Goal: Contribute content: Contribute content

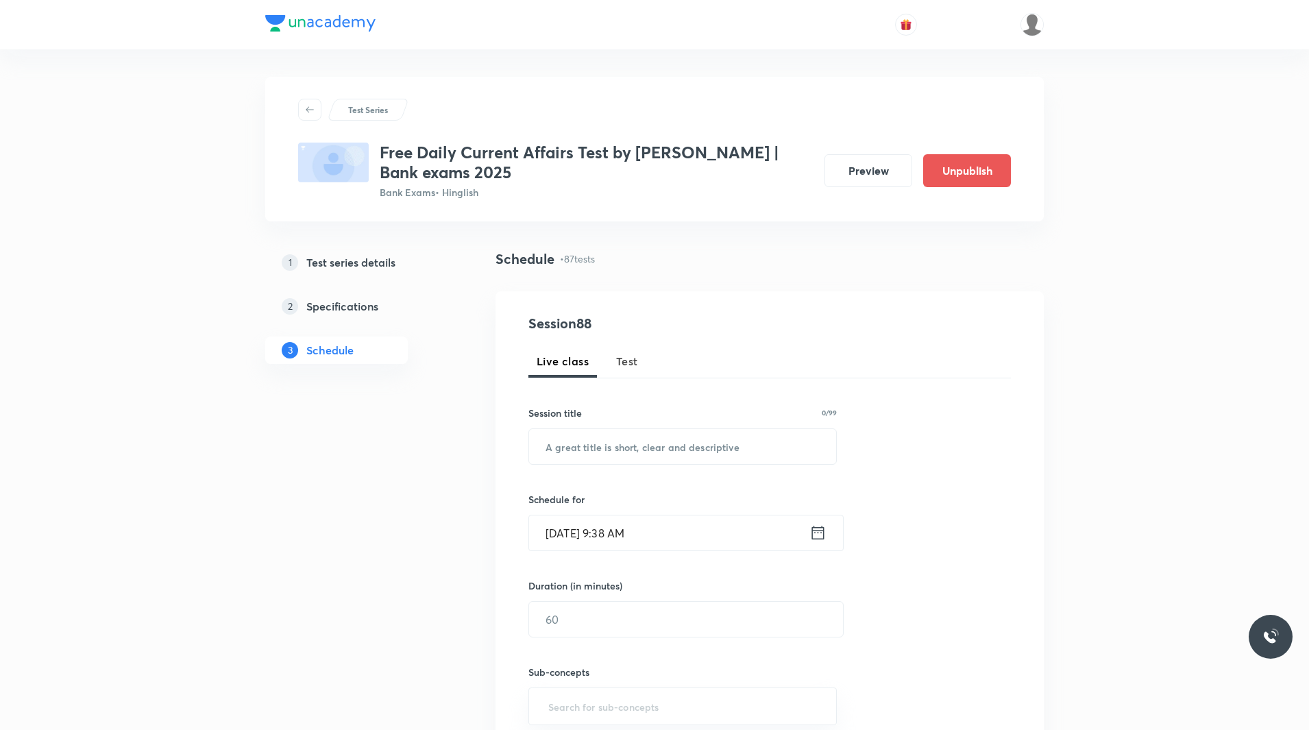
click at [625, 371] on button "Test" at bounding box center [627, 361] width 38 height 33
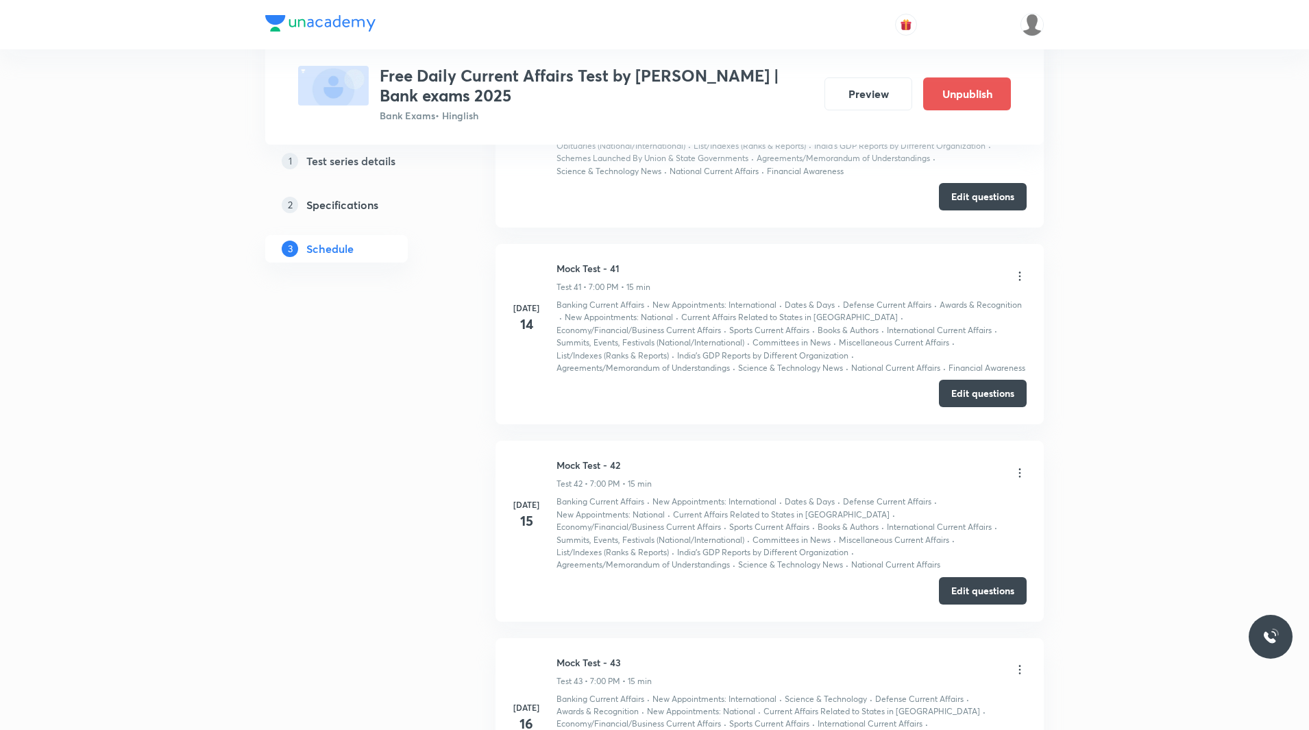
scroll to position [8797, 0]
click at [960, 579] on button "Edit questions" at bounding box center [983, 592] width 88 height 27
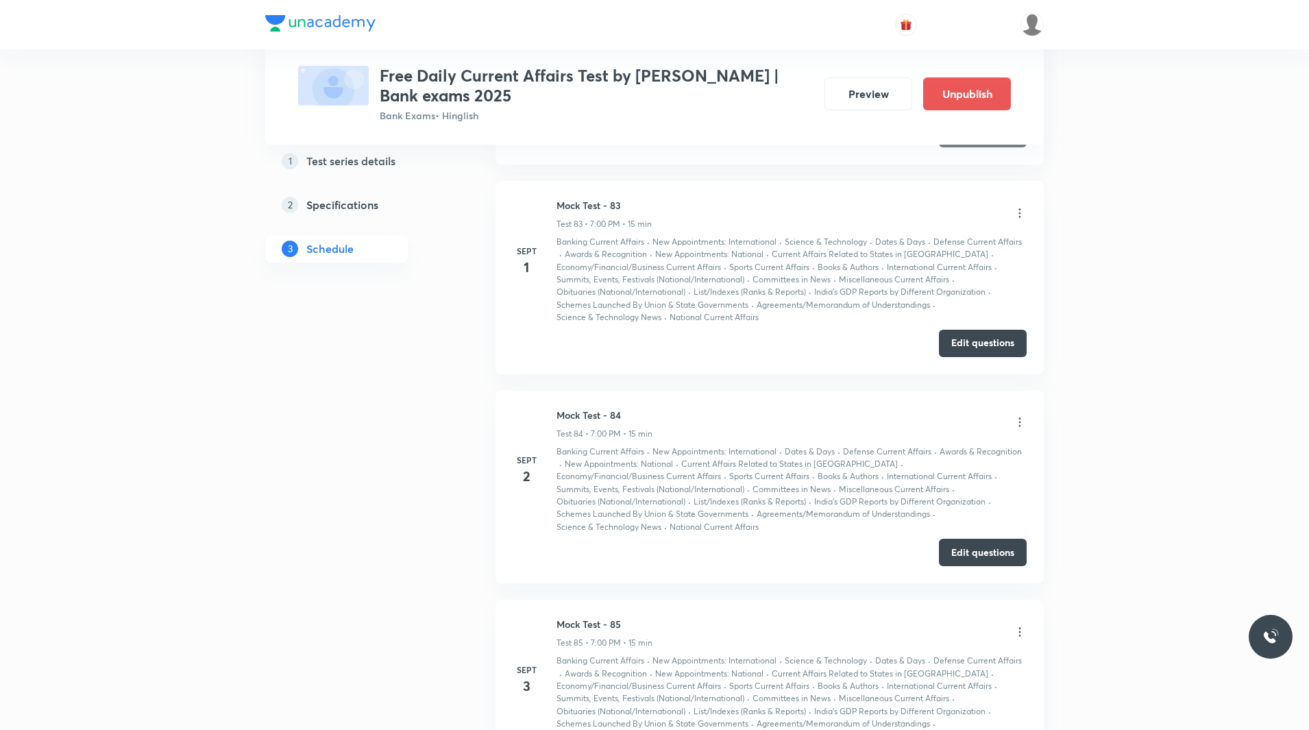
scroll to position [17839, 0]
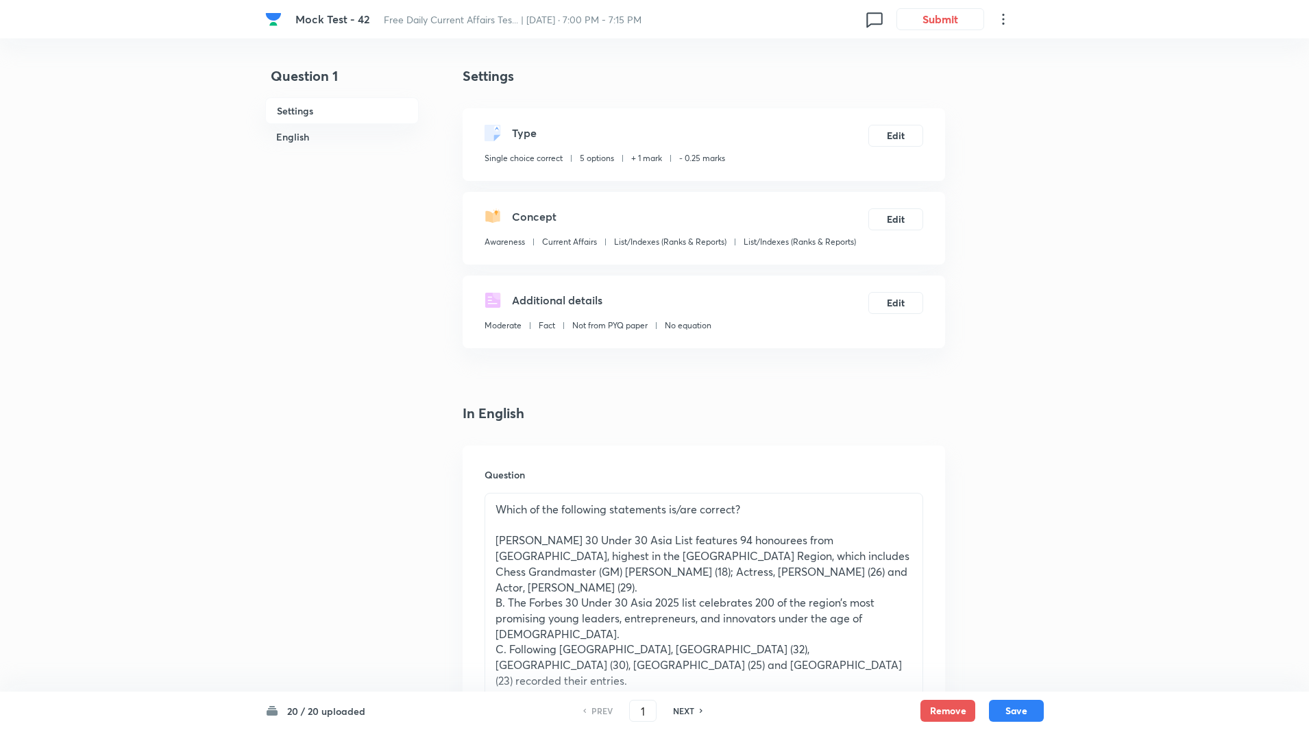
scroll to position [94, 0]
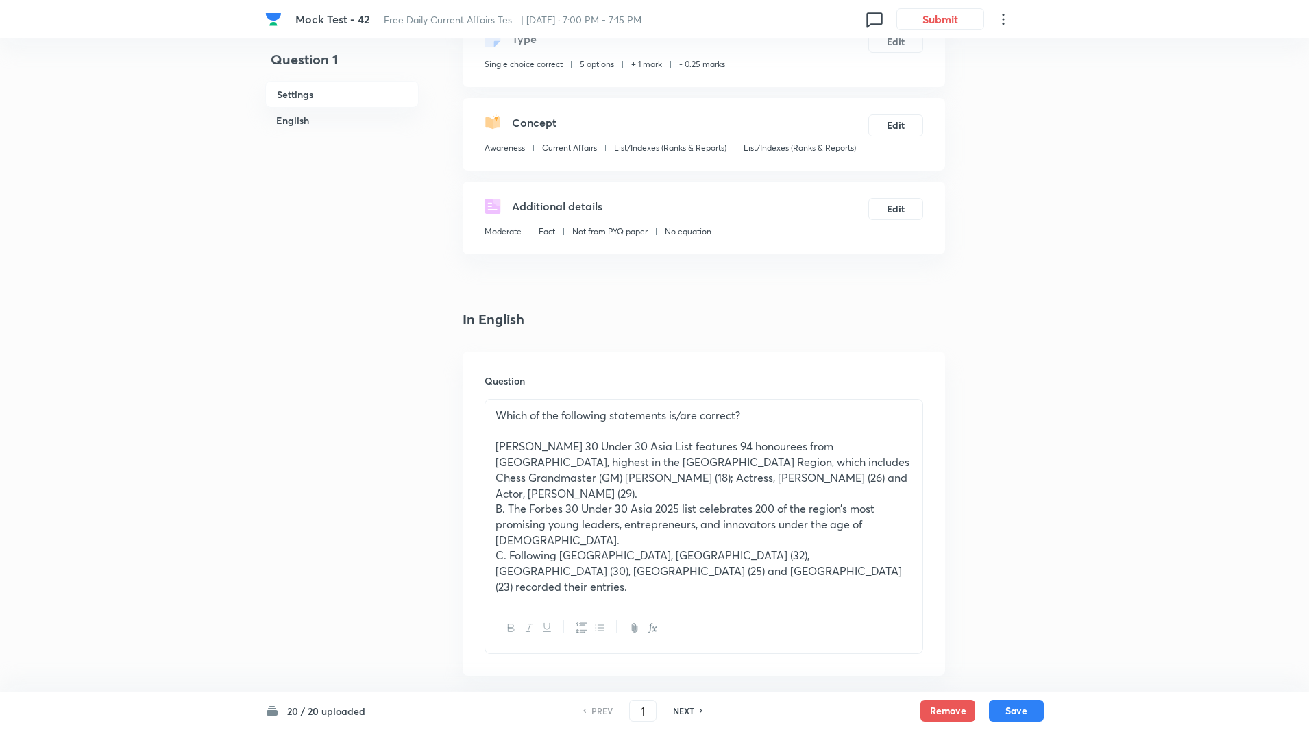
click at [683, 709] on h6 "NEXT" at bounding box center [683, 711] width 21 height 12
type input "2"
checkbox input "false"
checkbox input "true"
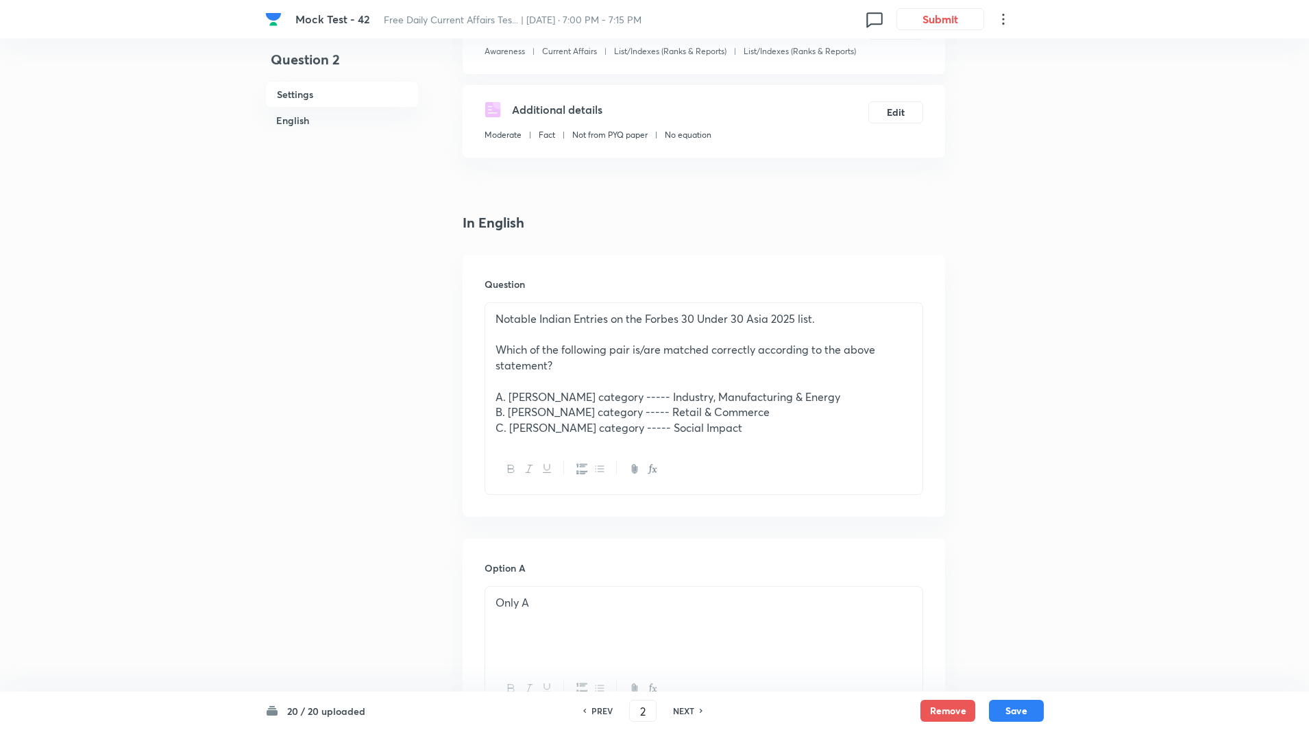
scroll to position [191, 0]
click at [691, 714] on h6 "NEXT" at bounding box center [683, 711] width 21 height 12
type input "3"
checkbox input "true"
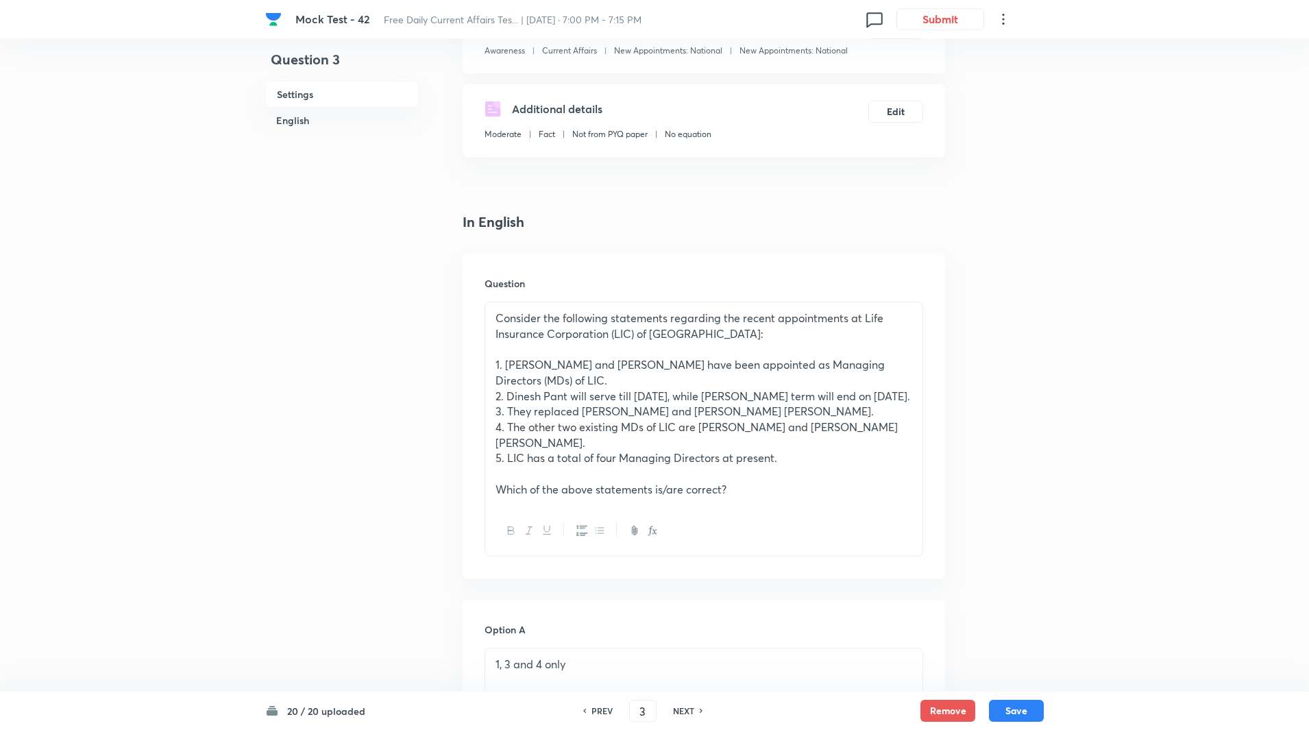
click at [691, 714] on h6 "NEXT" at bounding box center [683, 711] width 21 height 12
type input "4"
checkbox input "true"
checkbox input "false"
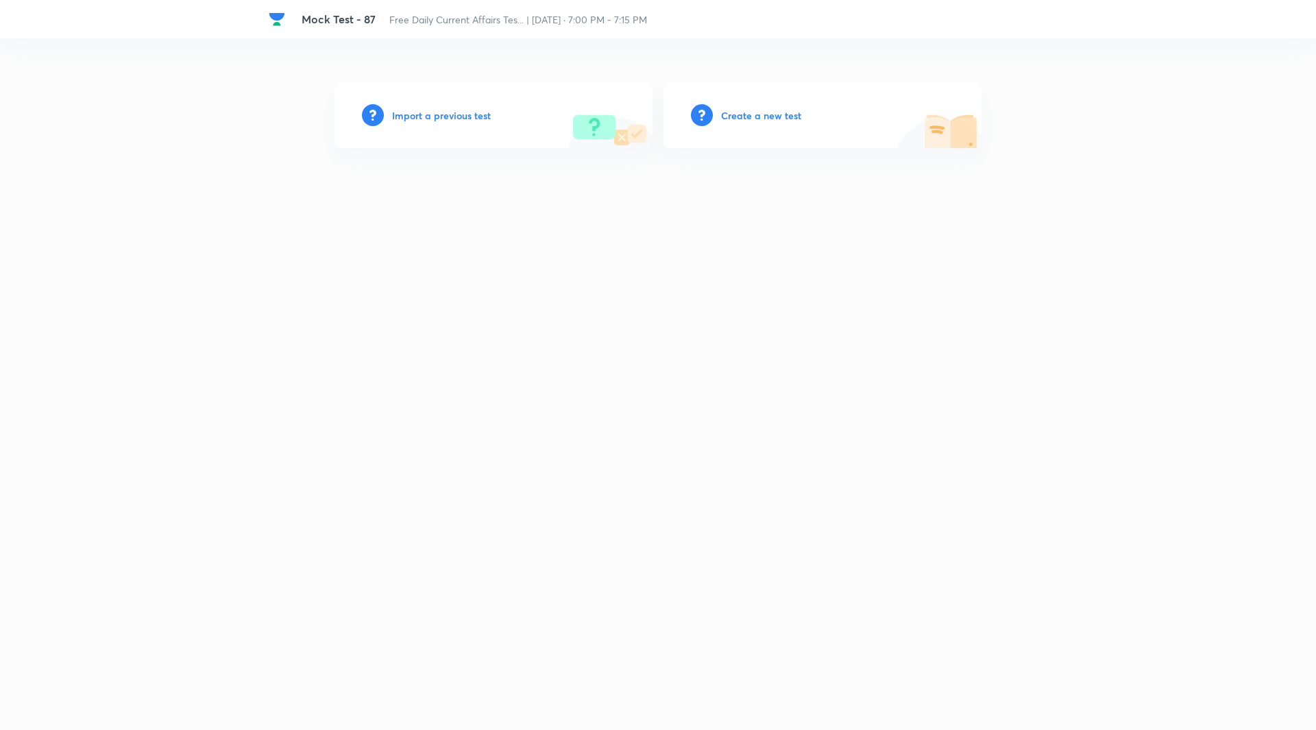
click at [746, 121] on h6 "Create a new test" at bounding box center [761, 115] width 80 height 14
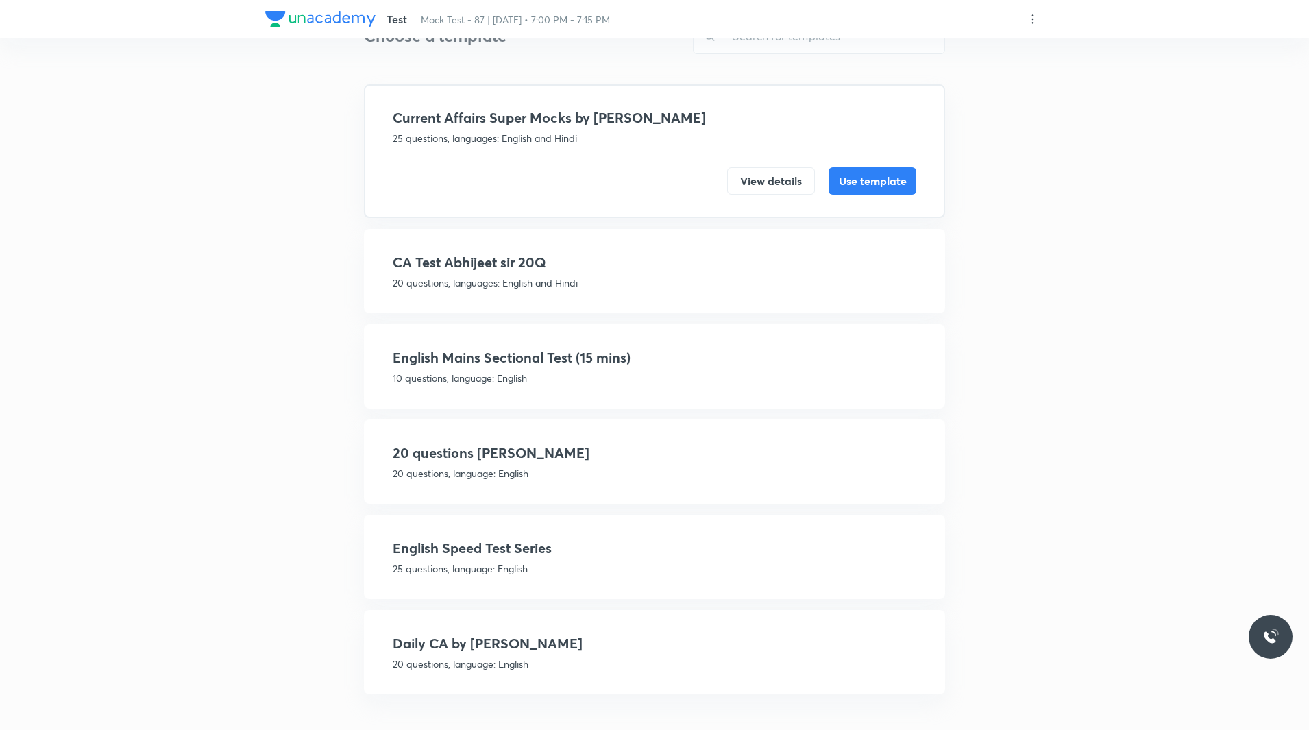
scroll to position [58, 0]
click at [511, 651] on h4 "Daily CA by Abhijeet sir" at bounding box center [655, 641] width 524 height 21
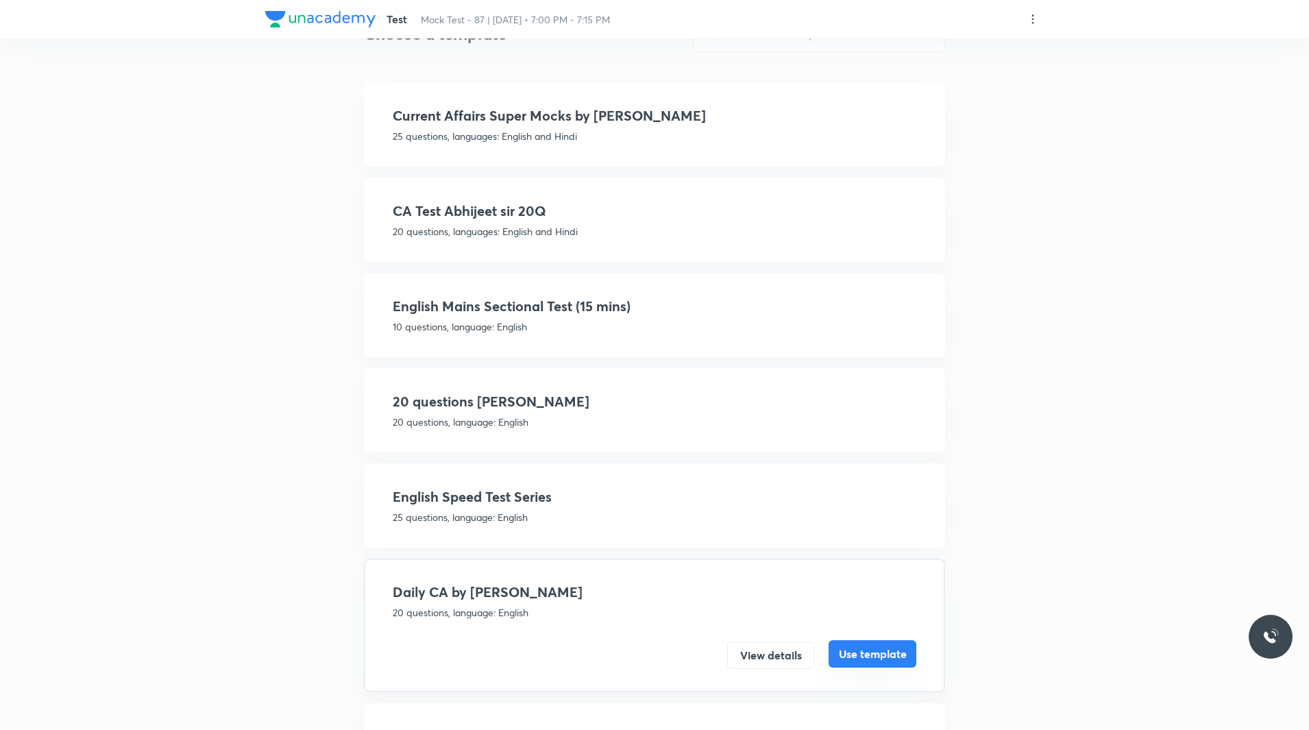
click at [876, 661] on button "Use template" at bounding box center [873, 653] width 88 height 27
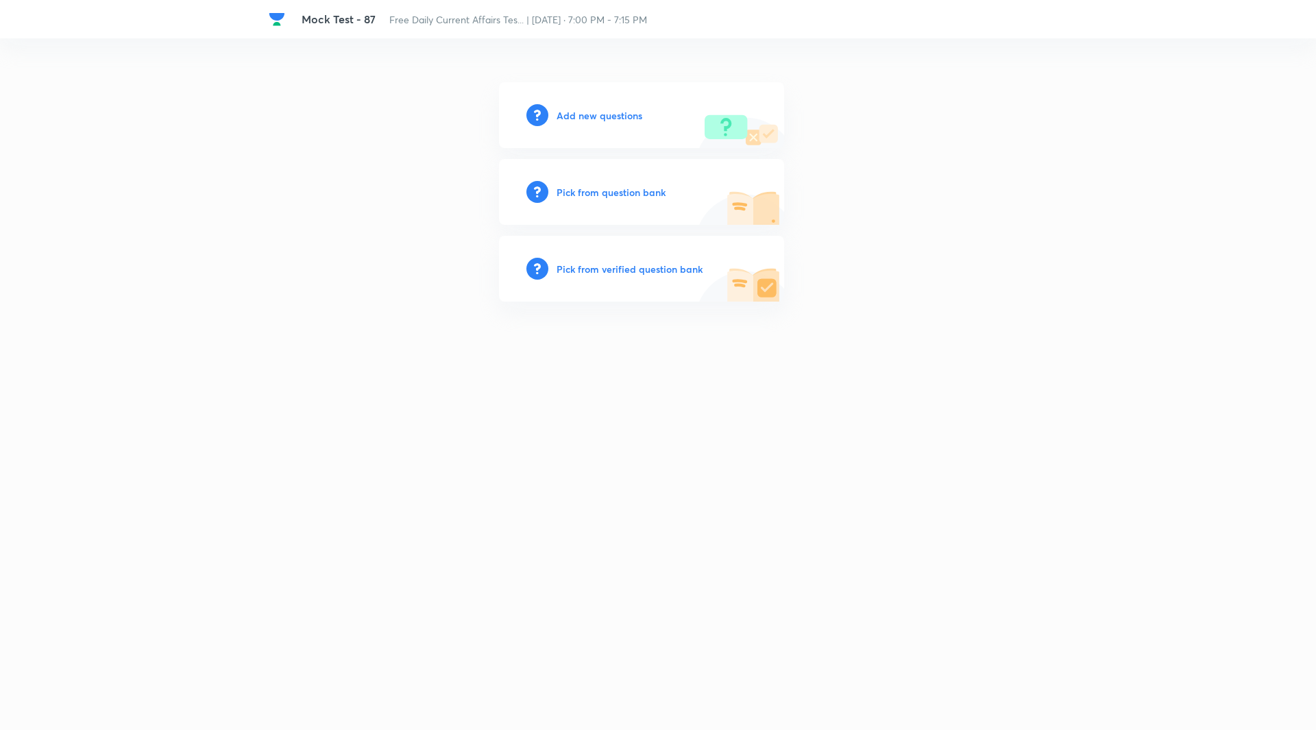
click at [629, 110] on h6 "Add new questions" at bounding box center [600, 115] width 86 height 14
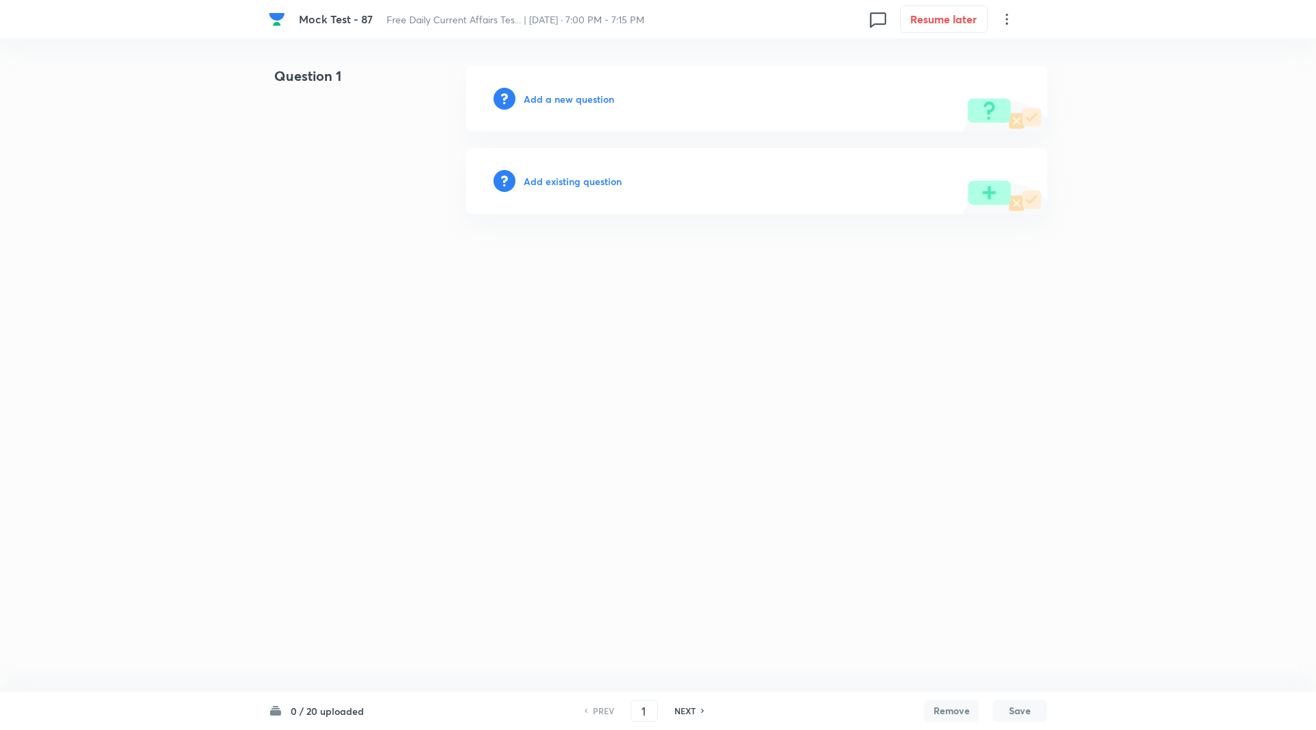
click at [583, 96] on h6 "Add a new question" at bounding box center [569, 99] width 90 height 14
click at [583, 96] on h6 "Choose a question type" at bounding box center [577, 99] width 106 height 14
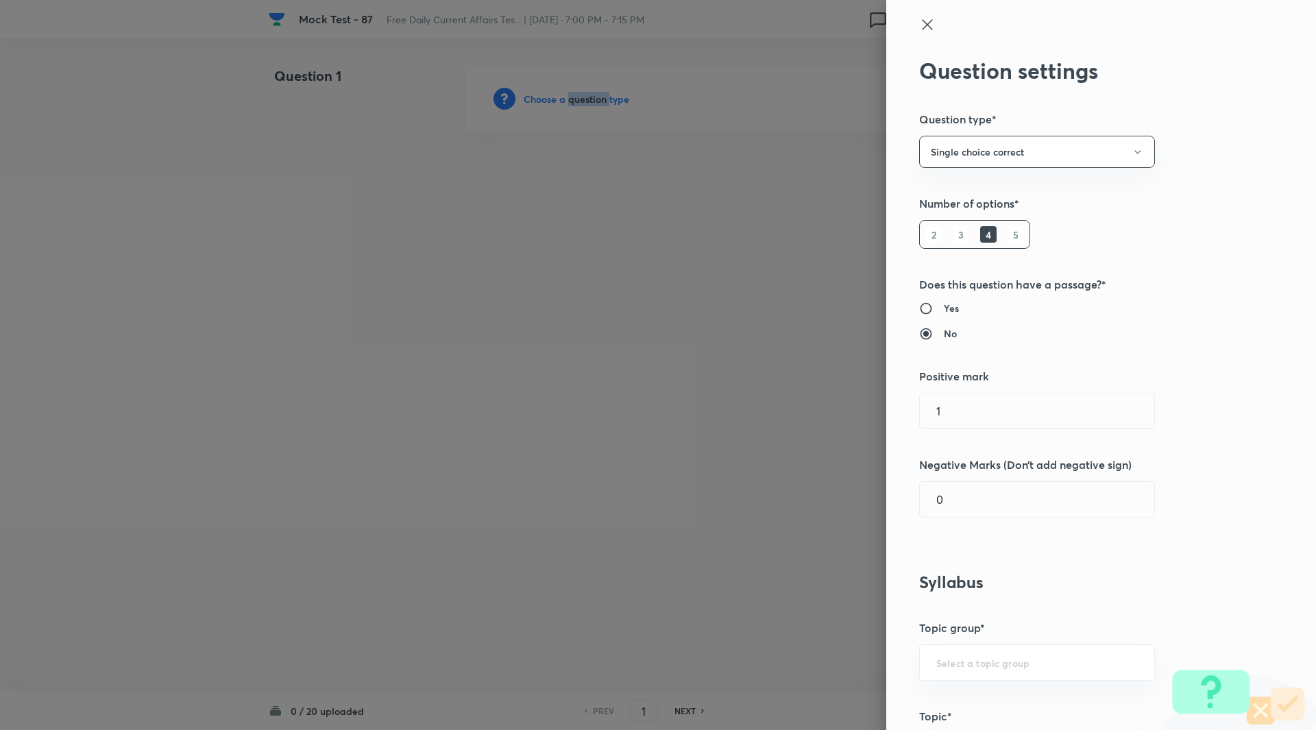
scroll to position [159, 0]
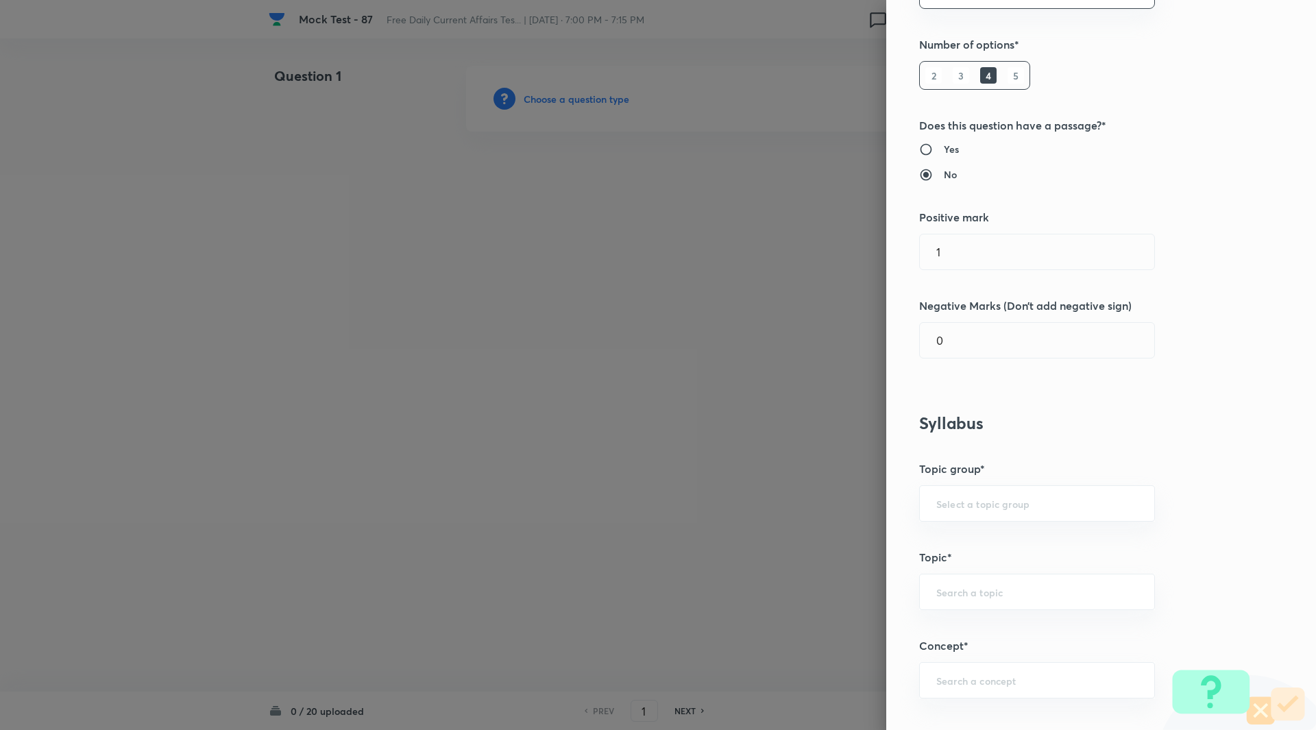
click at [1009, 71] on h6 "5" at bounding box center [1016, 75] width 16 height 16
click at [991, 332] on input "0" at bounding box center [1037, 340] width 234 height 35
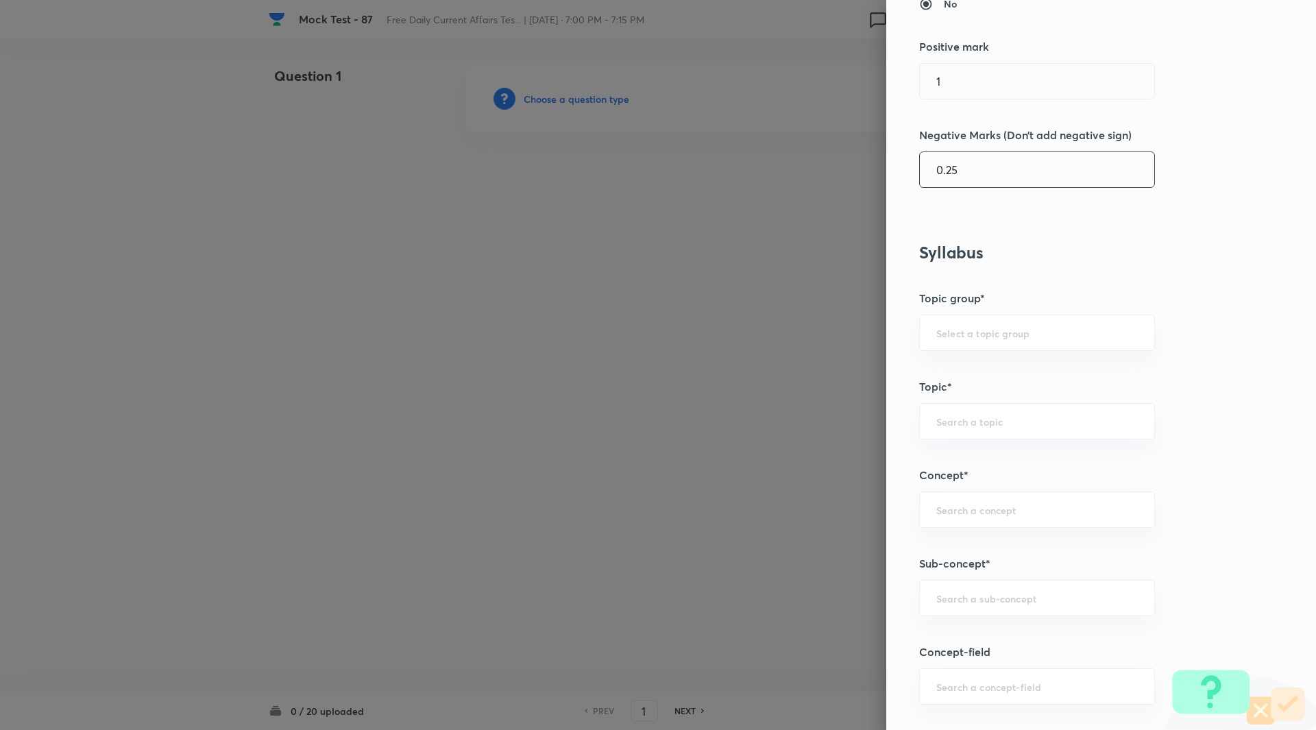
scroll to position [443, 0]
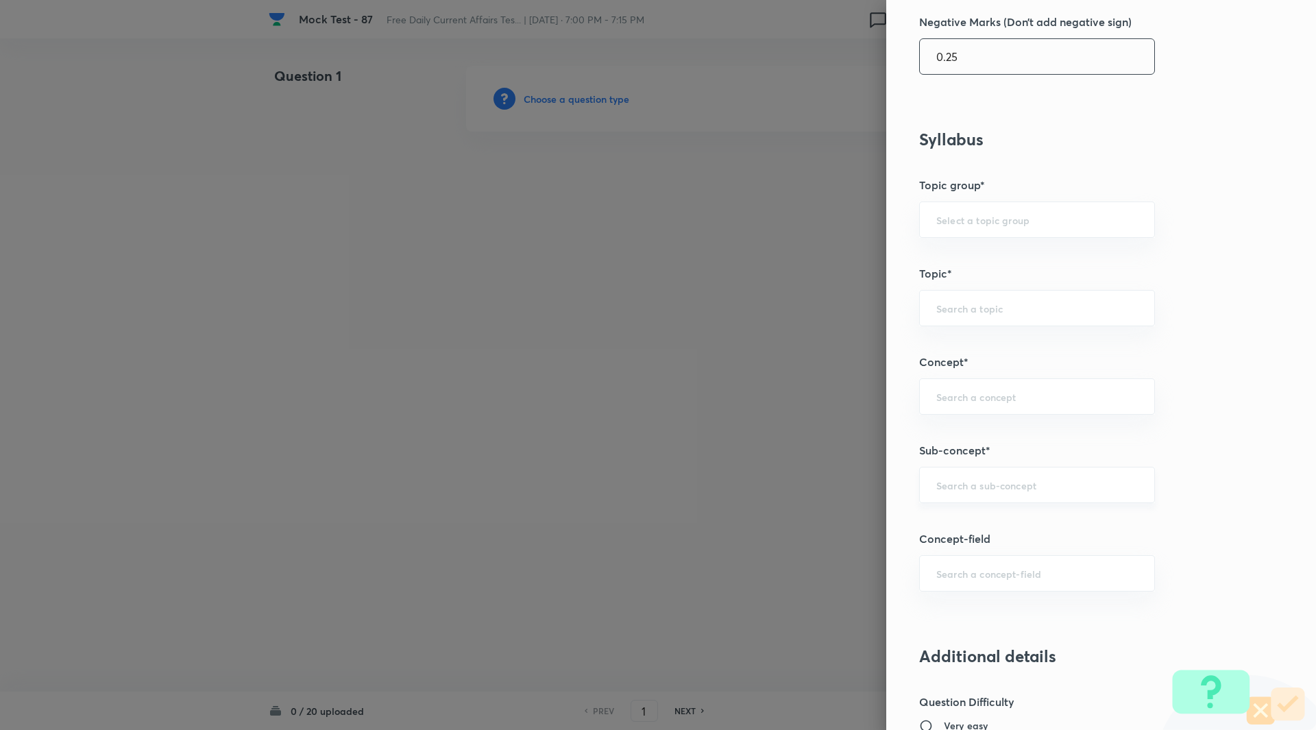
type input "0.25"
click at [997, 486] on input "text" at bounding box center [1037, 484] width 202 height 13
click at [1002, 524] on li "List/Indexes (Ranks & Reports)" at bounding box center [1027, 523] width 234 height 25
type input "List/Indexes (Ranks & Reports)"
type input "Awareness"
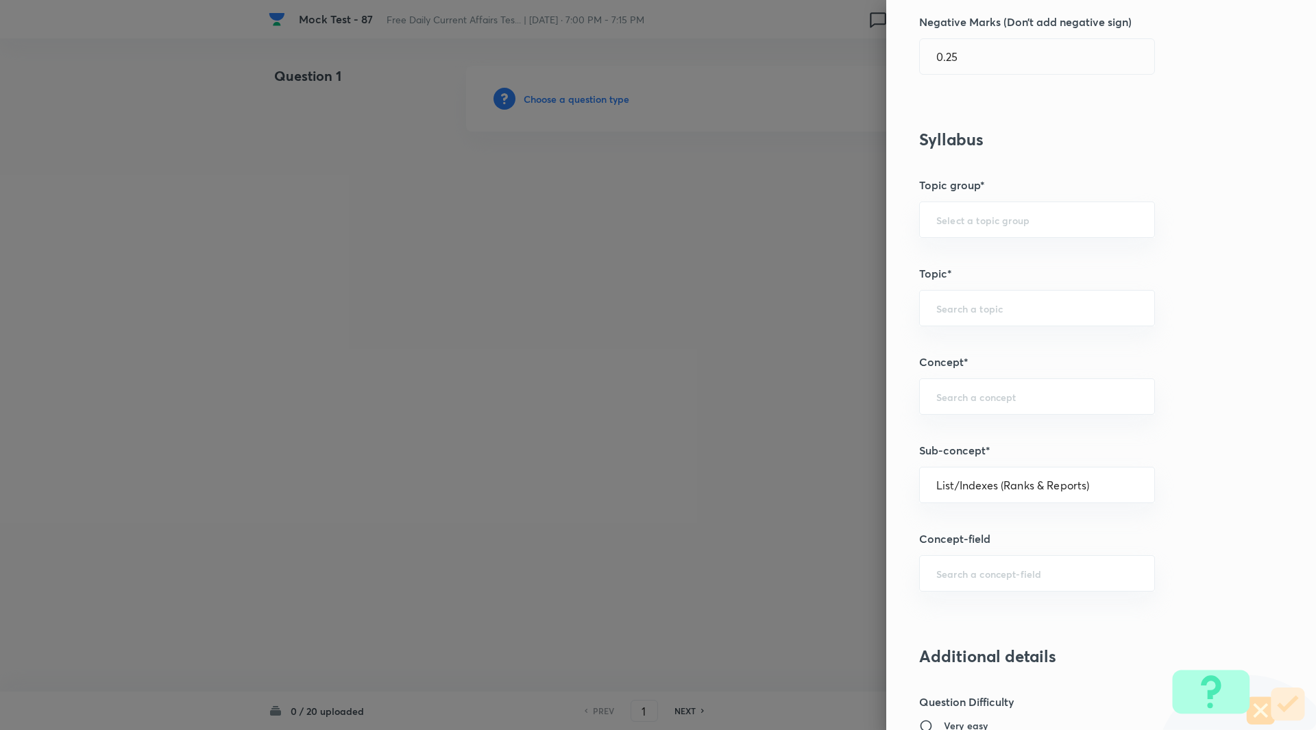
type input "Current Affairs"
type input "List/Indexes (Ranks & Reports)"
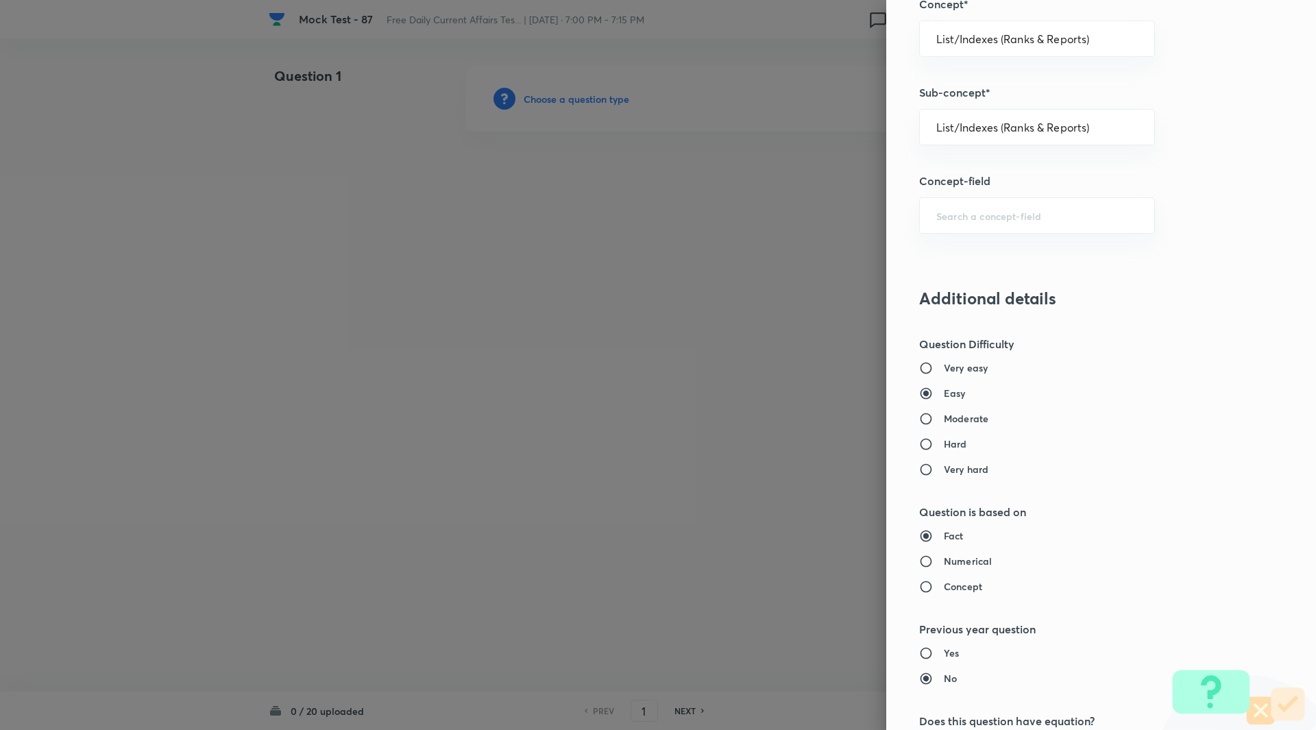
scroll to position [804, 0]
click at [925, 415] on input "Moderate" at bounding box center [931, 416] width 25 height 14
radio input "true"
radio input "false"
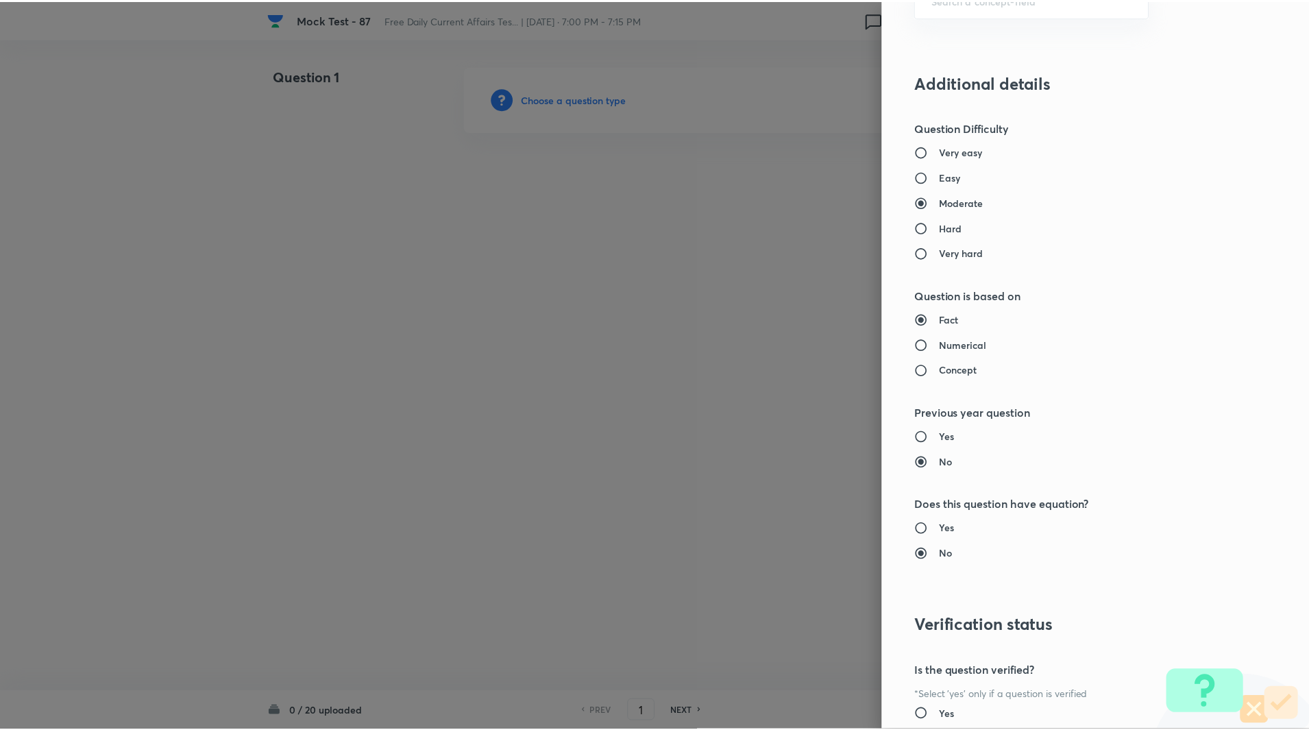
scroll to position [1139, 0]
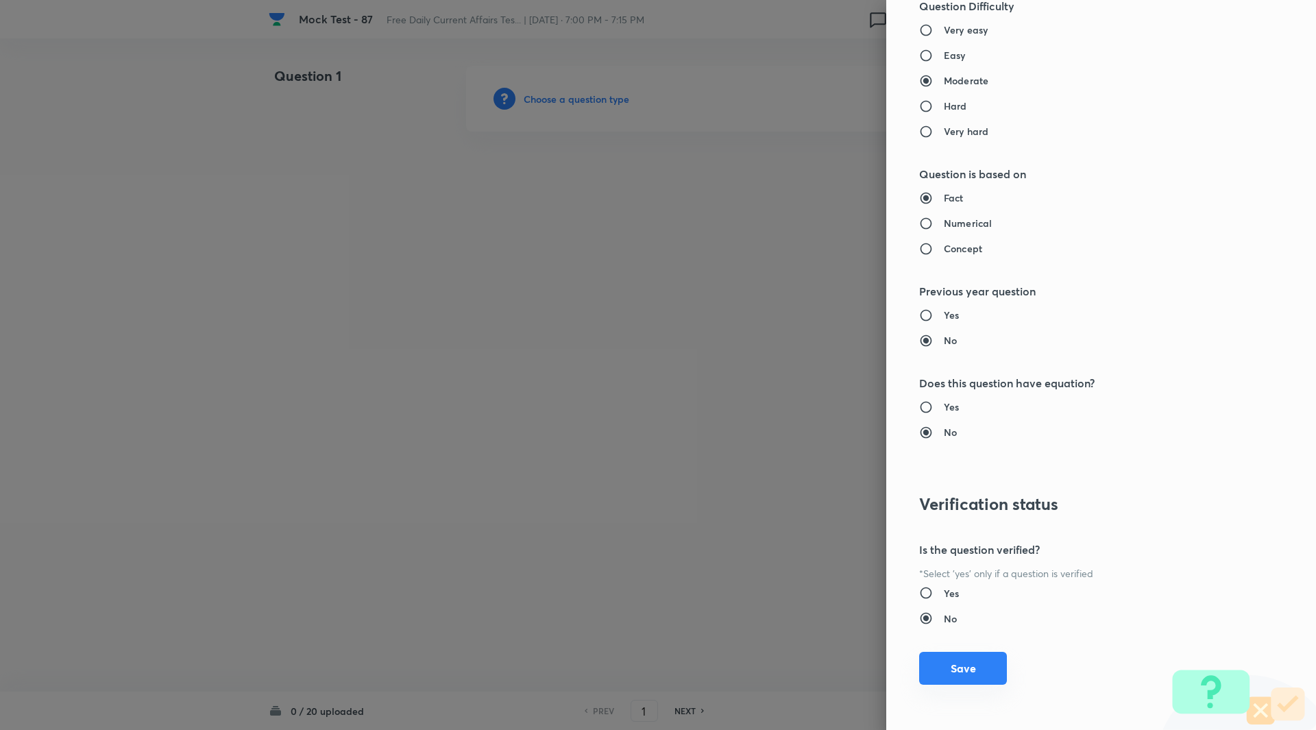
click at [957, 677] on button "Save" at bounding box center [963, 668] width 88 height 33
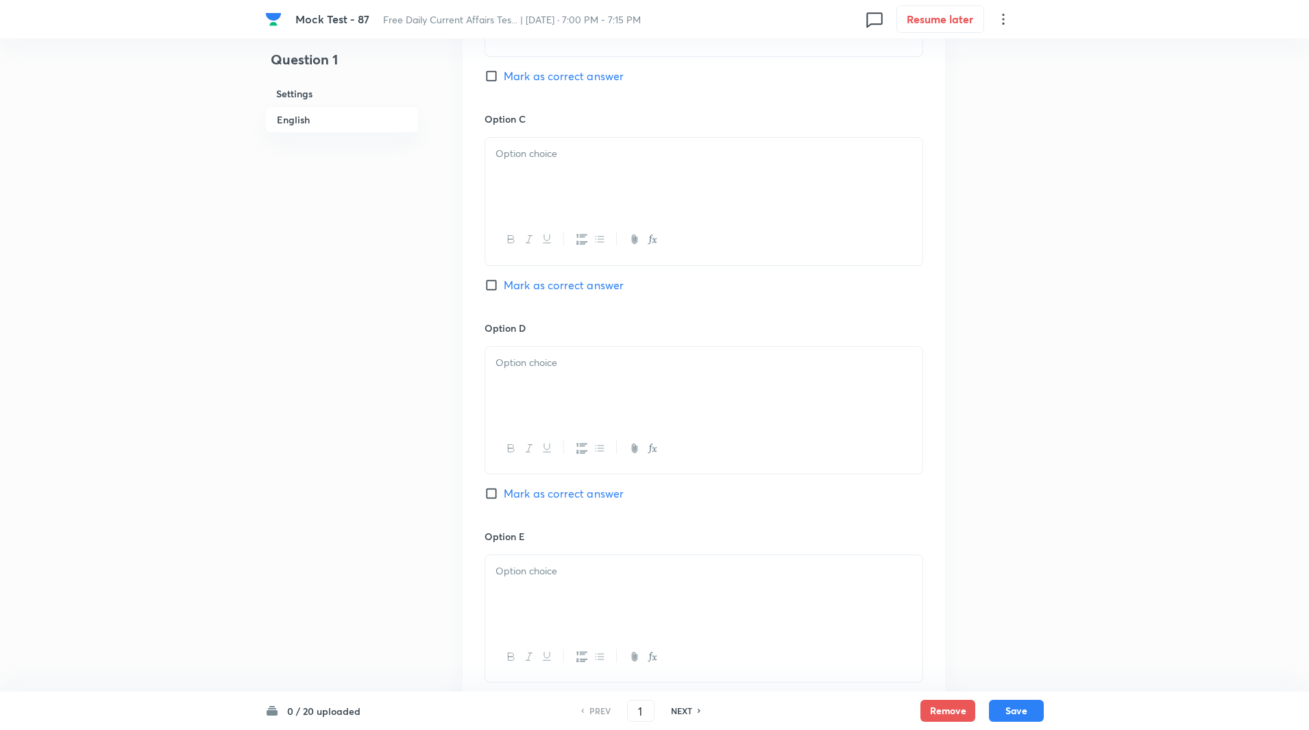
scroll to position [993, 0]
click at [494, 492] on input "Mark as correct answer" at bounding box center [494, 493] width 19 height 14
checkbox input "true"
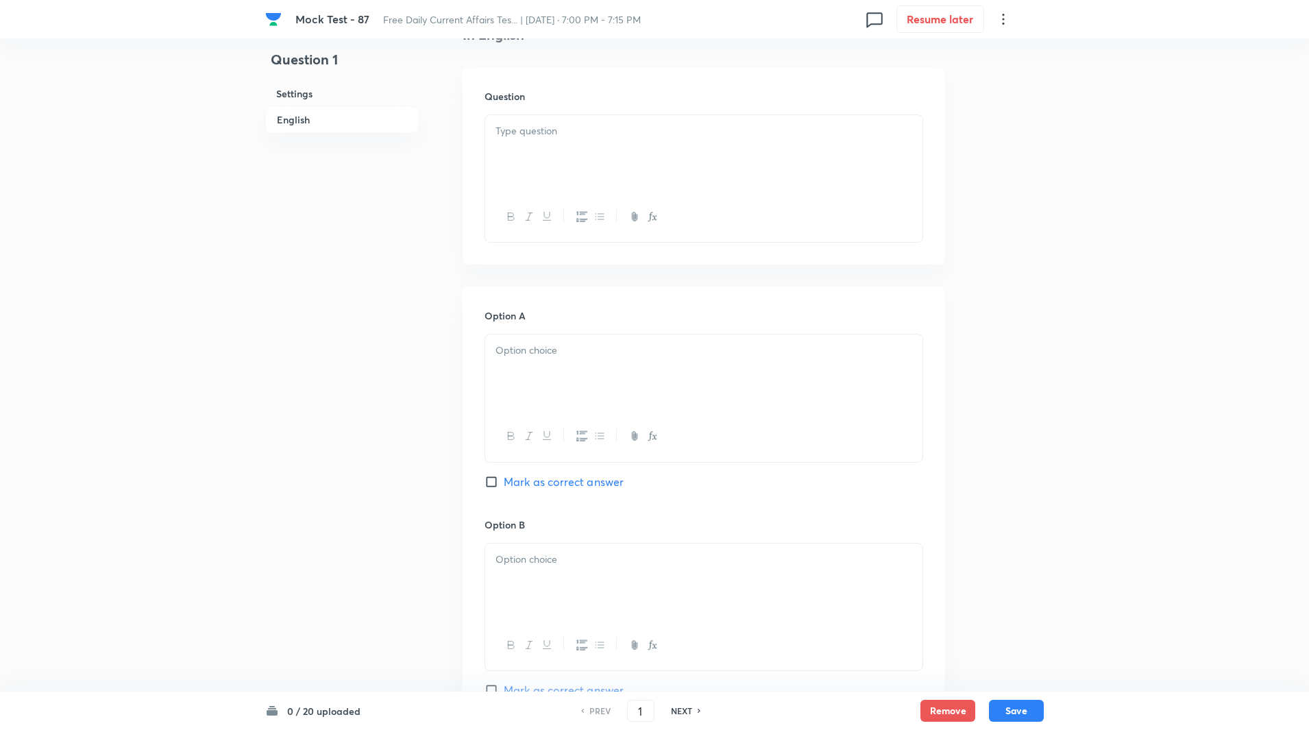
scroll to position [375, 0]
click at [533, 147] on div at bounding box center [703, 157] width 437 height 77
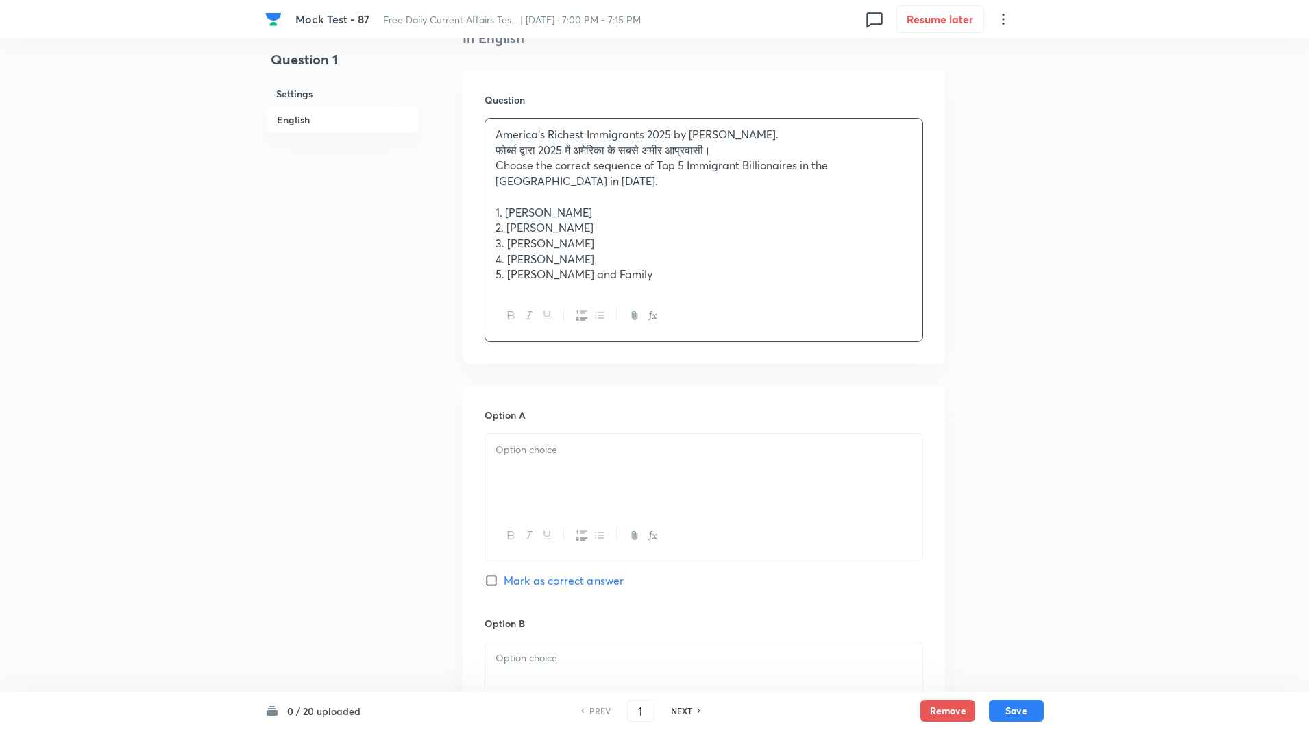
click at [495, 150] on div "America’s Richest Immigrants 2025 by Forbes. फोर्ब्स द्वारा 2025 में अमेरिका के…" at bounding box center [703, 205] width 437 height 172
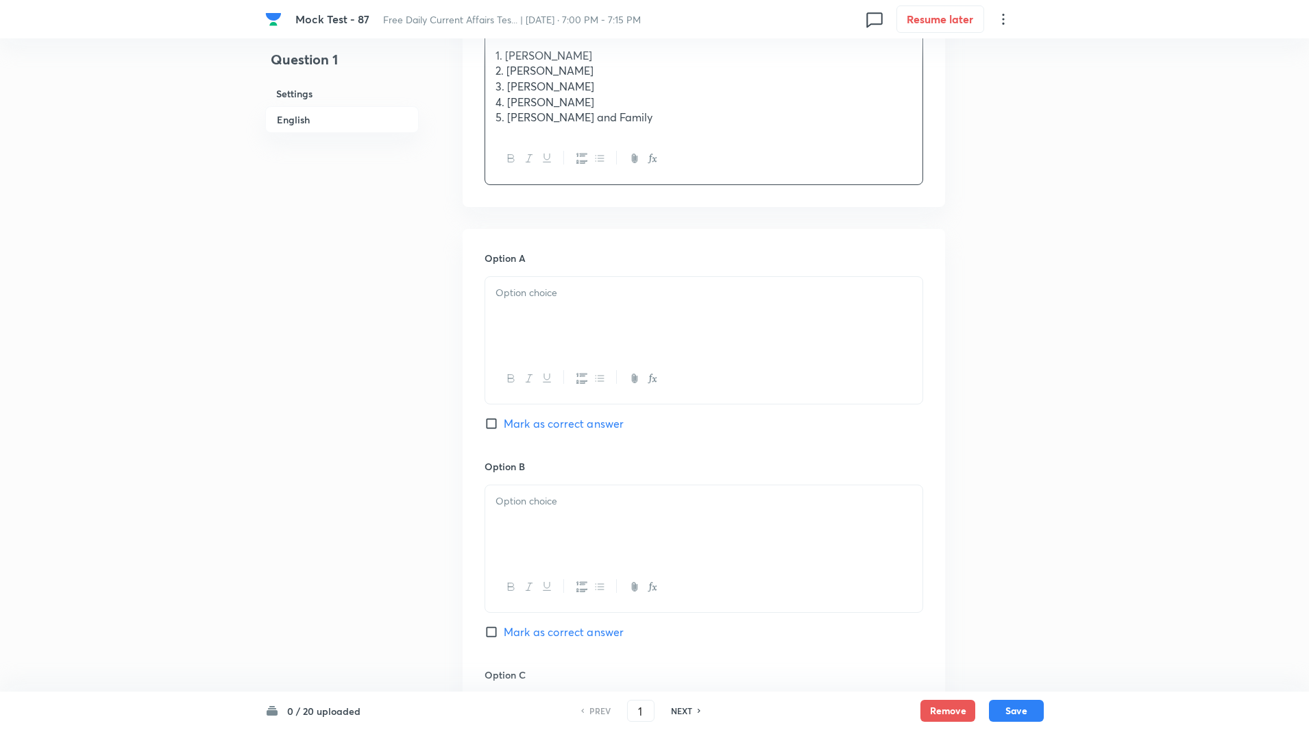
scroll to position [533, 0]
click at [518, 292] on div at bounding box center [703, 314] width 437 height 77
paste div
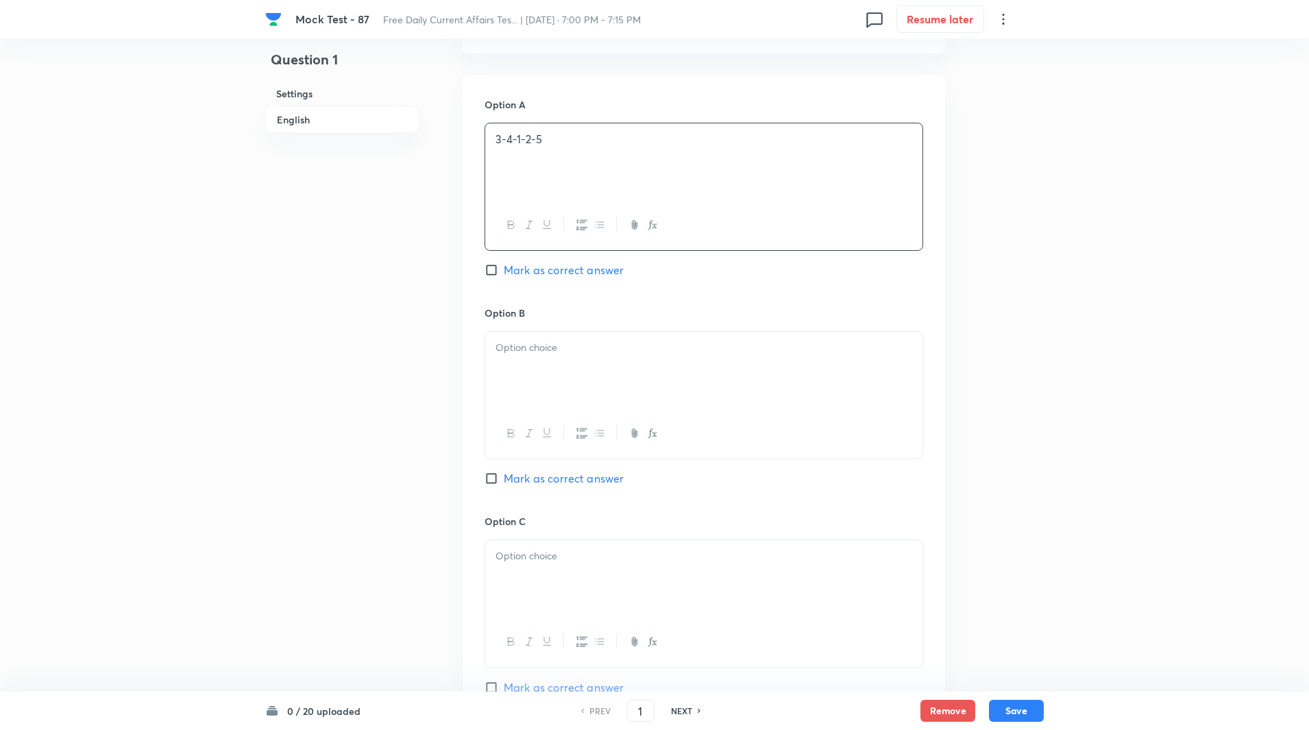
click at [521, 376] on div at bounding box center [703, 370] width 437 height 77
paste div
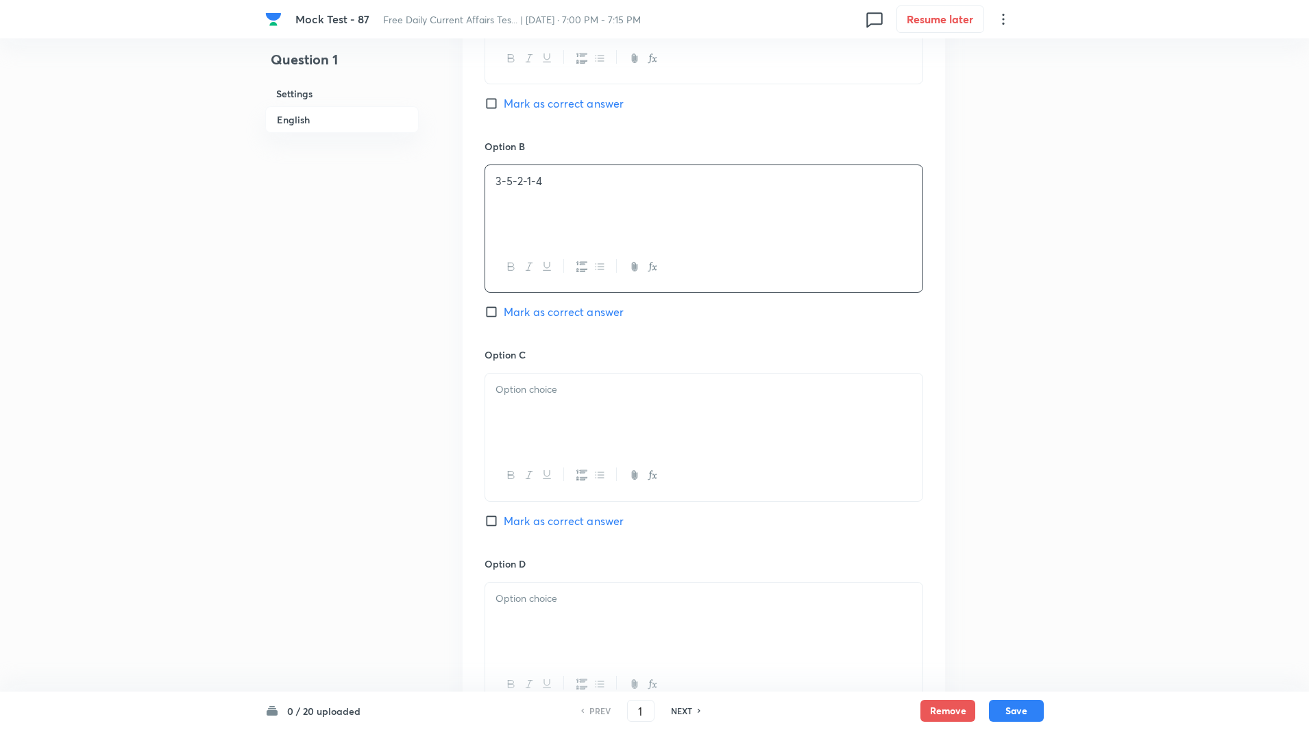
scroll to position [853, 0]
click at [522, 433] on div at bounding box center [703, 411] width 437 height 77
paste div
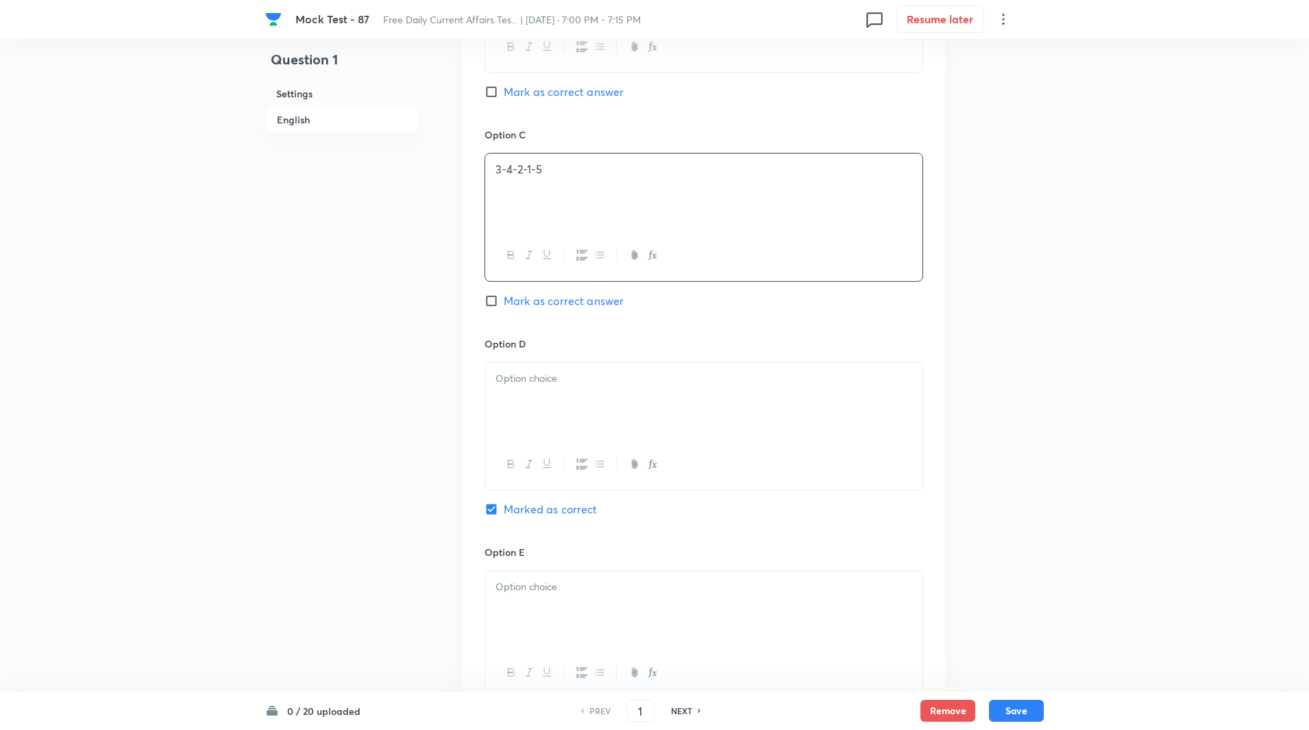
click at [526, 376] on div at bounding box center [703, 401] width 437 height 77
paste div
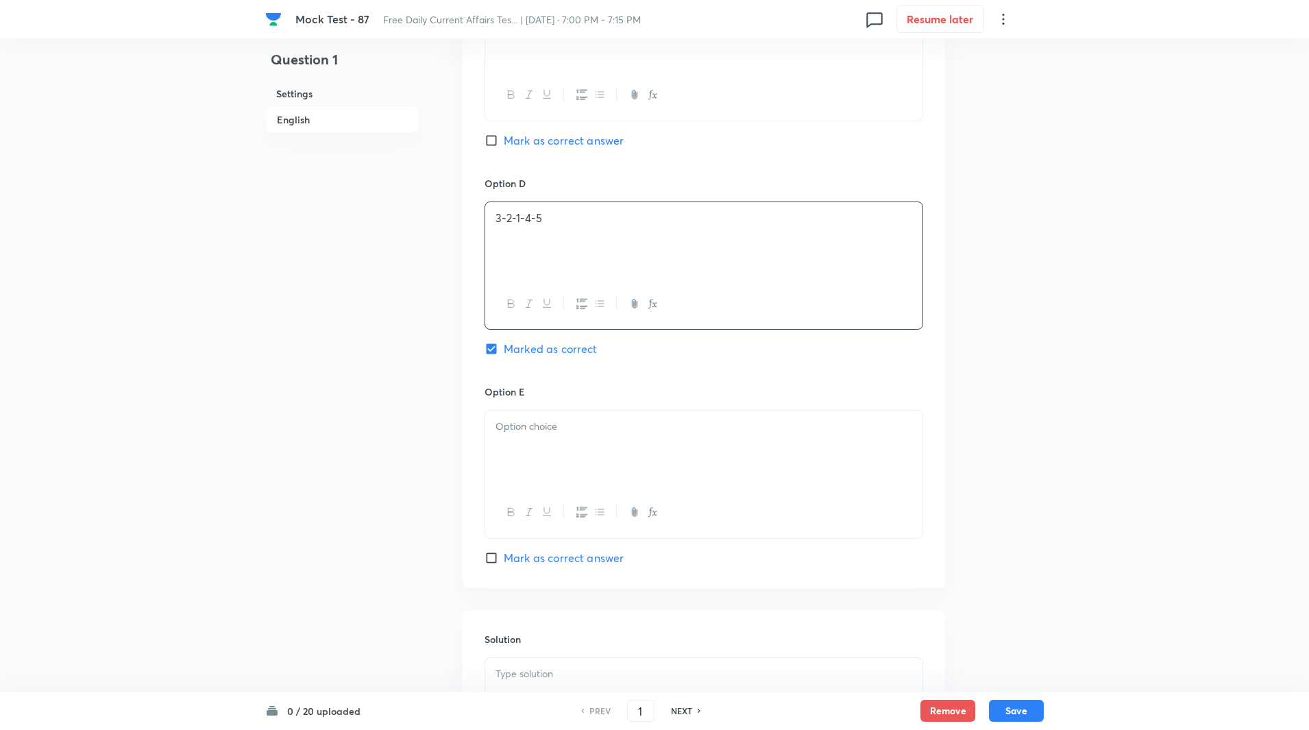
click at [524, 419] on p at bounding box center [704, 427] width 417 height 16
paste div
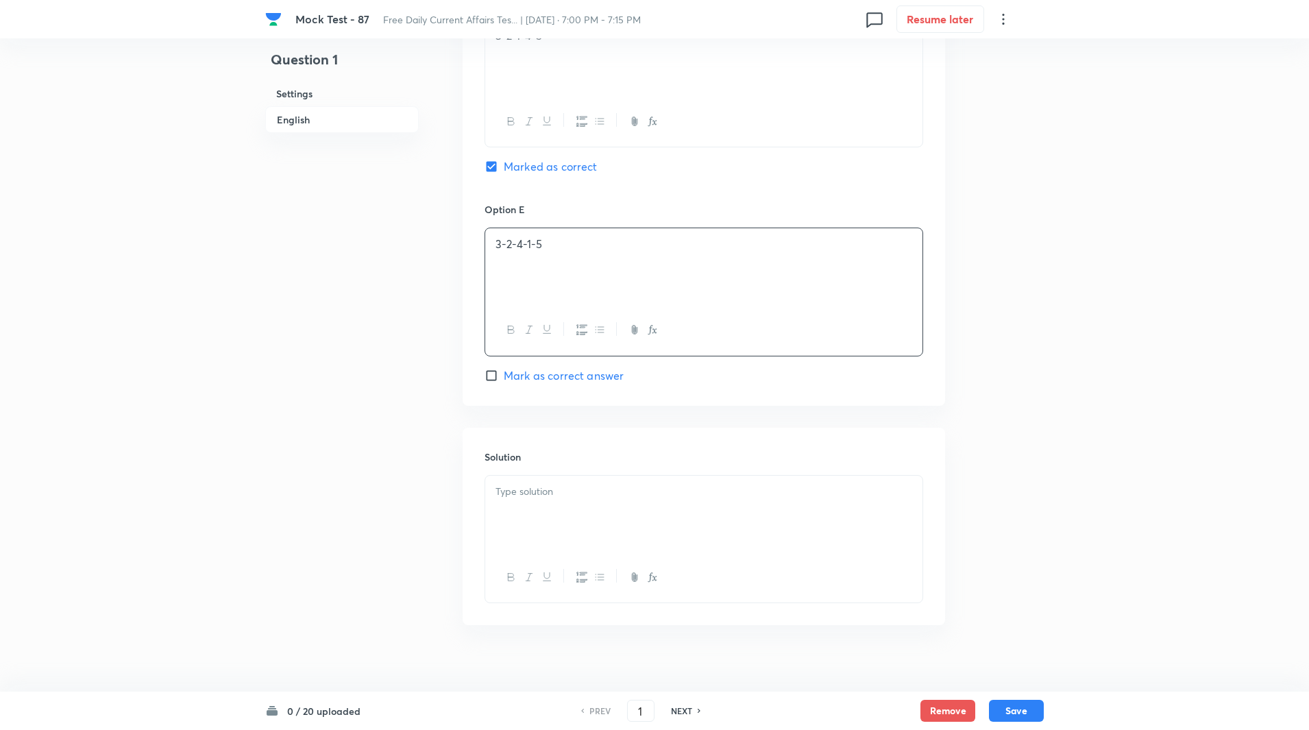
click at [530, 487] on div at bounding box center [703, 514] width 437 height 77
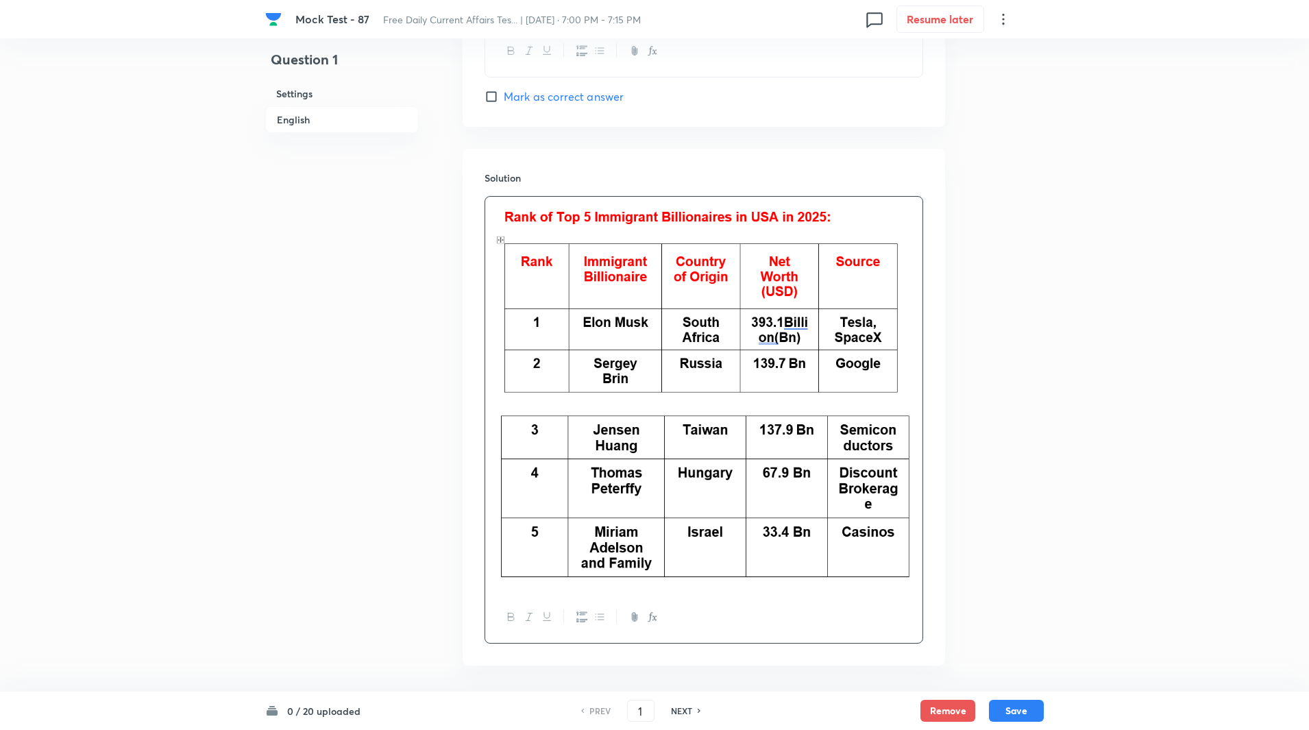
scroll to position [1734, 0]
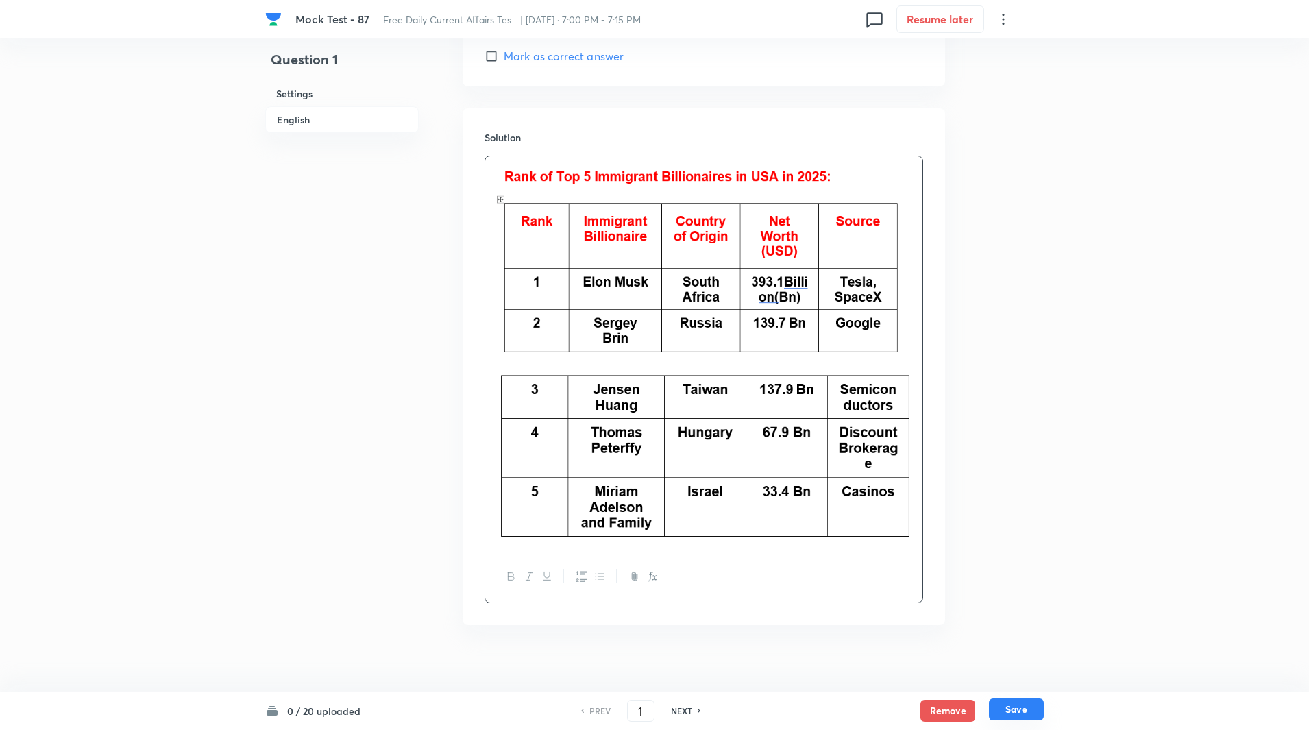
click at [1014, 714] on button "Save" at bounding box center [1016, 709] width 55 height 22
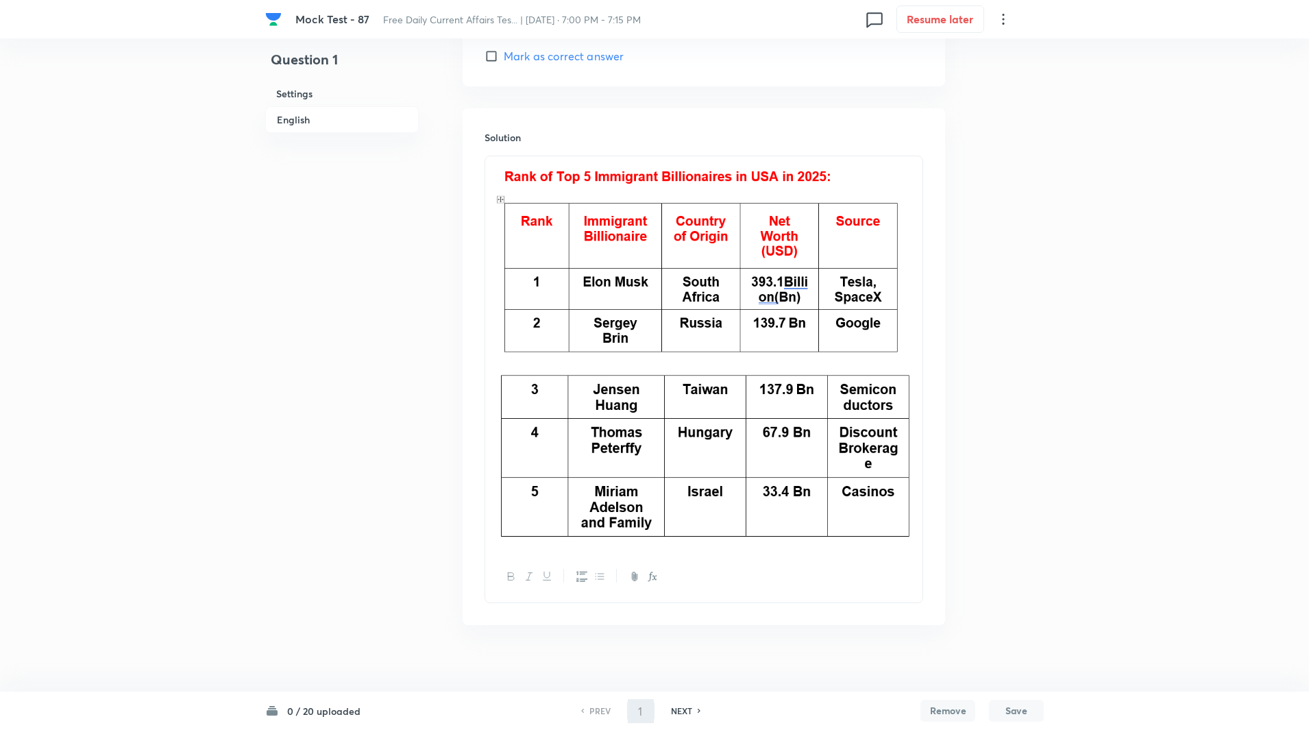
type input "2"
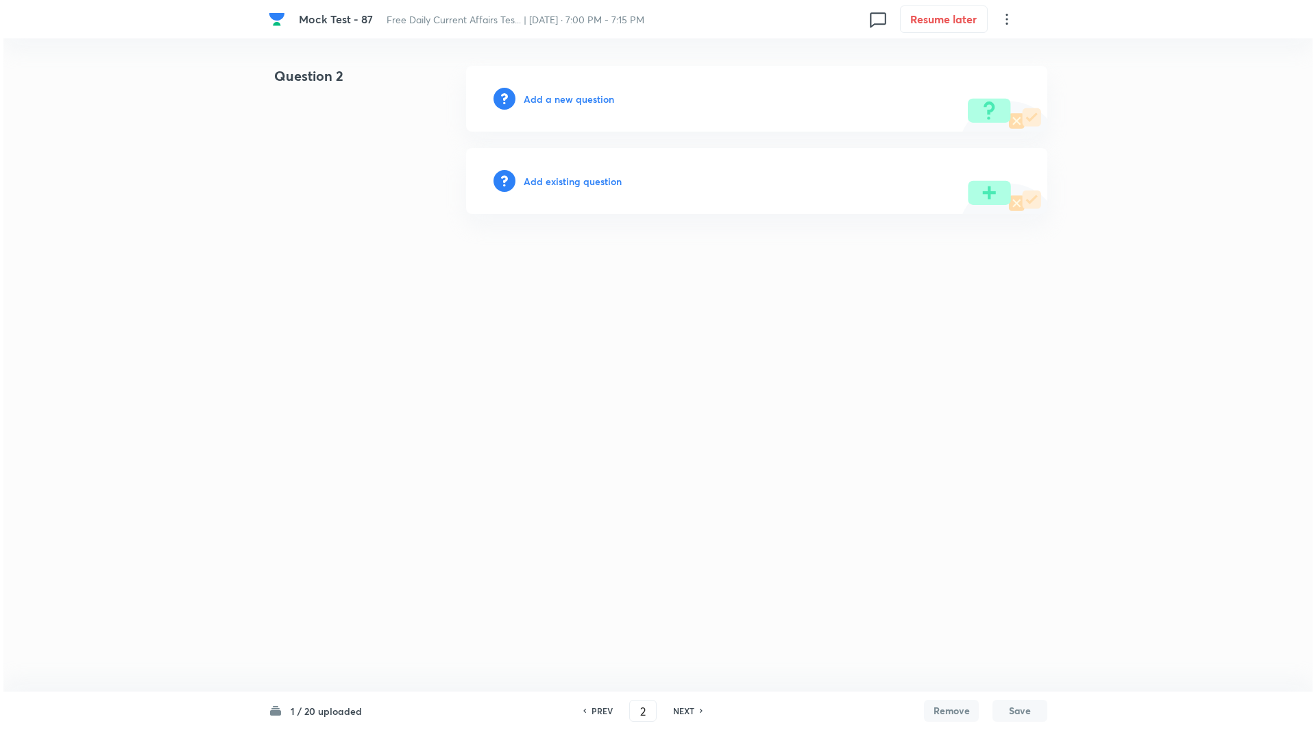
scroll to position [0, 0]
click at [589, 98] on h6 "Add a new question" at bounding box center [569, 99] width 90 height 14
click at [589, 98] on h6 "Choose a question type" at bounding box center [577, 99] width 106 height 14
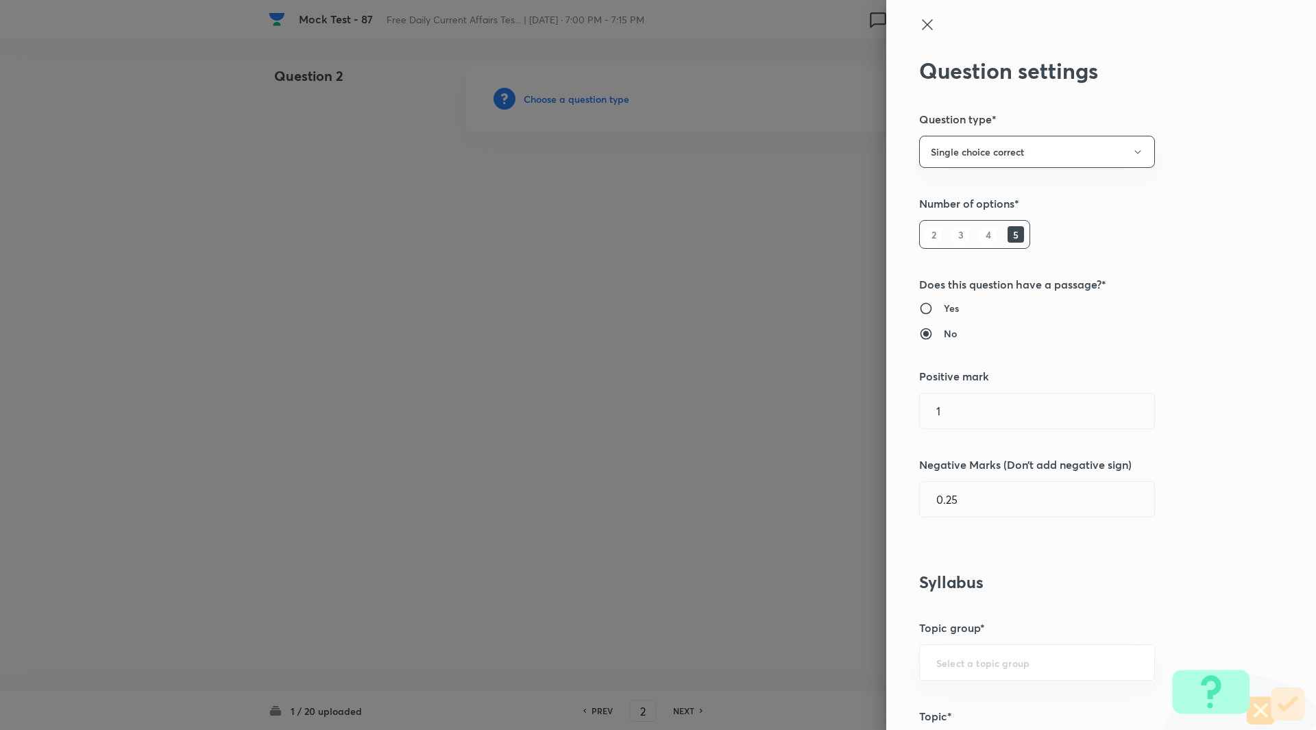
click at [589, 98] on div at bounding box center [658, 365] width 1316 height 730
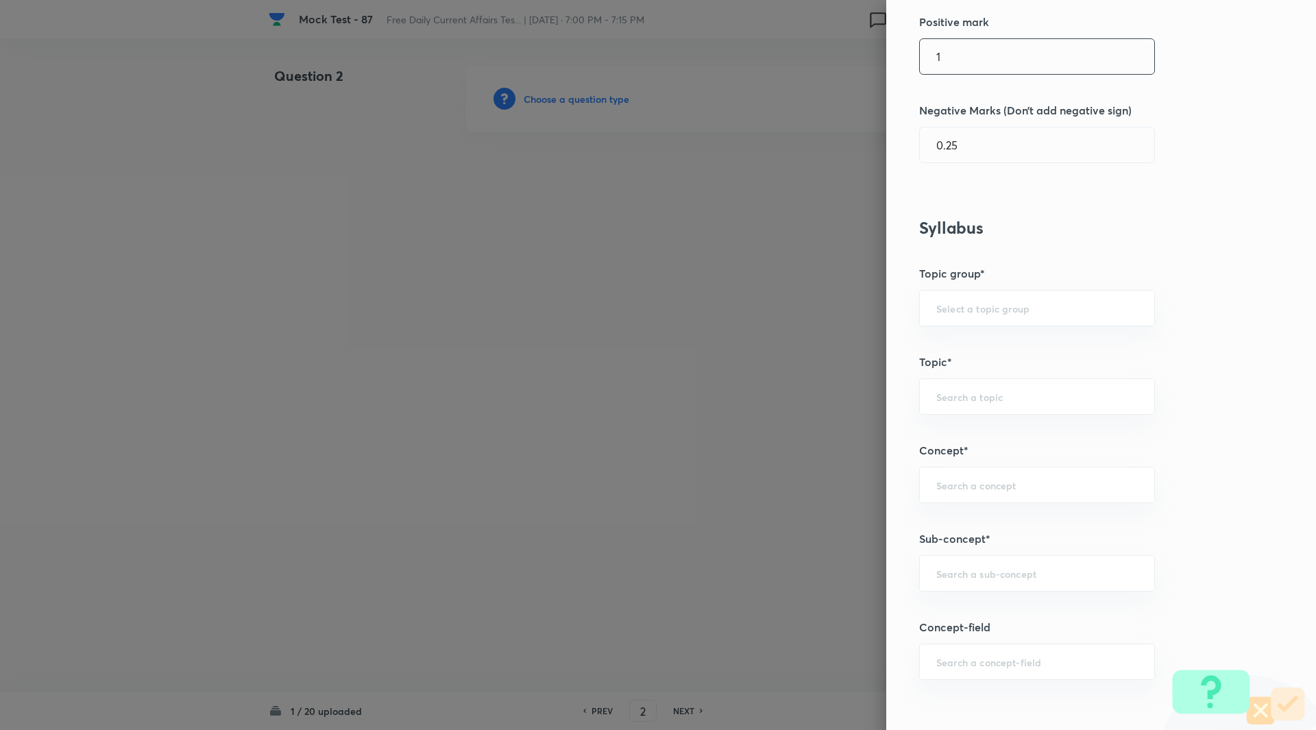
scroll to position [474, 0]
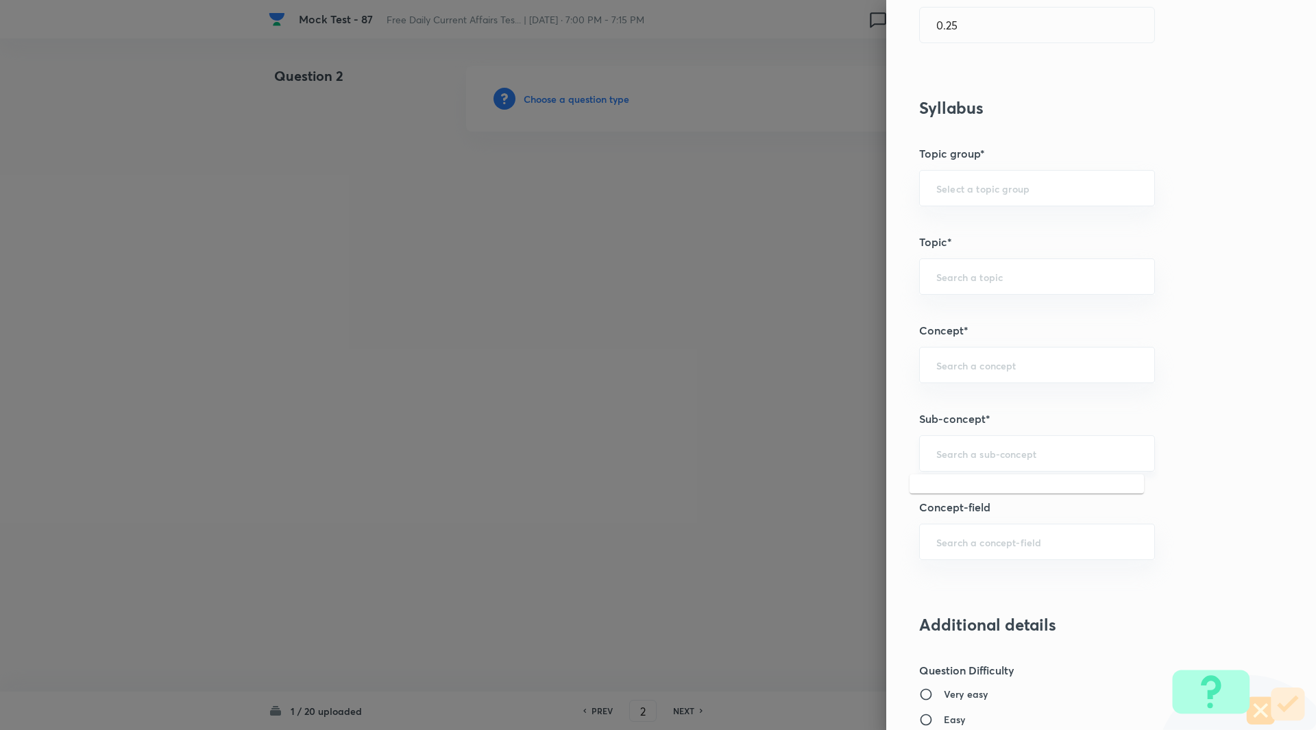
click at [1003, 450] on input "text" at bounding box center [1037, 453] width 202 height 13
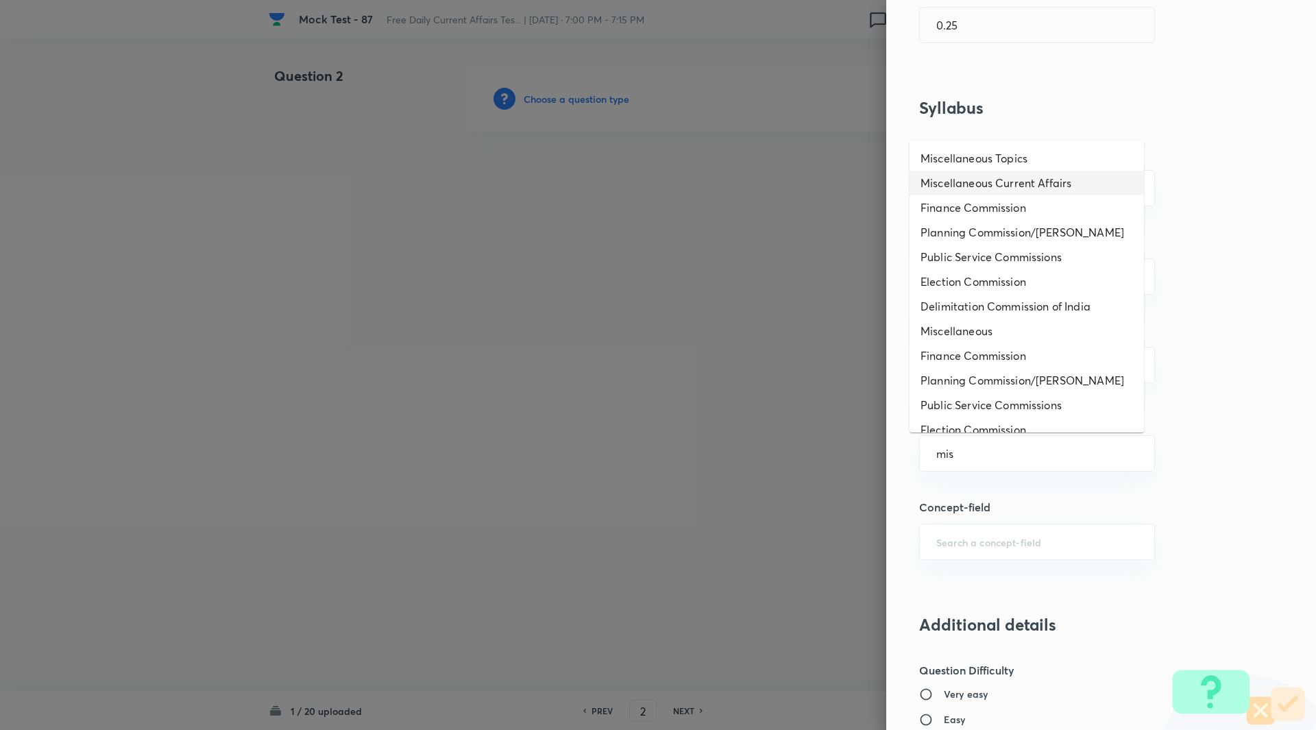
click at [991, 182] on li "Miscellaneous Current Affairs" at bounding box center [1027, 183] width 234 height 25
type input "Miscellaneous Current Affairs"
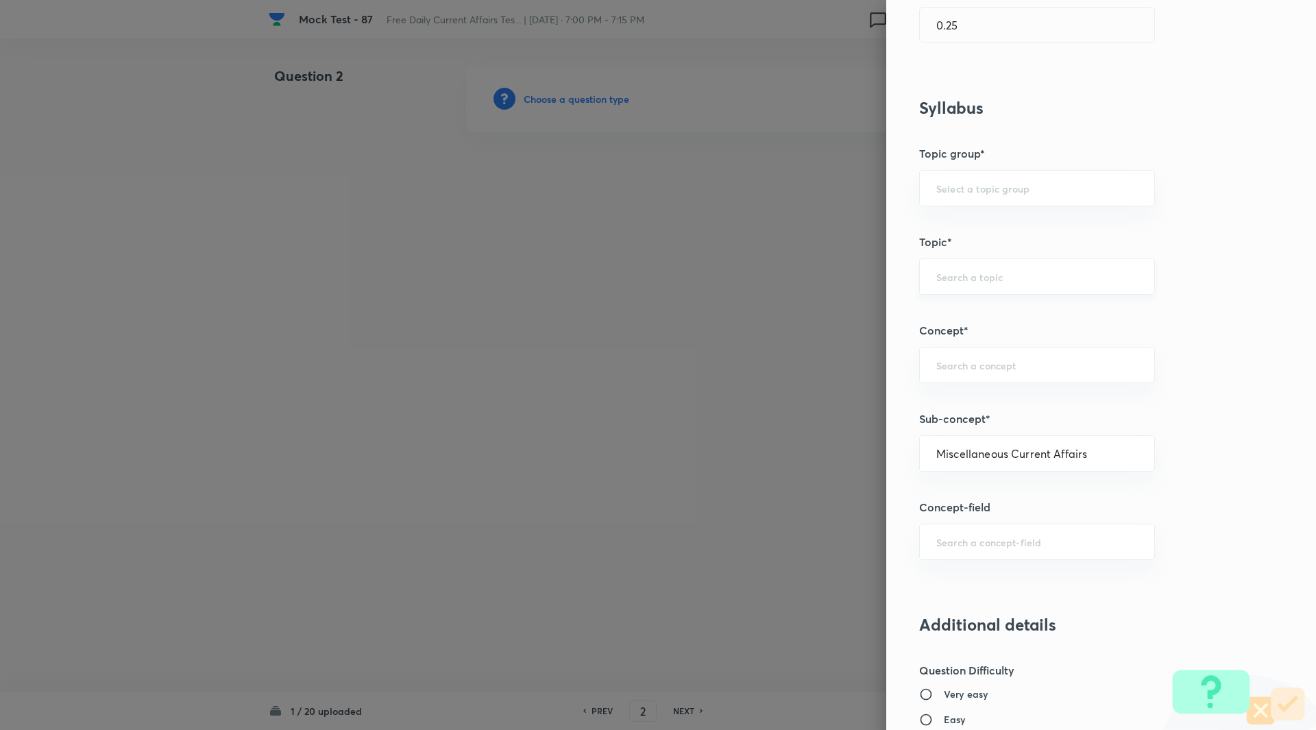
type input "Awareness"
type input "Current Affairs"
type input "Miscellaneous Current Affairs"
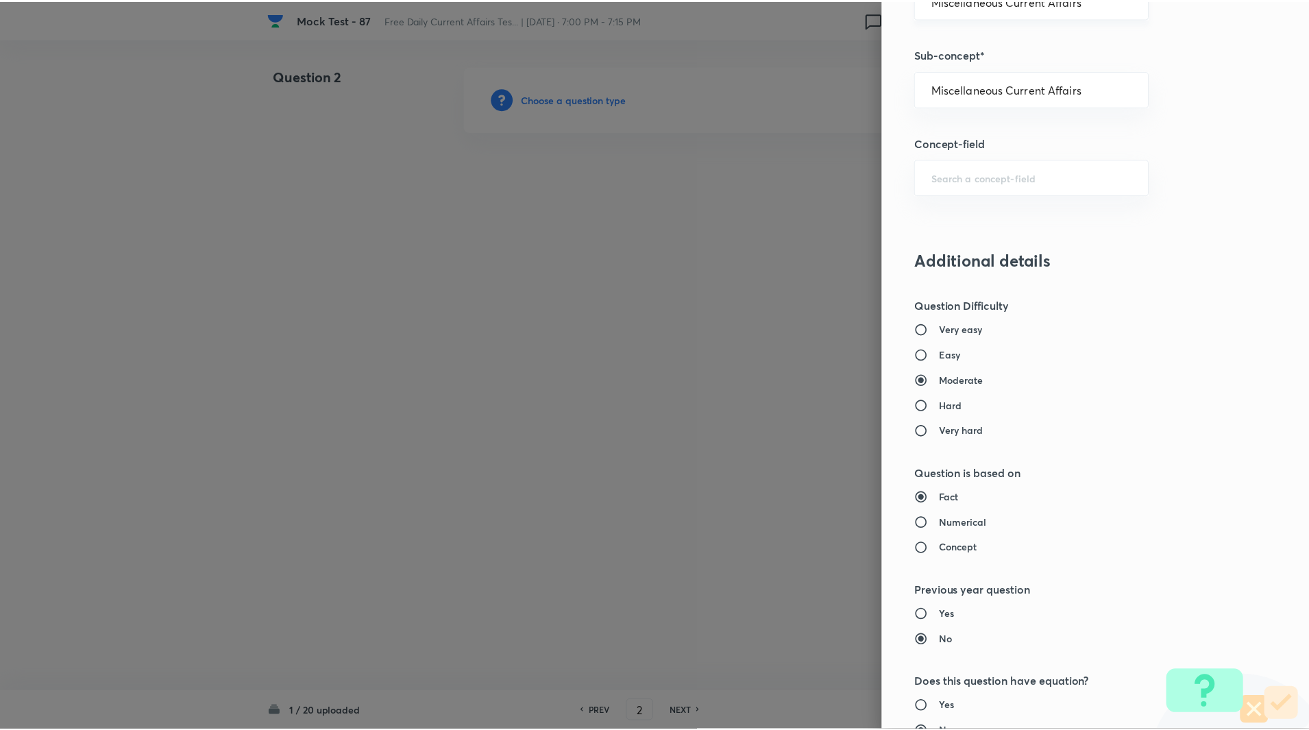
scroll to position [1139, 0]
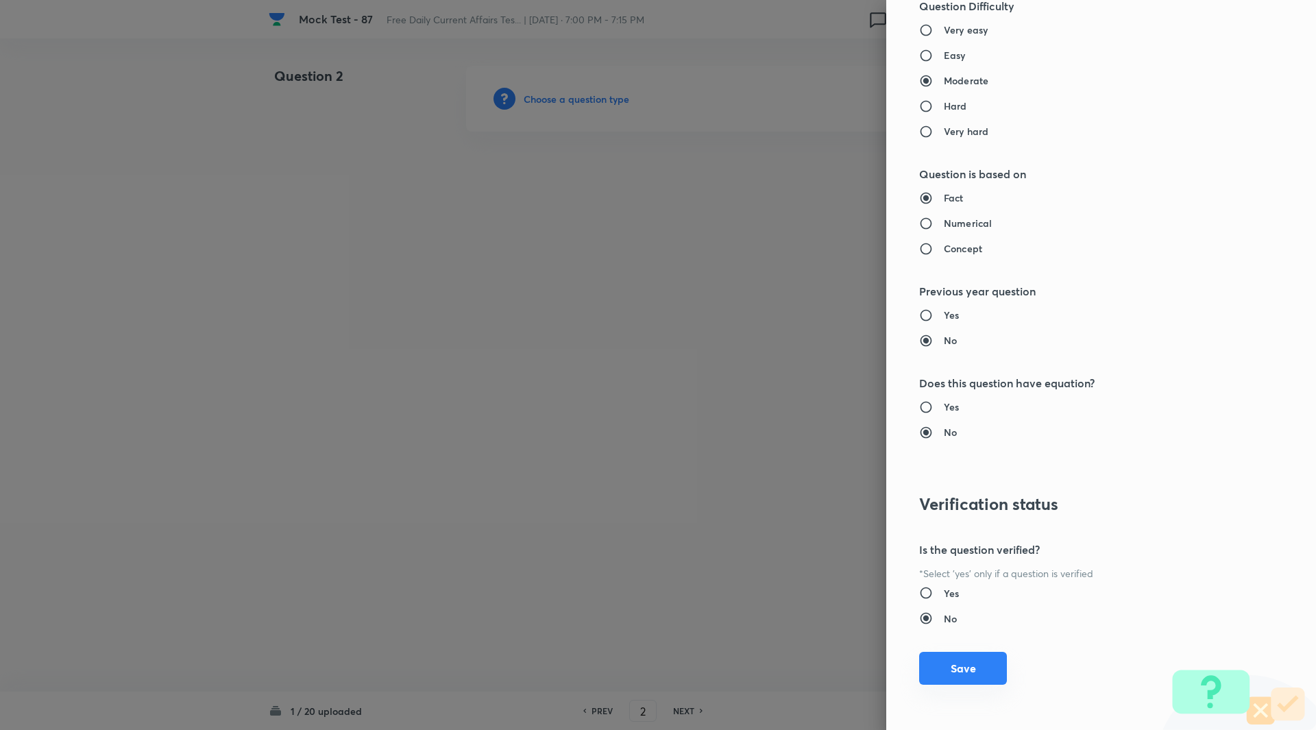
click at [954, 681] on button "Save" at bounding box center [963, 668] width 88 height 33
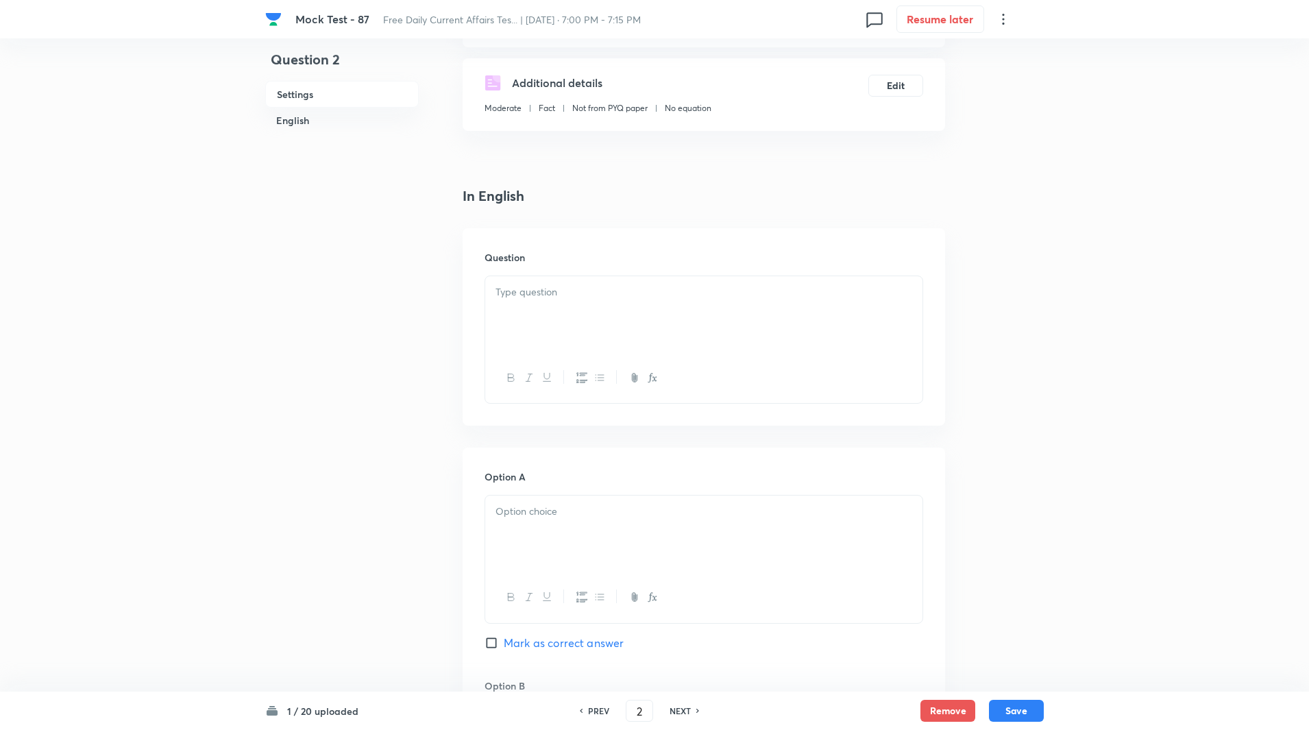
scroll to position [423, 0]
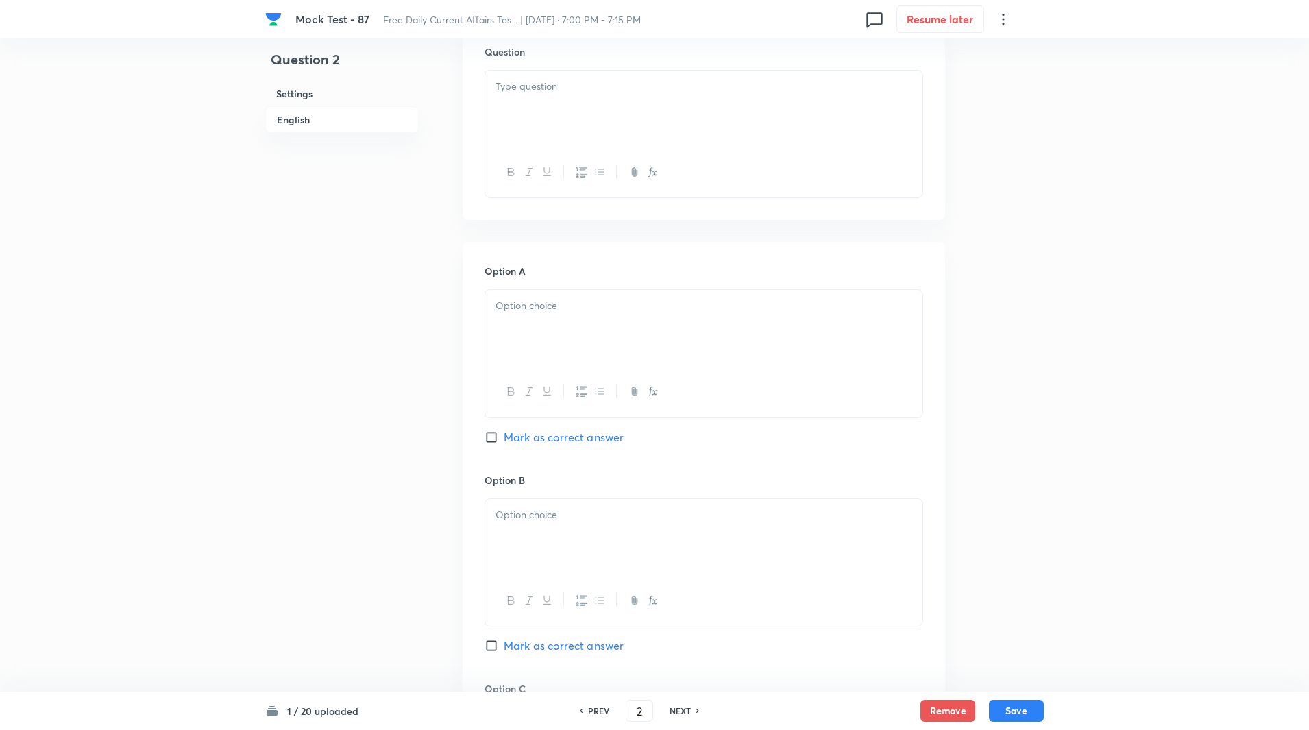
click at [487, 637] on label "Mark as correct answer" at bounding box center [554, 645] width 139 height 16
click at [487, 639] on input "Mark as correct answer" at bounding box center [494, 646] width 19 height 14
checkbox input "true"
click at [591, 116] on div at bounding box center [703, 109] width 437 height 77
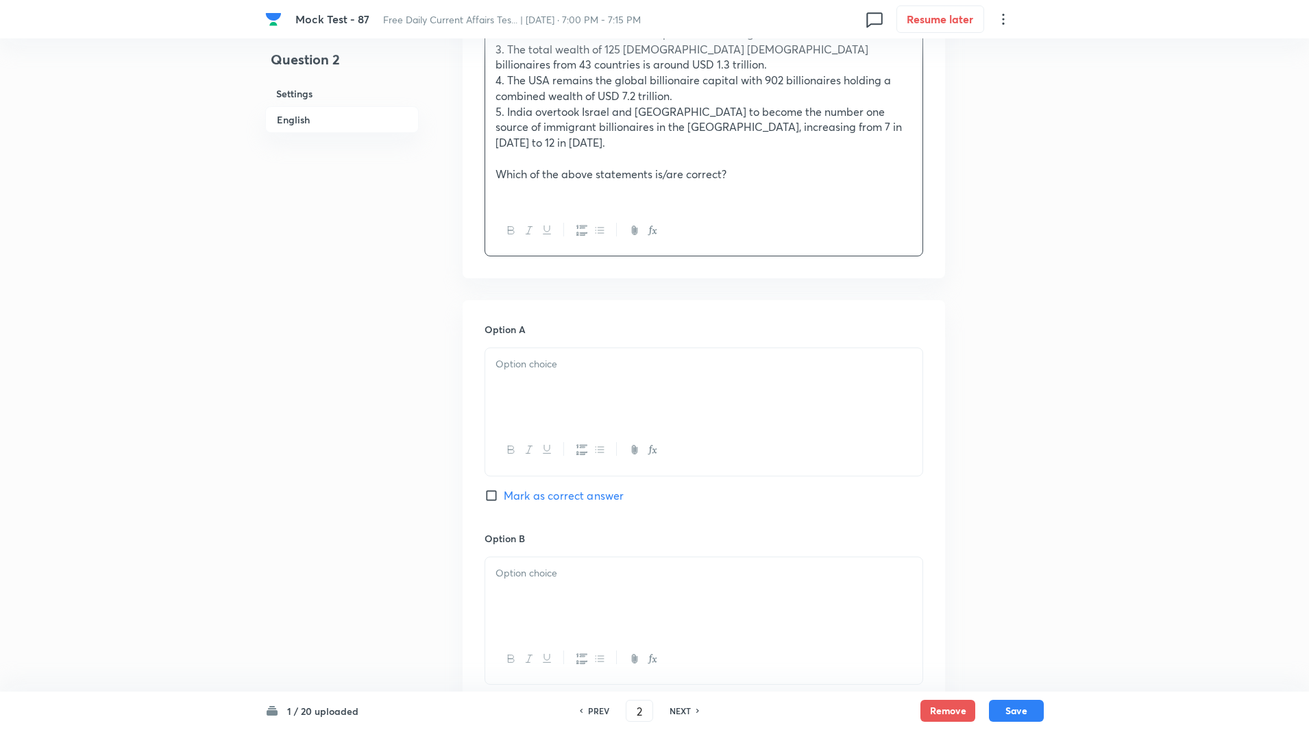
scroll to position [607, 0]
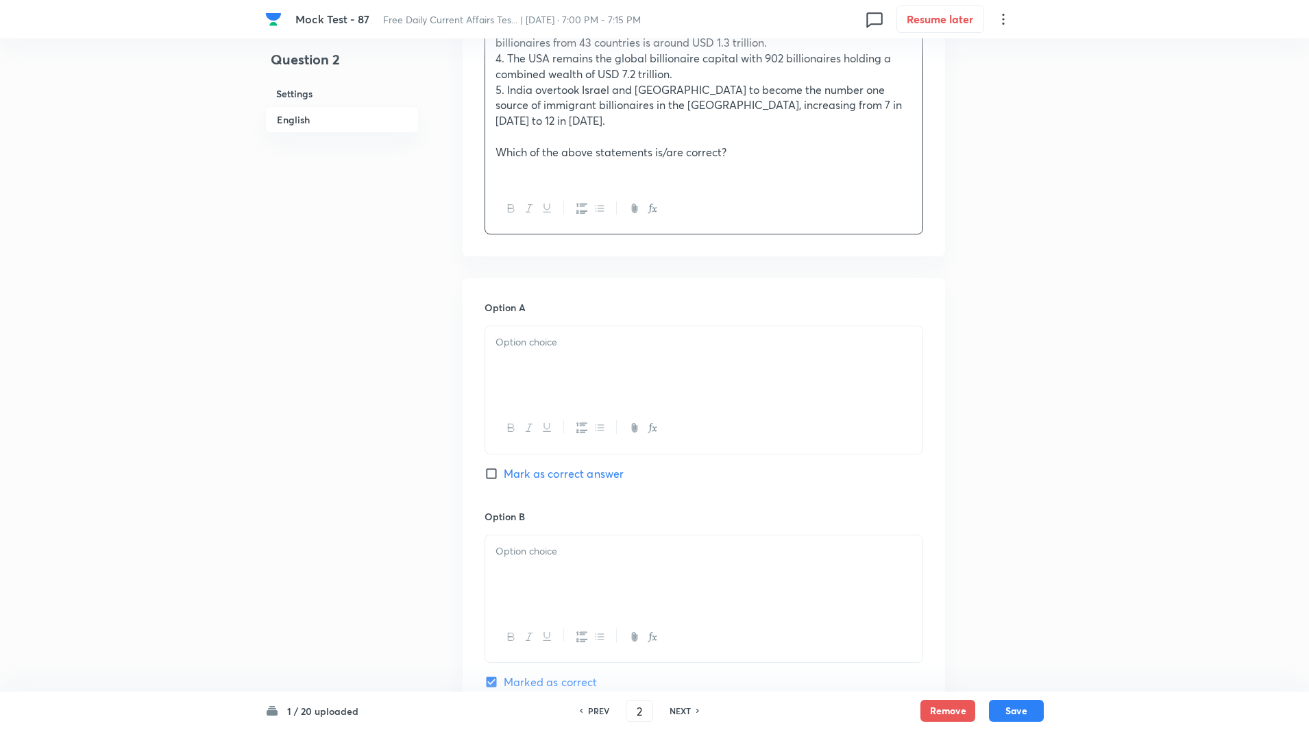
click at [594, 300] on div "Option A Mark as correct answer" at bounding box center [704, 404] width 439 height 208
click at [630, 328] on div at bounding box center [703, 364] width 437 height 77
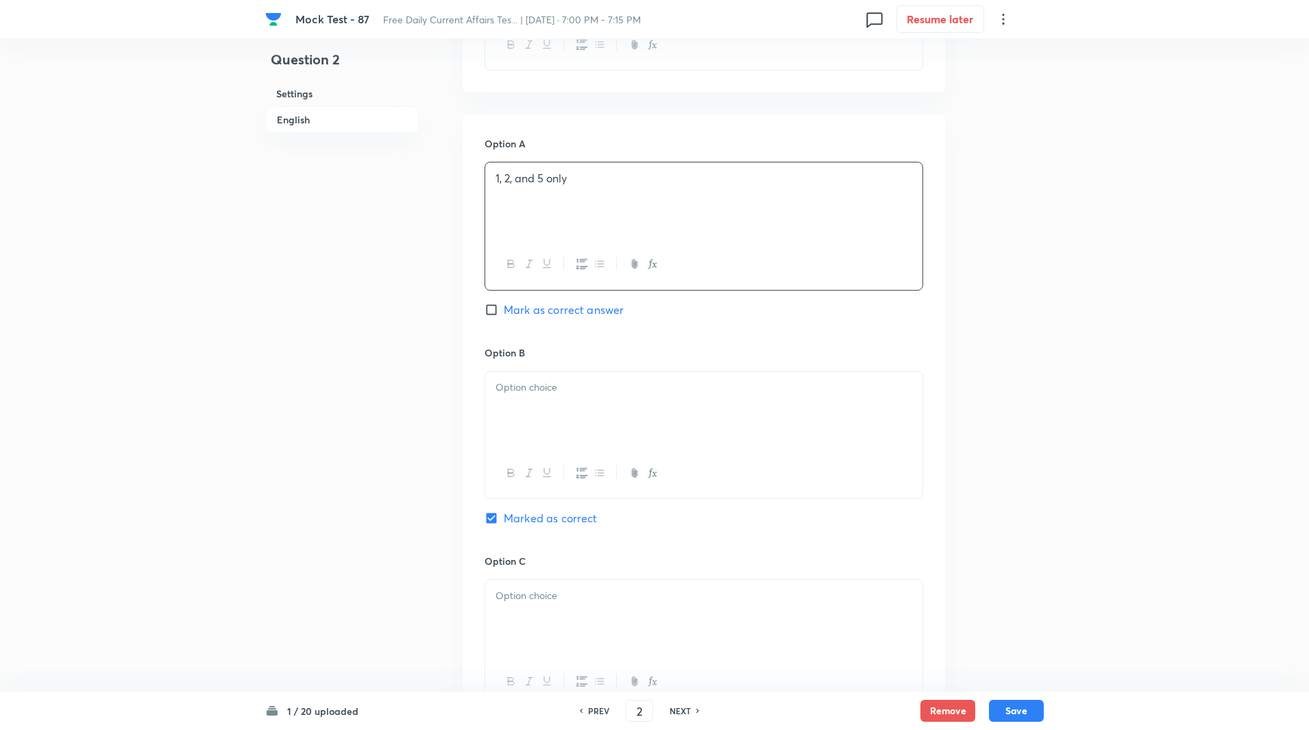
click at [626, 378] on div at bounding box center [703, 410] width 437 height 77
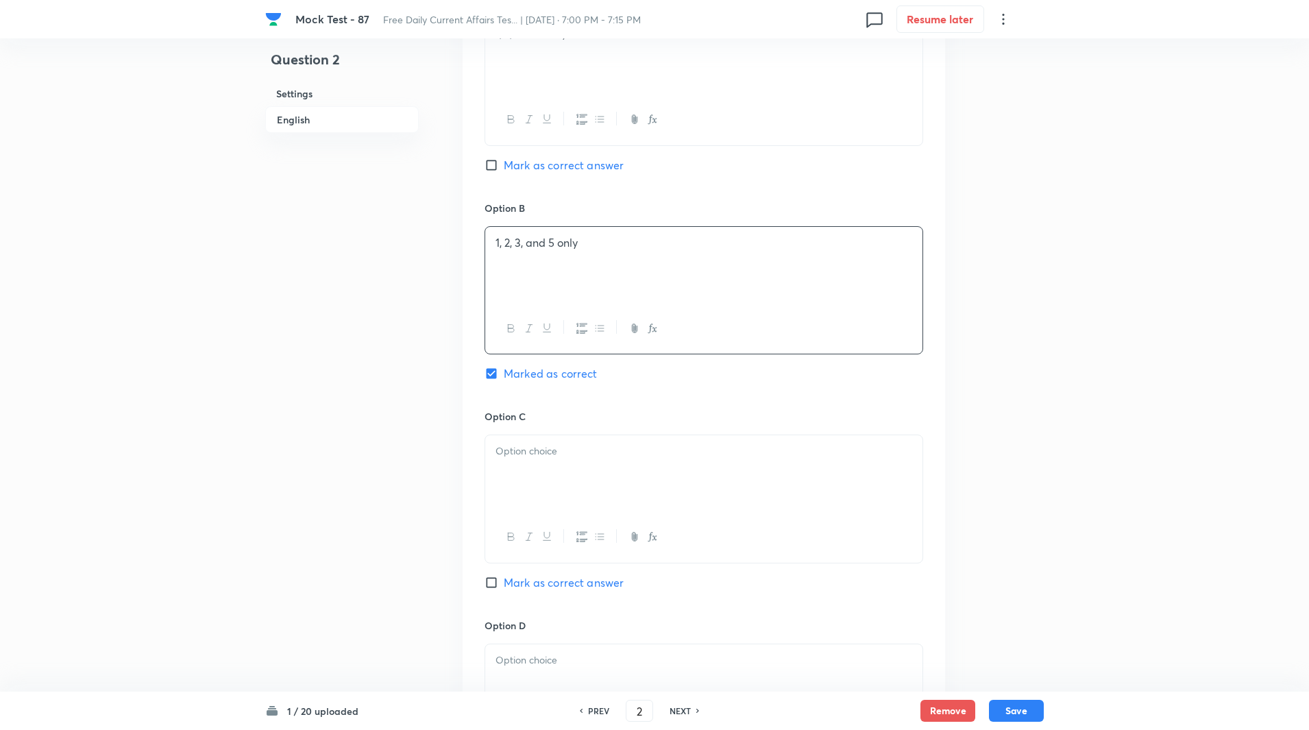
scroll to position [916, 0]
click at [628, 436] on div at bounding box center [703, 473] width 437 height 77
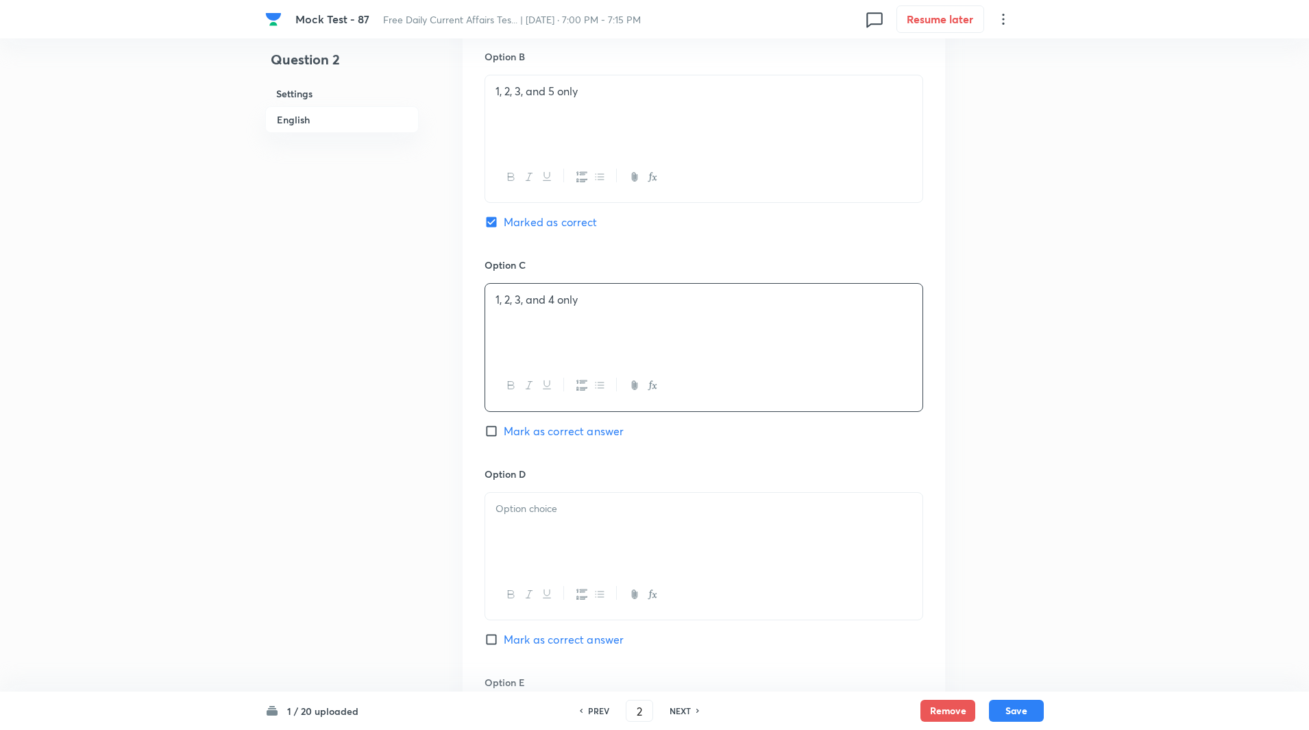
click at [629, 500] on div at bounding box center [703, 531] width 437 height 77
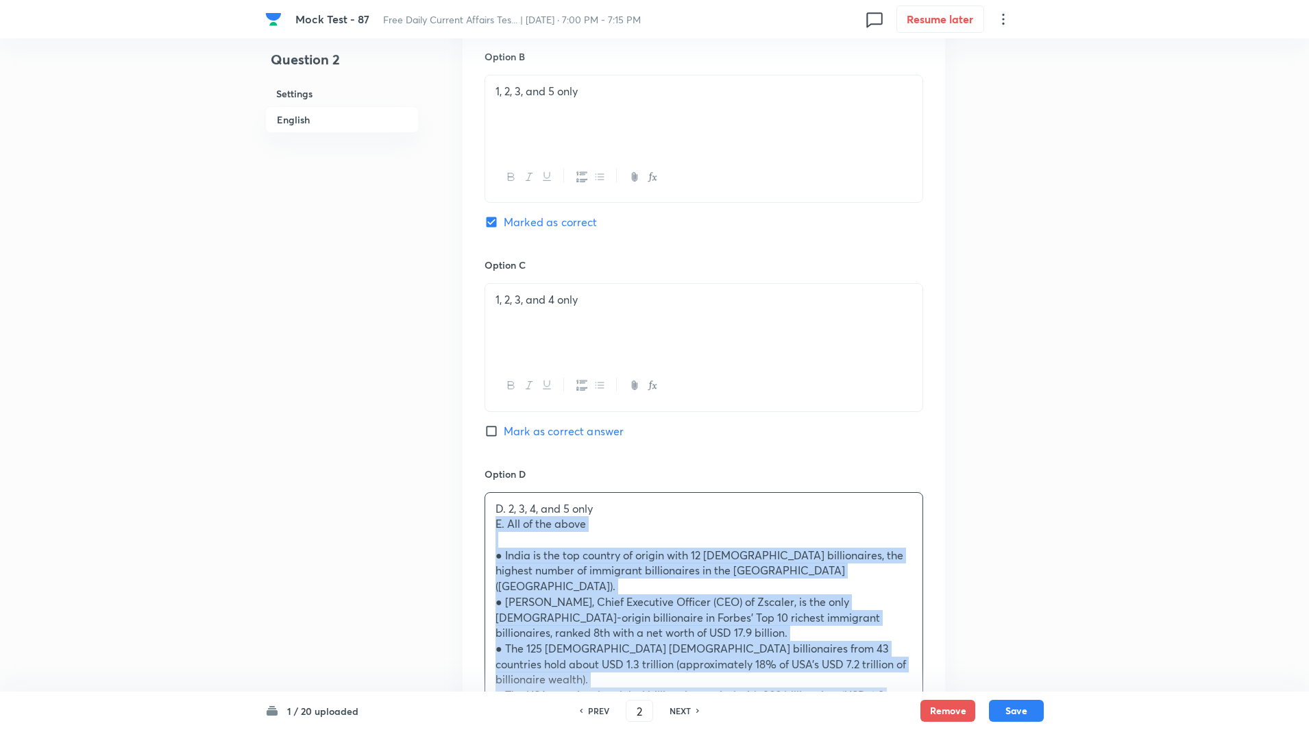
copy div "E. All of the above ● India is the top country of origin with 12 India-born bil…"
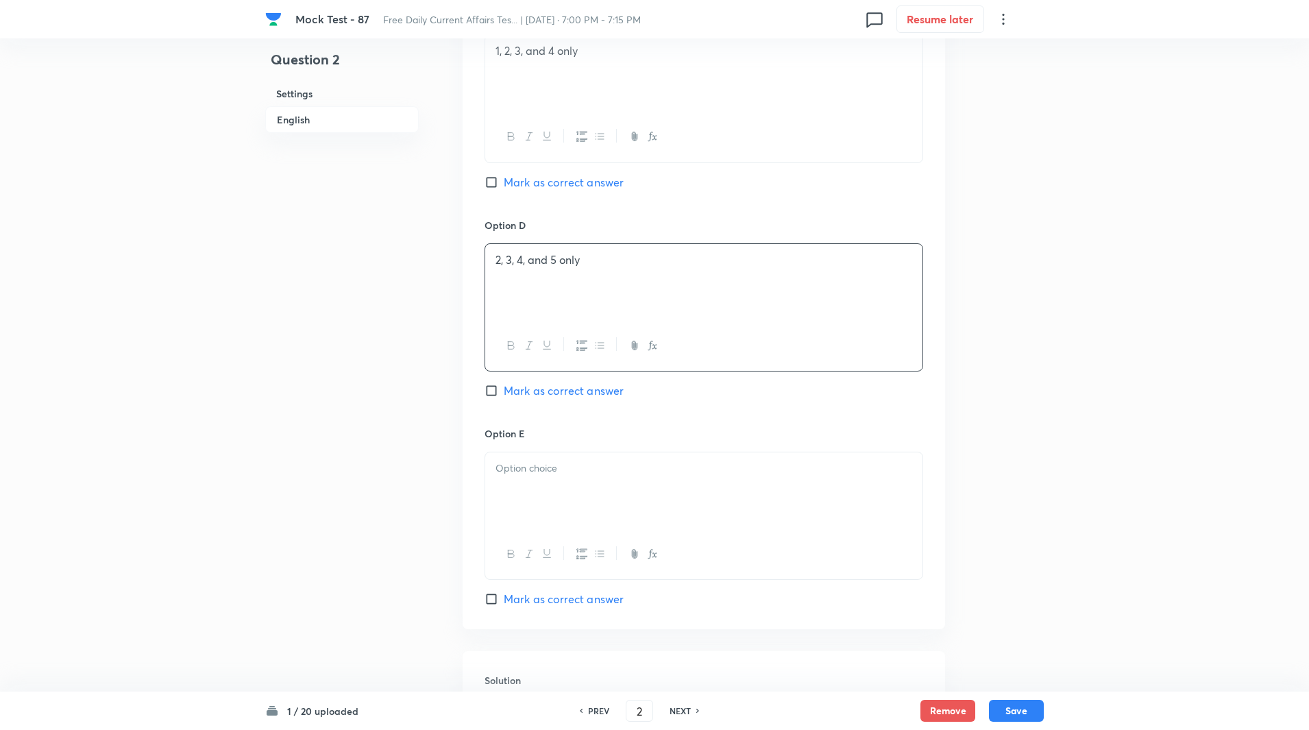
scroll to position [1316, 0]
click at [601, 452] on div at bounding box center [703, 490] width 437 height 77
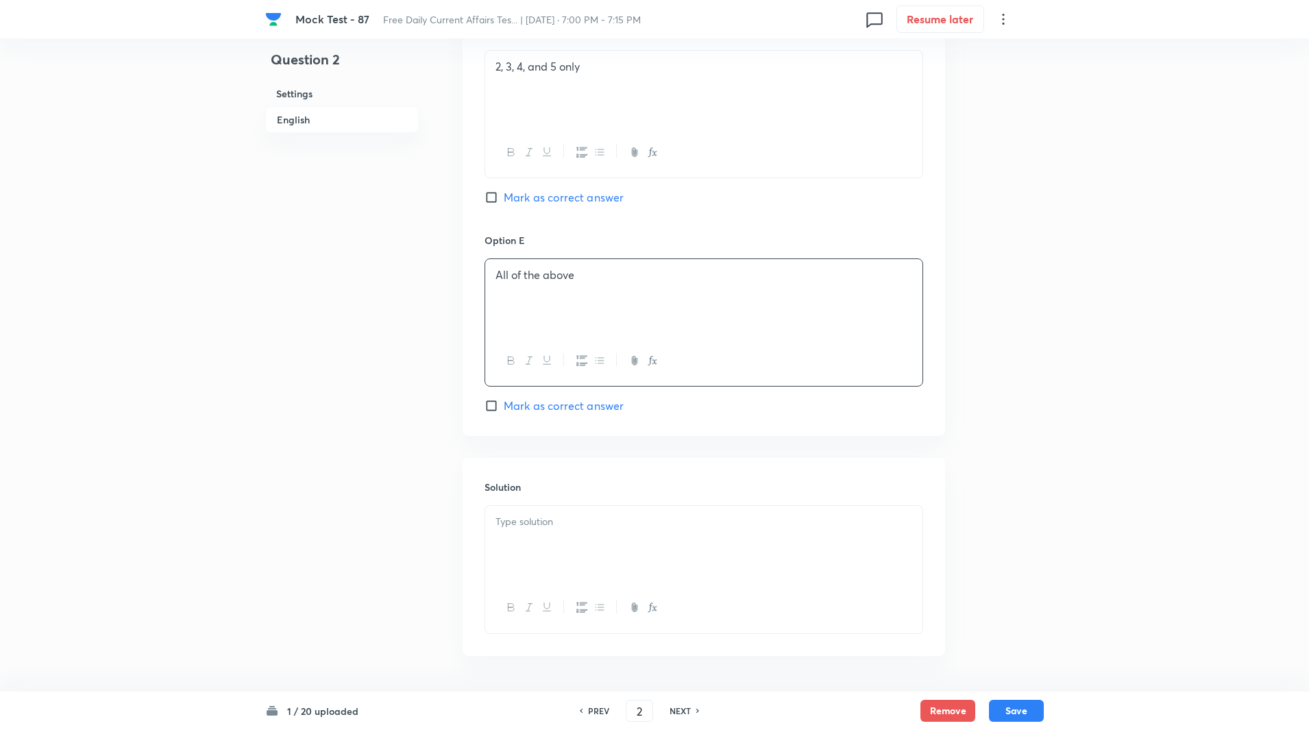
click at [584, 506] on div at bounding box center [703, 544] width 437 height 77
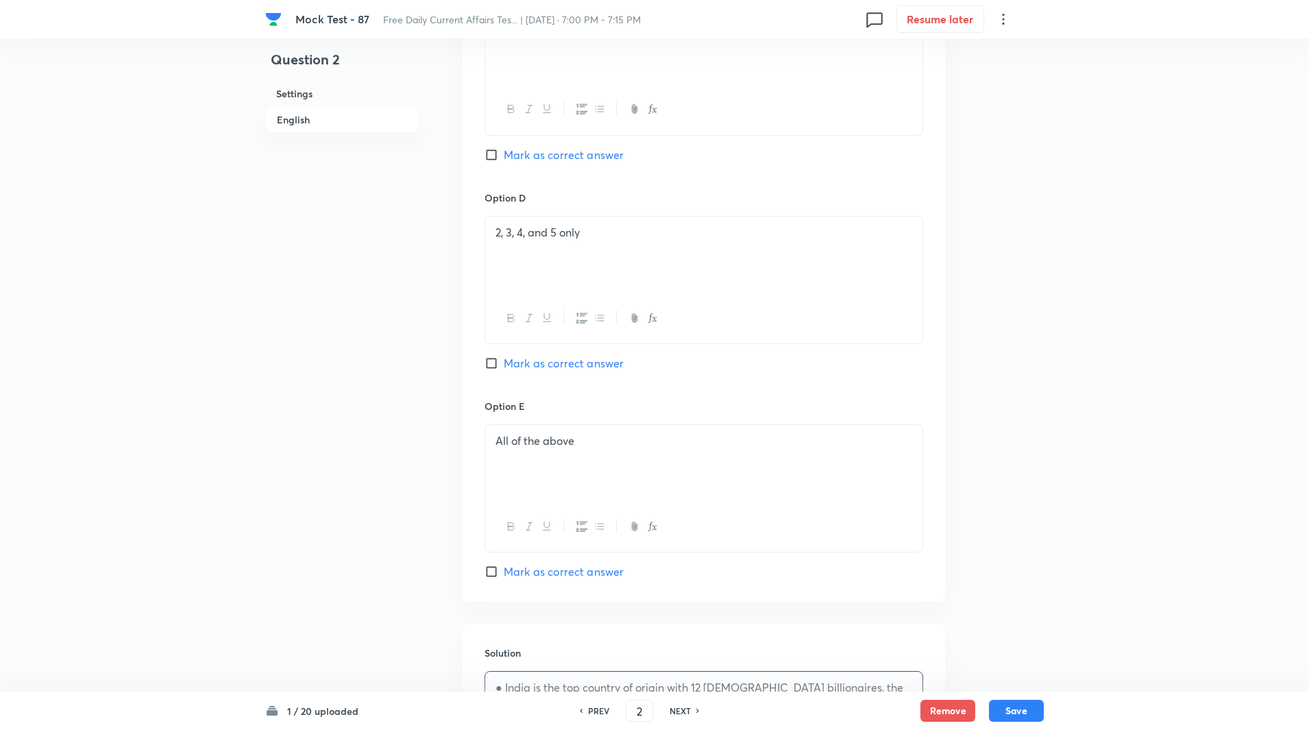
scroll to position [1619, 0]
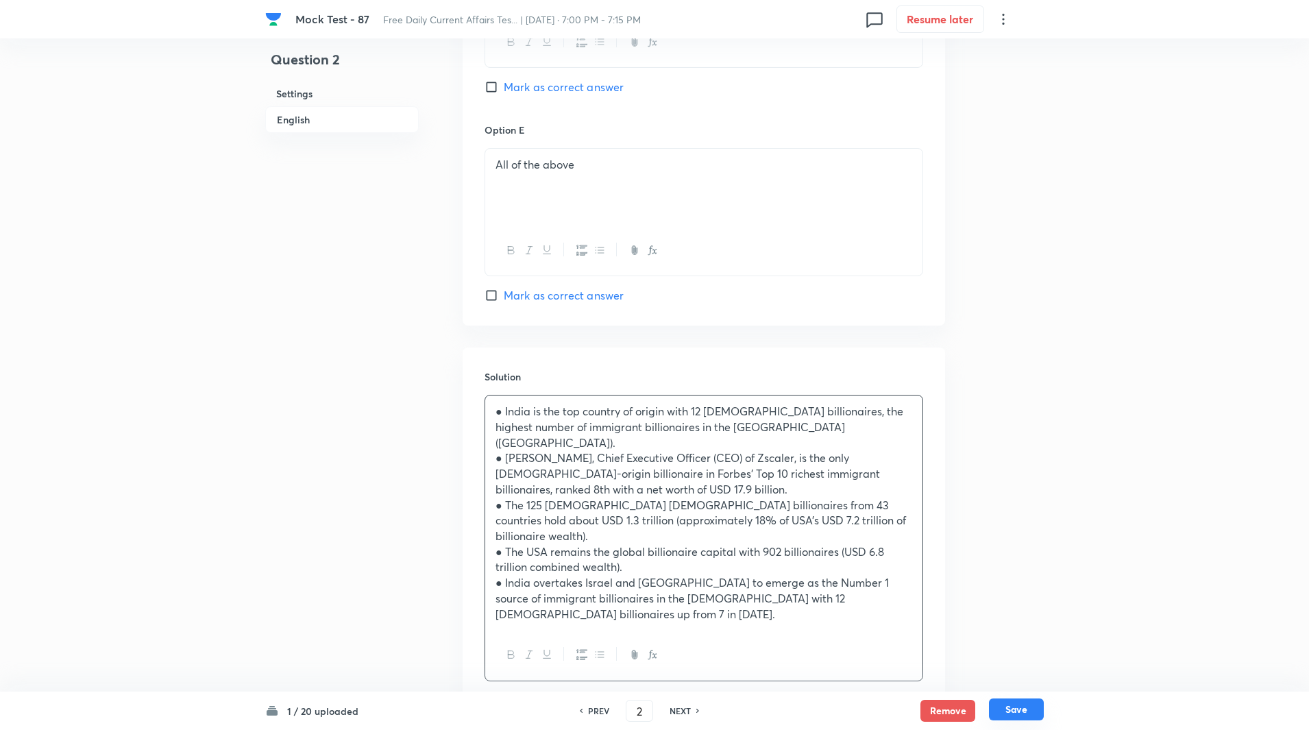
click at [1015, 711] on button "Save" at bounding box center [1016, 709] width 55 height 22
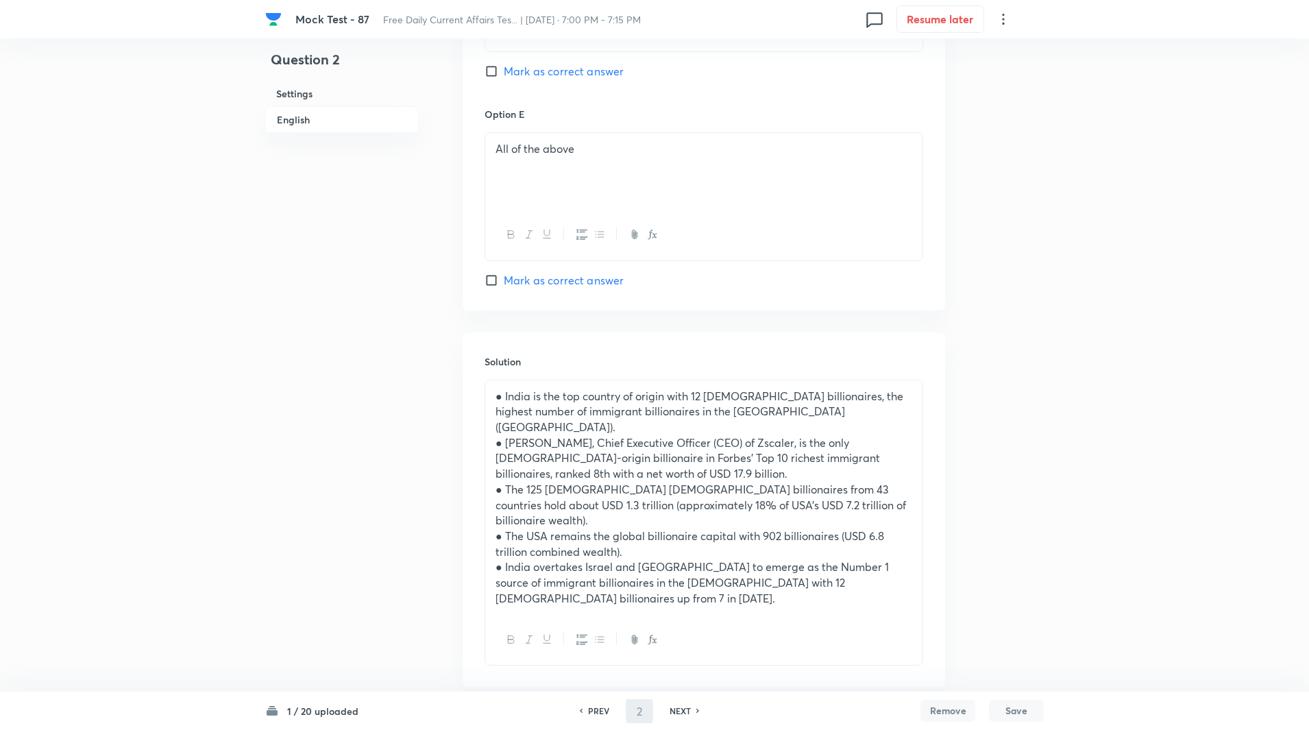
scroll to position [1604, 0]
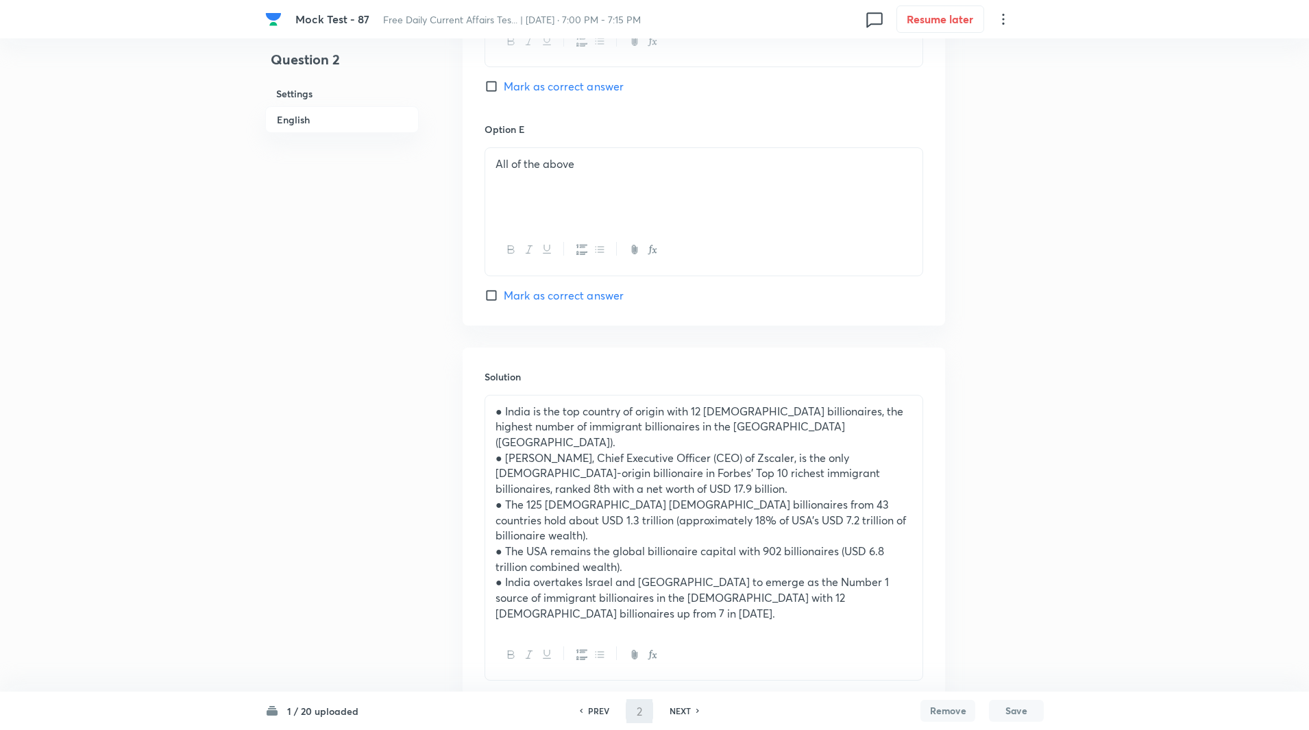
type input "3"
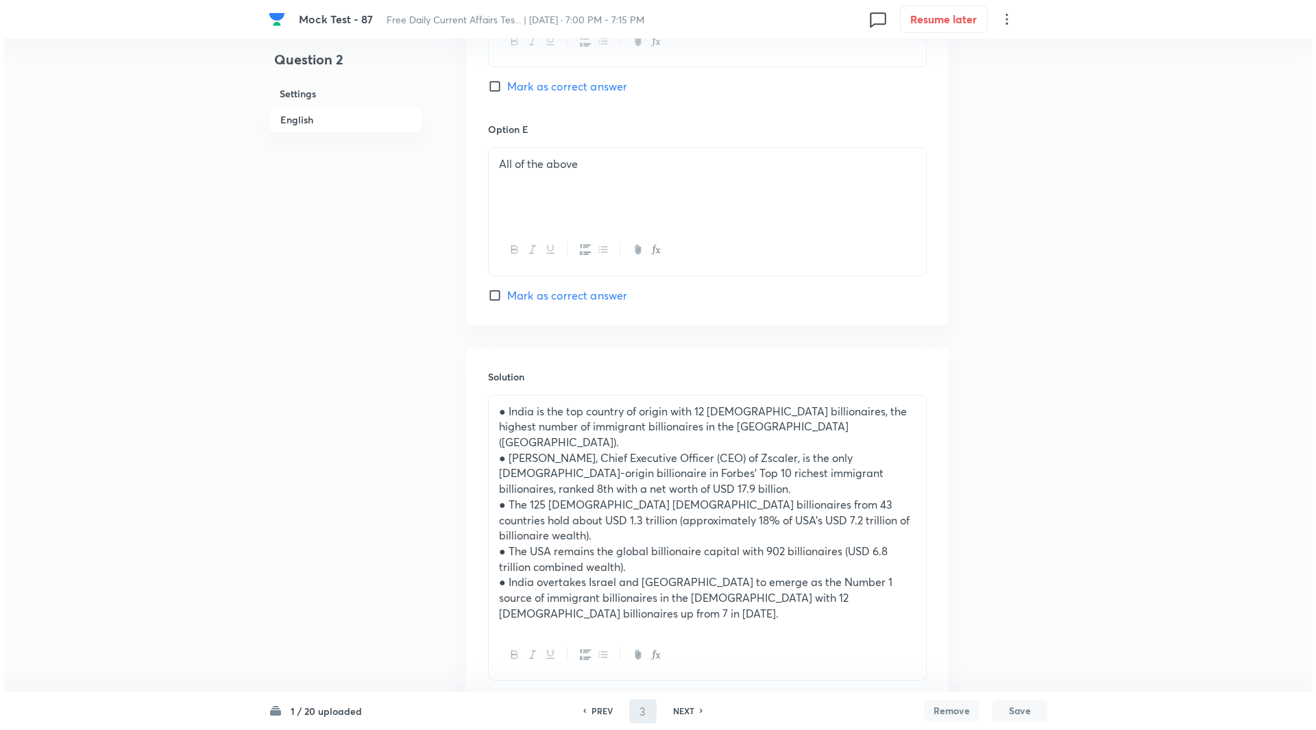
scroll to position [0, 0]
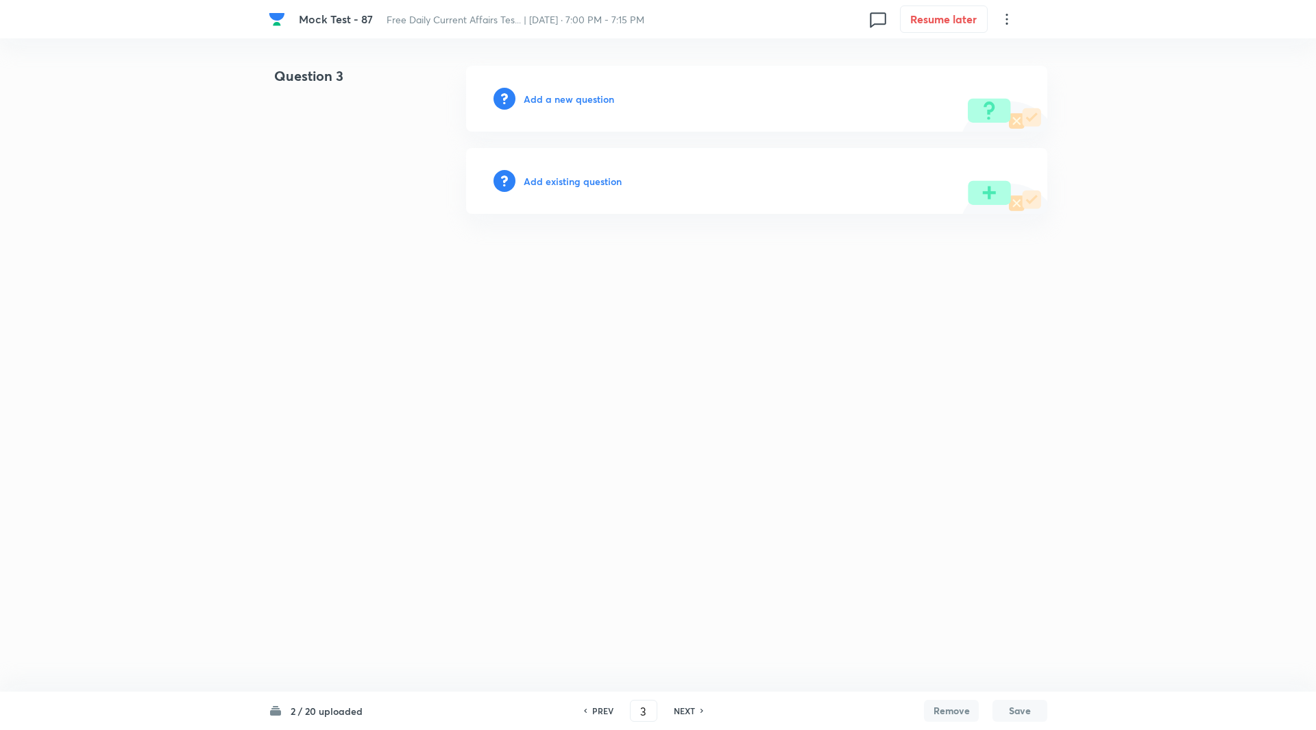
click at [606, 97] on h6 "Add a new question" at bounding box center [569, 99] width 90 height 14
click at [606, 97] on h6 "Choose a question type" at bounding box center [577, 99] width 106 height 14
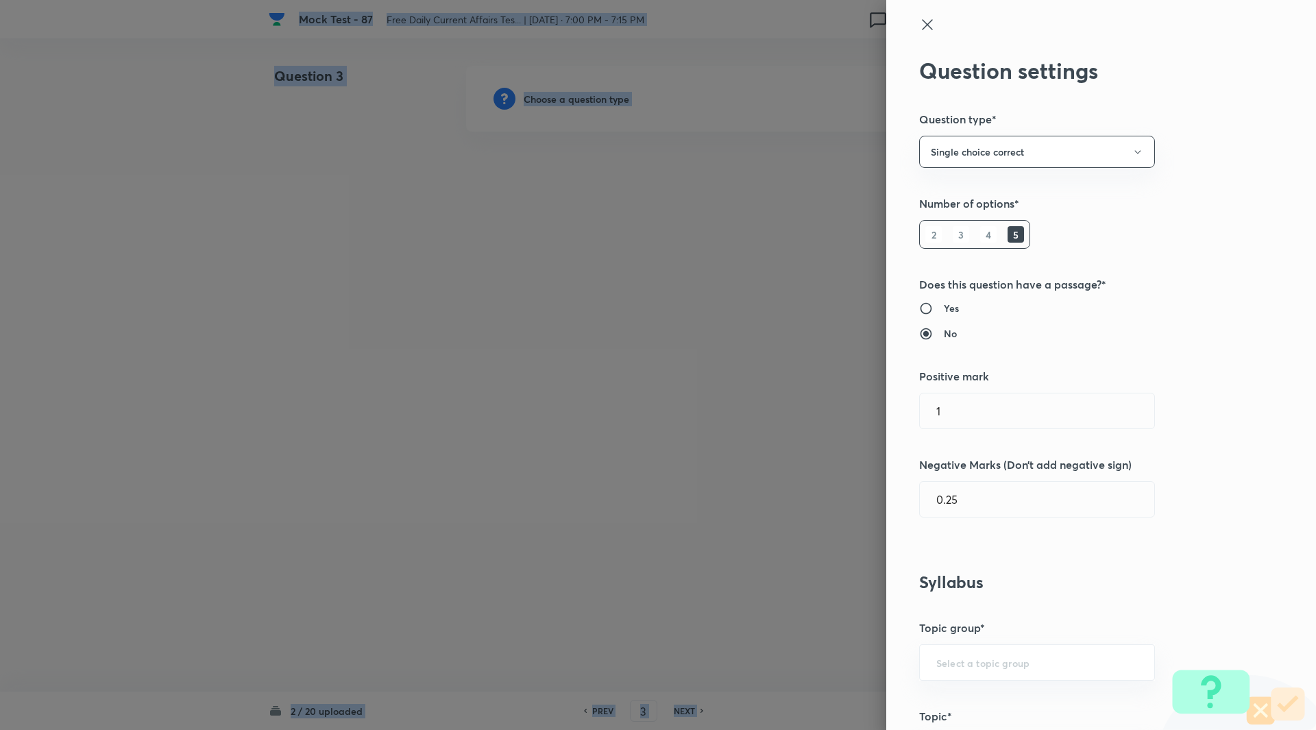
click at [606, 97] on div at bounding box center [658, 365] width 1316 height 730
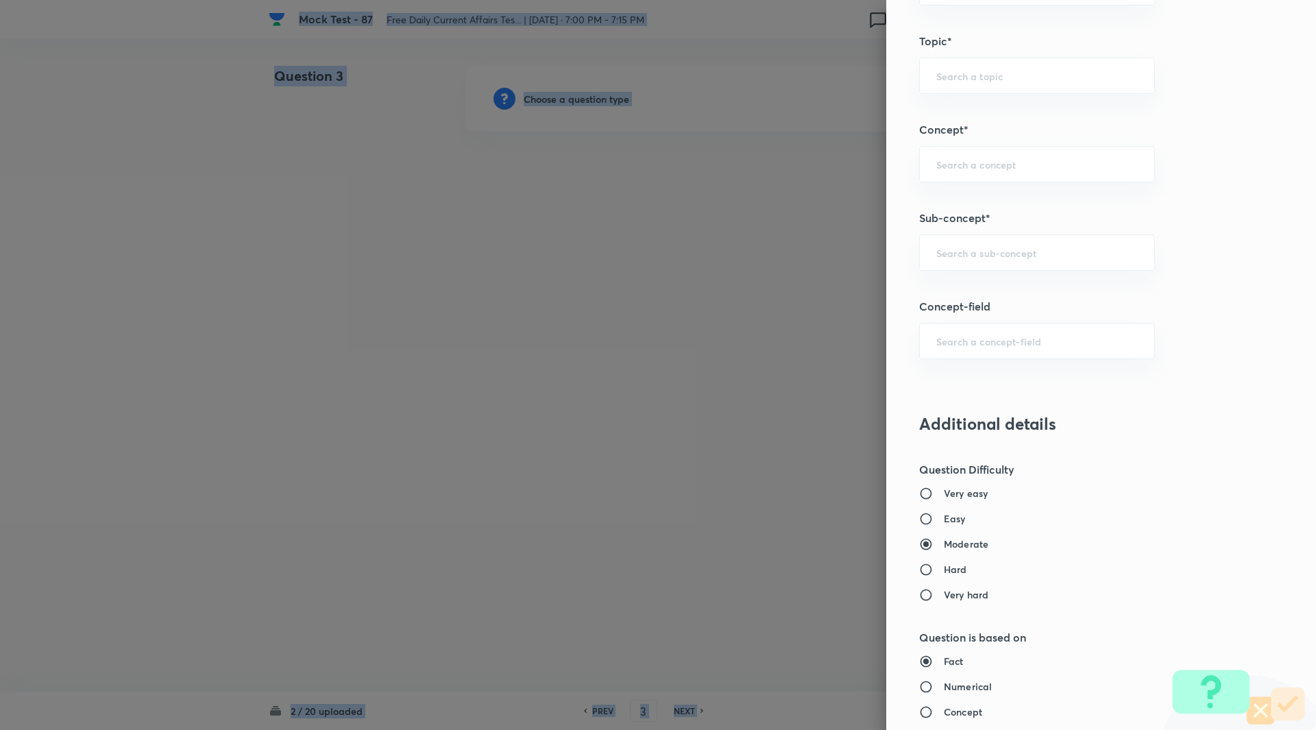
scroll to position [729, 0]
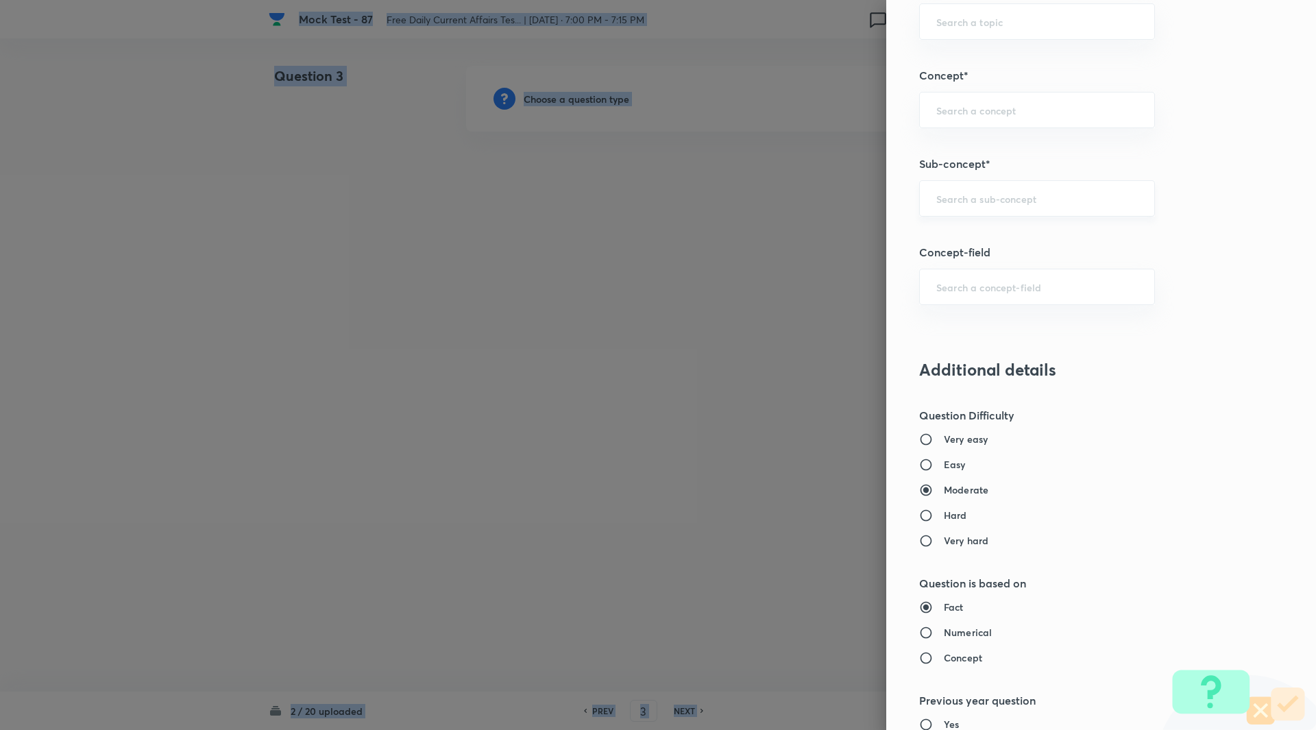
click at [958, 188] on div "​" at bounding box center [1037, 198] width 236 height 36
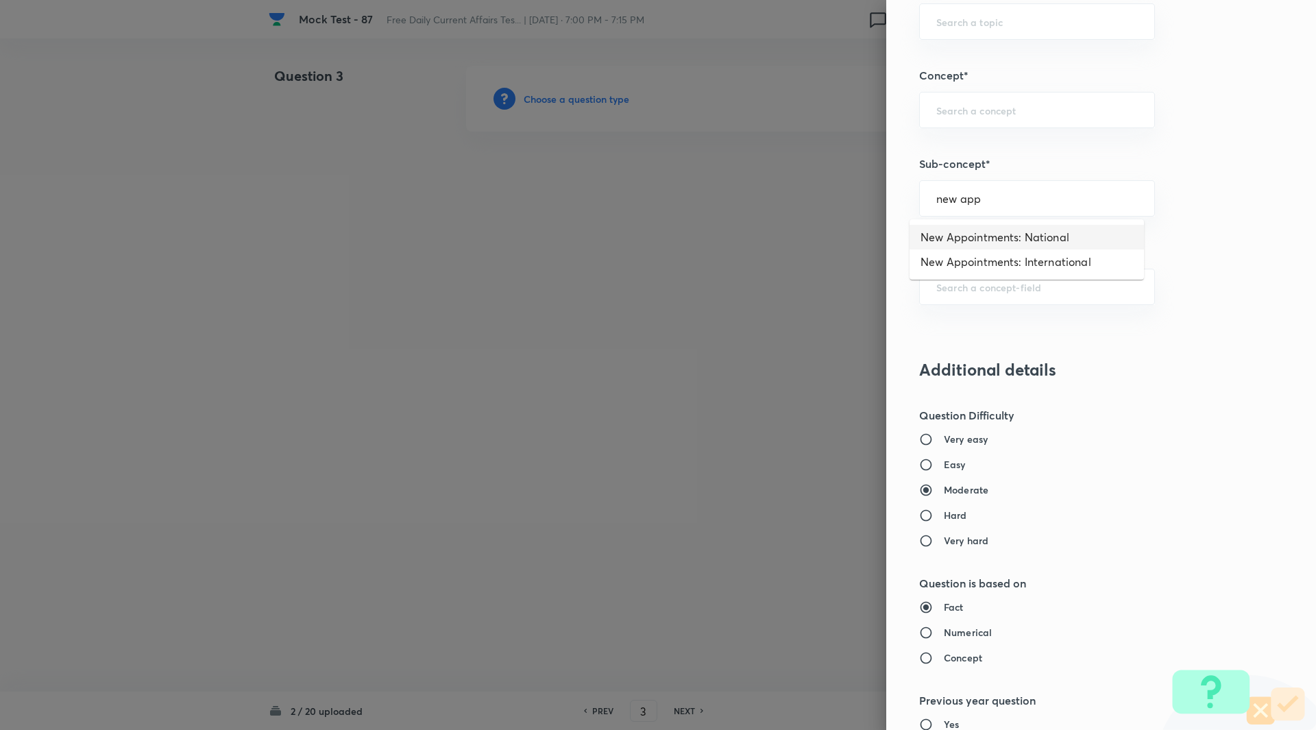
click at [1001, 230] on li "New Appointments: National" at bounding box center [1027, 237] width 234 height 25
type input "New Appointments: National"
type input "Awareness"
type input "Current Affairs"
type input "New Appointments: National"
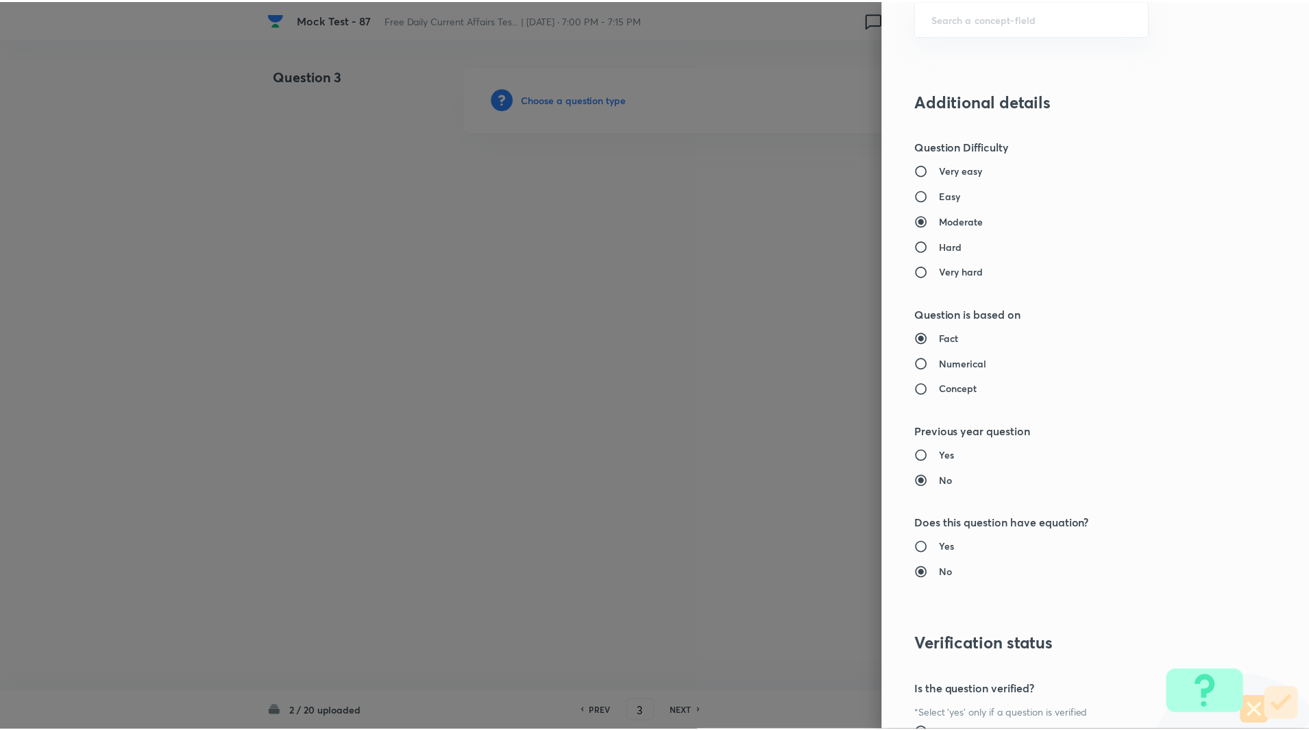
scroll to position [1139, 0]
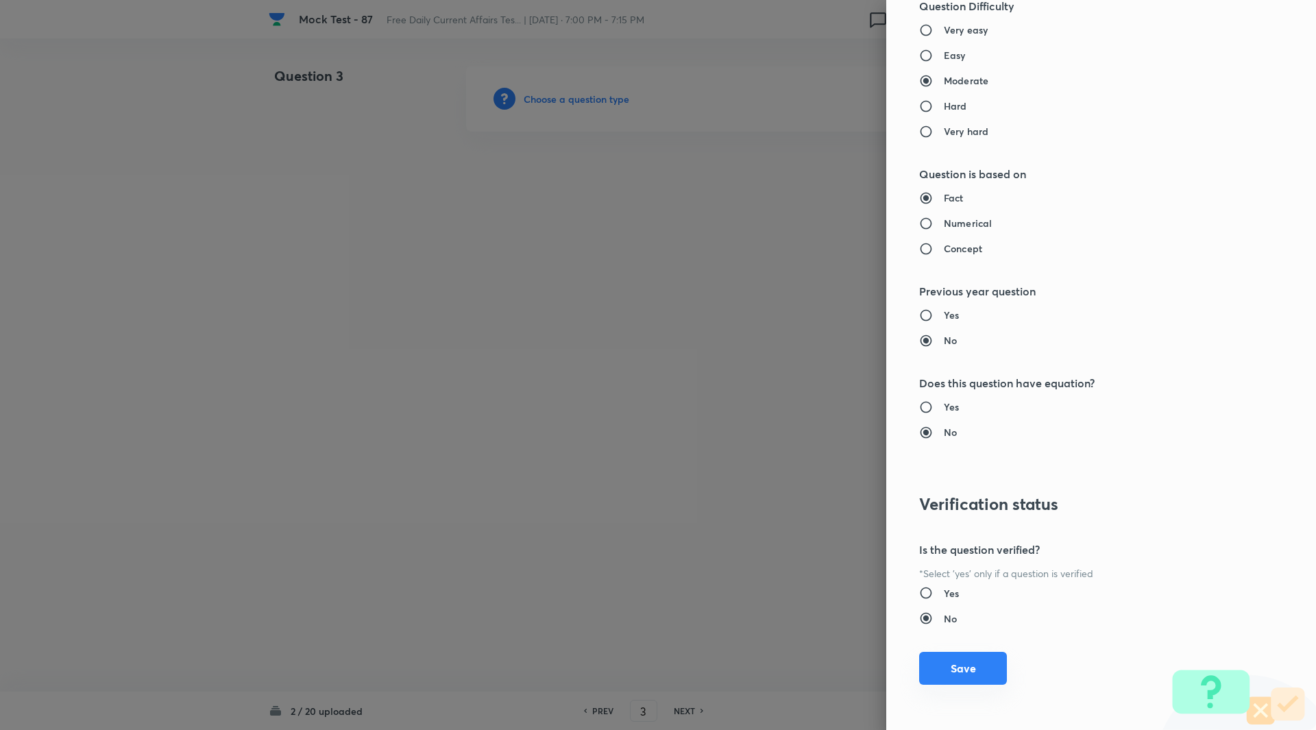
click at [959, 666] on button "Save" at bounding box center [963, 668] width 88 height 33
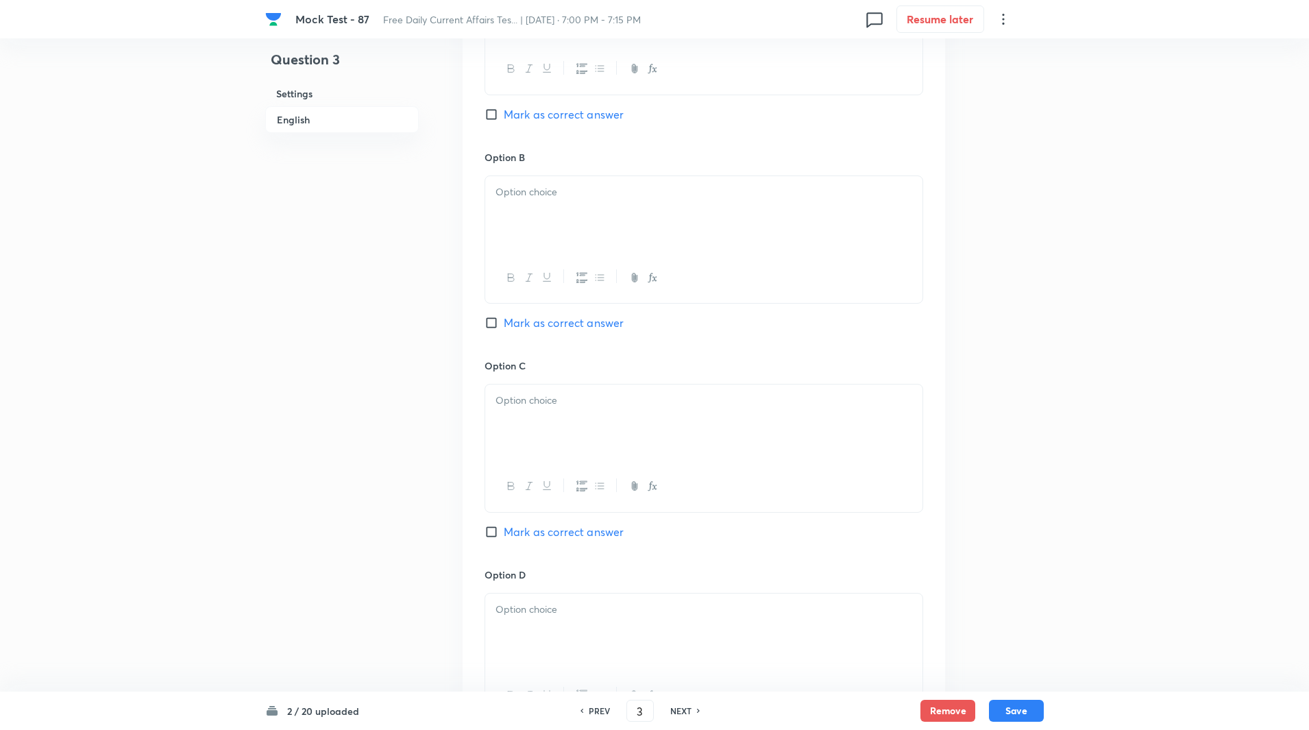
scroll to position [746, 0]
click at [495, 535] on input "Mark as correct answer" at bounding box center [494, 531] width 19 height 14
checkbox input "true"
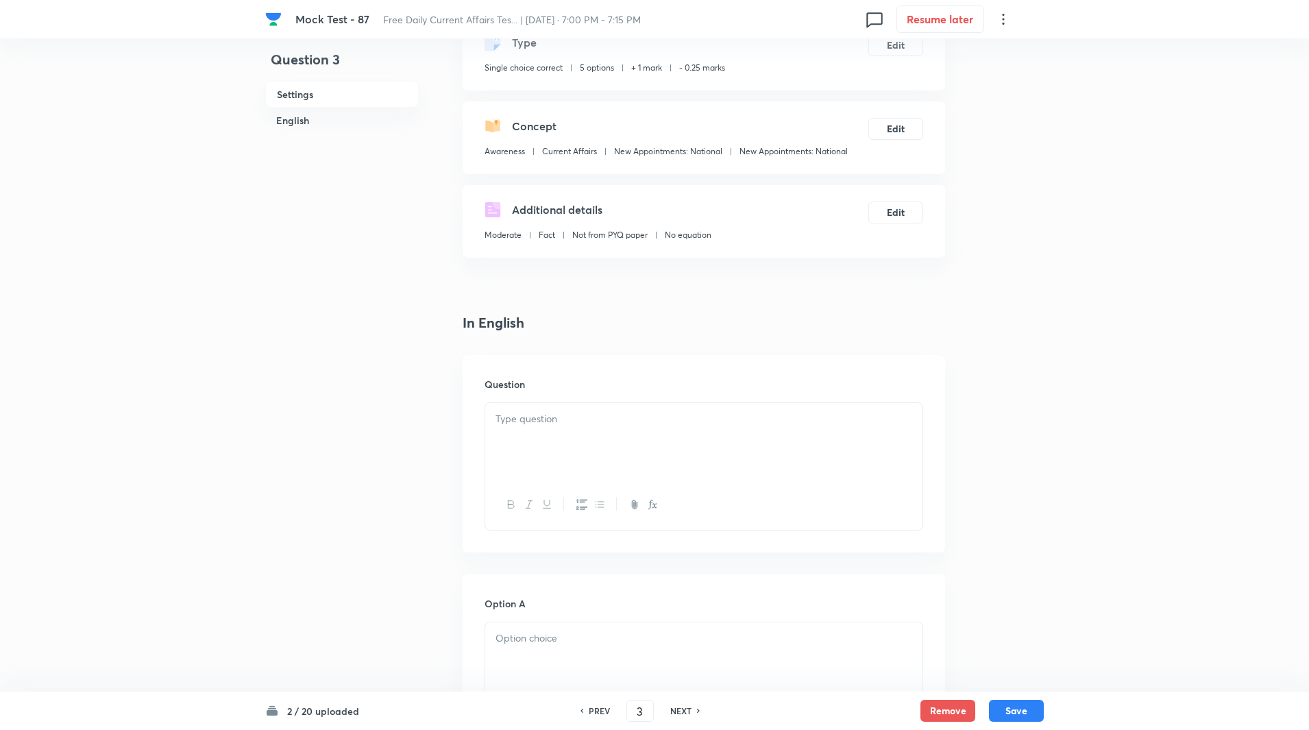
click at [549, 413] on p at bounding box center [704, 419] width 417 height 16
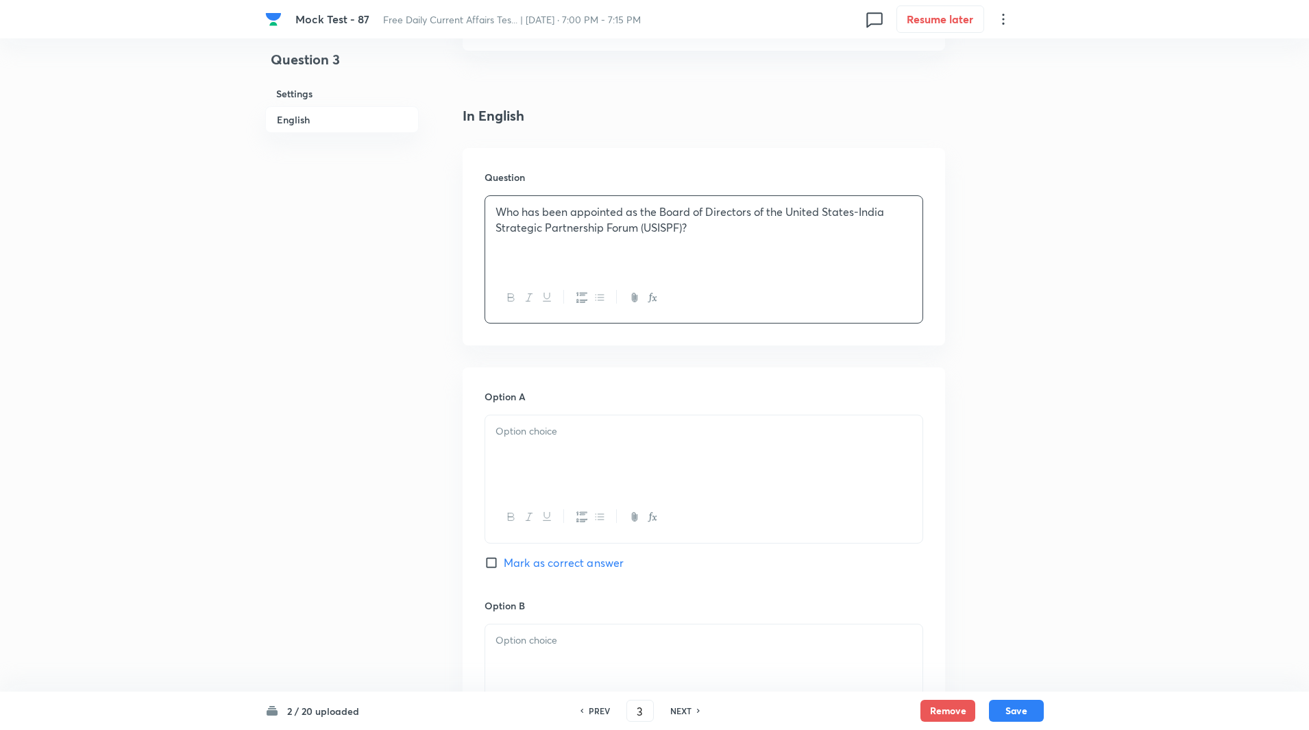
scroll to position [430, 0]
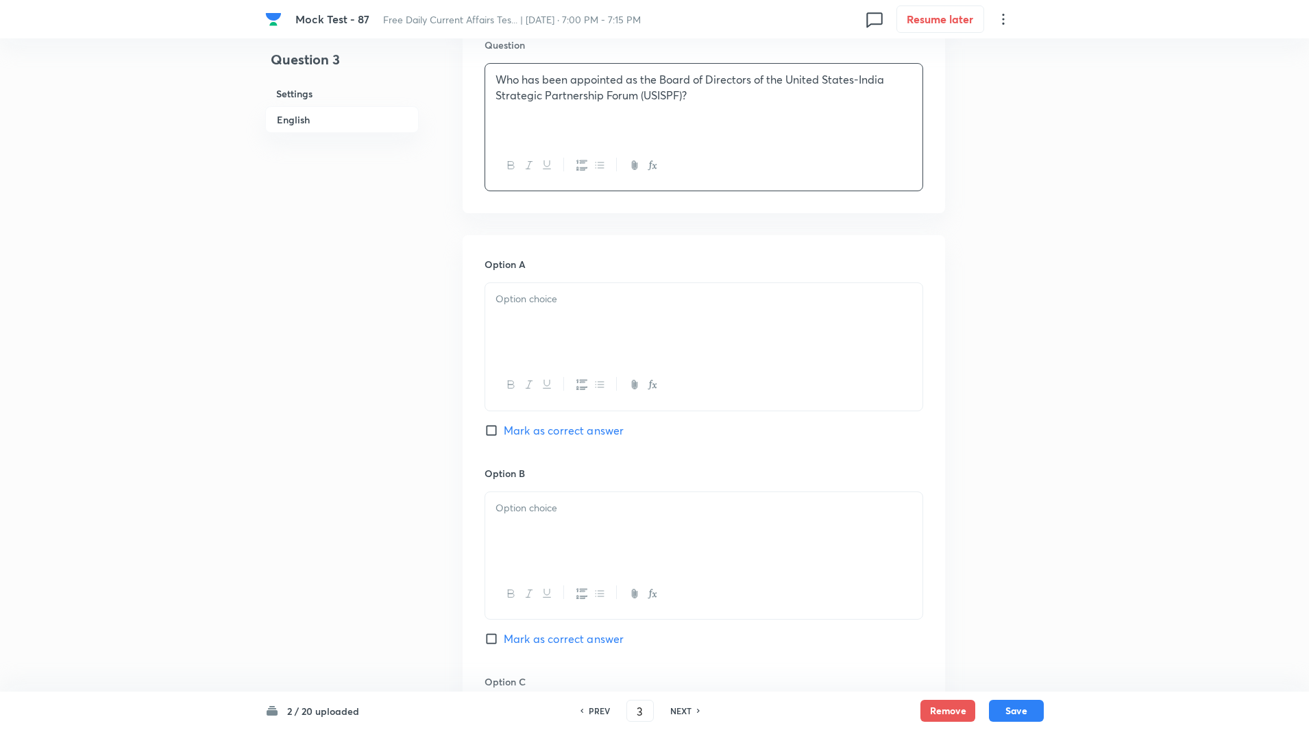
click at [546, 332] on div at bounding box center [703, 321] width 437 height 77
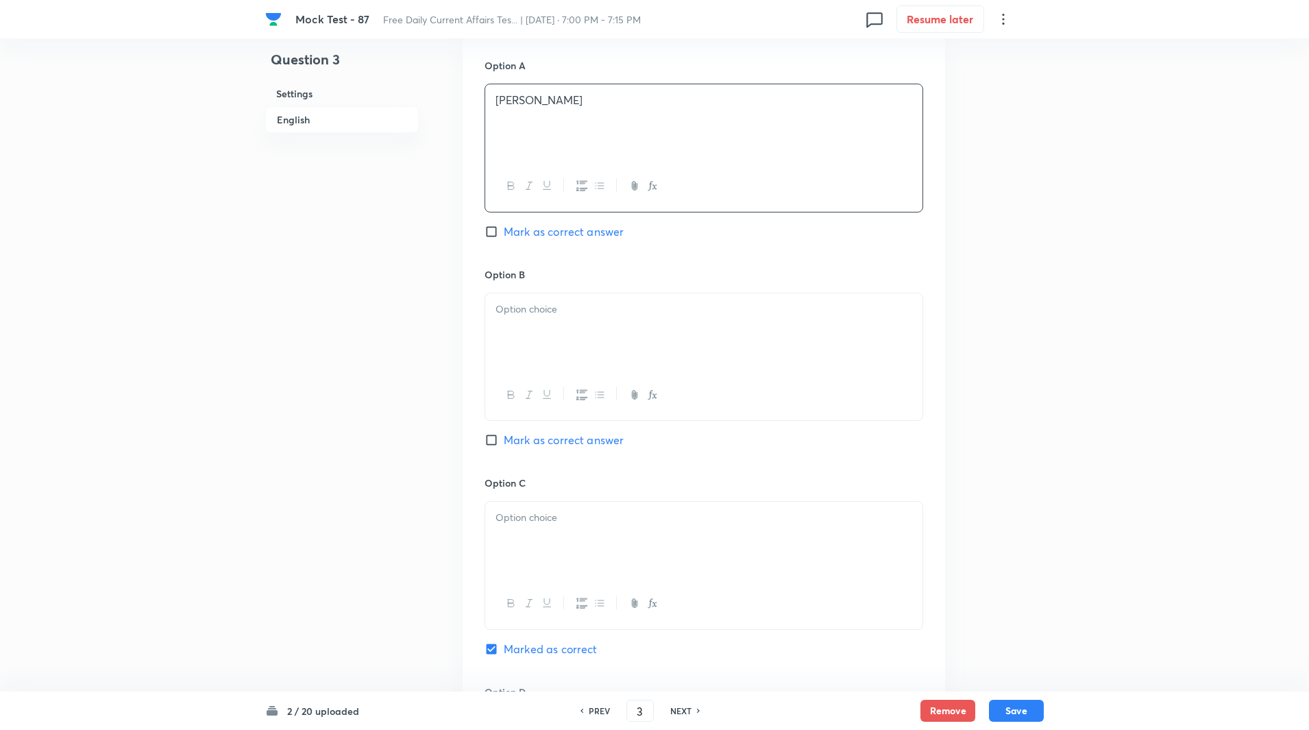
scroll to position [635, 0]
click at [542, 332] on div at bounding box center [703, 325] width 437 height 77
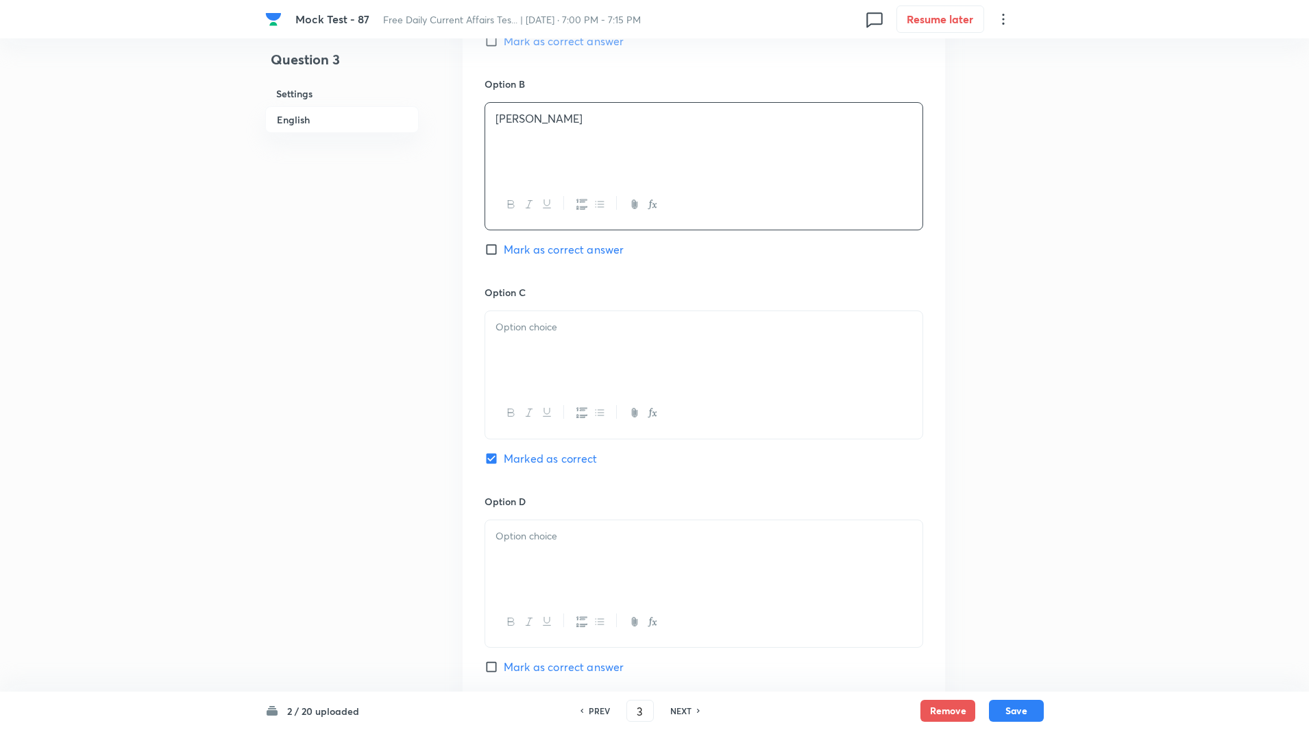
scroll to position [820, 0]
click at [535, 332] on p at bounding box center [704, 327] width 417 height 16
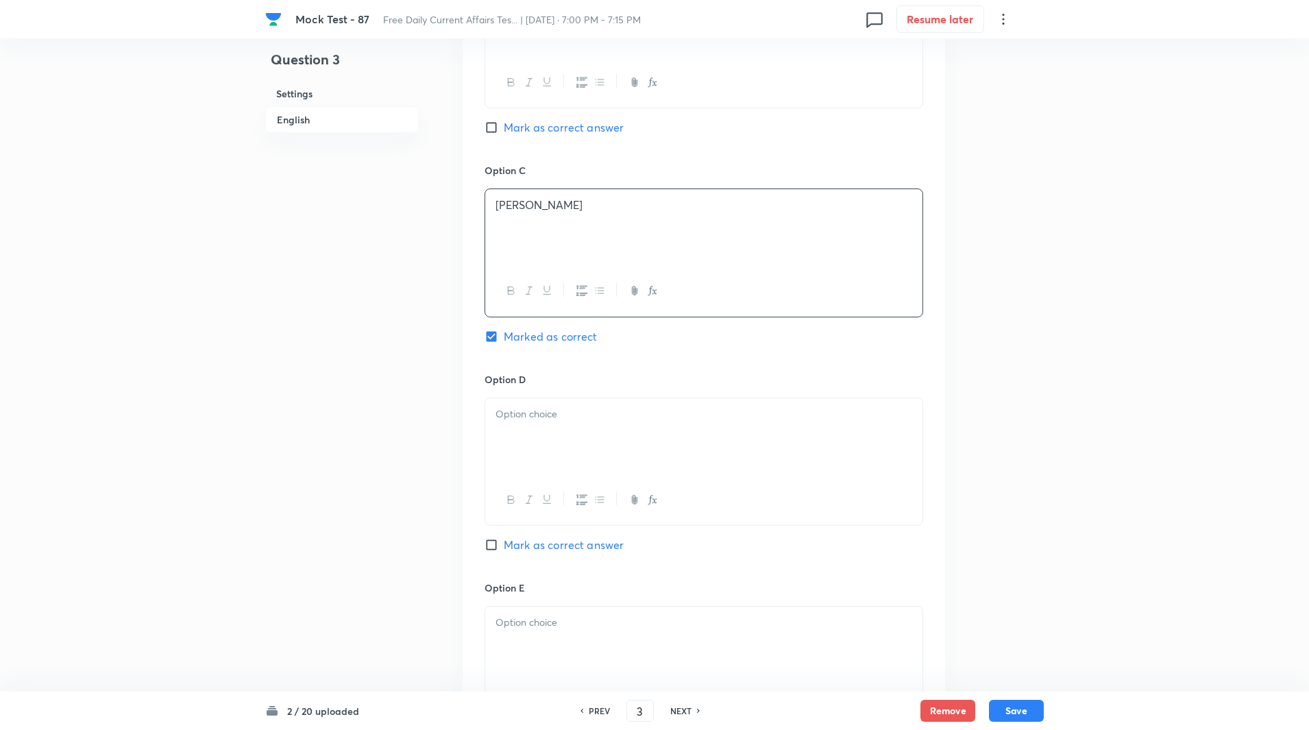
scroll to position [956, 0]
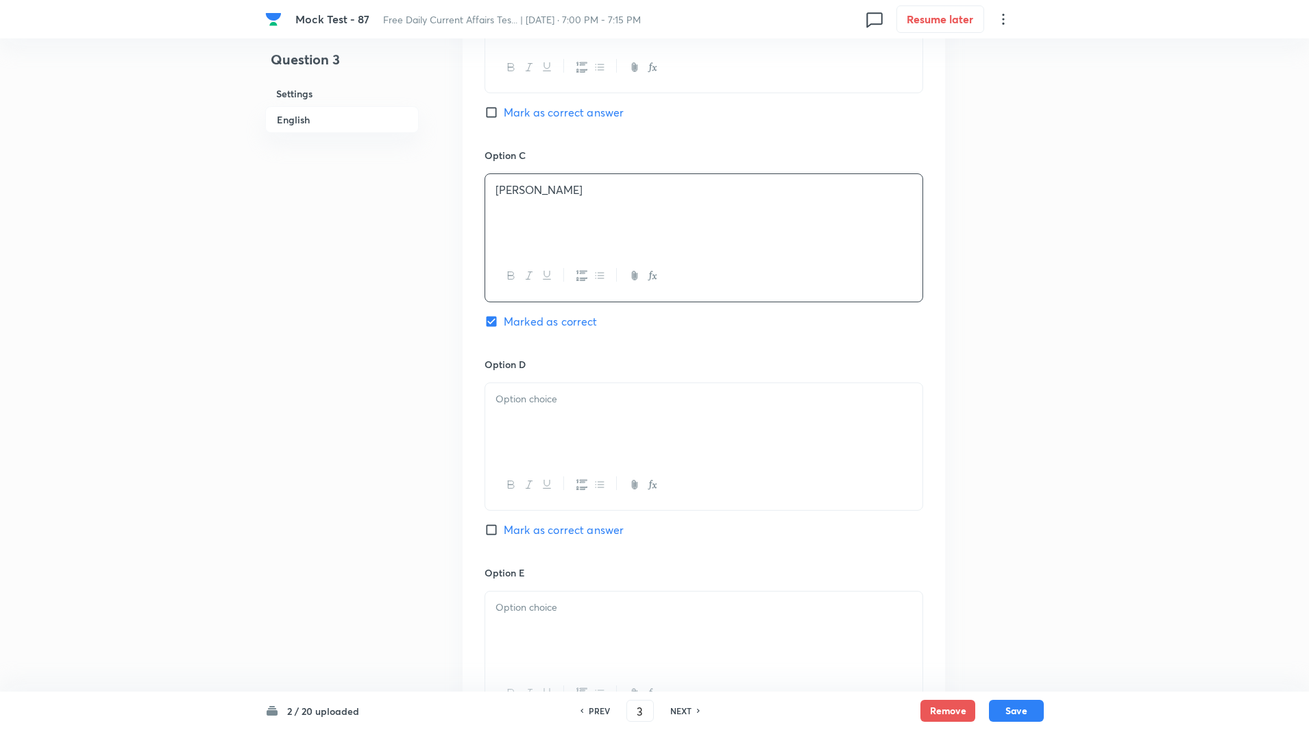
click at [528, 416] on div at bounding box center [703, 421] width 437 height 77
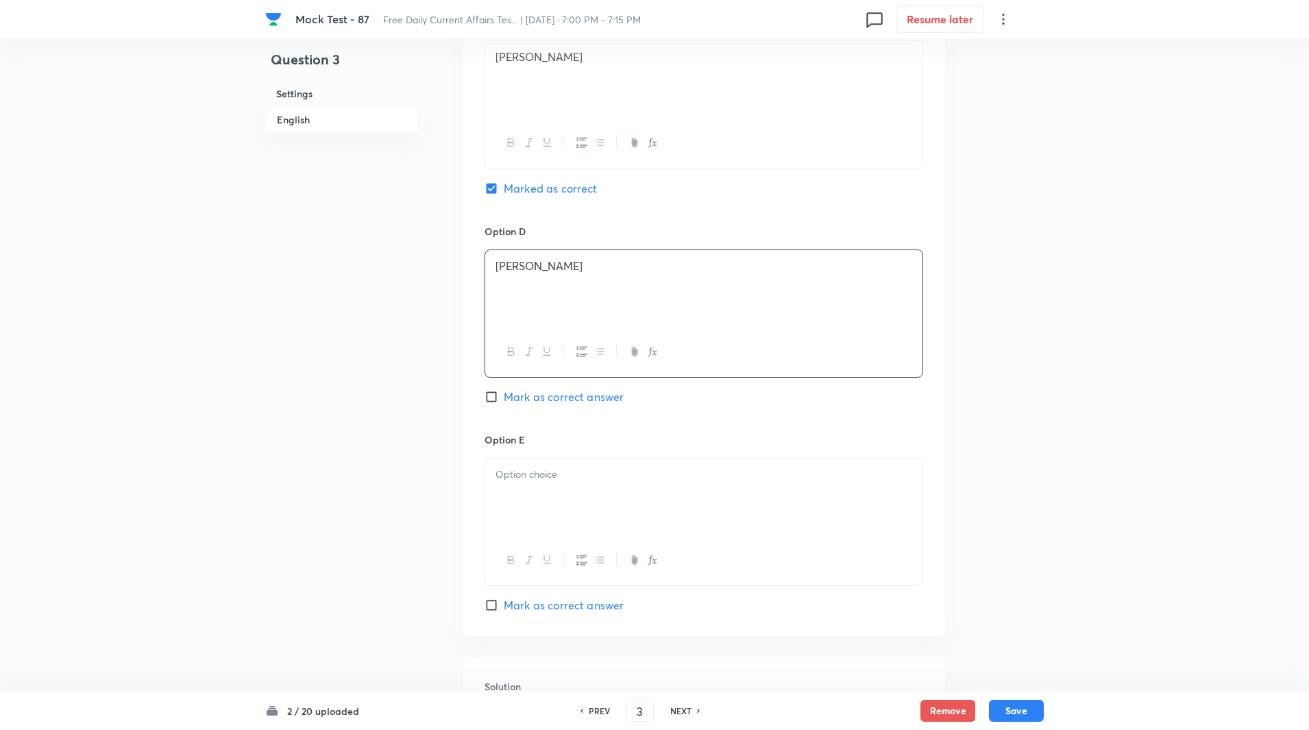
scroll to position [1097, 0]
click at [541, 472] on p at bounding box center [704, 467] width 417 height 16
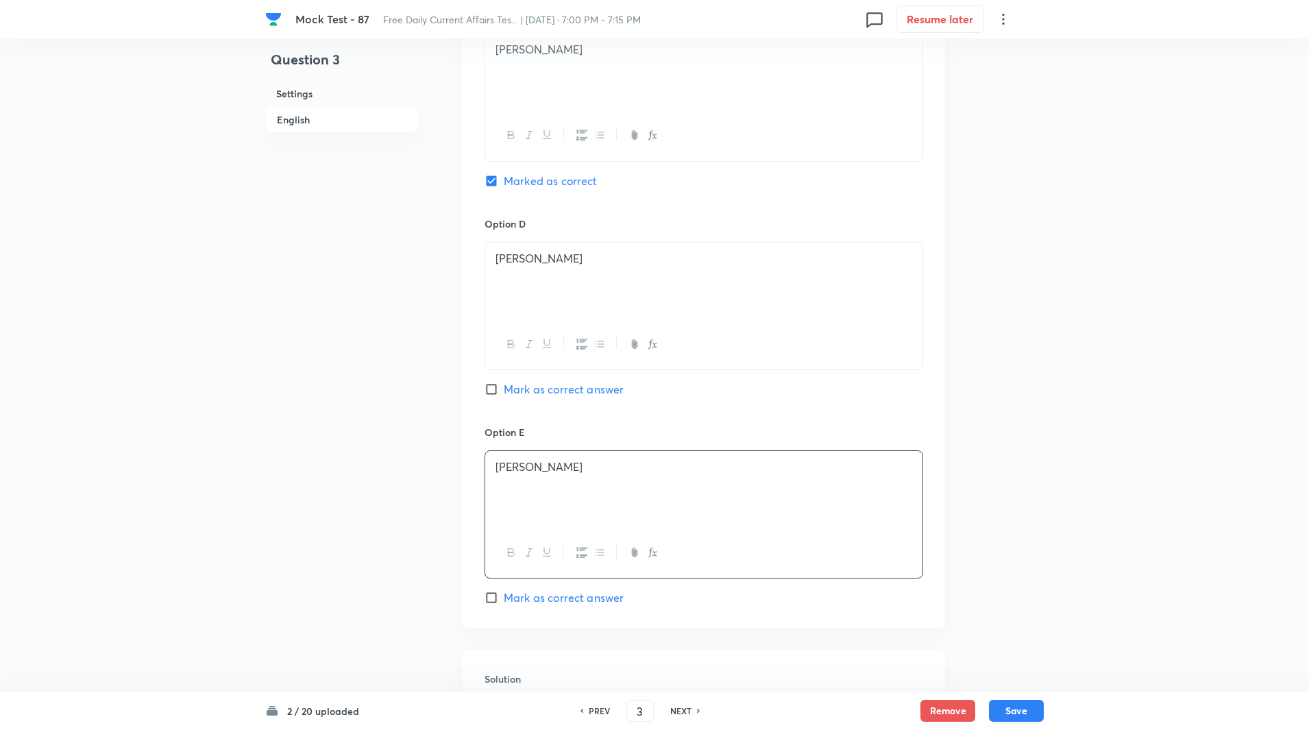
scroll to position [1335, 0]
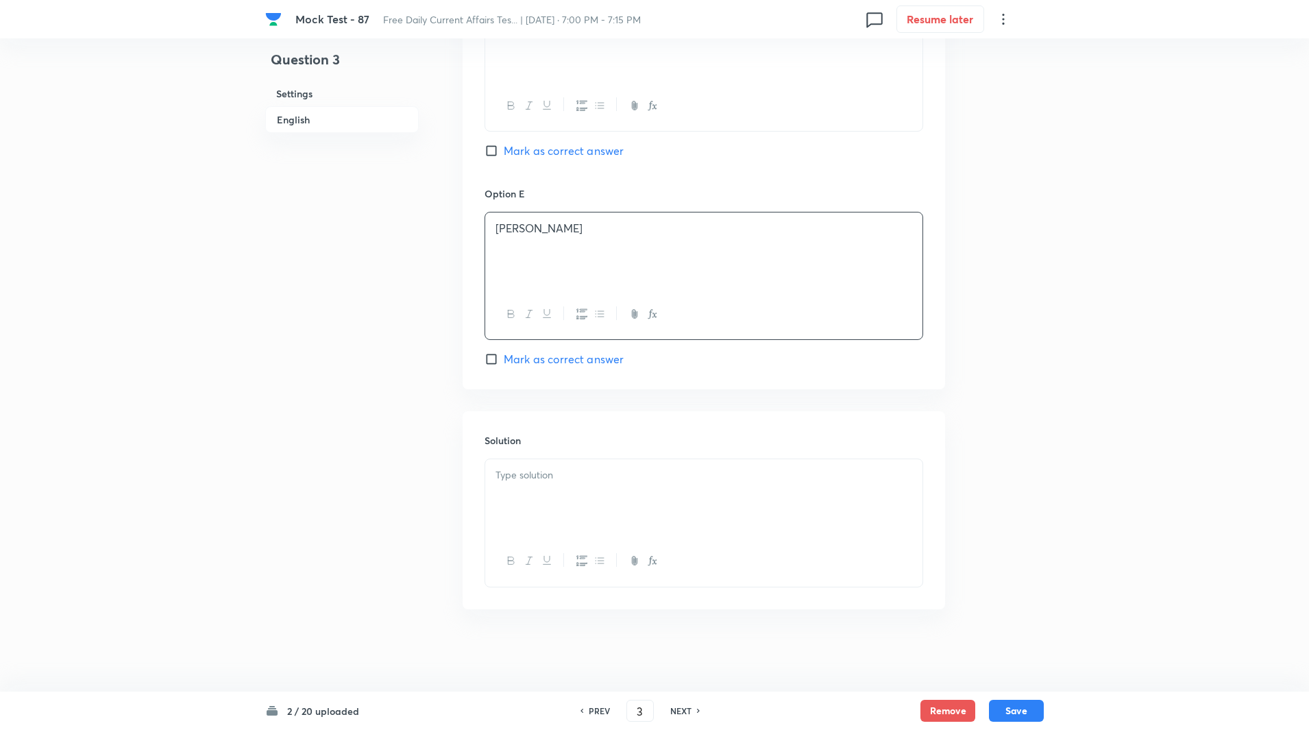
click at [526, 468] on p at bounding box center [704, 475] width 417 height 16
paste div
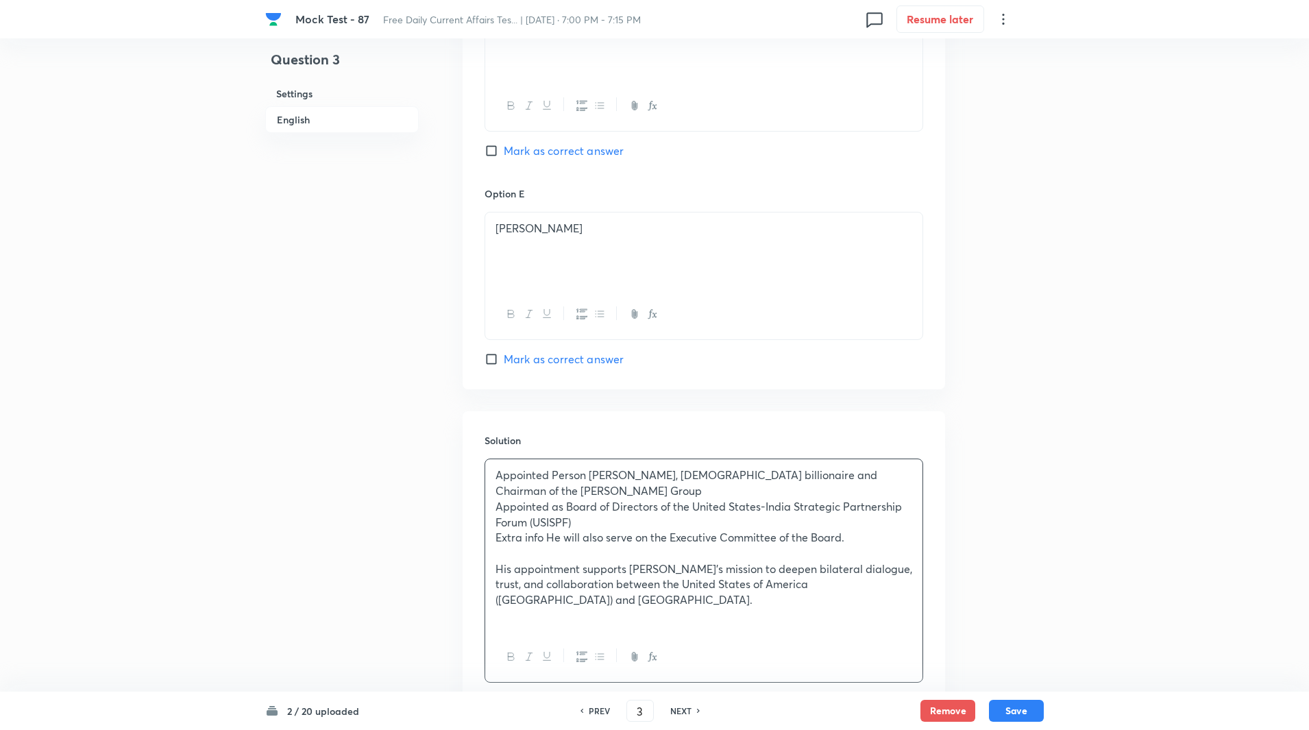
click at [591, 475] on p "Appointed Person Kumar Mangalam Birla, Indian billionaire and Chairman of the A…" at bounding box center [704, 482] width 417 height 31
copy p "-----"
click at [566, 511] on p "Appointed as Board of Directors of the United States-India Strategic Partnershi…" at bounding box center [704, 514] width 417 height 31
click at [548, 533] on p "Extra info He will also serve on the Executive Committee of the Board." at bounding box center [704, 538] width 417 height 16
click at [552, 551] on p at bounding box center [704, 554] width 417 height 16
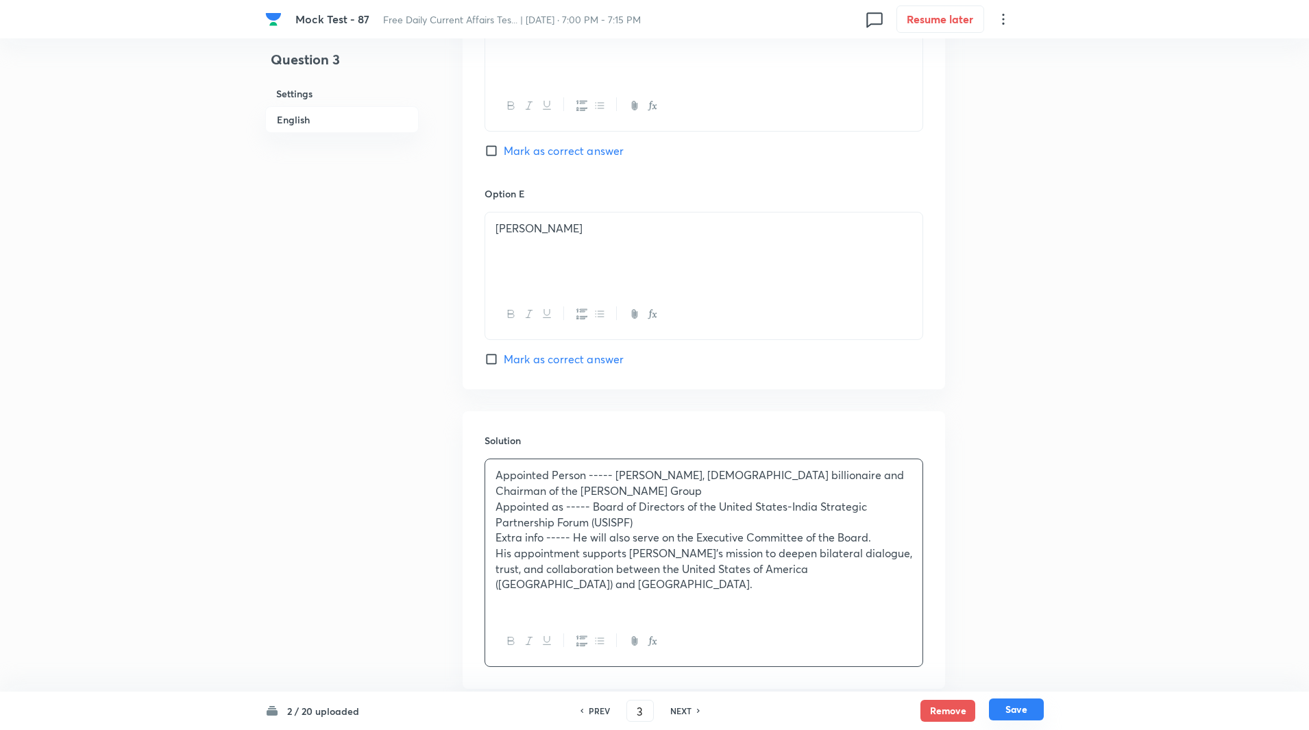
click at [1018, 708] on button "Save" at bounding box center [1016, 709] width 55 height 22
type input "4"
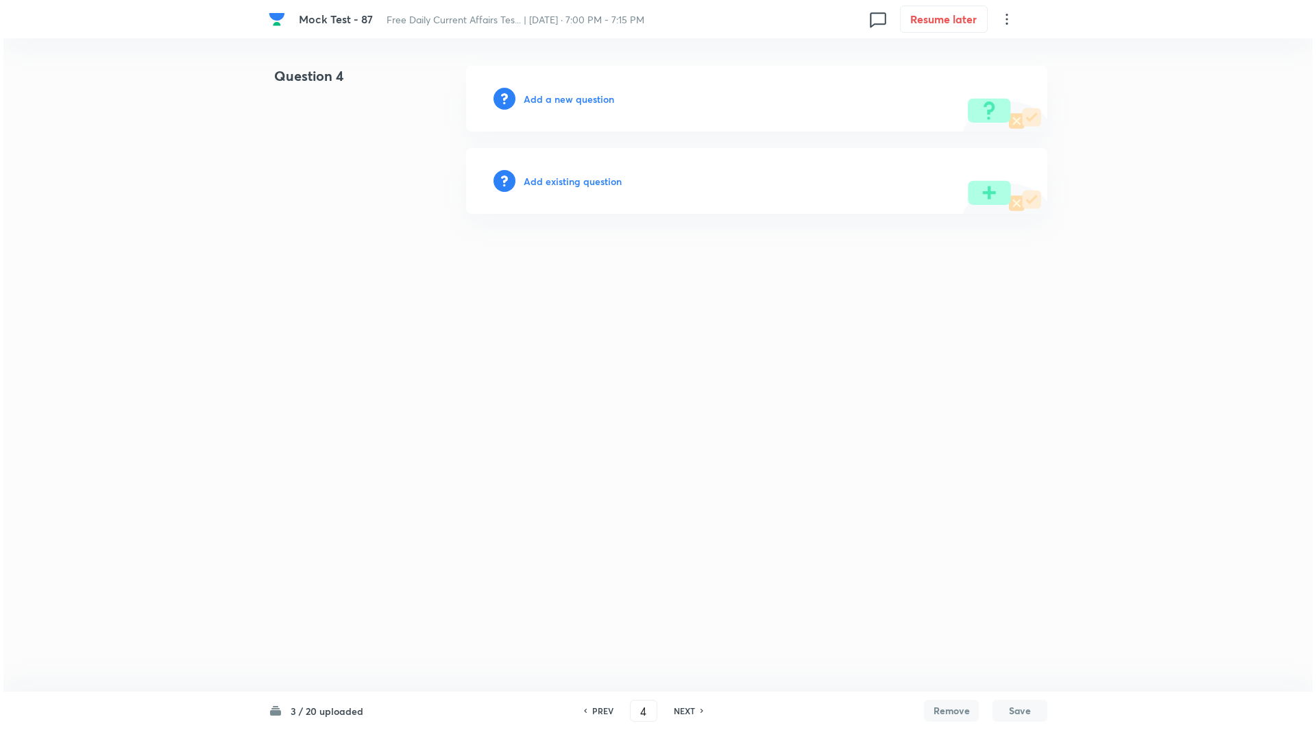
scroll to position [0, 0]
click at [596, 101] on h6 "Add a new question" at bounding box center [569, 99] width 90 height 14
click at [596, 101] on h6 "Choose a question type" at bounding box center [577, 99] width 106 height 14
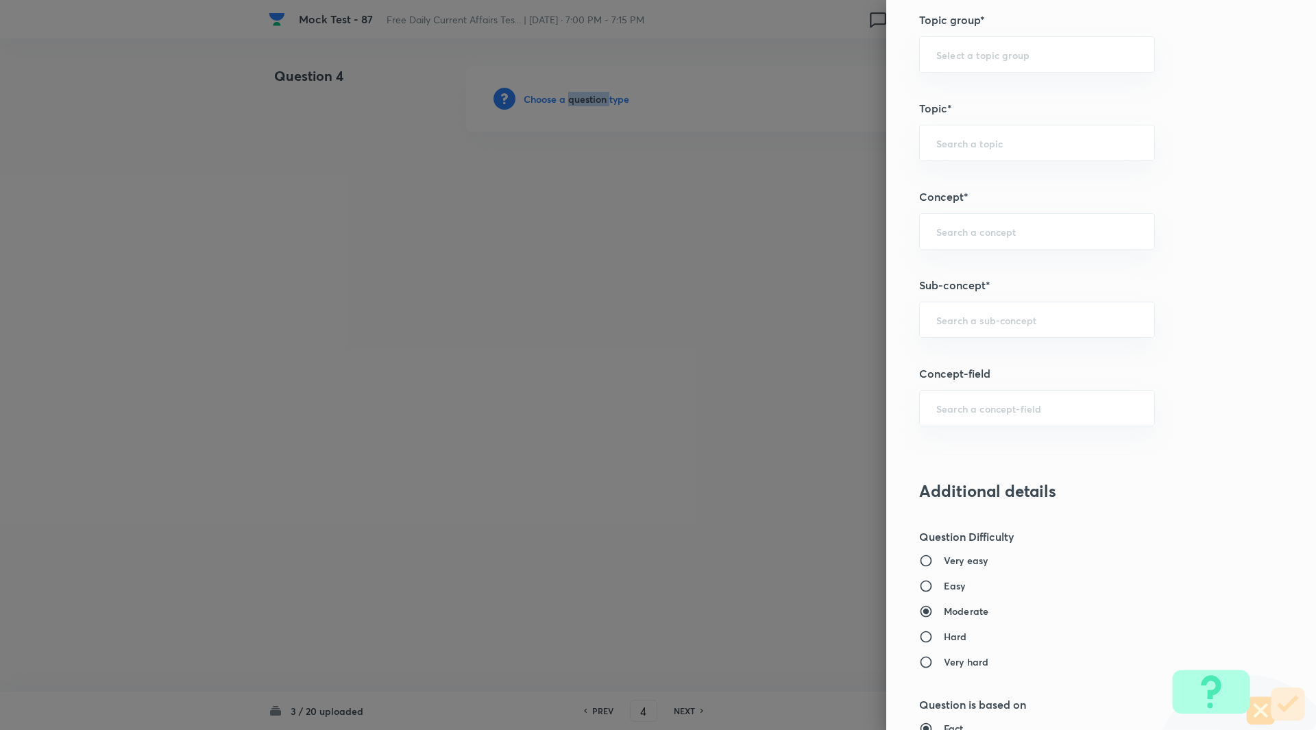
scroll to position [609, 0]
click at [1096, 317] on input "text" at bounding box center [1037, 319] width 202 height 13
click at [1082, 352] on li "New Appointments: National" at bounding box center [1027, 357] width 234 height 25
type input "New Appointments: National"
type input "Awareness"
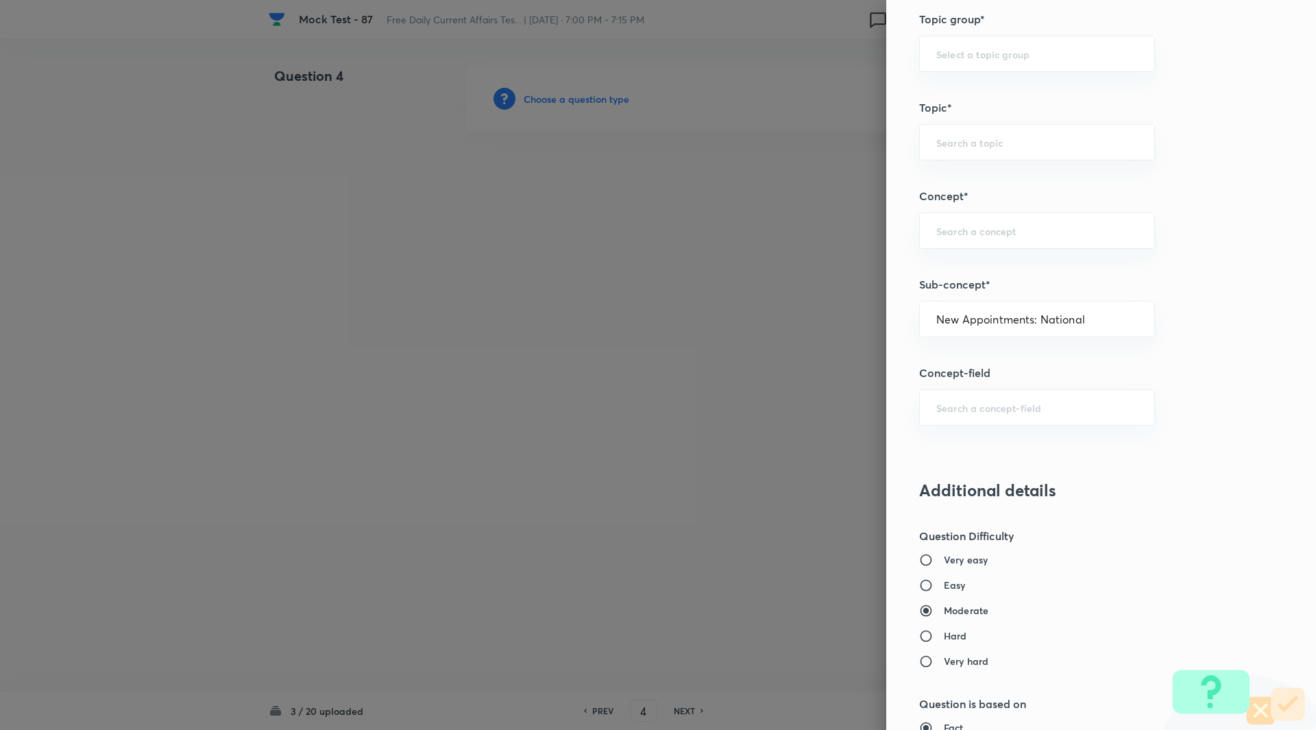
type input "Current Affairs"
type input "New Appointments: National"
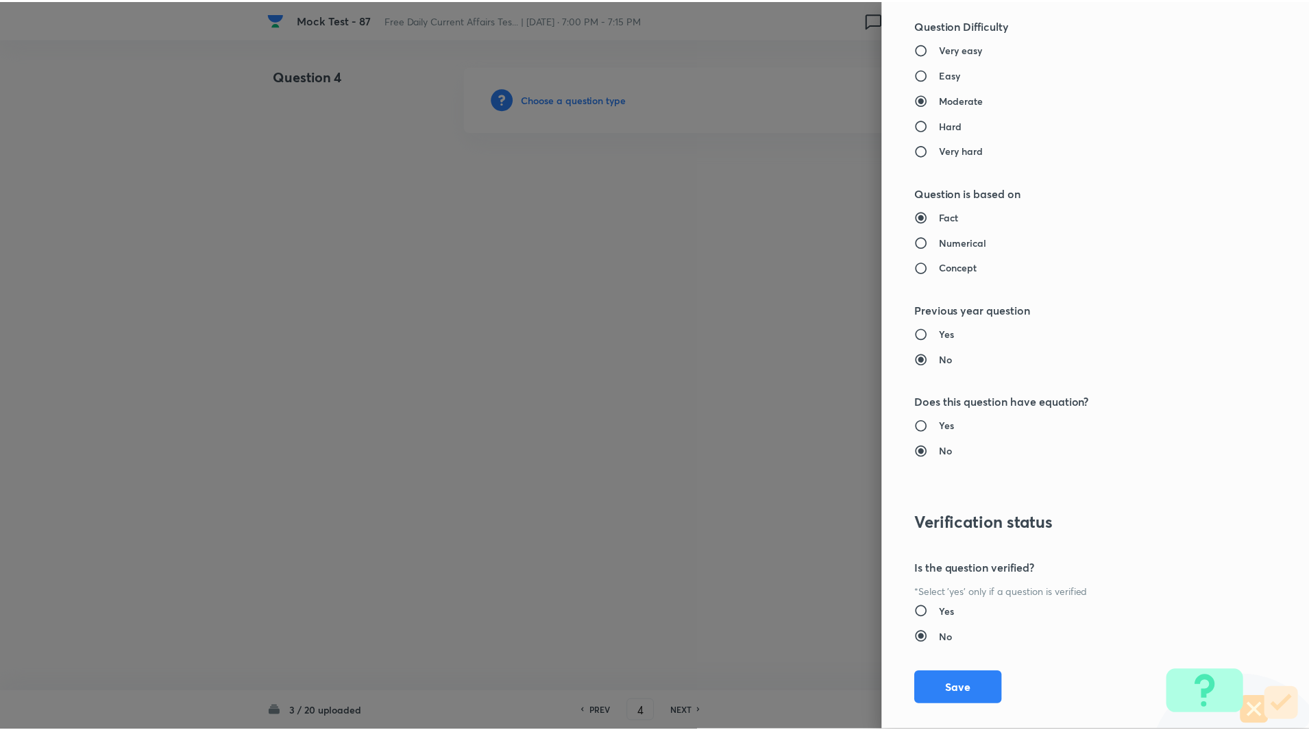
scroll to position [1139, 0]
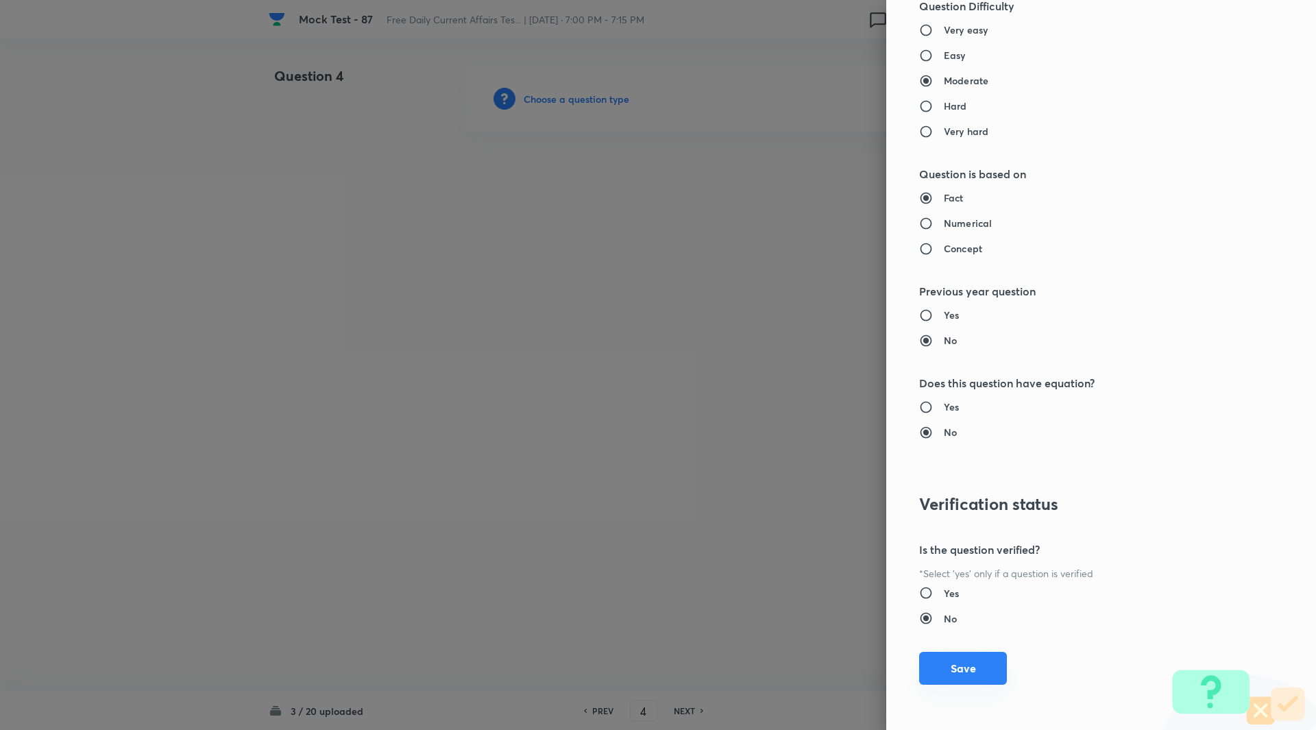
click at [960, 679] on button "Save" at bounding box center [963, 668] width 88 height 33
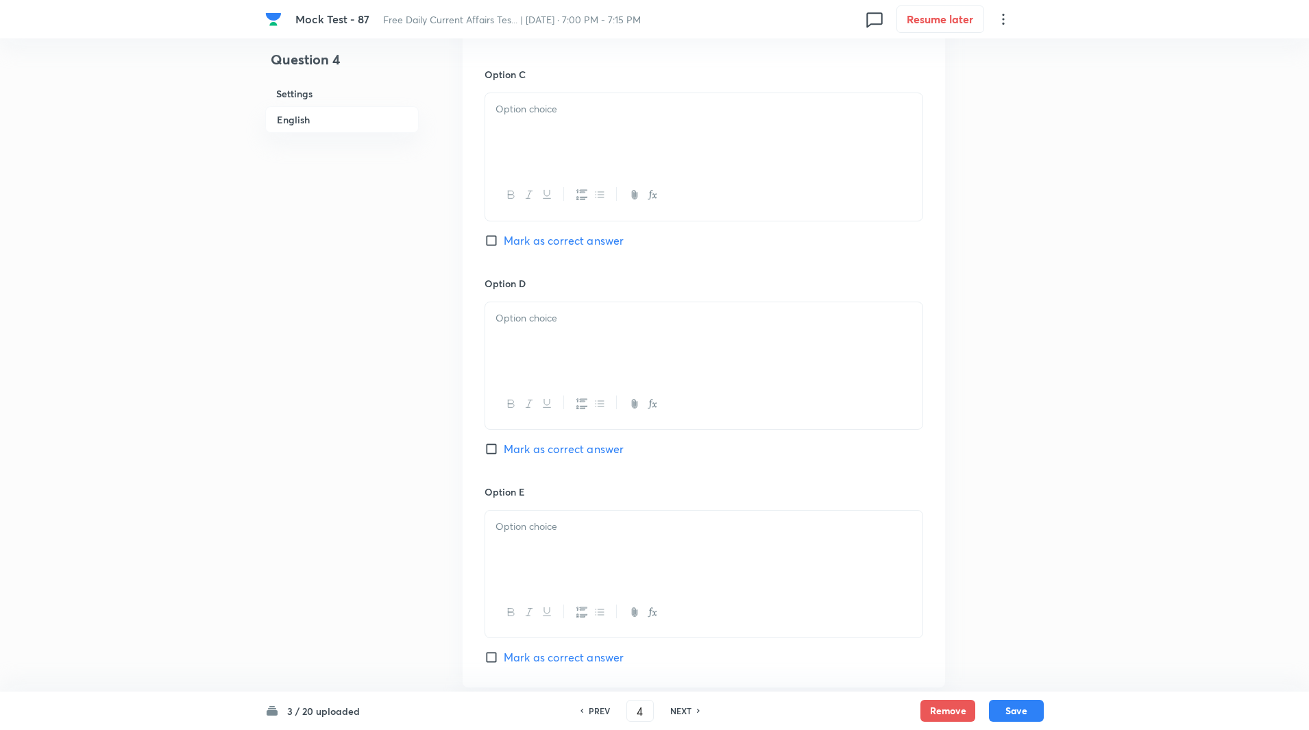
scroll to position [1038, 0]
click at [493, 443] on input "Mark as correct answer" at bounding box center [494, 448] width 19 height 14
checkbox input "true"
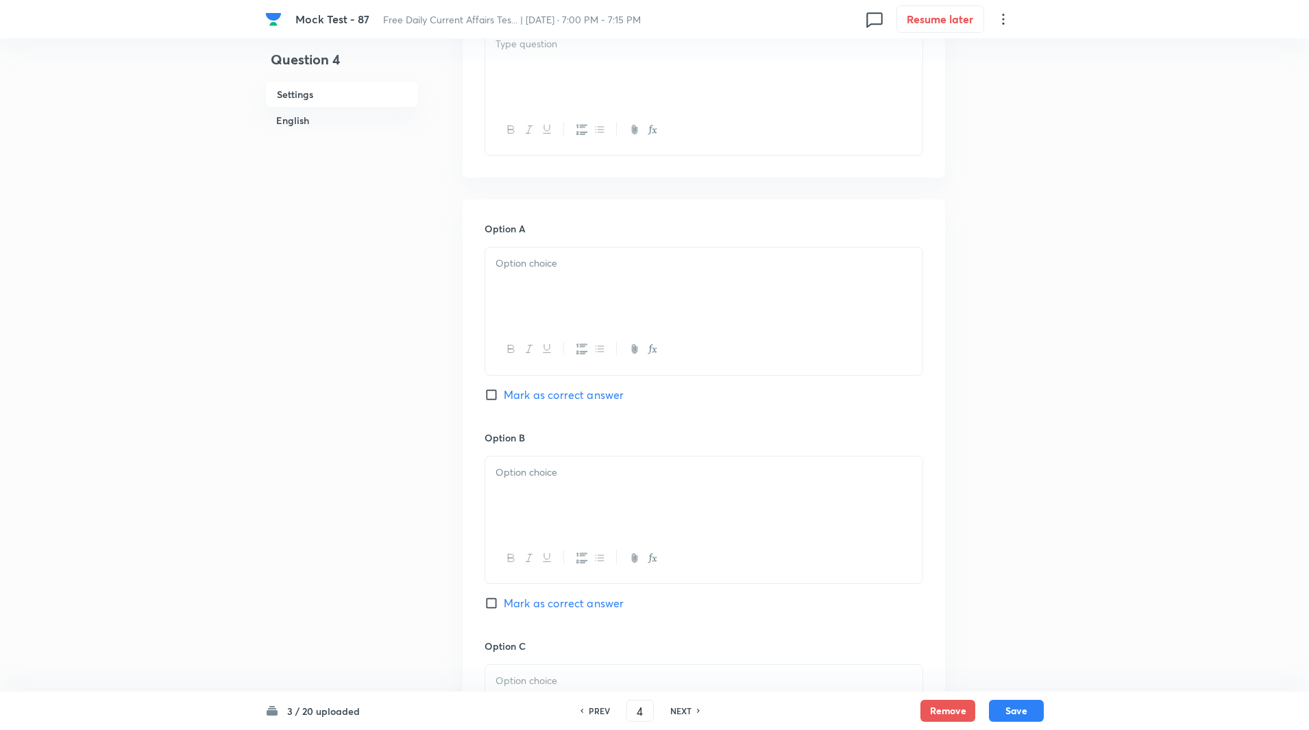
scroll to position [302, 0]
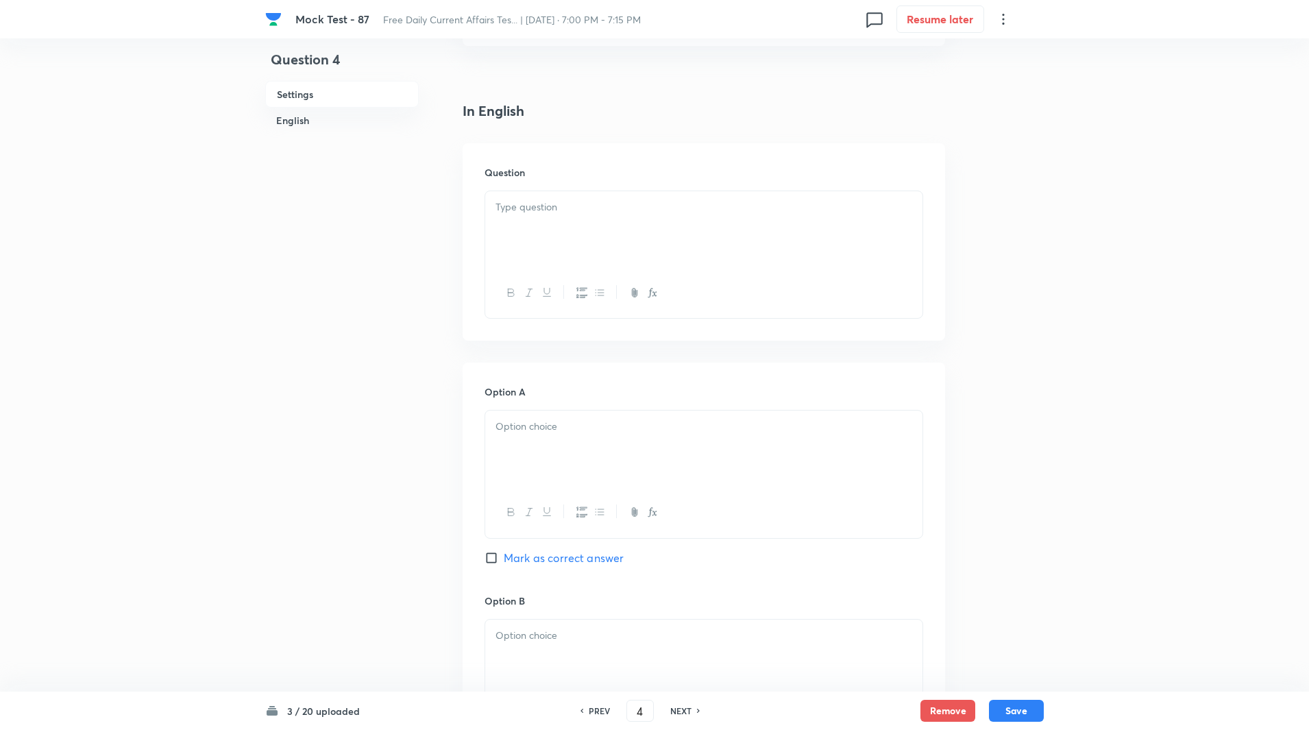
click at [558, 225] on div at bounding box center [703, 229] width 437 height 77
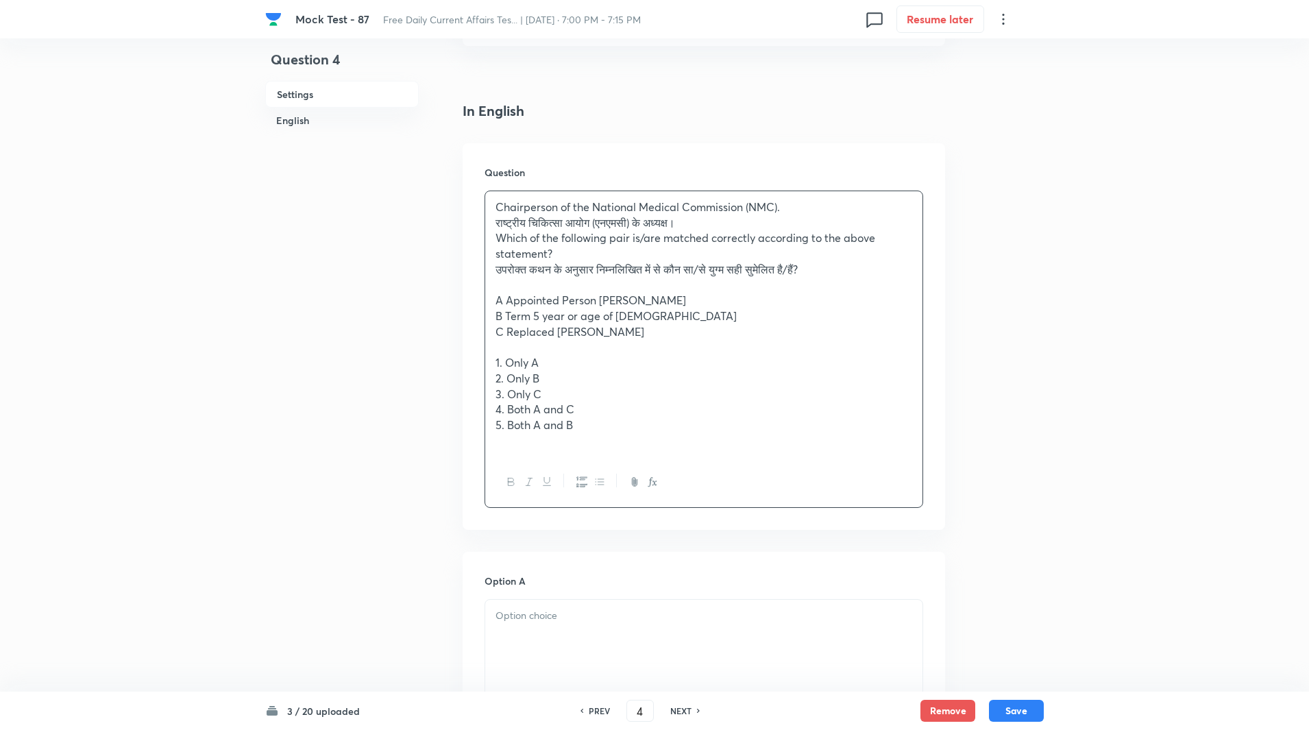
click at [494, 223] on div "Chairperson of the National Medical Commission (NMC). राष्ट्रीय चिकित्सा आयोग (…" at bounding box center [703, 324] width 437 height 266
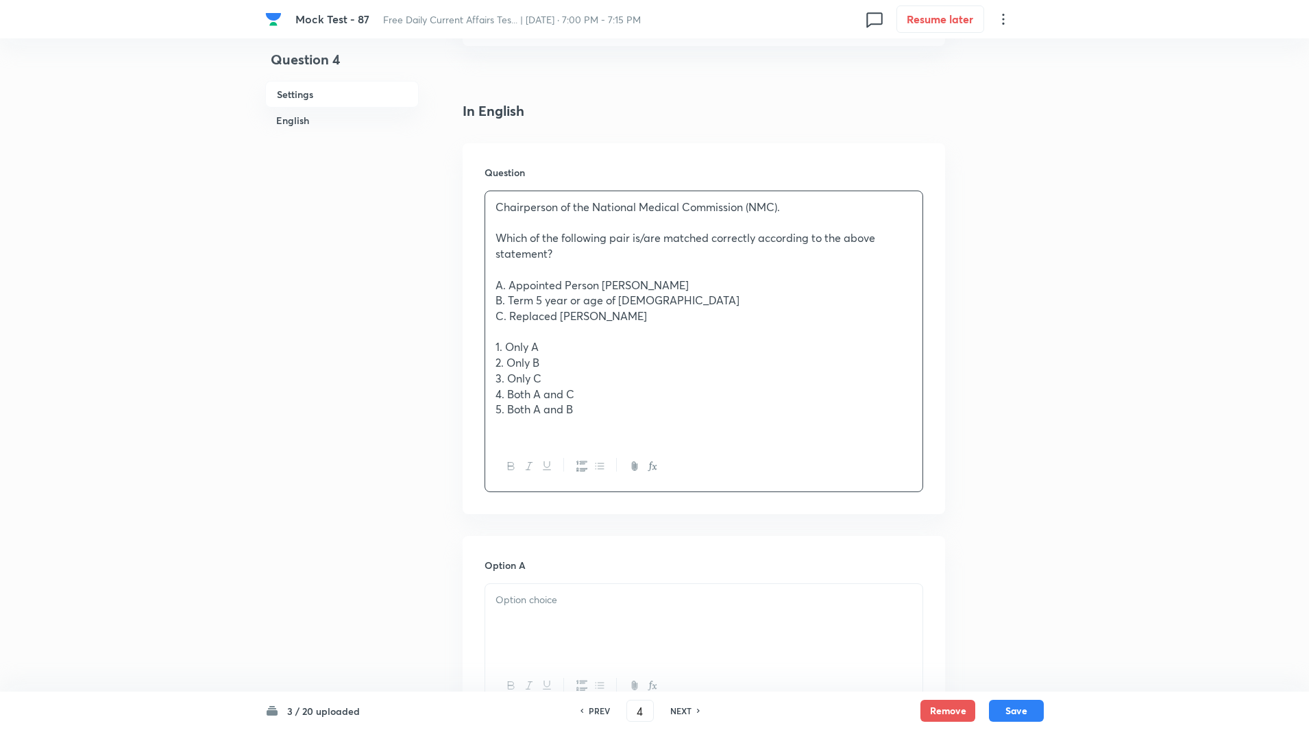
click at [603, 285] on p "A. Appointed Person Dr Abhijat Sheth" at bounding box center [704, 286] width 417 height 16
copy p "-----"
click at [535, 296] on p "B. Term 5 year or age of 70" at bounding box center [704, 301] width 417 height 16
click at [560, 318] on p "C. Replaced Dr B N Gangadhar" at bounding box center [704, 316] width 417 height 16
click at [497, 345] on p "1. Only A" at bounding box center [704, 347] width 417 height 16
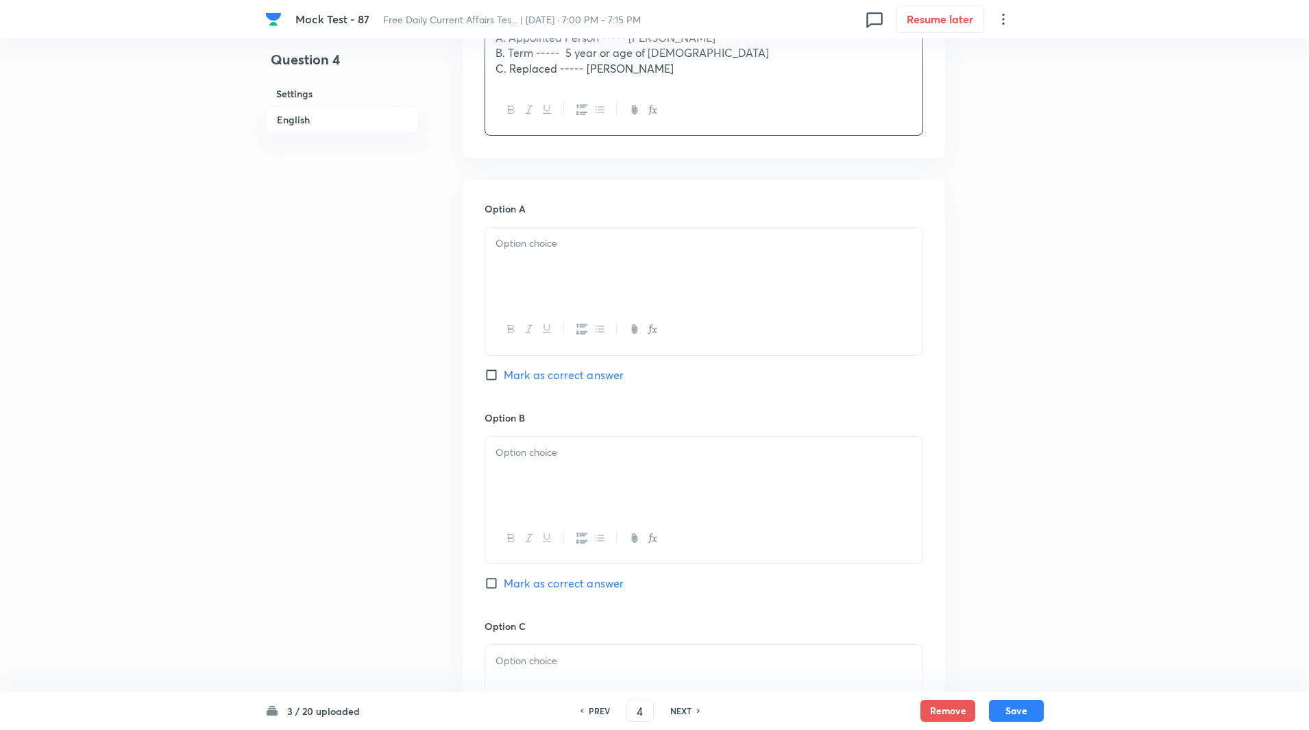
scroll to position [552, 0]
click at [541, 270] on div at bounding box center [703, 264] width 437 height 77
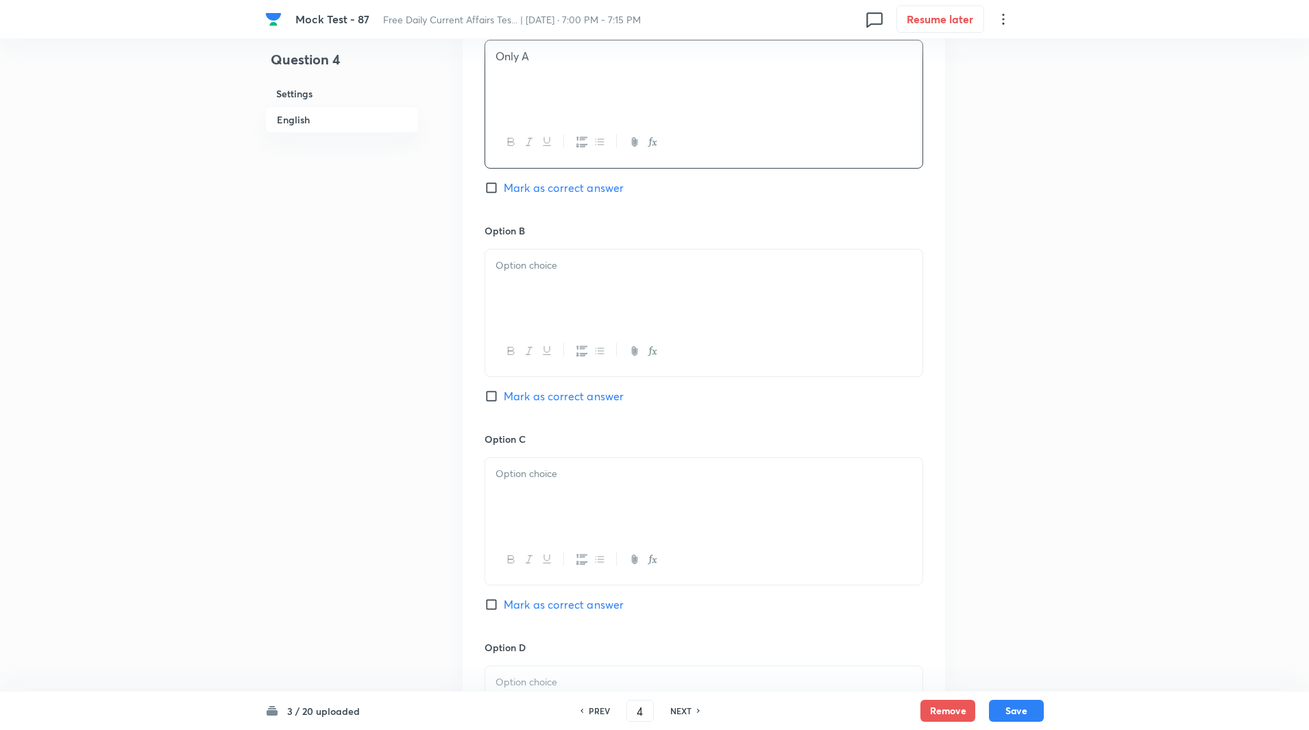
scroll to position [738, 0]
click at [531, 295] on div at bounding box center [703, 286] width 437 height 77
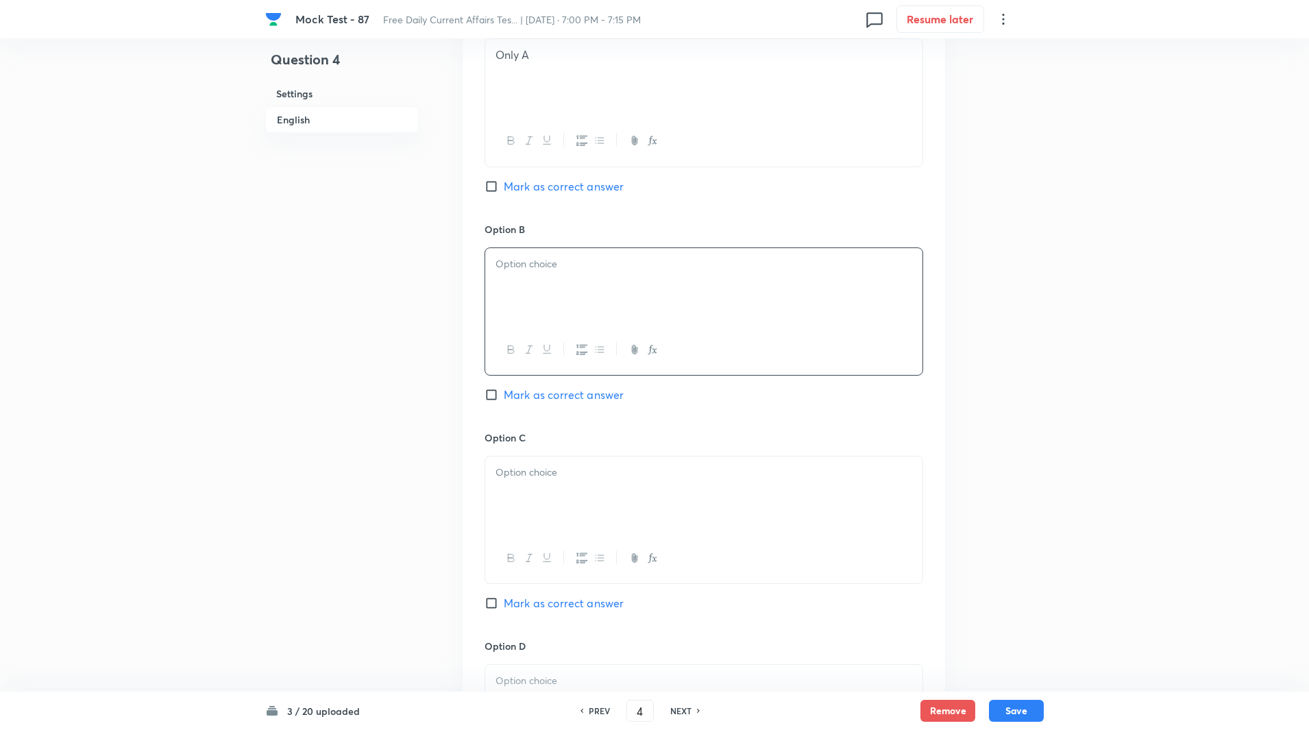
paste div
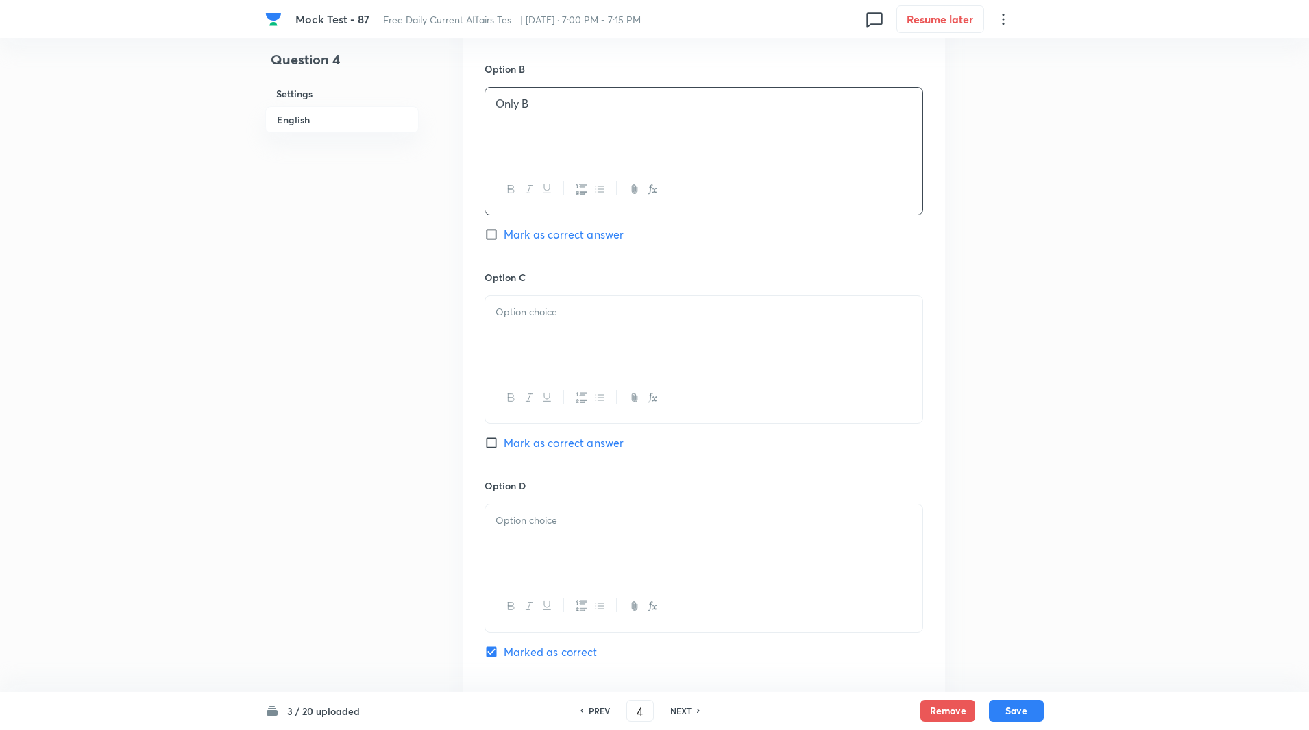
click at [524, 307] on p at bounding box center [704, 312] width 417 height 16
paste div
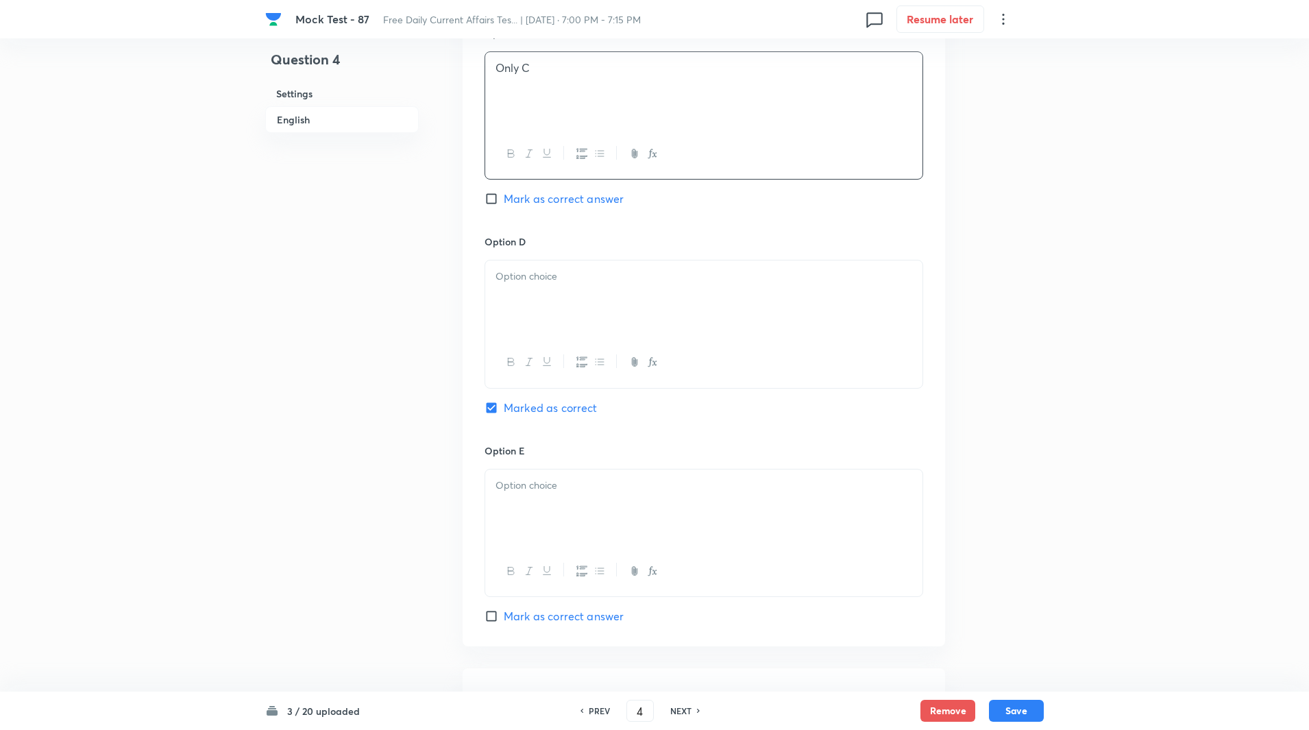
scroll to position [1143, 0]
click at [526, 318] on div at bounding box center [703, 298] width 437 height 77
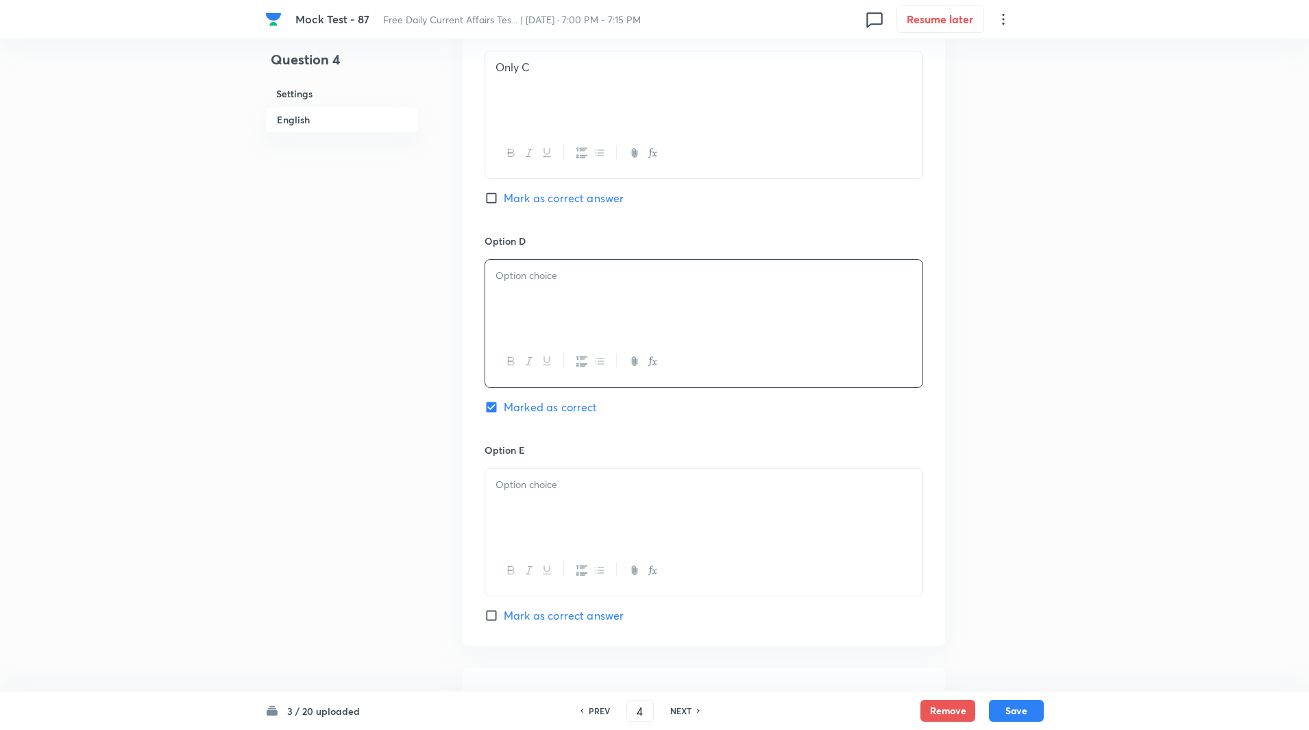
paste div
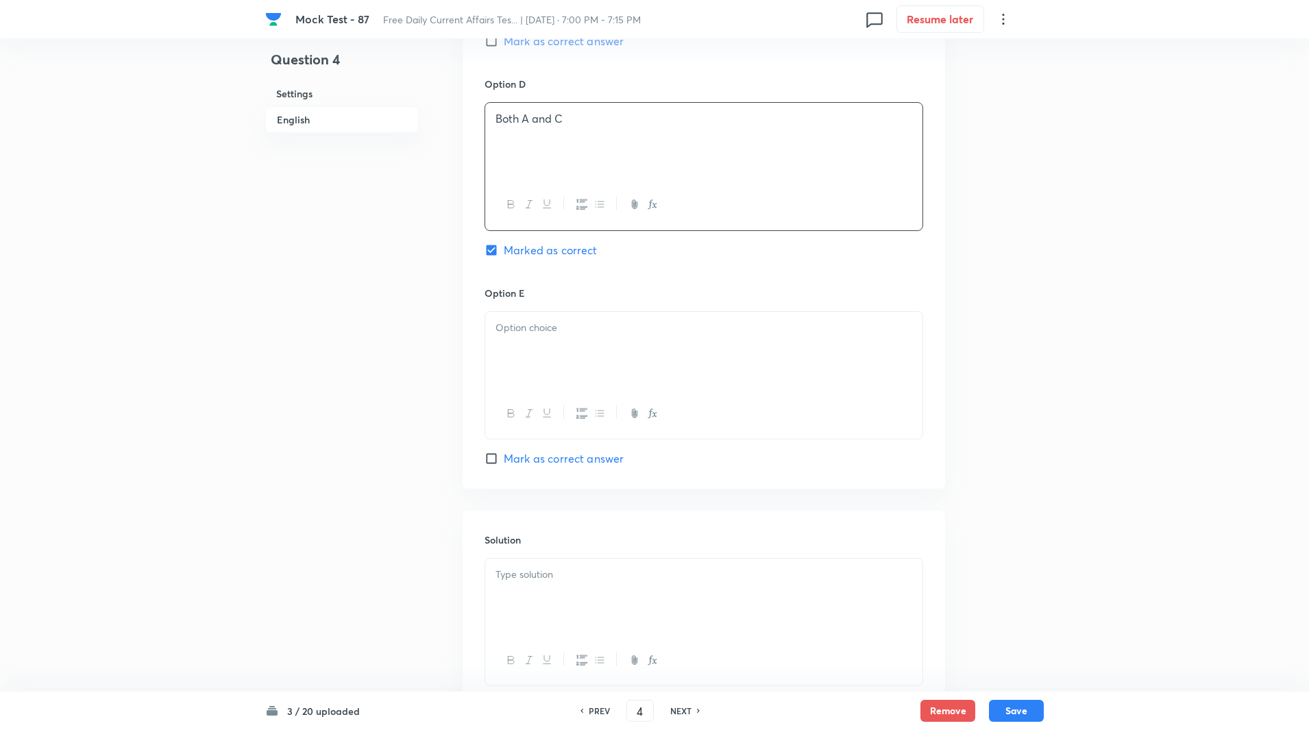
scroll to position [1307, 0]
click at [531, 357] on div at bounding box center [703, 343] width 437 height 77
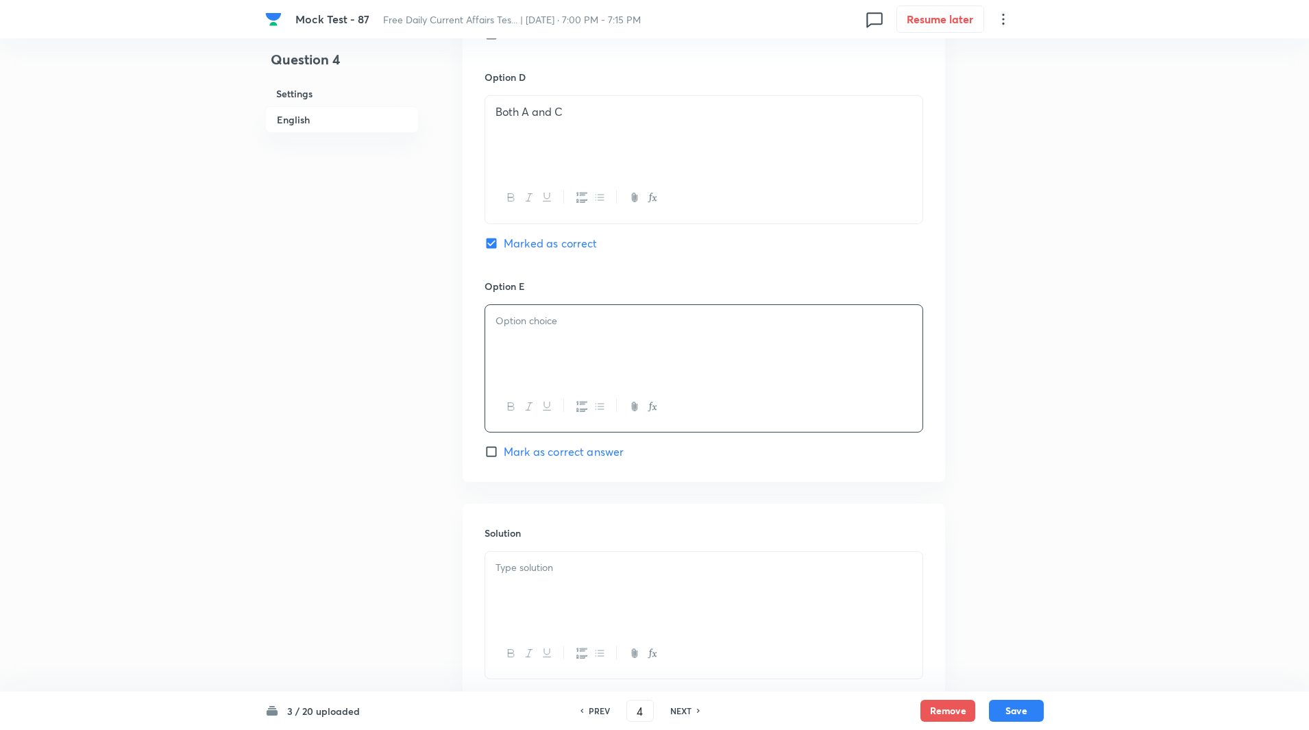
paste div
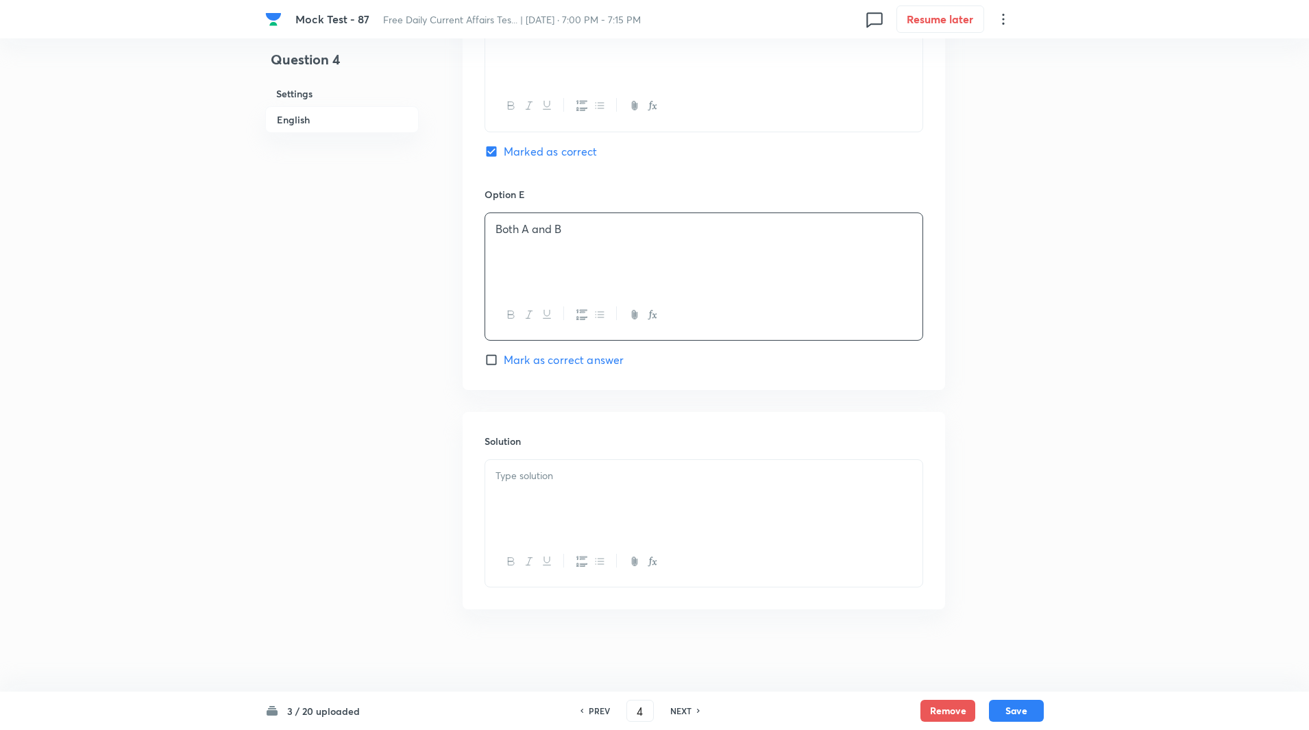
click at [533, 487] on div at bounding box center [703, 498] width 437 height 77
click at [592, 522] on div at bounding box center [703, 498] width 437 height 77
click at [501, 478] on p "A Appointed Person Dr Abhijat Sheth" at bounding box center [704, 476] width 417 height 16
click at [605, 478] on p "A. Appointed Person Dr Abhijat Sheth" at bounding box center [704, 476] width 417 height 16
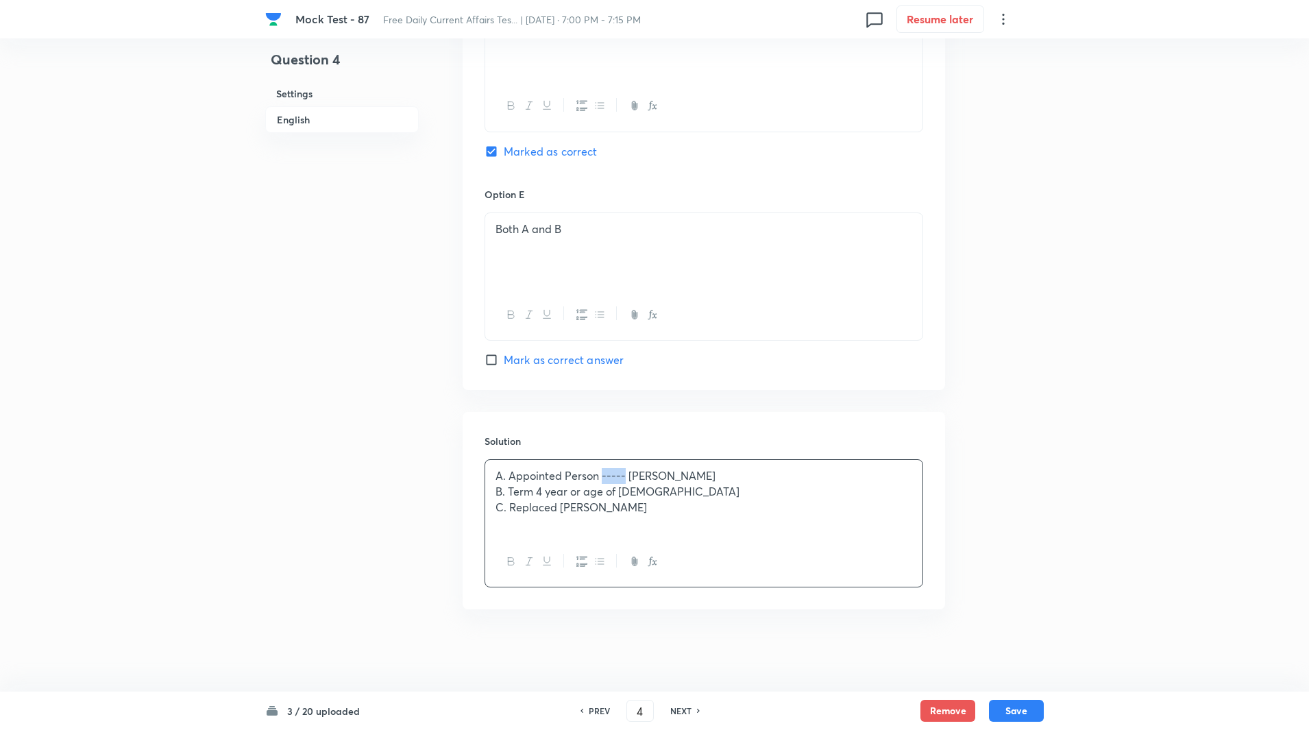
copy p "-----"
click at [537, 496] on p "B. Term 4 year or age of 70" at bounding box center [704, 492] width 417 height 16
click at [559, 506] on p "C. Replaced Dr B N Gangadhar" at bounding box center [704, 508] width 417 height 16
click at [1014, 709] on button "Save" at bounding box center [1016, 709] width 55 height 22
type input "5"
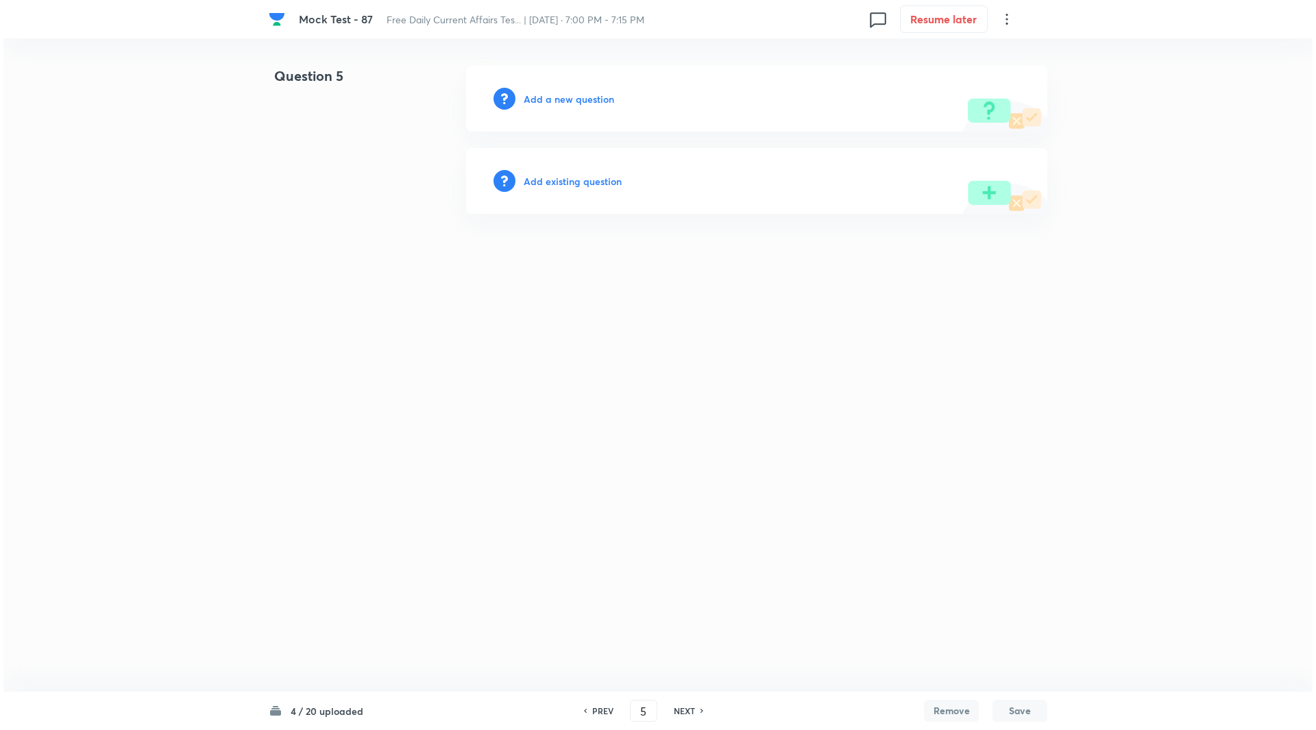
scroll to position [0, 0]
click at [583, 101] on h6 "Add a new question" at bounding box center [569, 99] width 90 height 14
click at [583, 101] on h6 "Choose a question type" at bounding box center [577, 99] width 106 height 14
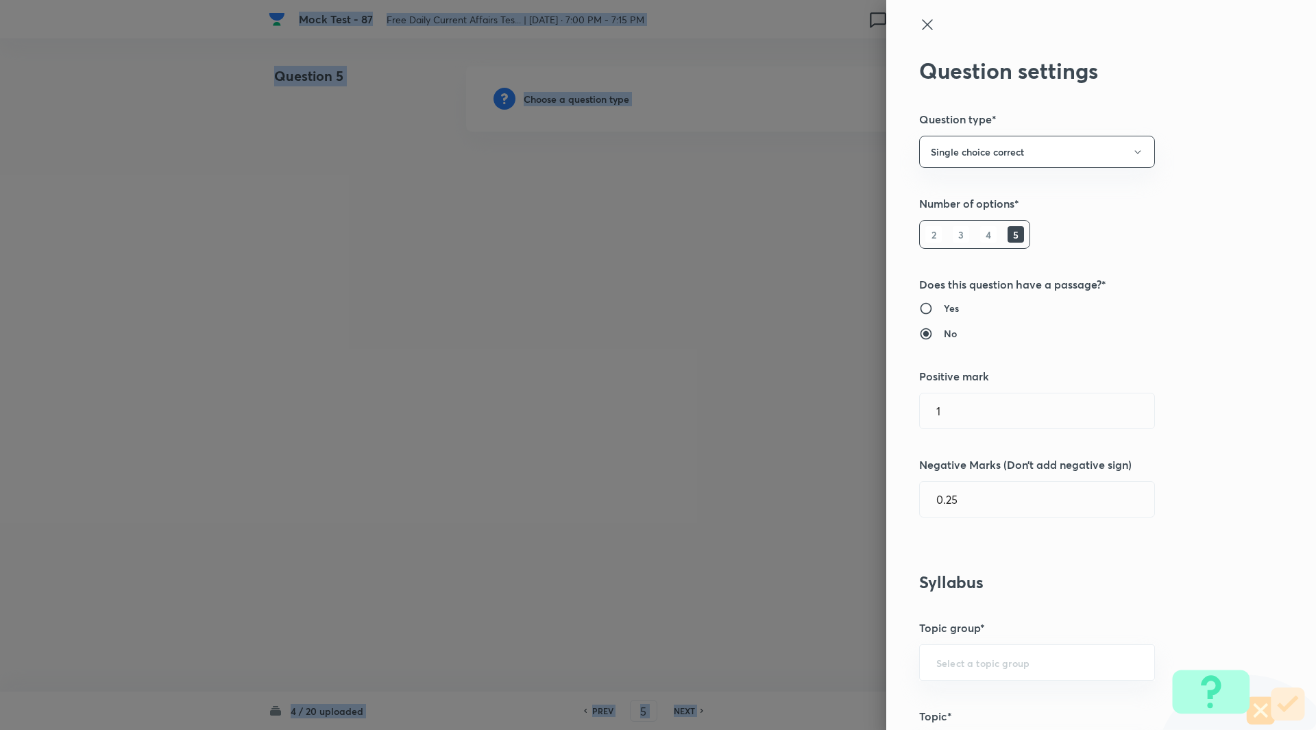
click at [583, 101] on div at bounding box center [658, 365] width 1316 height 730
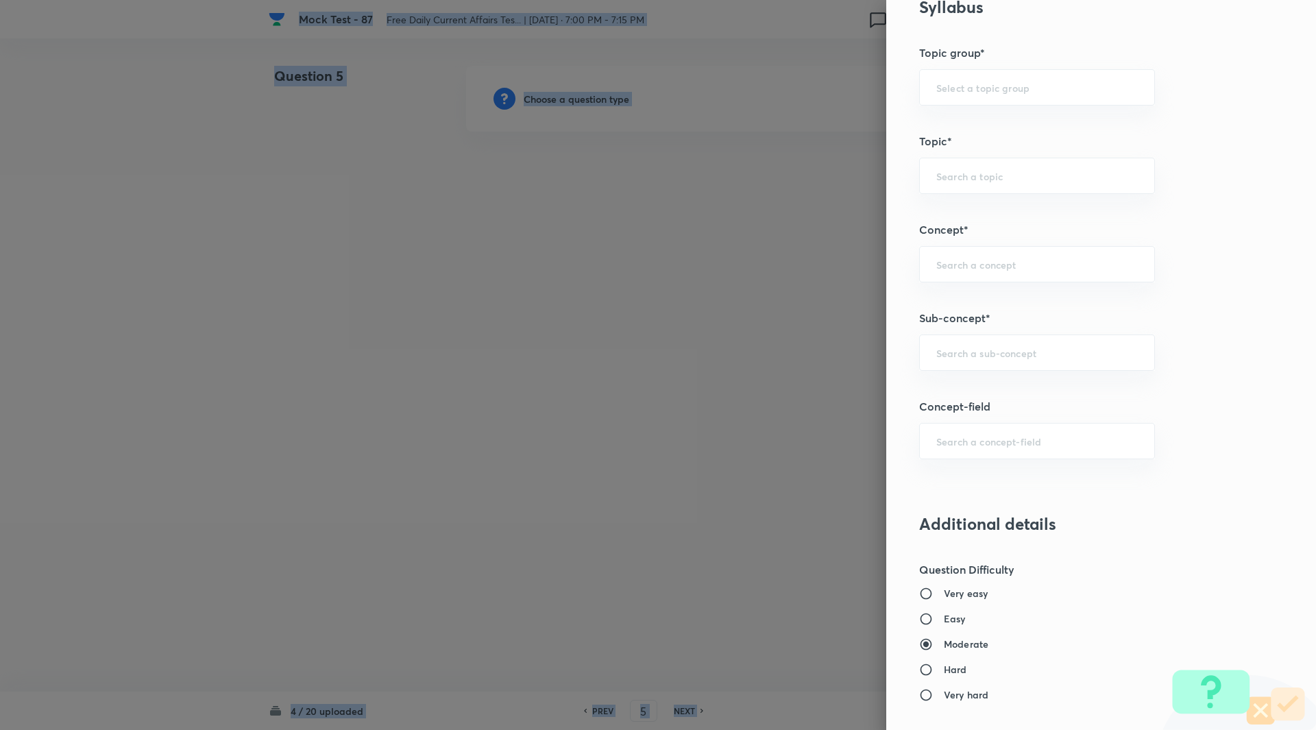
scroll to position [641, 0]
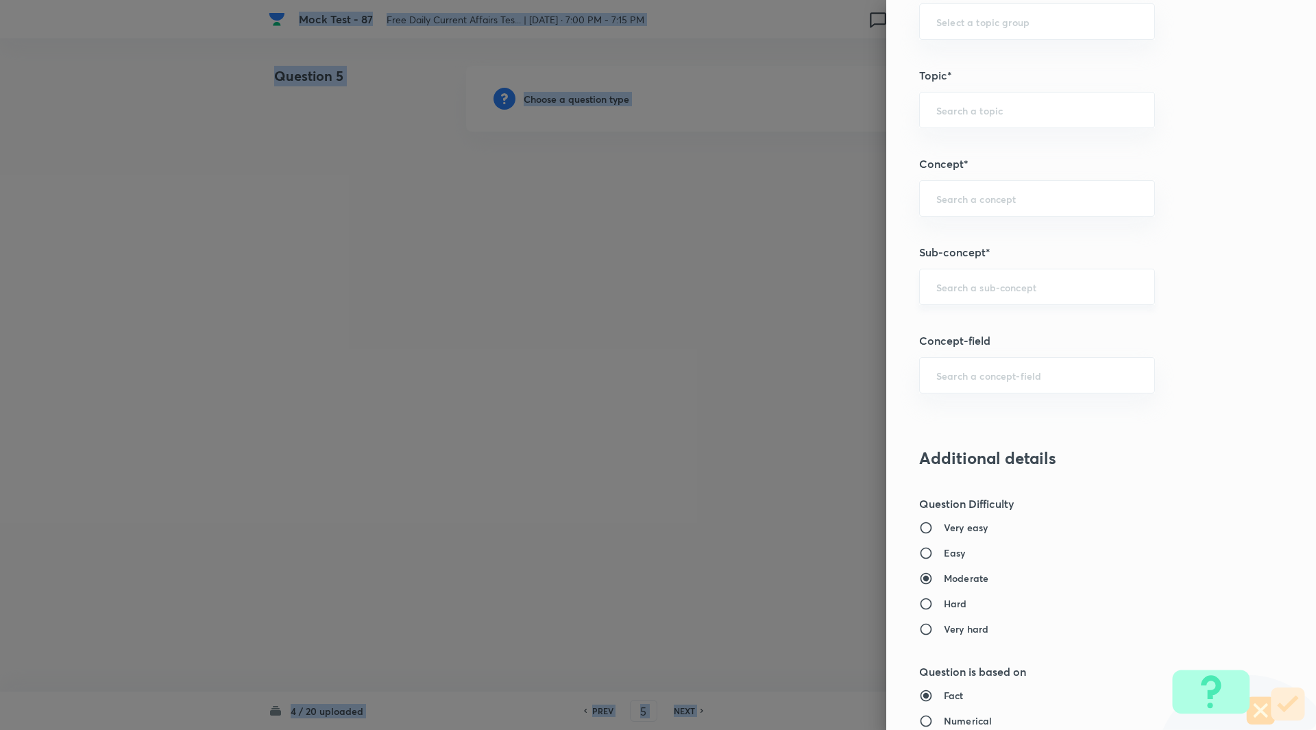
click at [1032, 276] on div "​" at bounding box center [1037, 287] width 236 height 36
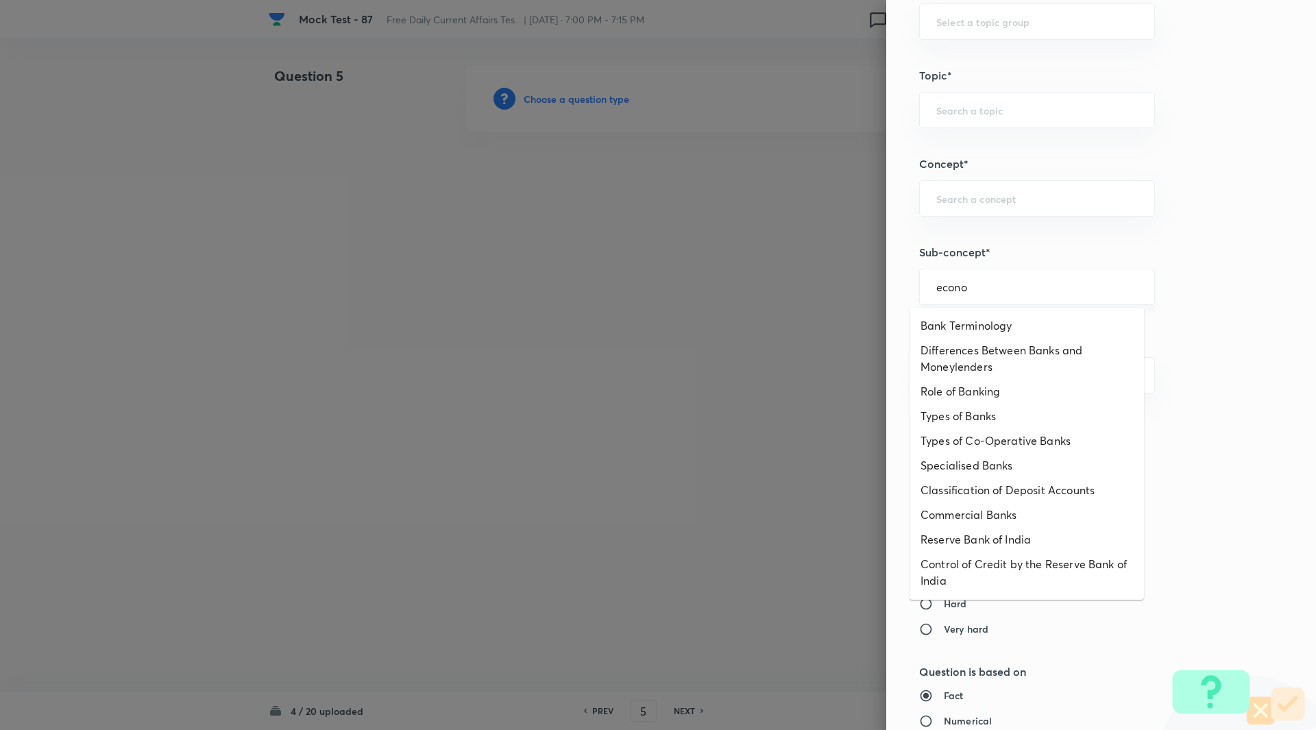
click at [1032, 291] on input "econo" at bounding box center [1037, 286] width 202 height 13
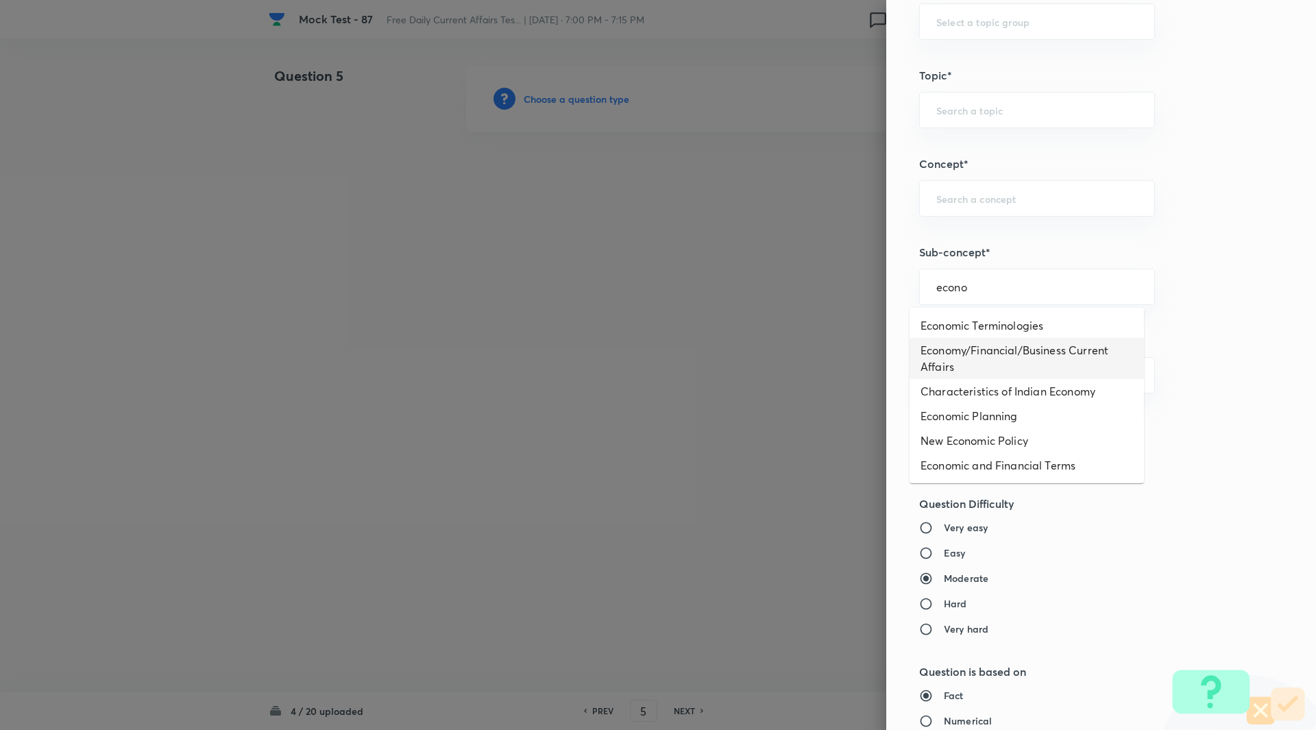
click at [1010, 374] on li "Economy/Financial/Business Current Affairs" at bounding box center [1027, 358] width 234 height 41
type input "Economy/Financial/Business Current Affairs"
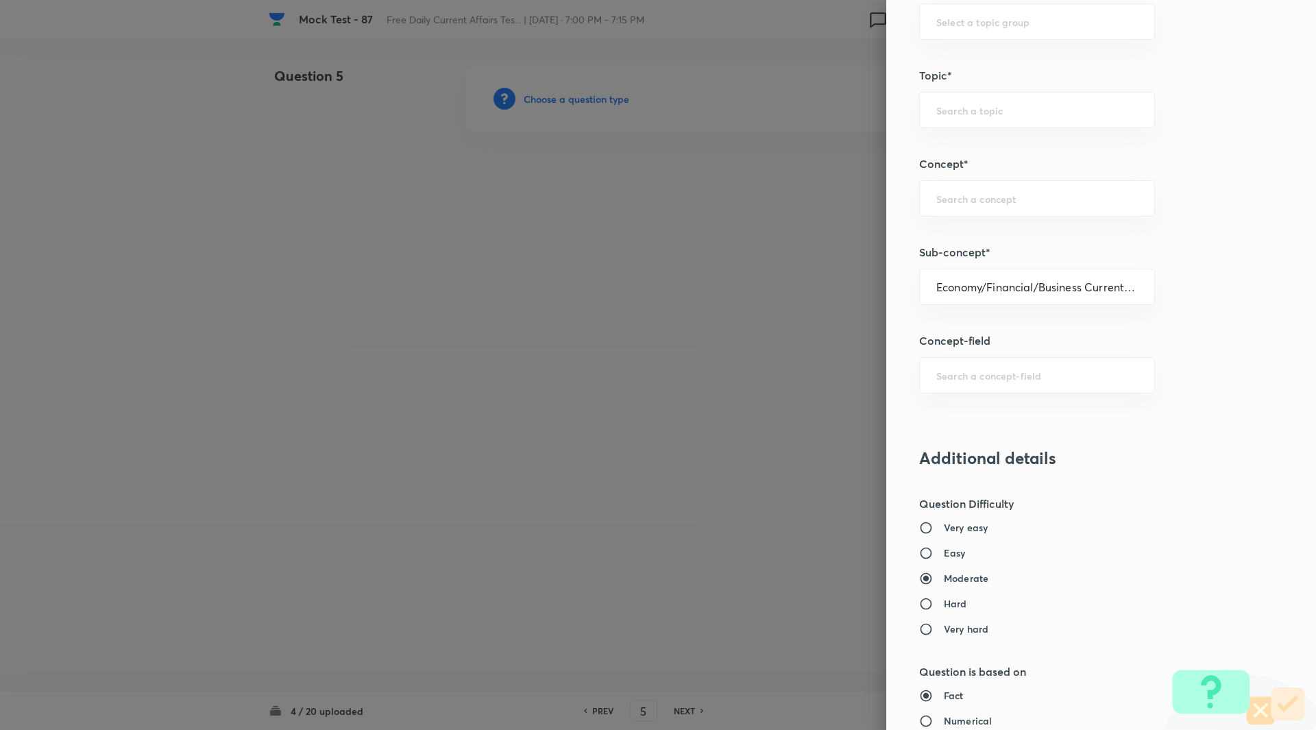
type input "Awareness"
type input "Current Affairs"
type input "Economy/Financial/Business Current Affairs"
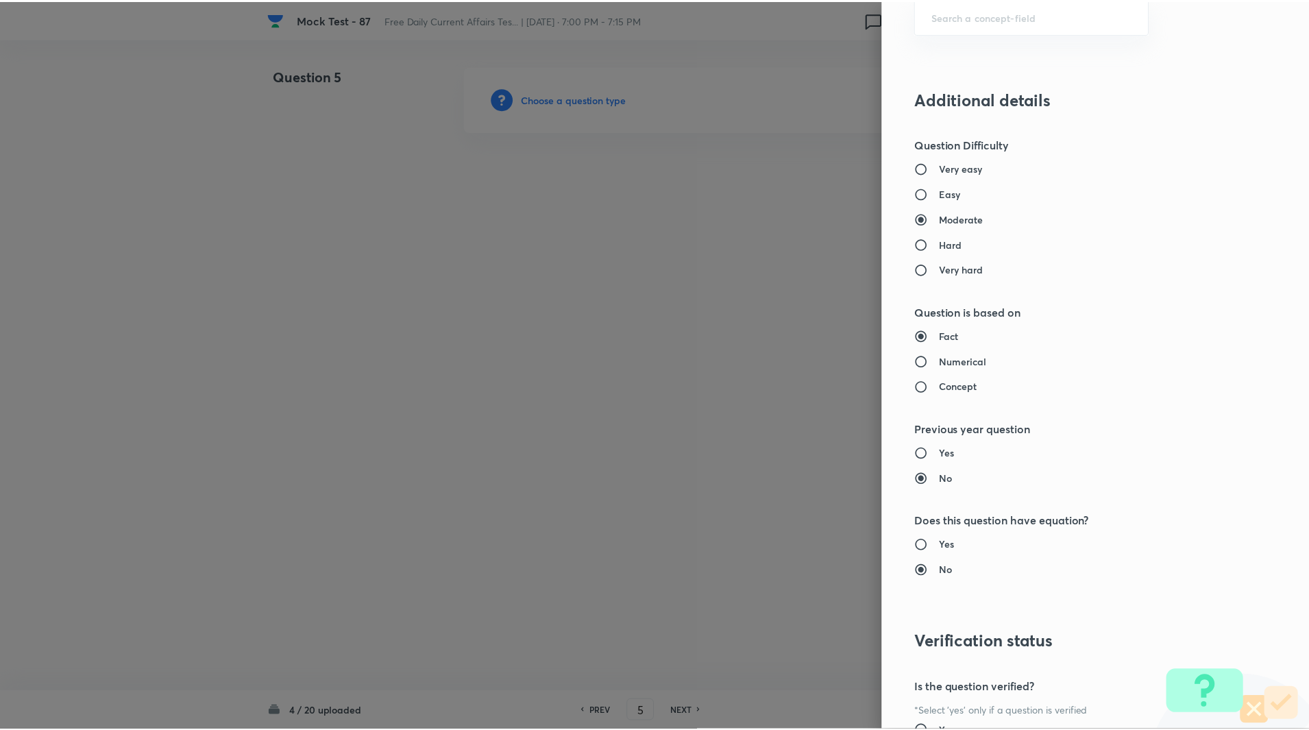
scroll to position [1139, 0]
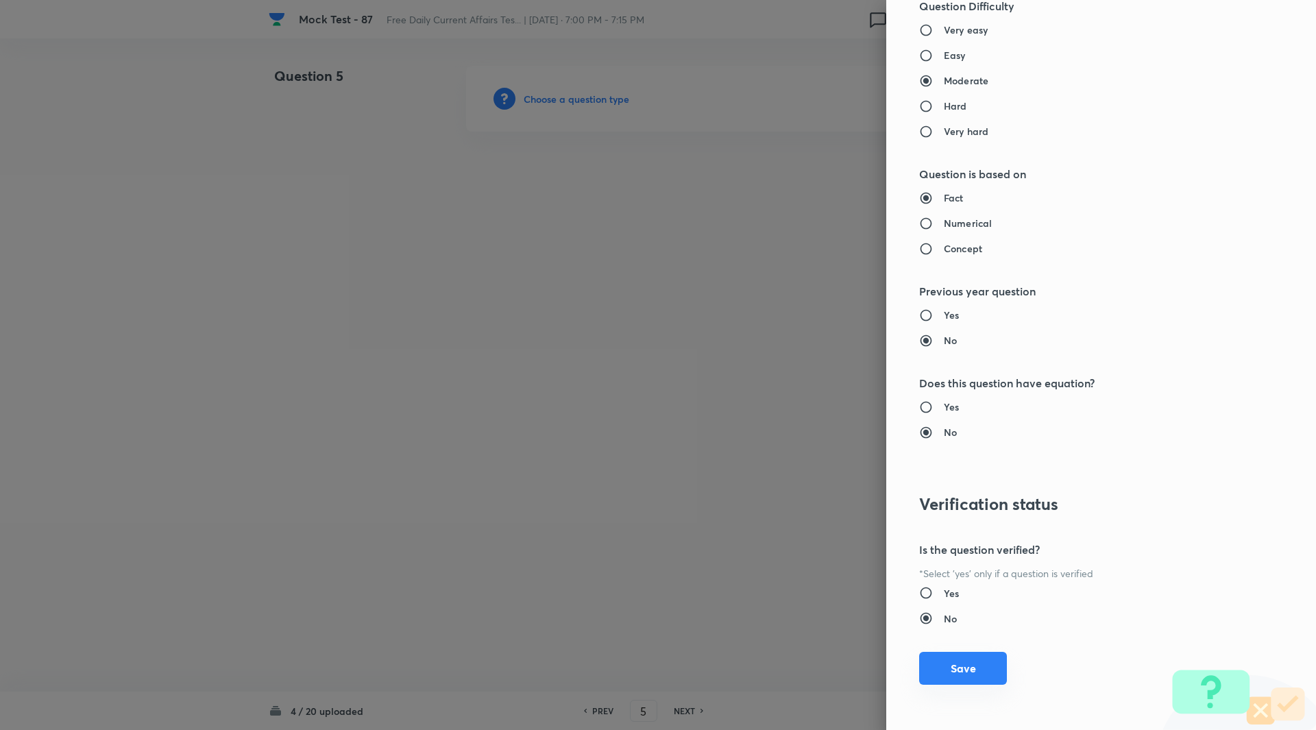
click at [968, 666] on button "Save" at bounding box center [963, 668] width 88 height 33
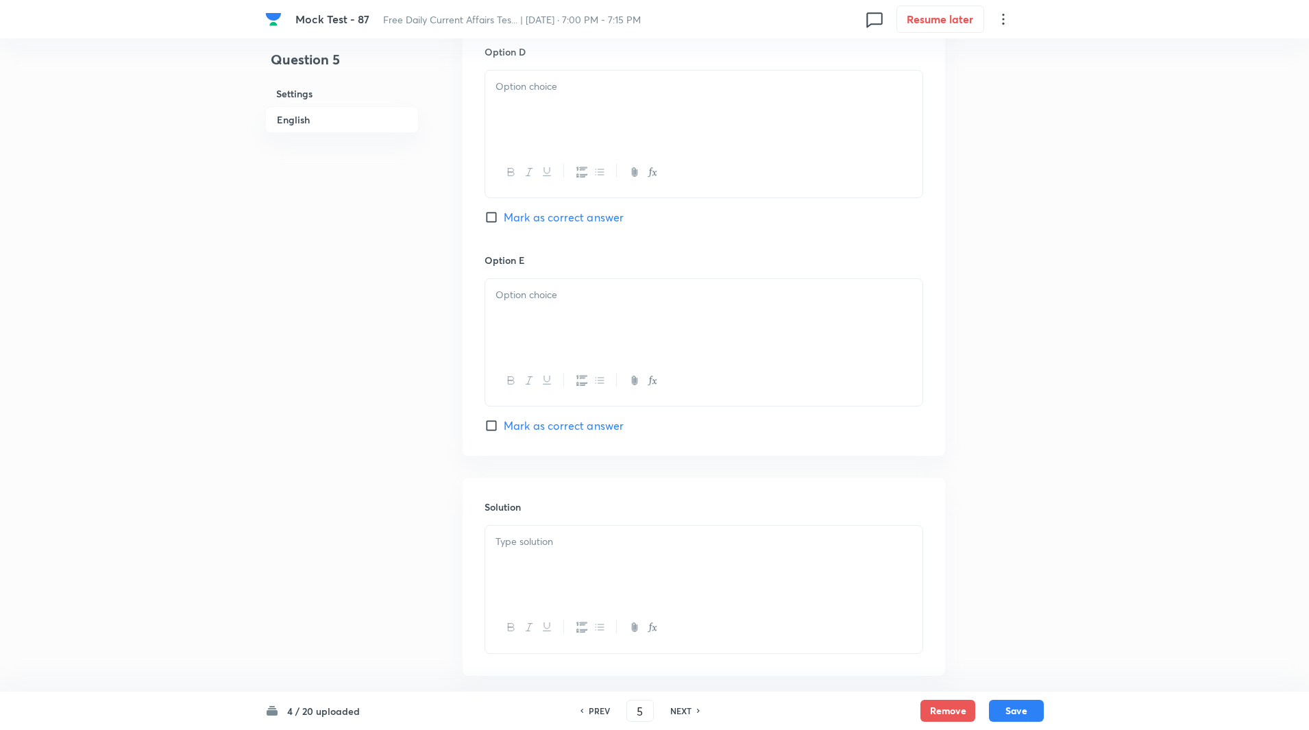
scroll to position [1290, 0]
click at [493, 424] on input "Mark as correct answer" at bounding box center [494, 422] width 19 height 14
checkbox input "true"
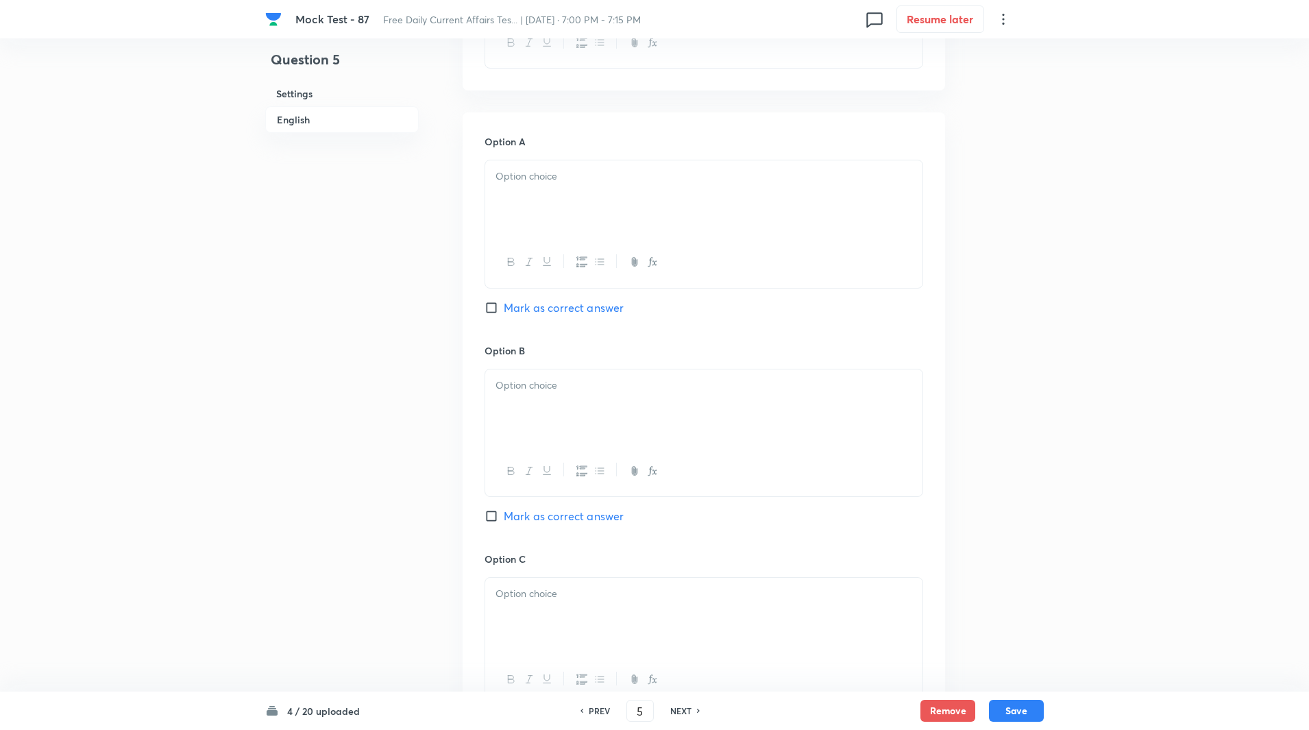
scroll to position [400, 0]
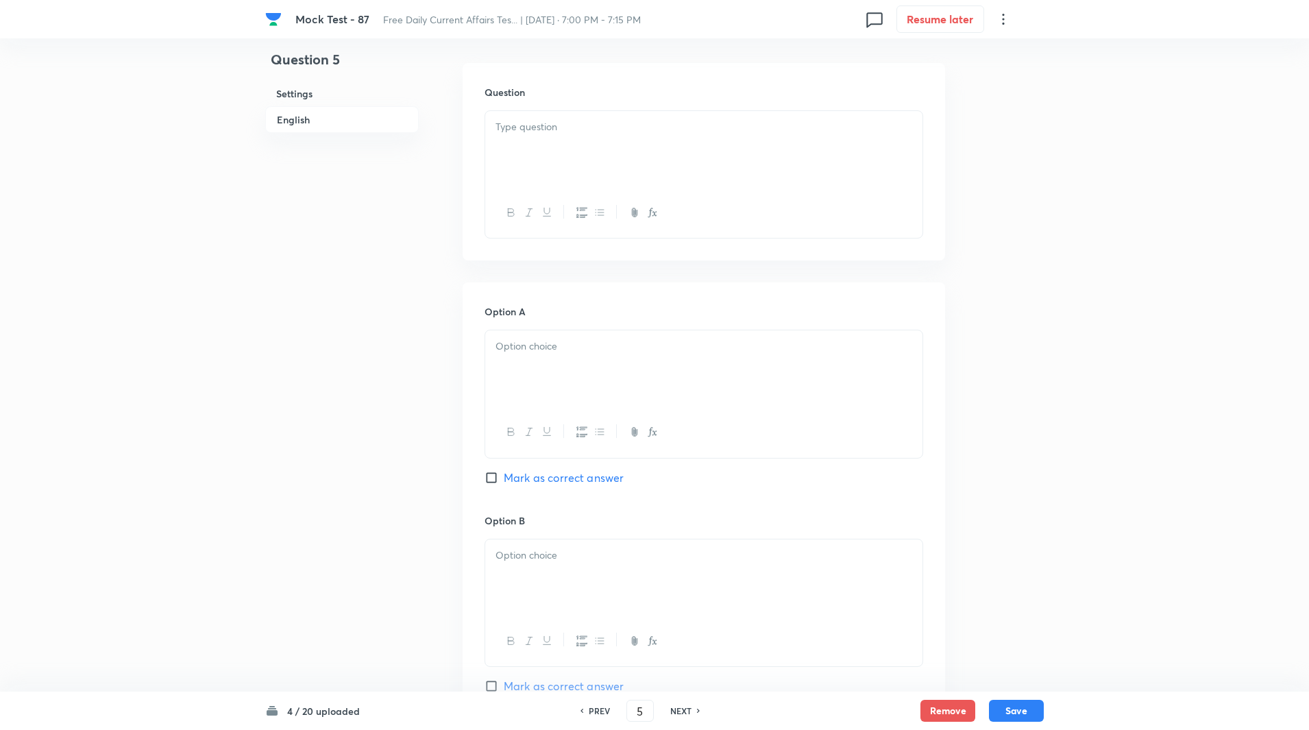
click at [521, 162] on div at bounding box center [703, 149] width 437 height 77
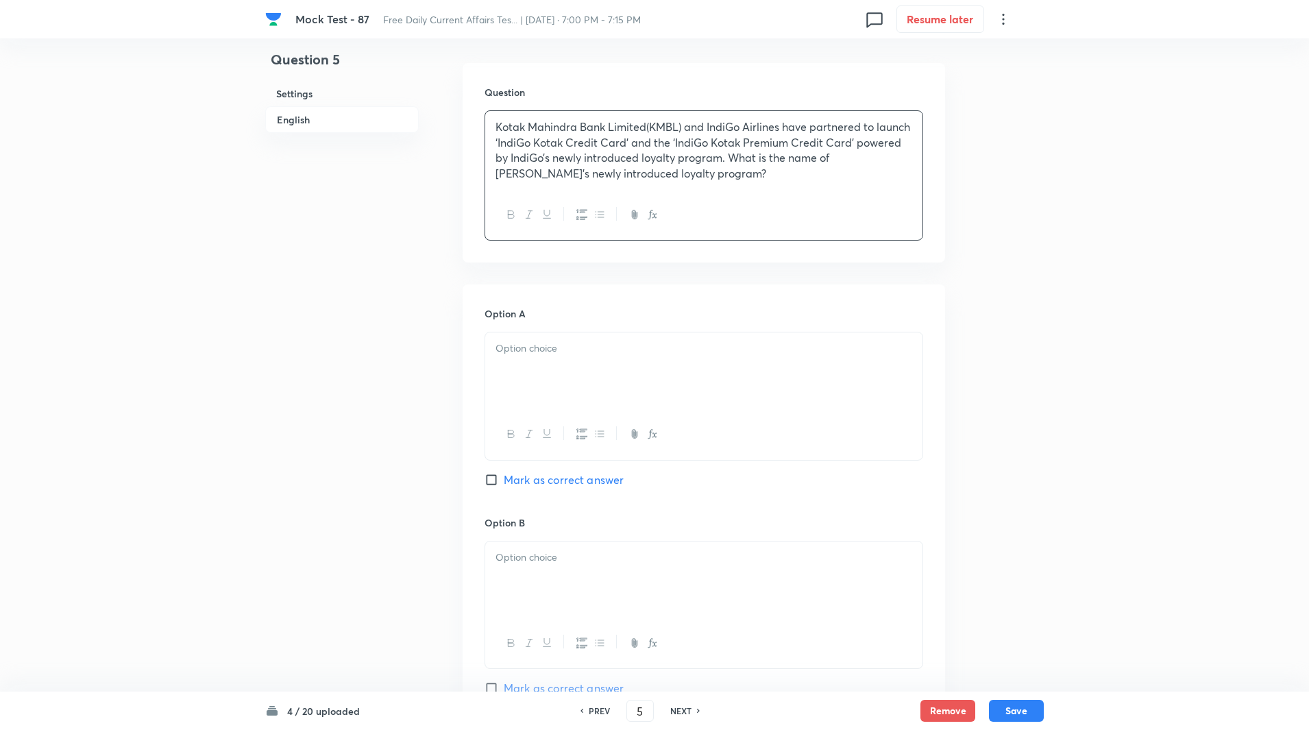
scroll to position [559, 0]
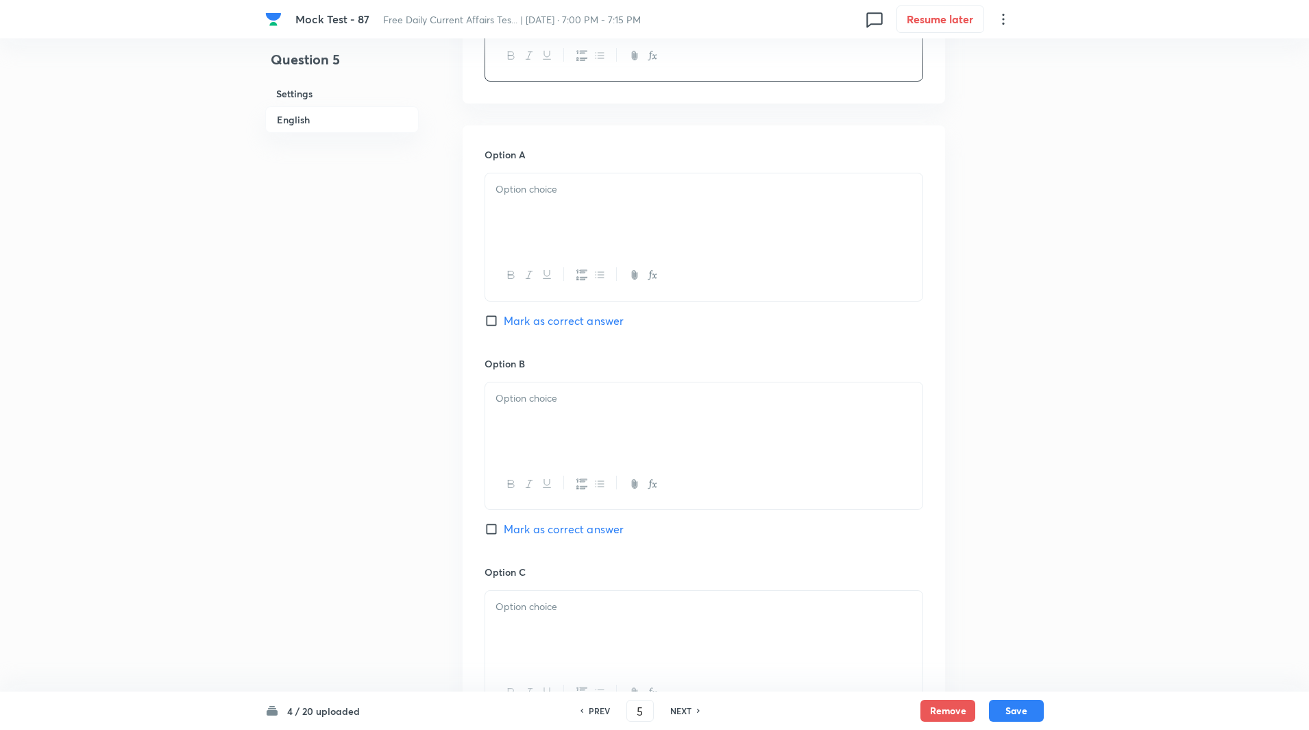
click at [537, 204] on div at bounding box center [703, 211] width 437 height 77
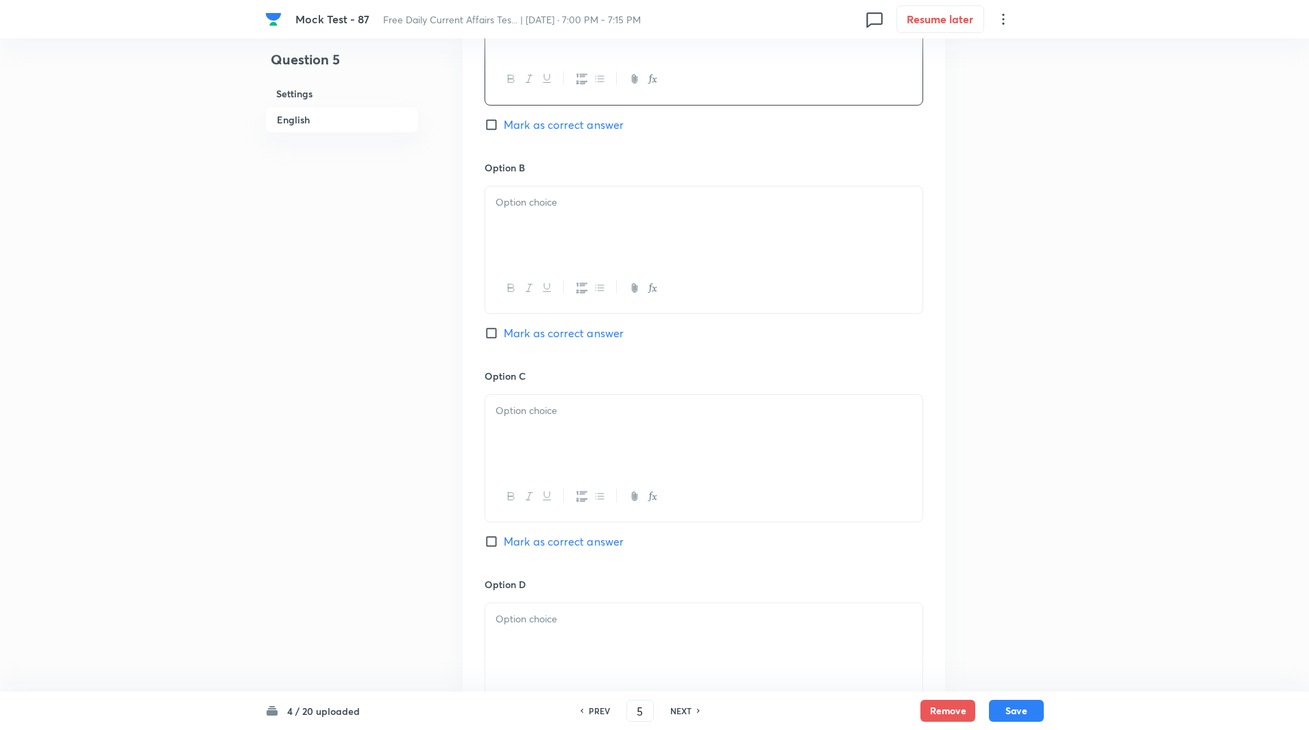
click at [544, 218] on div at bounding box center [703, 224] width 437 height 77
paste div
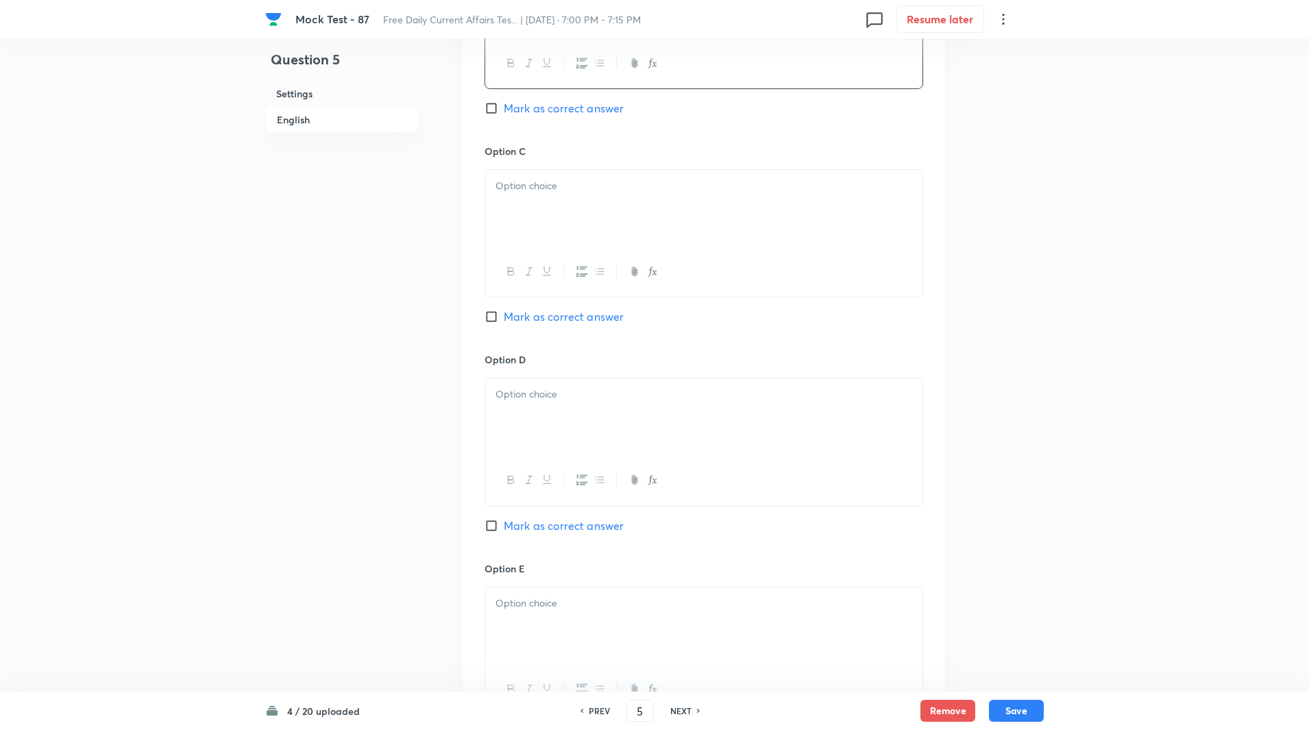
click at [540, 217] on div at bounding box center [703, 208] width 437 height 77
paste div
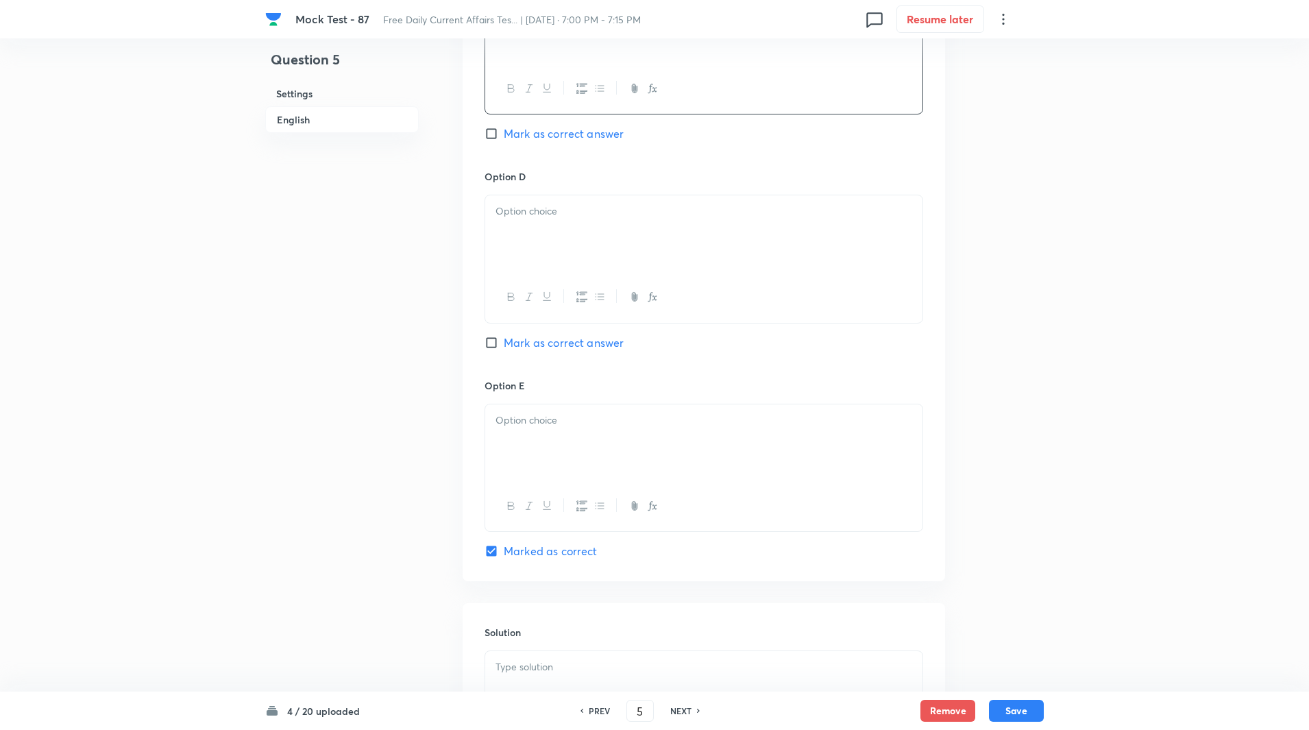
scroll to position [1164, 0]
click at [541, 252] on div at bounding box center [703, 233] width 437 height 77
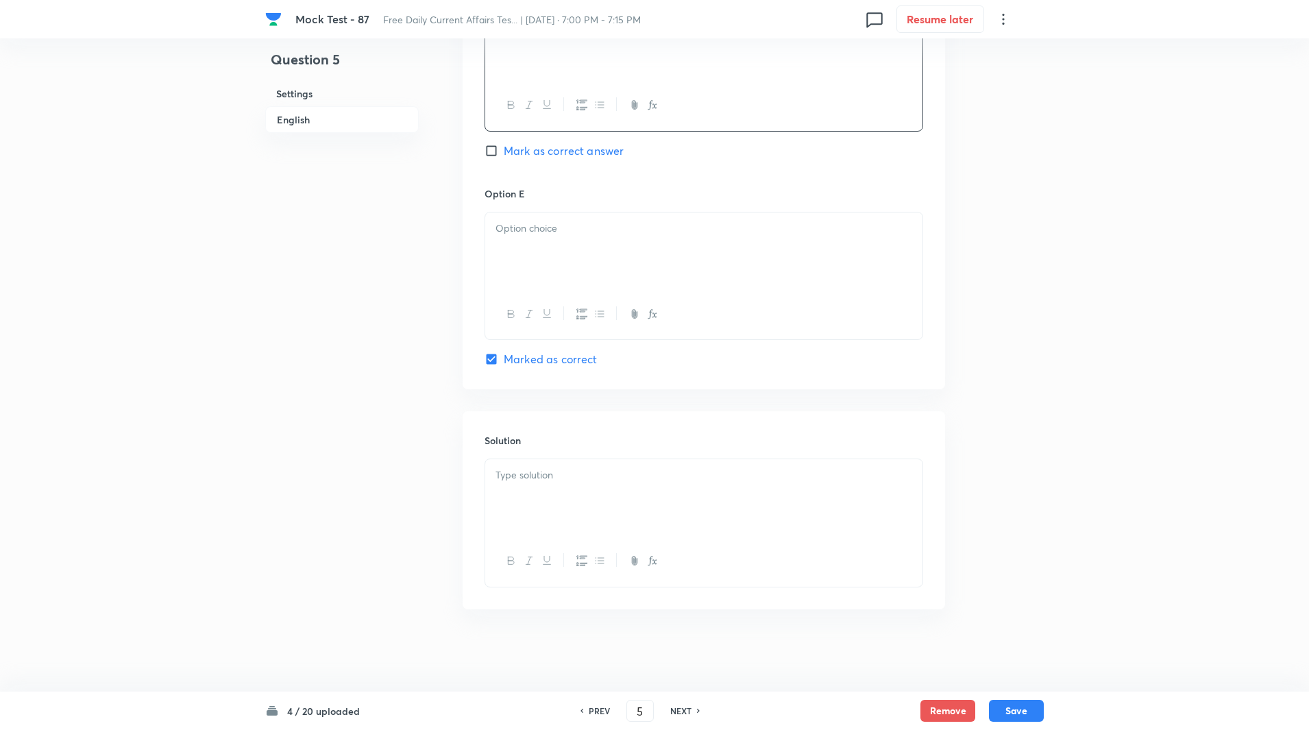
click at [542, 242] on div at bounding box center [703, 250] width 437 height 77
paste div
click at [555, 478] on p at bounding box center [704, 475] width 417 height 16
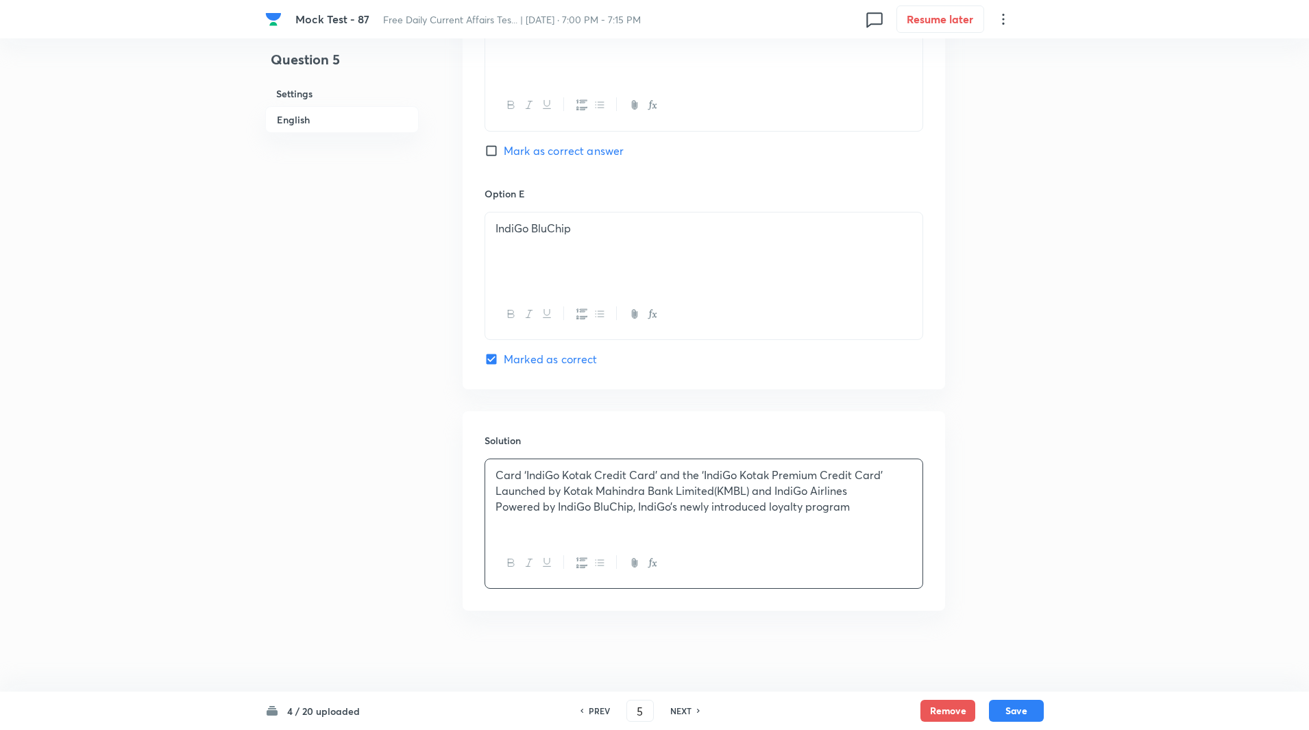
click at [520, 476] on p "Card ‘IndiGo Kotak Credit Card’ and the ‘IndiGo Kotak Premium Credit Card’" at bounding box center [704, 475] width 417 height 16
copy p "-----"
click at [563, 489] on p "Launched by Kotak Mahindra Bank Limited(KMBL) and IndiGo Airlines" at bounding box center [704, 491] width 417 height 16
click at [557, 507] on p "Powered by IndiGo BluChip, IndiGo’s newly introduced loyalty program" at bounding box center [704, 507] width 417 height 16
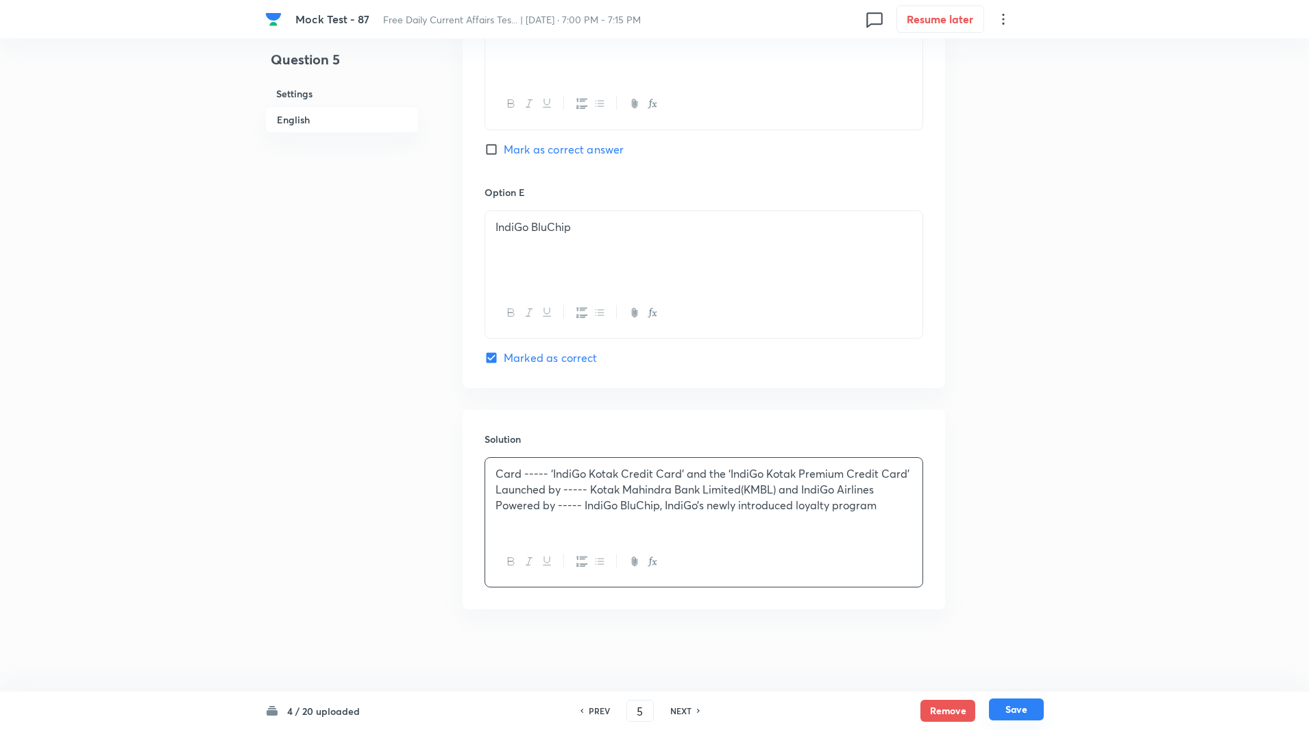
click at [1012, 712] on button "Save" at bounding box center [1016, 709] width 55 height 22
type input "6"
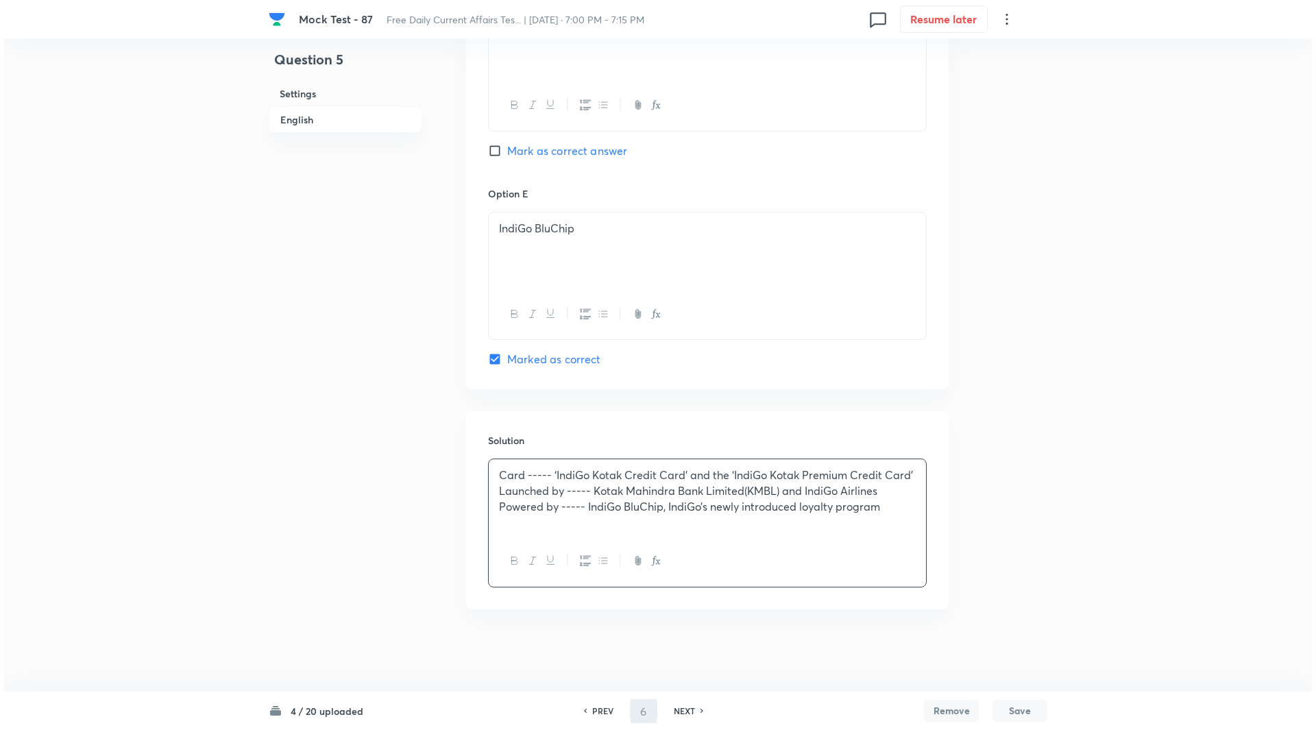
scroll to position [0, 0]
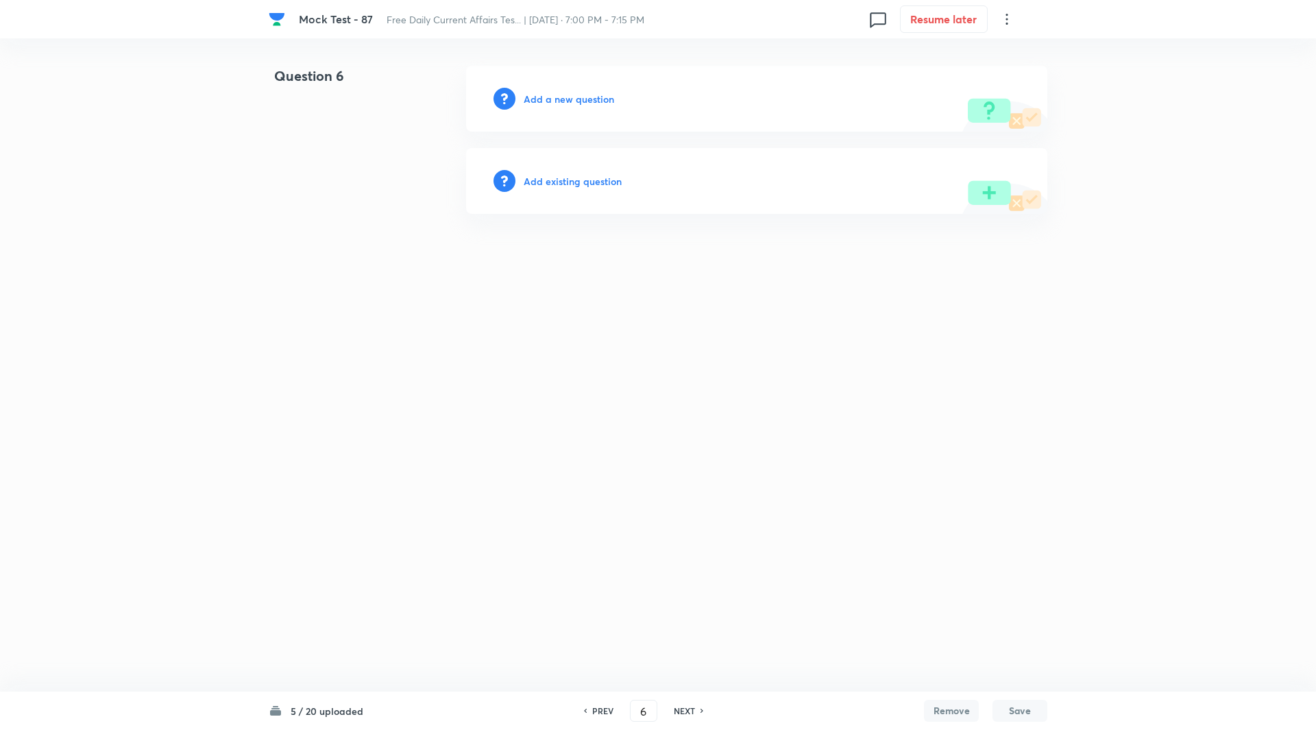
click at [570, 102] on h6 "Add a new question" at bounding box center [569, 99] width 90 height 14
click at [570, 102] on h6 "Choose a question type" at bounding box center [577, 99] width 106 height 14
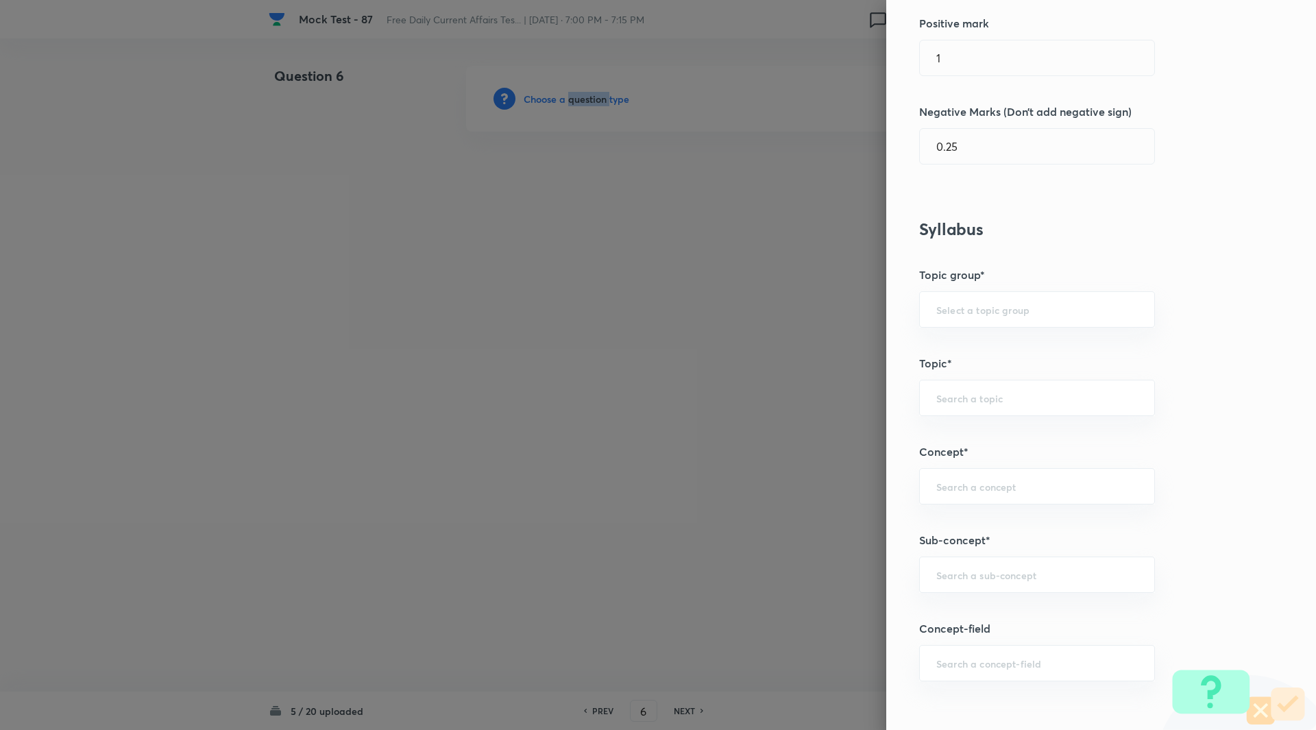
scroll to position [441, 0]
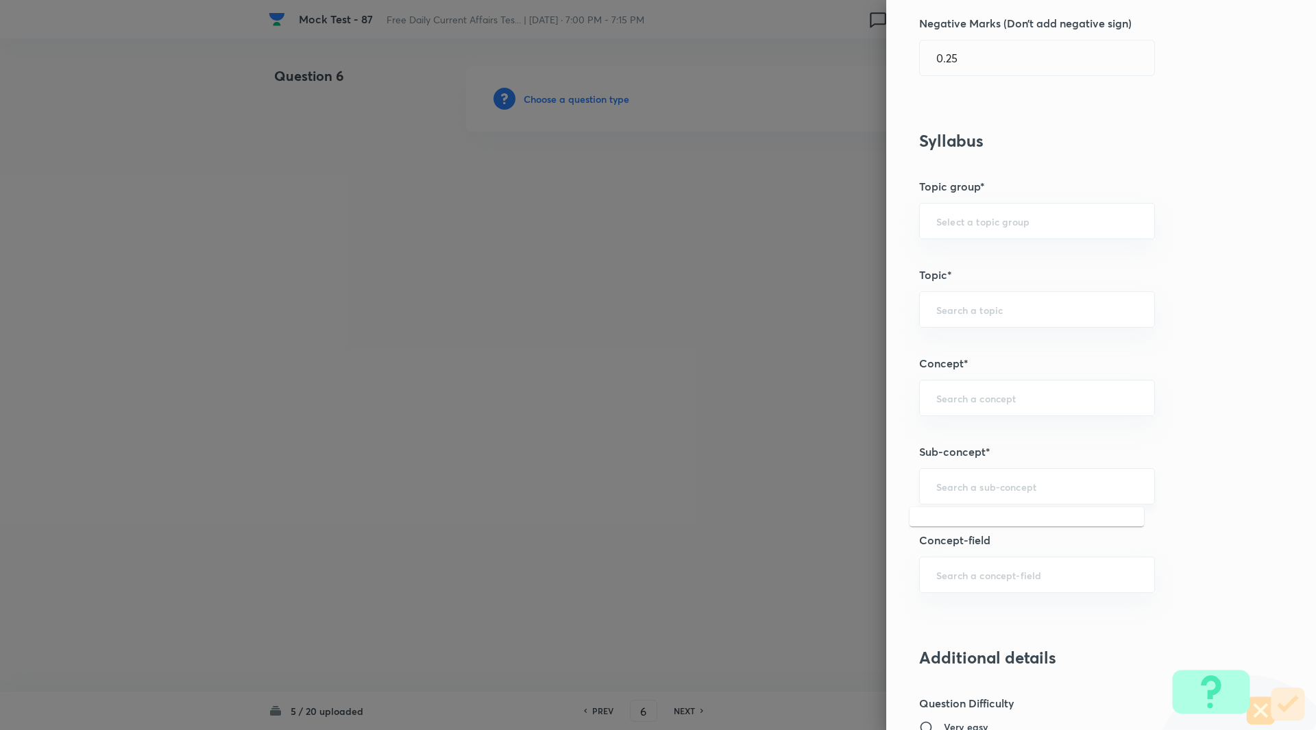
click at [995, 482] on input "text" at bounding box center [1037, 486] width 202 height 13
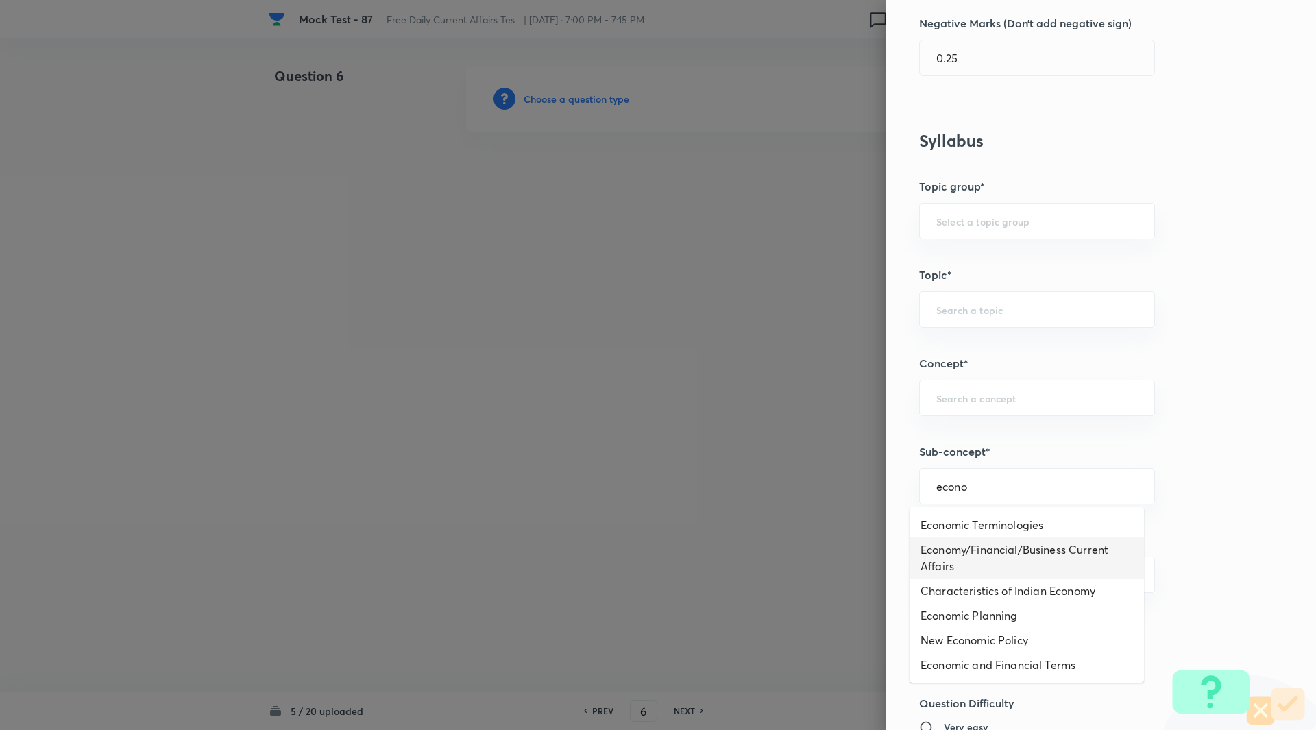
click at [1001, 551] on li "Economy/Financial/Business Current Affairs" at bounding box center [1027, 557] width 234 height 41
type input "Economy/Financial/Business Current Affairs"
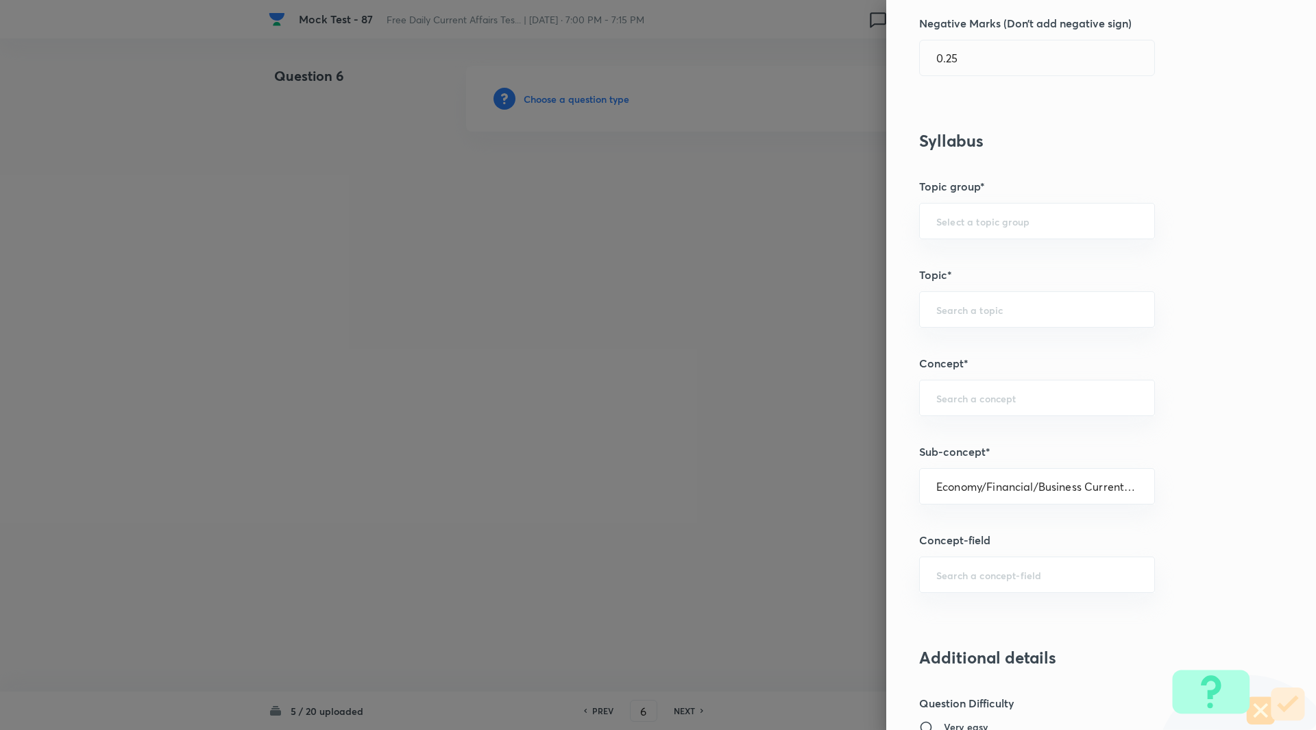
type input "Awareness"
type input "Current Affairs"
type input "Economy/Financial/Business Current Affairs"
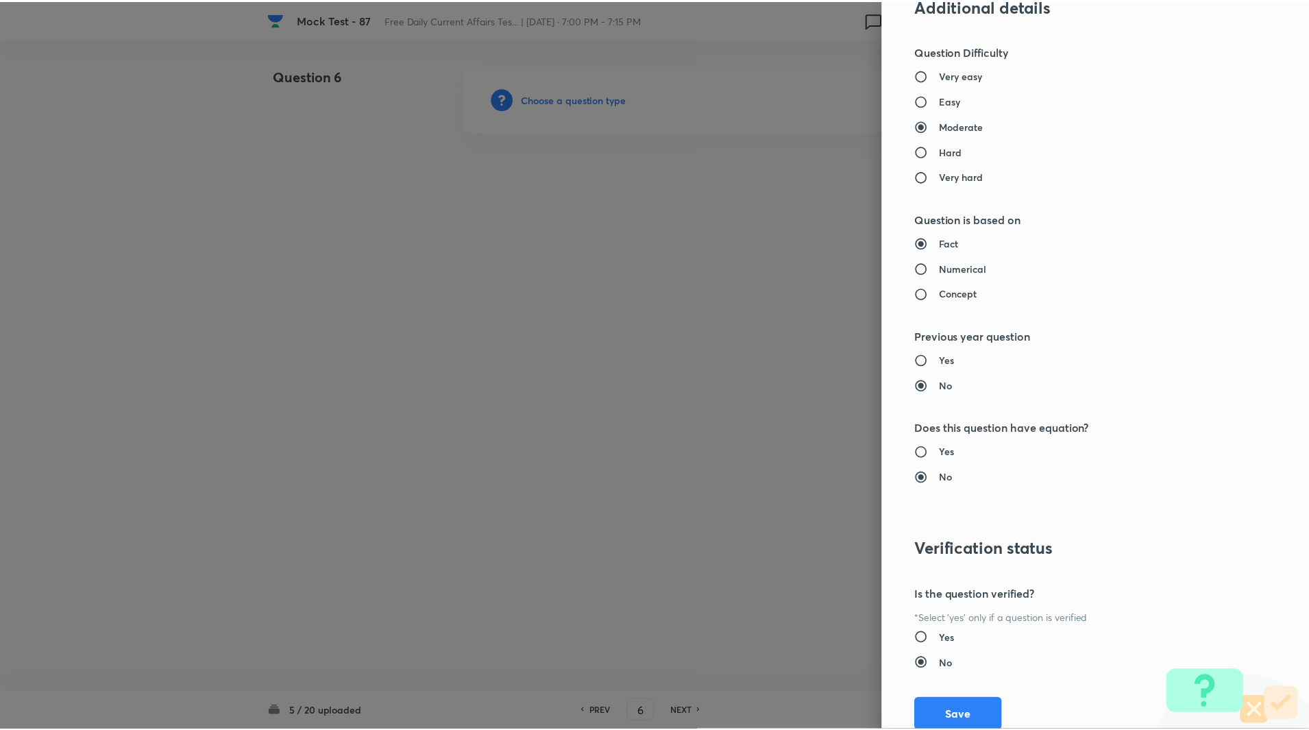
scroll to position [1139, 0]
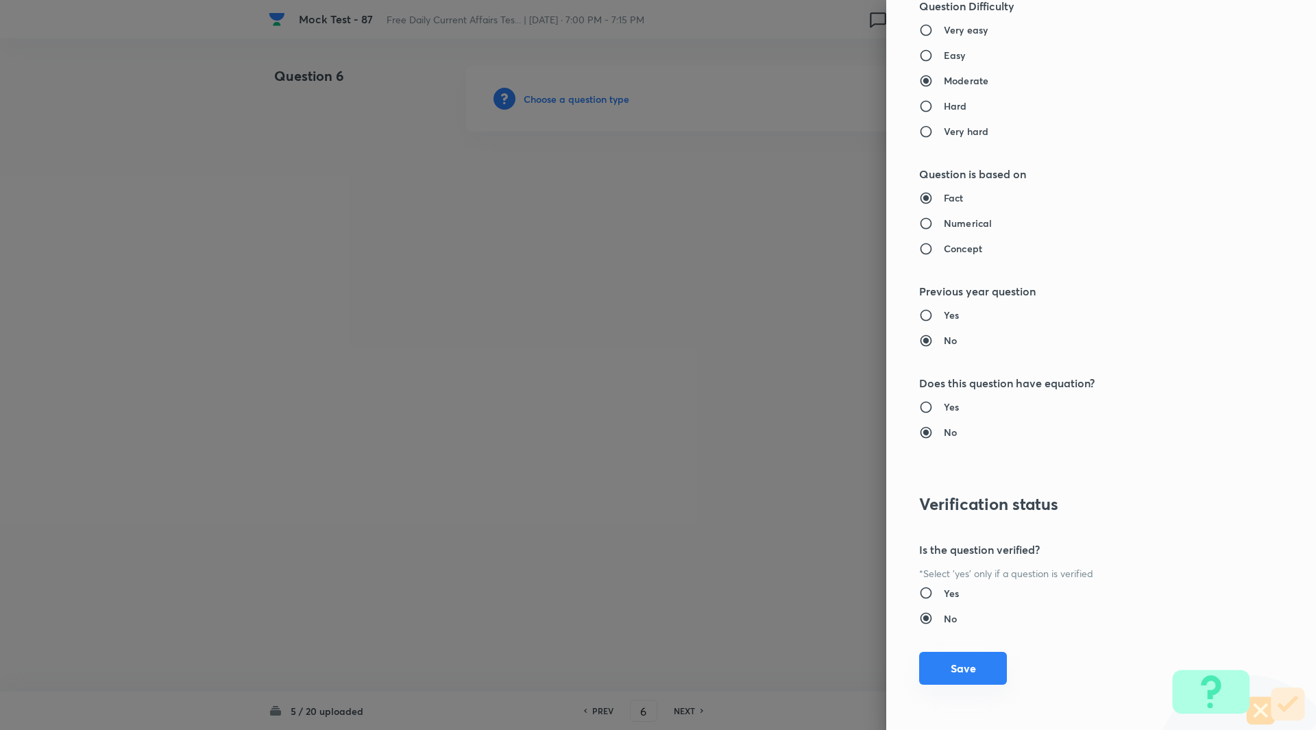
click at [970, 660] on button "Save" at bounding box center [963, 668] width 88 height 33
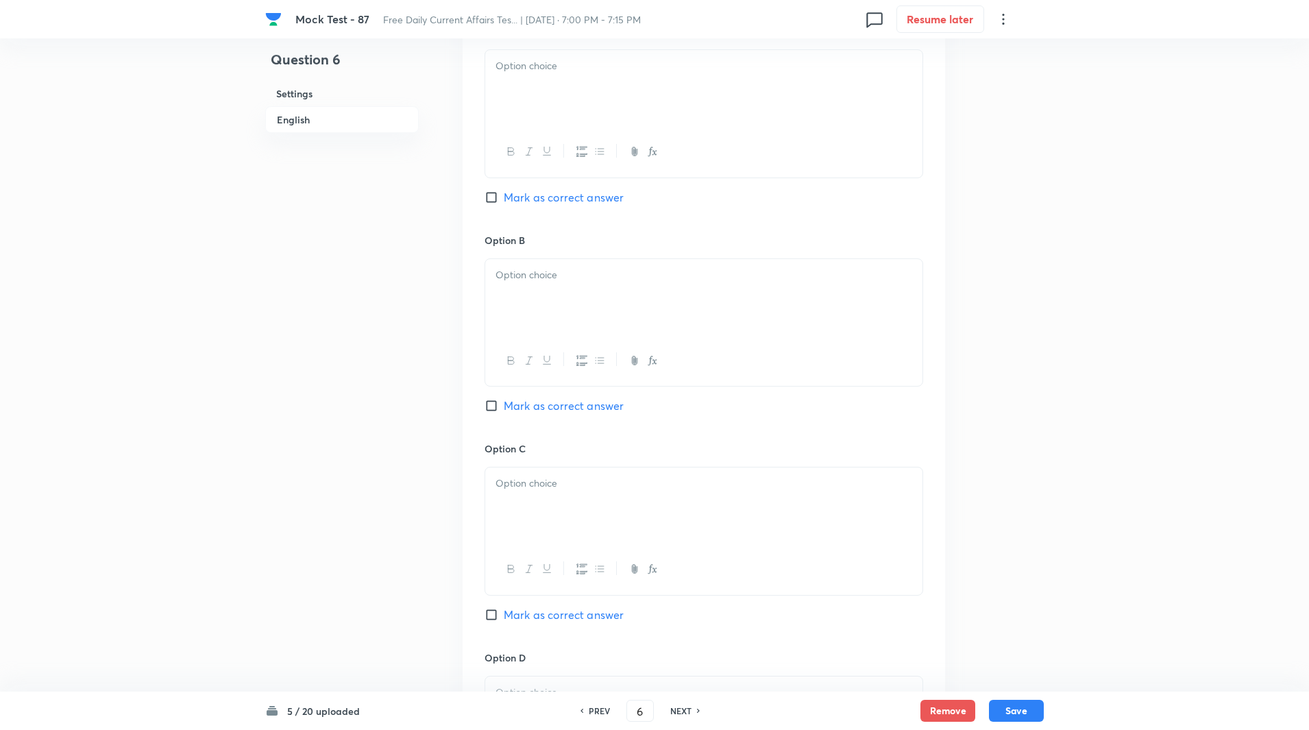
scroll to position [966, 0]
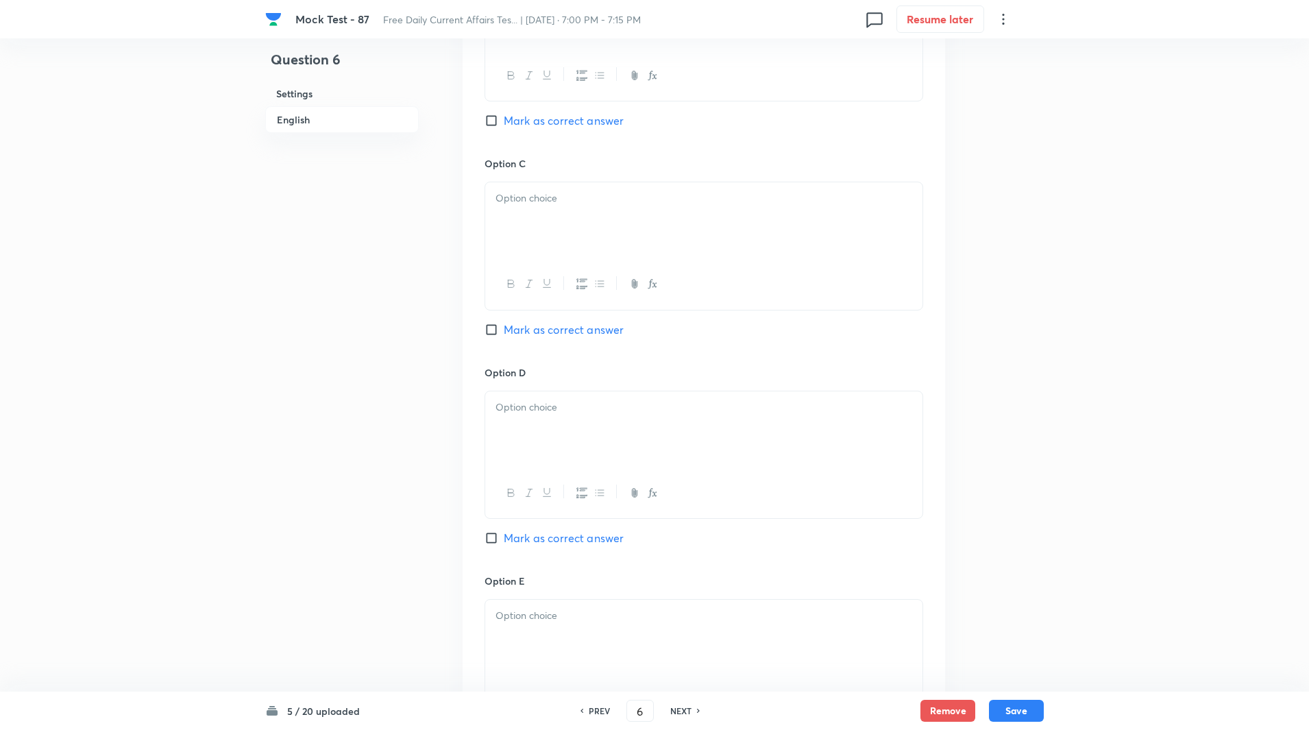
click at [493, 537] on input "Mark as correct answer" at bounding box center [494, 538] width 19 height 14
checkbox input "true"
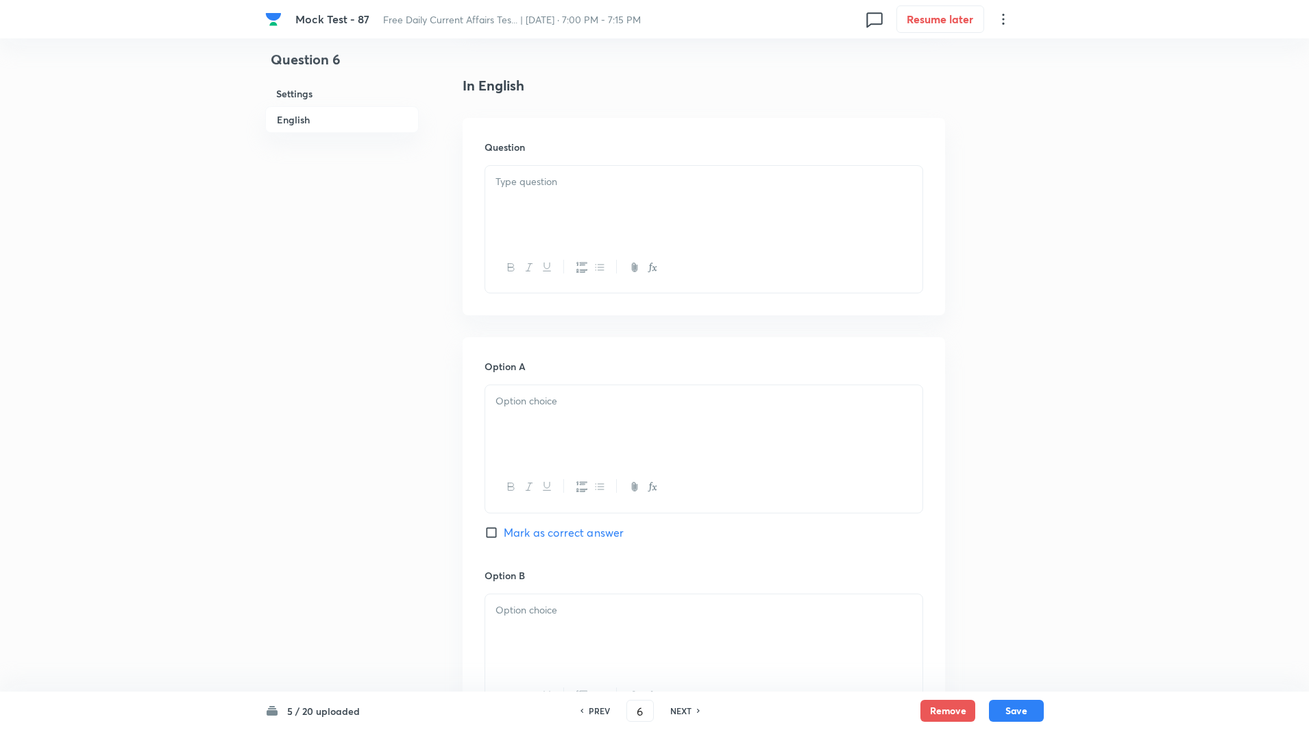
scroll to position [343, 0]
click at [553, 202] on div at bounding box center [703, 206] width 437 height 77
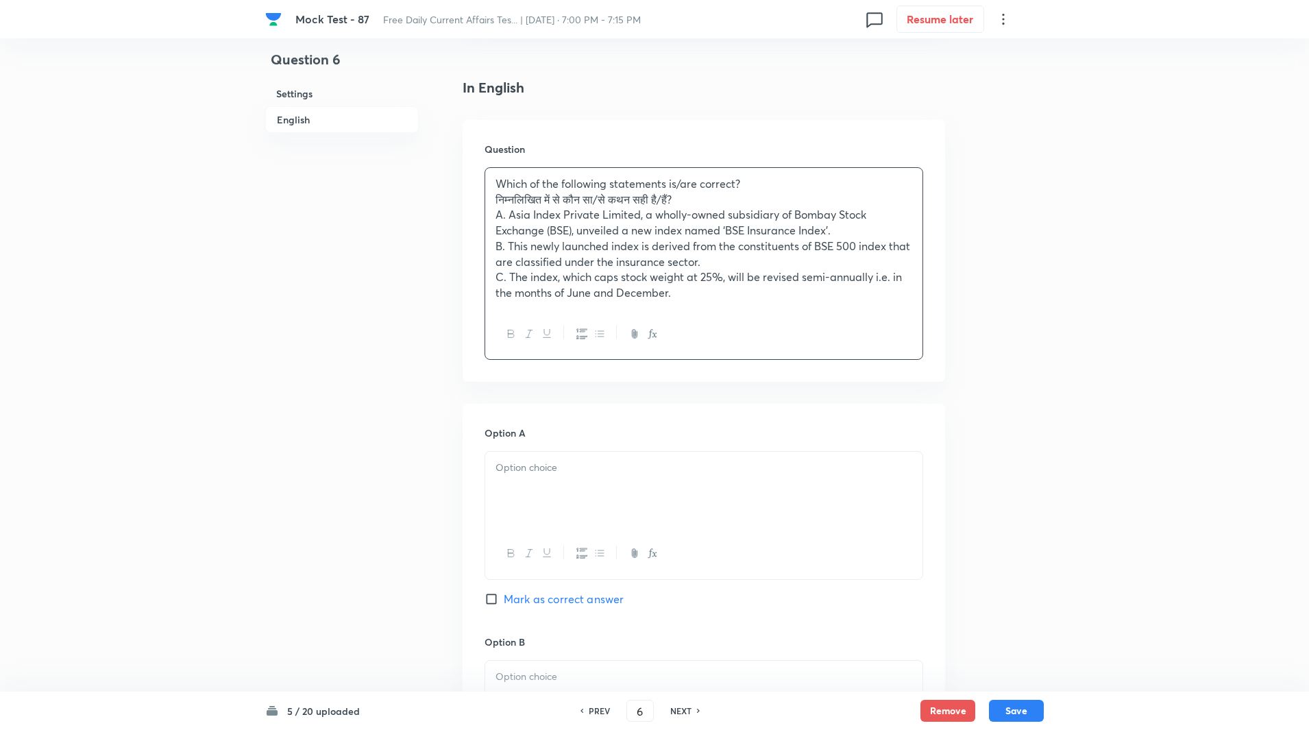
click at [490, 198] on div "Which of the following statements is/are correct? निम्नलिखित में से कौन सा/से क…" at bounding box center [703, 238] width 437 height 141
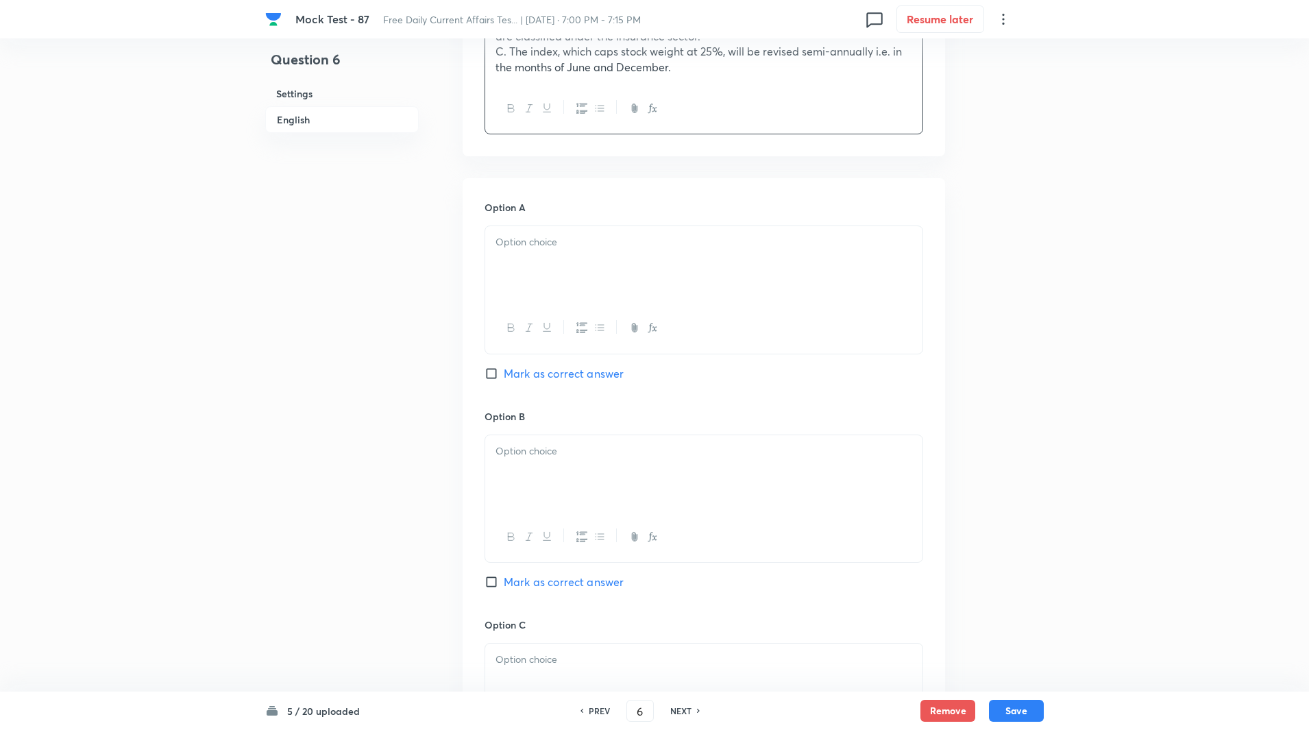
click at [534, 302] on div at bounding box center [703, 264] width 437 height 77
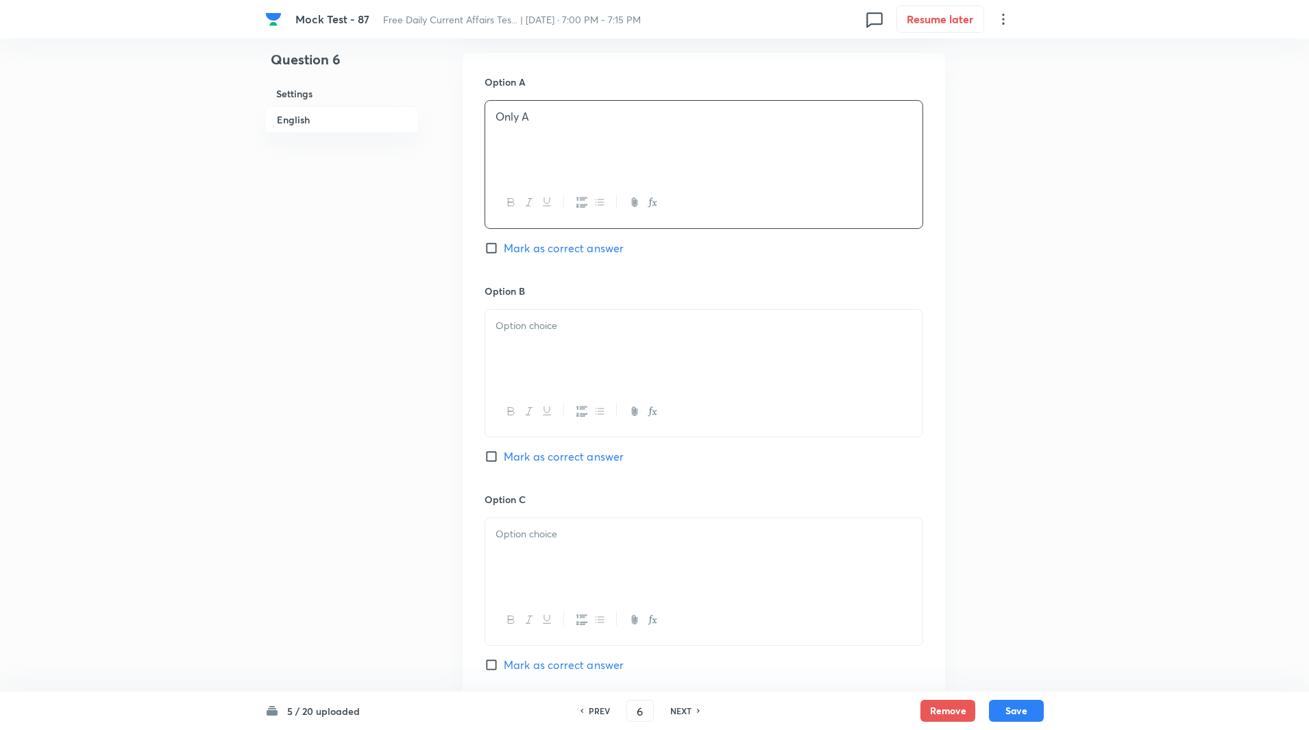
scroll to position [702, 0]
click at [544, 352] on div at bounding box center [703, 340] width 437 height 77
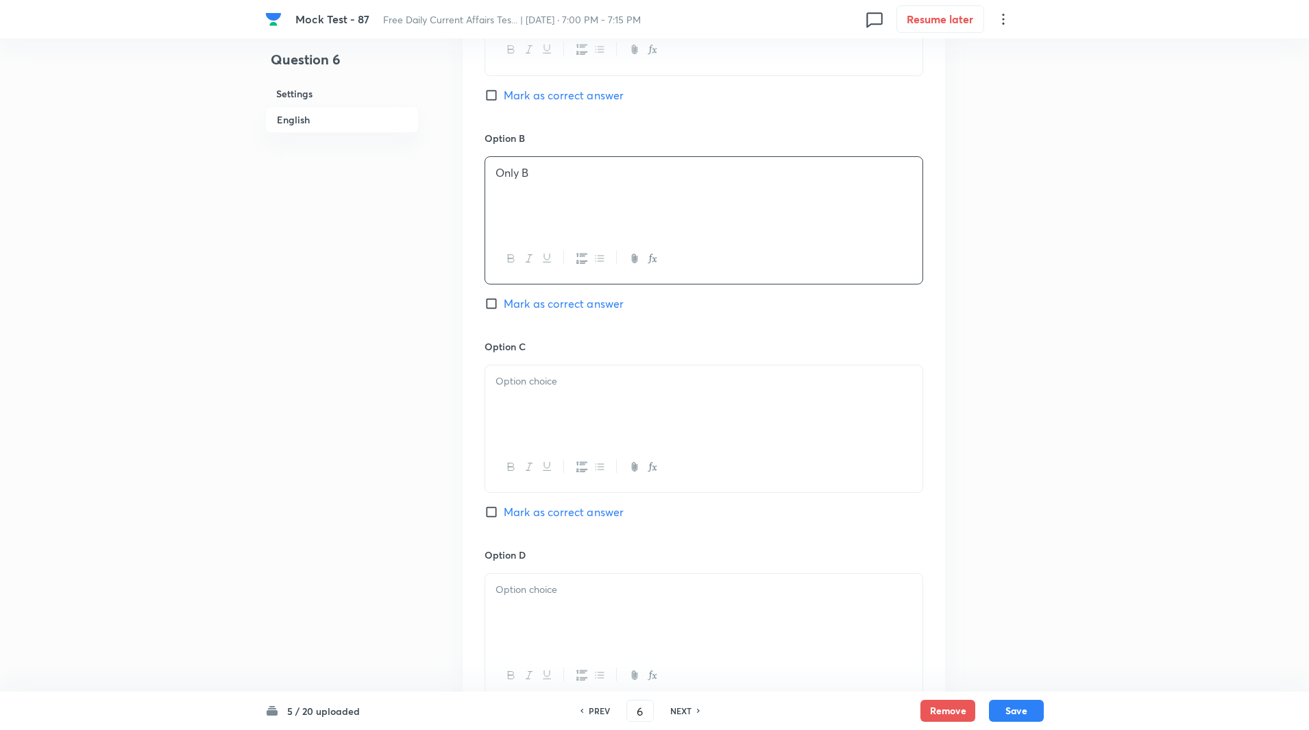
scroll to position [849, 0]
click at [542, 400] on div at bounding box center [703, 401] width 437 height 77
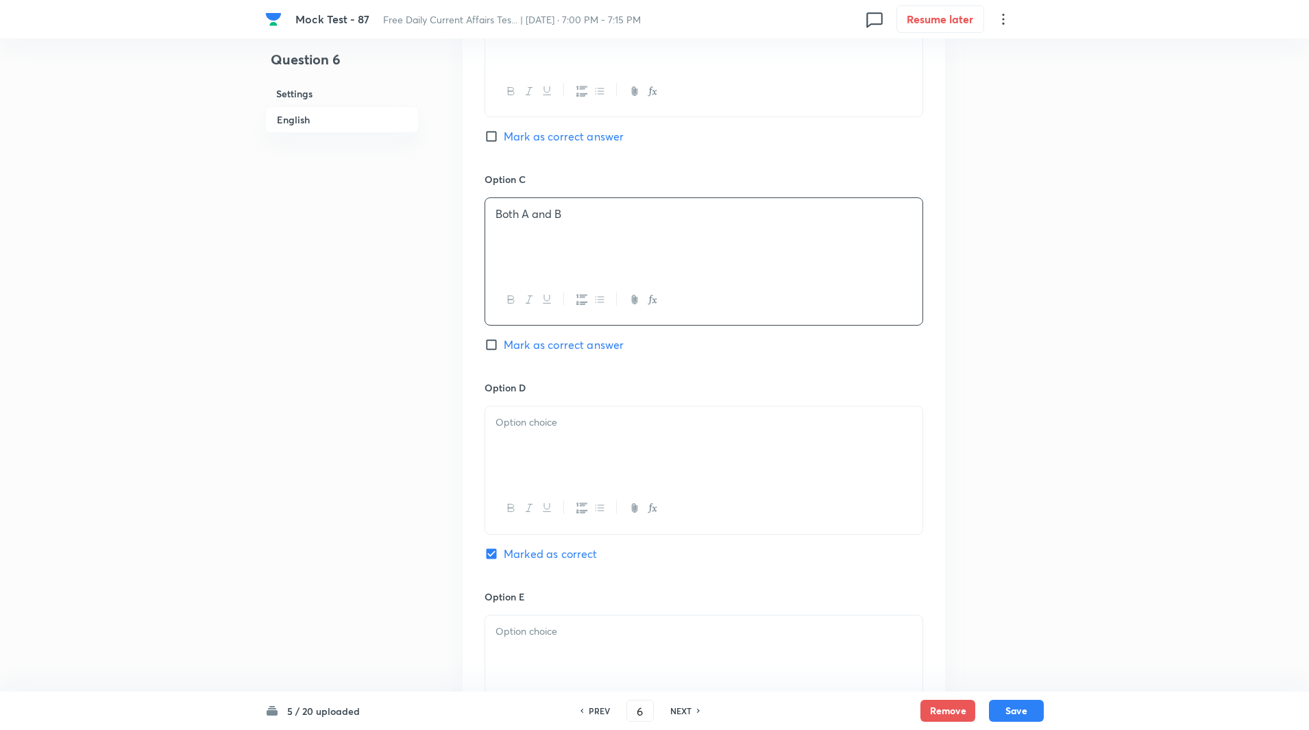
scroll to position [1023, 0]
click at [550, 408] on p at bounding box center [704, 414] width 417 height 16
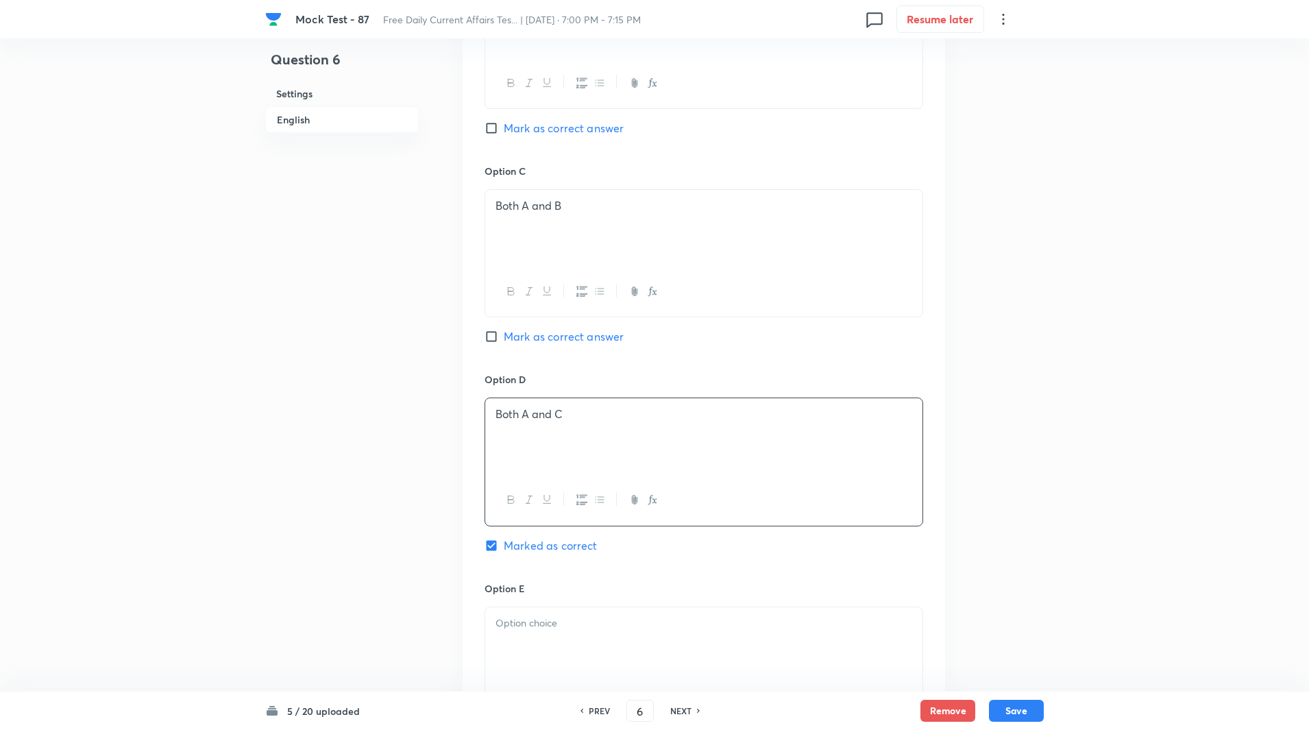
scroll to position [1230, 0]
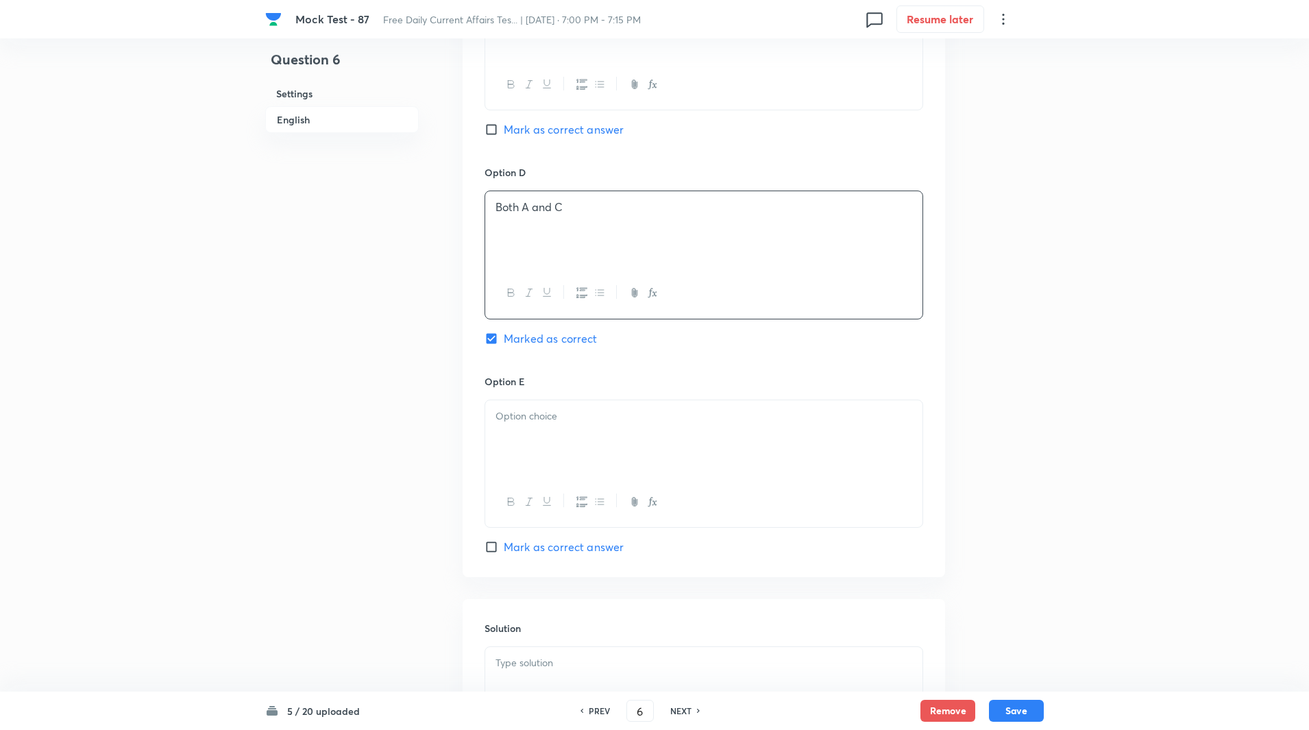
click at [550, 406] on div at bounding box center [703, 438] width 437 height 77
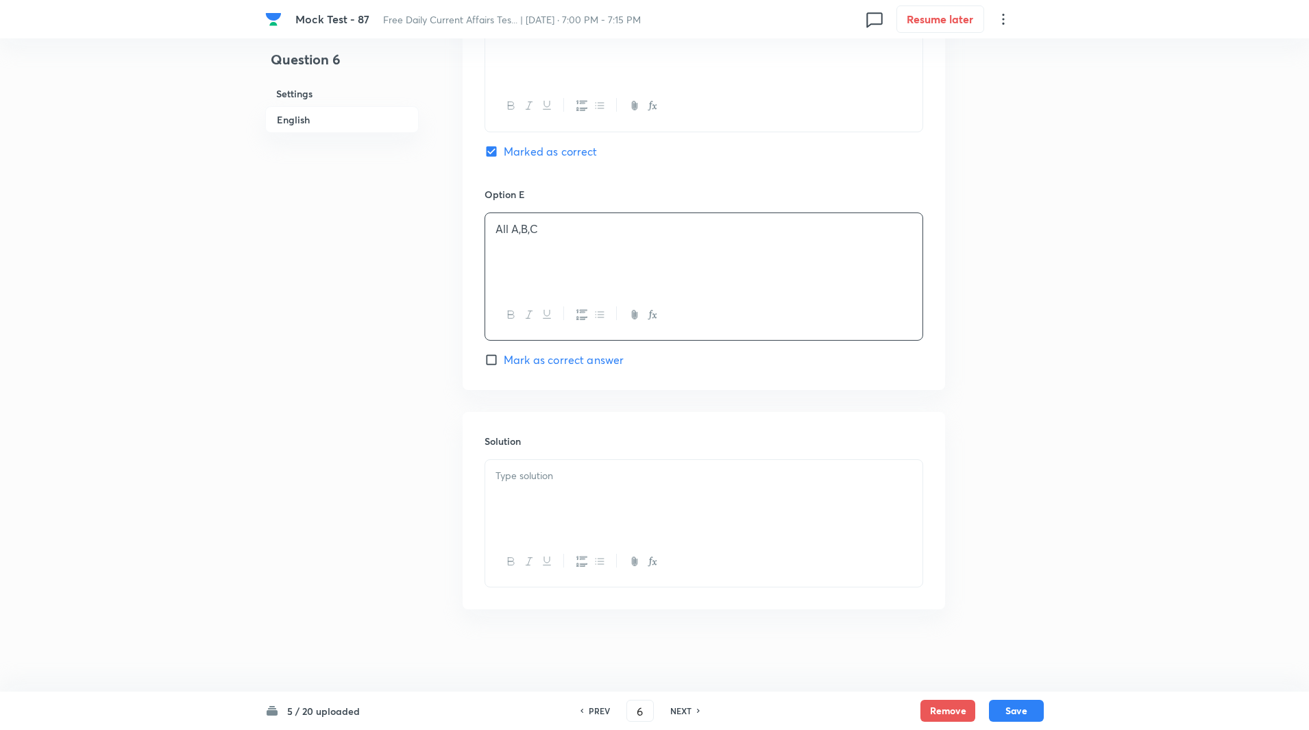
click at [553, 461] on div at bounding box center [703, 498] width 437 height 77
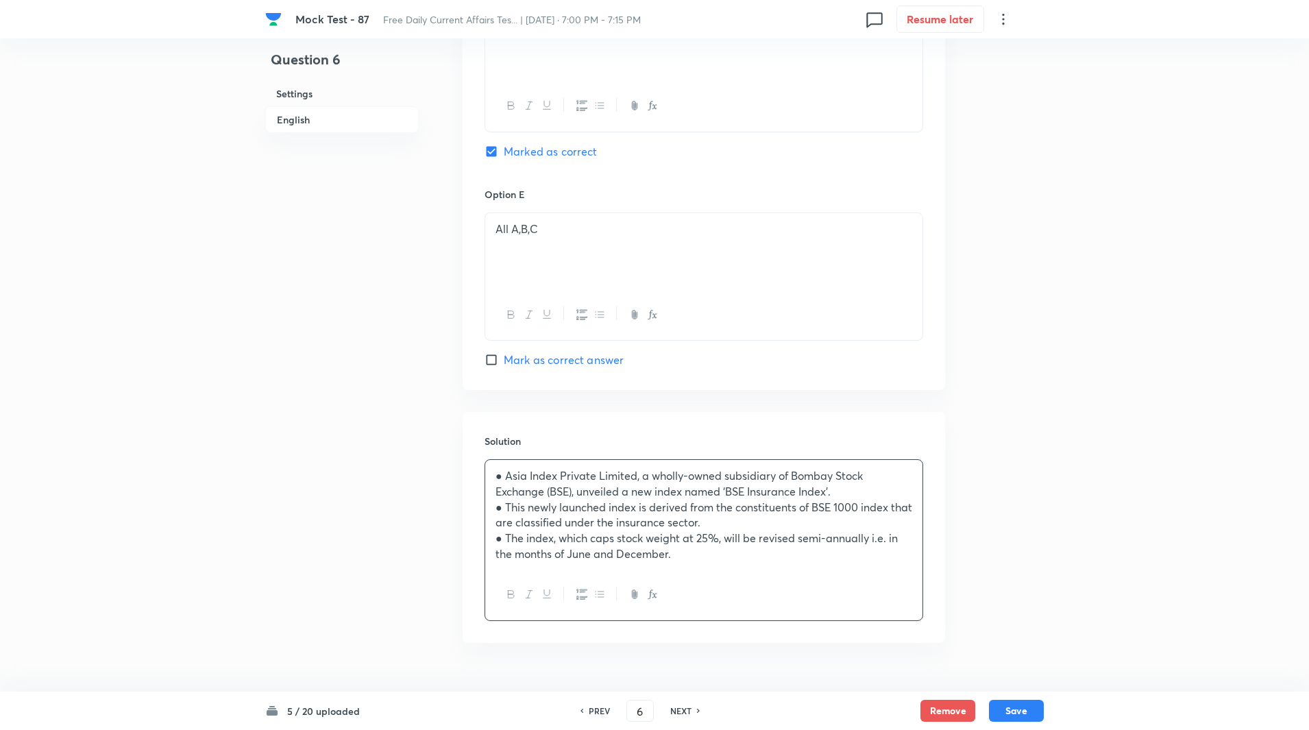
scroll to position [1450, 0]
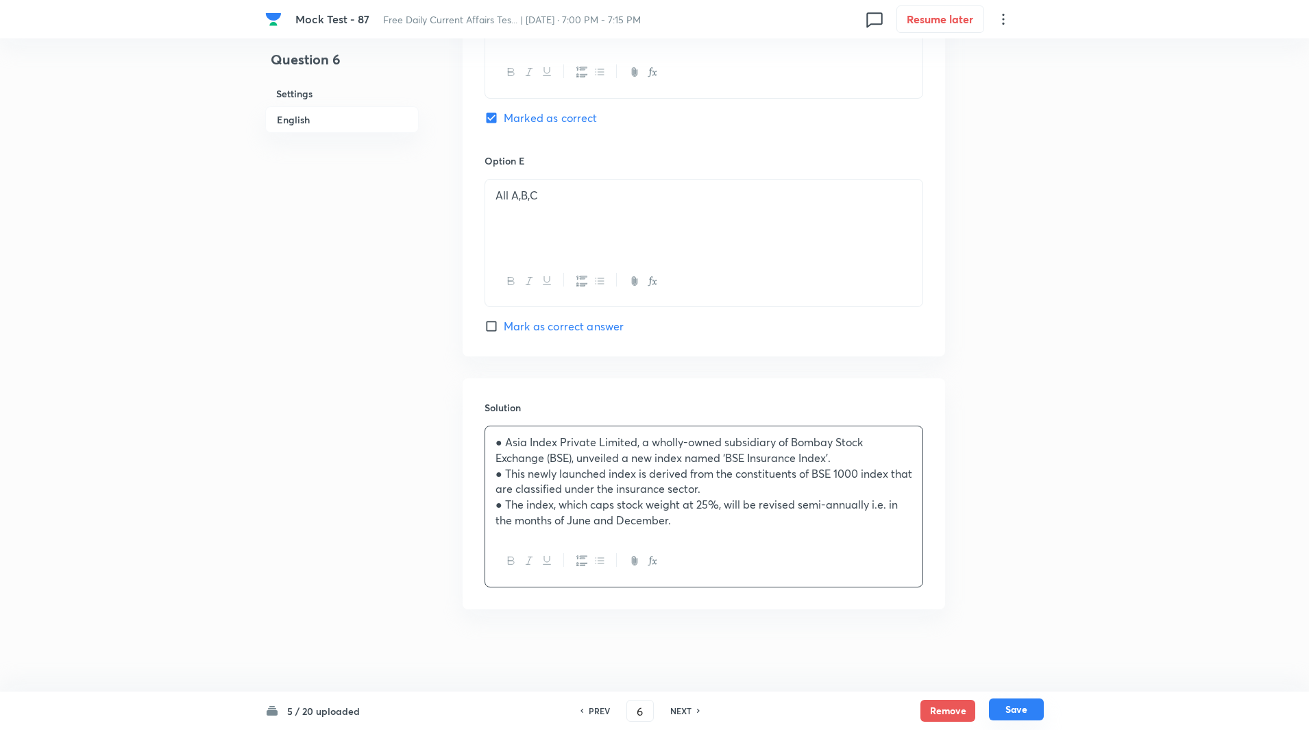
click at [1027, 715] on button "Save" at bounding box center [1016, 709] width 55 height 22
type input "7"
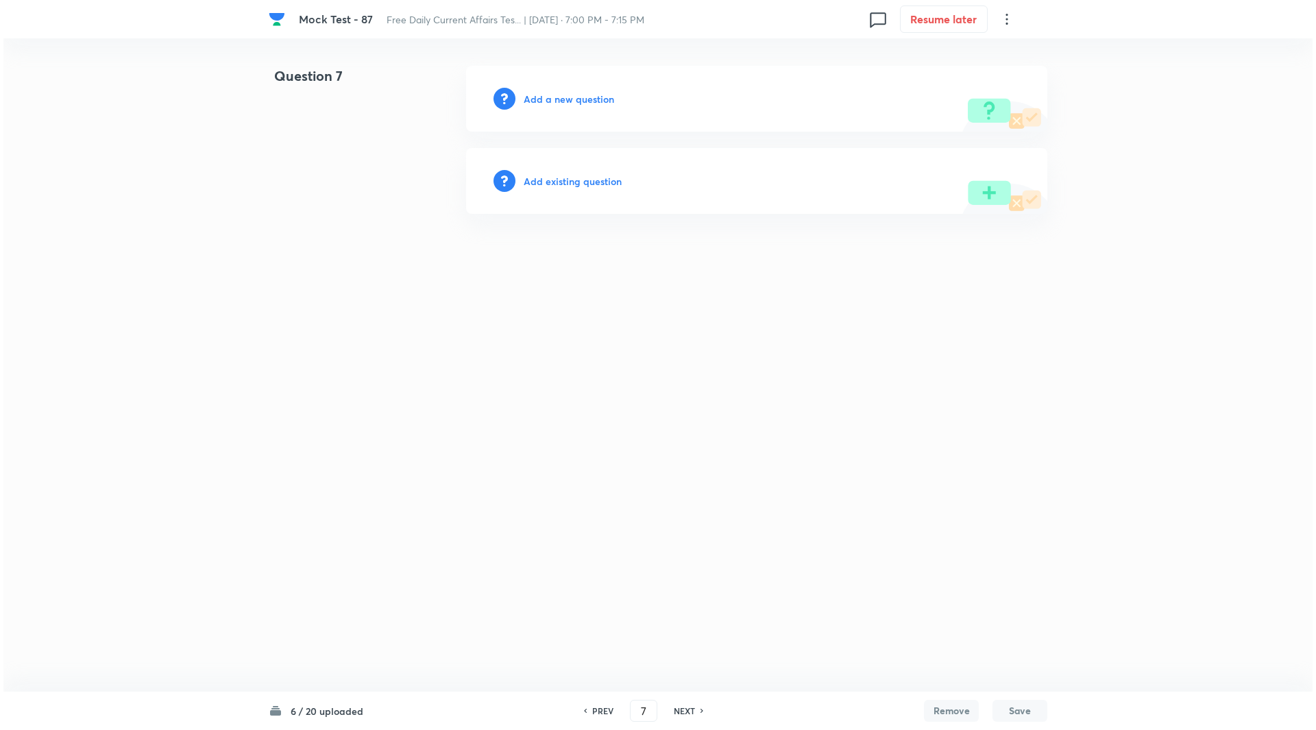
scroll to position [0, 0]
click at [559, 106] on h6 "Add a new question" at bounding box center [569, 99] width 90 height 14
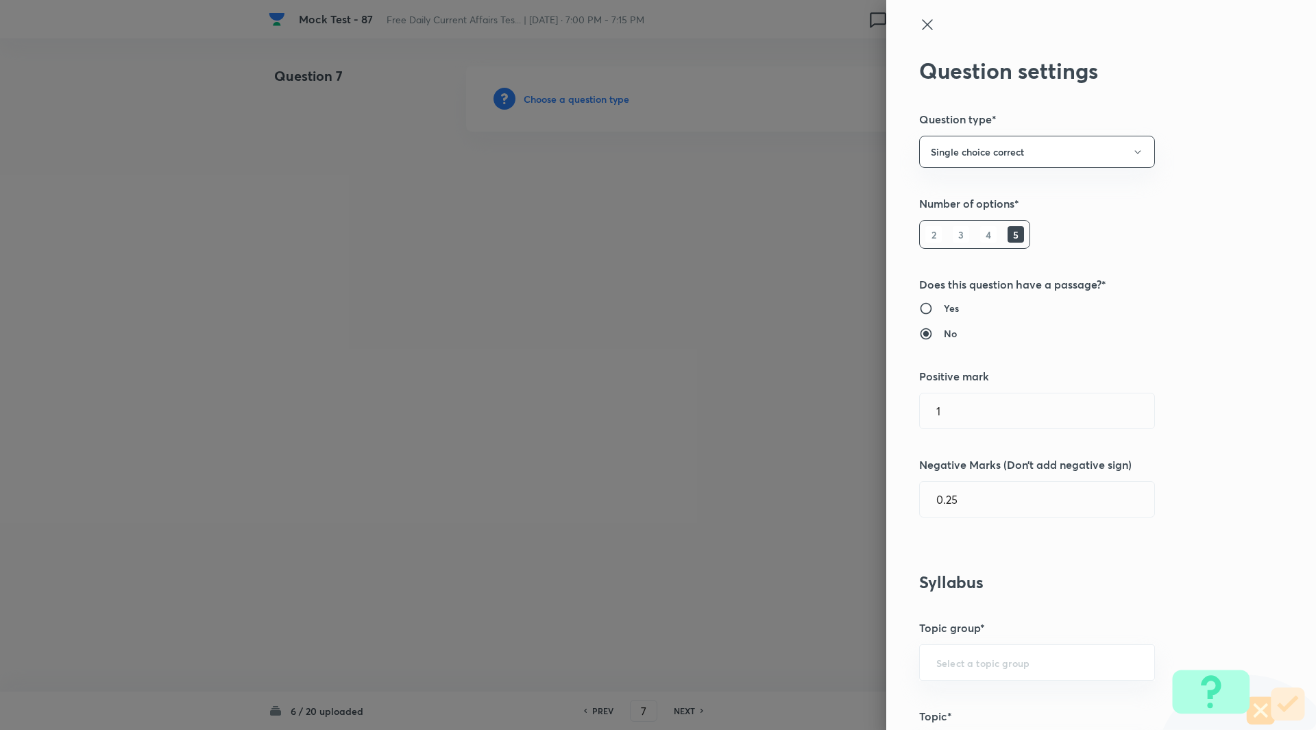
click at [559, 106] on div at bounding box center [658, 365] width 1316 height 730
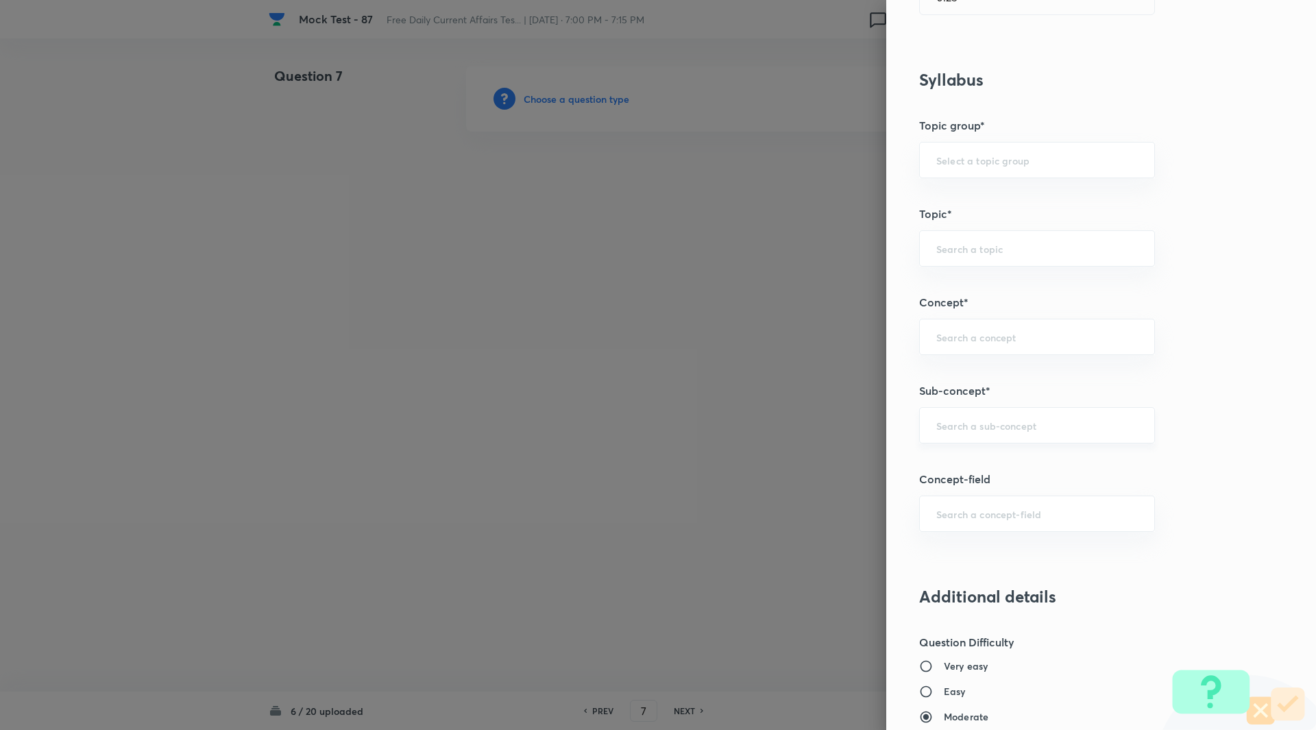
scroll to position [561, 0]
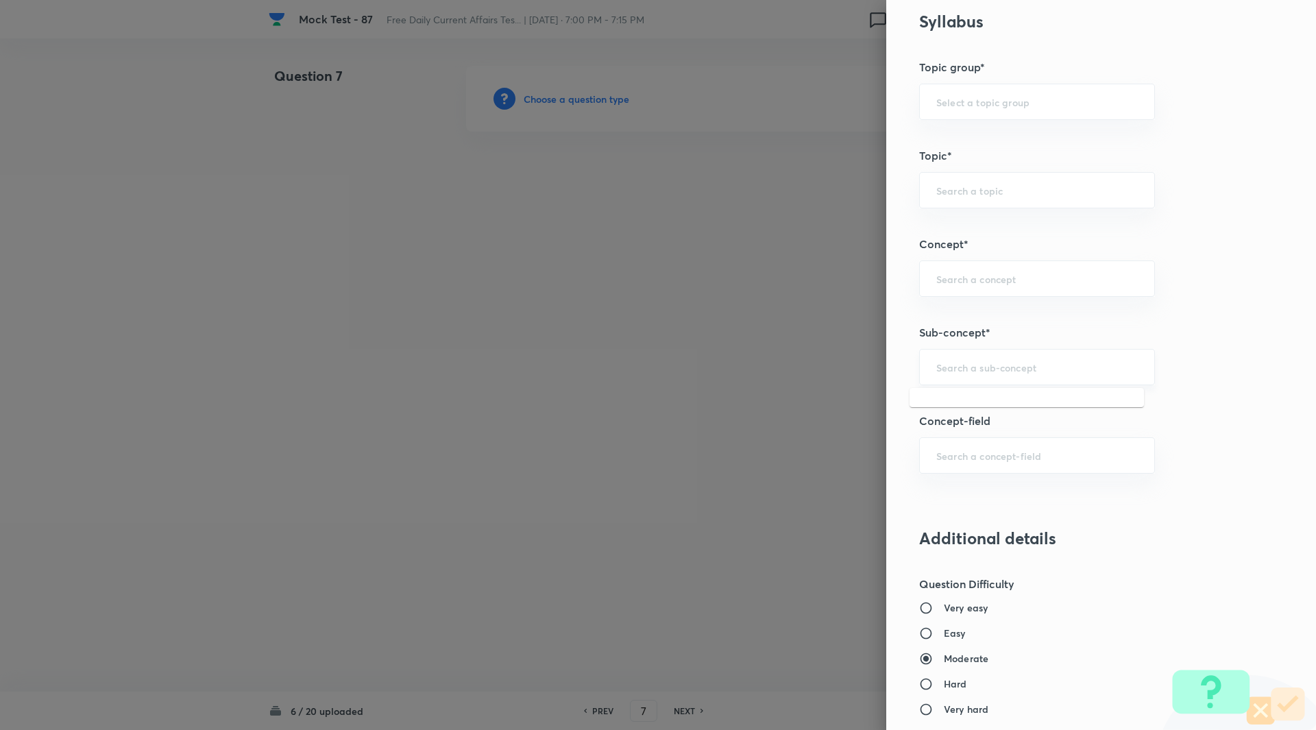
click at [962, 372] on input "text" at bounding box center [1037, 367] width 202 height 13
click at [985, 372] on input "Reserve" at bounding box center [1037, 367] width 202 height 13
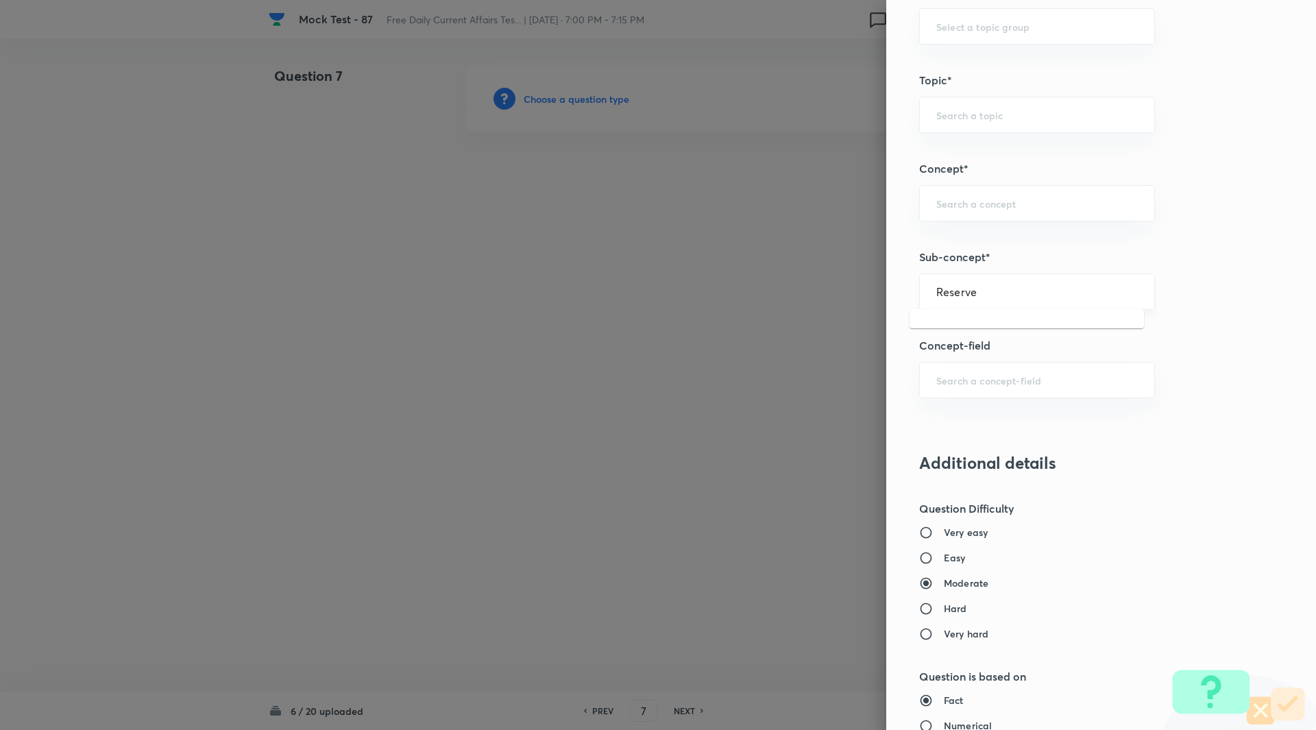
scroll to position [641, 0]
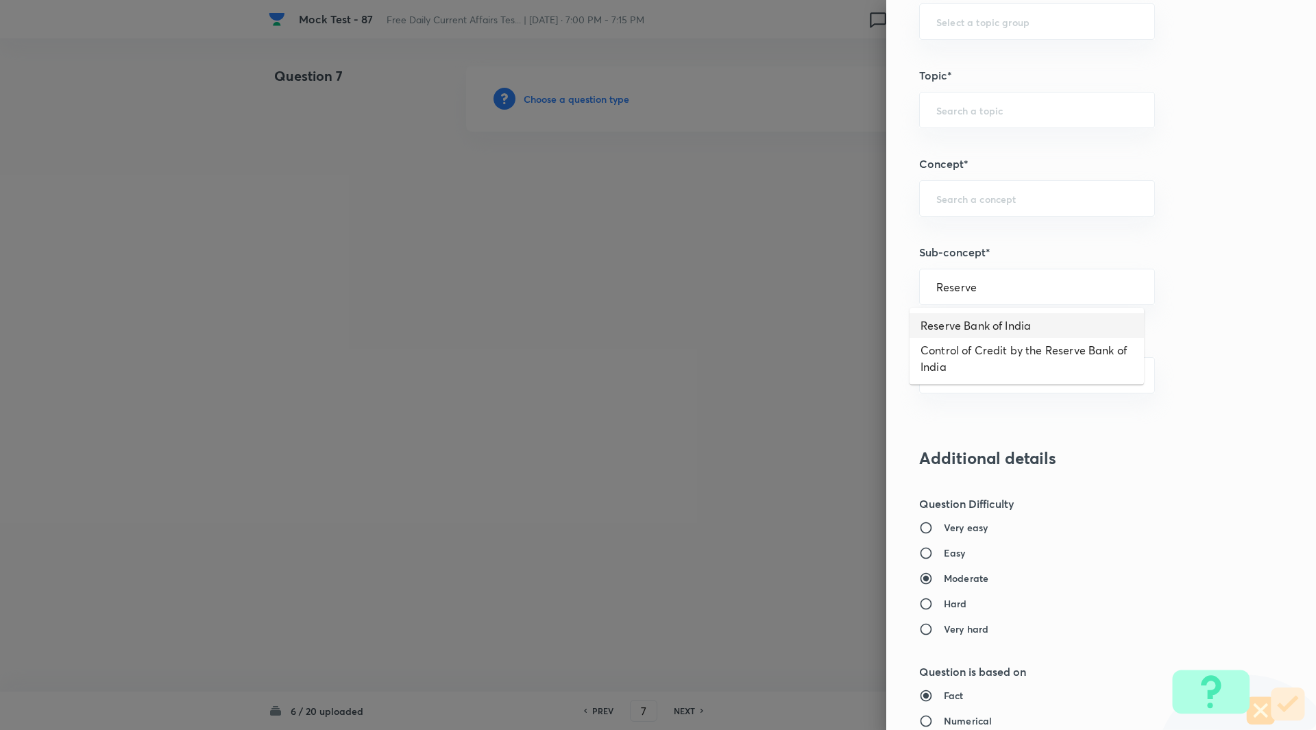
click at [1008, 328] on li "Reserve Bank of India" at bounding box center [1027, 325] width 234 height 25
type input "Reserve Bank of India"
type input "Awareness"
type input "Banking Awareness"
type input "Indian Banking System"
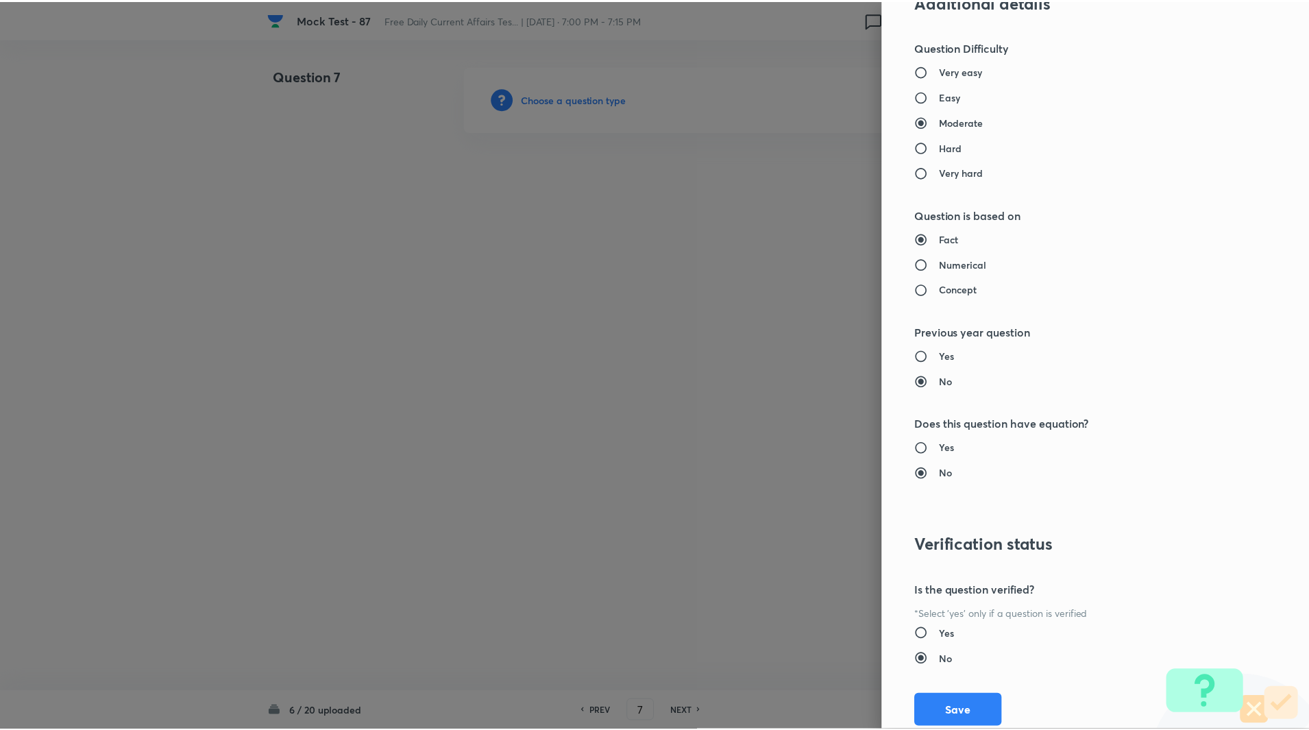
scroll to position [1139, 0]
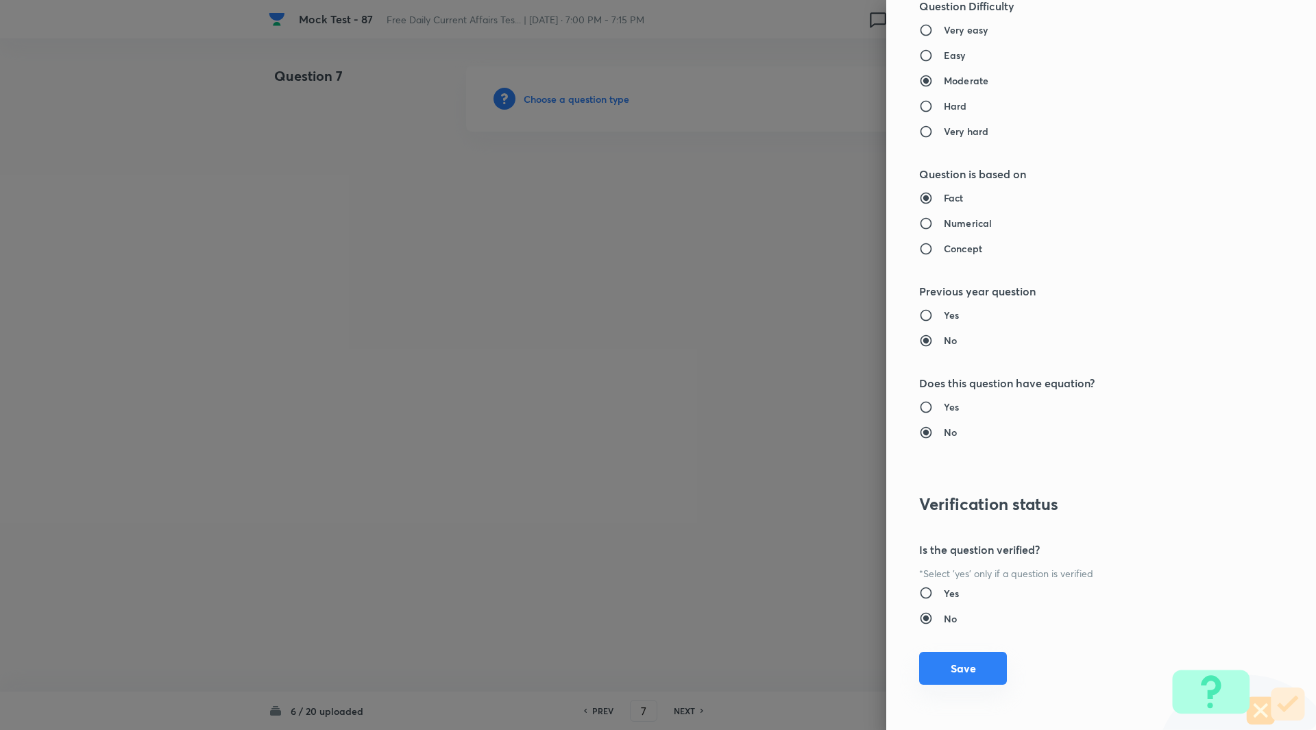
click at [968, 672] on button "Save" at bounding box center [963, 668] width 88 height 33
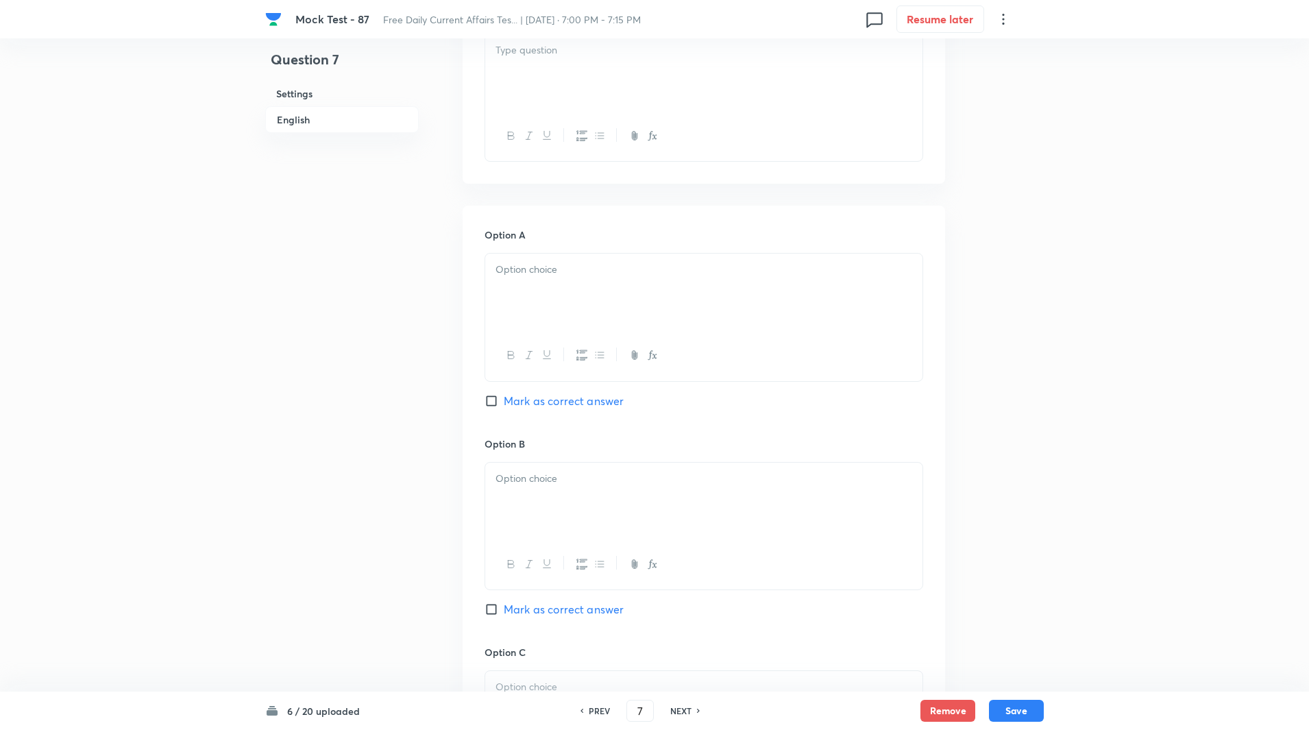
scroll to position [465, 0]
click at [491, 600] on input "Mark as correct answer" at bounding box center [494, 603] width 19 height 14
checkbox input "true"
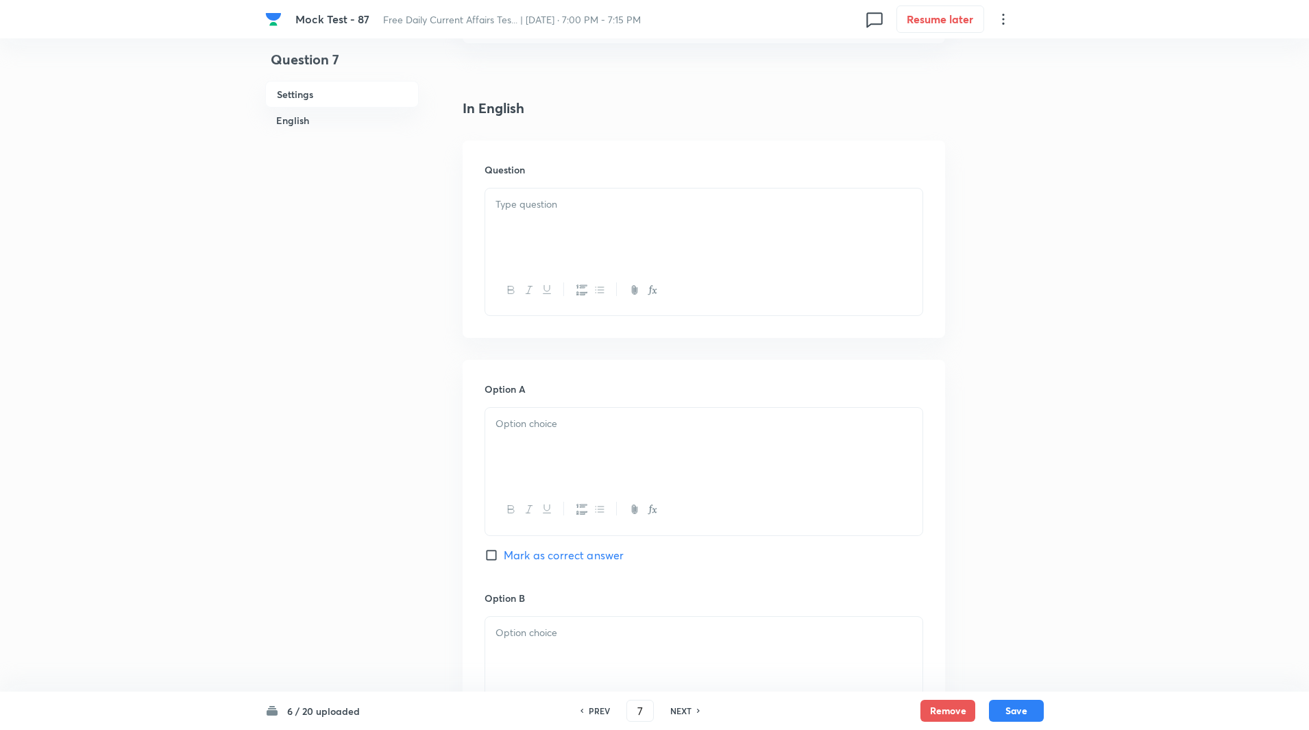
click at [583, 233] on div at bounding box center [703, 227] width 437 height 77
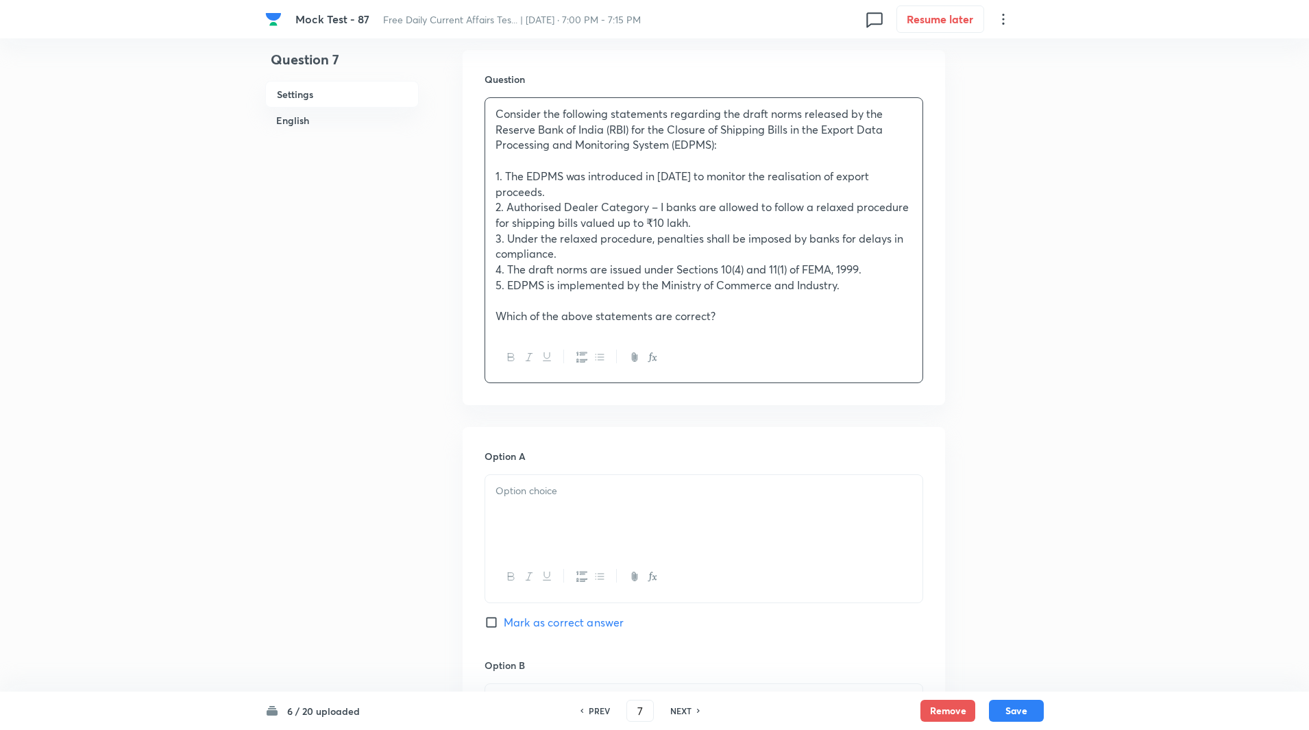
scroll to position [437, 0]
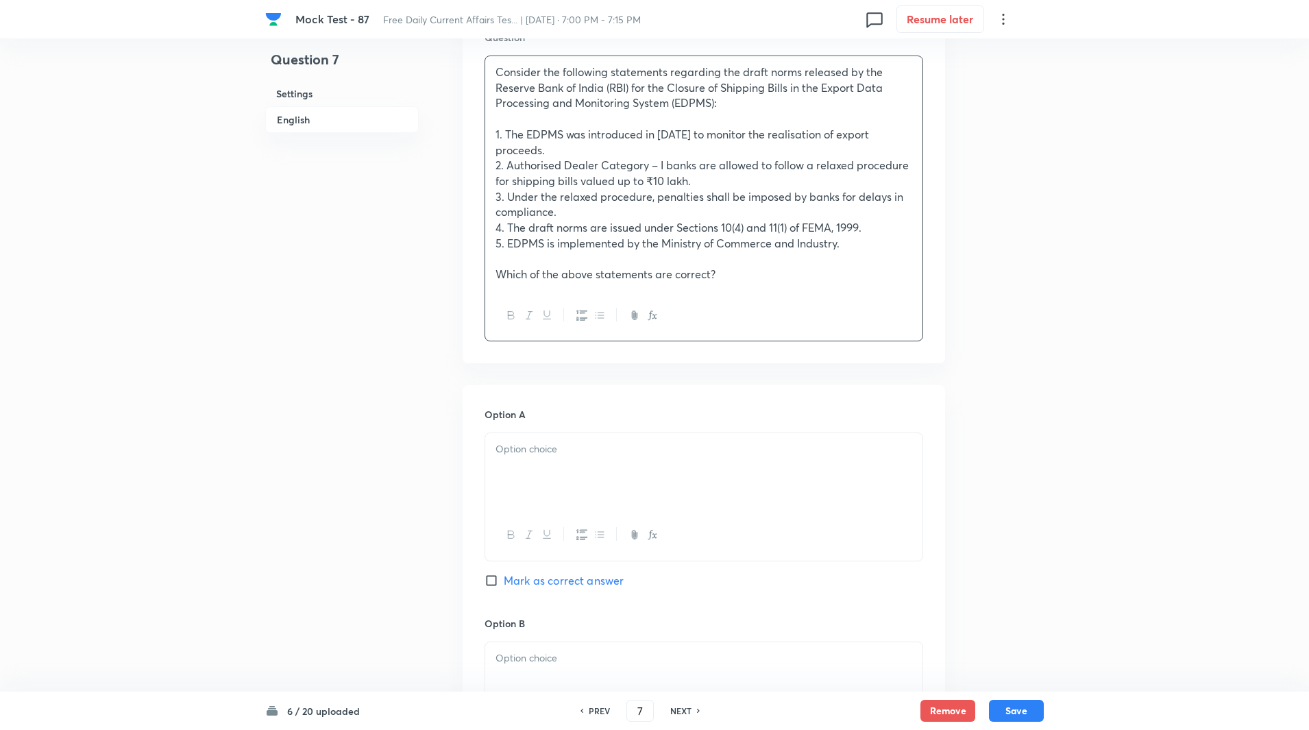
click at [566, 470] on div at bounding box center [703, 471] width 437 height 77
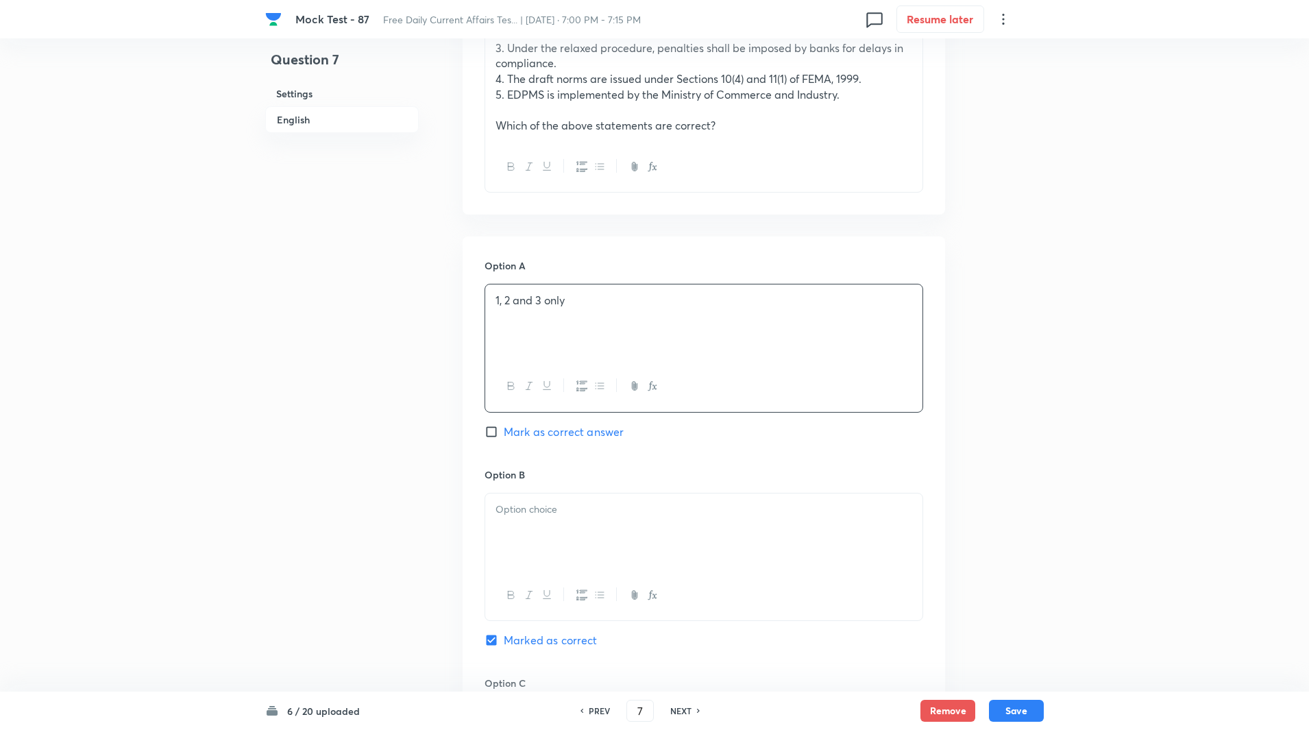
click at [567, 548] on div at bounding box center [703, 532] width 437 height 77
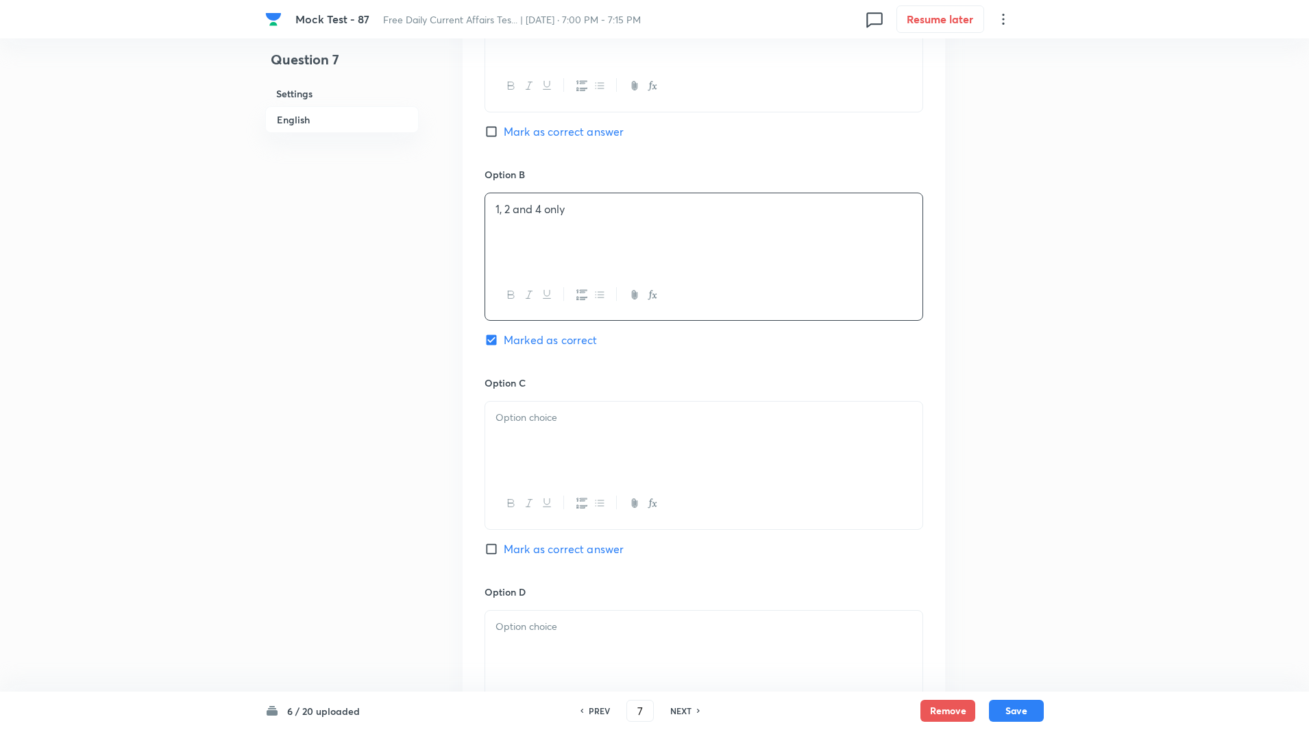
scroll to position [892, 0]
click at [548, 424] on div at bounding box center [703, 434] width 437 height 77
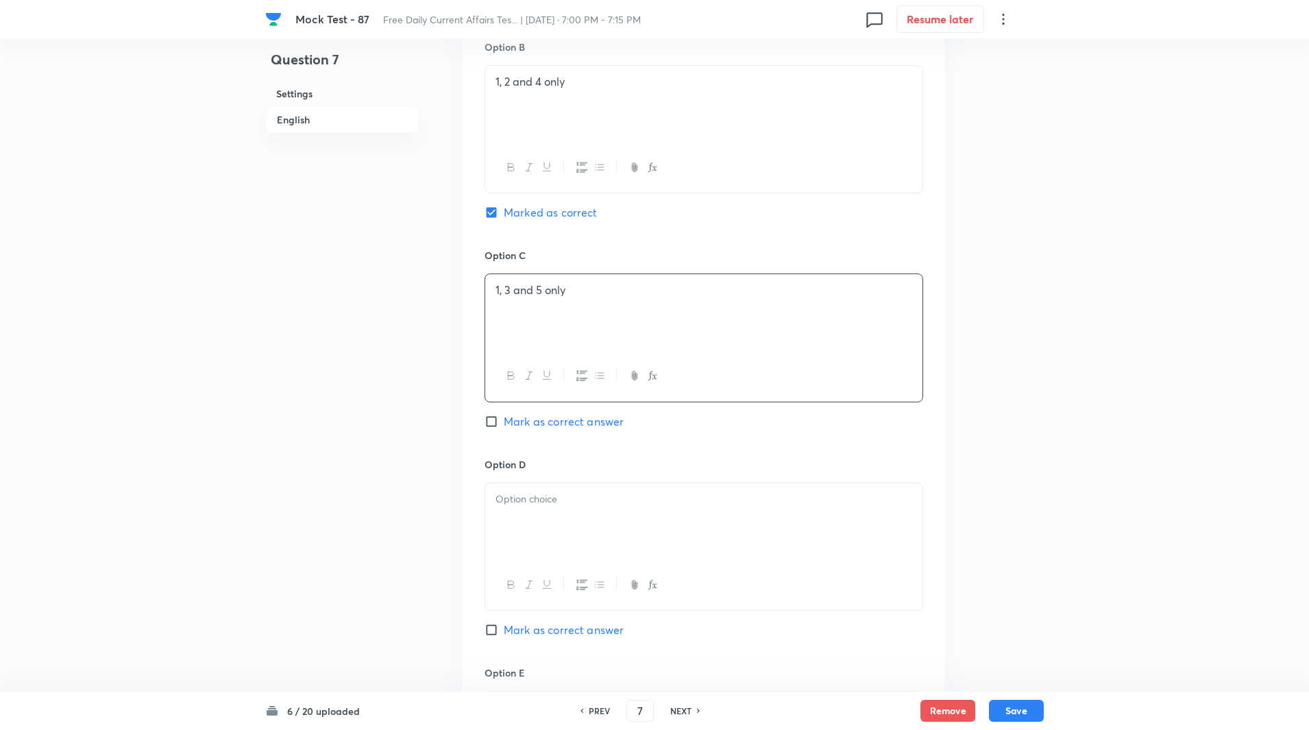
scroll to position [1051, 0]
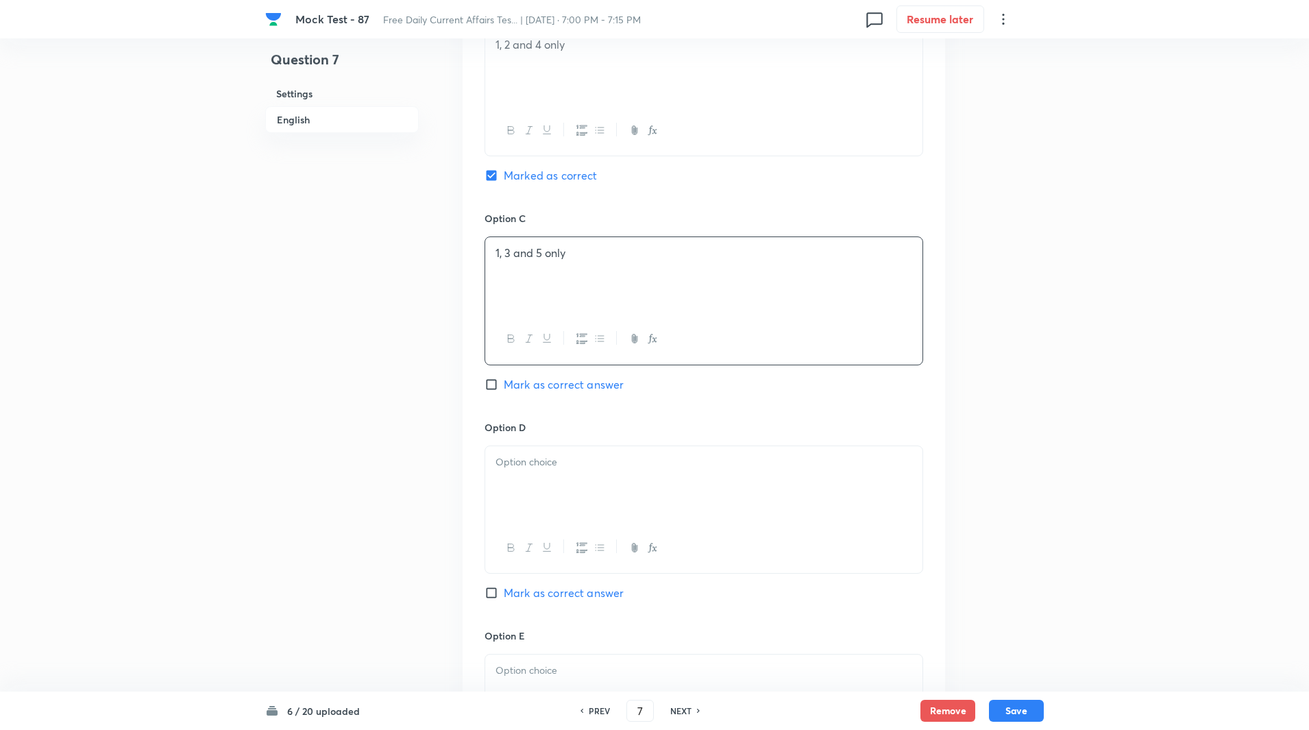
click at [553, 475] on div at bounding box center [703, 484] width 437 height 77
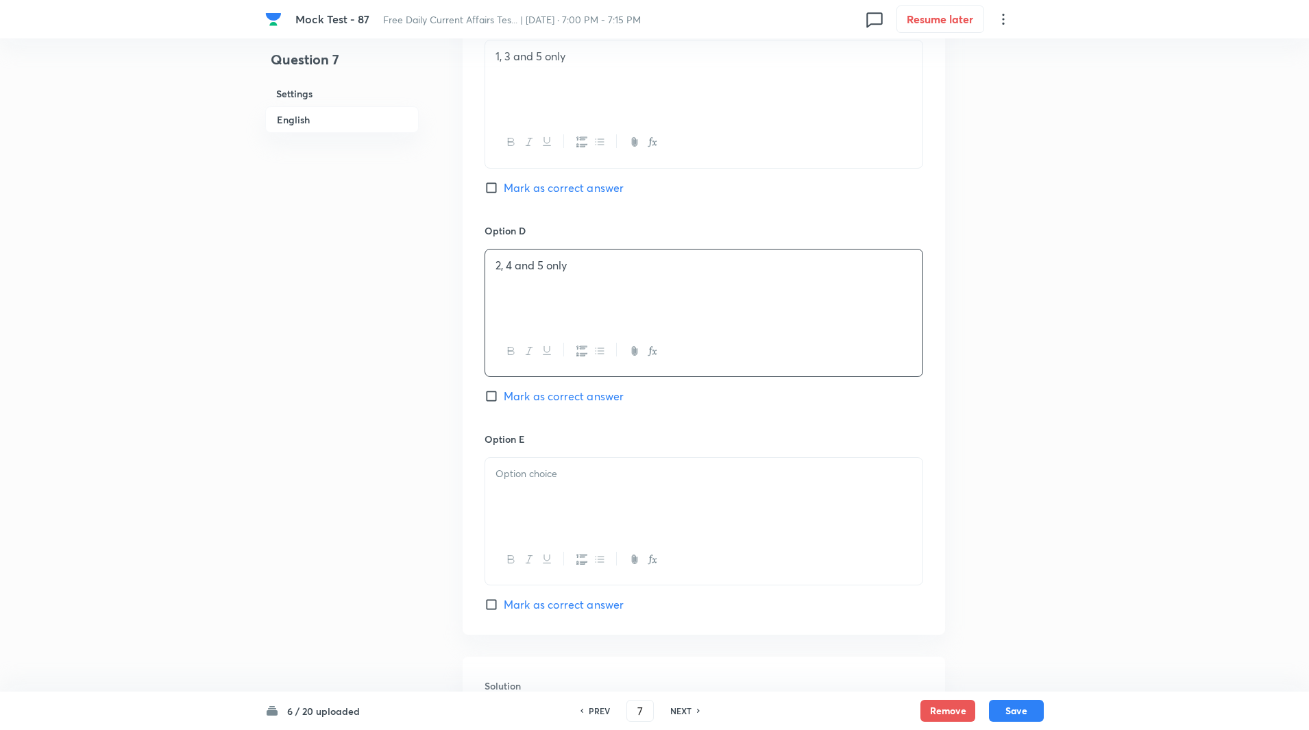
scroll to position [1251, 0]
click at [559, 485] on div at bounding box center [703, 492] width 437 height 77
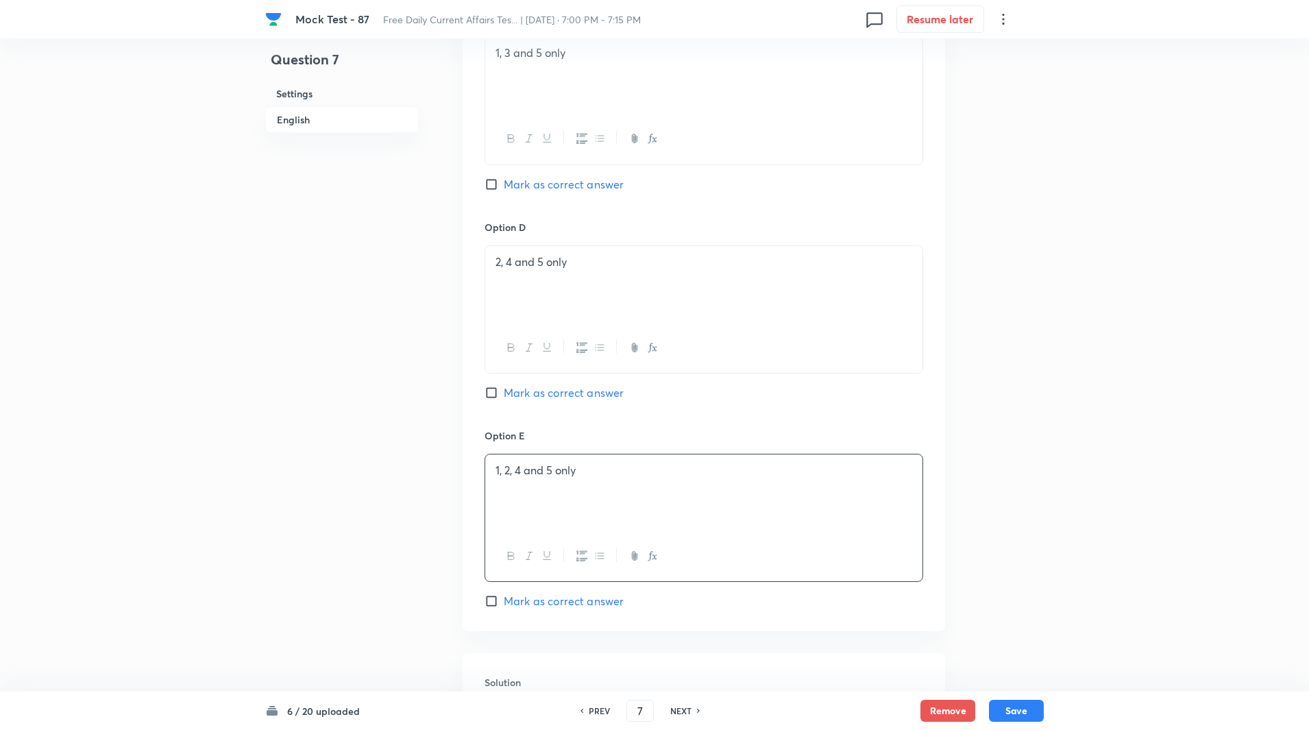
scroll to position [1493, 0]
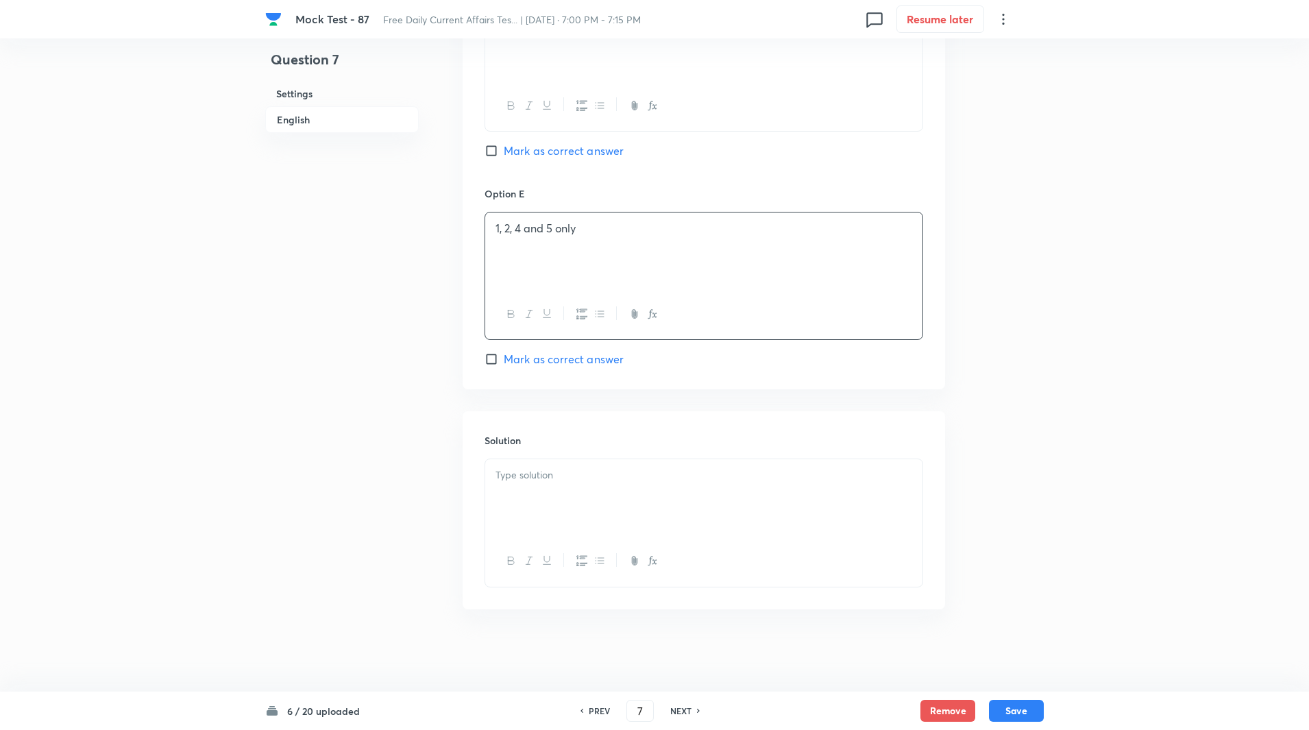
click at [555, 464] on div at bounding box center [703, 497] width 437 height 77
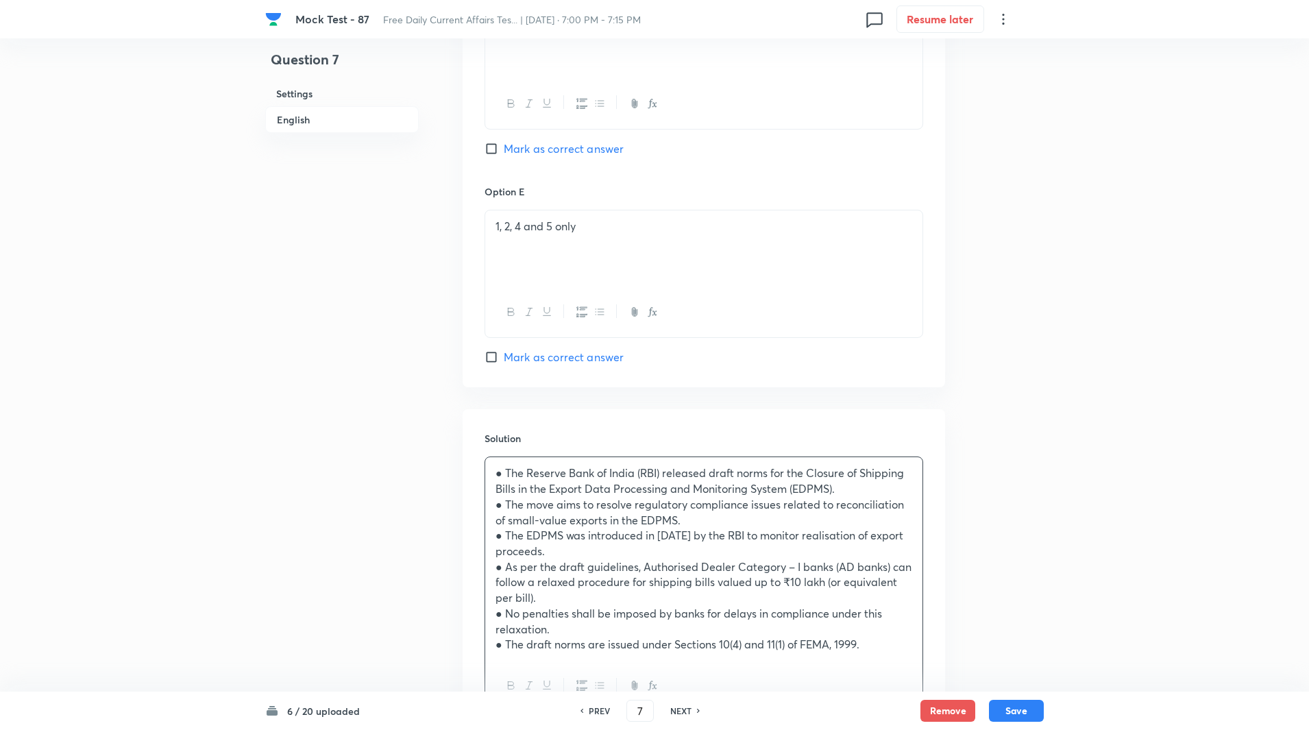
scroll to position [1619, 0]
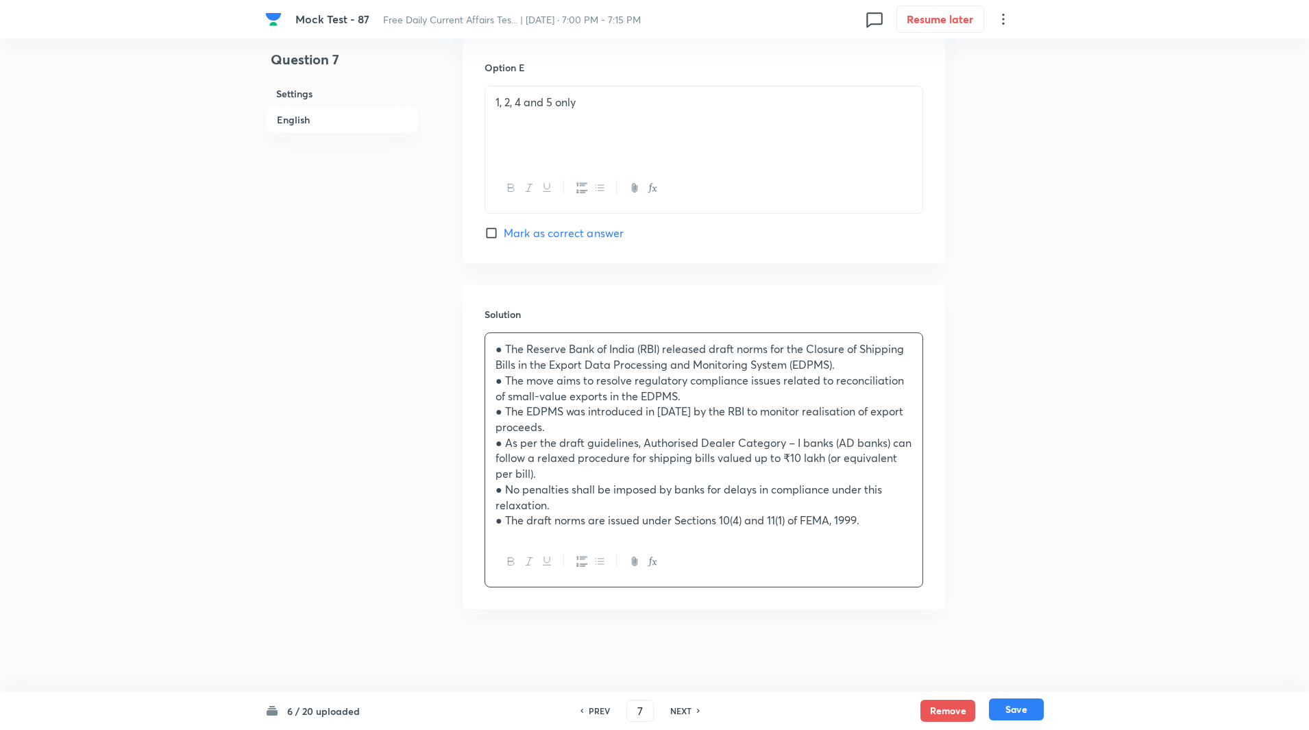
click at [1015, 709] on button "Save" at bounding box center [1016, 709] width 55 height 22
type input "8"
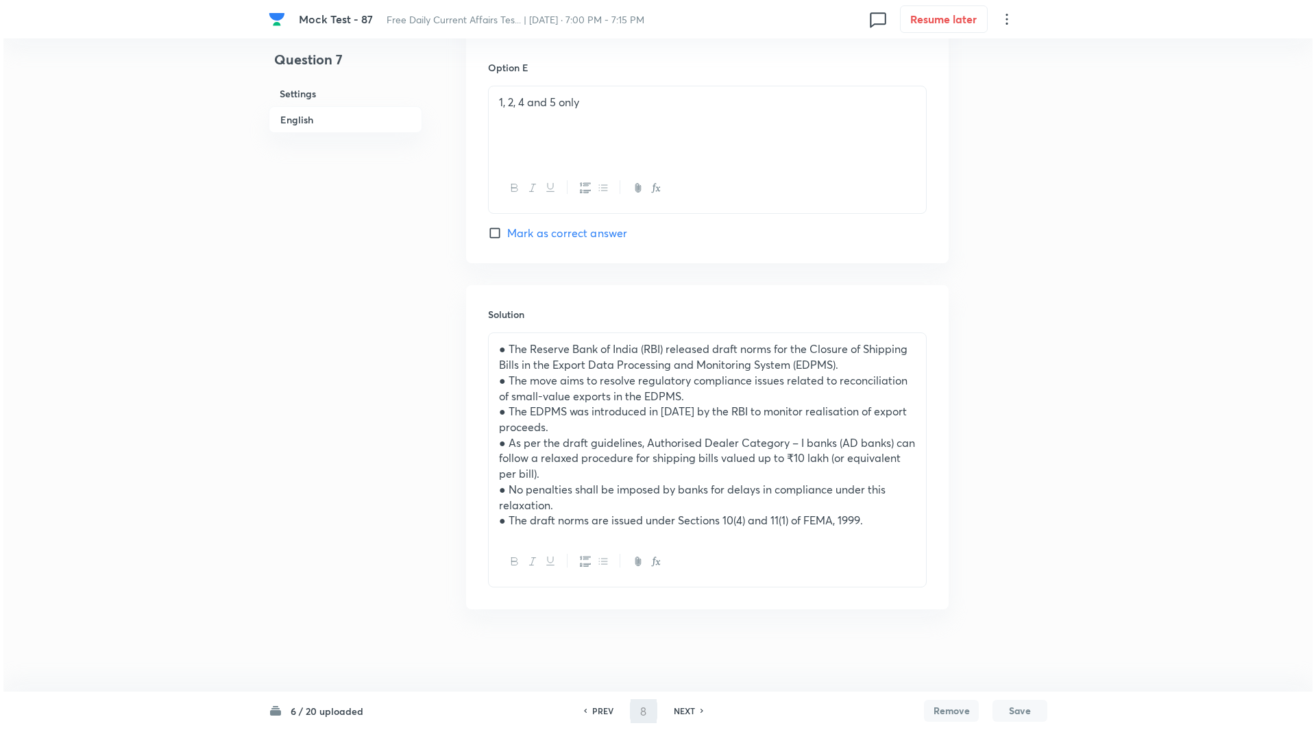
scroll to position [0, 0]
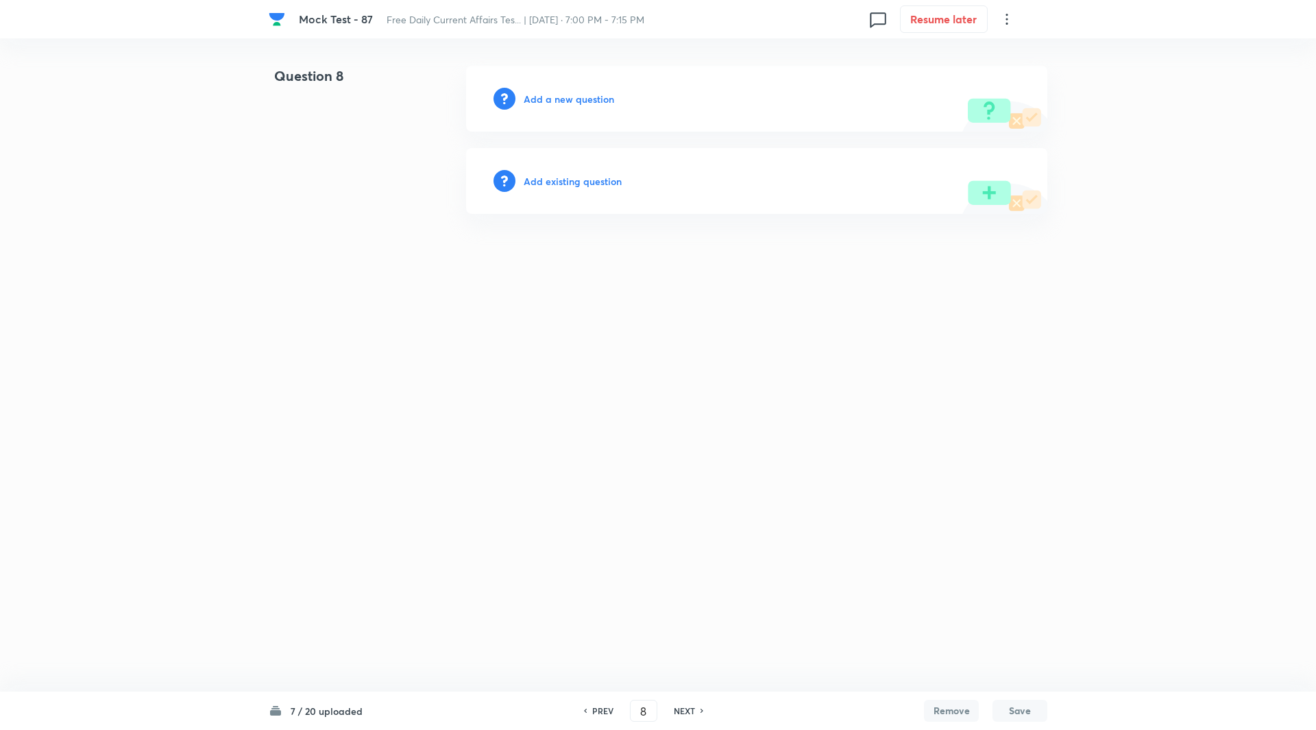
click at [573, 99] on h6 "Add a new question" at bounding box center [569, 99] width 90 height 14
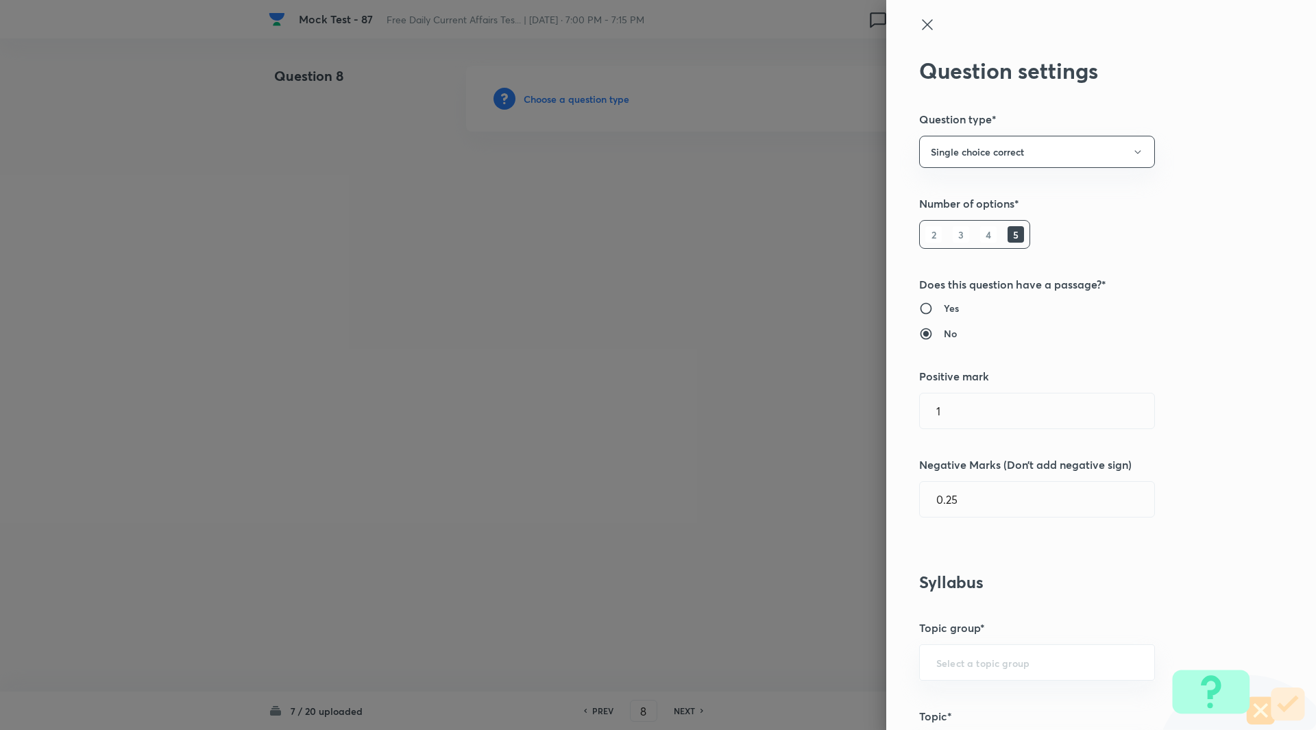
click at [573, 99] on div at bounding box center [658, 365] width 1316 height 730
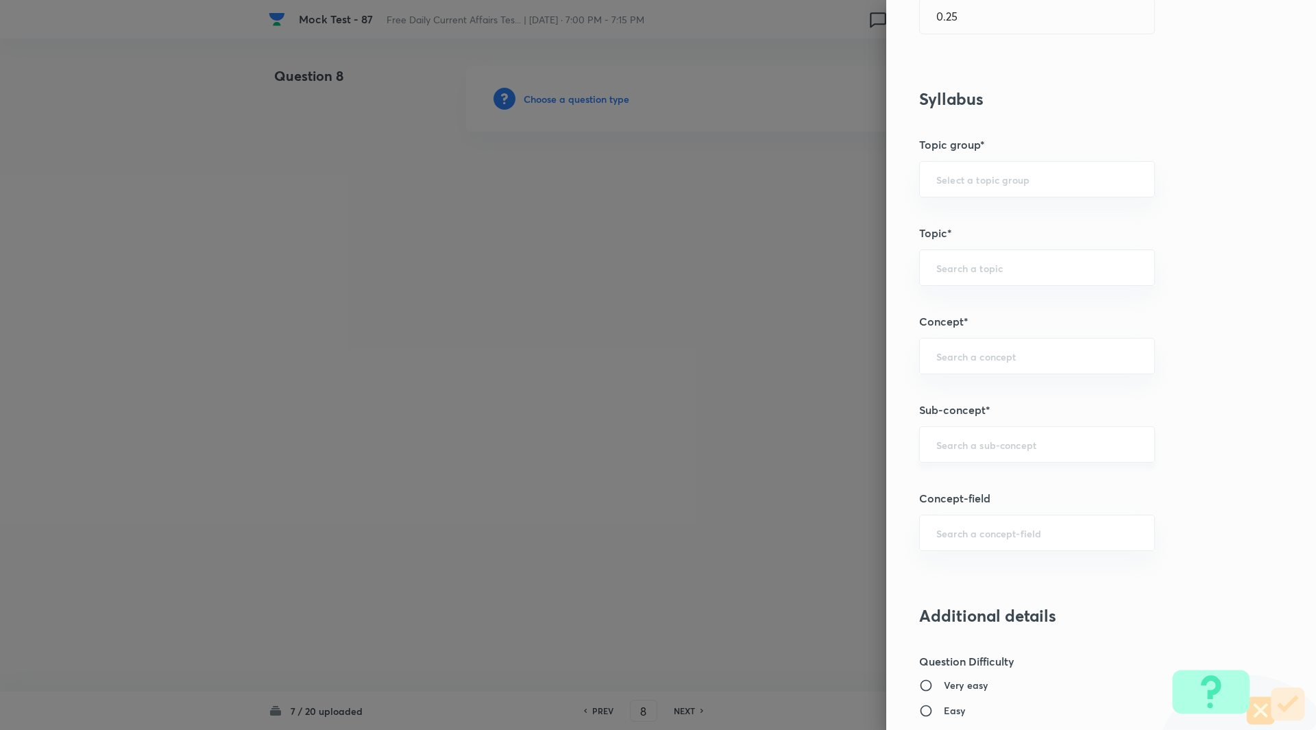
scroll to position [484, 0]
click at [1012, 448] on input "text" at bounding box center [1037, 443] width 202 height 13
click at [1006, 492] on li "Agreements/Memorandum of Understandings" at bounding box center [1027, 490] width 234 height 41
type input "Agreements/Memorandum of Understandings"
type input "Awareness"
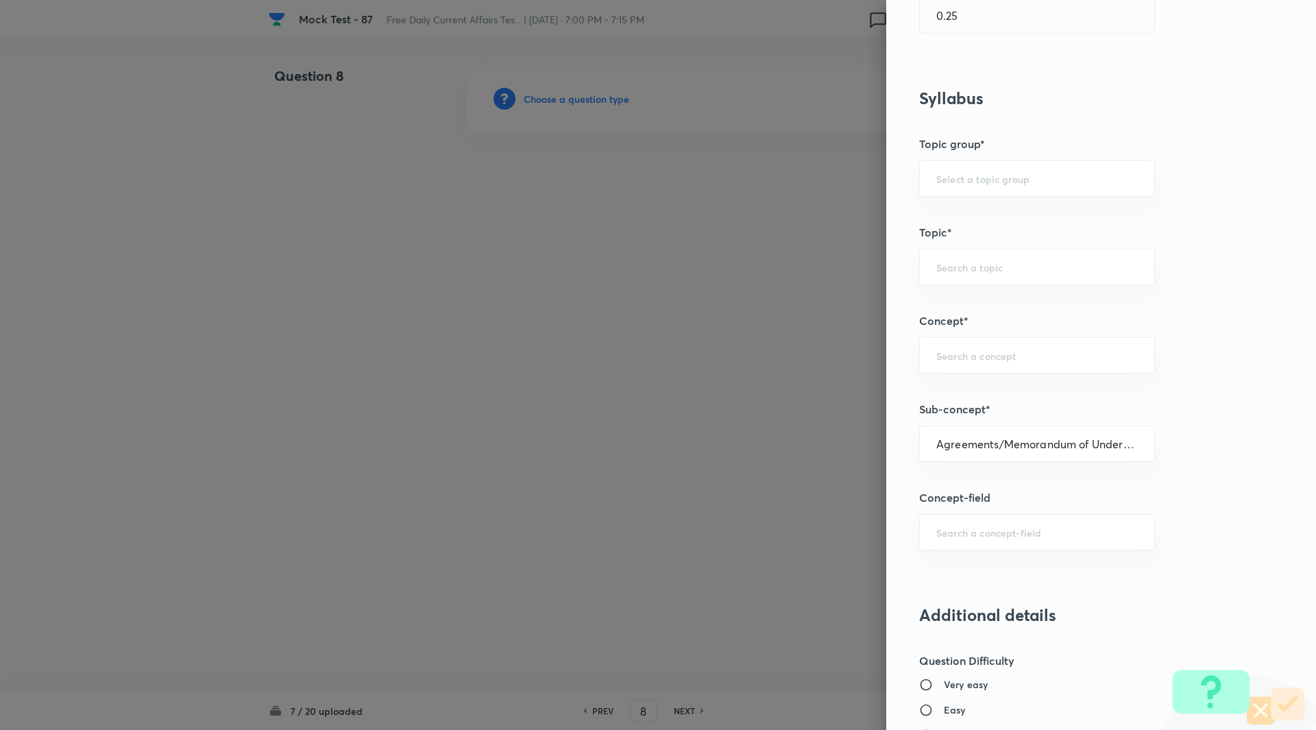
type input "Current Affairs"
type input "Agreements/Memorandum of Understandings"
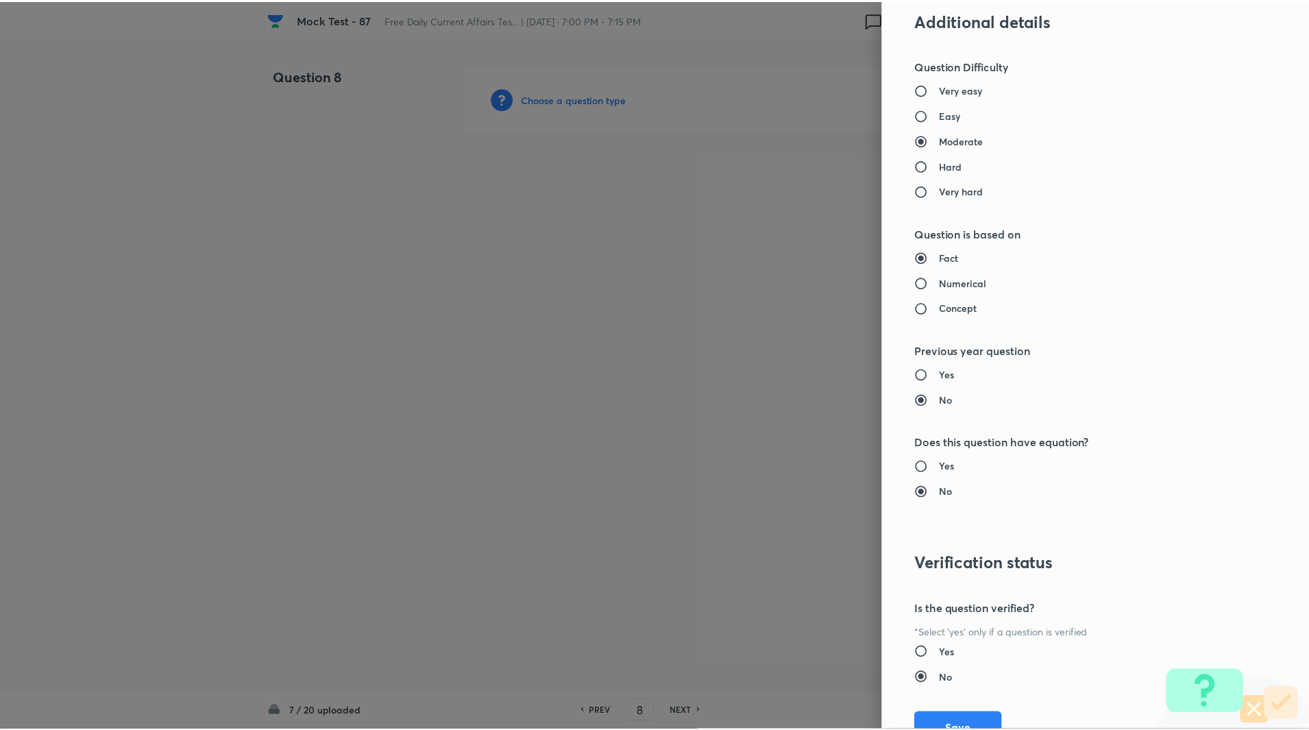
scroll to position [1139, 0]
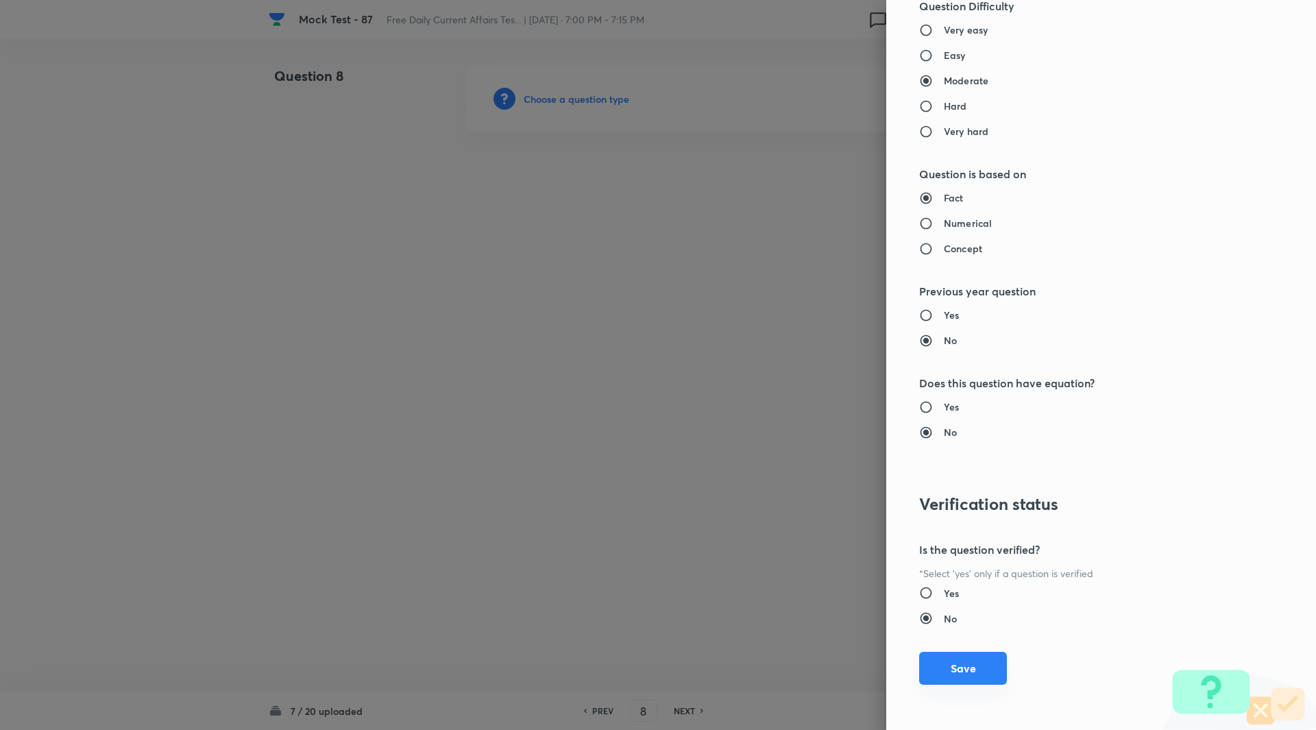
click at [978, 668] on button "Save" at bounding box center [963, 668] width 88 height 33
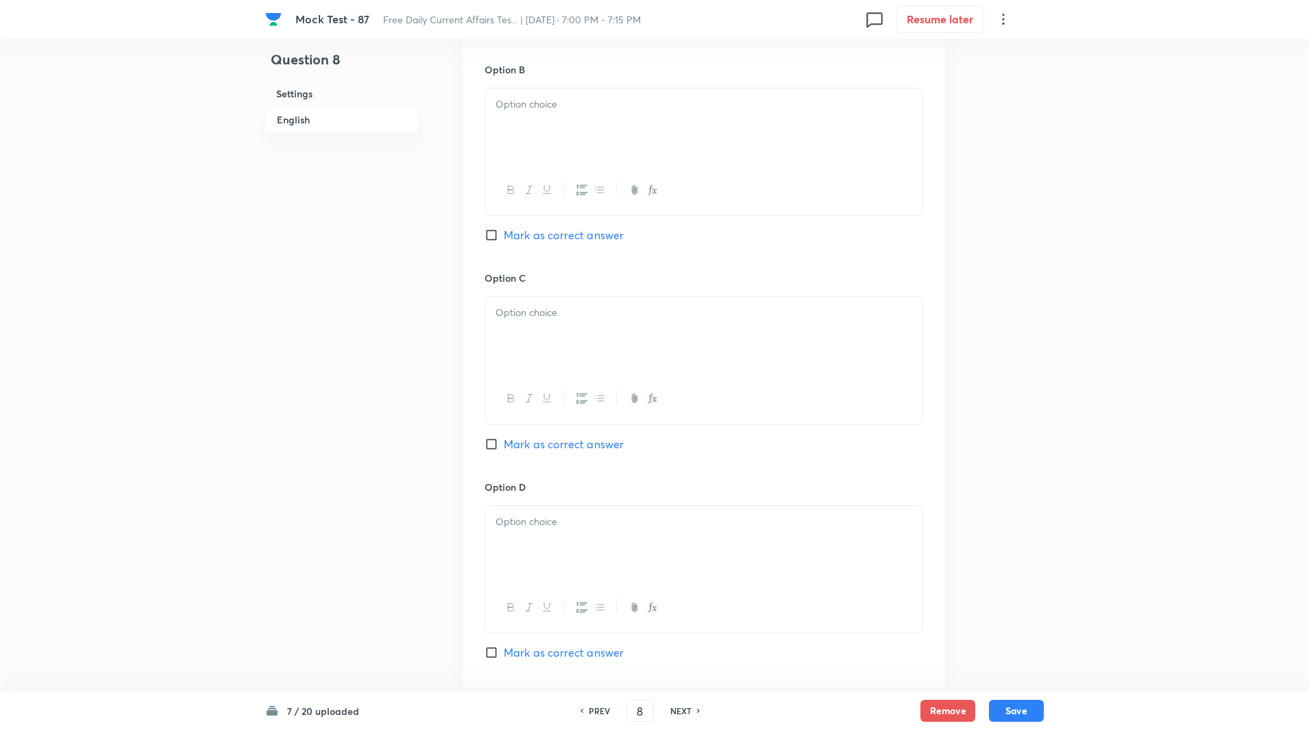
scroll to position [852, 0]
click at [489, 441] on input "Mark as correct answer" at bounding box center [494, 444] width 19 height 14
checkbox input "true"
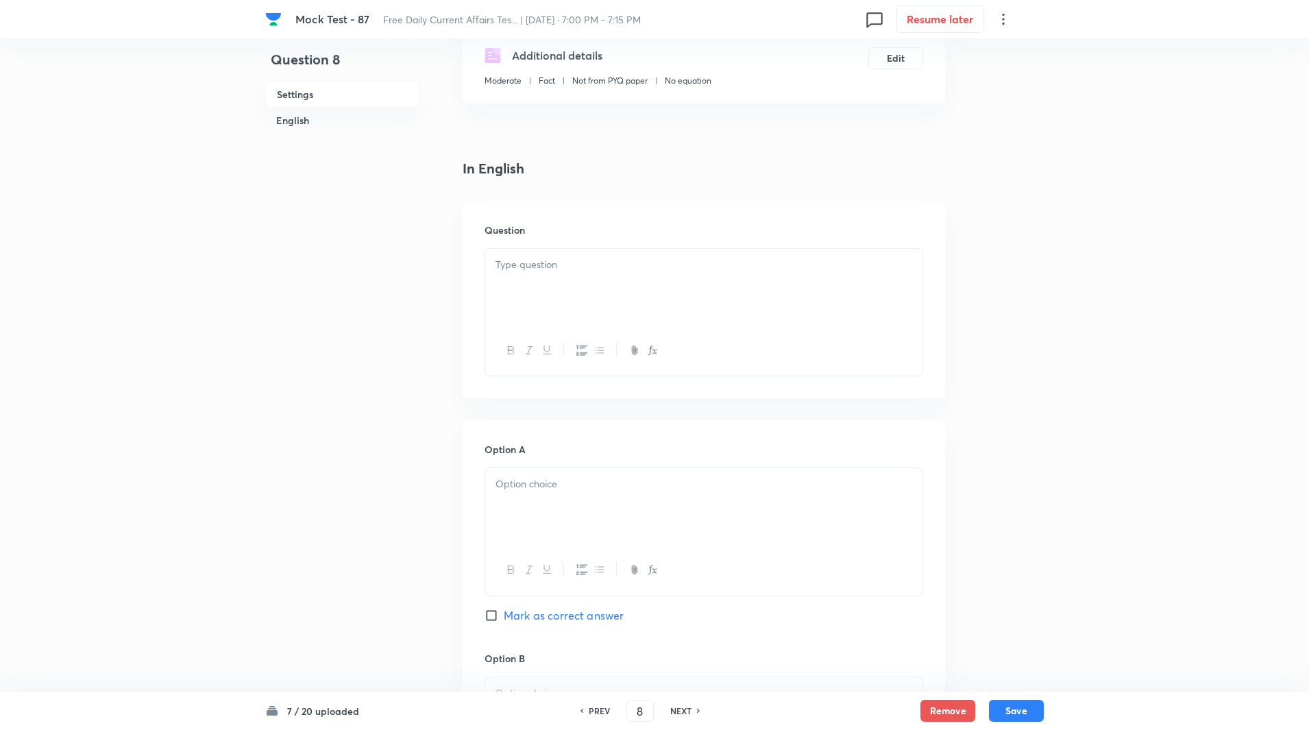
scroll to position [262, 0]
click at [595, 304] on div at bounding box center [703, 288] width 437 height 77
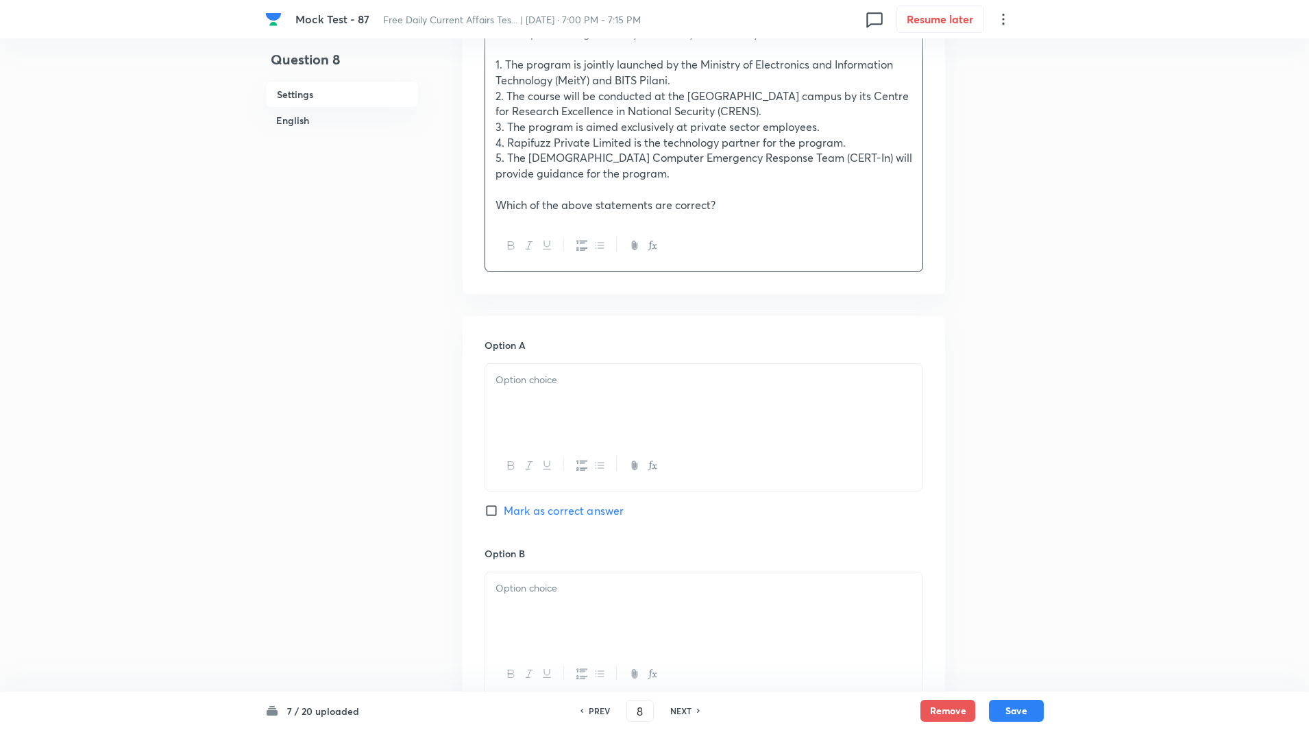
scroll to position [546, 0]
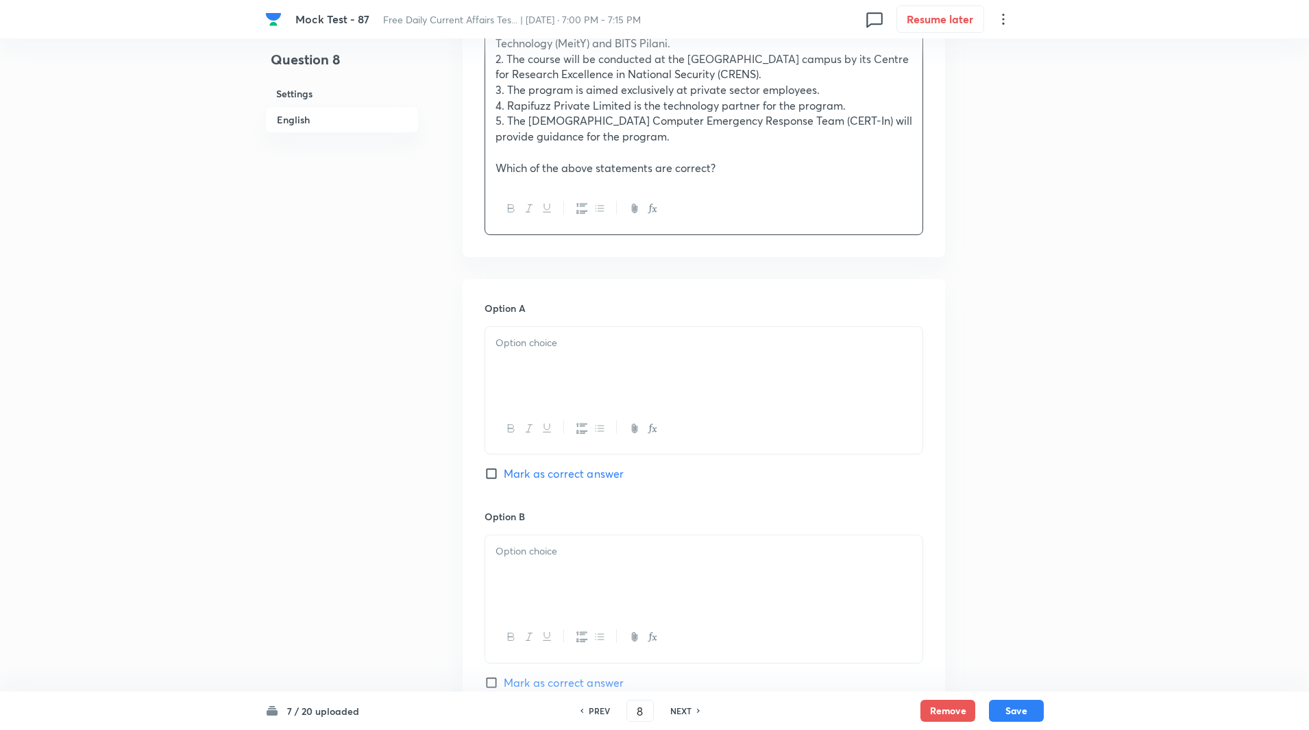
click at [592, 351] on div at bounding box center [703, 365] width 437 height 77
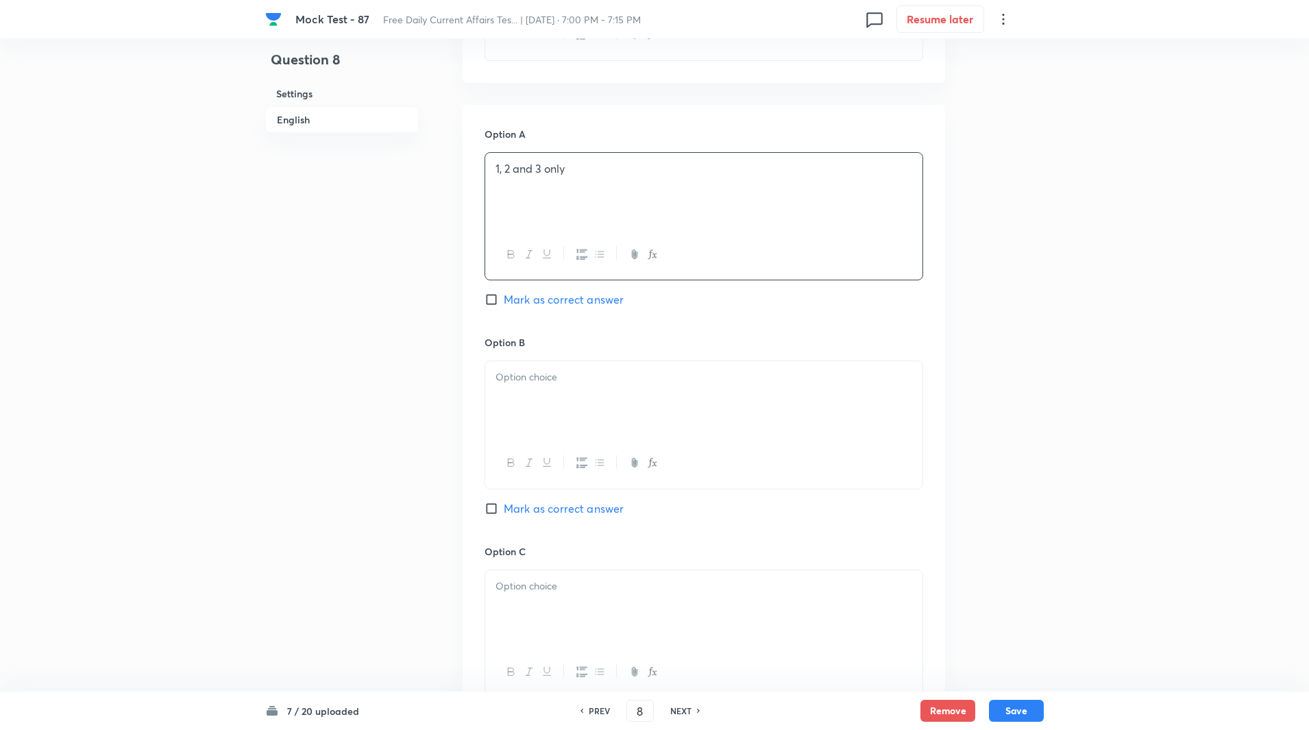
scroll to position [733, 0]
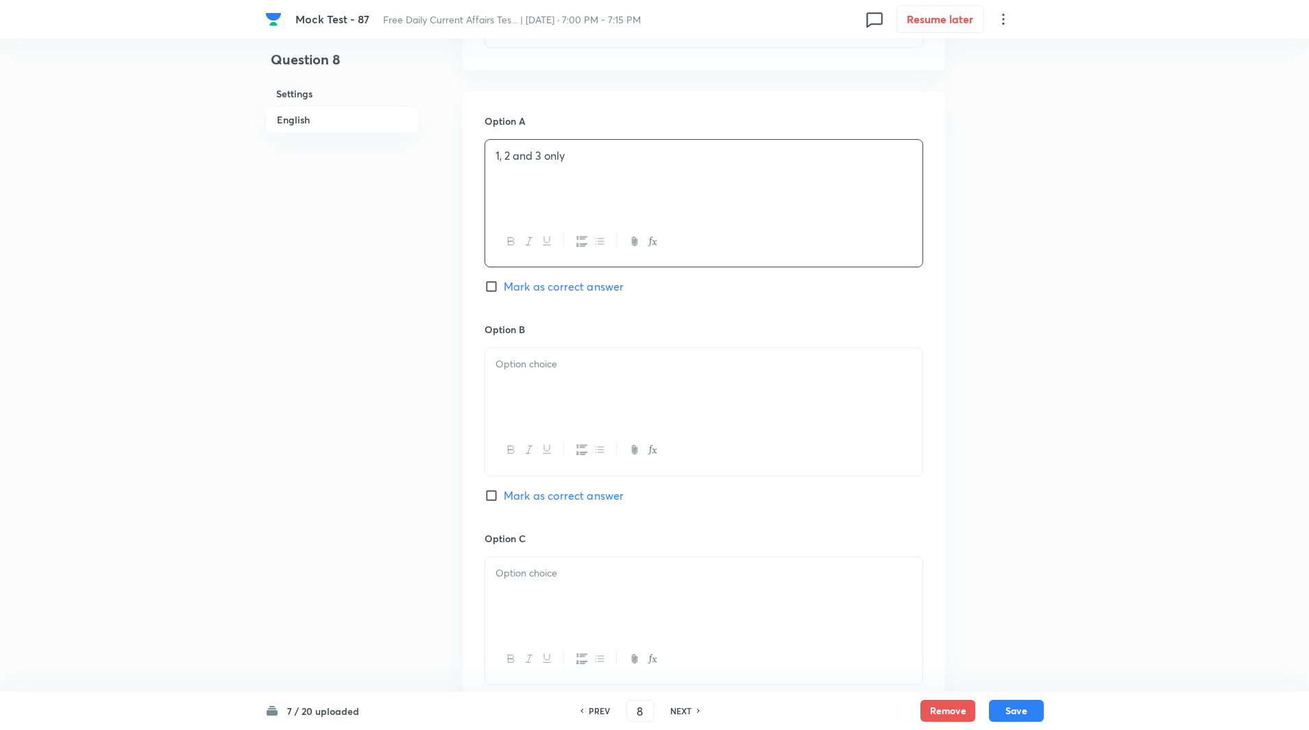
click at [583, 362] on p at bounding box center [704, 364] width 417 height 16
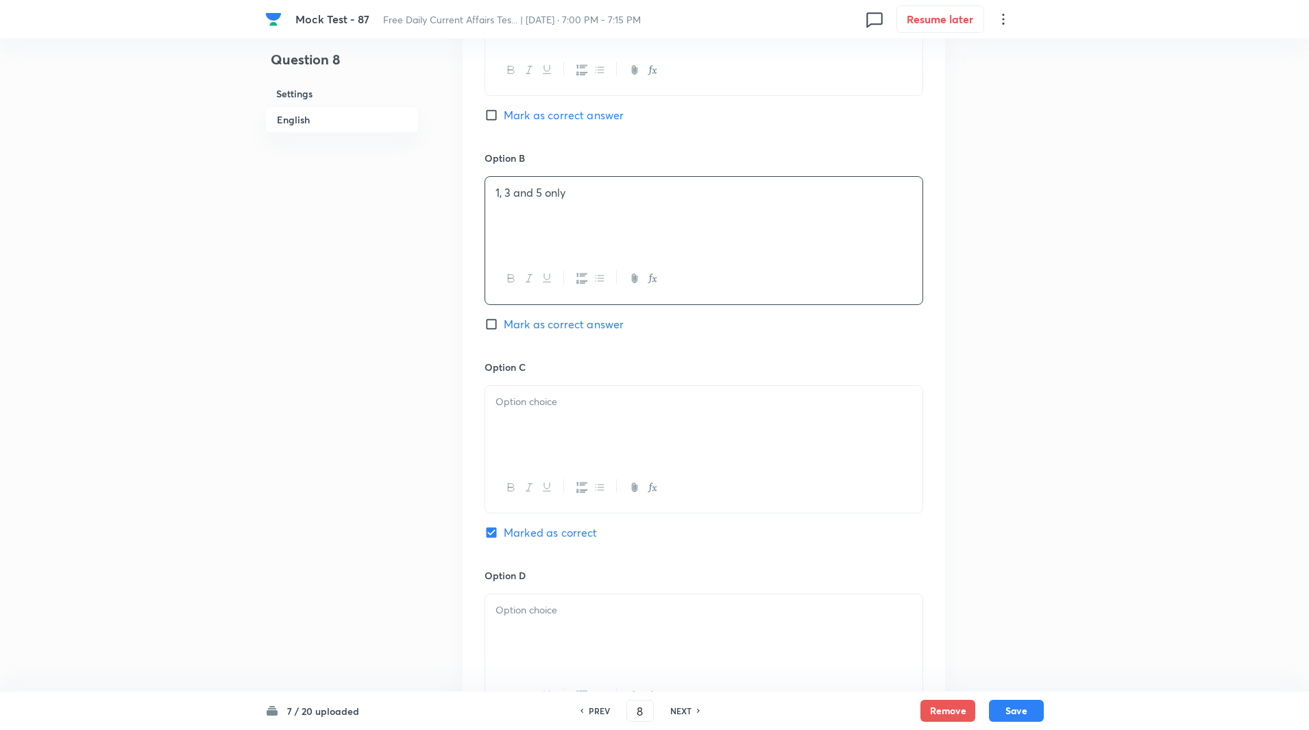
click at [563, 396] on p at bounding box center [704, 402] width 417 height 16
click at [554, 413] on div at bounding box center [703, 425] width 437 height 77
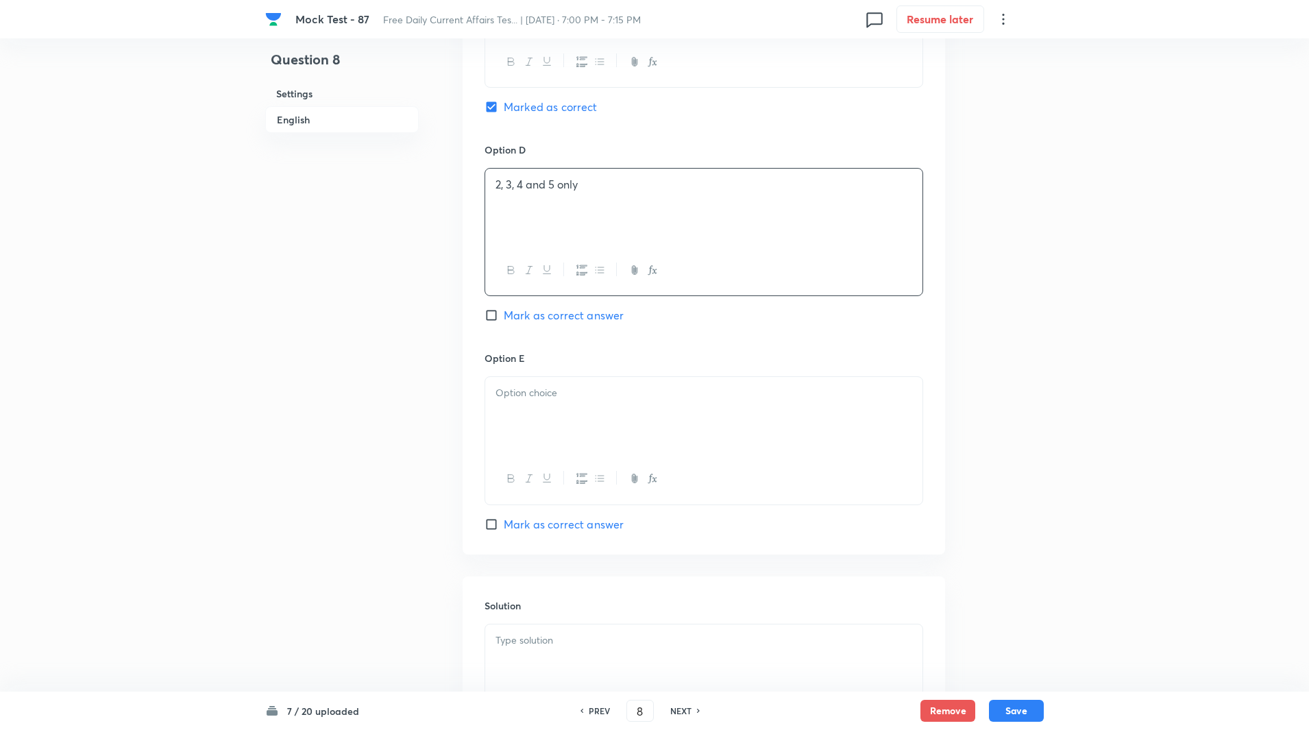
scroll to position [1340, 0]
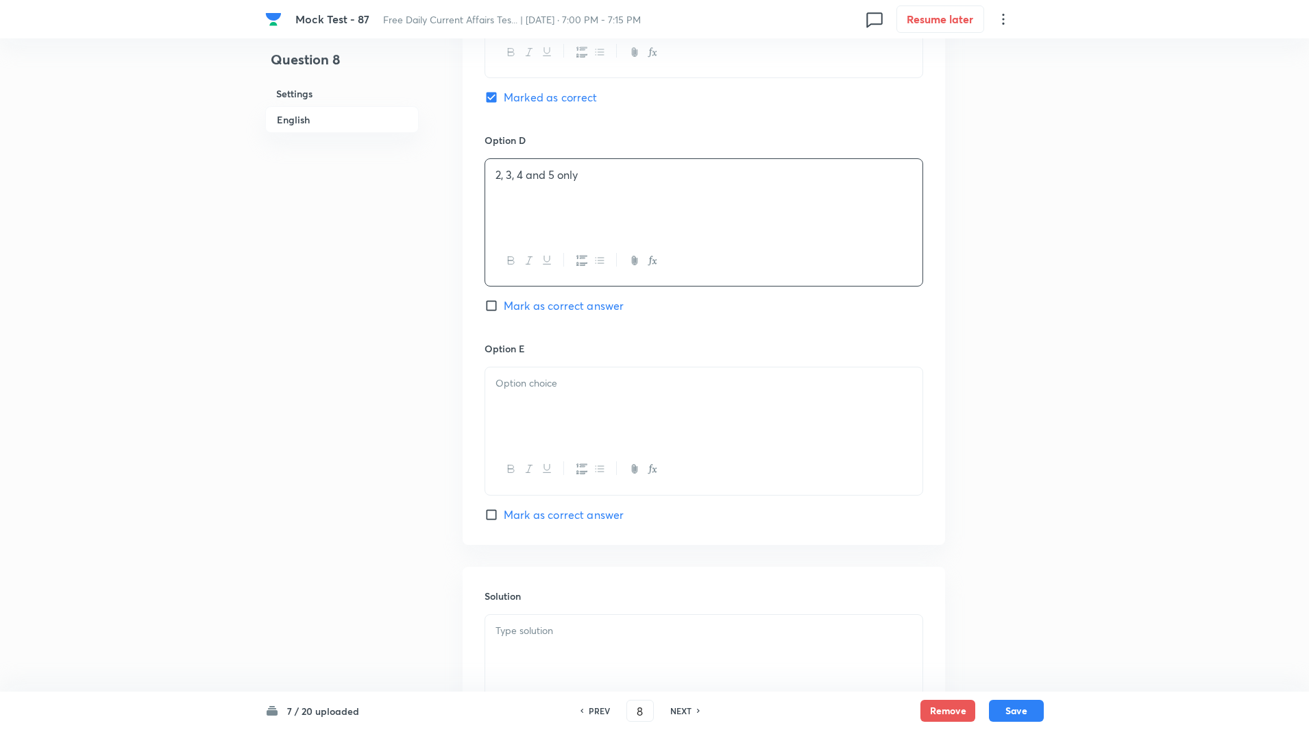
click at [553, 424] on div at bounding box center [703, 405] width 437 height 77
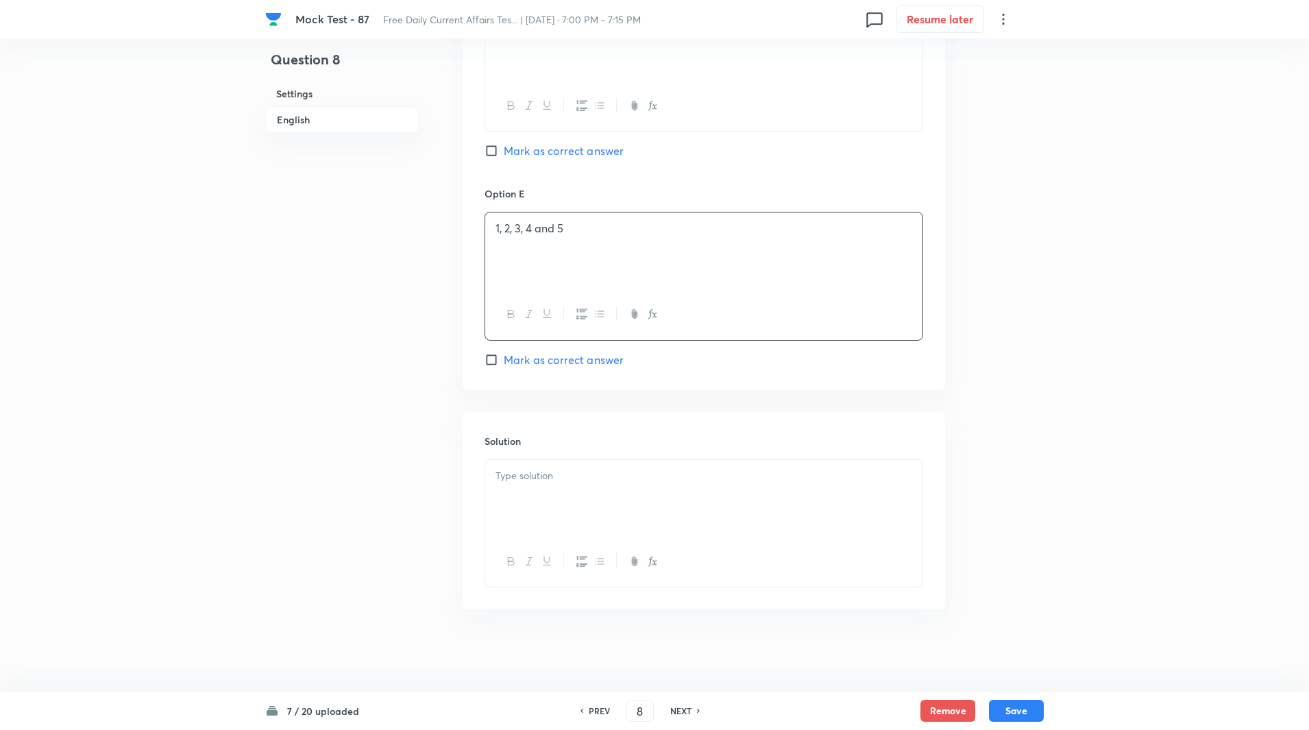
click at [566, 483] on p at bounding box center [704, 476] width 417 height 16
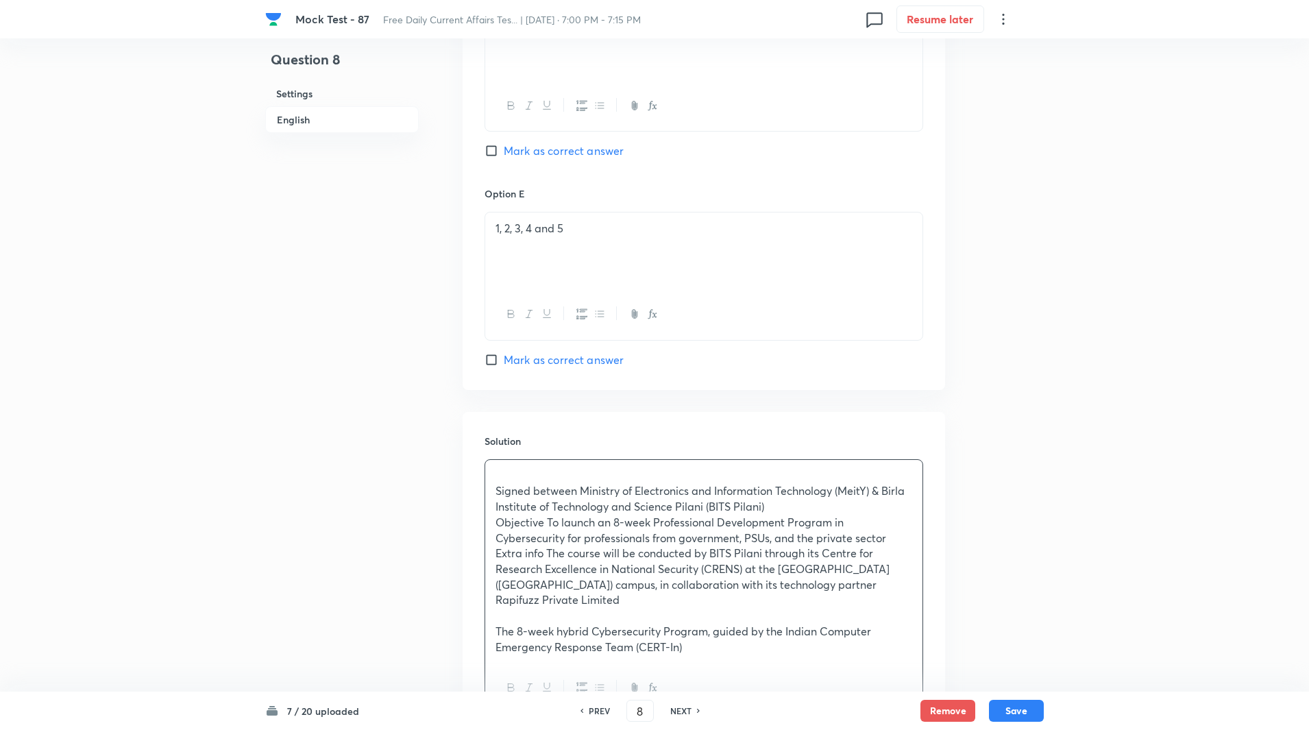
click at [494, 489] on div "Signed between Ministry of Electronics and Information Technology (MeitY) & Bir…" at bounding box center [703, 562] width 437 height 204
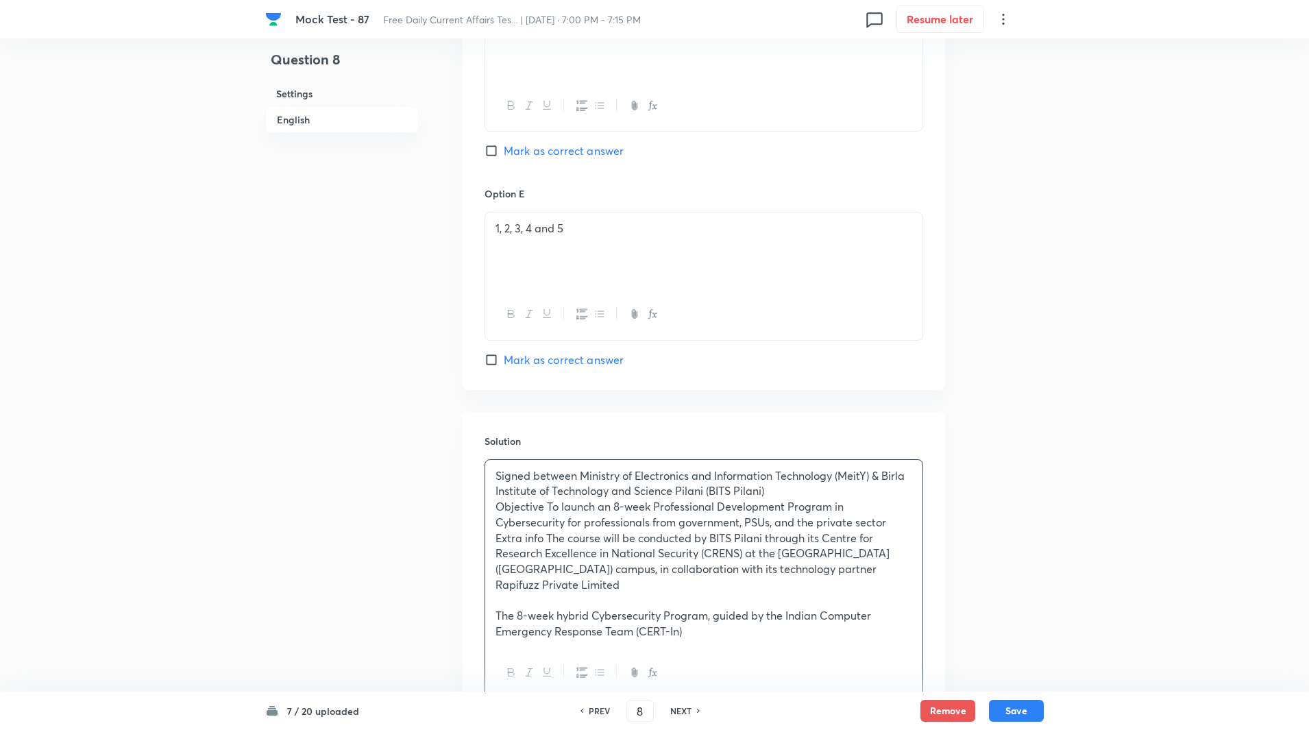
click at [578, 474] on p "Signed between Ministry of Electronics and Information Technology (MeitY) & Bir…" at bounding box center [704, 483] width 417 height 31
copy p "-----"
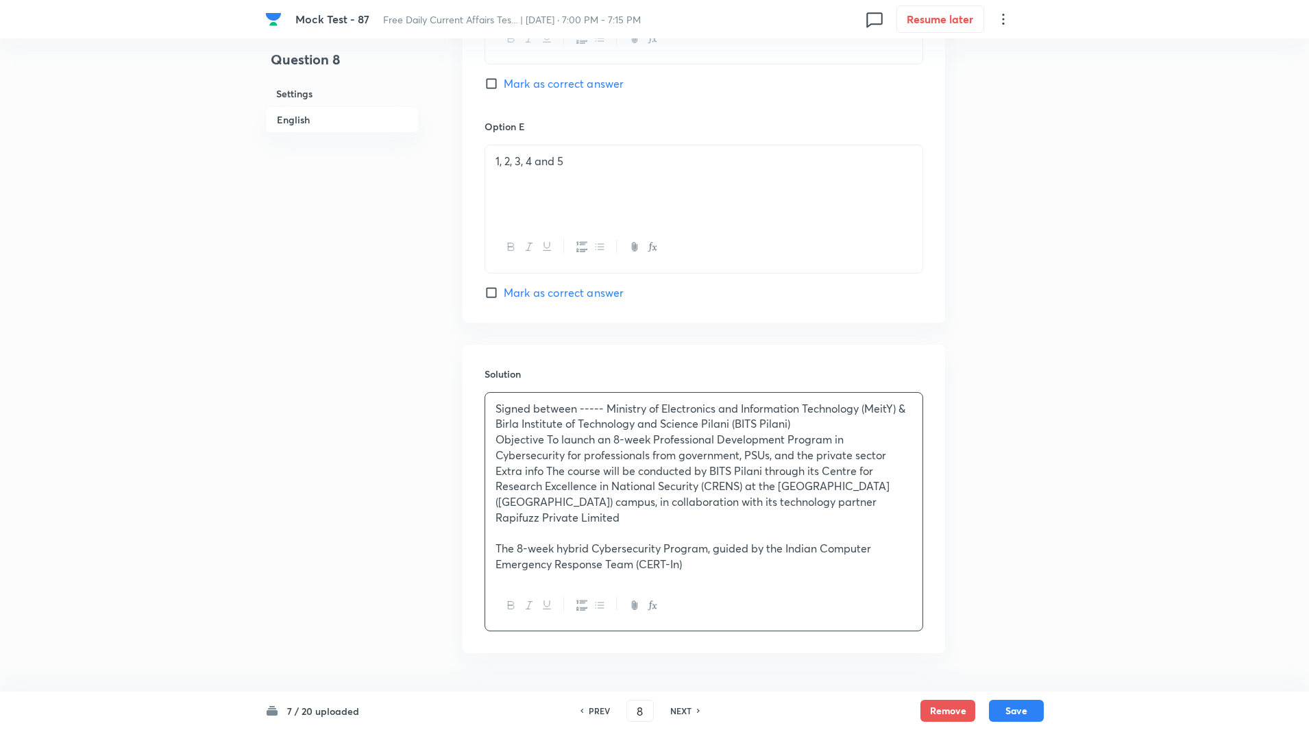
scroll to position [1563, 0]
click at [548, 437] on p "Objective To launch an 8-week Professional Development Program in Cybersecurity…" at bounding box center [704, 446] width 417 height 31
click at [546, 471] on p "Extra info The course will be conducted by BITS Pilani through its Centre for R…" at bounding box center [704, 494] width 417 height 62
click at [547, 524] on p at bounding box center [704, 532] width 417 height 16
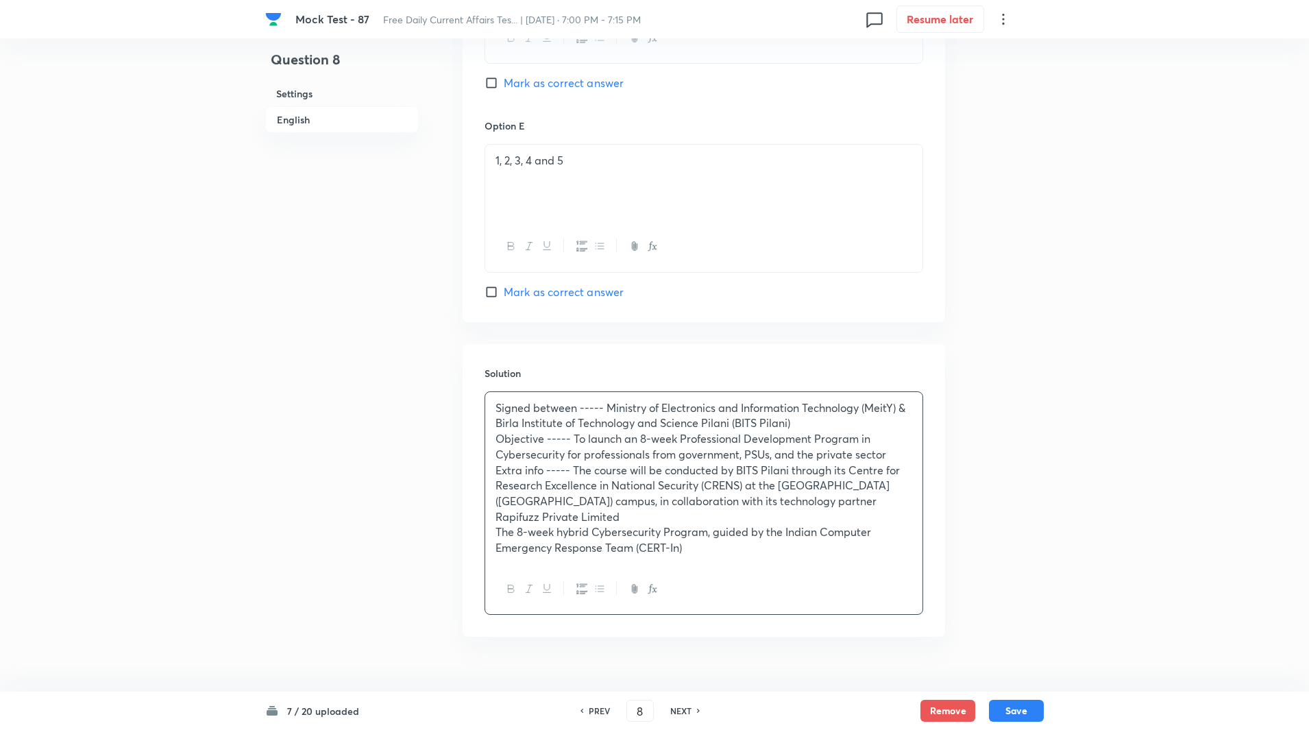
scroll to position [1575, 0]
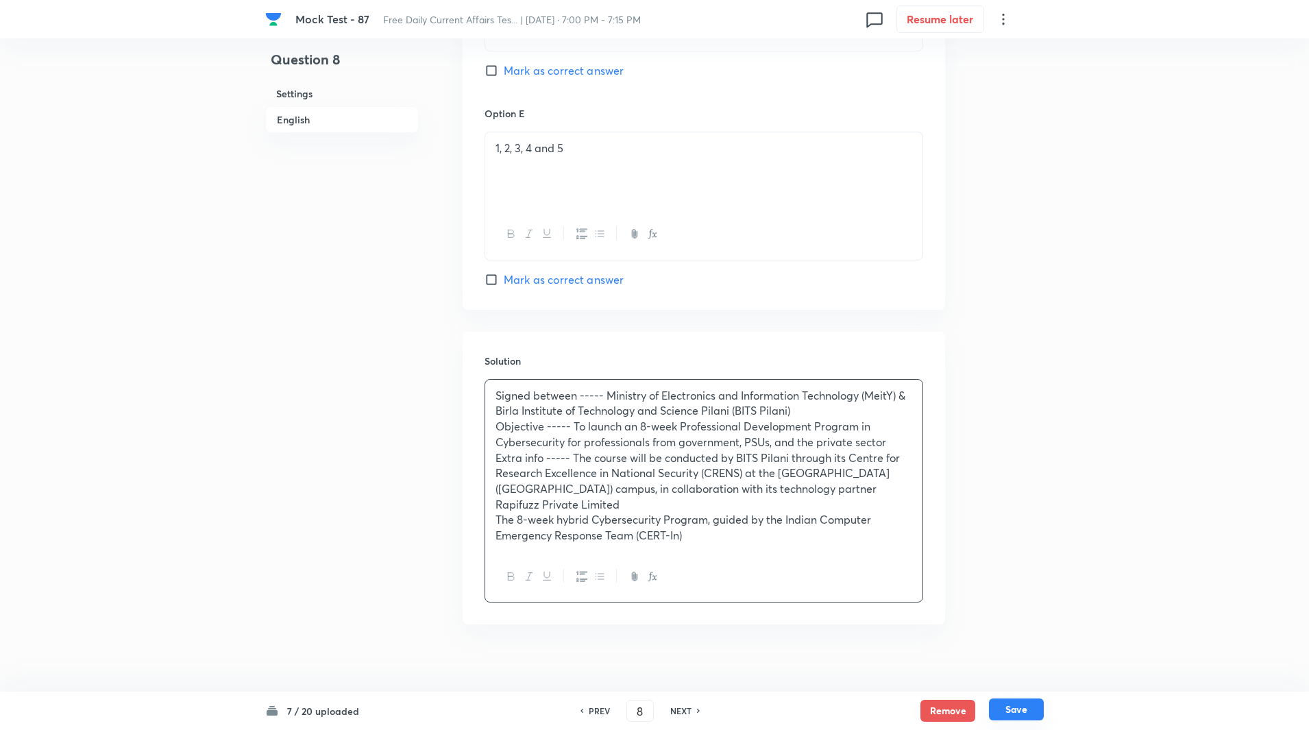
click at [1012, 703] on button "Save" at bounding box center [1016, 709] width 55 height 22
type input "9"
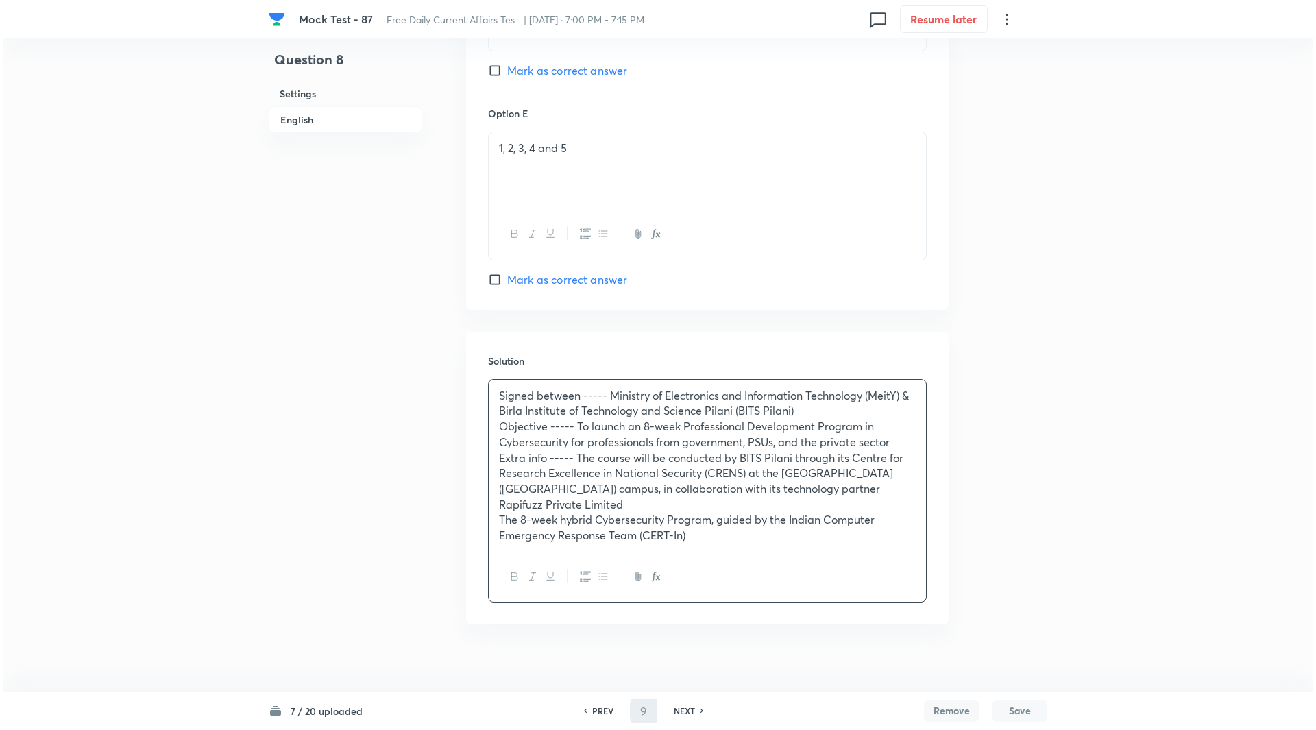
scroll to position [0, 0]
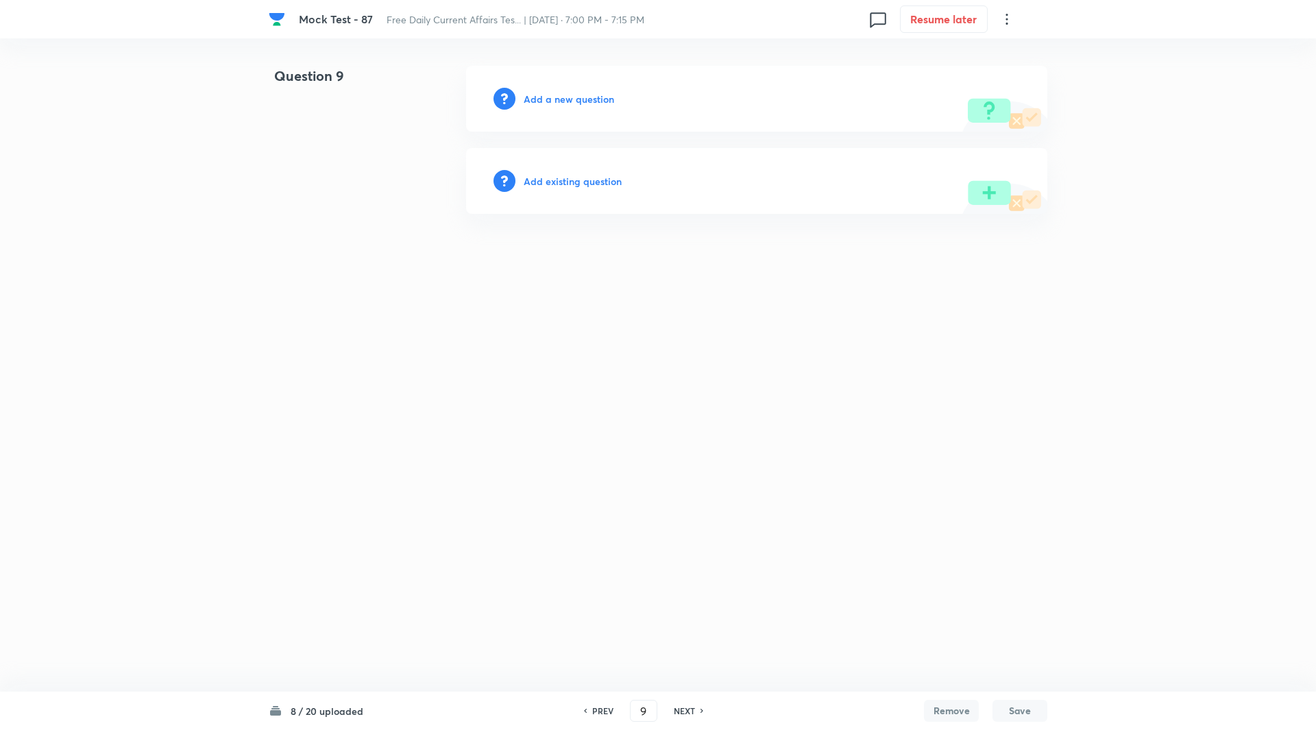
click at [578, 97] on h6 "Add a new question" at bounding box center [569, 99] width 90 height 14
click at [578, 97] on h6 "Choose a question type" at bounding box center [577, 99] width 106 height 14
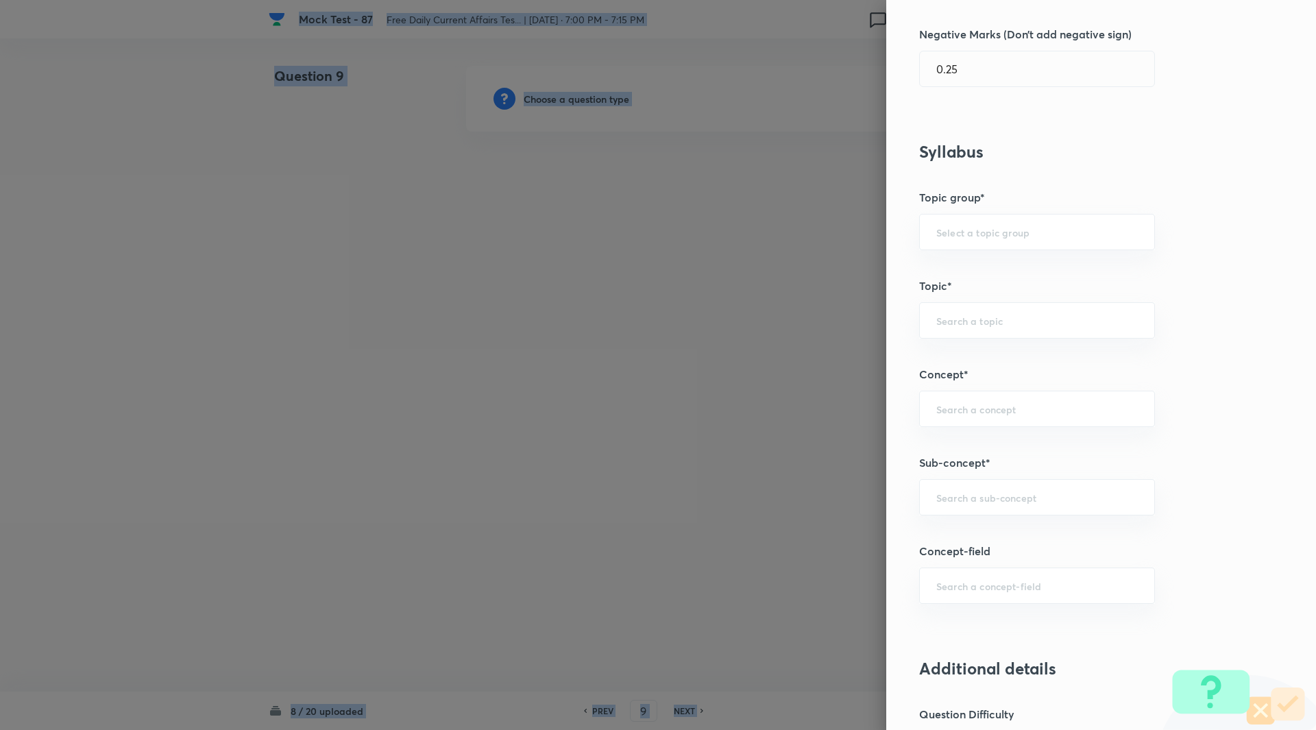
scroll to position [600, 0]
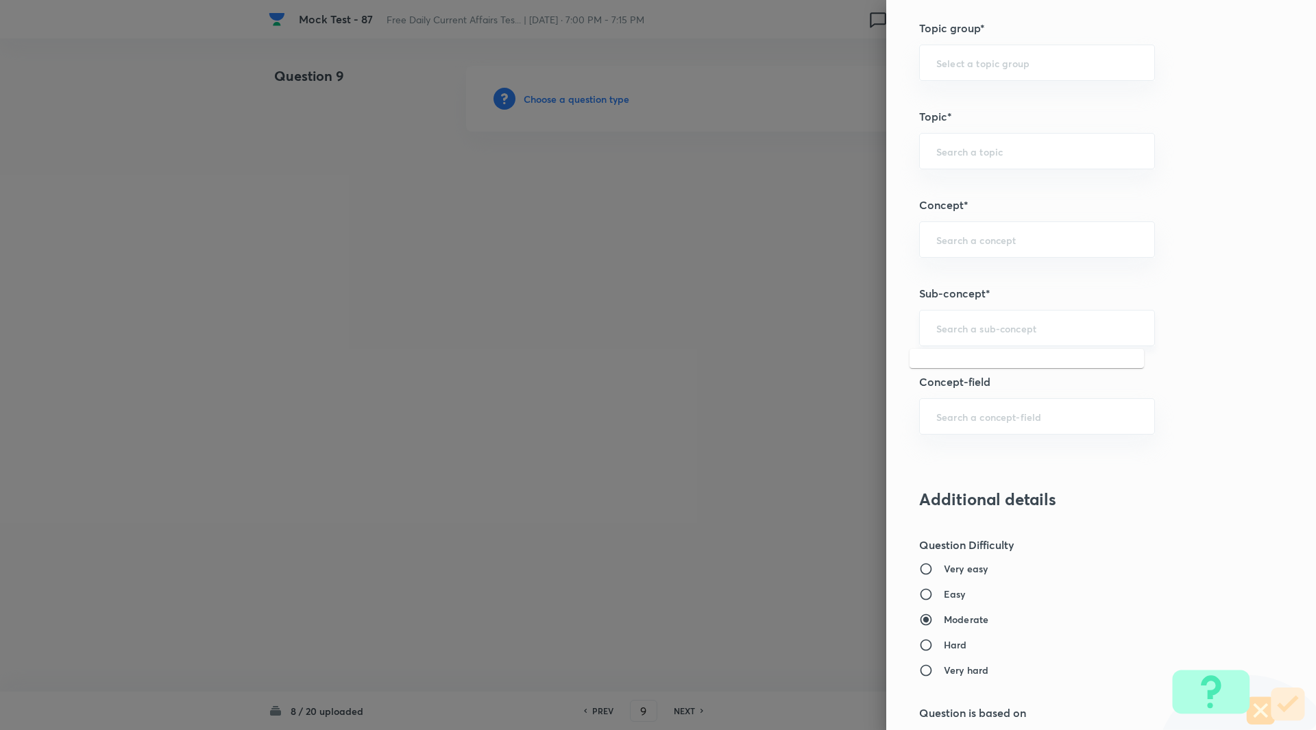
click at [980, 324] on input "text" at bounding box center [1037, 327] width 202 height 13
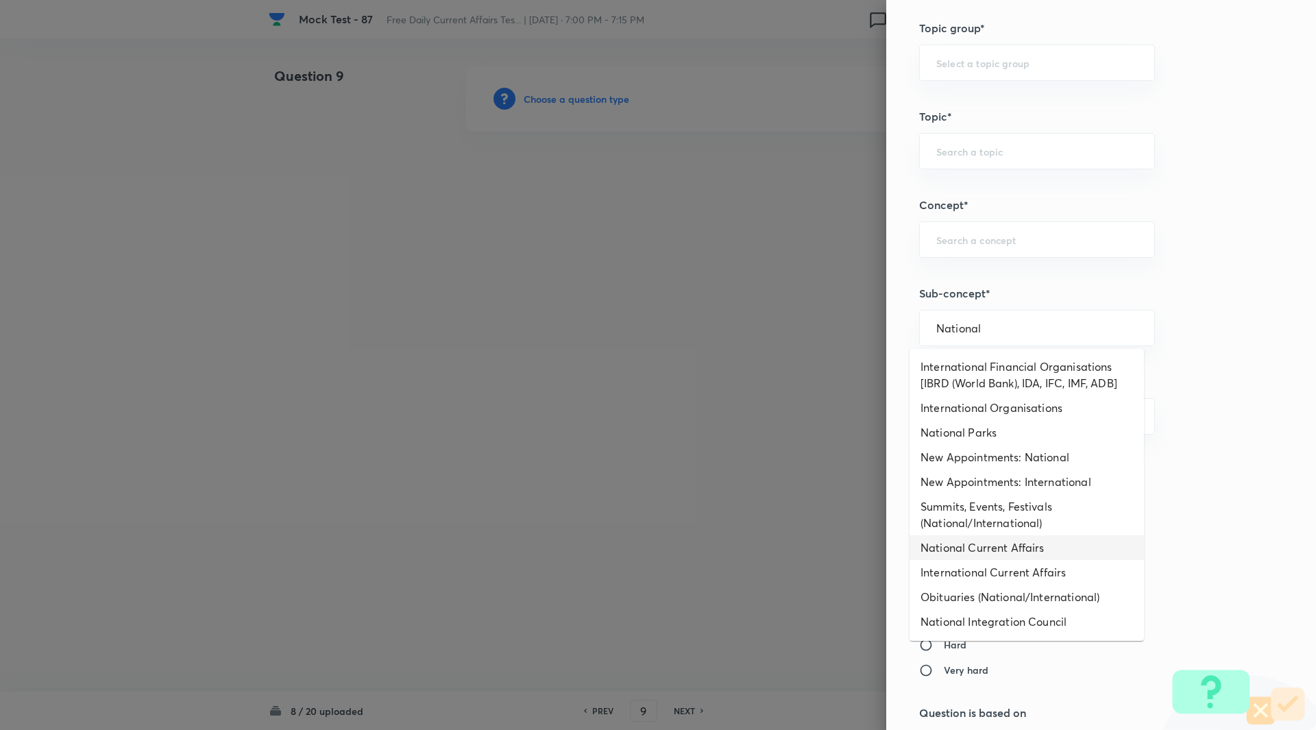
click at [991, 552] on li "National Current Affairs" at bounding box center [1027, 547] width 234 height 25
type input "National Current Affairs"
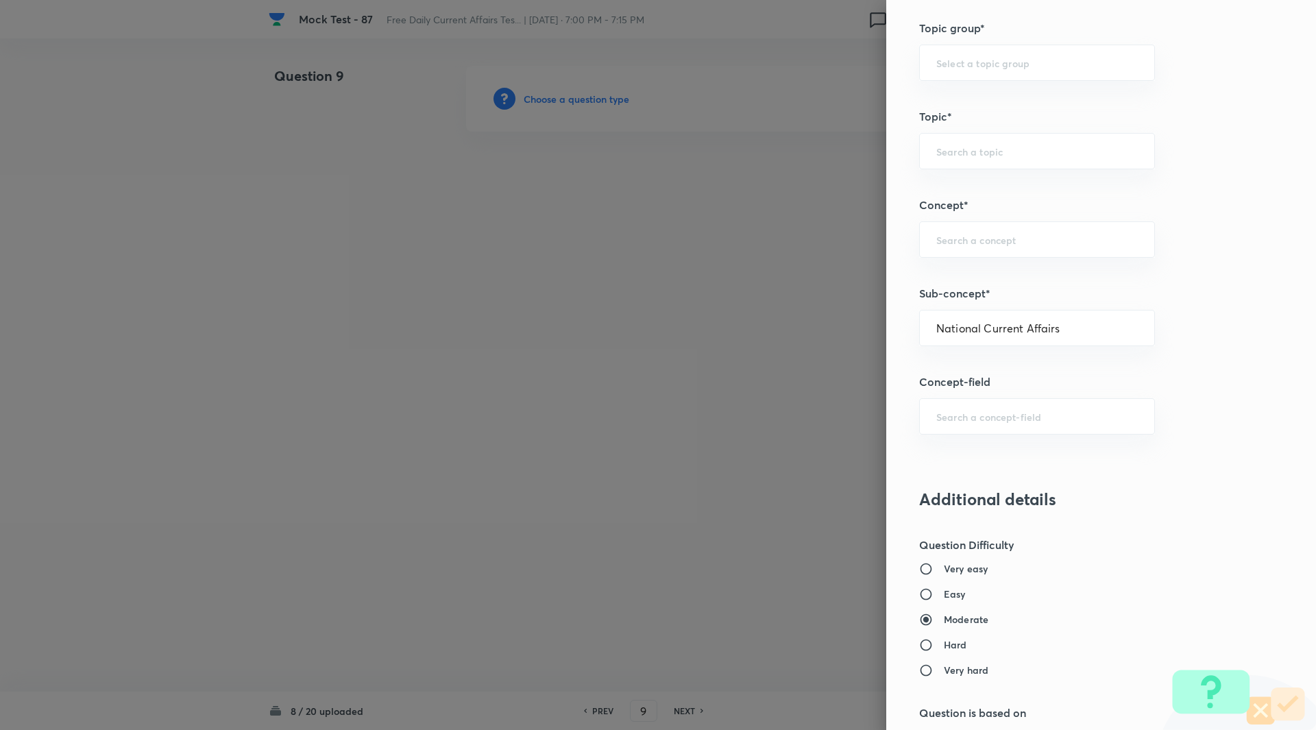
type input "Awareness"
type input "Current Affairs"
type input "National Current Affairs"
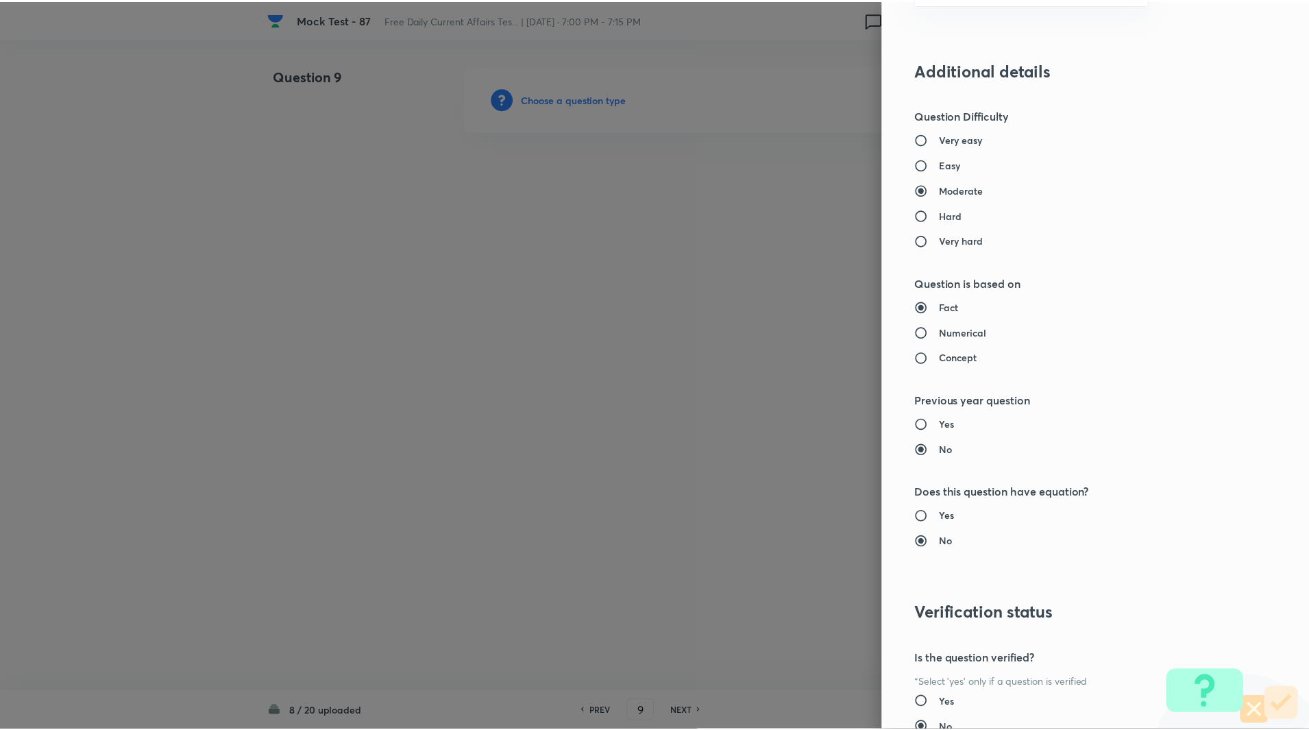
scroll to position [1139, 0]
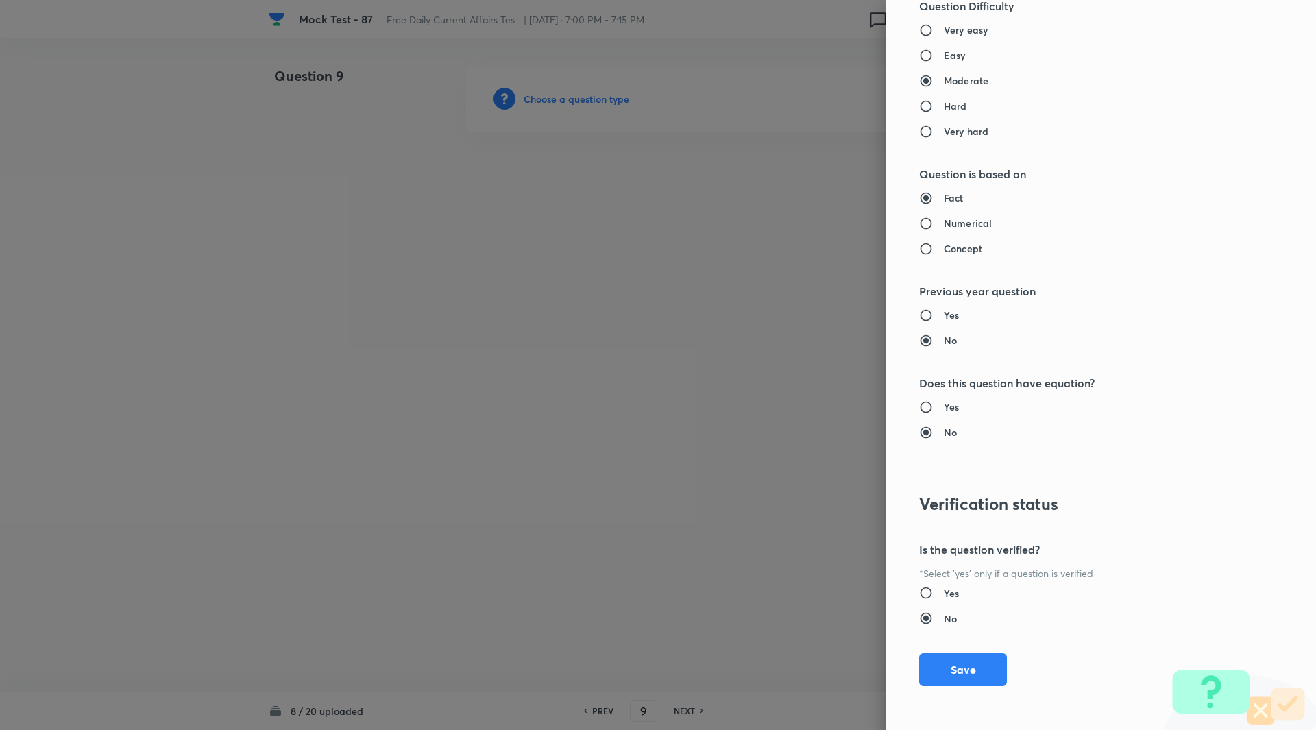
click at [977, 639] on div "Question settings Question type* Single choice correct Number of options* 2 3 4…" at bounding box center [1101, 365] width 430 height 730
click at [971, 658] on button "Save" at bounding box center [963, 668] width 88 height 33
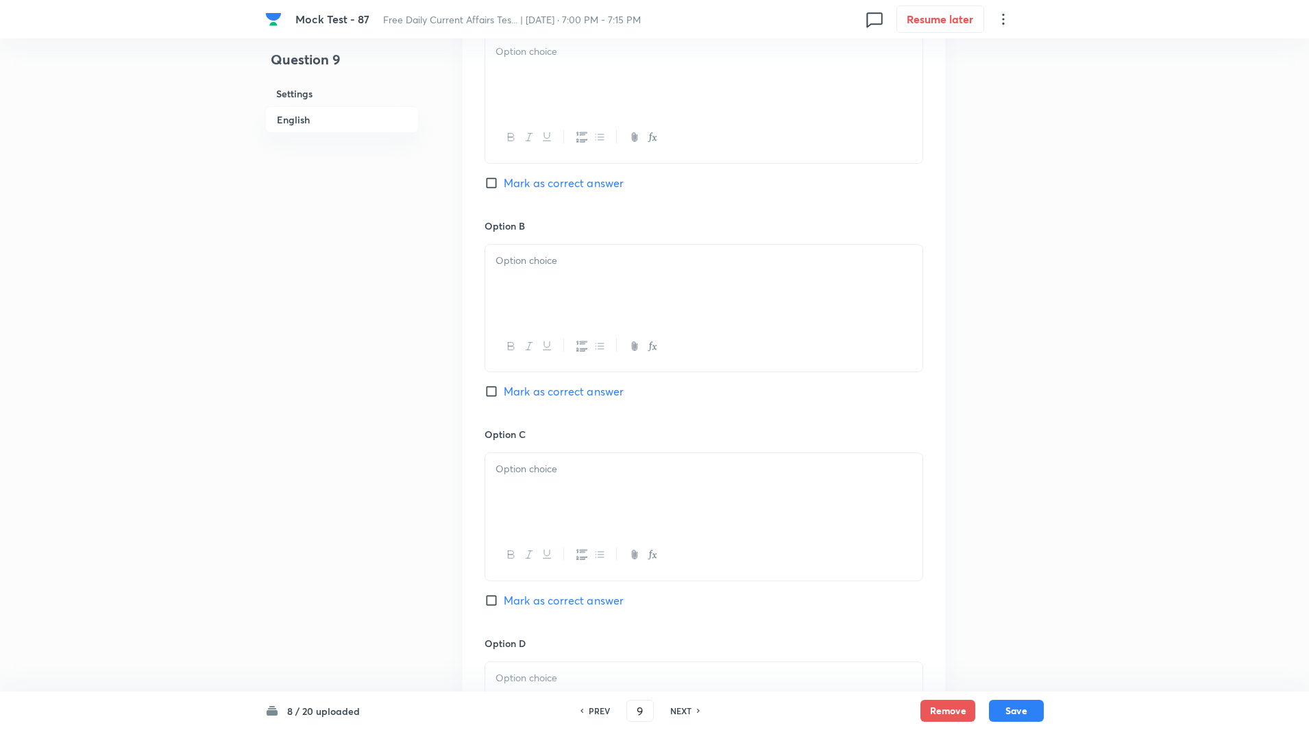
scroll to position [679, 0]
click at [491, 599] on input "Mark as correct answer" at bounding box center [494, 599] width 19 height 14
checkbox input "true"
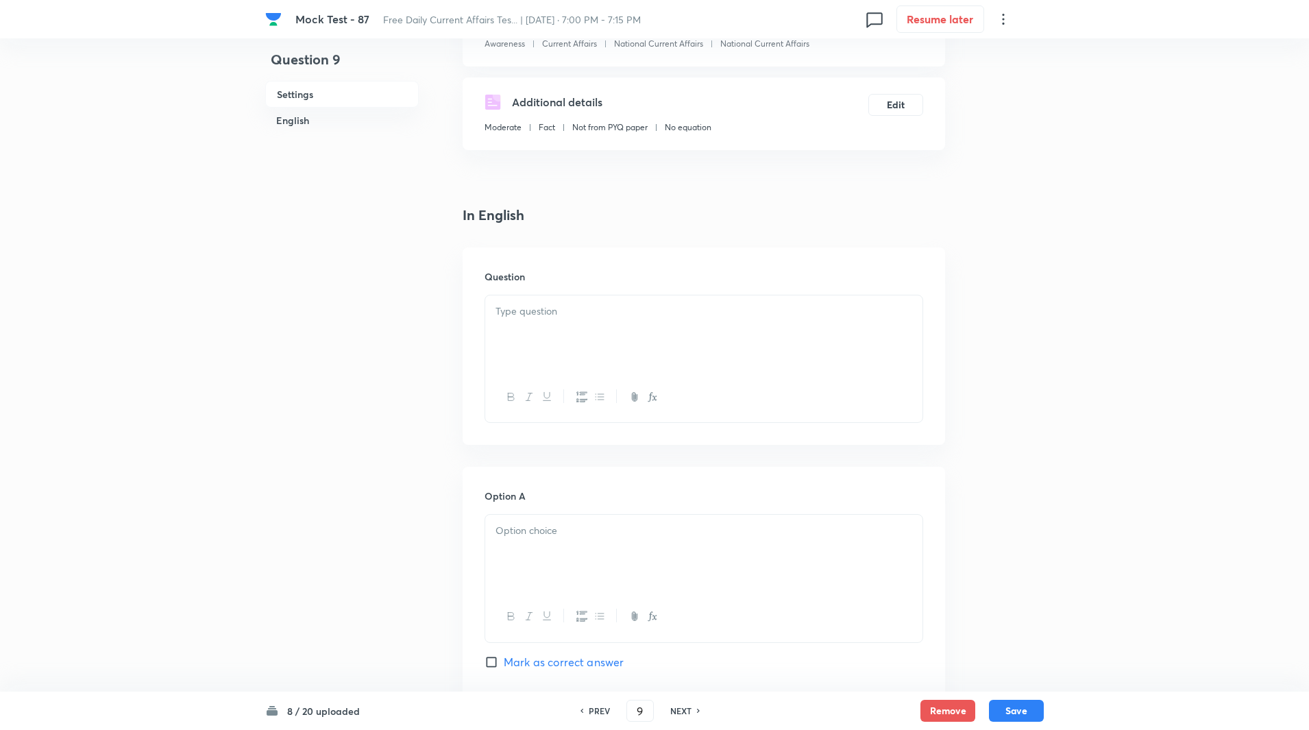
scroll to position [199, 0]
click at [523, 339] on div at bounding box center [703, 333] width 437 height 77
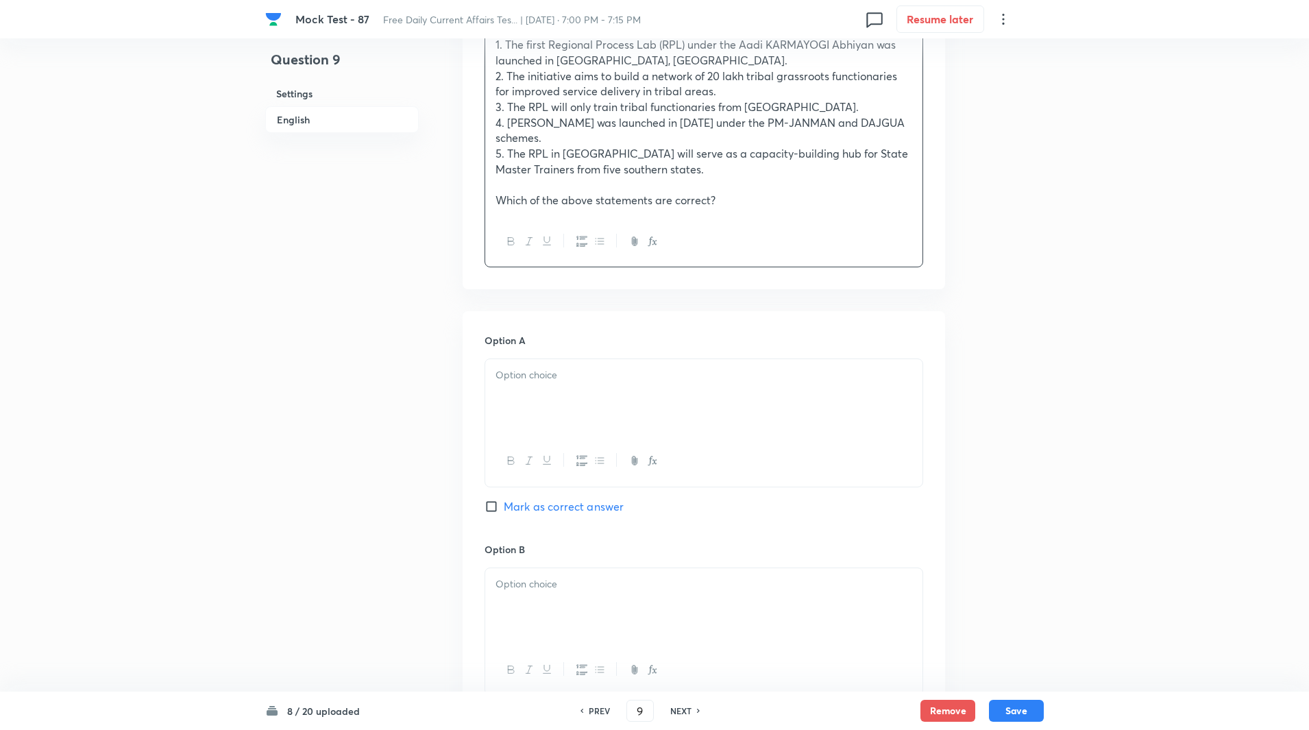
scroll to position [515, 0]
click at [537, 371] on p at bounding box center [704, 372] width 417 height 16
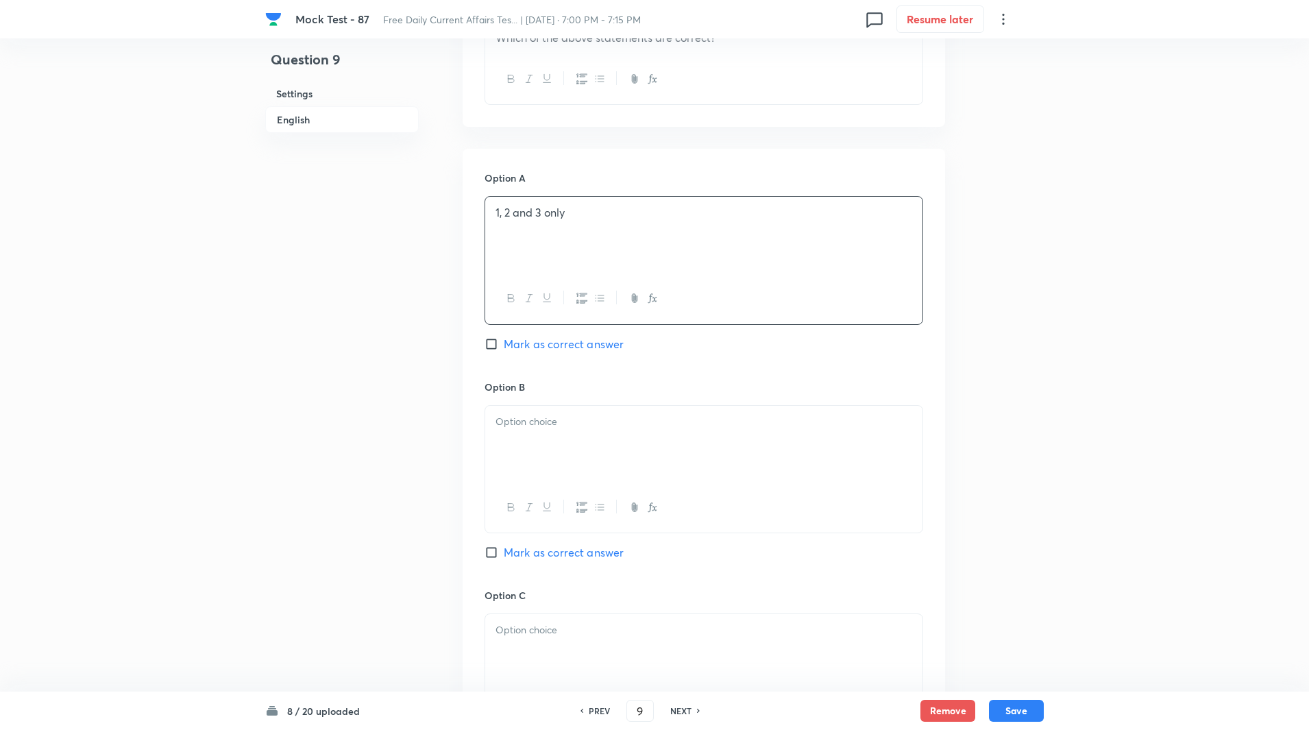
scroll to position [679, 0]
click at [546, 437] on div at bounding box center [703, 438] width 437 height 77
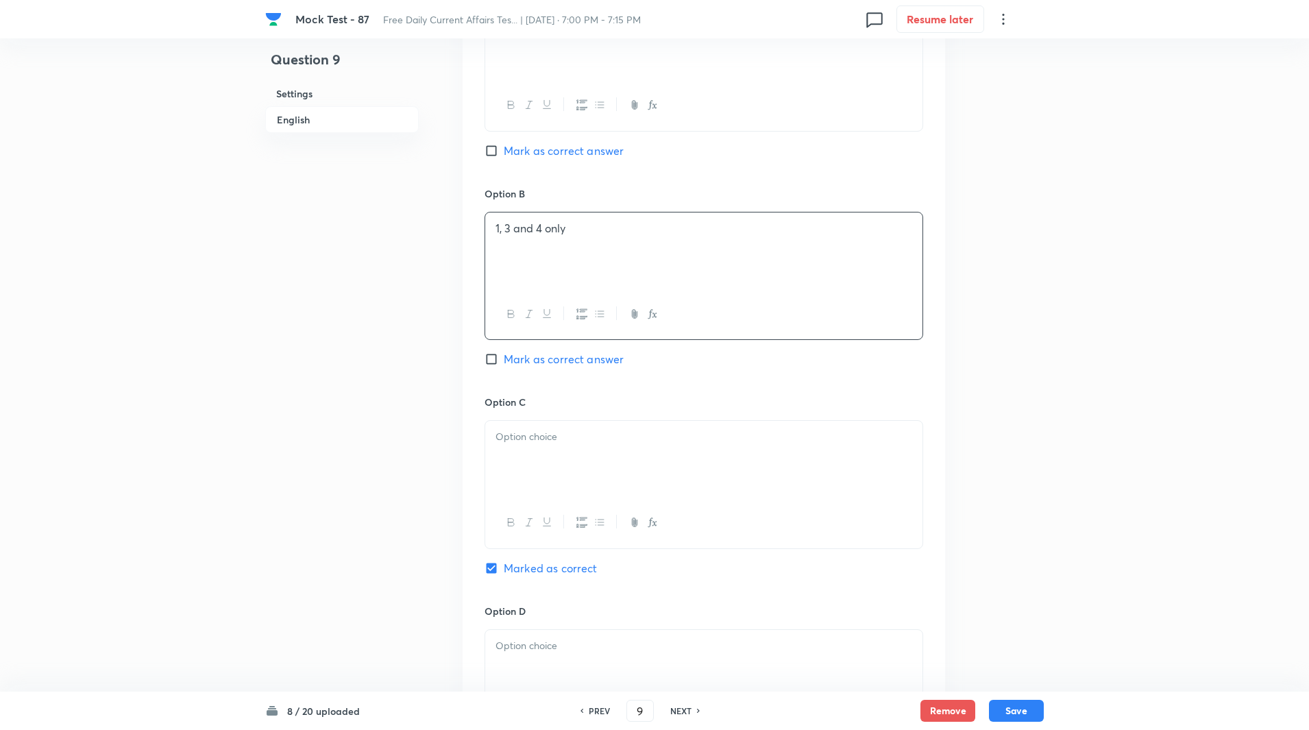
scroll to position [971, 0]
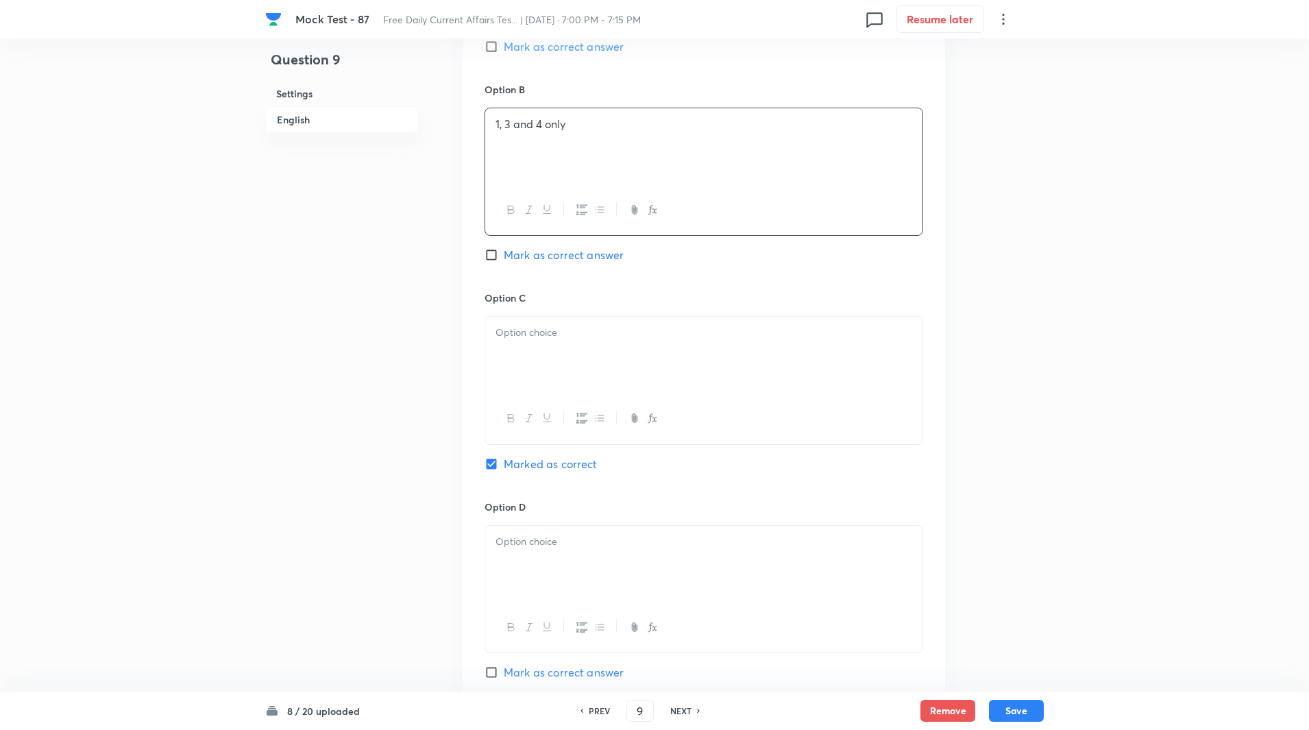
click at [531, 370] on div at bounding box center [703, 355] width 437 height 77
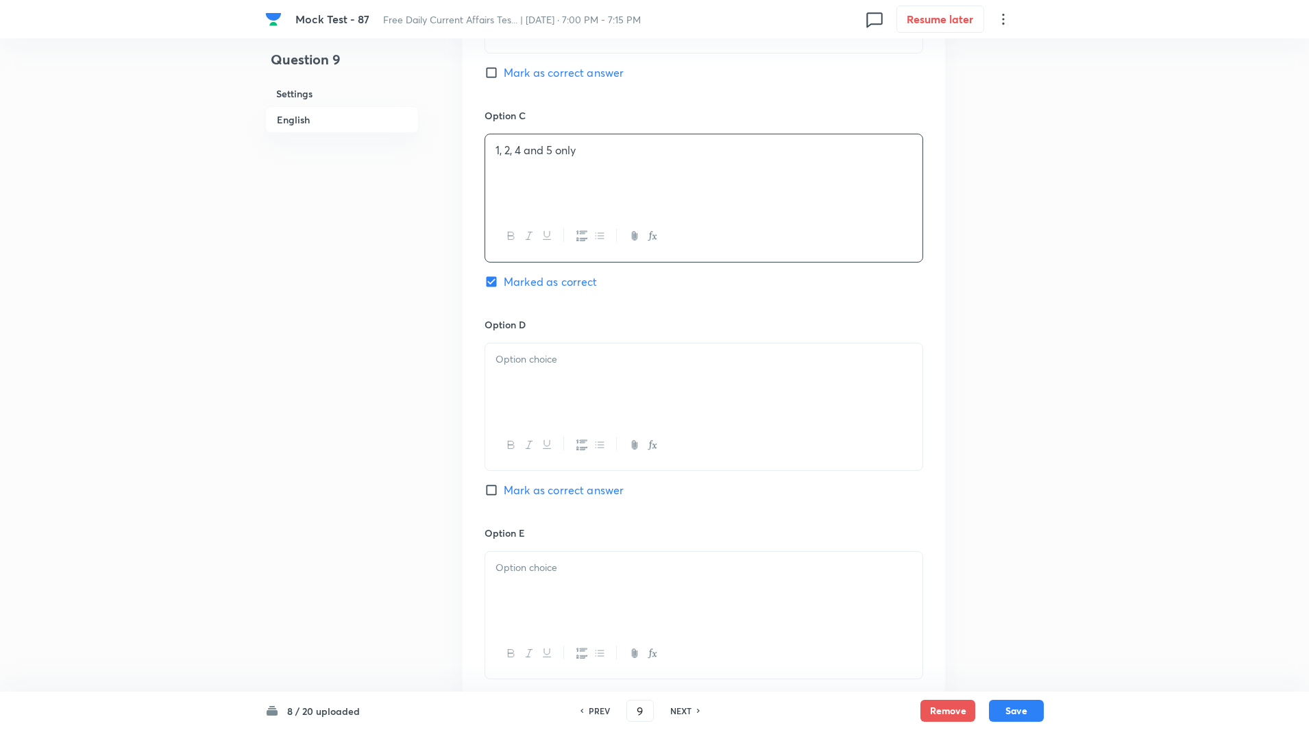
scroll to position [1156, 0]
click at [538, 398] on div at bounding box center [703, 379] width 437 height 77
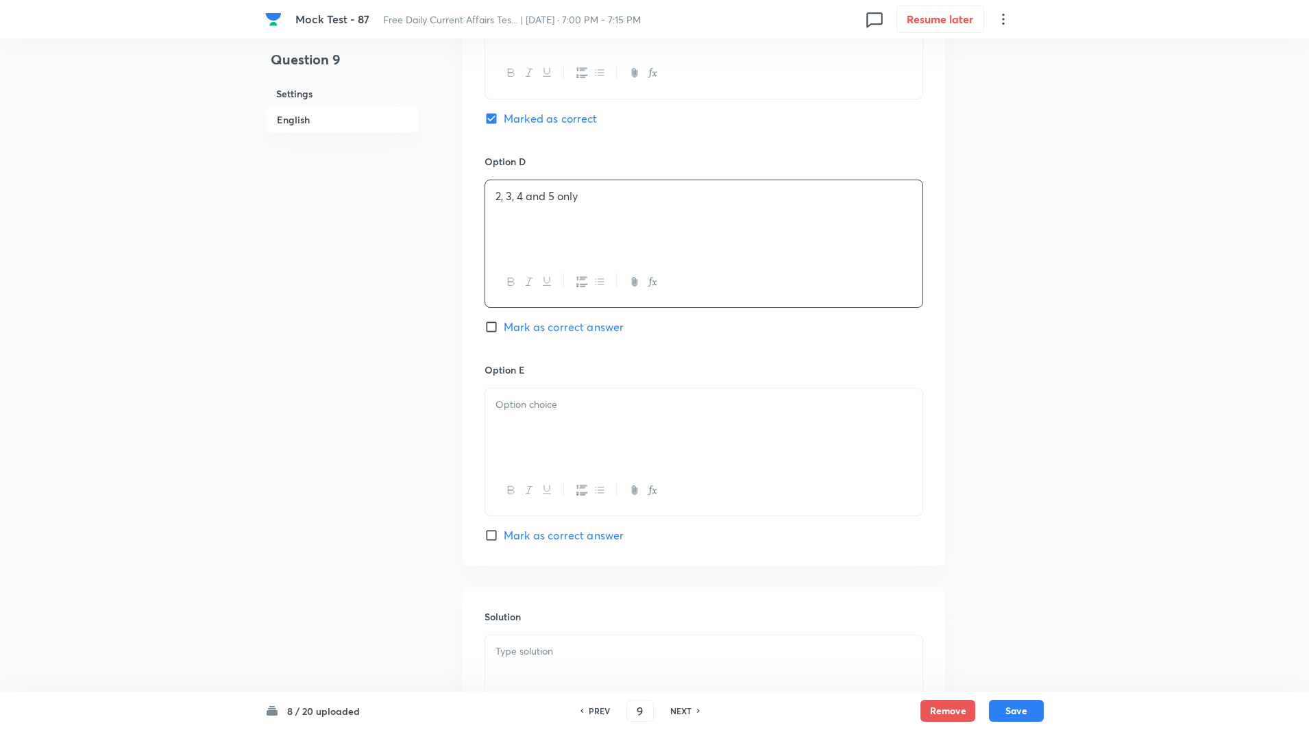
scroll to position [1326, 0]
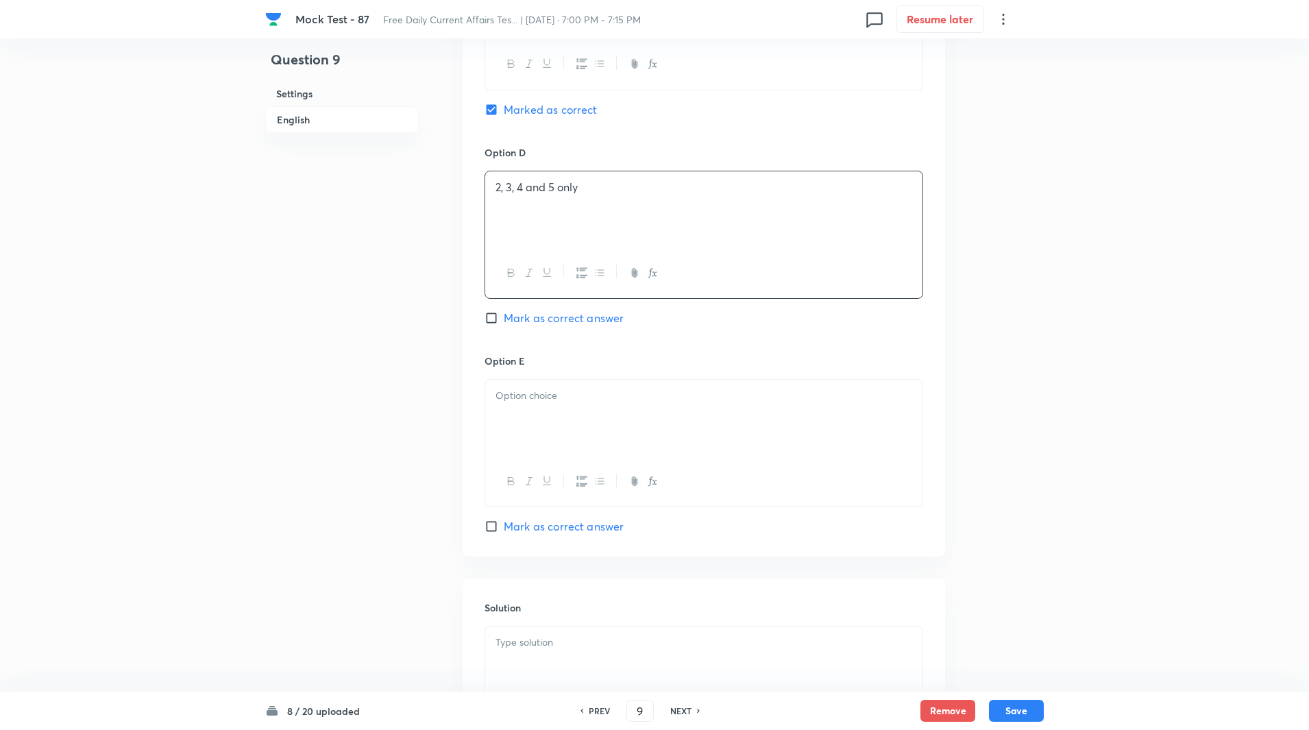
click at [544, 428] on div at bounding box center [703, 418] width 437 height 77
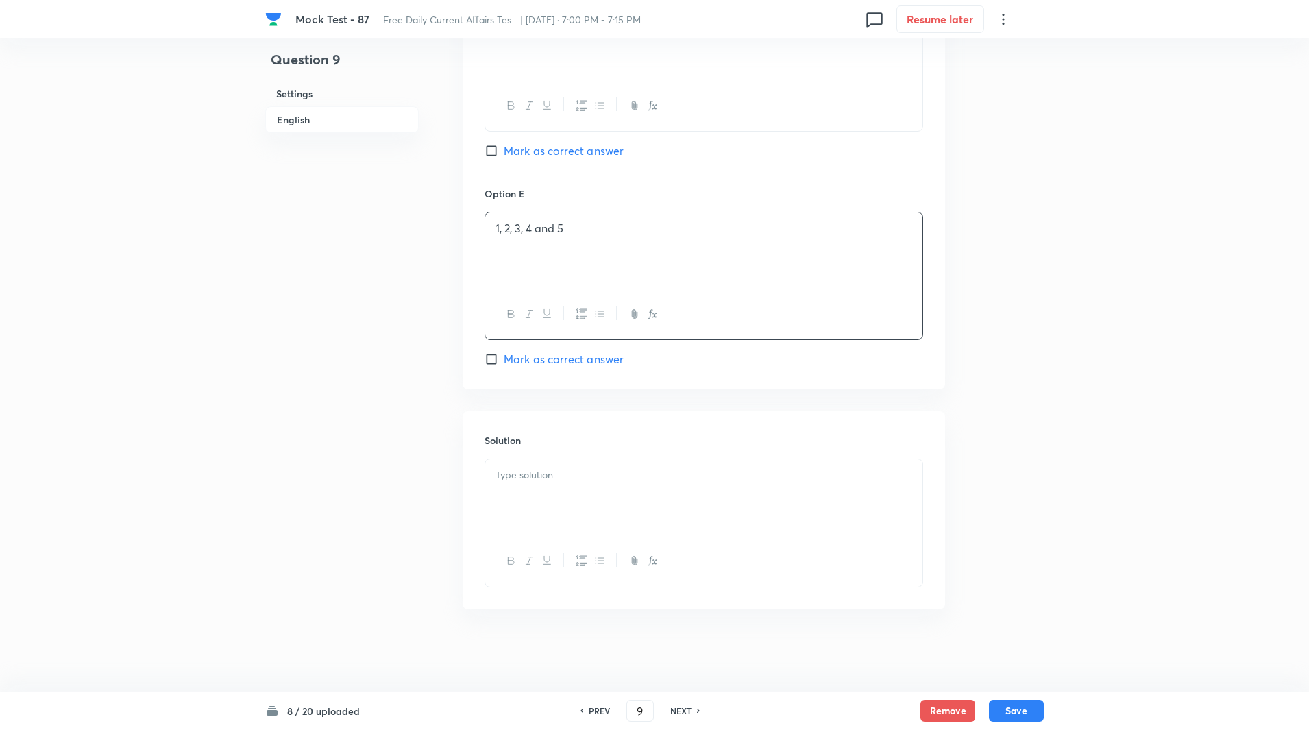
click at [561, 506] on div at bounding box center [703, 497] width 437 height 77
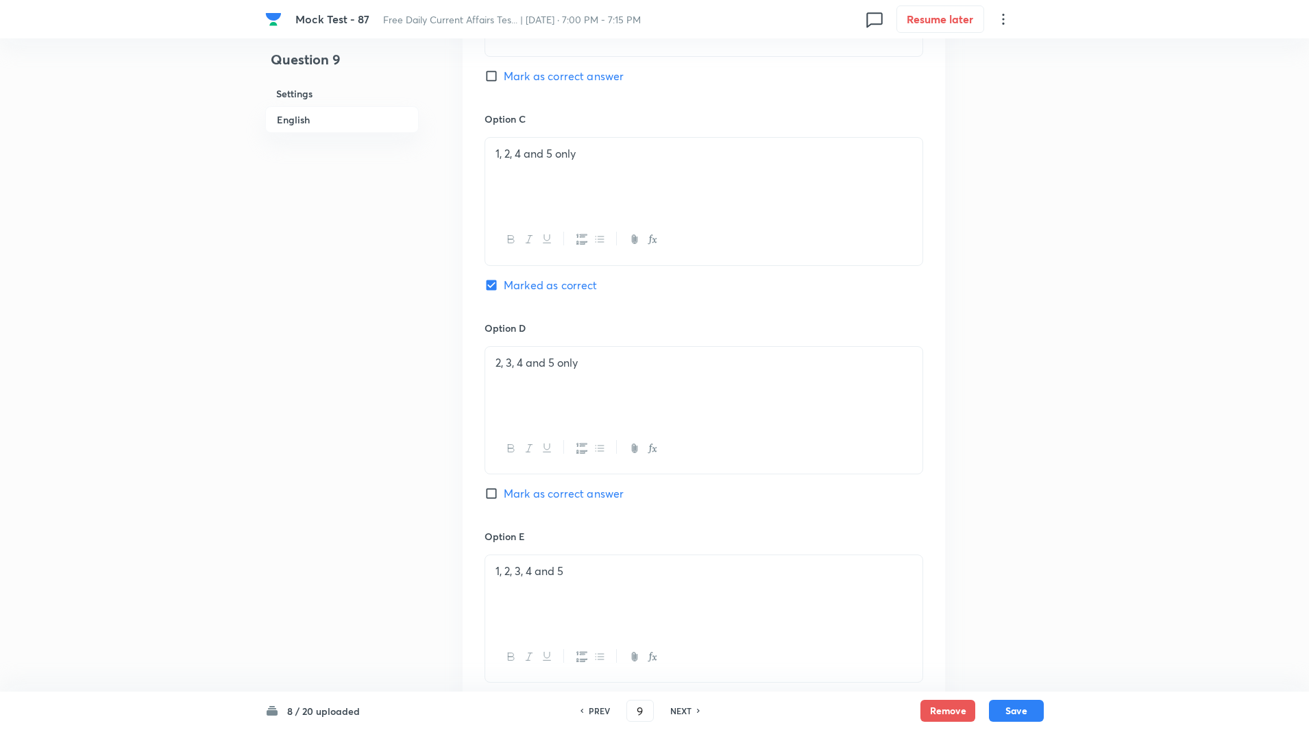
scroll to position [1572, 0]
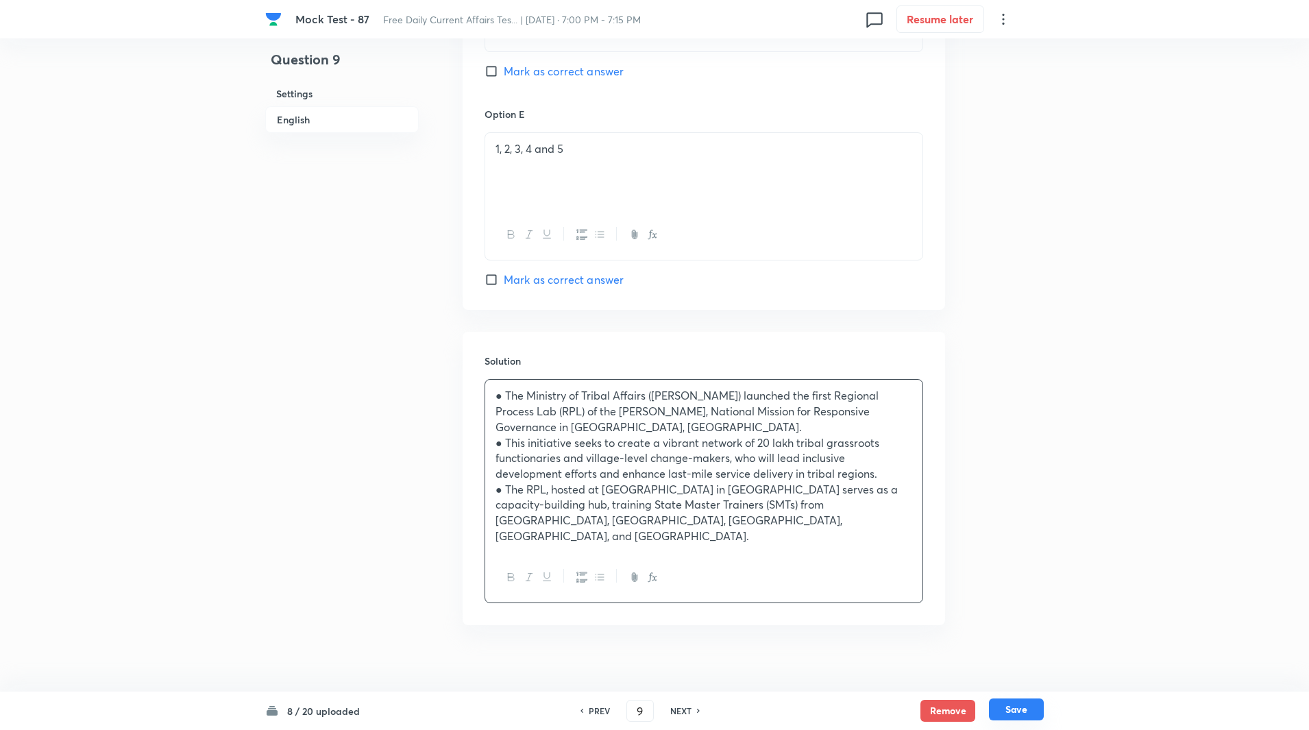
click at [1029, 709] on button "Save" at bounding box center [1016, 709] width 55 height 22
type input "10"
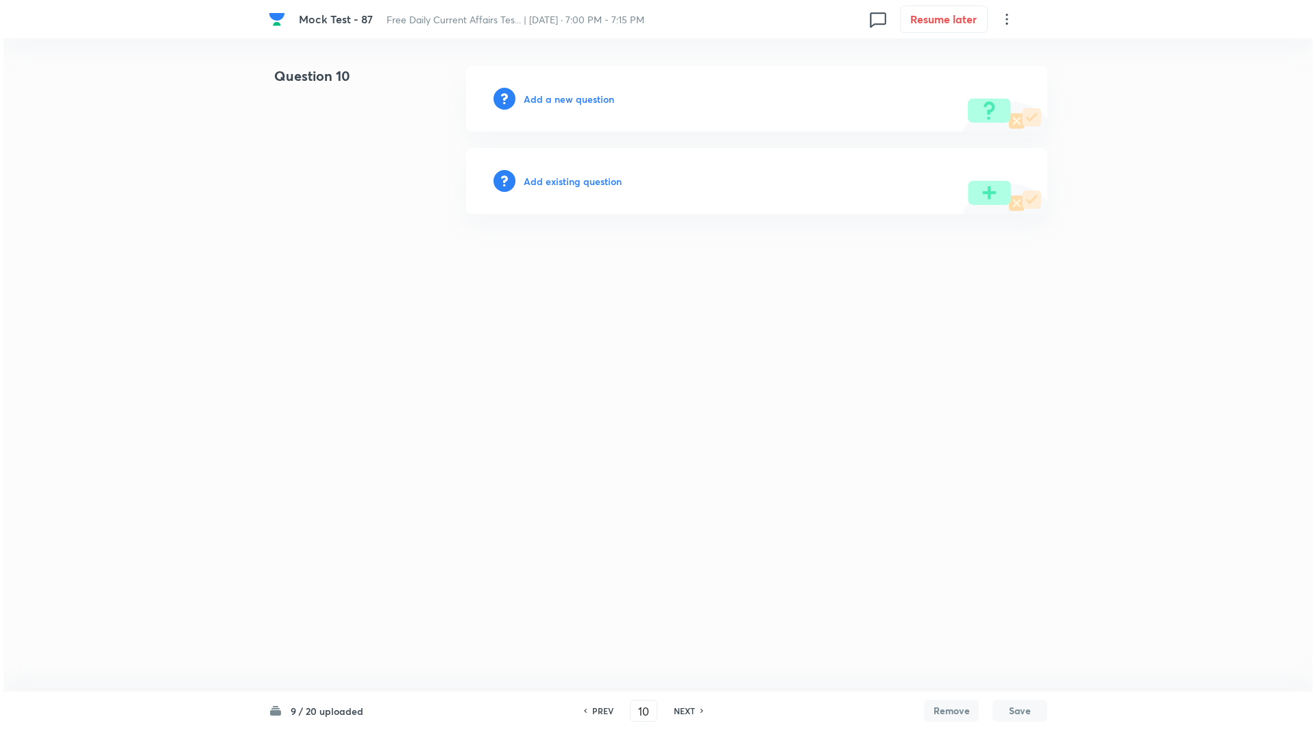
scroll to position [0, 0]
click at [590, 103] on h6 "Add a new question" at bounding box center [569, 99] width 90 height 14
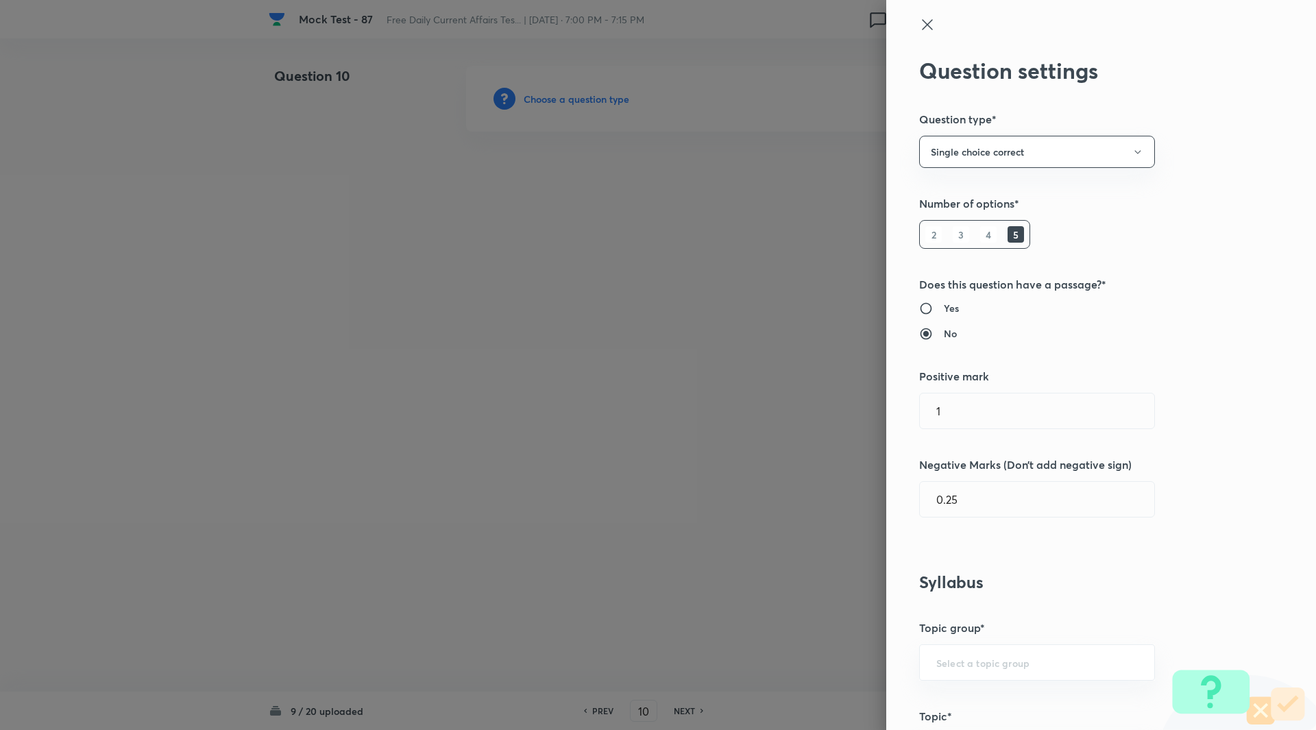
type input "Awareness"
type input "Current Affairs"
type input "National Current Affairs"
click at [590, 103] on div at bounding box center [658, 365] width 1316 height 730
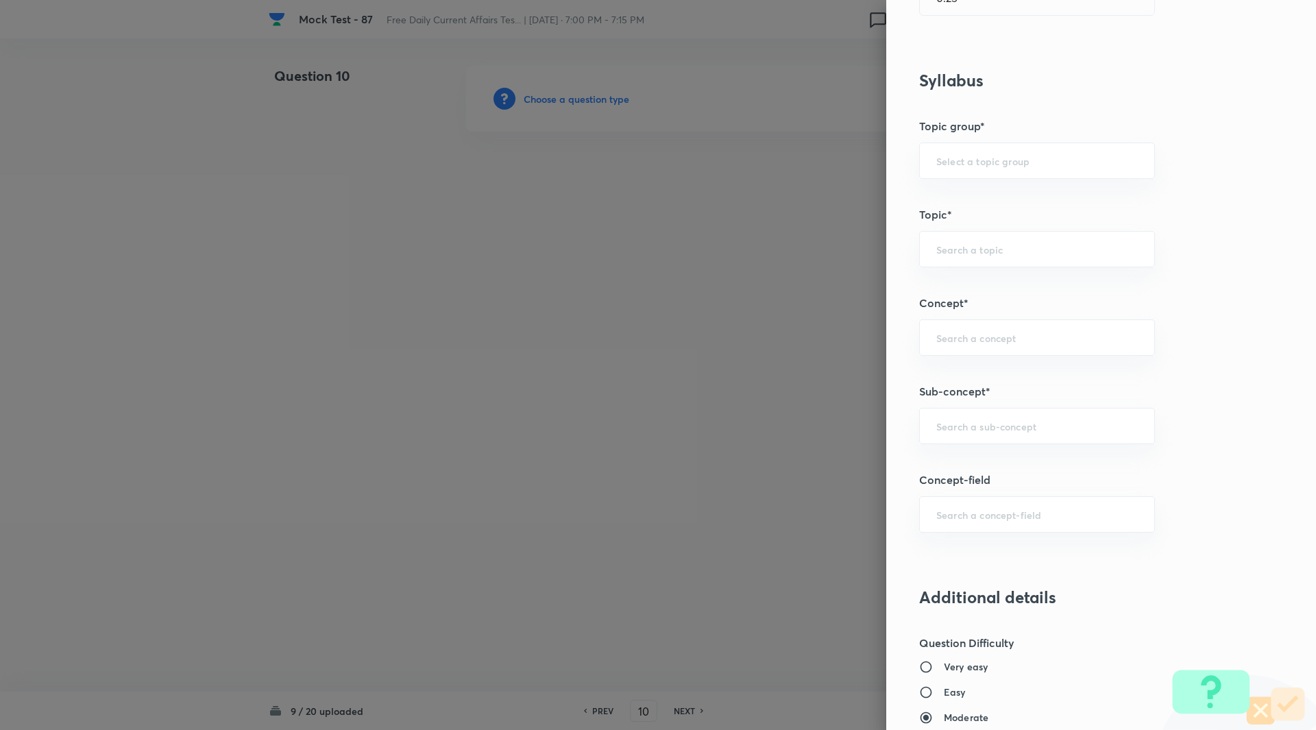
scroll to position [535, 0]
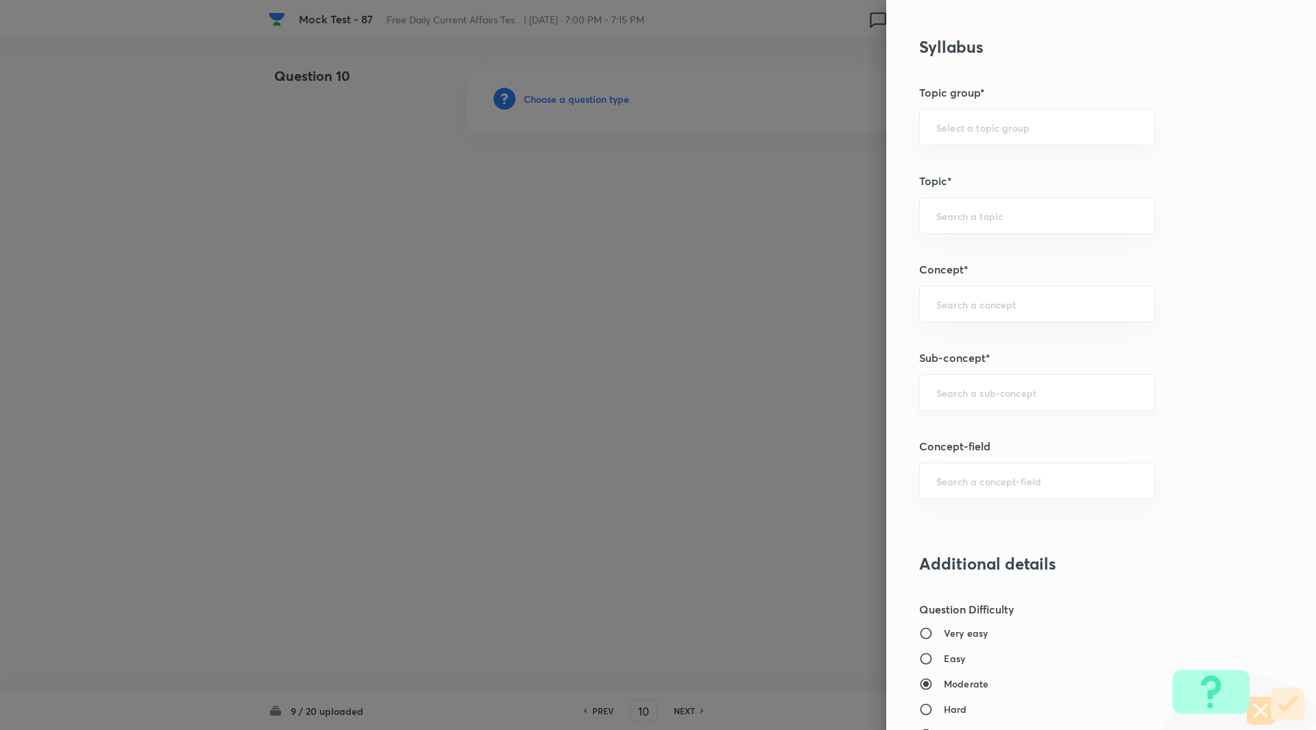
click at [967, 395] on input "text" at bounding box center [1037, 392] width 202 height 13
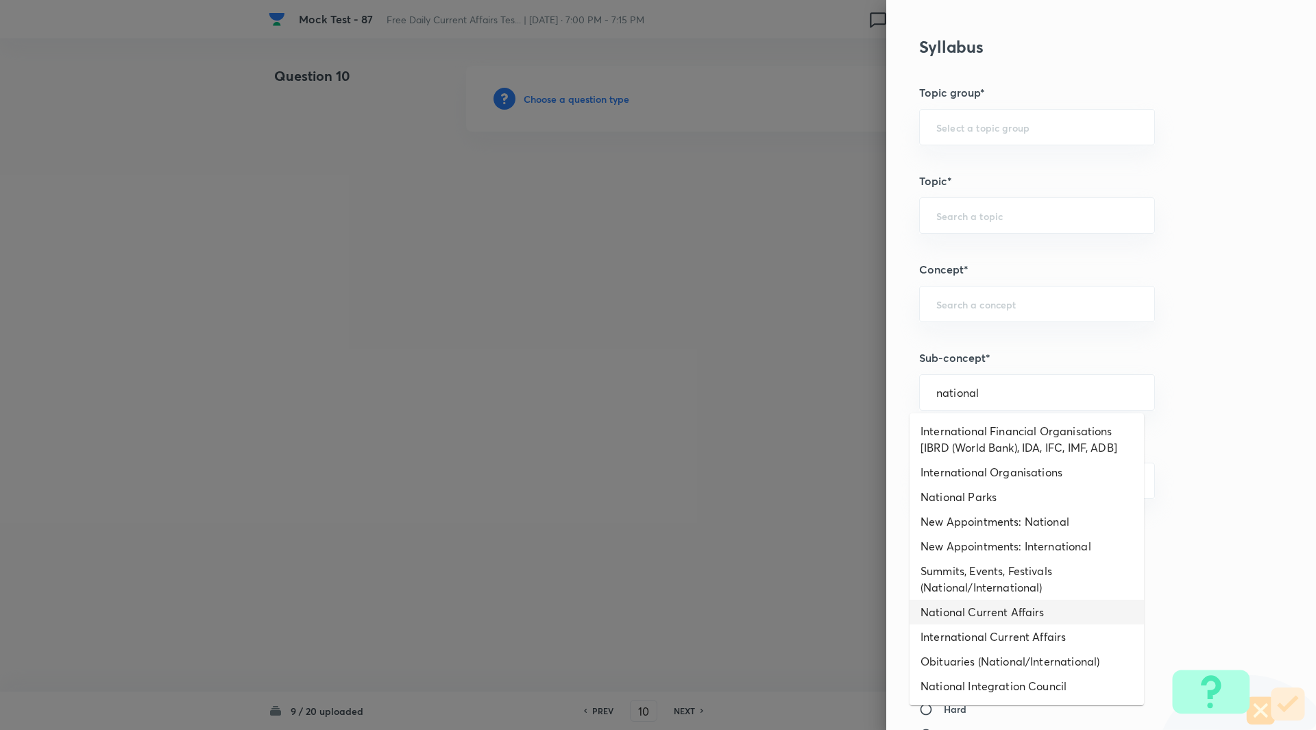
click at [1007, 618] on li "National Current Affairs" at bounding box center [1027, 612] width 234 height 25
type input "National Current Affairs"
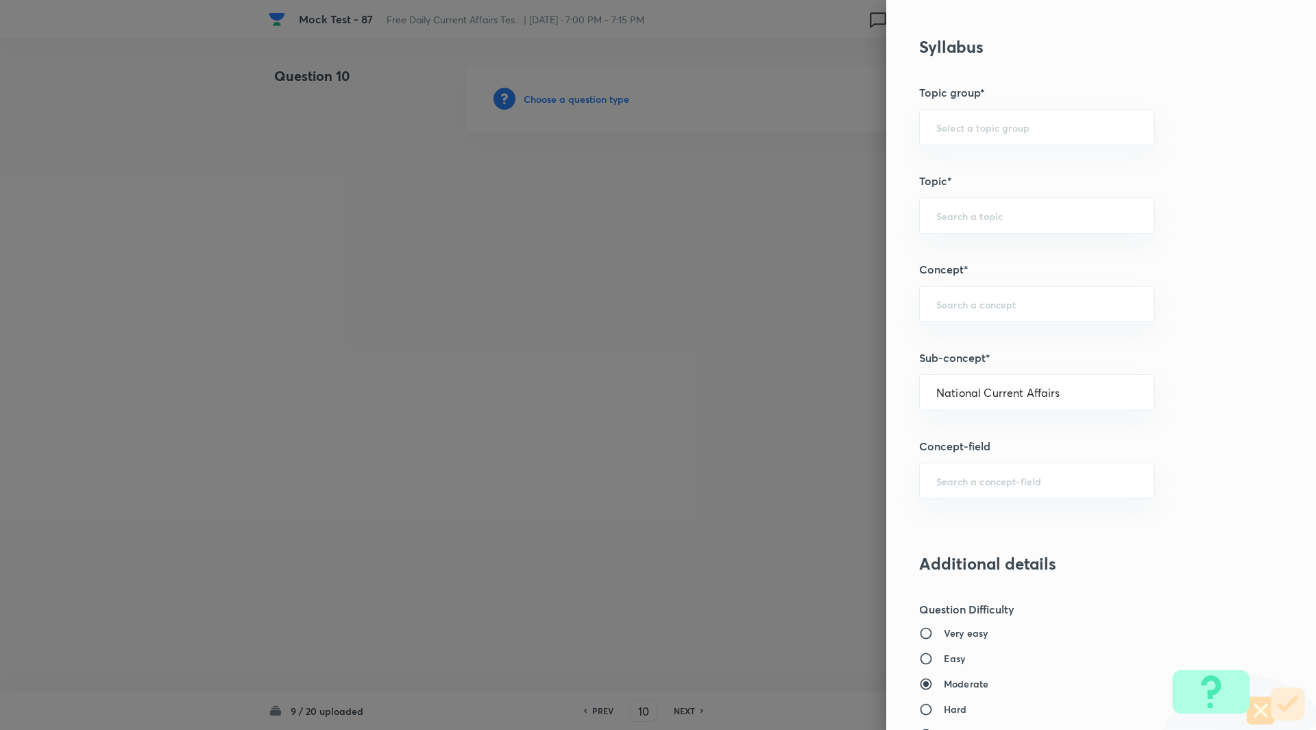
type input "Awareness"
type input "Current Affairs"
type input "National Current Affairs"
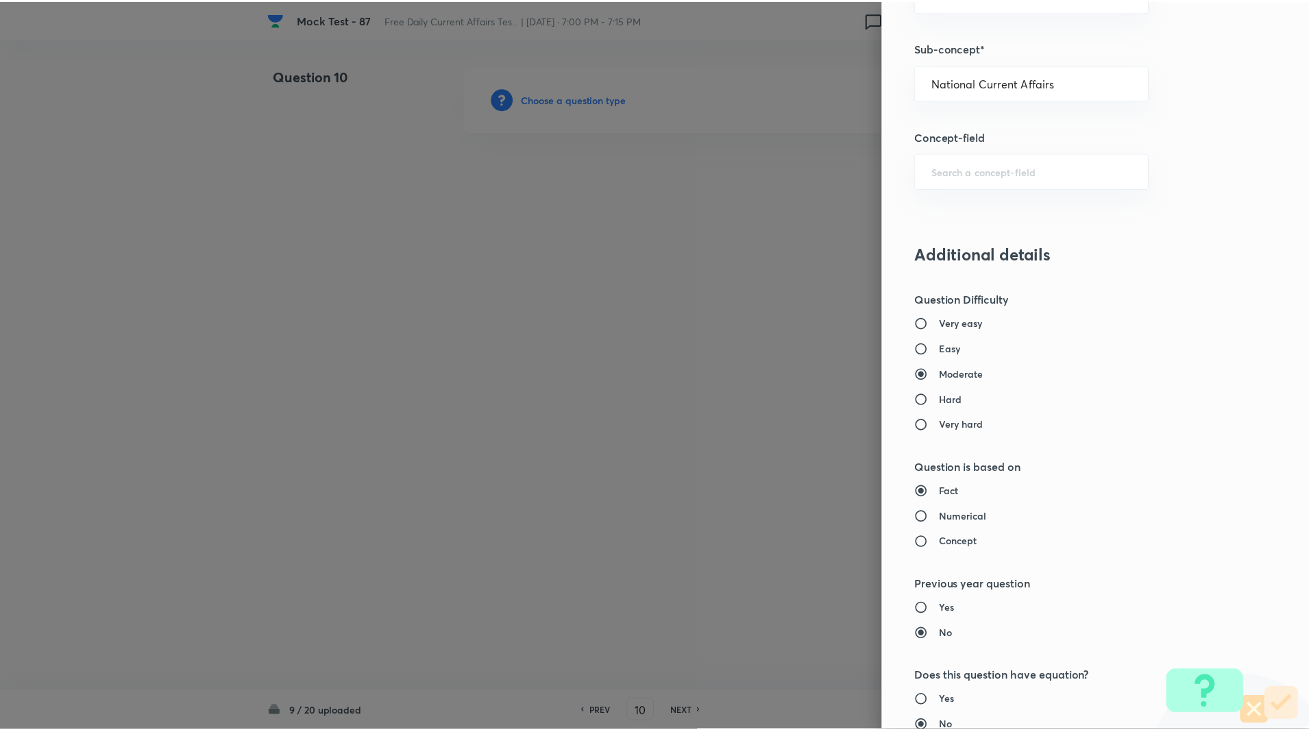
scroll to position [1139, 0]
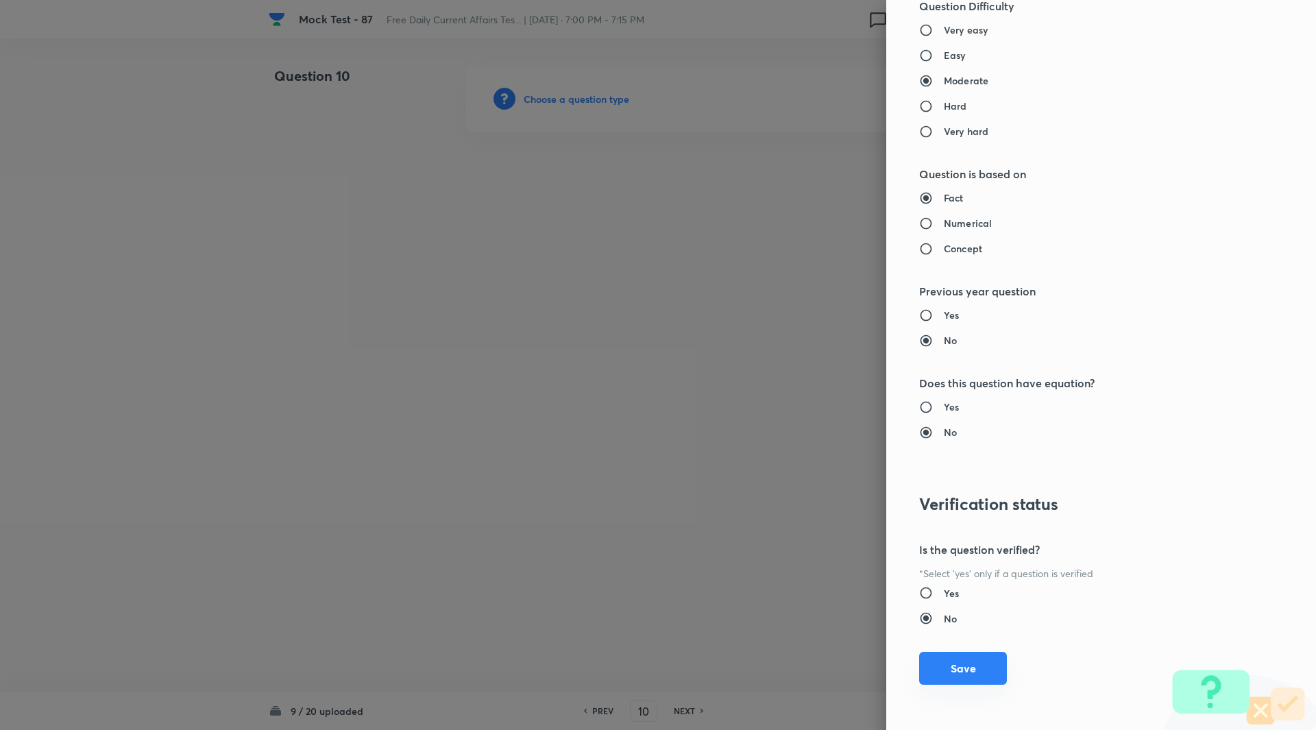
click at [960, 668] on button "Save" at bounding box center [963, 668] width 88 height 33
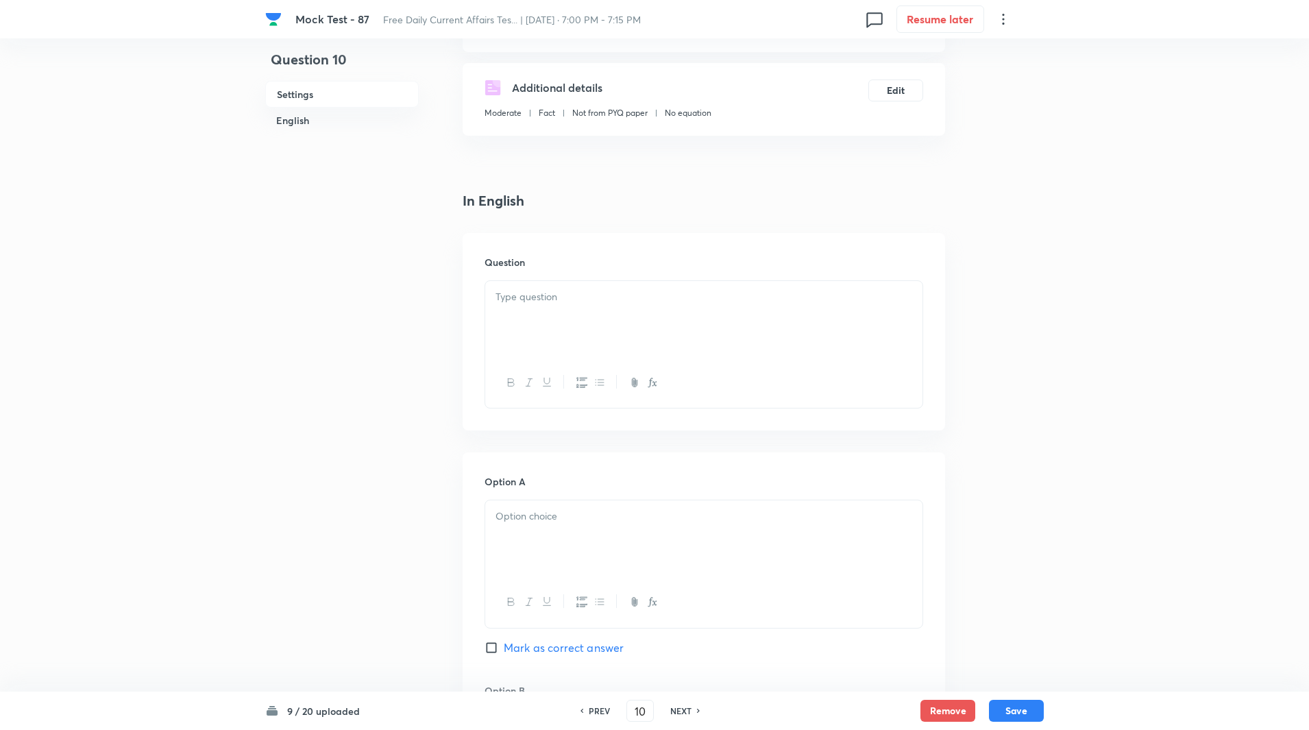
scroll to position [238, 0]
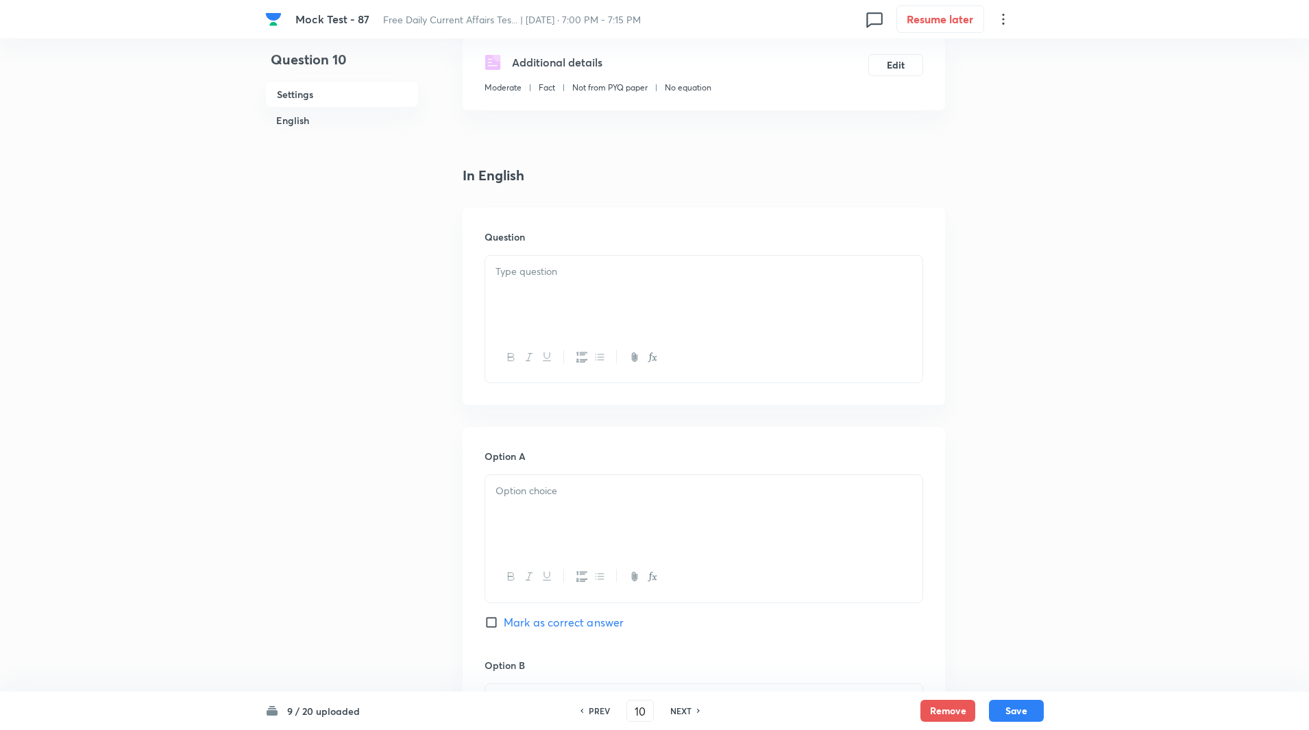
click at [539, 303] on div at bounding box center [703, 294] width 437 height 77
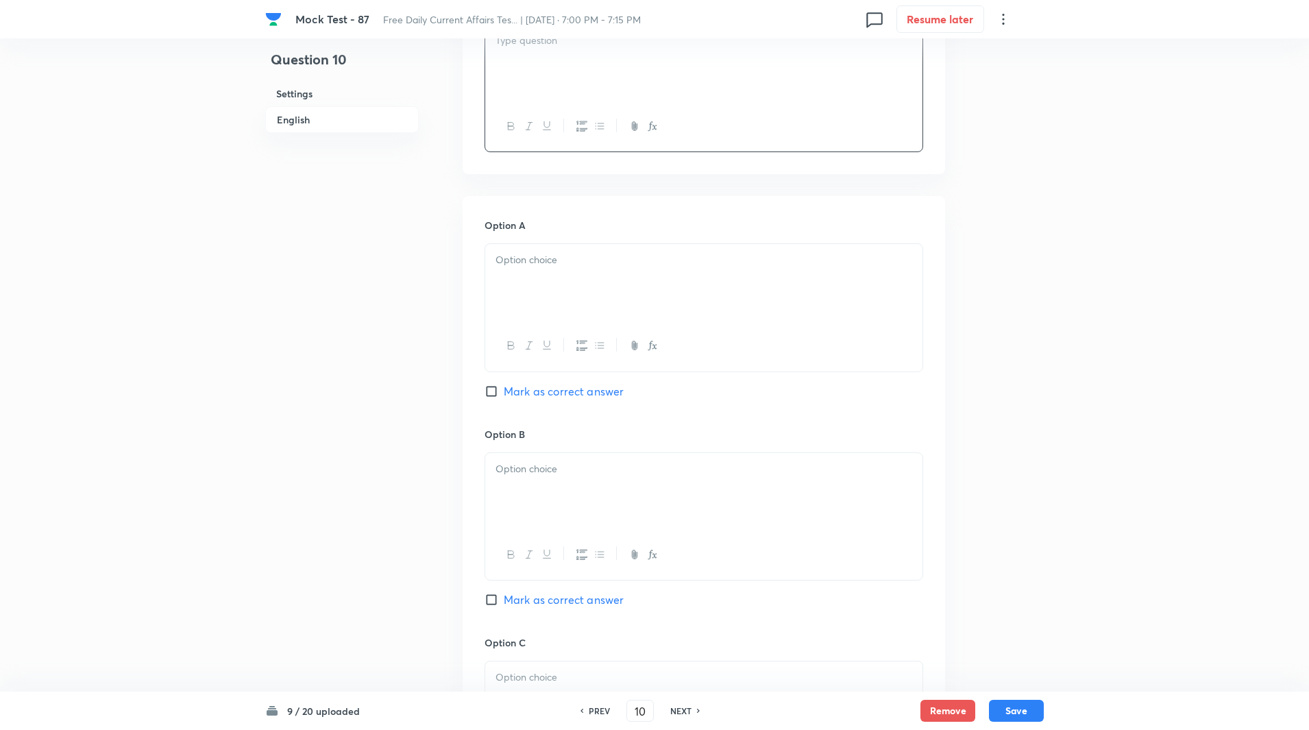
scroll to position [470, 0]
click at [491, 600] on input "Mark as correct answer" at bounding box center [494, 599] width 19 height 14
checkbox input "true"
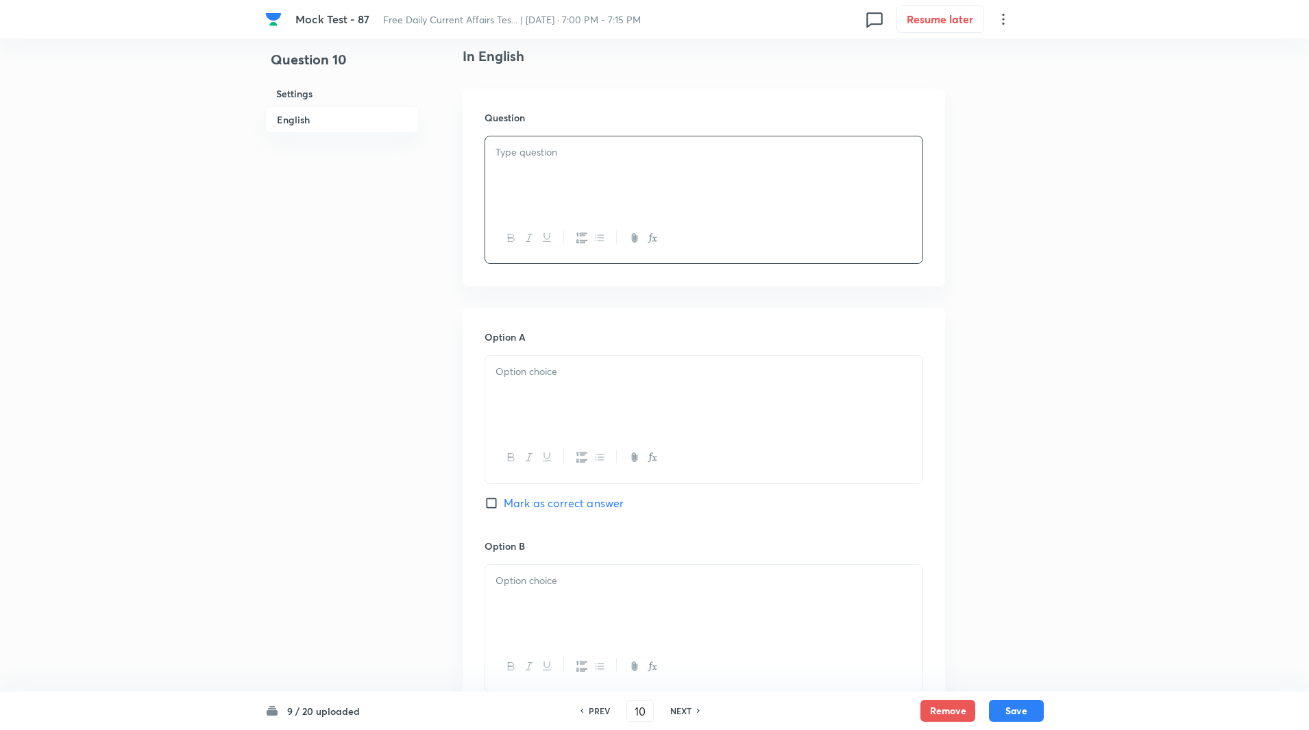
scroll to position [352, 0]
click at [546, 203] on div at bounding box center [703, 180] width 437 height 77
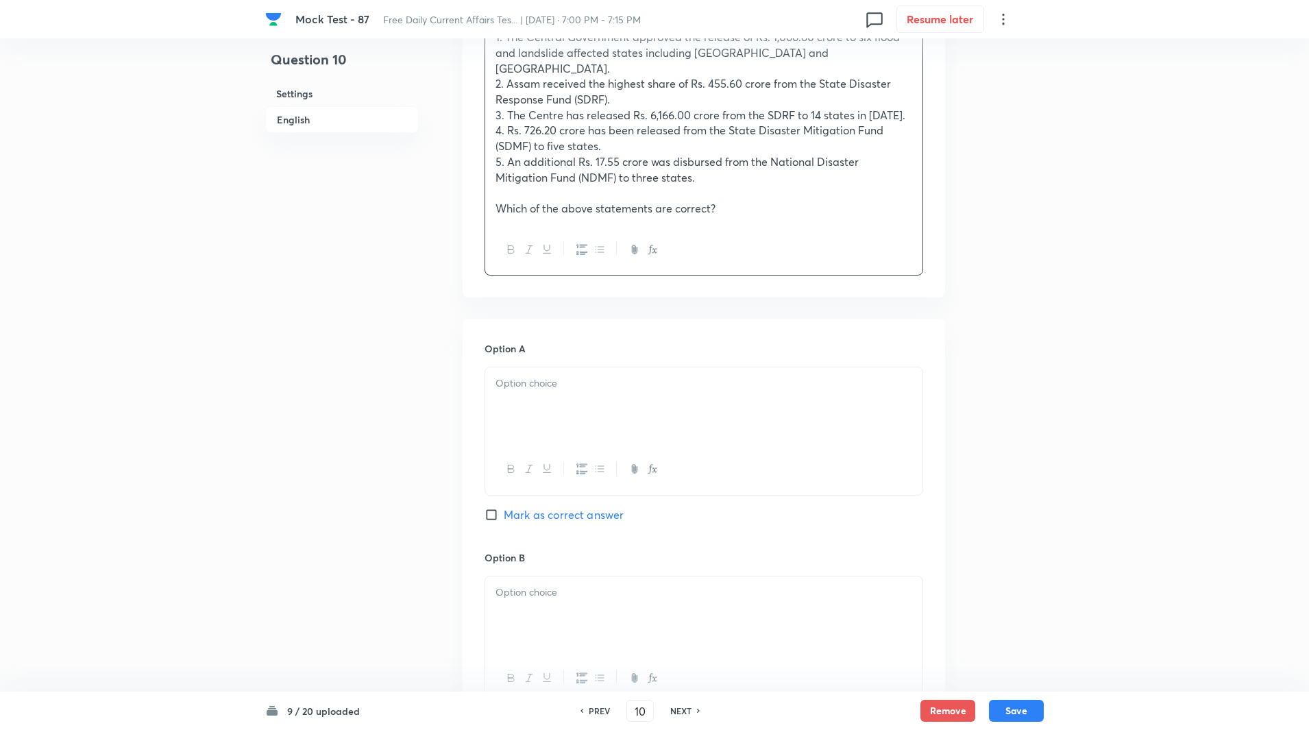
scroll to position [520, 0]
click at [552, 375] on p at bounding box center [704, 383] width 417 height 16
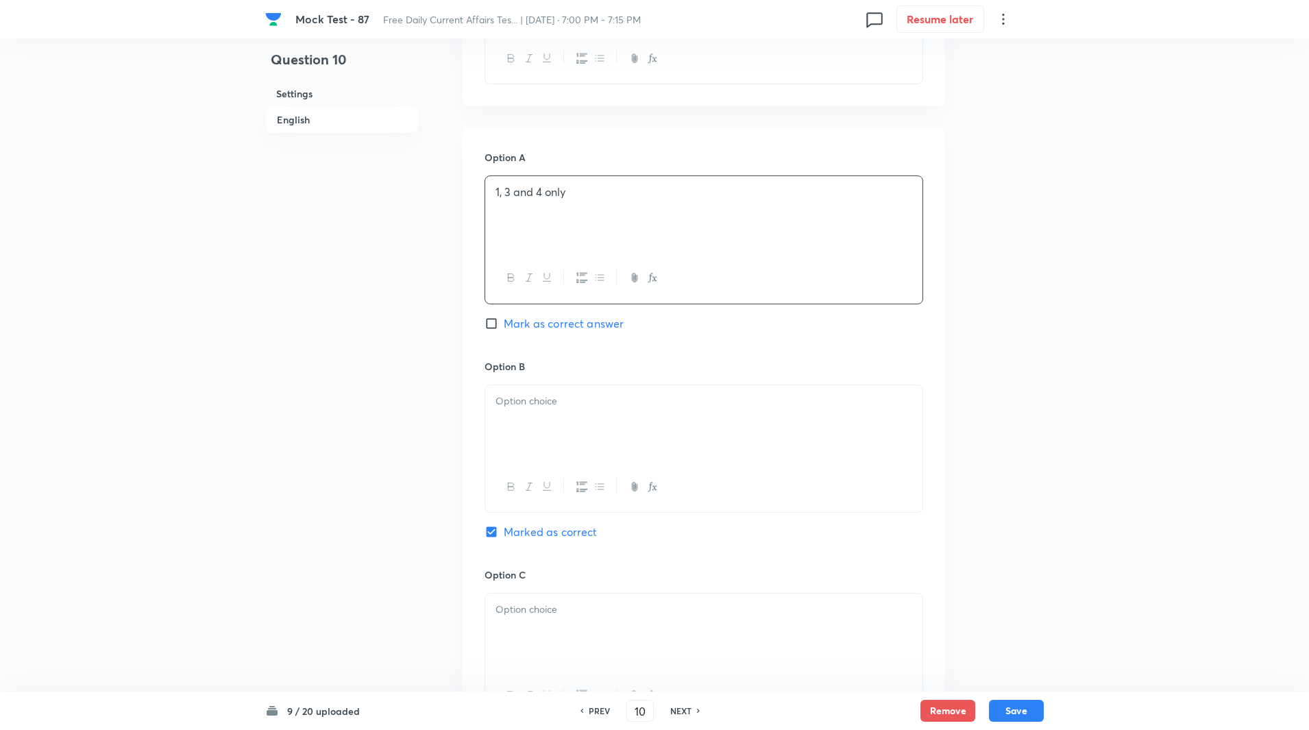
scroll to position [757, 0]
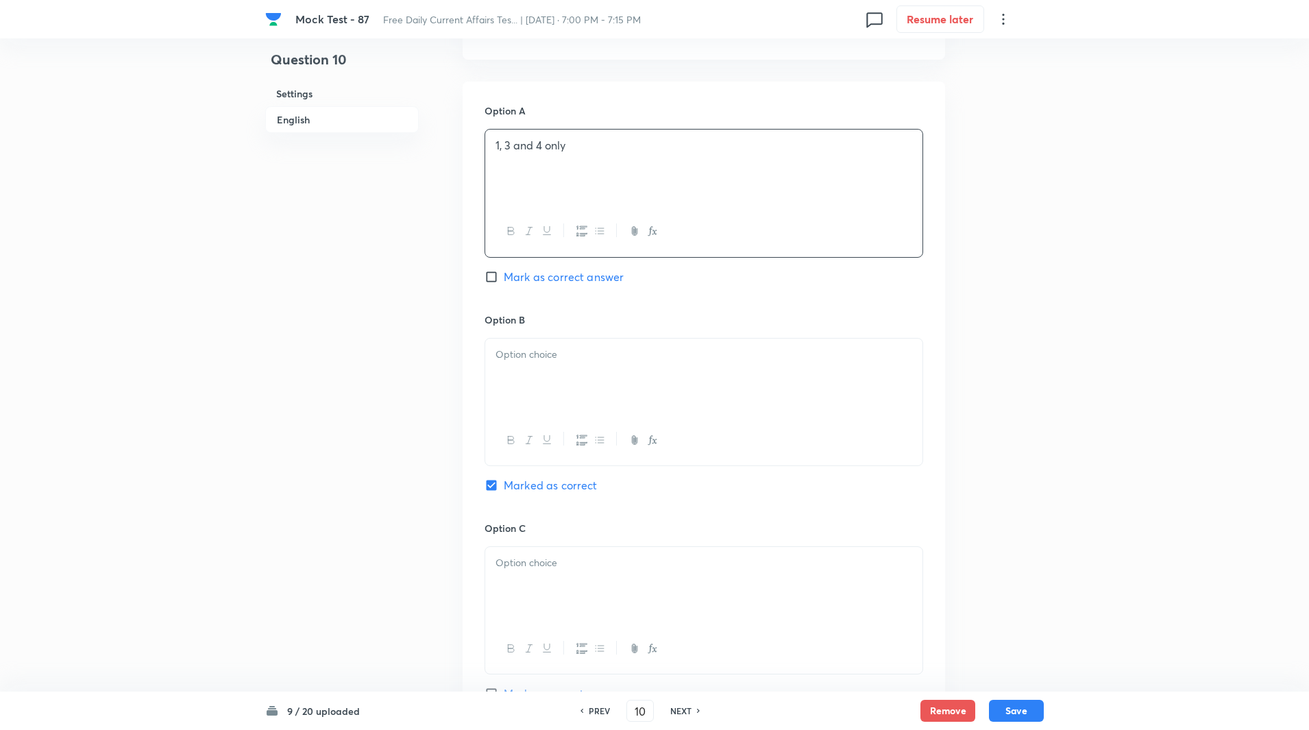
click at [535, 374] on div at bounding box center [703, 377] width 437 height 77
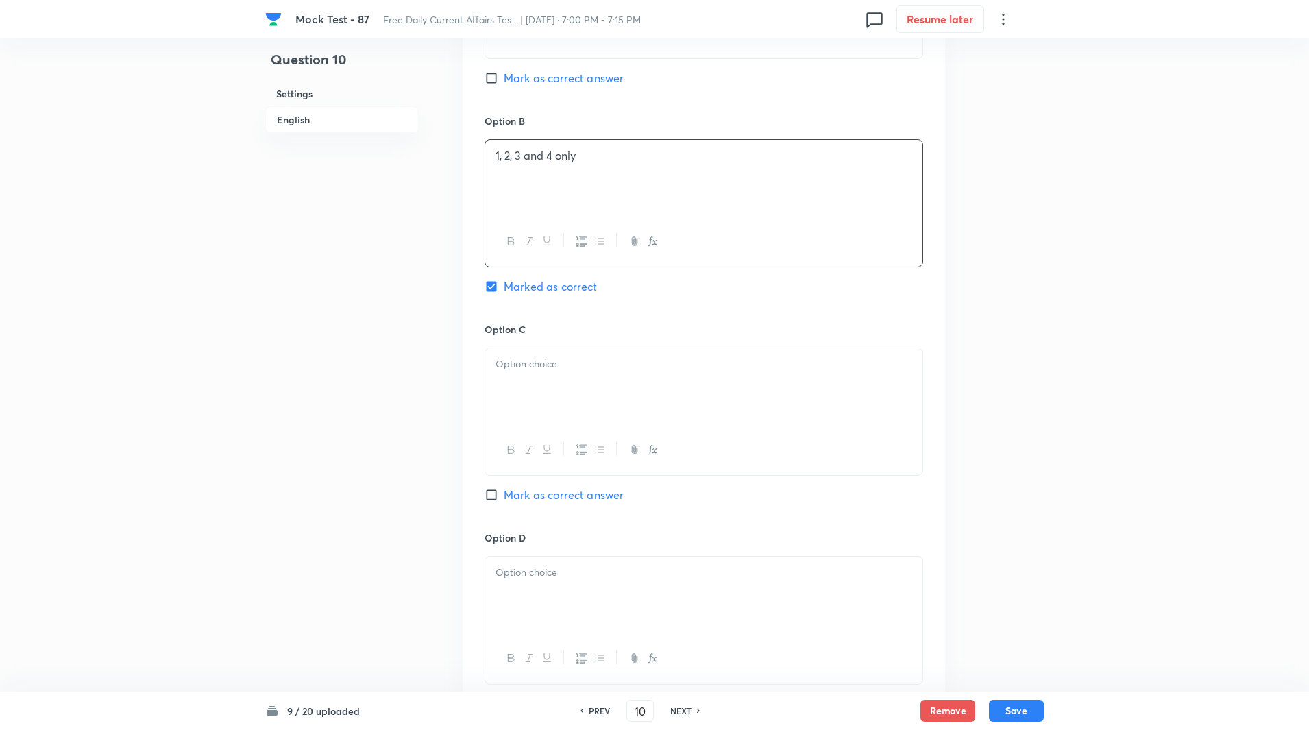
scroll to position [1030, 0]
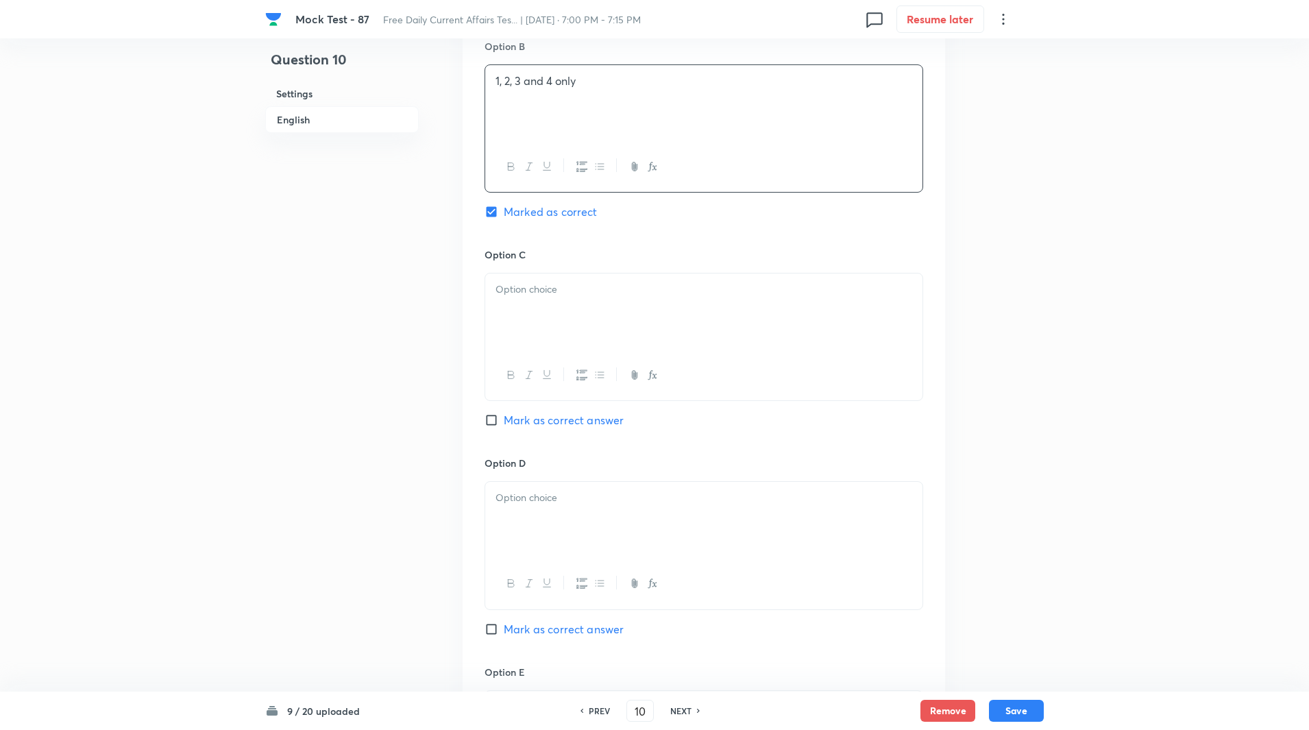
click at [516, 300] on div at bounding box center [703, 312] width 437 height 77
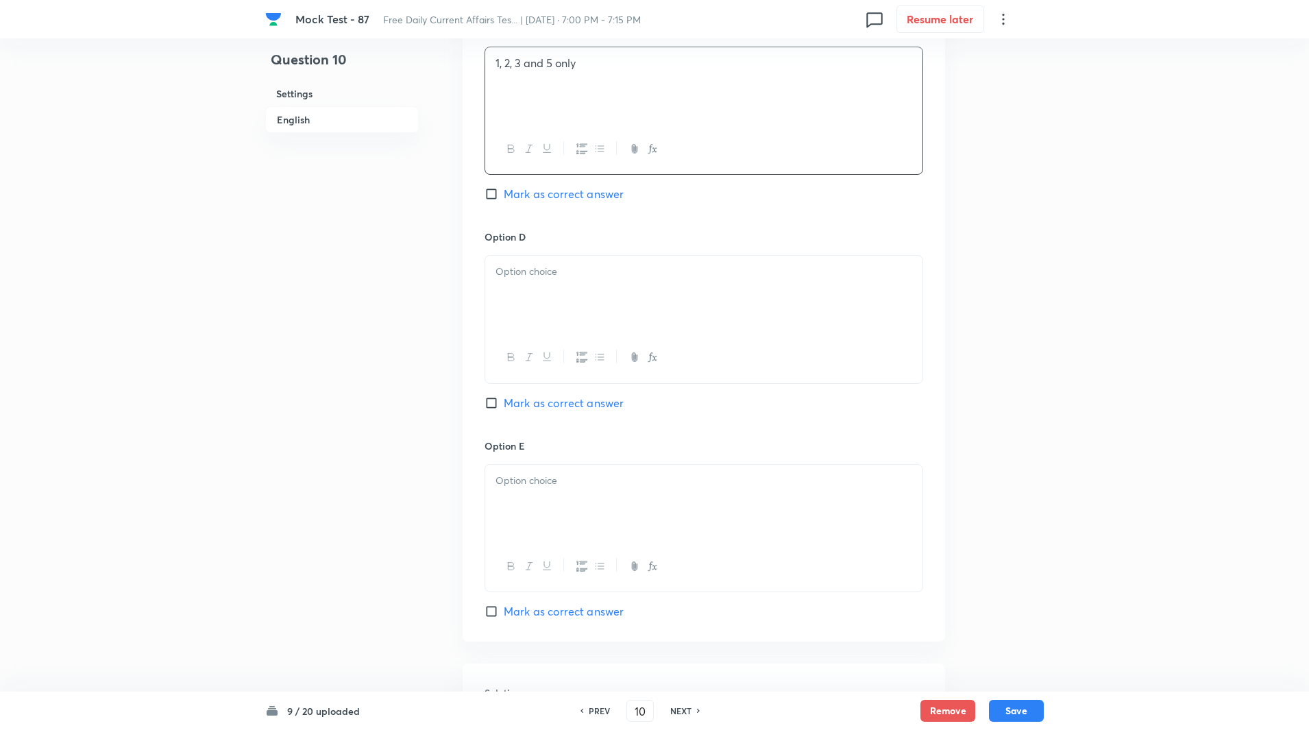
click at [513, 300] on div at bounding box center [703, 294] width 437 height 77
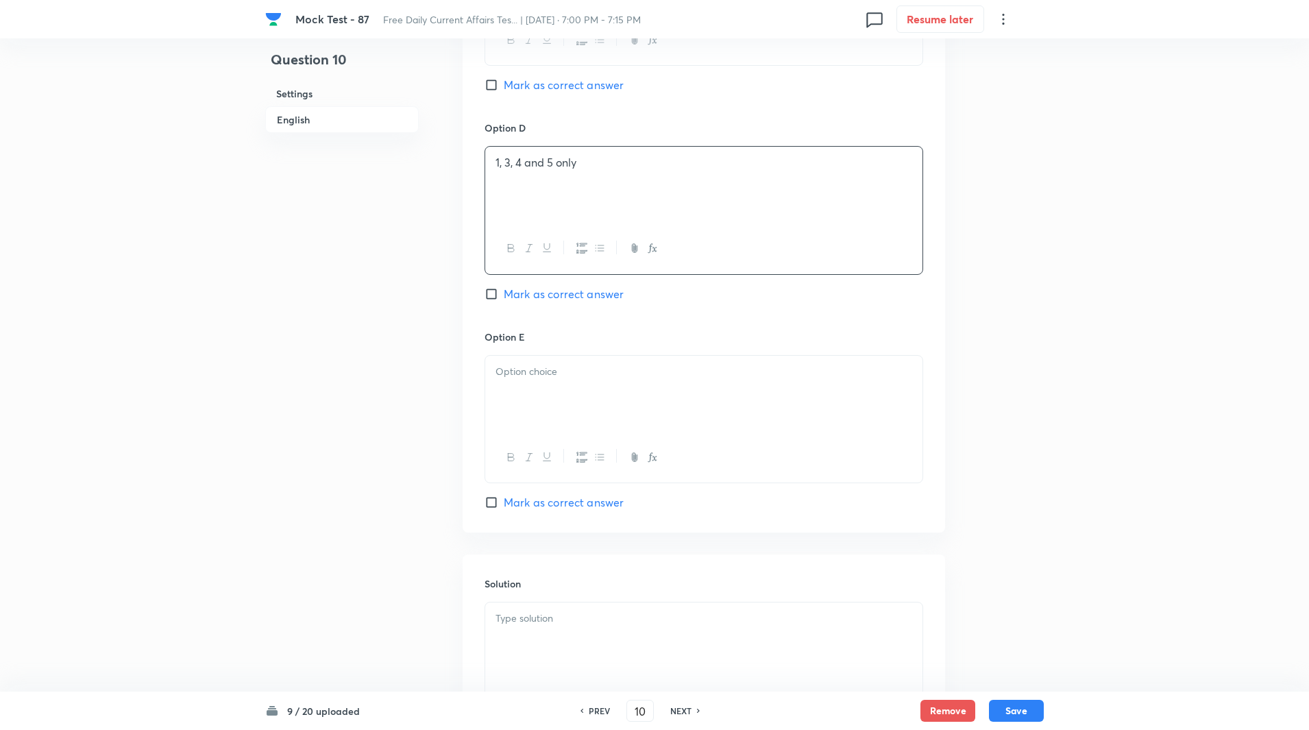
click at [546, 364] on p at bounding box center [704, 372] width 417 height 16
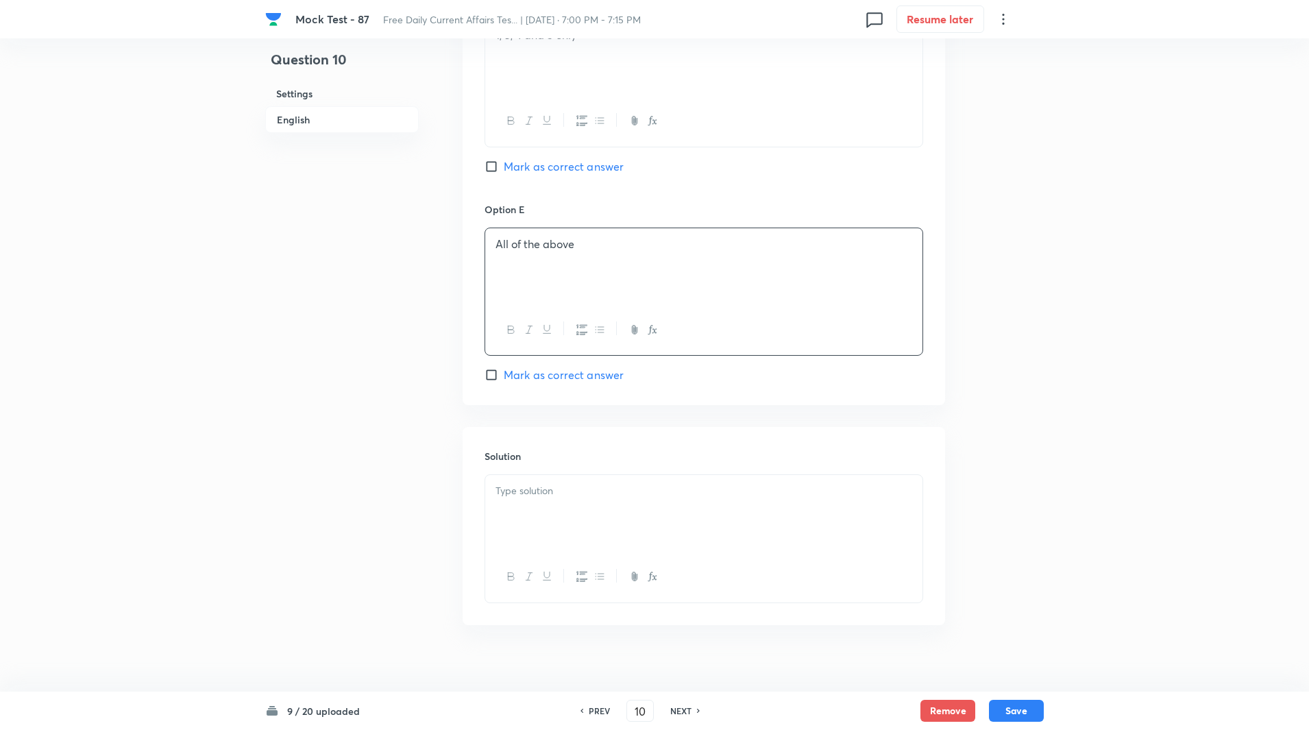
click at [535, 502] on div at bounding box center [703, 513] width 437 height 77
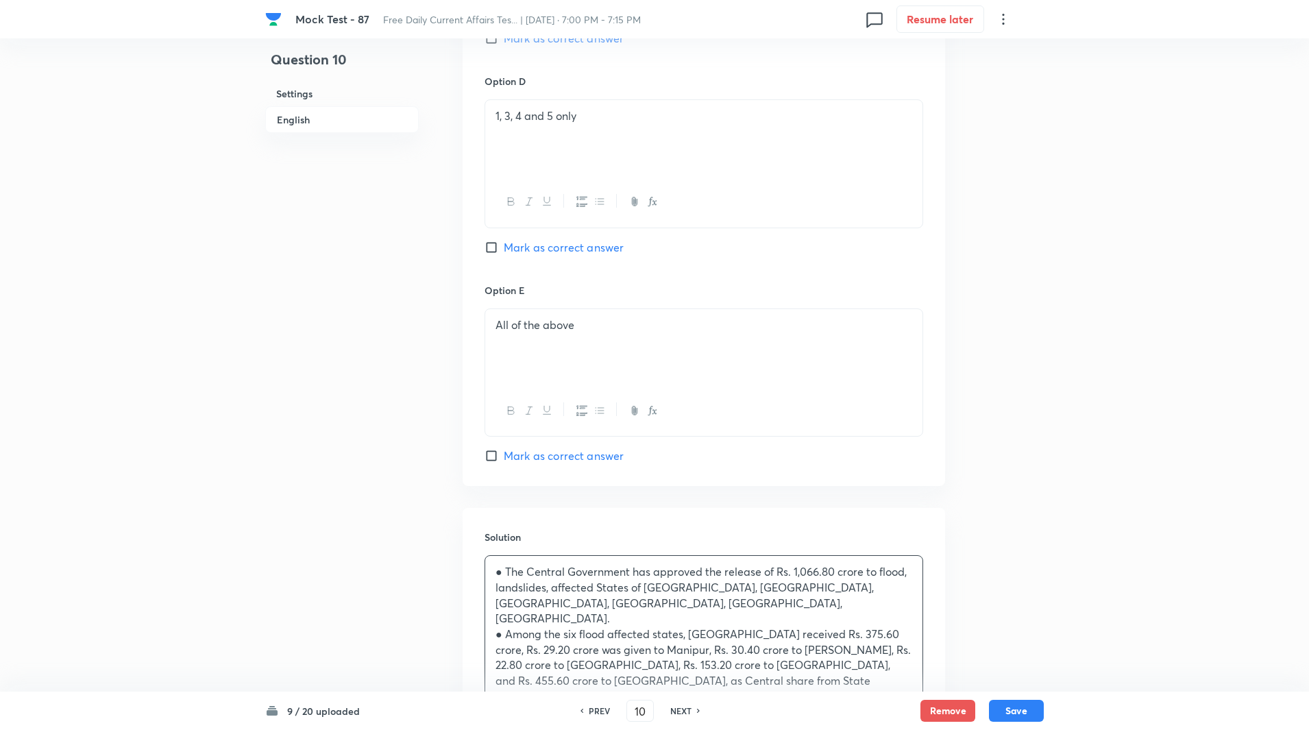
scroll to position [1619, 0]
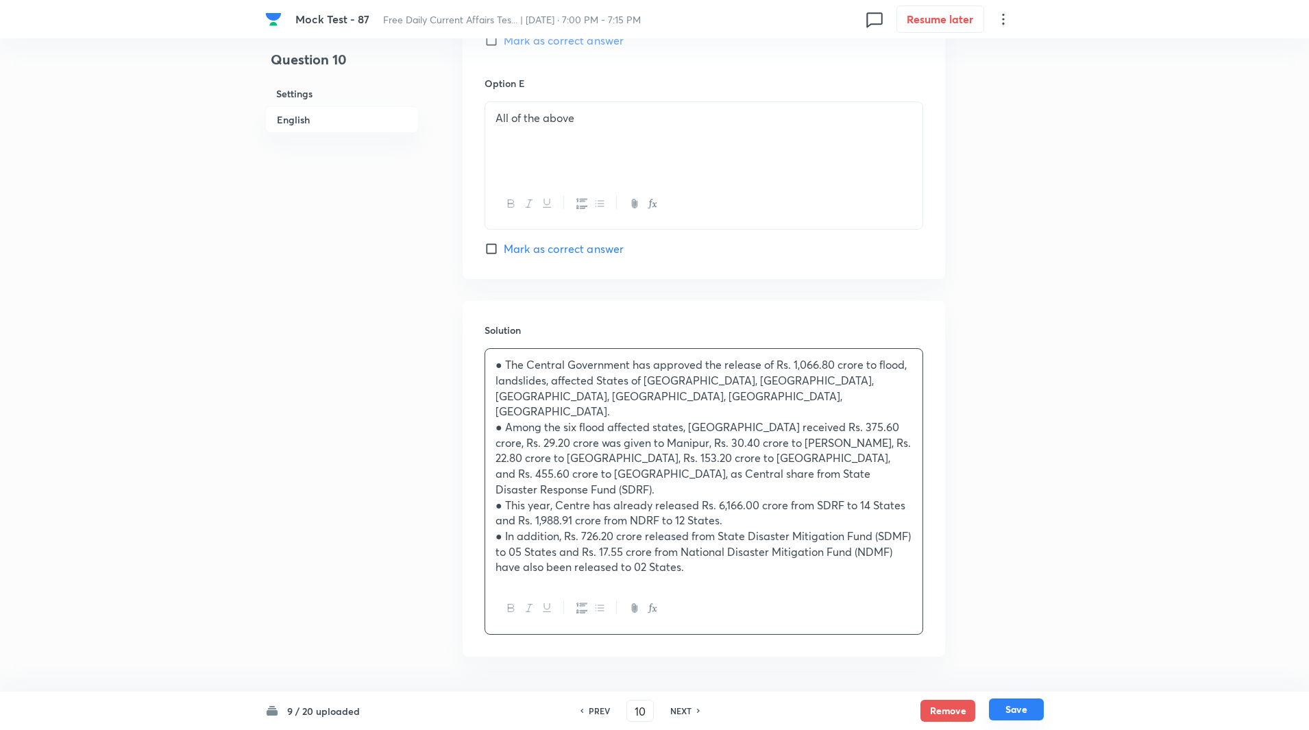
click at [1013, 714] on button "Save" at bounding box center [1016, 709] width 55 height 22
type input "11"
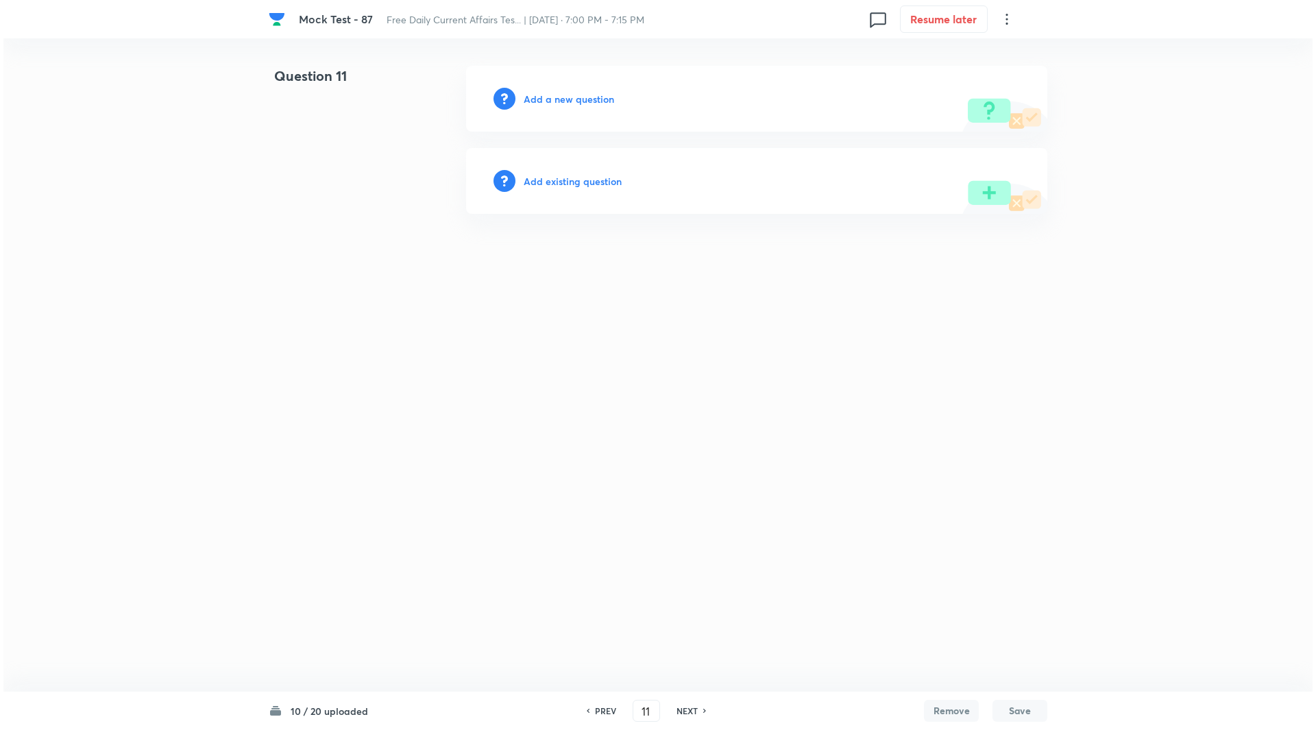
scroll to position [0, 0]
click at [567, 105] on h6 "Add a new question" at bounding box center [569, 99] width 90 height 14
click at [567, 105] on h6 "Choose a question type" at bounding box center [577, 99] width 106 height 14
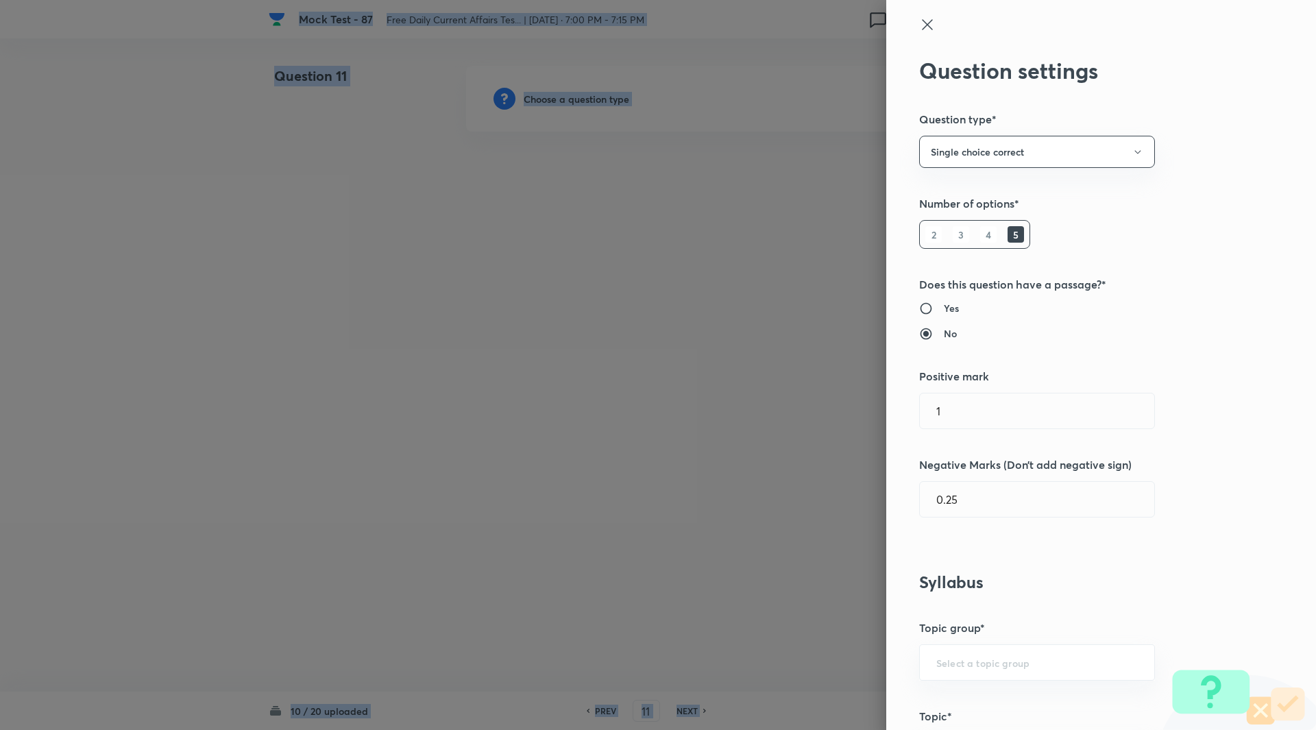
click at [567, 105] on div at bounding box center [658, 365] width 1316 height 730
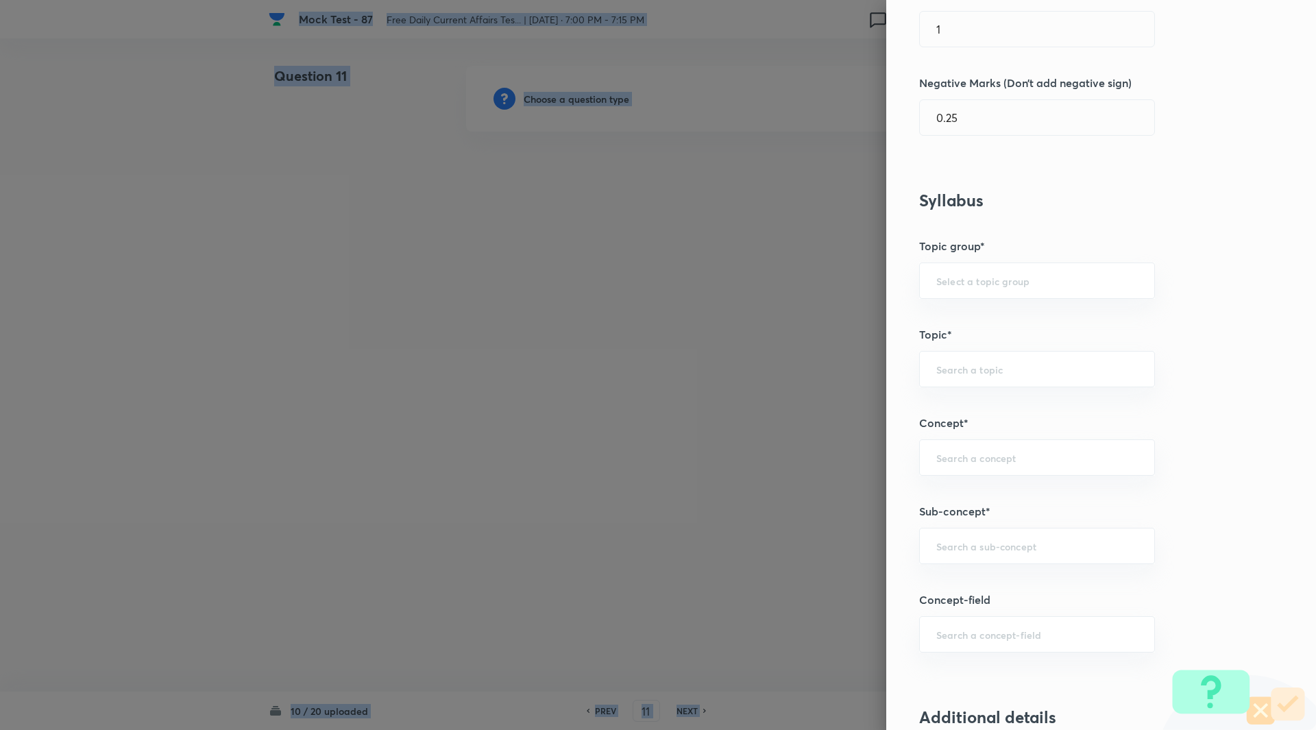
scroll to position [396, 0]
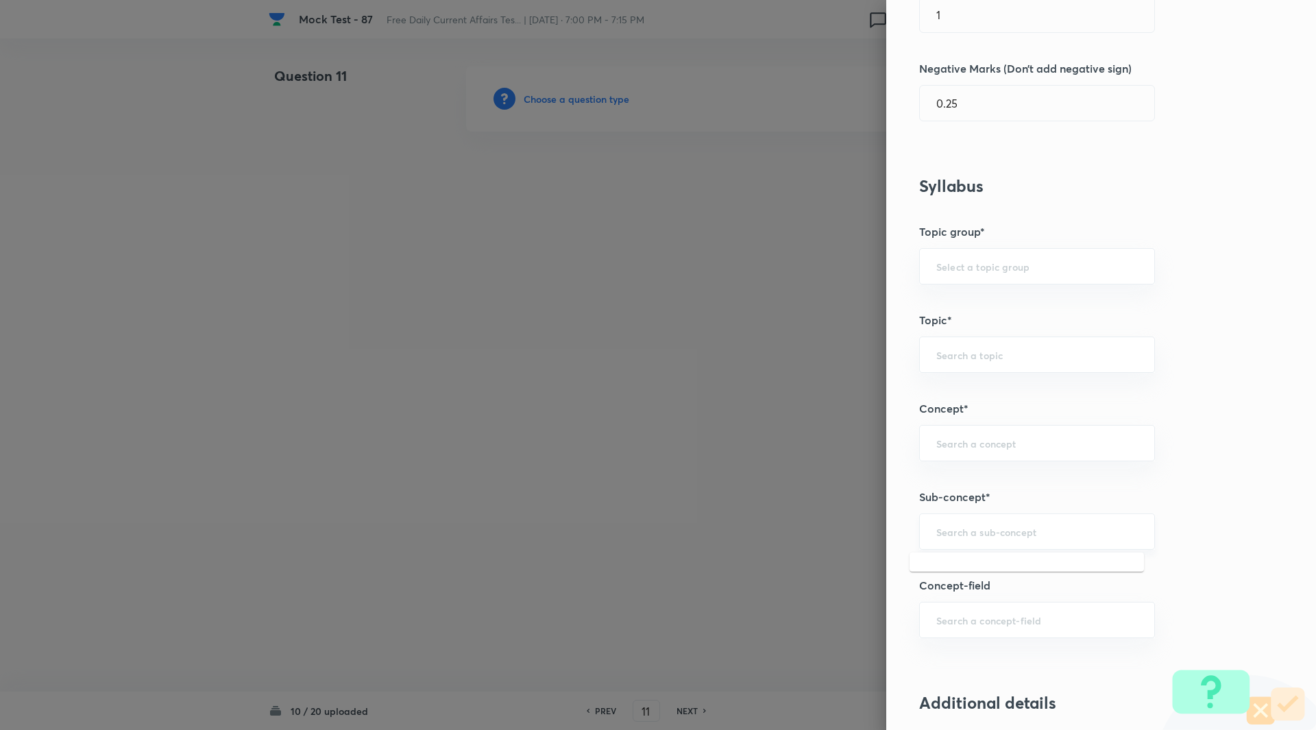
click at [945, 533] on input "text" at bounding box center [1037, 531] width 202 height 13
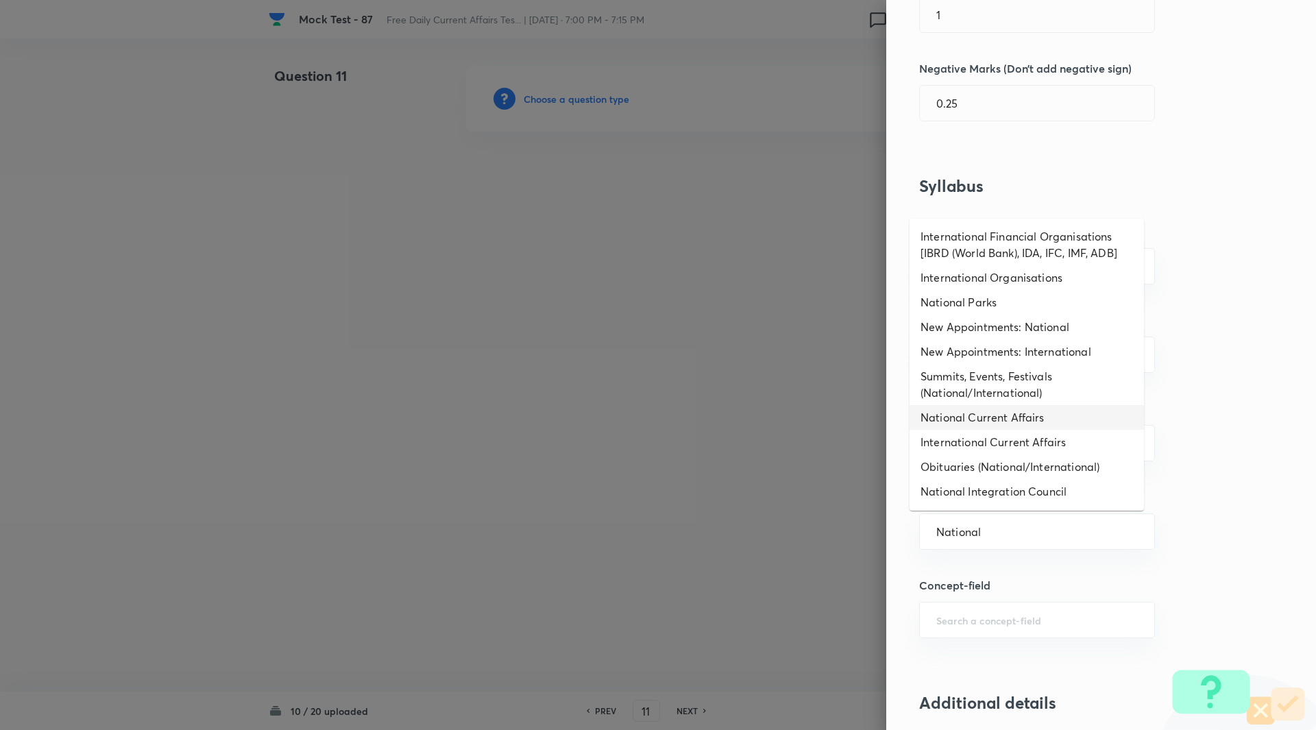
click at [995, 419] on li "National Current Affairs" at bounding box center [1027, 417] width 234 height 25
type input "National Current Affairs"
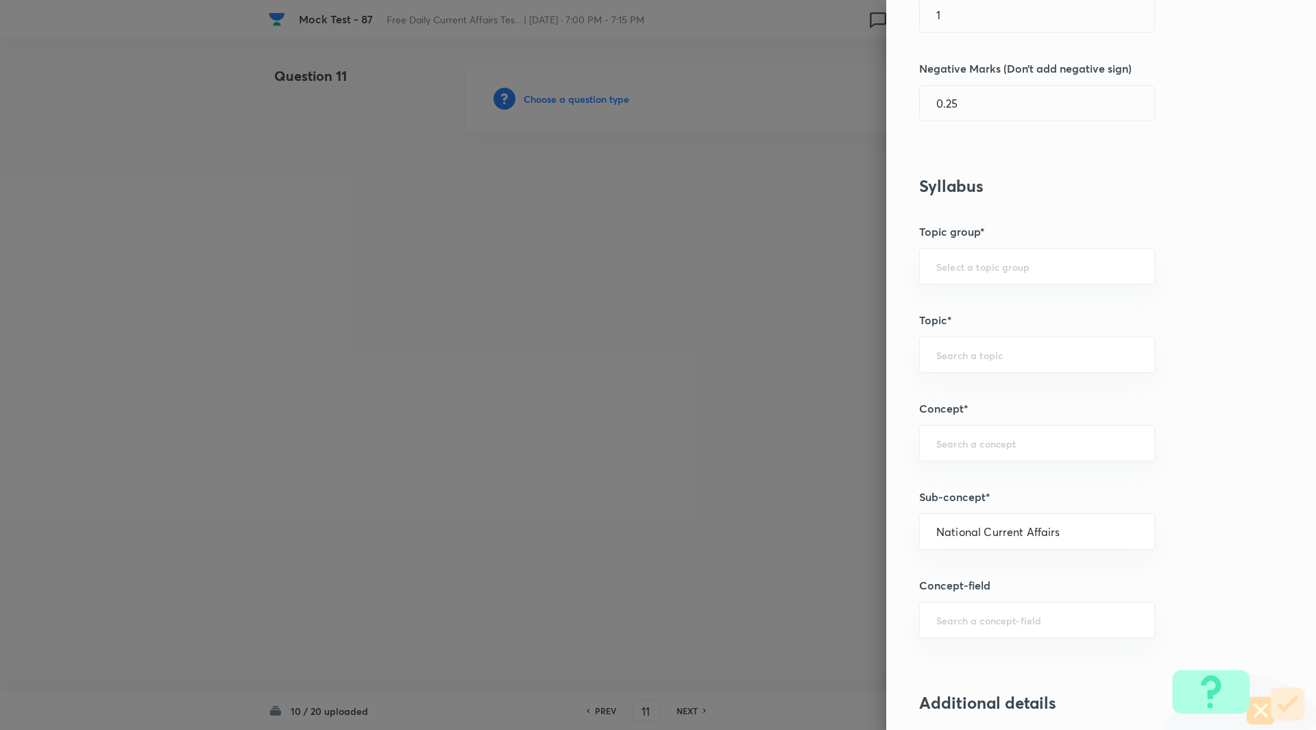
type input "Awareness"
type input "Current Affairs"
type input "National Current Affairs"
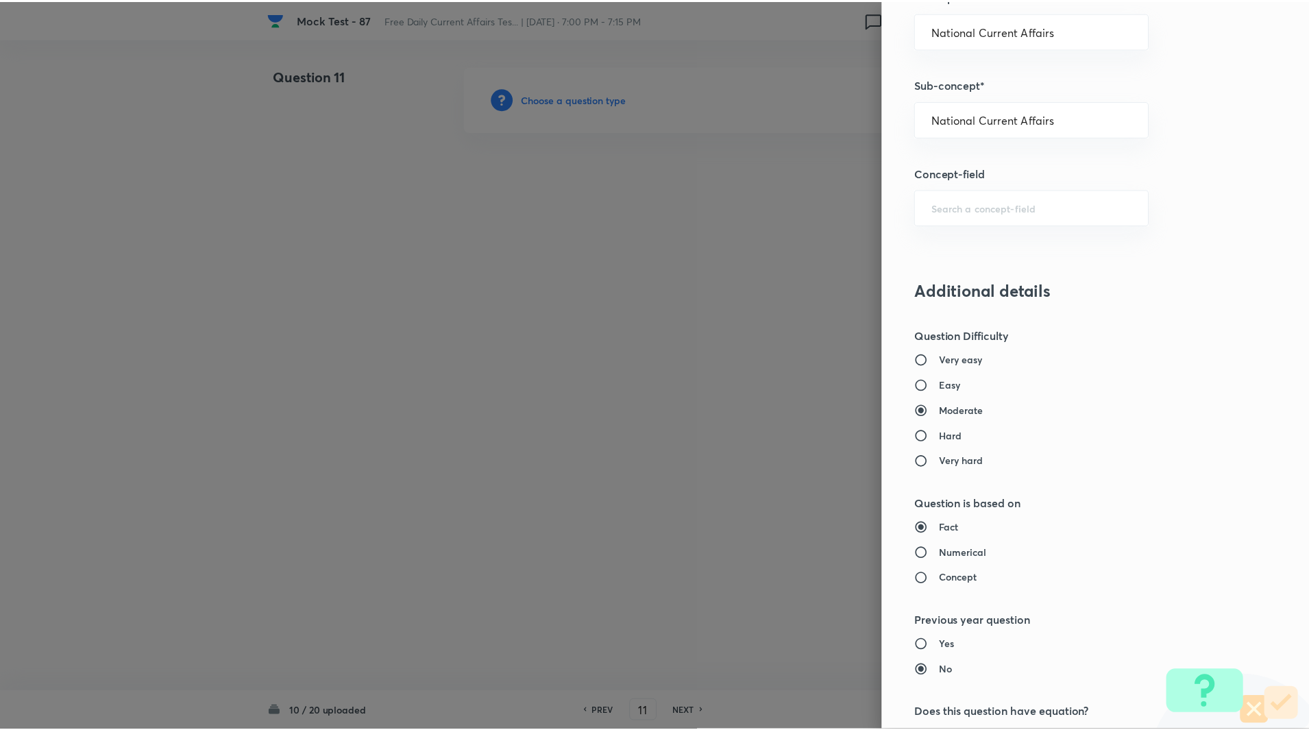
scroll to position [1139, 0]
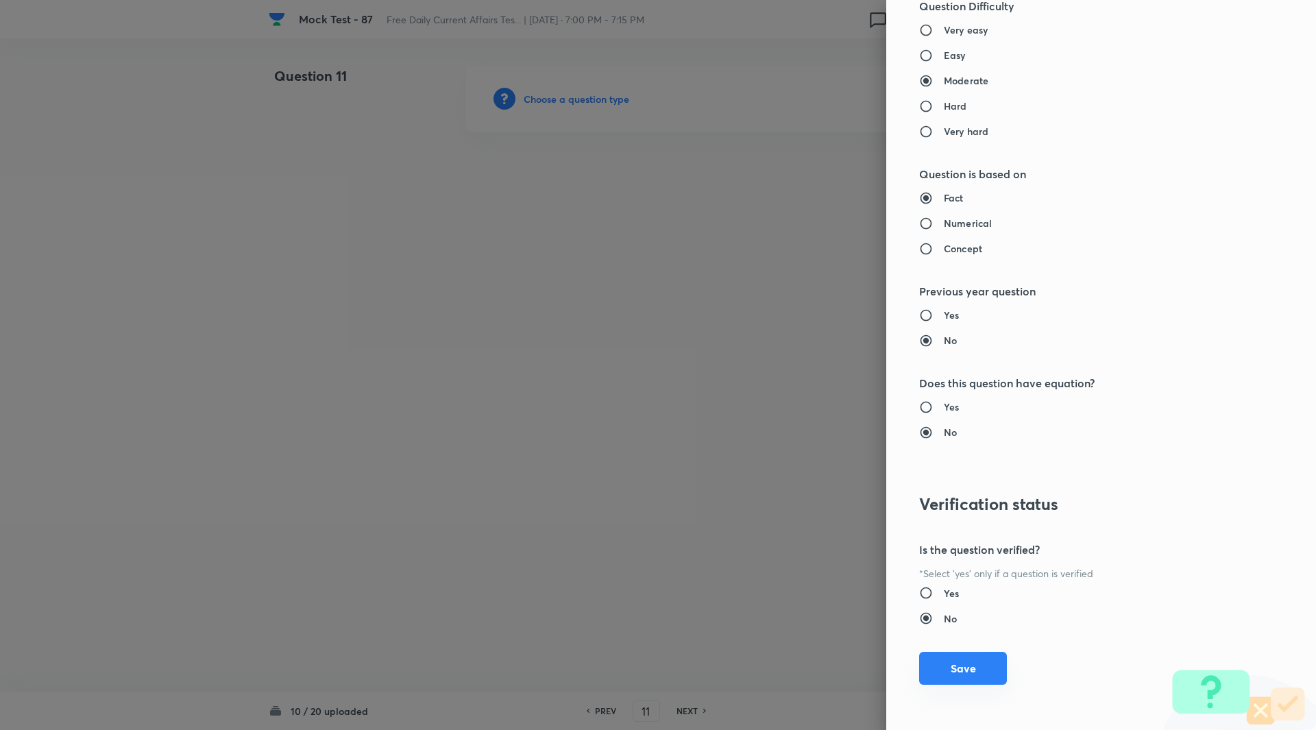
click at [937, 672] on button "Save" at bounding box center [963, 668] width 88 height 33
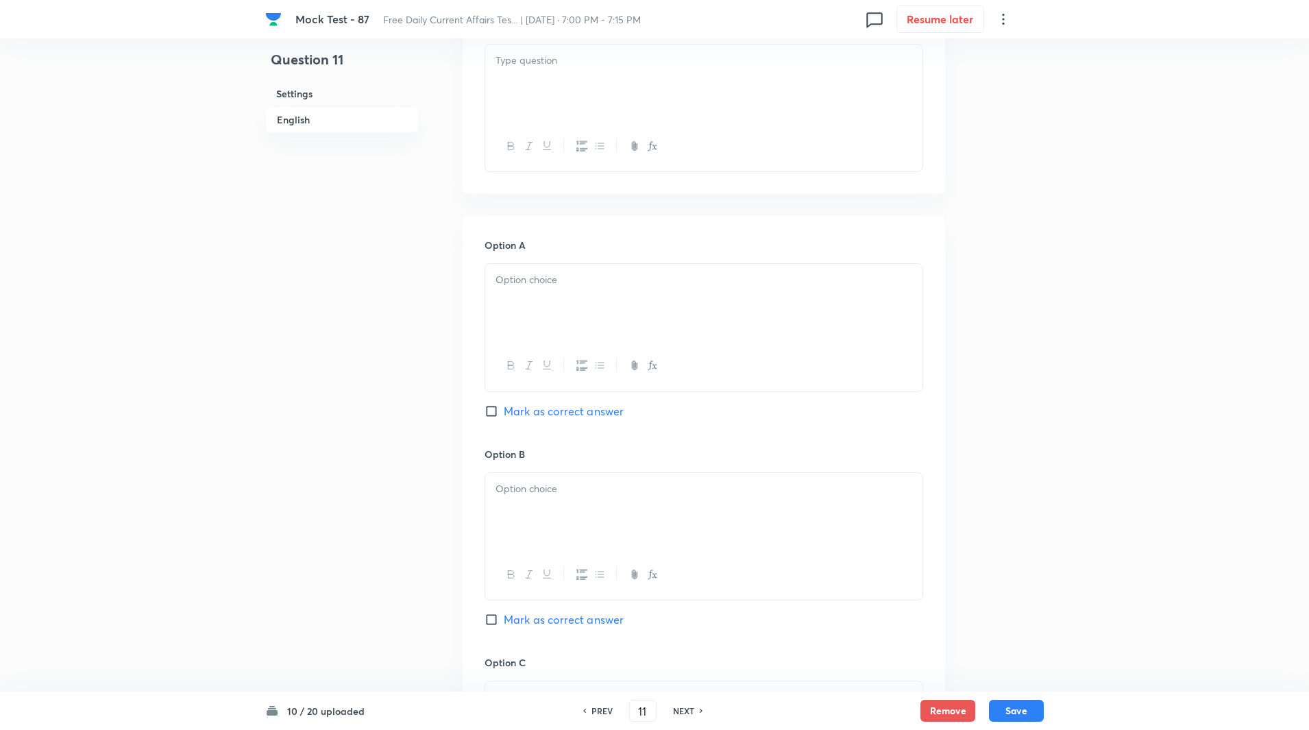
scroll to position [450, 0]
click at [495, 412] on input "Mark as correct answer" at bounding box center [494, 411] width 19 height 14
checkbox input "true"
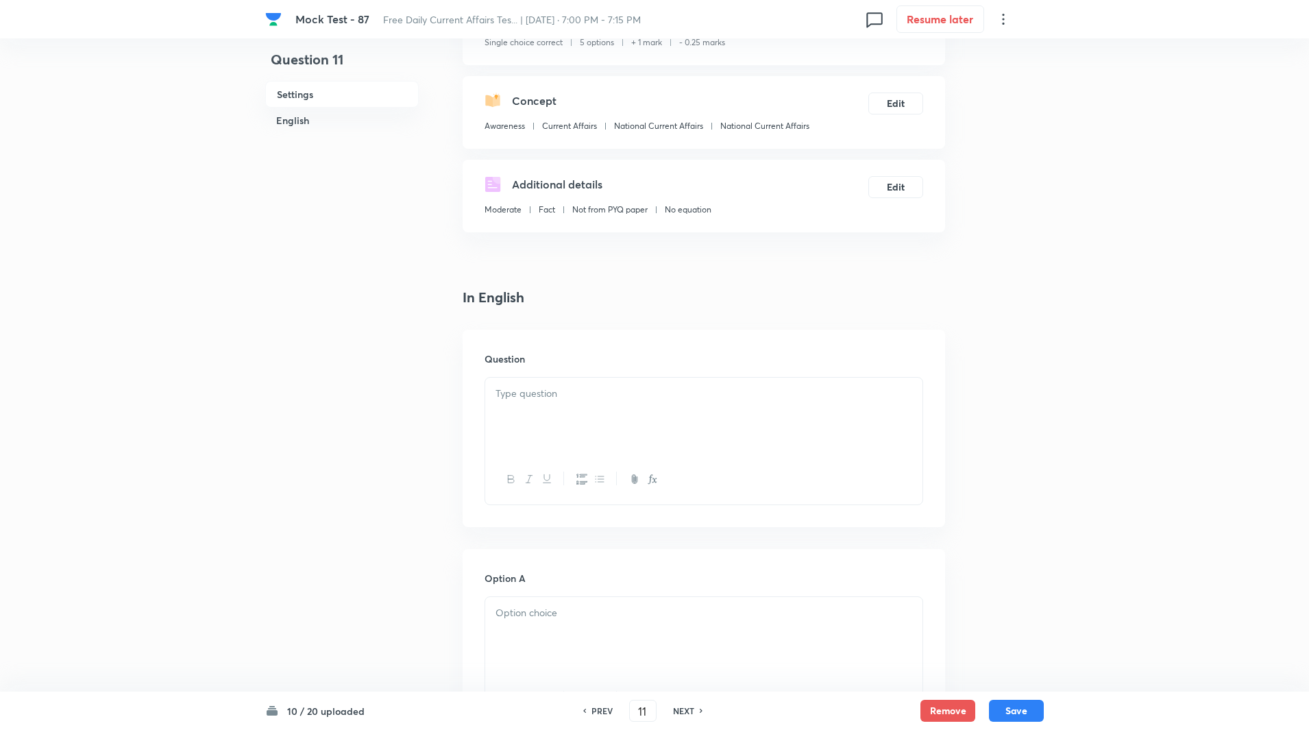
scroll to position [125, 0]
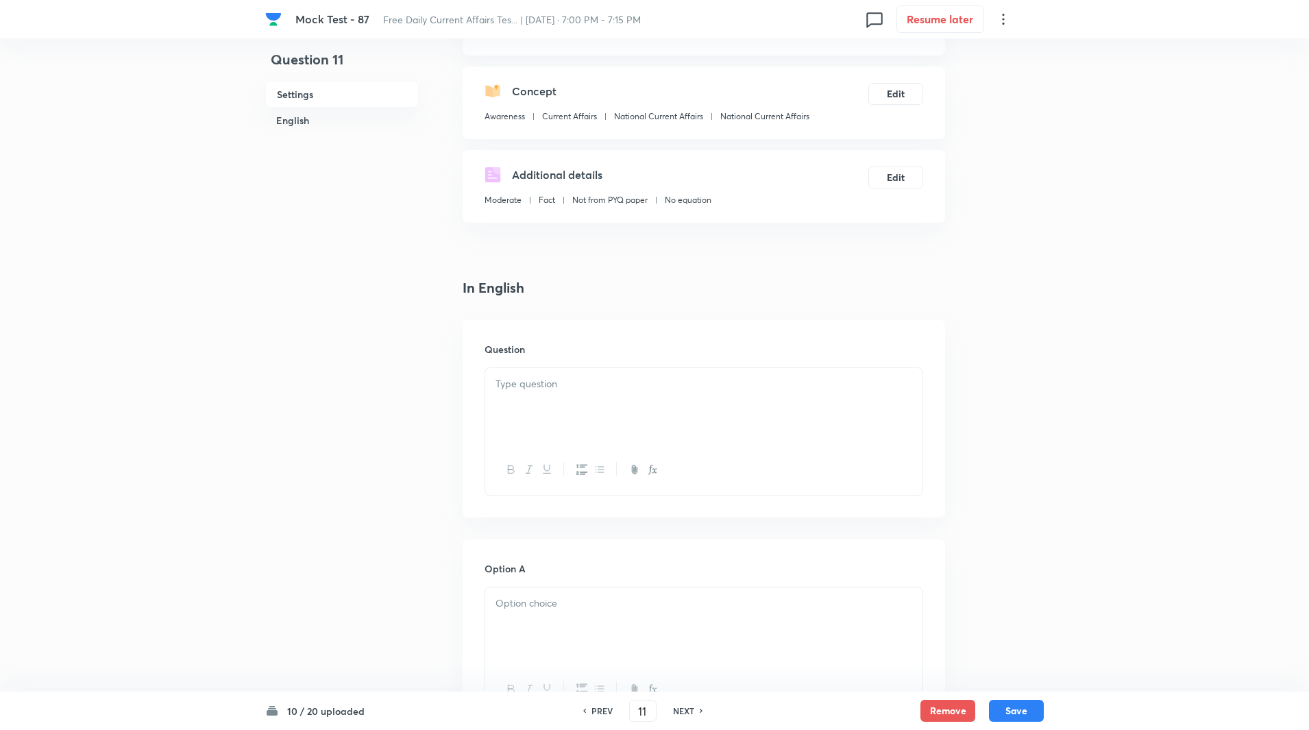
click at [578, 413] on div at bounding box center [703, 406] width 437 height 77
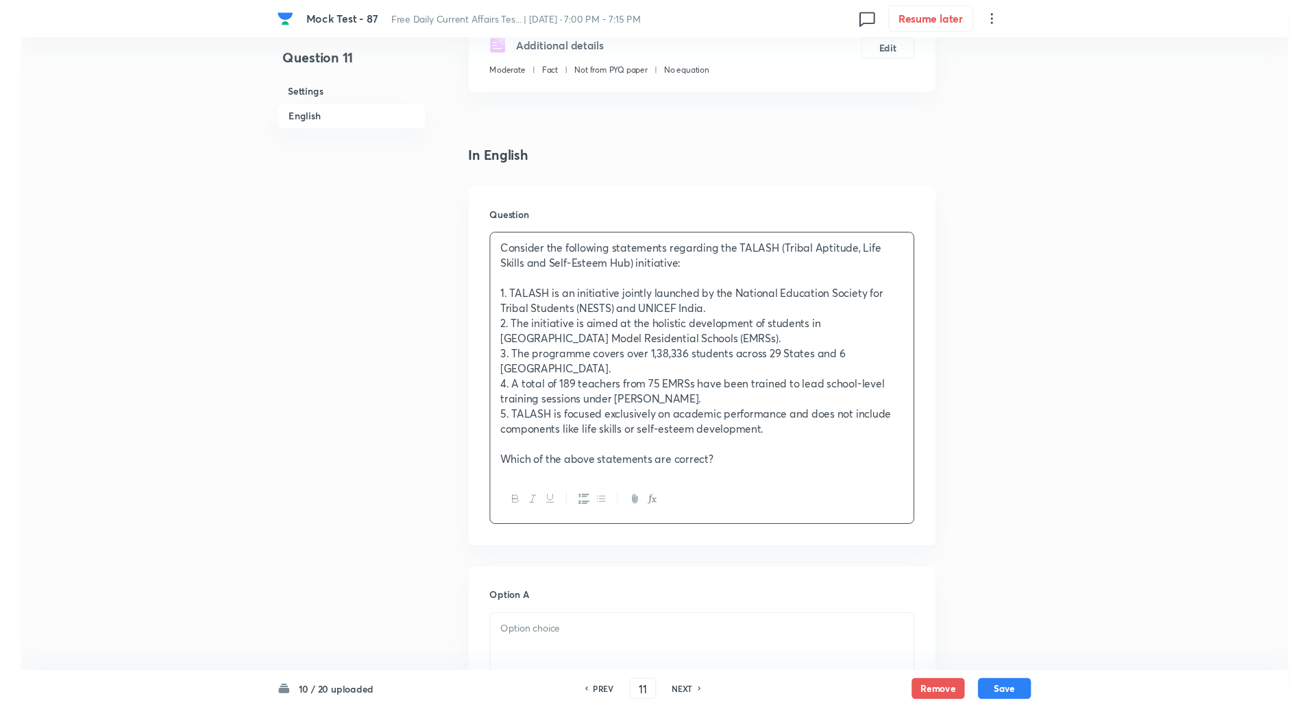
scroll to position [440, 0]
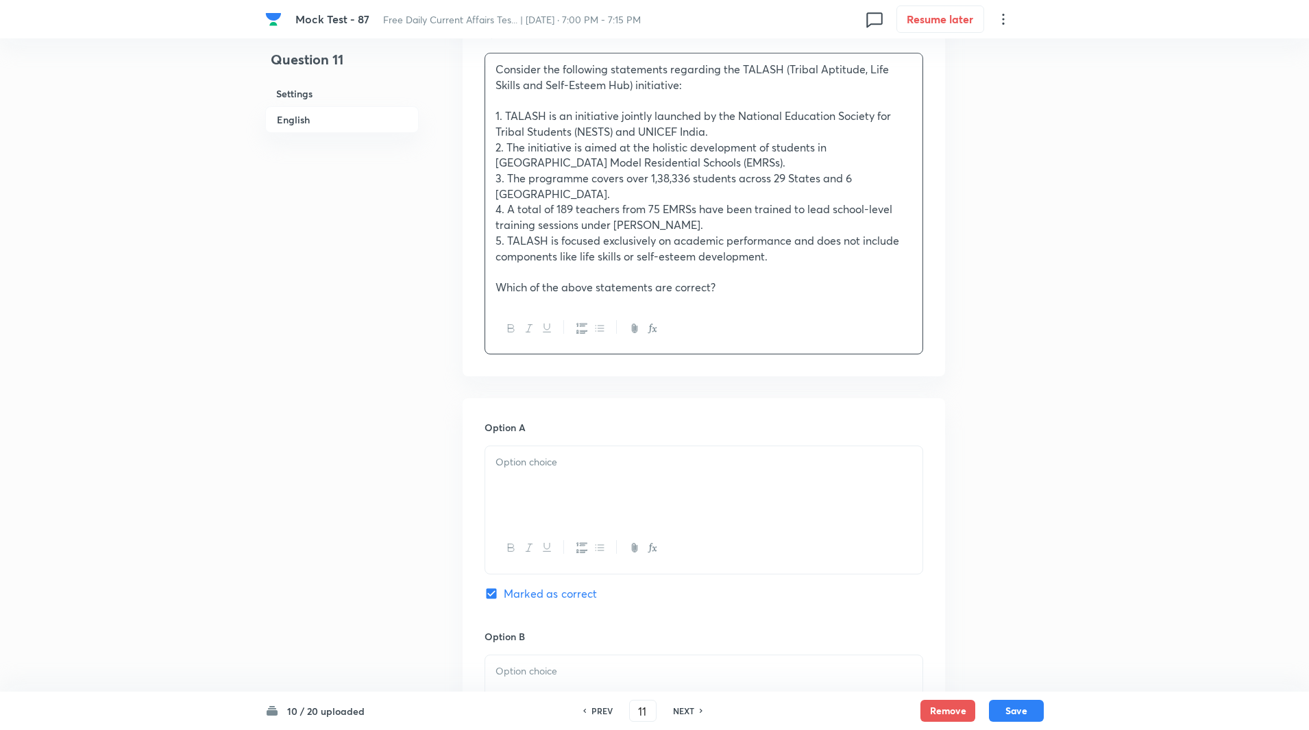
click at [555, 502] on div at bounding box center [703, 484] width 437 height 77
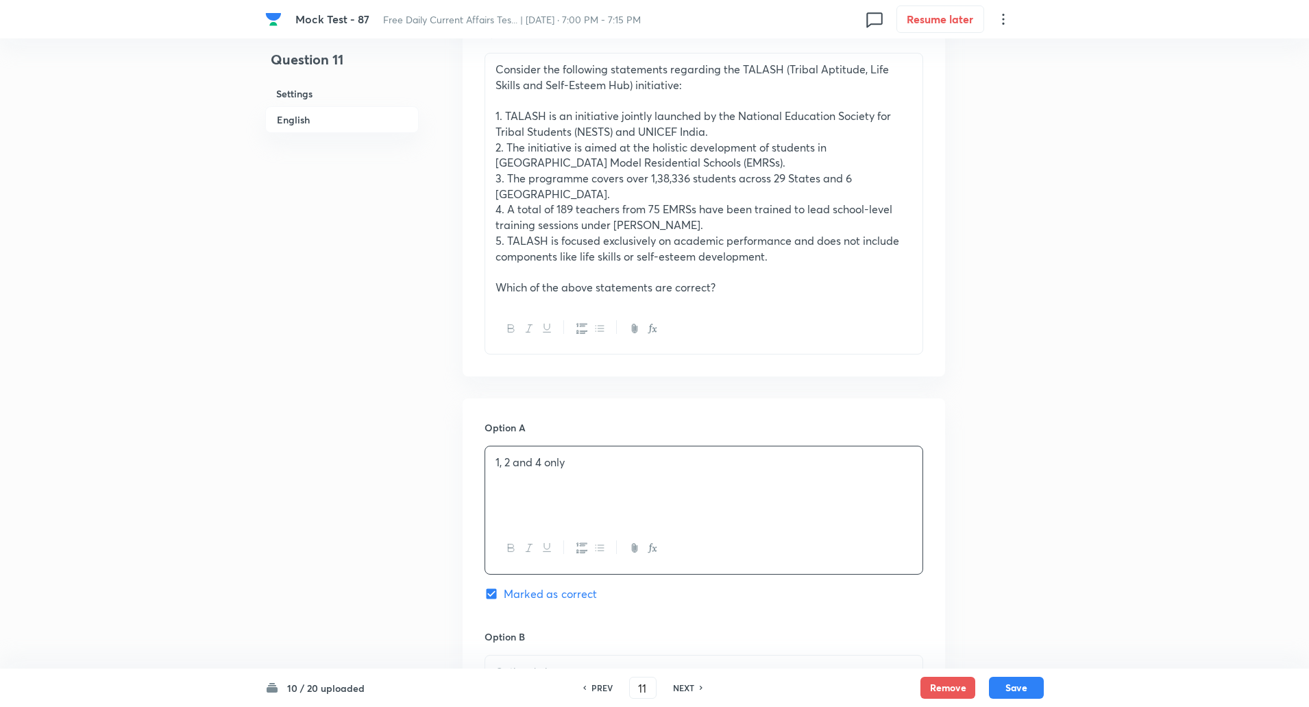
scroll to position [644, 0]
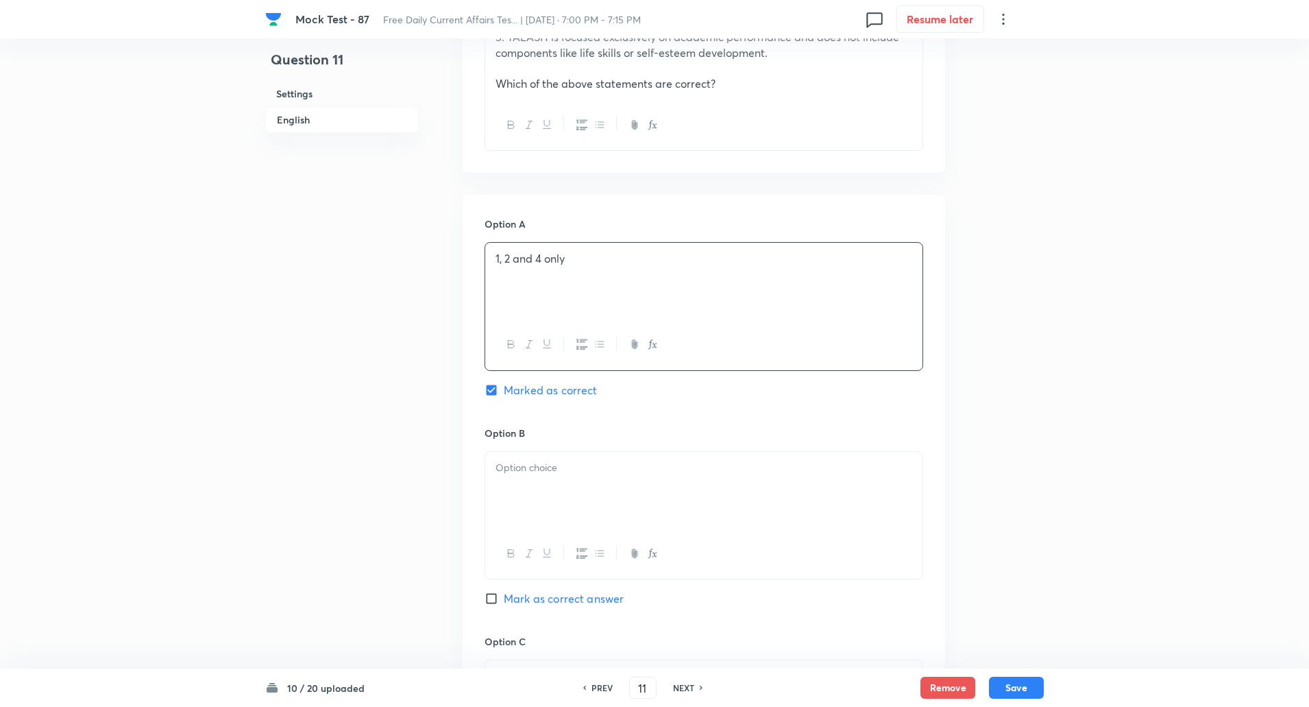
click at [550, 472] on p at bounding box center [704, 468] width 417 height 16
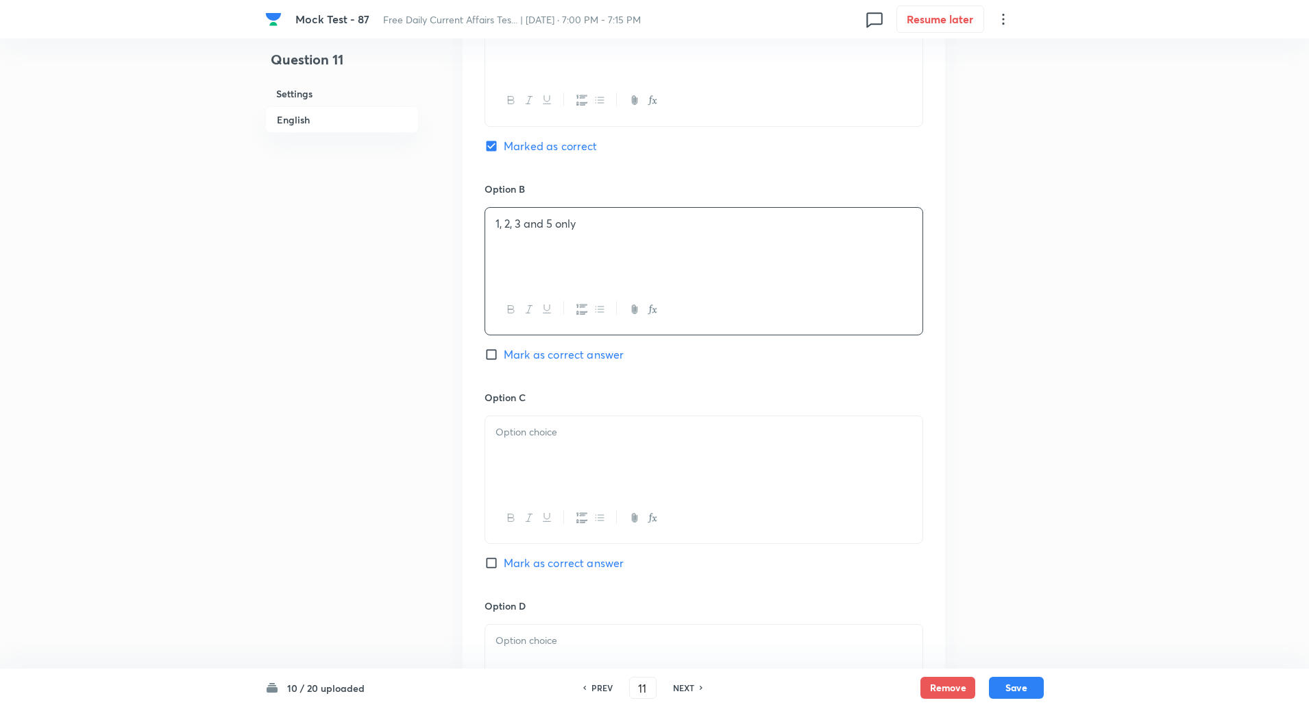
click at [536, 451] on div at bounding box center [703, 454] width 437 height 77
paste div
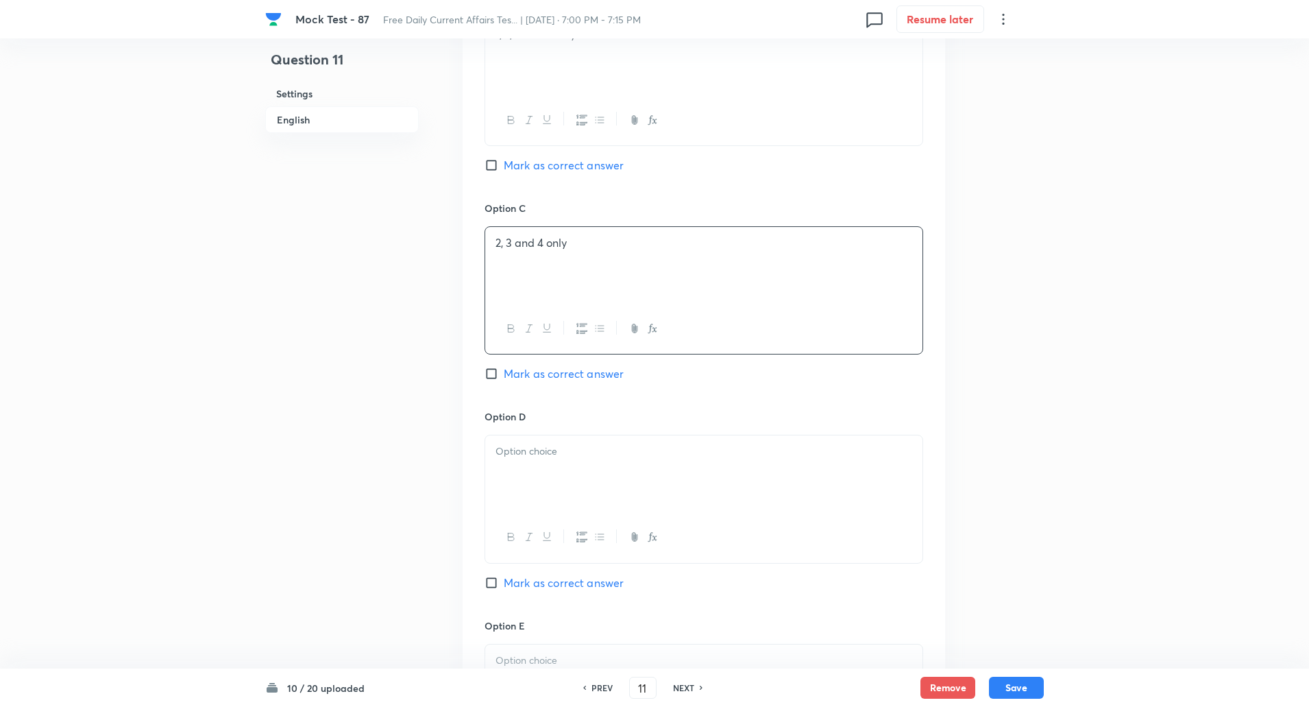
scroll to position [1121, 0]
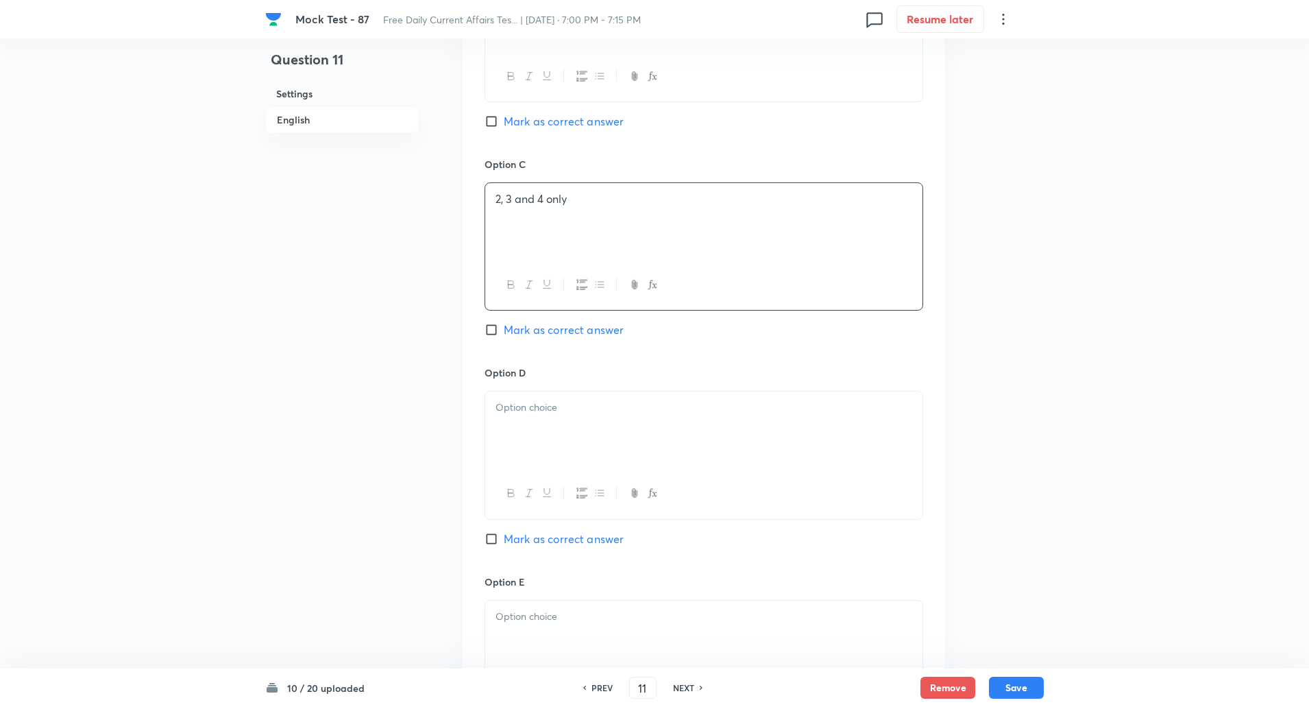
click at [536, 463] on div at bounding box center [703, 429] width 437 height 77
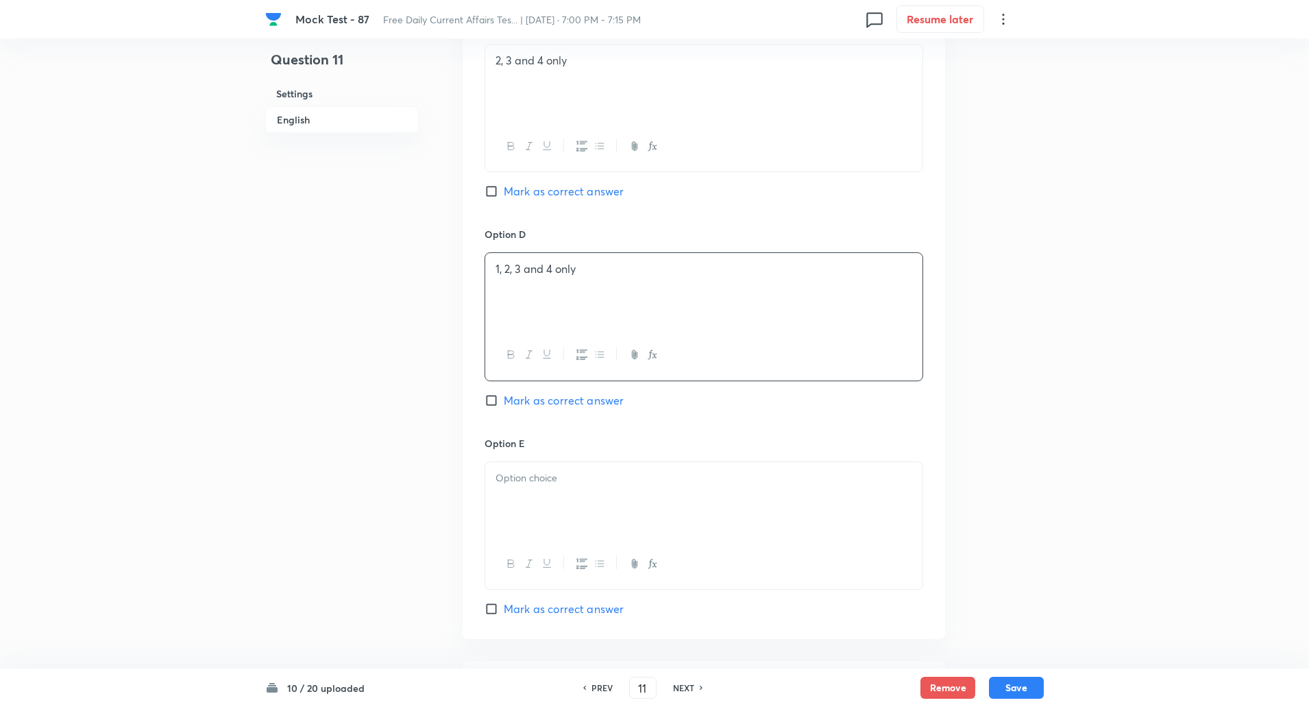
scroll to position [1377, 0]
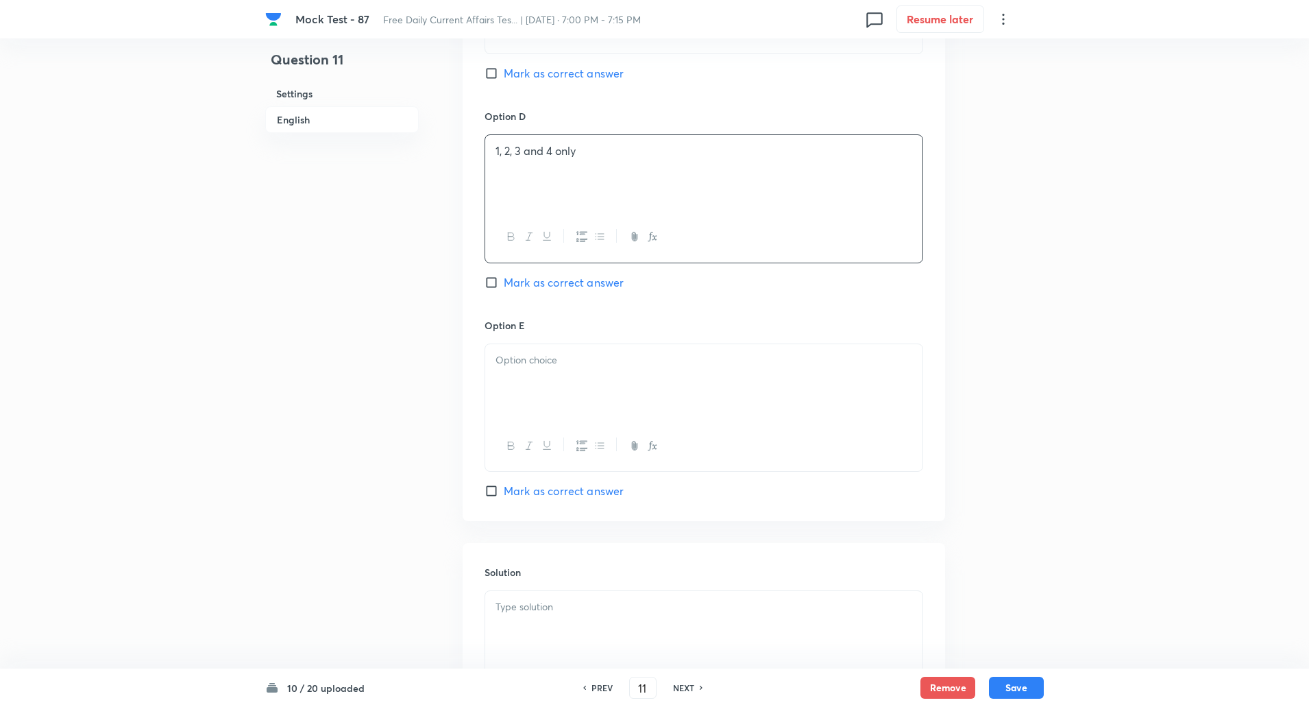
click at [528, 400] on div at bounding box center [703, 382] width 437 height 77
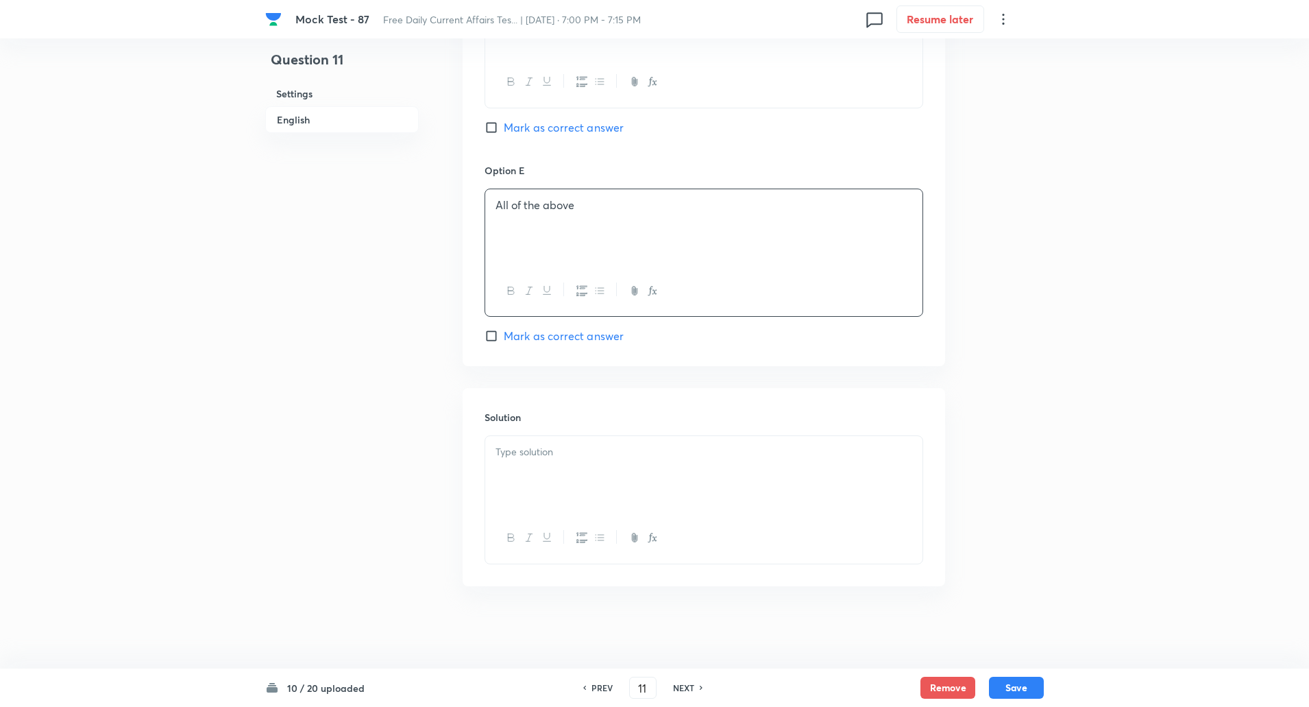
click at [531, 483] on div at bounding box center [703, 474] width 437 height 77
paste div
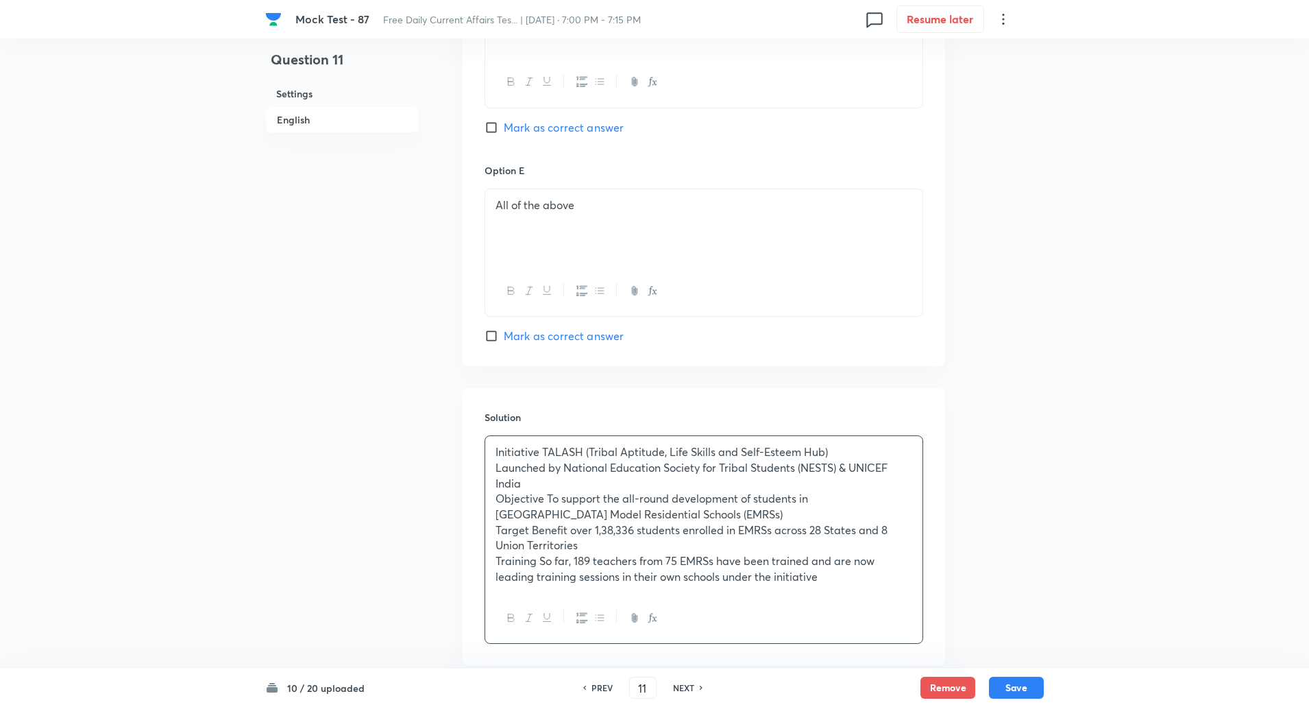
click at [543, 455] on p "Initiative TALASH (Tribal Aptitude, Life Skills and Self-Esteem Hub)" at bounding box center [704, 452] width 417 height 16
copy p "-----"
click at [565, 467] on p "Launched by National Education Society for Tribal Students (NESTS) & UNICEF Ind…" at bounding box center [704, 475] width 417 height 31
click at [546, 498] on p "Objective To support the all-round development of students in Eklavya Model Res…" at bounding box center [704, 506] width 417 height 31
click at [528, 528] on p "Target Benefit over 1,38,336 students enrolled in EMRSs across 28 States and 8 …" at bounding box center [704, 537] width 417 height 31
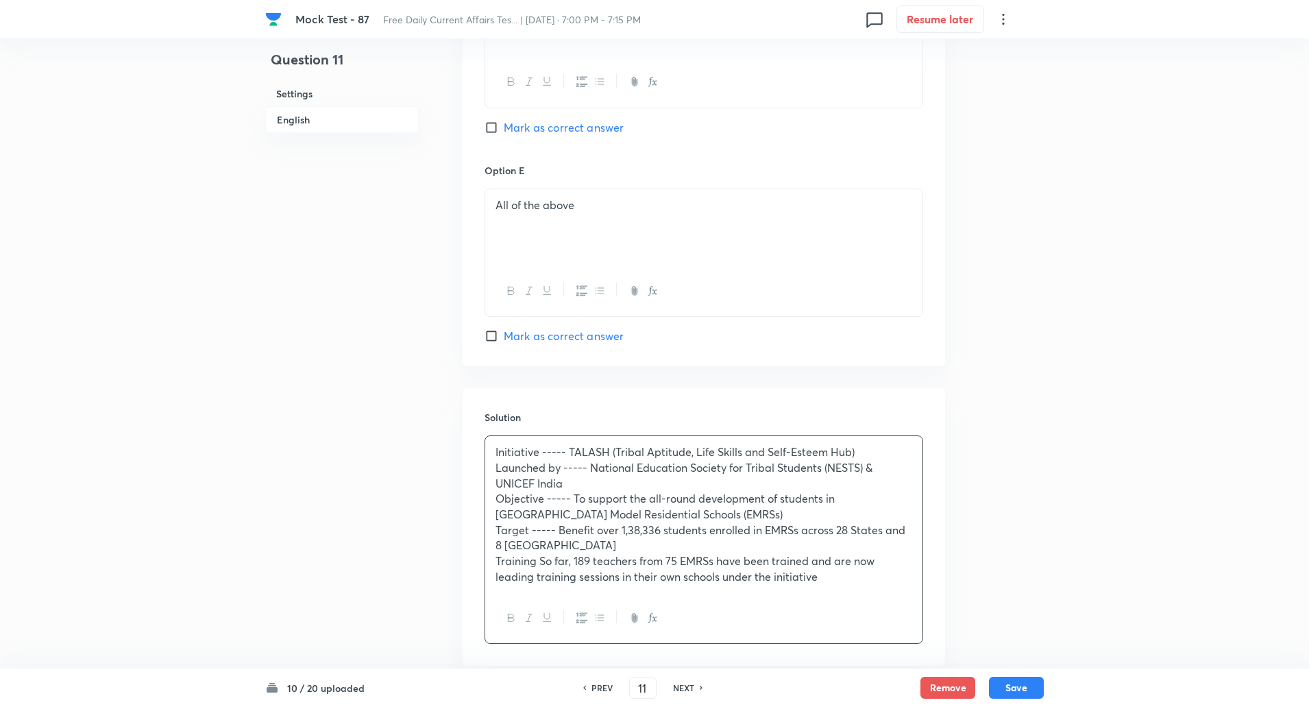
scroll to position [1612, 0]
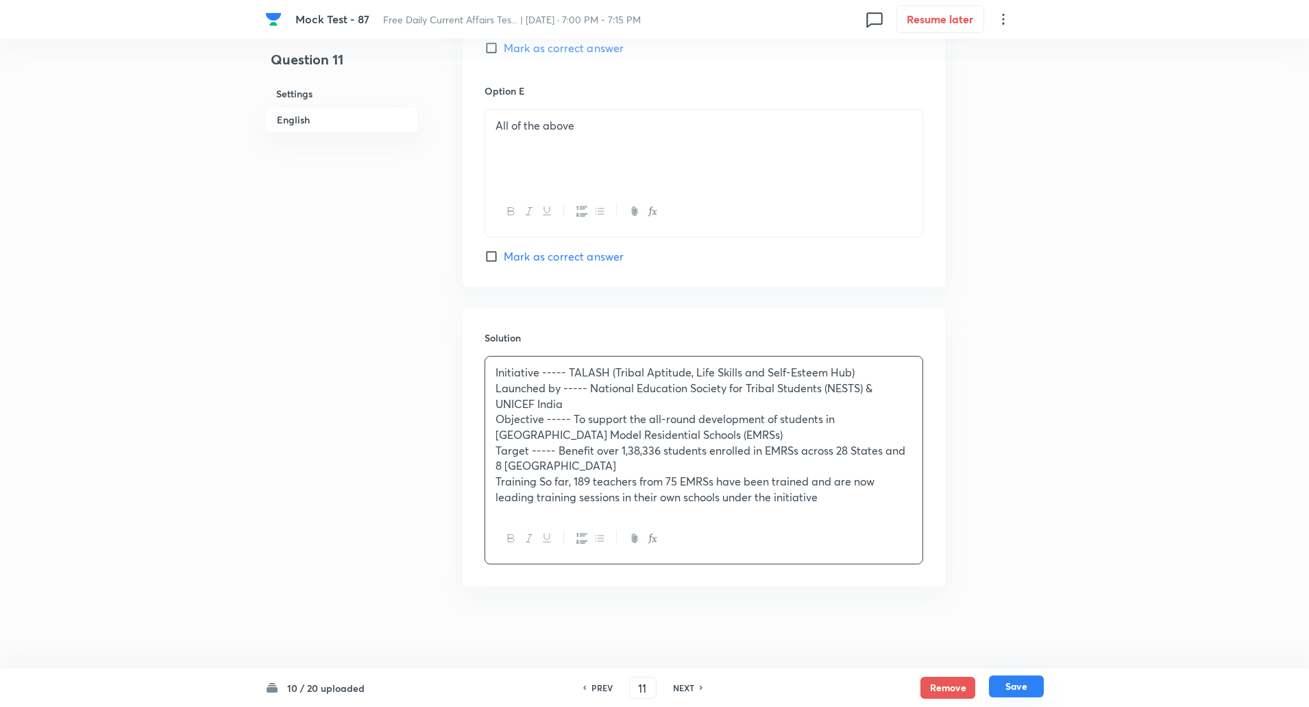
click at [1033, 683] on button "Save" at bounding box center [1016, 686] width 55 height 22
type input "12"
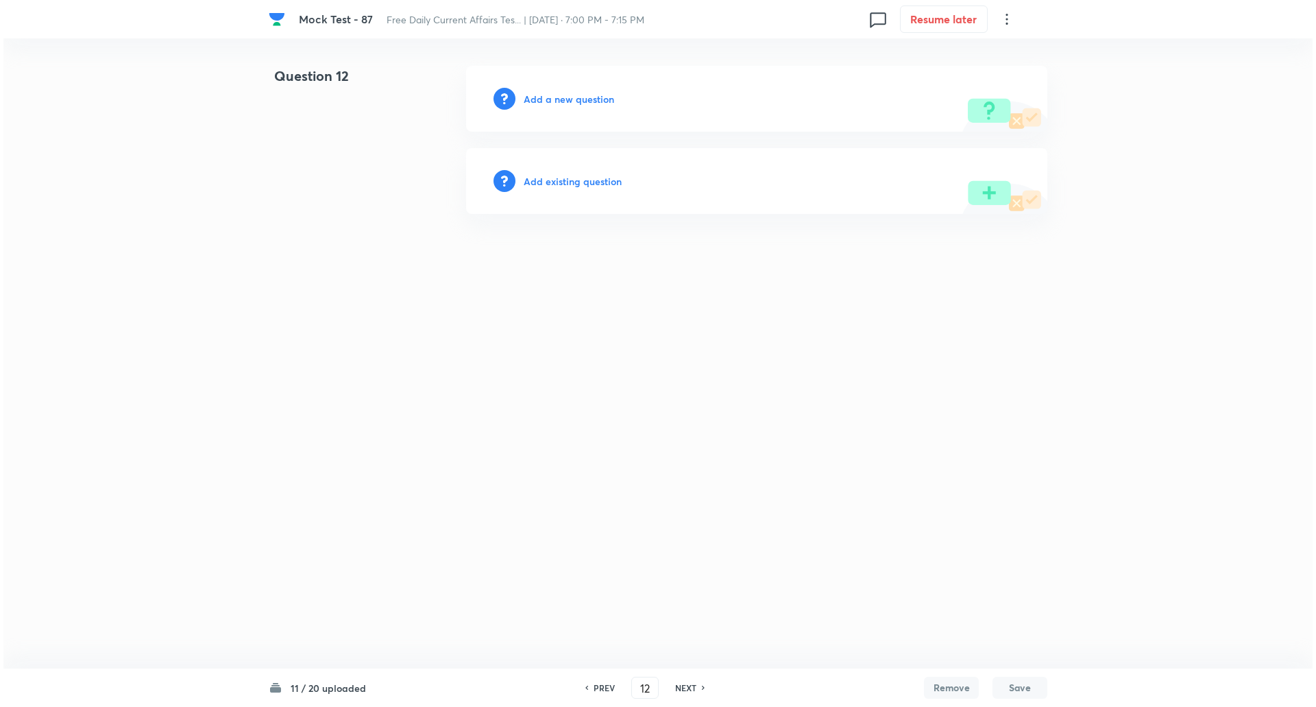
scroll to position [0, 0]
click at [556, 103] on h6 "Add a new question" at bounding box center [569, 99] width 90 height 14
click at [556, 103] on h6 "Choose a question type" at bounding box center [577, 99] width 106 height 14
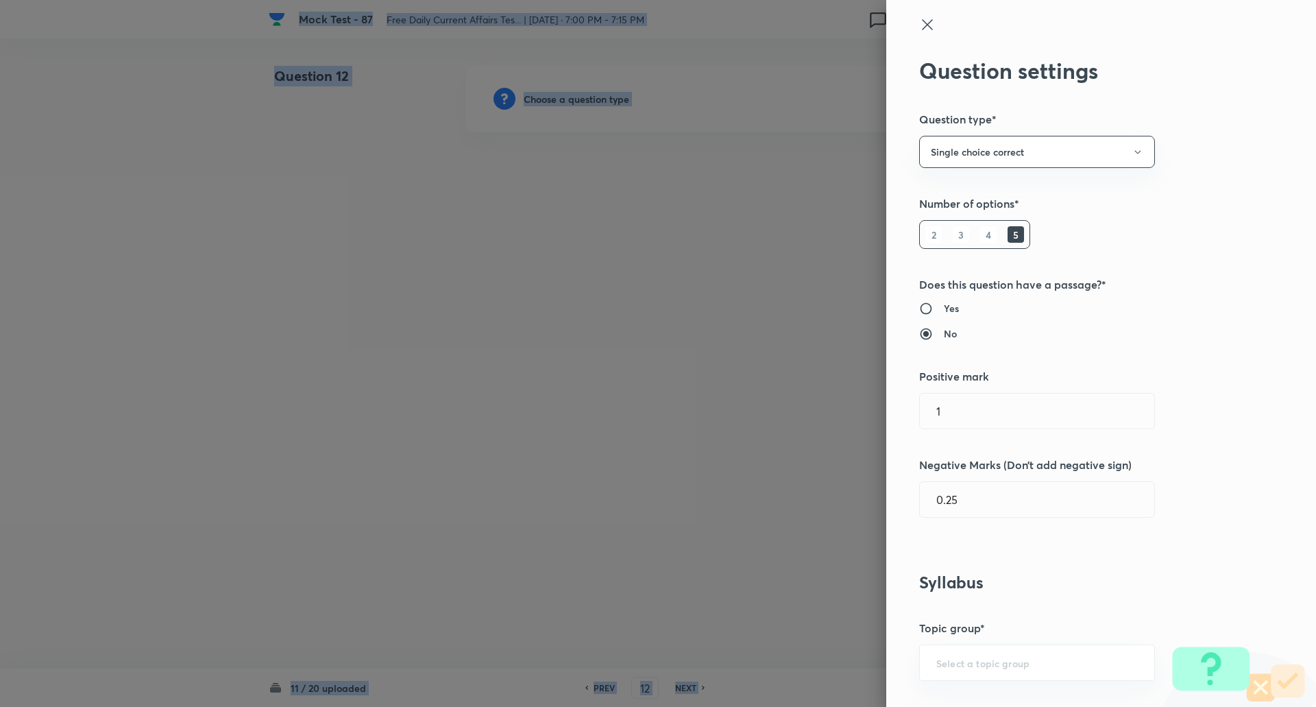
click at [556, 103] on div at bounding box center [658, 353] width 1316 height 707
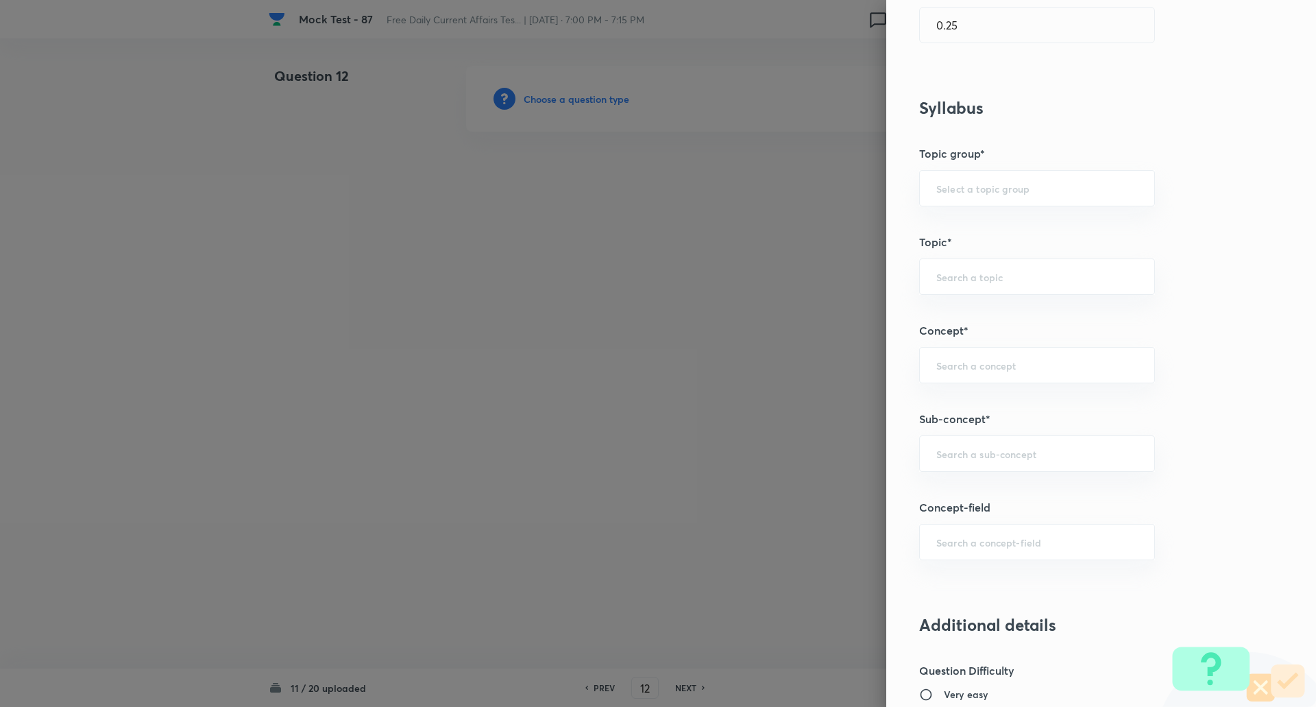
scroll to position [491, 0]
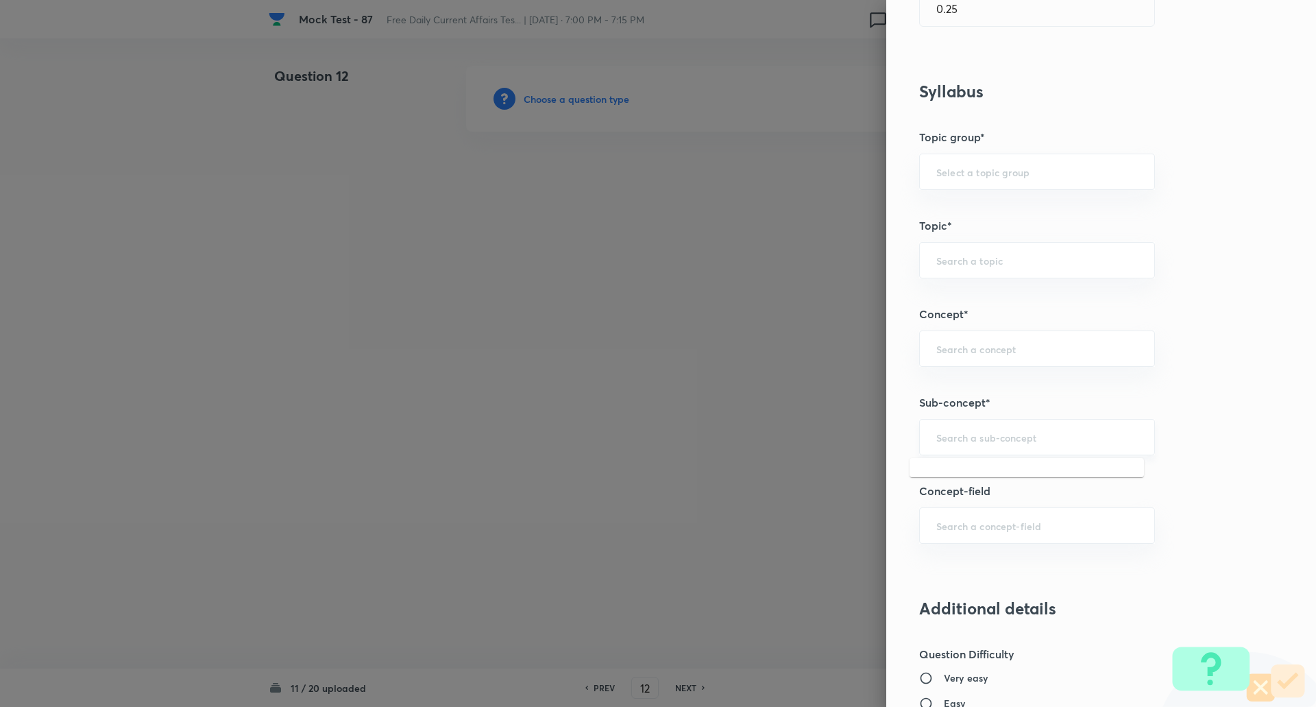
click at [969, 443] on input "text" at bounding box center [1037, 436] width 202 height 13
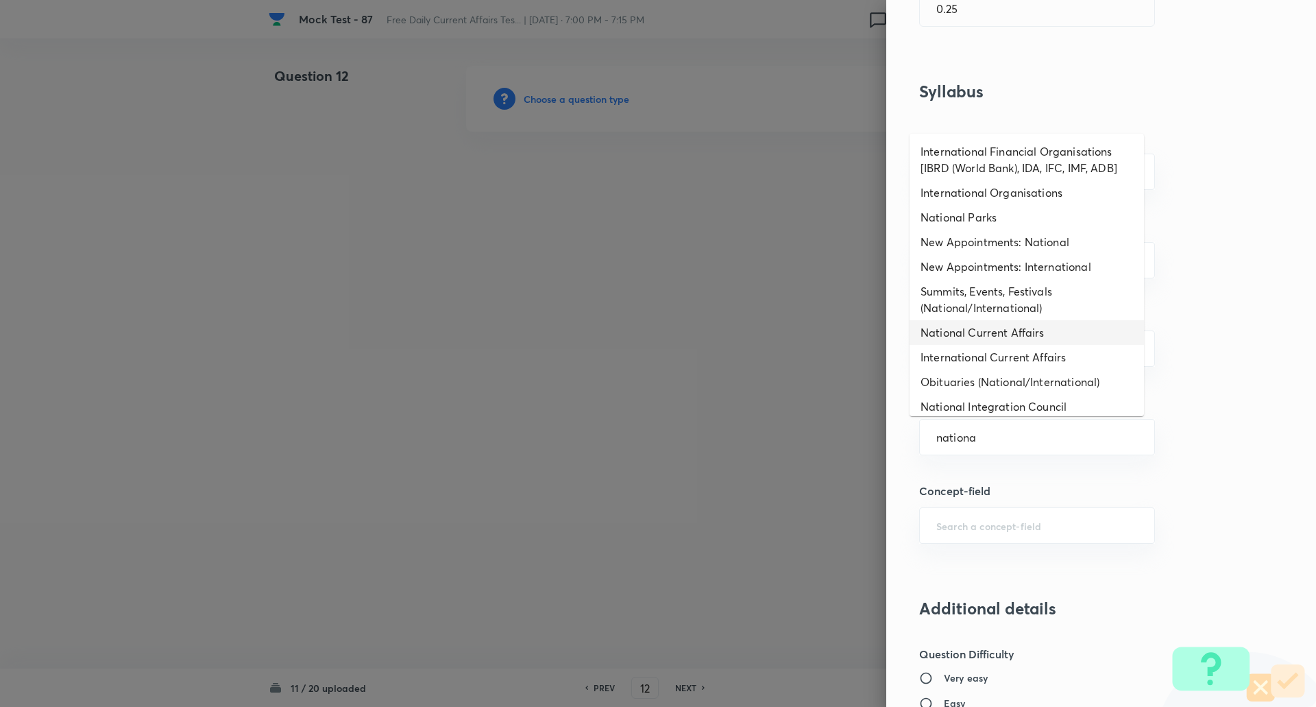
click at [985, 335] on li "National Current Affairs" at bounding box center [1027, 332] width 234 height 25
type input "National Current Affairs"
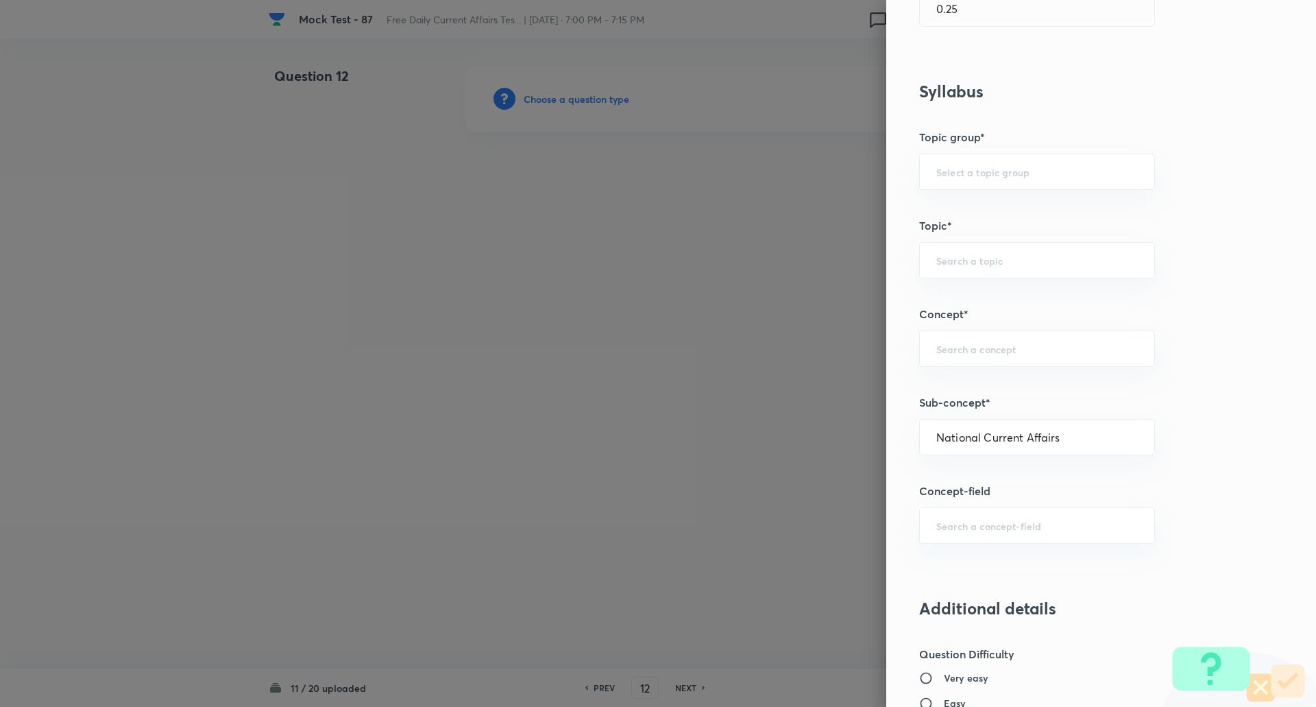
type input "Awareness"
type input "Current Affairs"
type input "National Current Affairs"
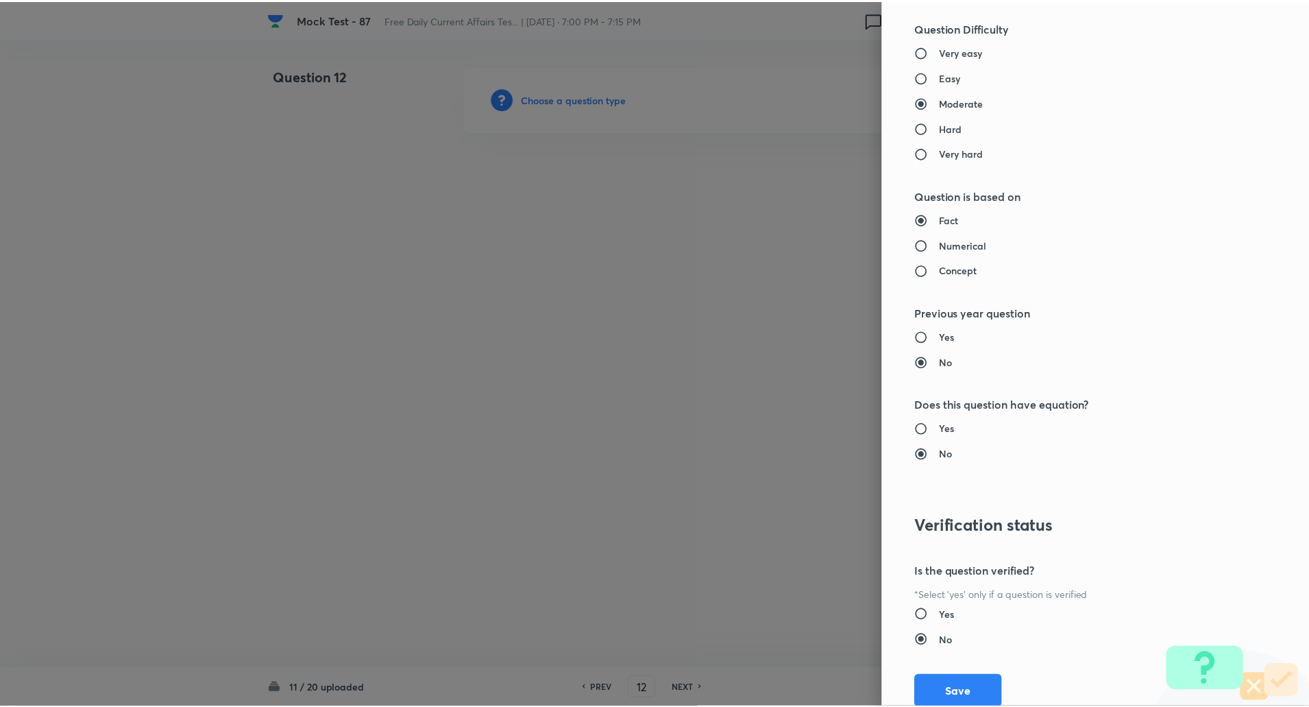
scroll to position [1162, 0]
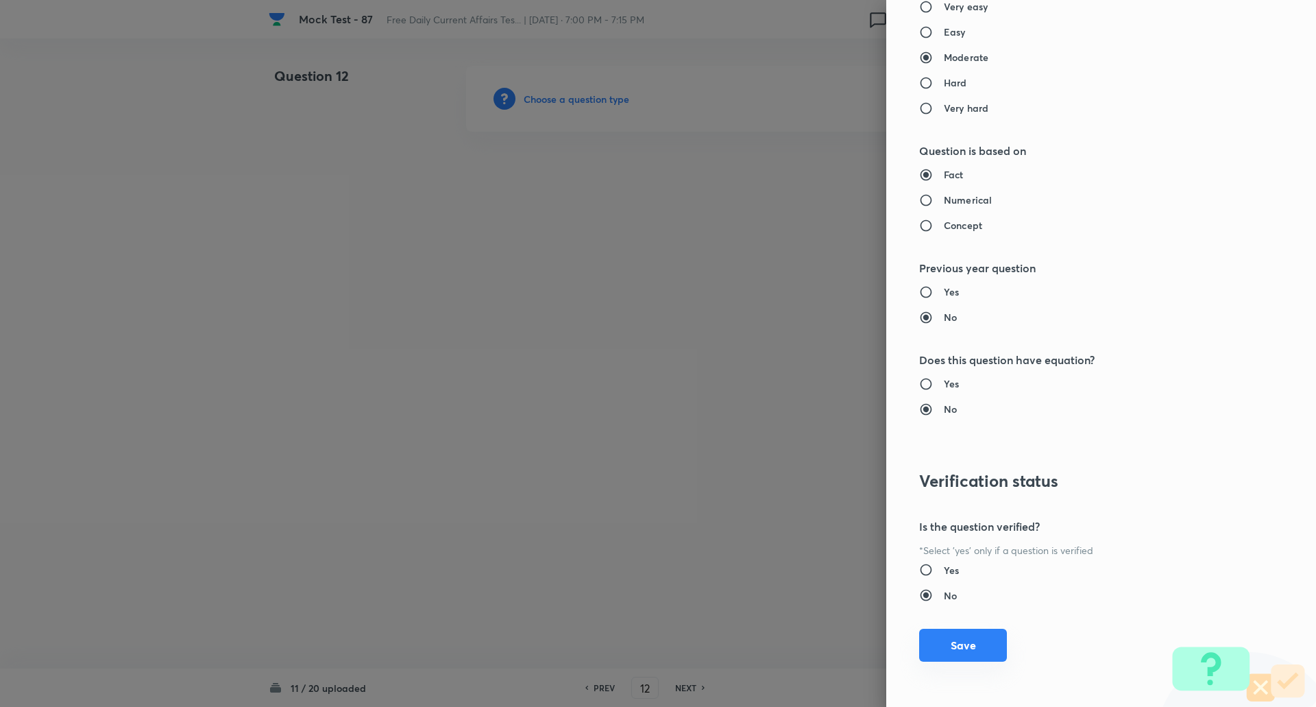
click at [953, 643] on button "Save" at bounding box center [963, 645] width 88 height 33
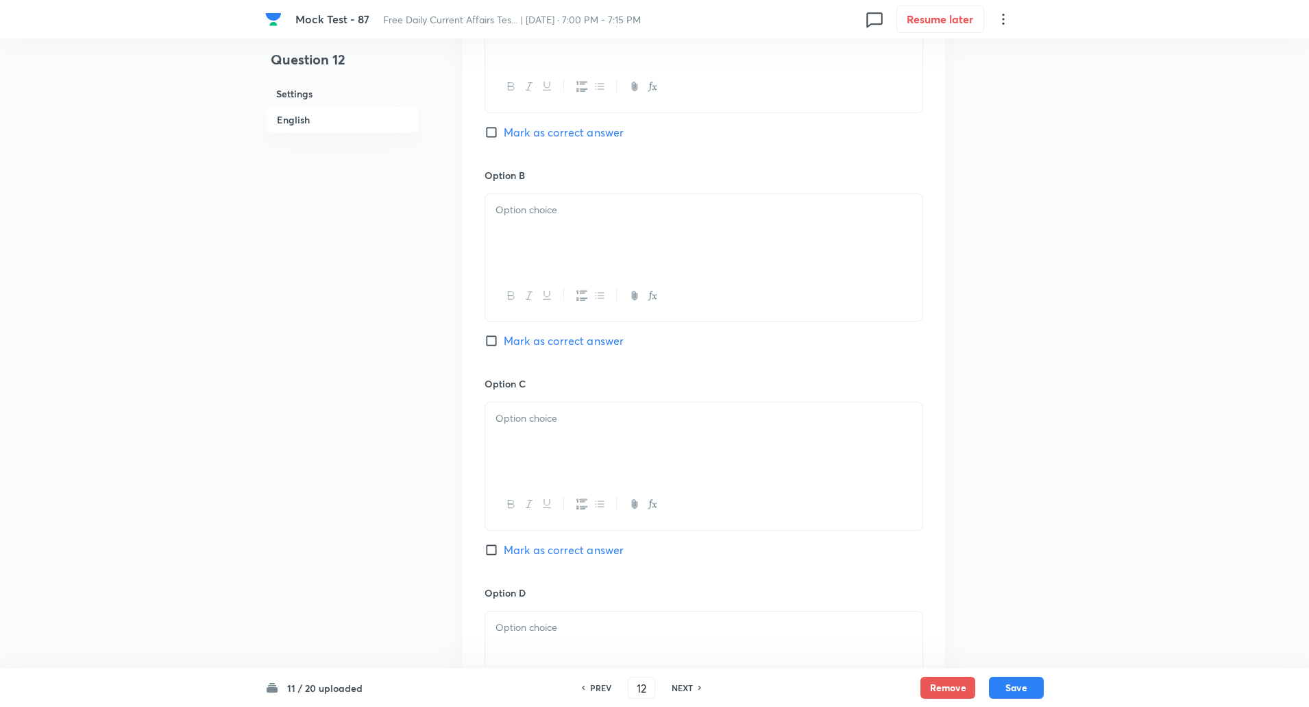
scroll to position [730, 0]
click at [491, 548] on input "Mark as correct answer" at bounding box center [494, 548] width 19 height 14
checkbox input "true"
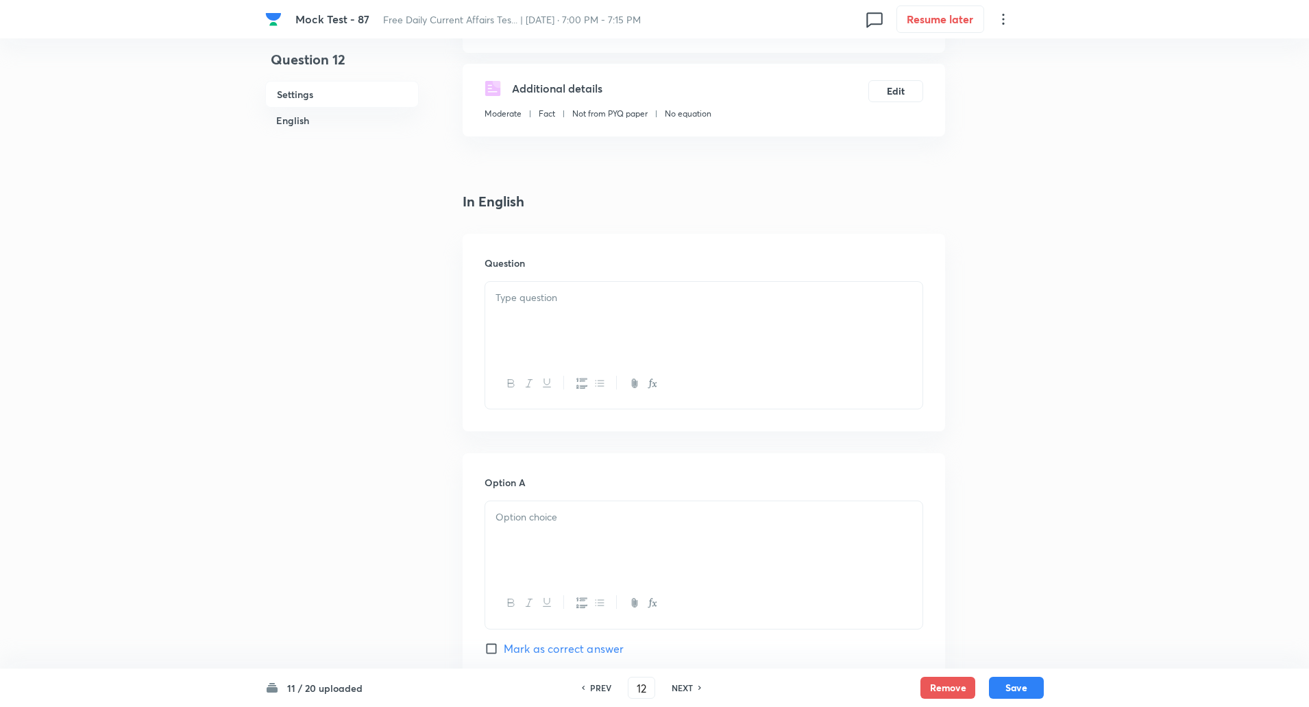
scroll to position [211, 0]
click at [598, 292] on p at bounding box center [704, 299] width 417 height 16
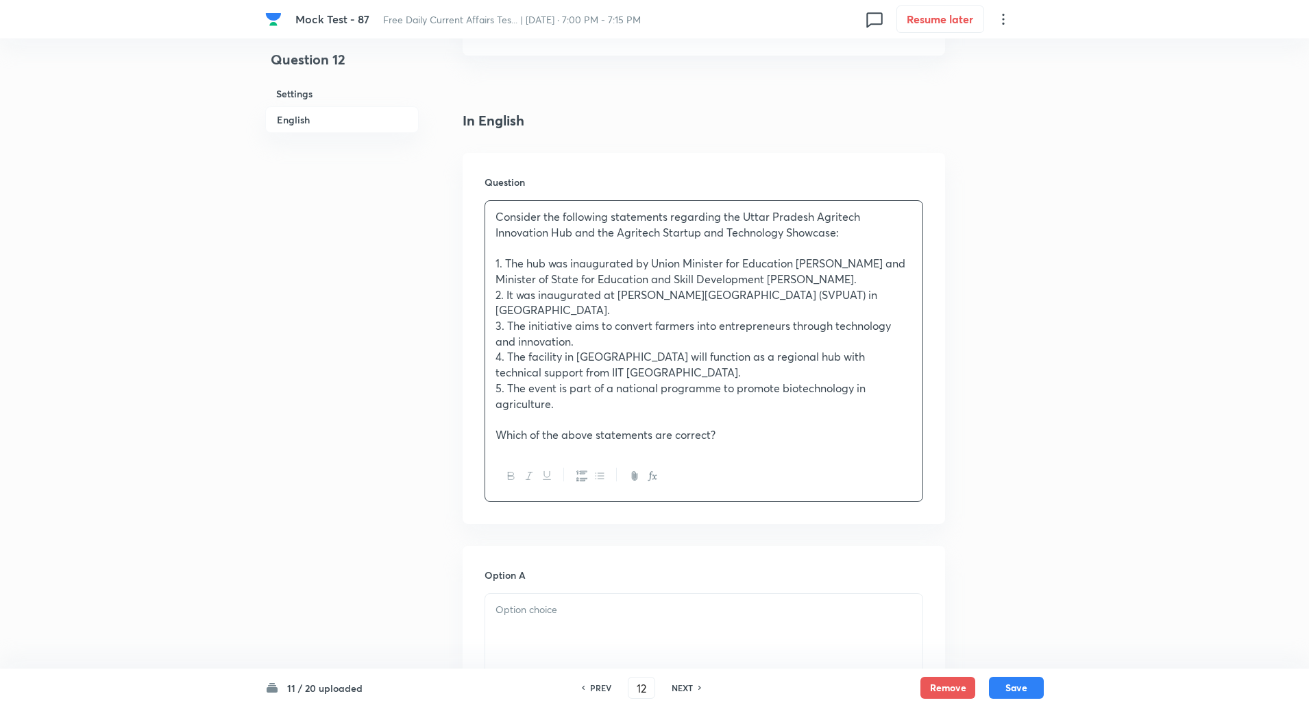
scroll to position [530, 0]
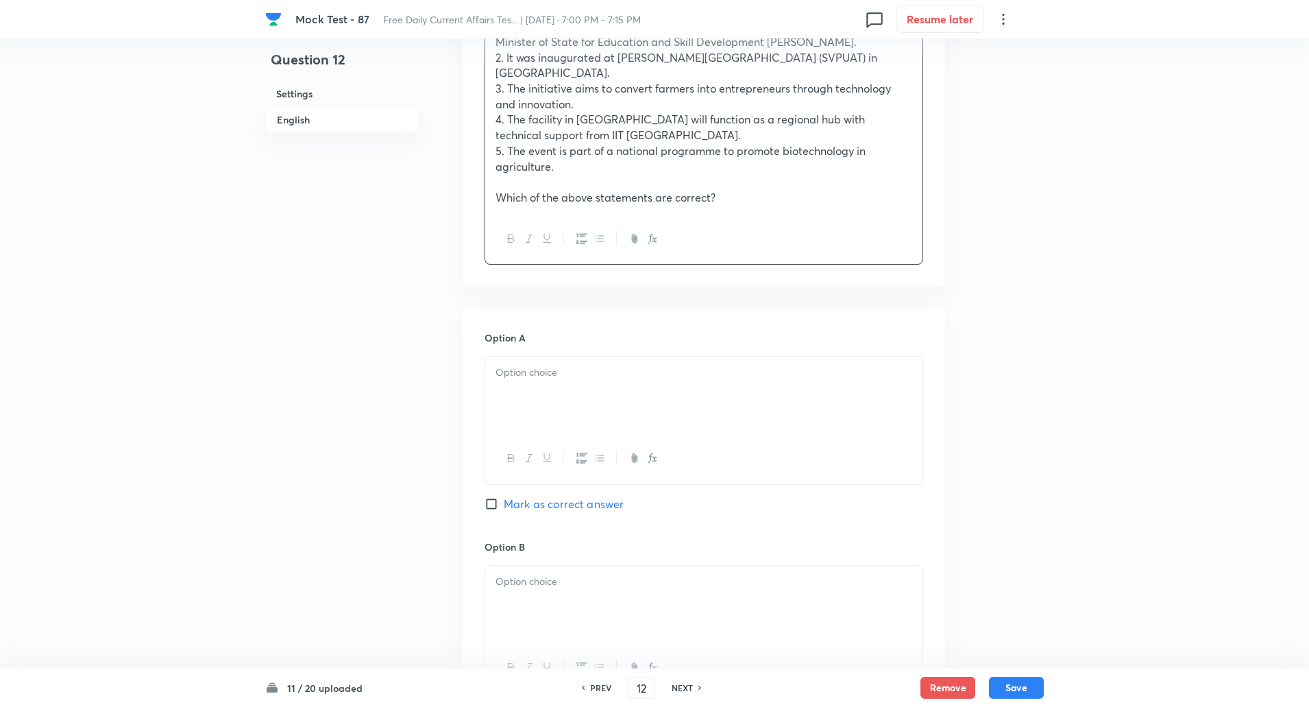
click at [552, 376] on p at bounding box center [704, 373] width 417 height 16
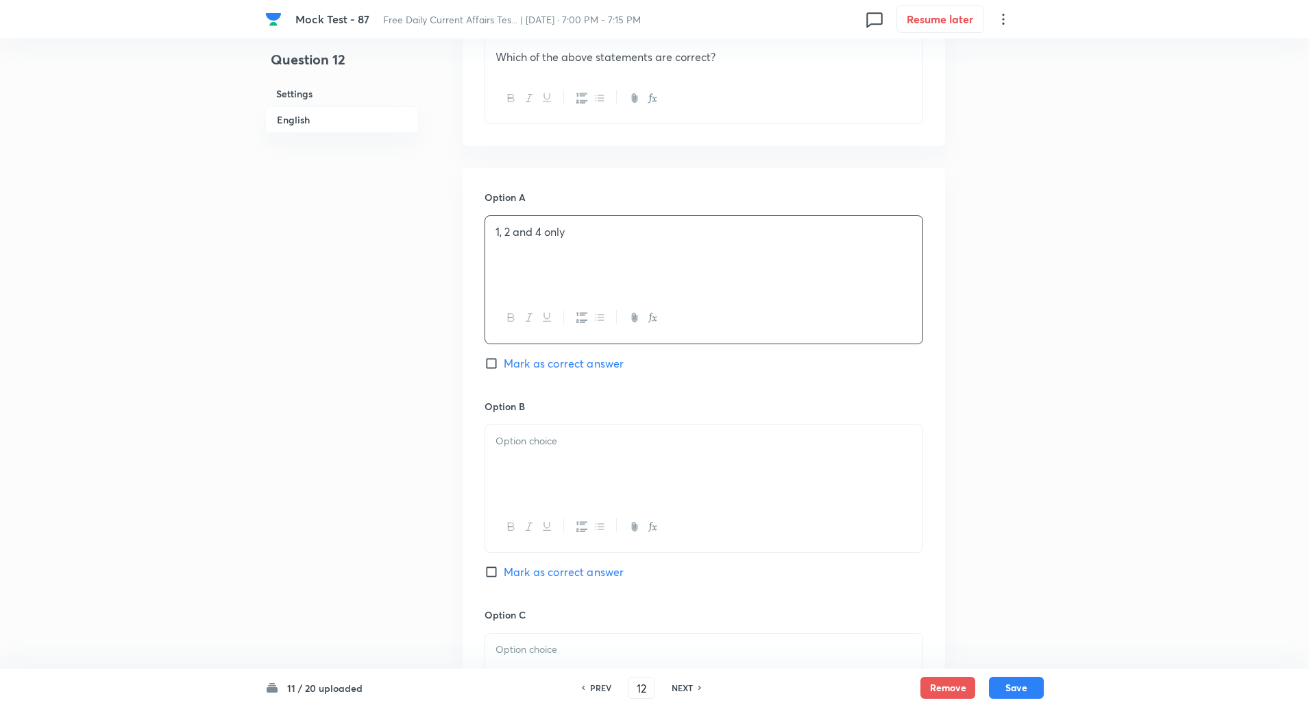
scroll to position [671, 0]
click at [541, 440] on p at bounding box center [704, 441] width 417 height 16
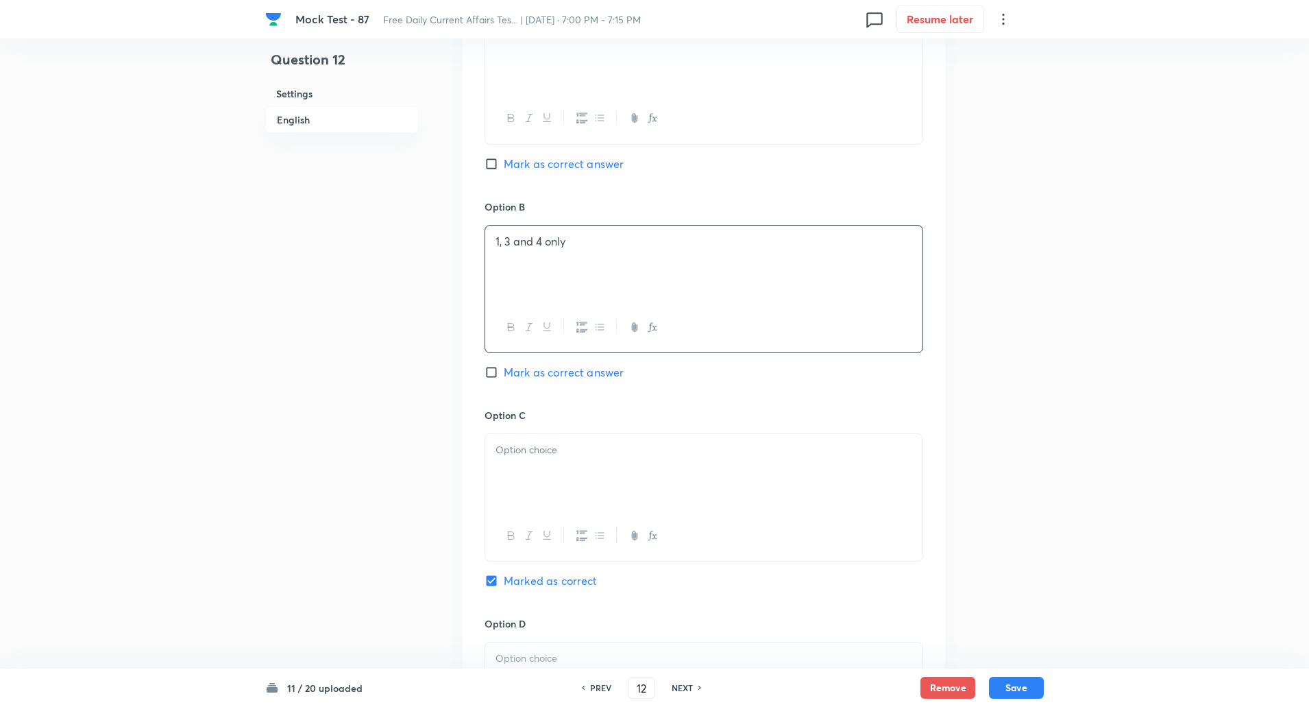
scroll to position [887, 0]
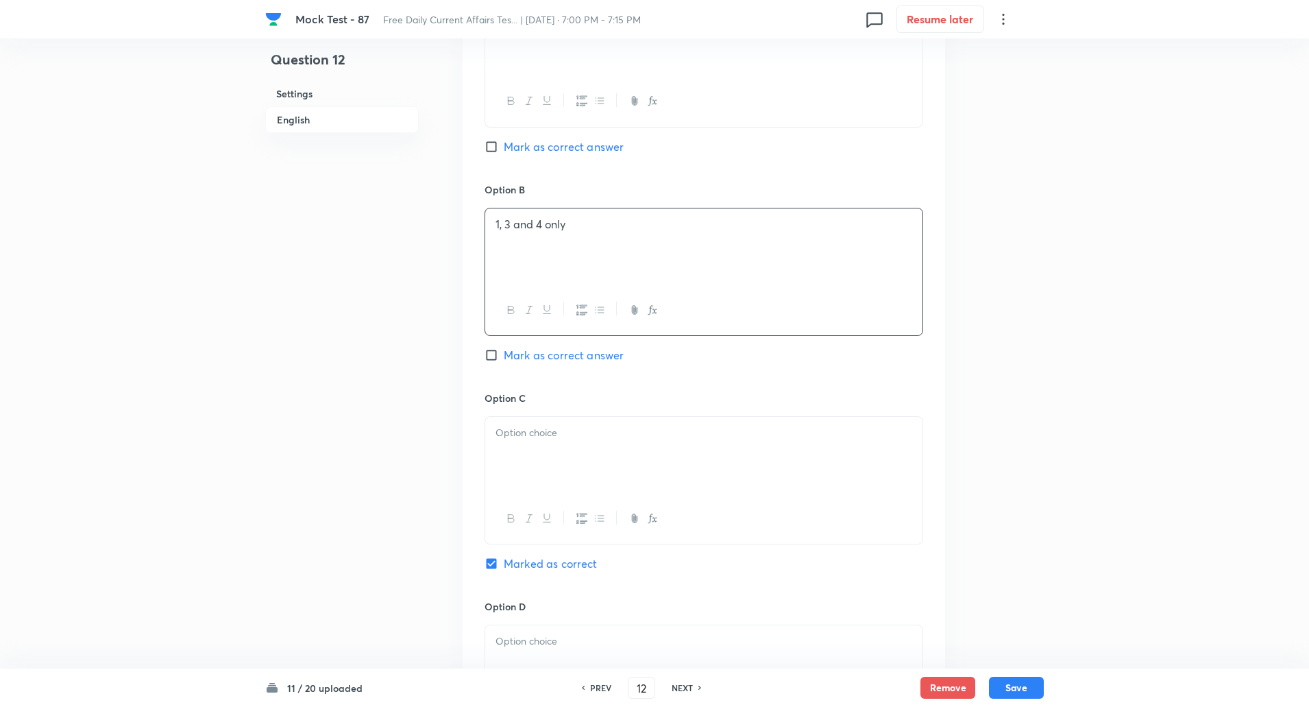
click at [544, 475] on div at bounding box center [703, 455] width 437 height 77
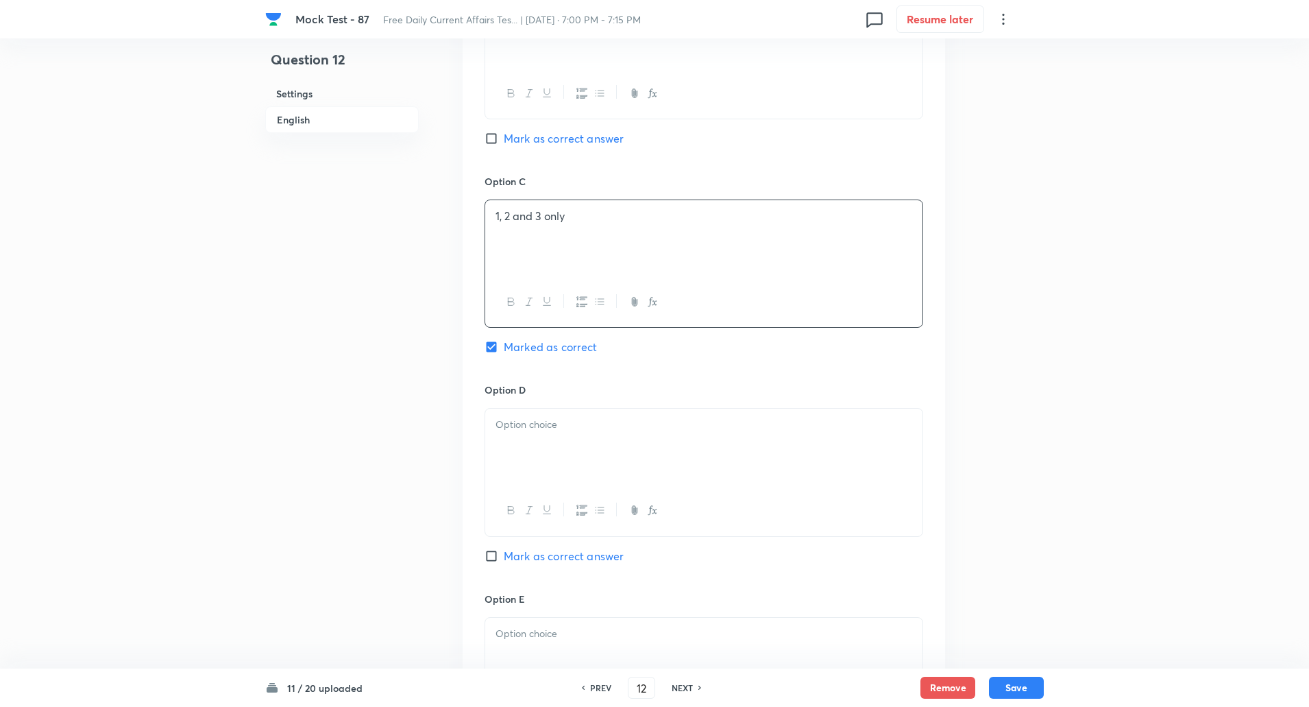
click at [539, 459] on div at bounding box center [703, 447] width 437 height 77
click at [534, 459] on div at bounding box center [703, 440] width 437 height 77
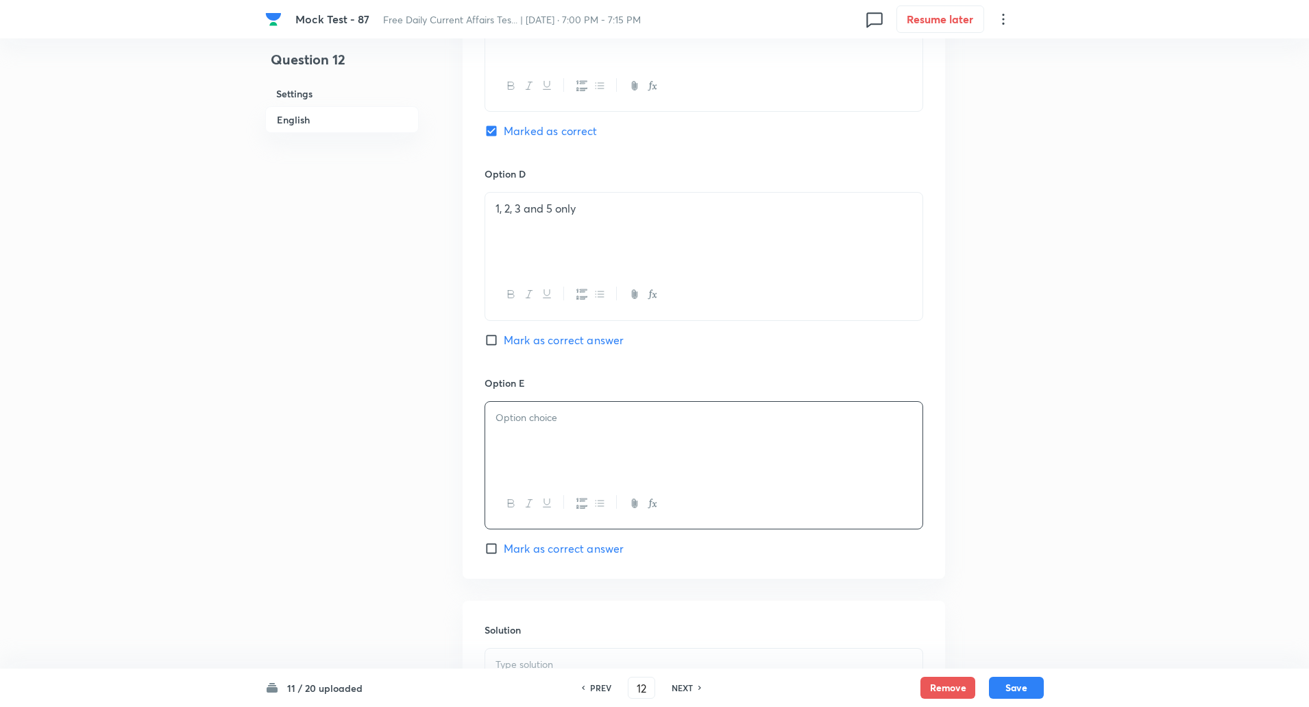
paste div
click at [528, 444] on p at bounding box center [704, 452] width 417 height 16
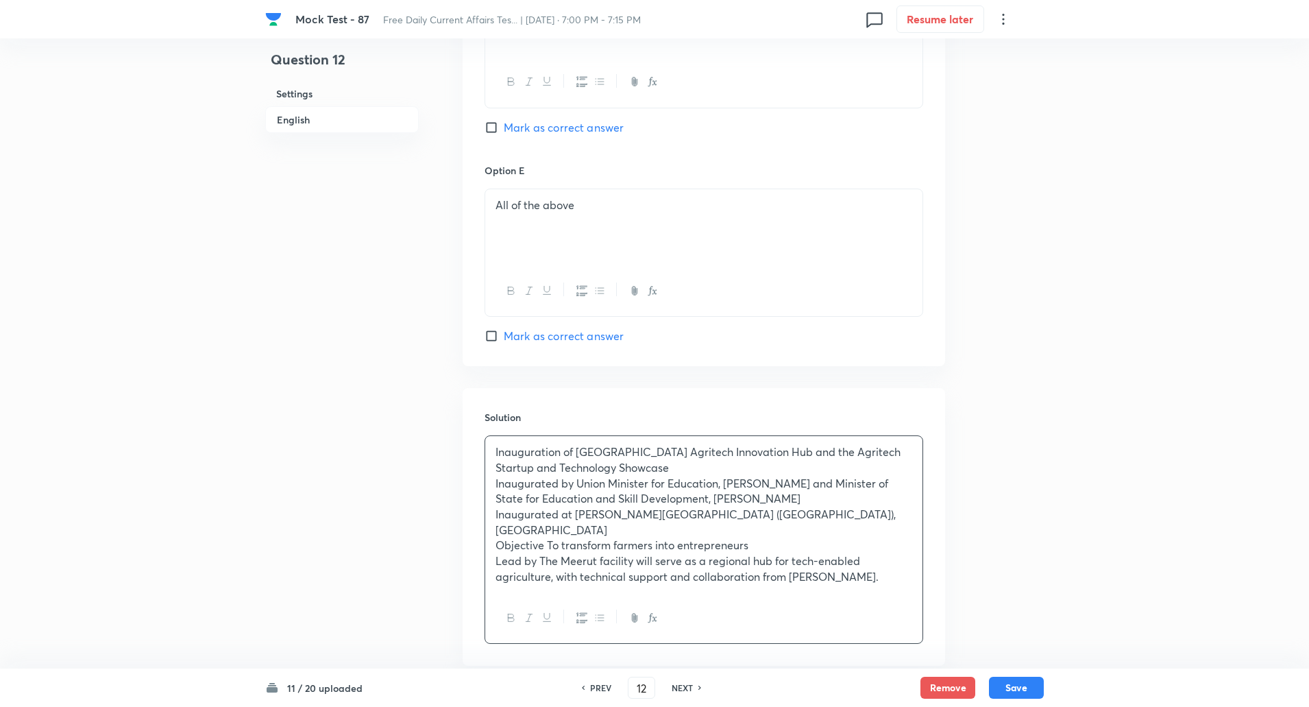
click at [566, 455] on p "Inauguration of Uttar Pradesh Agritech Innovation Hub and the Agritech Startup …" at bounding box center [704, 459] width 417 height 31
copy p "-----"
click at [574, 483] on p "Inaugurated by Union Minister for Education, Shri Dharmendra Pradhan and Minist…" at bounding box center [704, 491] width 417 height 31
click at [575, 514] on p "Inaugurated at Sardar Vallabhbhai Patel University of Agriculture and Technolog…" at bounding box center [704, 522] width 417 height 31
click at [548, 544] on p "Objective To transform farmers into entrepreneurs" at bounding box center [704, 545] width 417 height 16
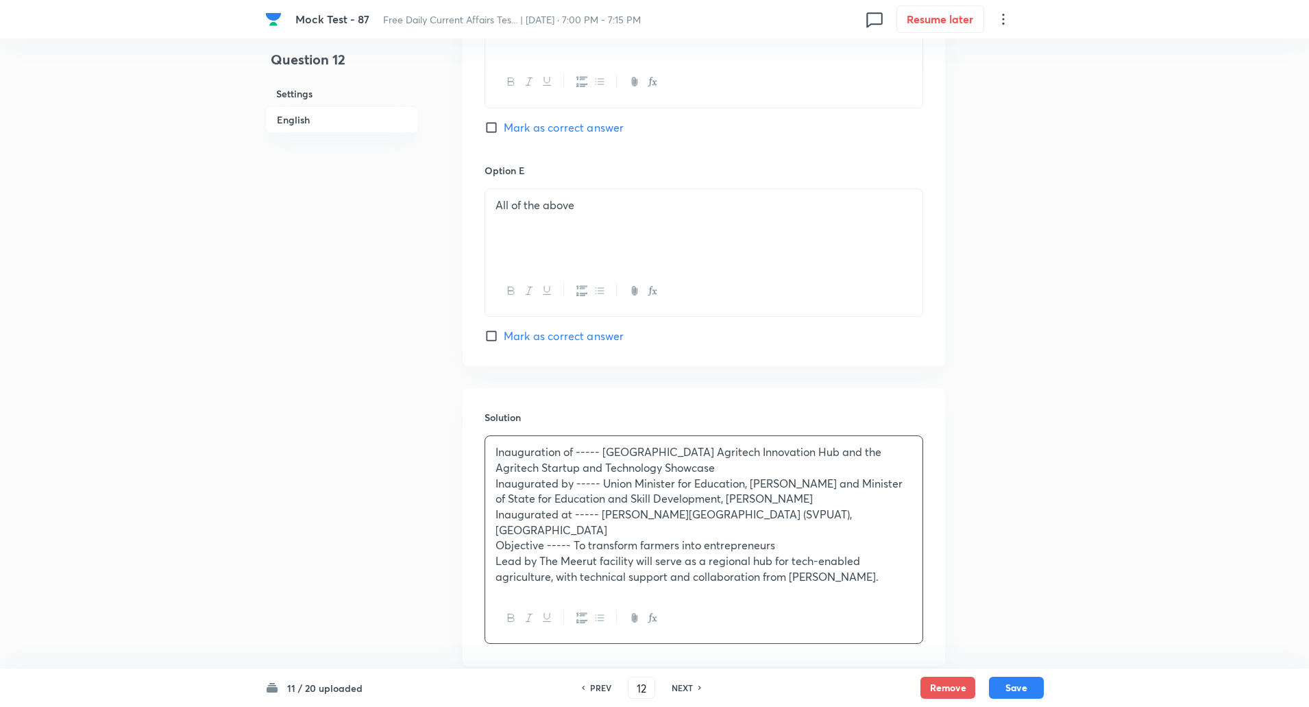
scroll to position [1612, 0]
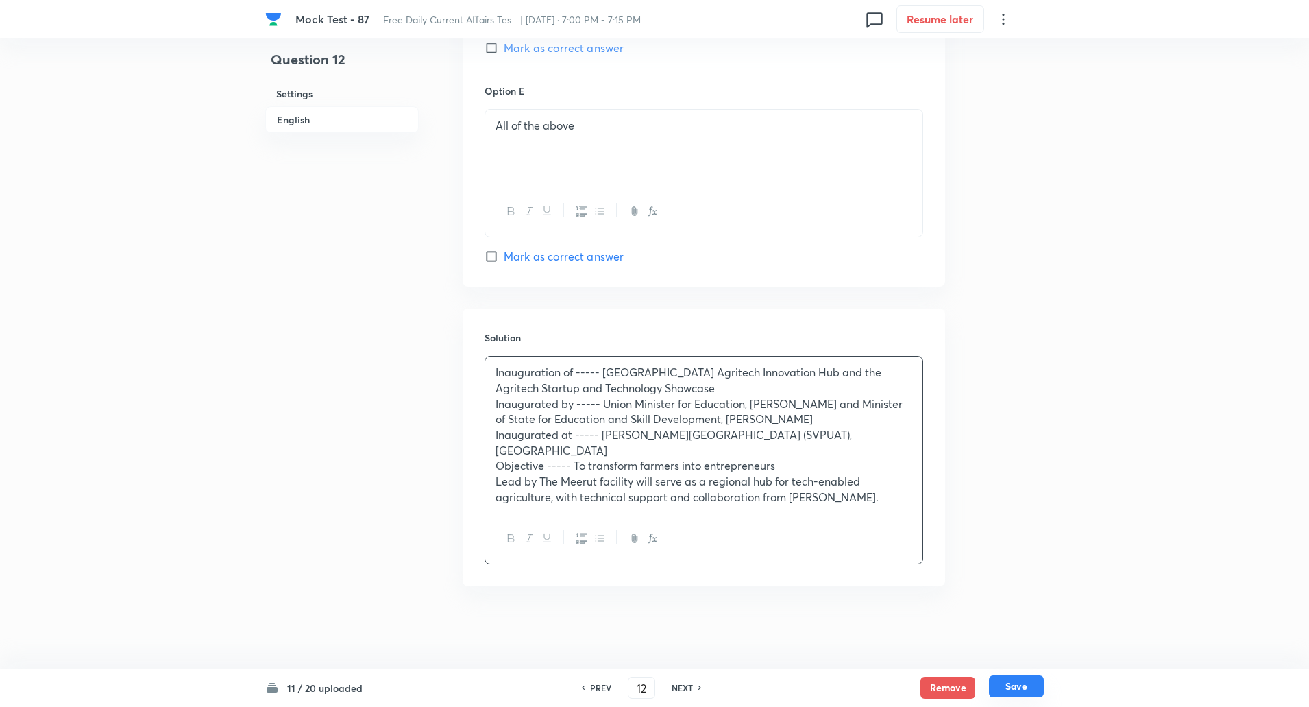
click at [1023, 679] on button "Save" at bounding box center [1016, 686] width 55 height 22
type input "13"
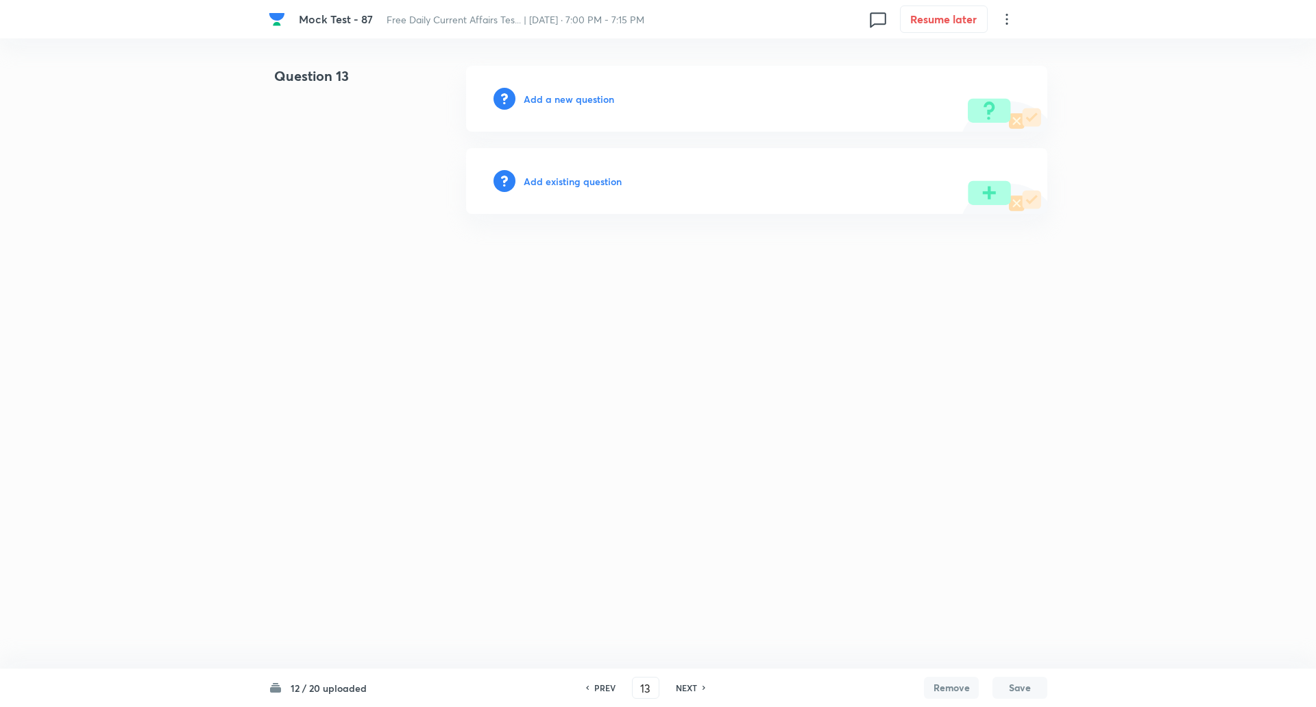
click at [587, 95] on h6 "Add a new question" at bounding box center [569, 99] width 90 height 14
click at [587, 95] on h6 "Choose a question type" at bounding box center [577, 99] width 106 height 14
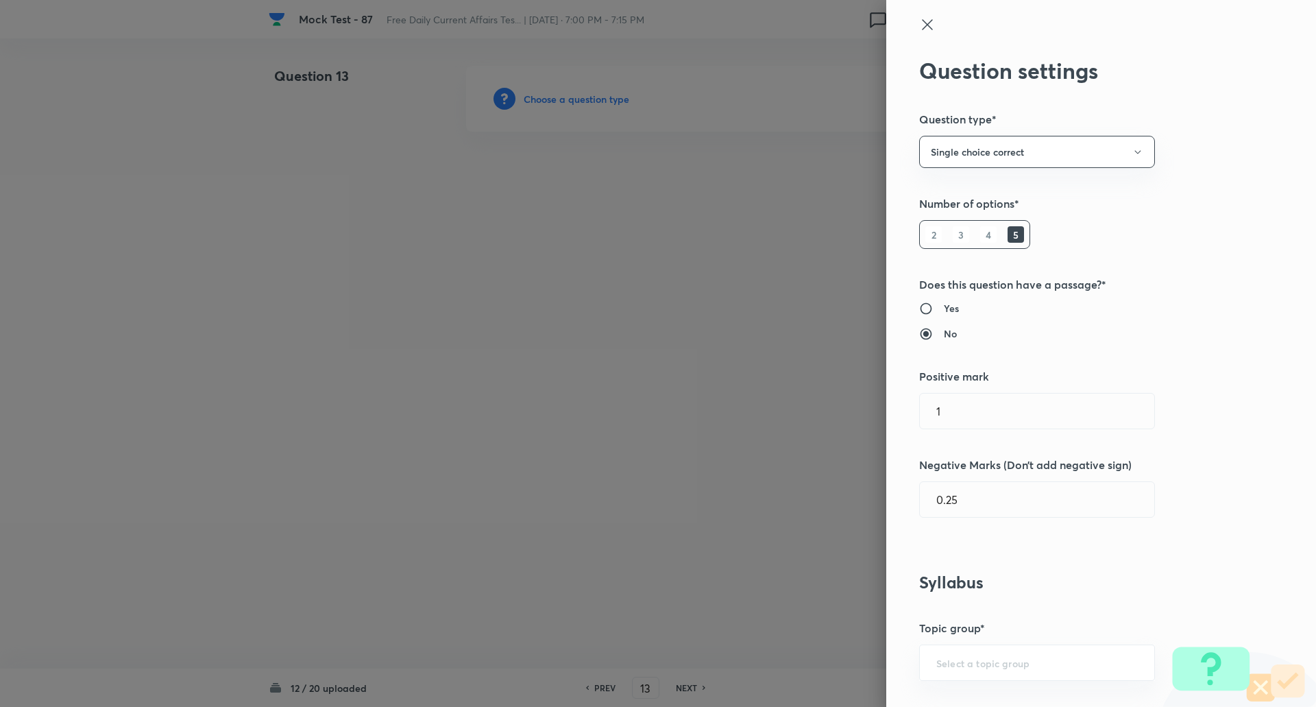
click at [587, 95] on div at bounding box center [658, 353] width 1316 height 707
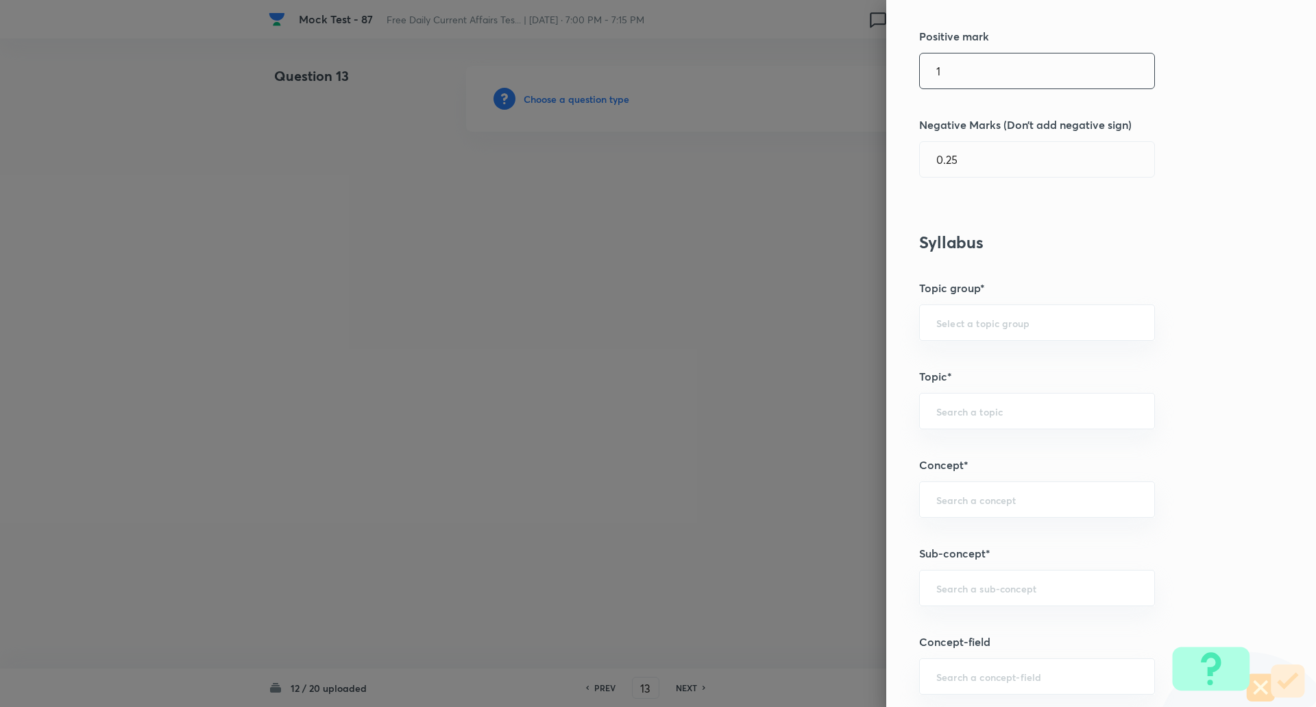
scroll to position [450, 0]
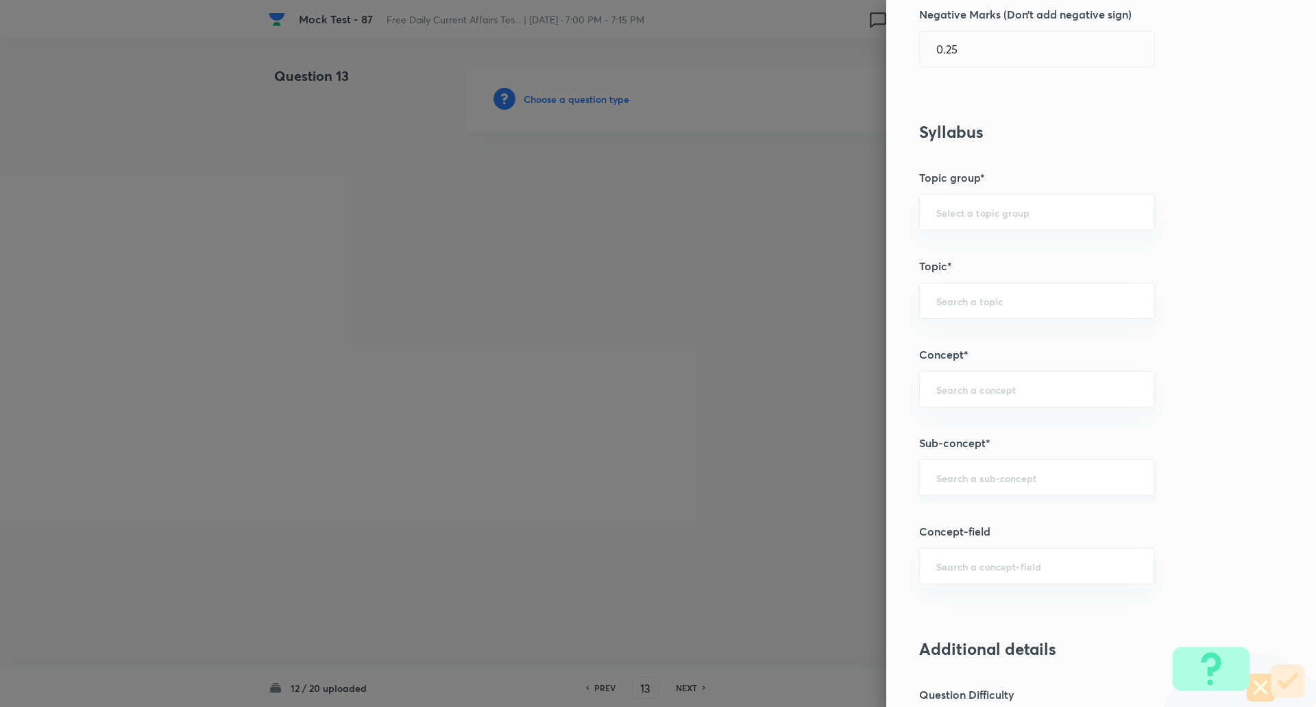
click at [964, 495] on div "​" at bounding box center [1037, 477] width 236 height 36
type input "O"
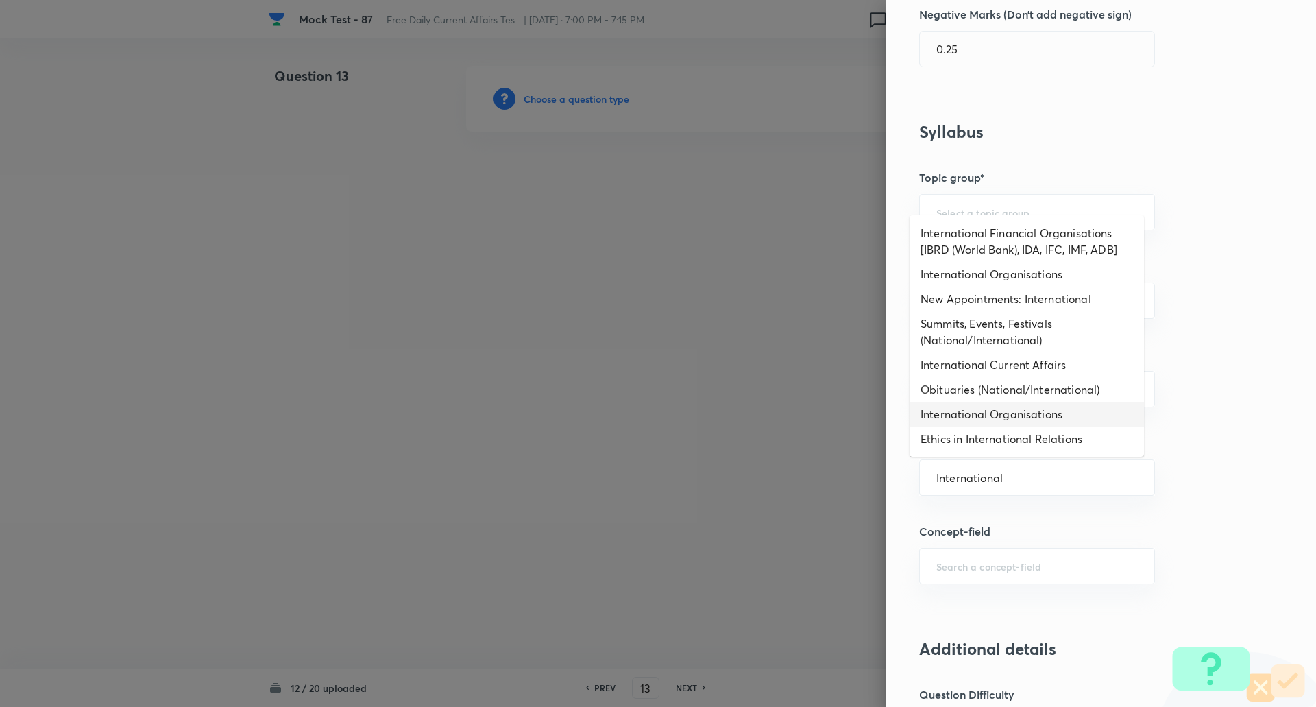
click at [993, 421] on li "International Organisations" at bounding box center [1027, 414] width 234 height 25
type input "International Organisations"
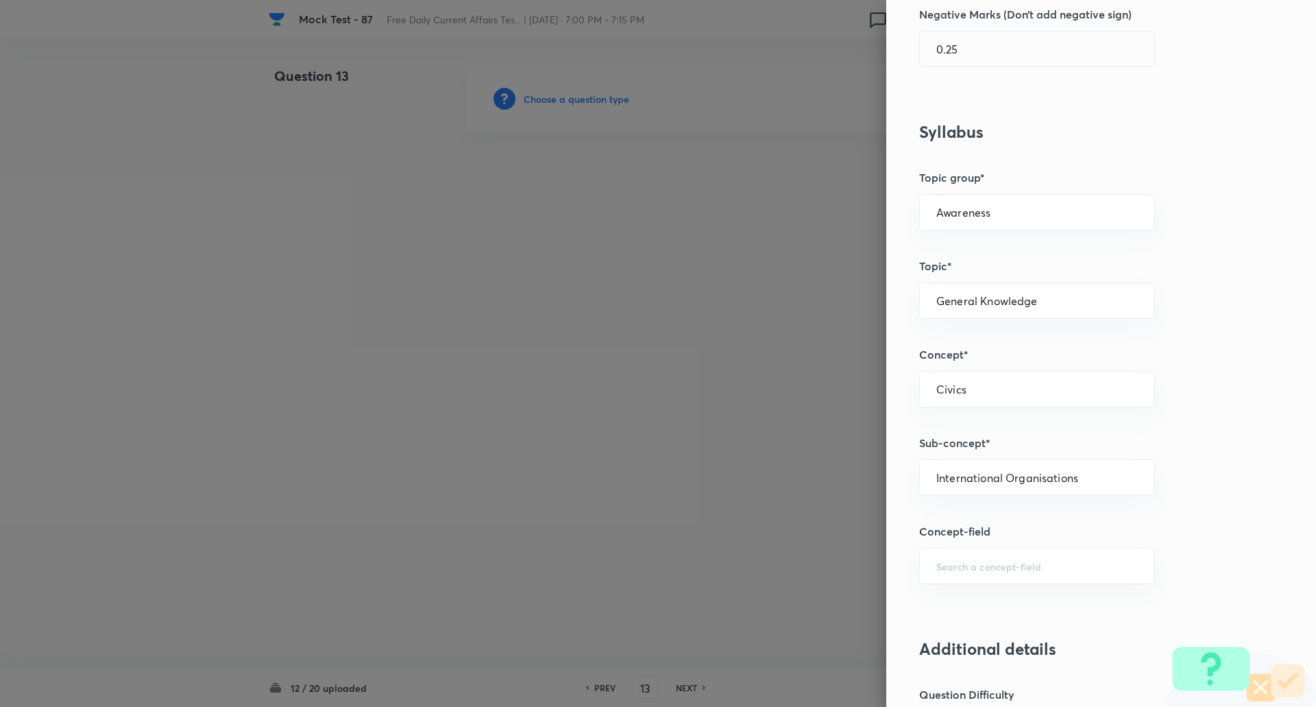
type input "Awareness"
type input "General Knowledge"
click at [991, 398] on div "Civics ​" at bounding box center [1037, 389] width 236 height 36
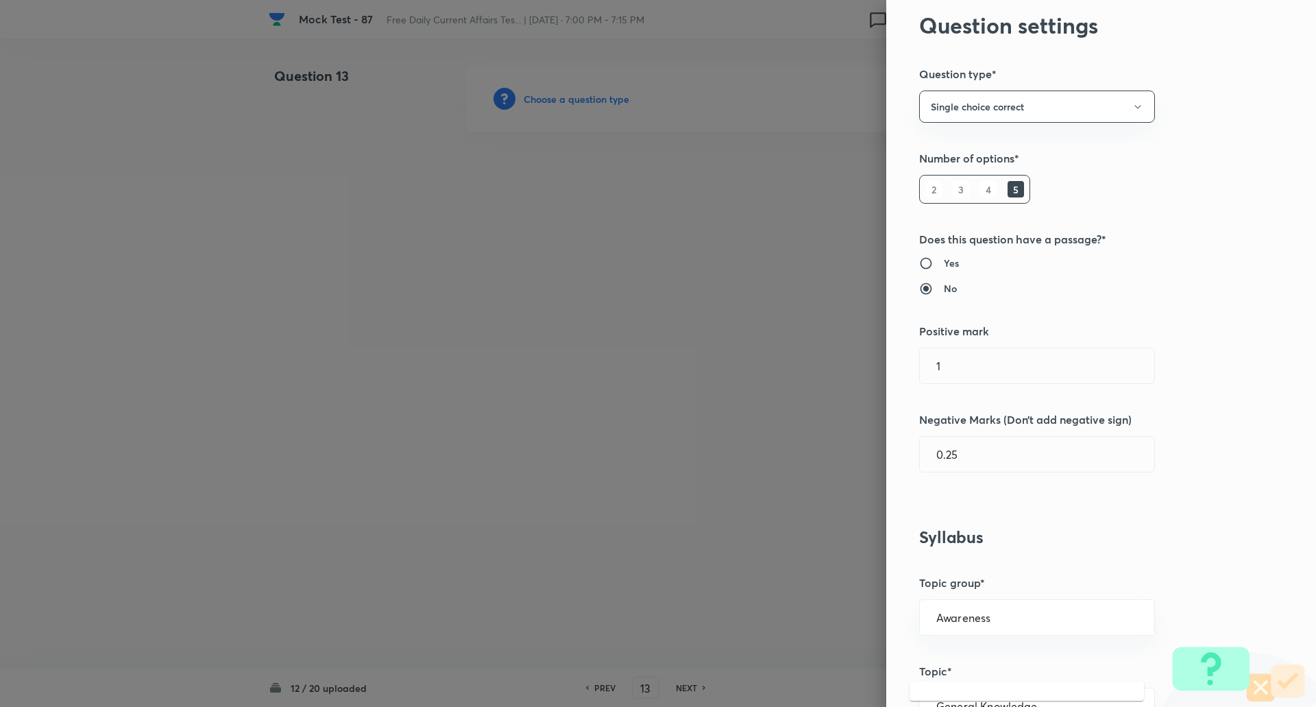
scroll to position [0, 0]
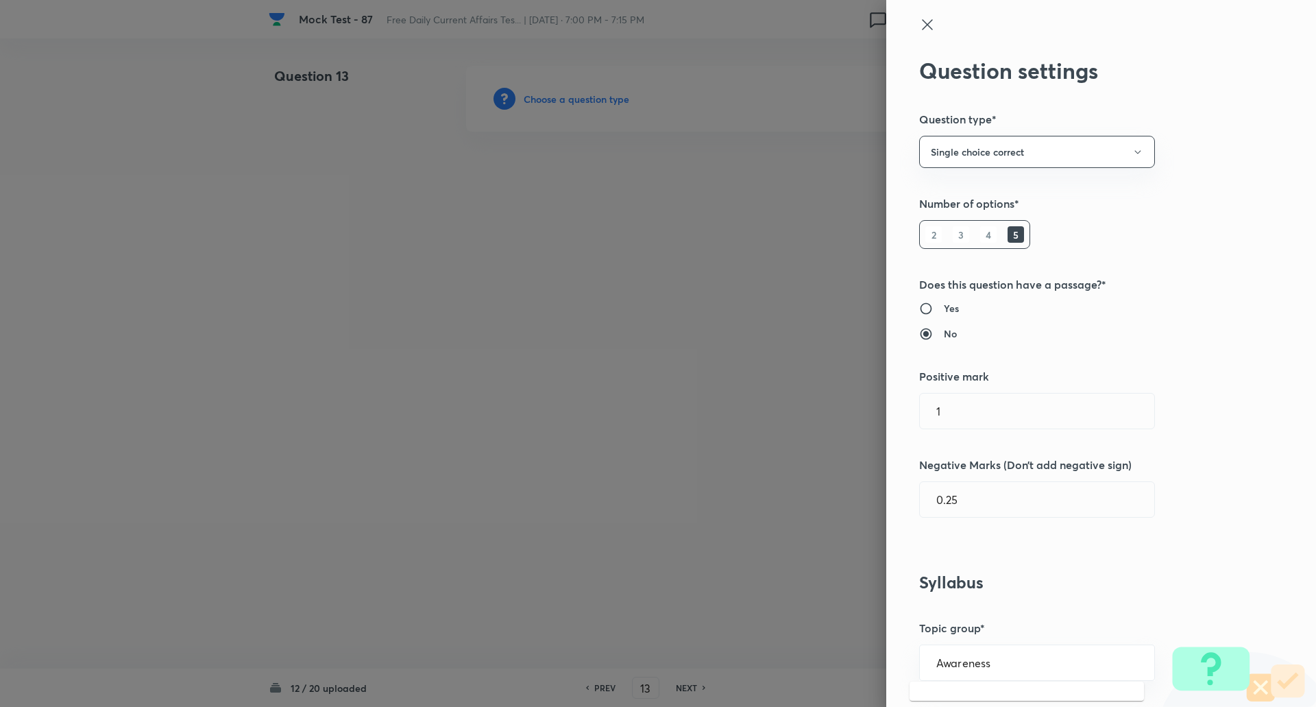
type input "Civics"
click at [919, 34] on div at bounding box center [1078, 36] width 318 height 41
click at [923, 26] on icon at bounding box center [927, 24] width 16 height 16
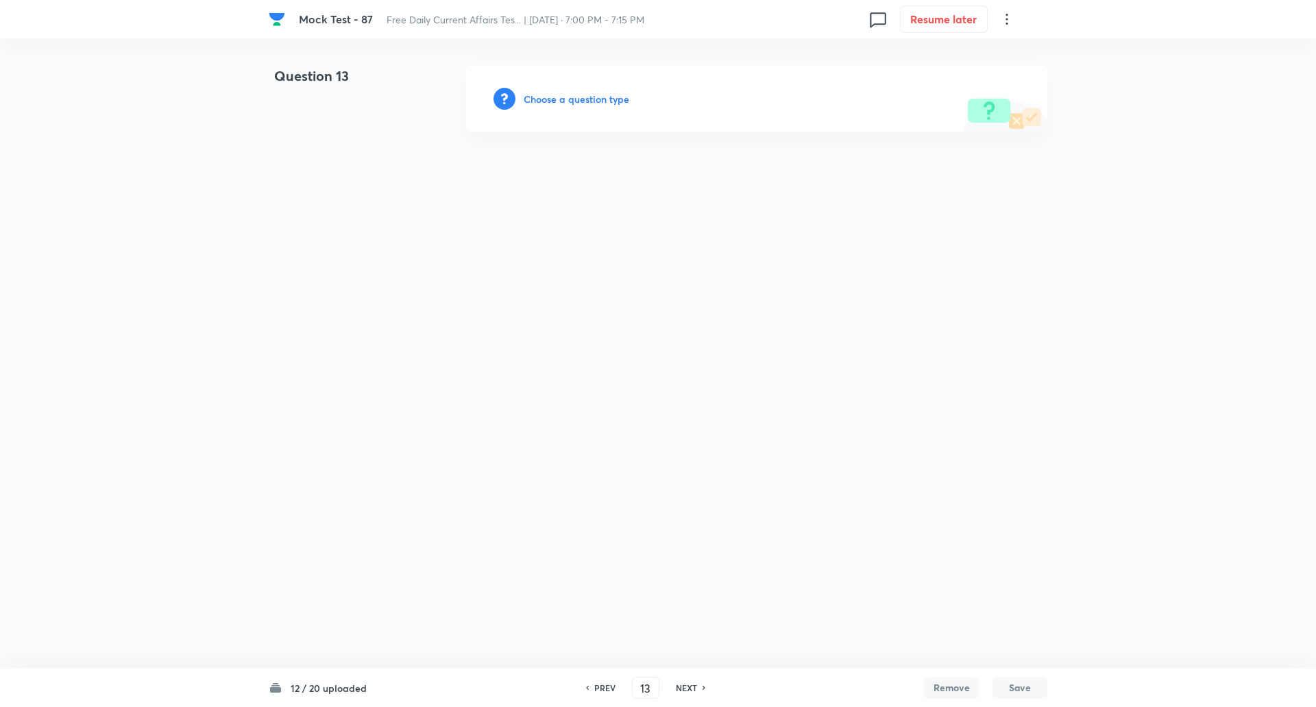
click at [580, 98] on h6 "Choose a question type" at bounding box center [577, 99] width 106 height 14
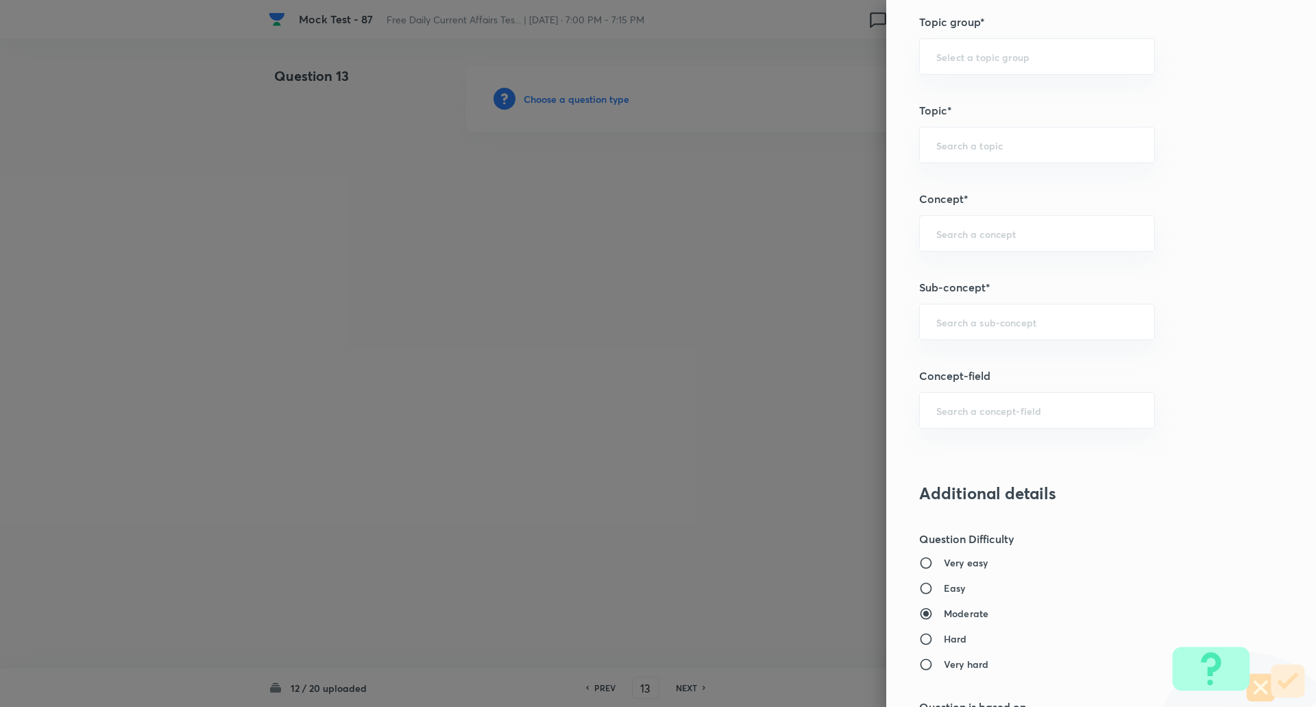
scroll to position [652, 0]
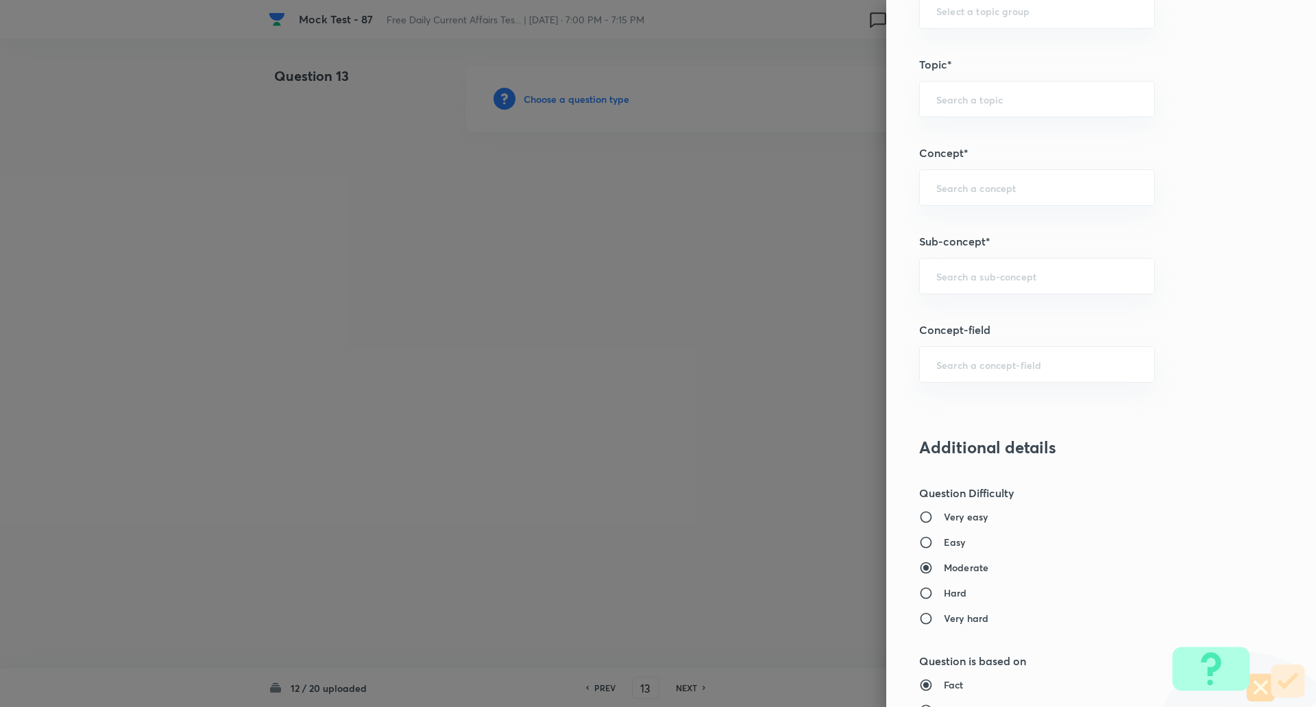
click at [969, 297] on div "Question settings Question type* Single choice correct Number of options* 2 3 4…" at bounding box center [1101, 353] width 430 height 707
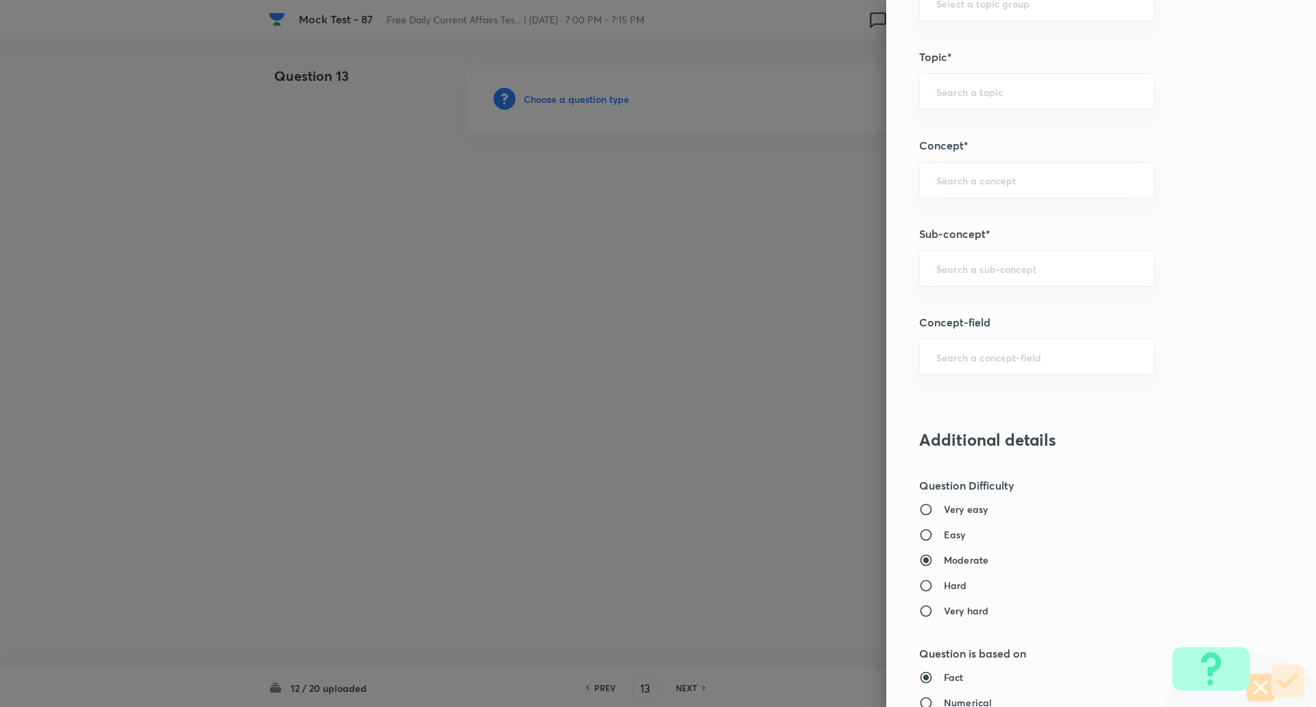
scroll to position [661, 0]
click at [966, 271] on input "text" at bounding box center [1037, 266] width 202 height 13
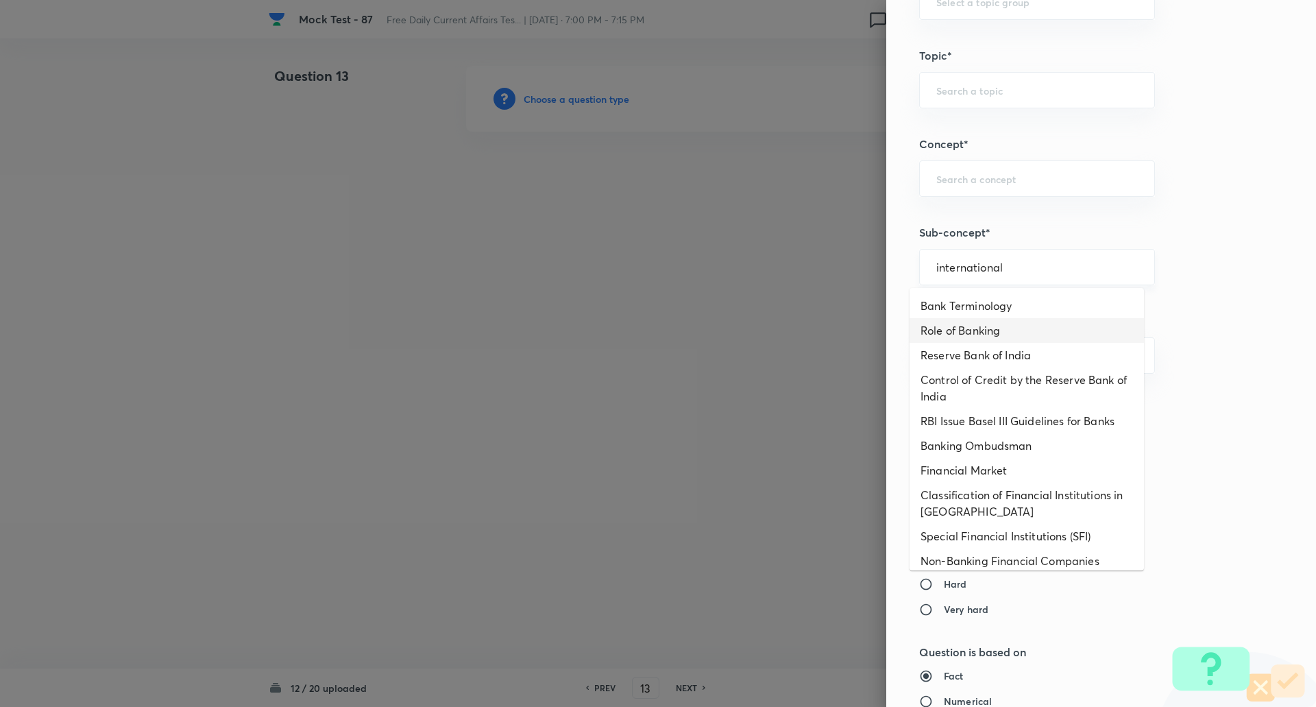
click at [1010, 265] on input "international" at bounding box center [1037, 266] width 202 height 13
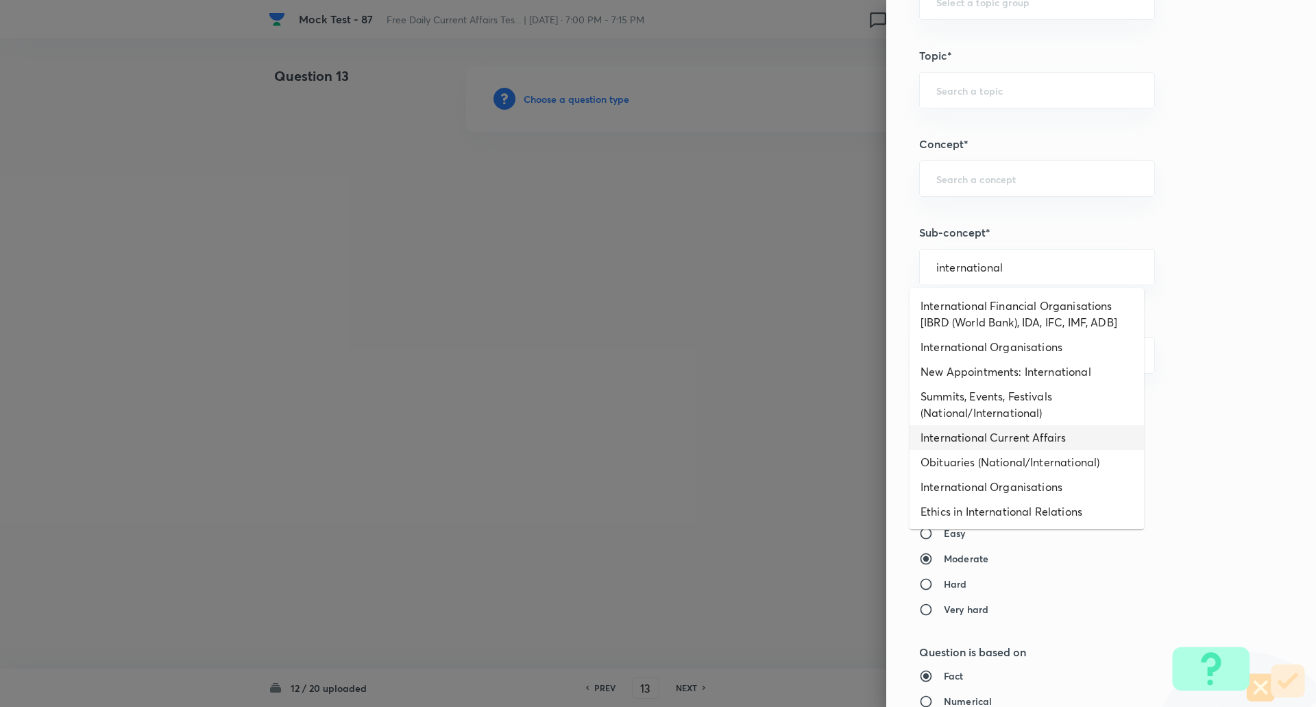
click at [1008, 439] on li "International Current Affairs" at bounding box center [1027, 437] width 234 height 25
type input "International Current Affairs"
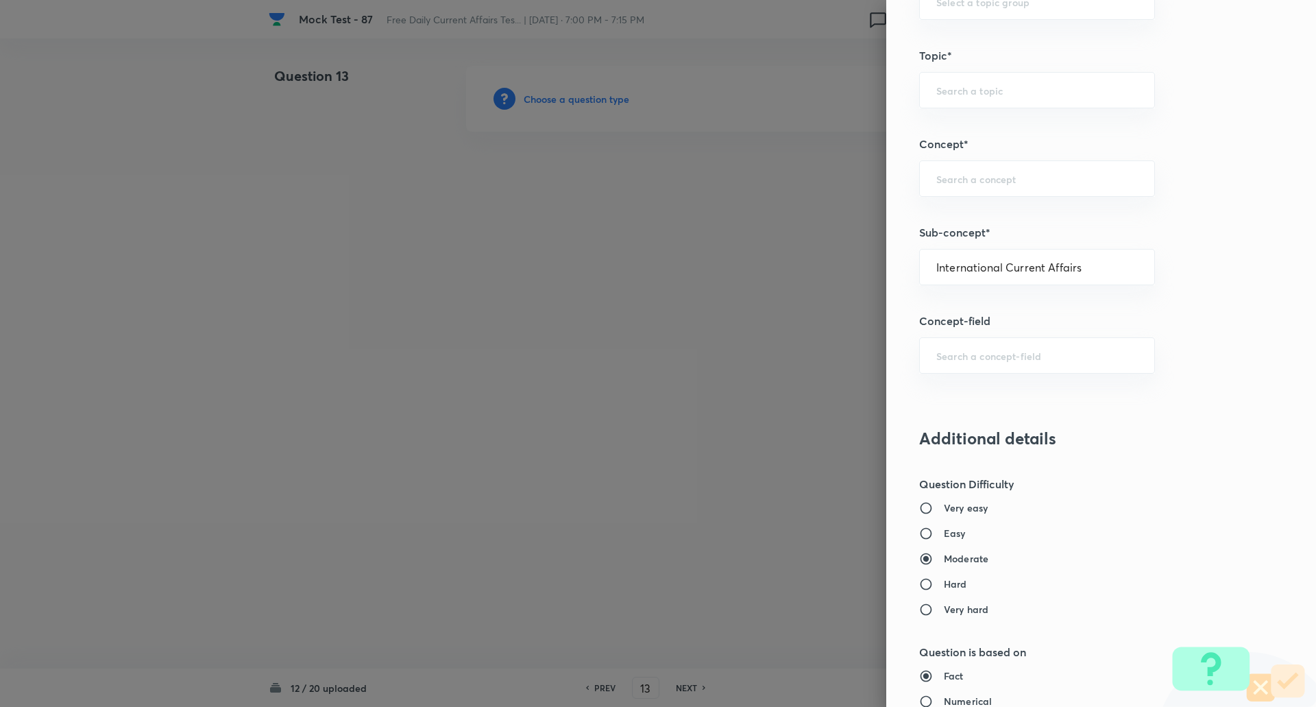
type input "Awareness"
type input "Current Affairs"
type input "International Current Affairs"
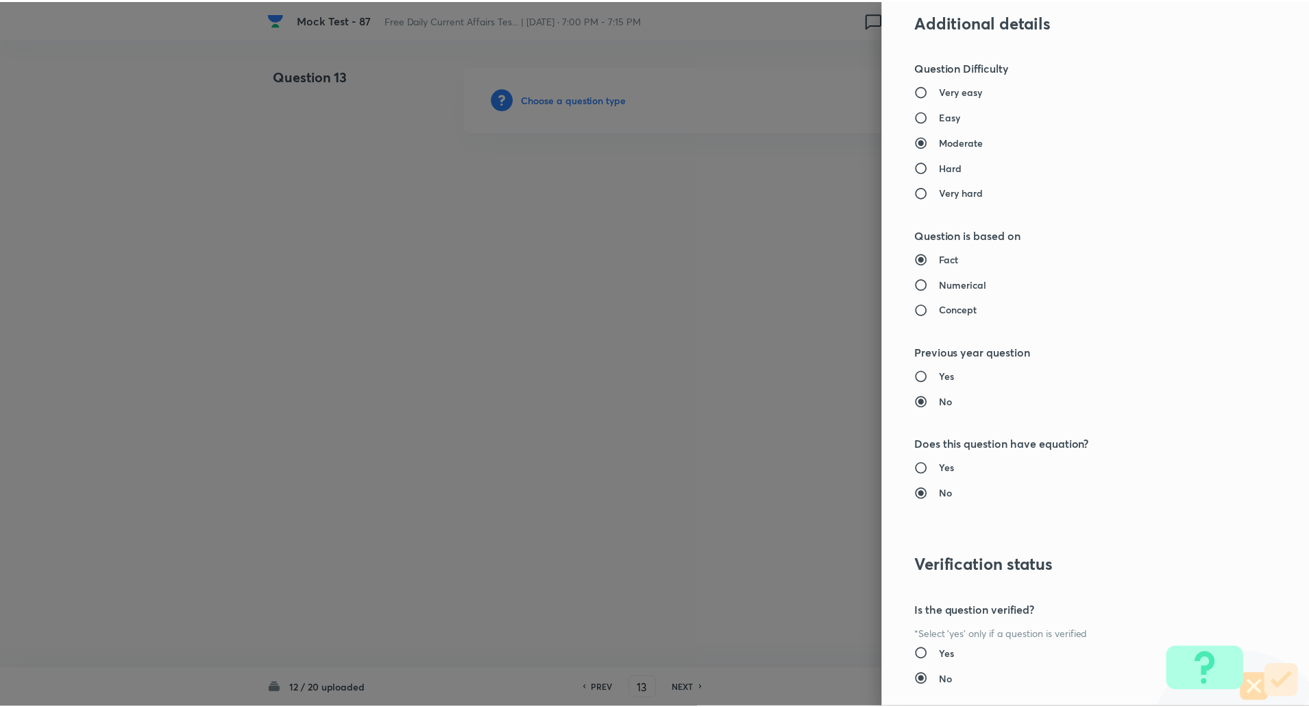
scroll to position [1162, 0]
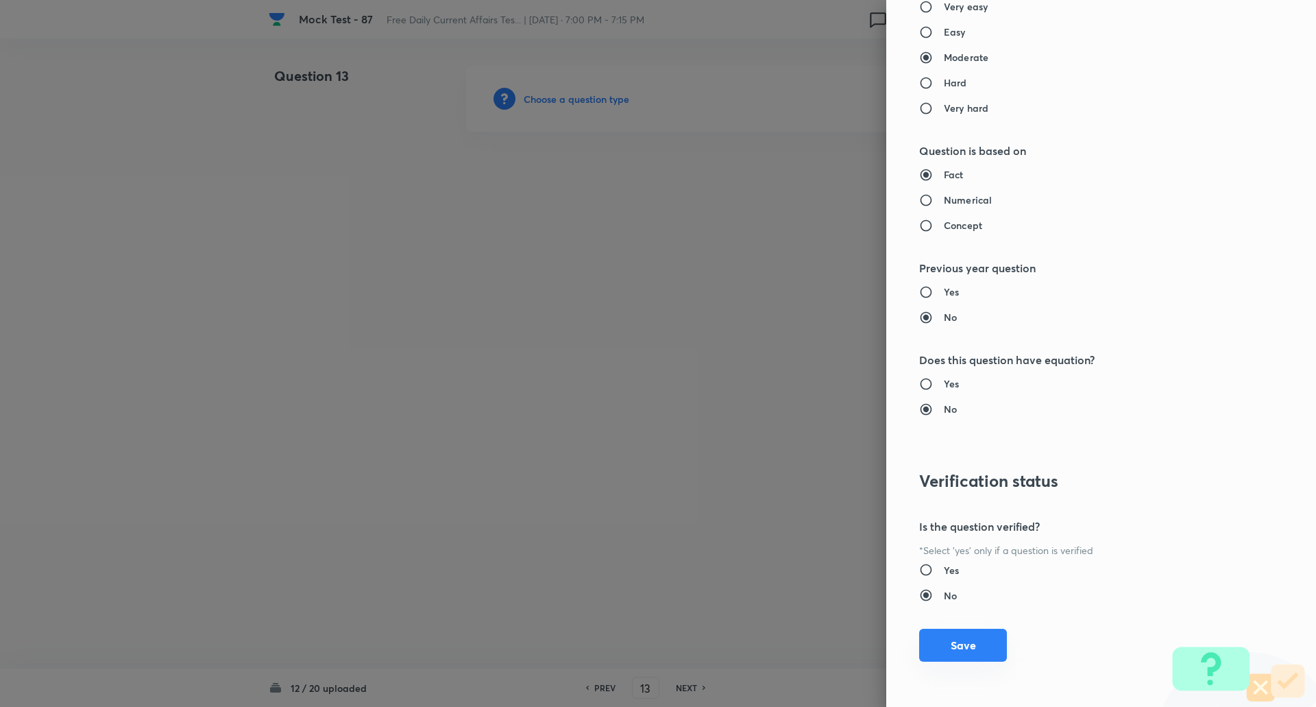
click at [969, 646] on button "Save" at bounding box center [963, 645] width 88 height 33
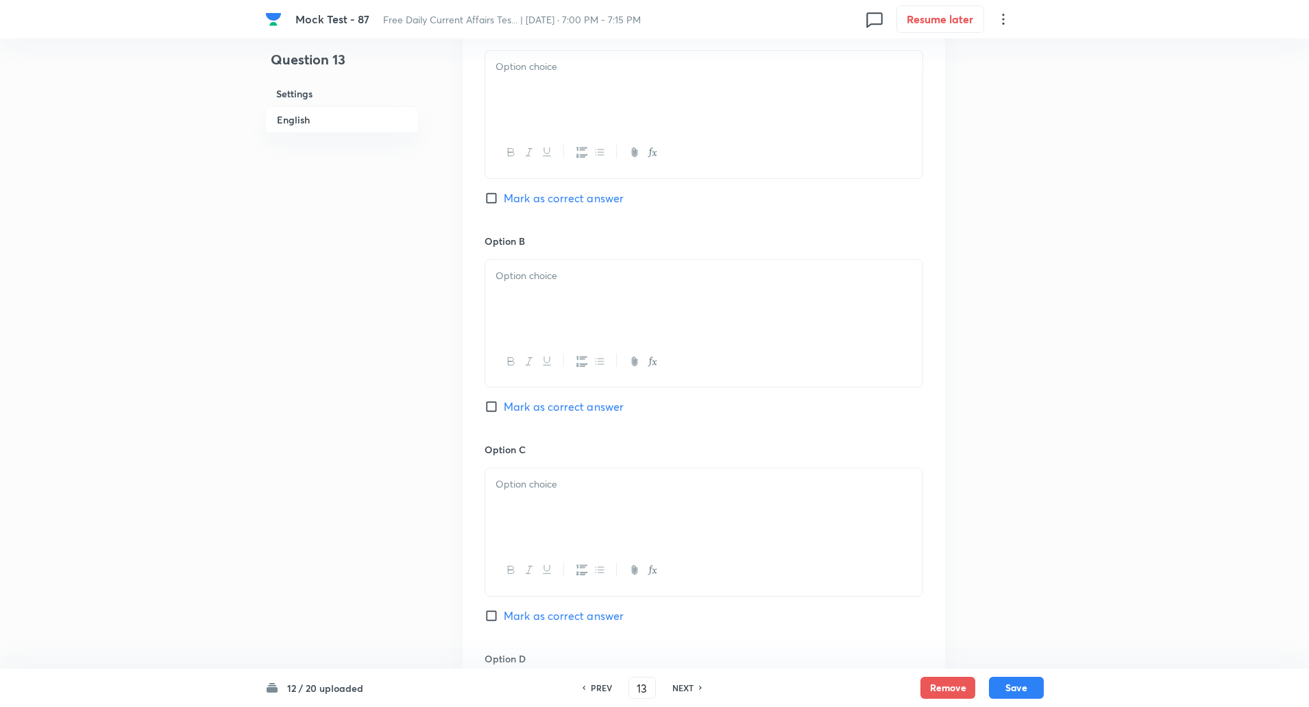
scroll to position [665, 0]
click at [493, 607] on input "Mark as correct answer" at bounding box center [494, 613] width 19 height 14
checkbox input "true"
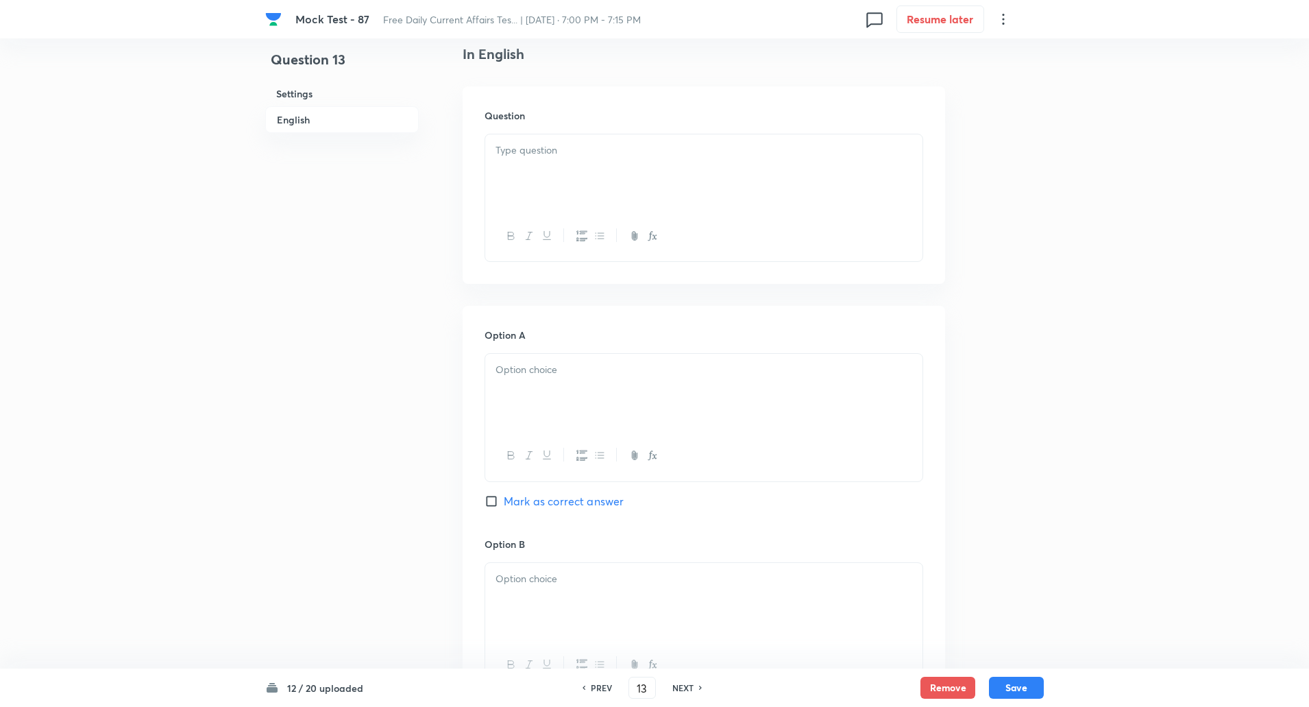
scroll to position [356, 0]
click at [542, 173] on div at bounding box center [703, 176] width 437 height 77
click at [540, 155] on p at bounding box center [704, 152] width 417 height 16
paste div
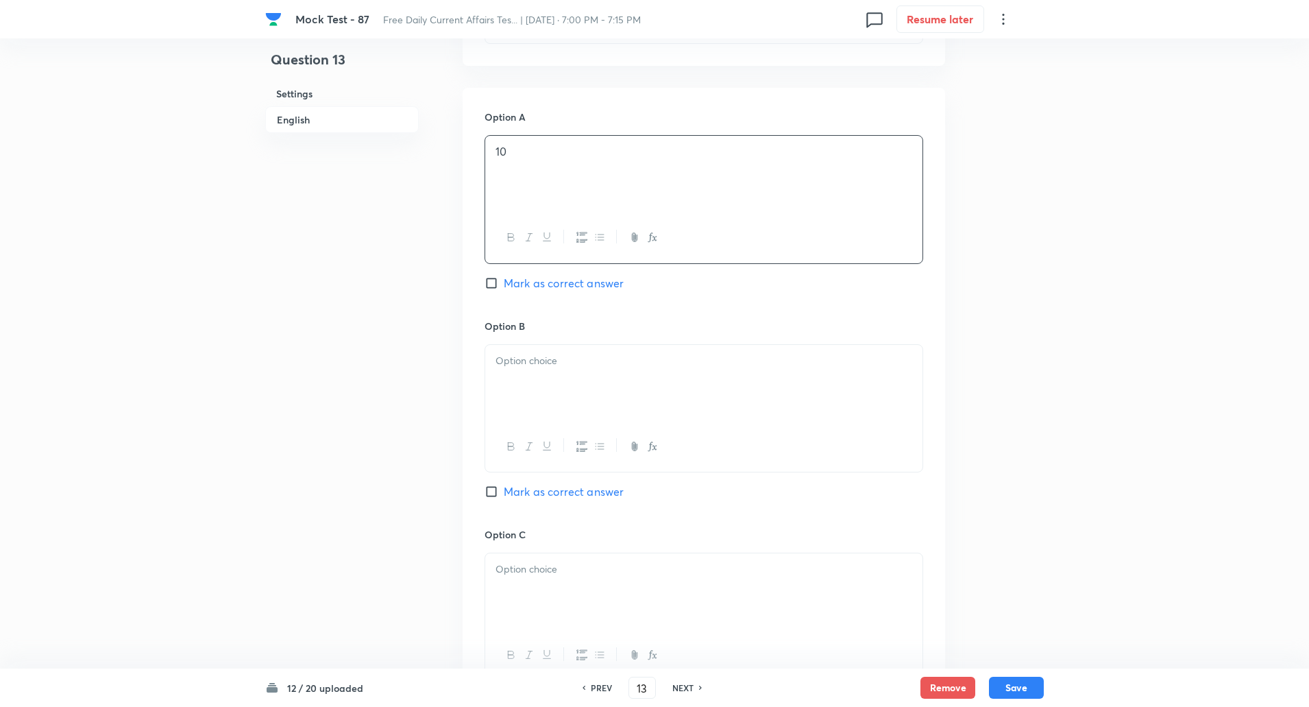
scroll to position [692, 0]
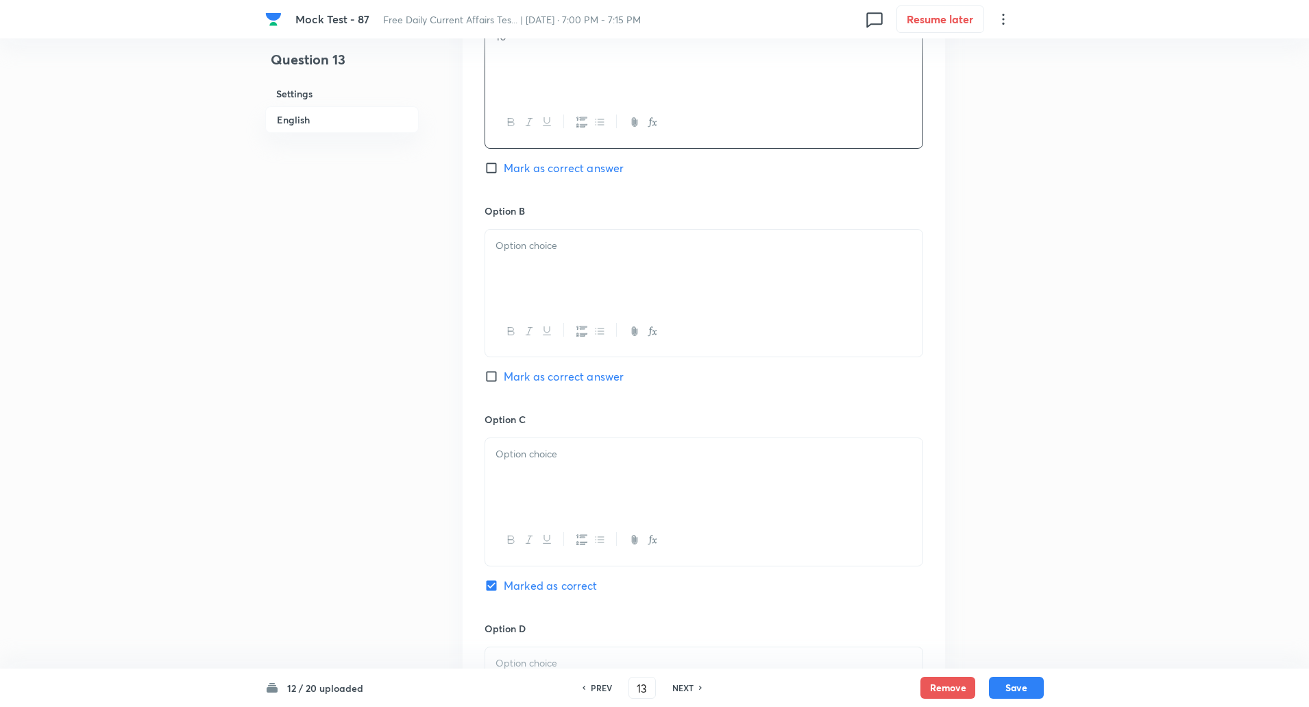
click at [524, 250] on p at bounding box center [704, 246] width 417 height 16
paste div
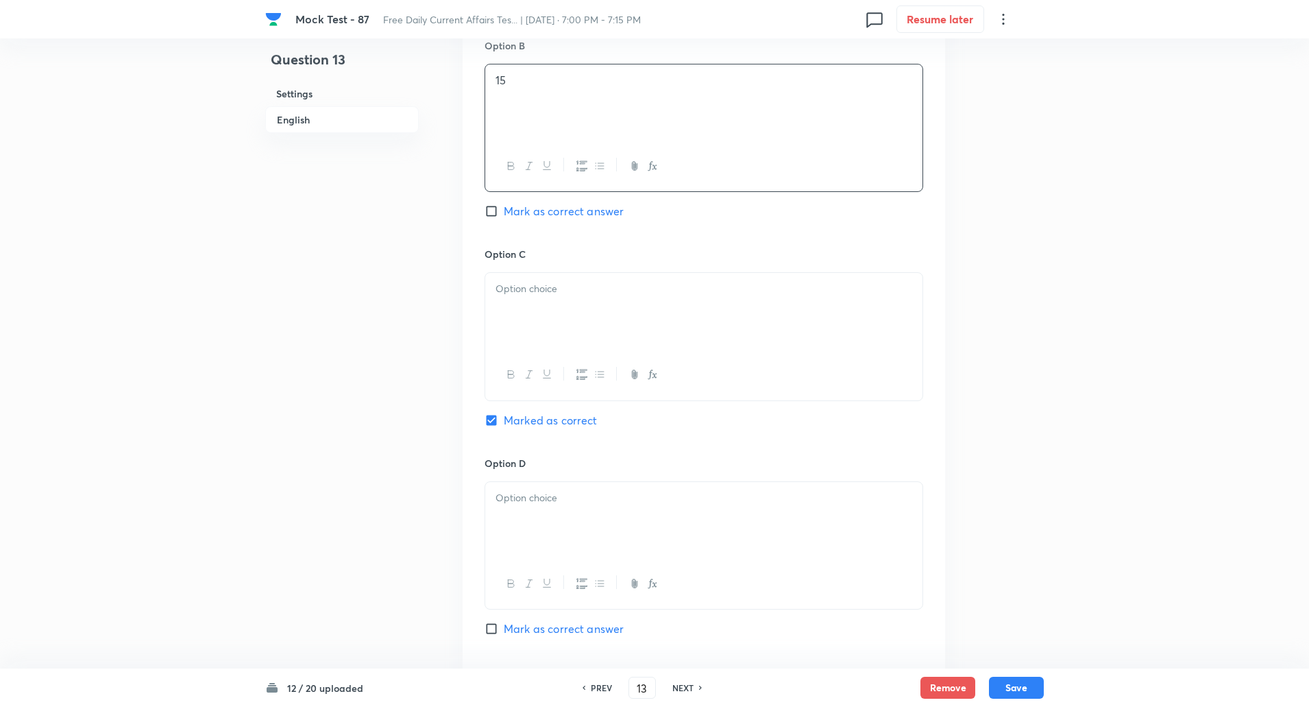
click at [522, 326] on div at bounding box center [703, 311] width 437 height 77
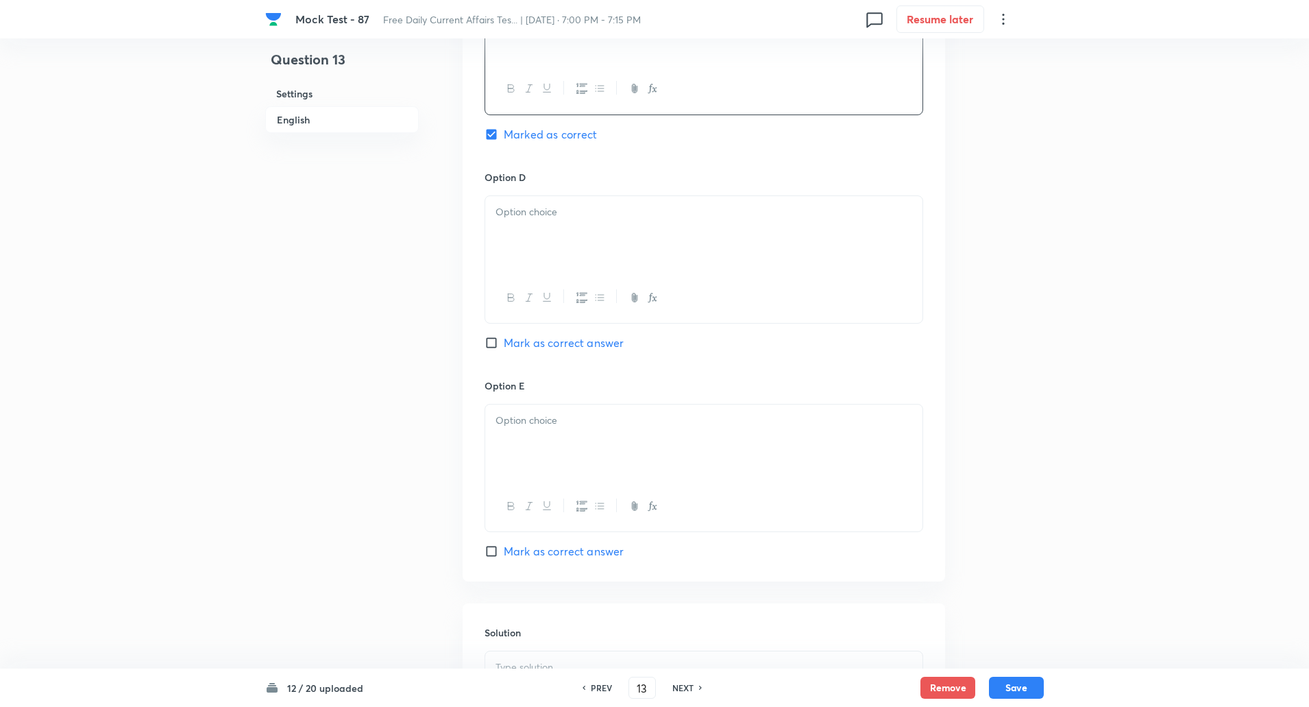
scroll to position [1151, 0]
click at [523, 249] on div at bounding box center [703, 227] width 437 height 77
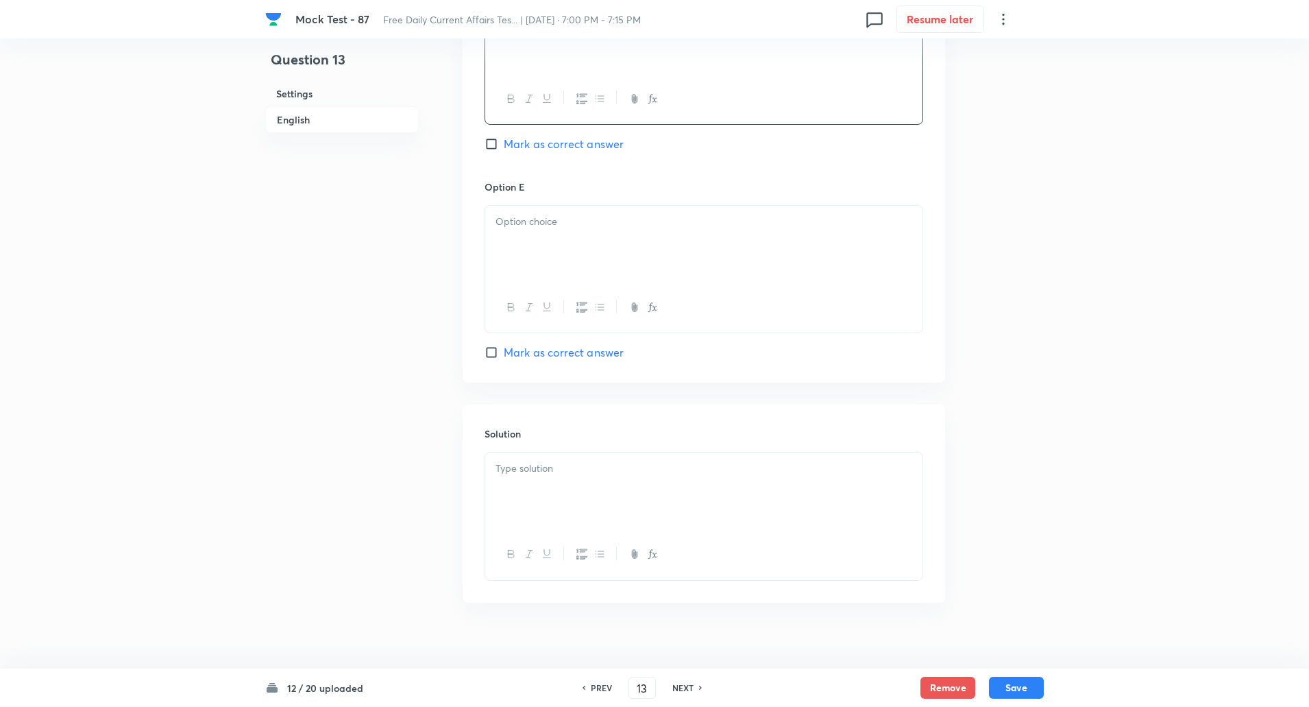
scroll to position [1359, 0]
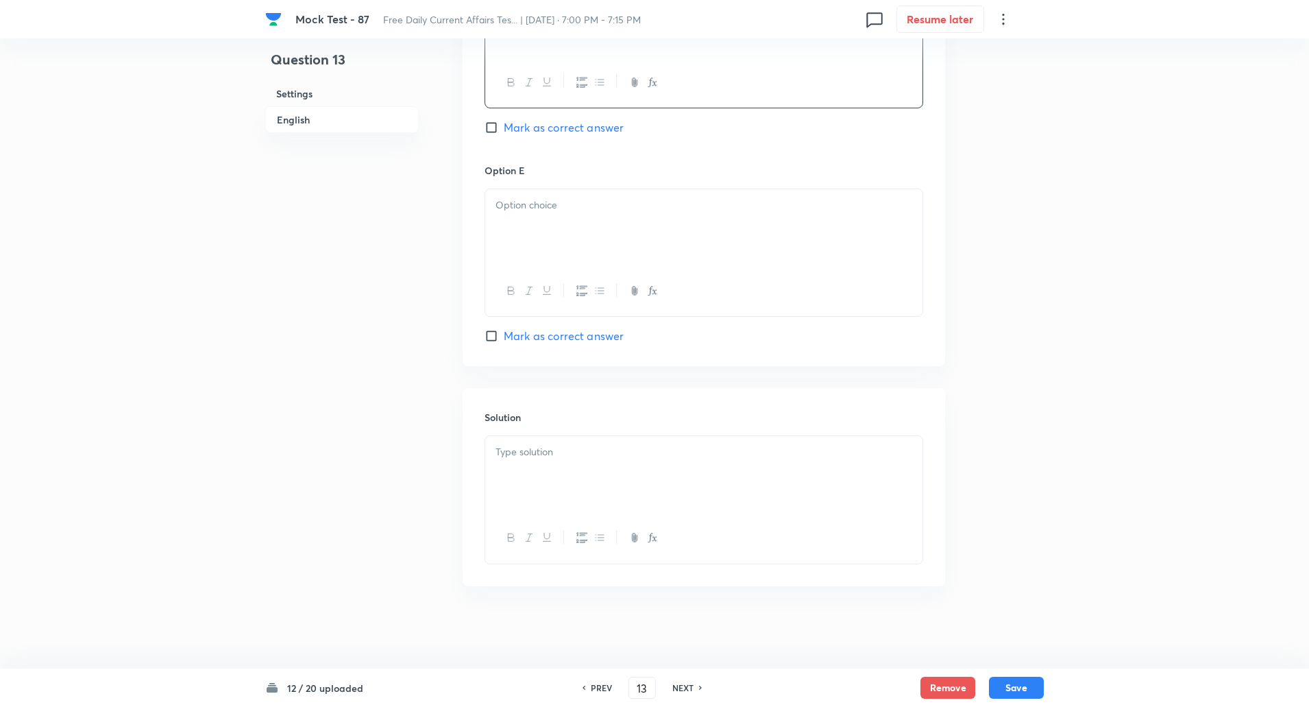
click at [529, 268] on div at bounding box center [703, 291] width 437 height 50
click at [533, 252] on div at bounding box center [703, 227] width 437 height 77
click at [529, 447] on p at bounding box center [704, 452] width 417 height 16
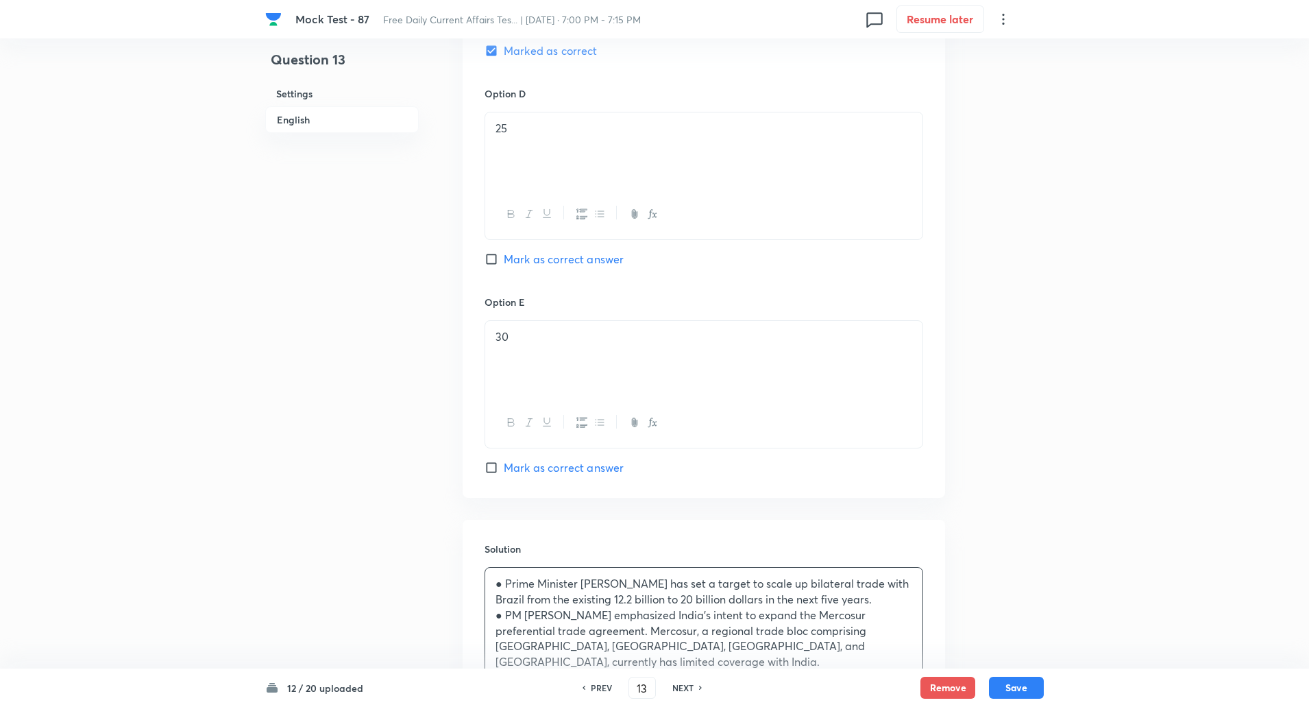
scroll to position [1376, 0]
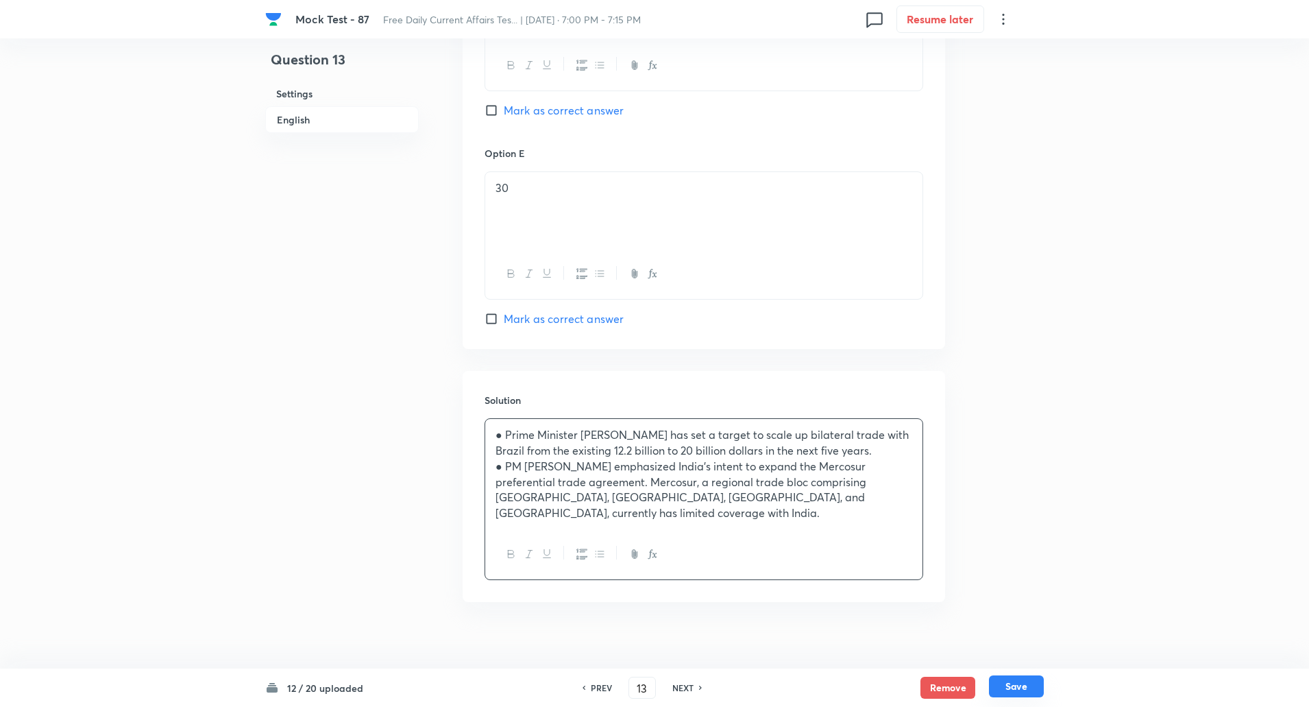
click at [1016, 682] on button "Save" at bounding box center [1016, 686] width 55 height 22
type input "14"
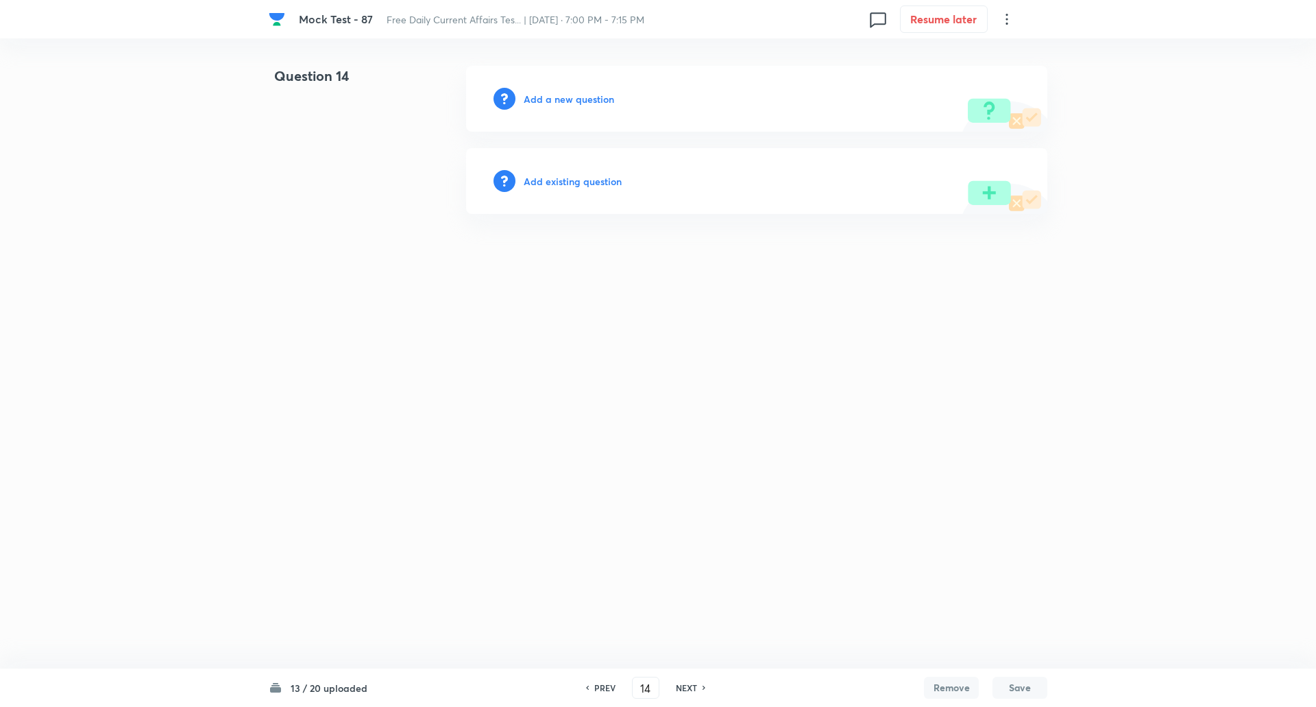
click at [584, 99] on h6 "Add a new question" at bounding box center [569, 99] width 90 height 14
click at [584, 99] on h6 "Choose a question type" at bounding box center [577, 99] width 106 height 14
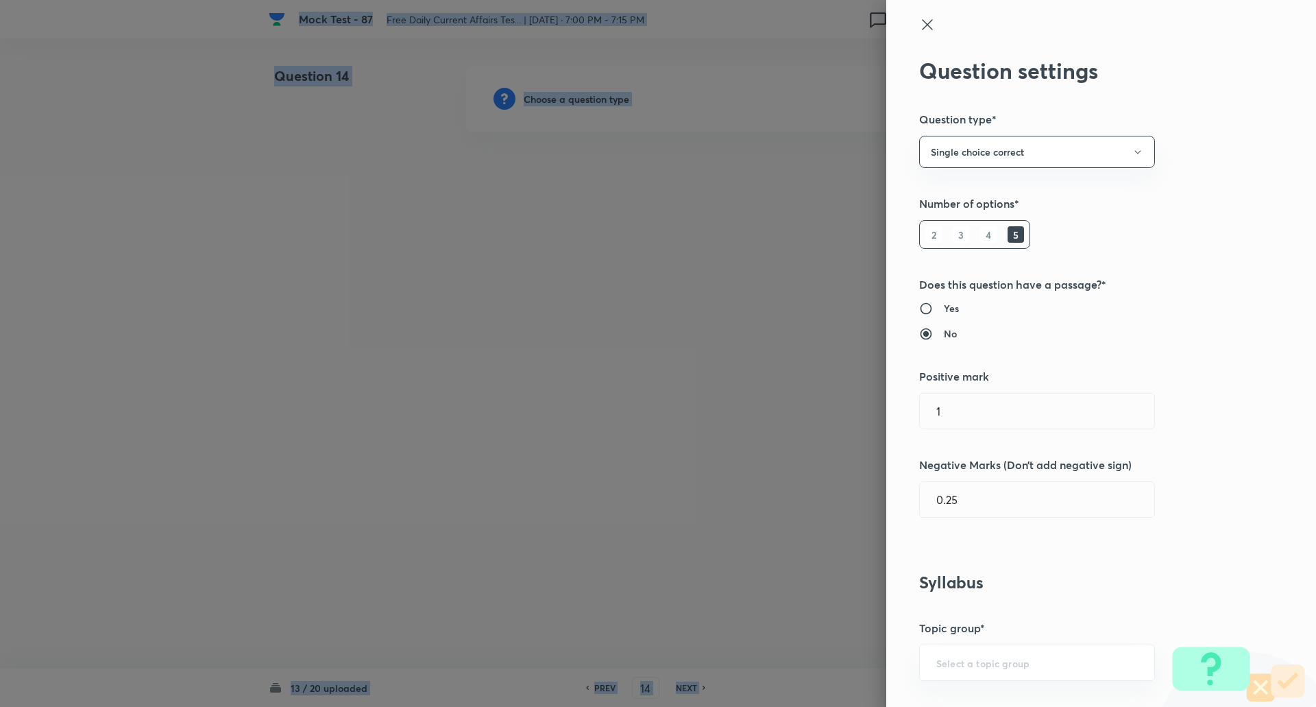
click at [584, 99] on div at bounding box center [658, 353] width 1316 height 707
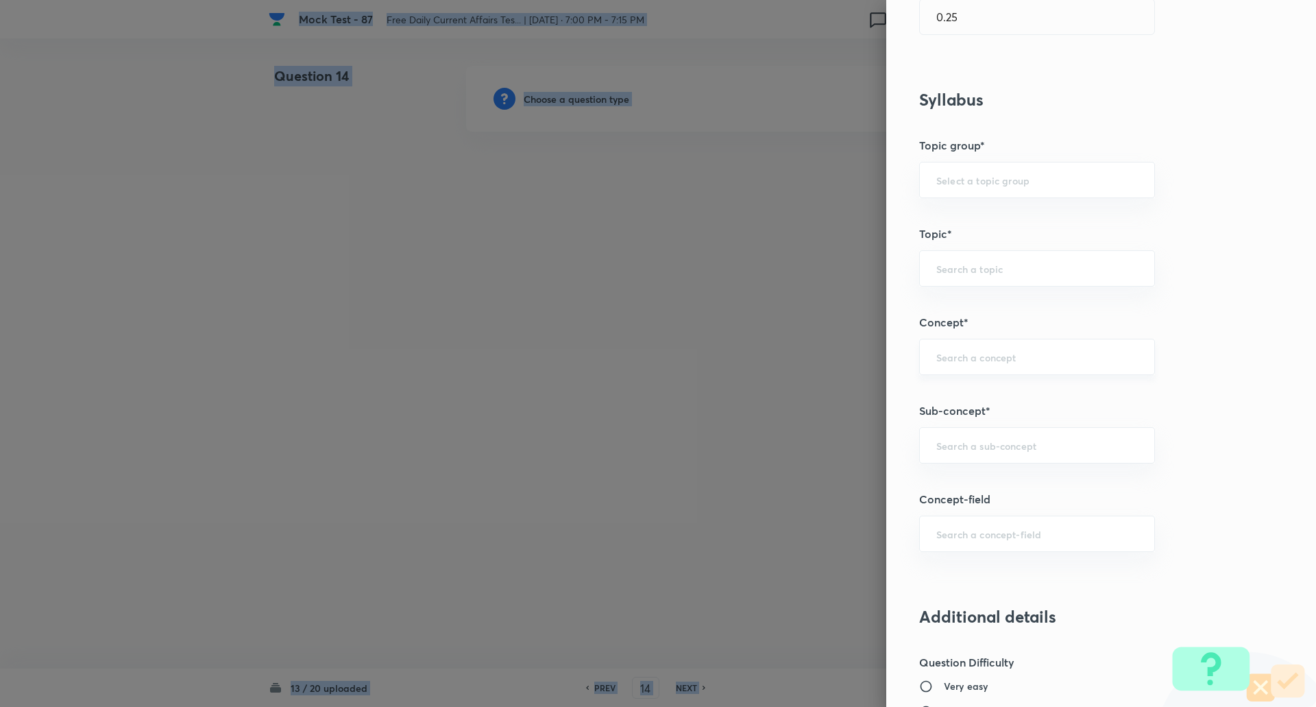
scroll to position [483, 0]
click at [956, 444] on input "text" at bounding box center [1037, 444] width 202 height 13
click at [980, 459] on div "sport ​" at bounding box center [1037, 444] width 236 height 36
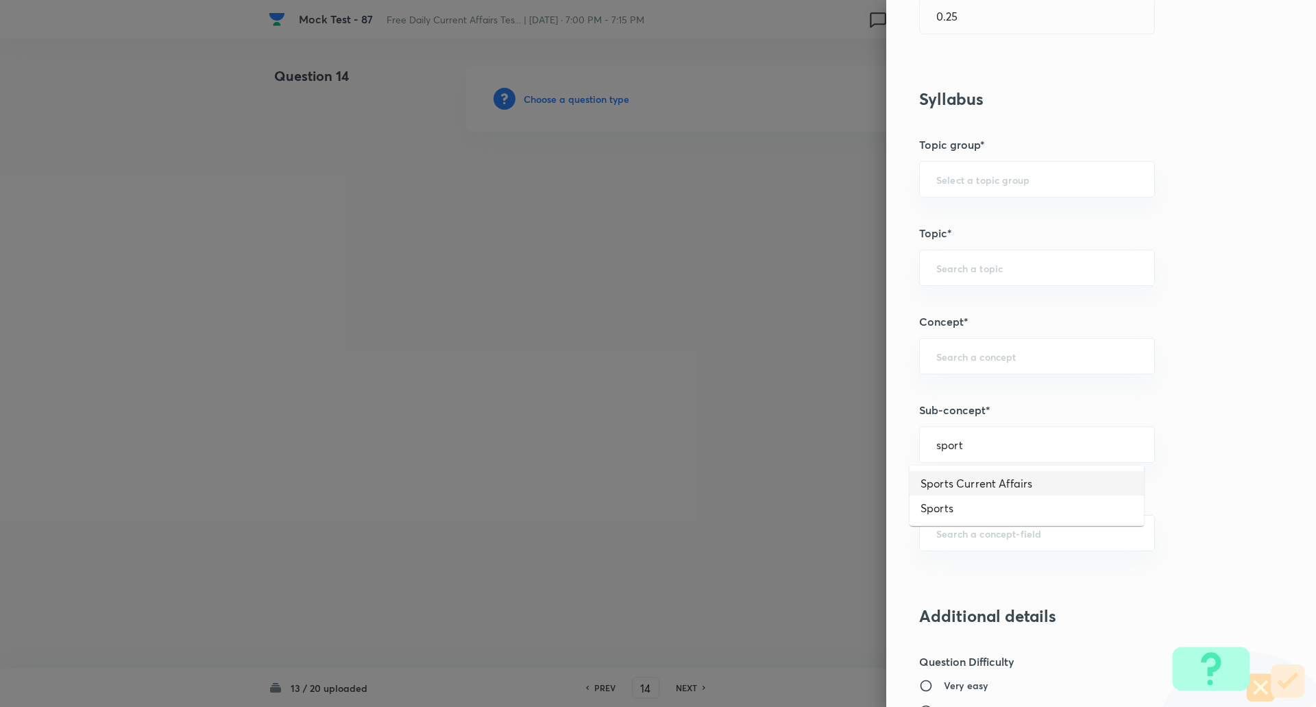
click at [989, 478] on li "Sports Current Affairs" at bounding box center [1027, 483] width 234 height 25
type input "Sports Current Affairs"
type input "Awareness"
type input "Current Affairs"
type input "Sports Current Affairs"
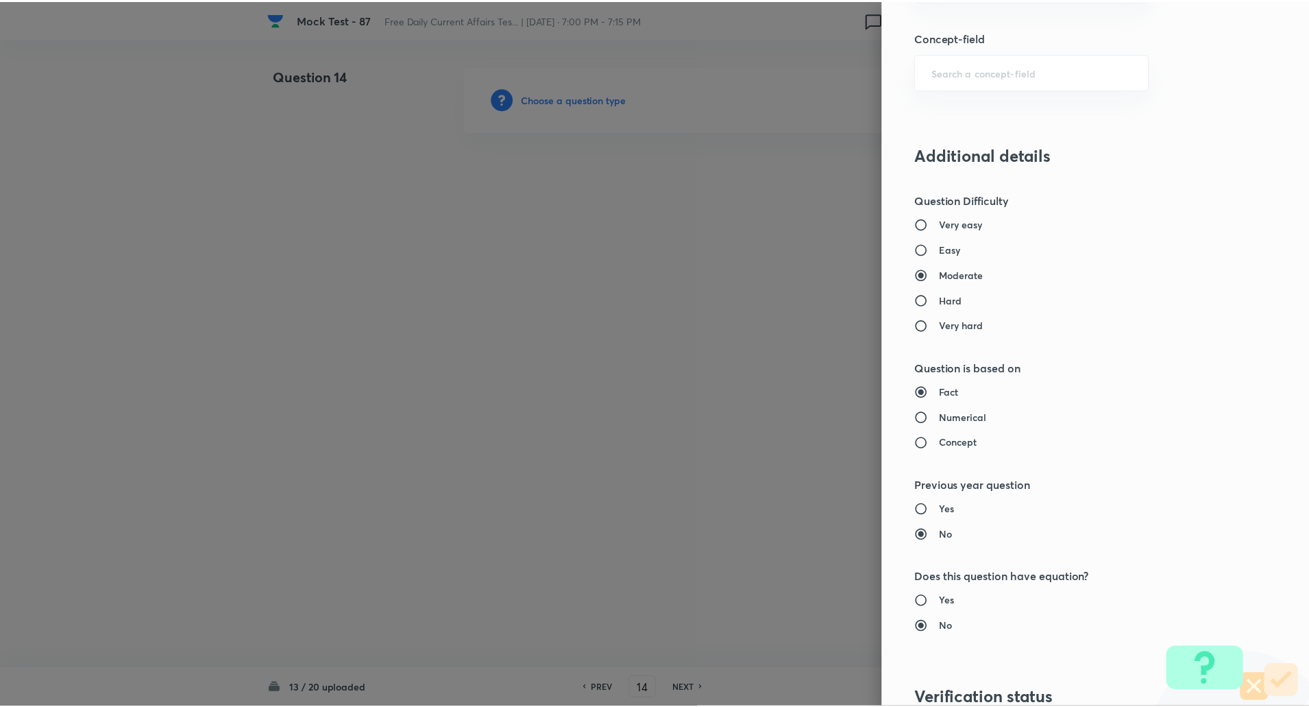
scroll to position [1162, 0]
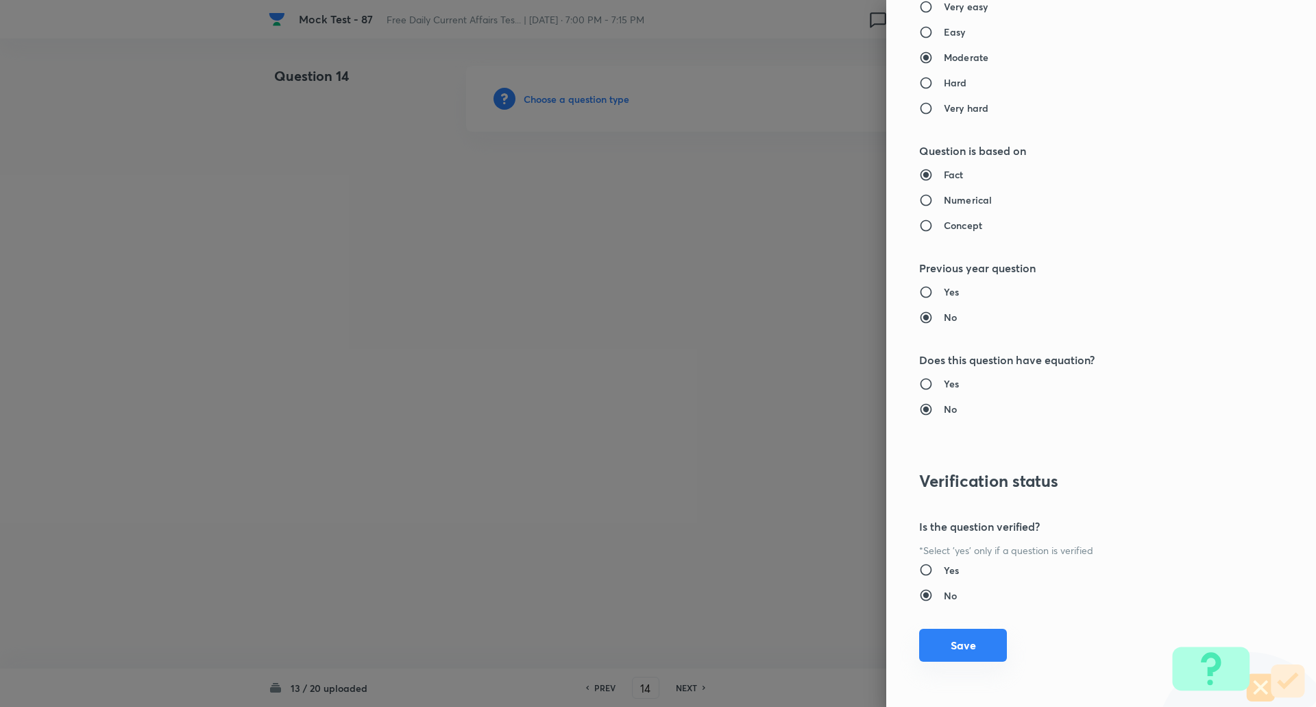
click at [951, 645] on button "Save" at bounding box center [963, 645] width 88 height 33
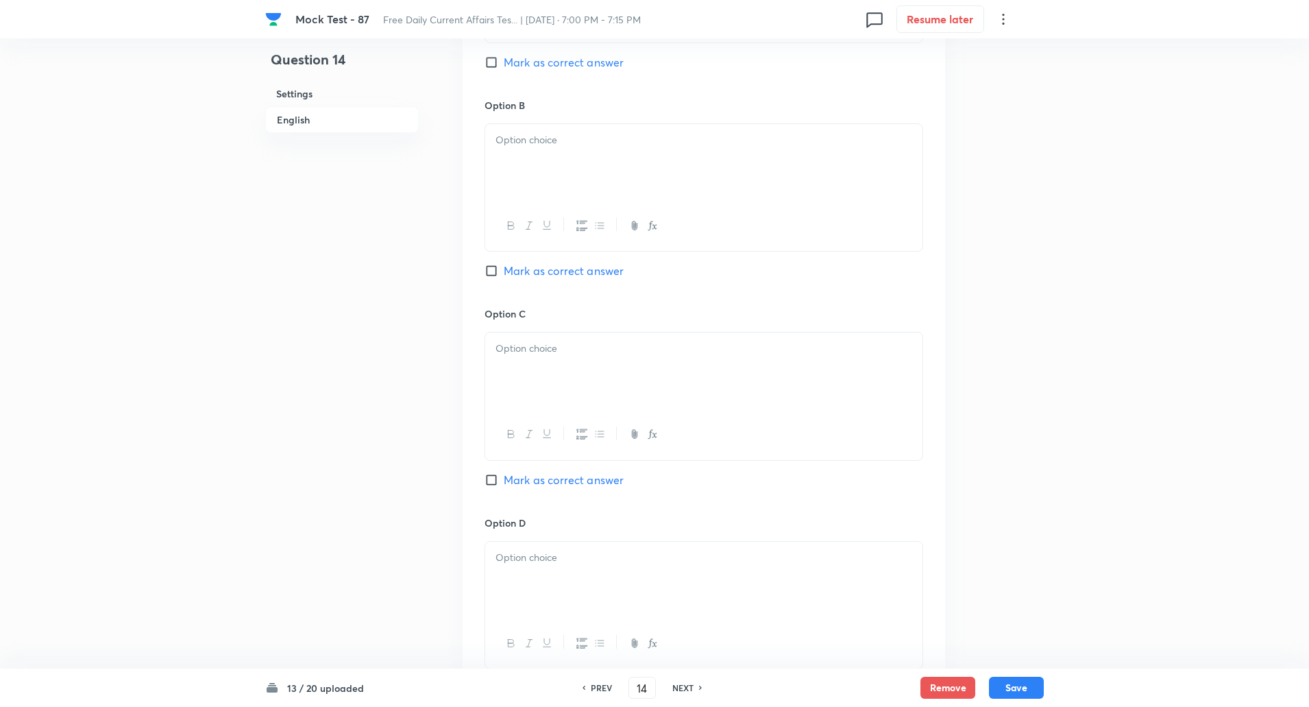
scroll to position [805, 0]
click at [493, 471] on input "Mark as correct answer" at bounding box center [494, 473] width 19 height 14
checkbox input "true"
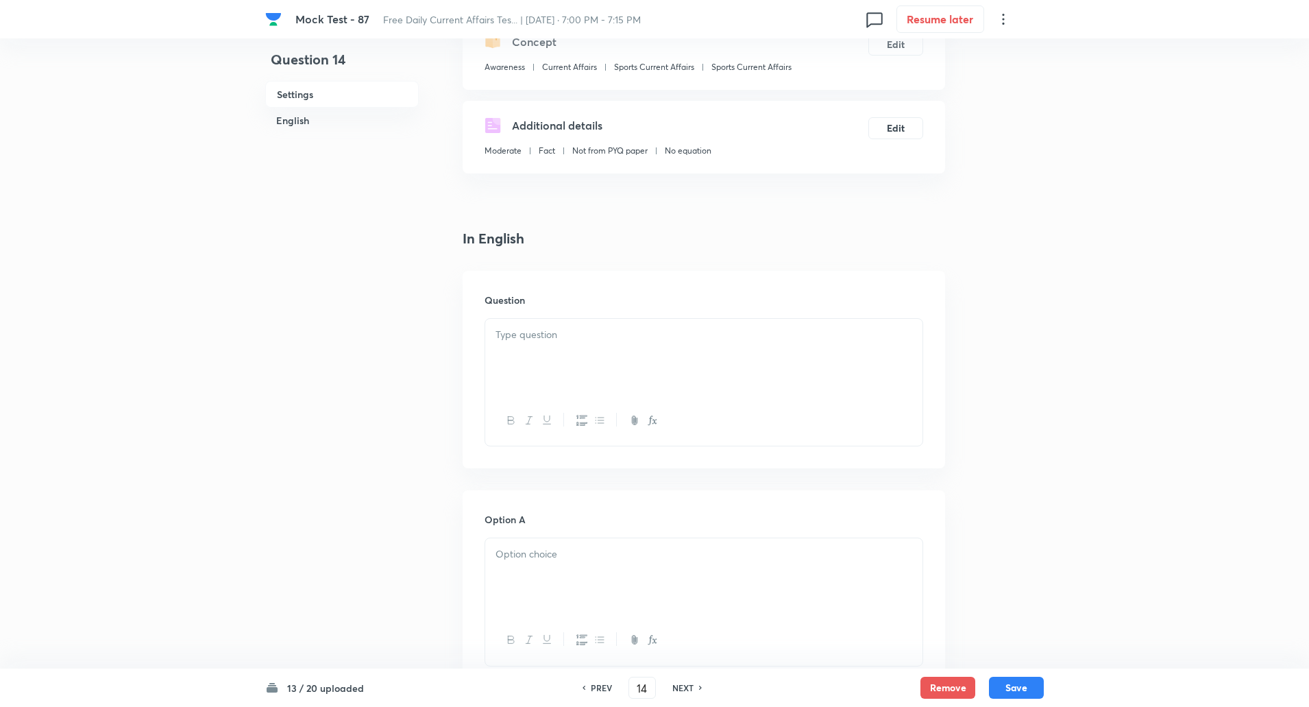
scroll to position [174, 0]
click at [592, 365] on div at bounding box center [703, 357] width 437 height 77
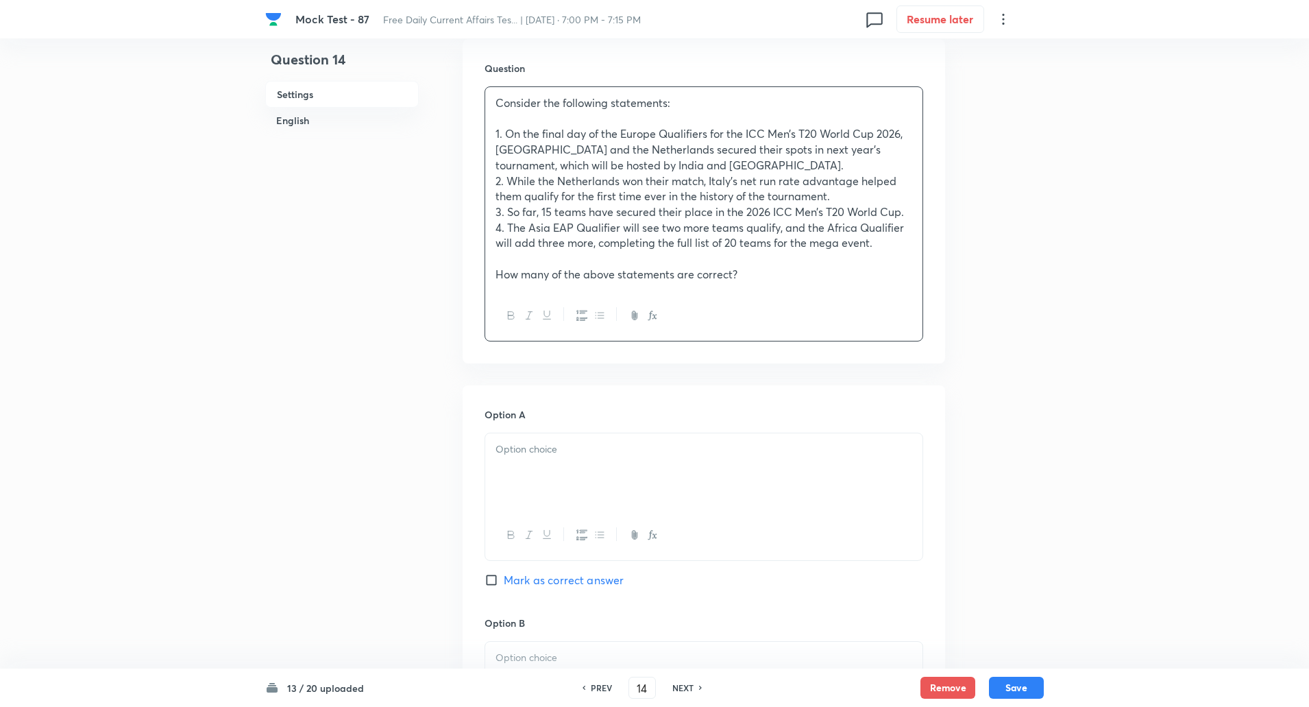
scroll to position [448, 0]
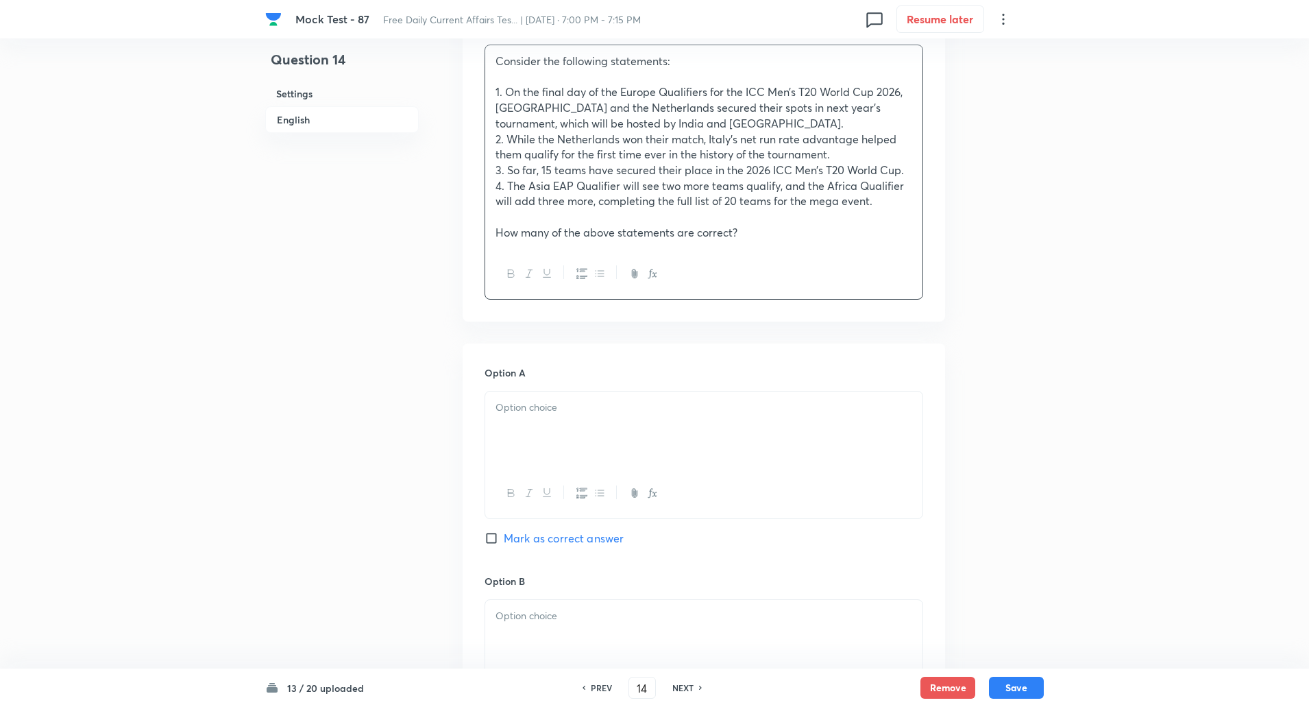
click at [540, 410] on p at bounding box center [704, 408] width 417 height 16
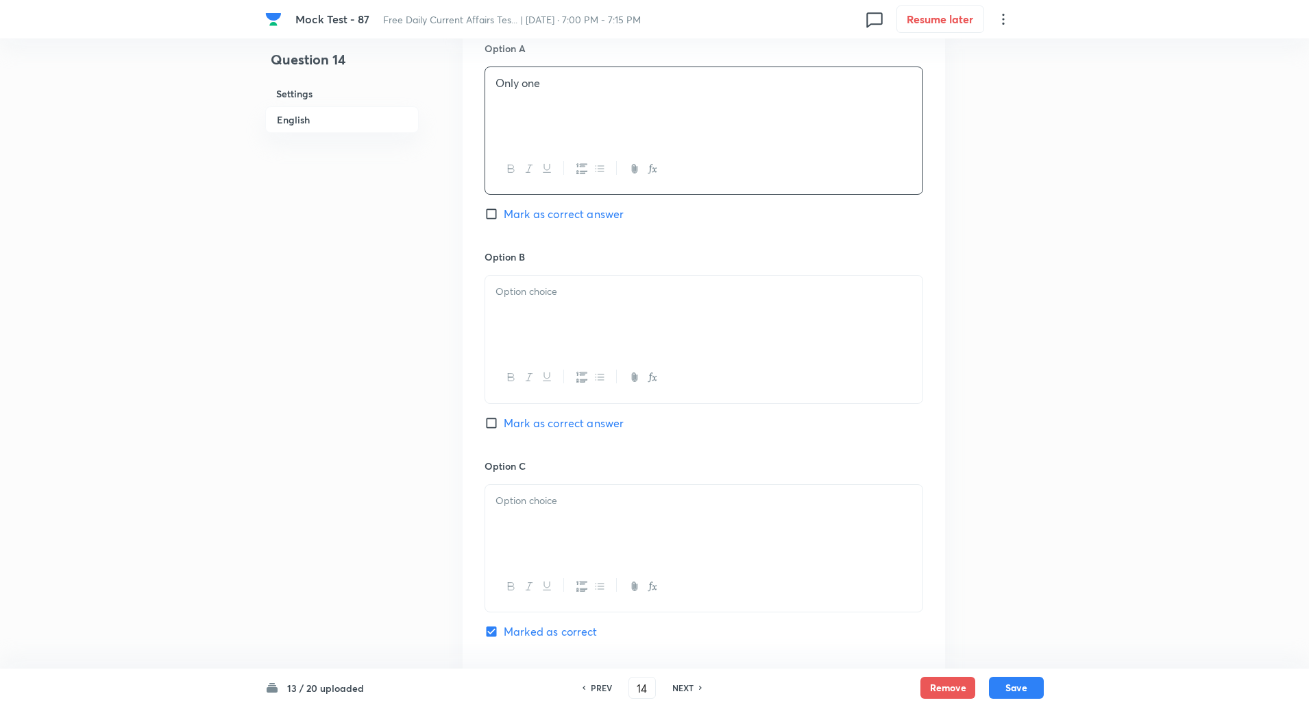
click at [528, 319] on div at bounding box center [703, 314] width 437 height 77
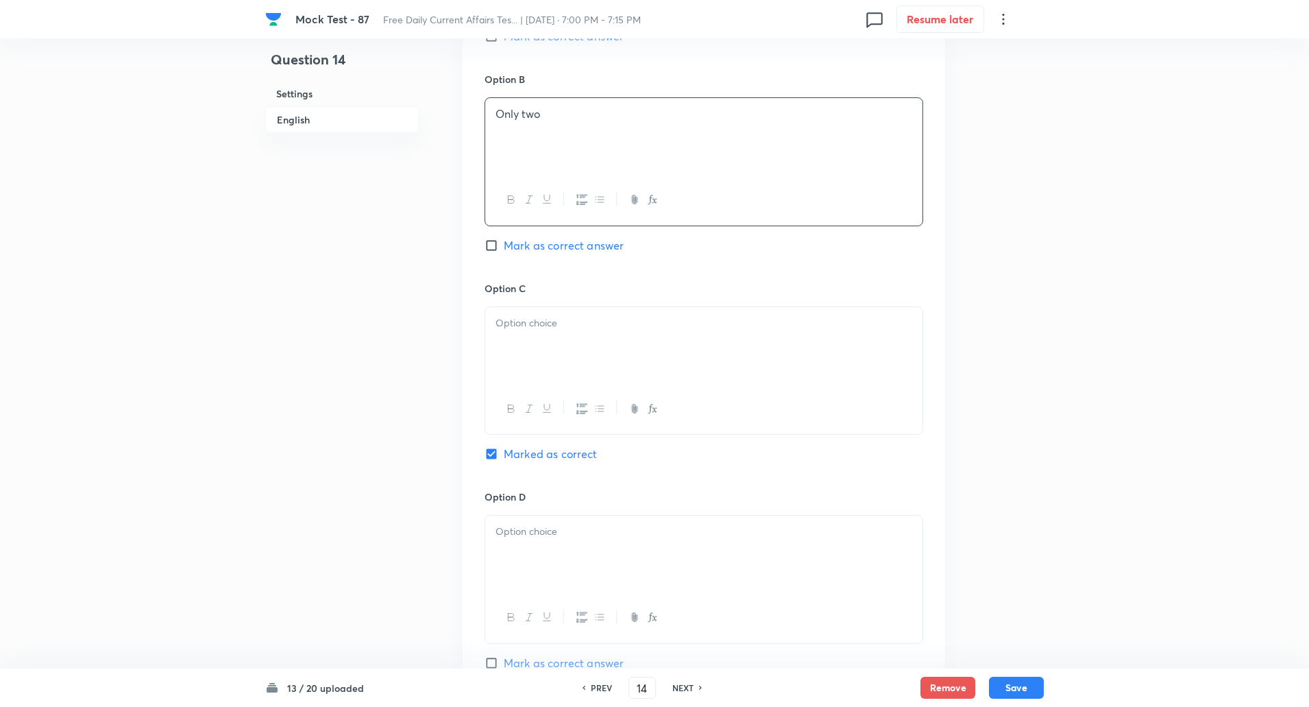
scroll to position [958, 0]
click at [531, 362] on div at bounding box center [703, 338] width 437 height 77
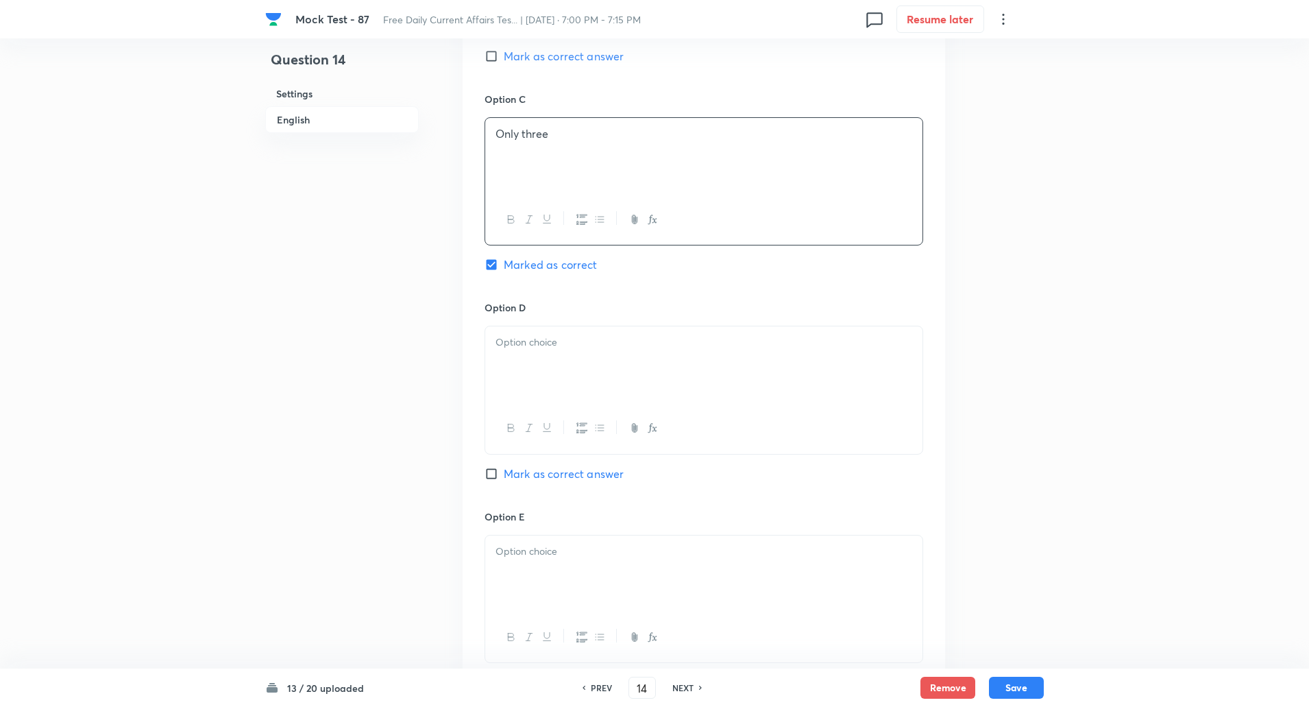
scroll to position [1141, 0]
click at [533, 352] on div at bounding box center [703, 362] width 437 height 77
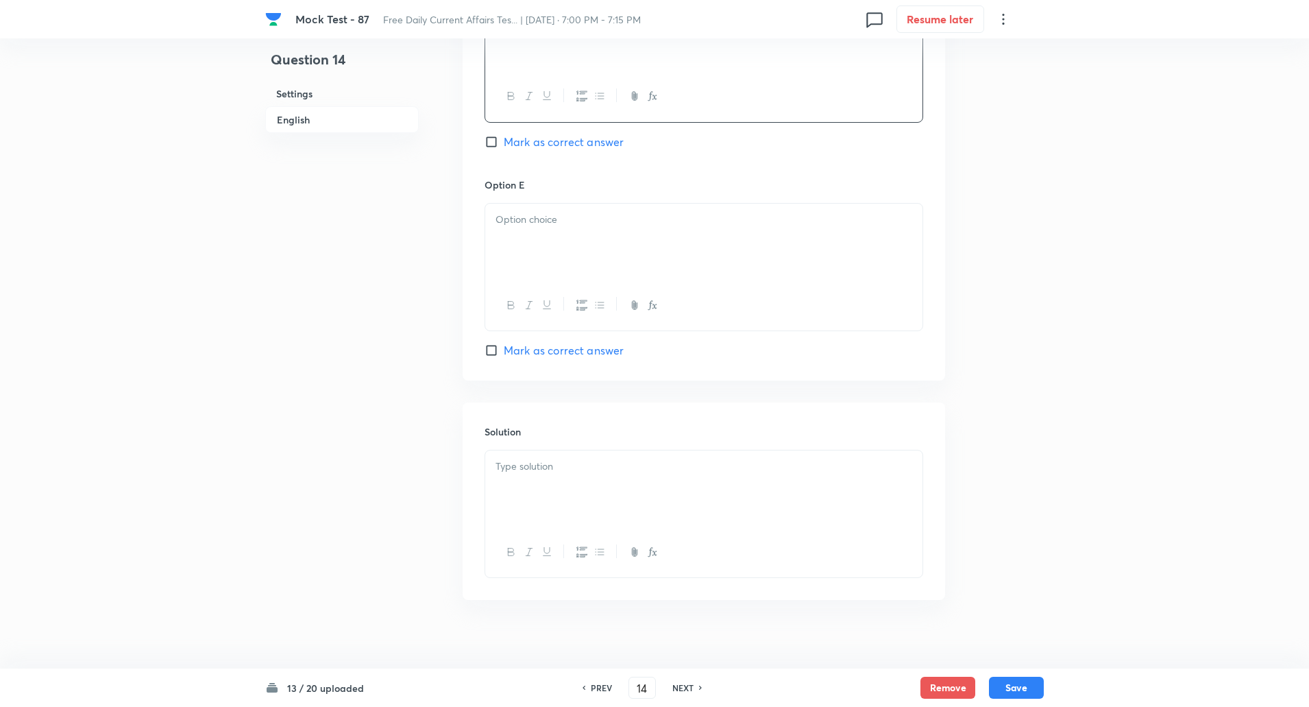
scroll to position [1472, 0]
click at [531, 254] on div at bounding box center [703, 241] width 437 height 77
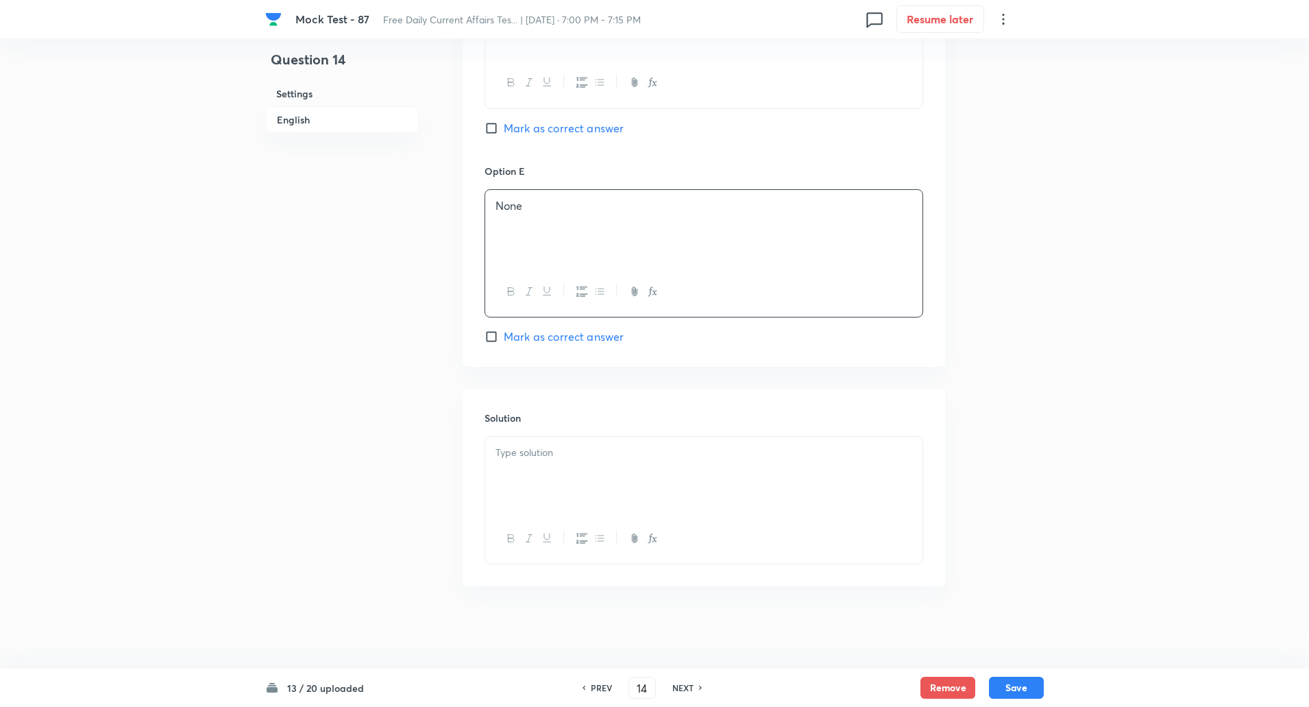
click at [542, 437] on div at bounding box center [703, 475] width 437 height 77
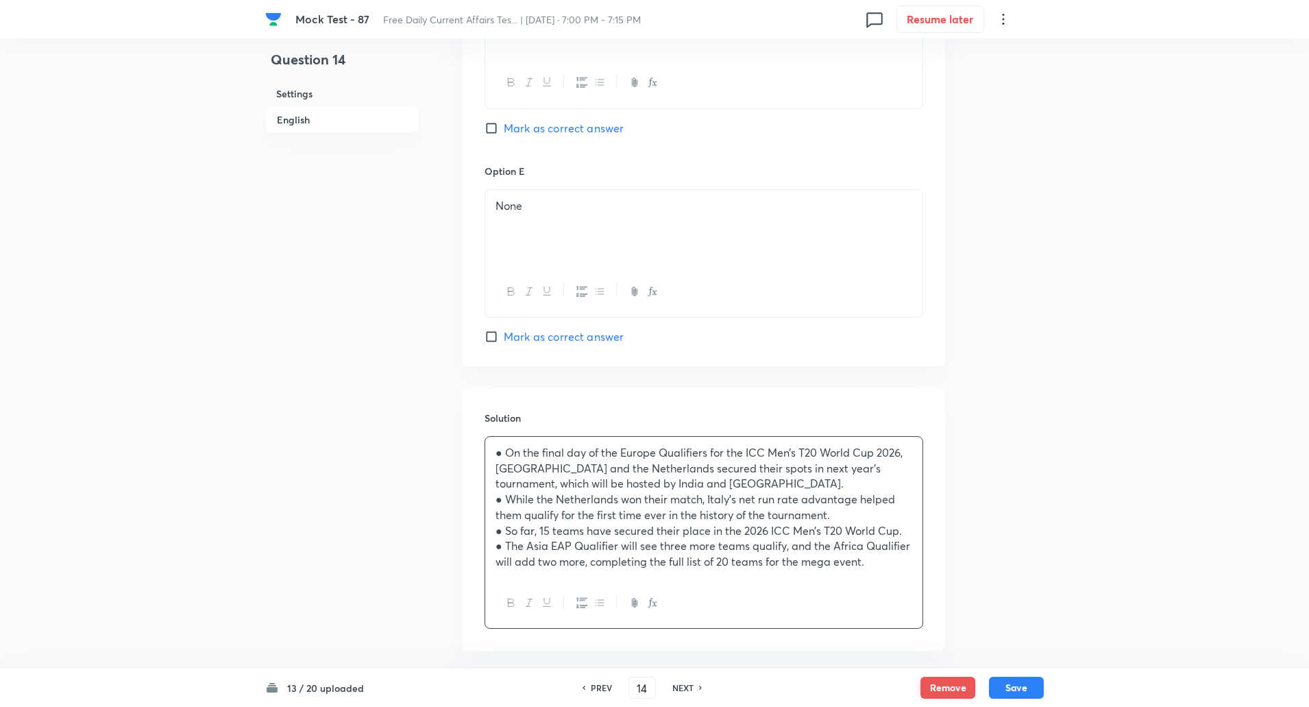
scroll to position [1549, 0]
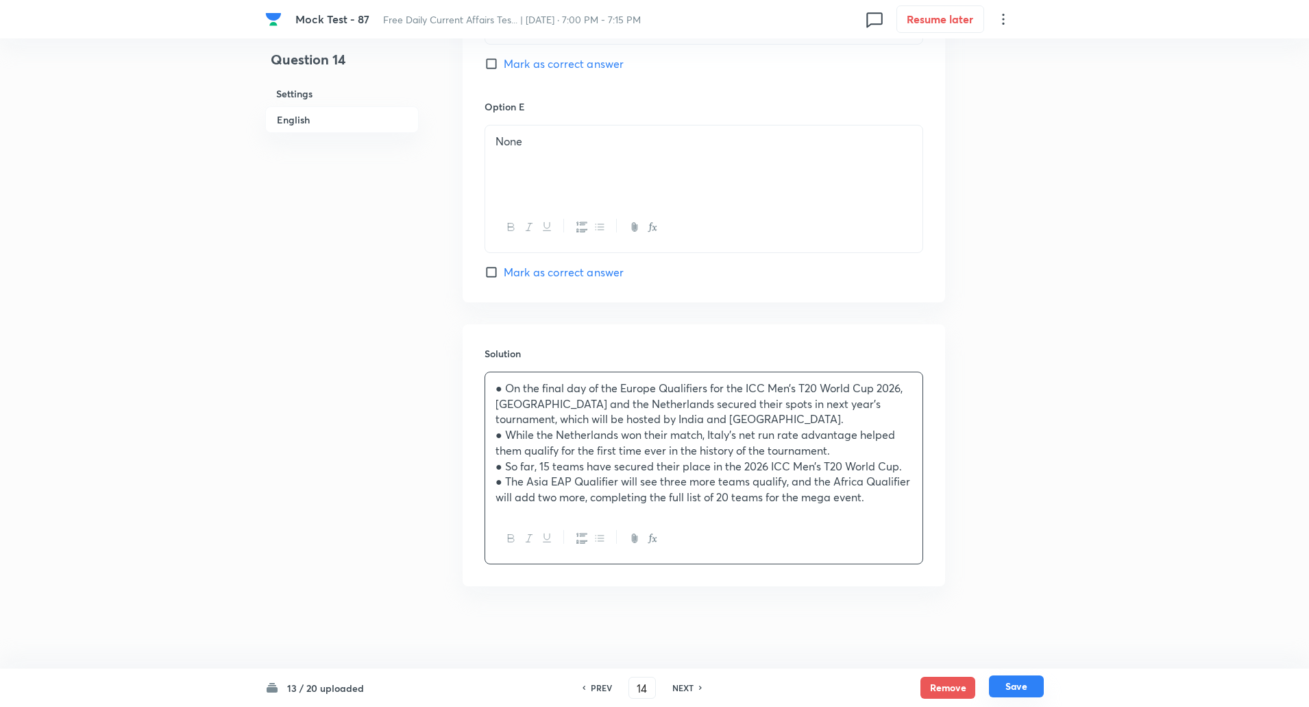
click at [1018, 690] on button "Save" at bounding box center [1016, 686] width 55 height 22
type input "15"
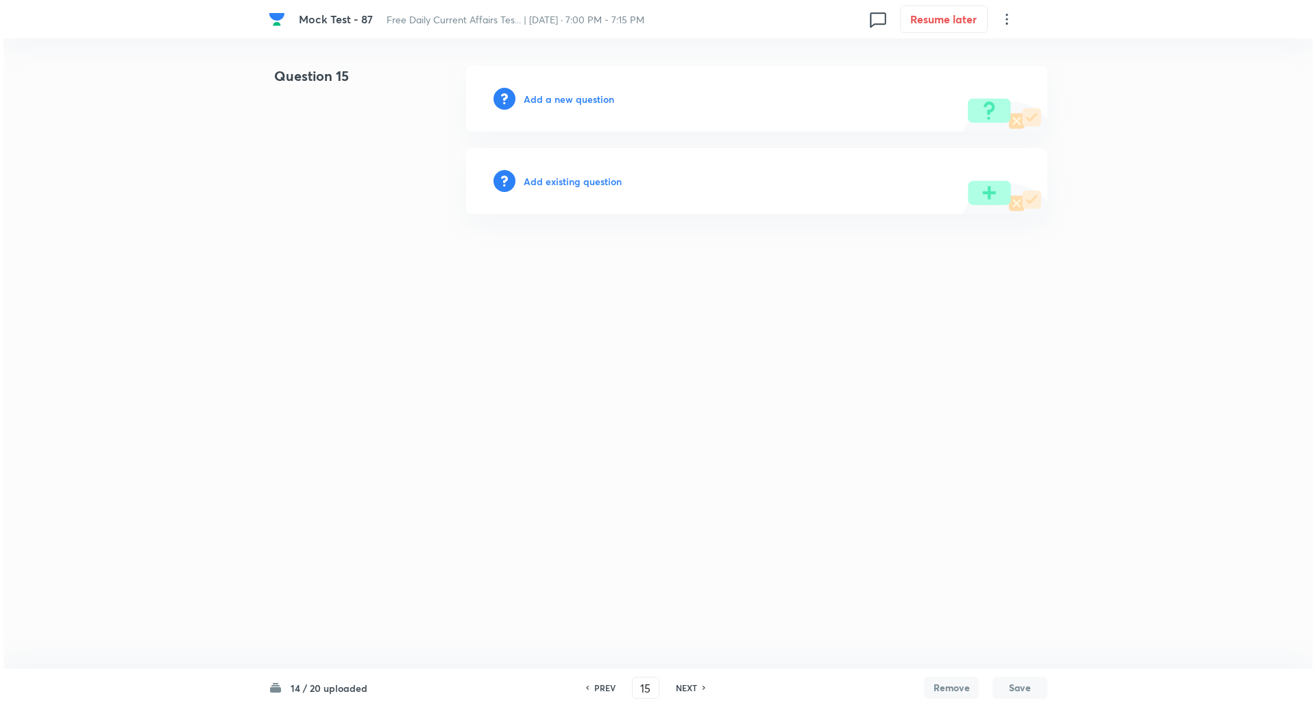
scroll to position [0, 0]
click at [596, 99] on h6 "Add a new question" at bounding box center [569, 99] width 90 height 14
click at [596, 99] on h6 "Choose a question type" at bounding box center [577, 99] width 106 height 14
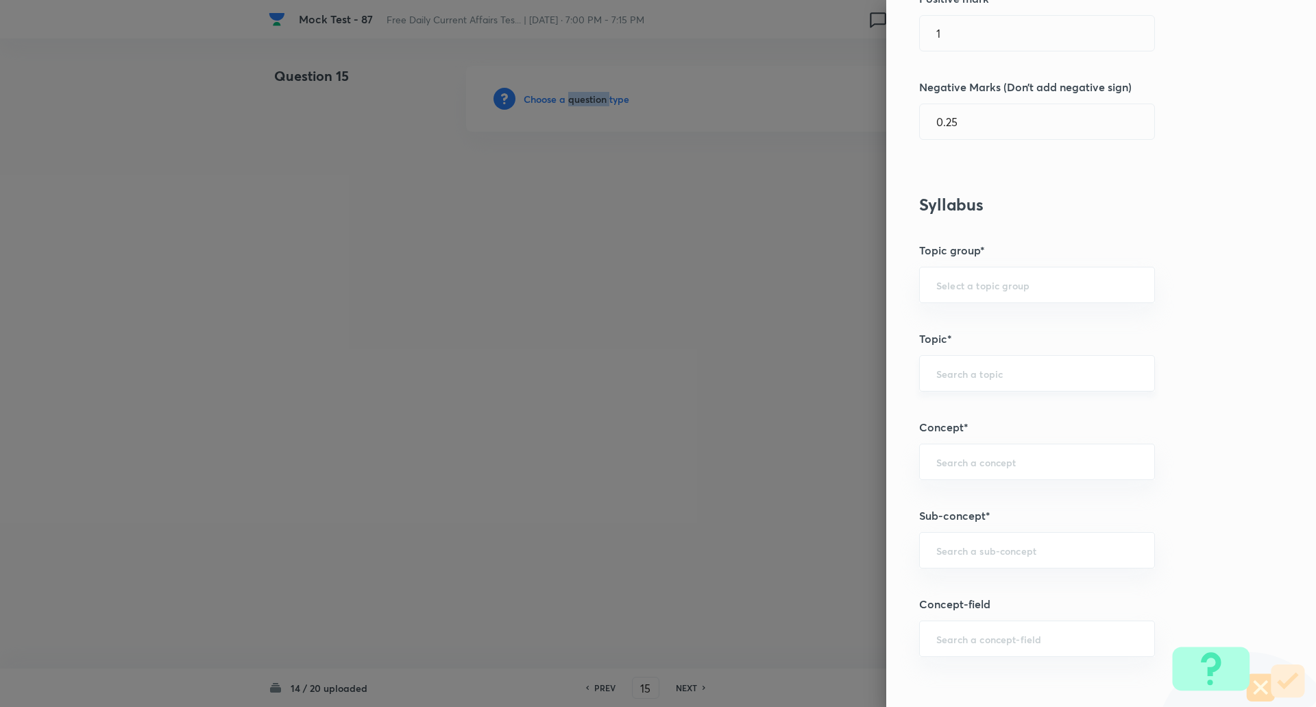
scroll to position [448, 0]
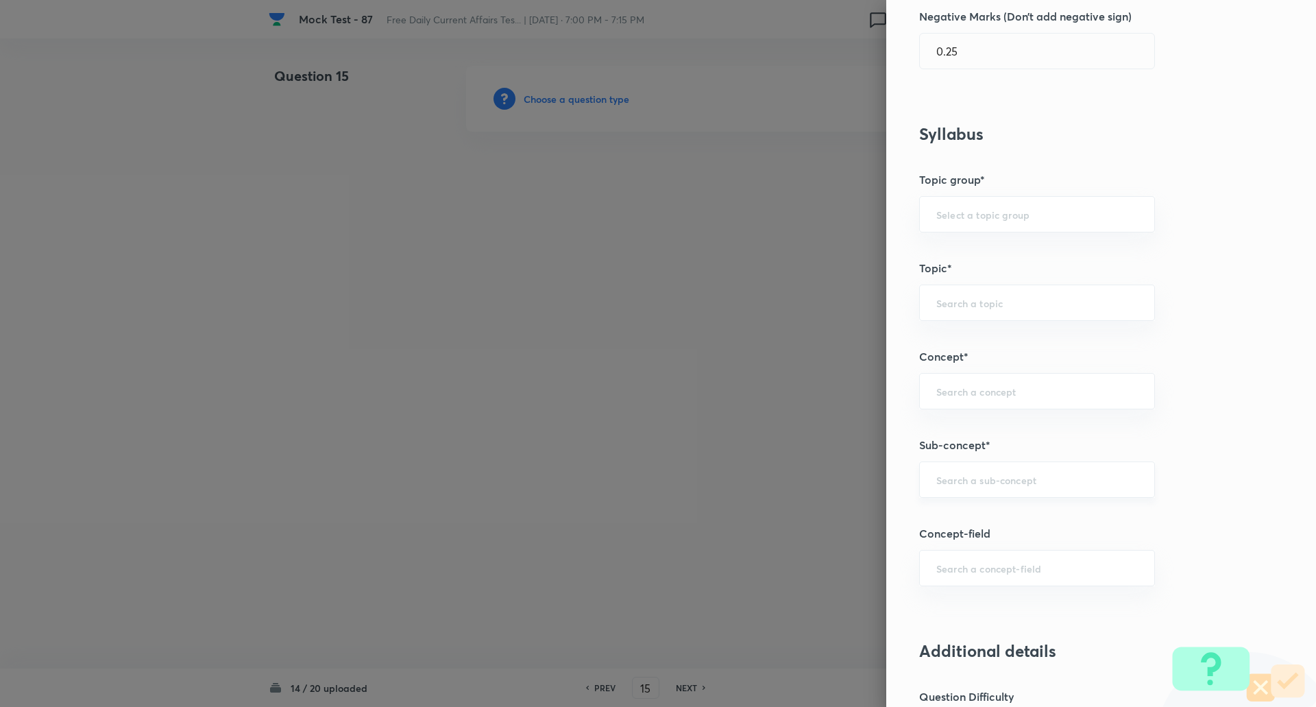
click at [936, 486] on input "text" at bounding box center [1037, 479] width 202 height 13
click at [954, 523] on li "Sports Current Affairs" at bounding box center [1027, 518] width 234 height 25
type input "Sports Current Affairs"
type input "Awareness"
type input "Current Affairs"
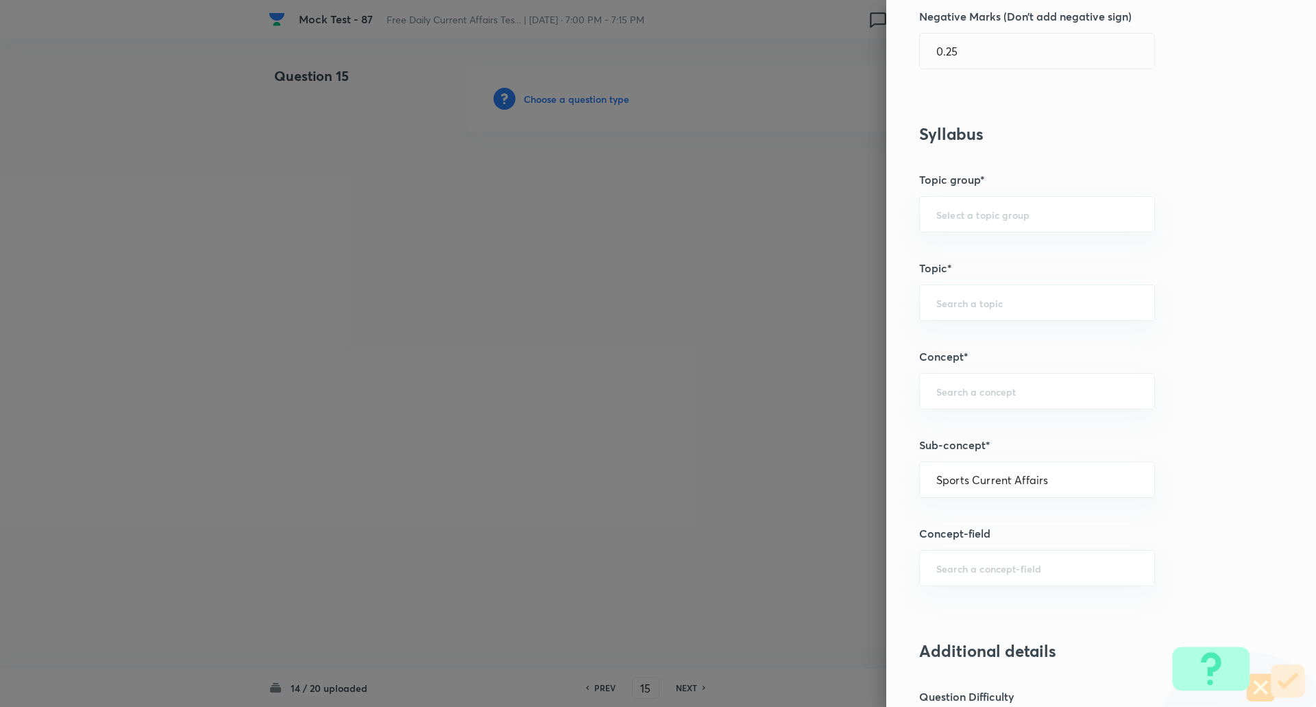
type input "Sports Current Affairs"
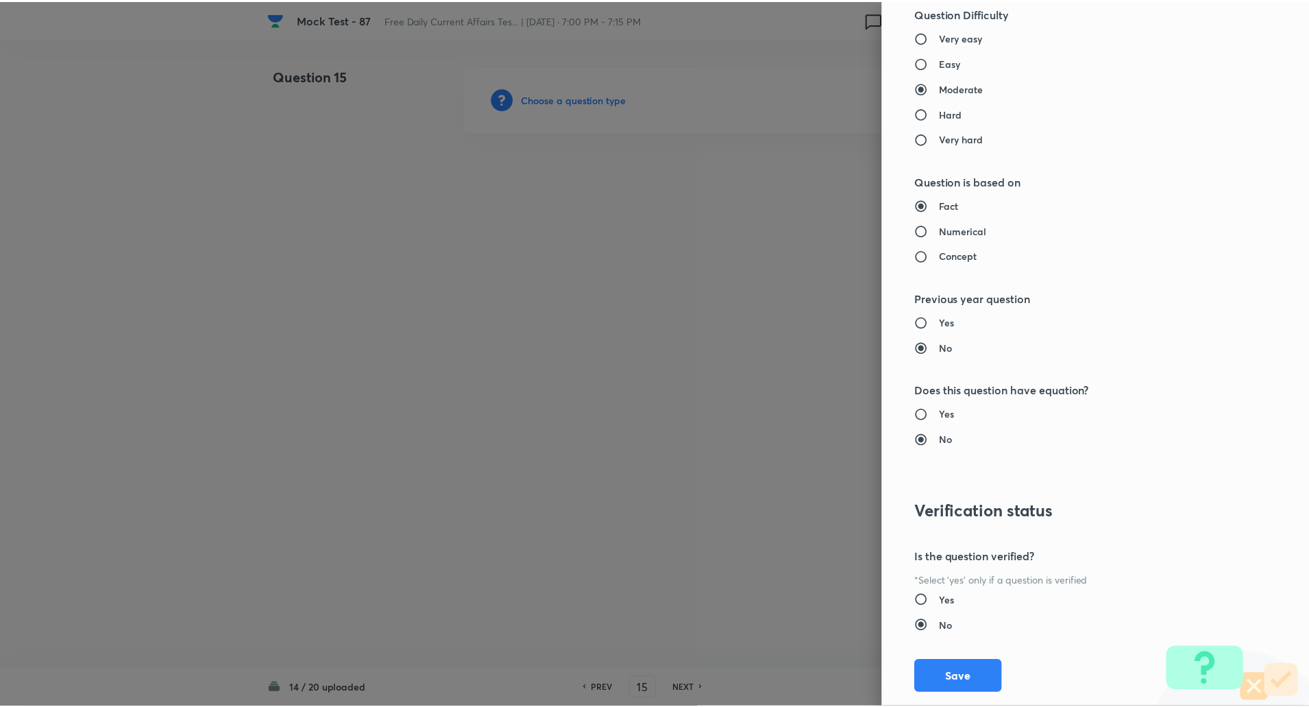
scroll to position [1162, 0]
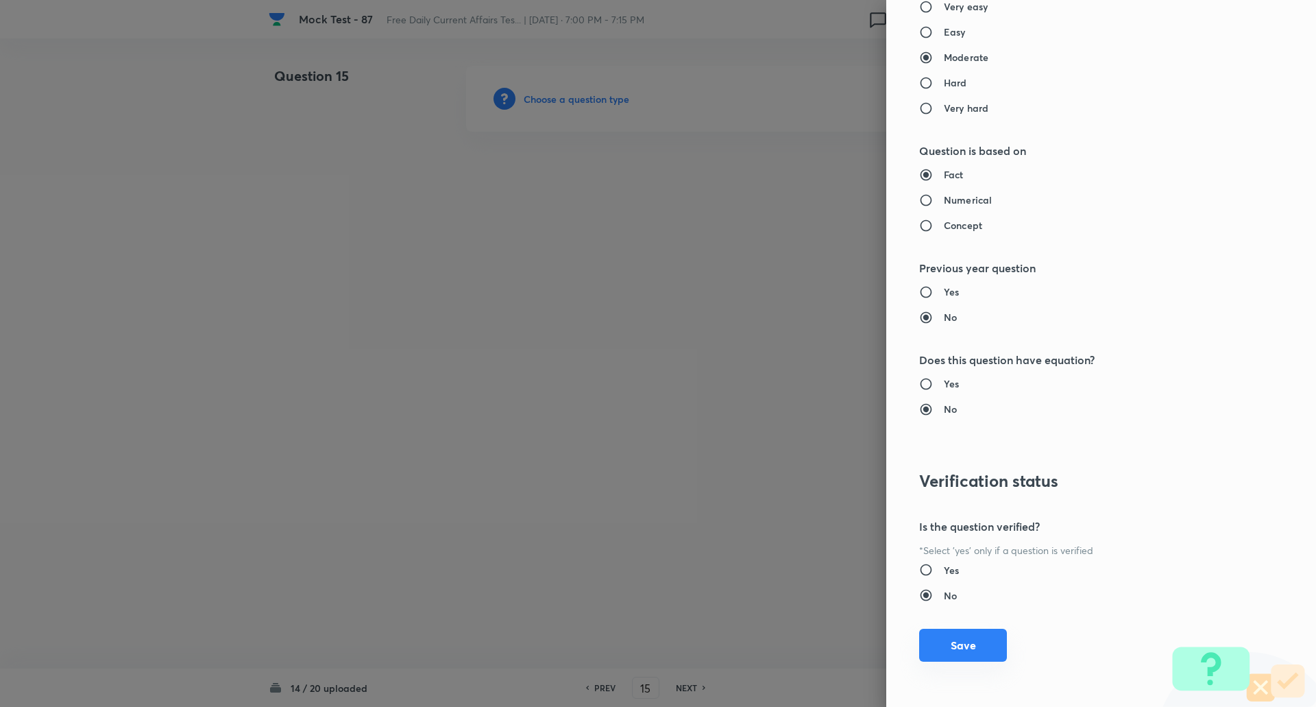
click at [946, 650] on button "Save" at bounding box center [963, 645] width 88 height 33
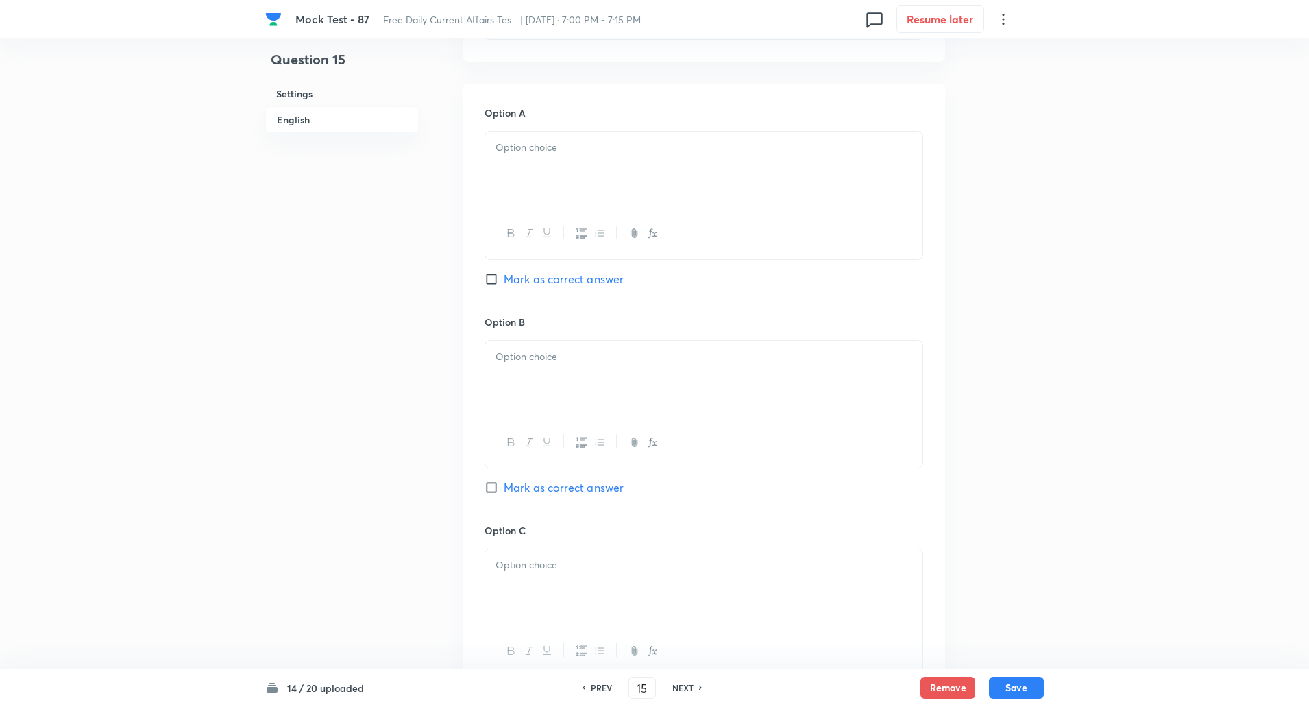
scroll to position [726, 0]
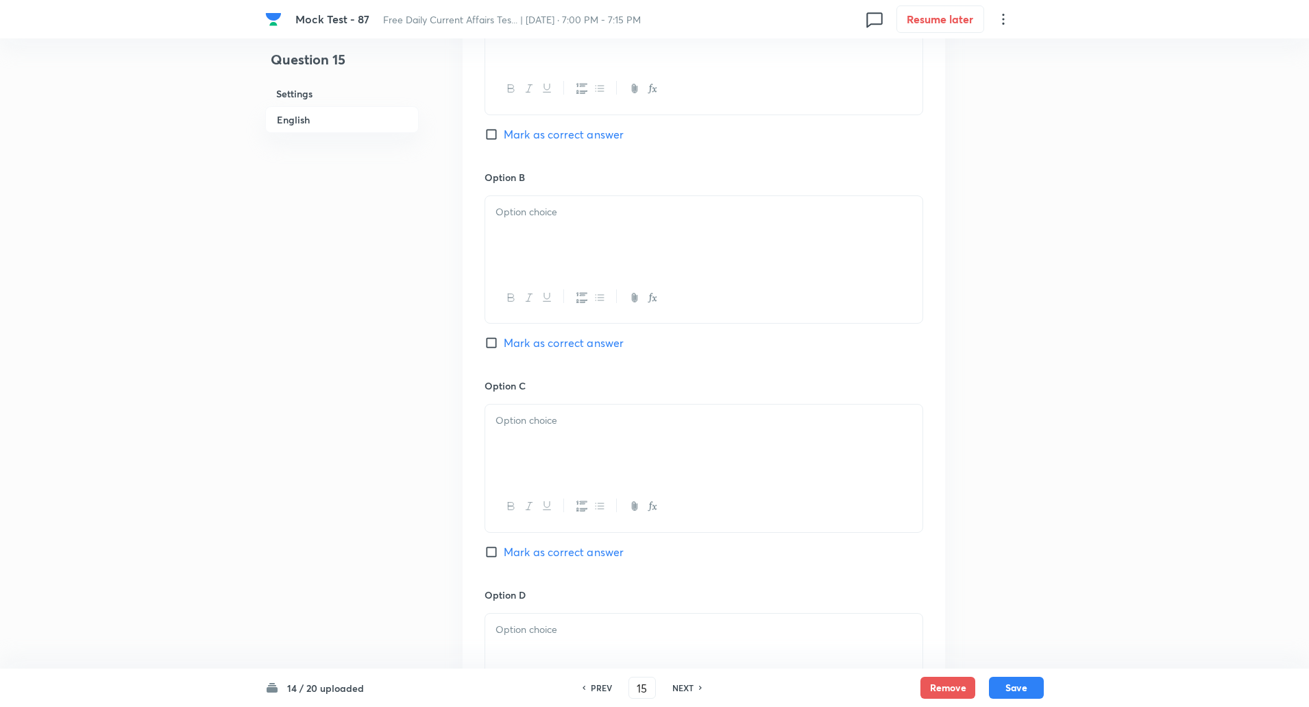
click at [493, 554] on input "Mark as correct answer" at bounding box center [494, 552] width 19 height 14
checkbox input "true"
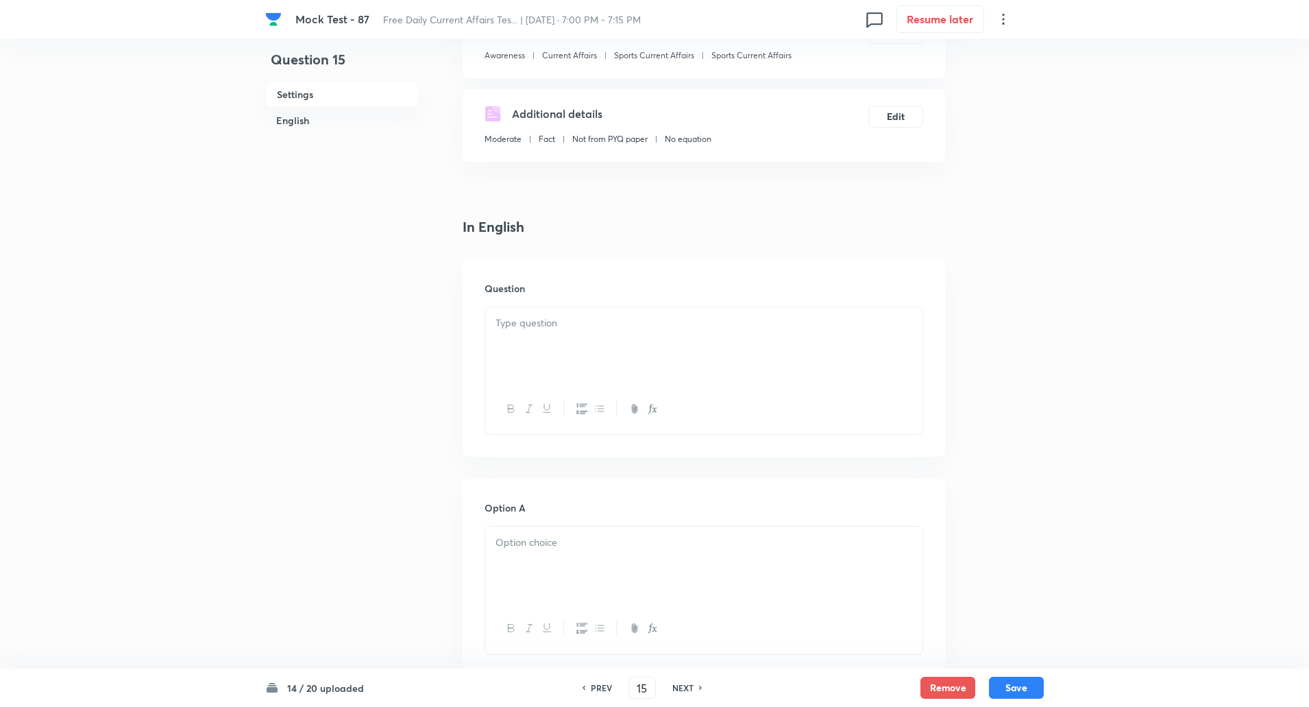
scroll to position [183, 0]
click at [515, 362] on div at bounding box center [703, 349] width 437 height 77
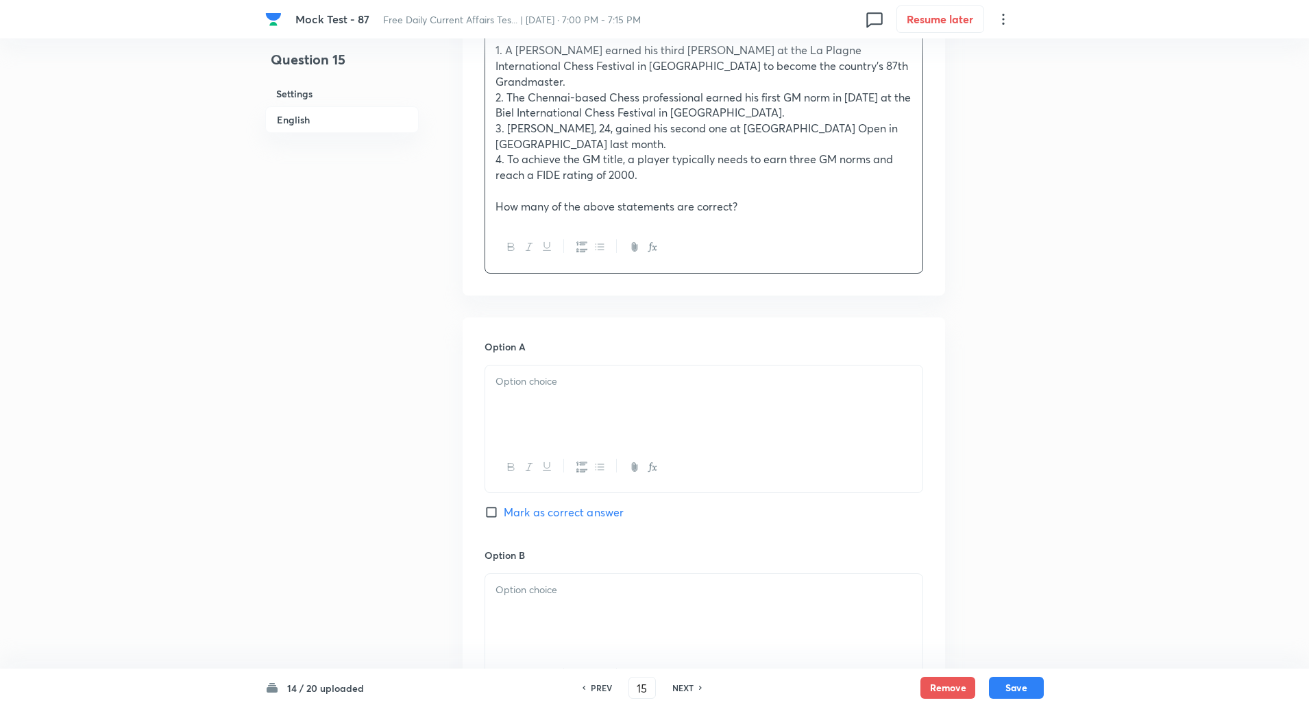
scroll to position [523, 0]
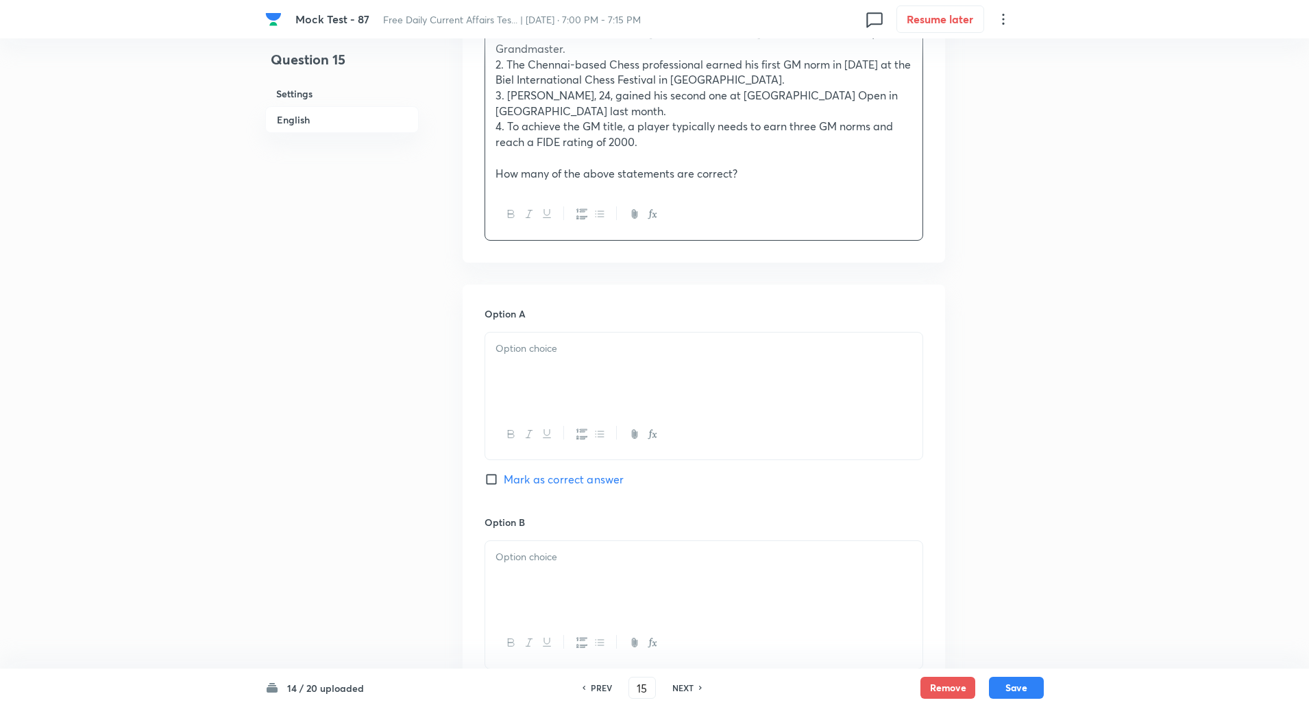
click at [532, 332] on div at bounding box center [703, 370] width 437 height 77
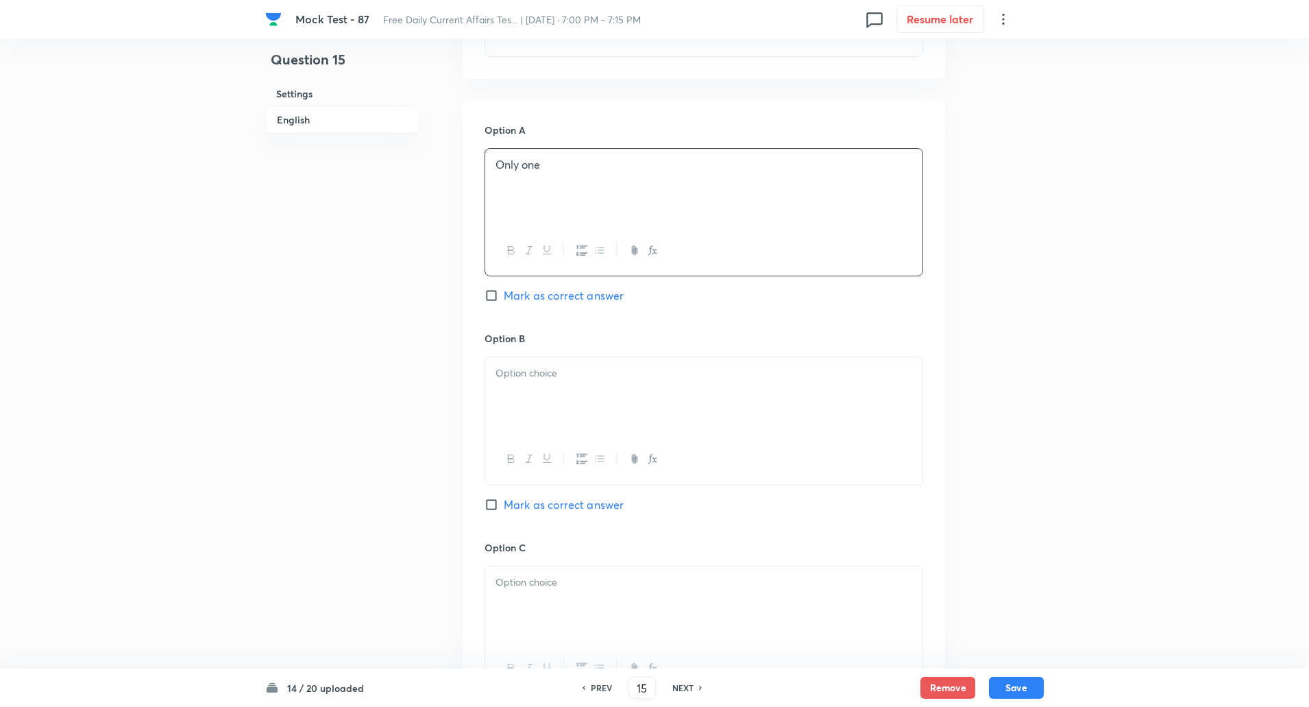
scroll to position [707, 0]
click at [533, 365] on p at bounding box center [704, 373] width 417 height 16
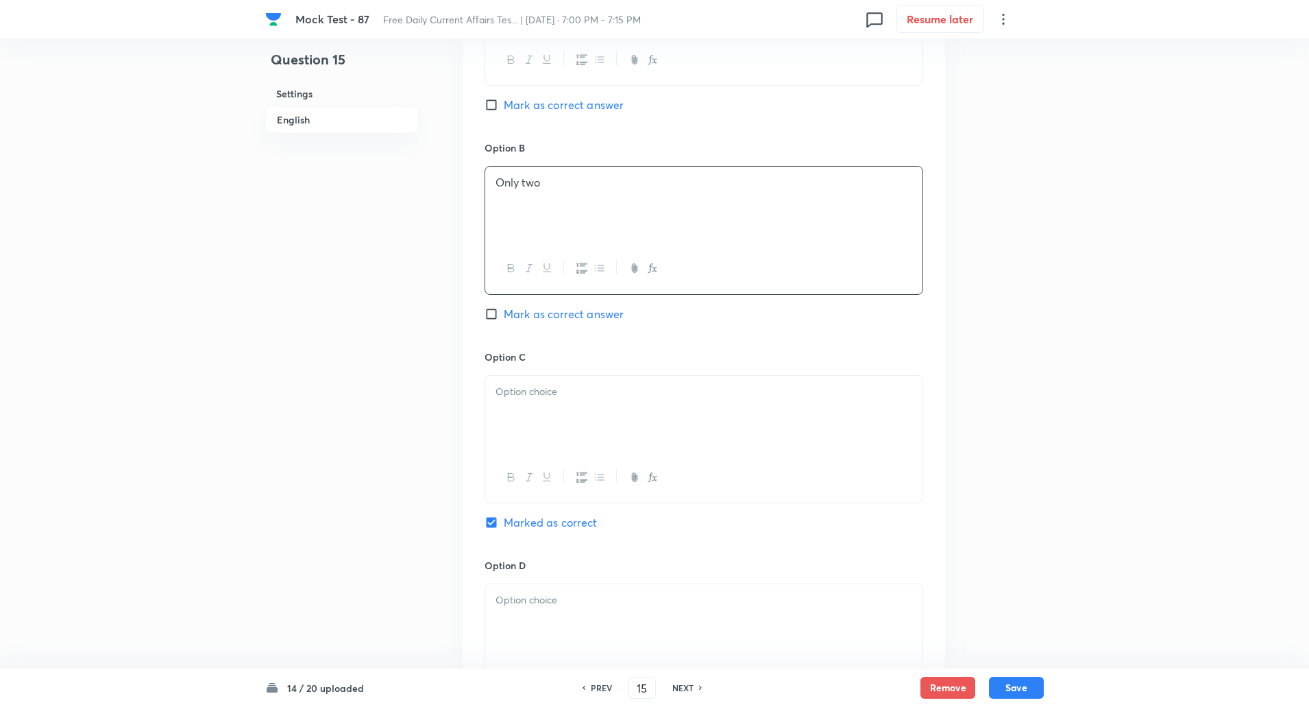
scroll to position [898, 0]
click at [534, 375] on div at bounding box center [703, 413] width 437 height 77
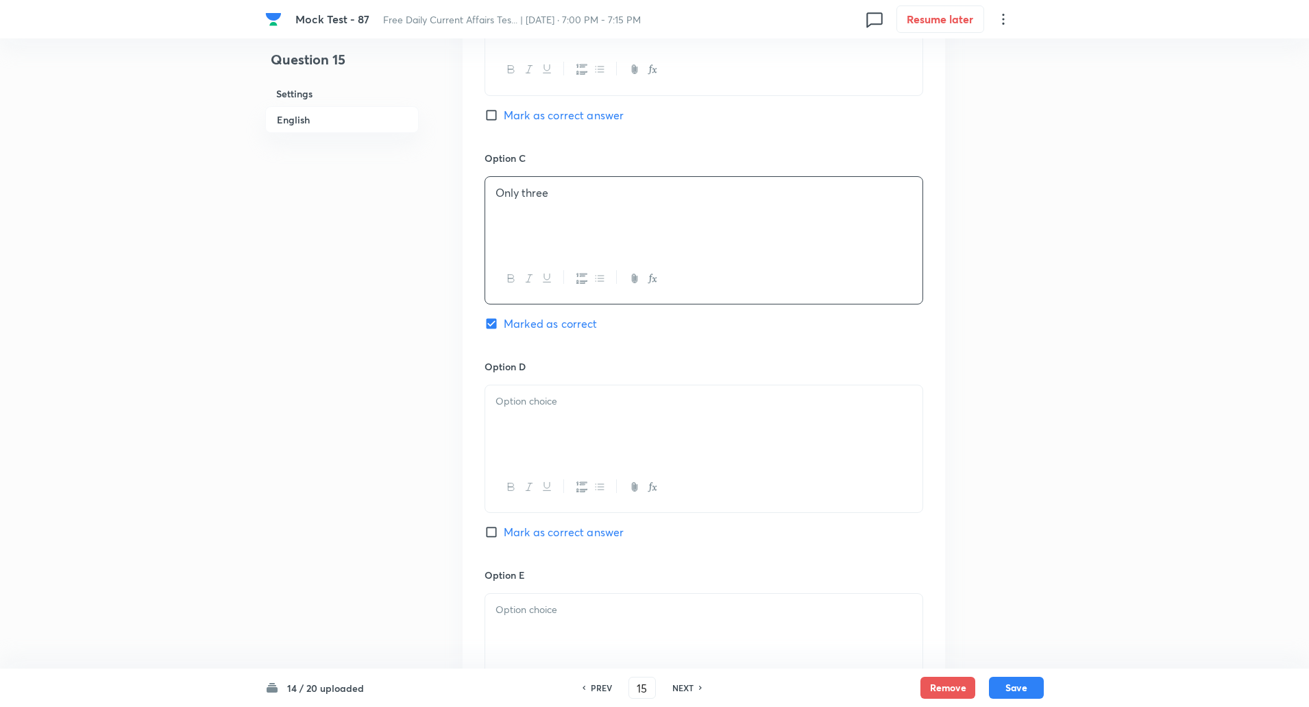
scroll to position [1099, 0]
click at [535, 395] on div at bounding box center [703, 420] width 437 height 77
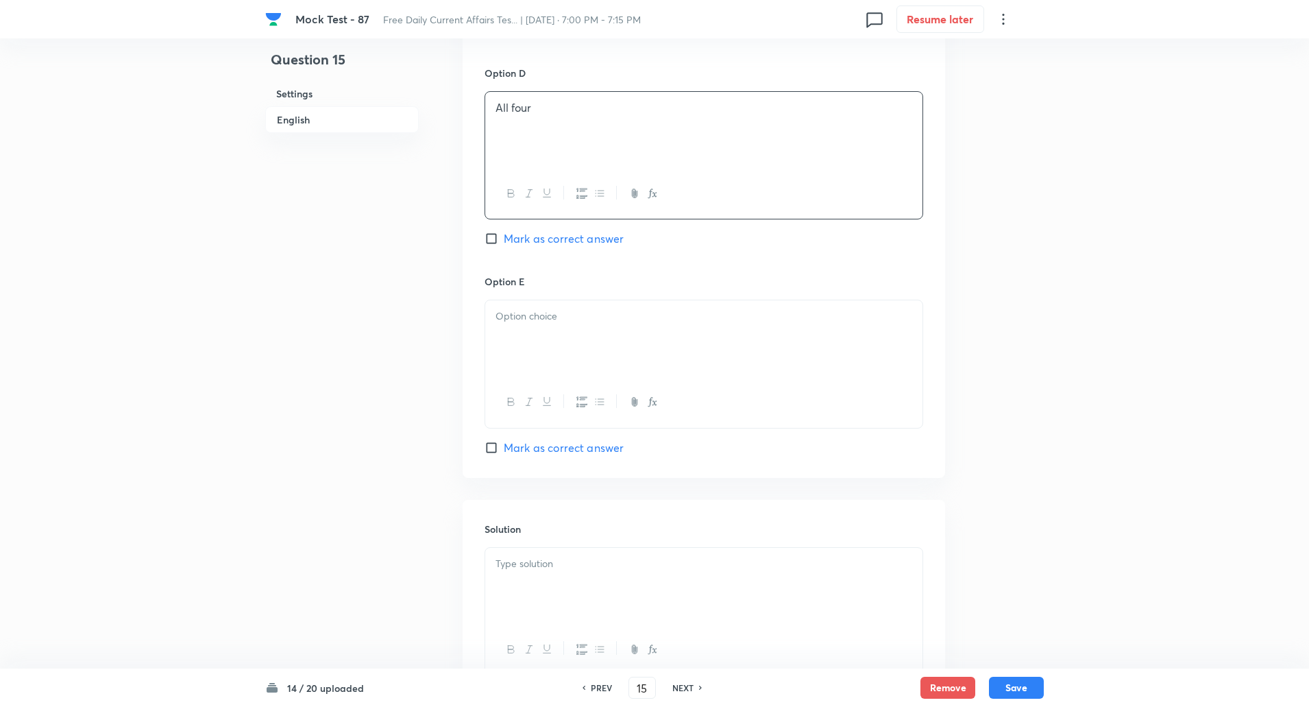
click at [559, 310] on div at bounding box center [703, 338] width 437 height 77
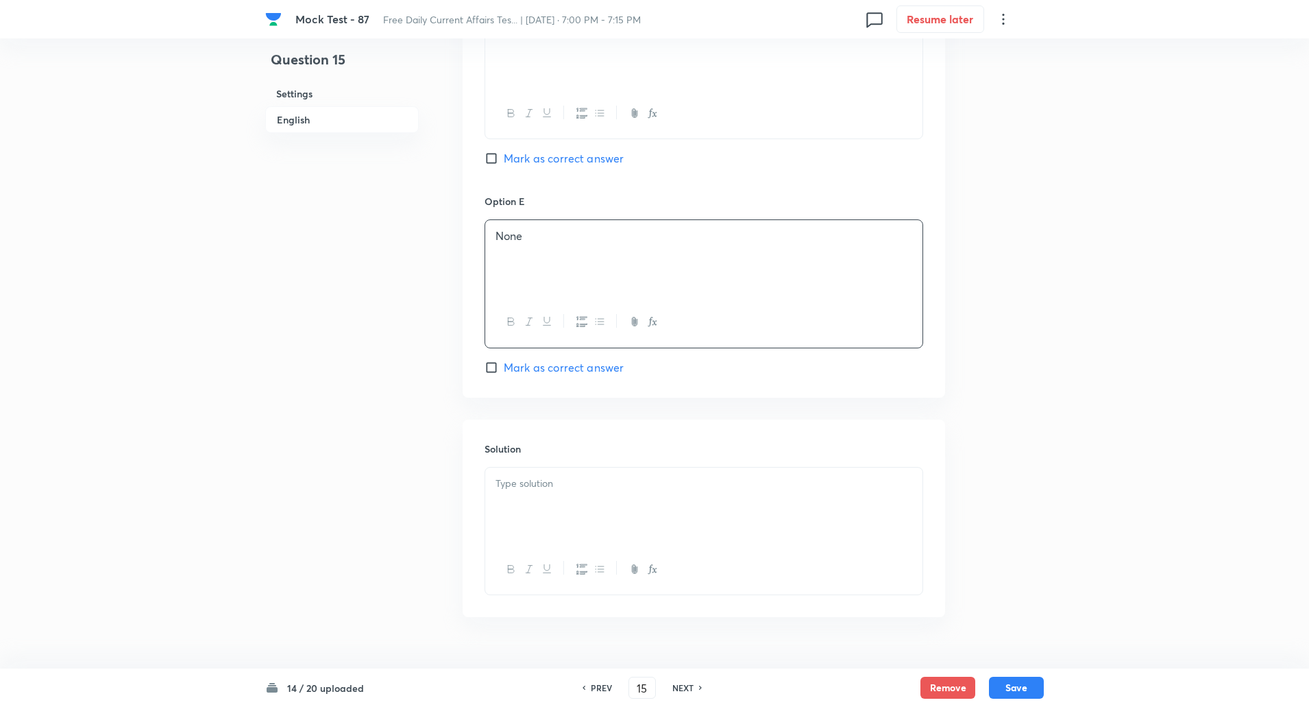
click at [547, 467] on div at bounding box center [703, 505] width 437 height 77
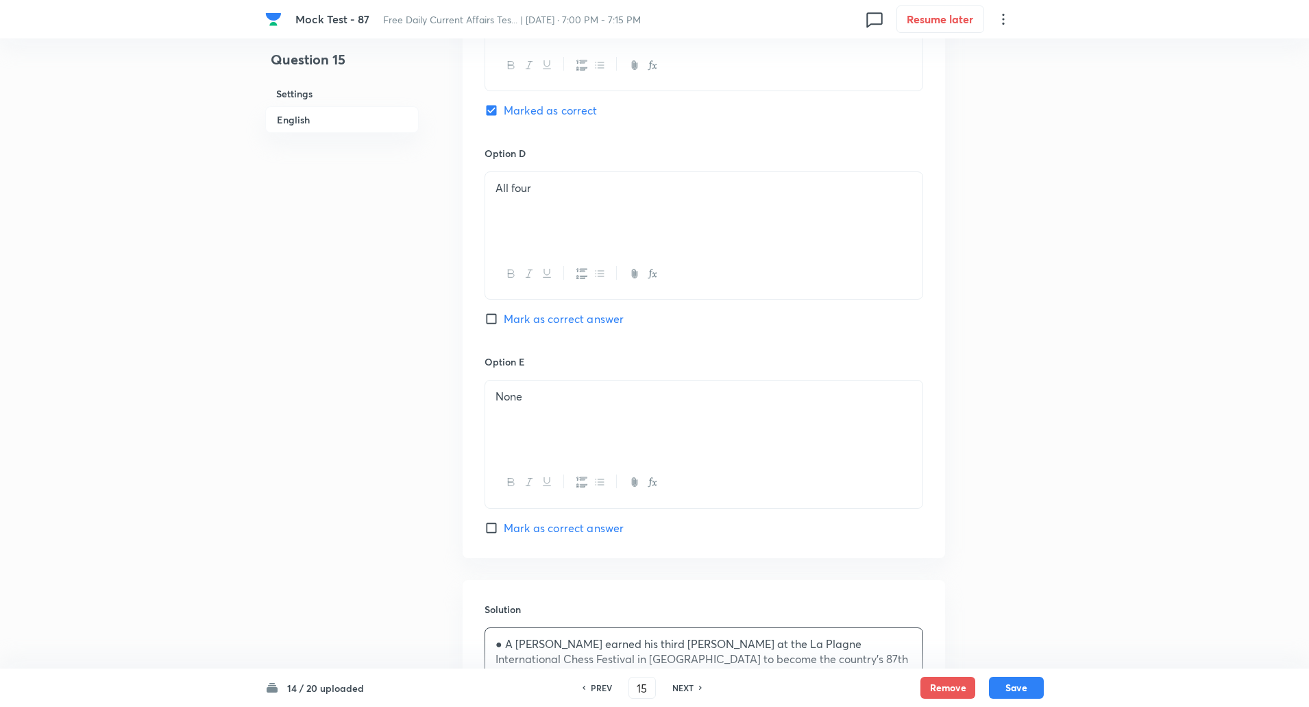
scroll to position [1518, 0]
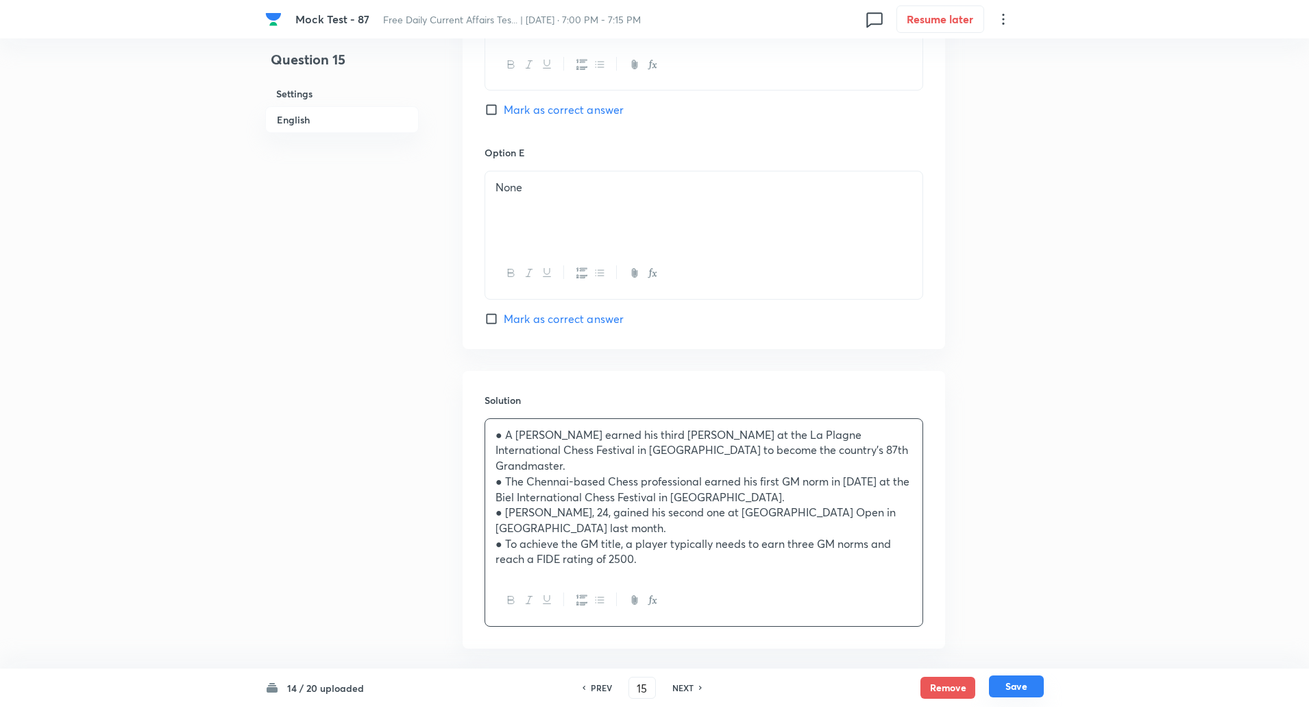
click at [1013, 687] on button "Save" at bounding box center [1016, 686] width 55 height 22
type input "16"
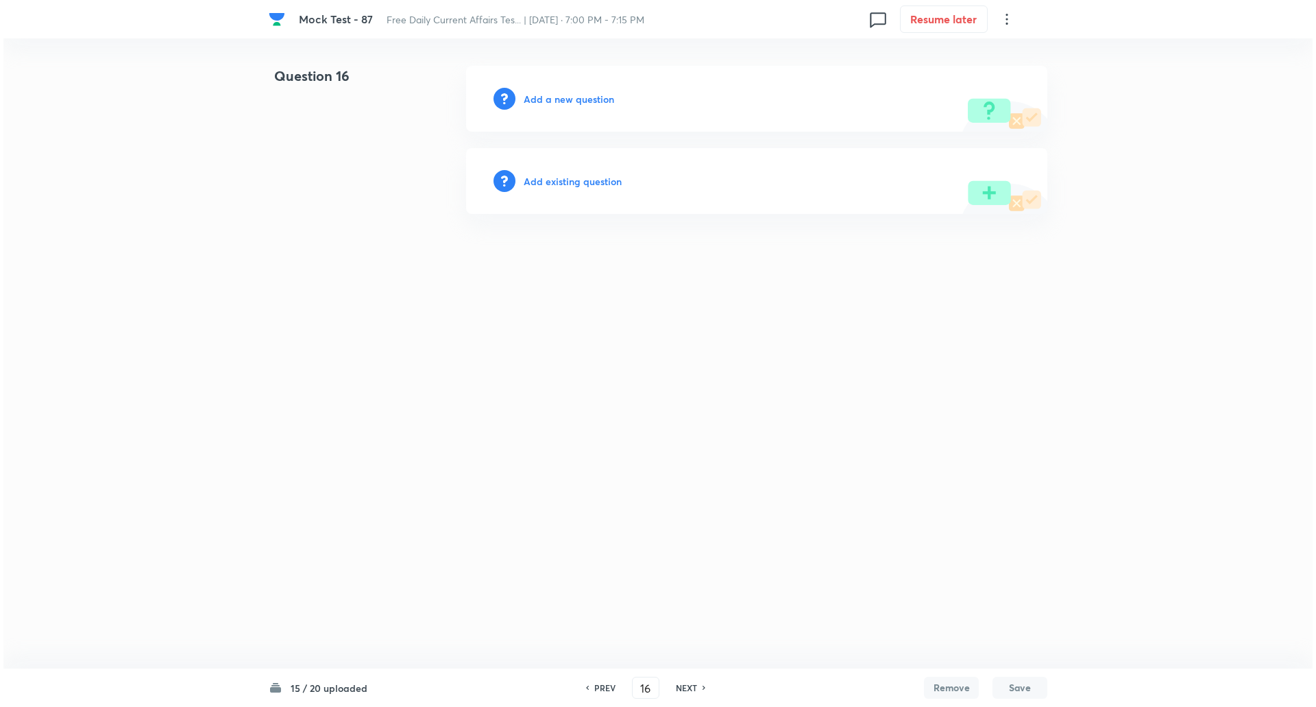
scroll to position [0, 0]
click at [584, 107] on div "Add a new question" at bounding box center [756, 99] width 581 height 66
click at [585, 97] on h6 "Add a new question" at bounding box center [569, 99] width 90 height 14
click at [585, 97] on h6 "Choose a question type" at bounding box center [577, 99] width 106 height 14
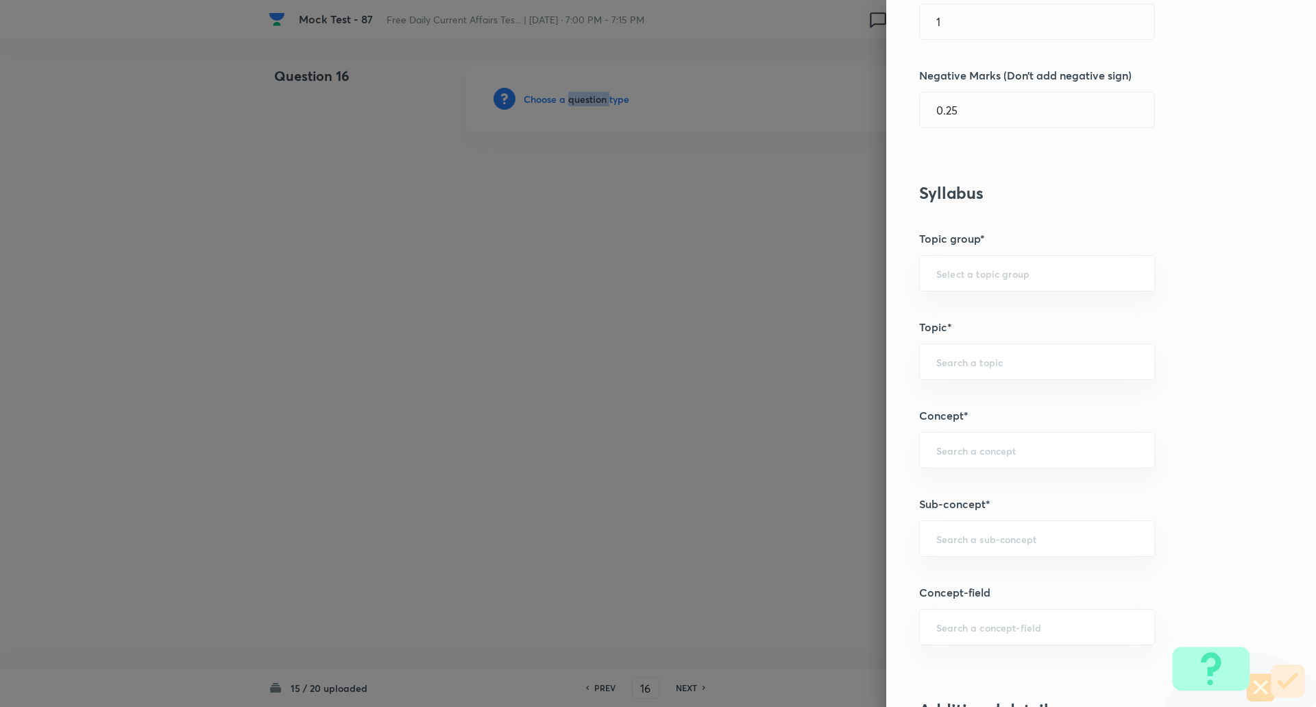
scroll to position [409, 0]
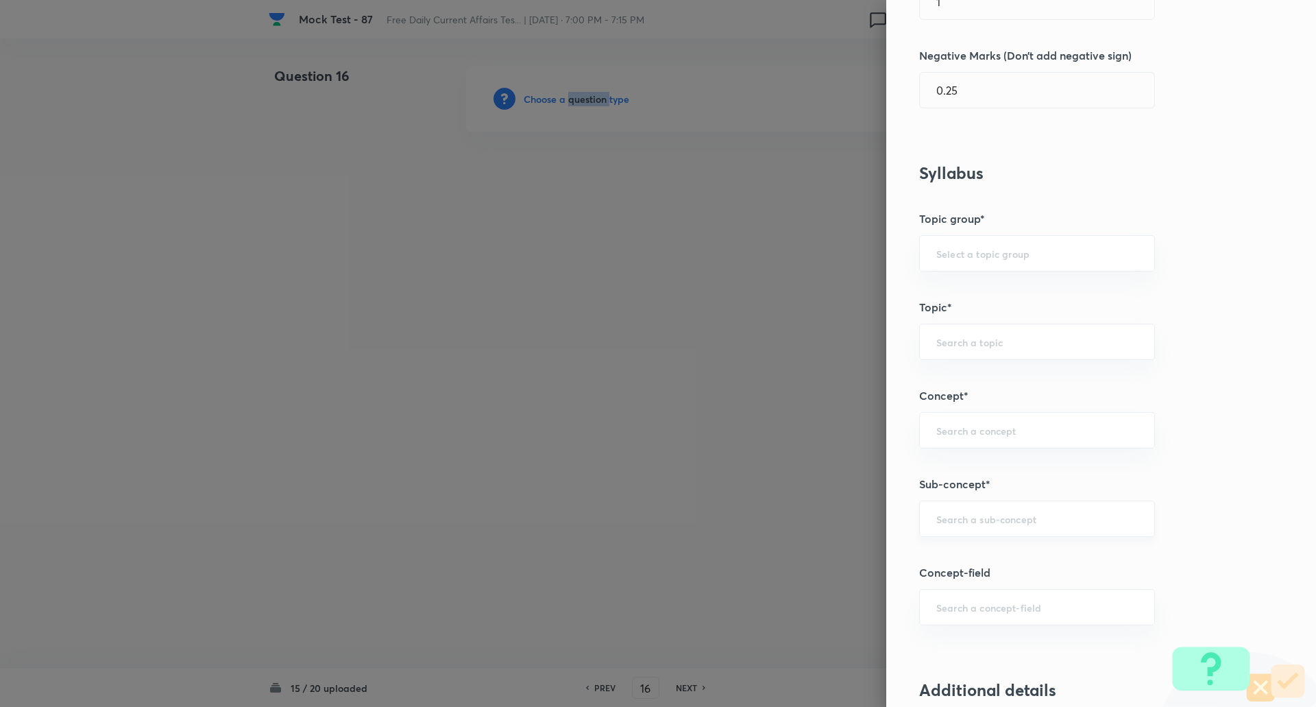
click at [951, 508] on div "​" at bounding box center [1037, 518] width 236 height 36
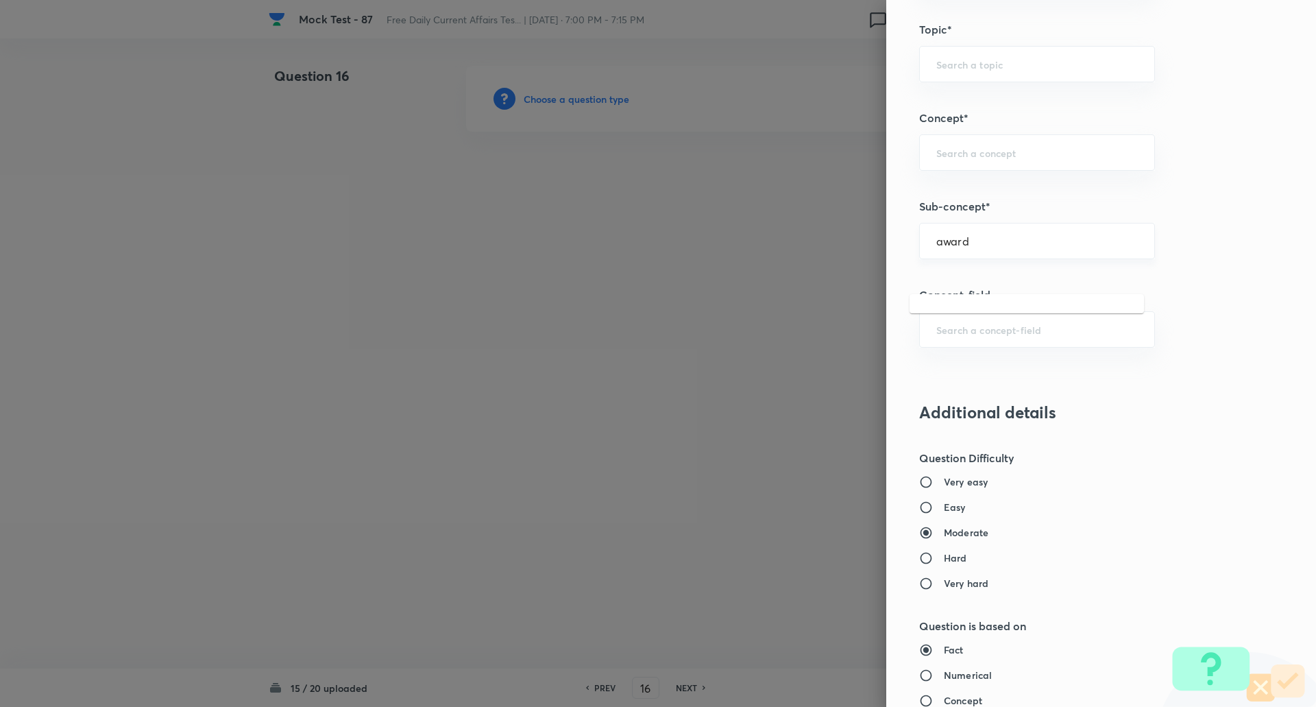
scroll to position [694, 0]
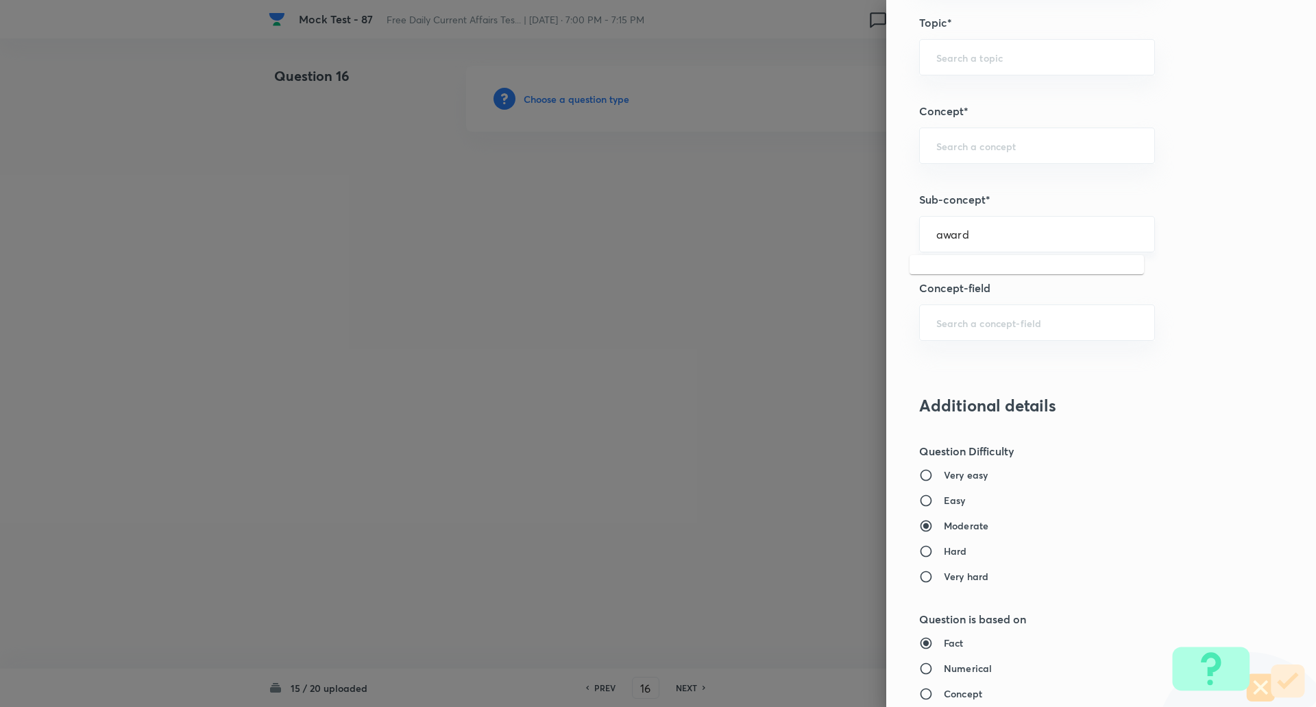
click at [991, 235] on input "award" at bounding box center [1037, 234] width 202 height 13
click at [985, 301] on li "Awards & Recognition" at bounding box center [1027, 297] width 234 height 25
type input "Awards & Recognition"
type input "Awareness"
type input "Current Affairs"
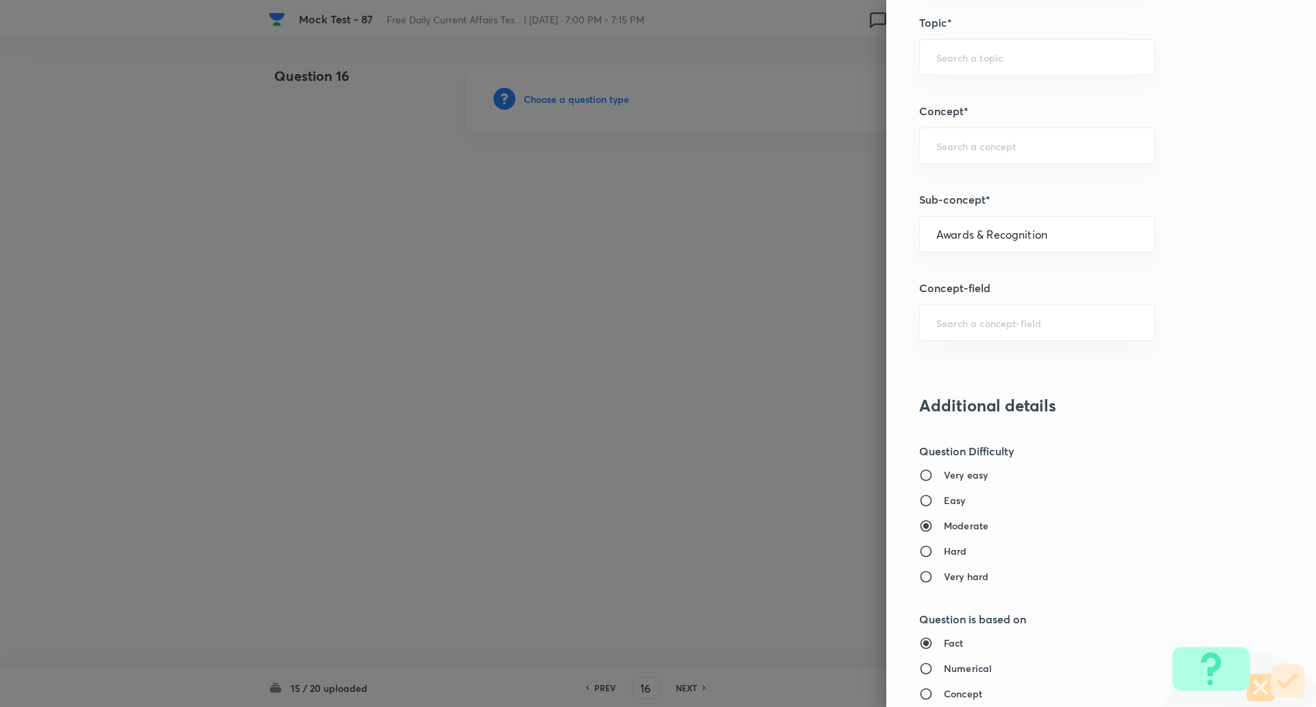
type input "Awards & Recognition"
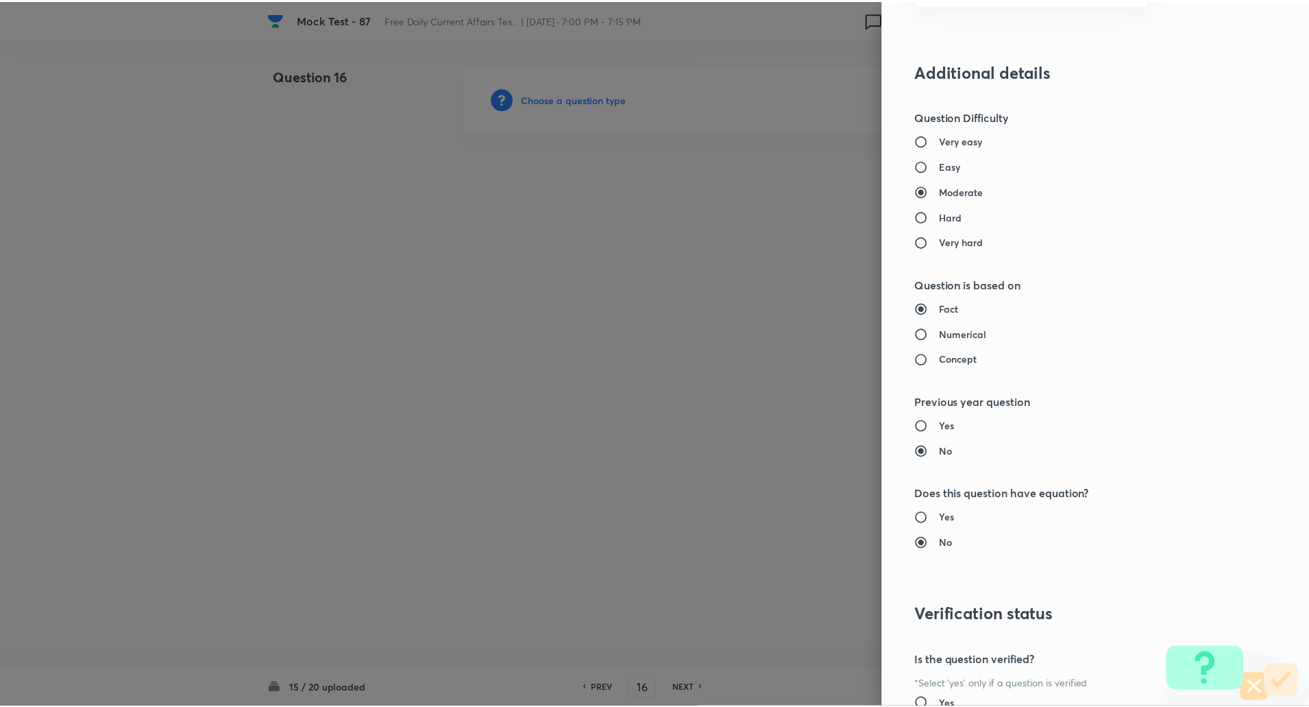
scroll to position [1162, 0]
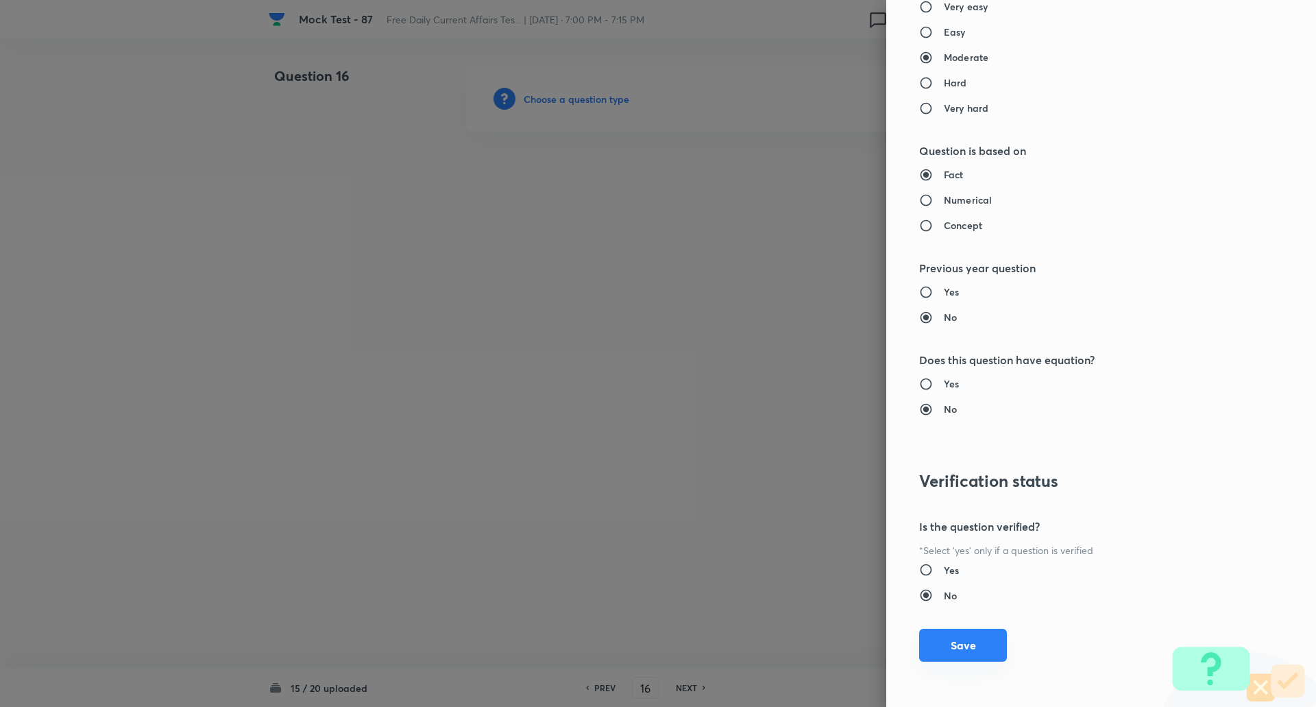
click at [932, 632] on button "Save" at bounding box center [963, 645] width 88 height 33
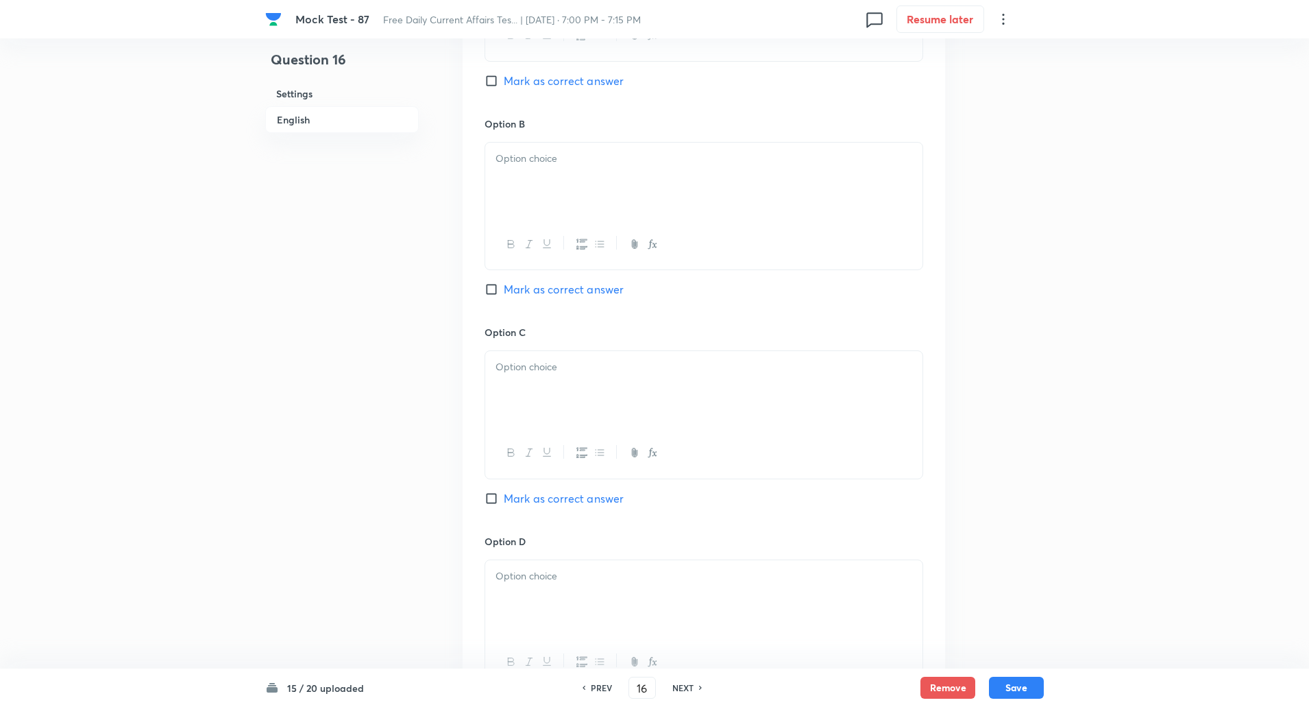
scroll to position [780, 0]
click at [492, 501] on input "Mark as correct answer" at bounding box center [494, 498] width 19 height 14
checkbox input "true"
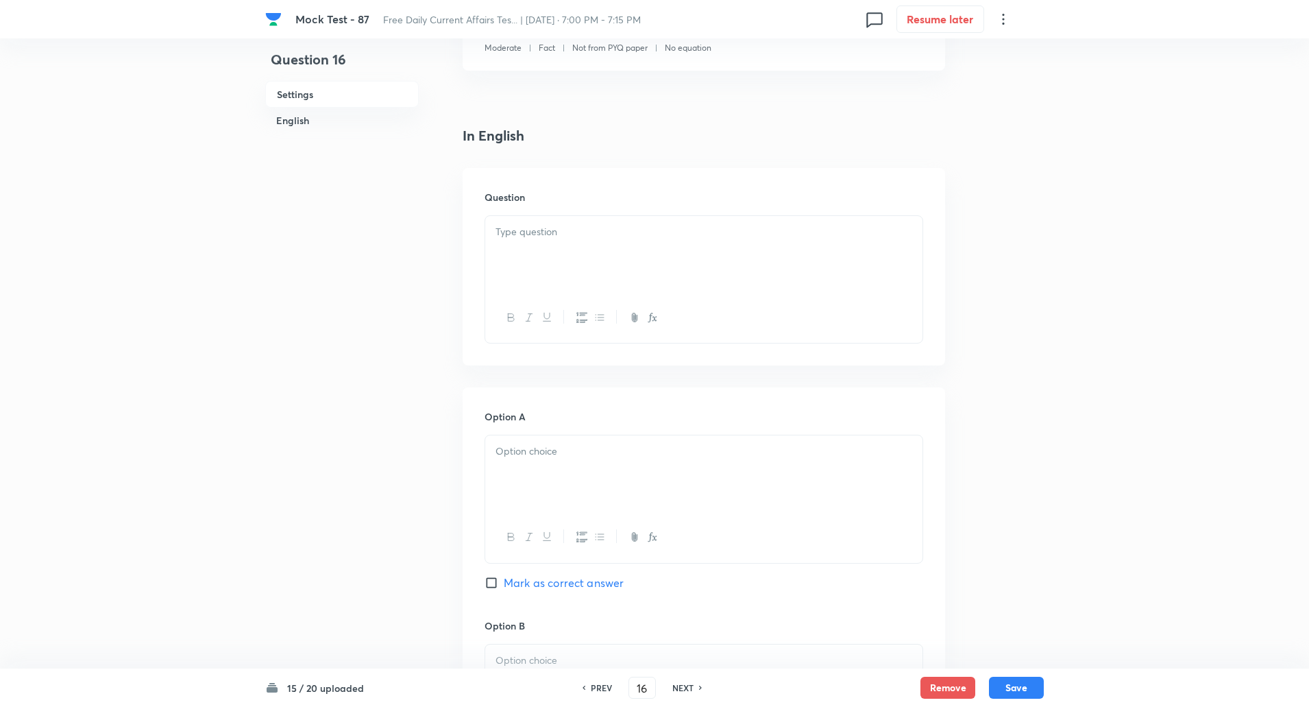
scroll to position [278, 0]
click at [531, 241] on div at bounding box center [703, 253] width 437 height 77
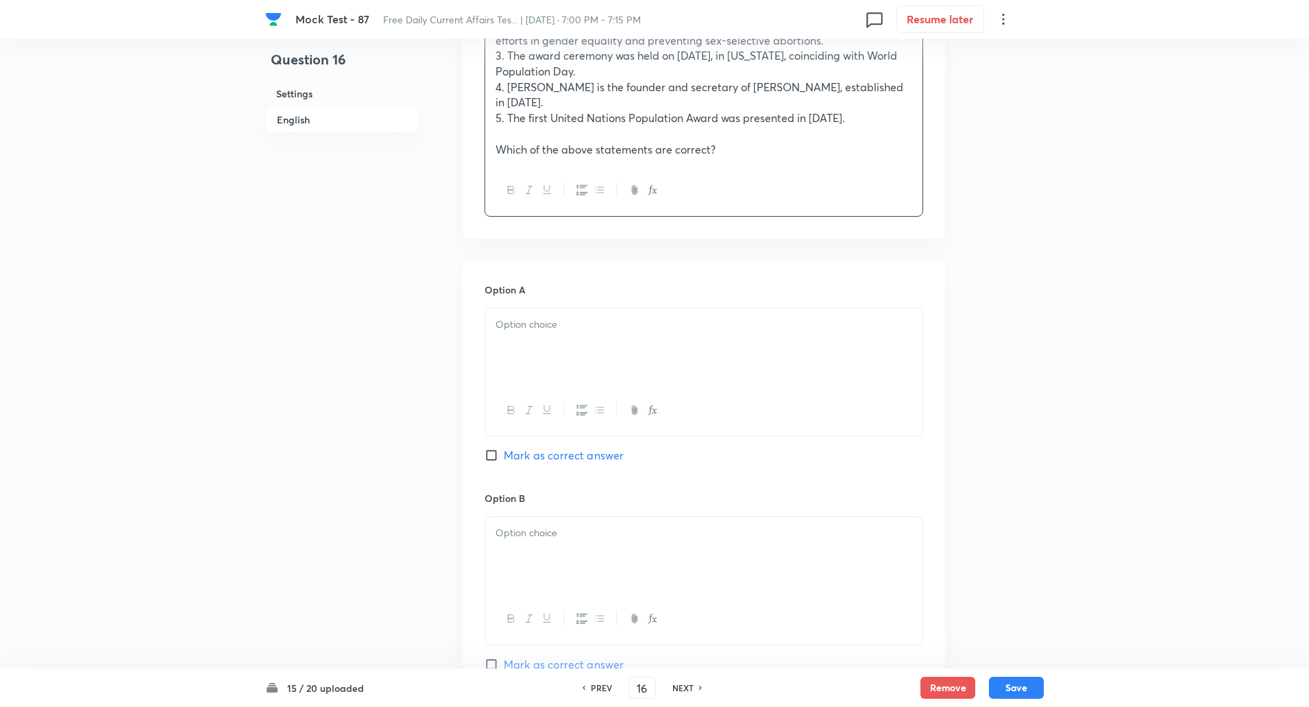
scroll to position [555, 0]
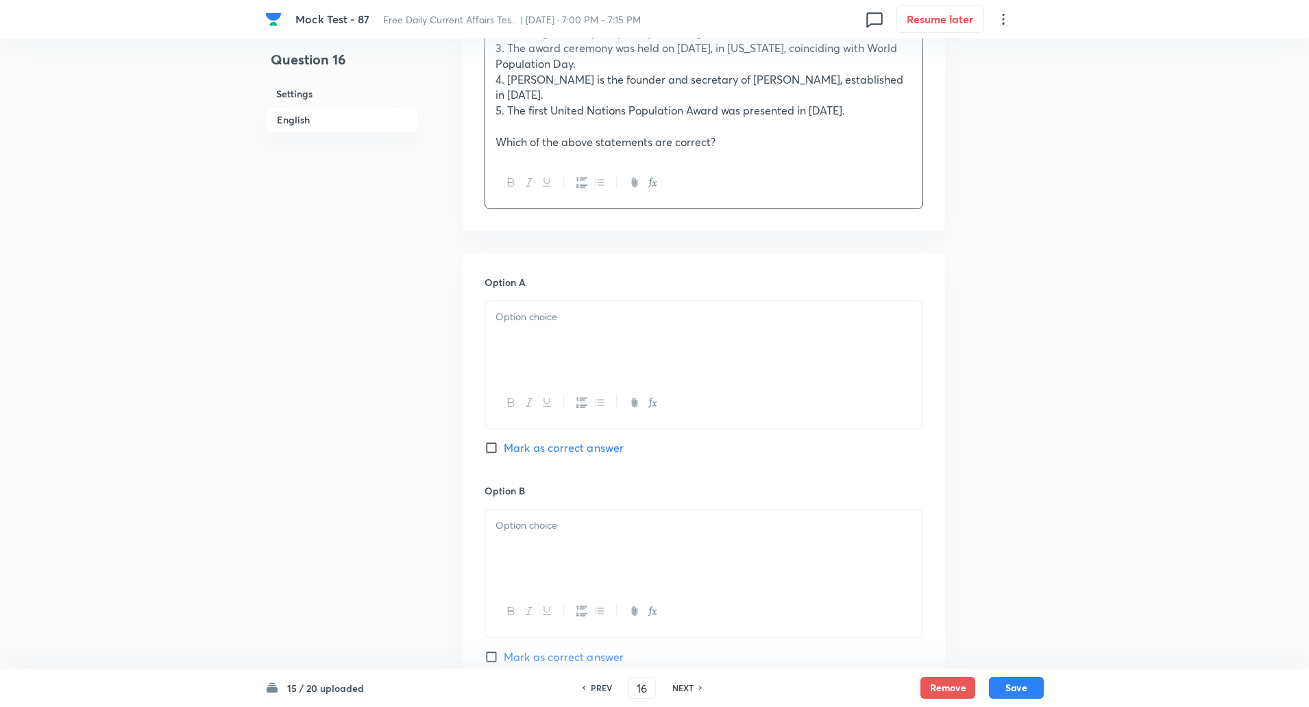
click at [530, 344] on div at bounding box center [703, 339] width 437 height 77
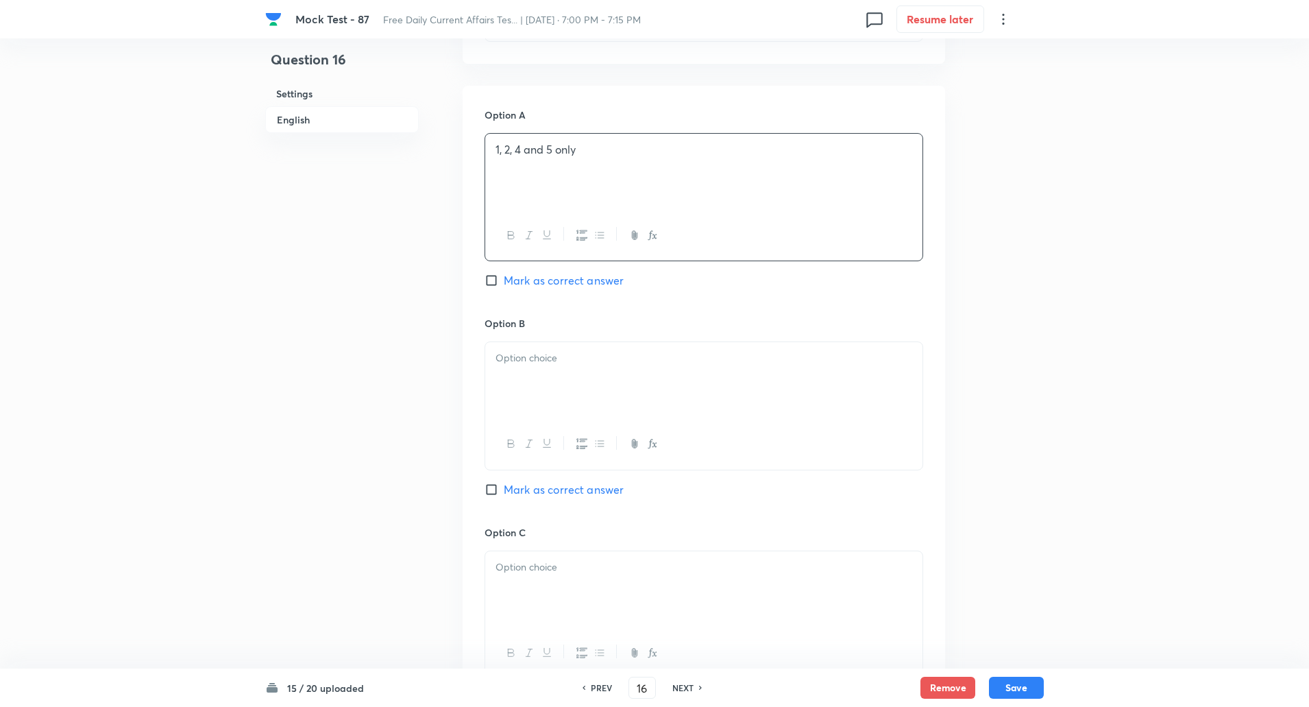
scroll to position [825, 0]
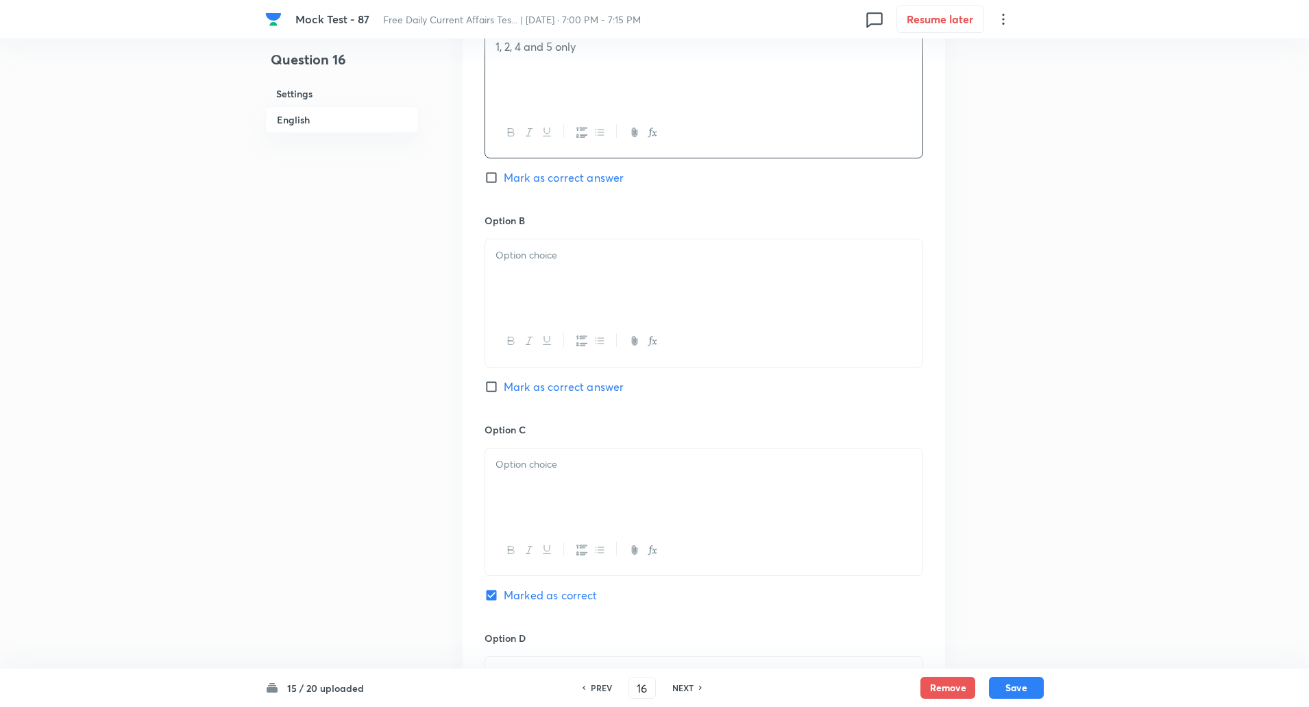
click at [518, 277] on div at bounding box center [703, 277] width 437 height 77
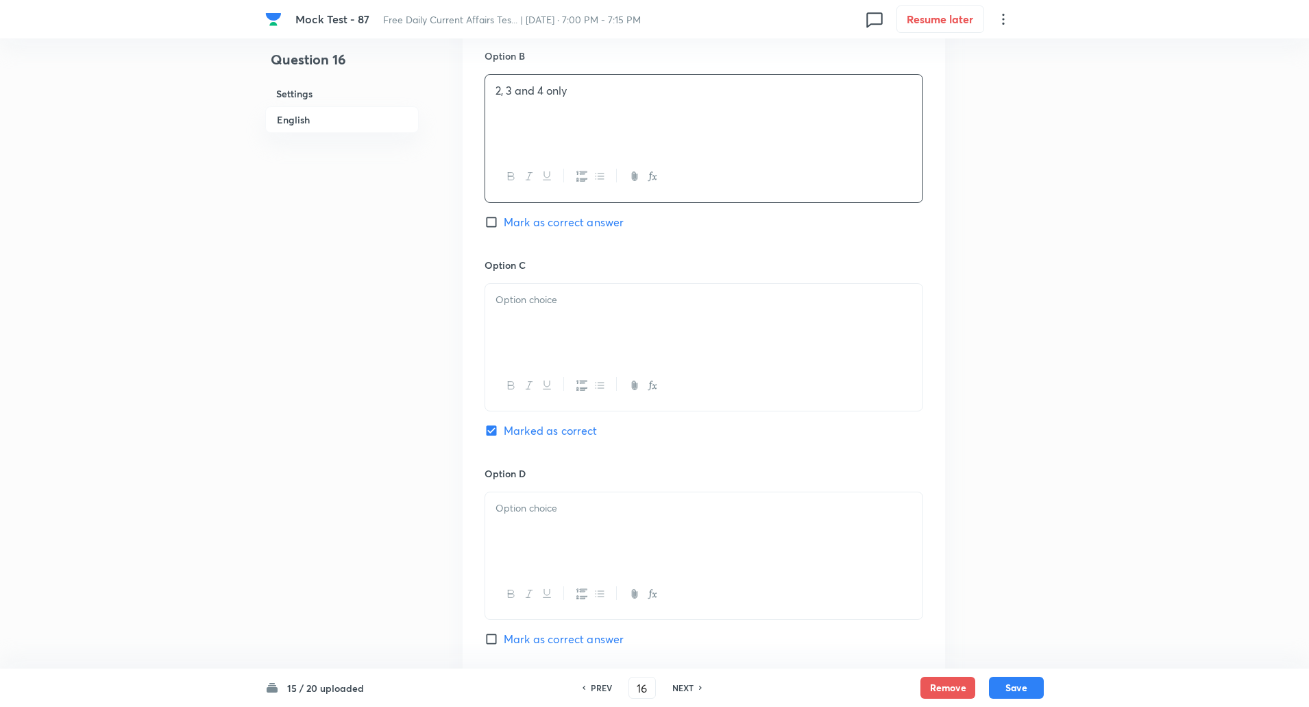
click at [521, 311] on div at bounding box center [703, 322] width 437 height 77
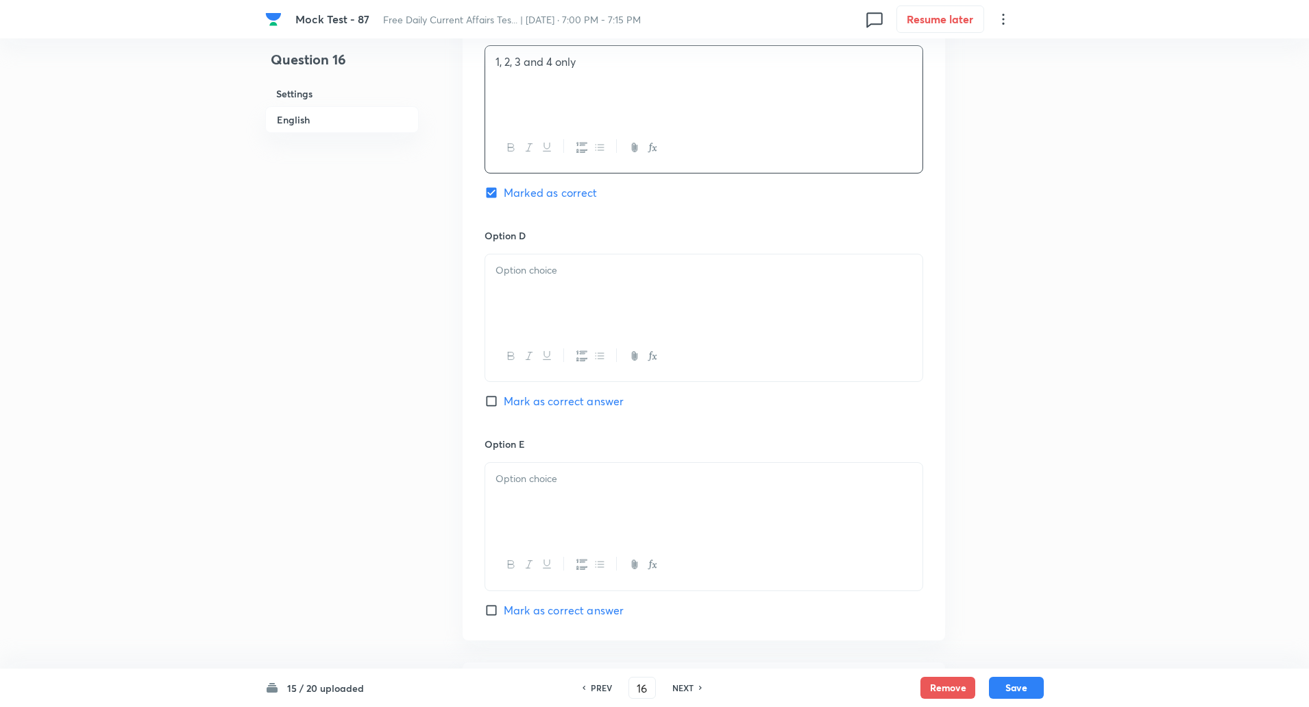
scroll to position [1228, 0]
click at [520, 324] on div at bounding box center [703, 292] width 437 height 77
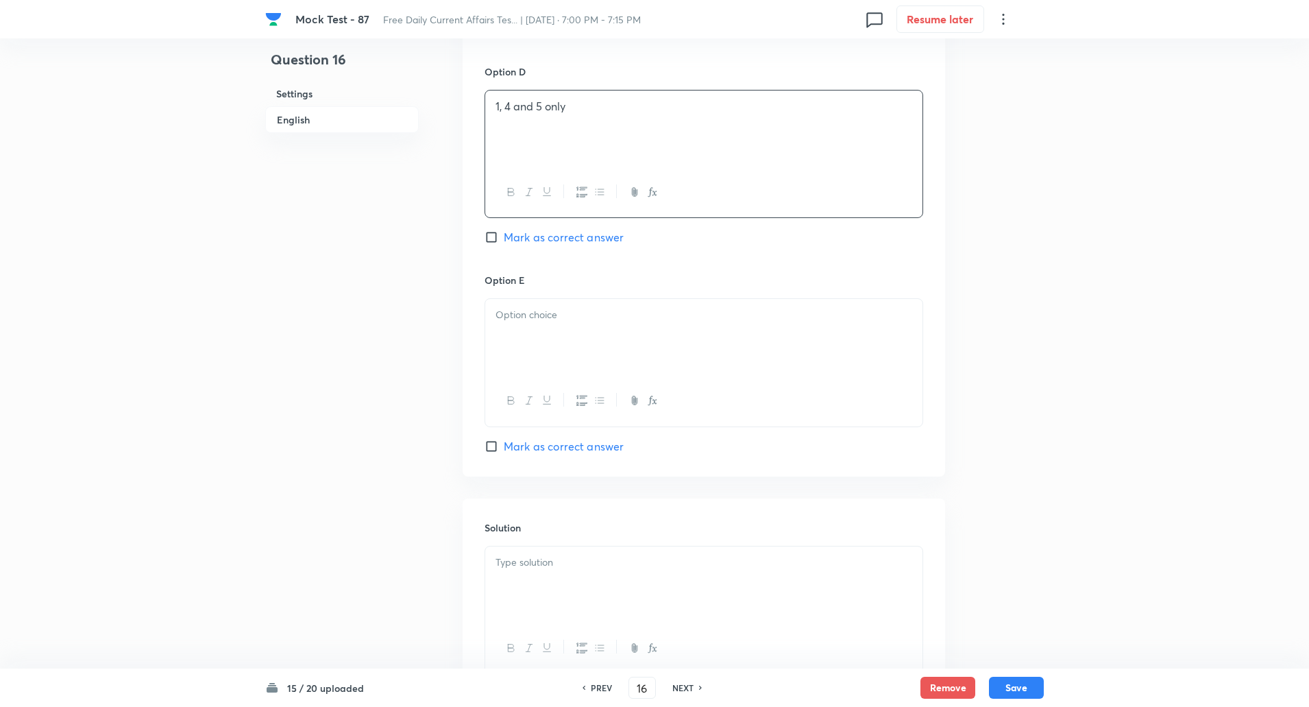
scroll to position [1403, 0]
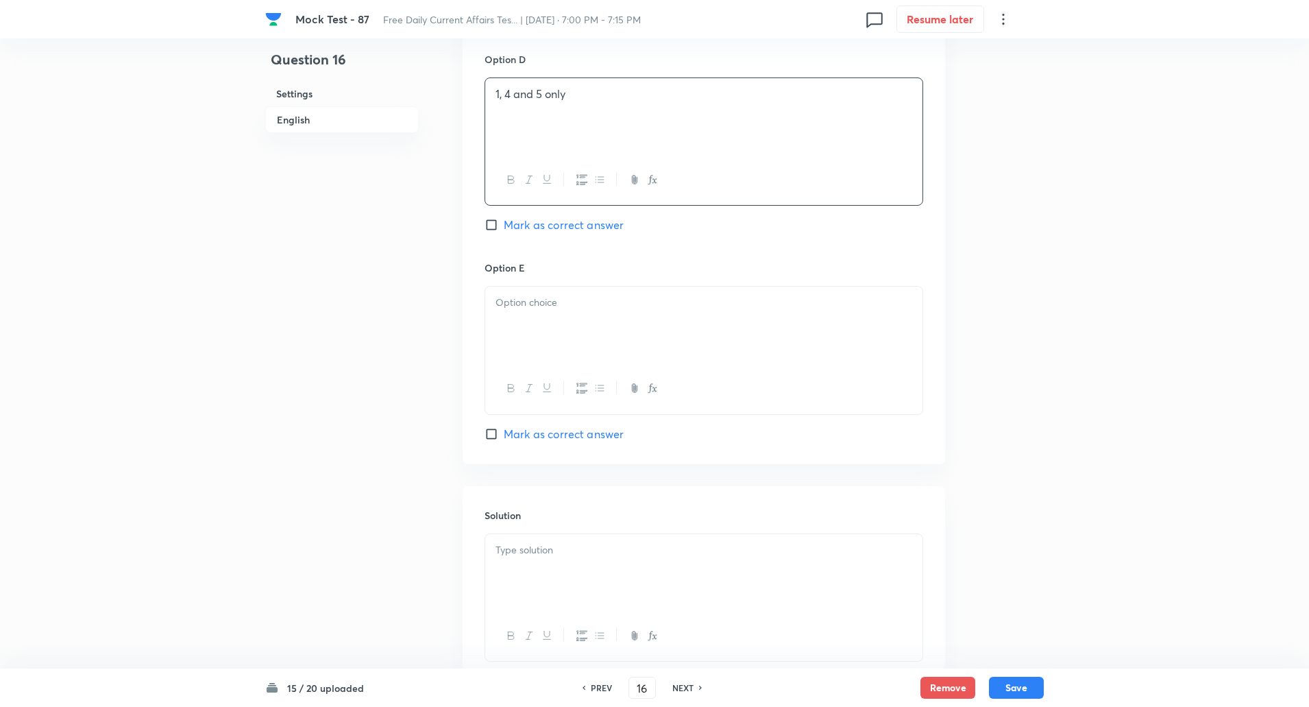
click at [520, 359] on div at bounding box center [703, 325] width 437 height 77
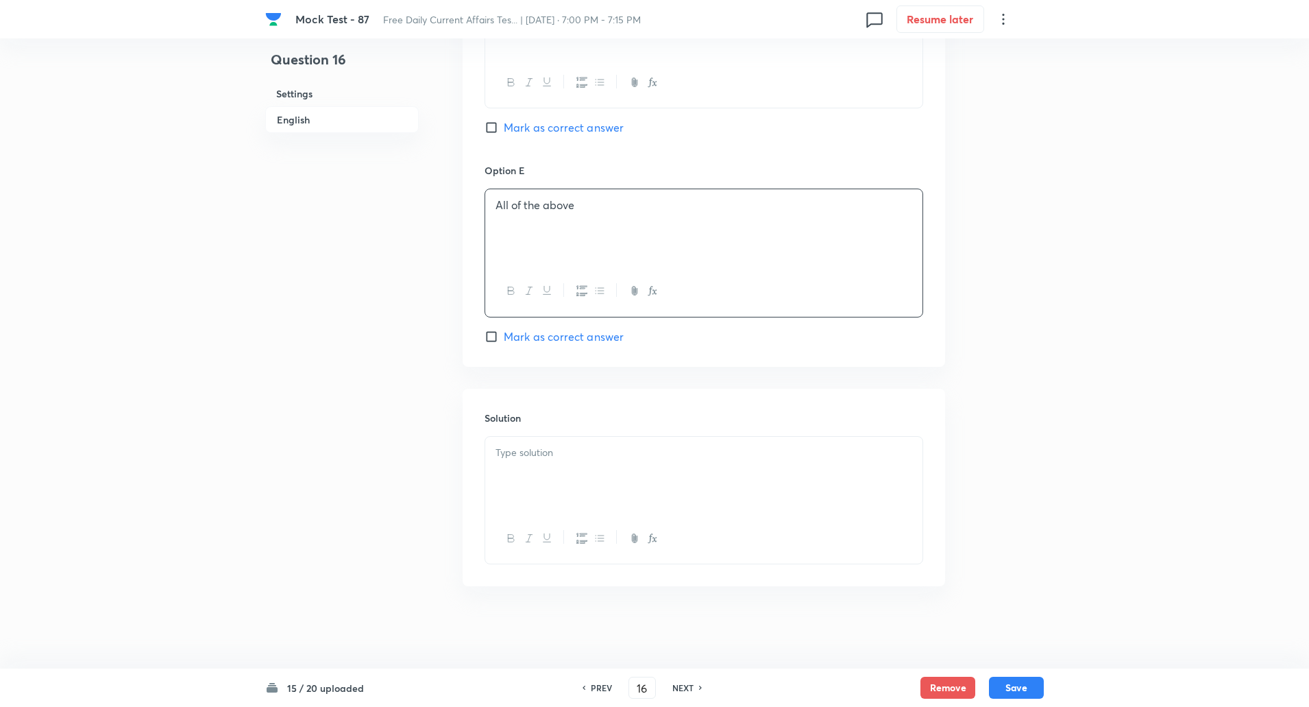
click at [536, 440] on div at bounding box center [703, 475] width 437 height 77
paste div
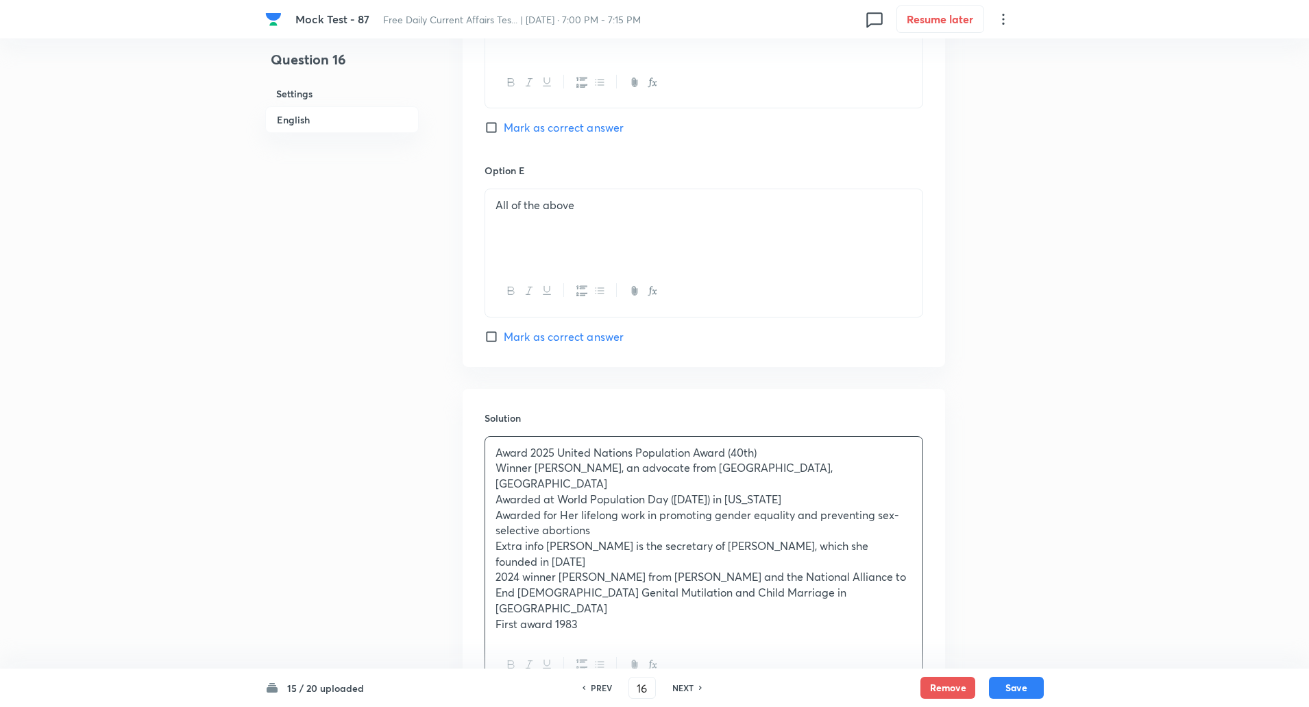
click at [559, 450] on p "Award 2025 United Nations Population Award (40th)" at bounding box center [704, 453] width 417 height 16
copy p "-----"
click at [537, 463] on p "Winner Varsha Deshpande, an advocate from Satara, Maharashtra" at bounding box center [704, 475] width 417 height 31
click at [560, 491] on p "Awarded at World Population Day (July 11, 2025) in New York" at bounding box center [704, 499] width 417 height 16
click at [561, 507] on p "Awarded for Her lifelong work in promoting gender equality and preventing sex-s…" at bounding box center [704, 522] width 417 height 31
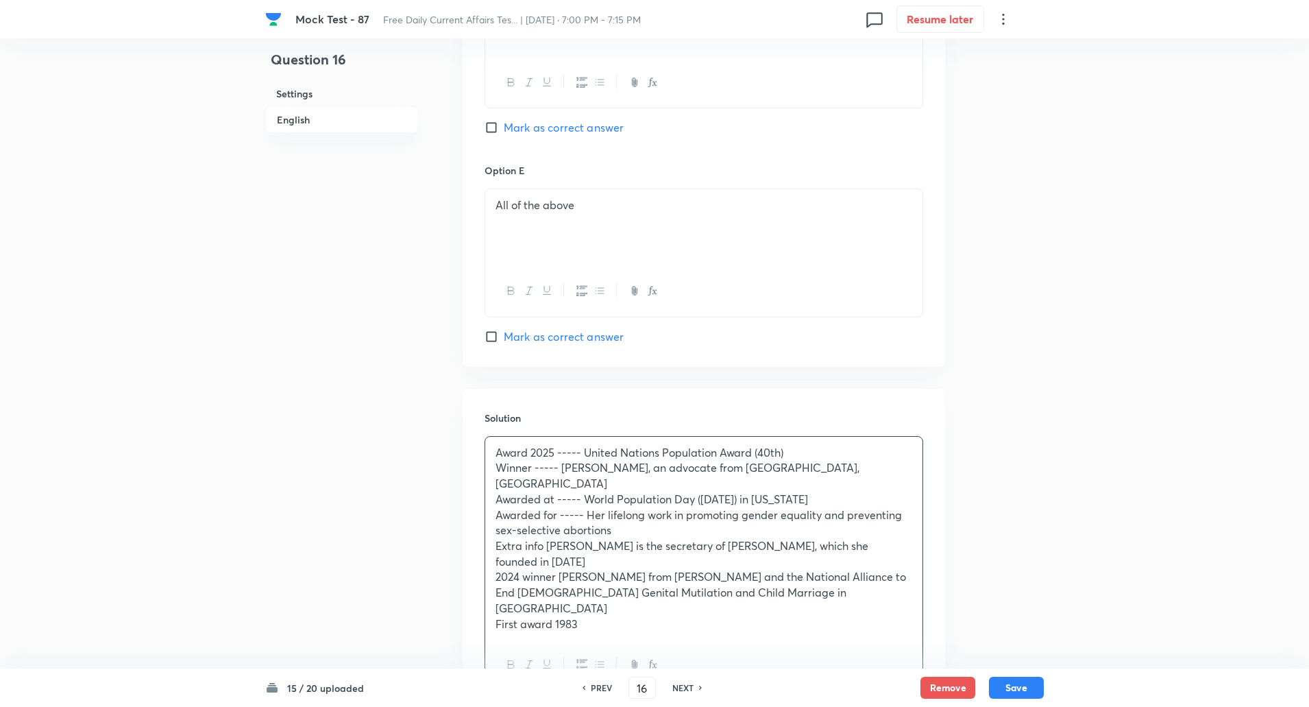
click at [549, 538] on p "Extra info Varsha Deshpande is the secretary of Dalit Mahila Vikas Mandal, whic…" at bounding box center [704, 553] width 417 height 31
click at [559, 569] on p "2024 winner Haifa Abu Ghazaleh from Jordan and the National Alliance to End Fem…" at bounding box center [704, 592] width 417 height 47
click at [555, 616] on p "First award 1983" at bounding box center [704, 624] width 417 height 16
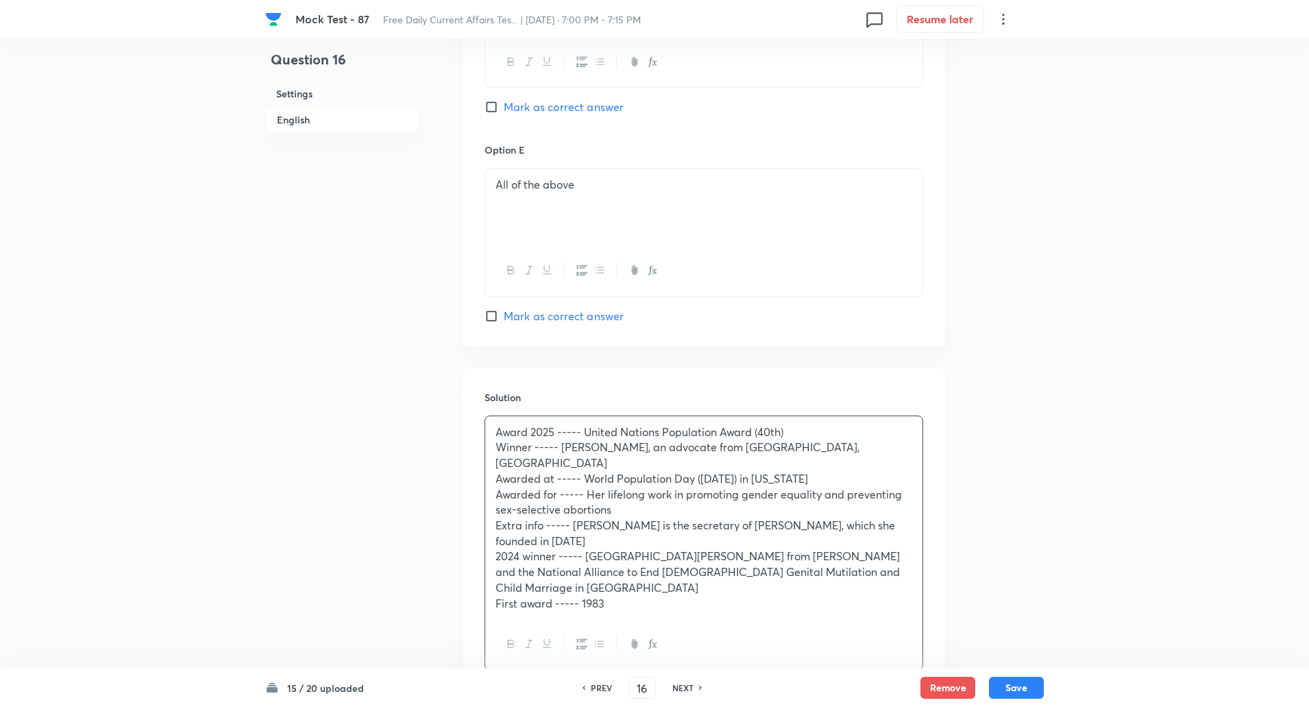
scroll to position [1596, 0]
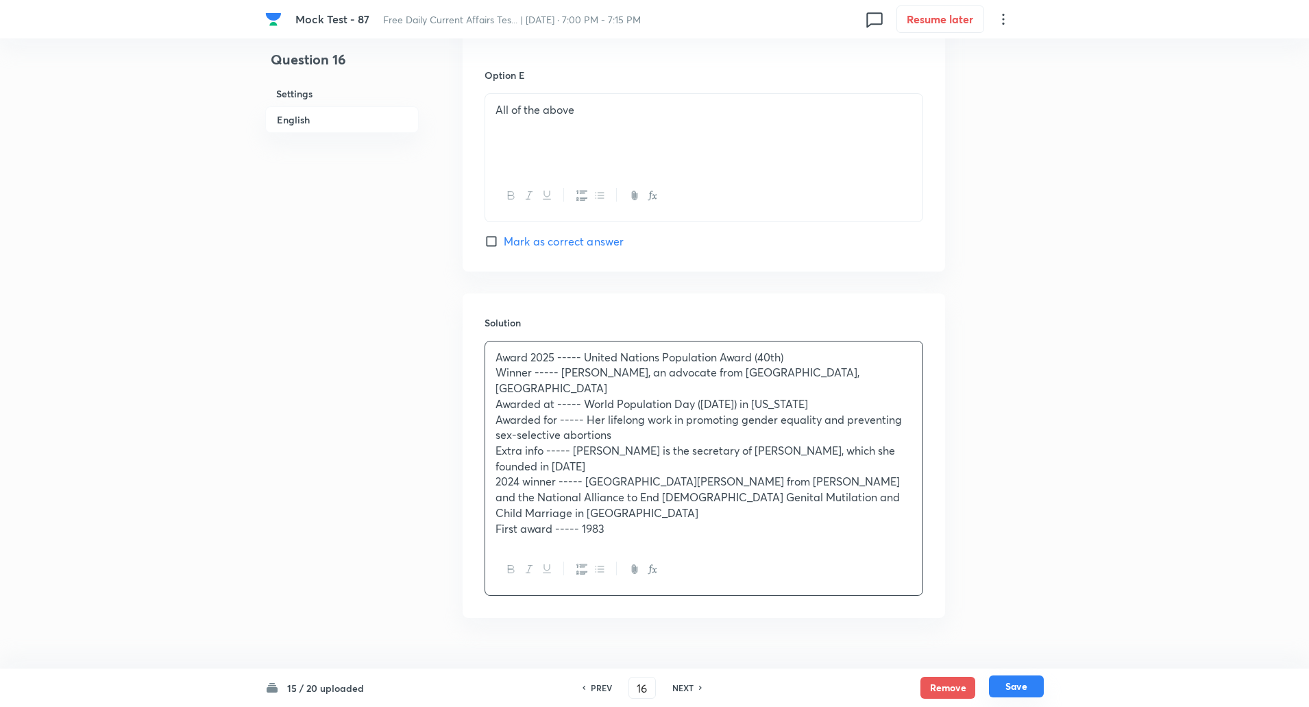
click at [1035, 682] on button "Save" at bounding box center [1016, 686] width 55 height 22
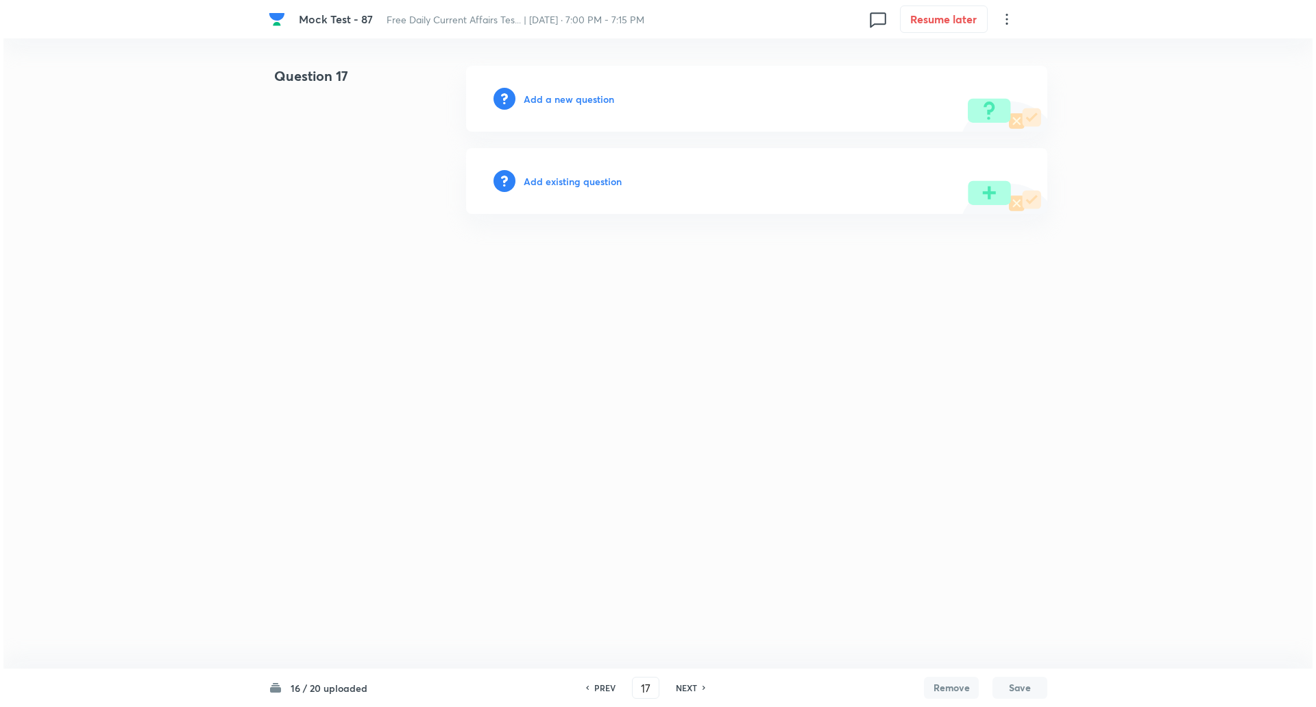
scroll to position [0, 0]
click at [579, 104] on h6 "Add a new question" at bounding box center [569, 99] width 90 height 14
click at [579, 104] on h6 "Choose a question type" at bounding box center [577, 99] width 106 height 14
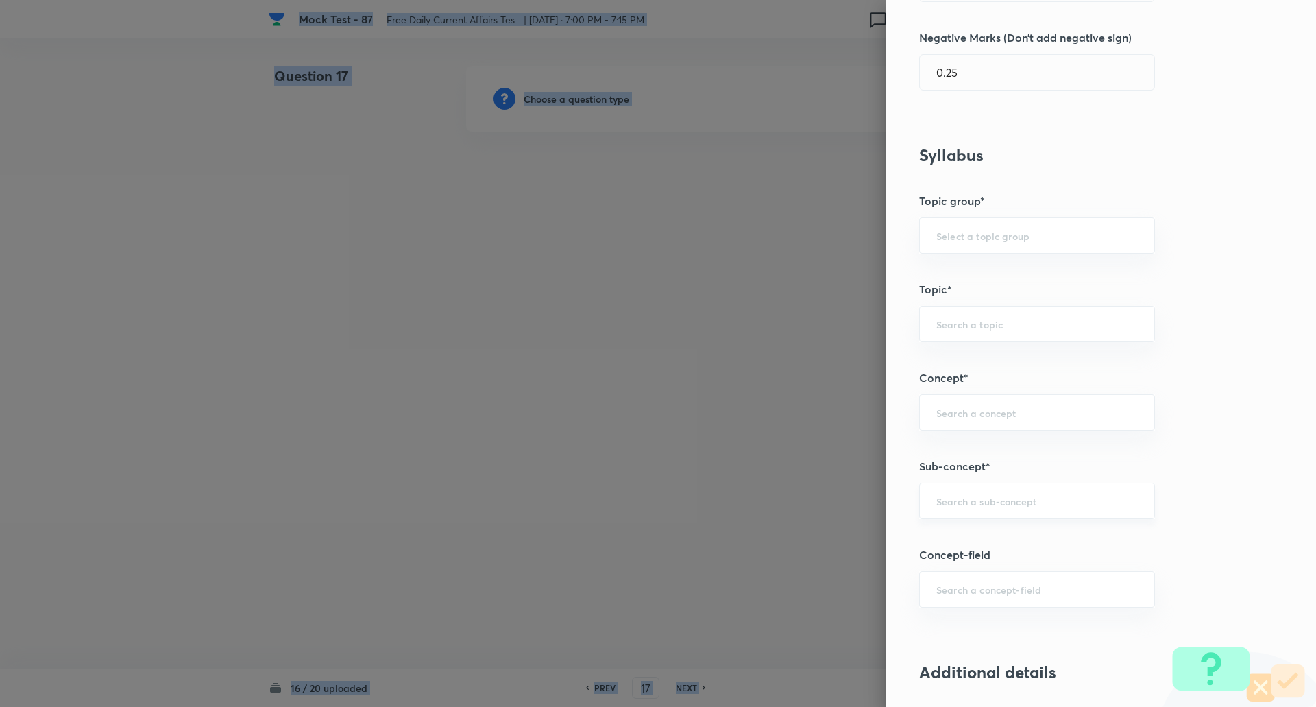
scroll to position [459, 0]
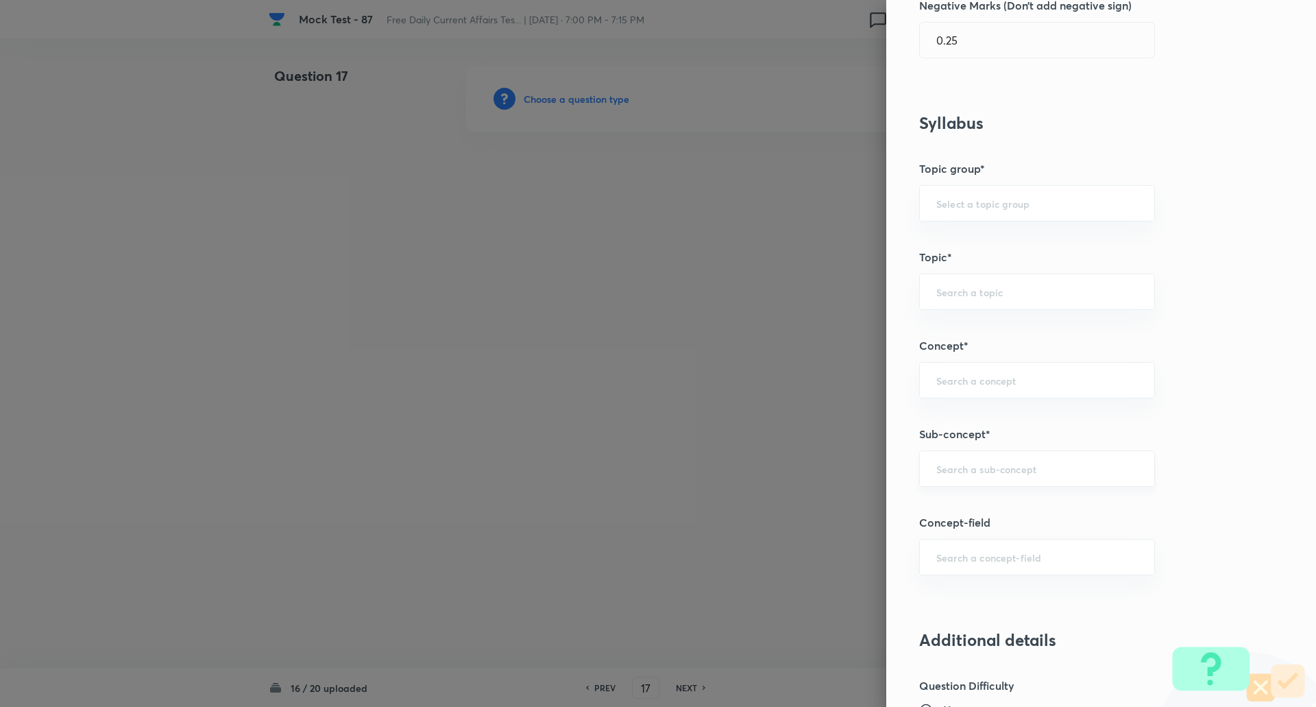
click at [954, 463] on input "text" at bounding box center [1037, 468] width 202 height 13
click at [1005, 475] on input "summit" at bounding box center [1037, 468] width 202 height 13
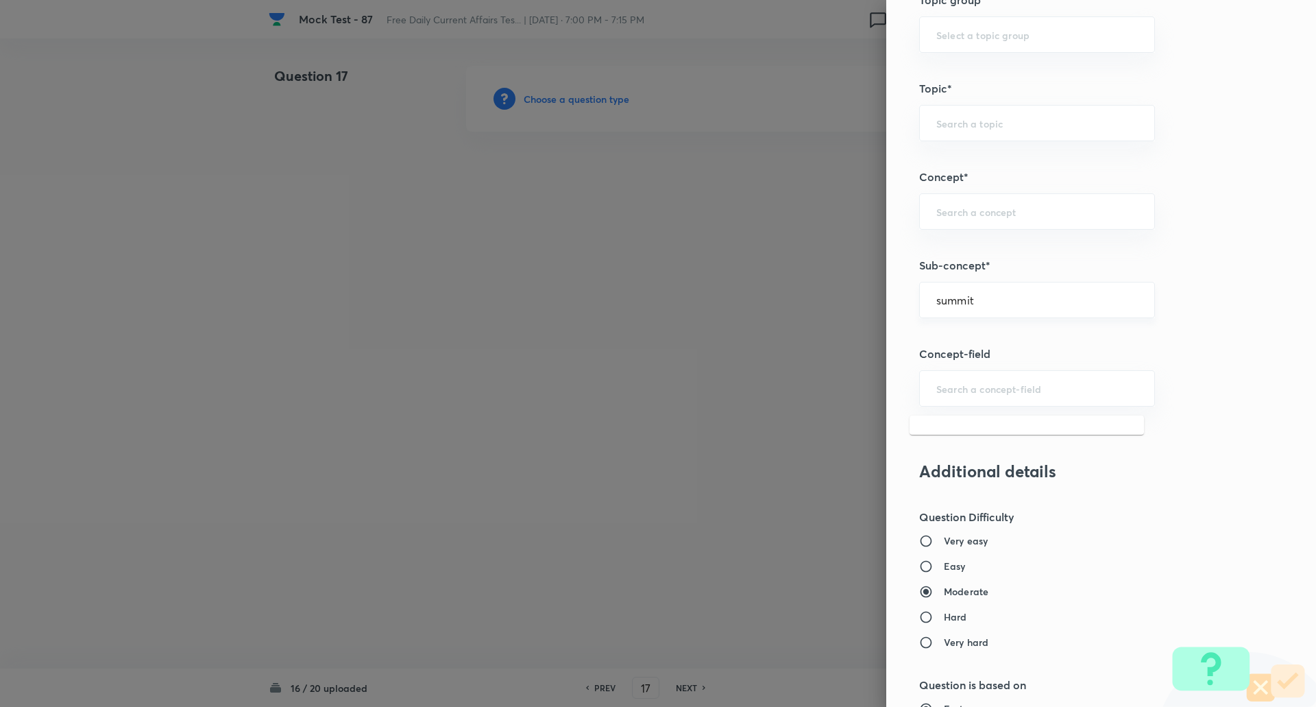
scroll to position [654, 0]
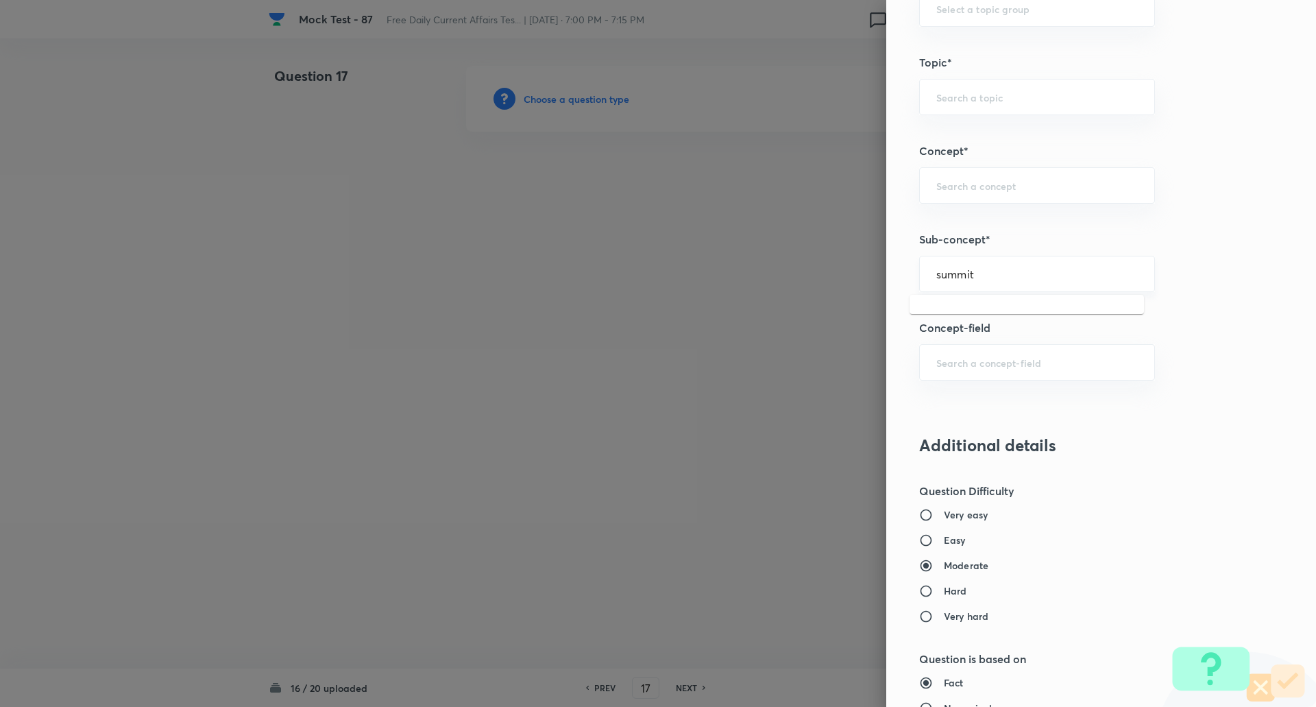
click at [987, 276] on input "summit" at bounding box center [1037, 273] width 202 height 13
click at [993, 314] on li "Summits, Events, Festivals (National/International)" at bounding box center [1027, 320] width 234 height 41
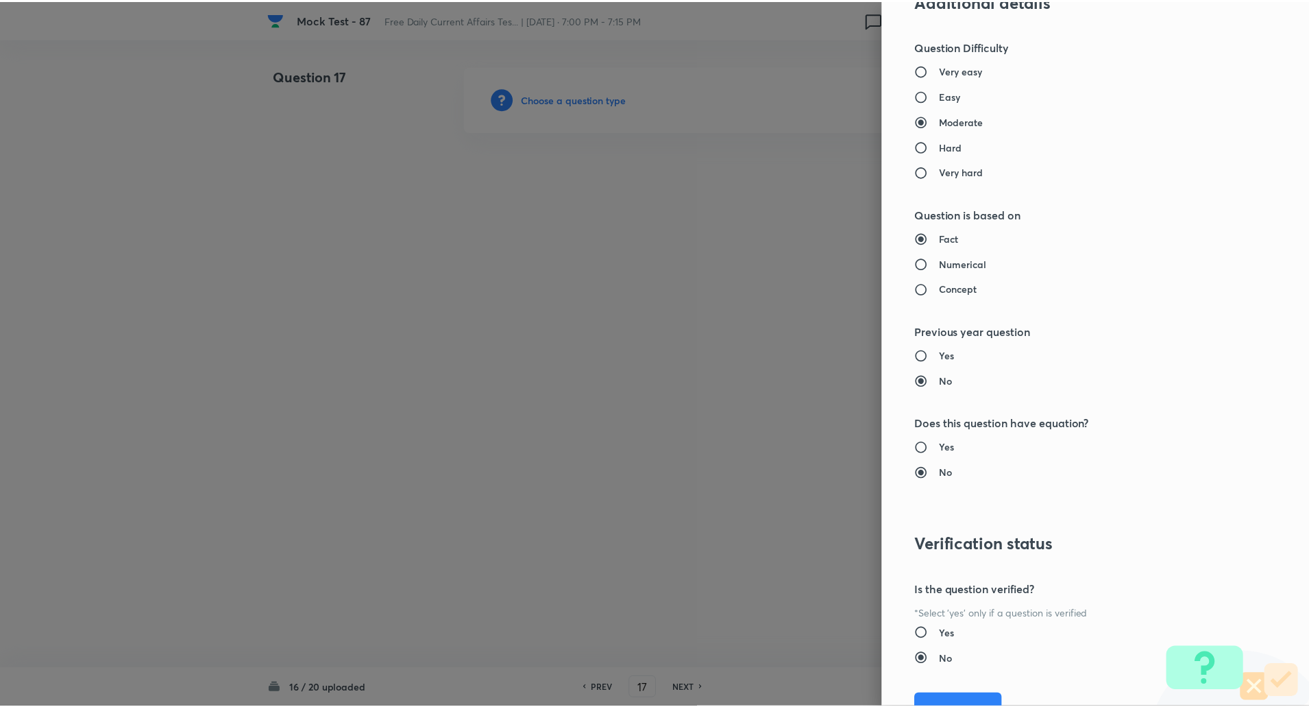
scroll to position [1162, 0]
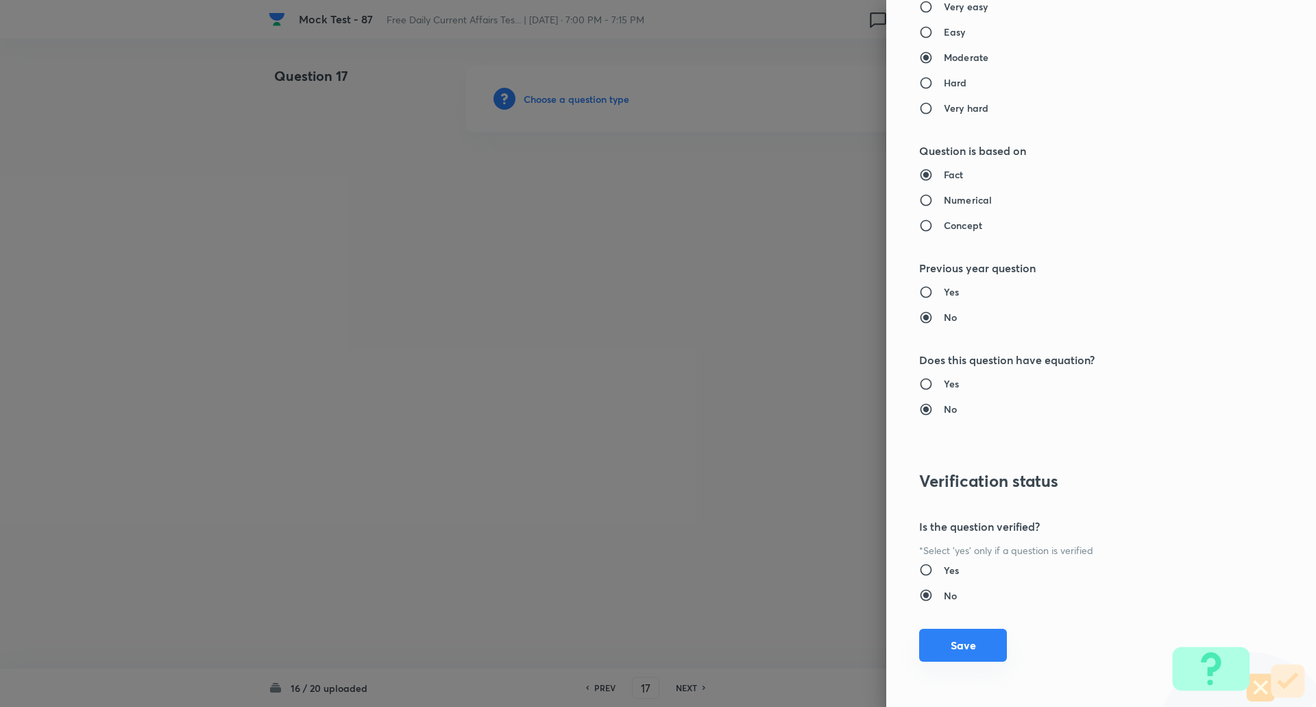
click at [947, 644] on button "Save" at bounding box center [963, 645] width 88 height 33
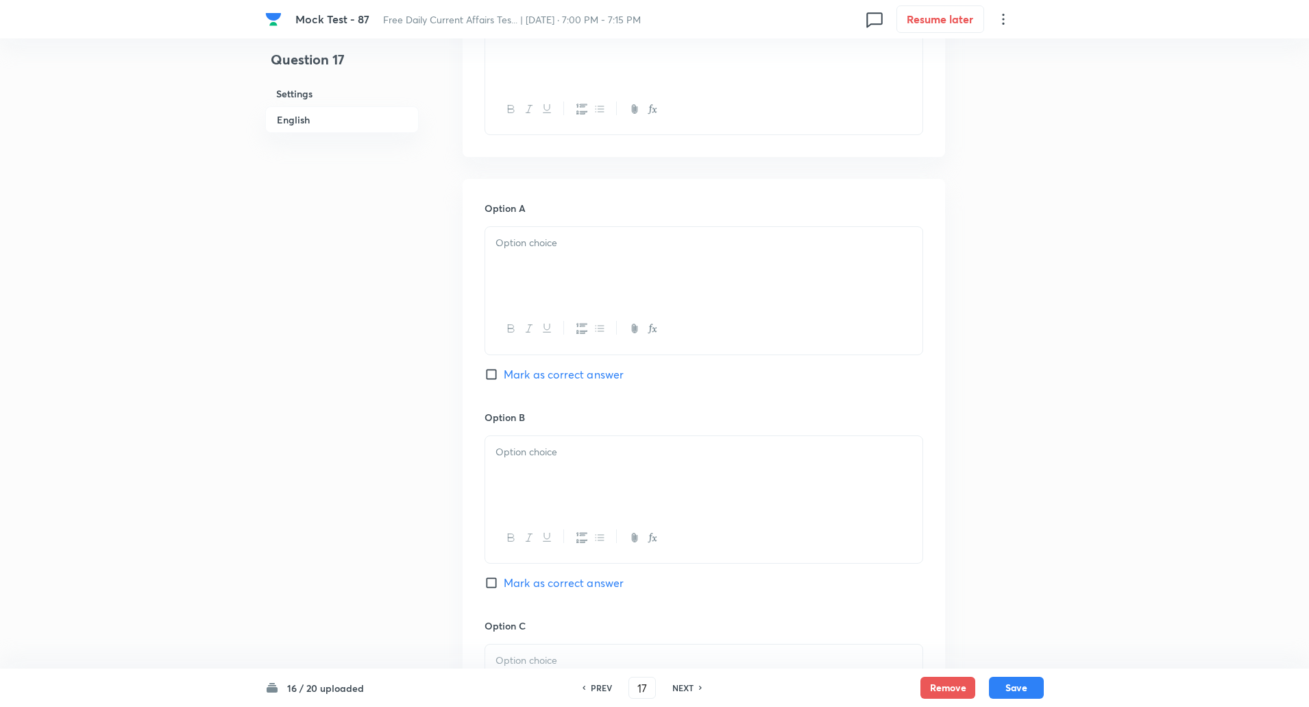
scroll to position [753, 0]
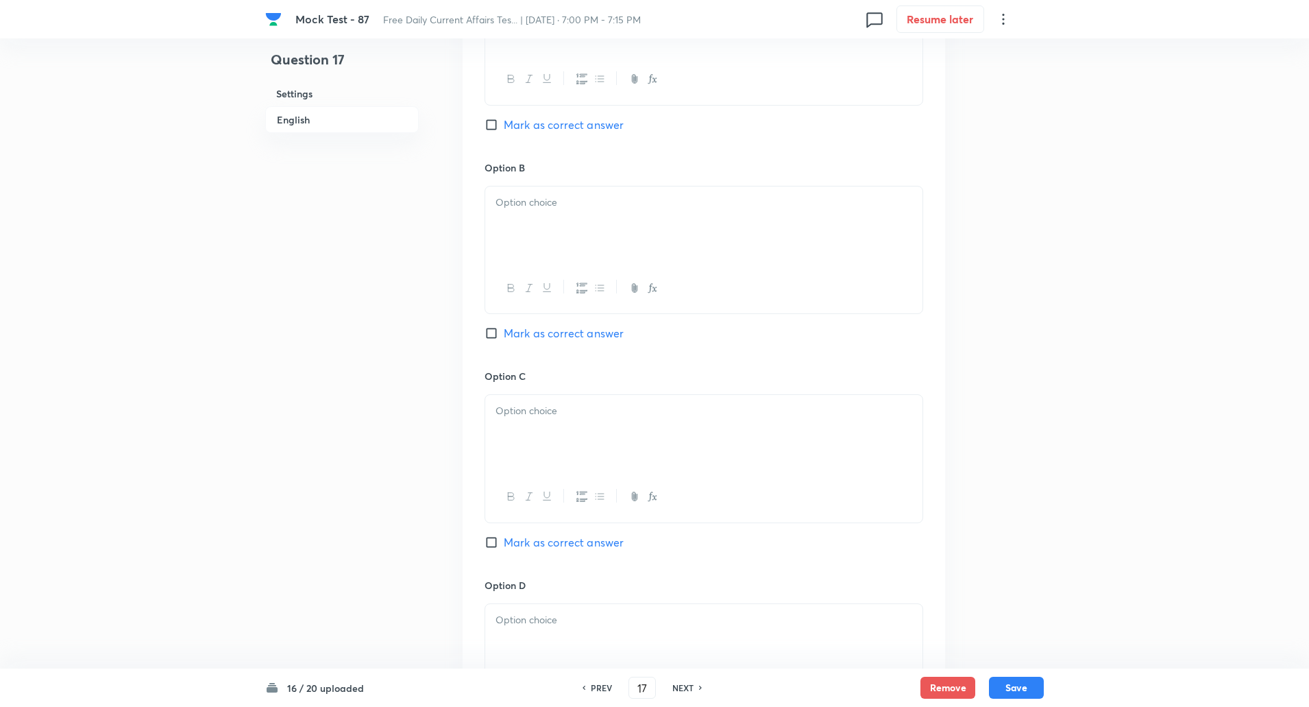
click at [489, 536] on input "Mark as correct answer" at bounding box center [494, 542] width 19 height 14
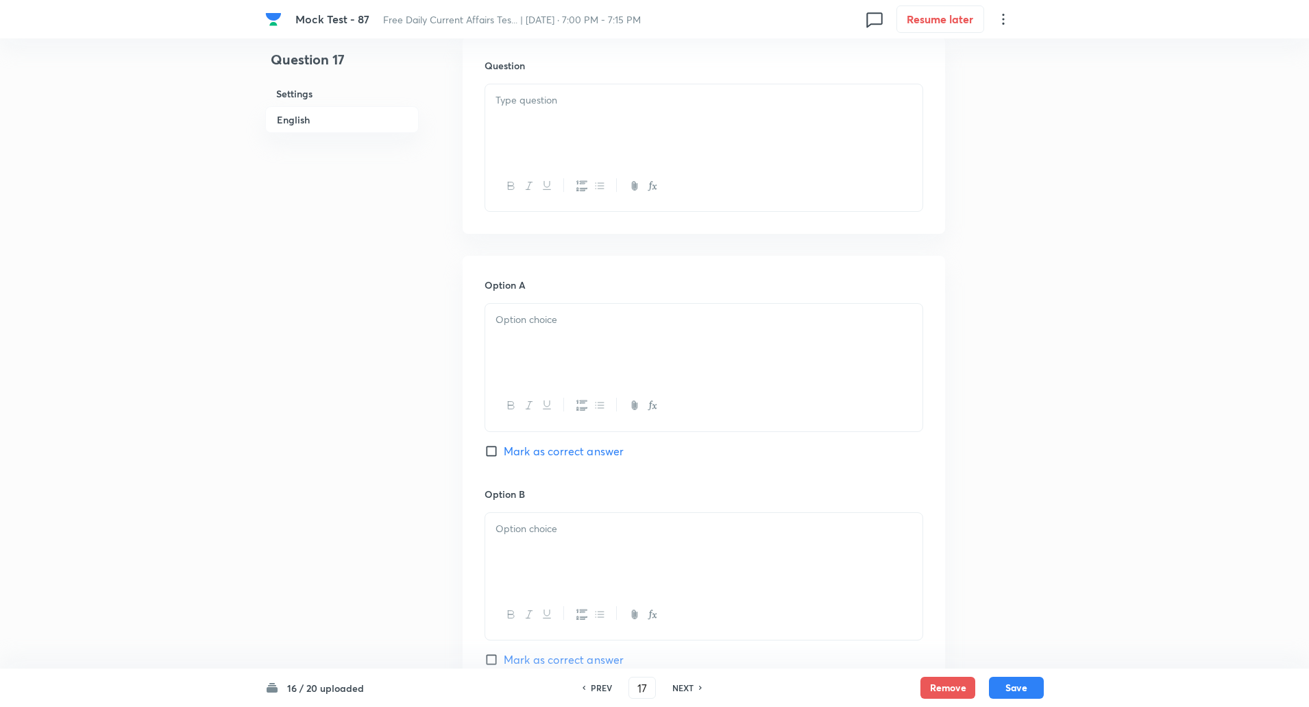
scroll to position [426, 0]
click at [550, 128] on div at bounding box center [703, 123] width 437 height 77
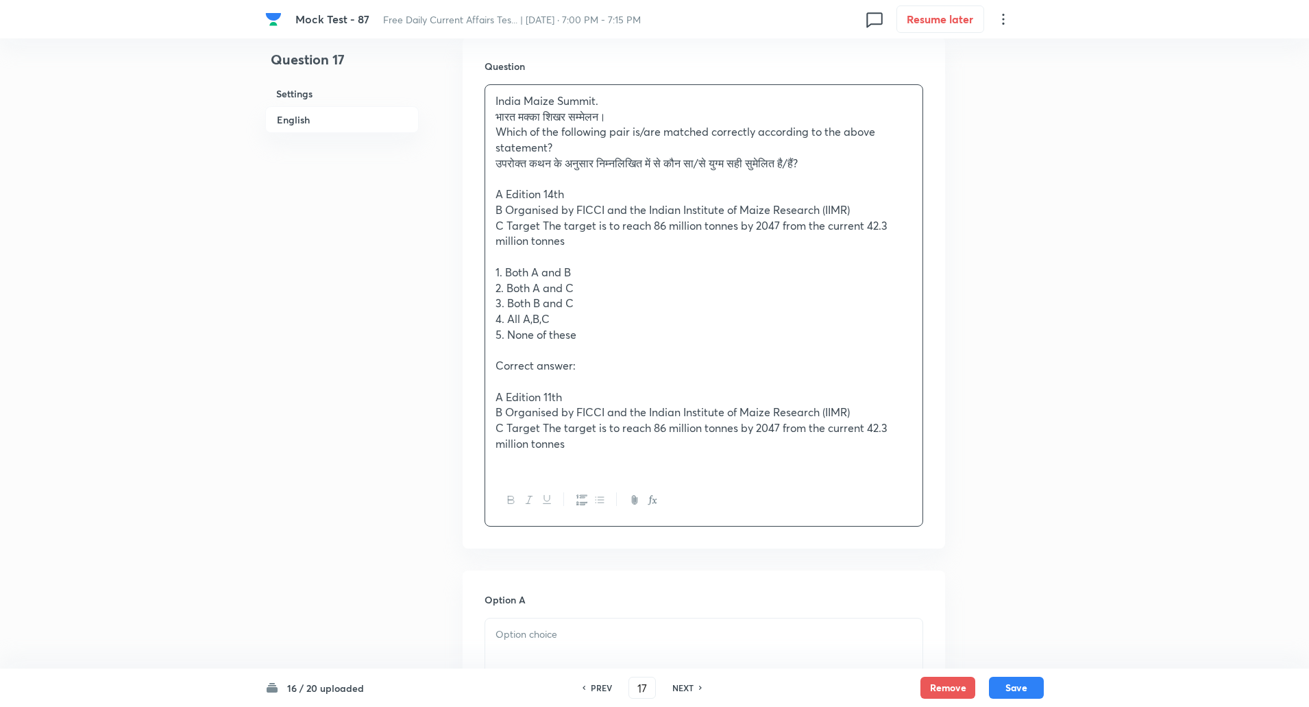
click at [550, 128] on p "Which of the following pair is/are matched correctly according to the above sta…" at bounding box center [704, 139] width 417 height 31
click at [499, 194] on p "A Edition 14th" at bounding box center [704, 194] width 417 height 16
click at [549, 191] on p "A. Edition 14th" at bounding box center [704, 194] width 417 height 16
copy p "-----"
click at [579, 212] on p "B. Organised by FICCI and the Indian Institute of Maize Research (IIMR)" at bounding box center [704, 210] width 417 height 16
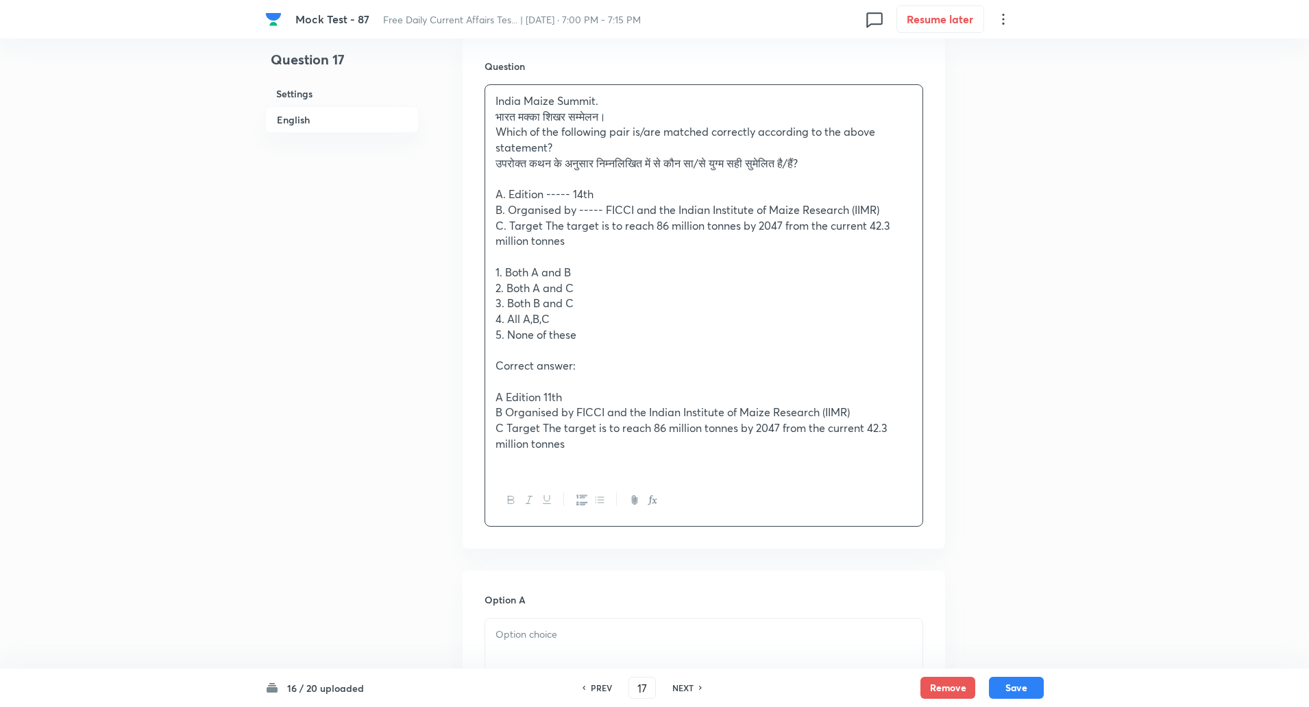
click at [546, 221] on p "C. Target The target is to reach 86 million tonnes by 2047 from the current 42.…" at bounding box center [704, 233] width 417 height 31
click at [504, 392] on p "A Edition 11th" at bounding box center [704, 397] width 417 height 16
click at [548, 398] on p "A. Edition 11th" at bounding box center [704, 397] width 417 height 16
click at [579, 413] on p "B. Organised by FICCI and the Indian Institute of Maize Research (IIMR)" at bounding box center [704, 412] width 417 height 16
click at [547, 424] on p "C. Target The target is to reach 86 million tonnes by 2047 from the current 42.…" at bounding box center [704, 435] width 417 height 31
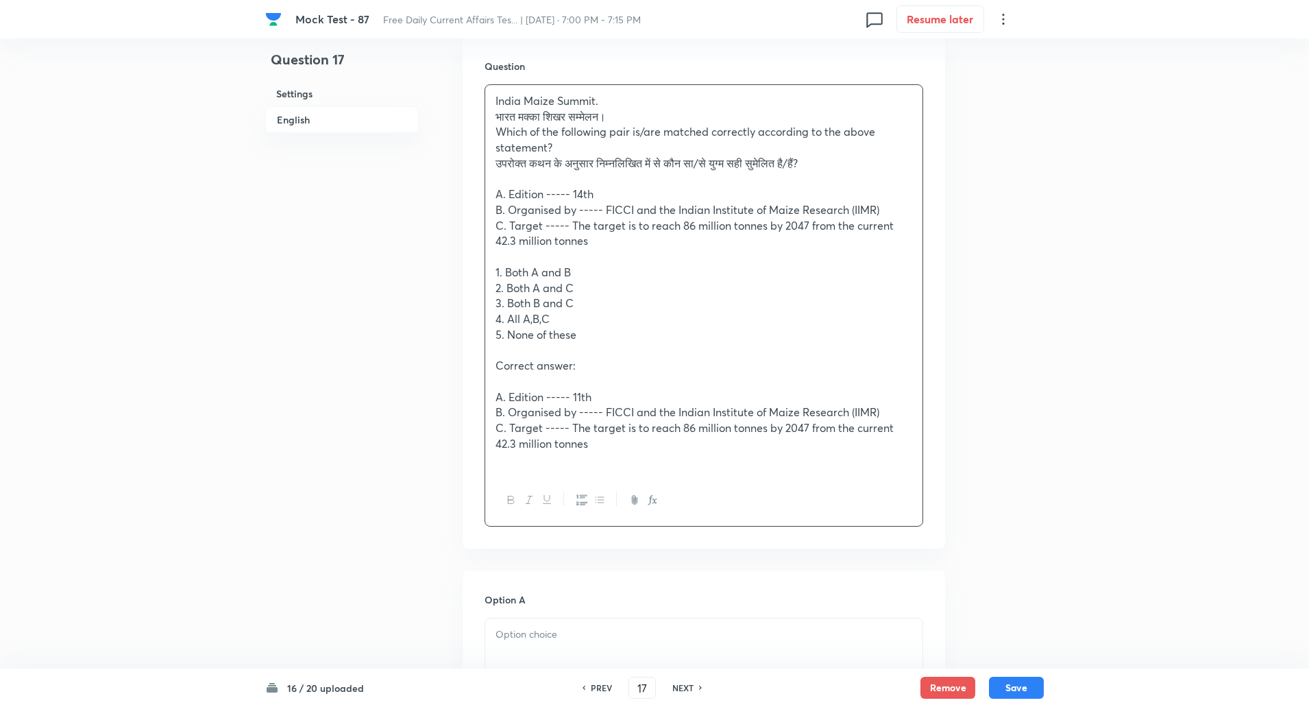
click at [491, 269] on div "India Maize Summit. भारत मक्का शिखर सम्मेलन। Which of the following pair is/are…" at bounding box center [703, 280] width 437 height 390
click at [491, 119] on div "India Maize Summit. भारत मक्का शिखर सम्मेलन। Which of the following pair is/are…" at bounding box center [703, 280] width 437 height 390
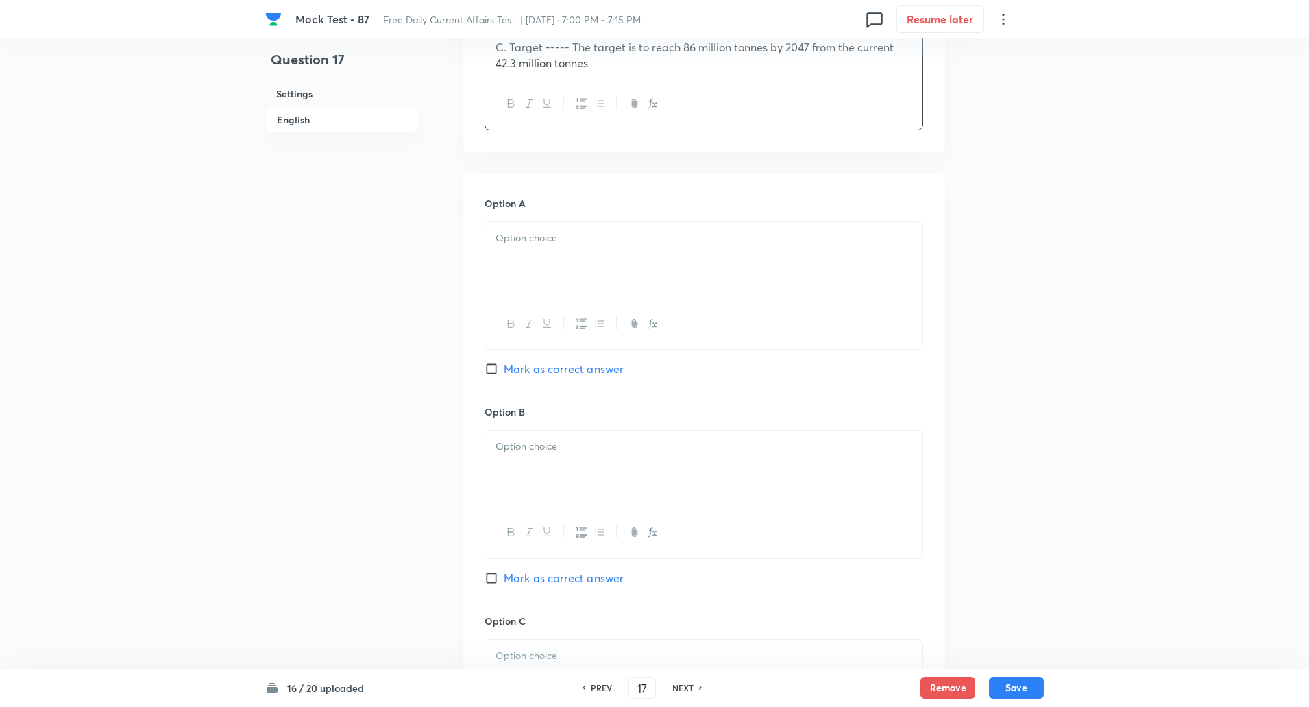
scroll to position [590, 0]
click at [542, 212] on div "Option A Mark as correct answer" at bounding box center [704, 299] width 439 height 208
click at [541, 228] on div at bounding box center [703, 259] width 437 height 77
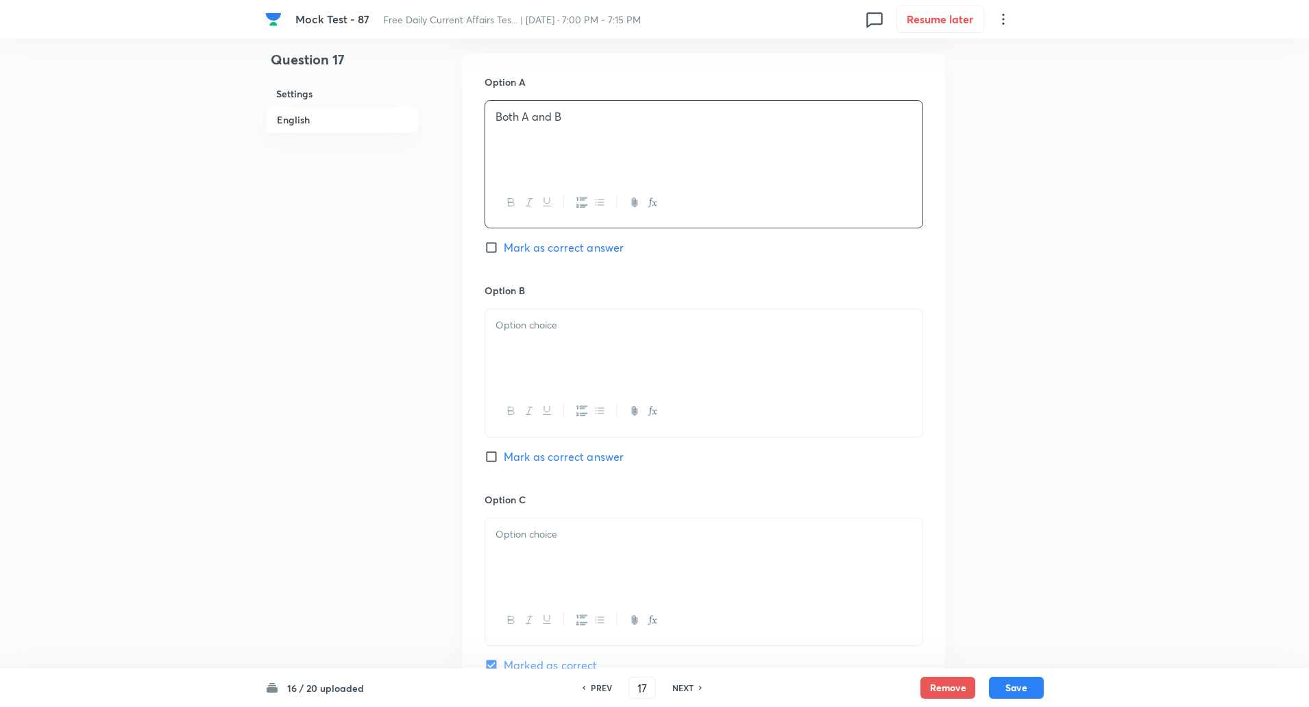
scroll to position [713, 0]
click at [546, 348] on div at bounding box center [703, 344] width 437 height 77
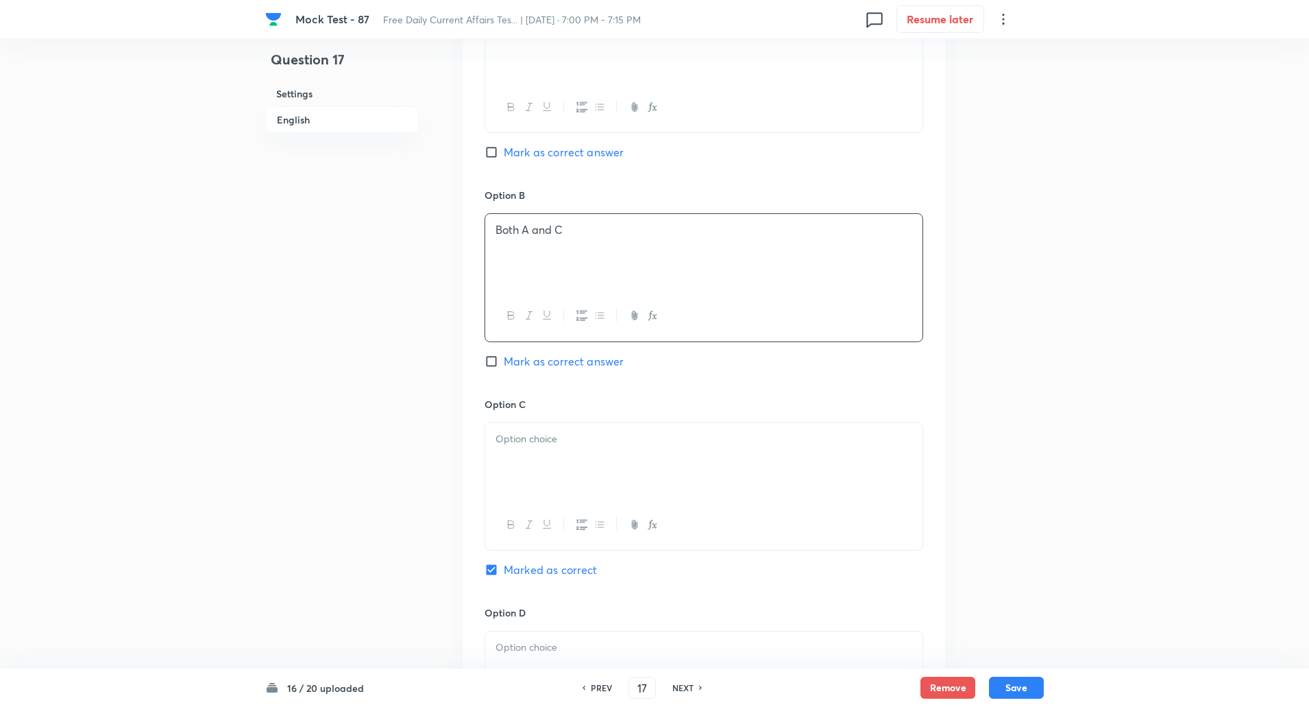
scroll to position [807, 0]
click at [550, 433] on p at bounding box center [704, 437] width 417 height 16
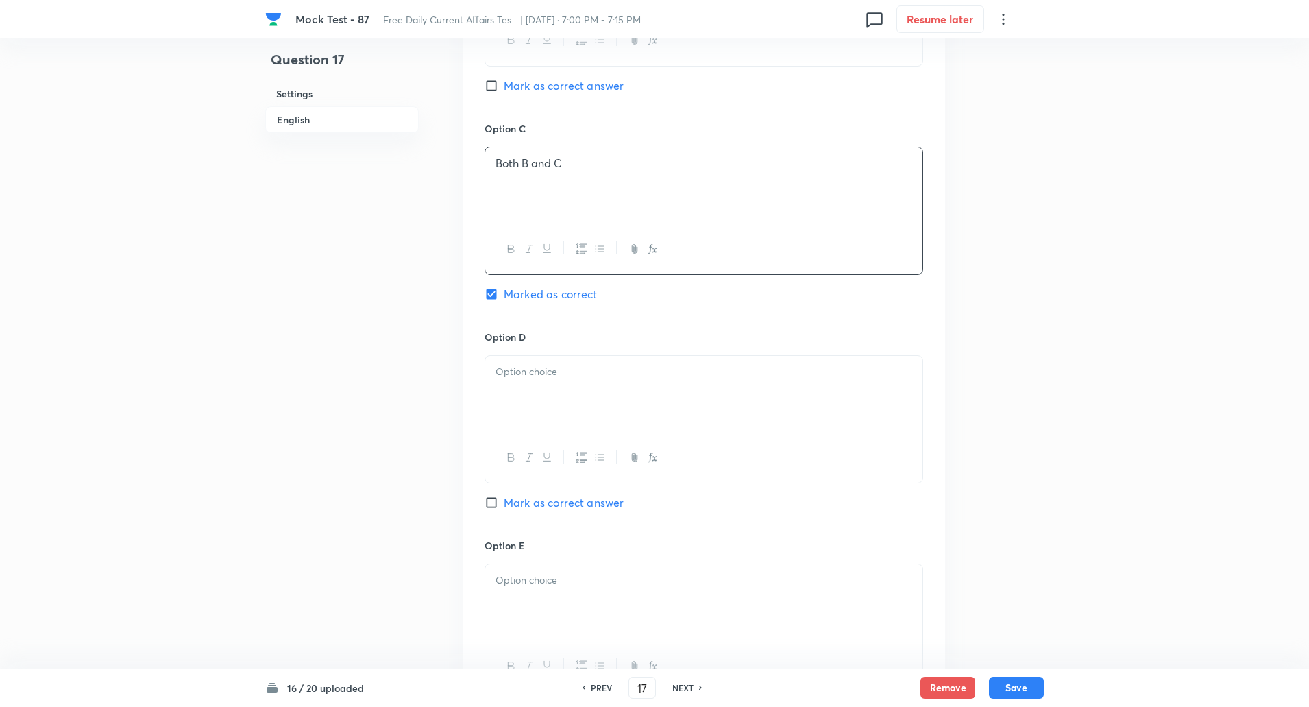
scroll to position [1088, 0]
click at [536, 406] on div at bounding box center [703, 387] width 437 height 77
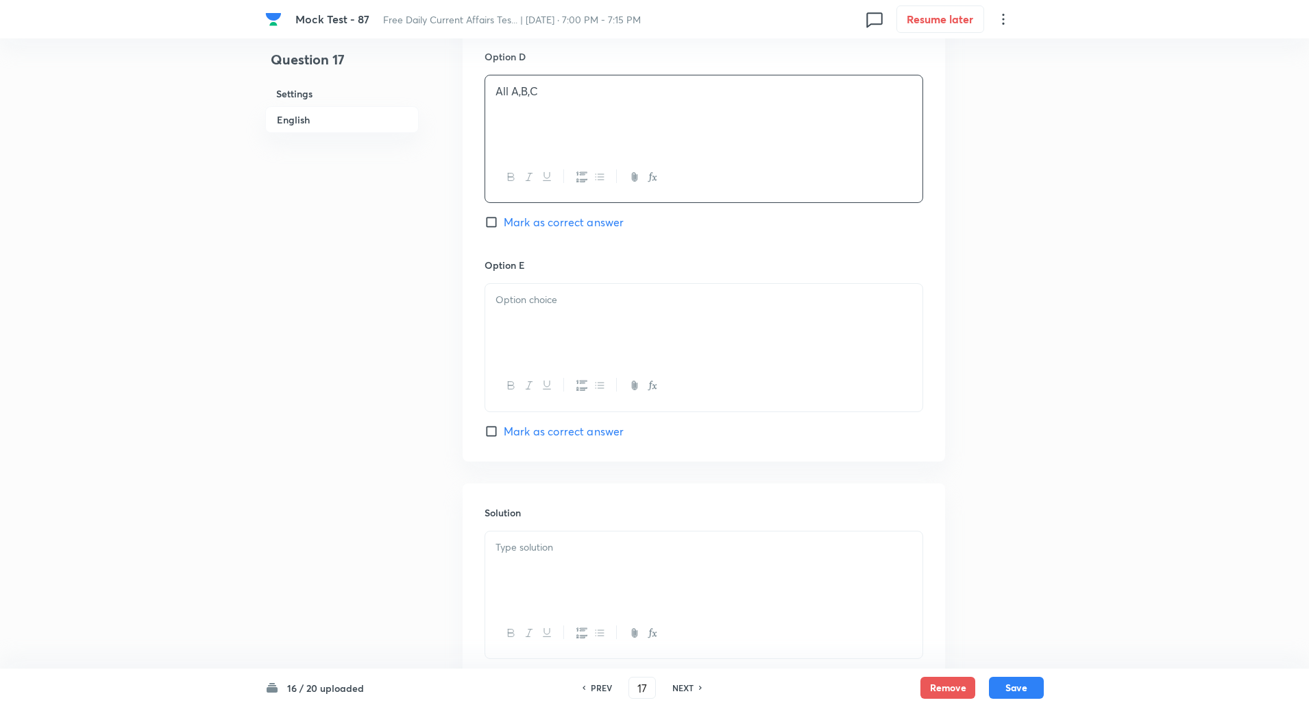
scroll to position [1364, 0]
click at [518, 321] on div at bounding box center [703, 319] width 437 height 77
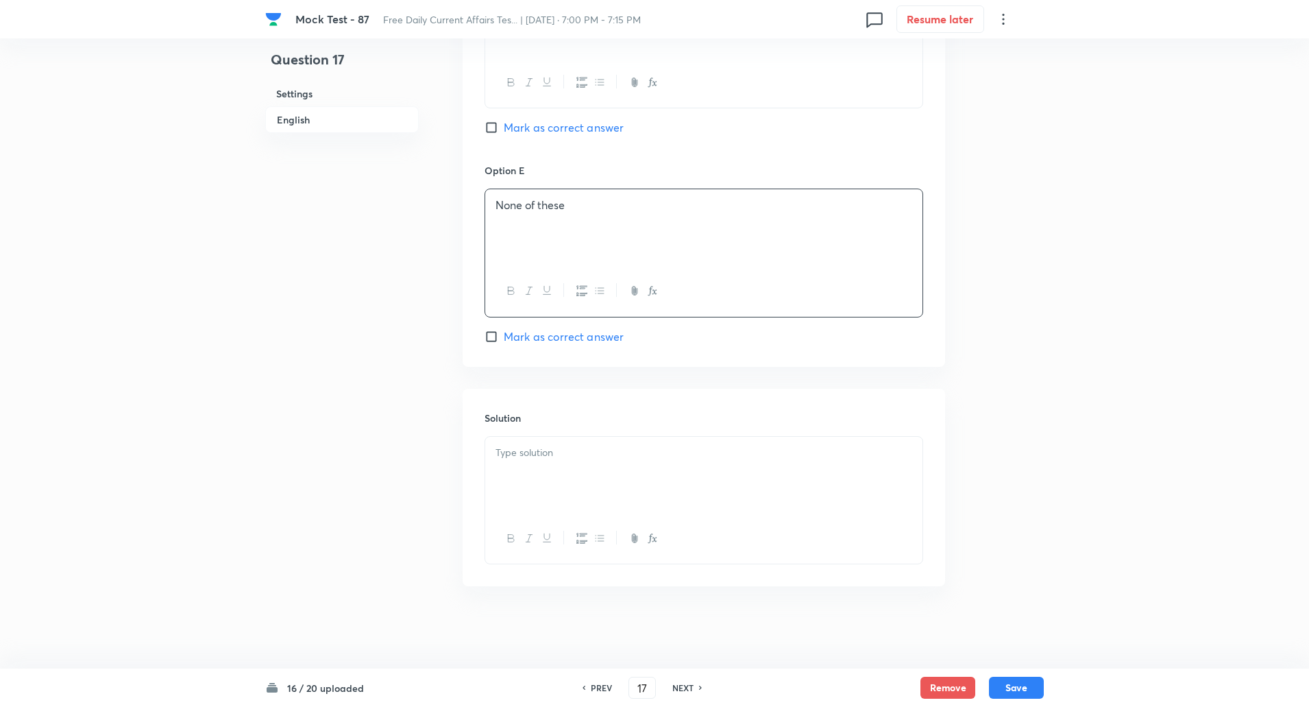
click at [542, 510] on div at bounding box center [703, 475] width 437 height 77
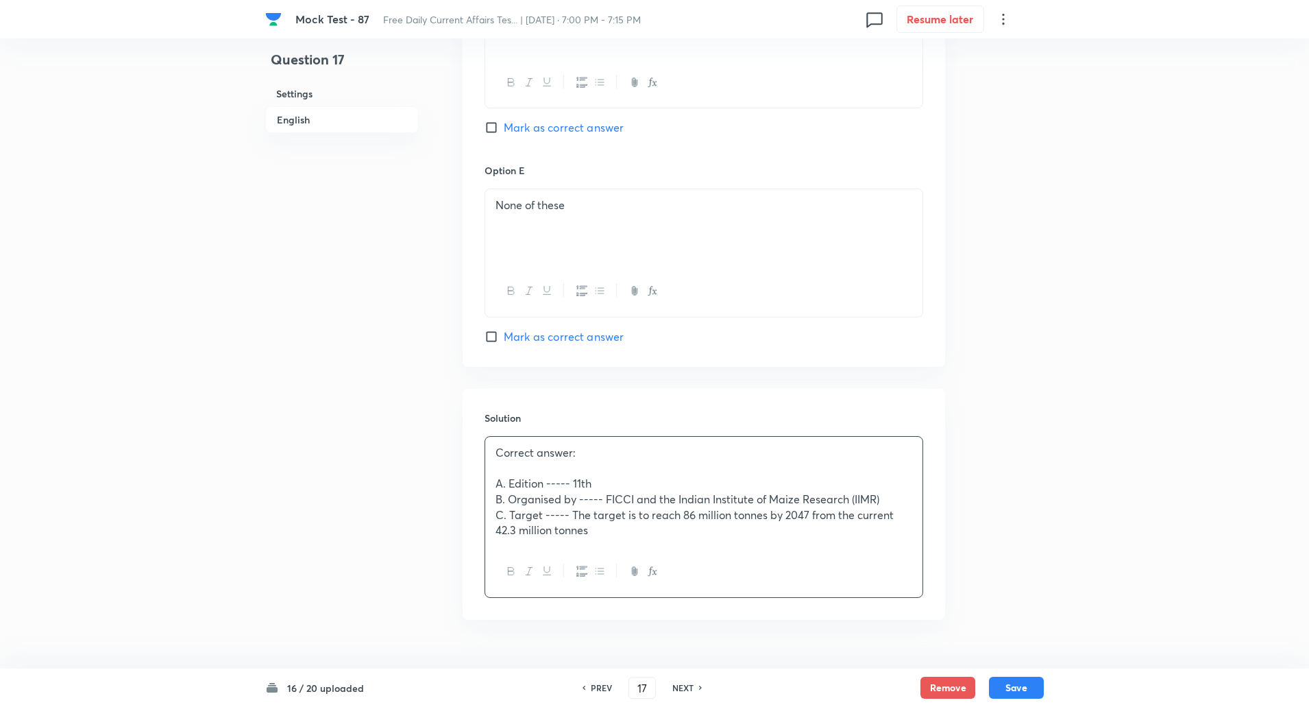
click at [515, 467] on p at bounding box center [704, 469] width 417 height 16
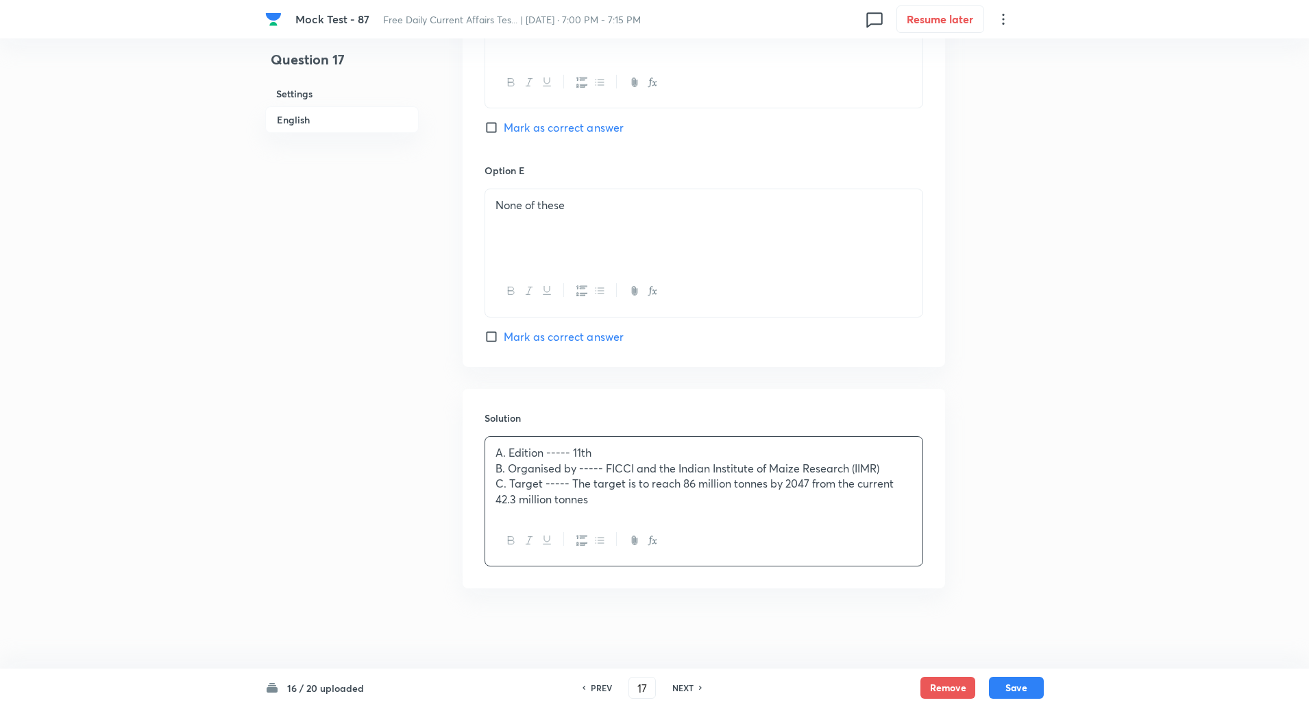
scroll to position [1458, 0]
click at [997, 695] on button "Save" at bounding box center [1016, 686] width 55 height 22
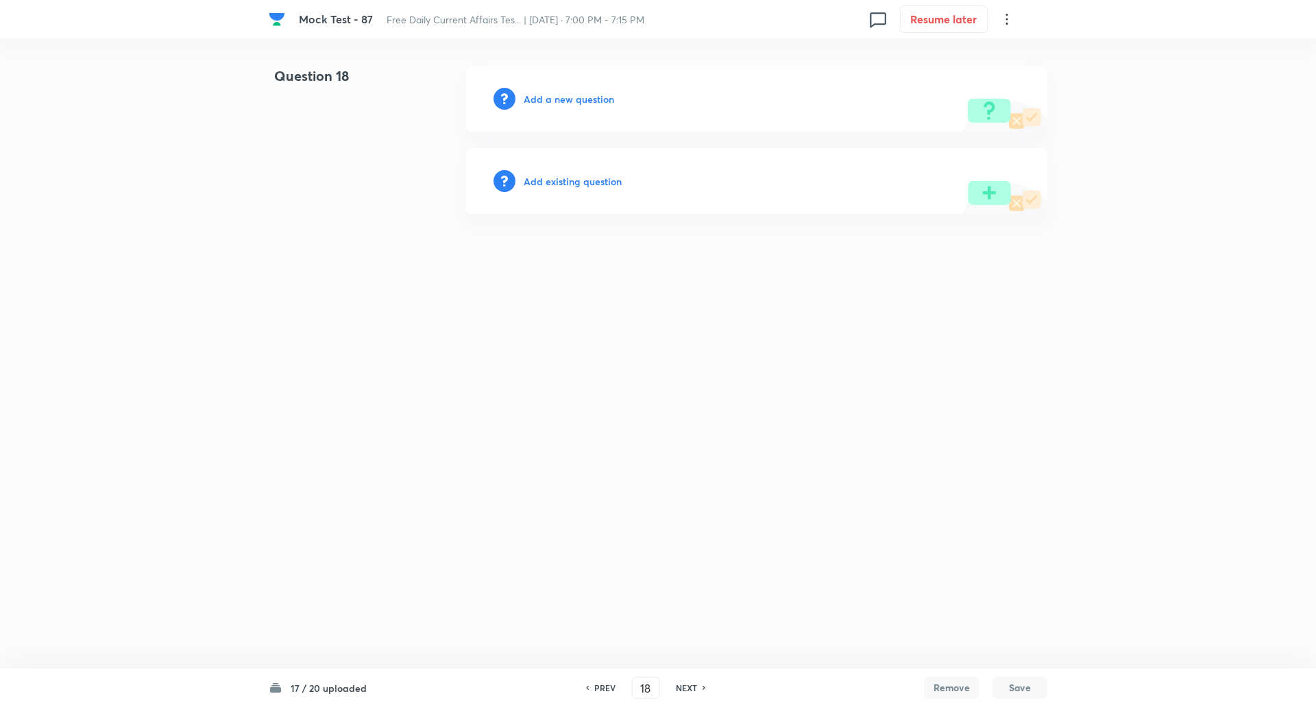
click at [581, 104] on h6 "Add a new question" at bounding box center [569, 99] width 90 height 14
click at [581, 104] on h6 "Choose a question type" at bounding box center [577, 99] width 106 height 14
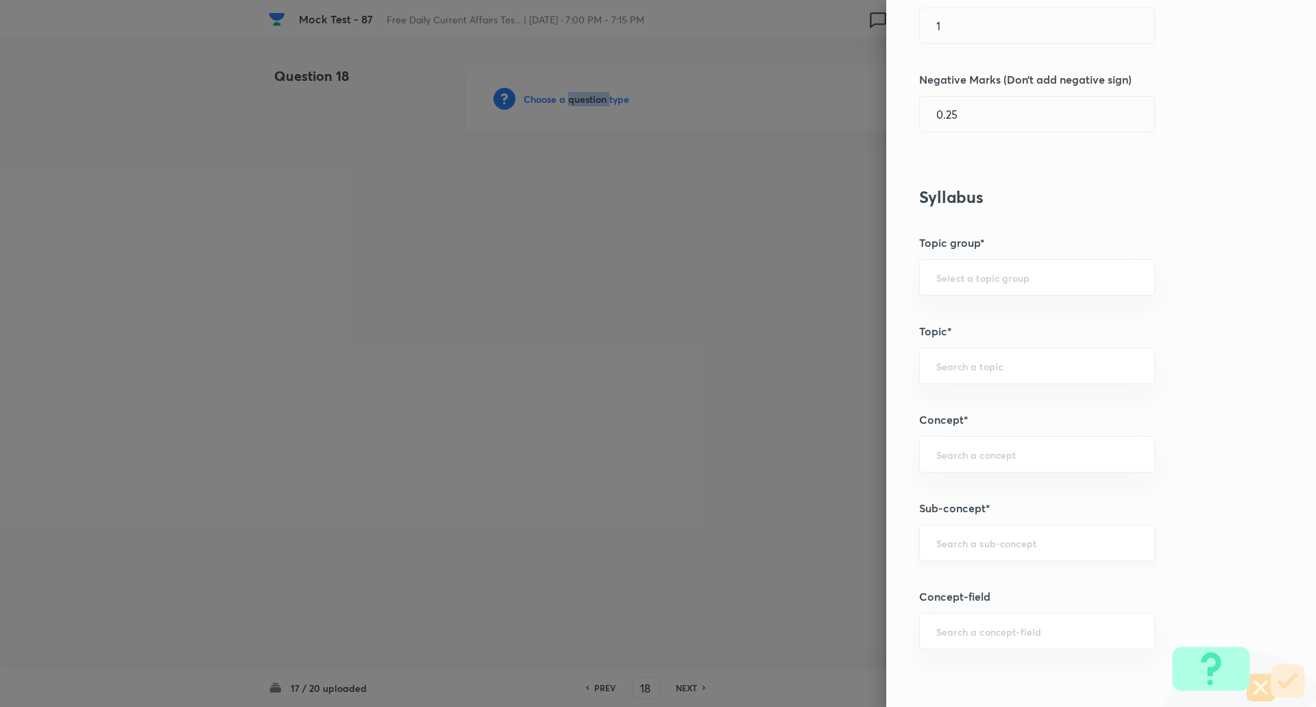
scroll to position [517, 0]
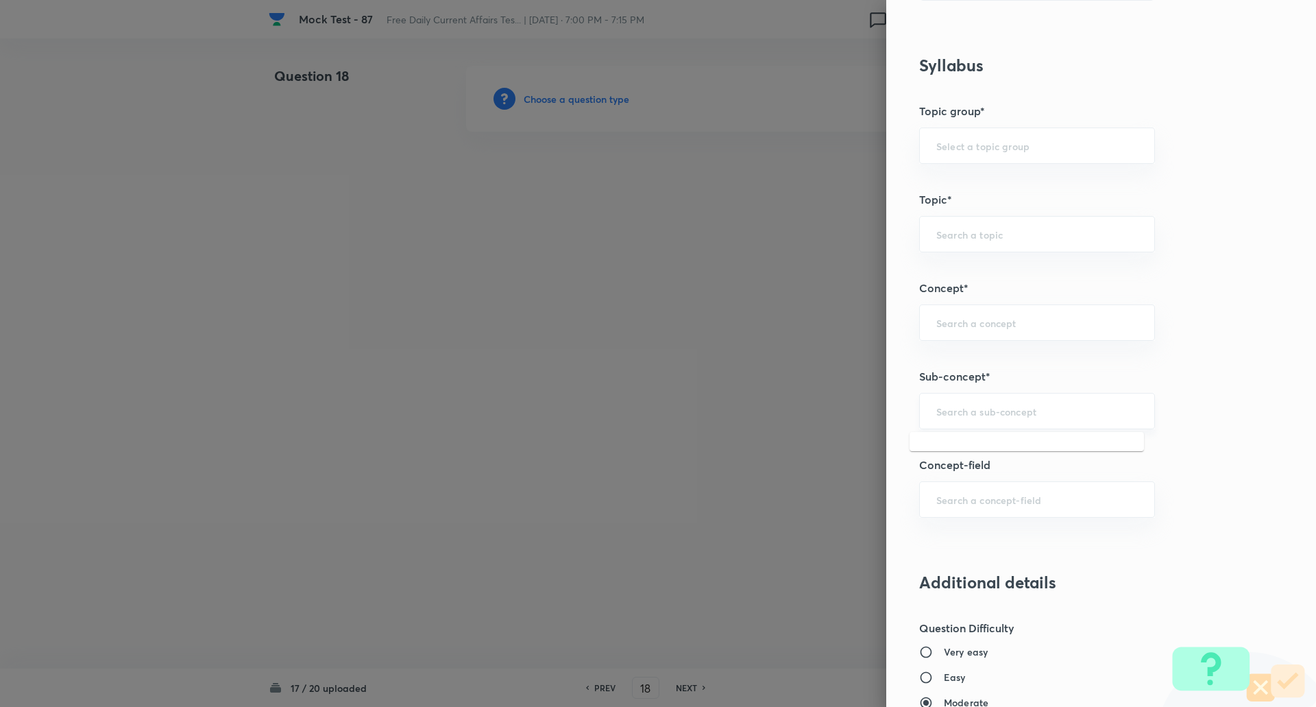
click at [936, 415] on input "text" at bounding box center [1037, 410] width 202 height 13
click at [1031, 414] on input "science" at bounding box center [1037, 410] width 202 height 13
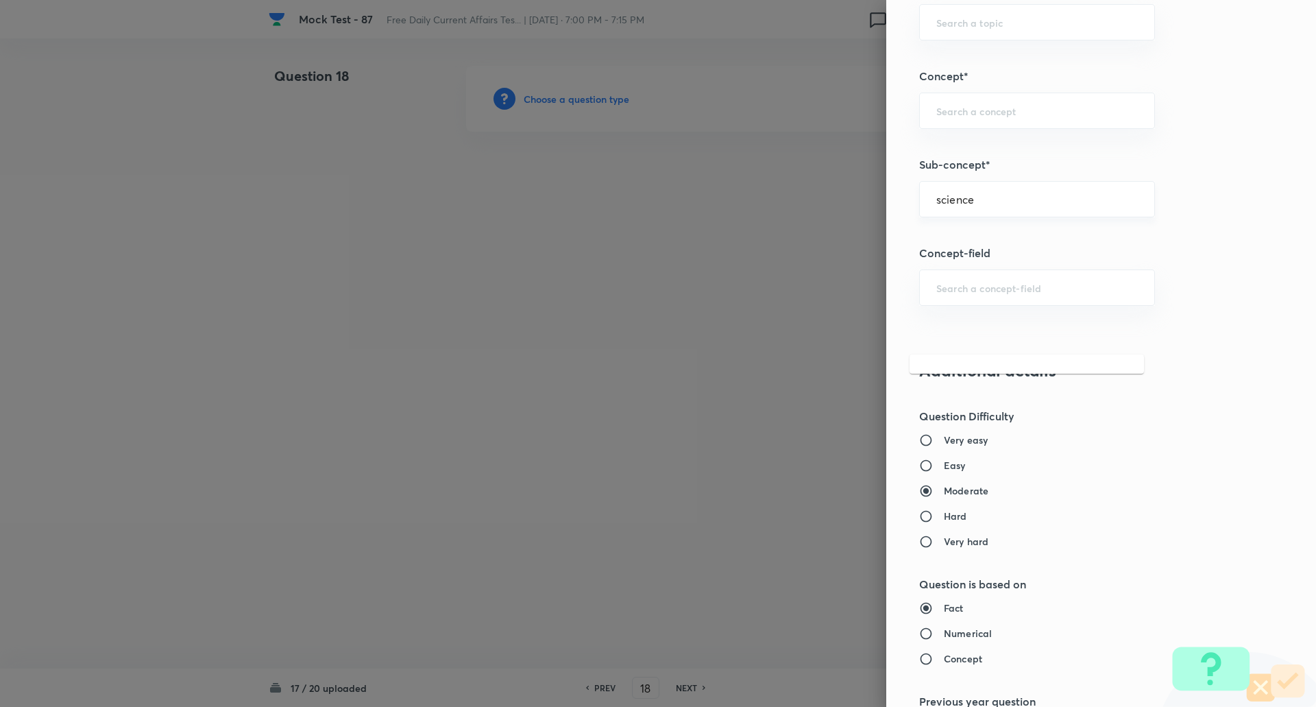
scroll to position [766, 0]
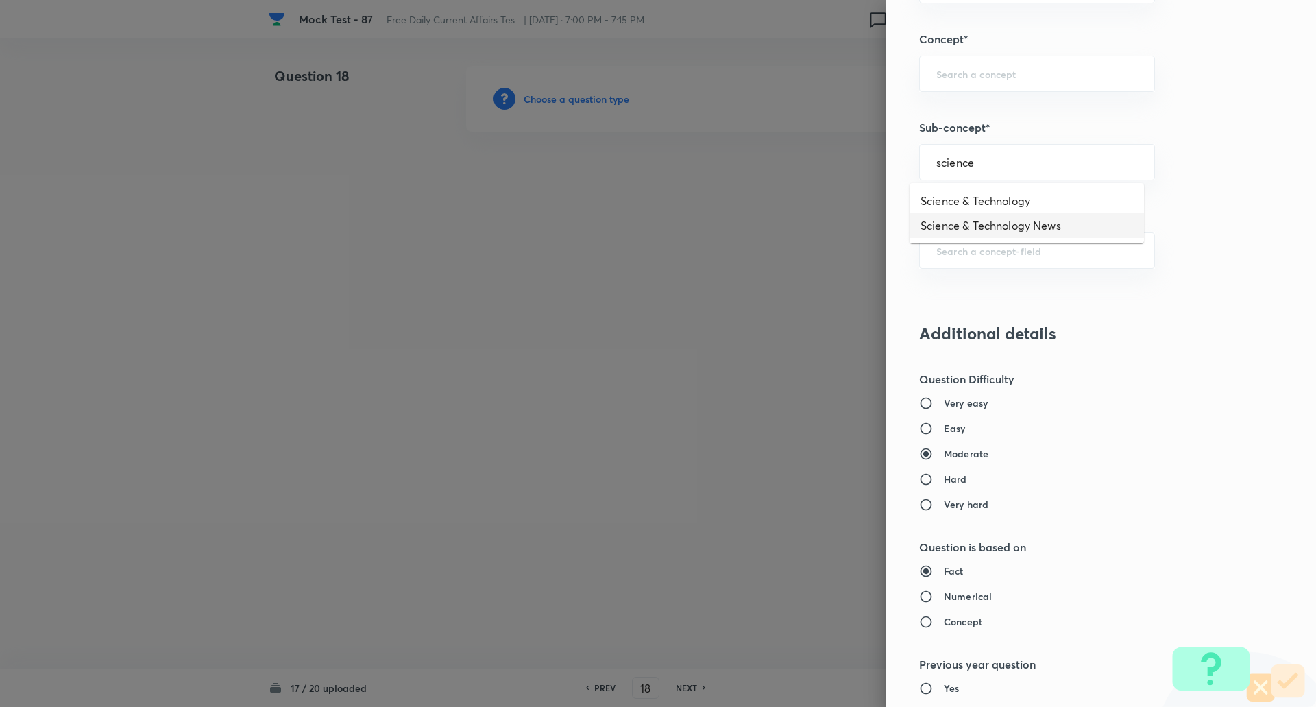
click at [1001, 223] on li "Science & Technology News" at bounding box center [1027, 225] width 234 height 25
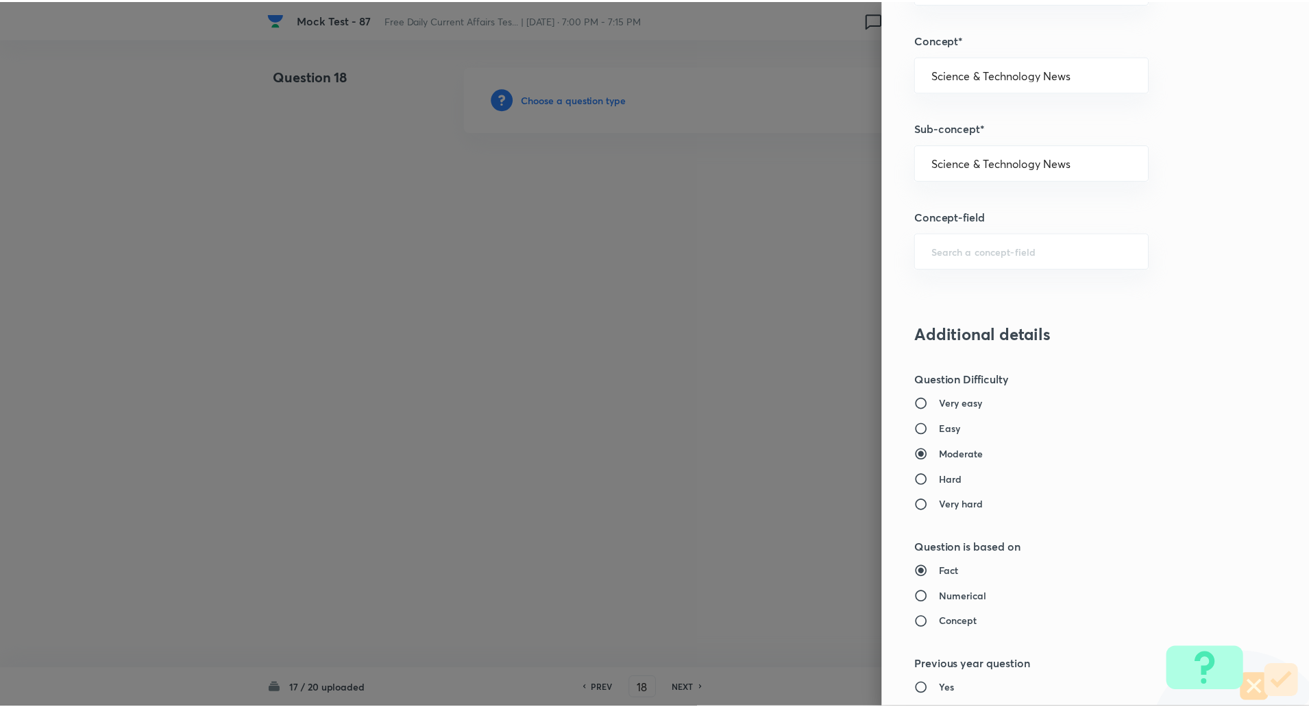
scroll to position [1162, 0]
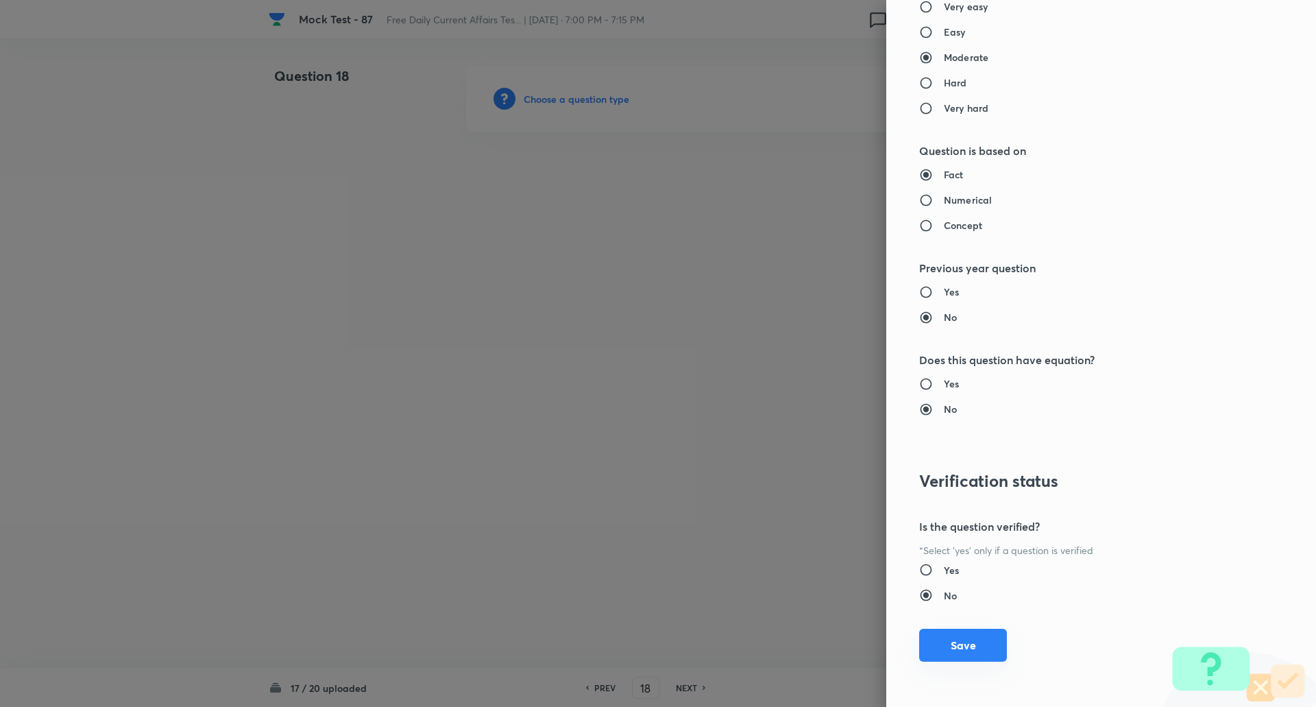
click at [953, 649] on button "Save" at bounding box center [963, 645] width 88 height 33
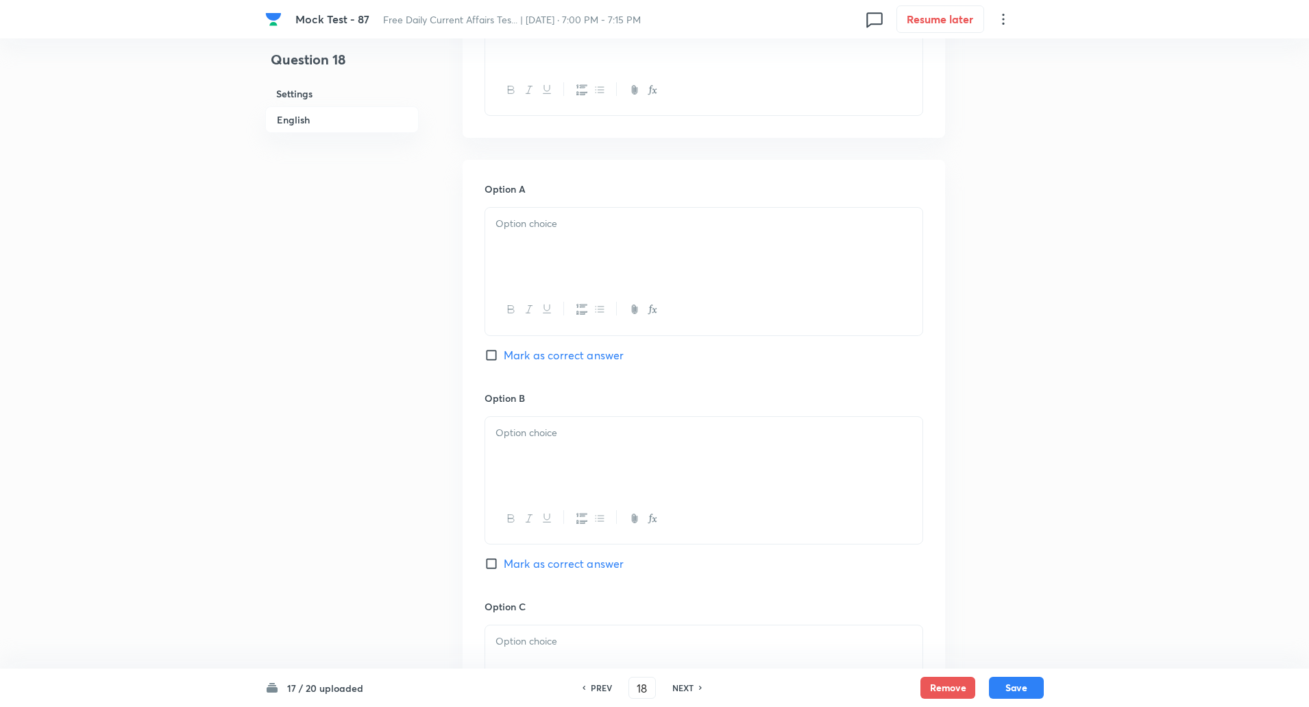
scroll to position [506, 0]
click at [493, 356] on input "Mark as correct answer" at bounding box center [494, 355] width 19 height 14
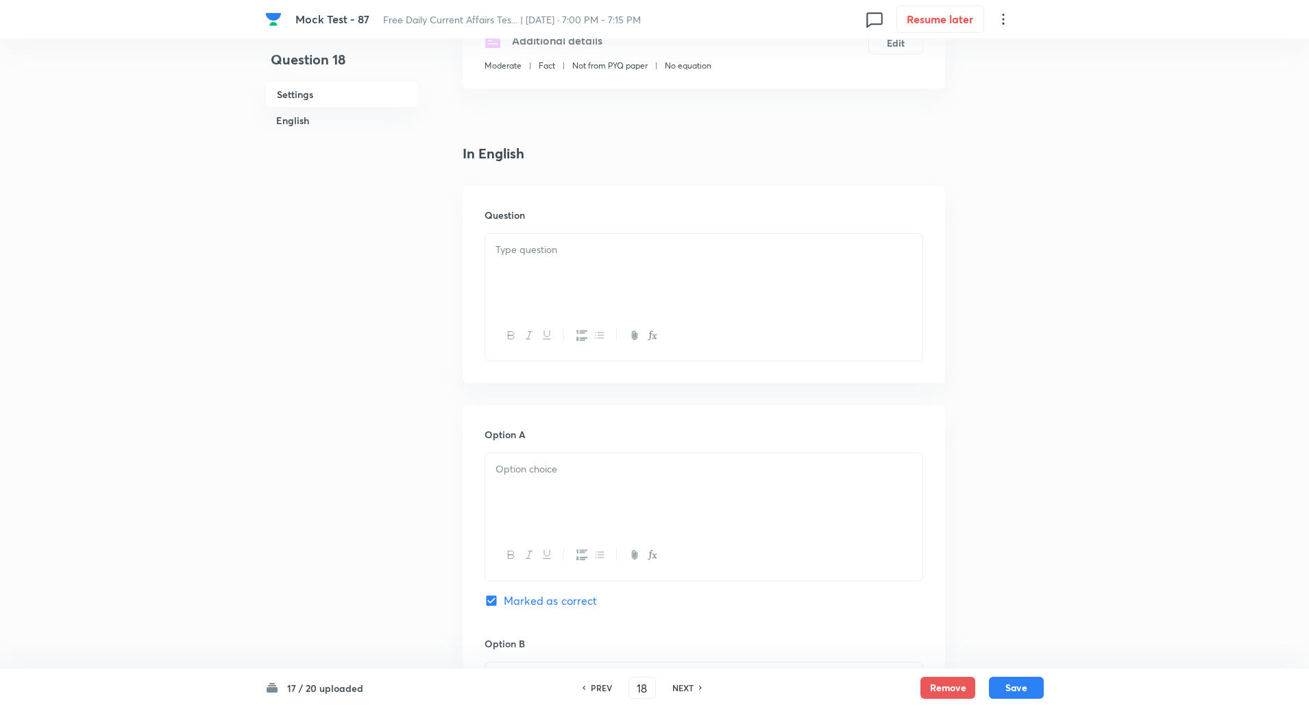
scroll to position [247, 0]
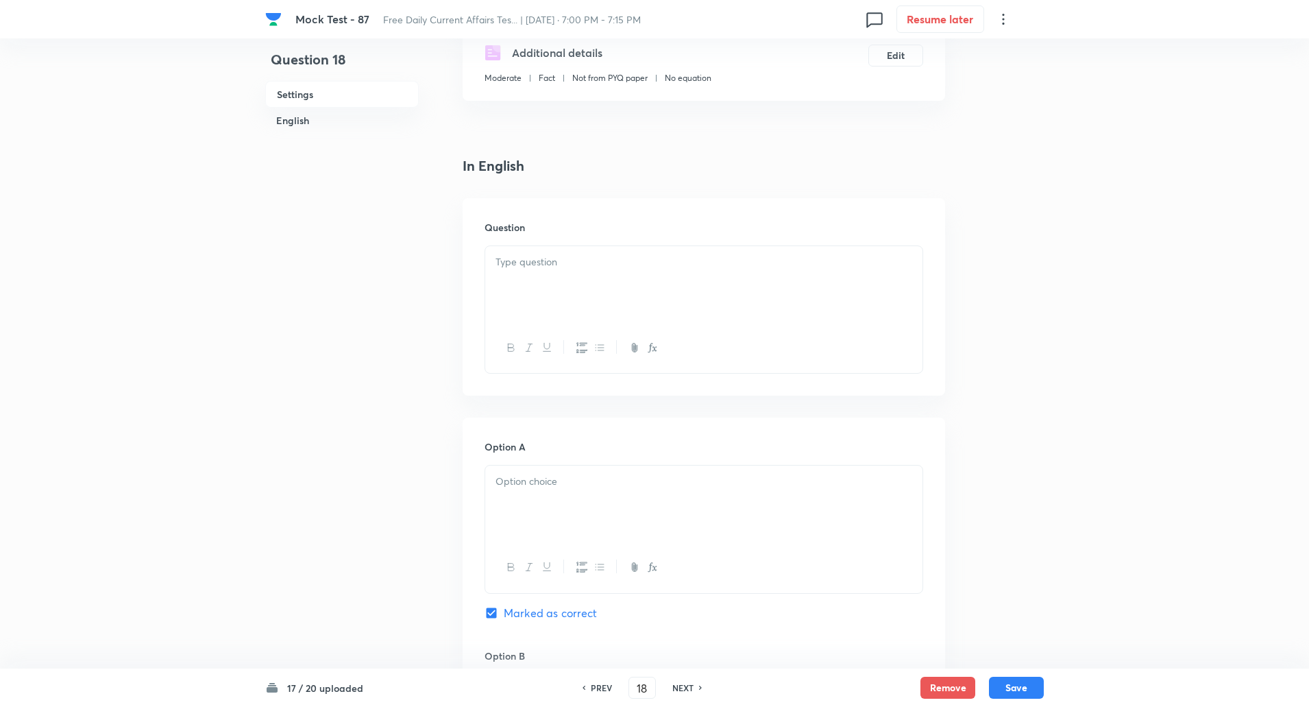
click at [592, 262] on p at bounding box center [704, 262] width 417 height 16
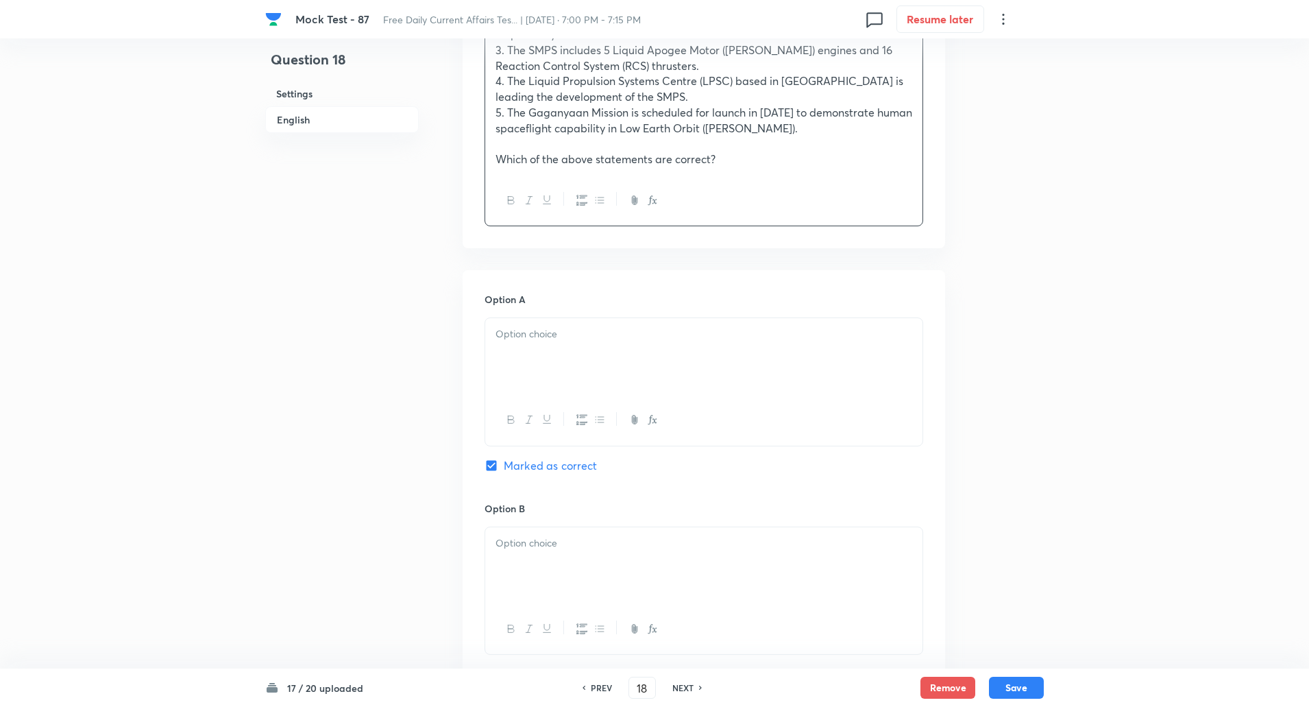
scroll to position [569, 0]
click at [510, 391] on div at bounding box center [703, 355] width 437 height 77
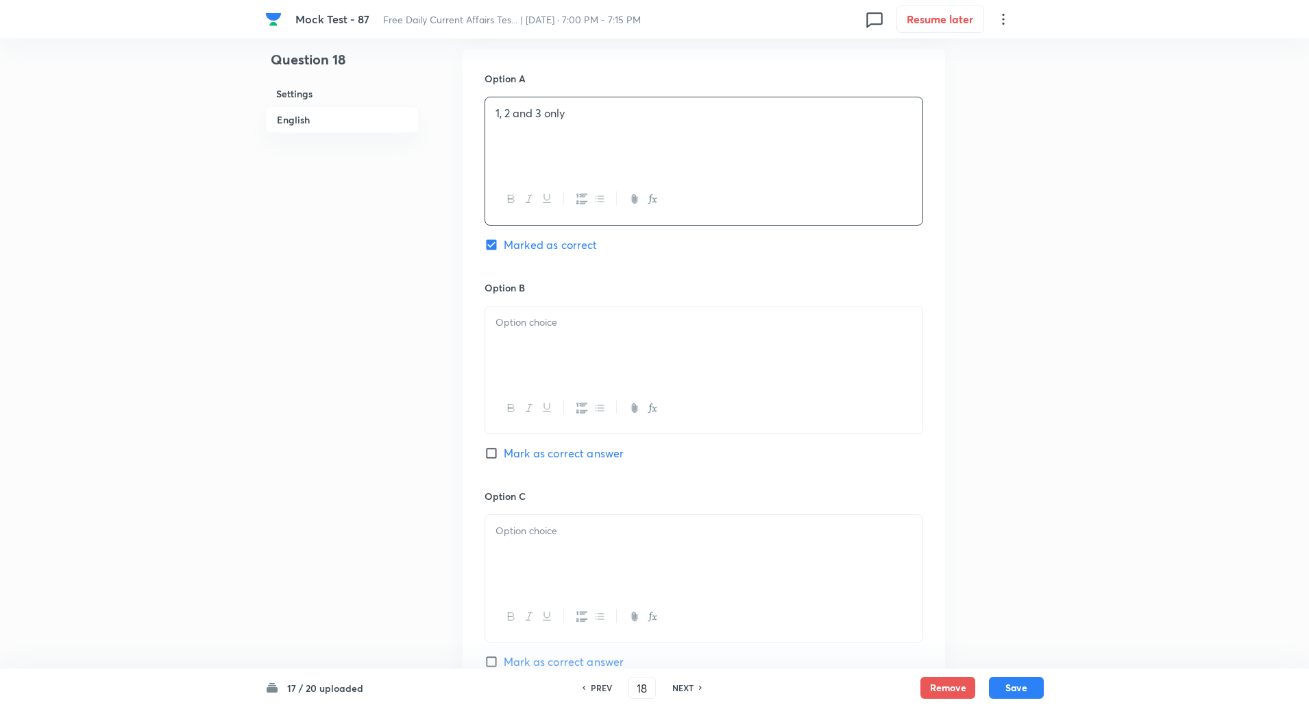
scroll to position [791, 0]
click at [512, 359] on div at bounding box center [703, 342] width 437 height 77
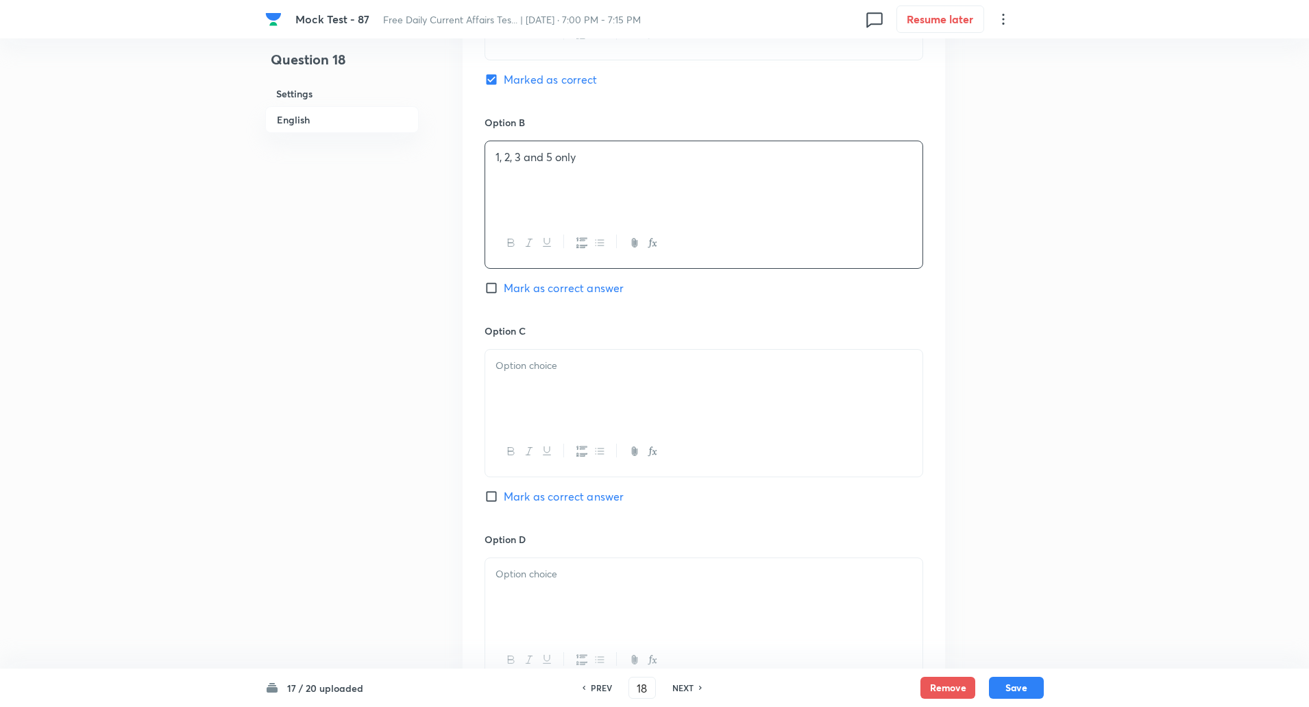
click at [507, 393] on div at bounding box center [703, 388] width 437 height 77
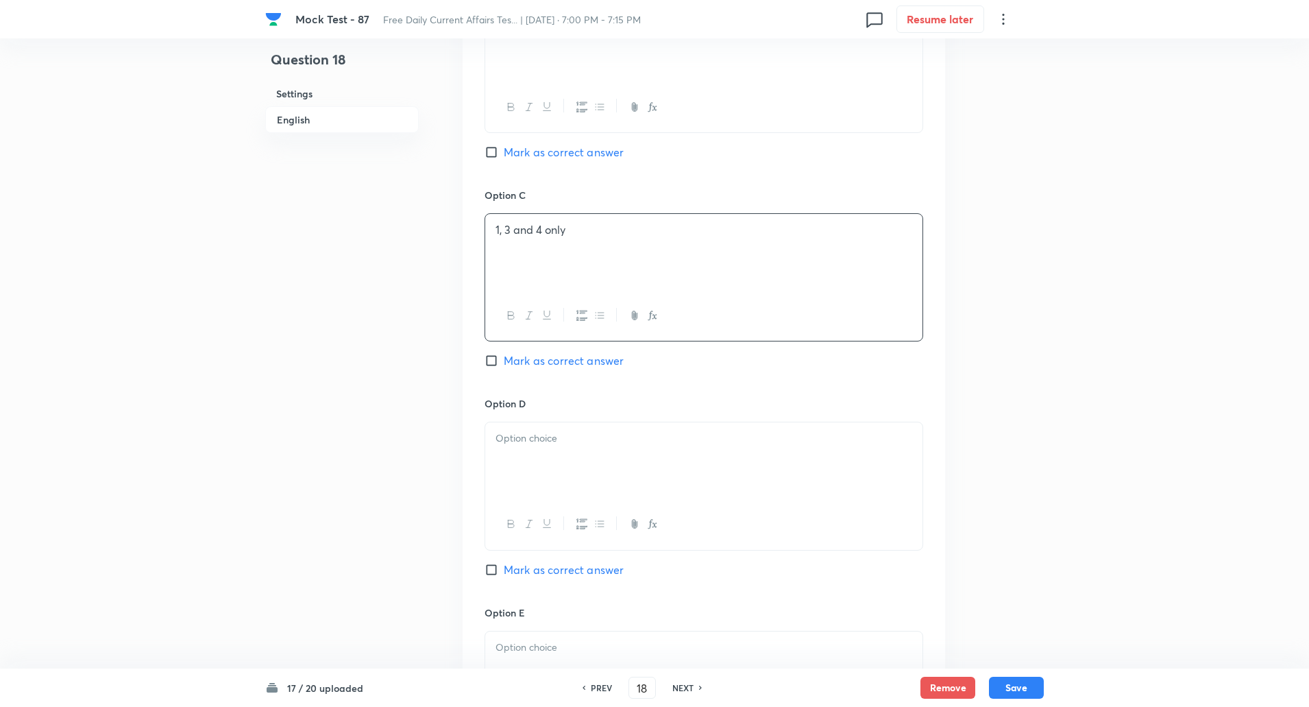
scroll to position [1093, 0]
click at [515, 413] on div "Option D Mark as correct answer" at bounding box center [704, 497] width 439 height 208
click at [518, 436] on p at bounding box center [704, 436] width 417 height 16
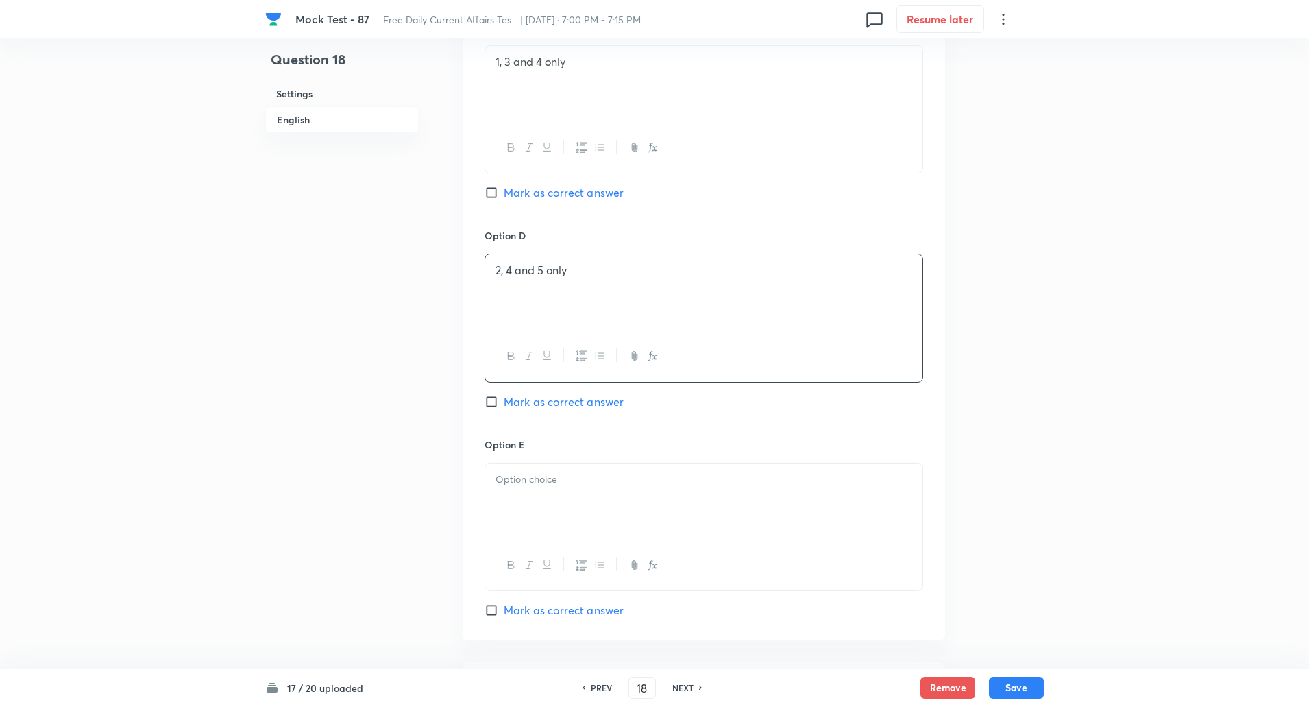
scroll to position [1285, 0]
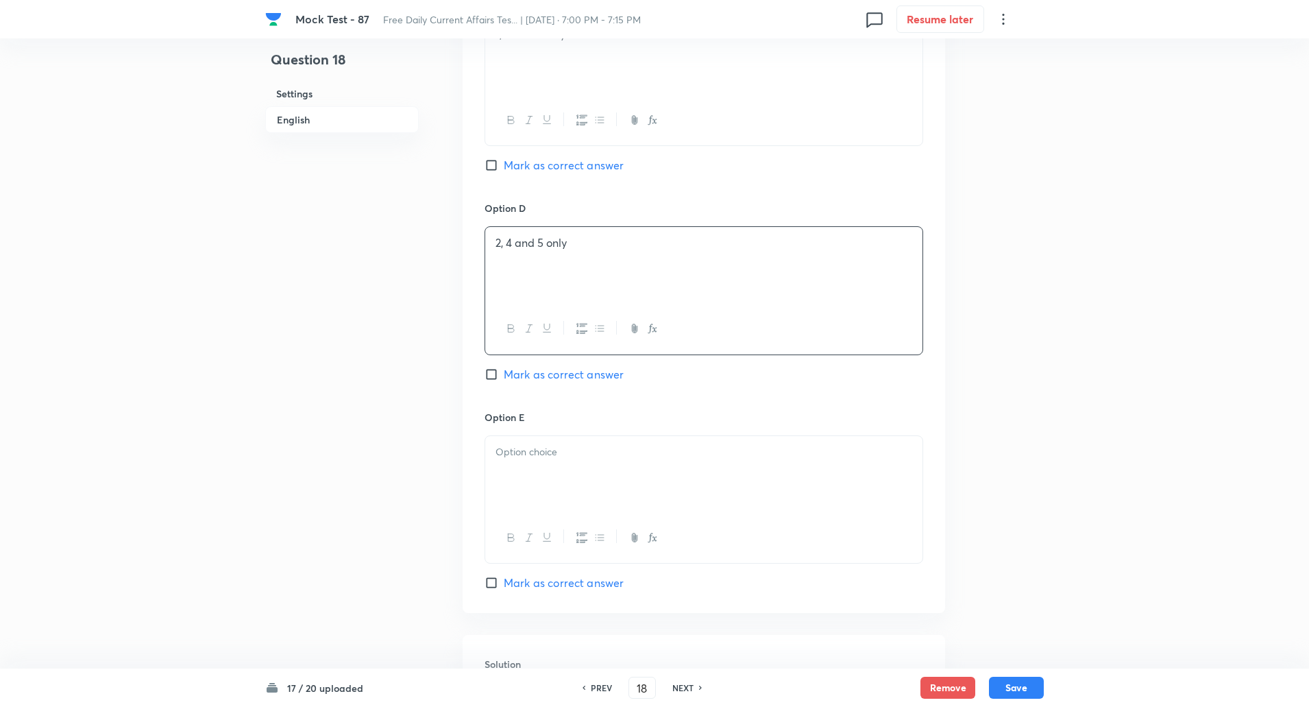
click at [528, 481] on div at bounding box center [703, 474] width 437 height 77
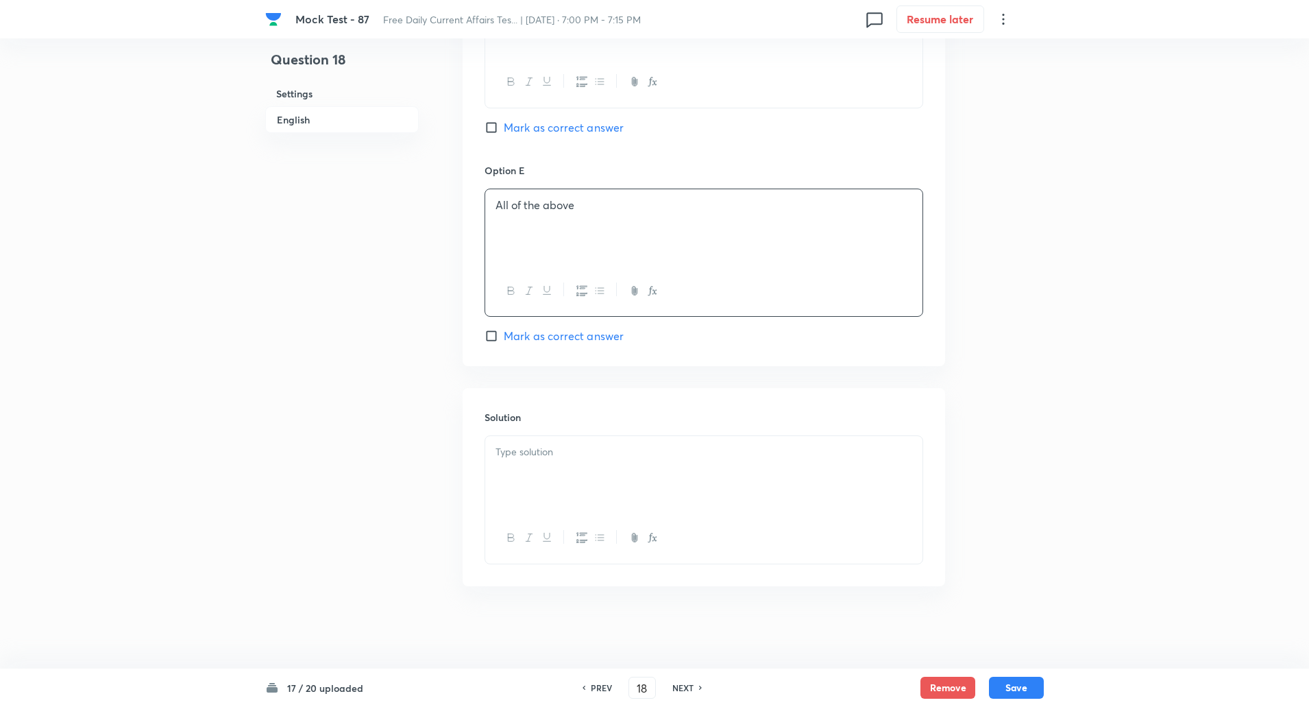
click at [533, 499] on div at bounding box center [703, 474] width 437 height 77
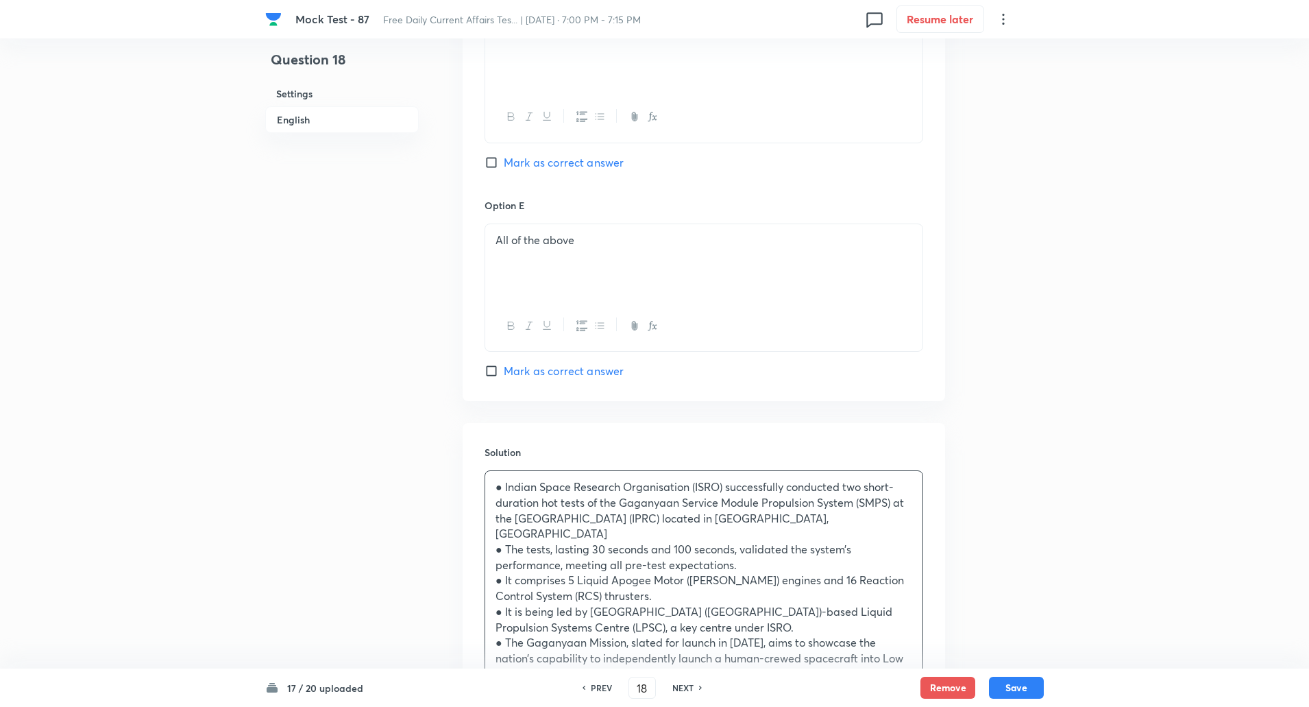
scroll to position [1552, 0]
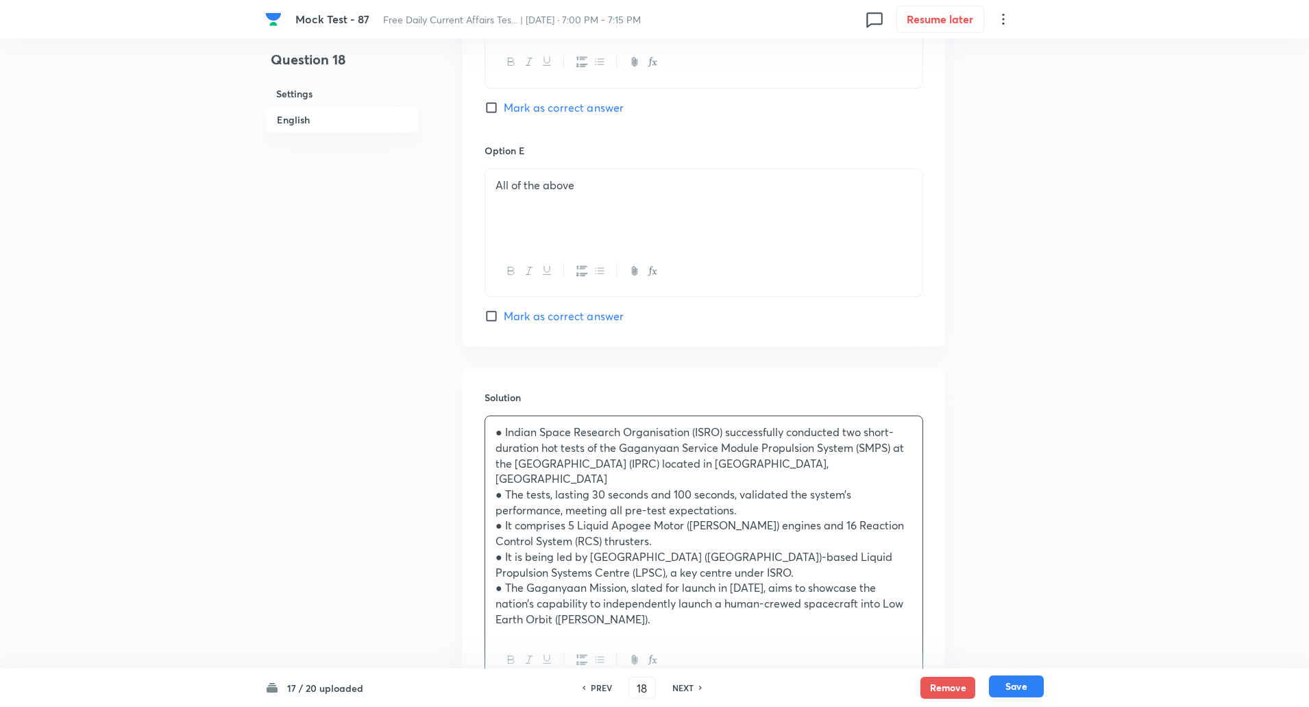
click at [1023, 689] on button "Save" at bounding box center [1016, 686] width 55 height 22
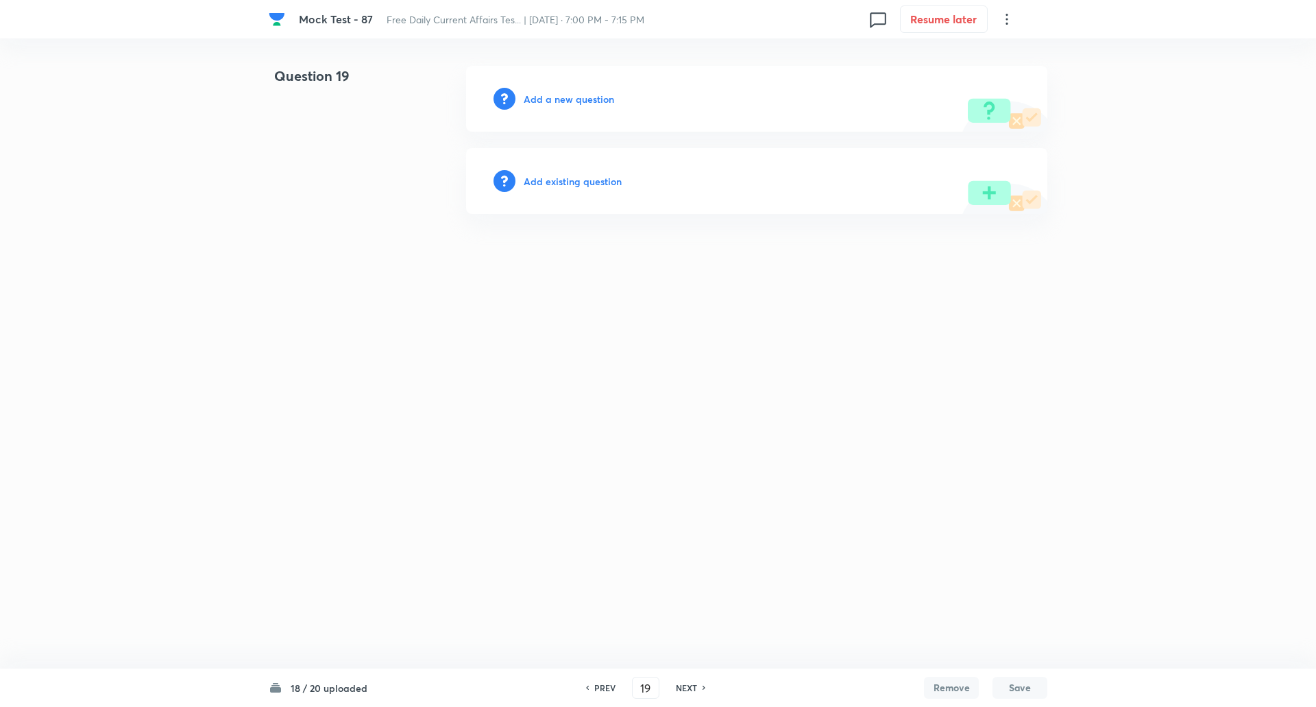
click at [597, 103] on h6 "Add a new question" at bounding box center [569, 99] width 90 height 14
click at [597, 103] on h6 "Choose a question type" at bounding box center [577, 99] width 106 height 14
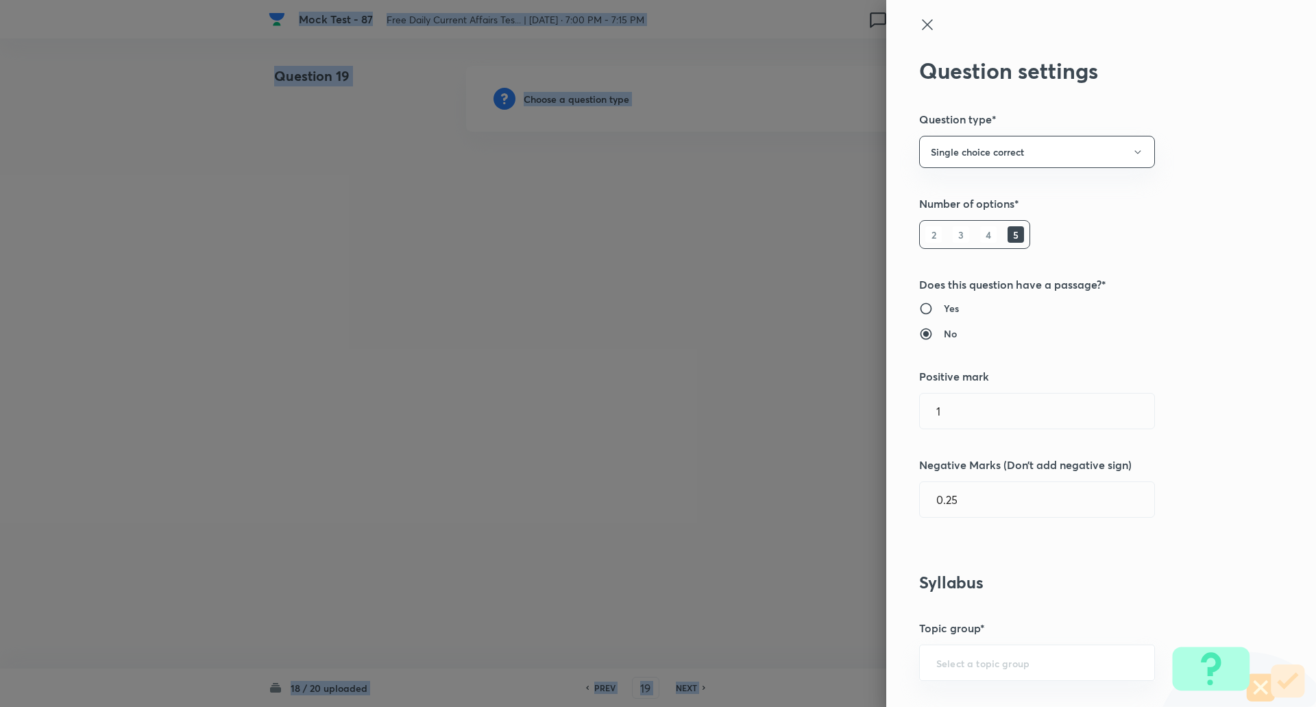
click at [597, 103] on div at bounding box center [658, 353] width 1316 height 707
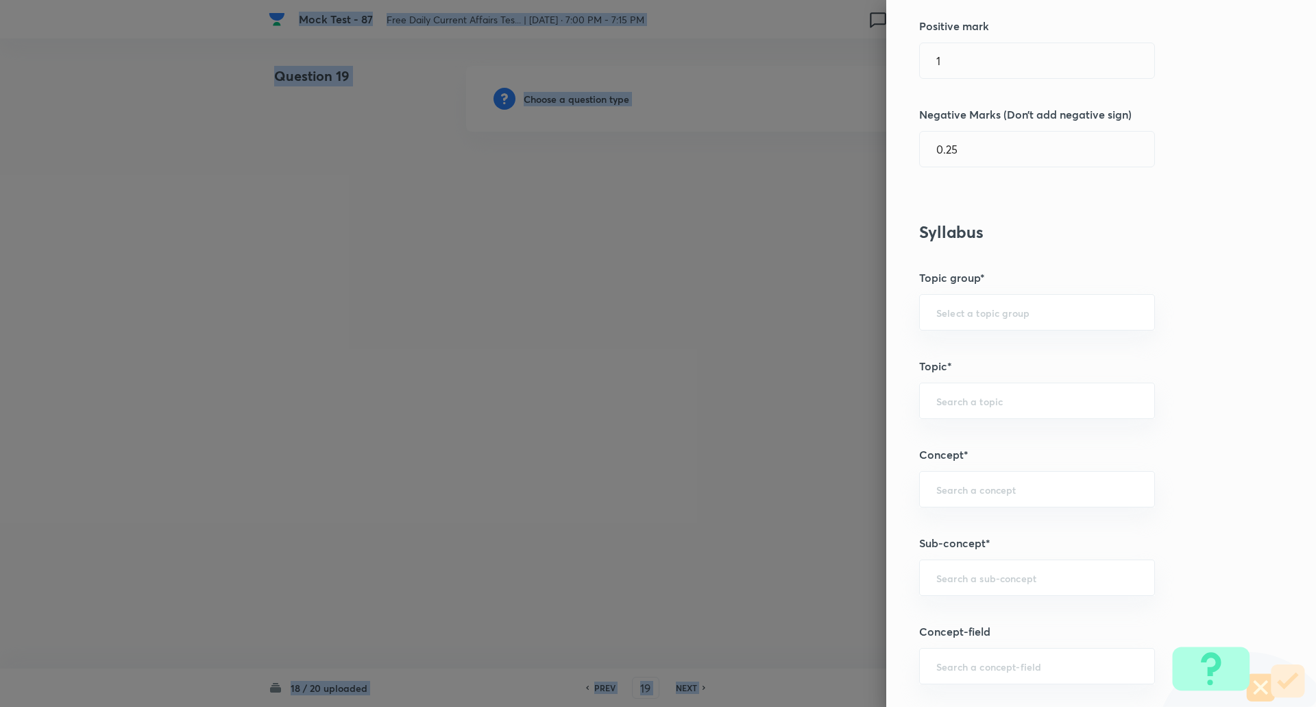
scroll to position [399, 0]
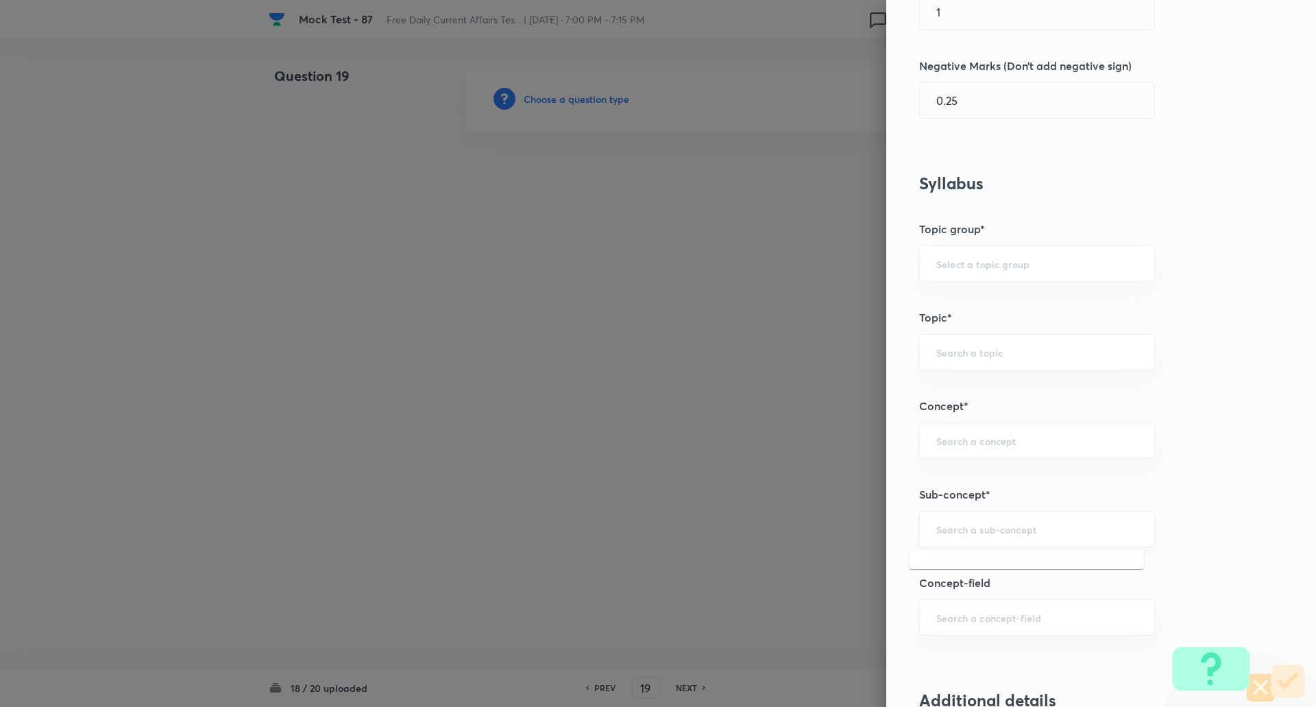
click at [948, 525] on input "text" at bounding box center [1037, 528] width 202 height 13
click at [1002, 541] on div "State ​" at bounding box center [1037, 529] width 236 height 36
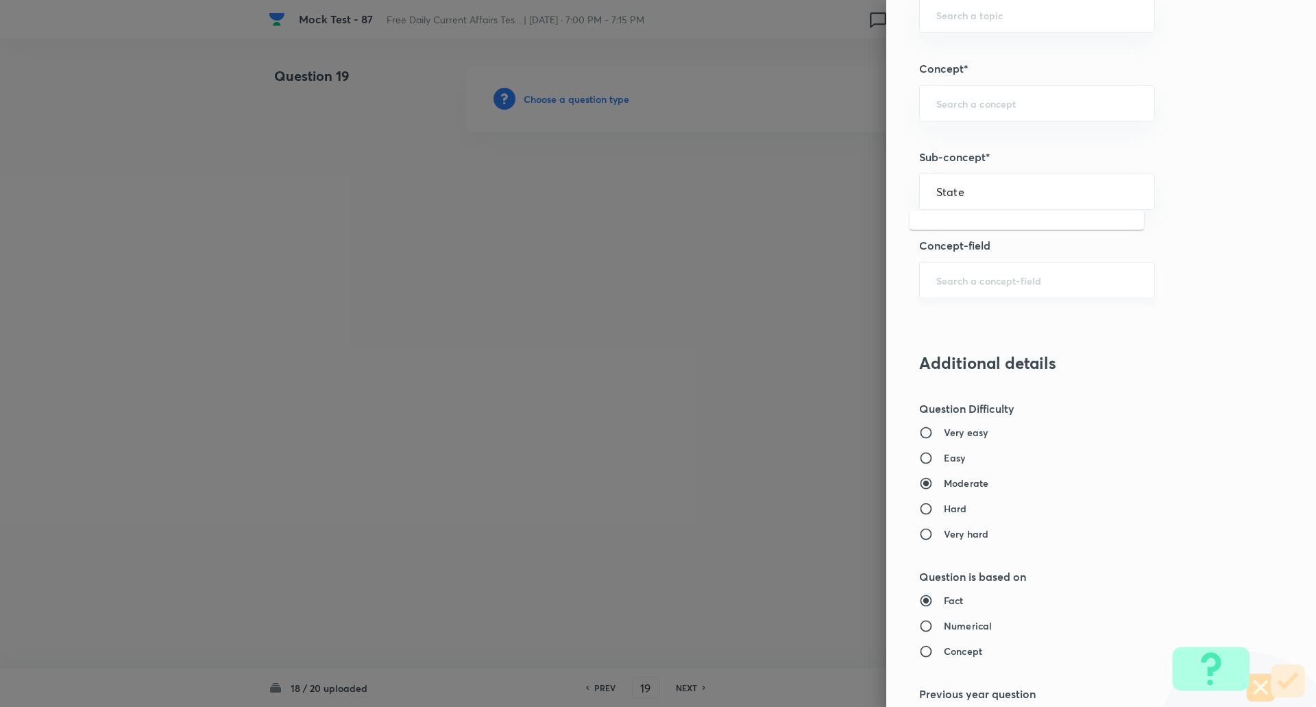
scroll to position [738, 0]
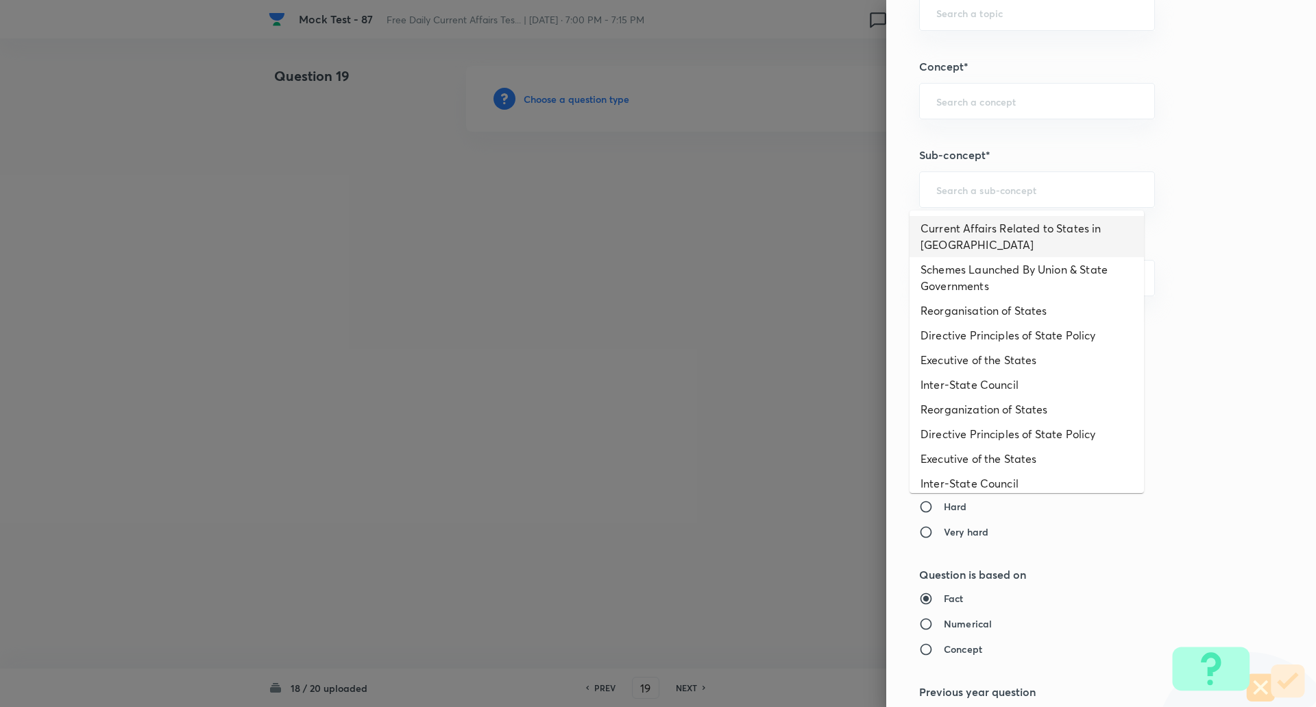
click at [995, 243] on li "Current Affairs Related to States in India" at bounding box center [1027, 236] width 234 height 41
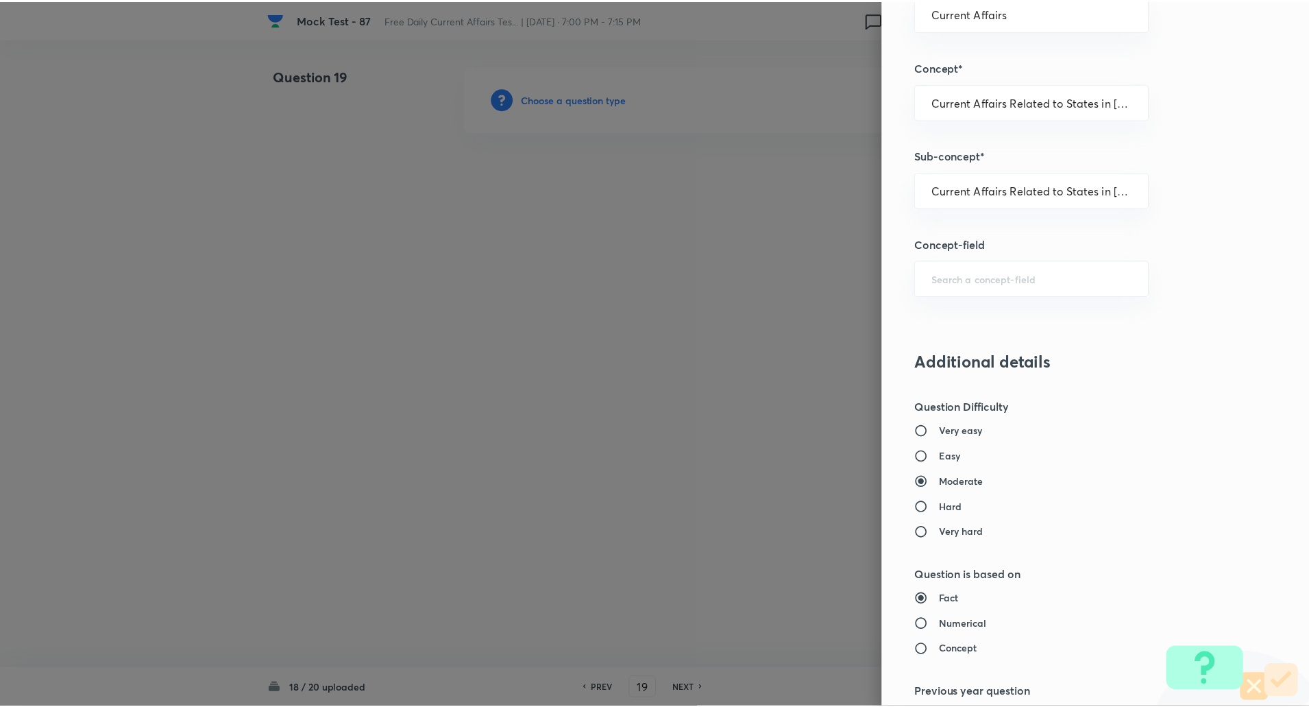
scroll to position [1162, 0]
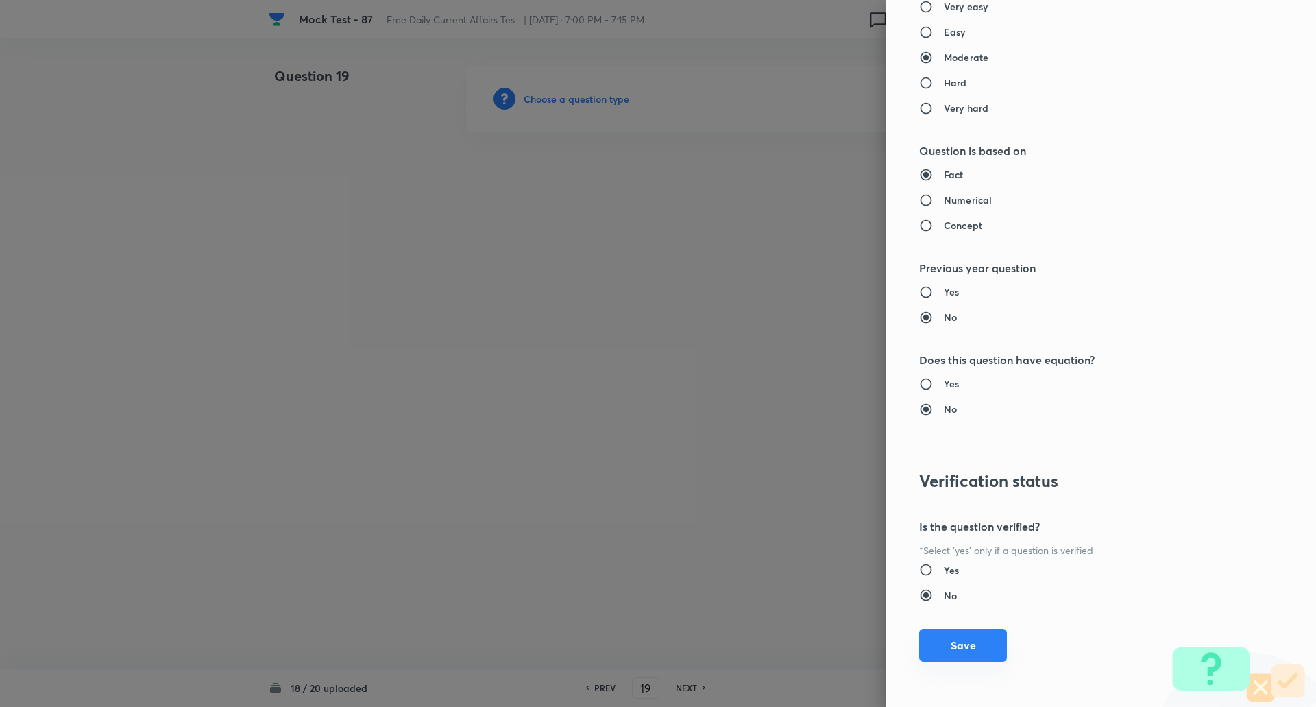
click at [948, 659] on button "Save" at bounding box center [963, 645] width 88 height 33
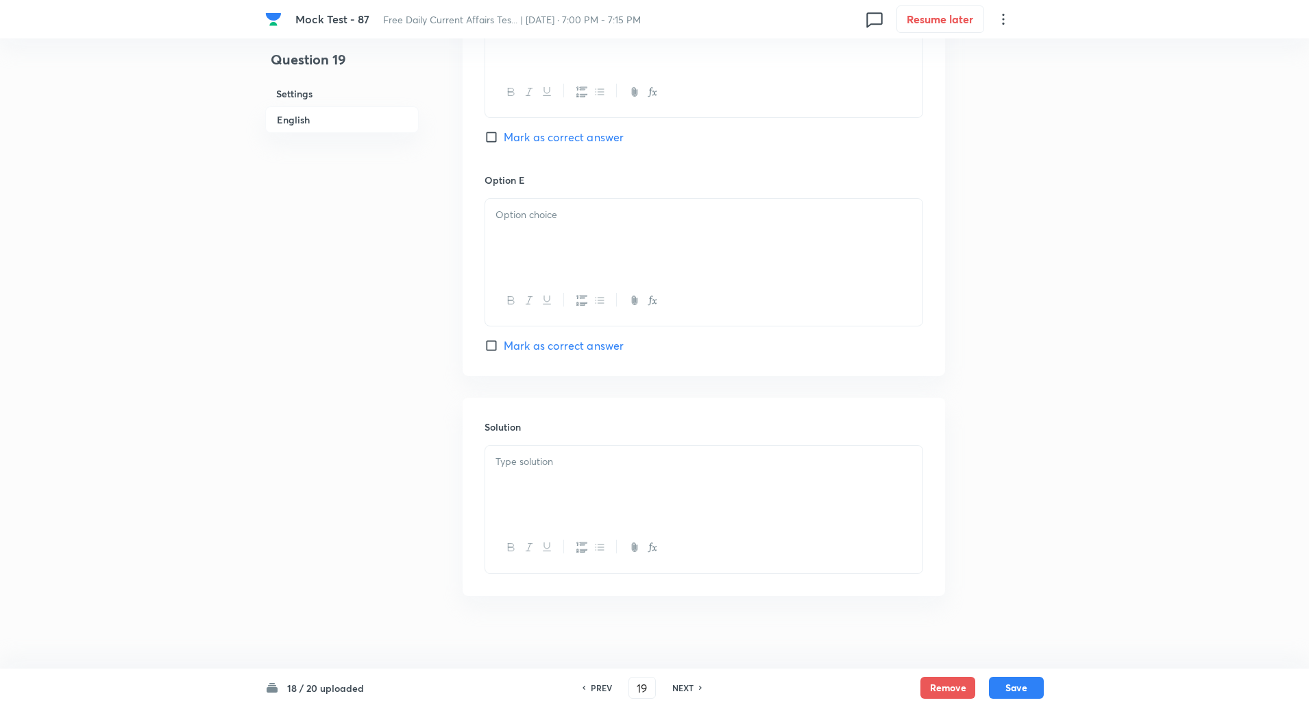
scroll to position [1376, 0]
click at [493, 338] on input "Mark as correct answer" at bounding box center [494, 336] width 19 height 14
click at [539, 202] on div at bounding box center [703, 235] width 437 height 77
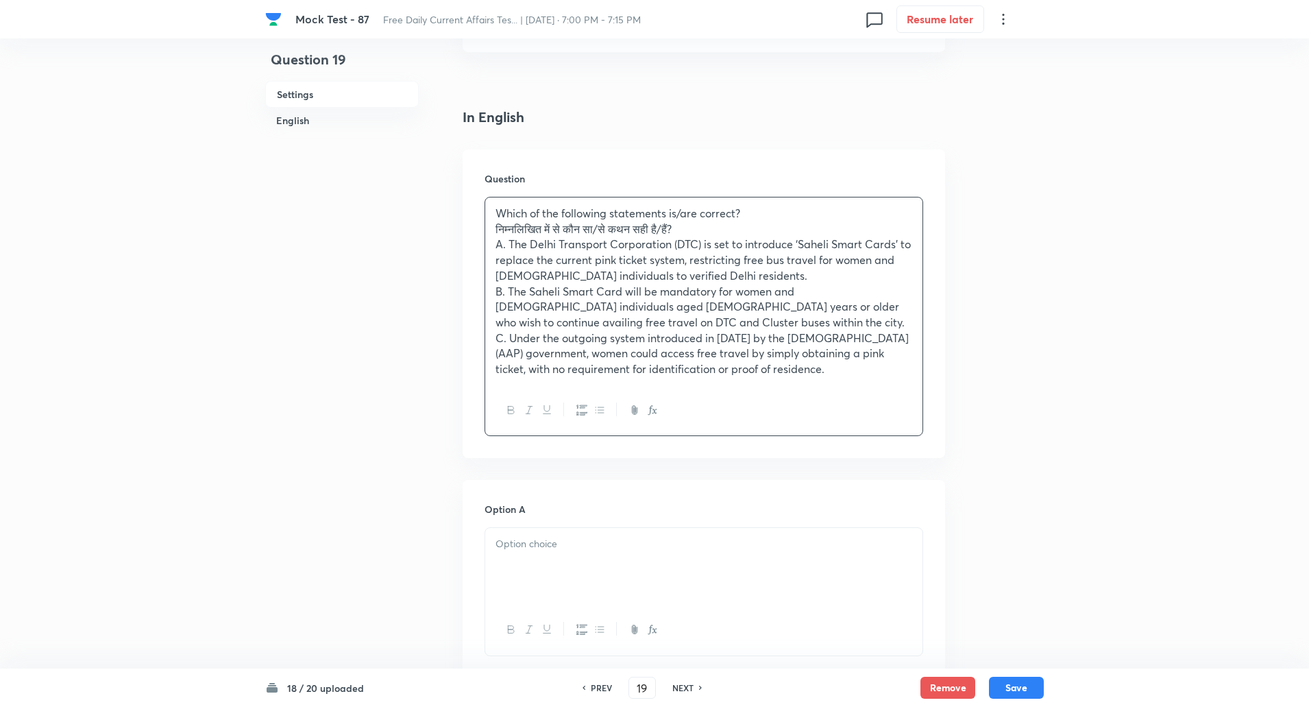
click at [491, 226] on div "Which of the following statements is/are correct? निम्नलिखित में से कौन सा/से क…" at bounding box center [703, 291] width 437 height 188
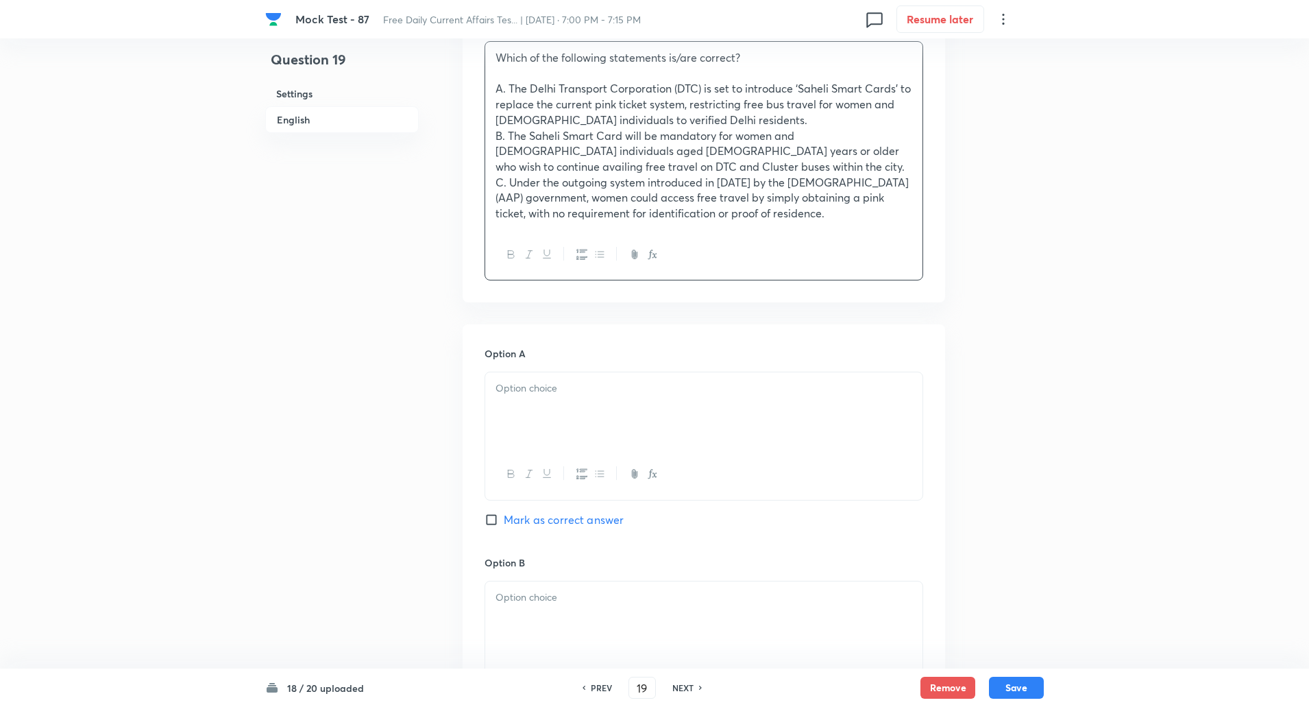
click at [537, 406] on div at bounding box center [703, 410] width 437 height 77
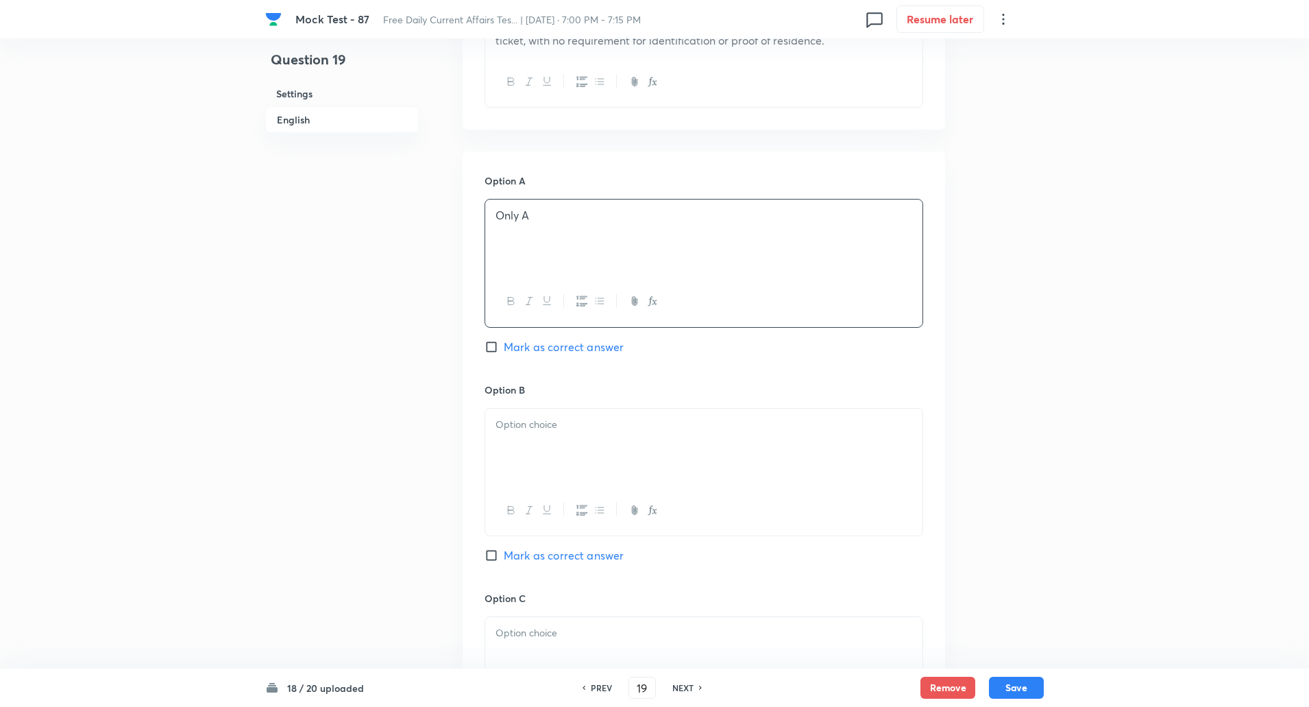
click at [533, 469] on div at bounding box center [703, 447] width 437 height 77
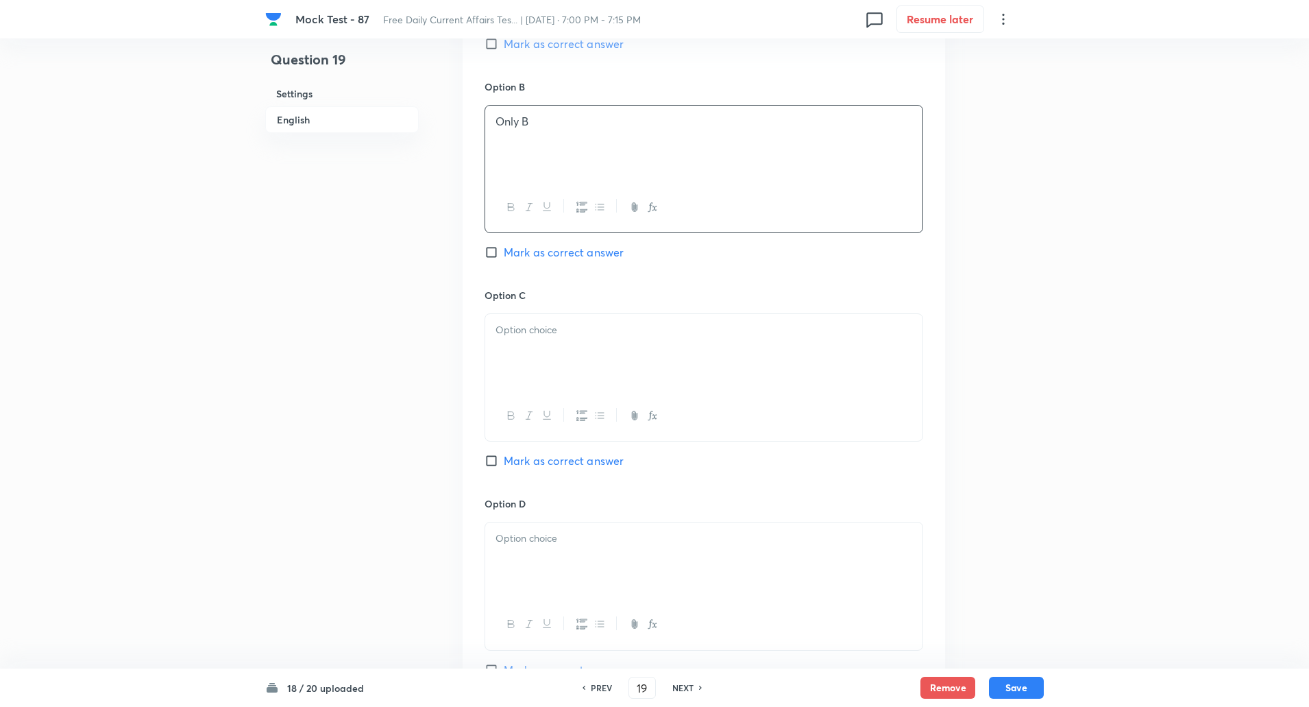
scroll to position [947, 0]
click at [546, 348] on div at bounding box center [703, 350] width 437 height 77
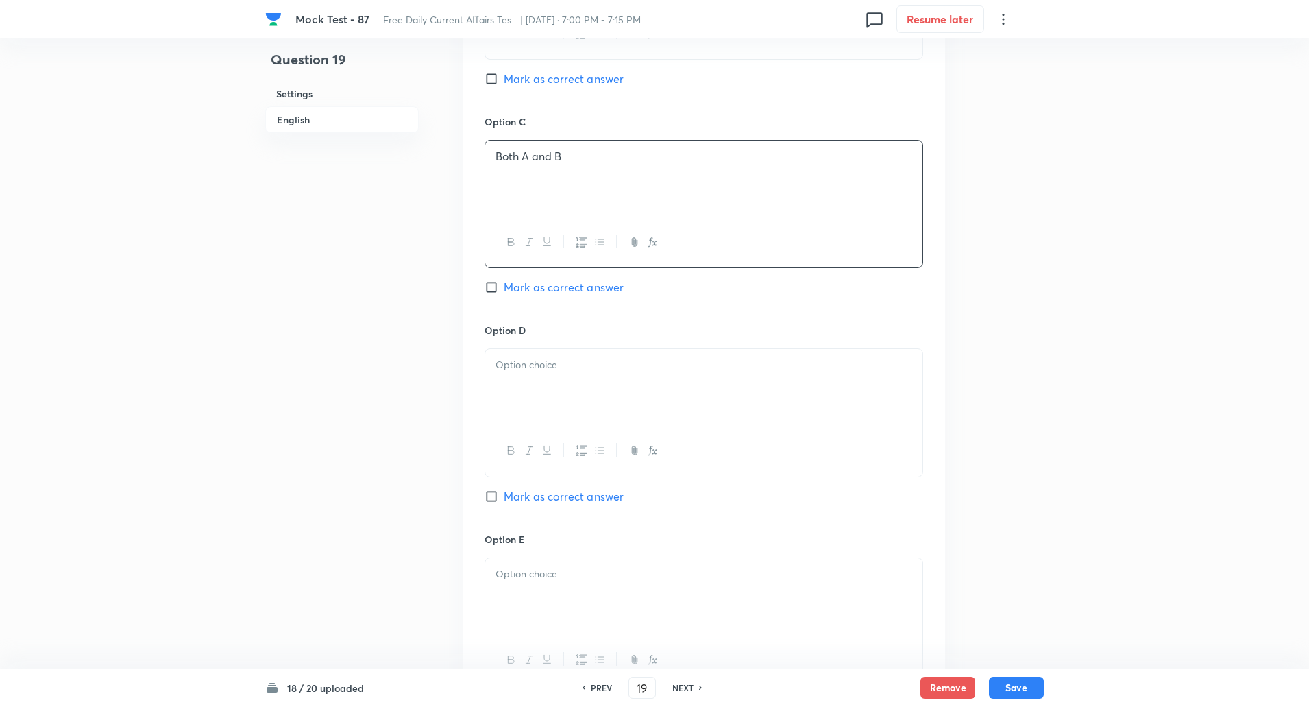
click at [539, 365] on p at bounding box center [704, 365] width 417 height 16
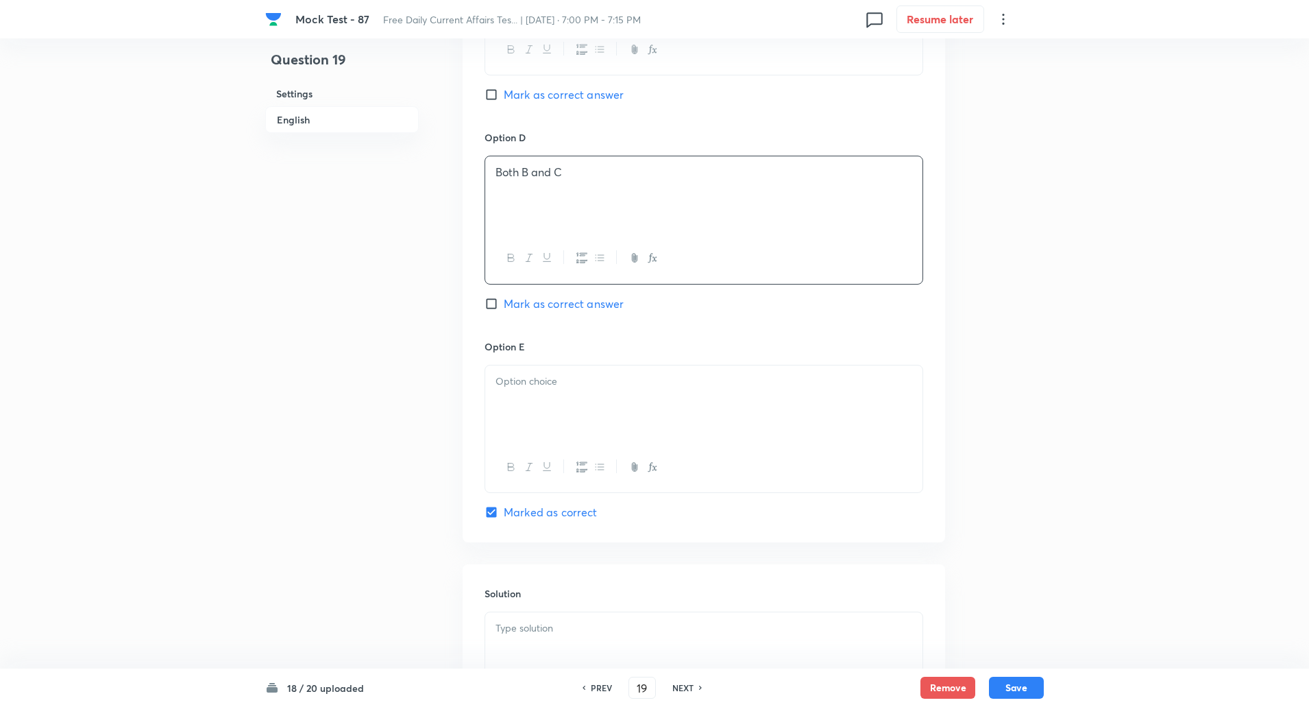
click at [536, 409] on div at bounding box center [703, 403] width 437 height 77
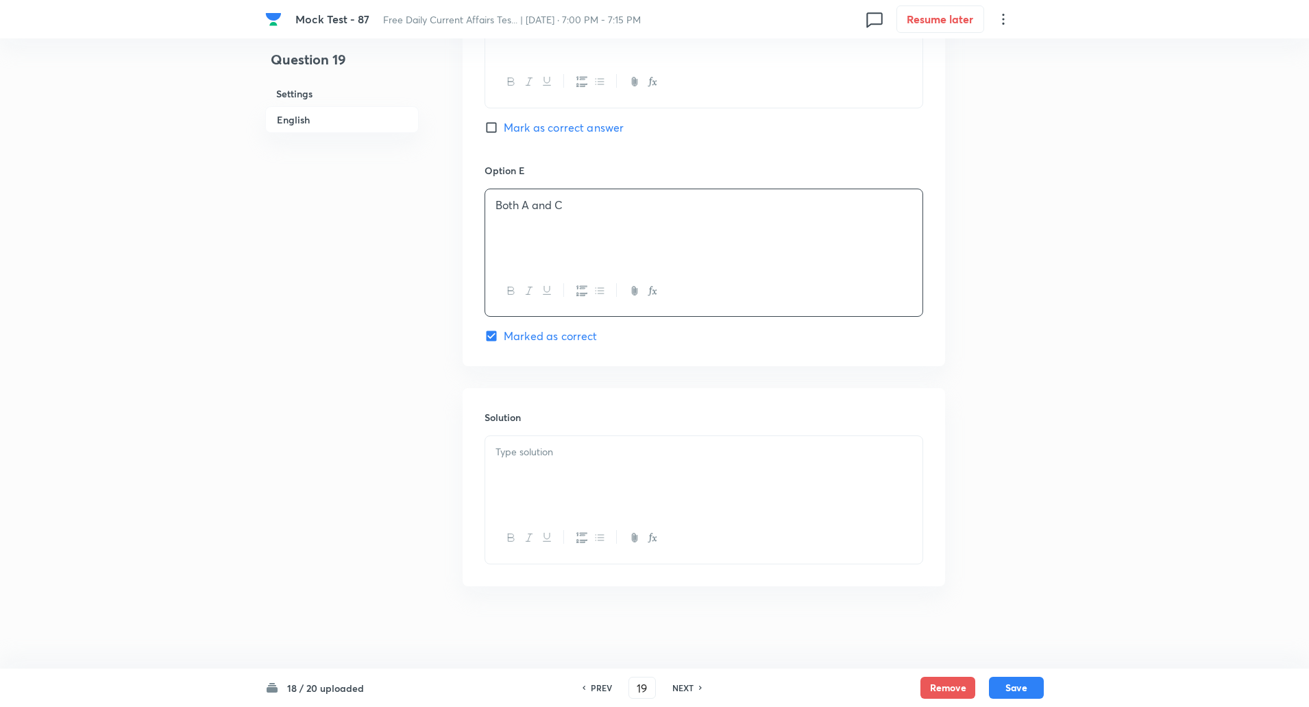
click at [537, 441] on div at bounding box center [703, 474] width 437 height 77
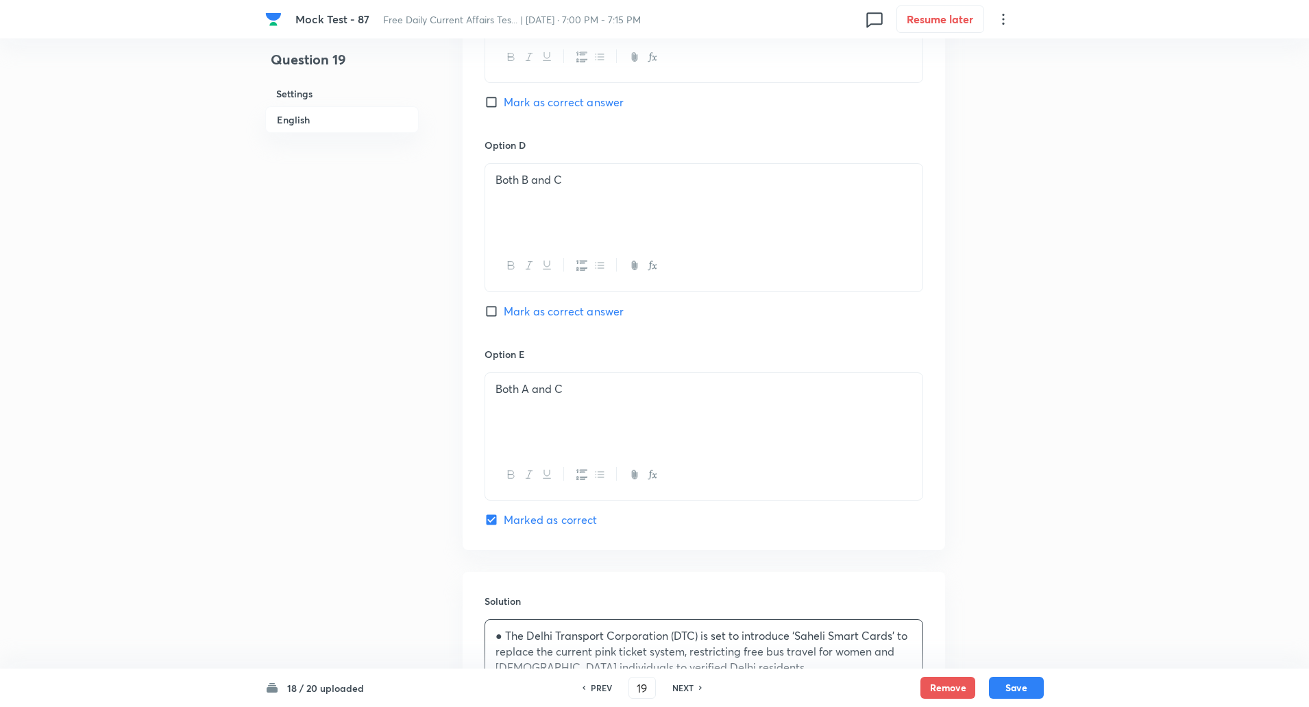
scroll to position [1567, 0]
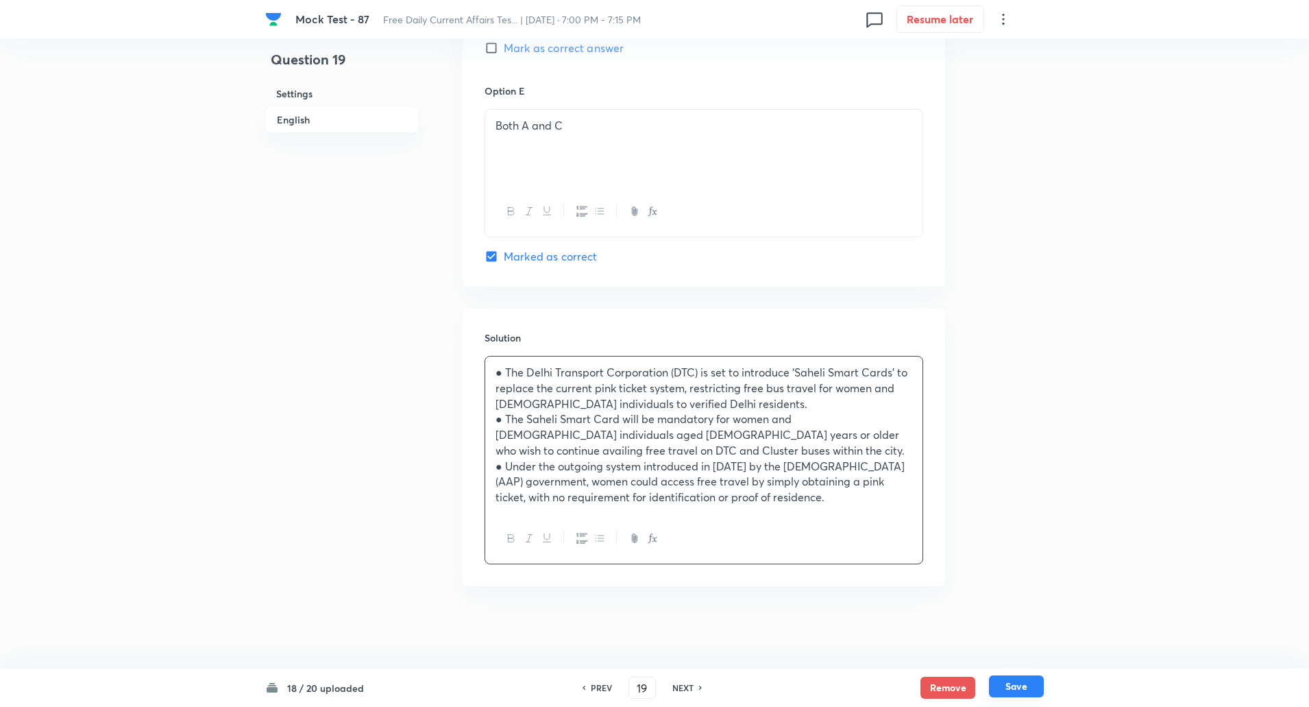
click at [1014, 688] on button "Save" at bounding box center [1016, 686] width 55 height 22
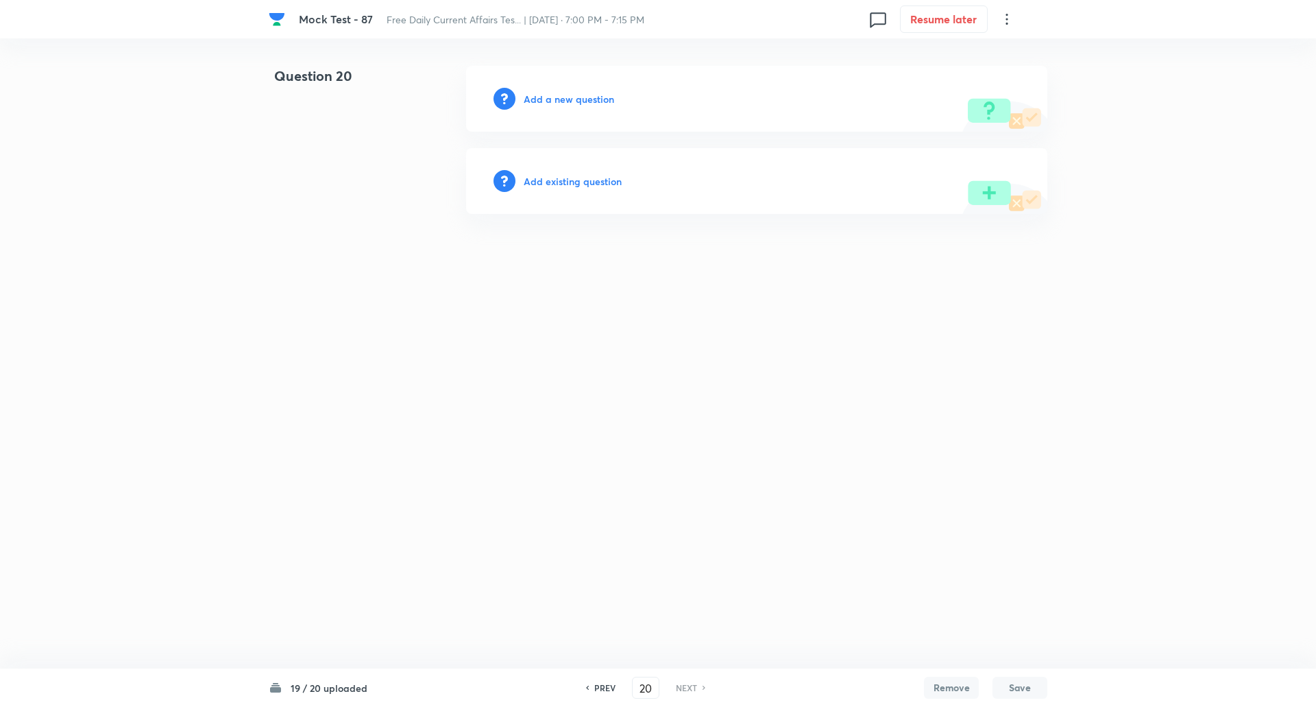
click at [583, 92] on h6 "Add a new question" at bounding box center [569, 99] width 90 height 14
click at [583, 92] on h6 "Choose a question type" at bounding box center [577, 99] width 106 height 14
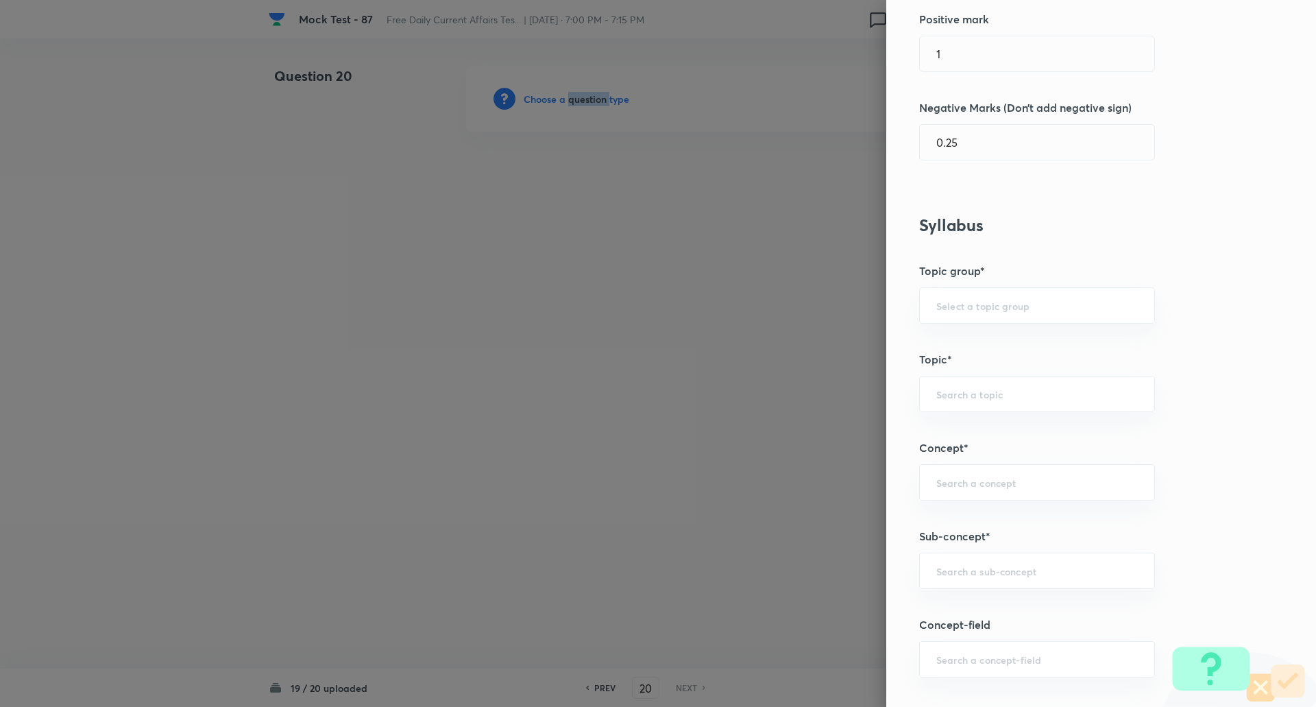
scroll to position [483, 0]
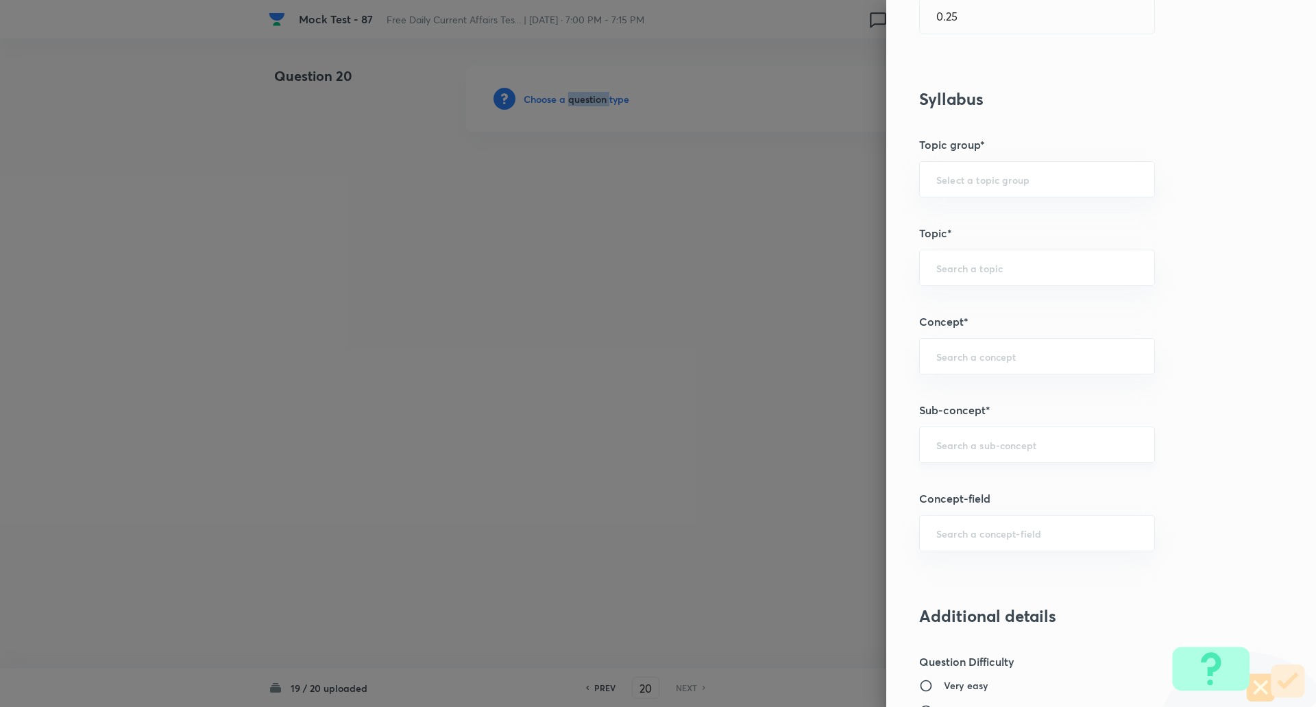
click at [951, 433] on div "​" at bounding box center [1037, 444] width 236 height 36
click at [940, 444] on input "ststaic gk" at bounding box center [1037, 444] width 202 height 13
click at [1049, 445] on input "stataic gk" at bounding box center [1037, 444] width 202 height 13
click at [1049, 445] on input "stata" at bounding box center [1037, 444] width 202 height 13
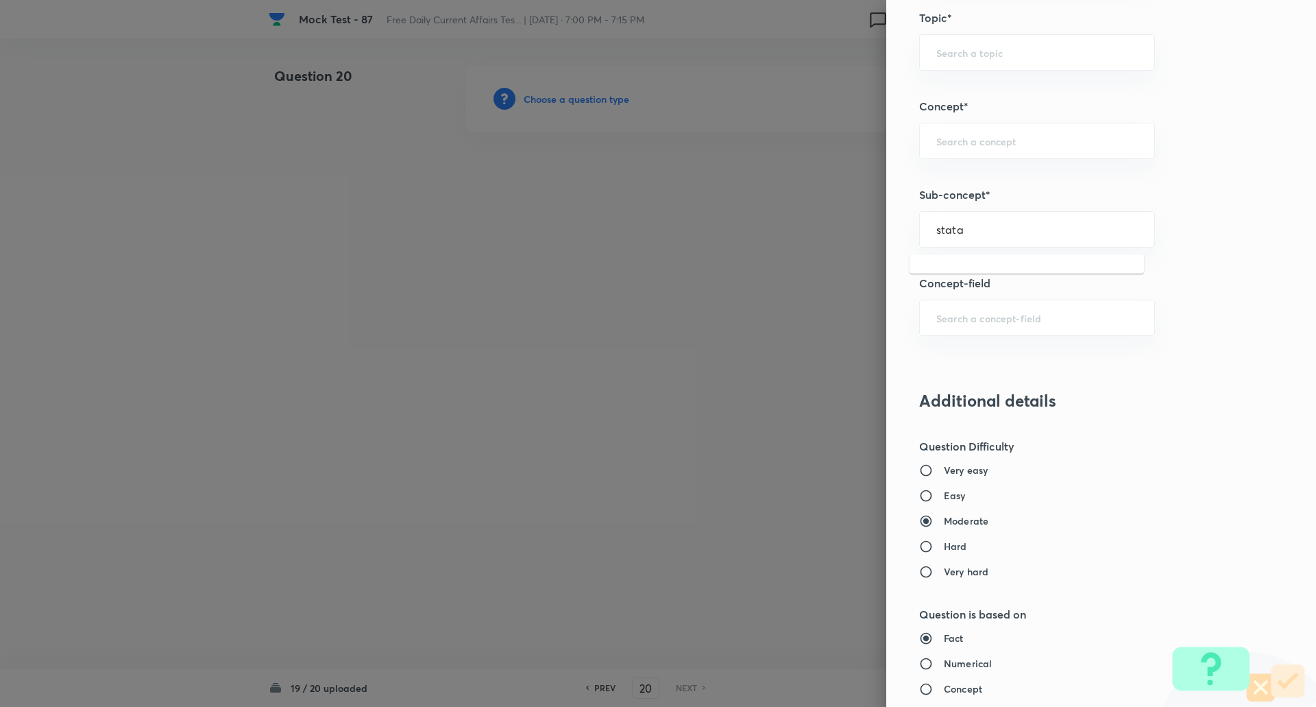
scroll to position [700, 0]
click at [1008, 227] on input "stata" at bounding box center [1037, 227] width 202 height 13
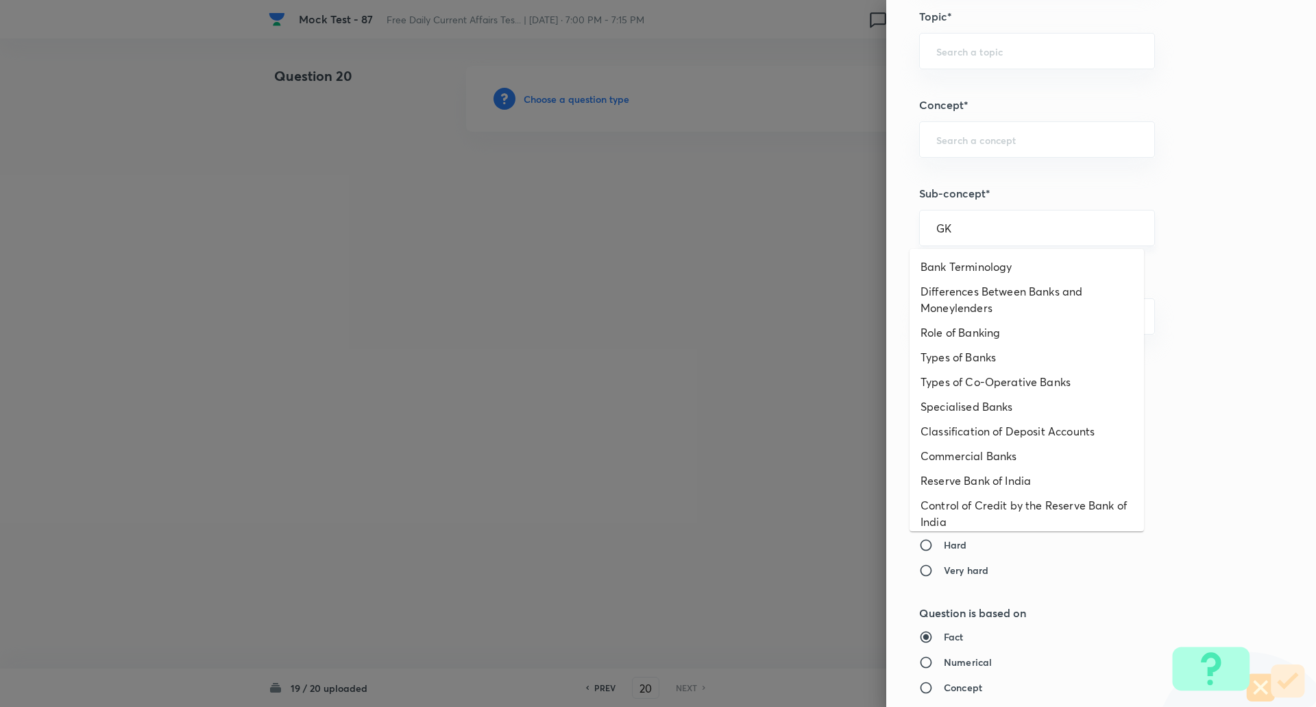
click at [1008, 227] on input "GK" at bounding box center [1037, 227] width 202 height 13
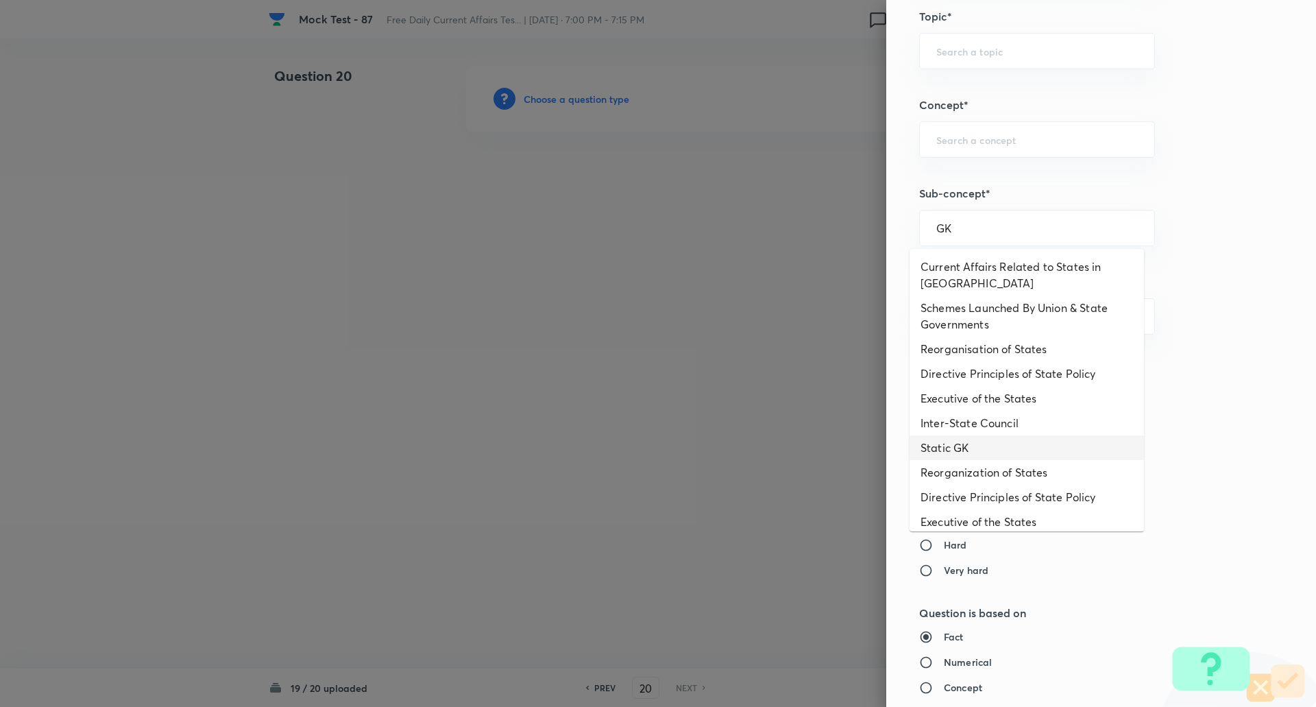
click at [972, 435] on li "Static GK" at bounding box center [1027, 447] width 234 height 25
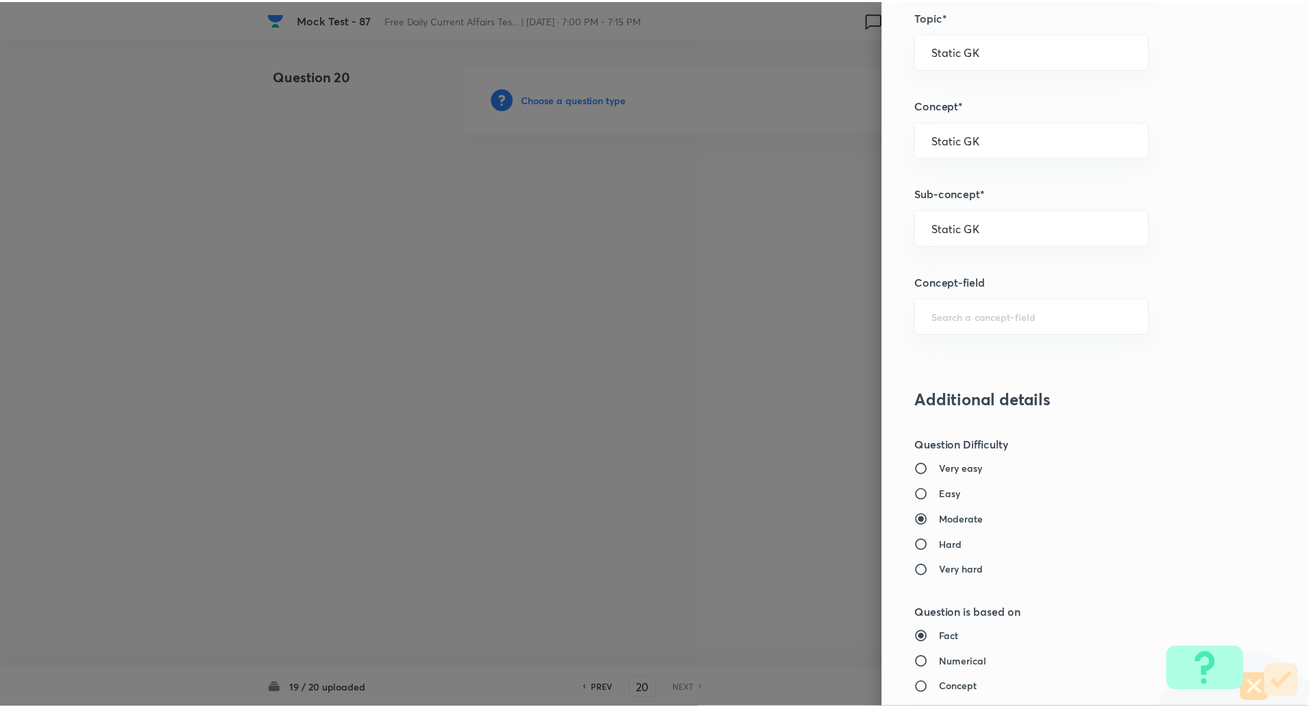
scroll to position [1162, 0]
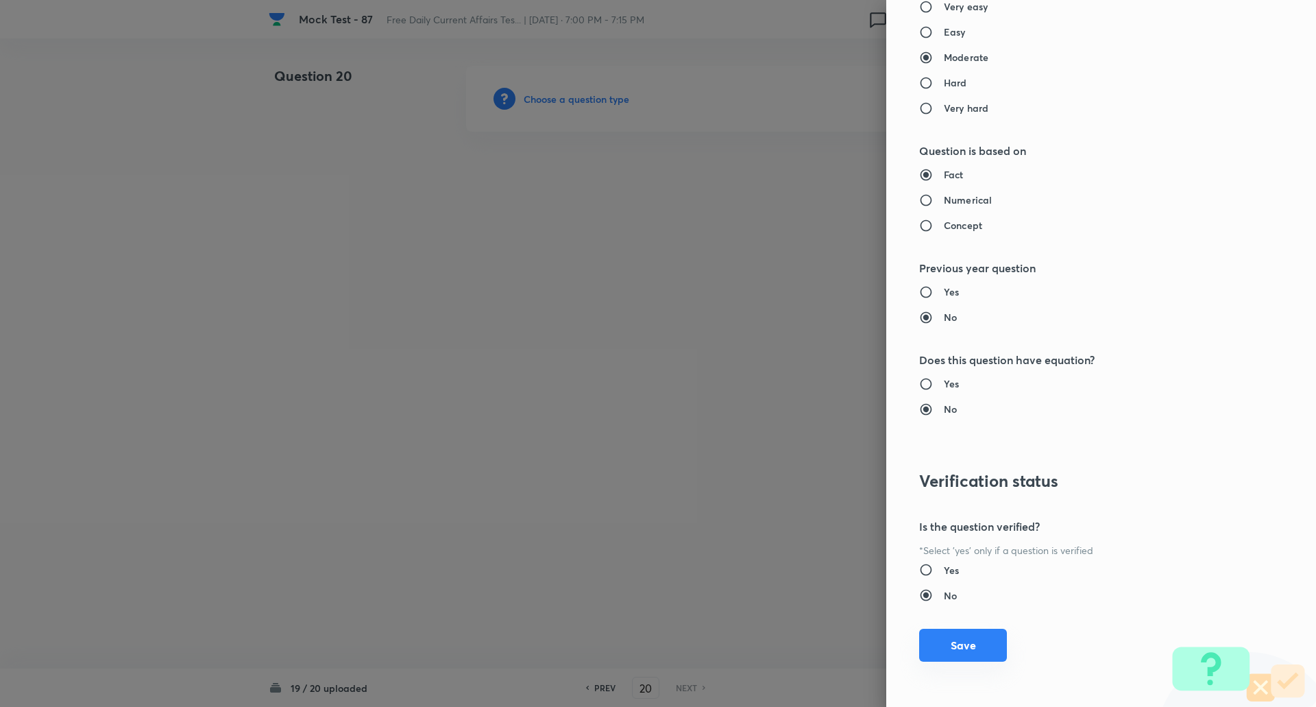
click at [940, 644] on button "Save" at bounding box center [963, 645] width 88 height 33
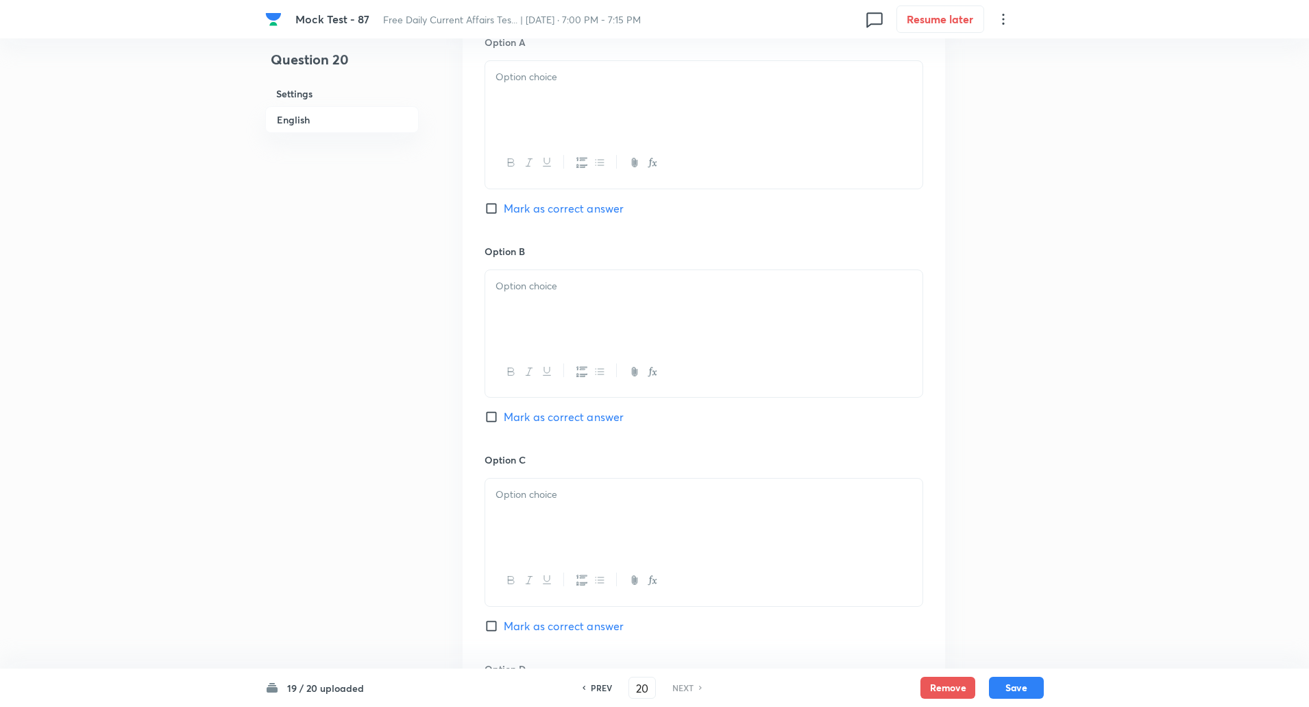
scroll to position [653, 0]
click at [494, 416] on input "Mark as correct answer" at bounding box center [494, 416] width 19 height 14
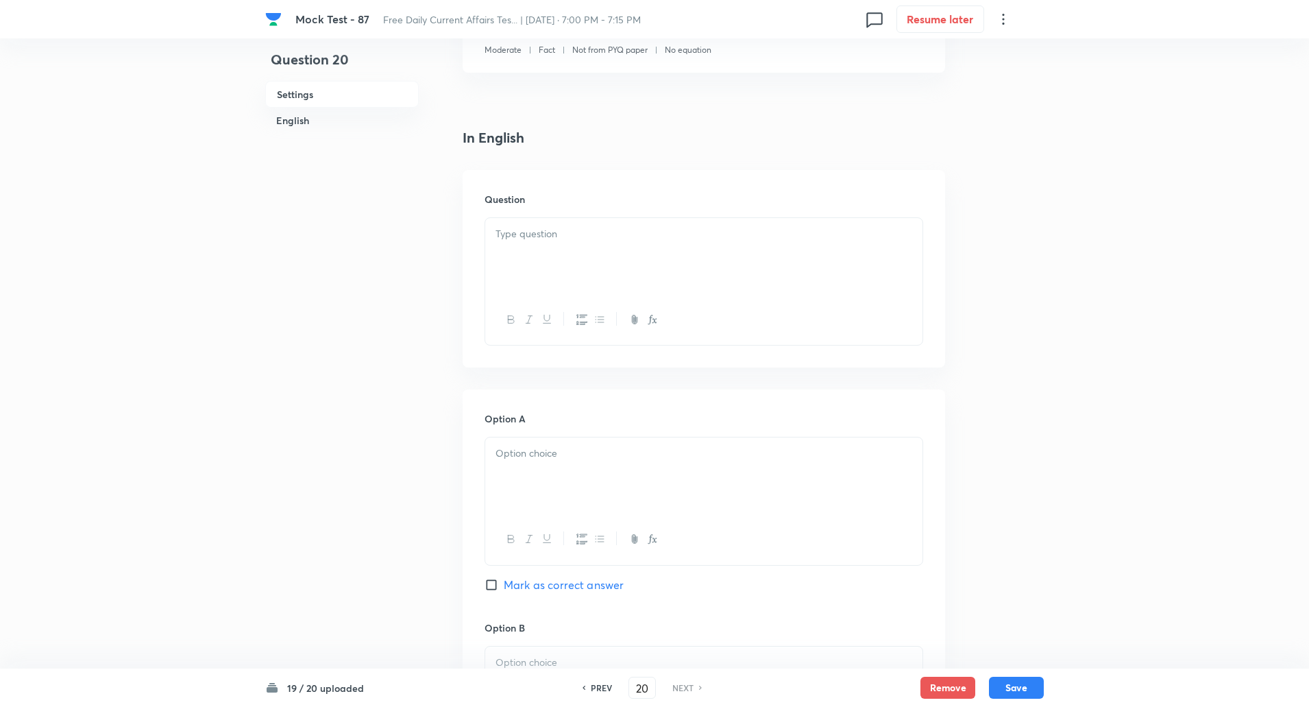
scroll to position [274, 0]
click at [535, 263] on div at bounding box center [703, 257] width 437 height 77
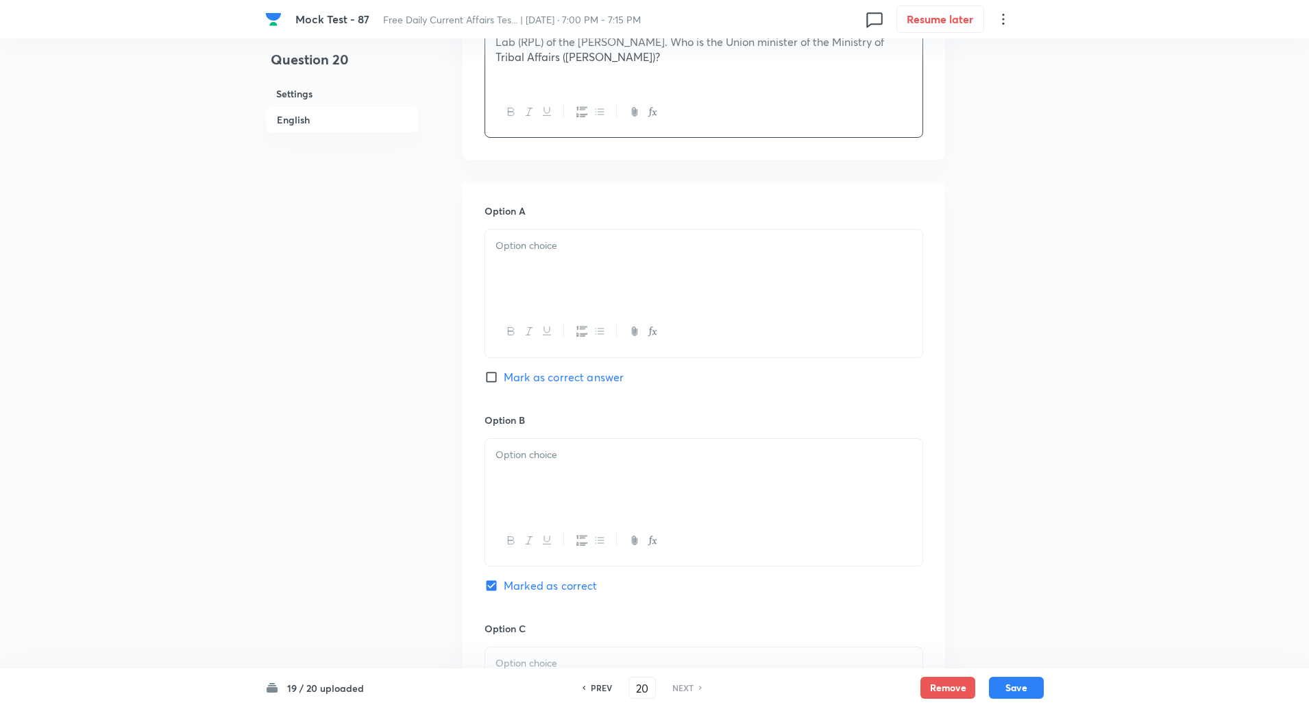
scroll to position [513, 0]
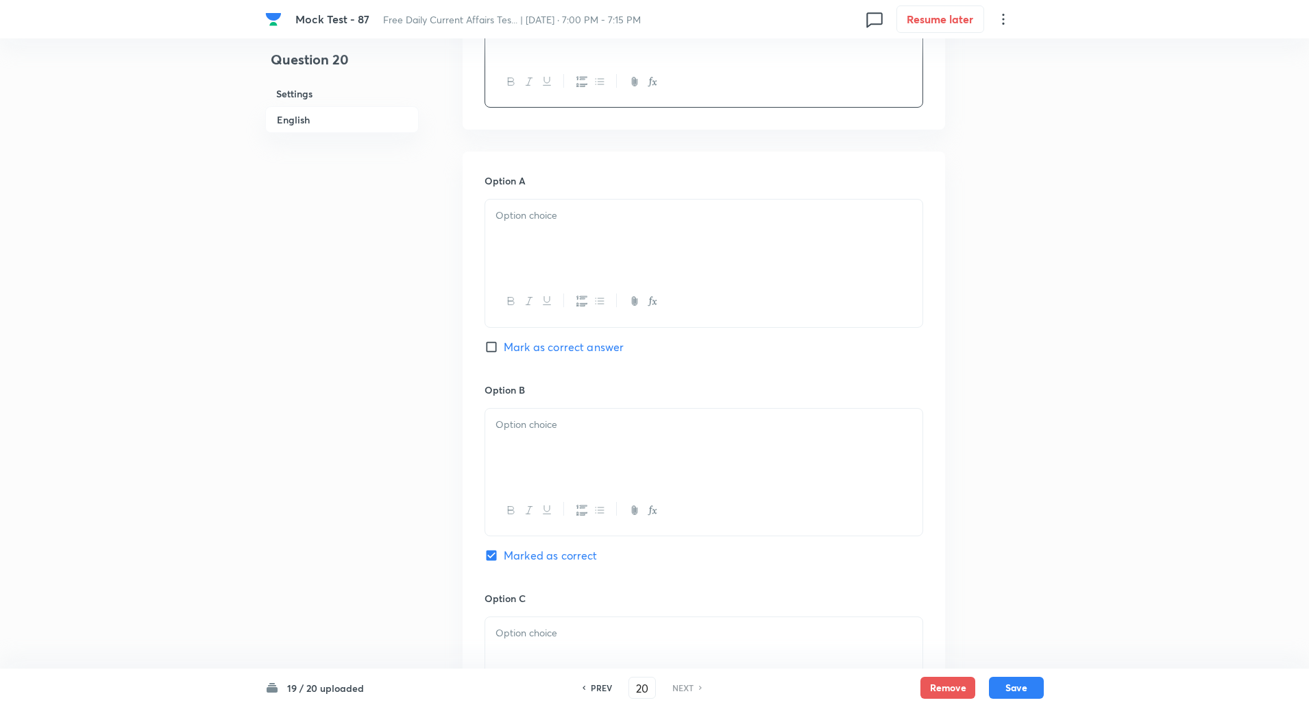
click at [533, 278] on div at bounding box center [703, 301] width 437 height 50
click at [541, 247] on div at bounding box center [703, 237] width 437 height 77
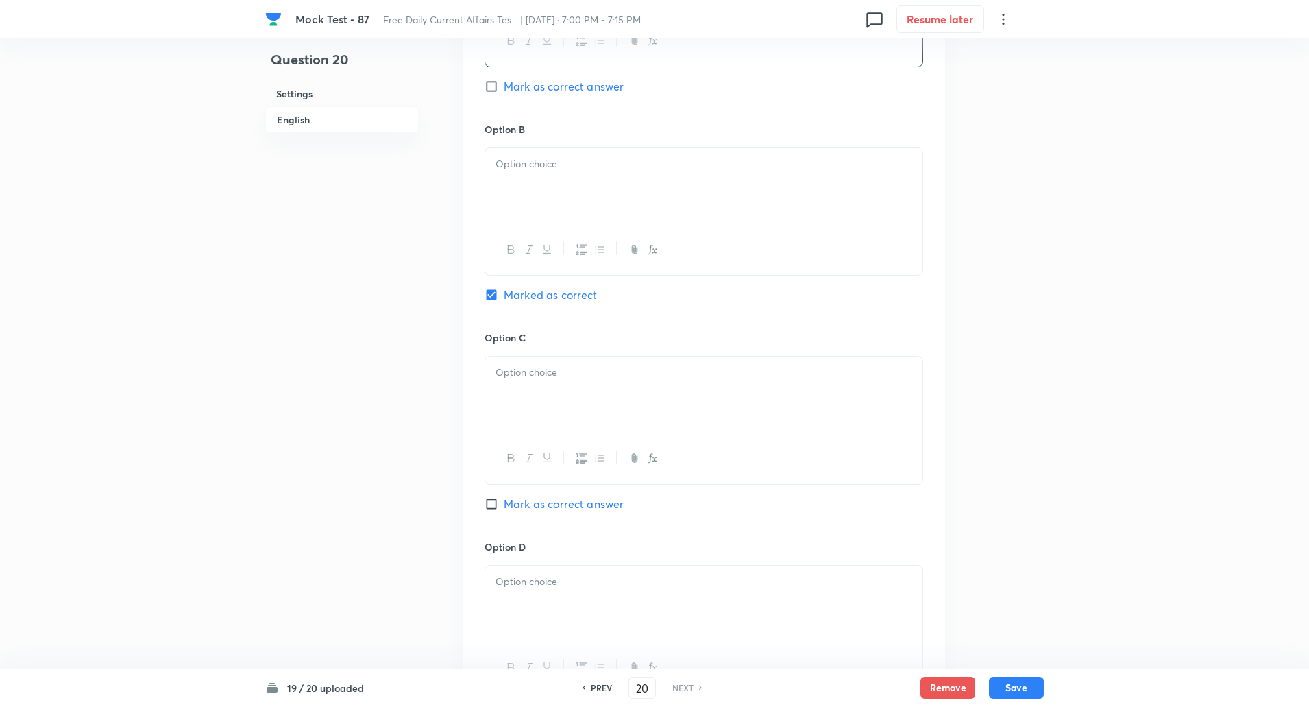
scroll to position [775, 0]
click at [551, 183] on div at bounding box center [703, 185] width 437 height 77
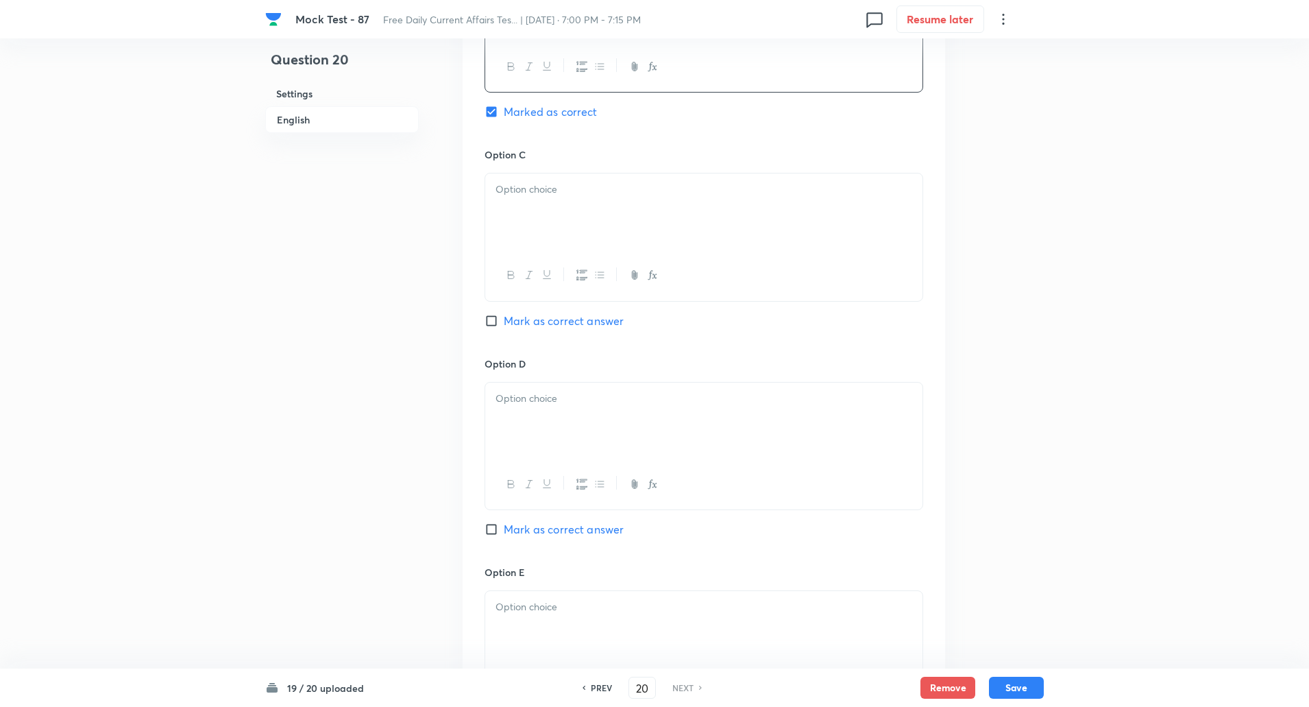
click at [539, 207] on div at bounding box center [703, 211] width 437 height 77
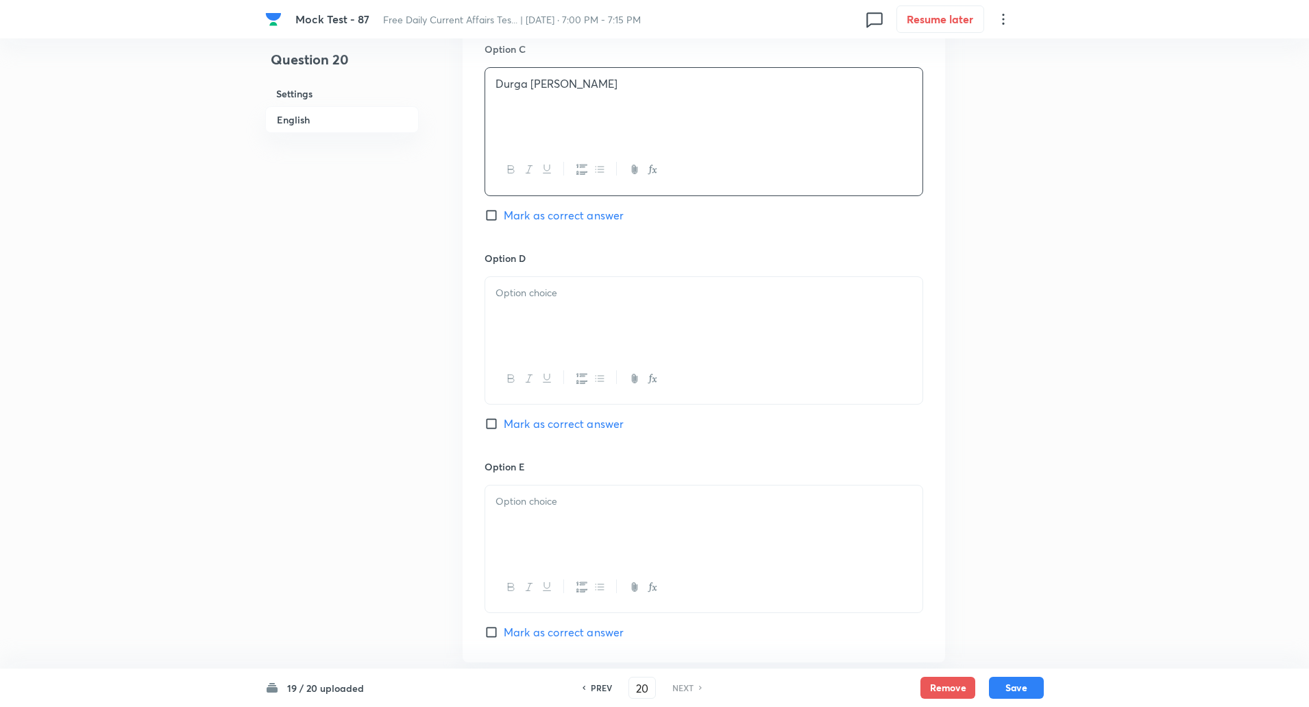
click at [525, 292] on p at bounding box center [704, 293] width 417 height 16
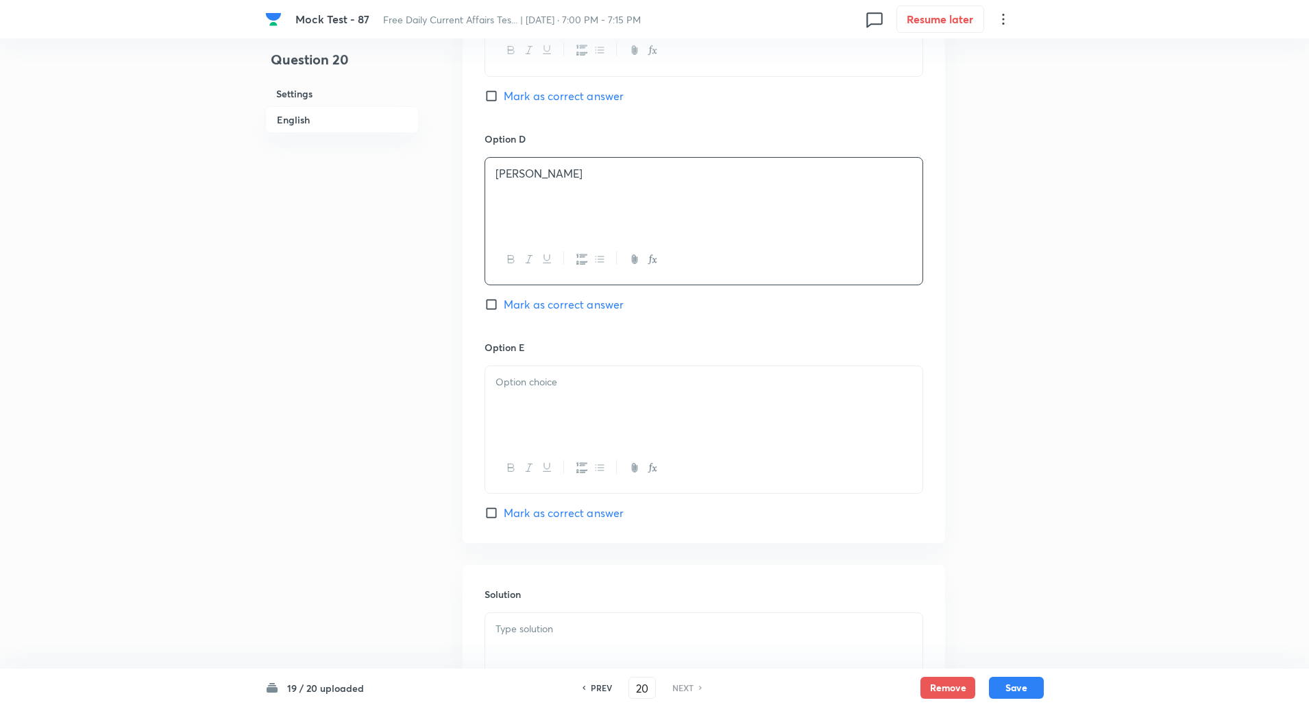
scroll to position [1182, 0]
click at [524, 392] on div at bounding box center [703, 403] width 437 height 77
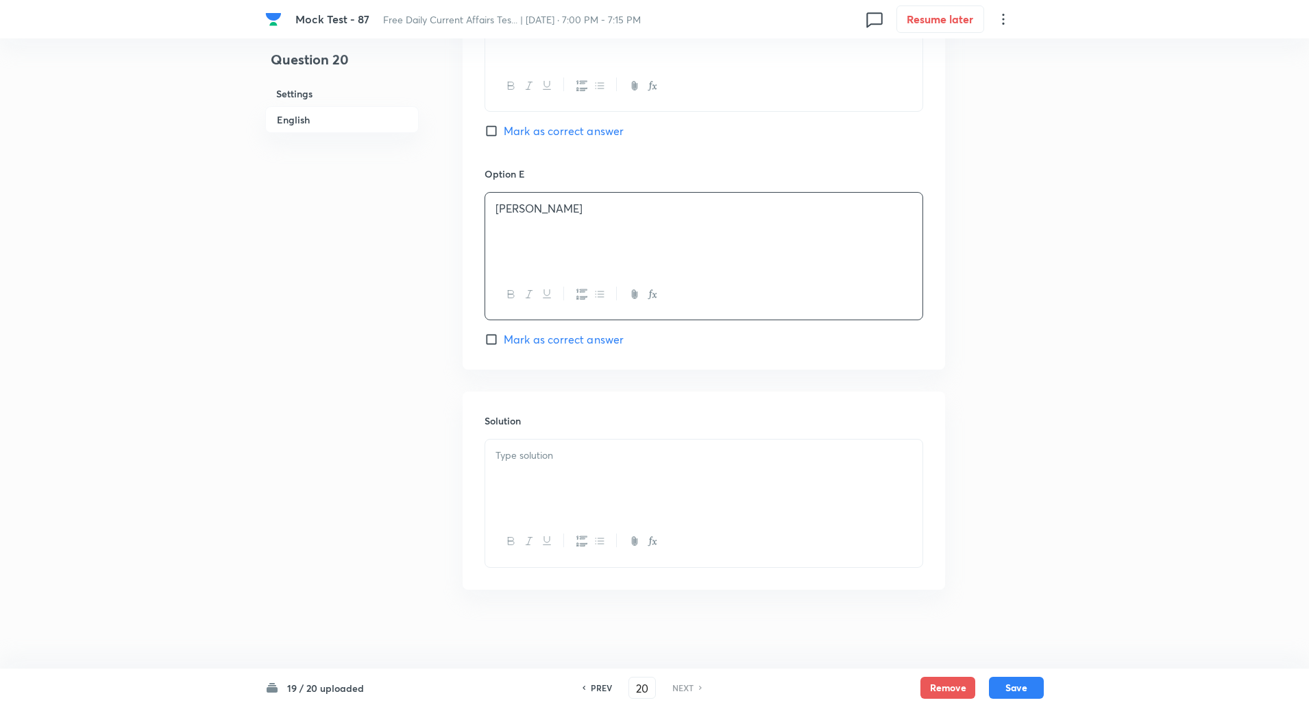
scroll to position [1356, 0]
click at [522, 476] on div at bounding box center [703, 477] width 437 height 77
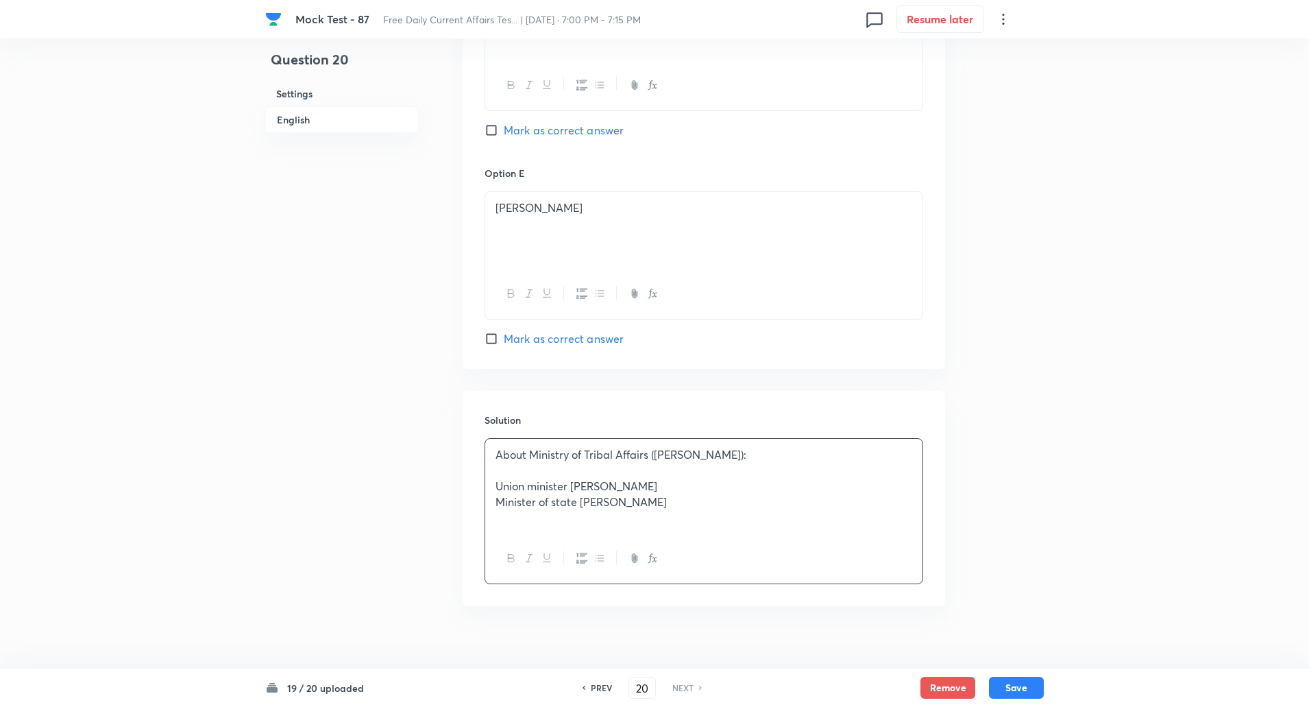
click at [495, 486] on div "About Ministry of Tribal Affairs (MoTA): Union minister Jual Oram Minister of s…" at bounding box center [703, 486] width 437 height 95
click at [572, 472] on p "Union minister Jual Oram" at bounding box center [704, 471] width 417 height 16
click at [579, 487] on p "Minister of state Durgadas Uikey" at bounding box center [704, 486] width 417 height 16
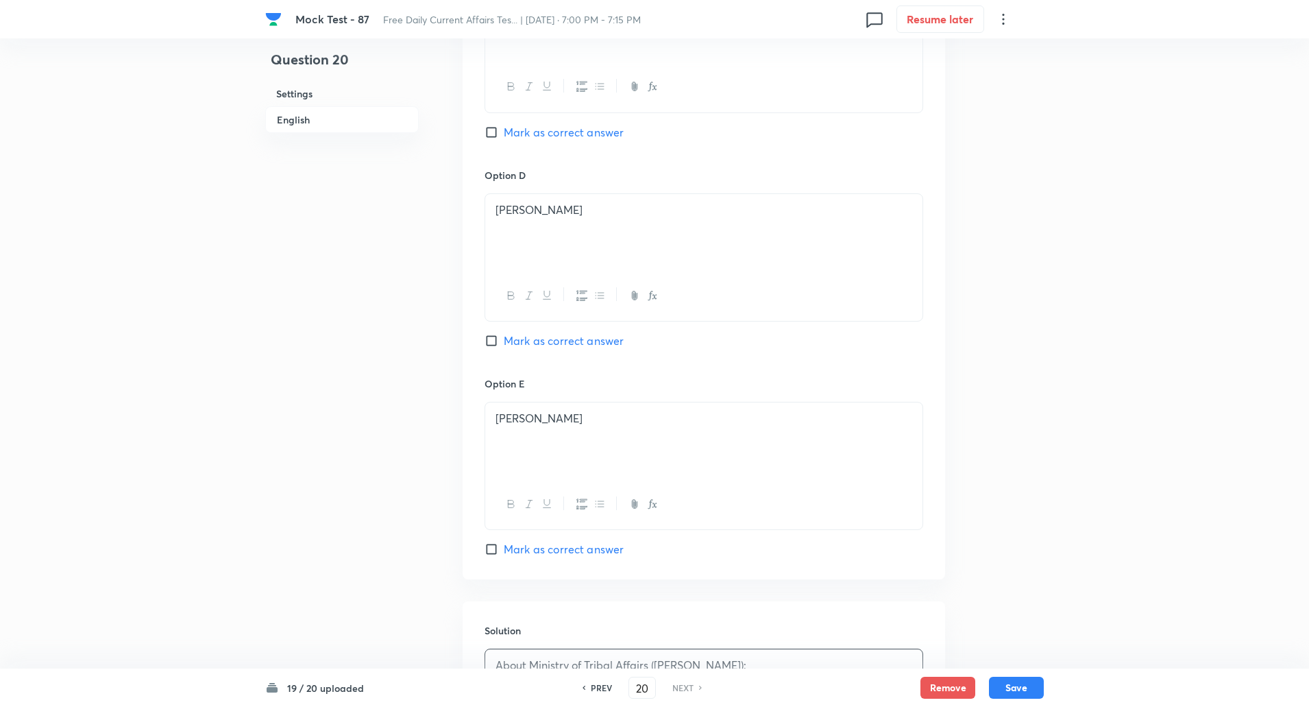
scroll to position [1361, 0]
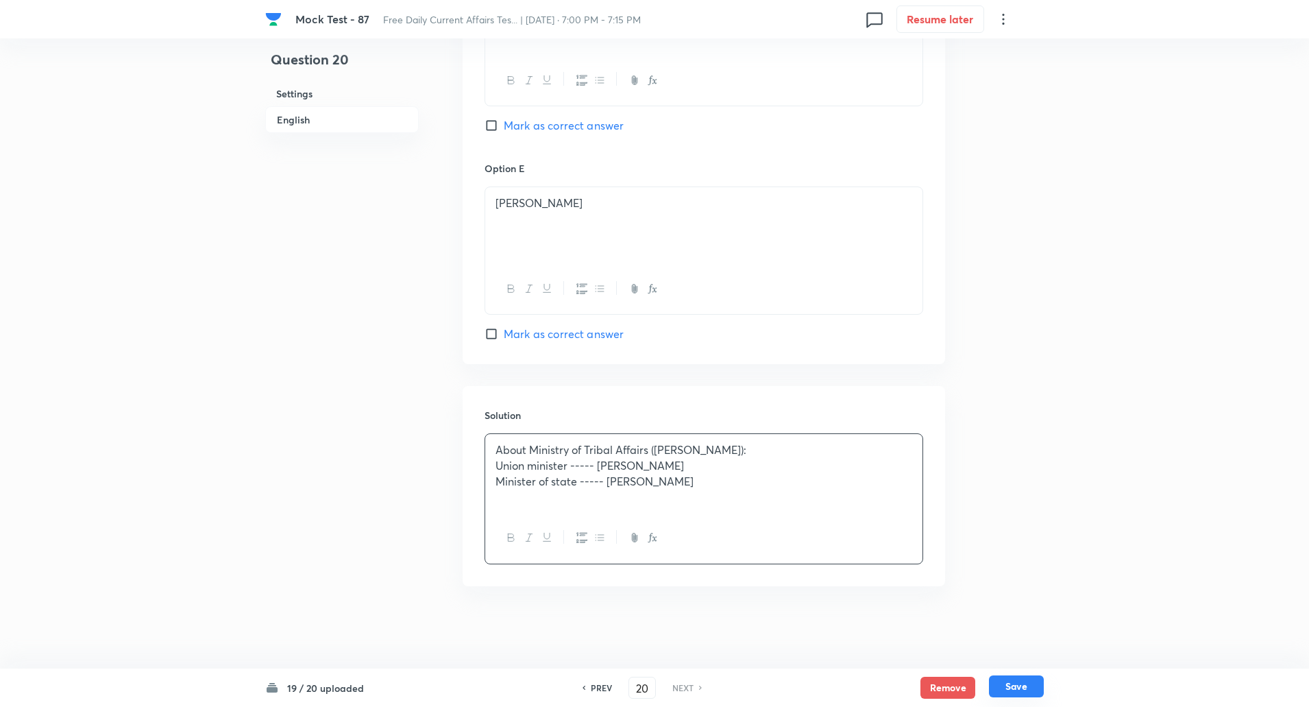
click at [1014, 683] on button "Save" at bounding box center [1016, 686] width 55 height 22
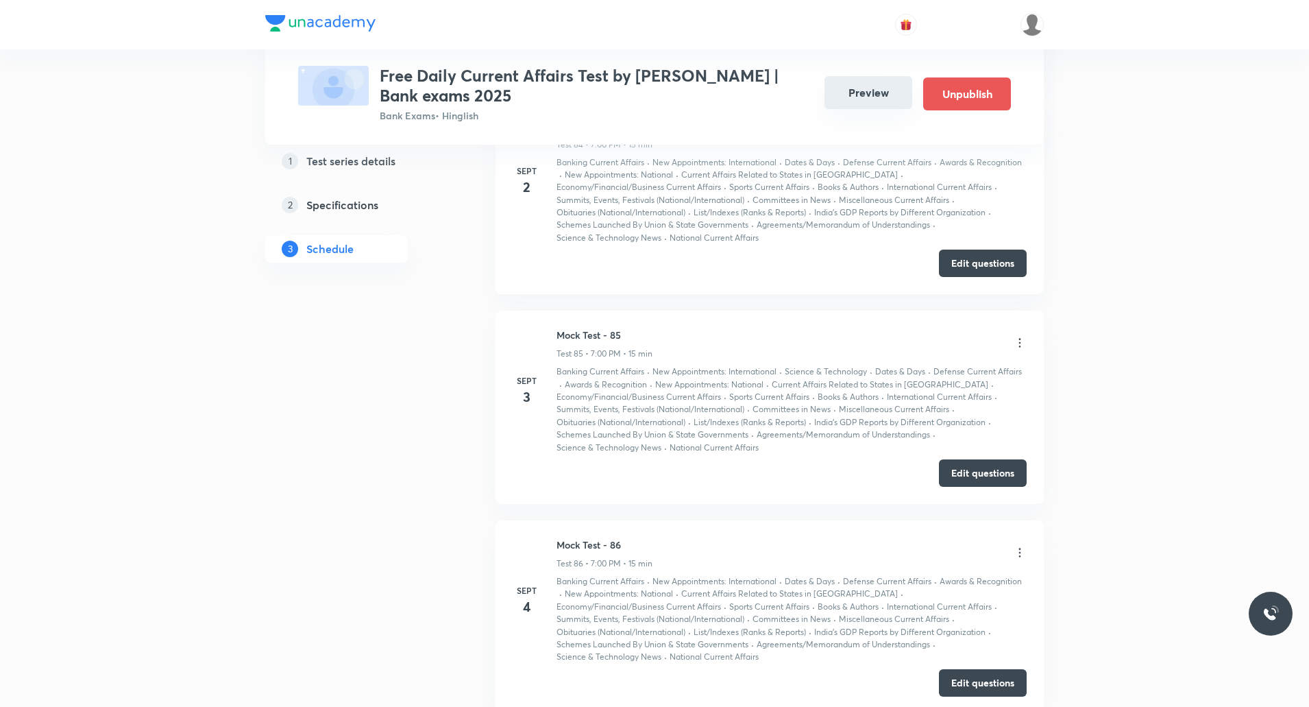
click at [880, 95] on button "Preview" at bounding box center [869, 92] width 88 height 33
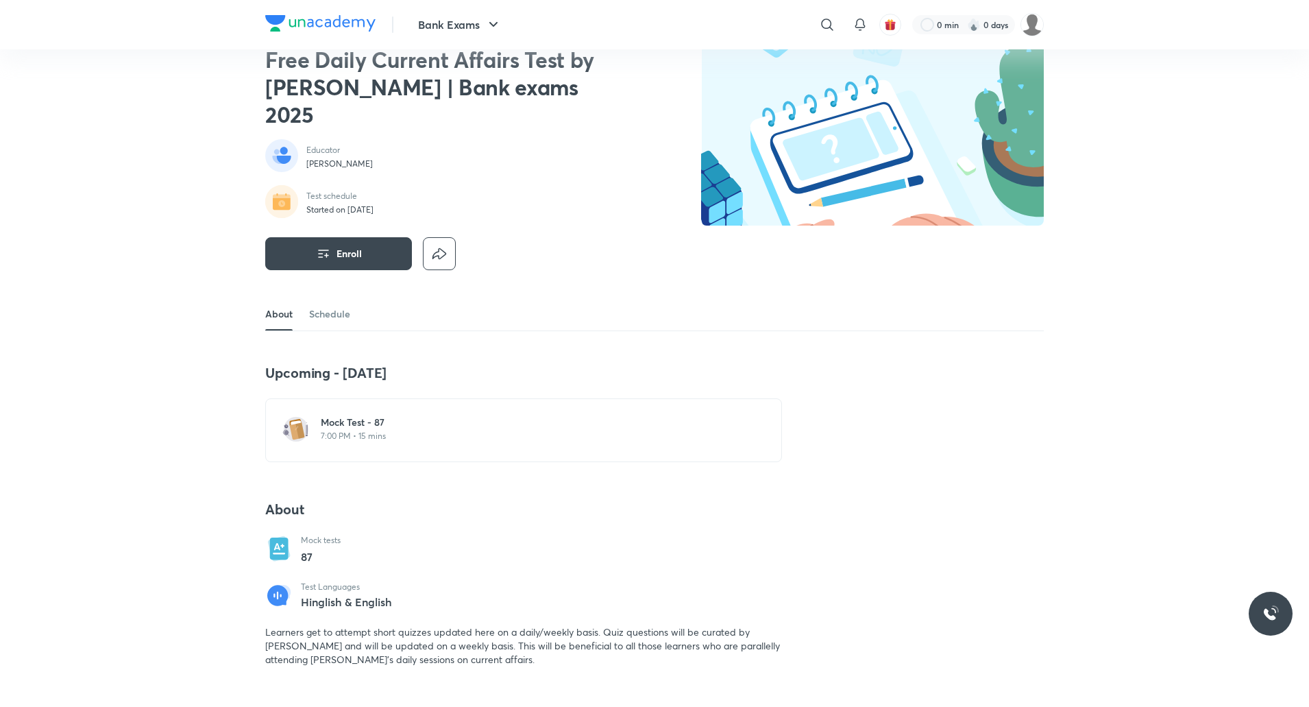
scroll to position [47, 0]
click at [402, 416] on h6 "Mock Test - 87" at bounding box center [532, 423] width 422 height 14
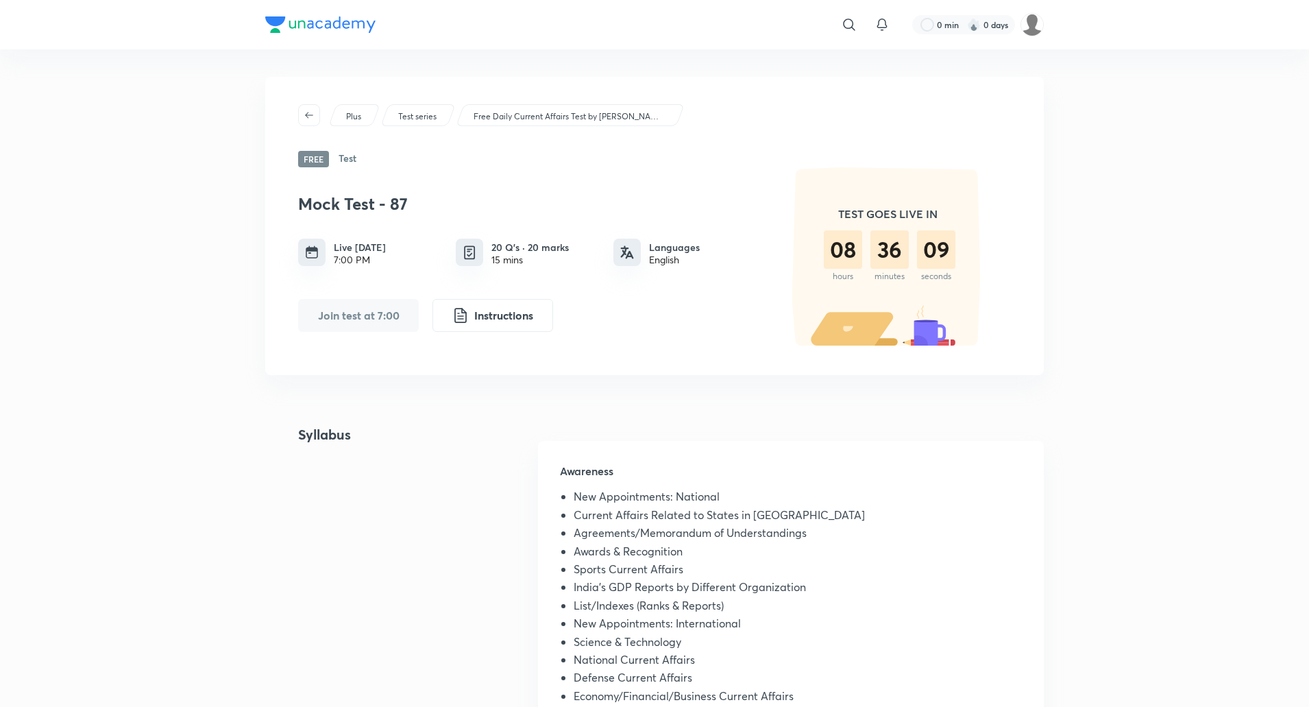
click at [402, 400] on div "Plus Test series Free Daily Current Affairs Test by Abhijeet Mishra | Bank exam…" at bounding box center [654, 490] width 779 height 827
click at [120, 236] on div "​ 0 min 0 days Plus Test series Free Daily Current Affairs Test by Abhijeet Mis…" at bounding box center [654, 693] width 1309 height 1387
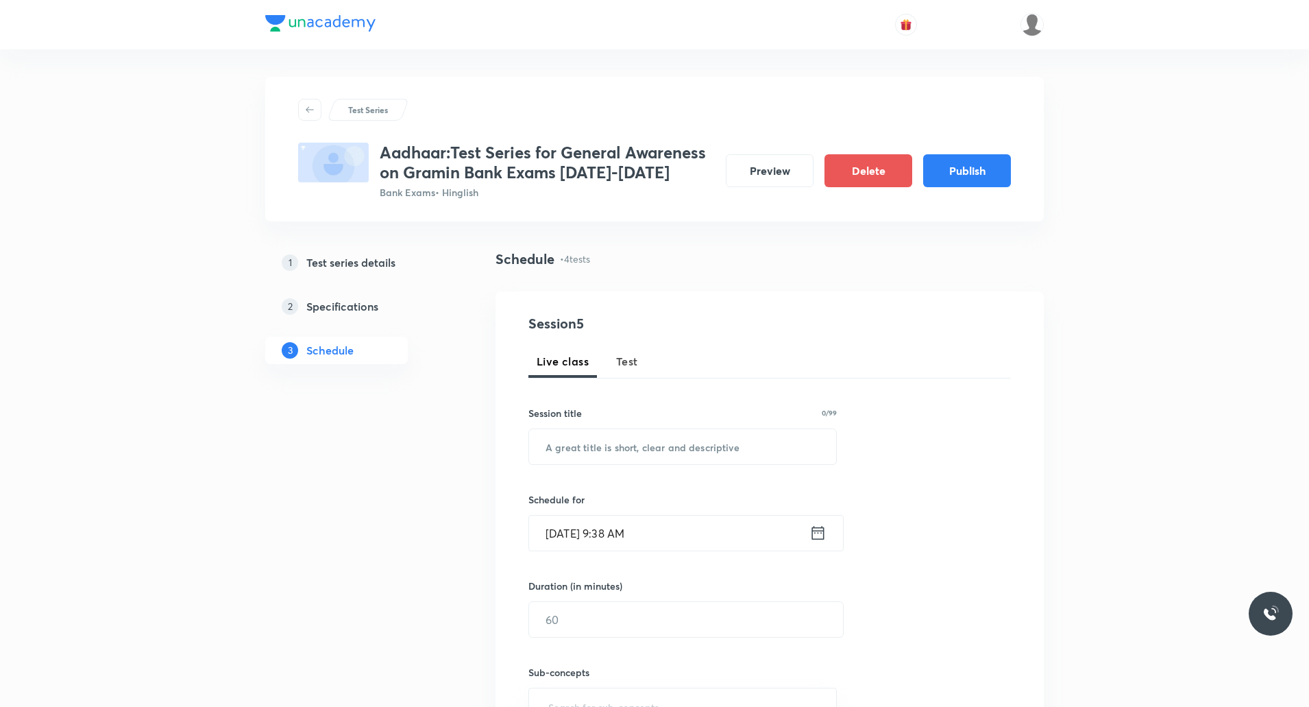
click at [632, 374] on button "Test" at bounding box center [627, 361] width 38 height 33
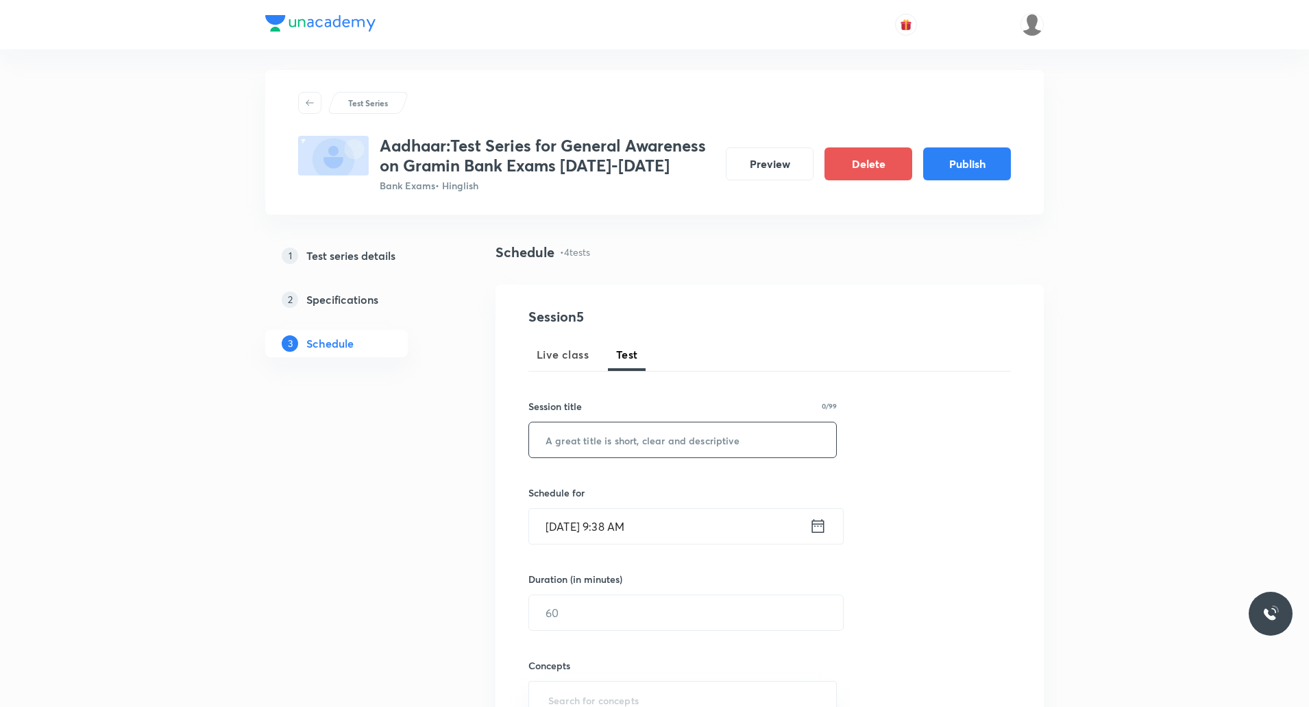
scroll to position [8, 0]
click at [636, 437] on input "text" at bounding box center [682, 438] width 307 height 35
paste input "Instrument of Monetary Policy, CRR and SLR"
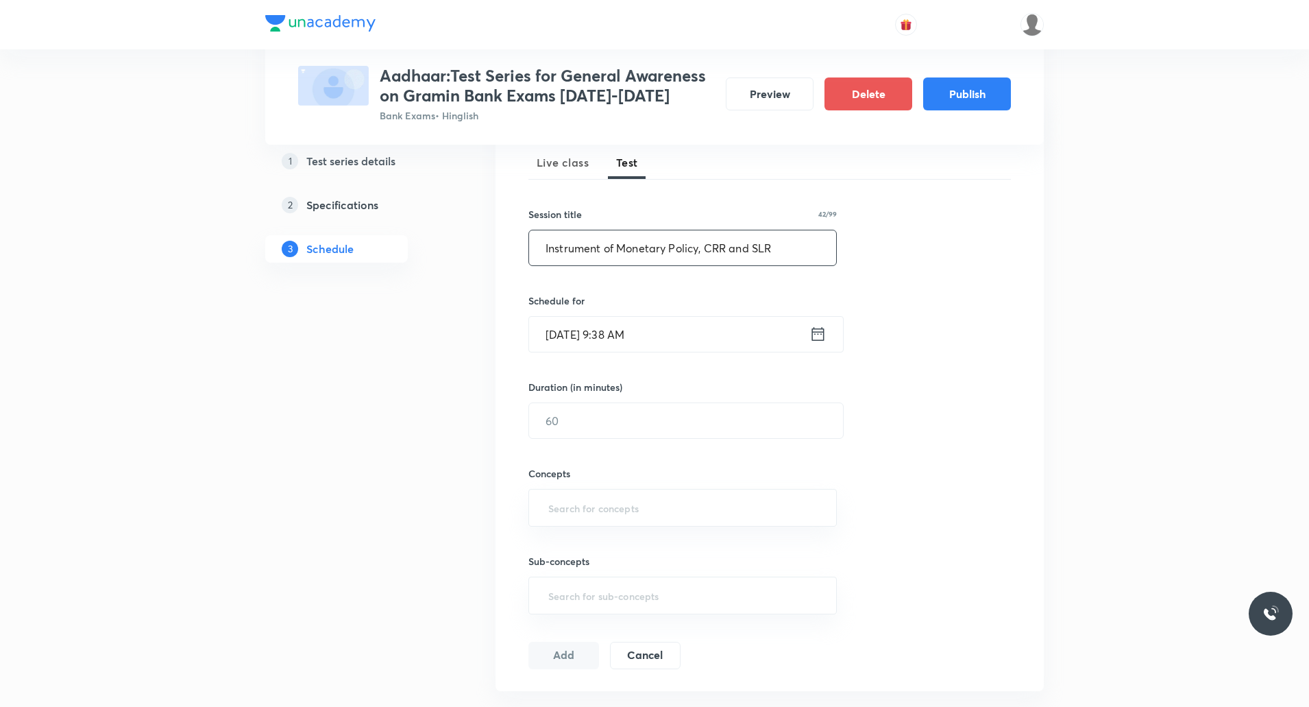
scroll to position [217, 0]
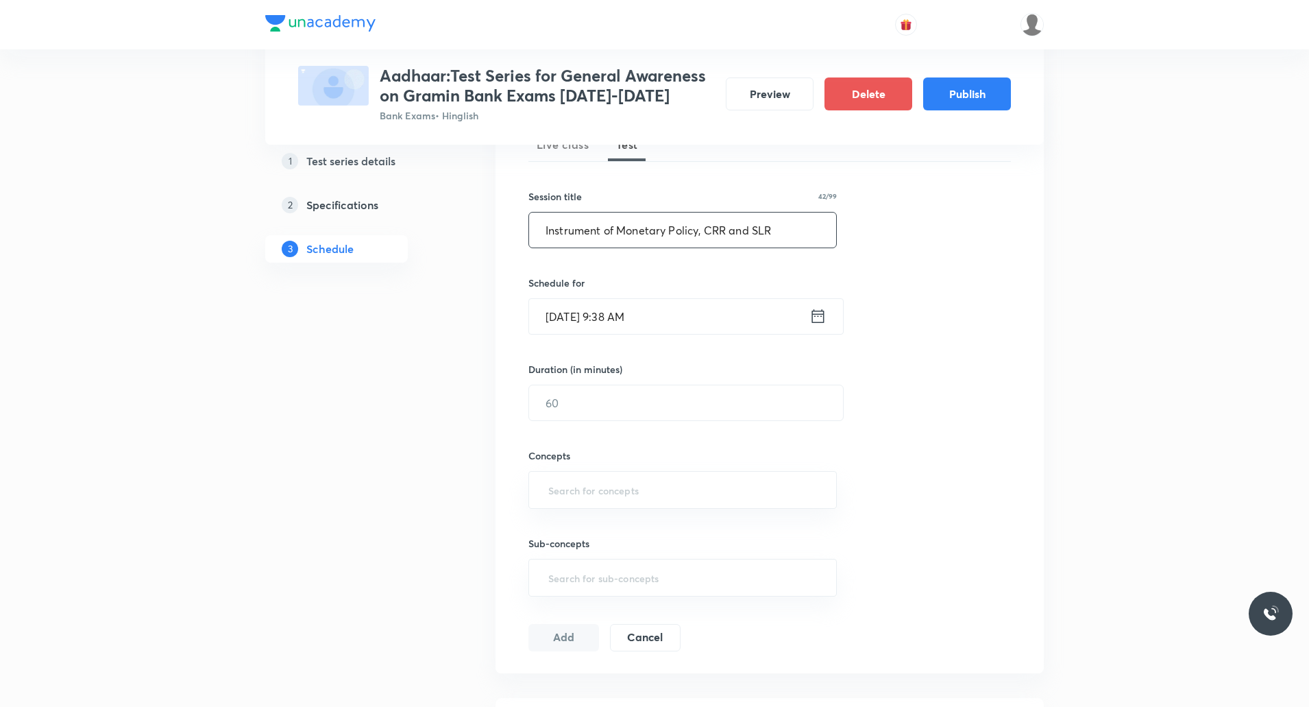
type input "Instrument of Monetary Policy, CRR and SLR"
click at [574, 315] on input "Sept 5, 2025, 9:38 AM" at bounding box center [669, 316] width 280 height 35
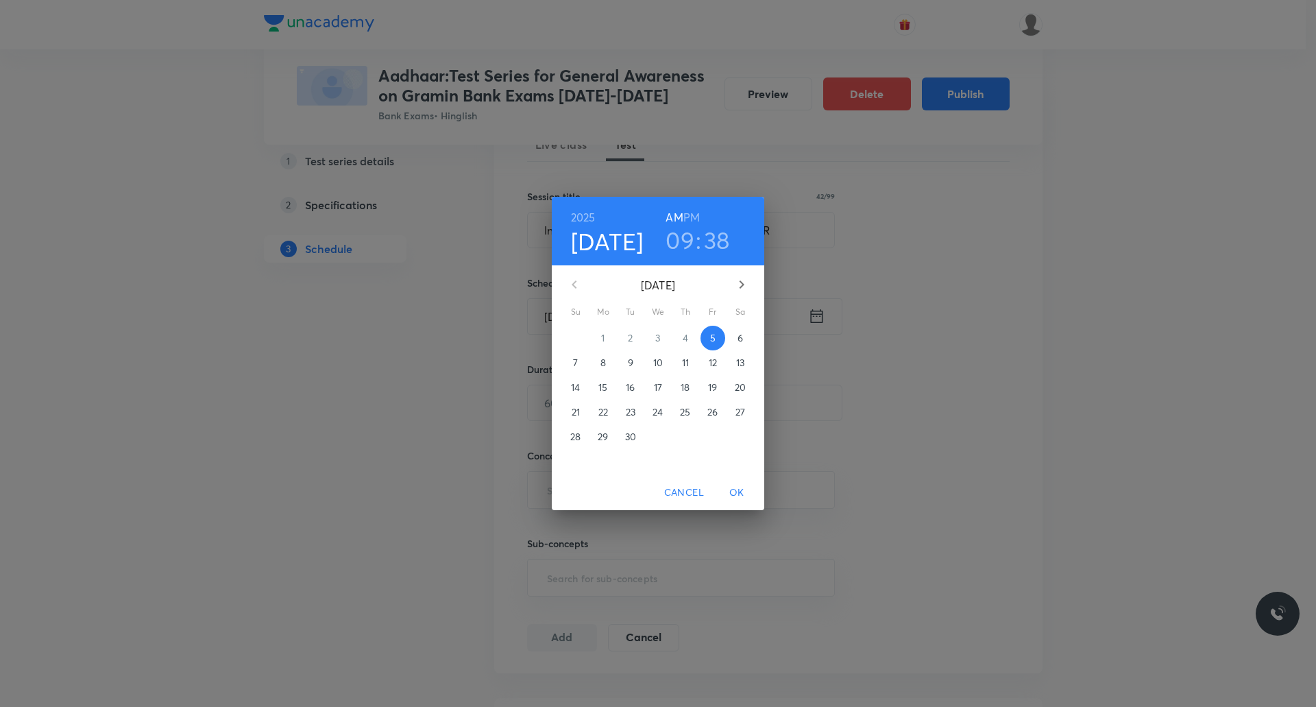
click at [597, 393] on span "15" at bounding box center [603, 387] width 25 height 14
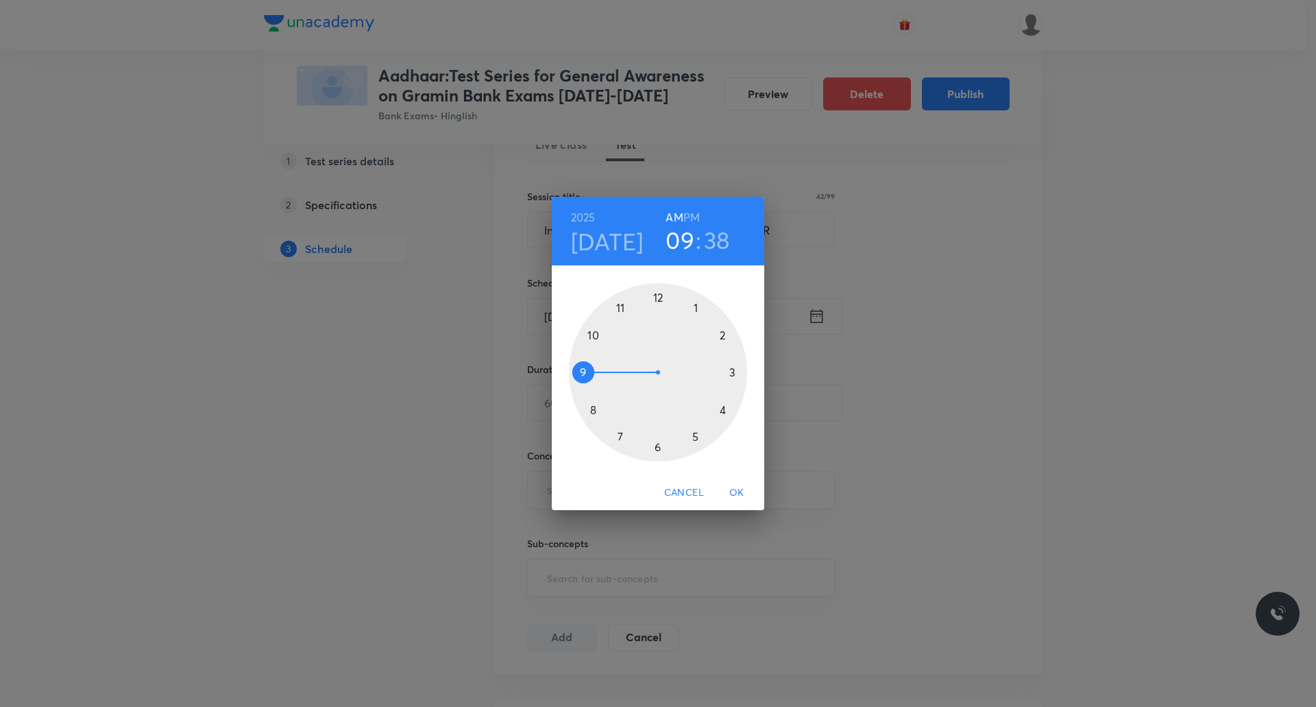
click at [695, 218] on h6 "PM" at bounding box center [691, 217] width 16 height 19
click at [720, 336] on div at bounding box center [658, 372] width 178 height 178
click at [731, 371] on div at bounding box center [658, 372] width 178 height 178
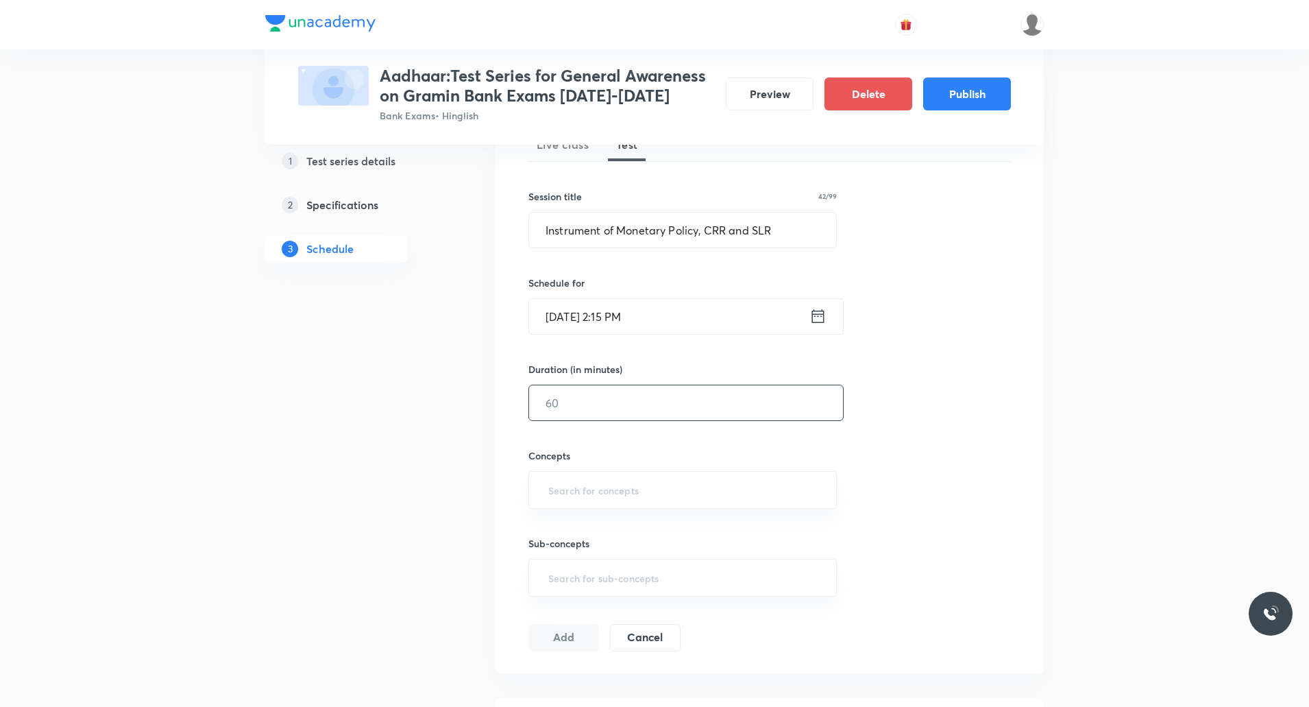
click at [620, 401] on input "text" at bounding box center [686, 402] width 314 height 35
type input "10"
click at [596, 483] on input "text" at bounding box center [683, 489] width 274 height 25
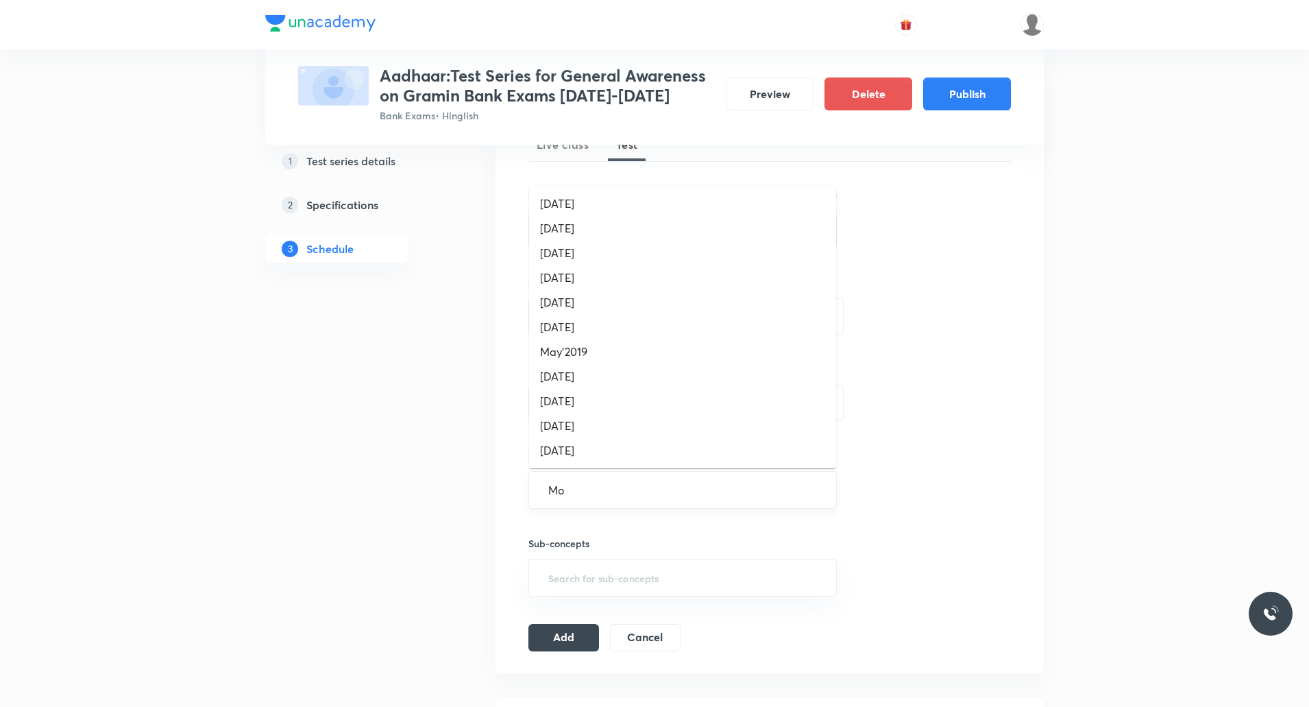
type input "Mon"
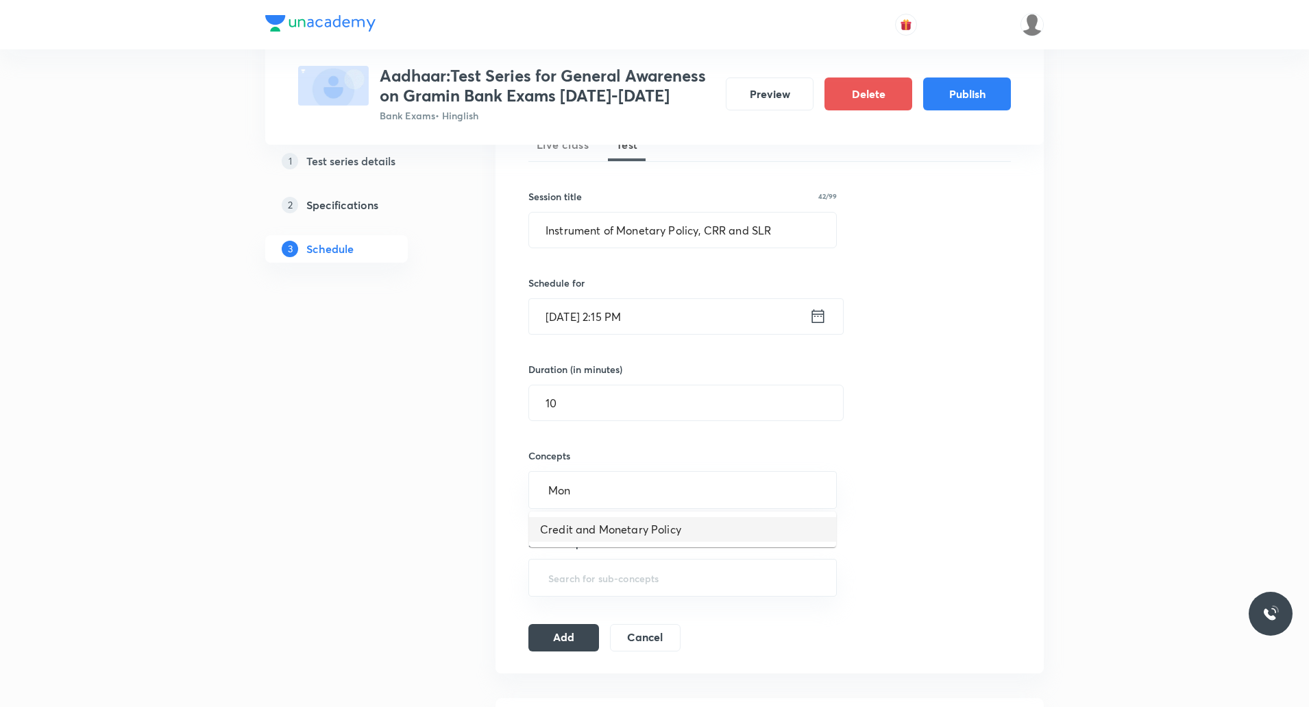
click at [604, 525] on li "Credit and Monetary Policy" at bounding box center [682, 529] width 307 height 25
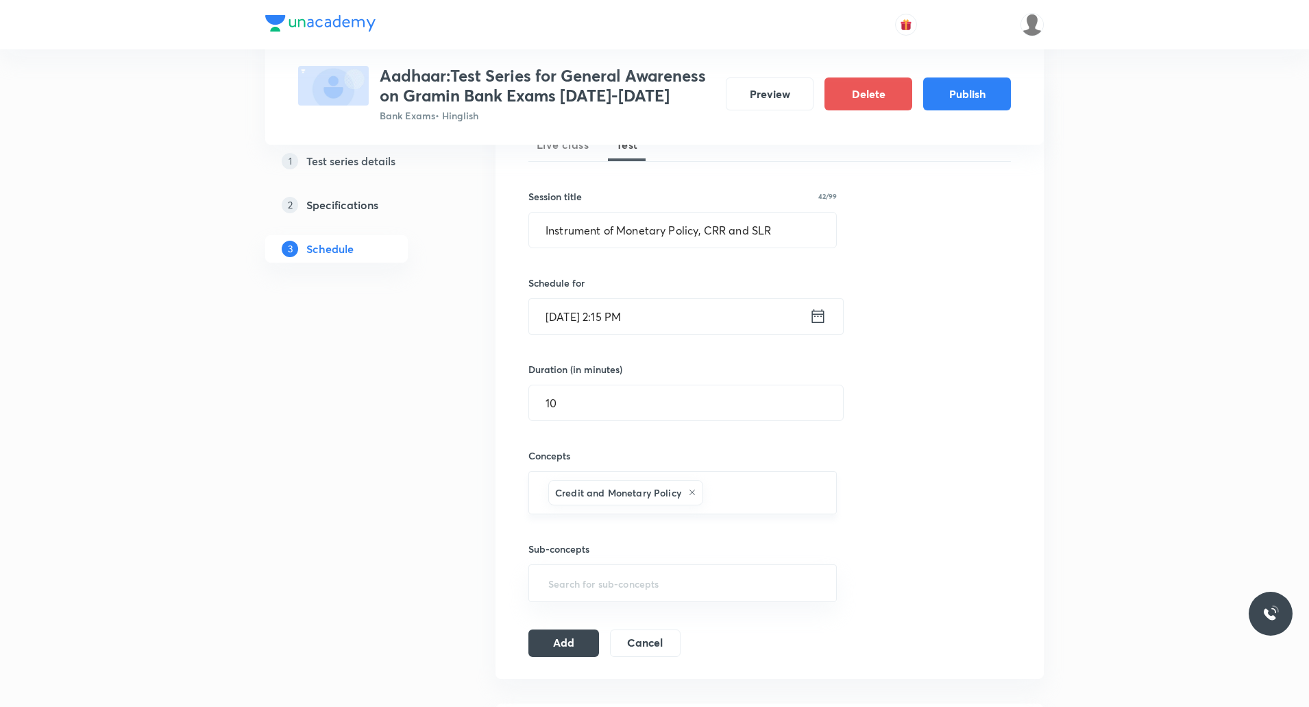
scroll to position [367, 0]
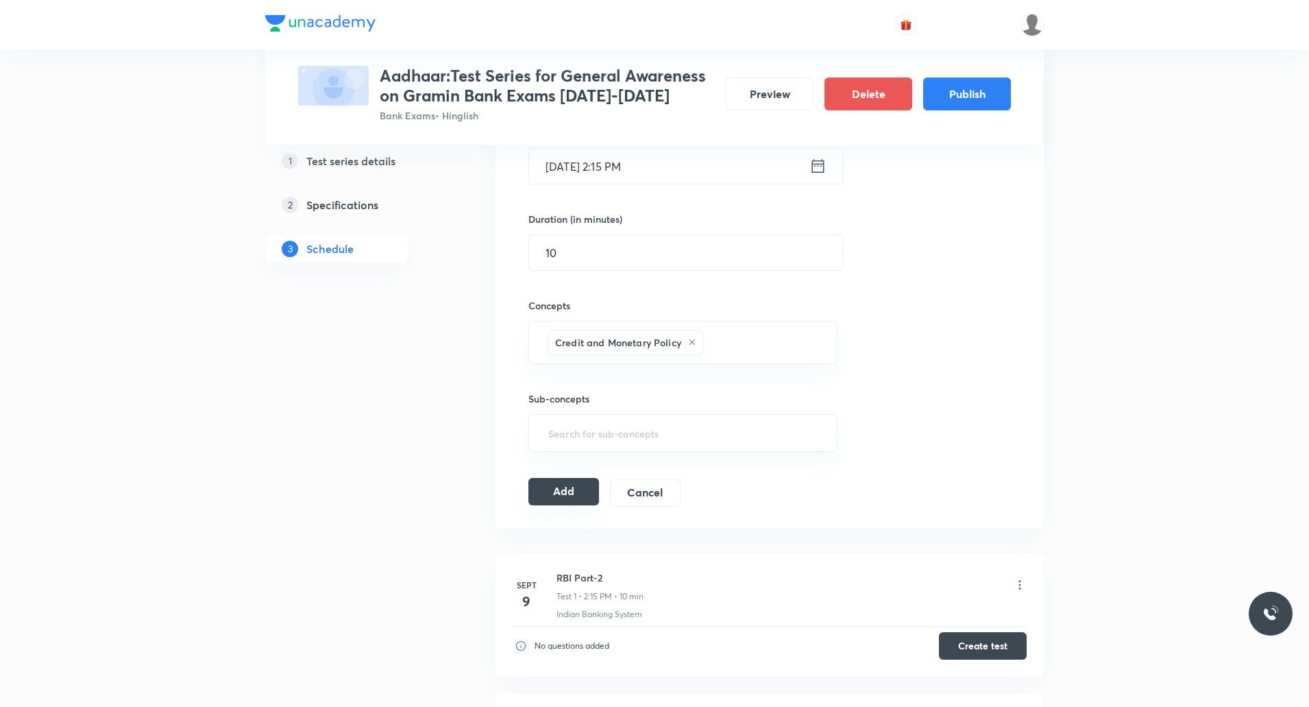
click at [568, 502] on button "Add" at bounding box center [563, 491] width 71 height 27
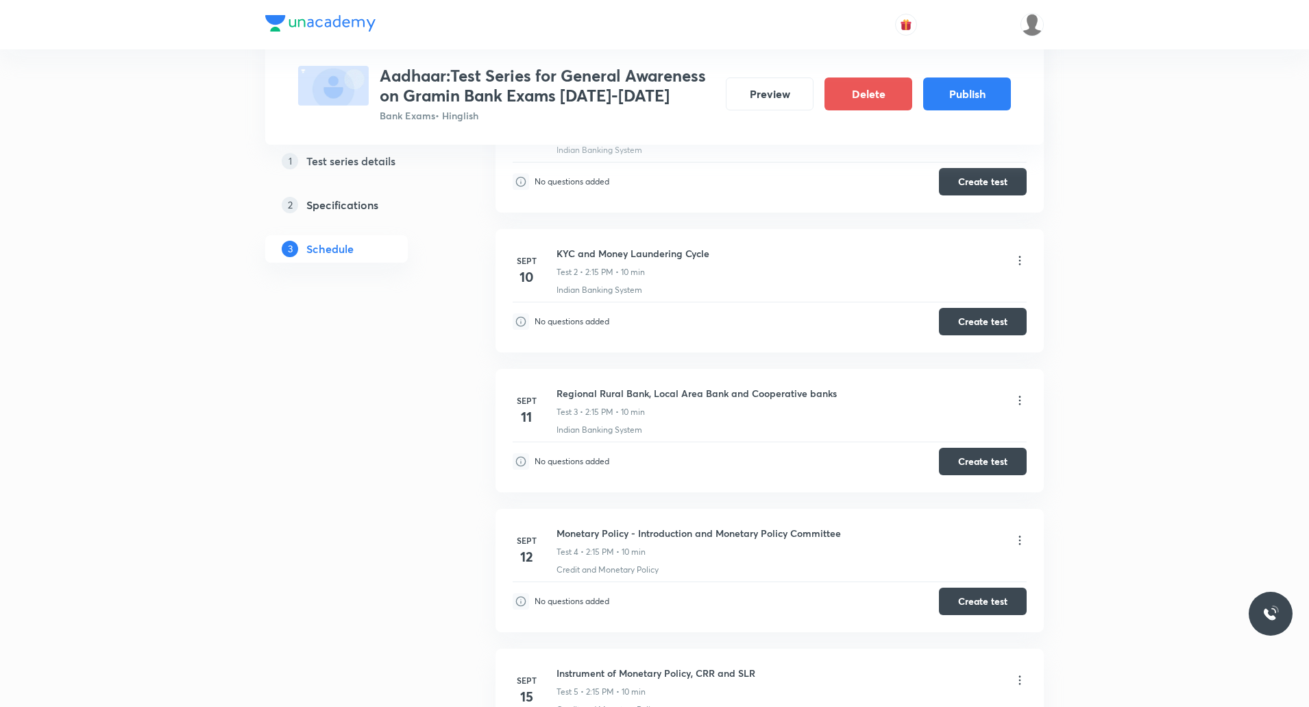
scroll to position [0, 0]
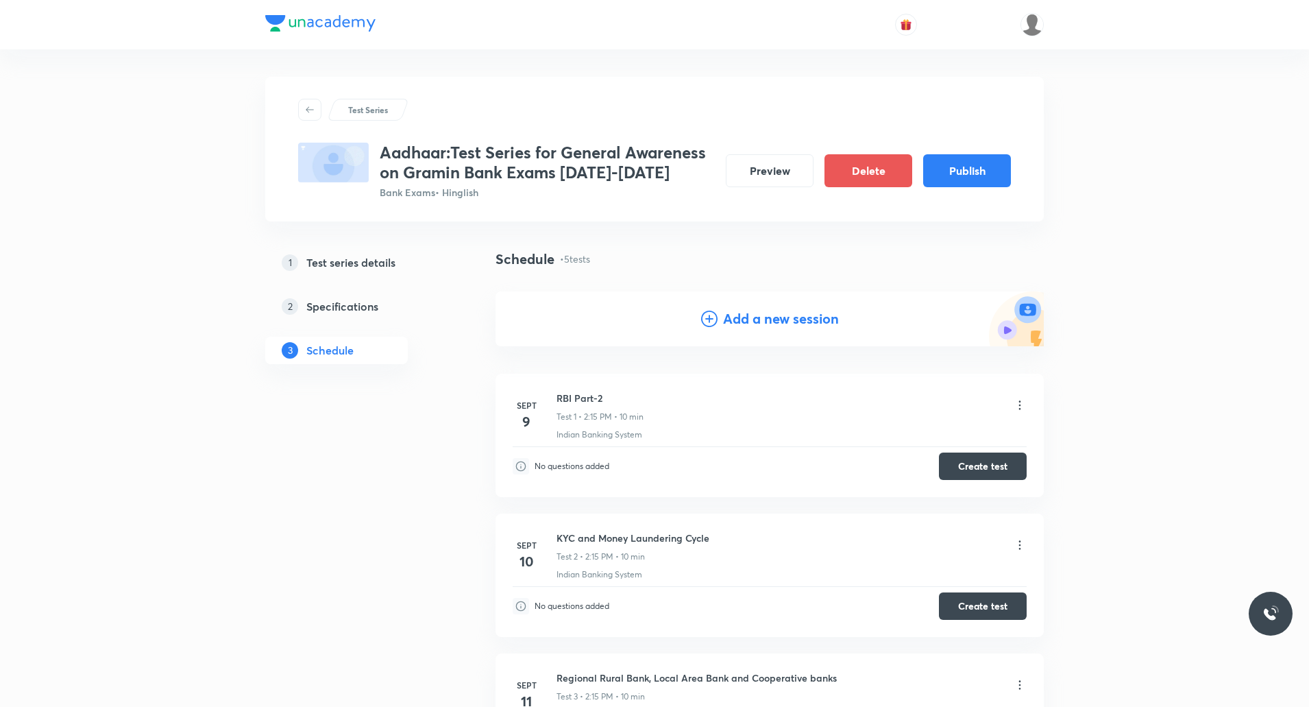
click at [780, 322] on h4 "Add a new session" at bounding box center [781, 318] width 116 height 21
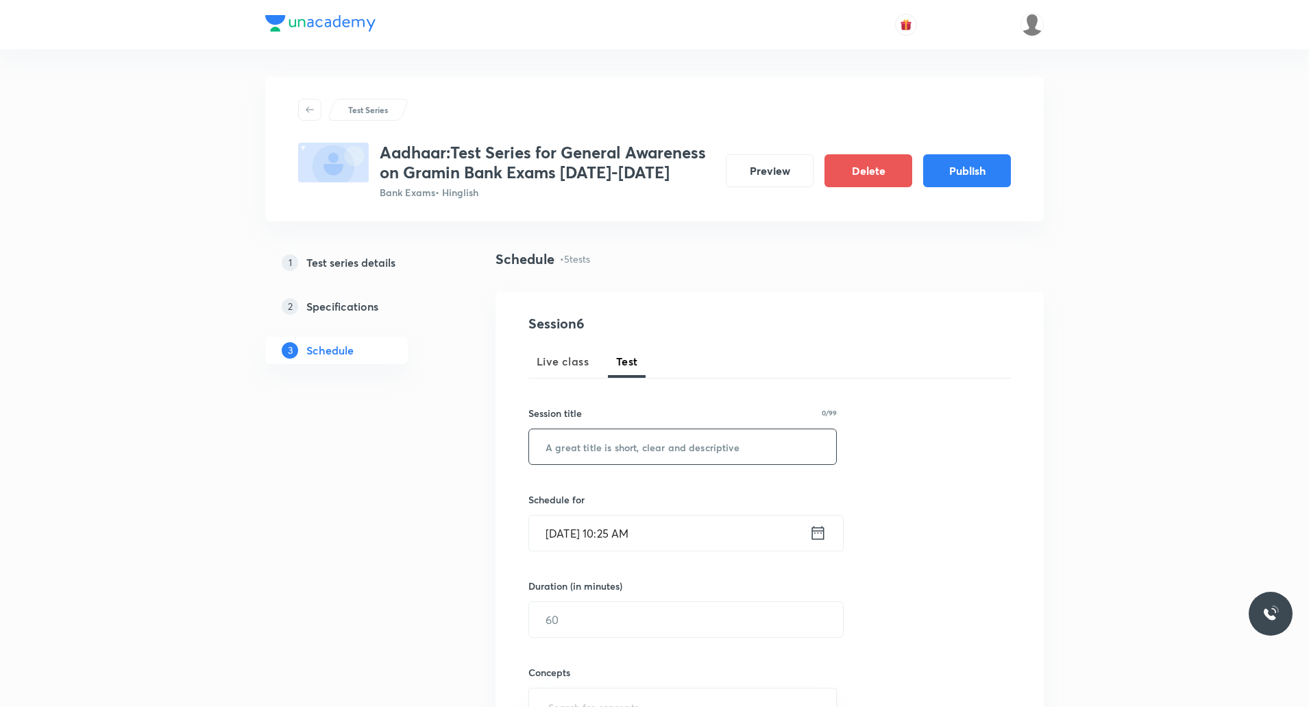
click at [640, 457] on input "text" at bounding box center [682, 446] width 307 height 35
paste input "Repo Rate, Bank Rate and MSF"
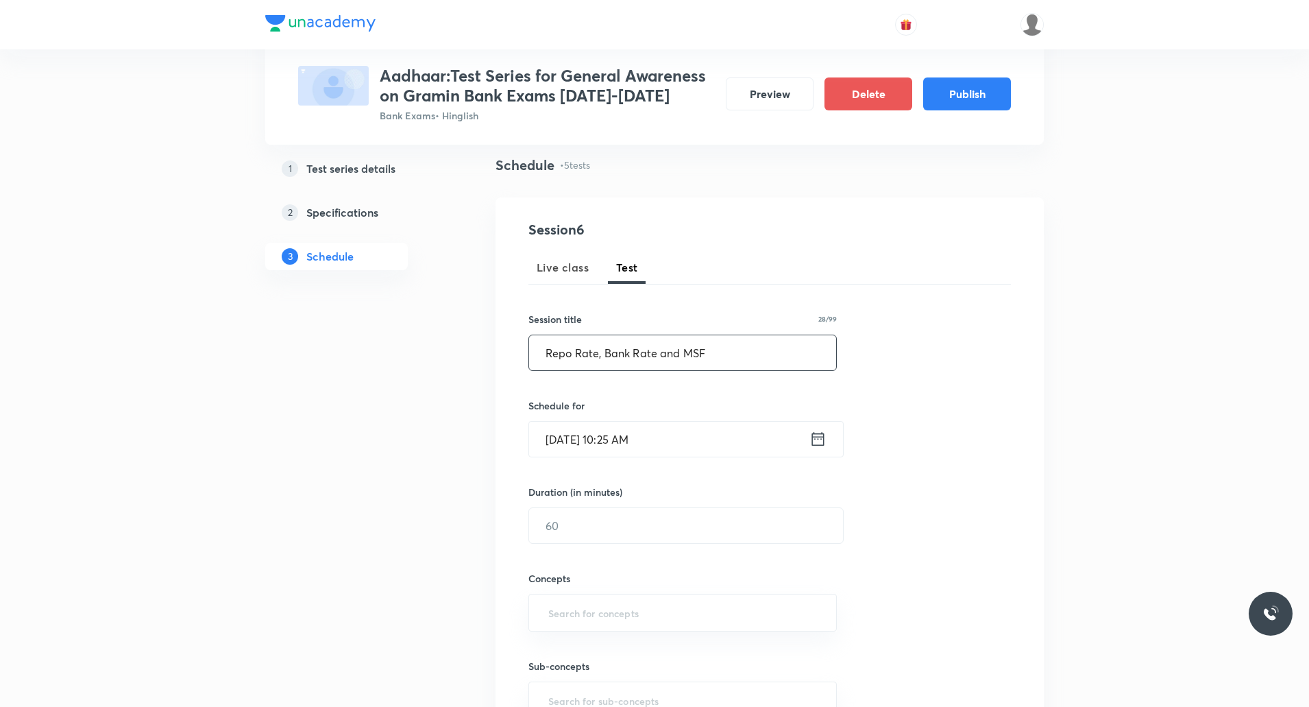
scroll to position [95, 0]
type input "Repo Rate, Bank Rate and MSF"
click at [598, 441] on input "Sept 5, 2025, 10:25 AM" at bounding box center [669, 438] width 280 height 35
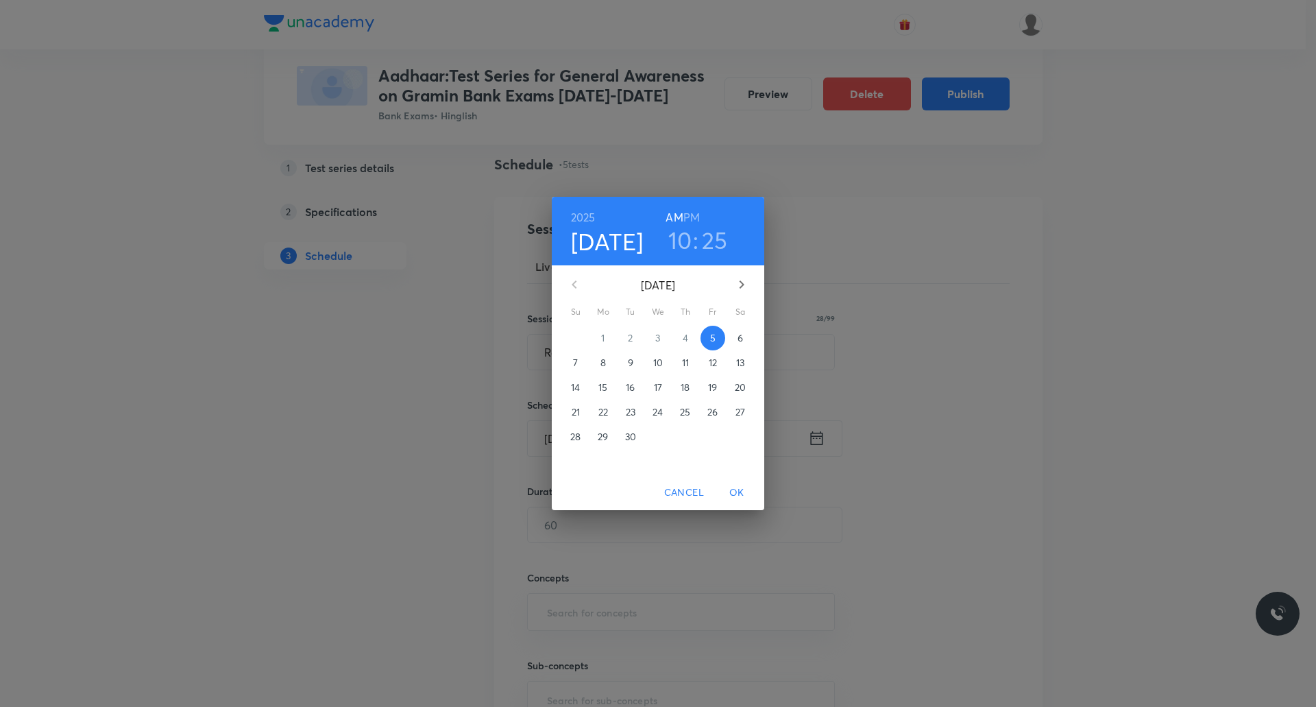
click at [635, 383] on span "16" at bounding box center [630, 387] width 25 height 14
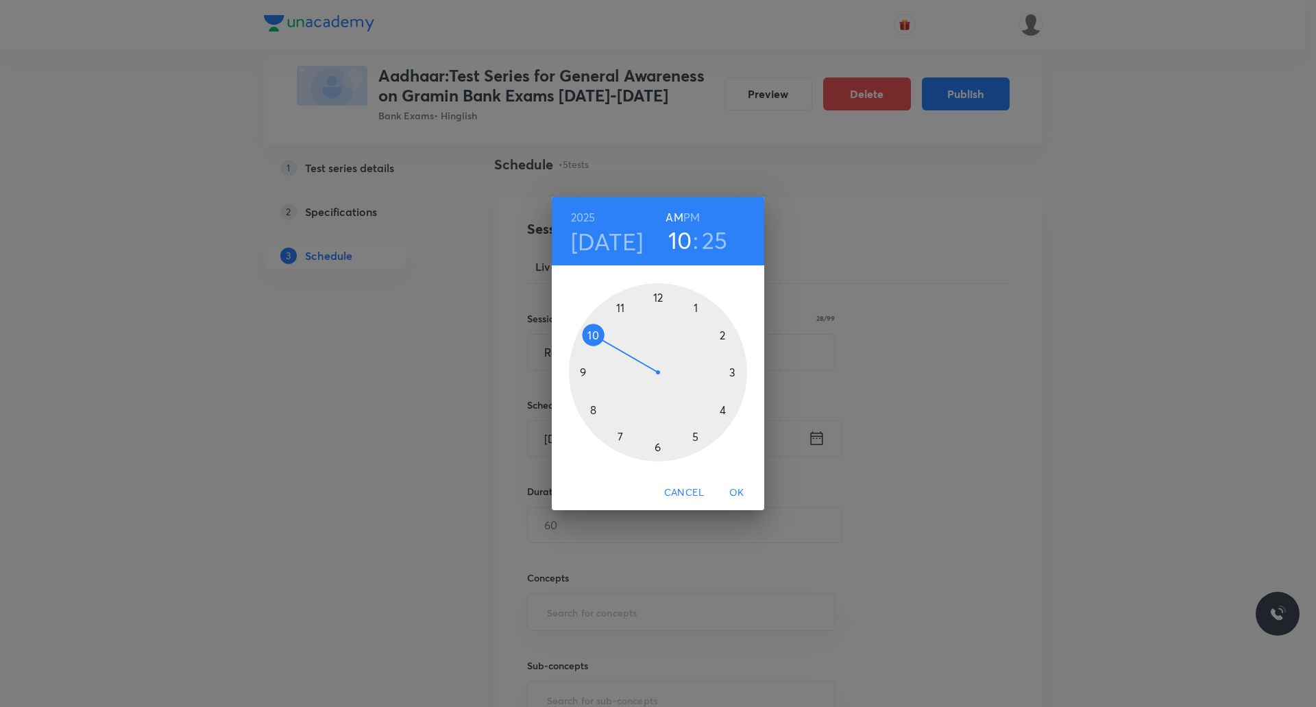
click at [692, 219] on h6 "PM" at bounding box center [691, 217] width 16 height 19
click at [719, 336] on div at bounding box center [658, 372] width 178 height 178
click at [733, 374] on div at bounding box center [658, 372] width 178 height 178
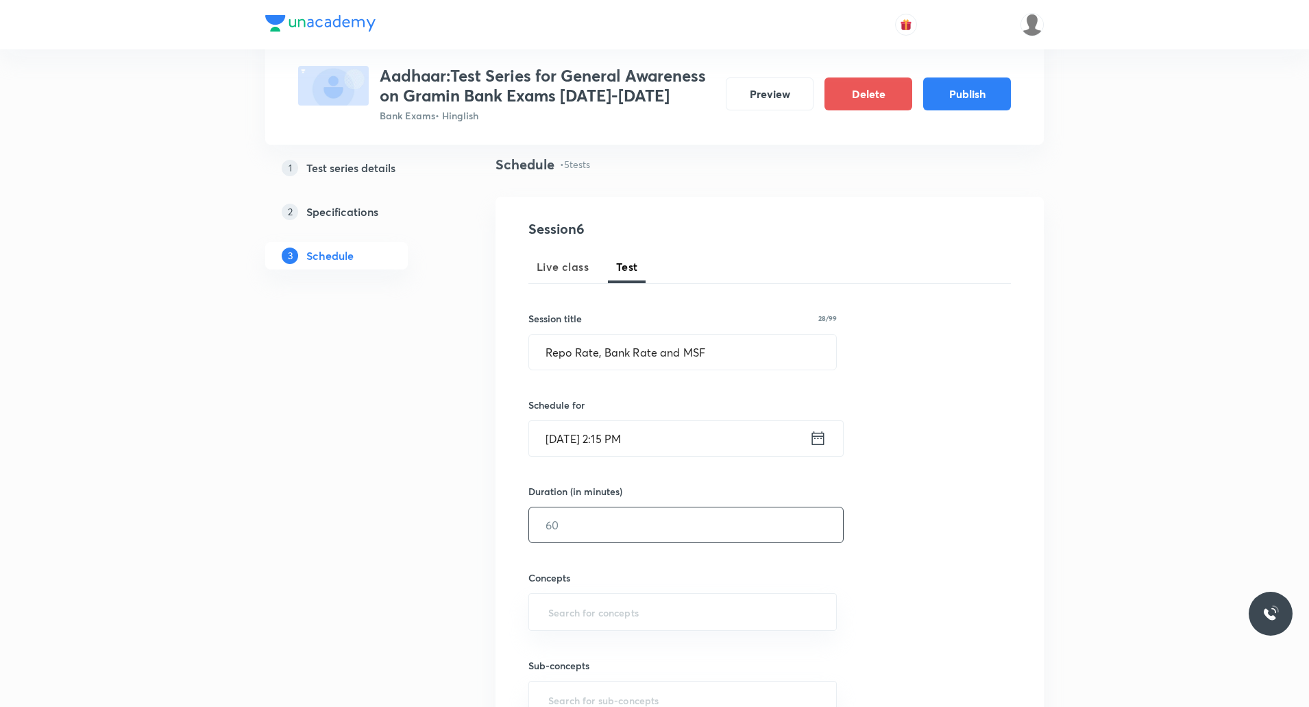
click at [627, 533] on input "text" at bounding box center [686, 524] width 314 height 35
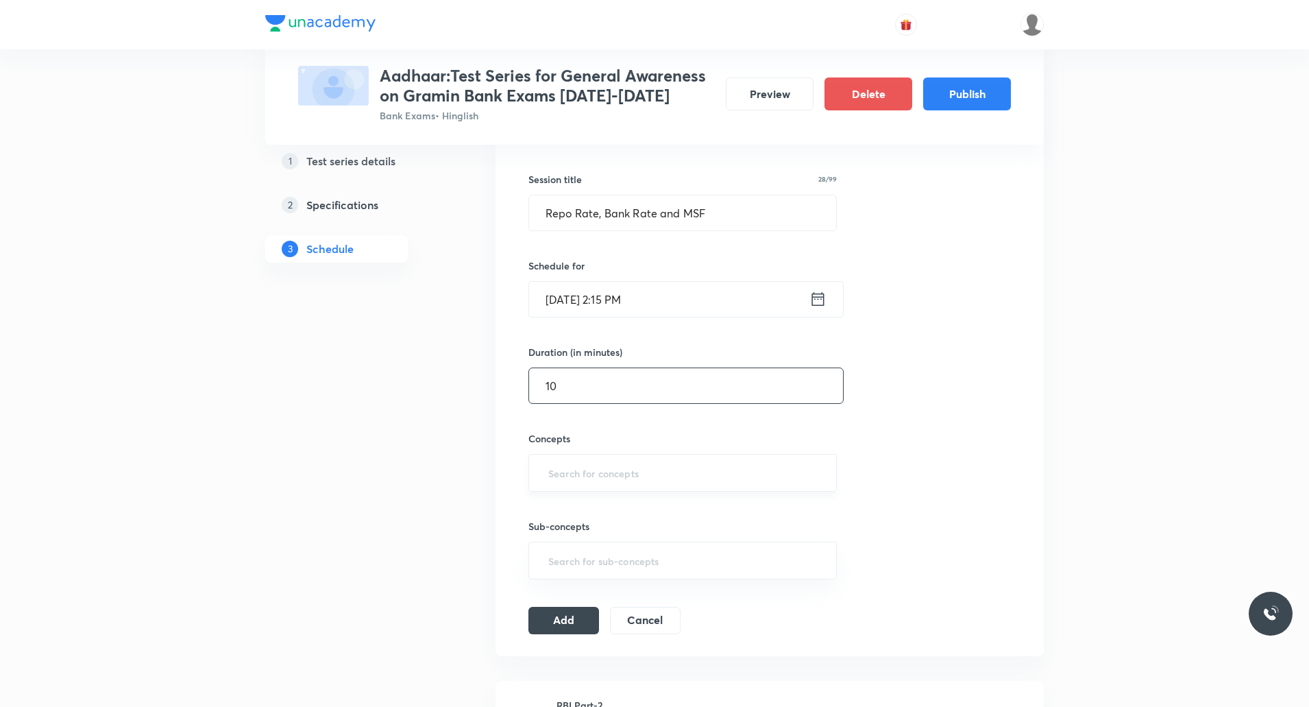
scroll to position [234, 0]
type input "10"
click at [602, 469] on input "text" at bounding box center [683, 471] width 274 height 25
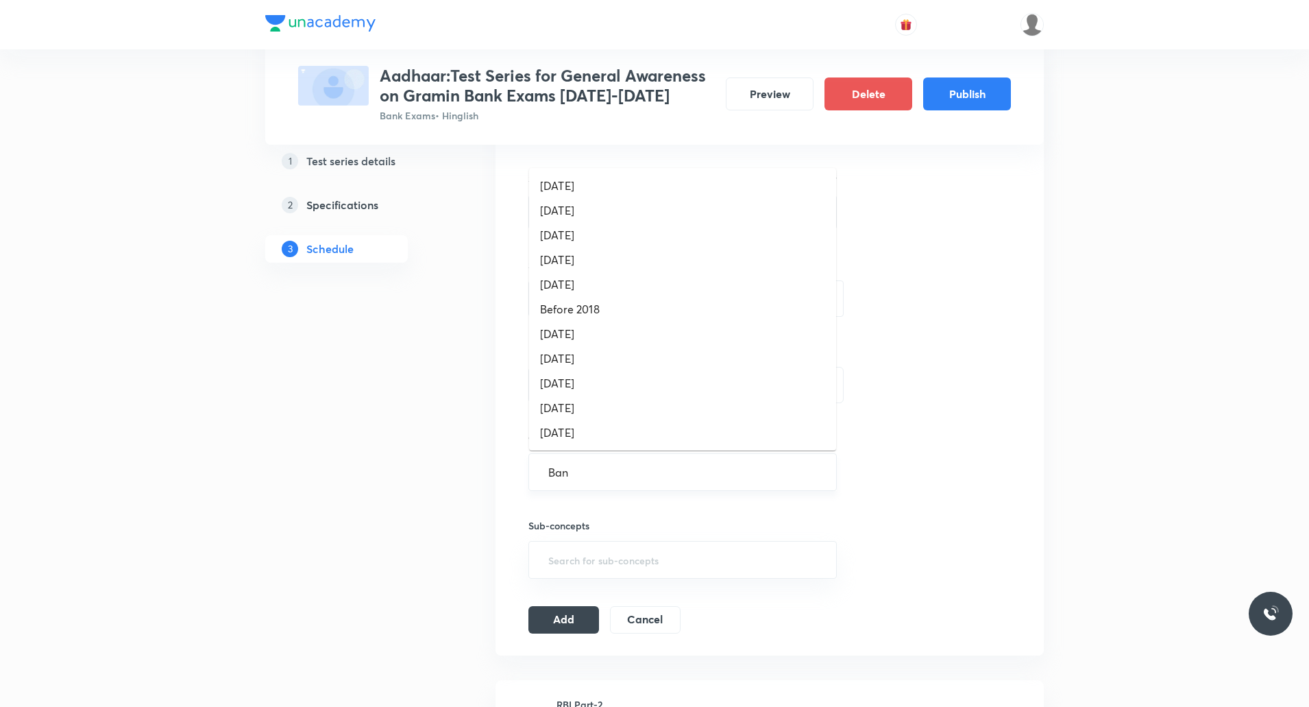
type input "Bank"
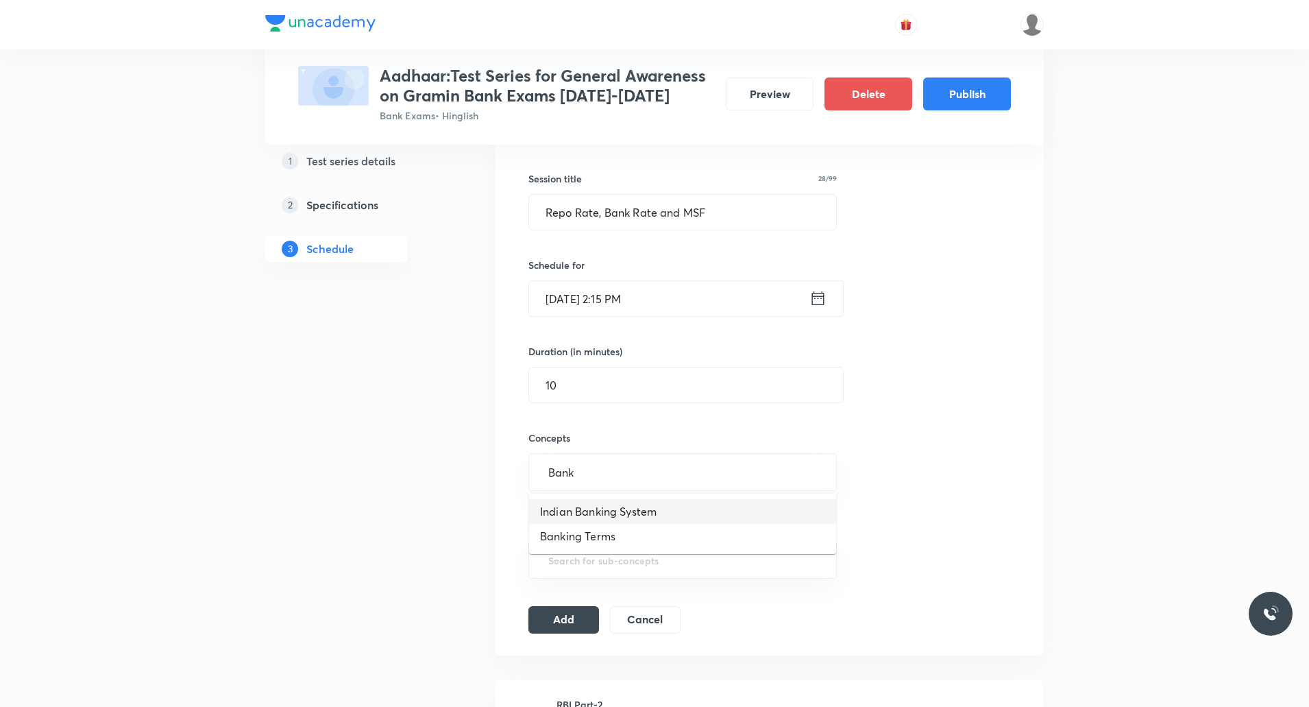
click at [611, 516] on li "Indian Banking System" at bounding box center [682, 511] width 307 height 25
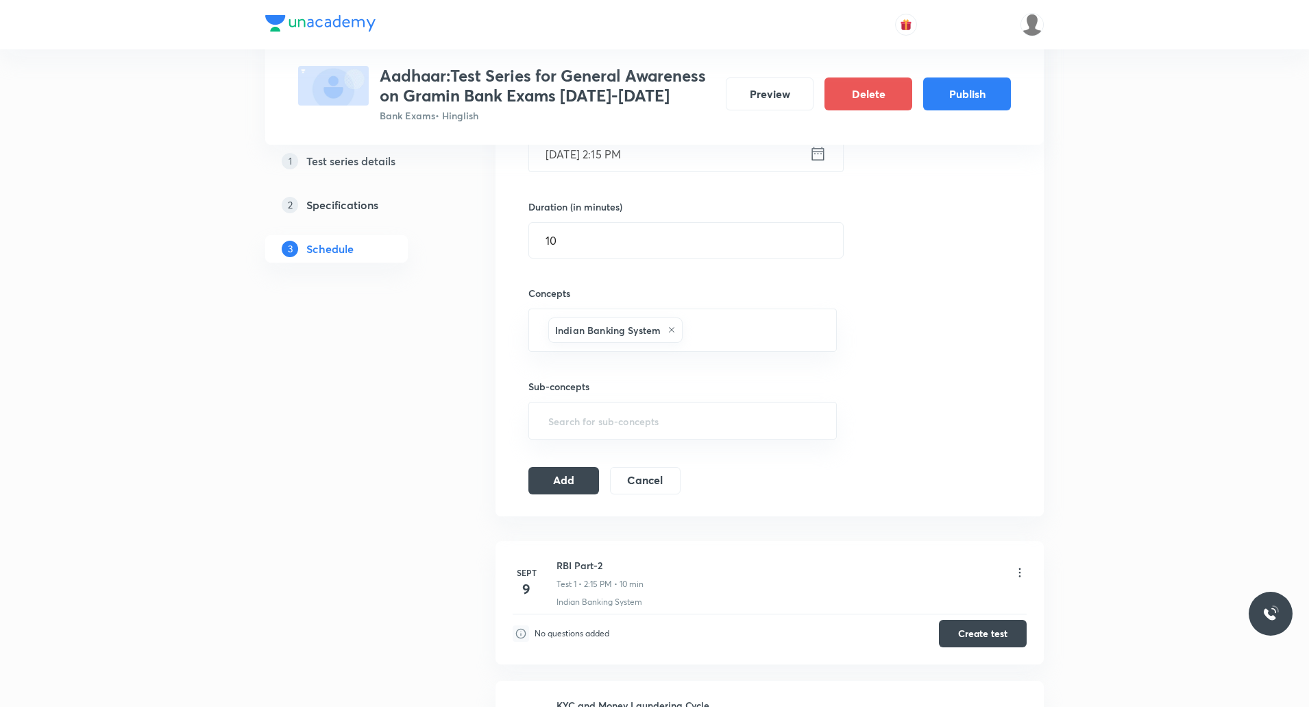
scroll to position [380, 0]
click at [569, 487] on button "Add" at bounding box center [563, 478] width 71 height 27
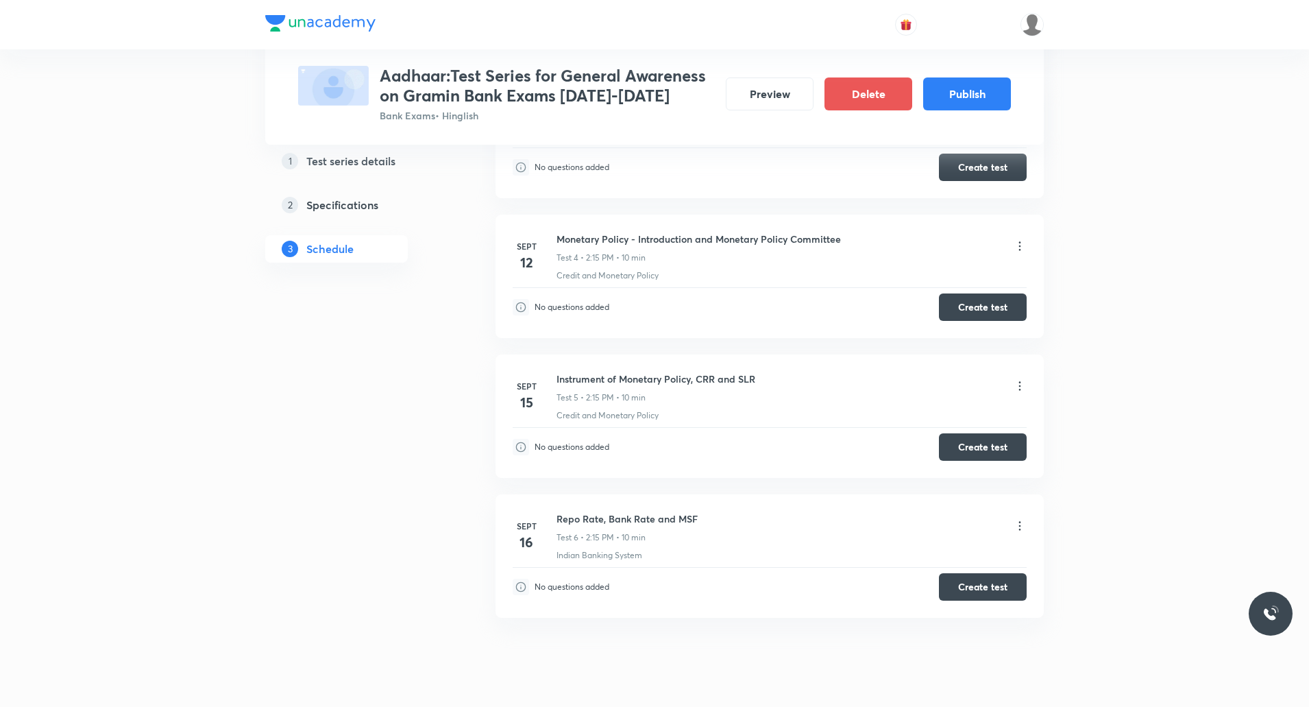
scroll to position [618, 0]
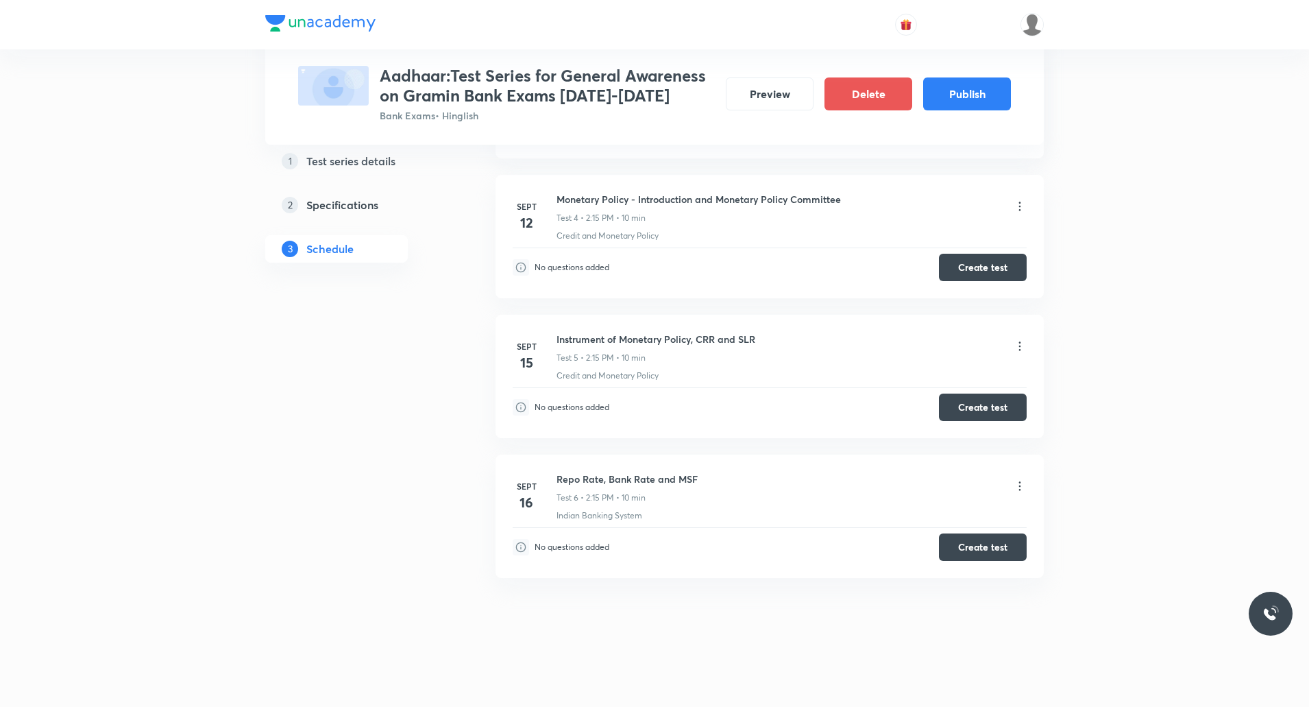
click at [1021, 486] on icon at bounding box center [1020, 486] width 14 height 14
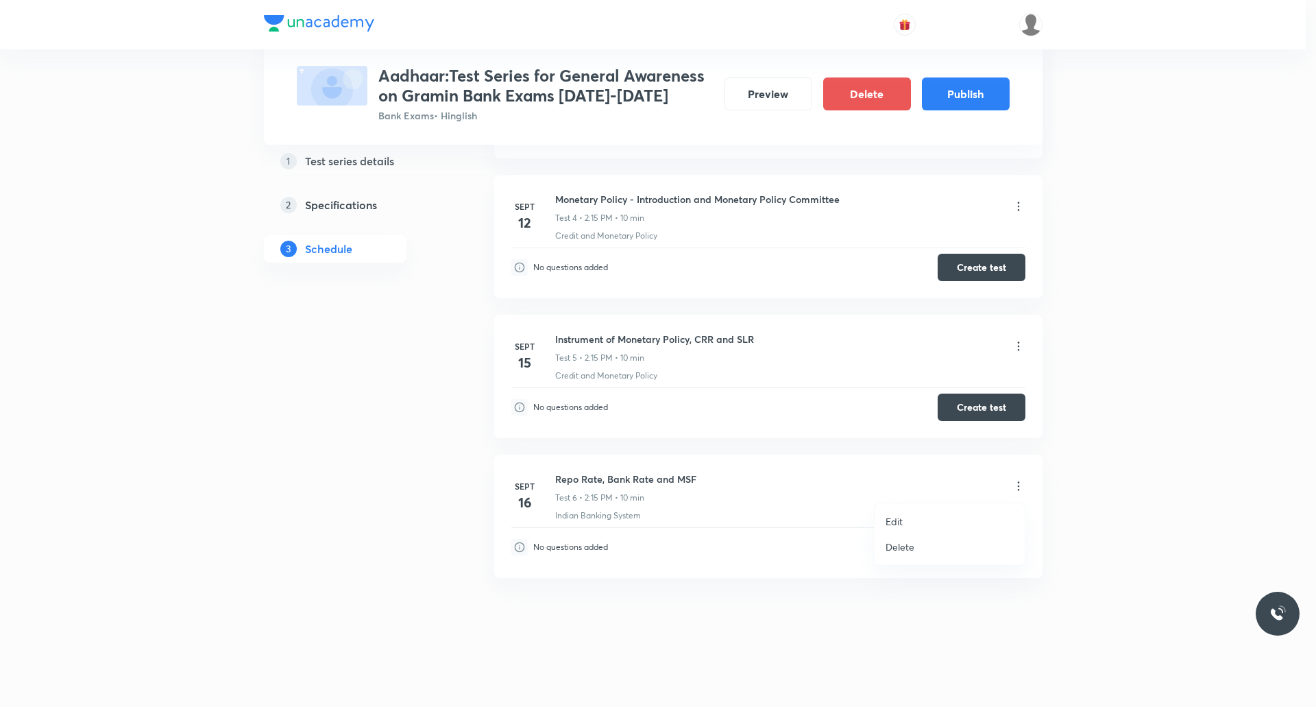
click at [909, 523] on li "Edit" at bounding box center [950, 521] width 150 height 25
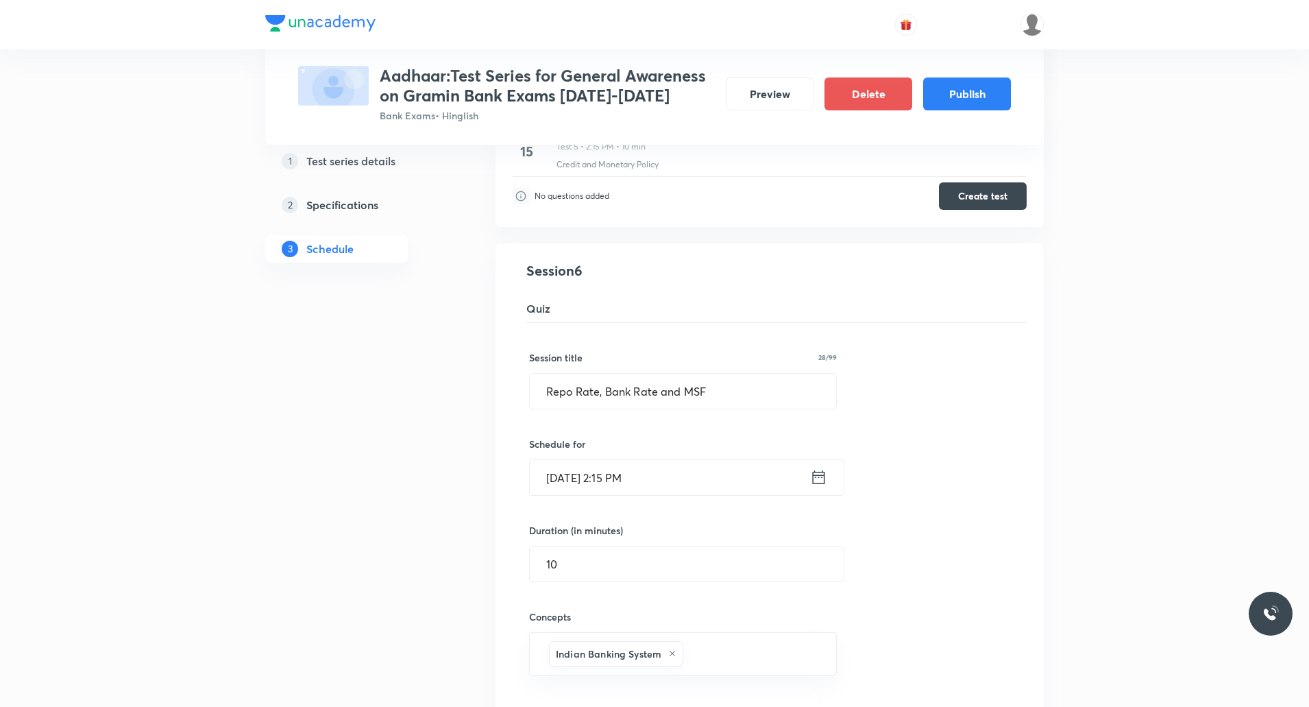
scroll to position [755, 0]
click at [555, 388] on input "Repo Rate, Bank Rate and MSF" at bounding box center [683, 389] width 306 height 35
paste input "Monetary Policy -"
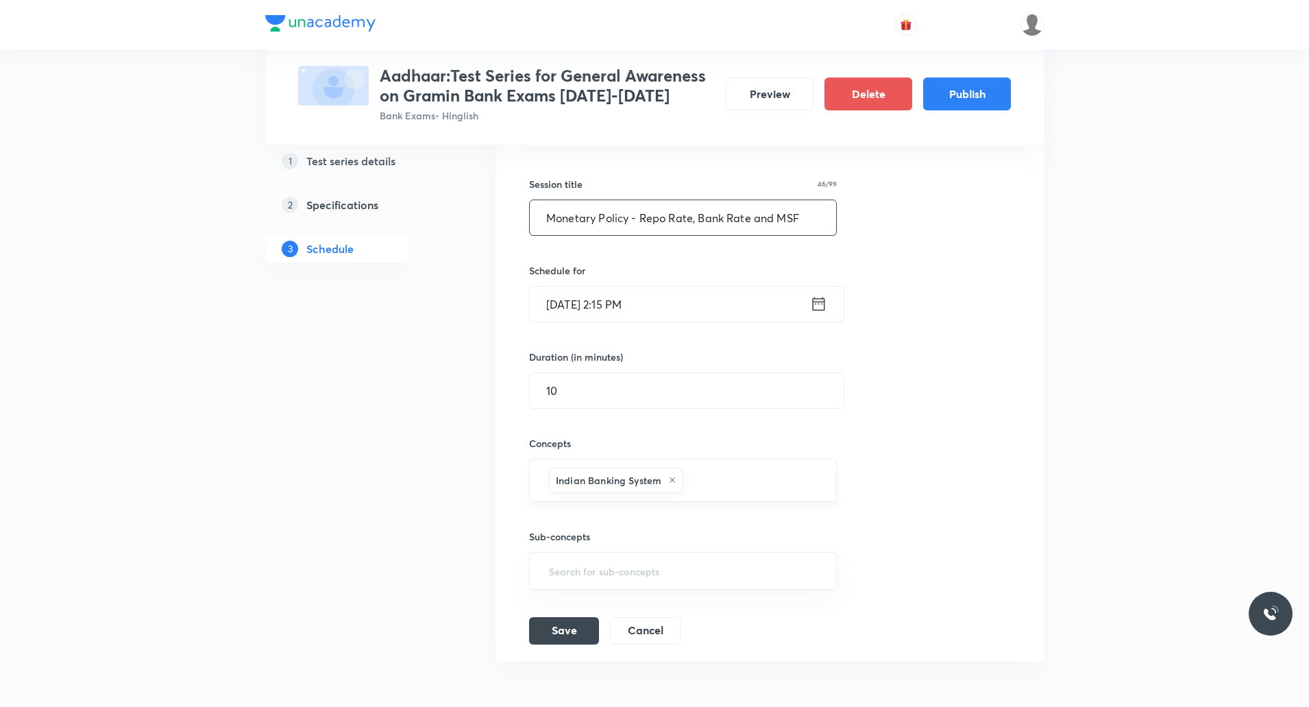
scroll to position [927, 0]
type input "Monetary Policy - Repo Rate, Bank Rate and MSF"
click at [575, 627] on button "Save" at bounding box center [564, 628] width 70 height 27
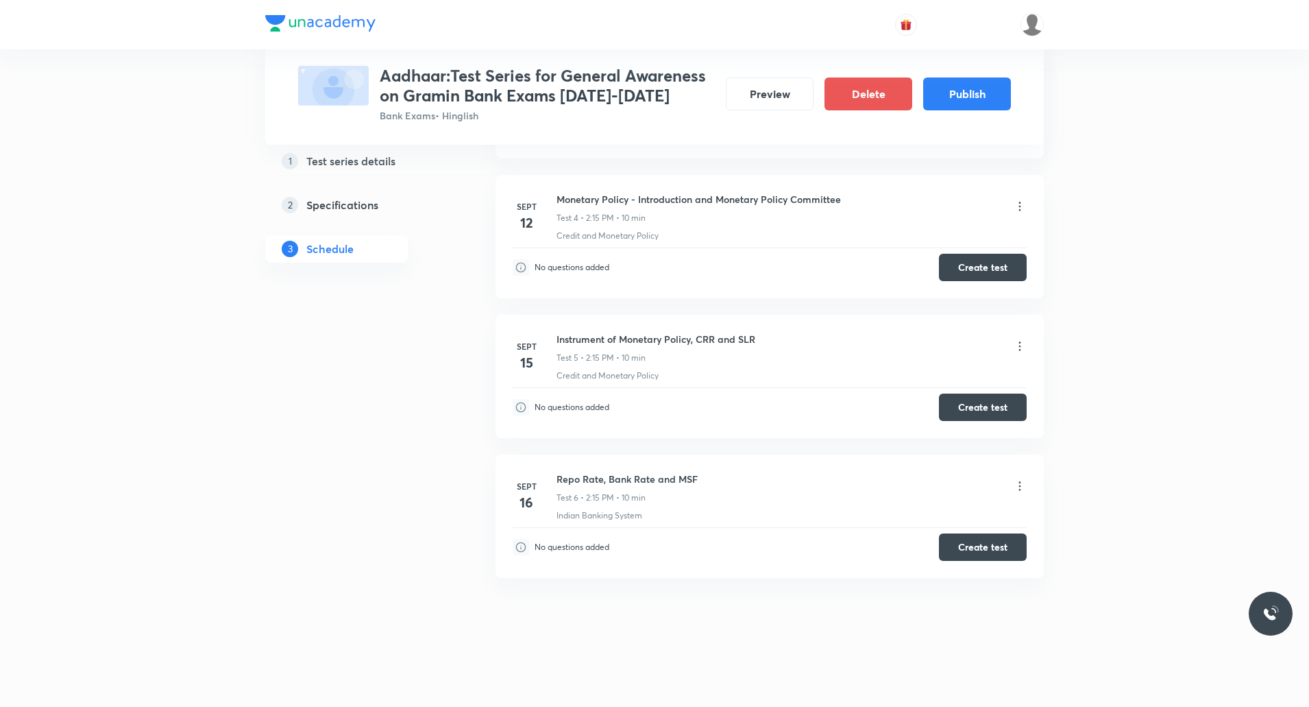
scroll to position [618, 0]
click at [1023, 335] on div "Instrument of Monetary Policy, CRR and SLR Test 5 • 2:15 PM • 10 min" at bounding box center [792, 348] width 470 height 32
click at [1019, 347] on icon at bounding box center [1020, 346] width 14 height 14
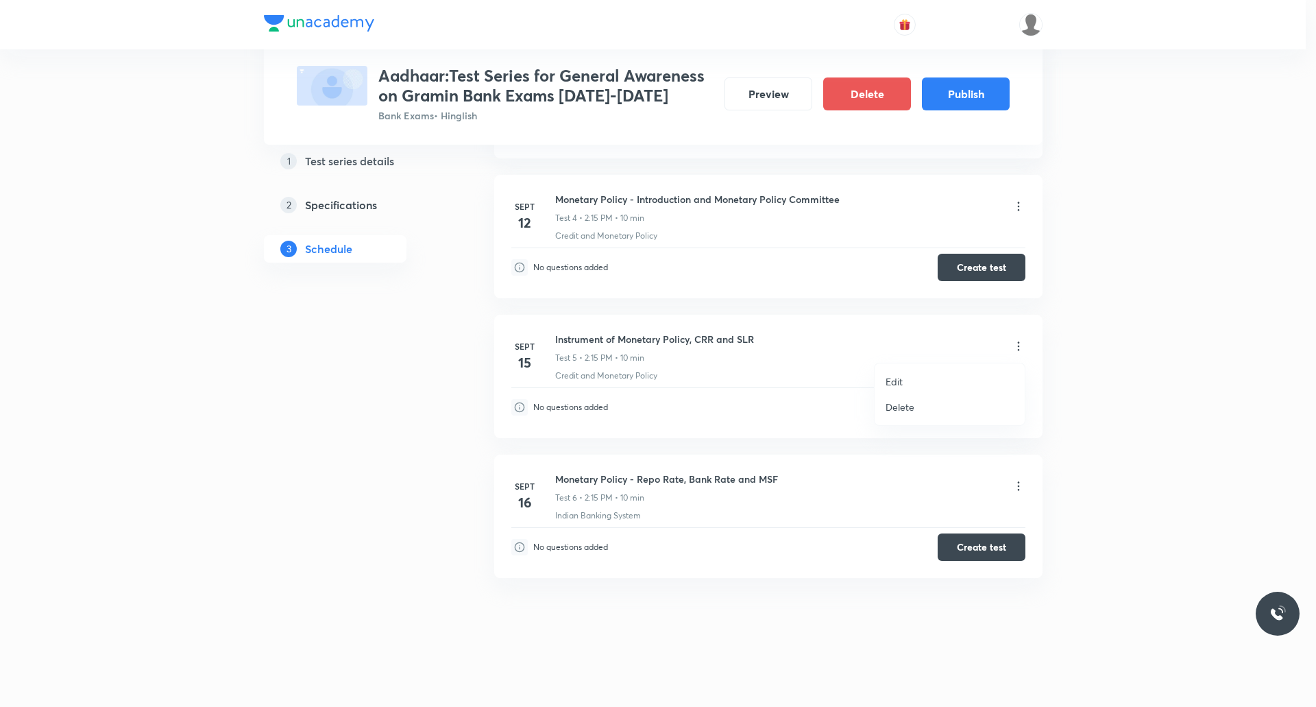
click at [903, 388] on p "Edit" at bounding box center [894, 381] width 17 height 14
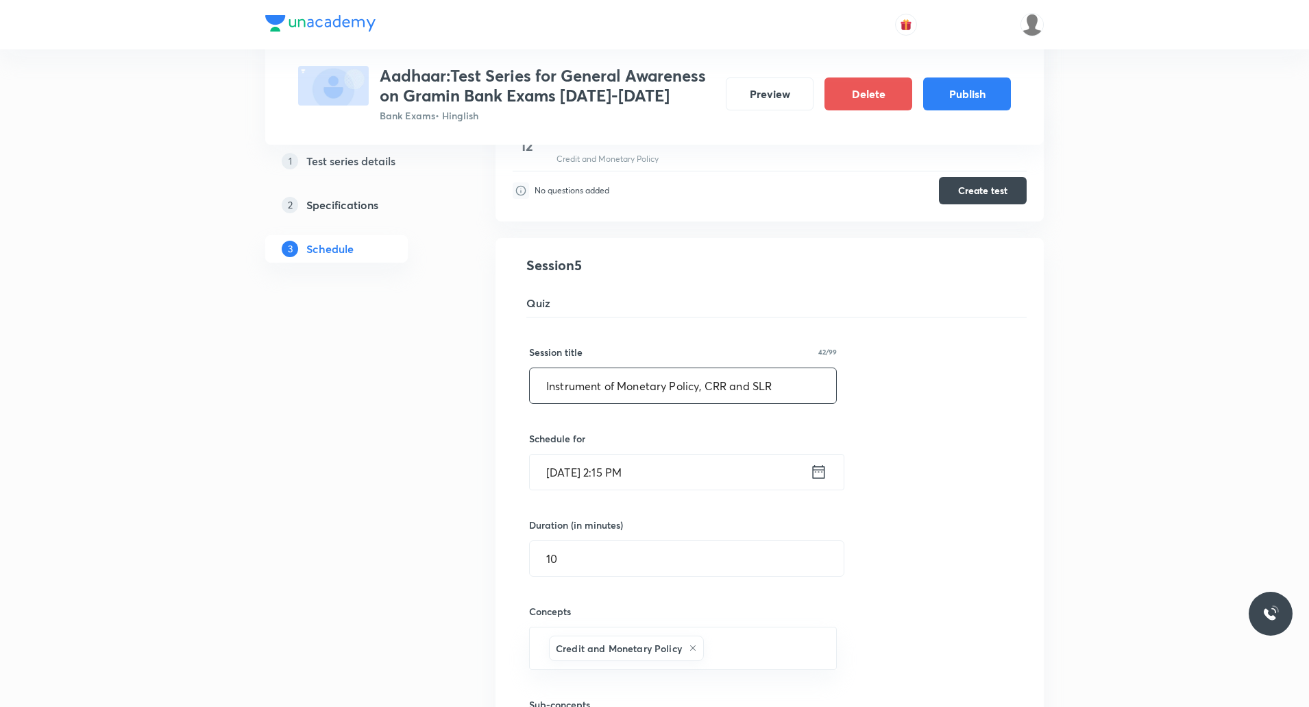
click at [550, 386] on input "Instrument of Monetary Policy, CRR and SLR" at bounding box center [683, 385] width 306 height 35
paste input "Monetary Policy -"
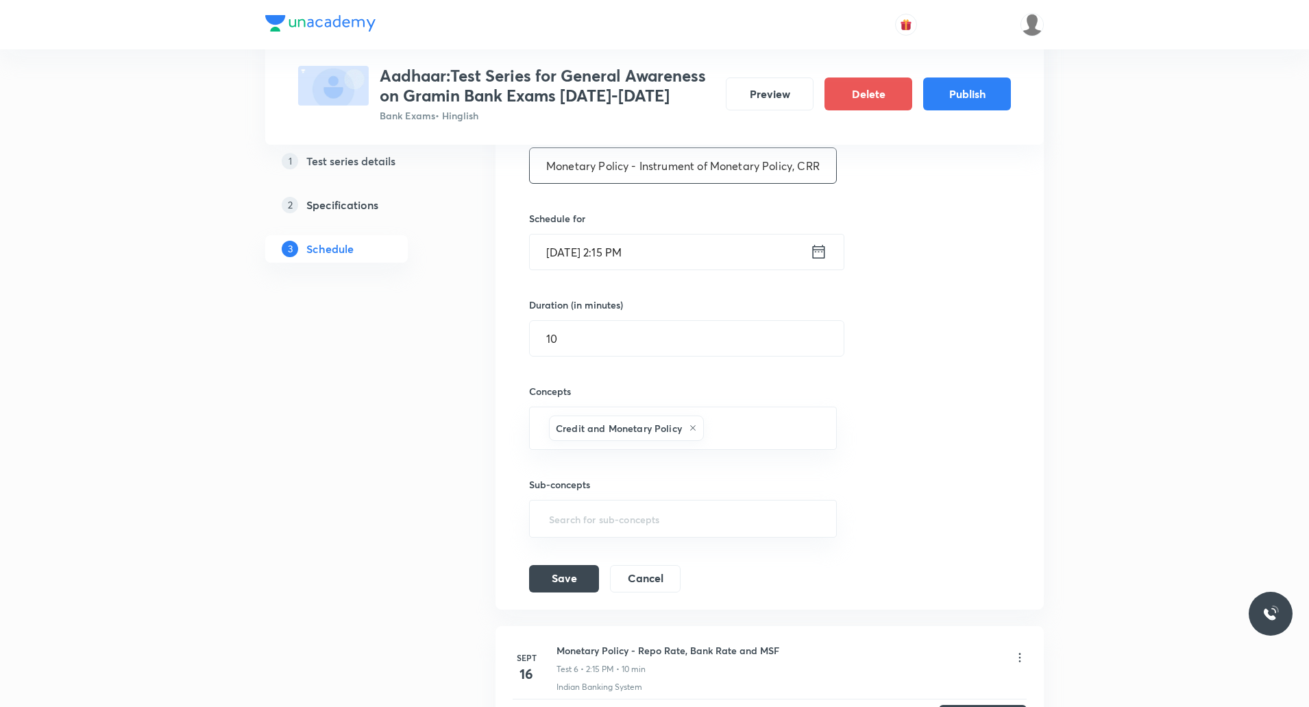
scroll to position [839, 0]
type input "Monetary Policy - Instrument of Monetary Policy, CRR and SLR"
click at [573, 573] on button "Save" at bounding box center [564, 576] width 70 height 27
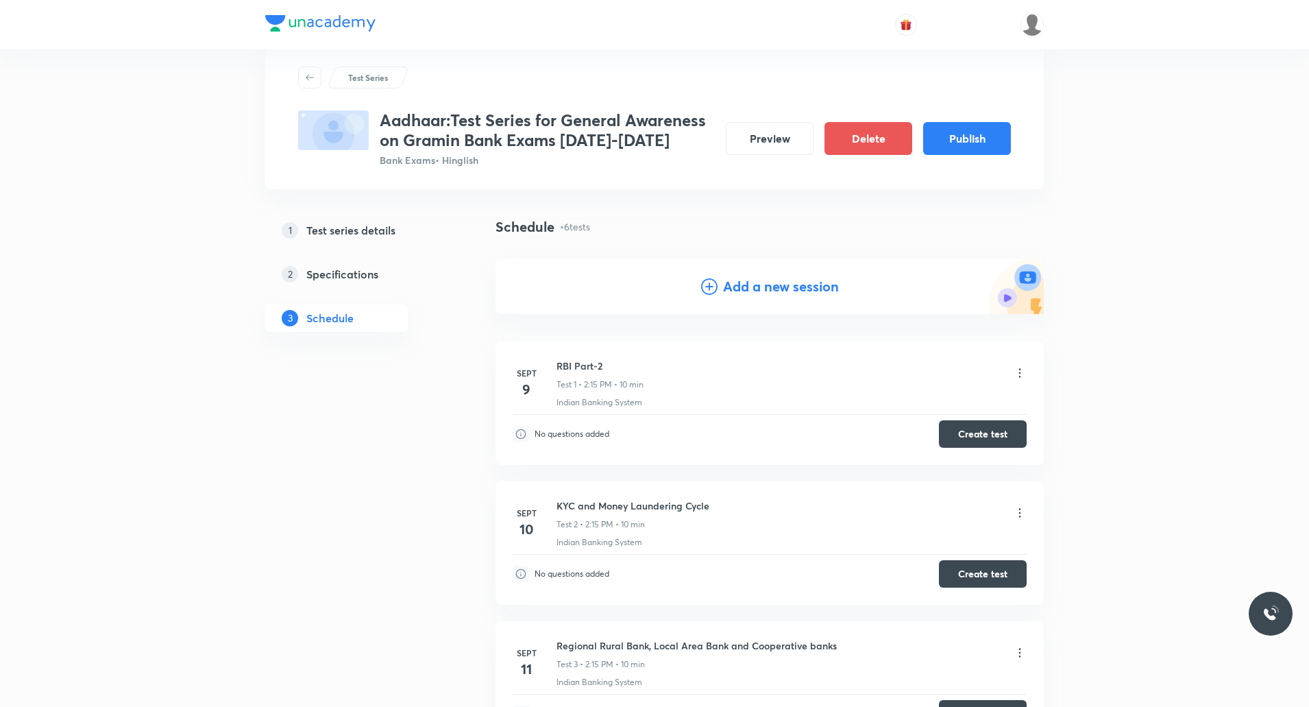
scroll to position [32, 0]
click at [768, 287] on h4 "Add a new session" at bounding box center [781, 287] width 116 height 21
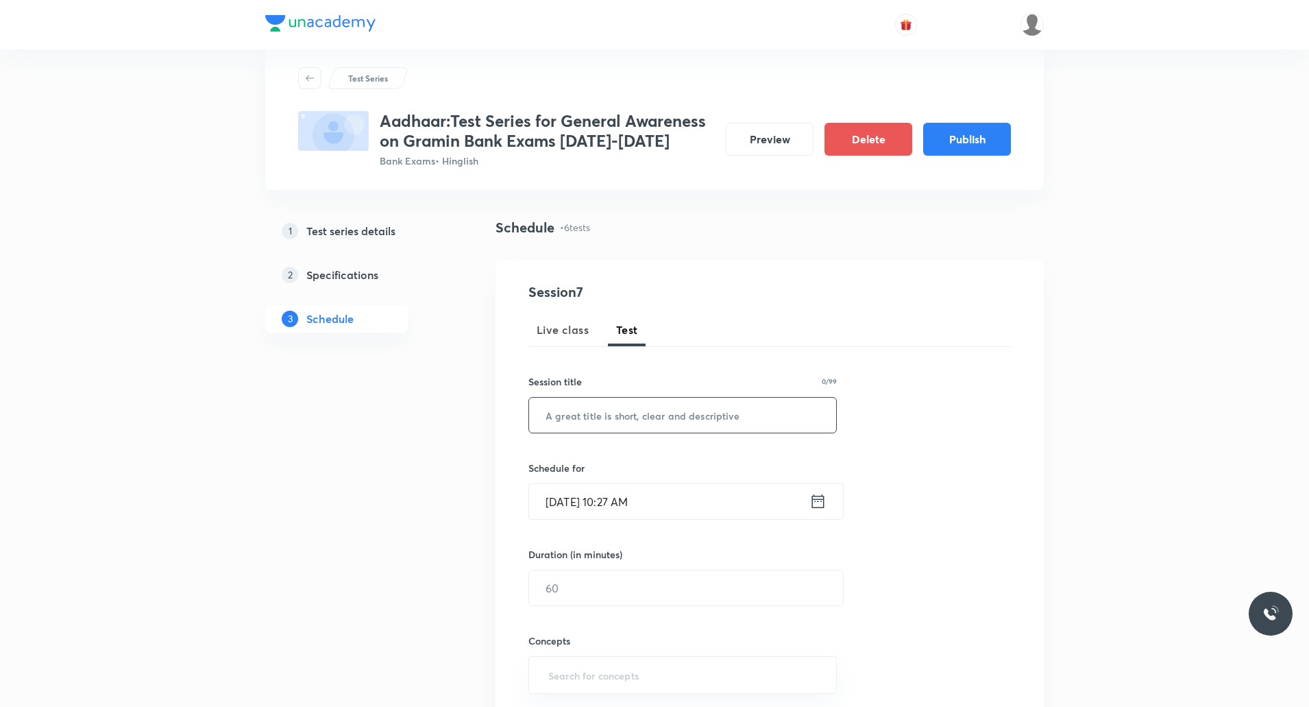
click at [637, 409] on input "text" at bounding box center [682, 415] width 307 height 35
paste input "Monetary Policy - RRR and SDF"
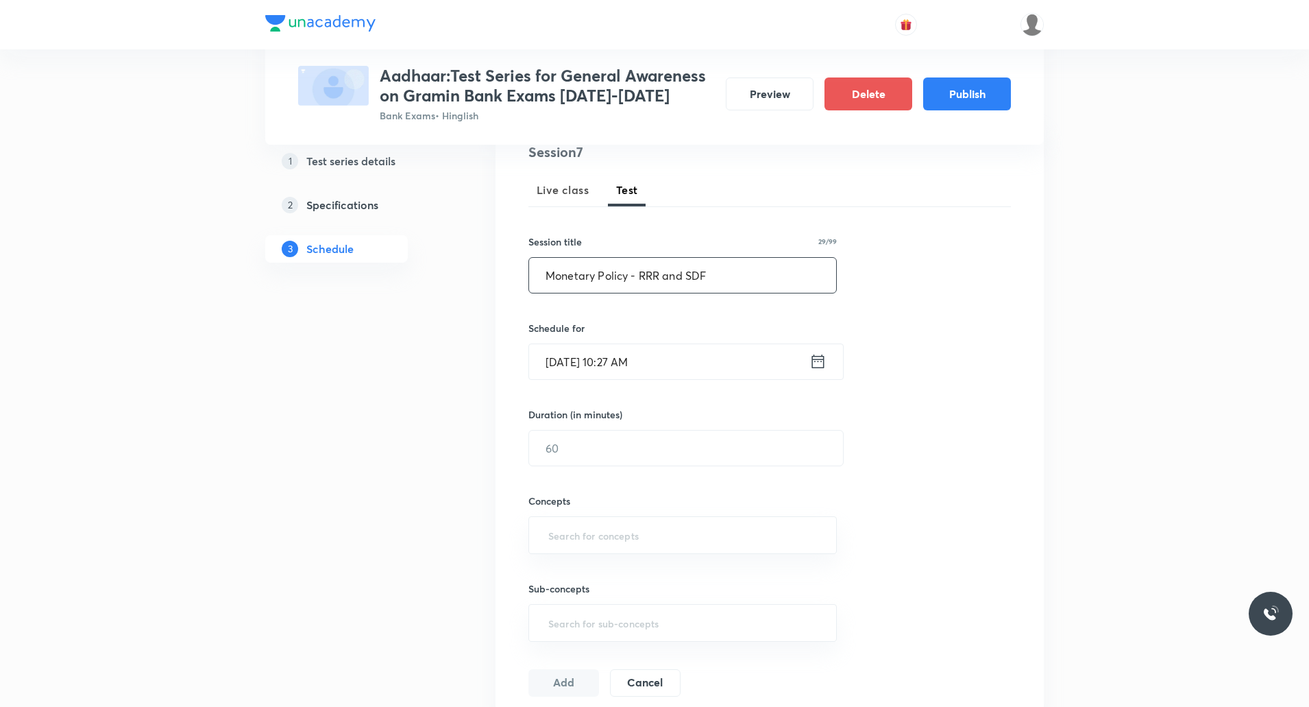
scroll to position [178, 0]
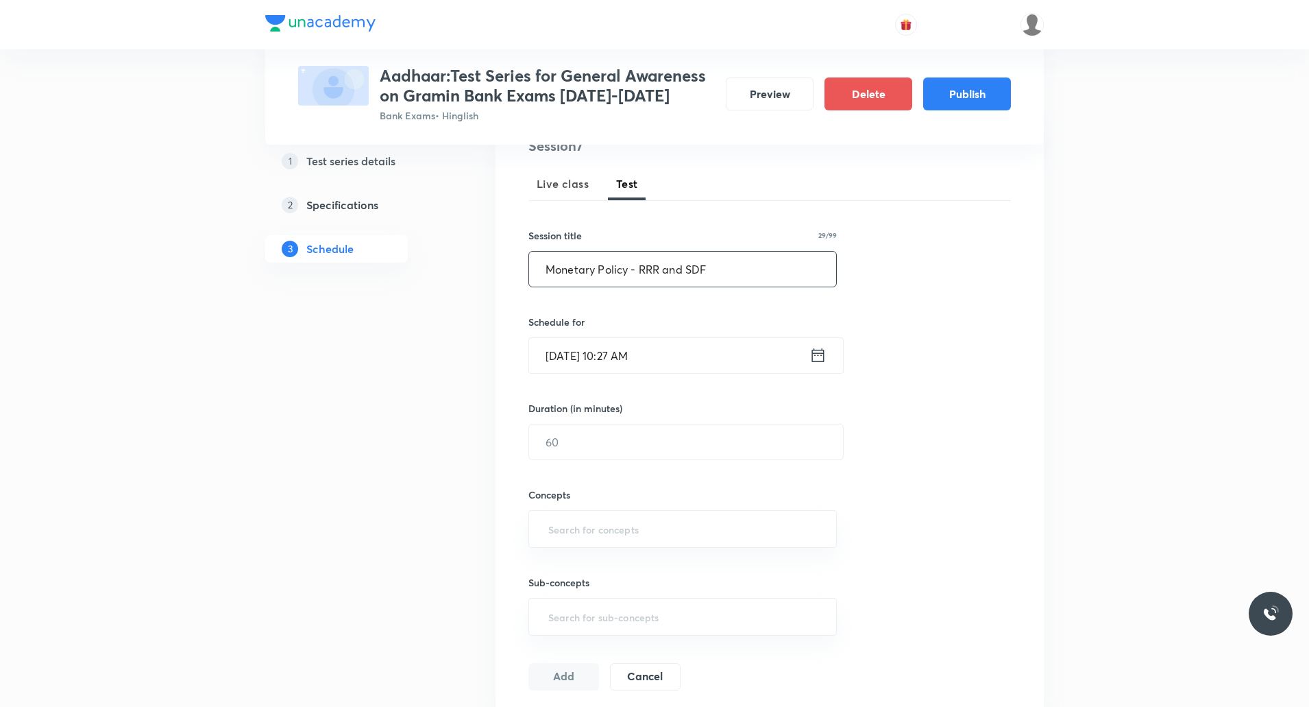
type input "Monetary Policy - RRR and SDF"
click at [609, 366] on input "Sept 5, 2025, 10:27 AM" at bounding box center [669, 355] width 280 height 35
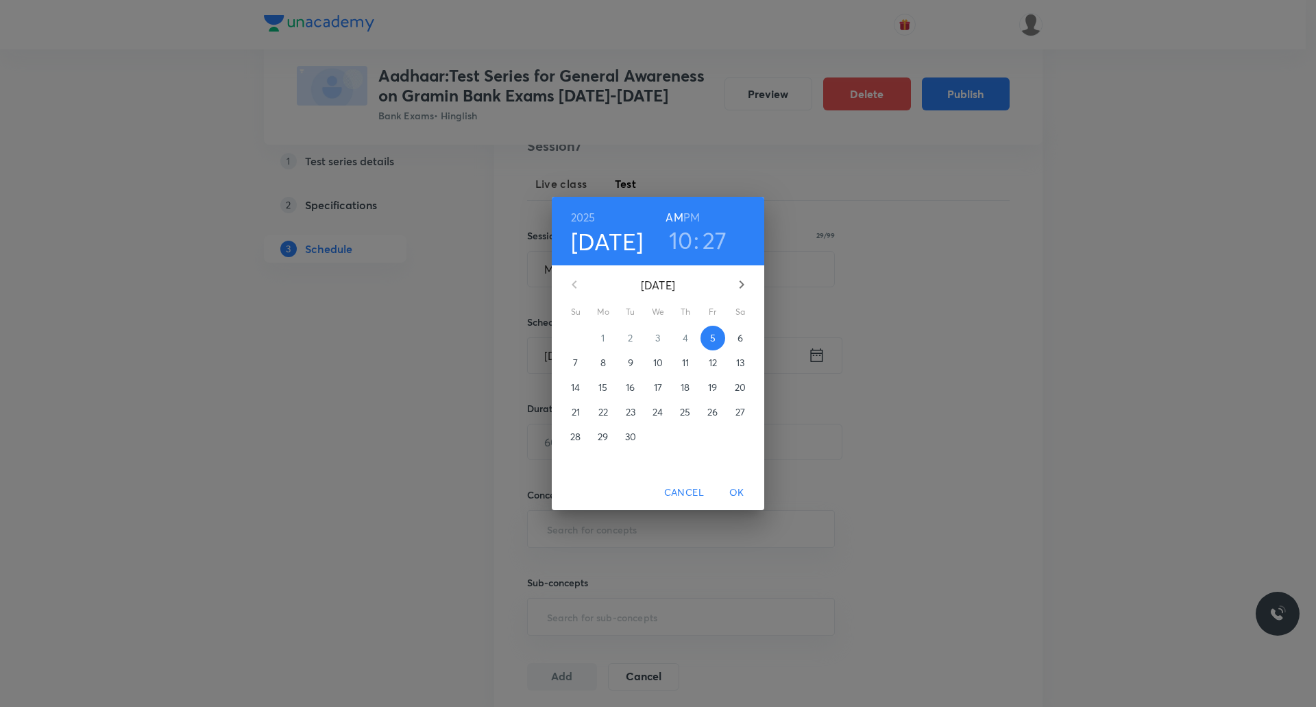
click at [661, 387] on p "17" at bounding box center [658, 387] width 8 height 14
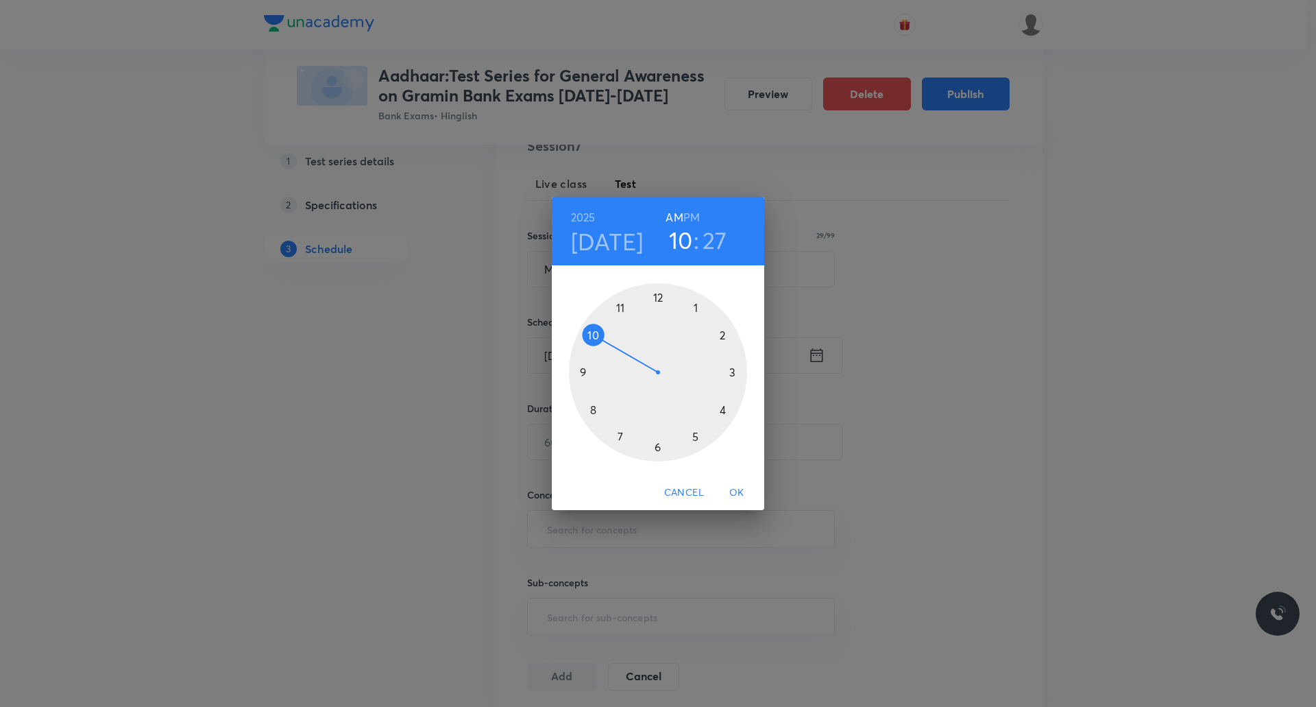
click at [690, 213] on h6 "PM" at bounding box center [691, 217] width 16 height 19
click at [721, 334] on div at bounding box center [658, 372] width 178 height 178
click at [732, 372] on div at bounding box center [658, 372] width 178 height 178
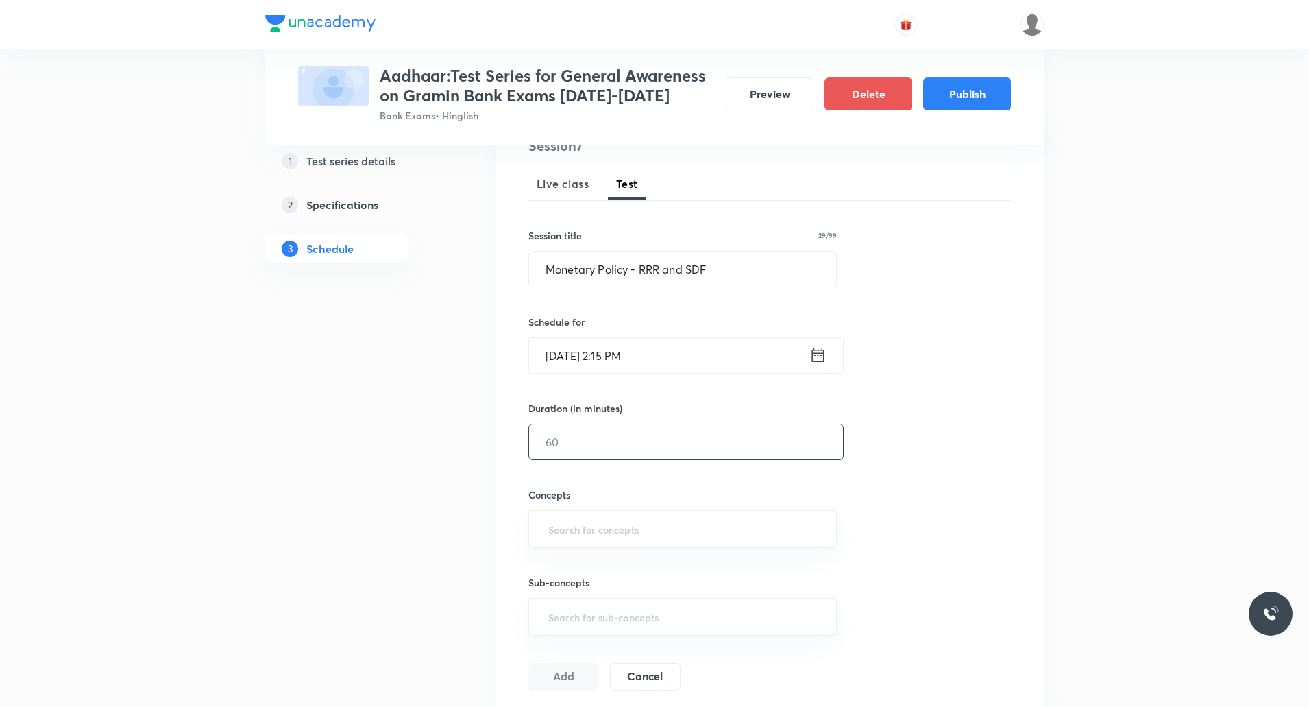
click at [611, 446] on input "text" at bounding box center [686, 441] width 314 height 35
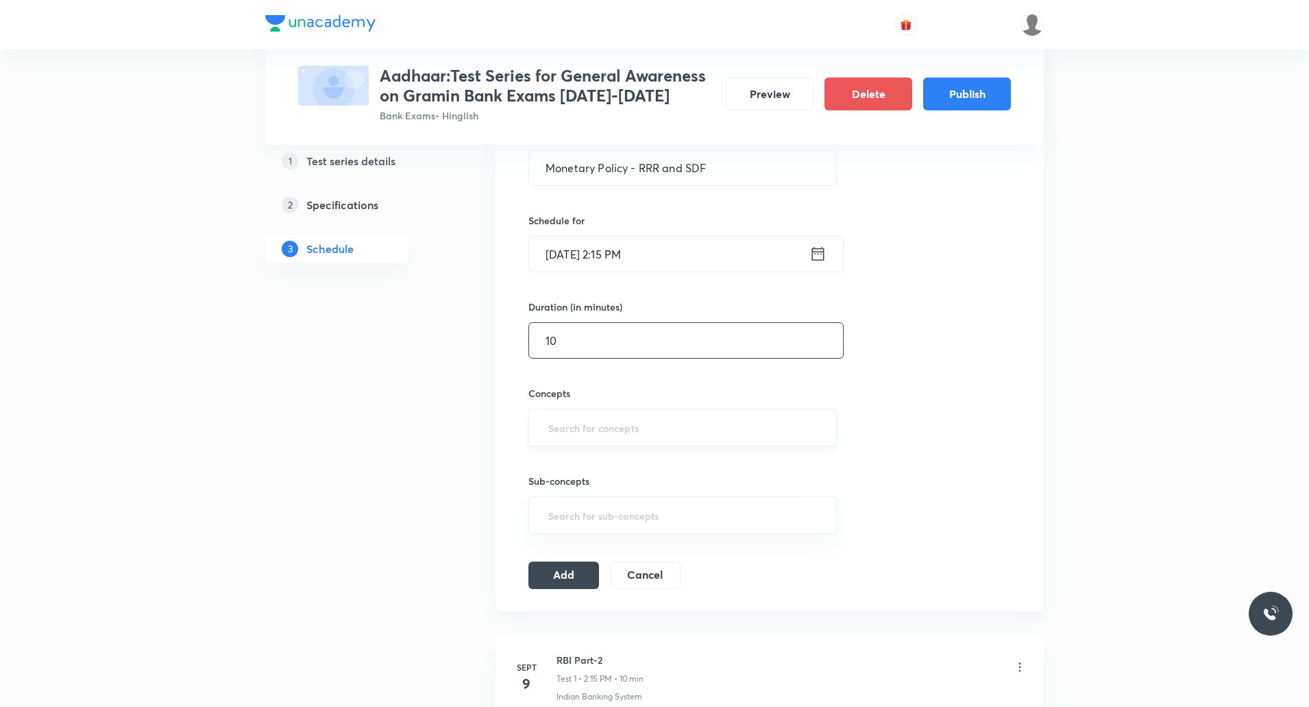
scroll to position [267, 0]
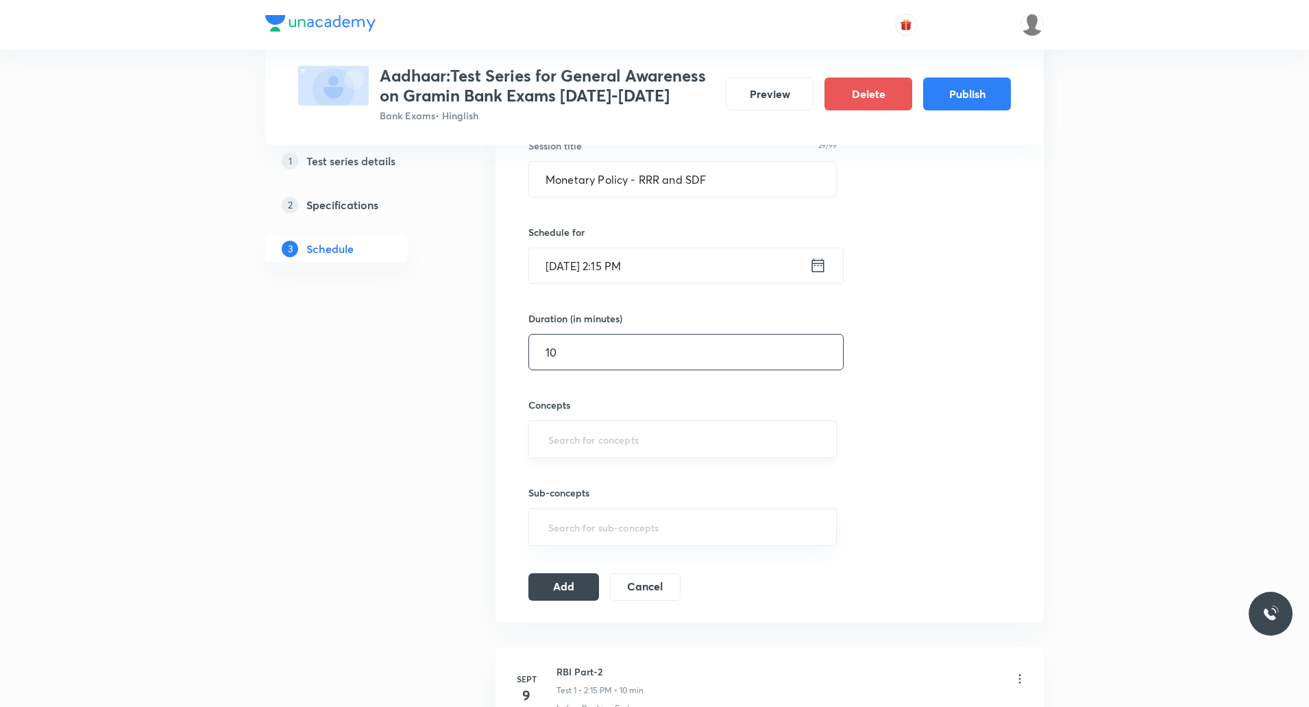
type input "10"
click at [594, 438] on input "text" at bounding box center [683, 438] width 274 height 25
type input "bank"
click at [601, 502] on li "Banking Terms" at bounding box center [682, 503] width 307 height 25
click at [535, 604] on button "Add" at bounding box center [563, 590] width 71 height 27
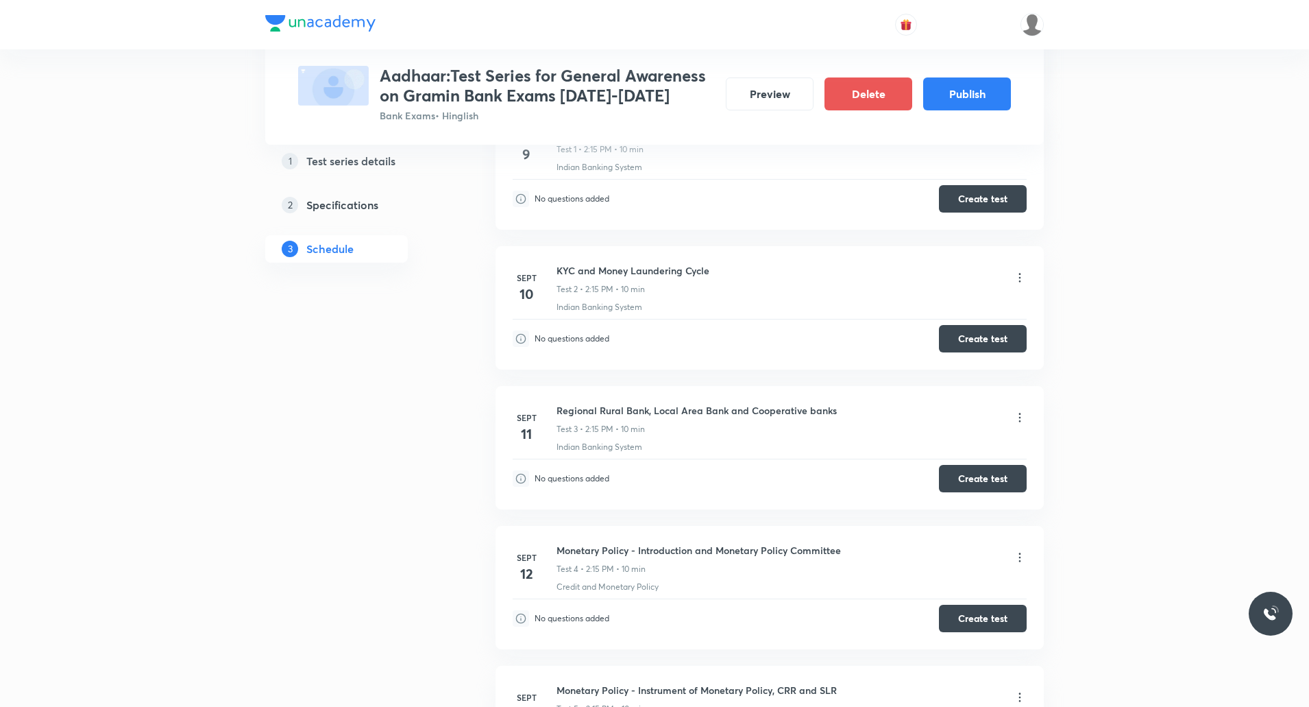
scroll to position [0, 0]
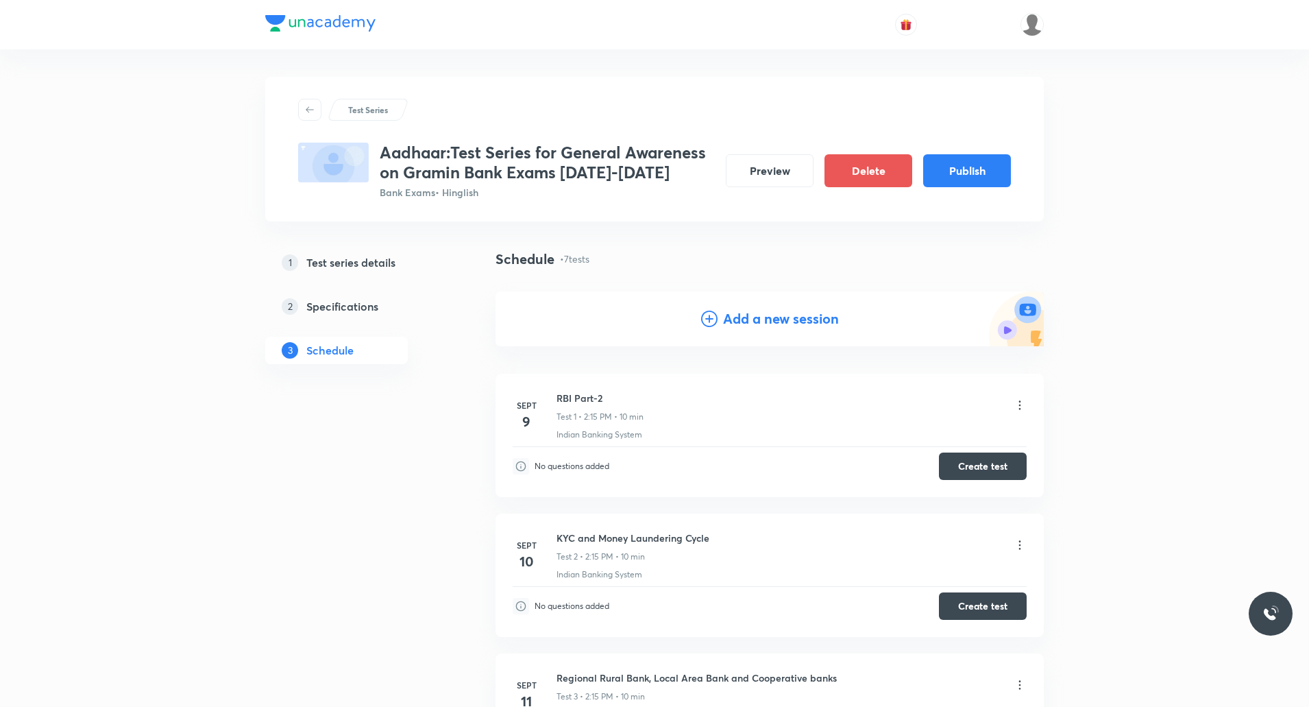
click at [757, 322] on h4 "Add a new session" at bounding box center [781, 318] width 116 height 21
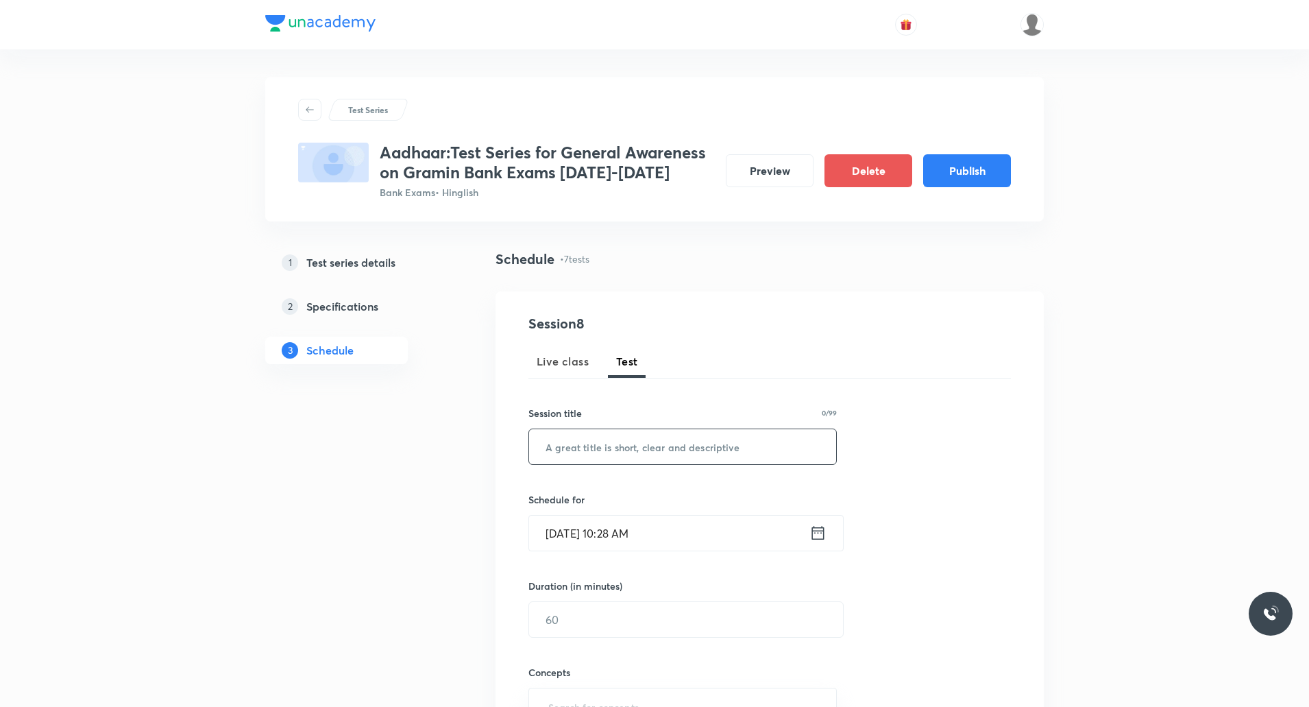
click at [624, 445] on input "text" at bounding box center [682, 446] width 307 height 35
paste input "Monetary Policy - Open Market Operation"
type input "Monetary Policy - Open Market Operation"
click at [613, 542] on input "Sept 5, 2025, 10:28 AM" at bounding box center [669, 532] width 280 height 35
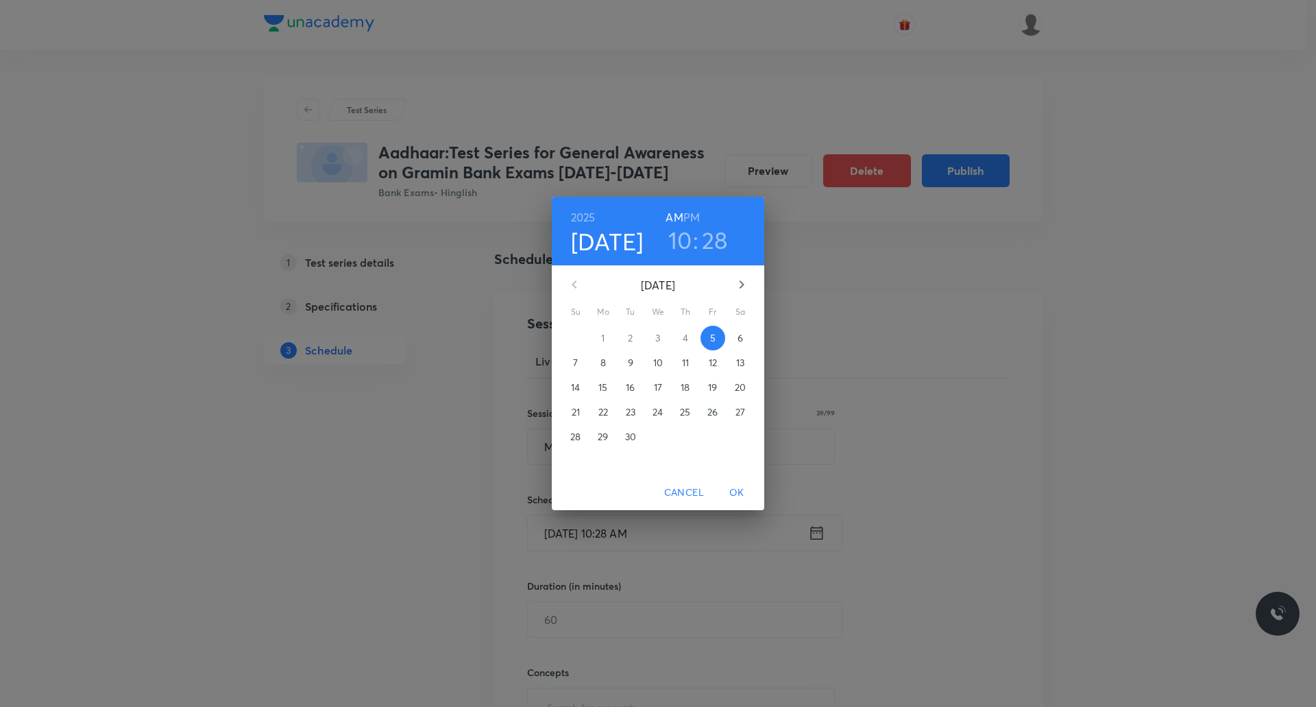
click at [689, 218] on h6 "PM" at bounding box center [691, 217] width 16 height 19
click at [685, 392] on p "18" at bounding box center [685, 387] width 9 height 14
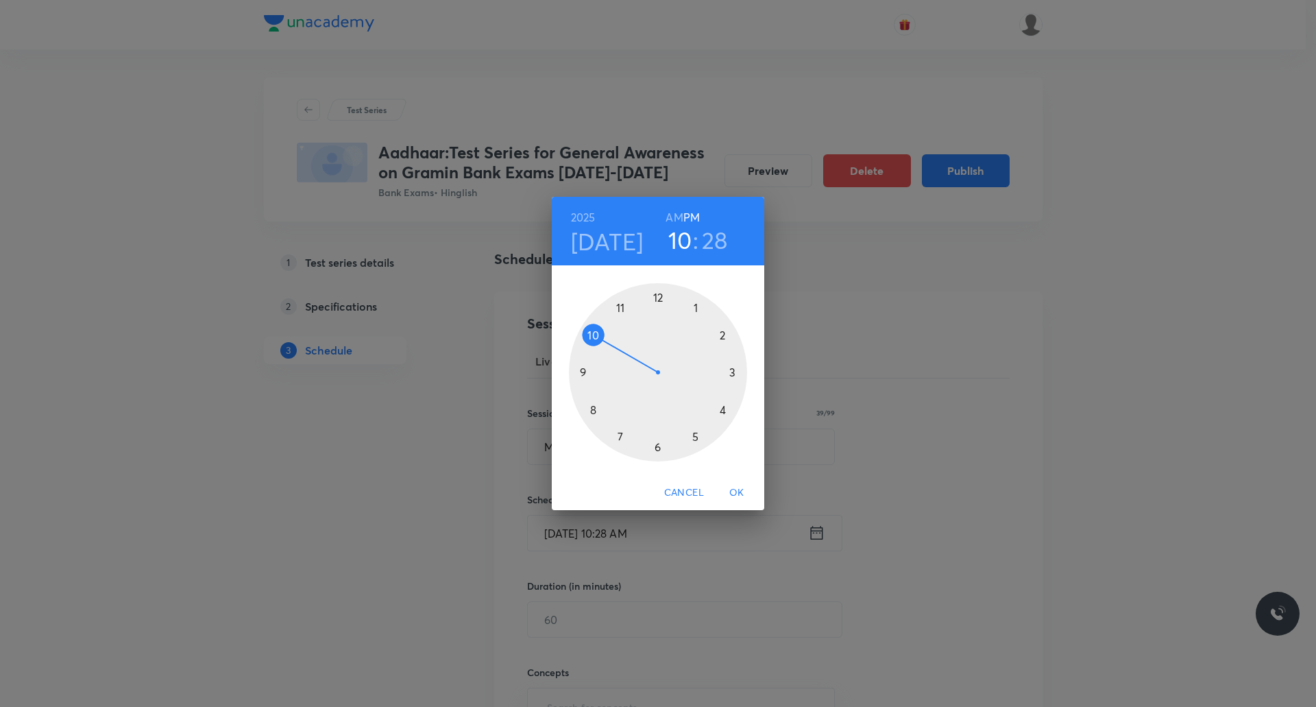
click at [698, 216] on h6 "PM" at bounding box center [691, 217] width 16 height 19
click at [719, 338] on div at bounding box center [658, 372] width 178 height 178
click at [732, 373] on div at bounding box center [658, 372] width 178 height 178
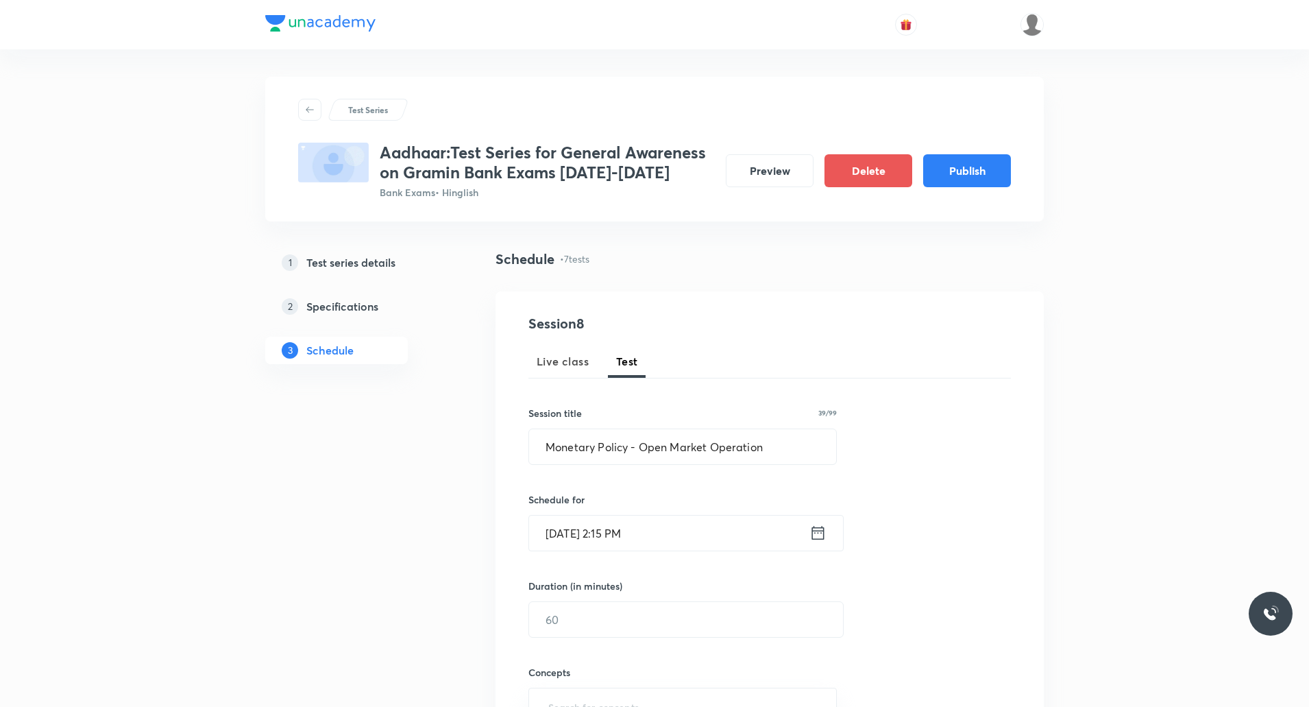
scroll to position [163, 0]
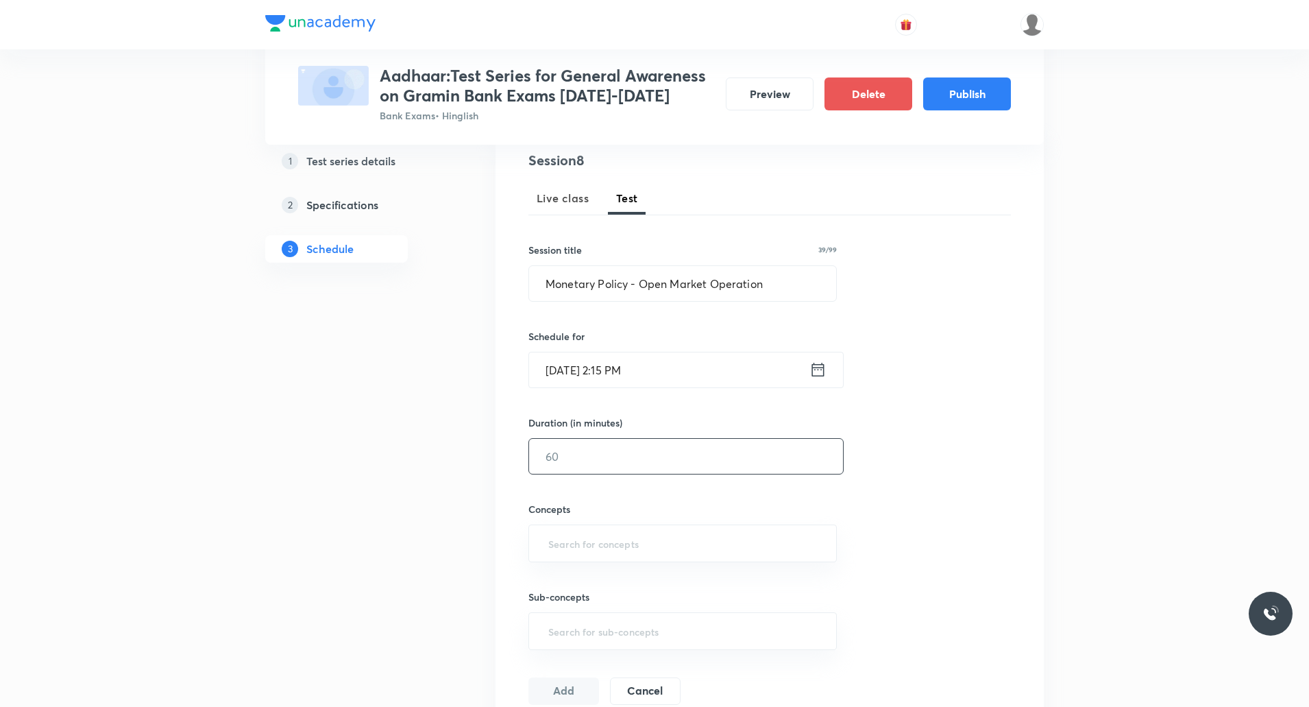
click at [579, 458] on input "text" at bounding box center [686, 456] width 314 height 35
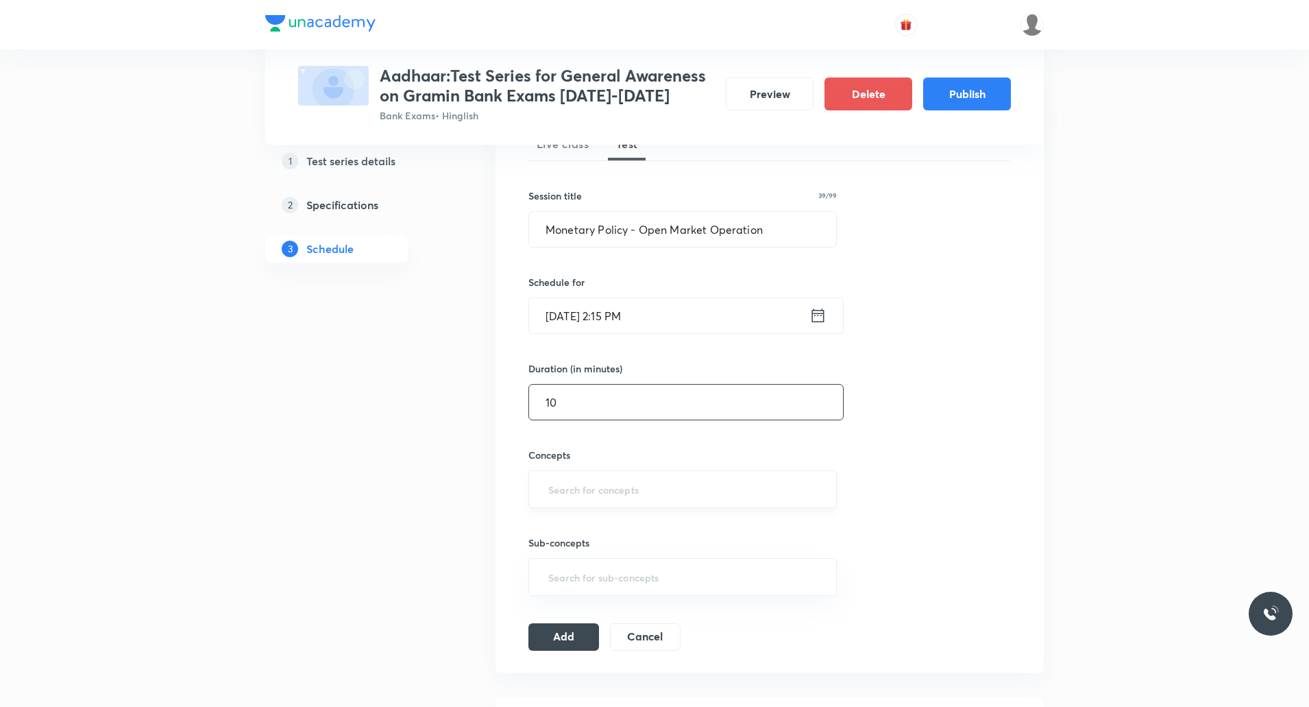
type input "10"
click at [570, 481] on input "text" at bounding box center [683, 488] width 274 height 25
type input "Mon"
click at [591, 522] on li "Credit and Monetary Policy" at bounding box center [682, 528] width 307 height 25
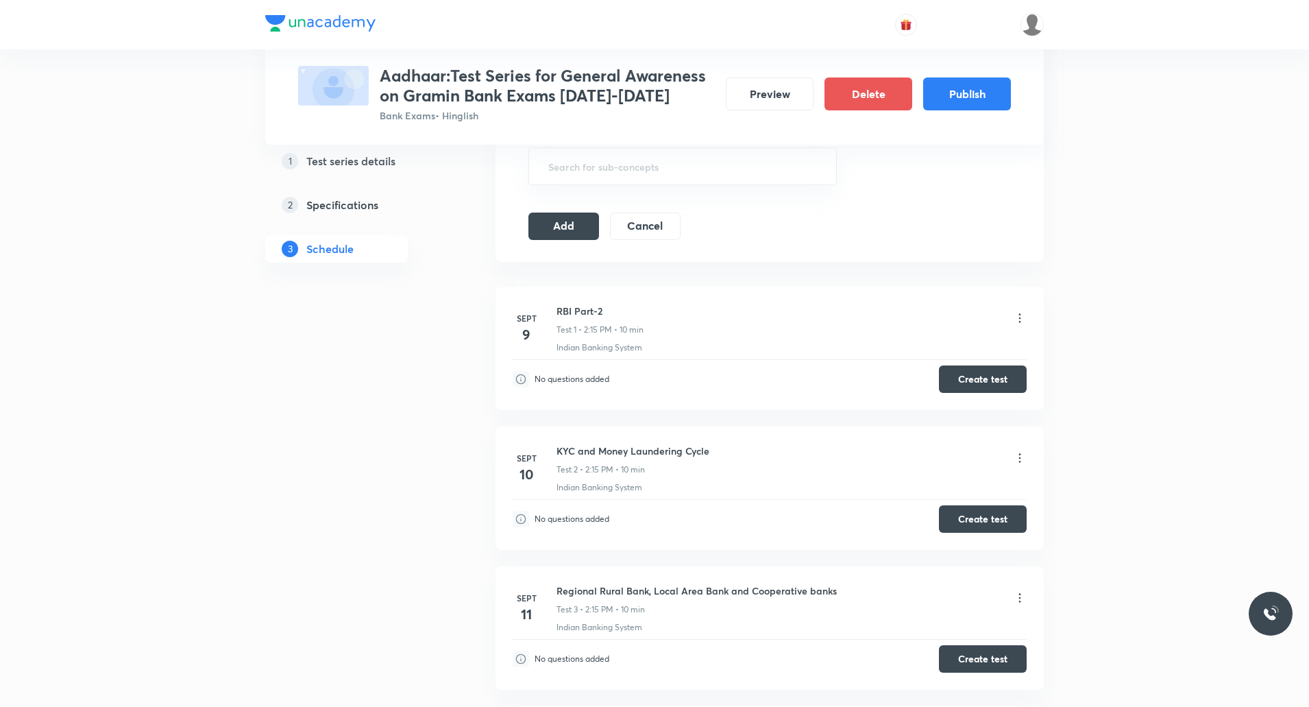
scroll to position [664, 0]
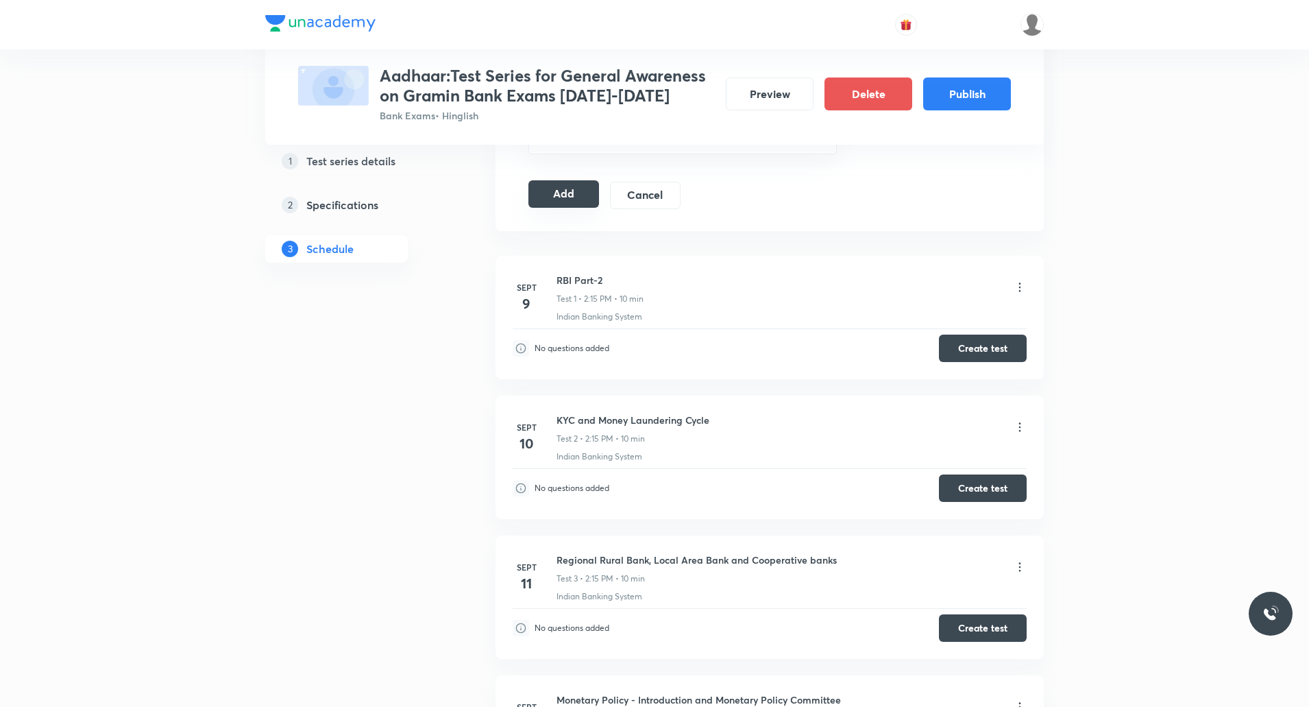
click at [554, 203] on button "Add" at bounding box center [563, 193] width 71 height 27
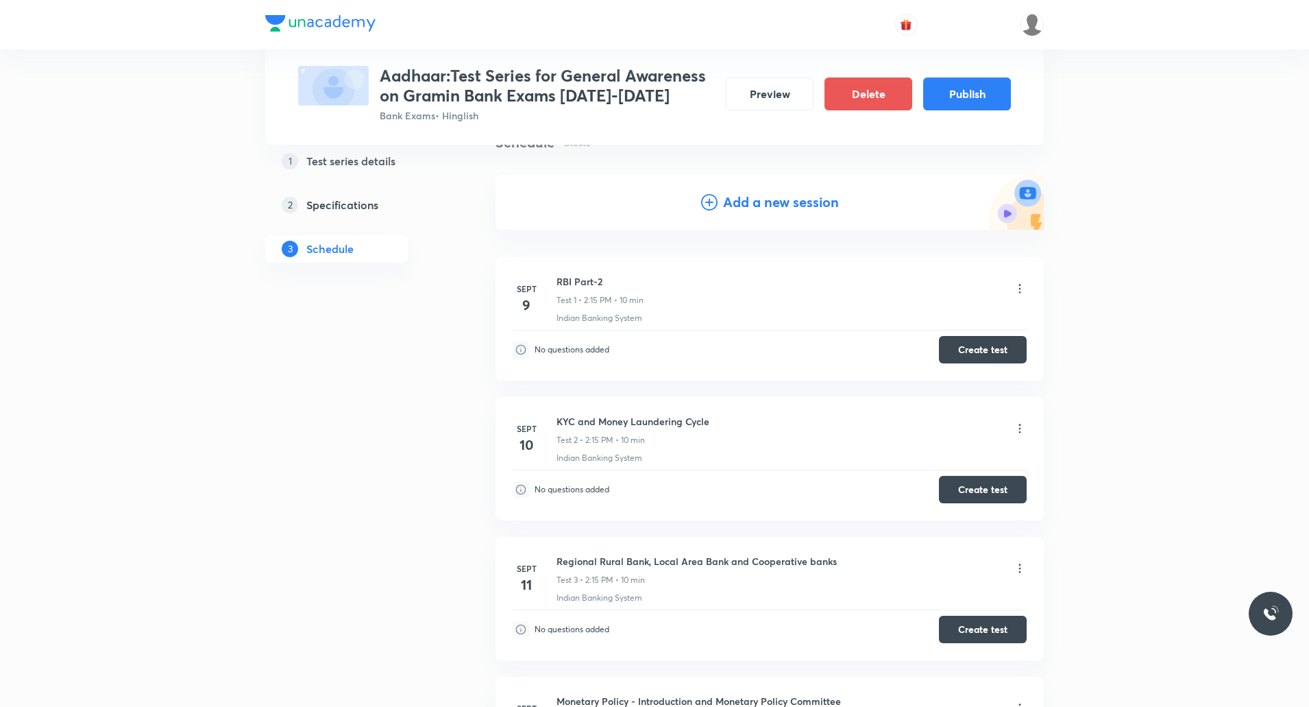
scroll to position [82, 0]
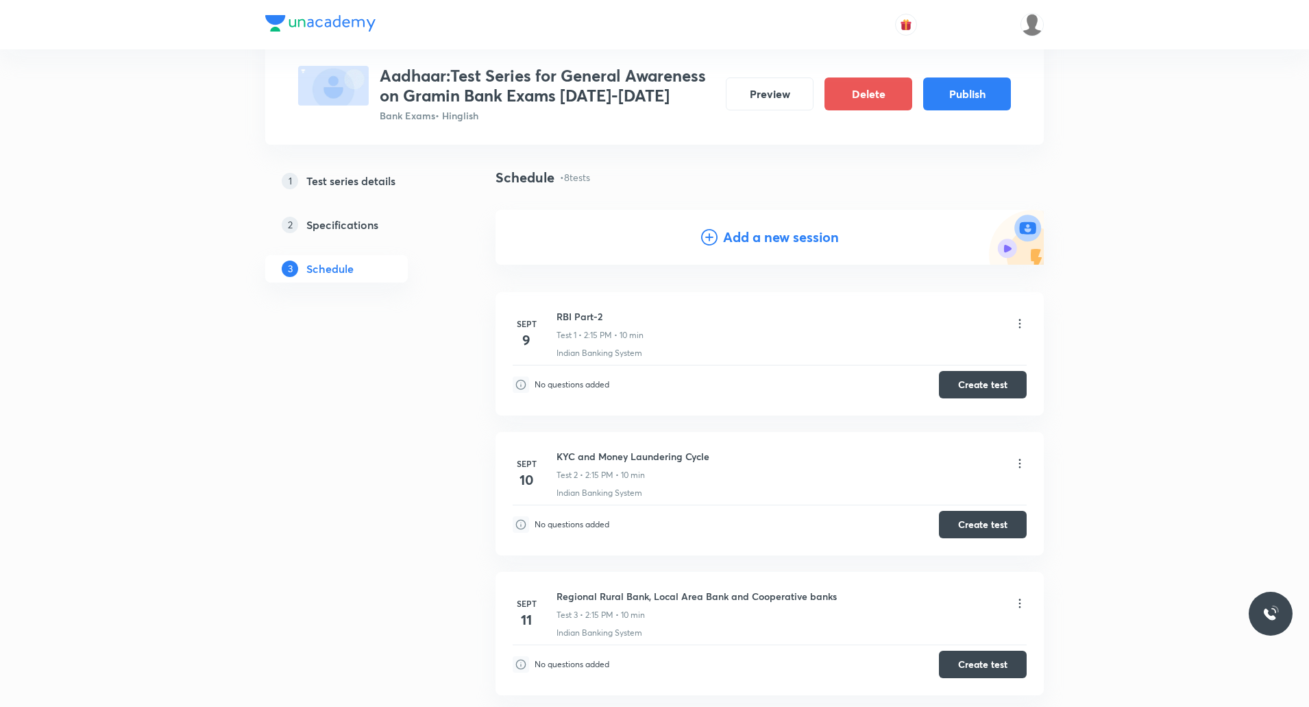
click at [791, 232] on h4 "Add a new session" at bounding box center [781, 237] width 116 height 21
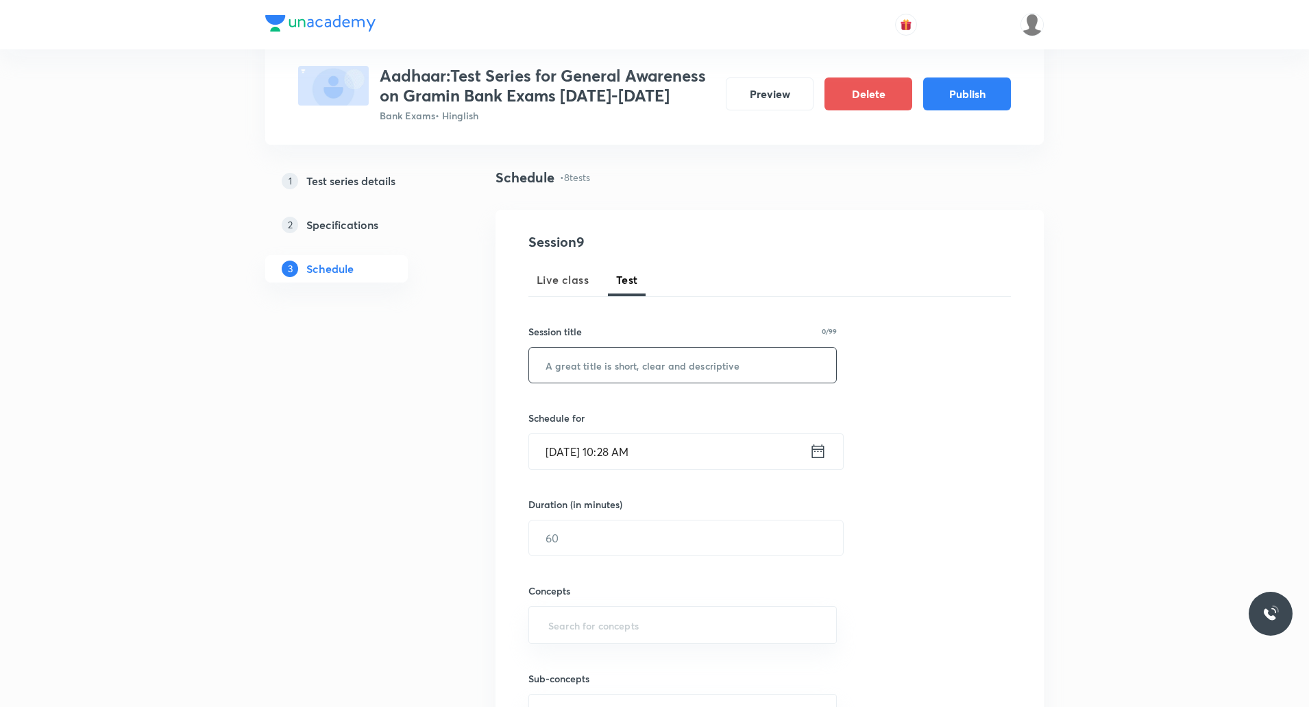
click at [629, 378] on input "text" at bounding box center [682, 365] width 307 height 35
paste input "Inflation Part-1"
type input "Inflation Part-1"
click at [630, 446] on input "Sept 5, 2025, 10:28 AM" at bounding box center [669, 451] width 280 height 35
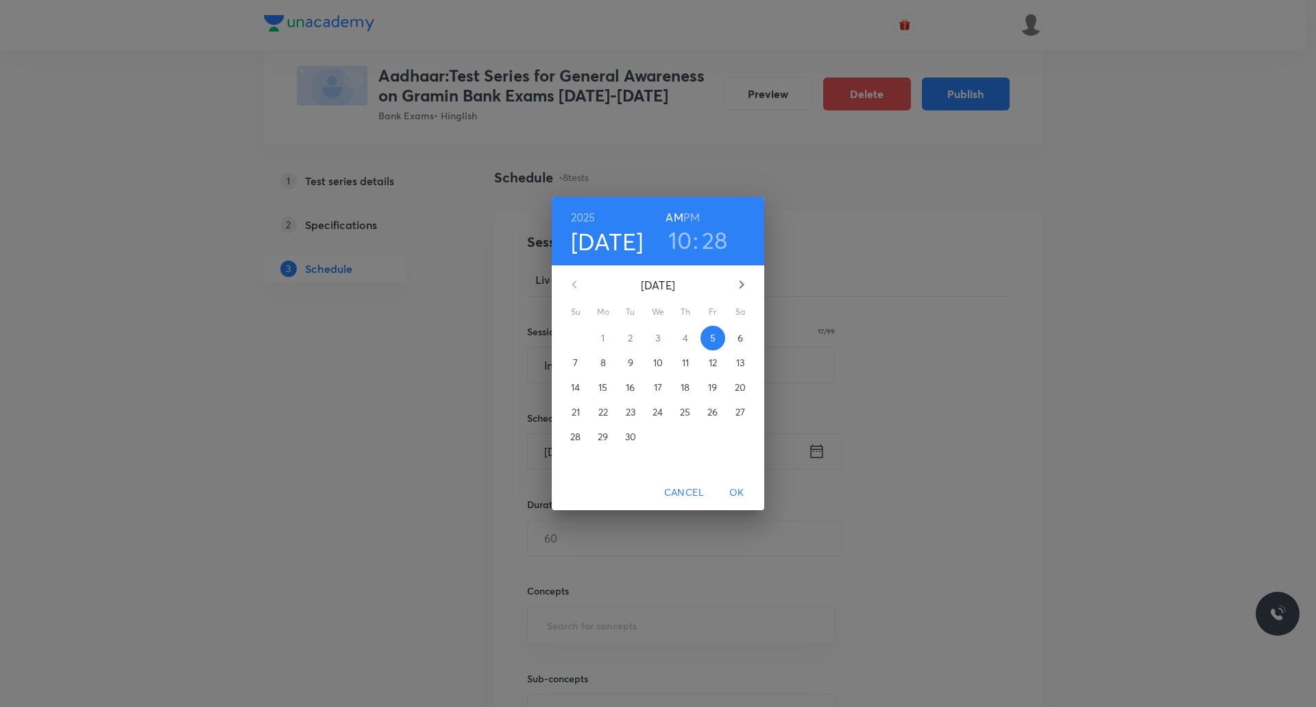
click at [698, 215] on h6 "PM" at bounding box center [691, 217] width 16 height 19
click at [715, 383] on p "19" at bounding box center [712, 387] width 9 height 14
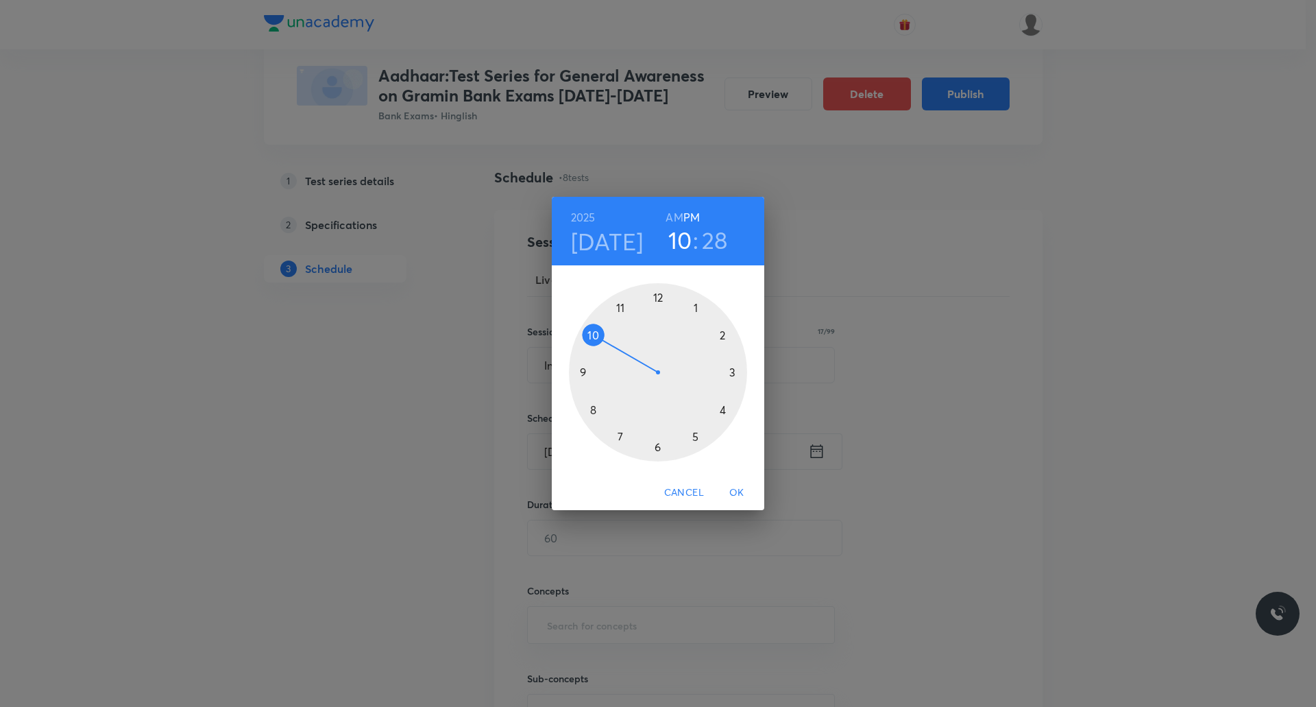
click at [692, 210] on h6 "PM" at bounding box center [691, 217] width 16 height 19
click at [722, 337] on div at bounding box center [658, 372] width 178 height 178
click at [734, 372] on div at bounding box center [658, 372] width 178 height 178
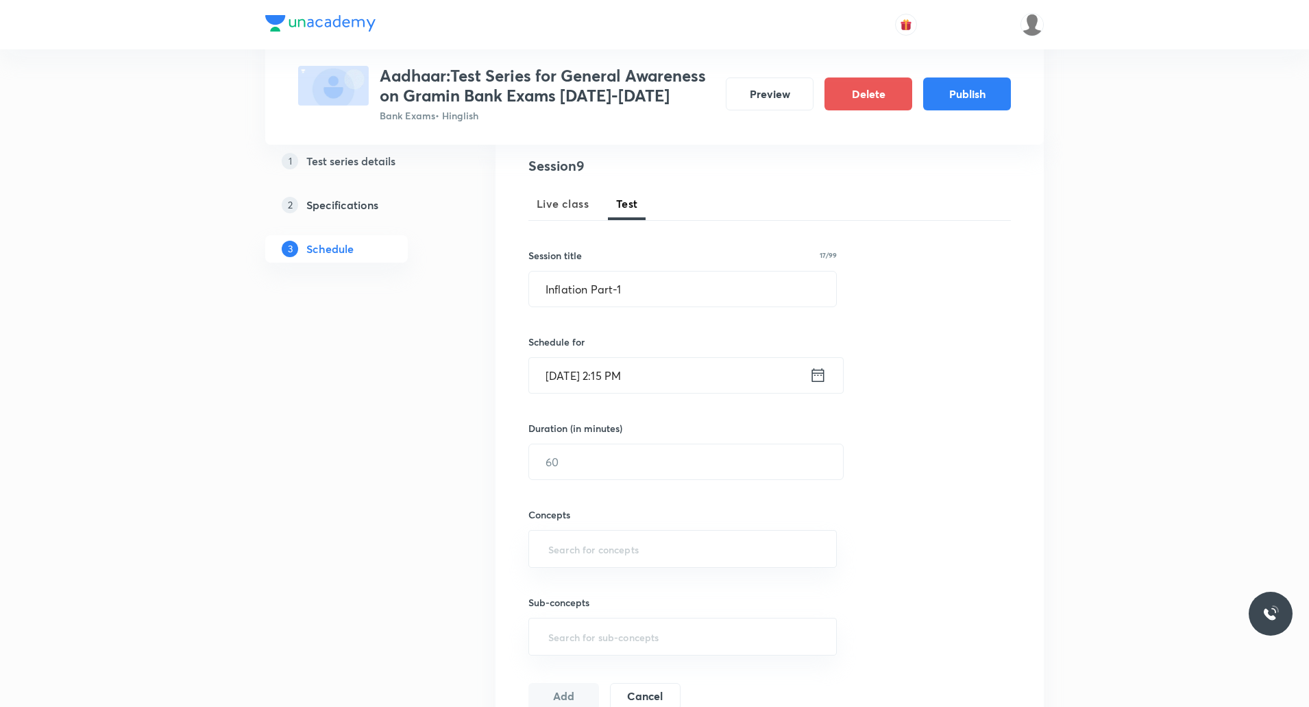
scroll to position [174, 0]
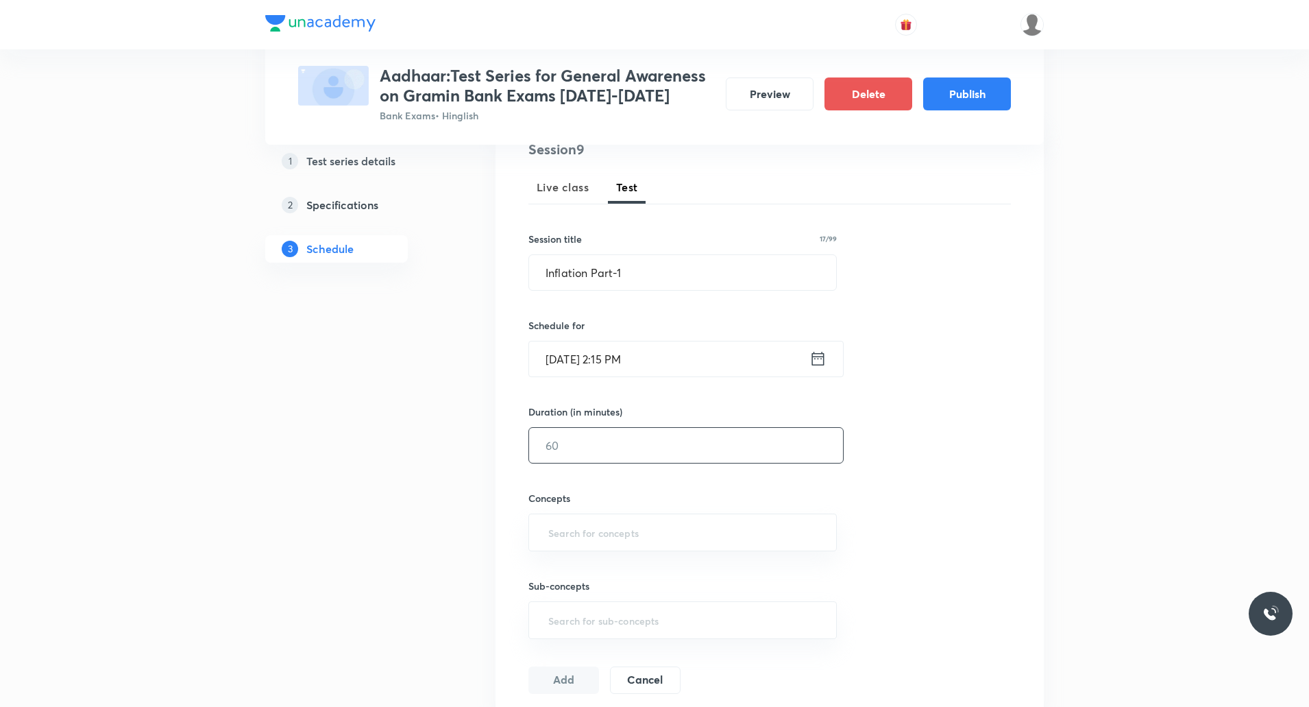
click at [597, 461] on input "text" at bounding box center [686, 445] width 314 height 35
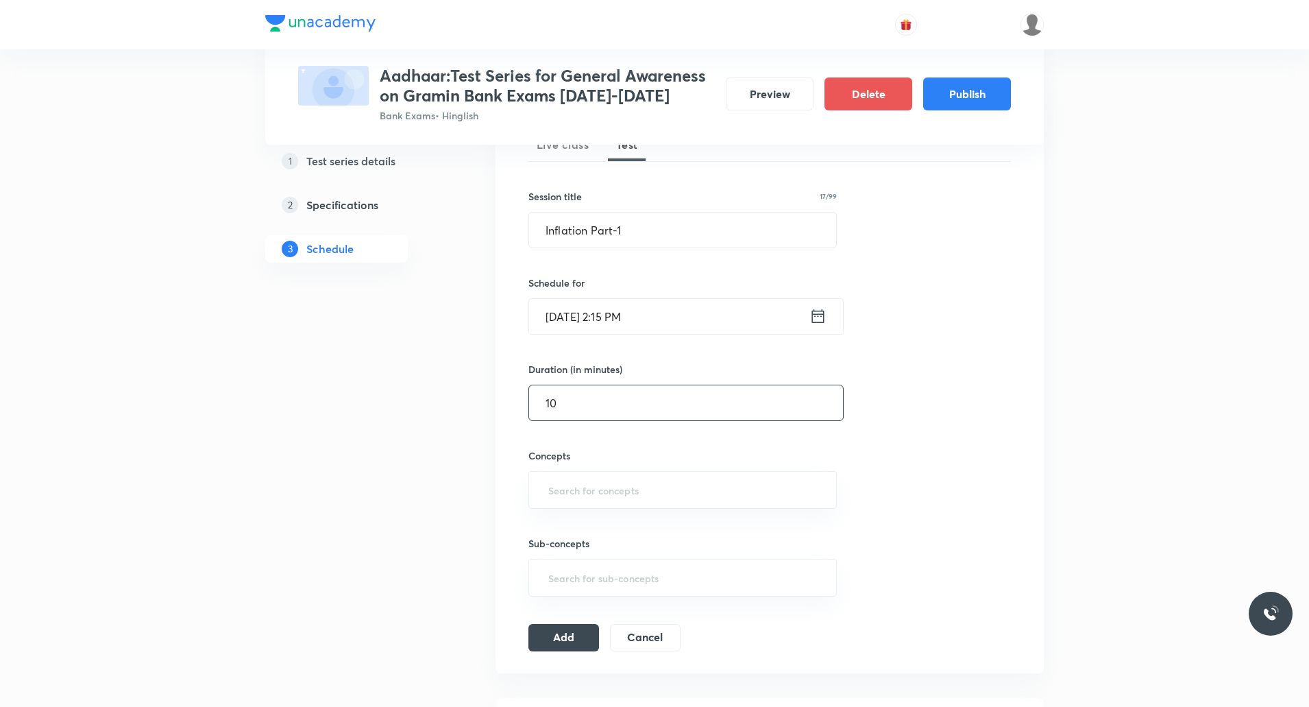
scroll to position [253, 0]
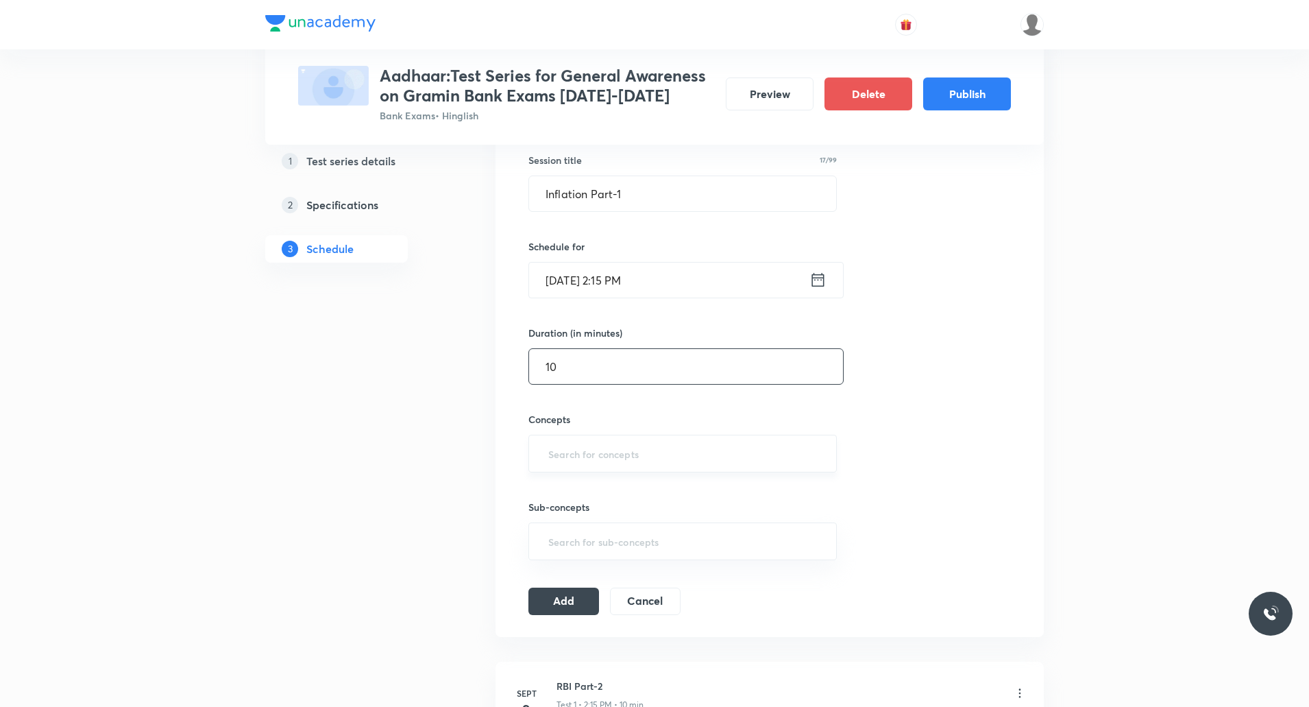
type input "10"
click at [585, 451] on input "text" at bounding box center [683, 453] width 274 height 25
type input "In"
click at [616, 525] on li "Economic Terminologies" at bounding box center [682, 517] width 307 height 25
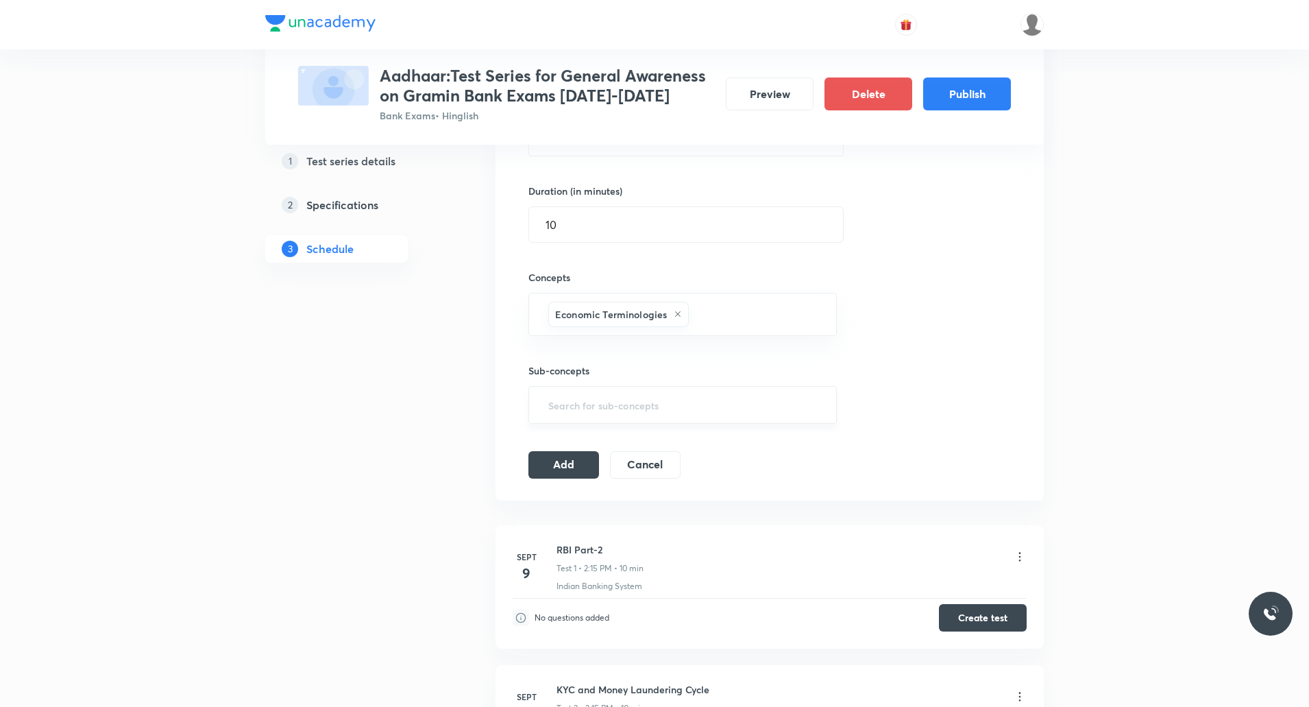
scroll to position [405, 0]
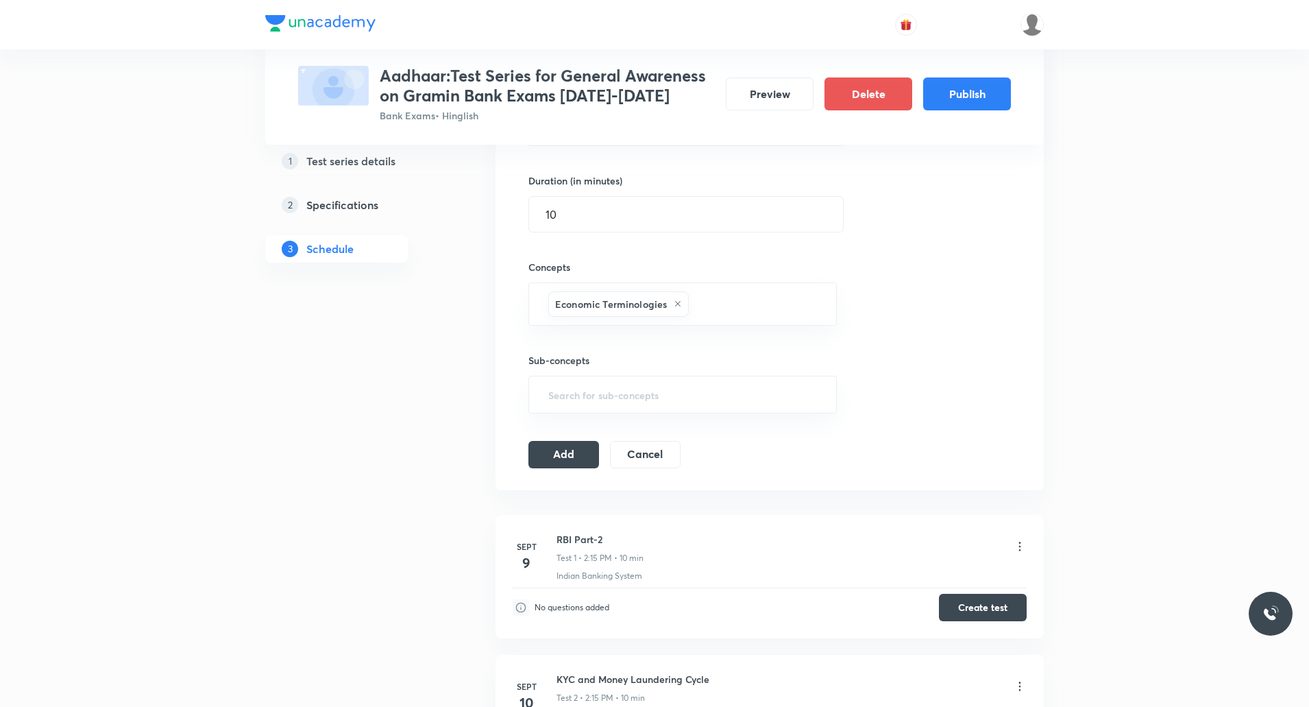
click at [564, 474] on div "Session 9 Live class Test Session title 17/99 Inflation Part-1 ​ Schedule for S…" at bounding box center [770, 188] width 548 height 604
click at [564, 448] on button "Add" at bounding box center [563, 452] width 71 height 27
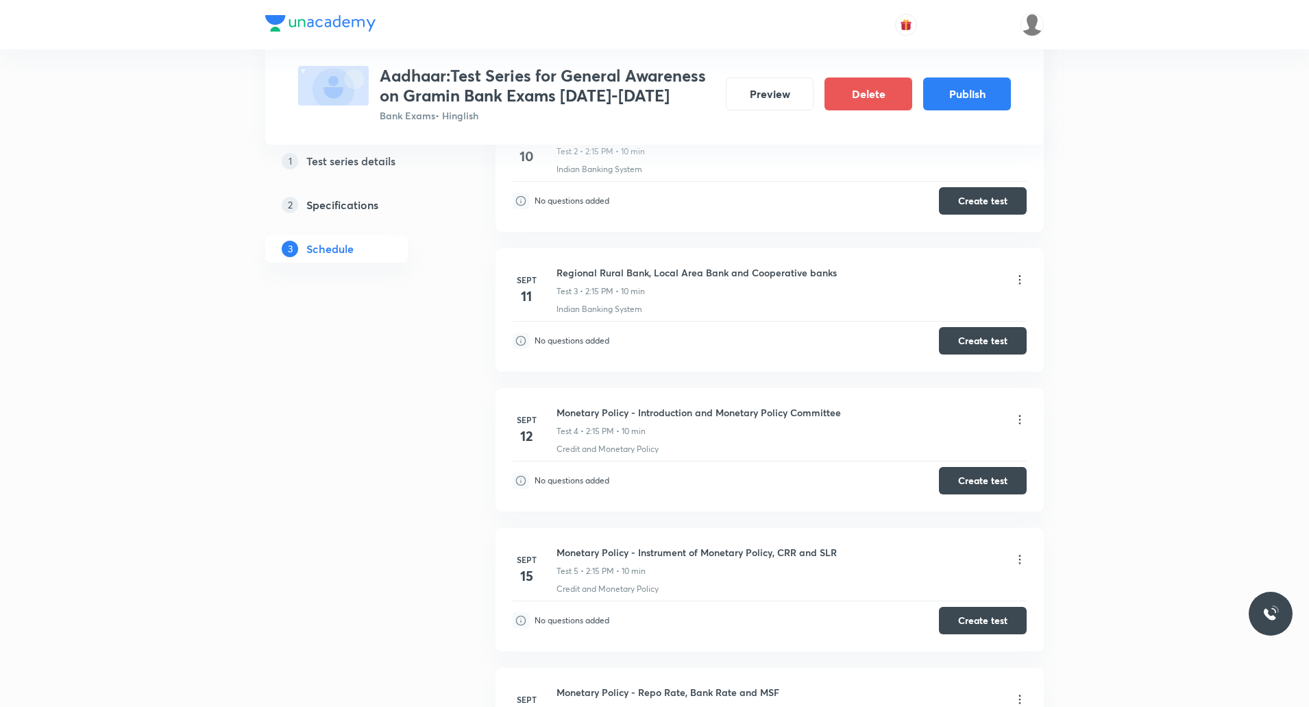
scroll to position [0, 0]
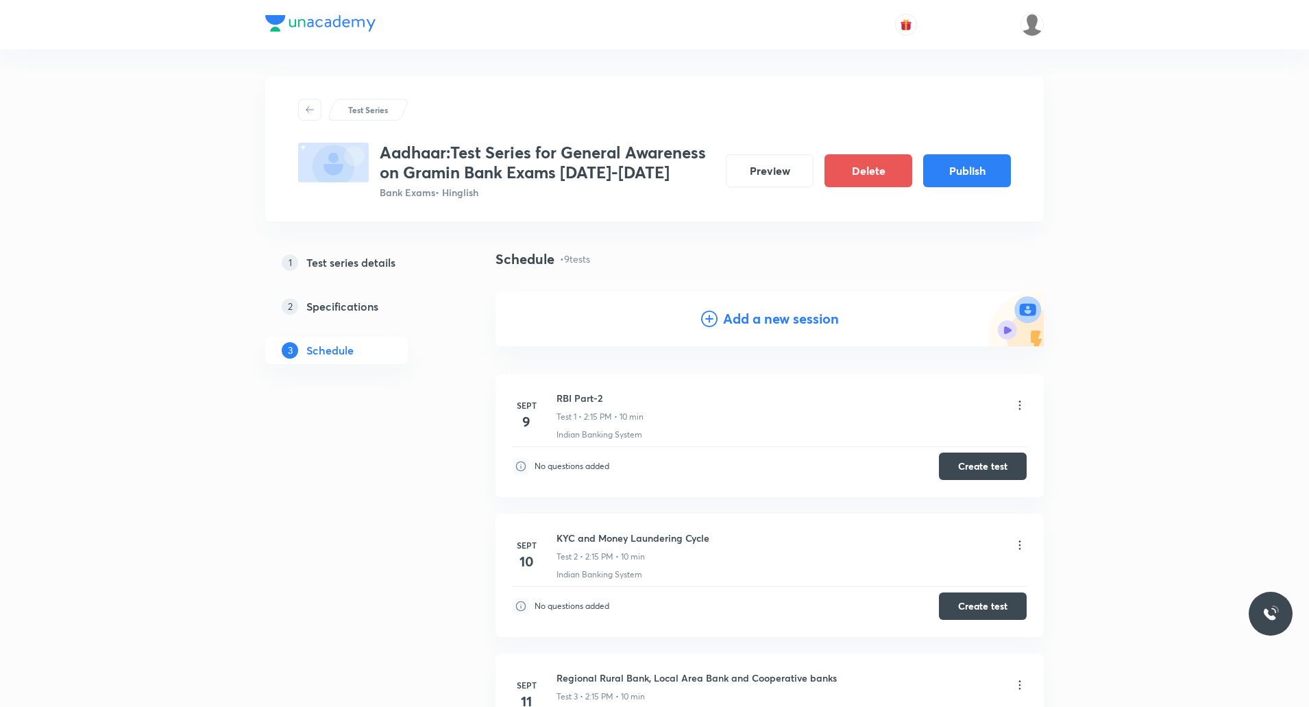
click at [789, 316] on h4 "Add a new session" at bounding box center [781, 318] width 116 height 21
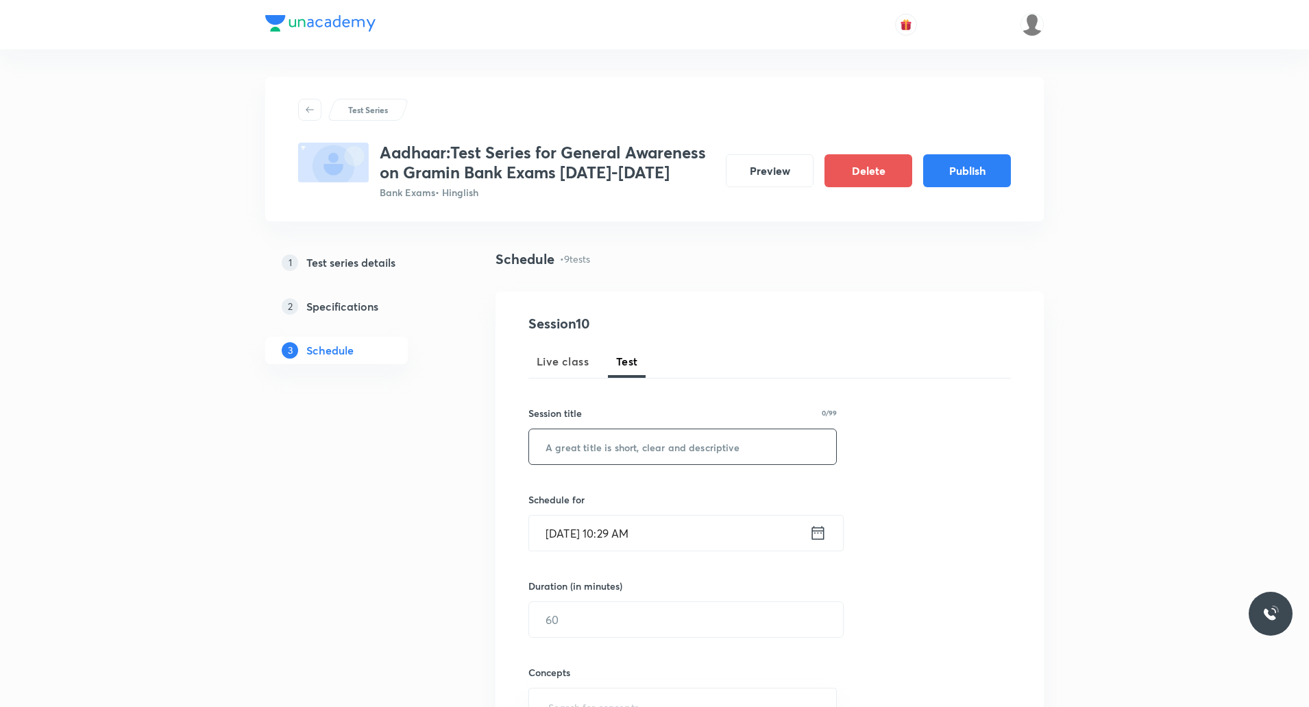
click at [635, 440] on input "text" at bounding box center [682, 446] width 307 height 35
paste input "Inflation Part-2"
type input "Inflation Part-2"
click at [630, 542] on input "Sept 5, 2025, 10:29 AM" at bounding box center [669, 532] width 280 height 35
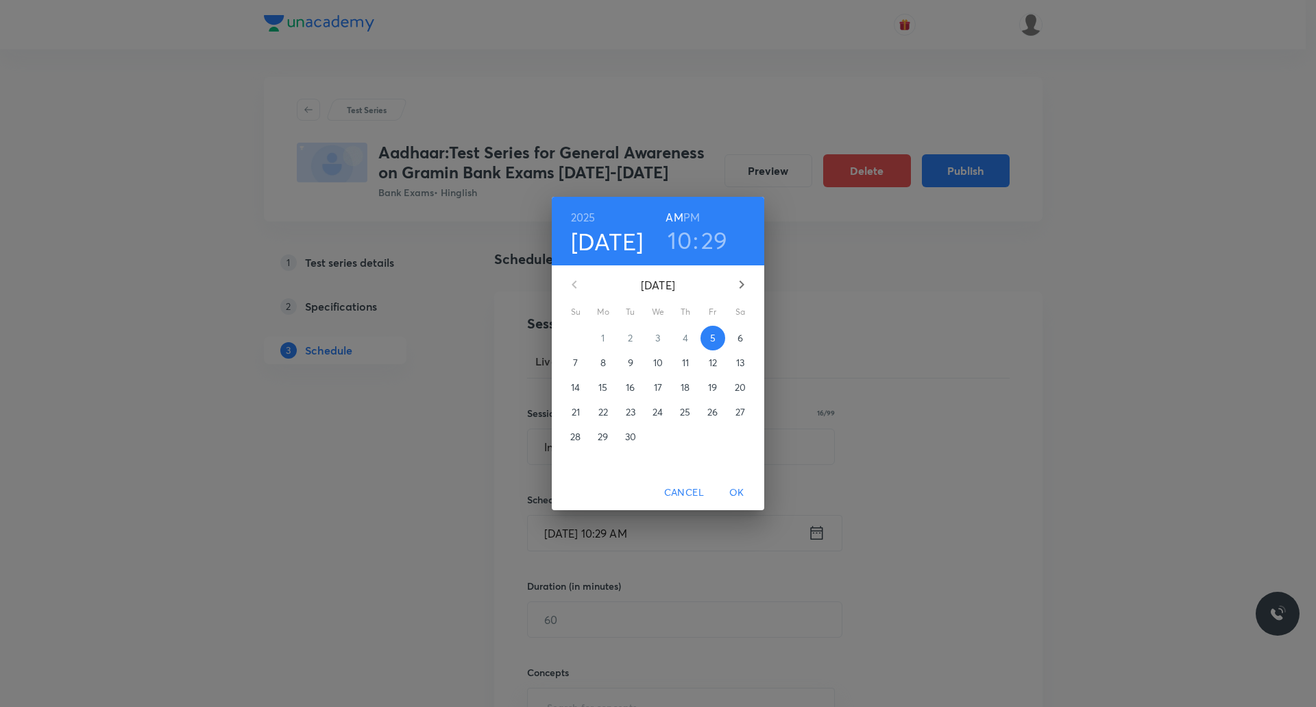
click at [603, 415] on p "22" at bounding box center [603, 412] width 10 height 14
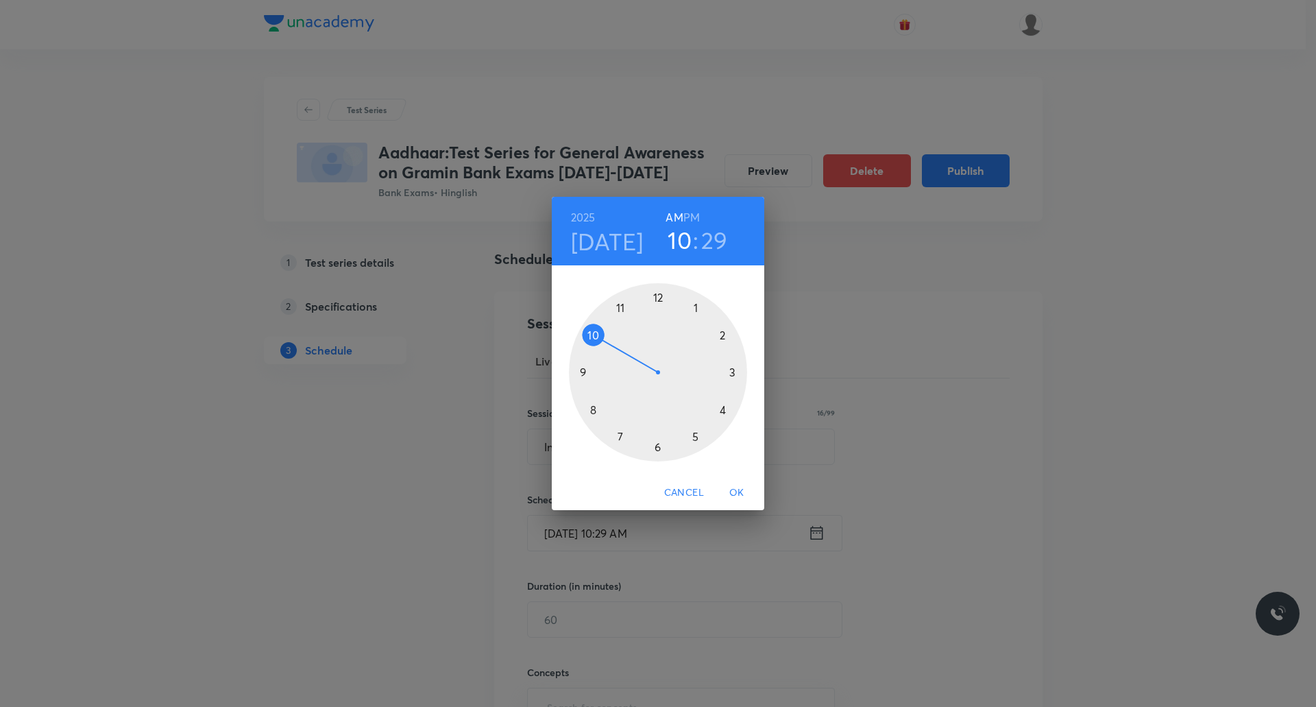
click at [692, 217] on h6 "PM" at bounding box center [691, 217] width 16 height 19
click at [724, 341] on div at bounding box center [658, 372] width 178 height 178
click at [735, 370] on div at bounding box center [658, 372] width 178 height 178
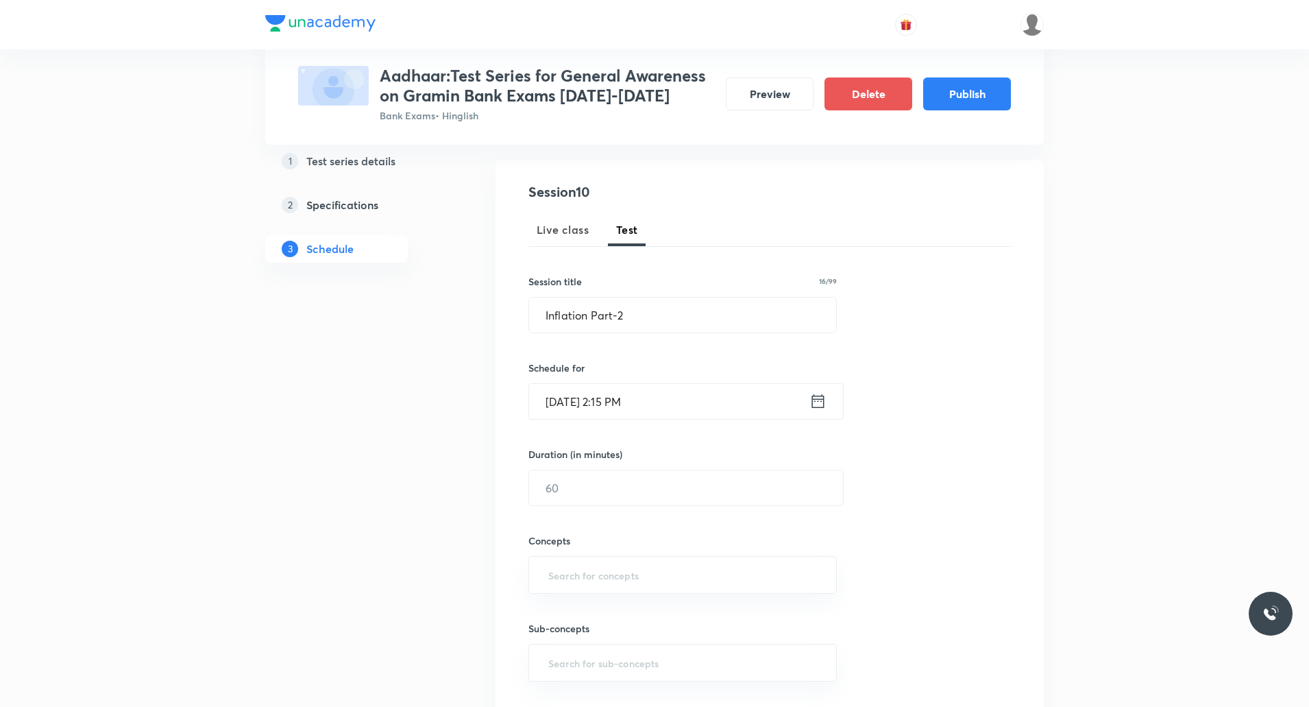
scroll to position [145, 0]
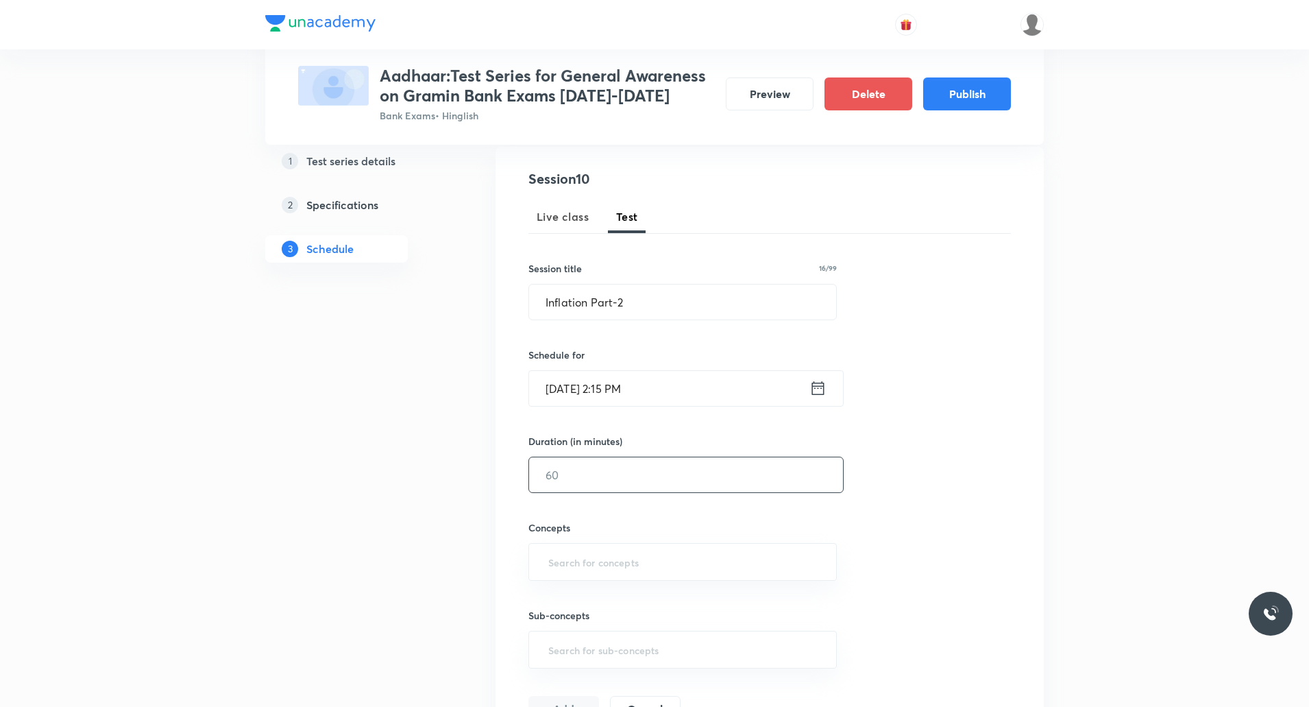
click at [605, 480] on input "text" at bounding box center [686, 474] width 314 height 35
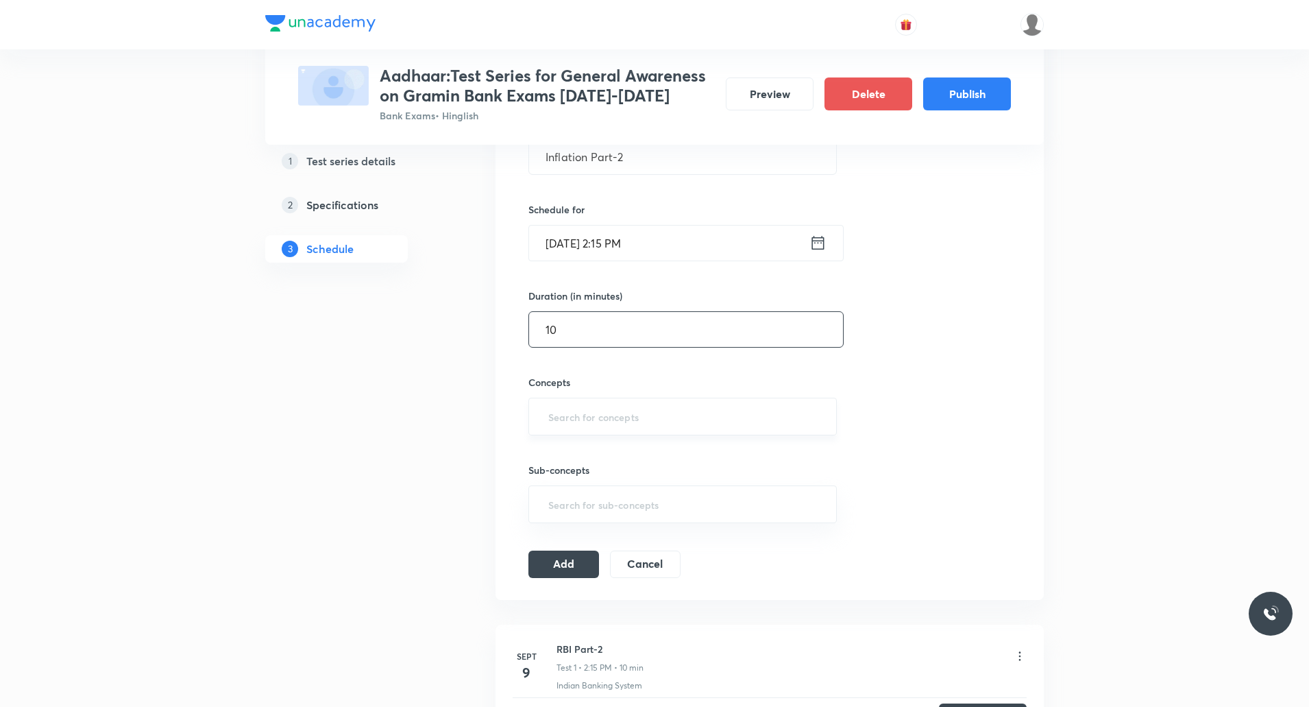
scroll to position [291, 0]
type input "10"
click at [583, 419] on input "text" at bounding box center [683, 414] width 274 height 25
type input "eco"
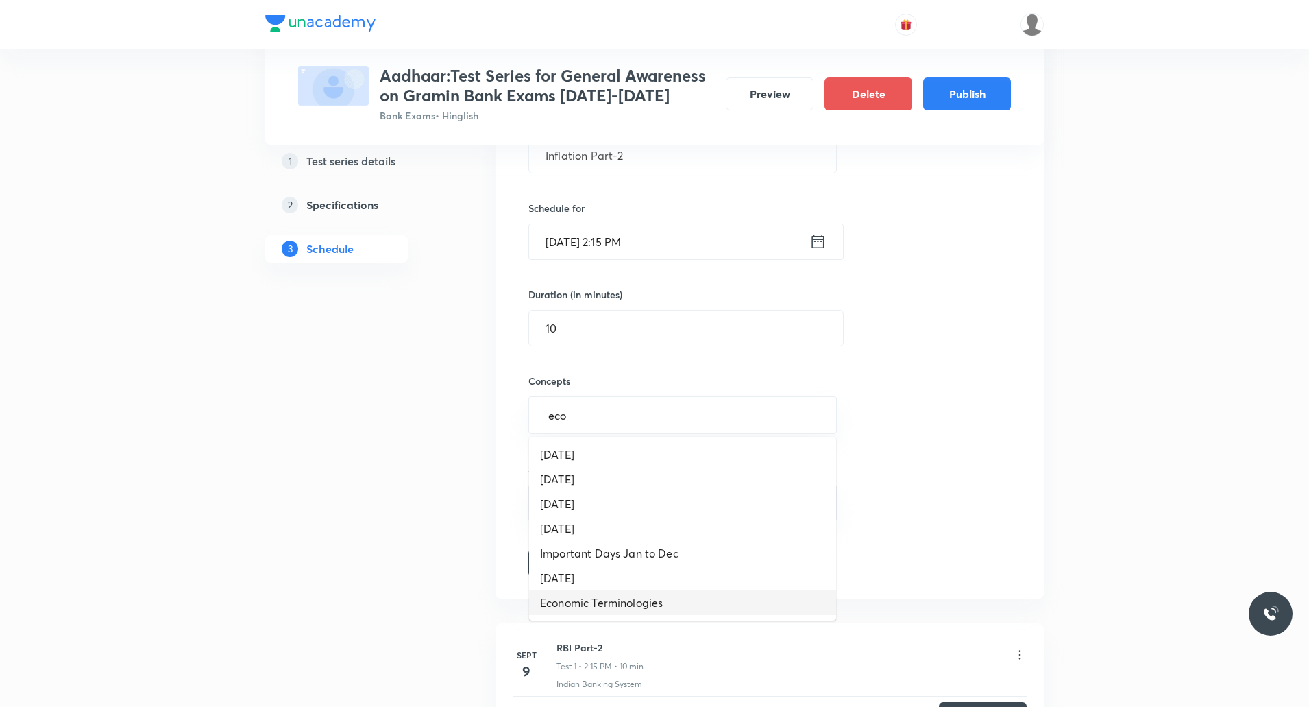
click at [638, 600] on li "Economic Terminologies" at bounding box center [682, 602] width 307 height 25
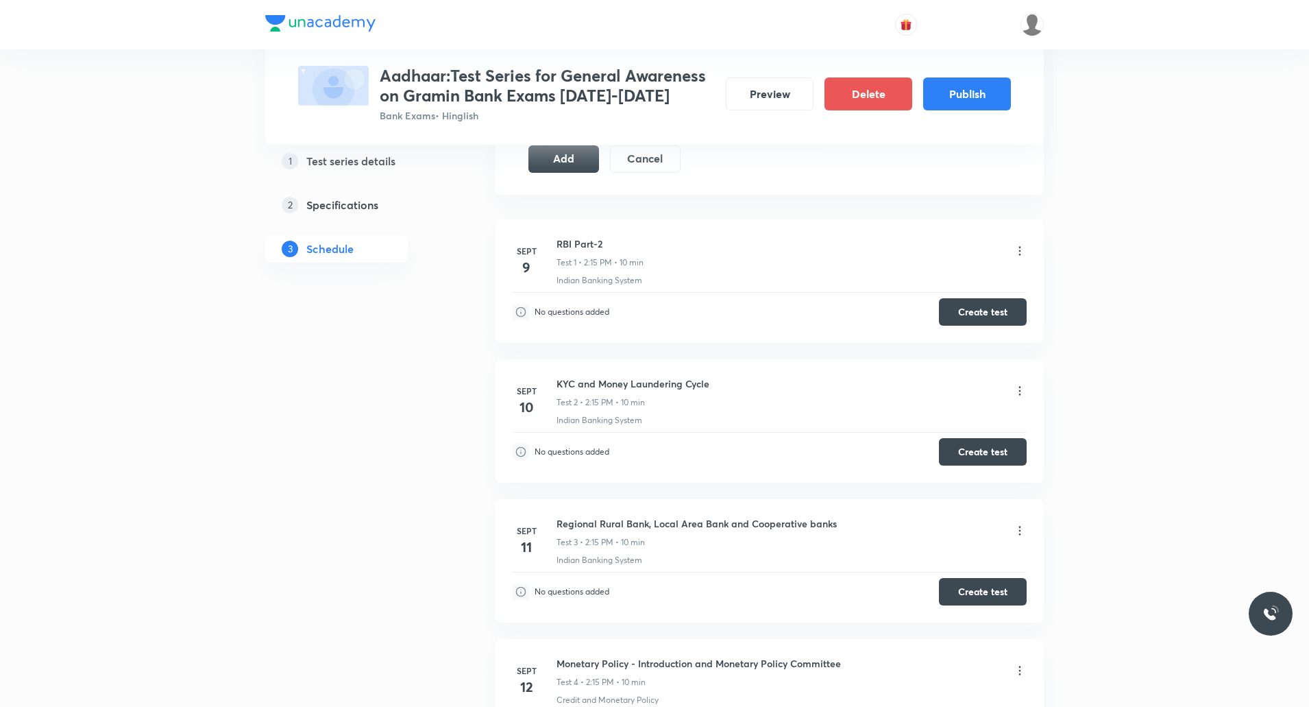
scroll to position [692, 0]
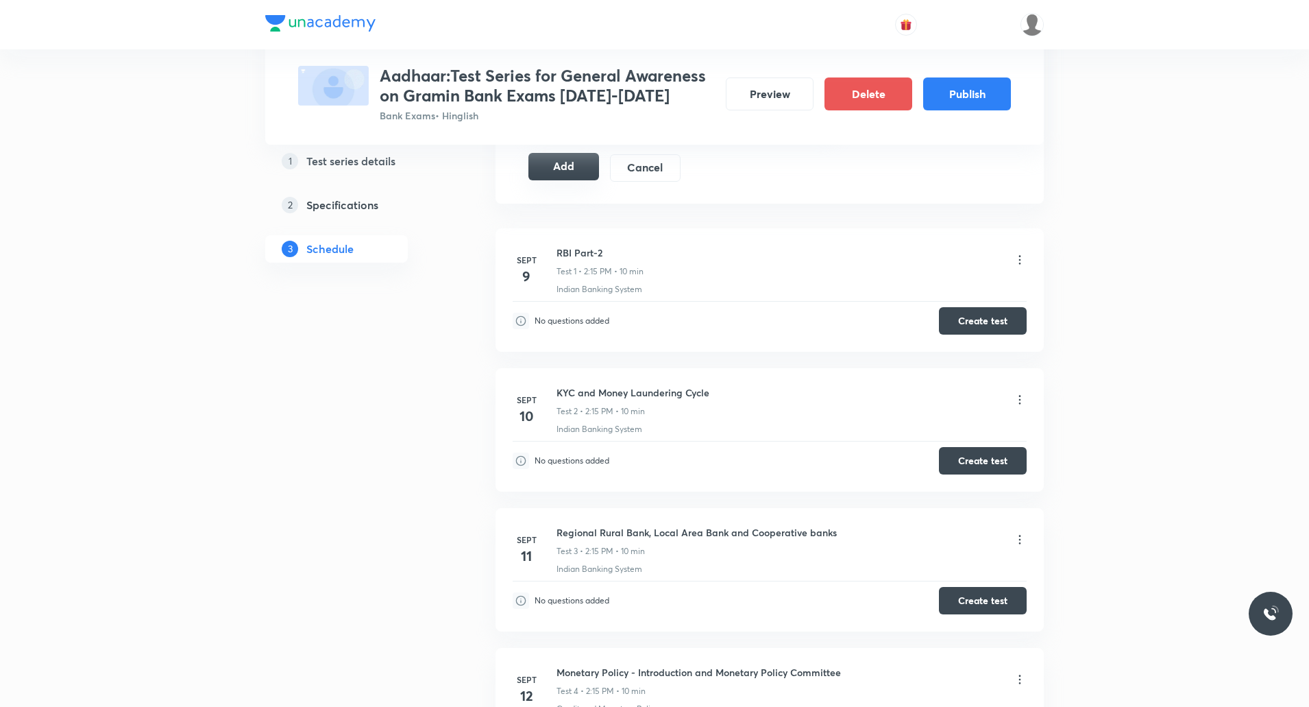
click at [561, 167] on button "Add" at bounding box center [563, 166] width 71 height 27
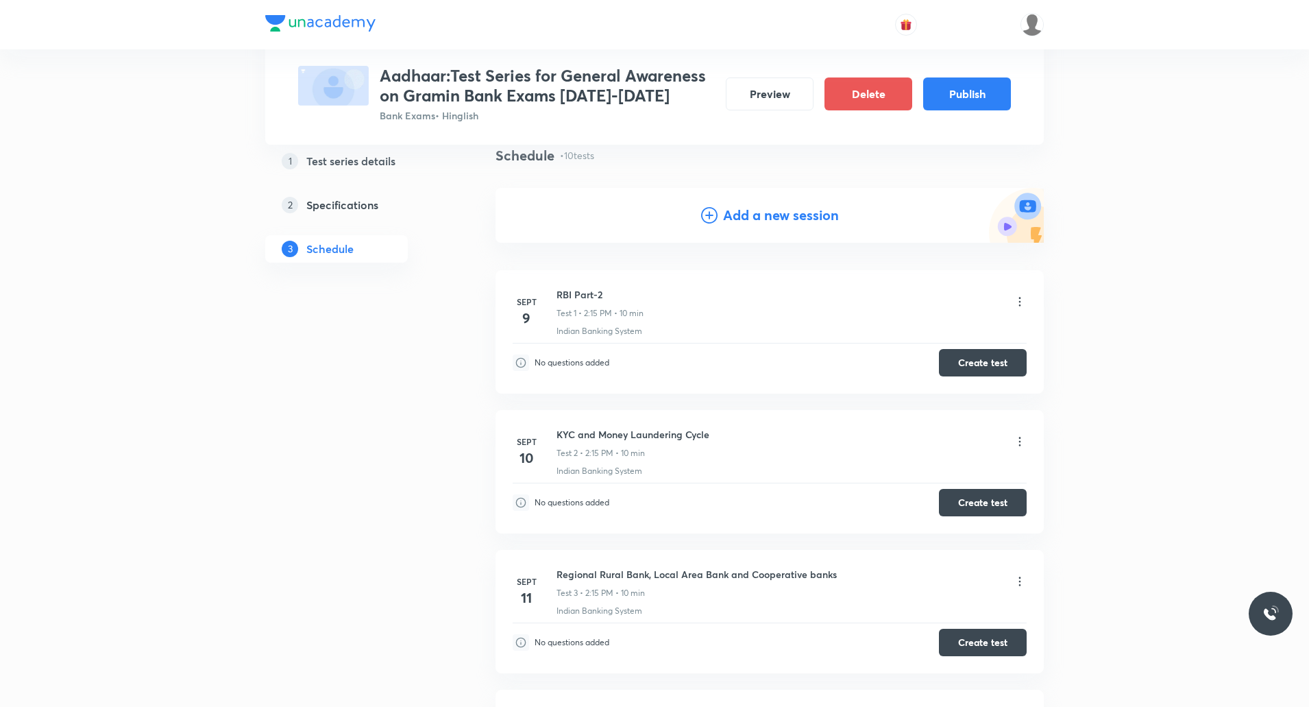
scroll to position [0, 0]
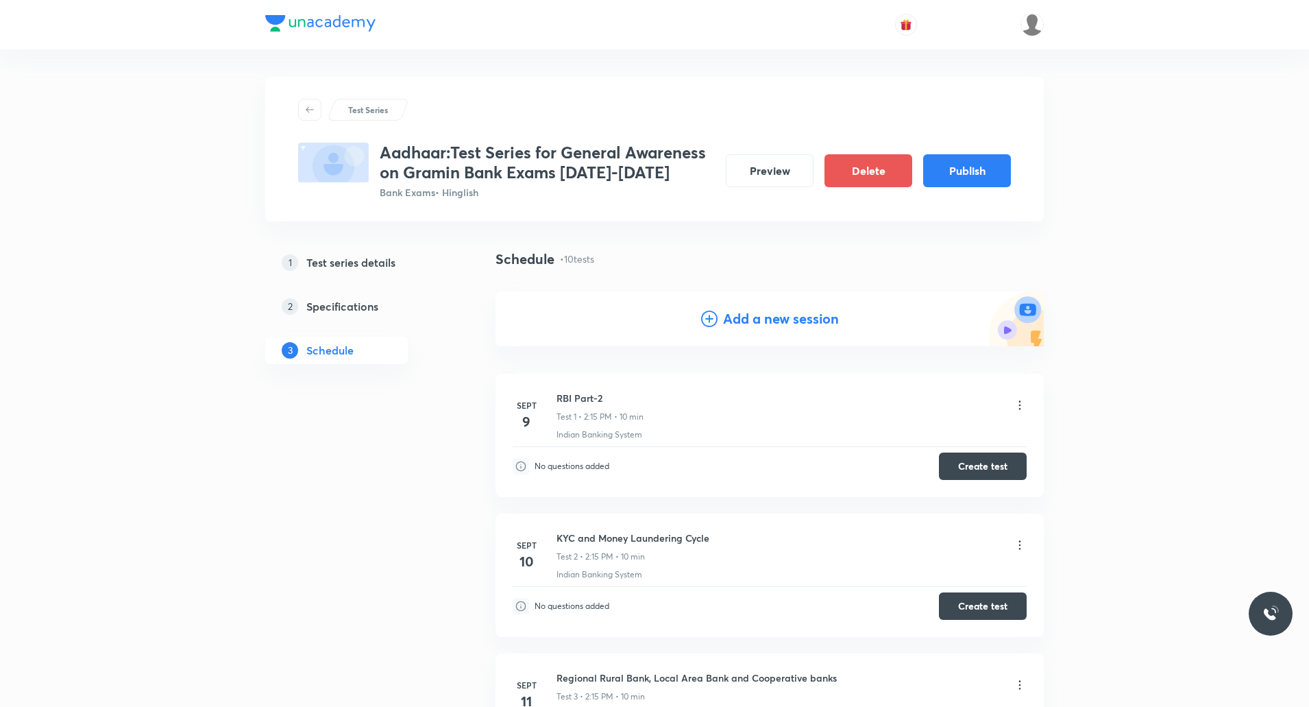
click at [790, 321] on h4 "Add a new session" at bounding box center [781, 318] width 116 height 21
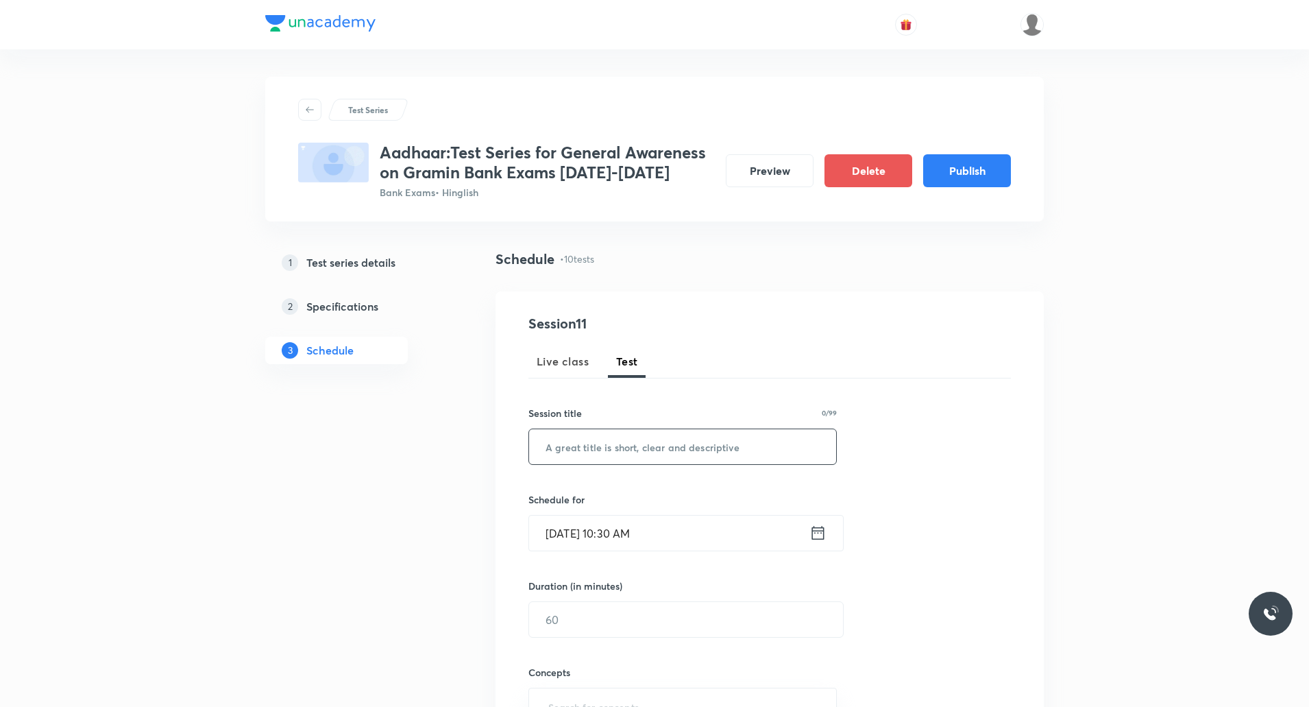
click at [655, 437] on input "text" at bounding box center [682, 446] width 307 height 35
paste input "Bancassurance and Other Important Banking Terms"
type input "Bancassurance and Other Important Banking Terms"
click at [648, 524] on input "Sept 5, 2025, 10:30 AM" at bounding box center [669, 532] width 280 height 35
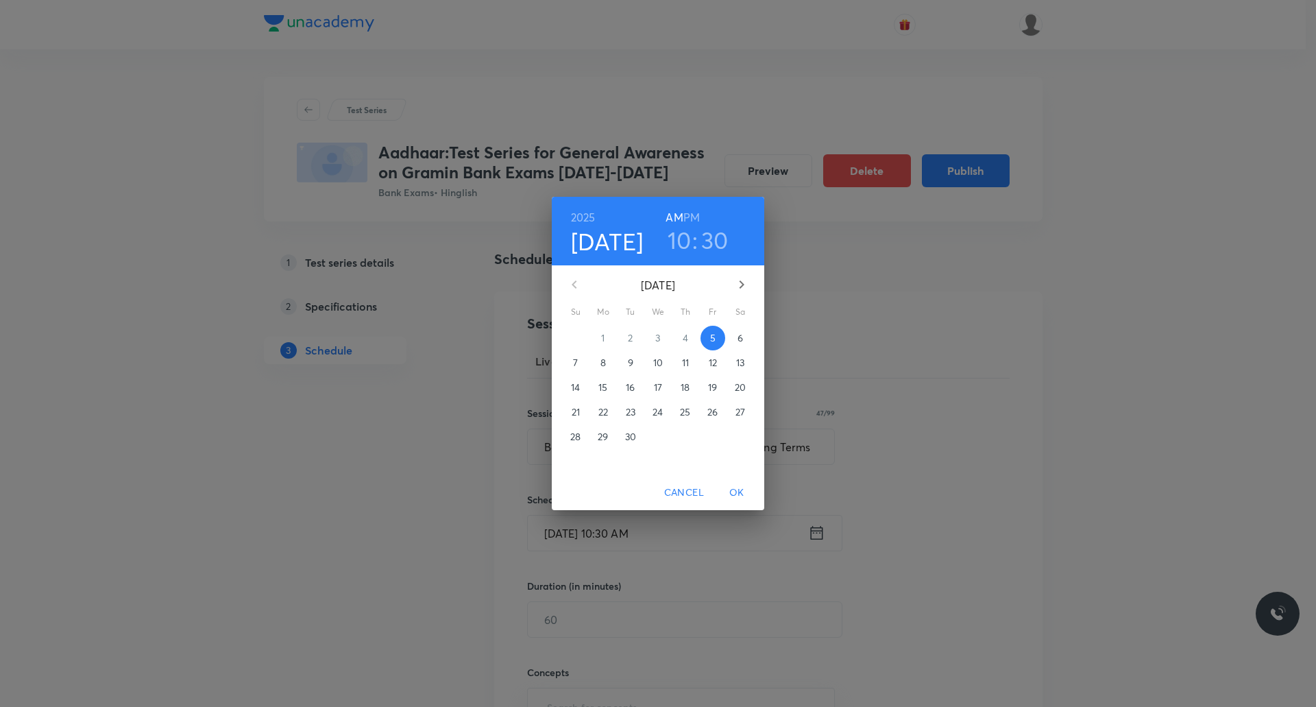
click at [624, 413] on span "23" at bounding box center [630, 412] width 25 height 14
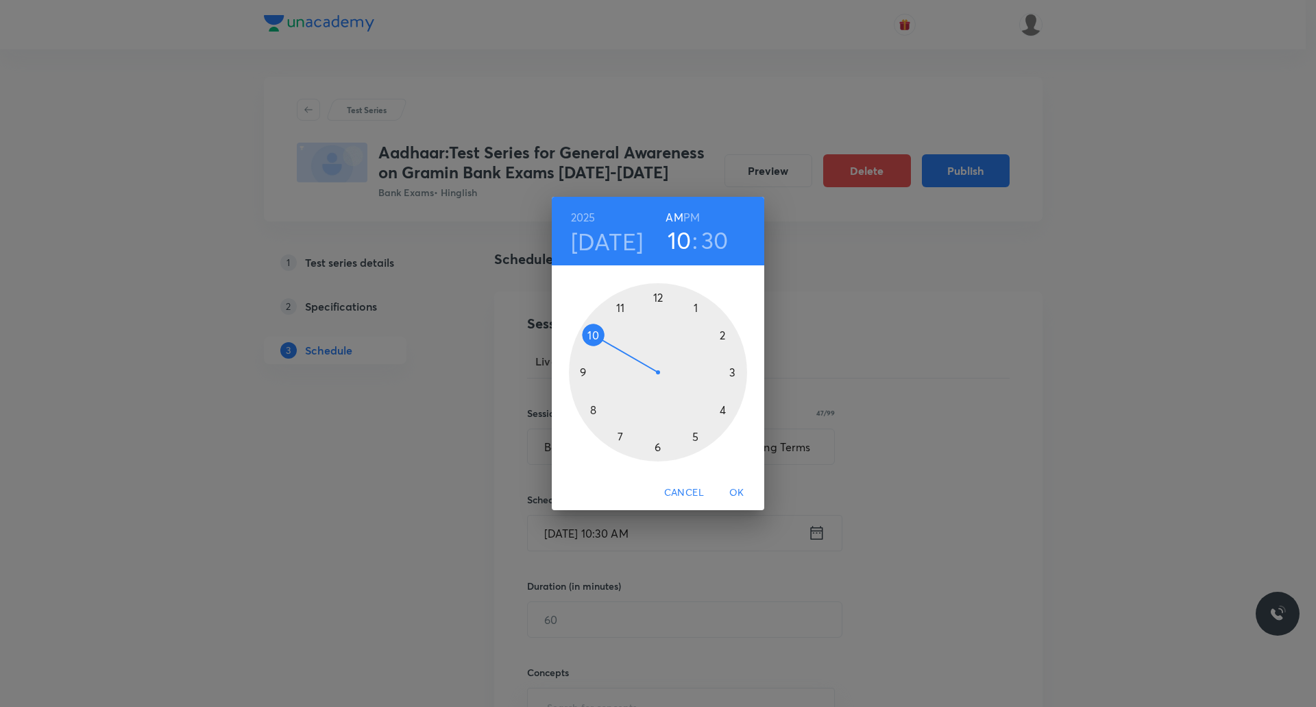
click at [696, 223] on h6 "PM" at bounding box center [691, 217] width 16 height 19
click at [722, 333] on div at bounding box center [658, 372] width 178 height 178
click at [731, 378] on div at bounding box center [658, 372] width 178 height 178
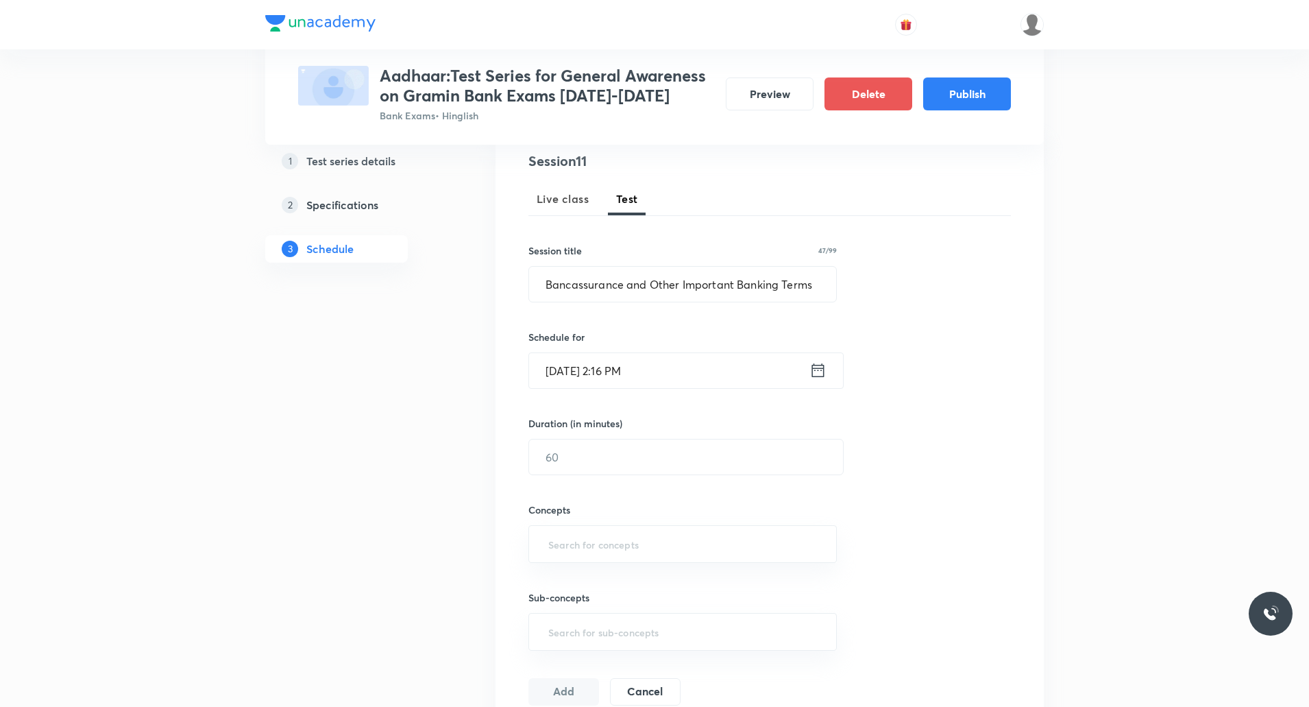
scroll to position [167, 0]
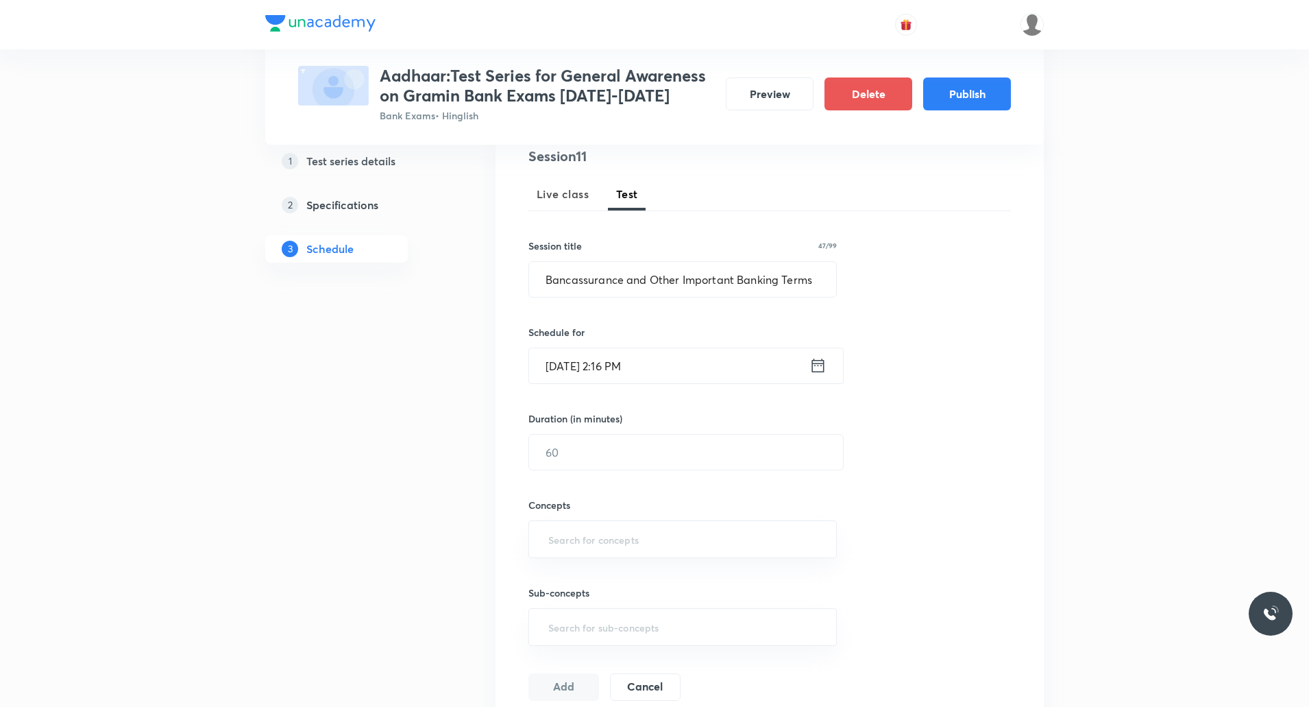
click at [632, 369] on input "Sept 23, 2025, 2:16 PM" at bounding box center [669, 365] width 280 height 35
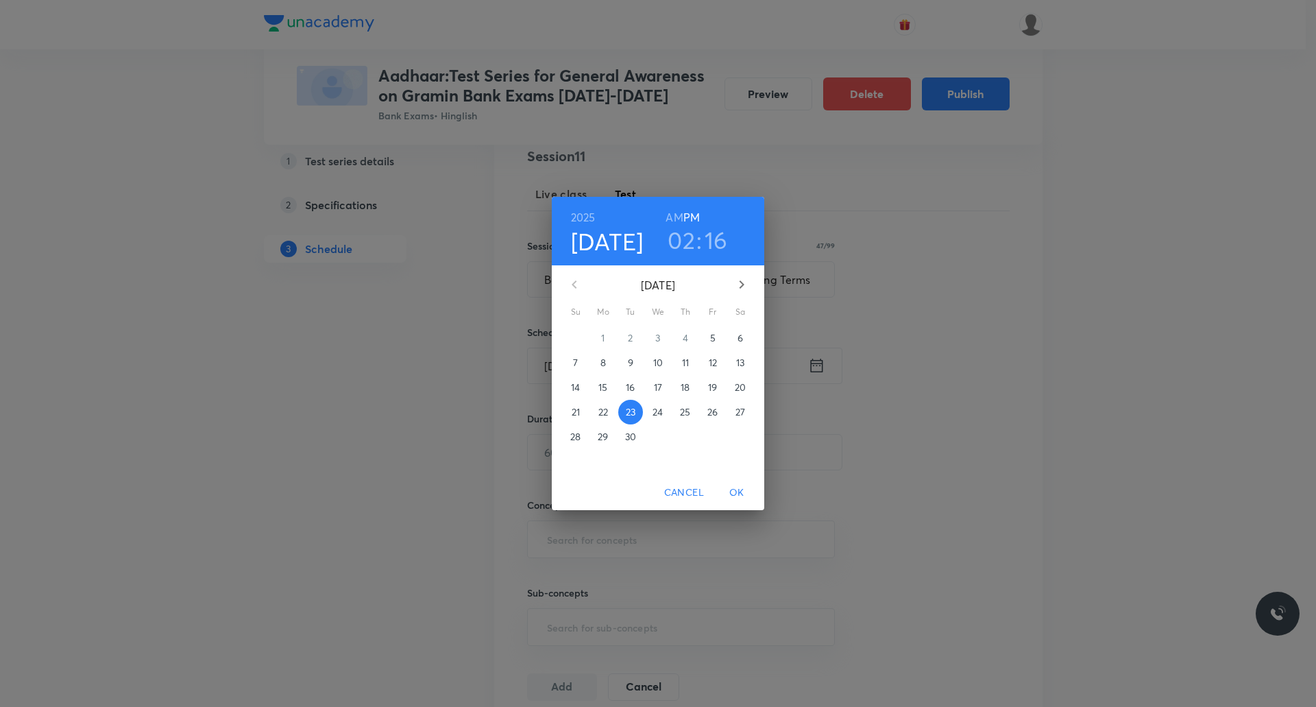
click at [712, 235] on h3 "16" at bounding box center [716, 240] width 23 height 29
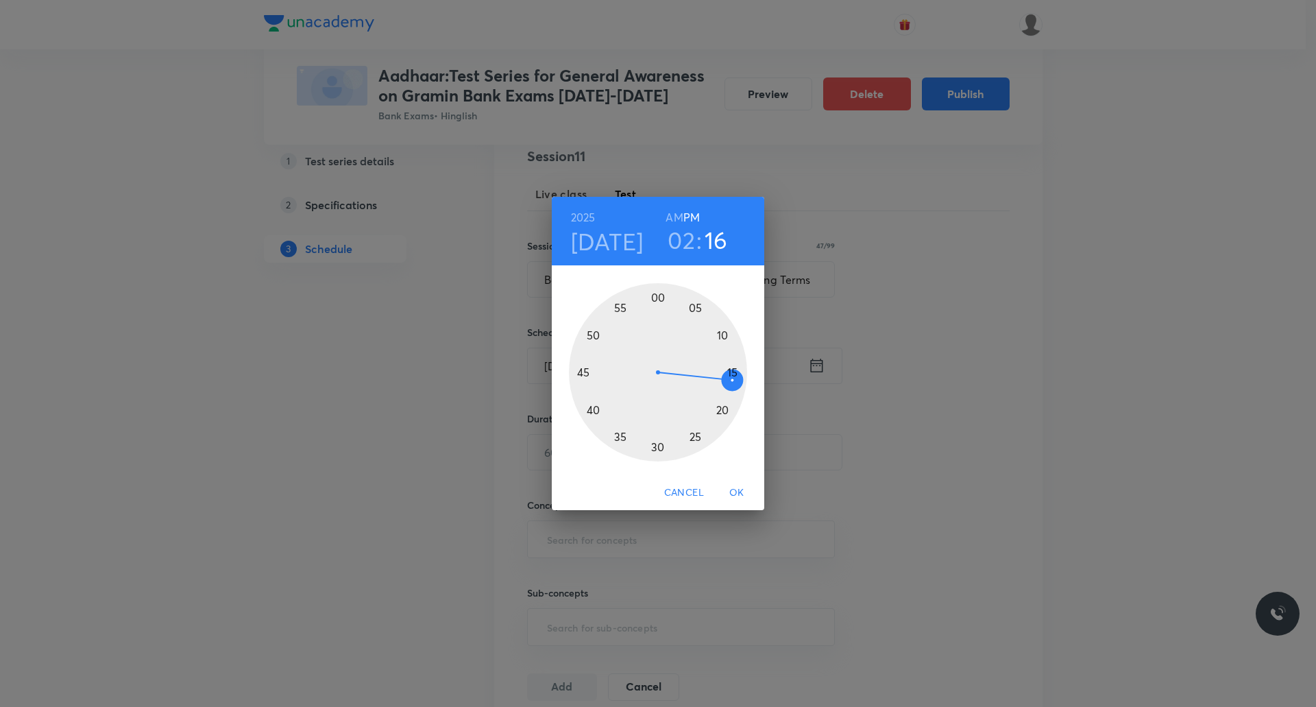
click at [731, 367] on div at bounding box center [658, 372] width 178 height 178
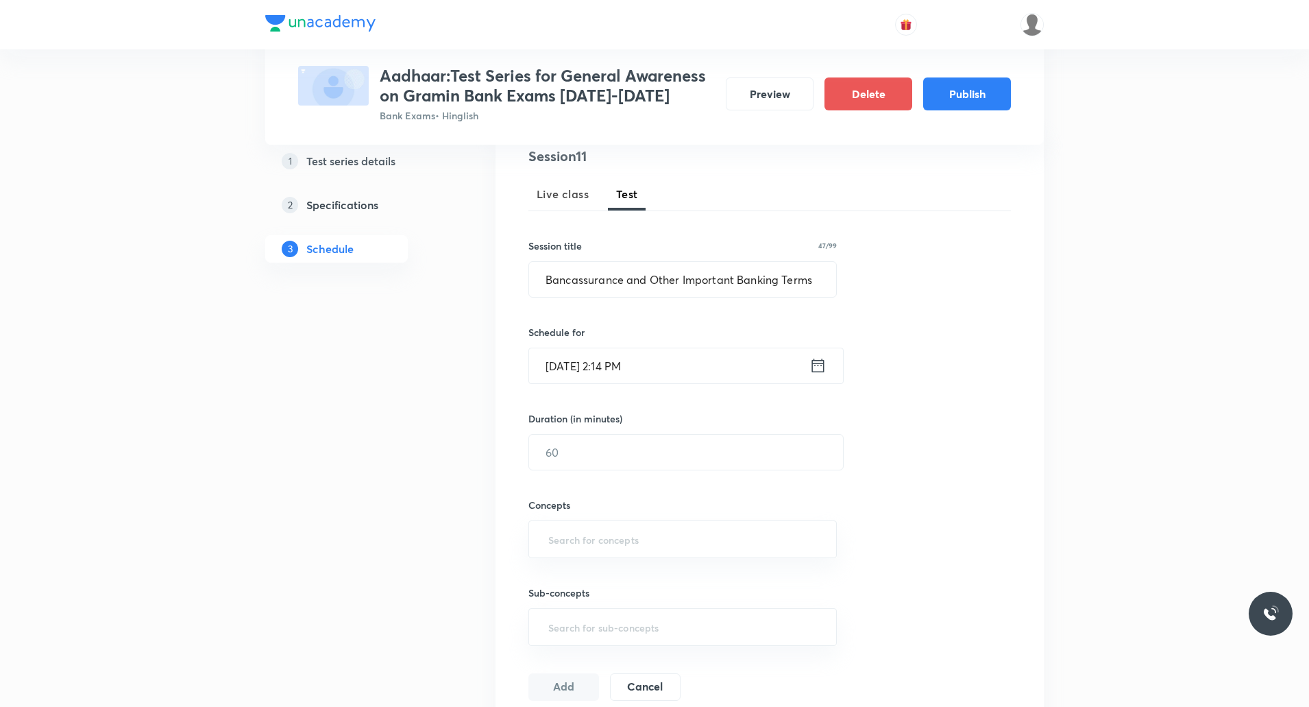
click at [630, 367] on input "Sept 23, 2025, 2:14 PM" at bounding box center [669, 365] width 280 height 35
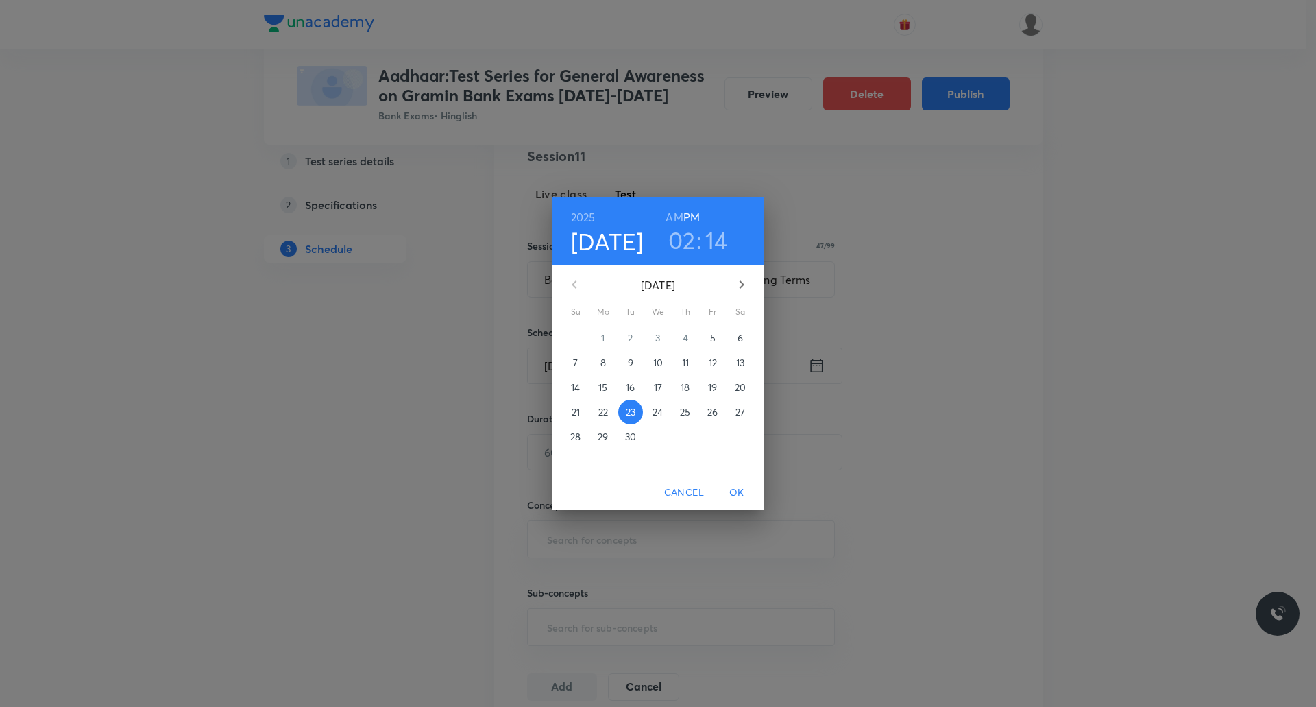
click at [693, 221] on h6 "PM" at bounding box center [691, 217] width 16 height 19
click at [688, 243] on h3 "02" at bounding box center [681, 240] width 27 height 29
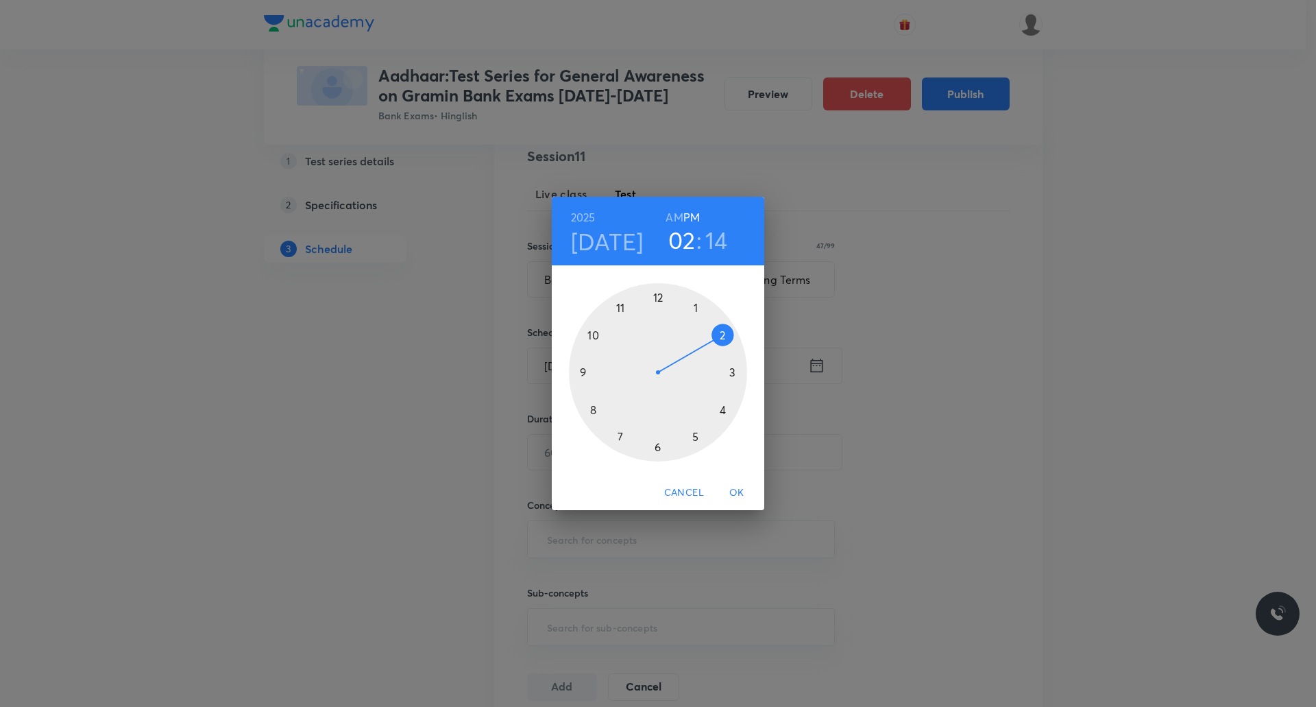
click at [736, 495] on span "OK" at bounding box center [736, 492] width 33 height 17
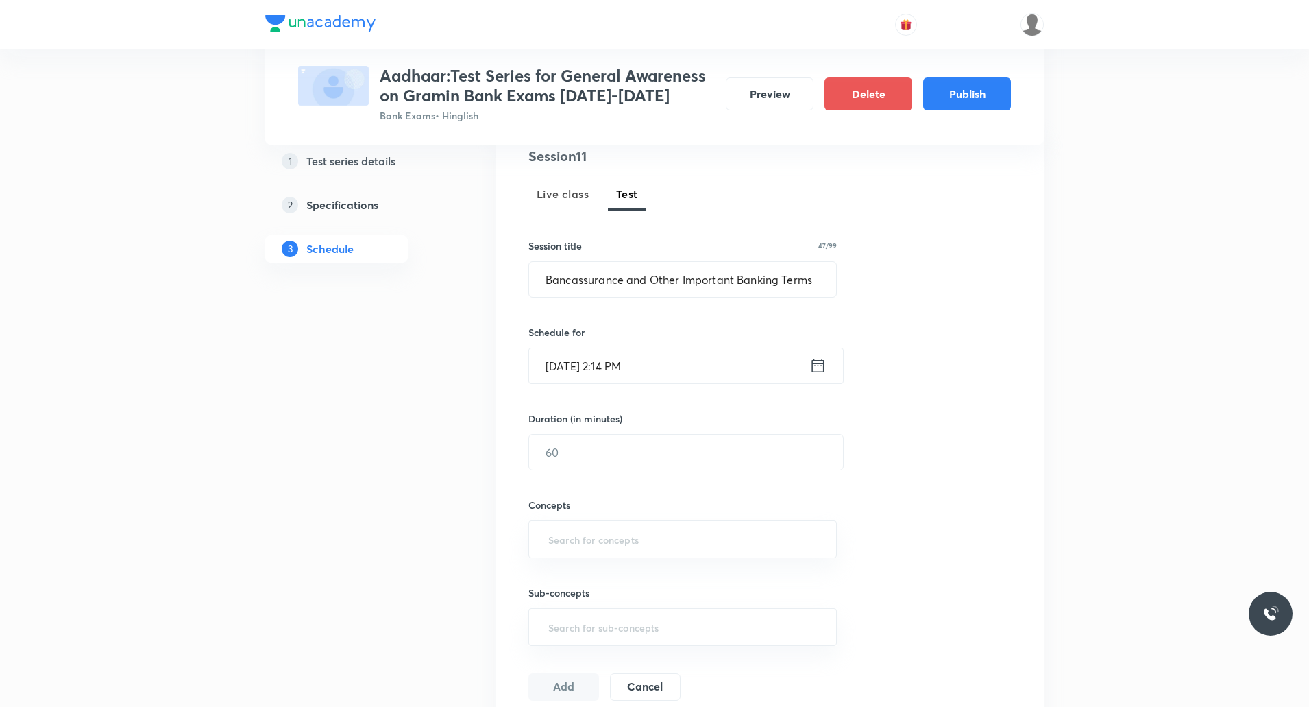
click at [634, 364] on input "Sept 23, 2025, 2:14 PM" at bounding box center [669, 365] width 280 height 35
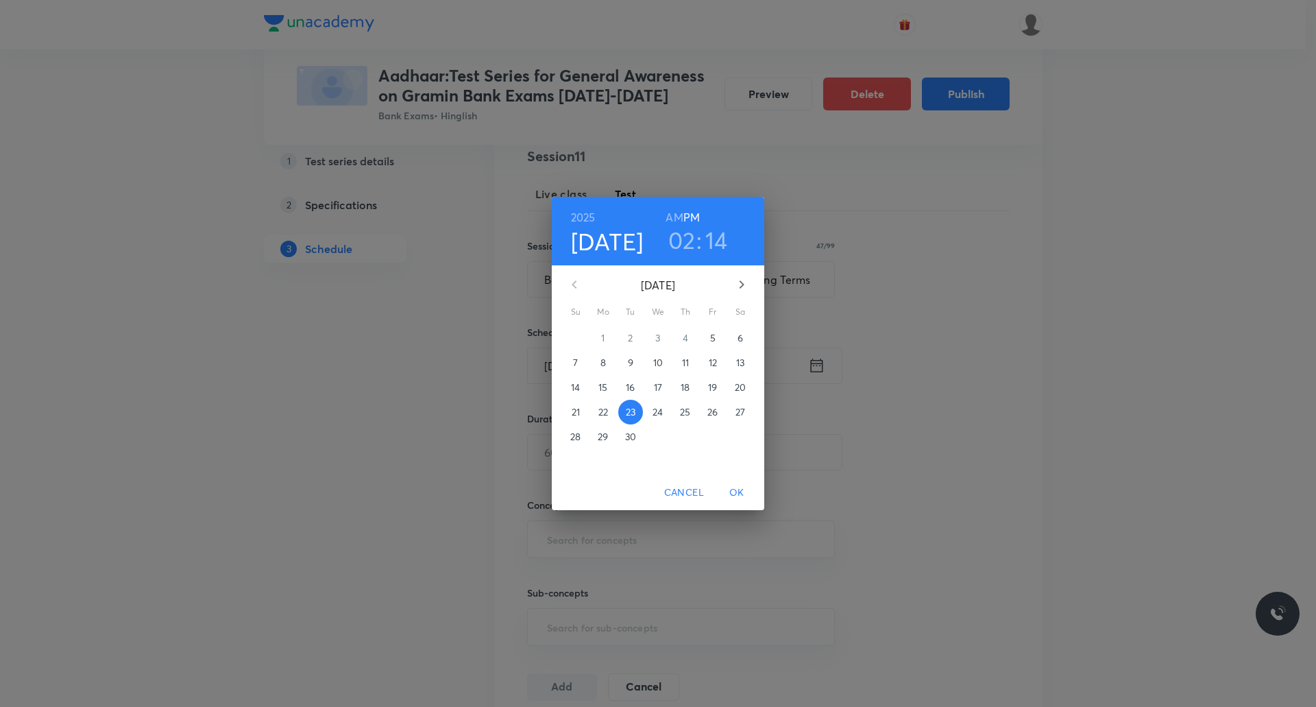
click at [720, 232] on h3 "14" at bounding box center [716, 240] width 23 height 29
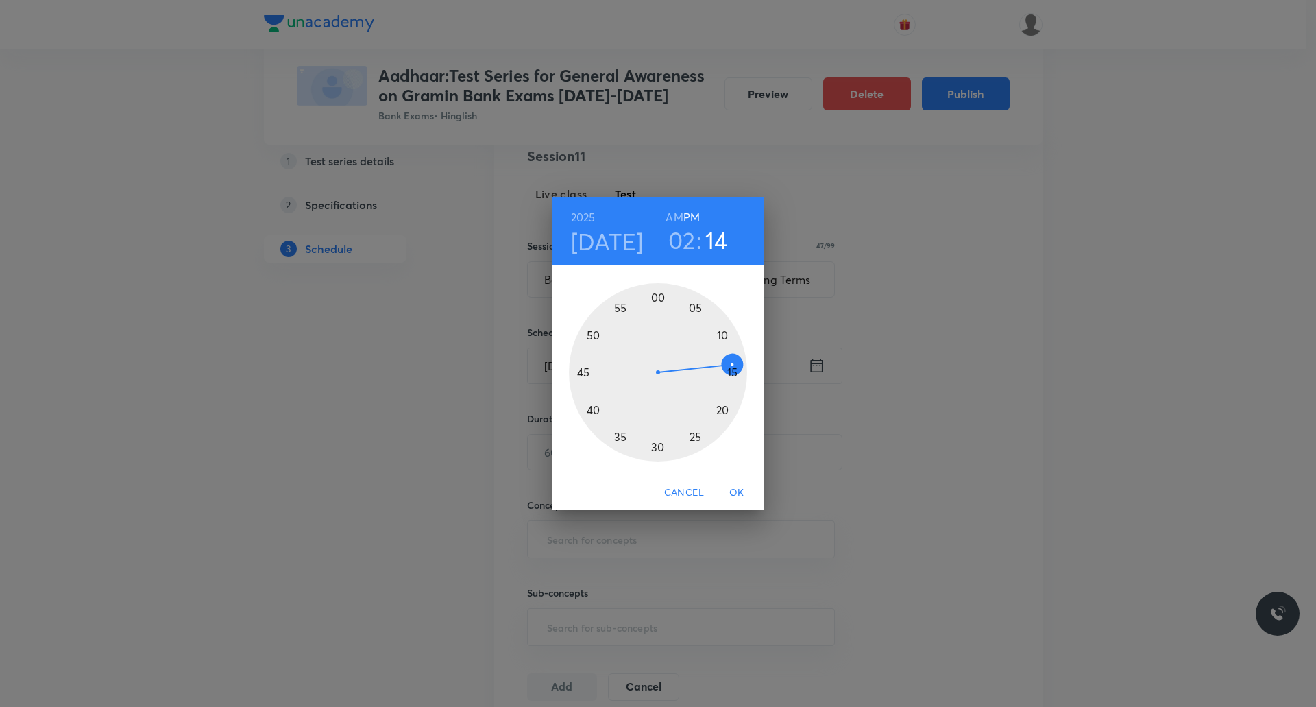
click at [733, 373] on div at bounding box center [658, 372] width 178 height 178
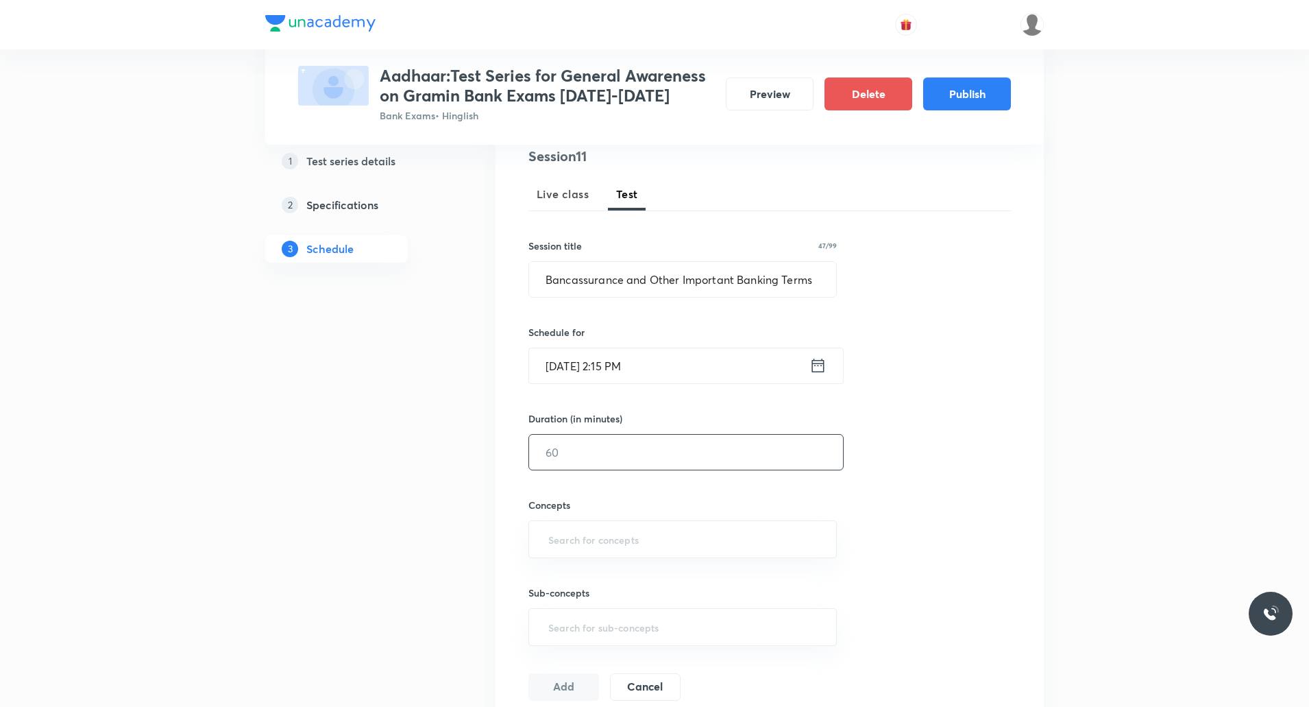
click at [629, 444] on input "text" at bounding box center [686, 452] width 314 height 35
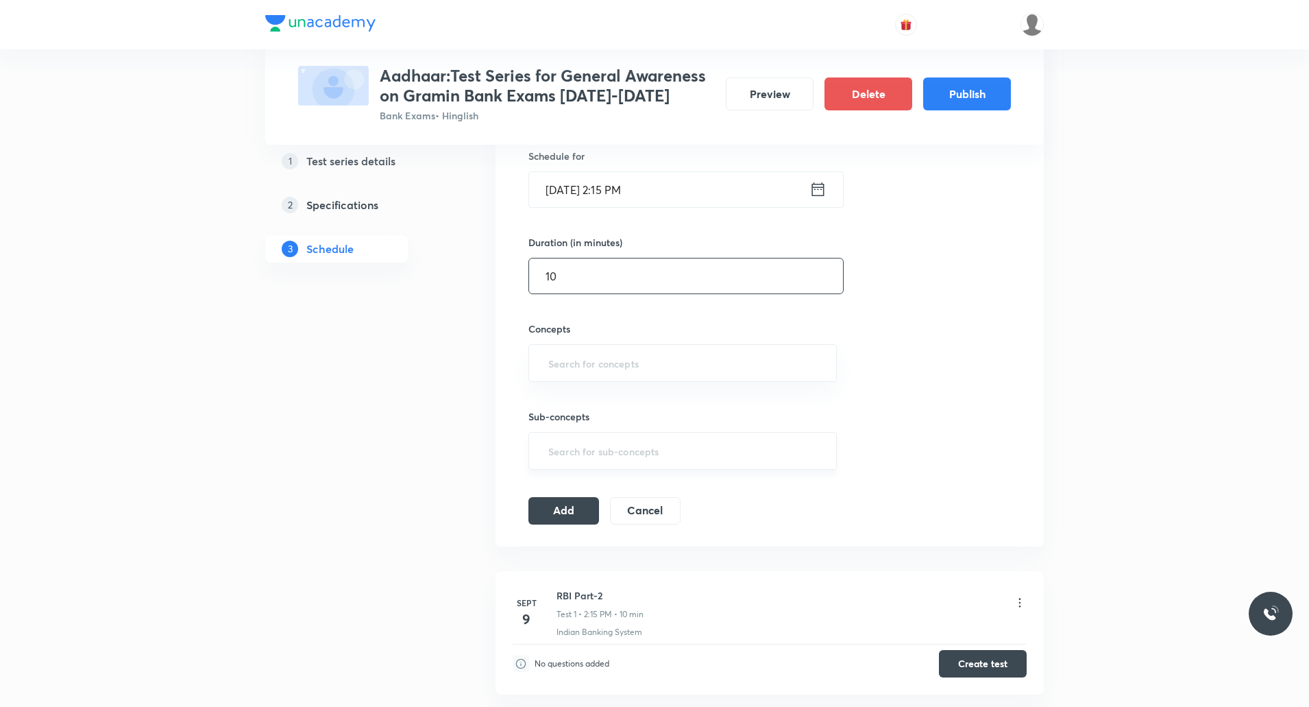
scroll to position [345, 0]
type input "10"
click at [572, 348] on input "text" at bounding box center [683, 360] width 274 height 25
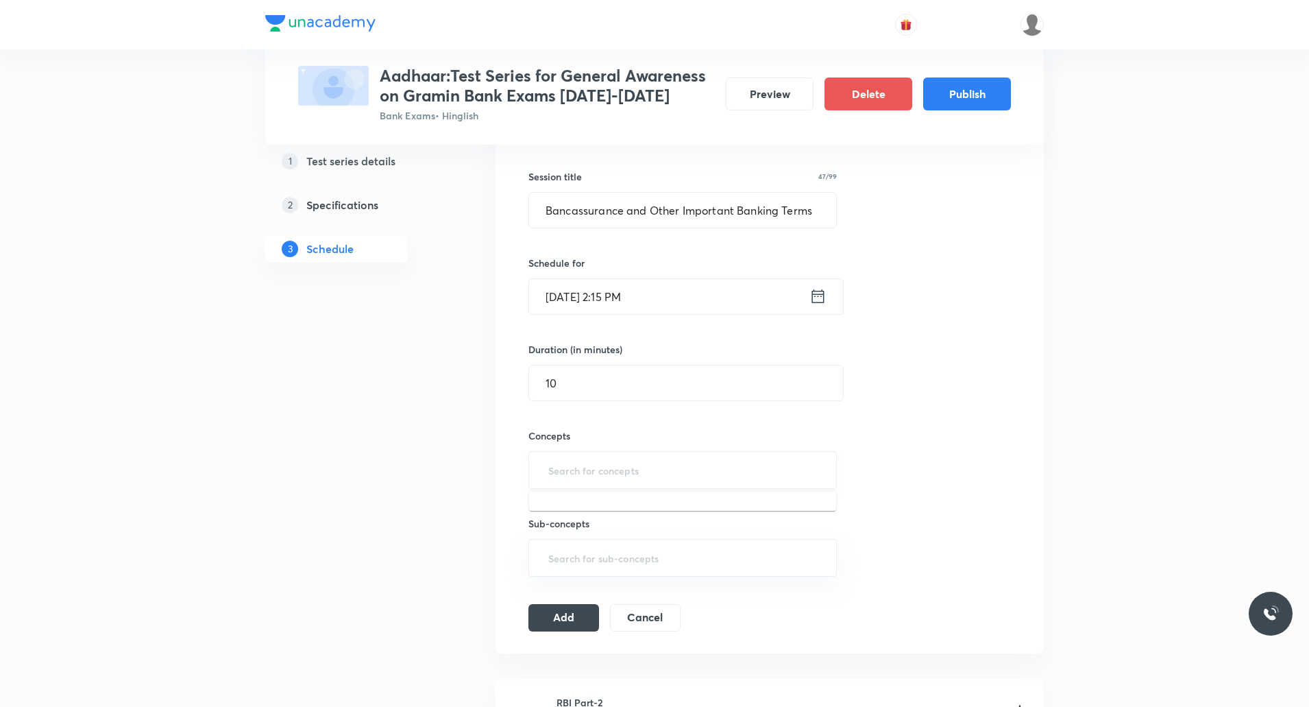
scroll to position [235, 0]
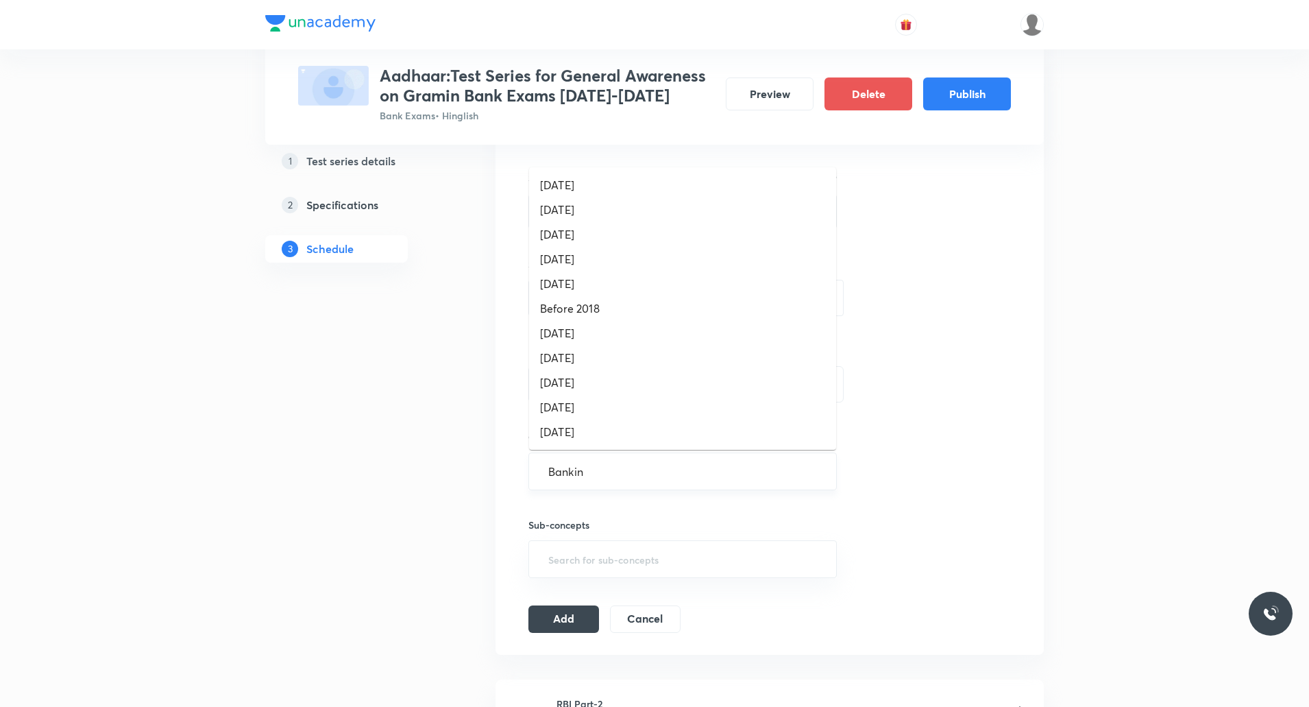
type input "Banking"
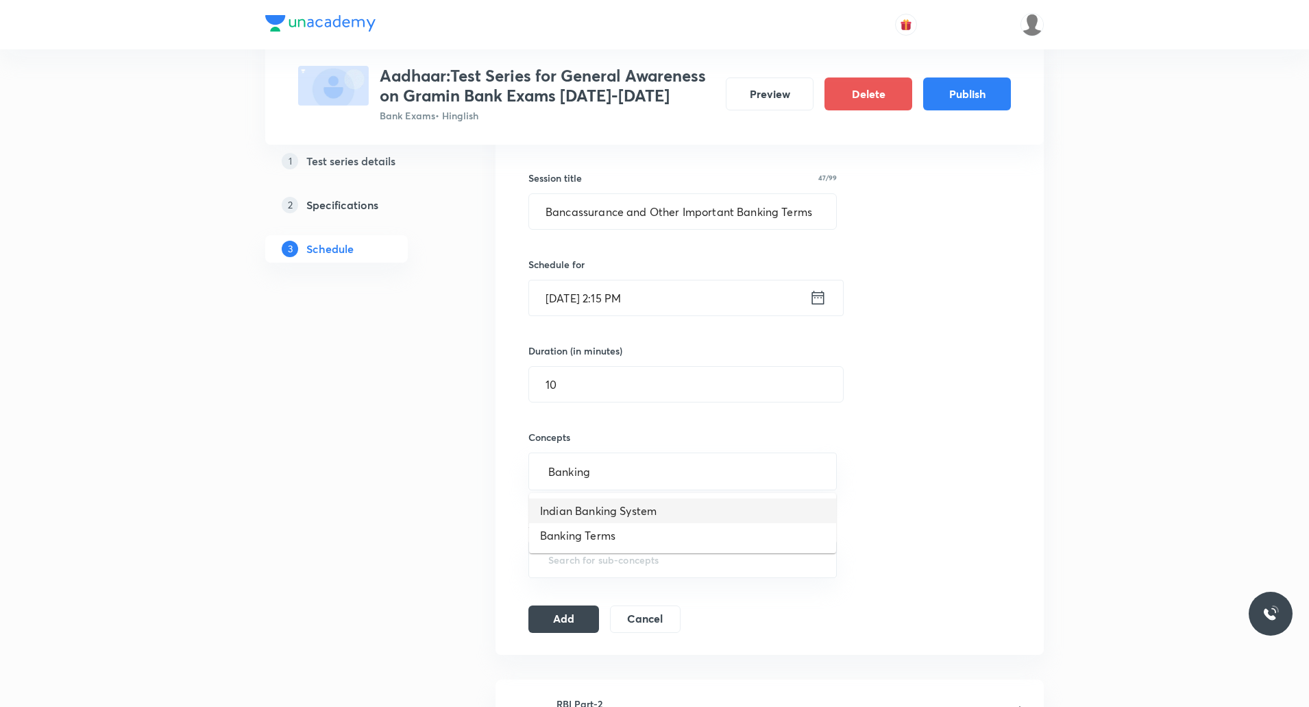
click at [602, 500] on li "Indian Banking System" at bounding box center [682, 510] width 307 height 25
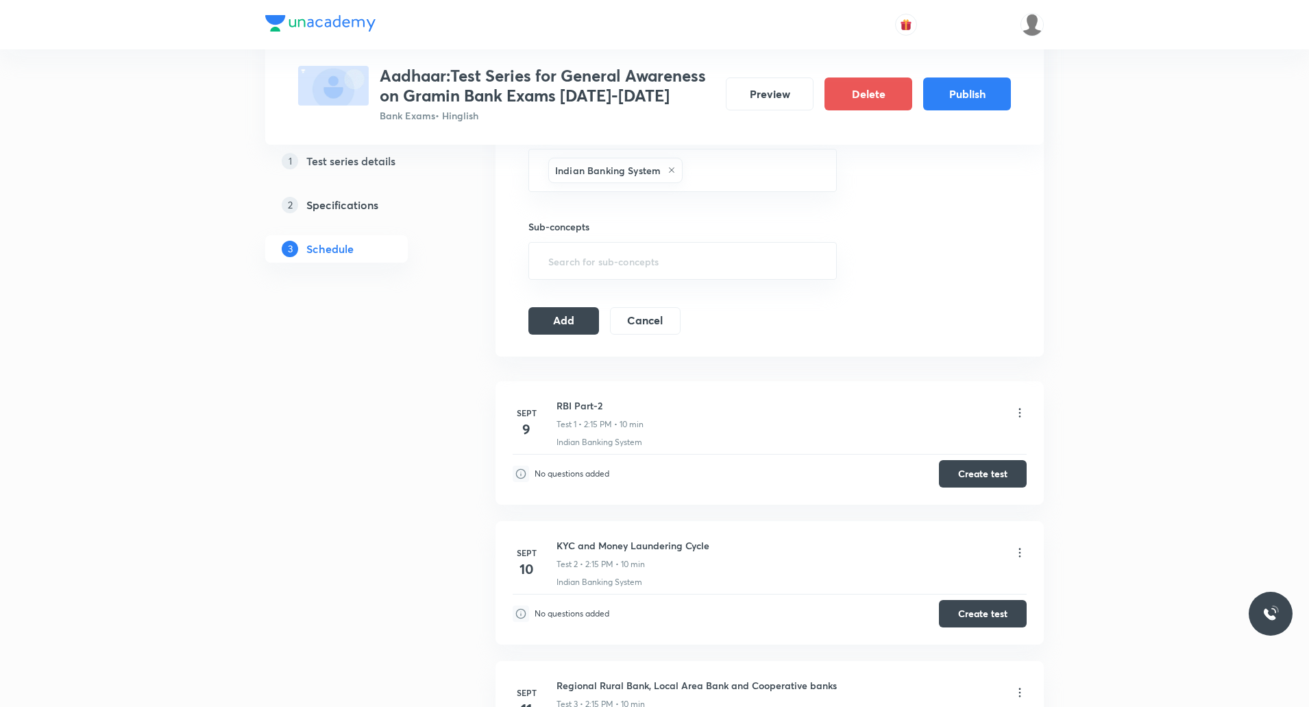
scroll to position [540, 0]
click at [583, 317] on button "Add" at bounding box center [563, 317] width 71 height 27
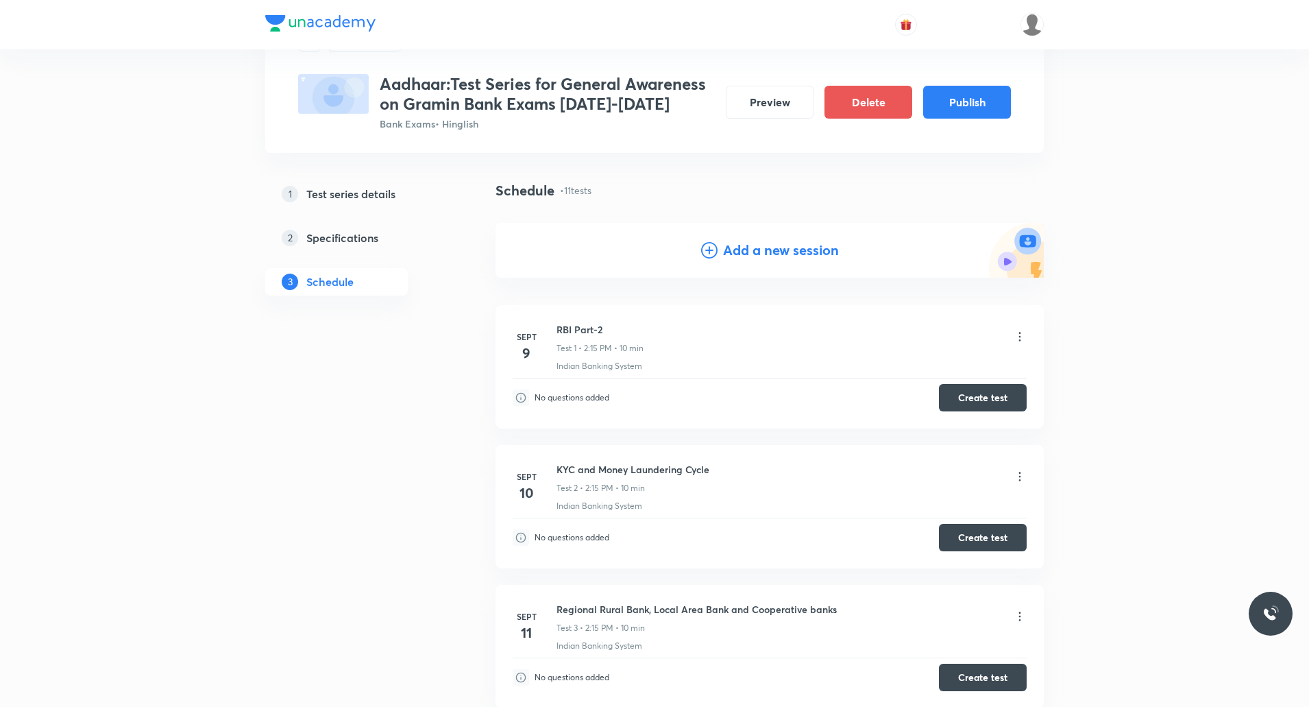
scroll to position [0, 0]
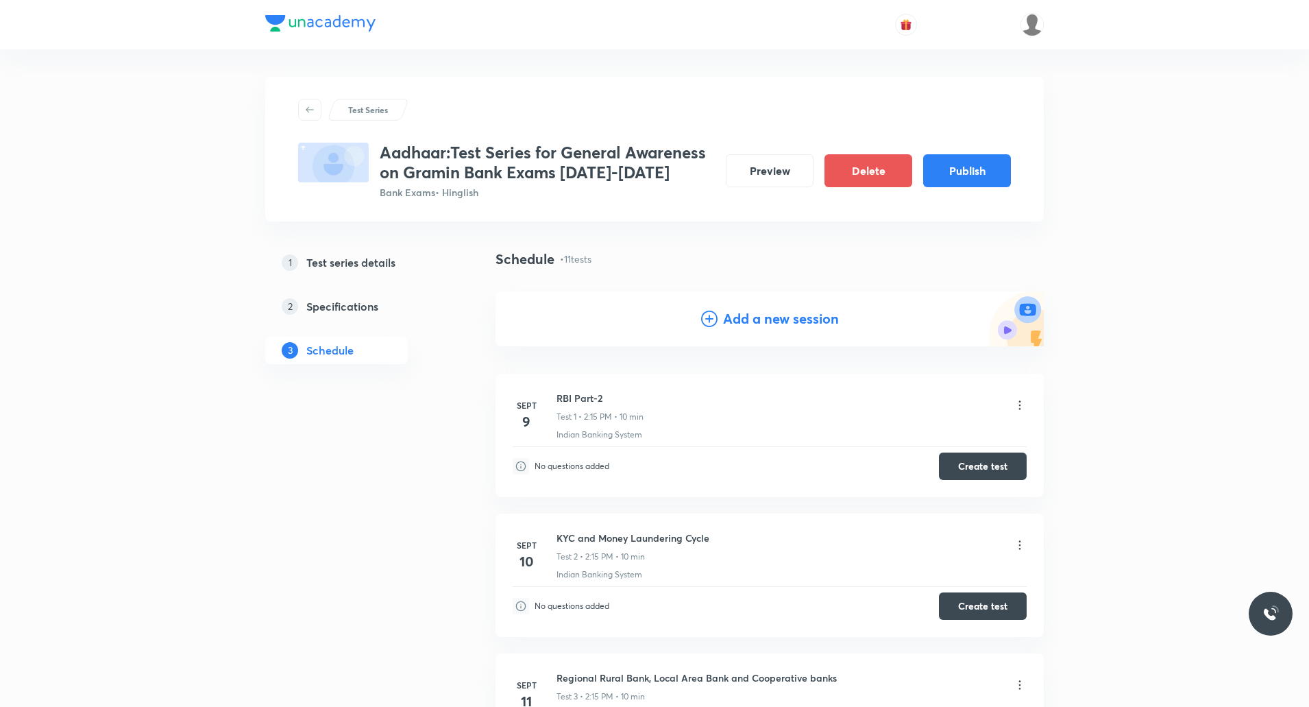
click at [757, 314] on h4 "Add a new session" at bounding box center [781, 318] width 116 height 21
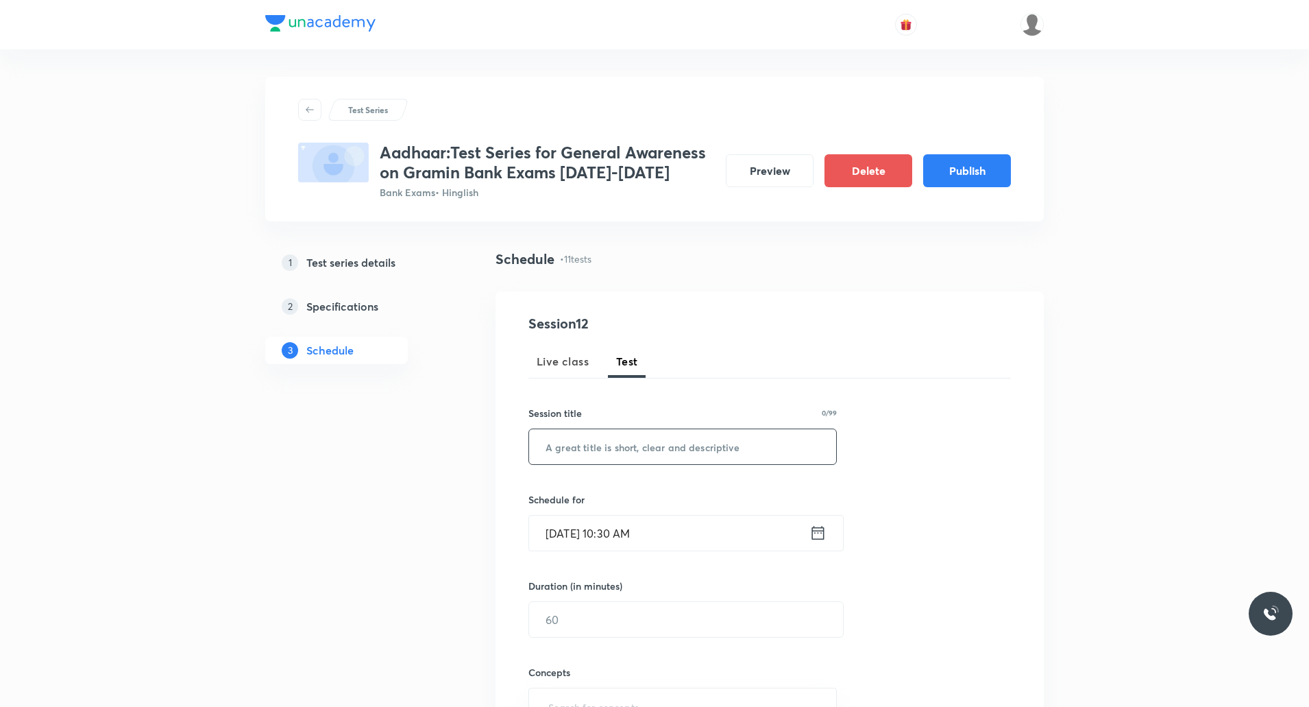
click at [647, 441] on input "text" at bounding box center [682, 446] width 307 height 35
paste input "Digital Banking - CORE, CBS, NEFT and RTGS"
type input "Digital Banking - CORE, CBS, NEFT and RTGS"
click at [633, 538] on input "Sept 5, 2025, 10:30 AM" at bounding box center [669, 532] width 280 height 35
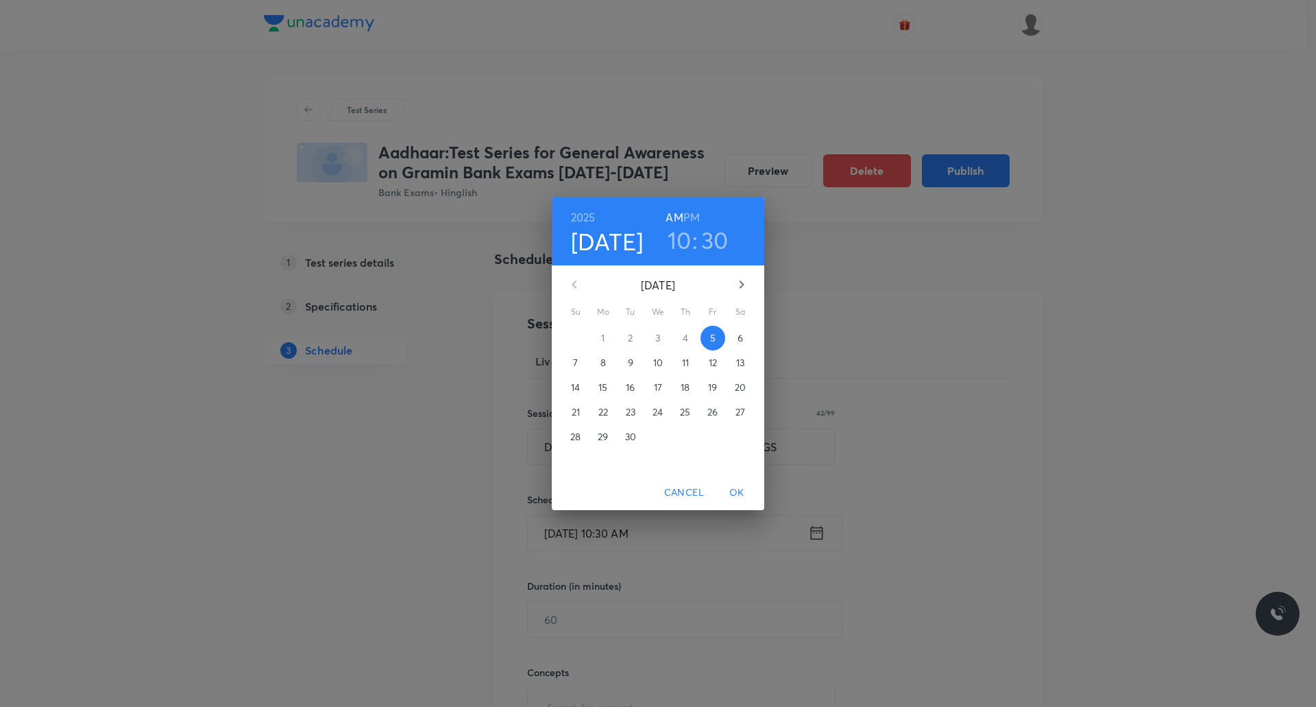
click at [695, 214] on h6 "PM" at bounding box center [691, 217] width 16 height 19
click at [658, 409] on p "24" at bounding box center [658, 412] width 10 height 14
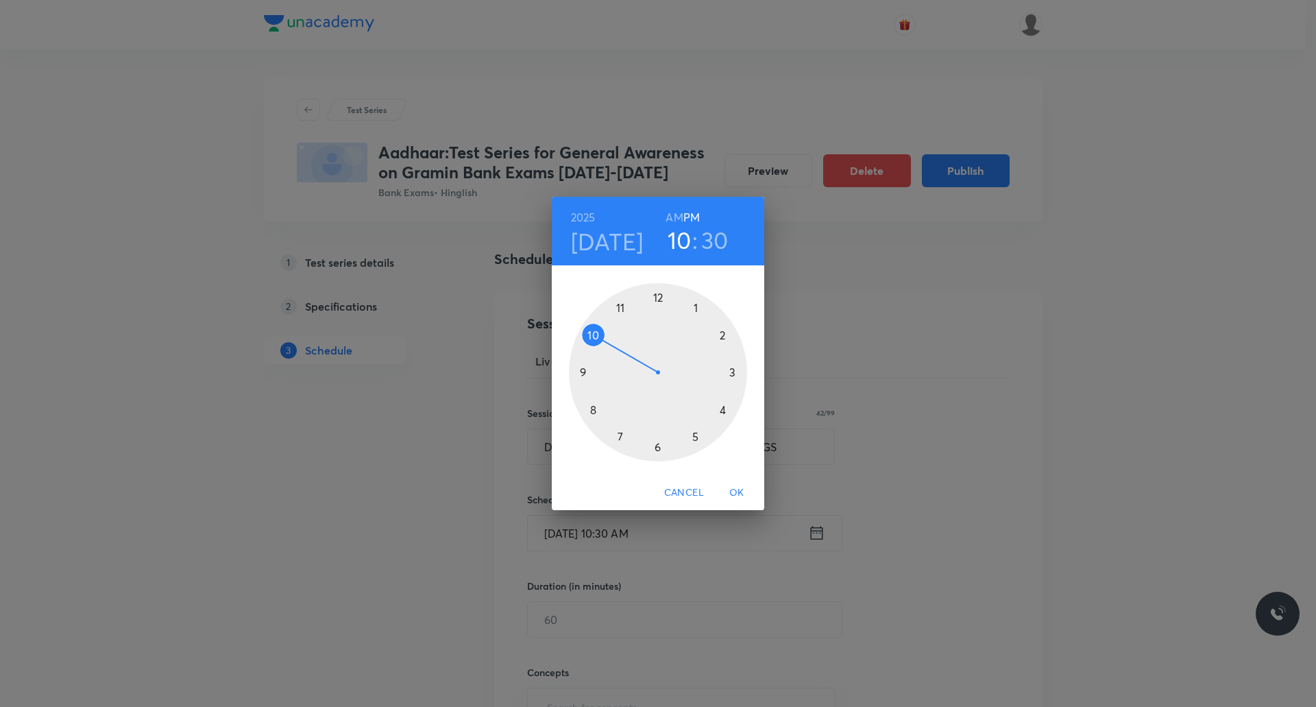
click at [720, 336] on div at bounding box center [658, 372] width 178 height 178
click at [729, 372] on div at bounding box center [658, 372] width 178 height 178
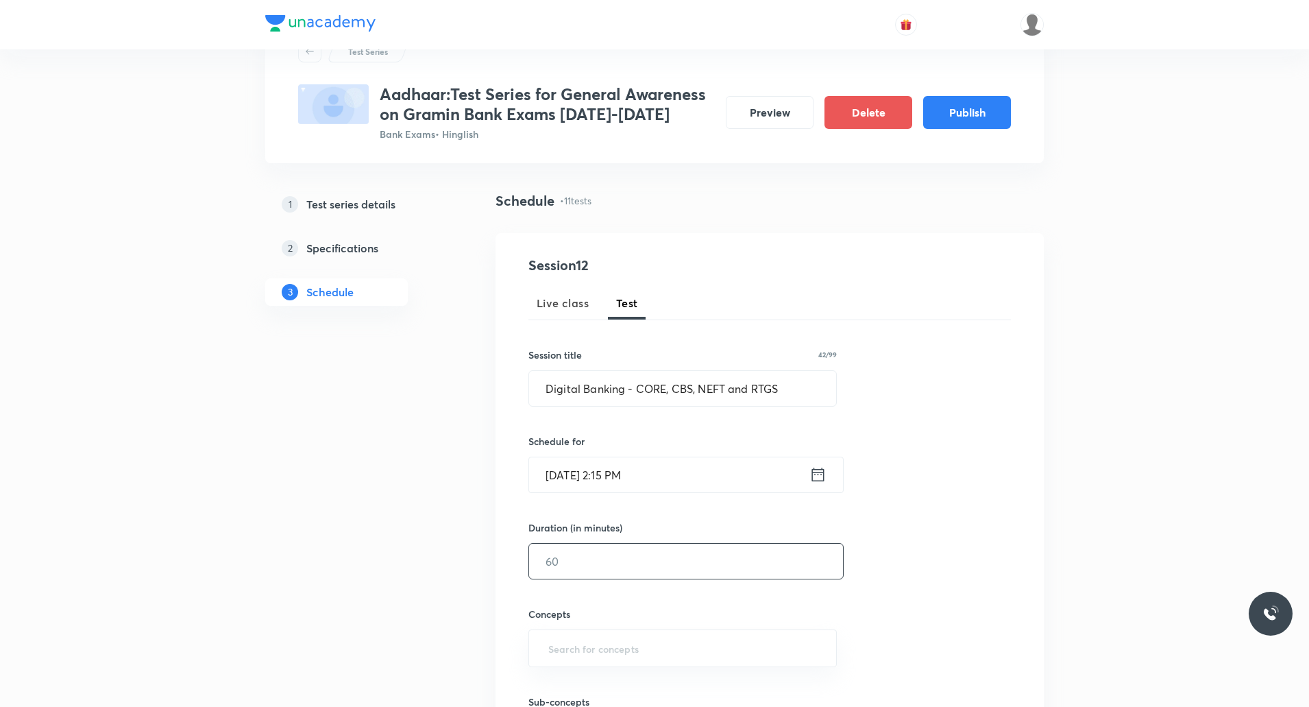
scroll to position [84, 0]
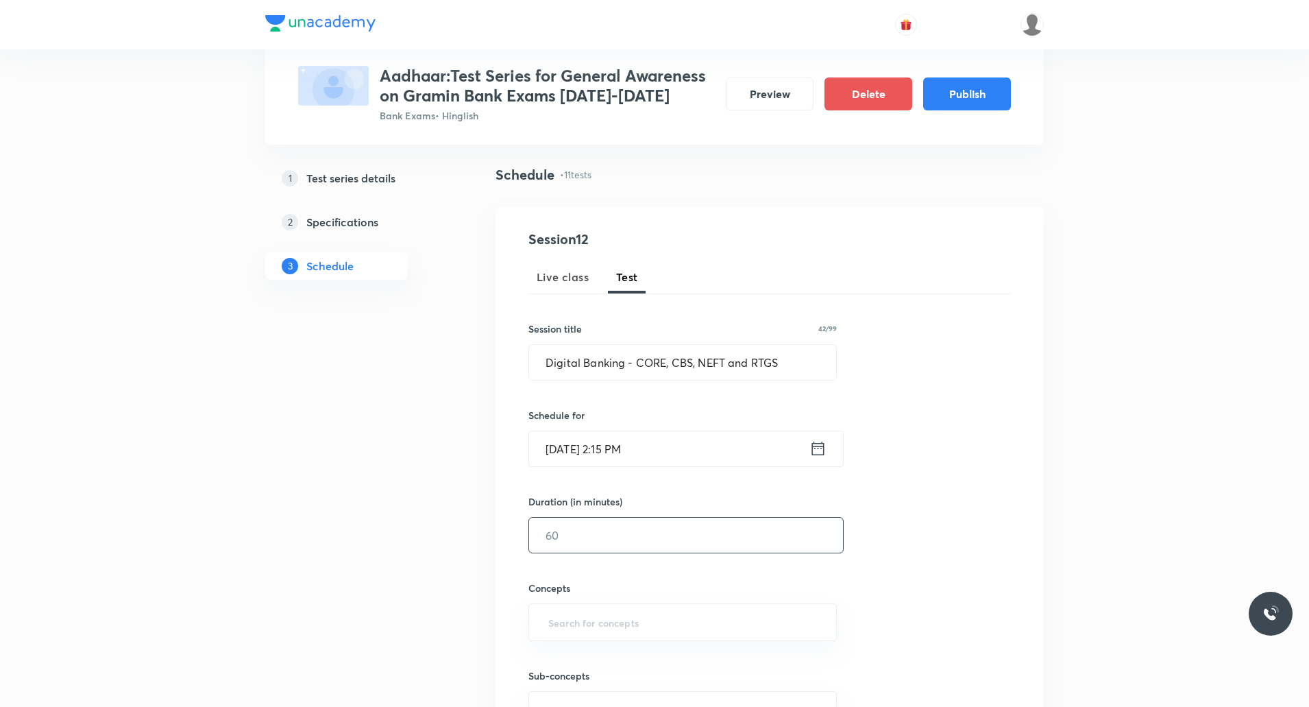
click at [601, 533] on input "text" at bounding box center [686, 535] width 314 height 35
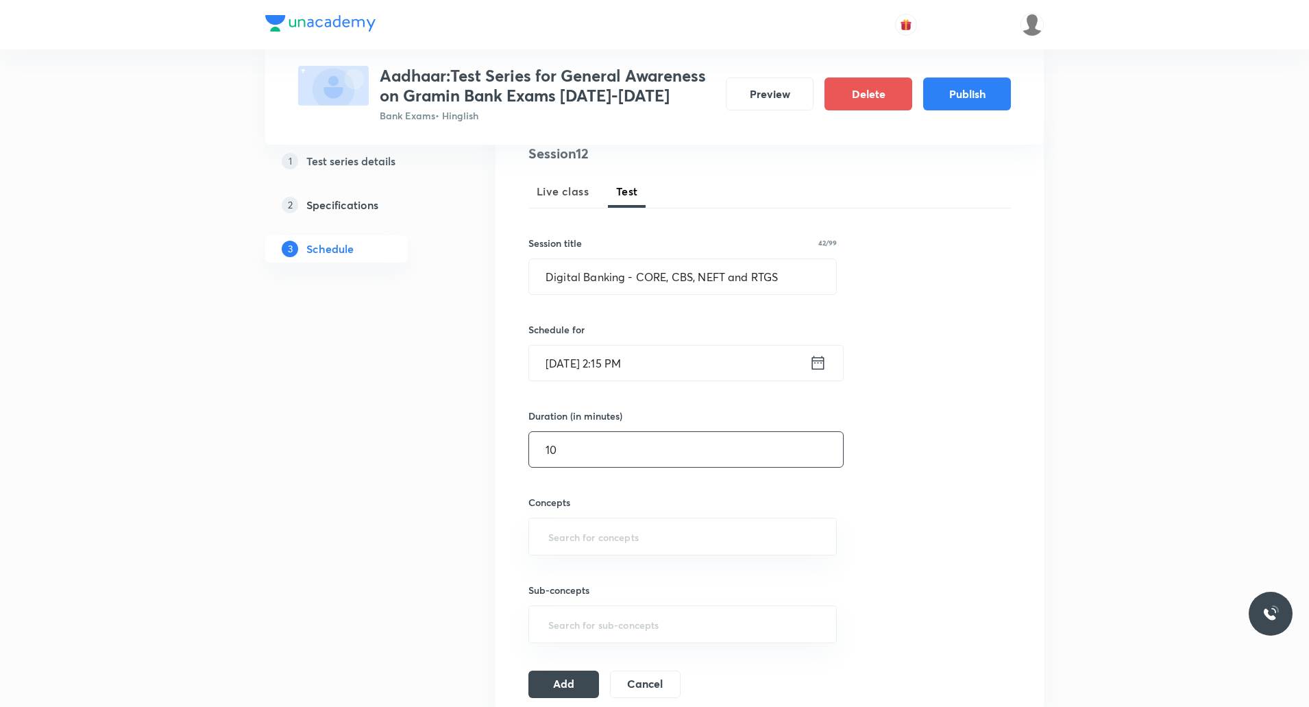
scroll to position [206, 0]
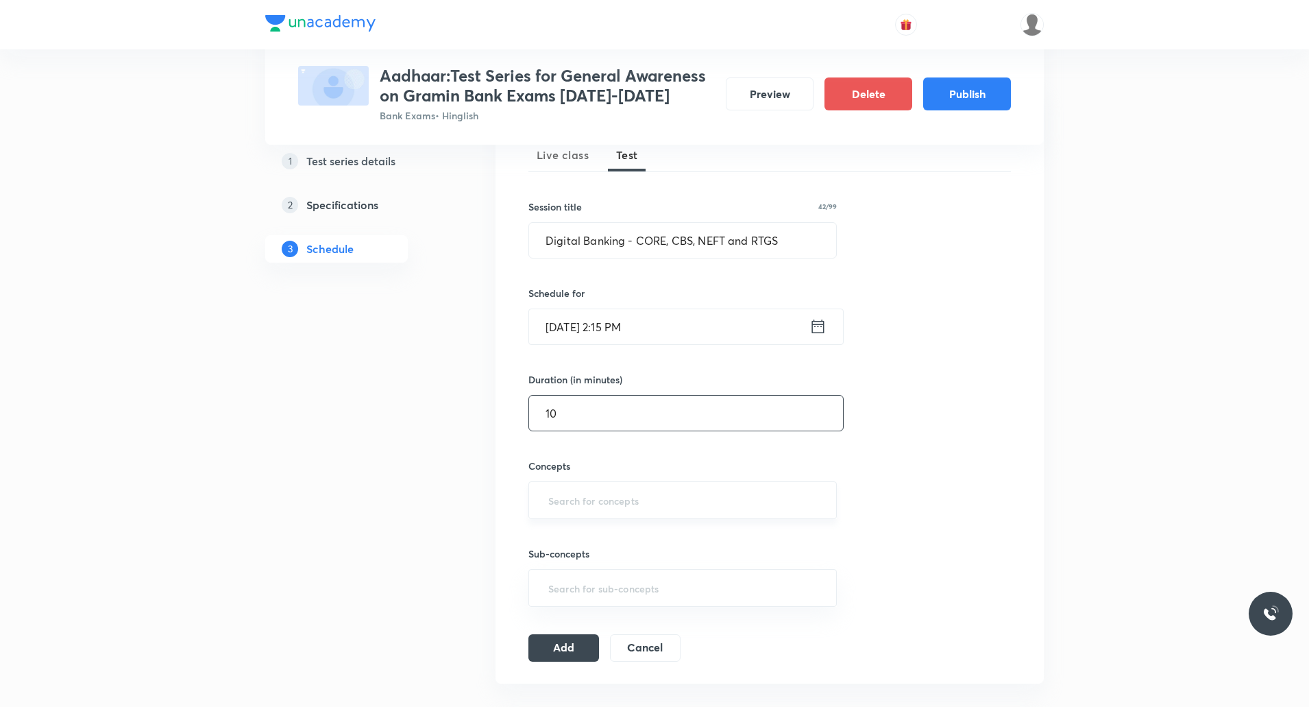
type input "10"
click at [570, 488] on input "text" at bounding box center [683, 499] width 274 height 25
type input "Bank"
click at [576, 561] on li "Banking Terms" at bounding box center [682, 564] width 307 height 25
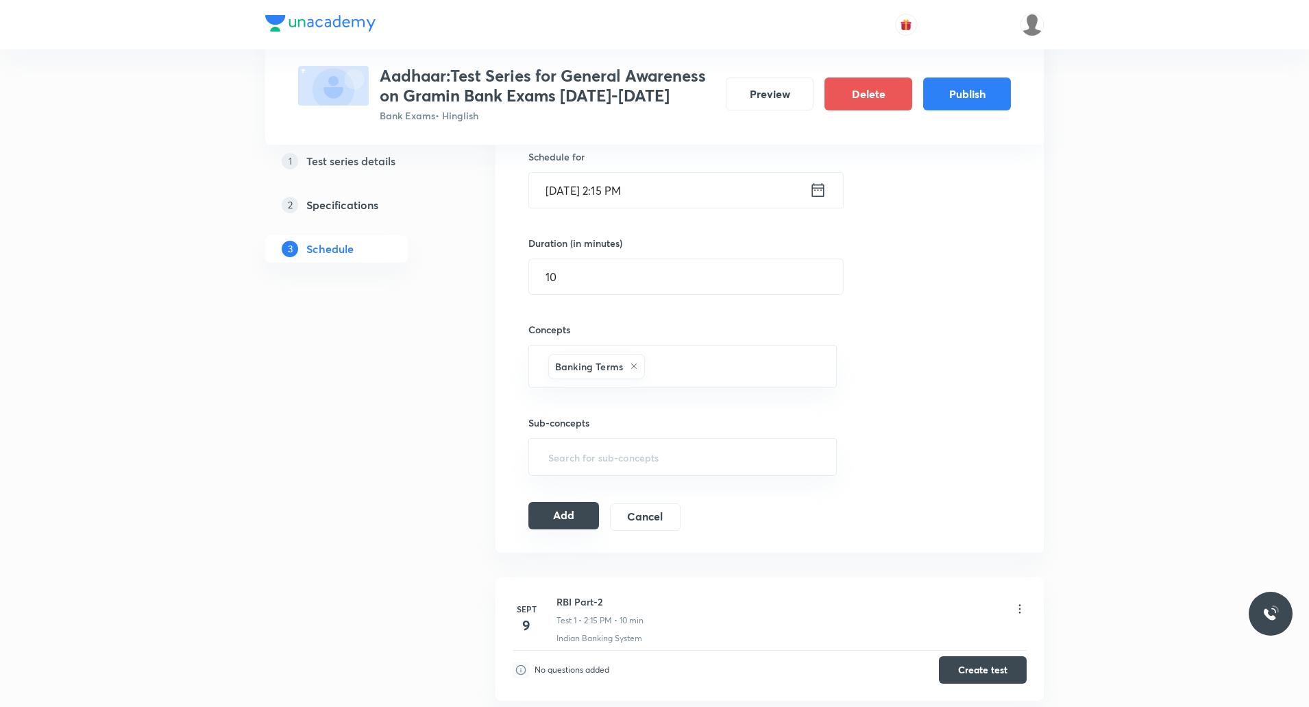
scroll to position [352, 0]
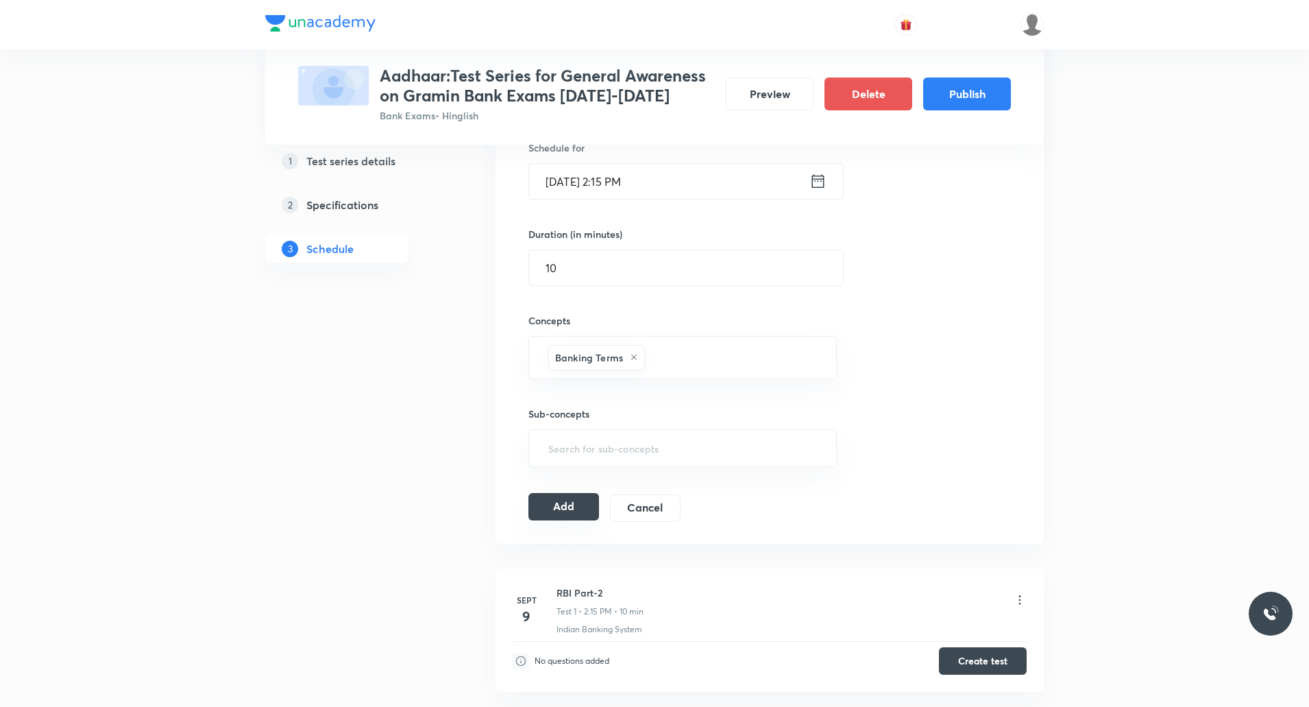
click at [576, 514] on button "Add" at bounding box center [563, 506] width 71 height 27
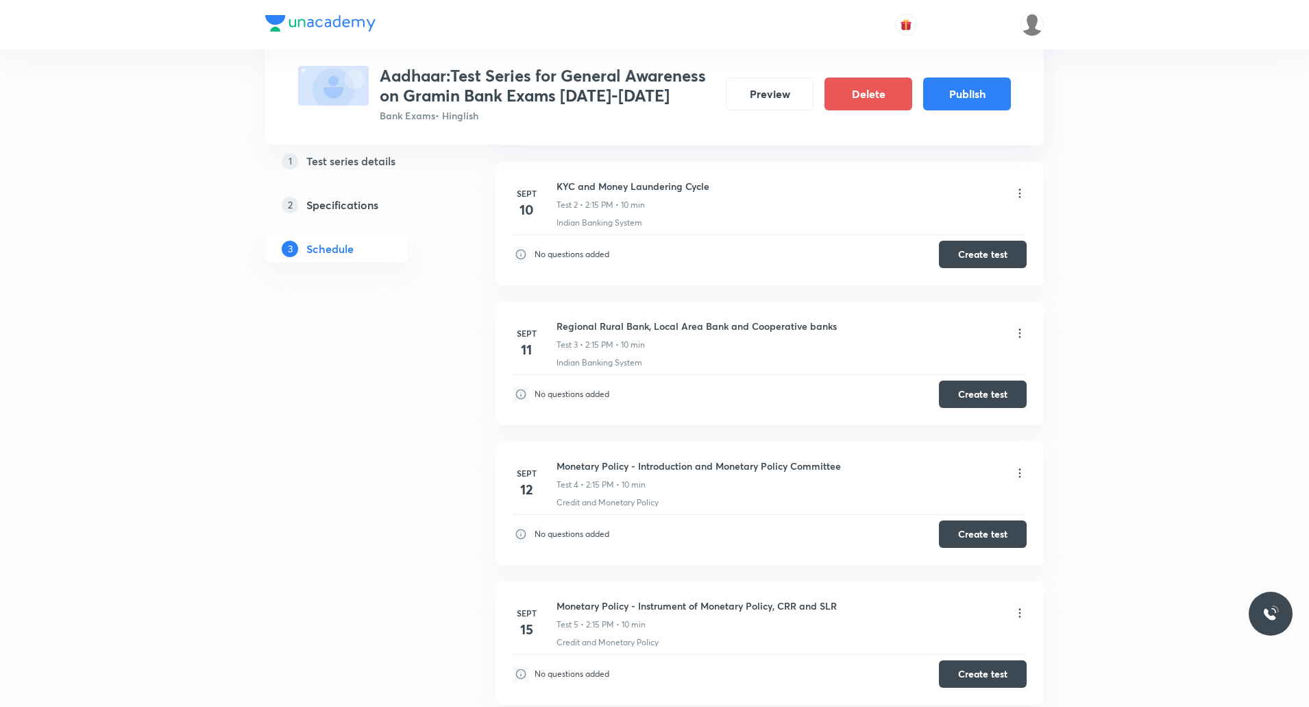
scroll to position [0, 0]
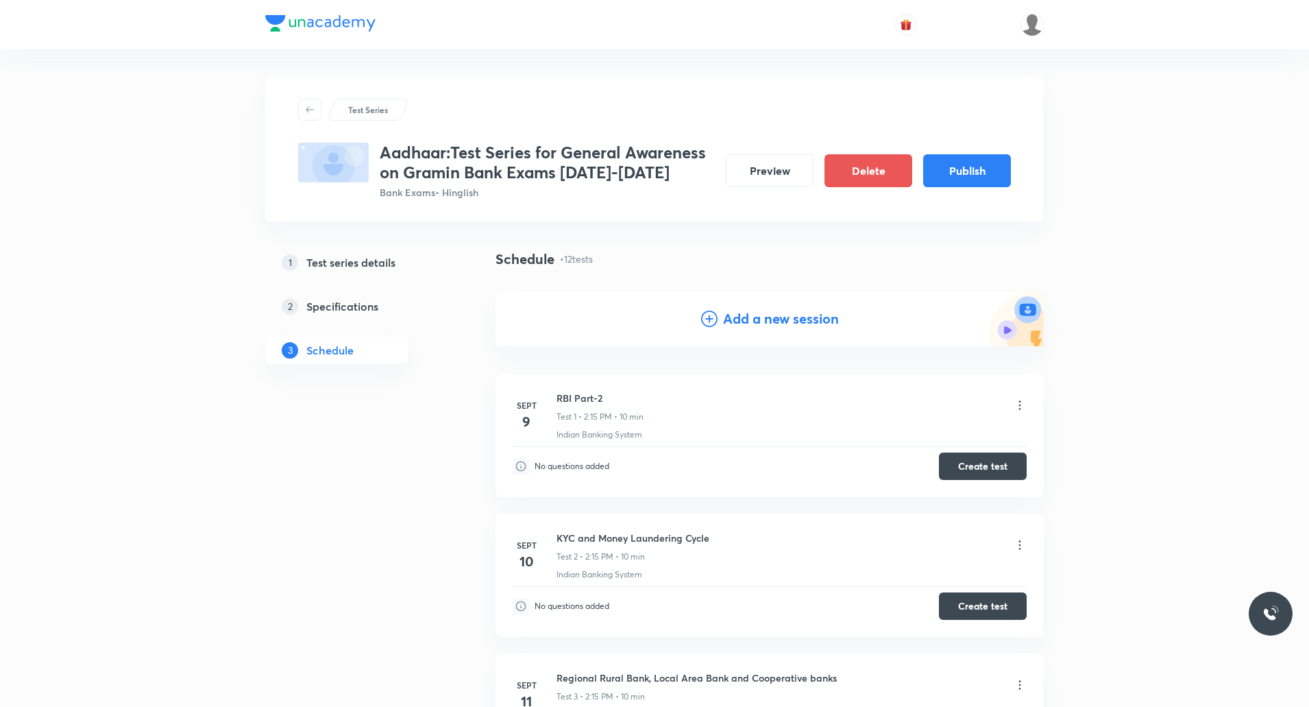
click at [785, 318] on h4 "Add a new session" at bounding box center [781, 318] width 116 height 21
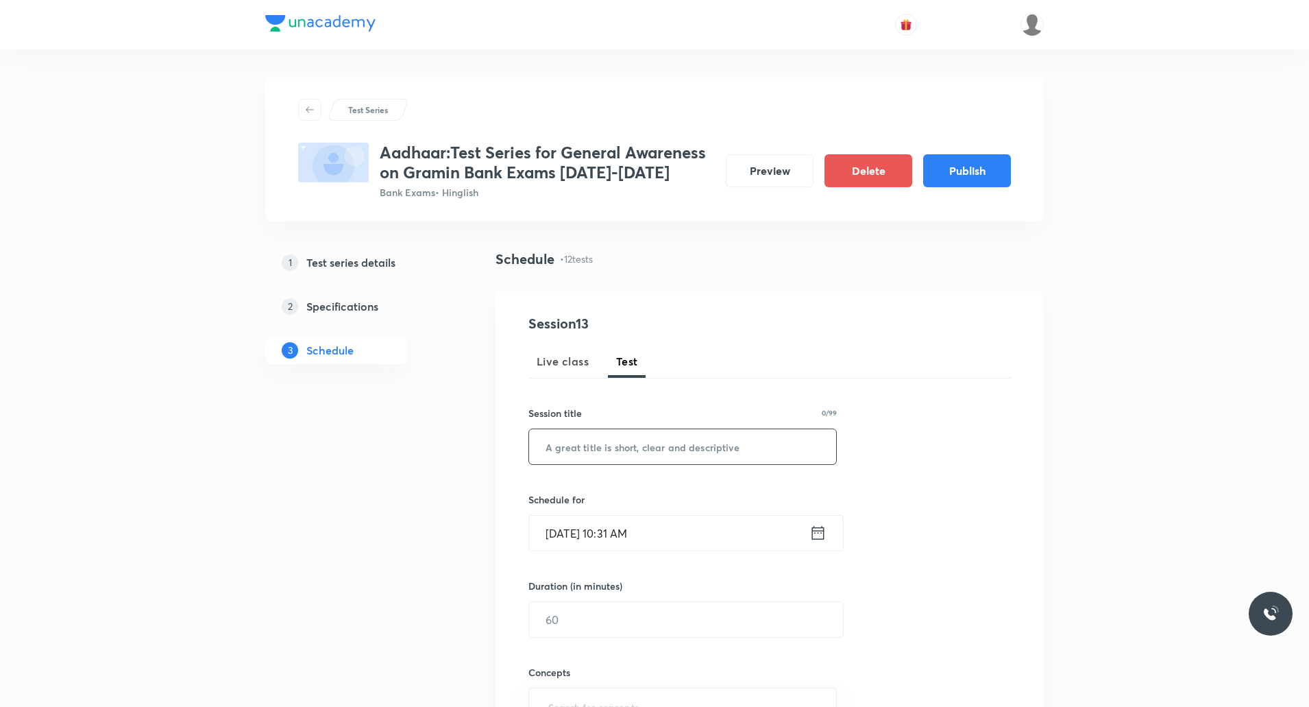
click at [628, 450] on input "text" at bounding box center [682, 446] width 307 height 35
paste input "Digital Banking - IMPS, UPI and BHIM App"
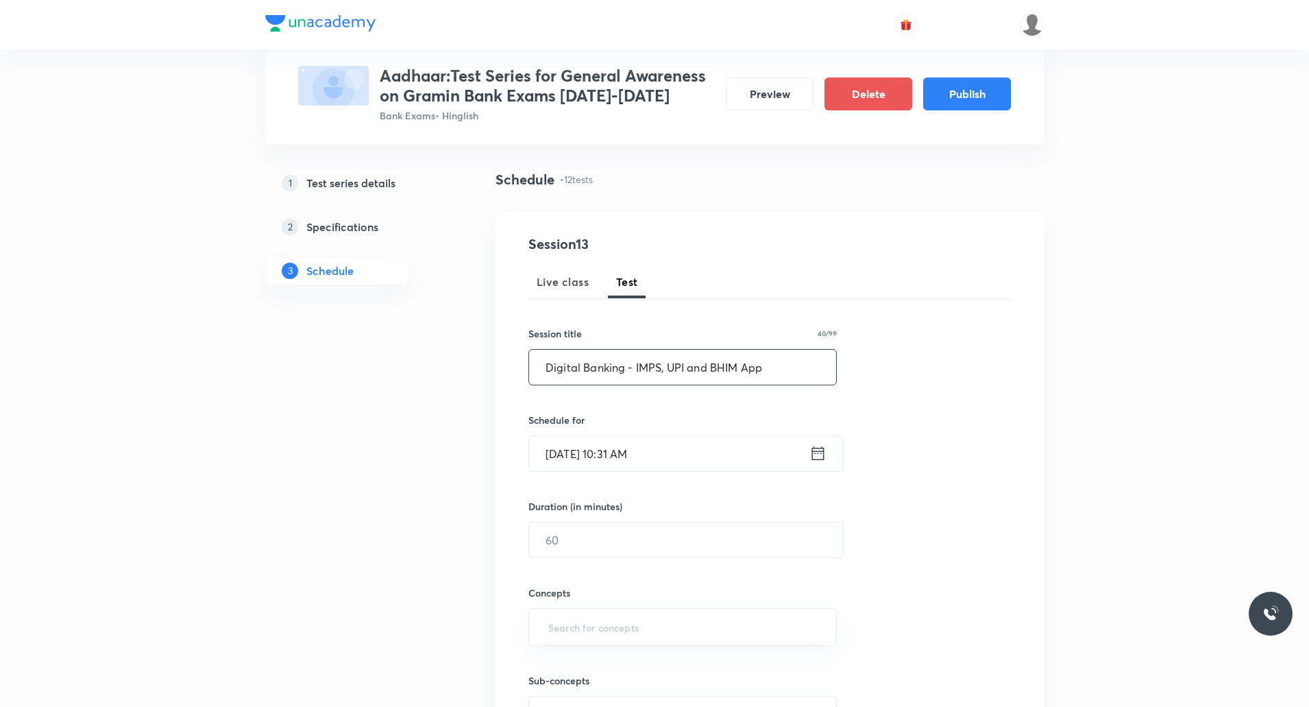
scroll to position [84, 0]
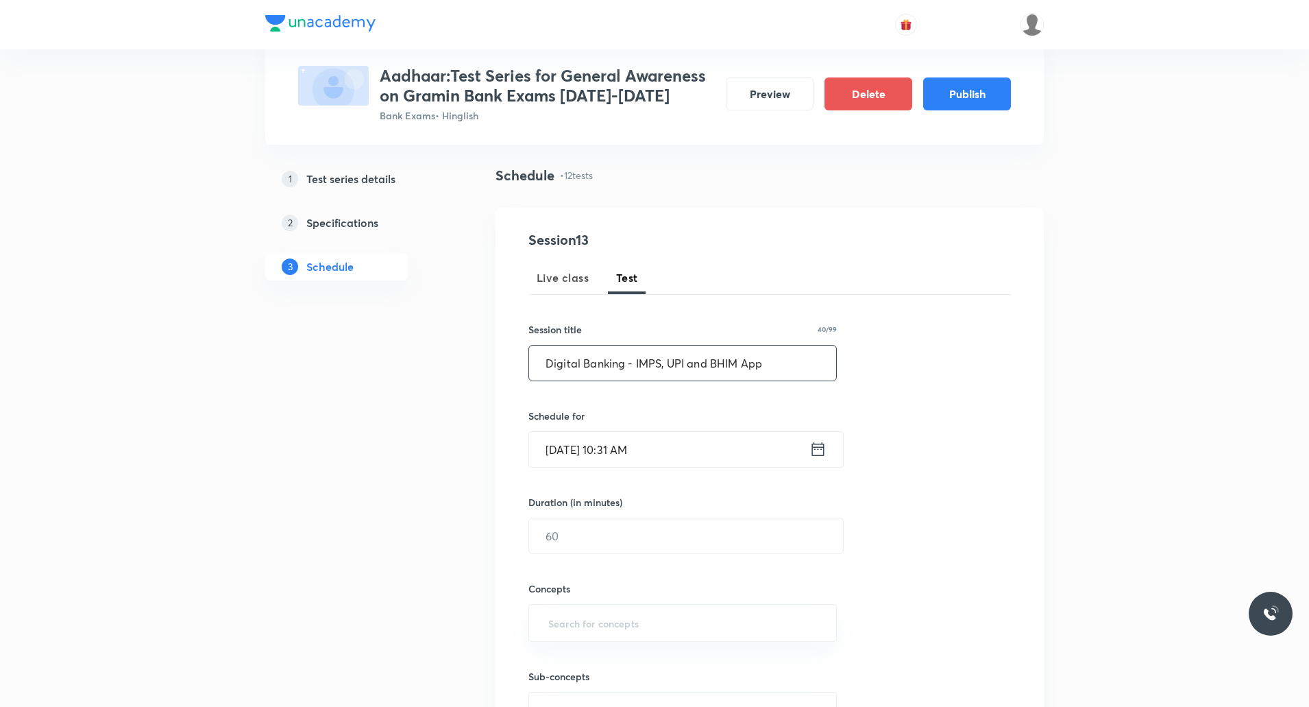
type input "Digital Banking - IMPS, UPI and BHIM App"
click at [605, 454] on input "Sept 5, 2025, 10:31 AM" at bounding box center [669, 449] width 280 height 35
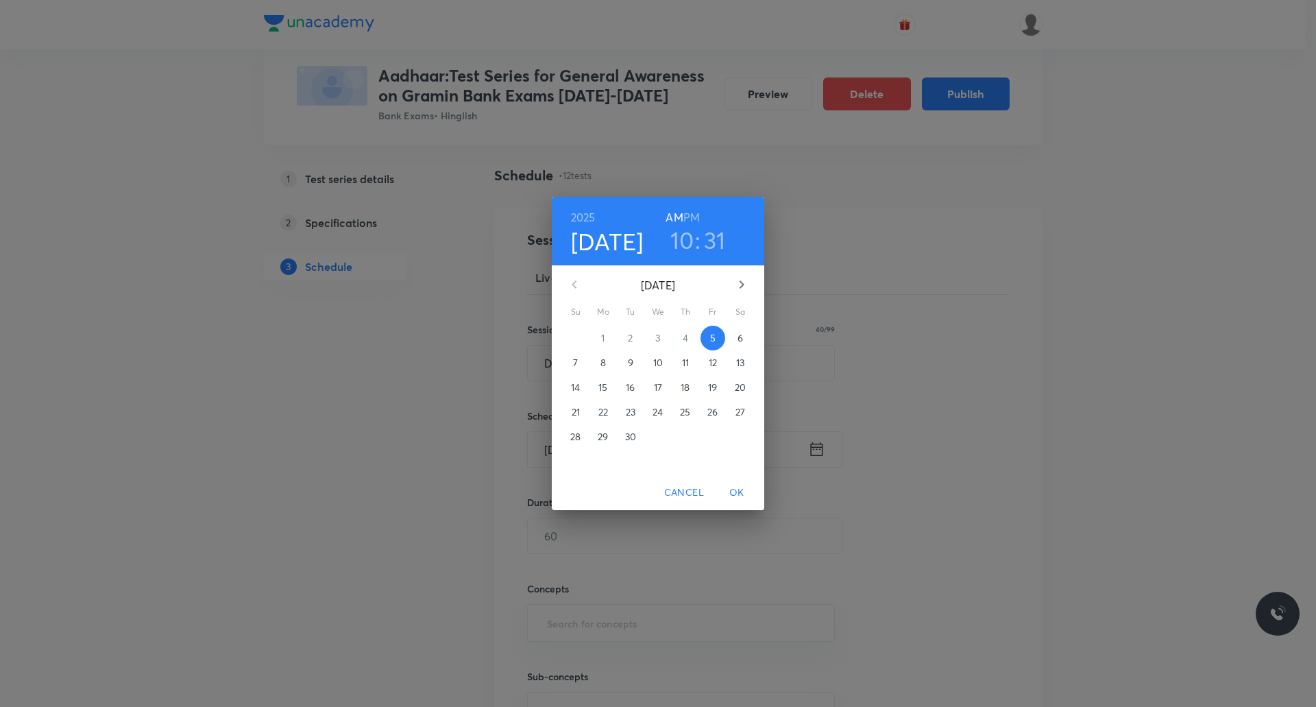
click at [694, 214] on h6 "PM" at bounding box center [691, 217] width 16 height 19
click at [683, 411] on p "25" at bounding box center [685, 412] width 10 height 14
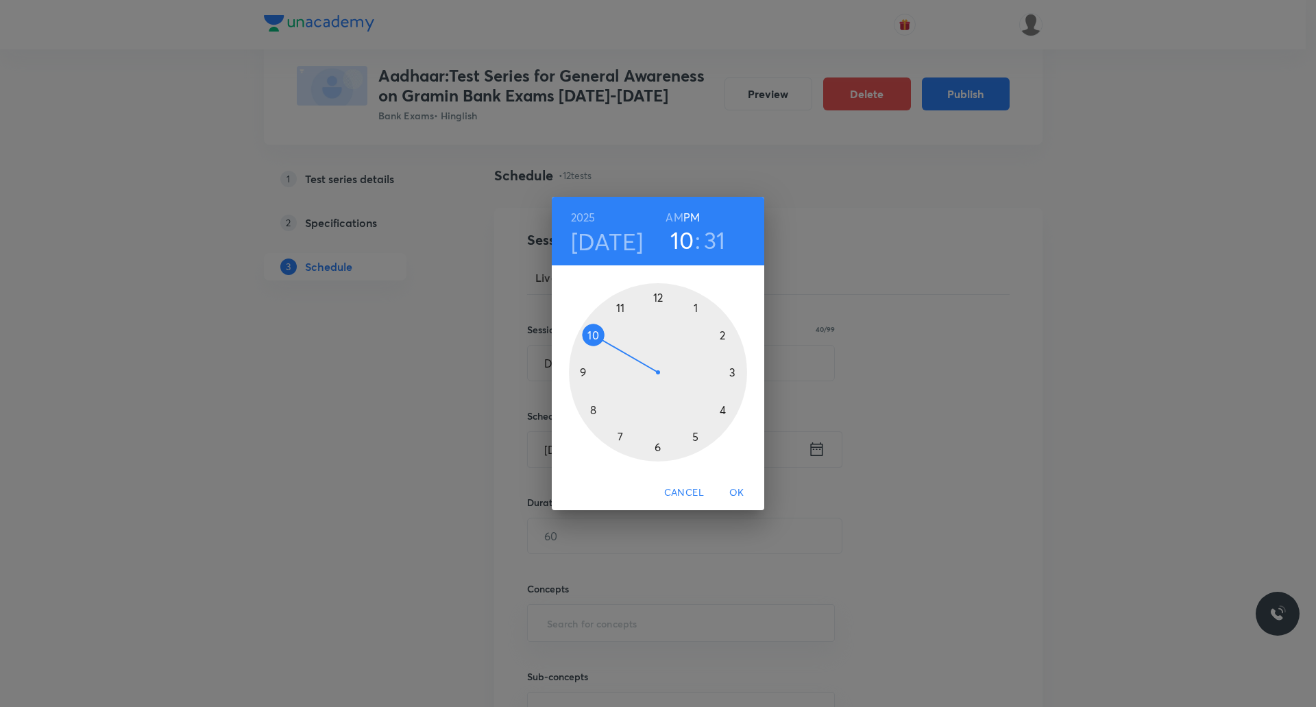
click at [720, 335] on div at bounding box center [658, 372] width 178 height 178
click at [736, 372] on div at bounding box center [658, 372] width 178 height 178
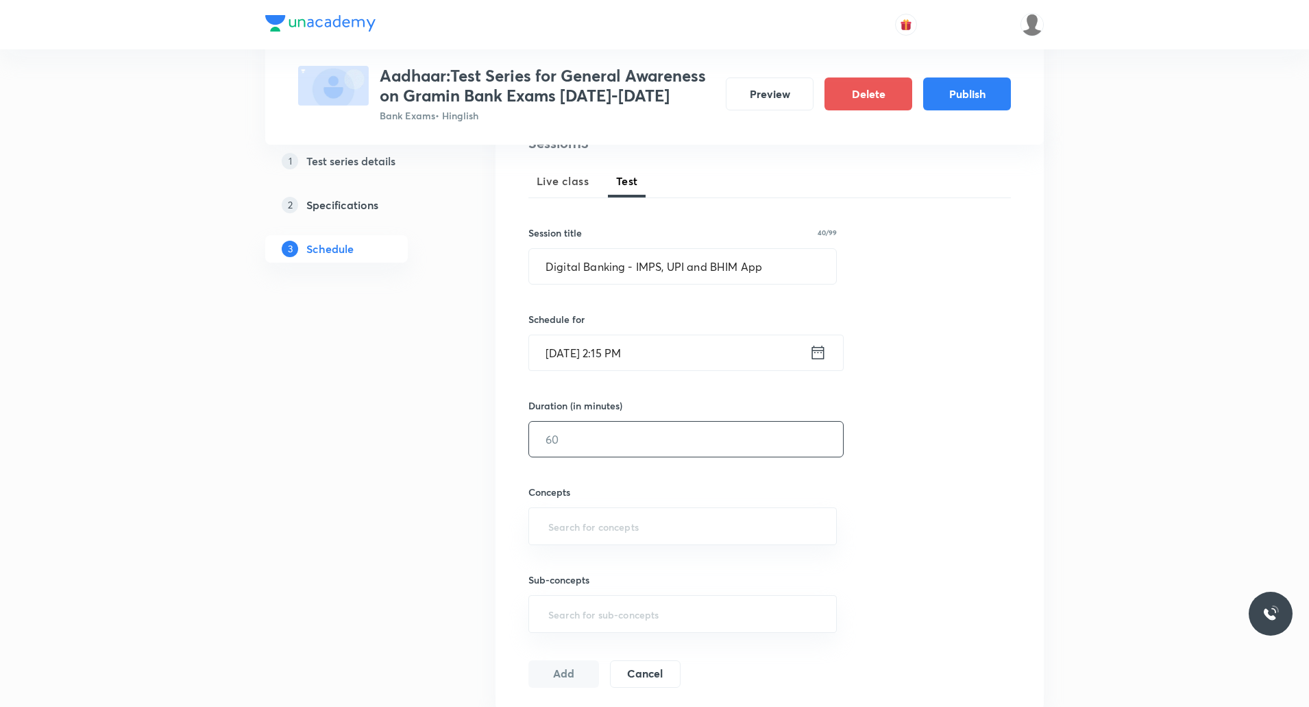
scroll to position [182, 0]
click at [586, 434] on input "text" at bounding box center [686, 437] width 314 height 35
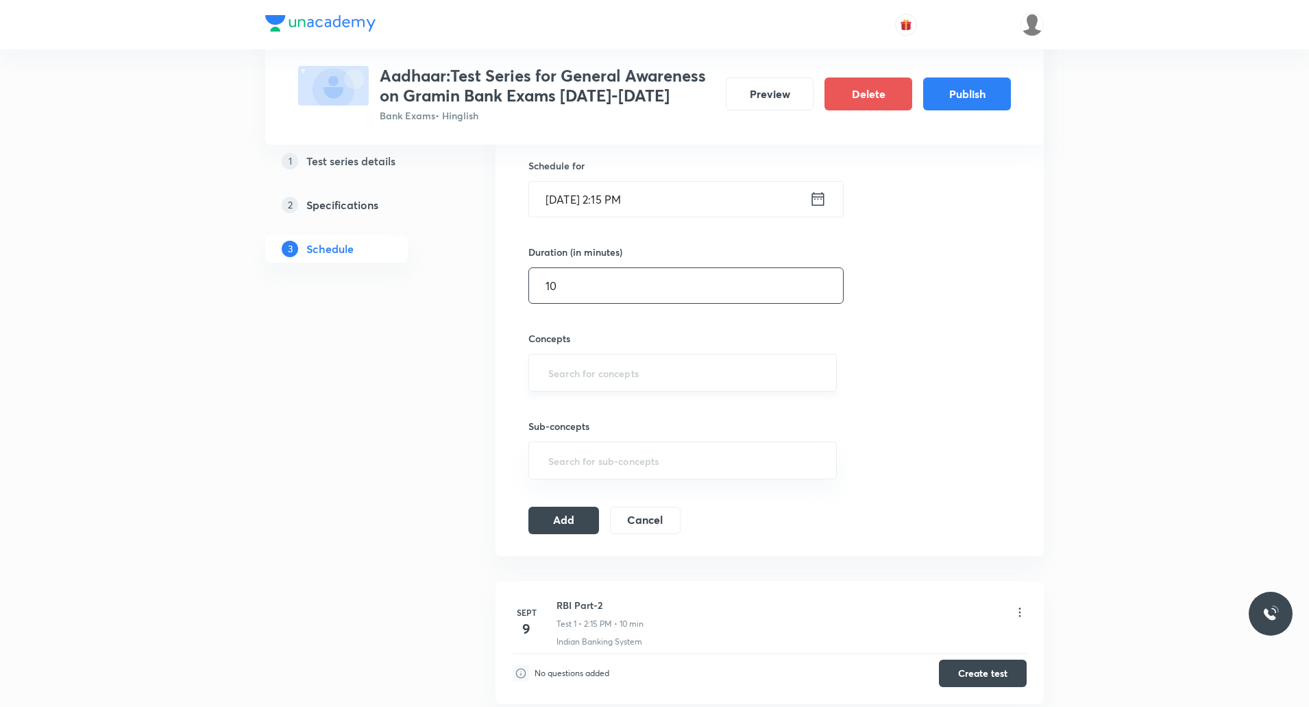
type input "10"
click at [588, 367] on input "text" at bounding box center [683, 372] width 274 height 25
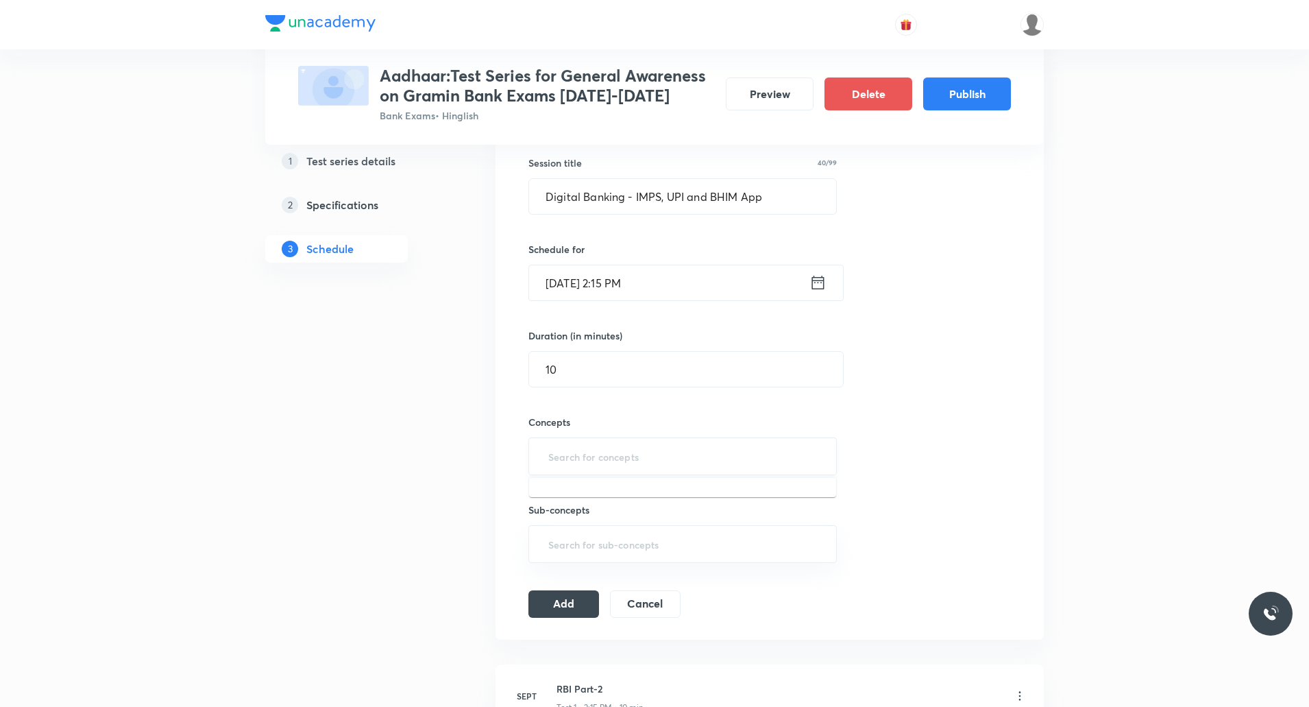
scroll to position [251, 0]
type input "Banking"
click at [615, 502] on li "Indian Banking System" at bounding box center [682, 495] width 307 height 25
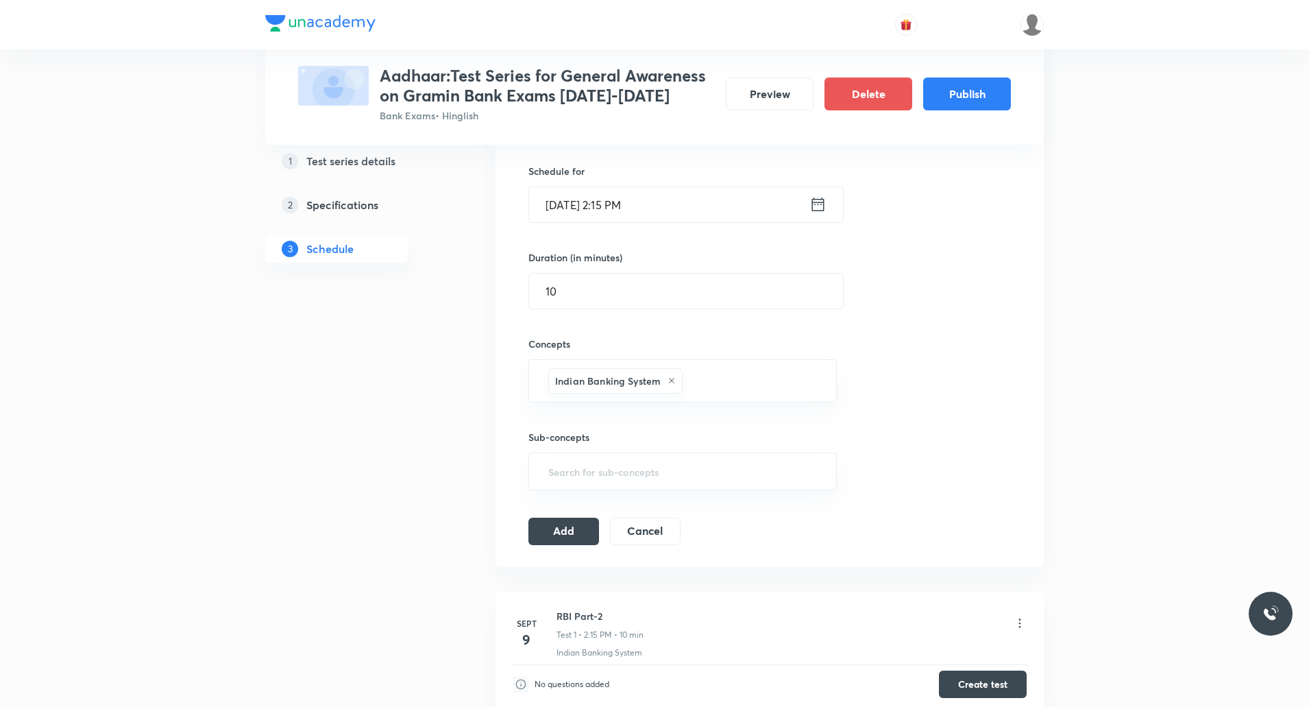
scroll to position [329, 0]
click at [568, 537] on button "Add" at bounding box center [563, 528] width 71 height 27
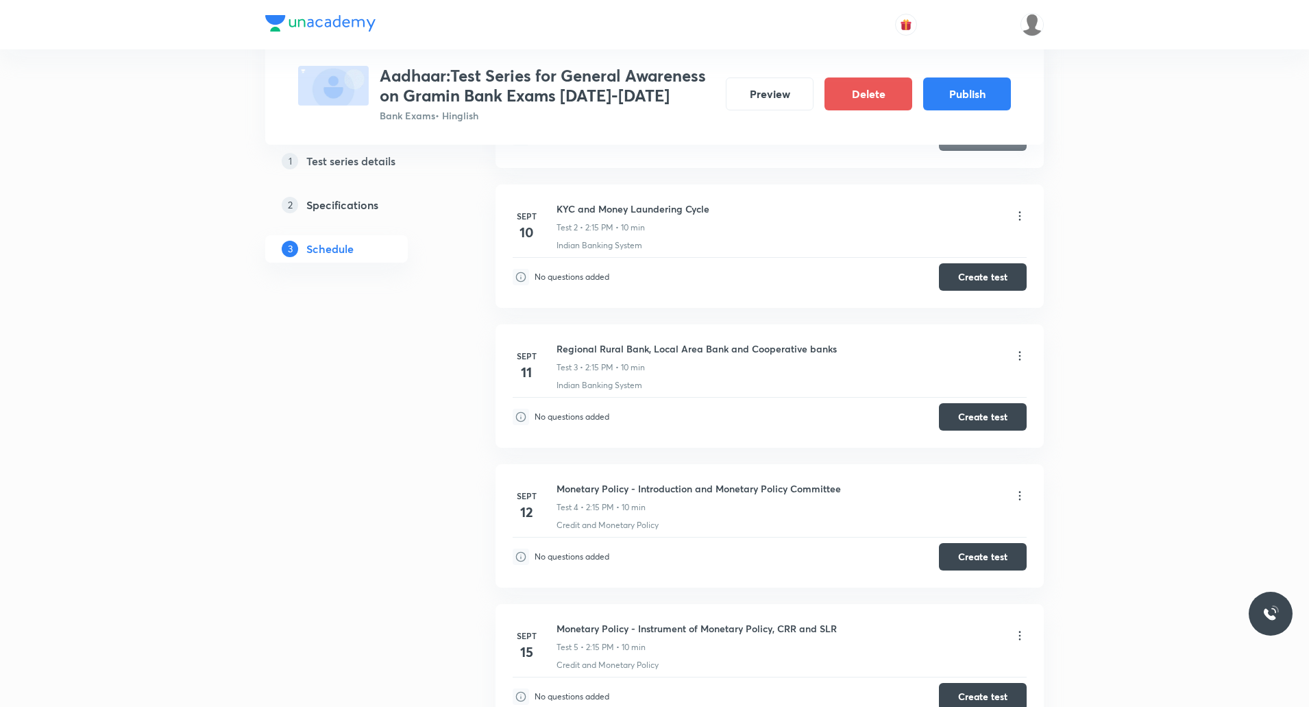
scroll to position [0, 0]
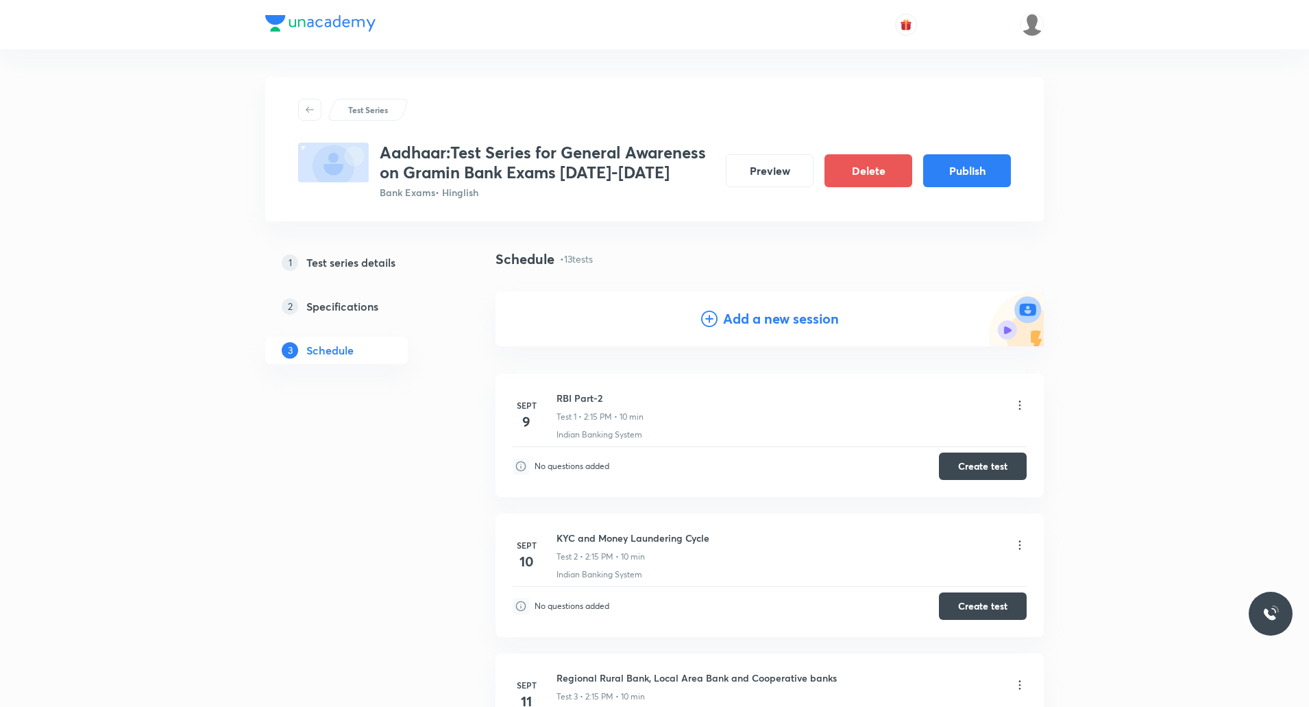
click at [779, 311] on h4 "Add a new session" at bounding box center [781, 318] width 116 height 21
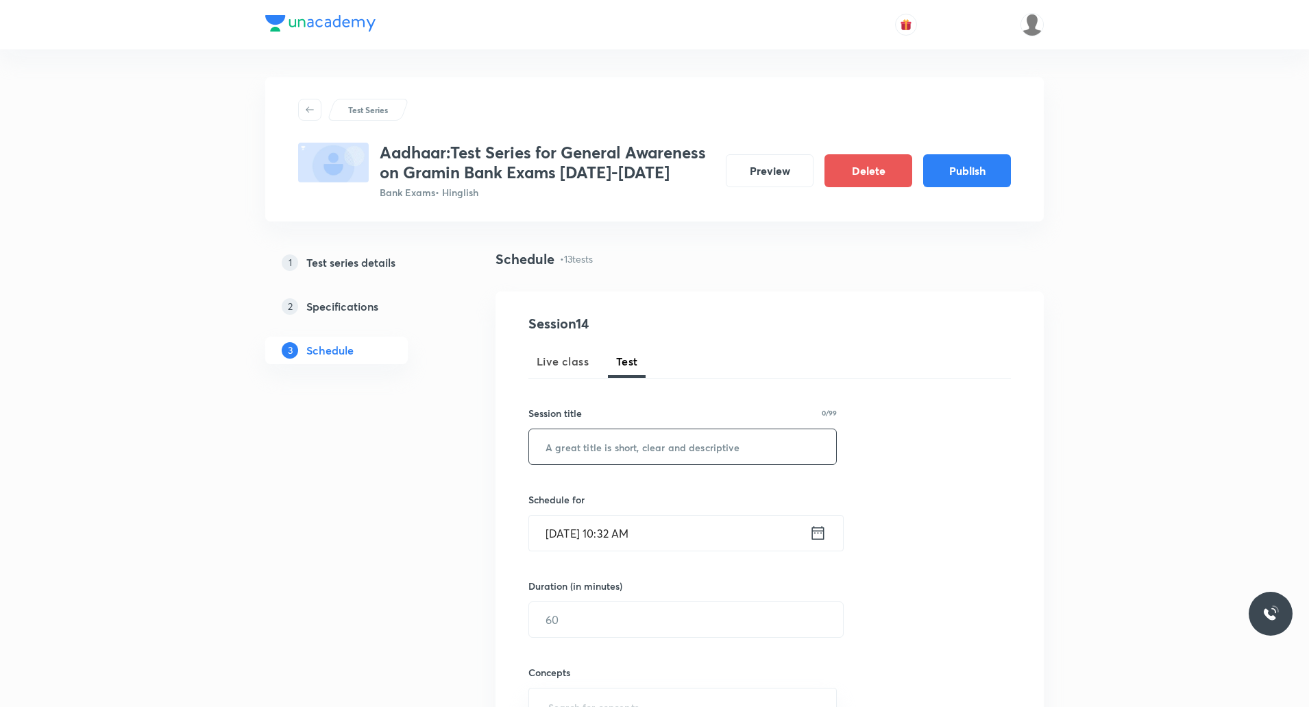
click at [622, 454] on input "text" at bounding box center [682, 446] width 307 height 35
paste input "Digital Banking - SWIFT, IM, UPI Lite, UPI Circle"
type input "Digital Banking - SWIFT, IM, UPI Lite, UPI Circle"
click at [605, 554] on div "Session 14 Live class Test Session title 49/99 Digital Banking - SWIFT, IM, UPI…" at bounding box center [769, 590] width 483 height 555
click at [606, 537] on input "Sept 5, 2025, 10:32 AM" at bounding box center [669, 532] width 280 height 35
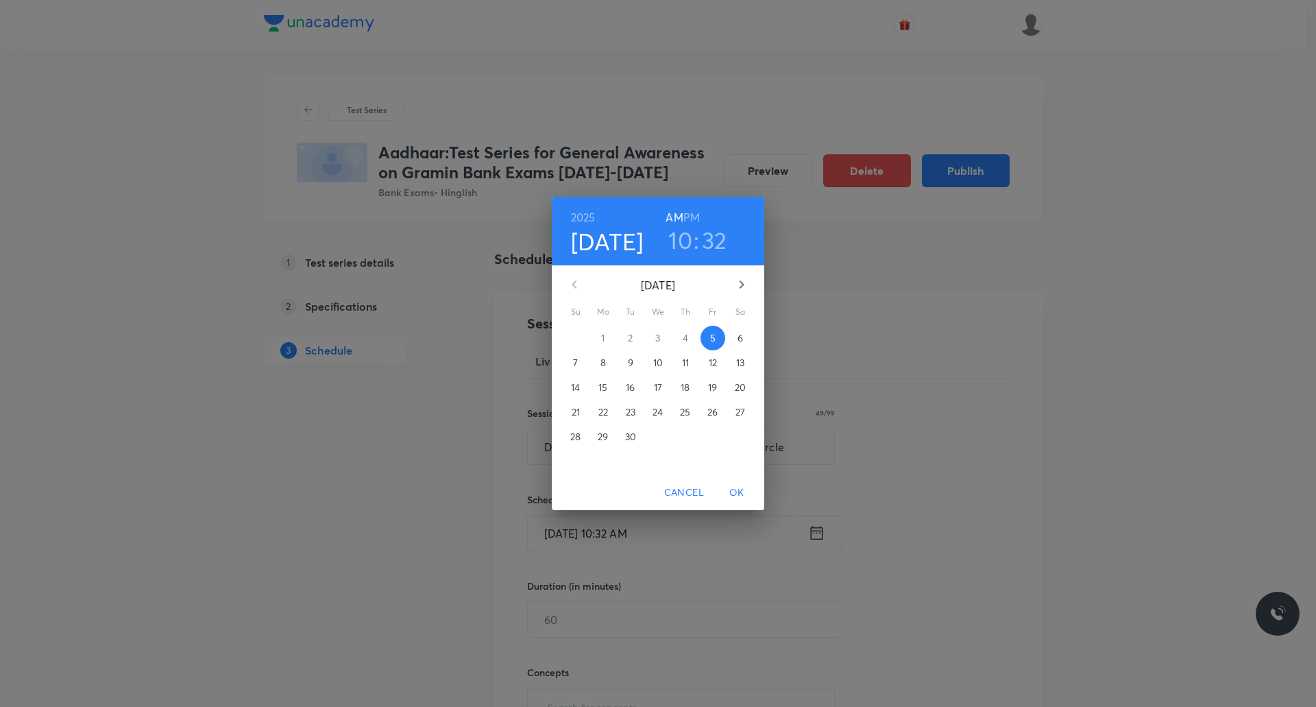
click at [696, 210] on h6 "PM" at bounding box center [691, 217] width 16 height 19
click at [605, 443] on p "29" at bounding box center [603, 437] width 10 height 14
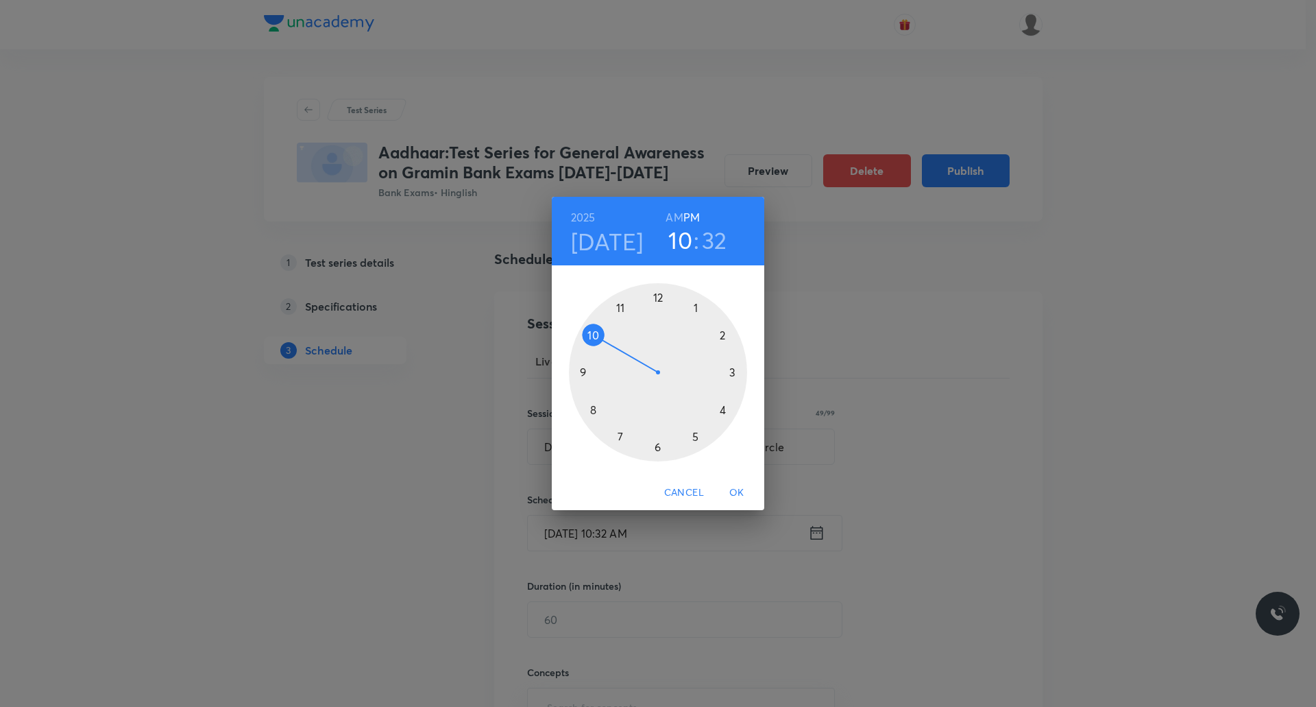
click at [697, 213] on h6 "PM" at bounding box center [691, 217] width 16 height 19
click at [723, 340] on div at bounding box center [658, 372] width 178 height 178
click at [735, 374] on div at bounding box center [658, 372] width 178 height 178
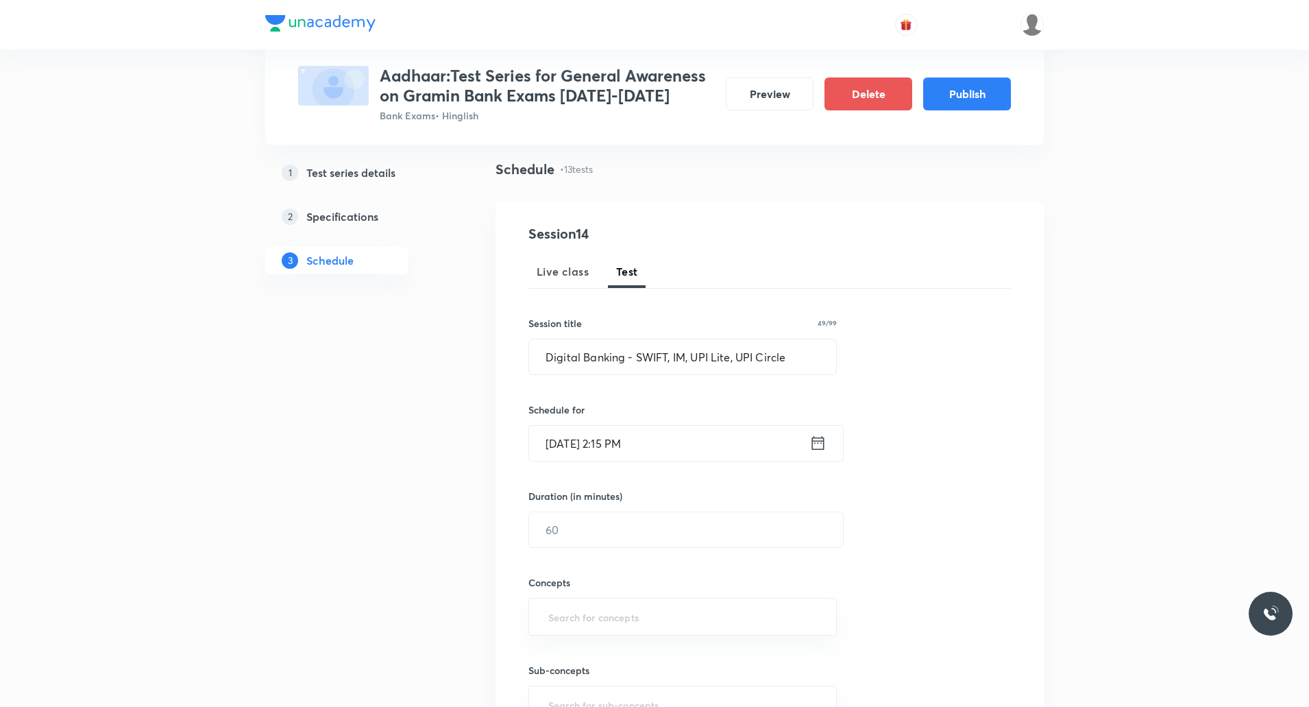
scroll to position [125, 0]
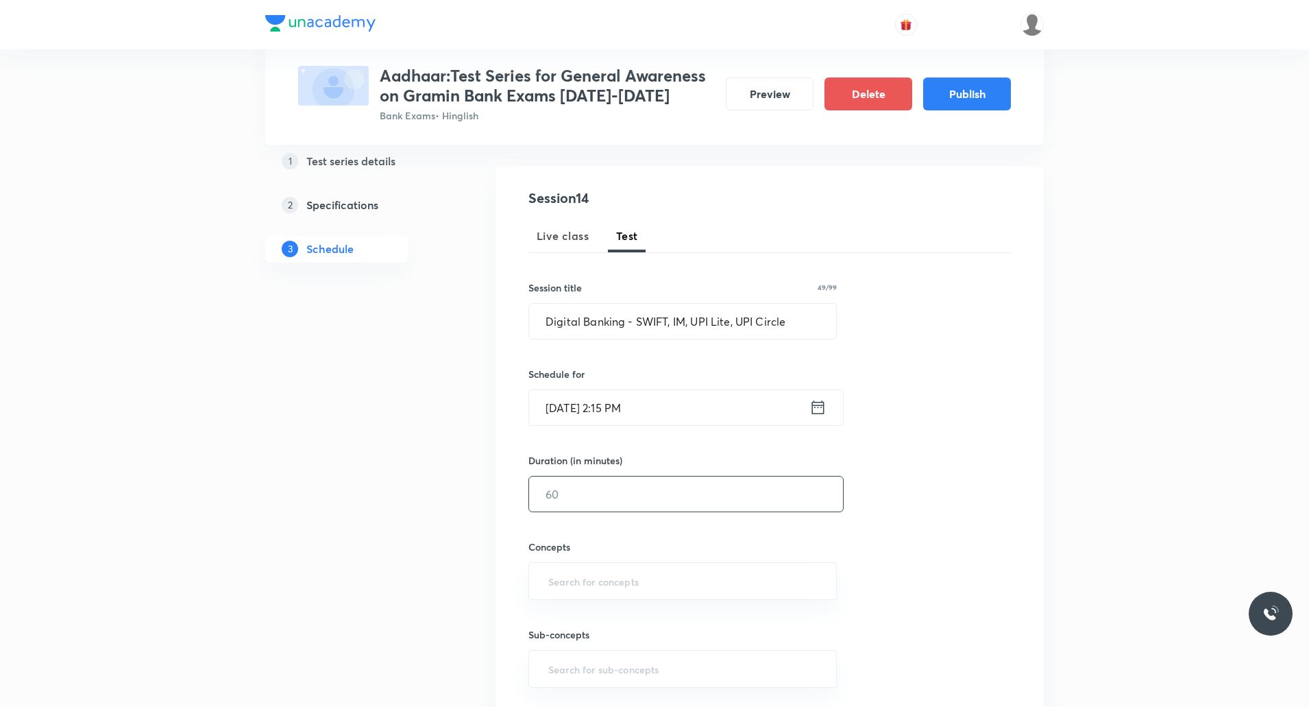
click at [583, 502] on input "text" at bounding box center [686, 493] width 314 height 35
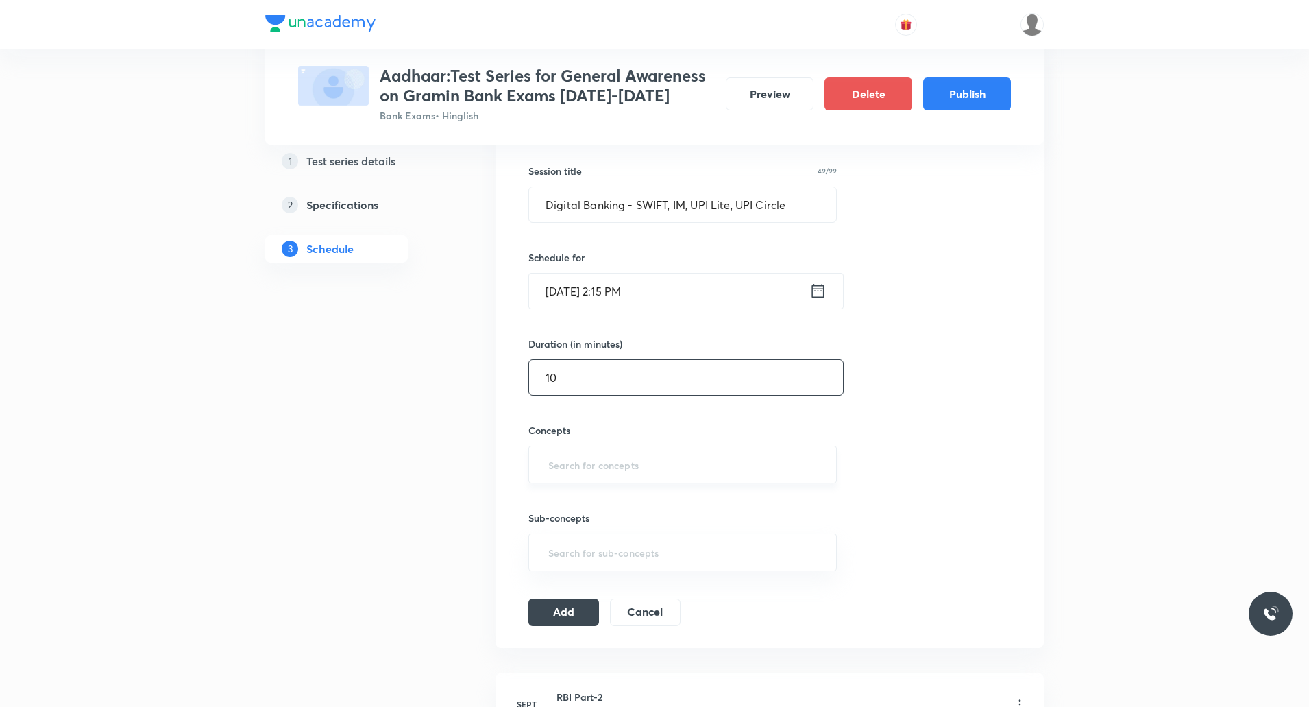
type input "10"
click at [570, 470] on input "text" at bounding box center [683, 464] width 274 height 25
type input "Bank"
click at [595, 528] on li "Banking Terms" at bounding box center [682, 528] width 307 height 25
click at [637, 467] on icon at bounding box center [634, 467] width 8 height 8
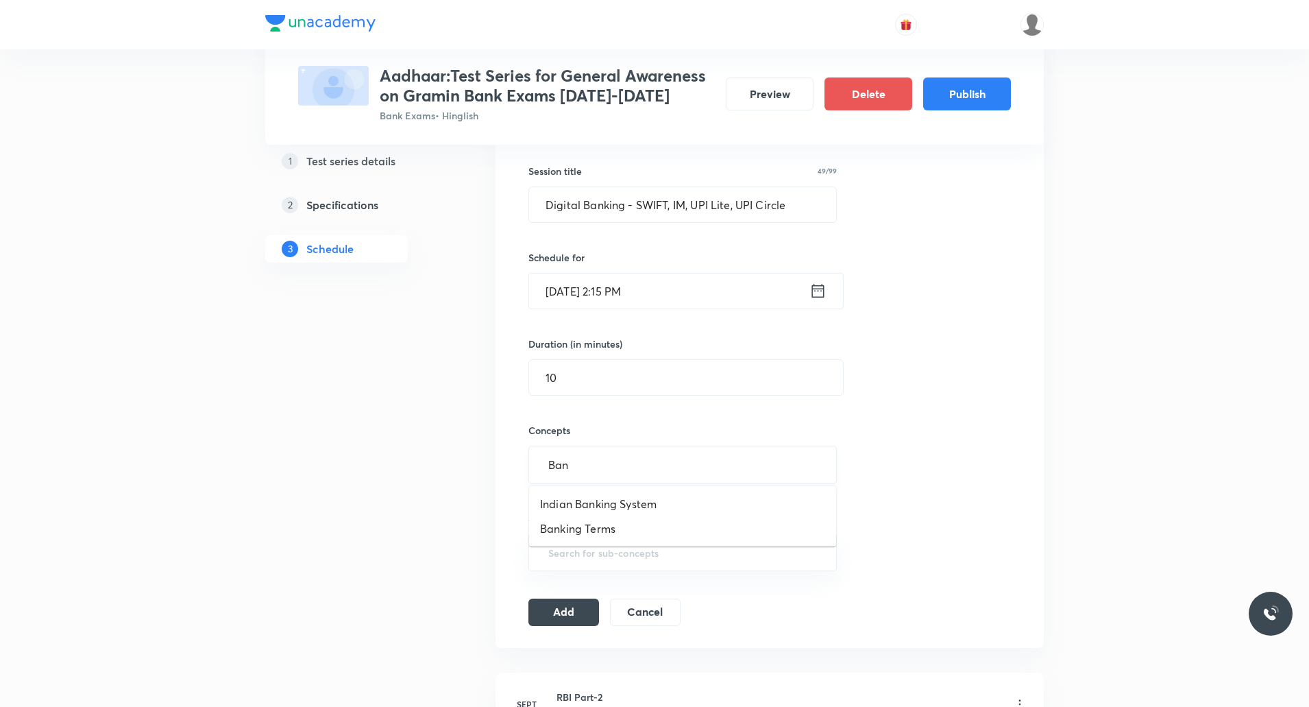
type input "Bank"
click at [640, 503] on li "Indian Banking System" at bounding box center [682, 503] width 307 height 25
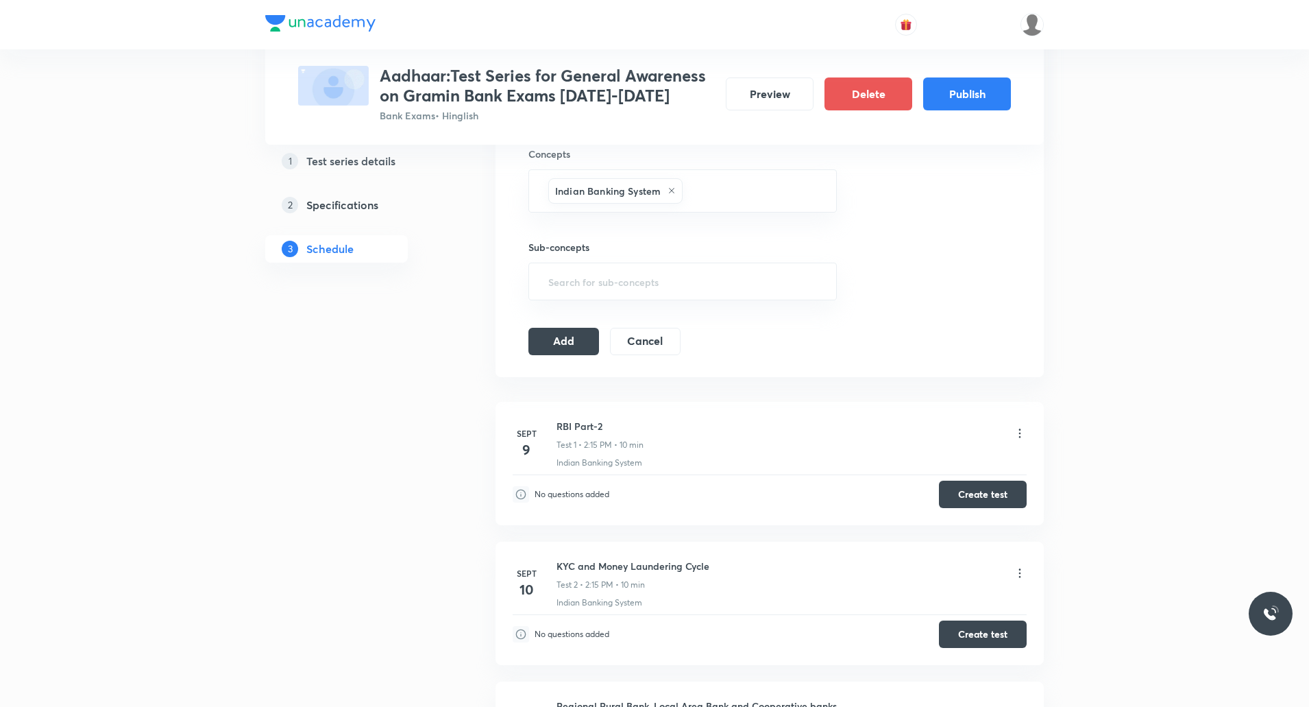
scroll to position [520, 0]
click at [572, 337] on button "Add" at bounding box center [563, 338] width 71 height 27
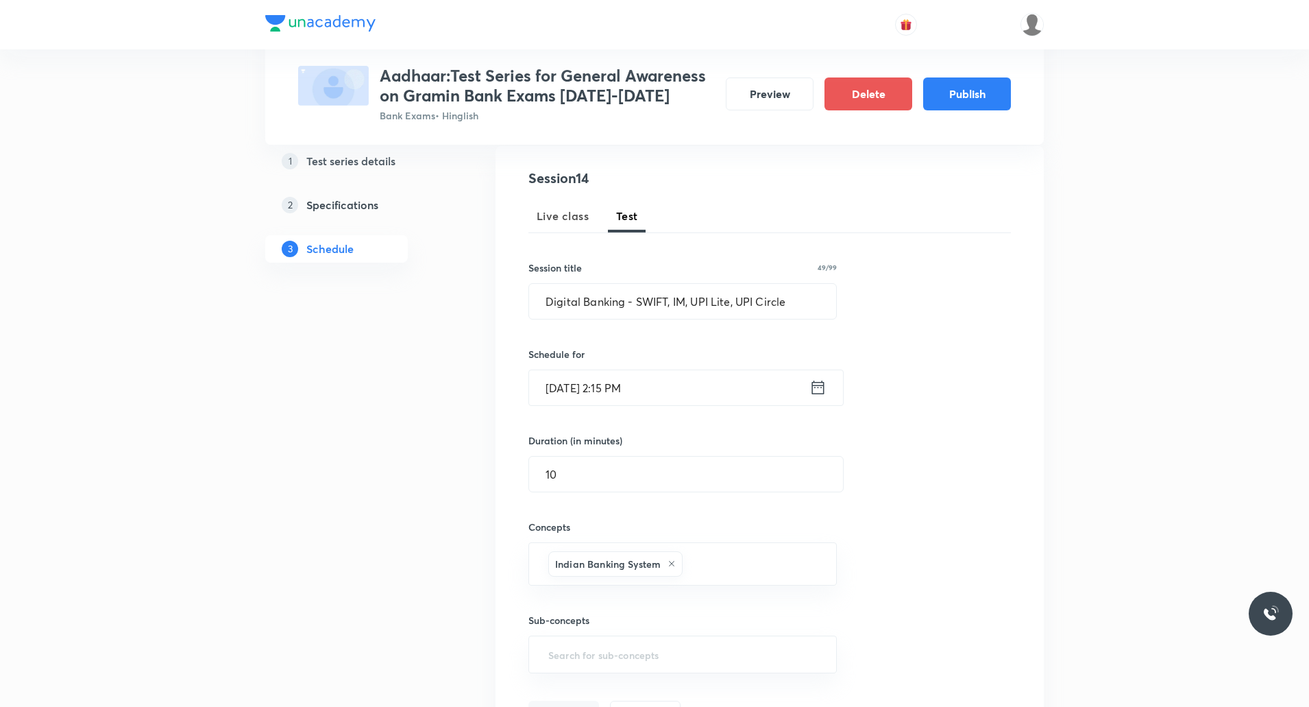
scroll to position [145, 0]
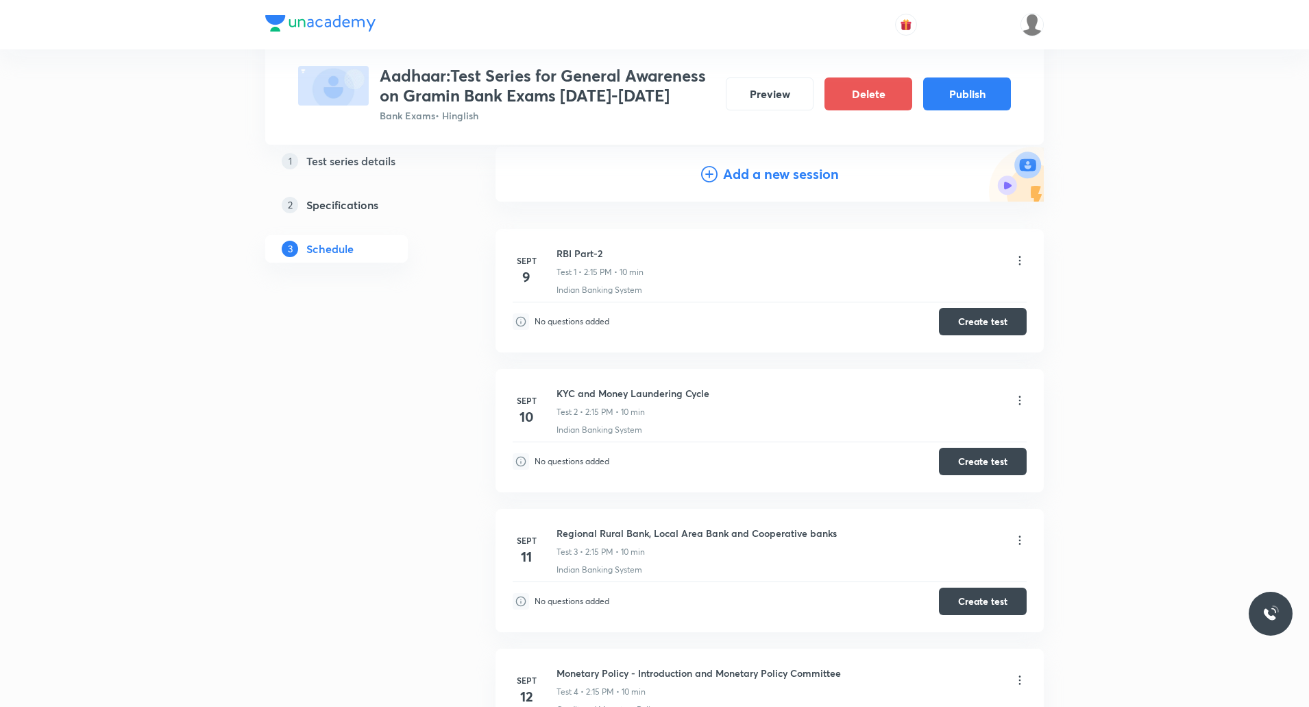
click at [803, 182] on h4 "Add a new session" at bounding box center [781, 174] width 116 height 21
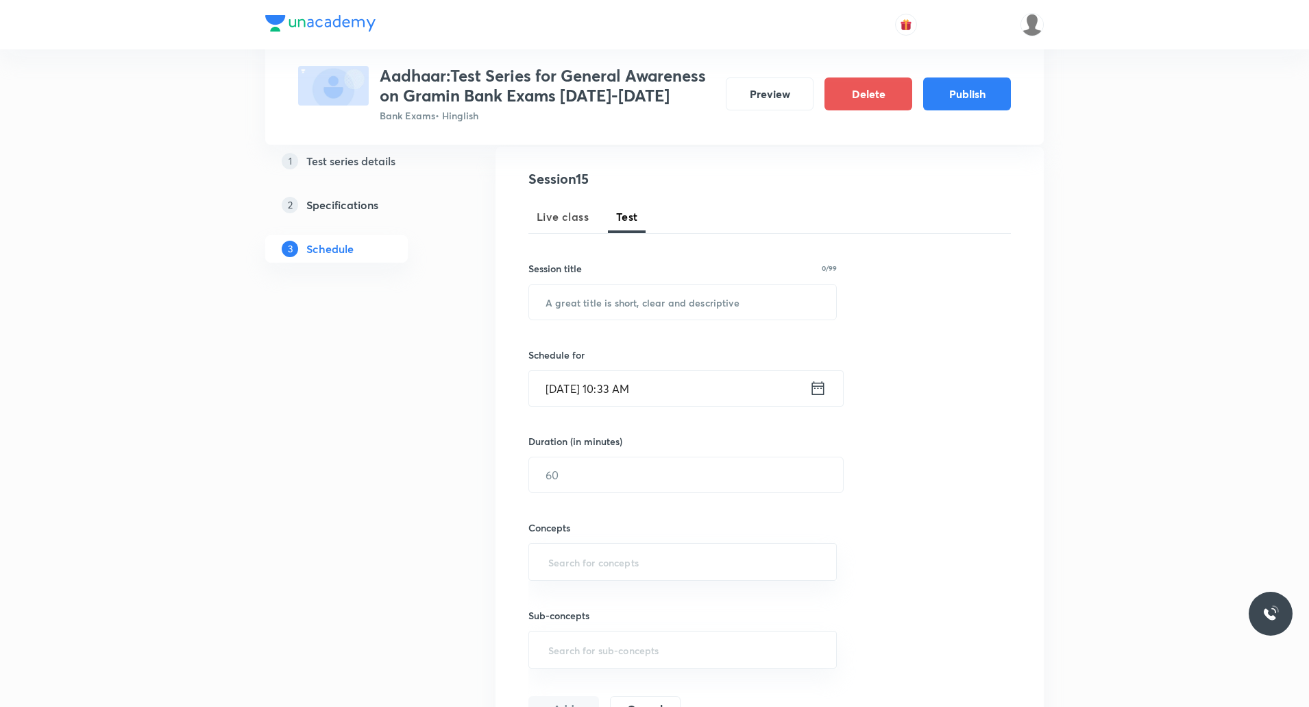
click at [803, 182] on div "Session 15 Live class Test Session title 0/99 ​ Schedule for Sept 5, 2025, 10:3…" at bounding box center [769, 446] width 483 height 555
click at [661, 308] on input "text" at bounding box center [682, 301] width 307 height 35
paste input "Digital Banking - NPIC, RuPay, AePS and ABPS"
type input "Digital Banking - NPIC, RuPay, AePS and ABPS"
click at [626, 393] on input "Sept 5, 2025, 10:33 AM" at bounding box center [669, 388] width 280 height 35
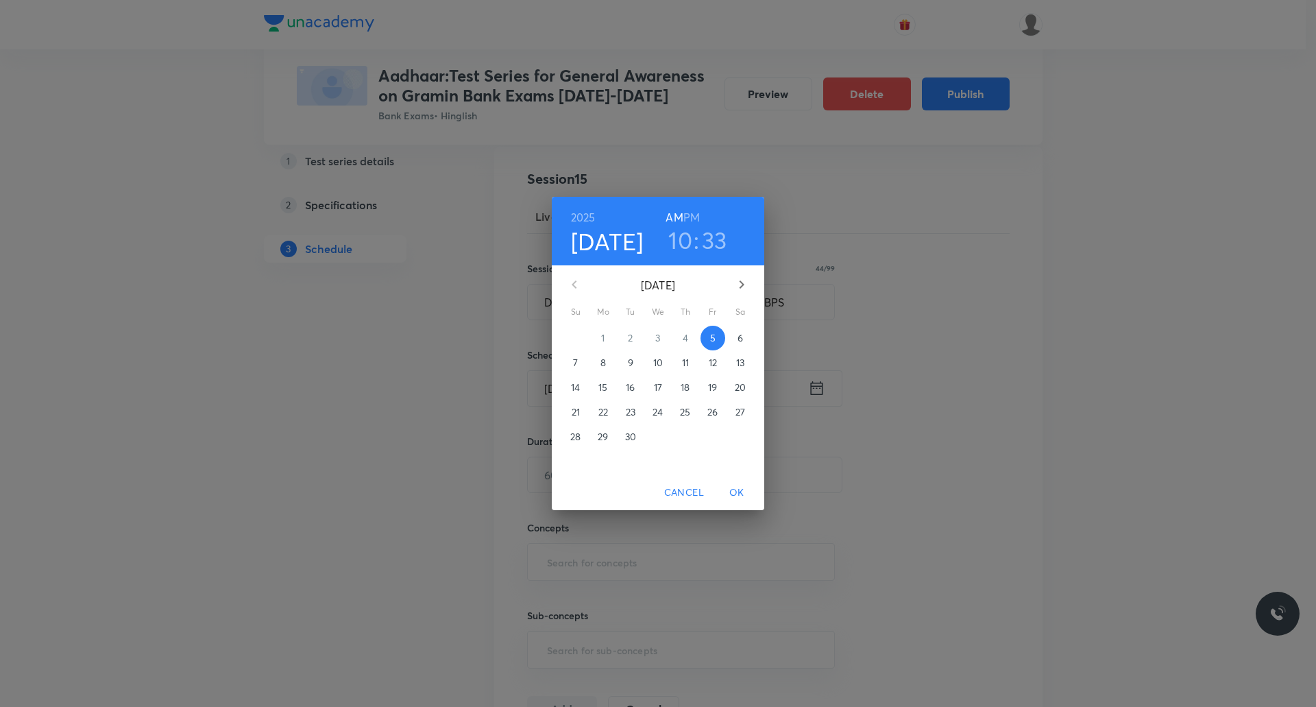
click at [694, 212] on h6 "PM" at bounding box center [691, 217] width 16 height 19
click at [631, 442] on p "30" at bounding box center [630, 437] width 11 height 14
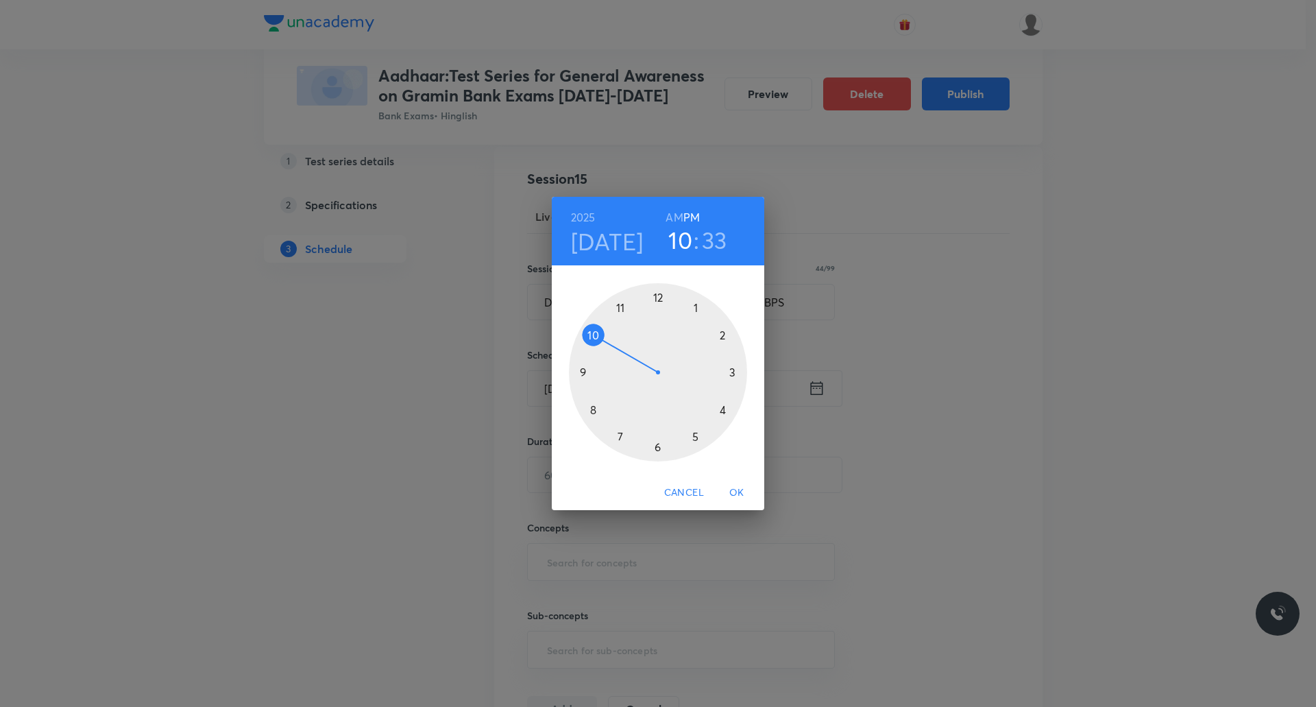
click at [699, 222] on h6 "PM" at bounding box center [691, 217] width 16 height 19
click at [707, 236] on h3 "33" at bounding box center [714, 240] width 25 height 29
click at [678, 241] on h3 "10" at bounding box center [680, 240] width 24 height 29
click at [722, 335] on div at bounding box center [658, 372] width 178 height 178
click at [732, 372] on div at bounding box center [658, 372] width 178 height 178
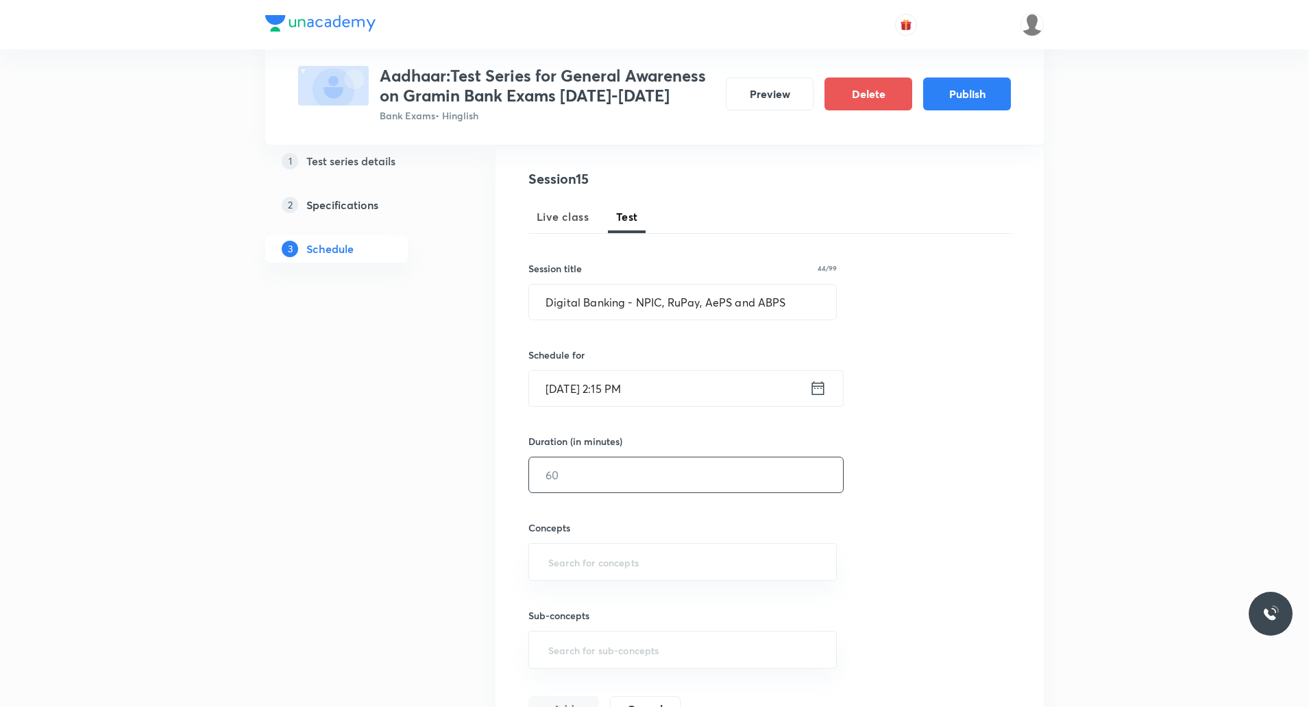
click at [618, 461] on input "text" at bounding box center [686, 474] width 314 height 35
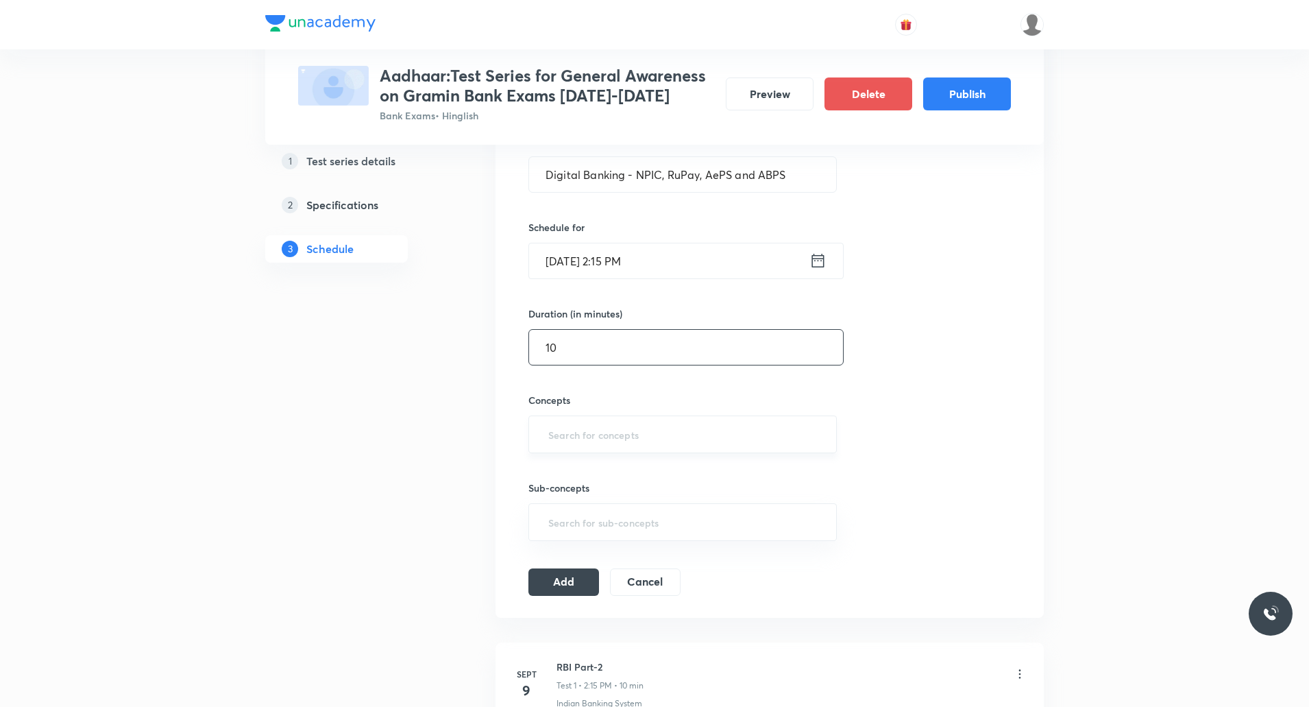
scroll to position [274, 0]
type input "10"
click at [587, 443] on input "text" at bounding box center [683, 432] width 274 height 25
type input "Bank"
click at [604, 474] on li "Indian Banking System" at bounding box center [682, 472] width 307 height 25
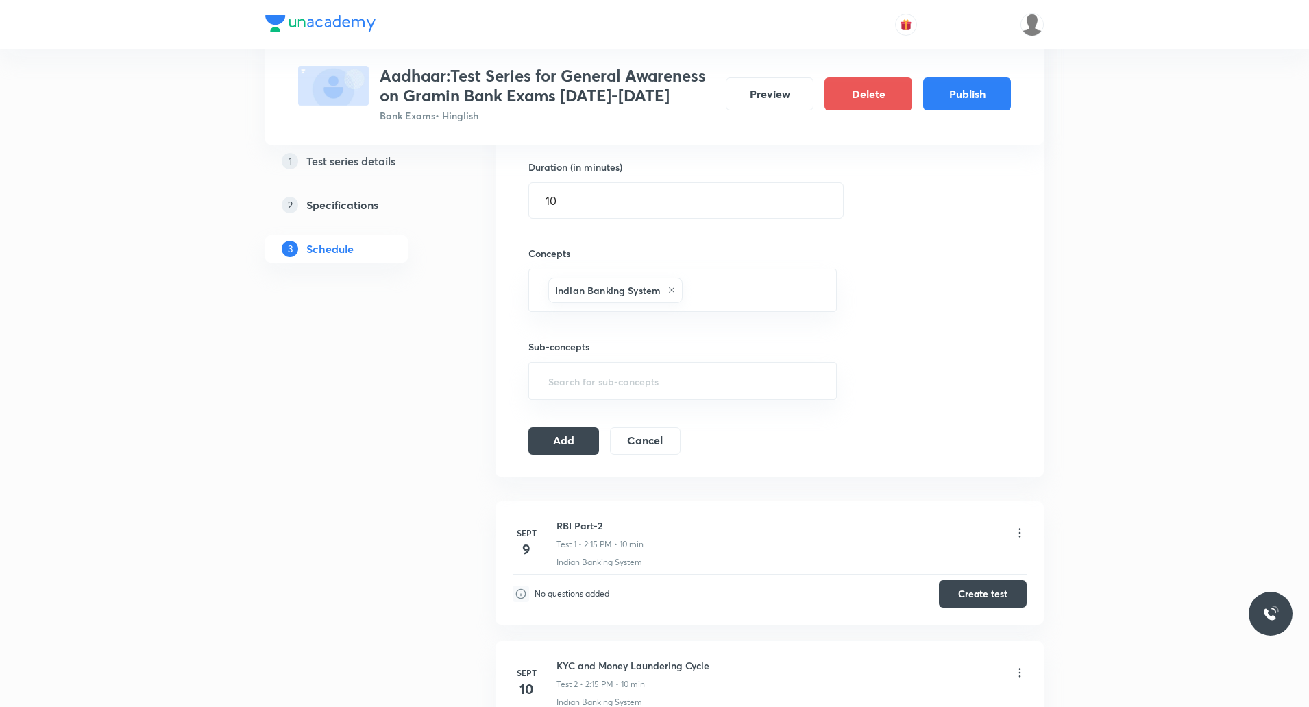
scroll to position [420, 0]
click at [564, 449] on button "Add" at bounding box center [563, 438] width 71 height 27
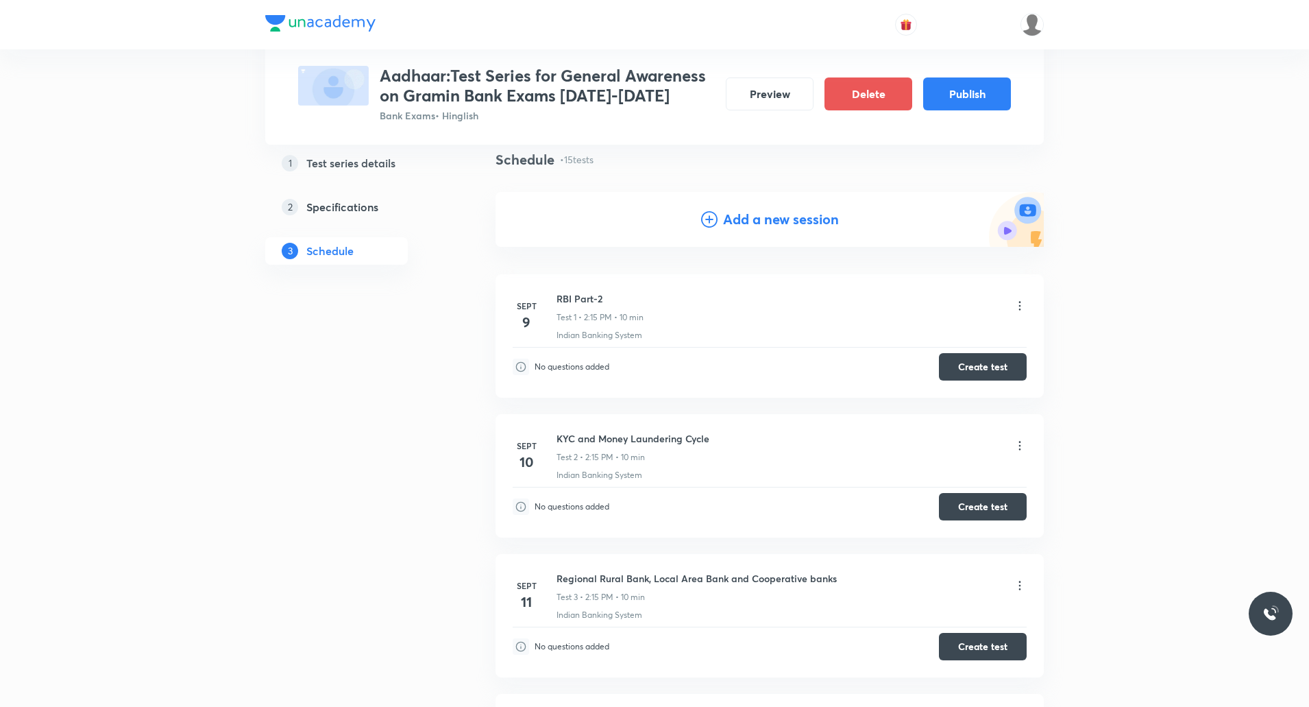
scroll to position [0, 0]
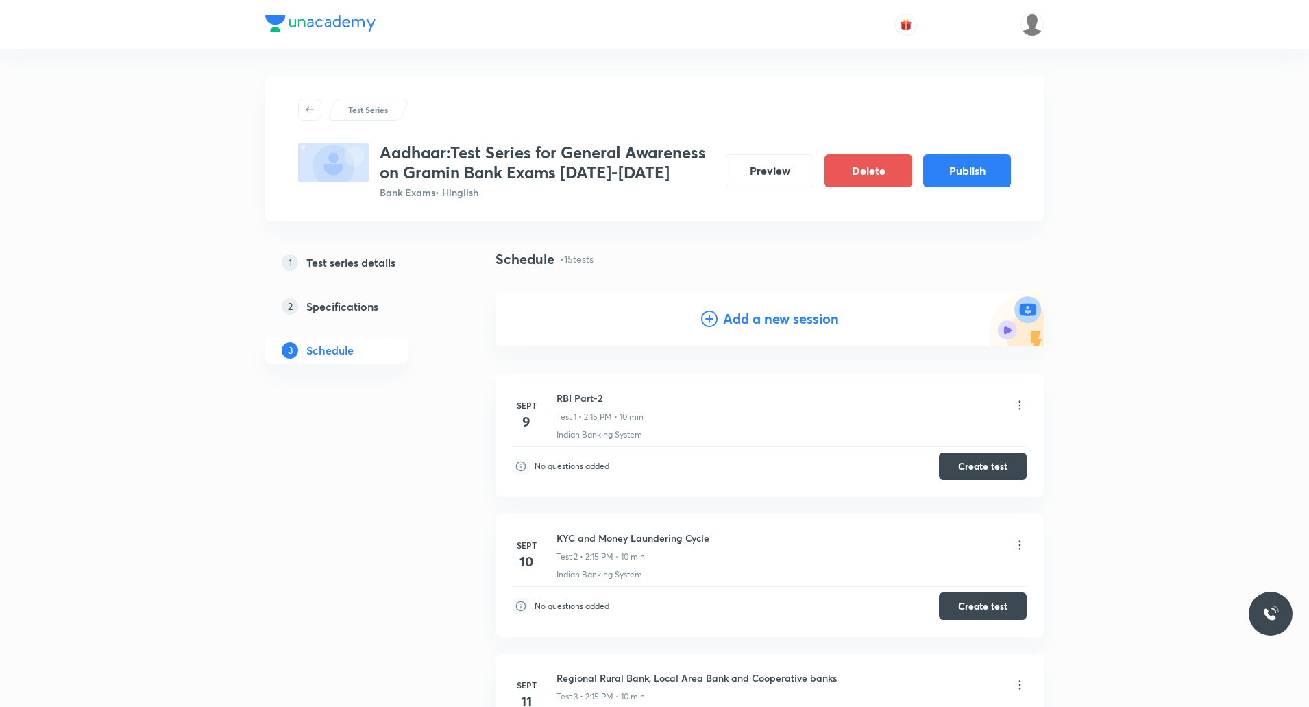
click at [762, 315] on h4 "Add a new session" at bounding box center [781, 318] width 116 height 21
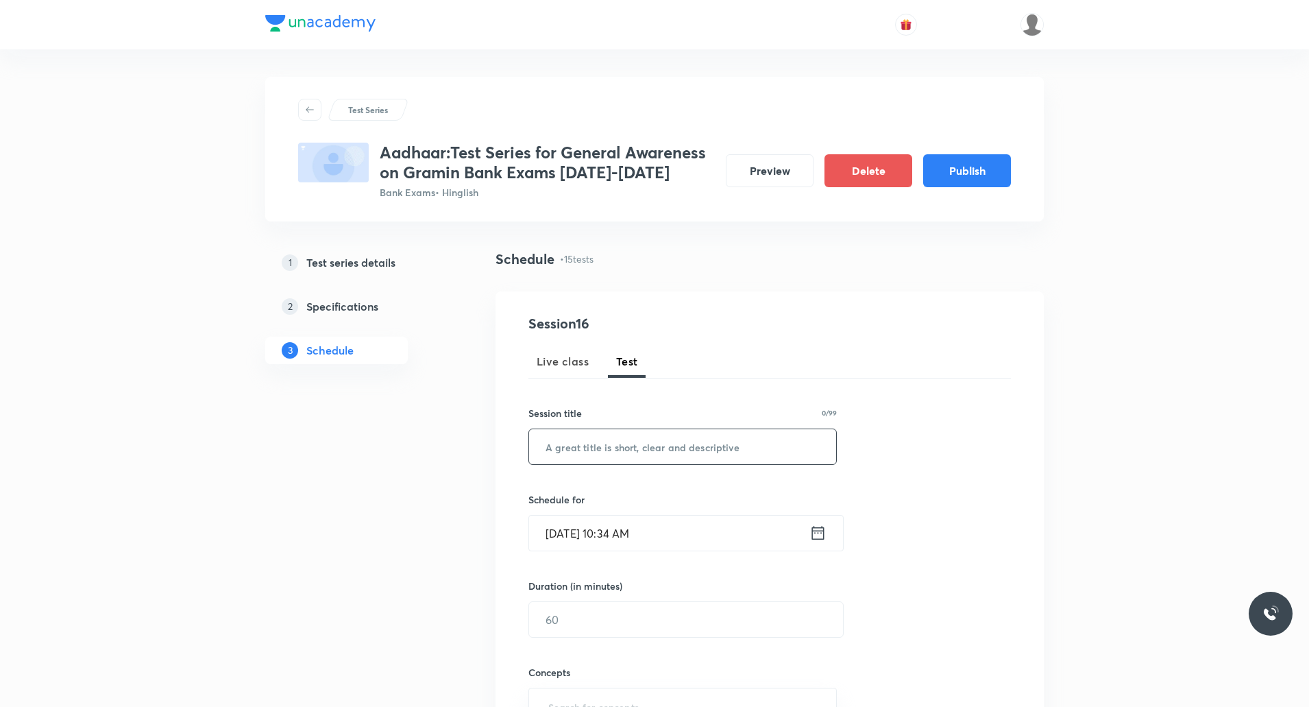
click at [627, 452] on input "text" at bounding box center [682, 446] width 307 height 35
paste input "Digital Banking - USSD, BBPS, Bharat QR Code, NFS"
type input "Digital Banking - USSD, BBPS, Bharat QR Code, NFS"
click at [622, 526] on input "Sept 5, 2025, 10:34 AM" at bounding box center [669, 532] width 280 height 35
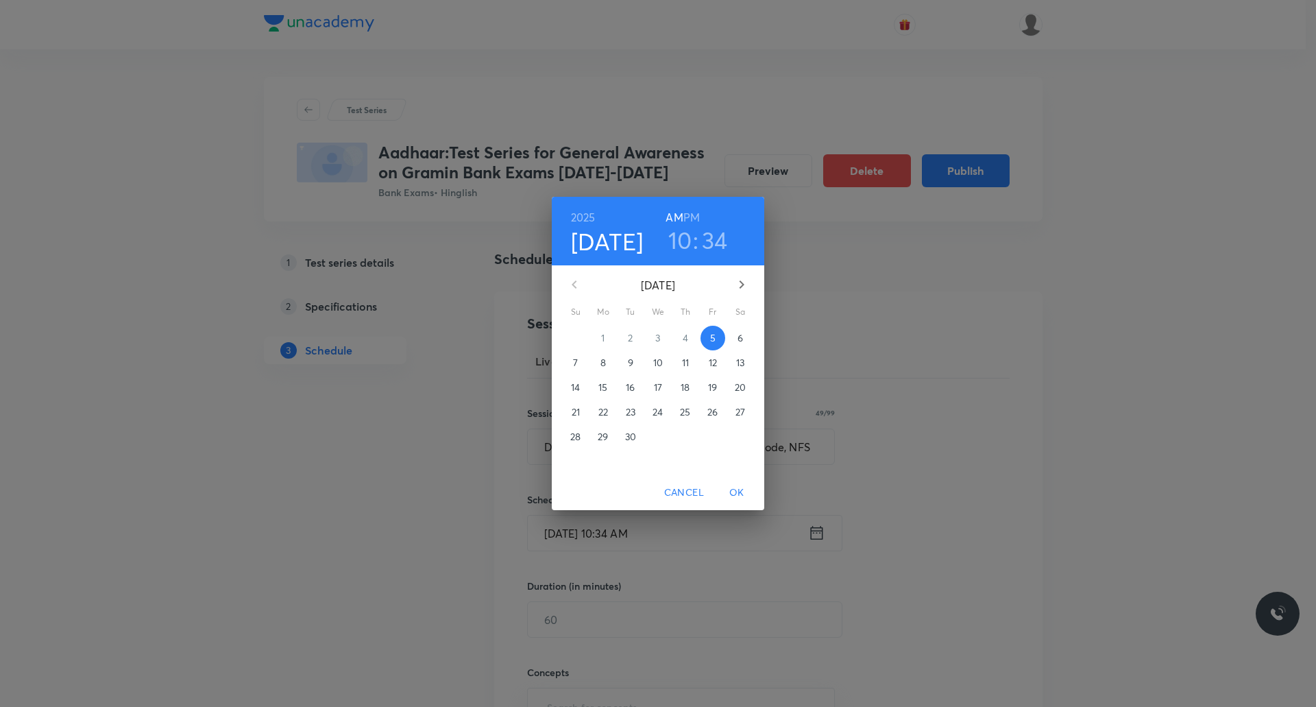
click at [738, 281] on icon "button" at bounding box center [741, 284] width 16 height 16
click at [659, 343] on p "1" at bounding box center [657, 338] width 3 height 14
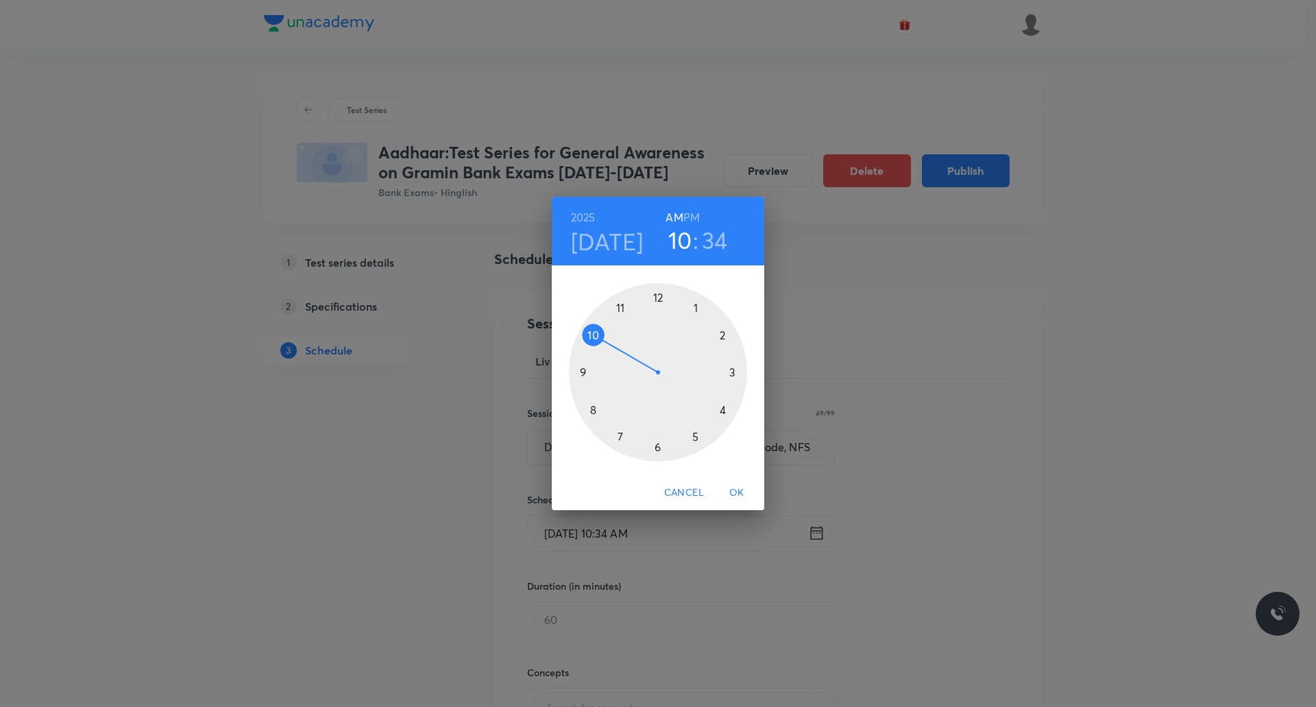
click at [696, 221] on h6 "PM" at bounding box center [691, 217] width 16 height 19
click at [722, 340] on div at bounding box center [658, 372] width 178 height 178
click at [734, 369] on div at bounding box center [658, 372] width 178 height 178
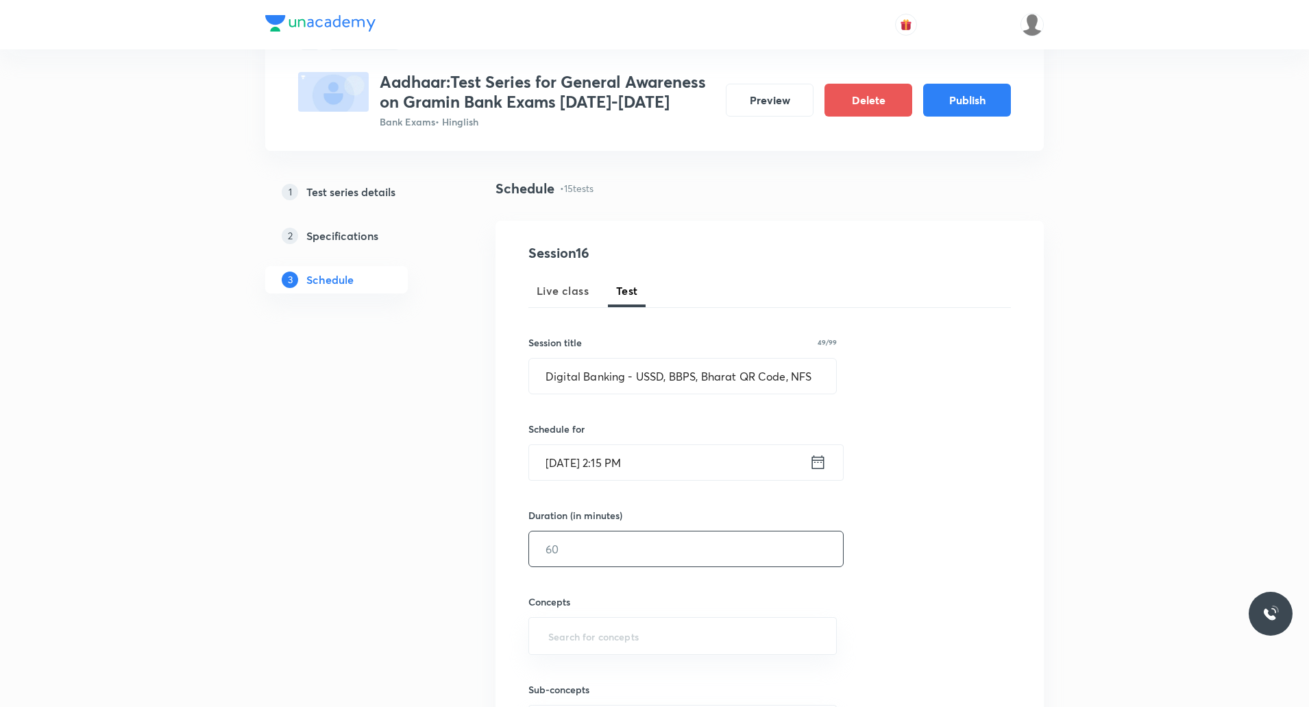
scroll to position [82, 0]
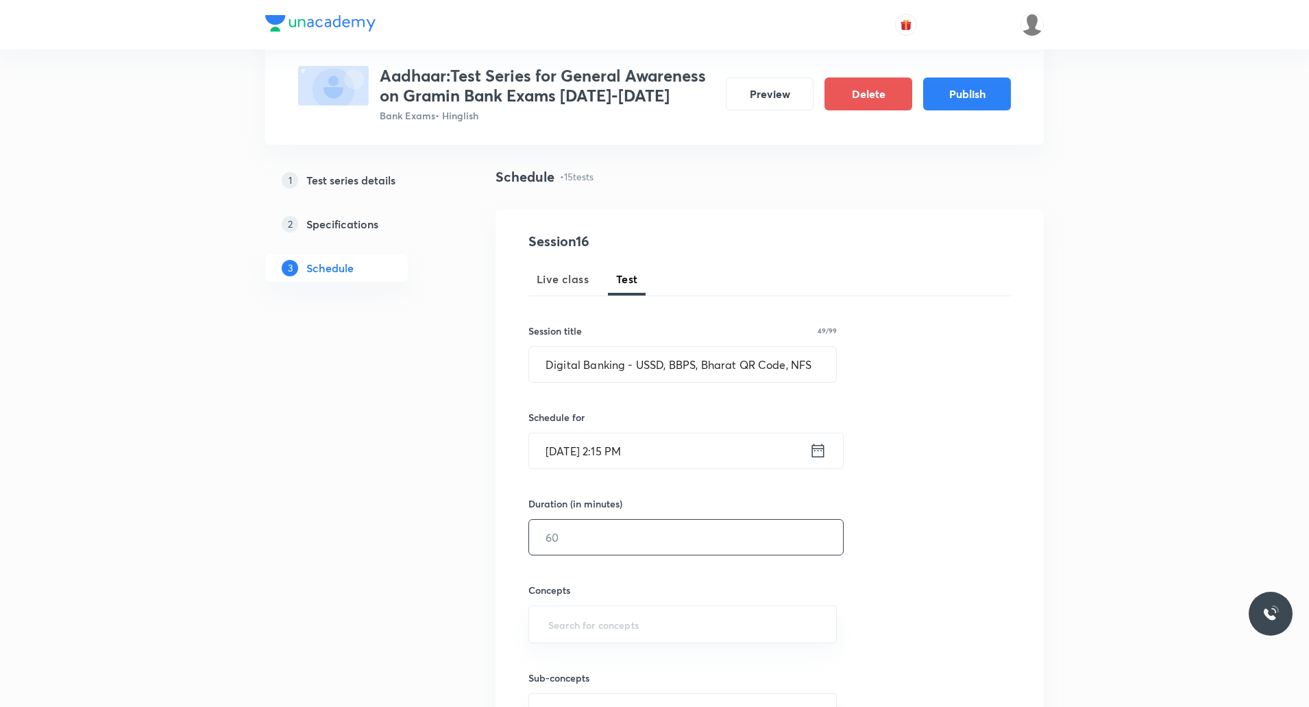
click at [613, 533] on input "text" at bounding box center [686, 537] width 314 height 35
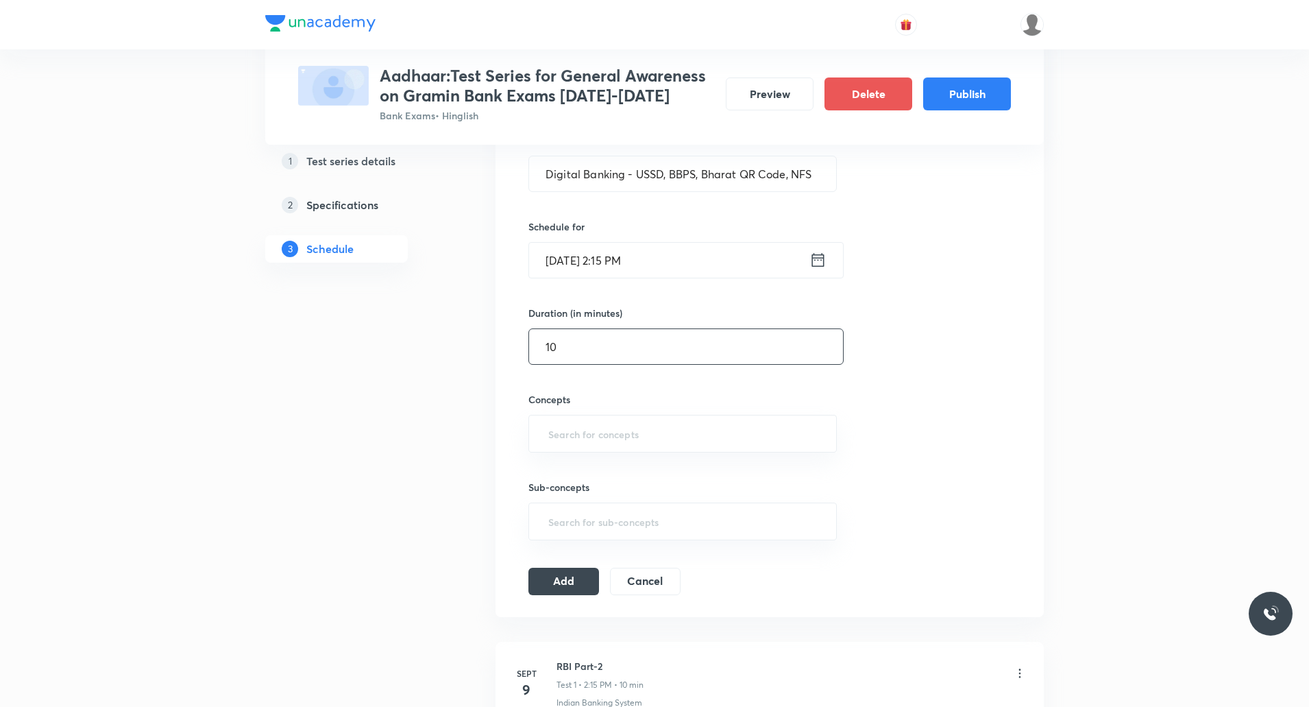
scroll to position [281, 0]
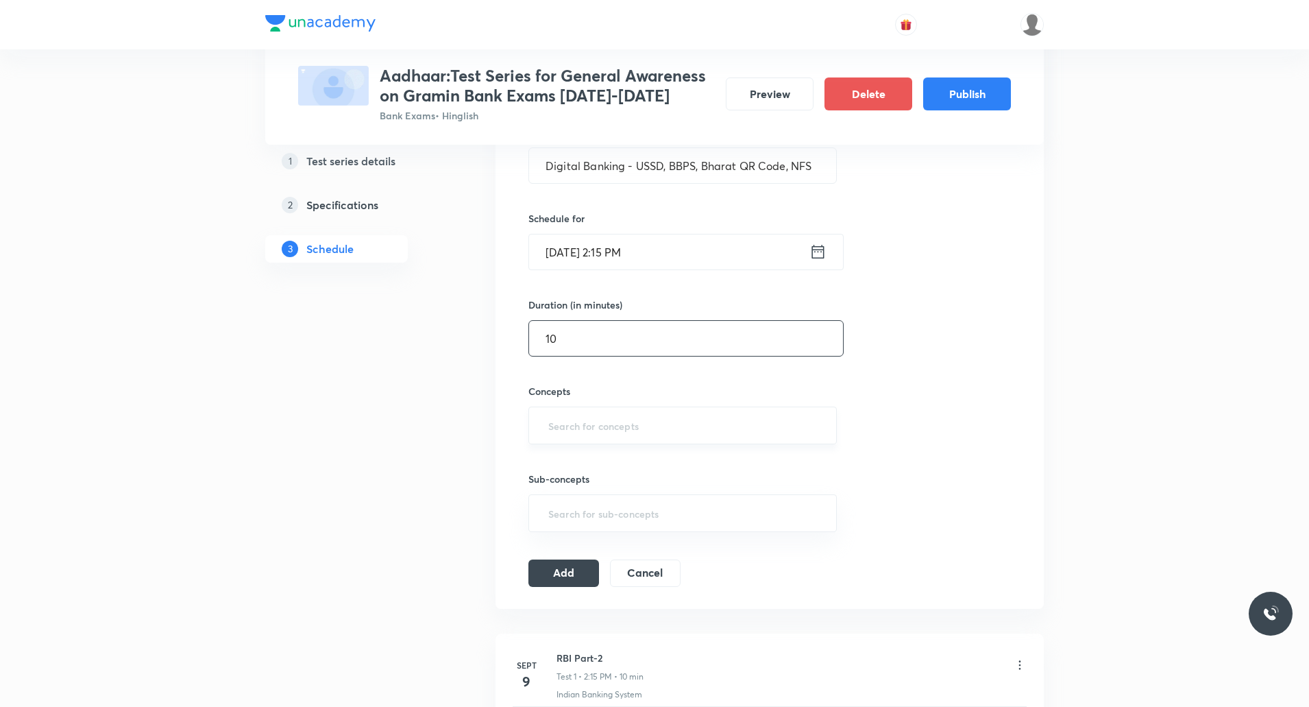
type input "10"
click at [627, 436] on input "text" at bounding box center [683, 425] width 274 height 25
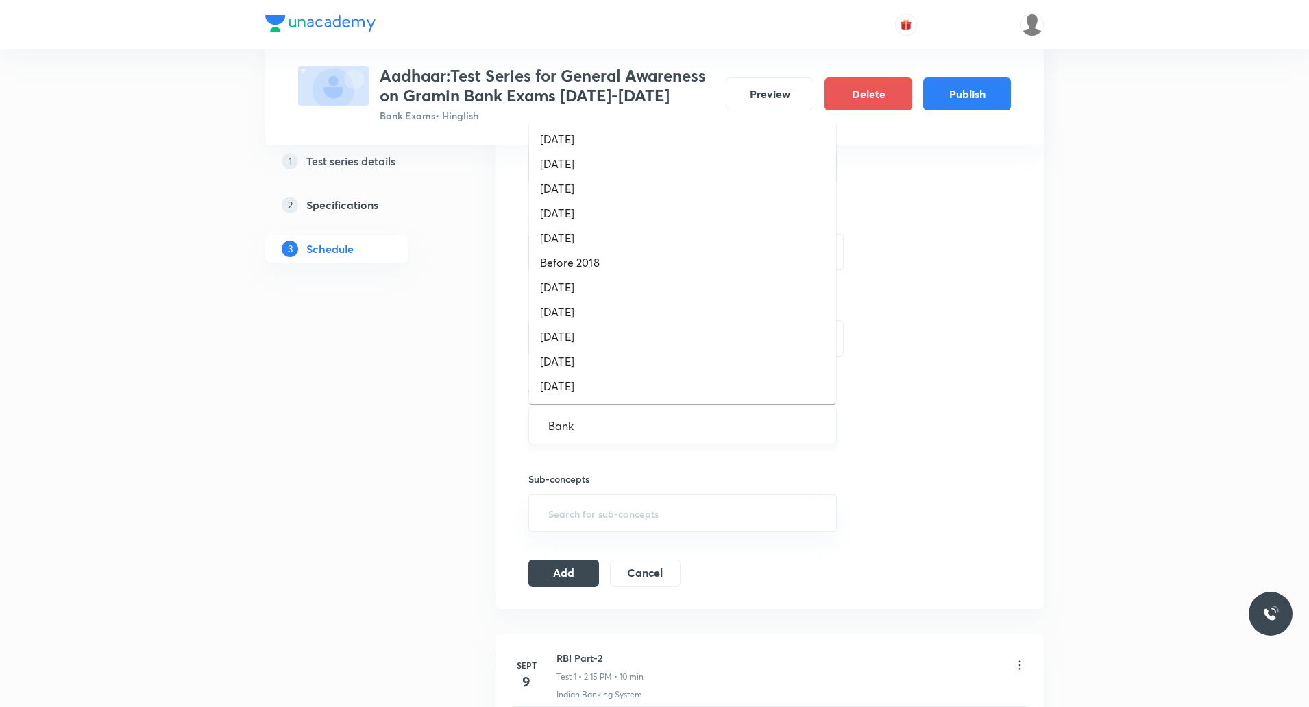
type input "Banki"
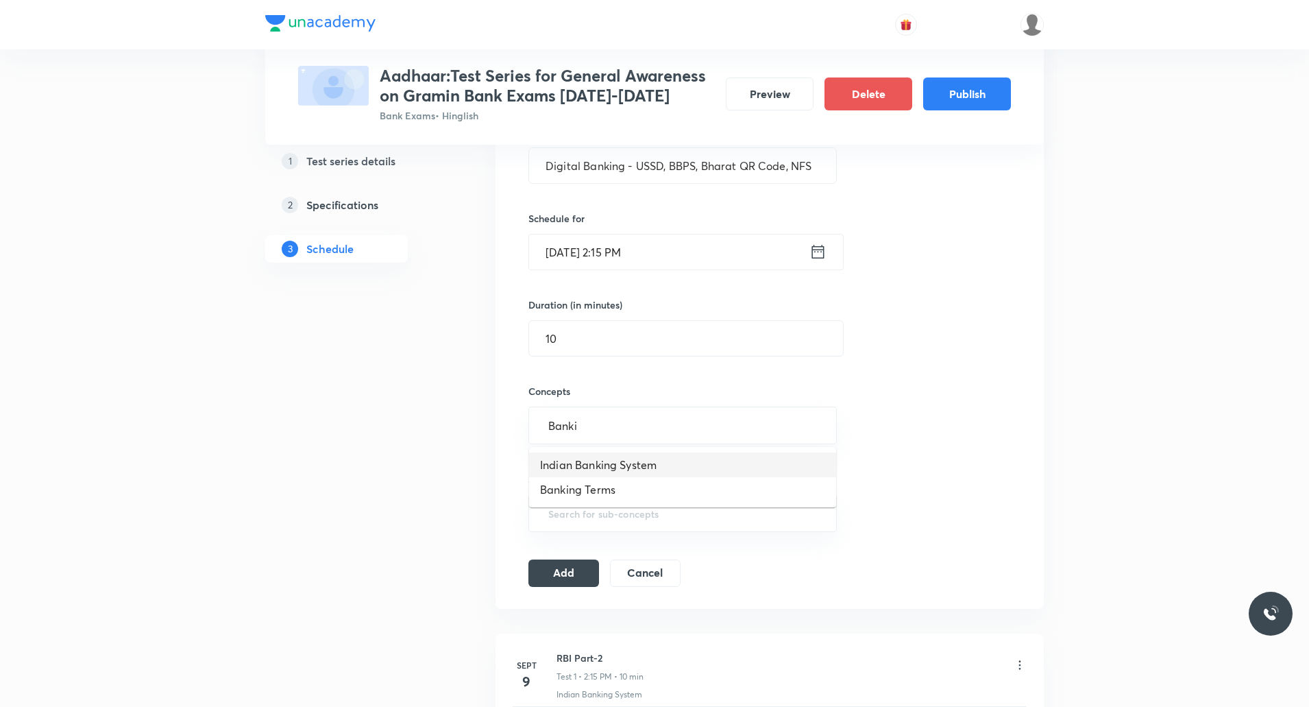
click at [624, 464] on li "Indian Banking System" at bounding box center [682, 464] width 307 height 25
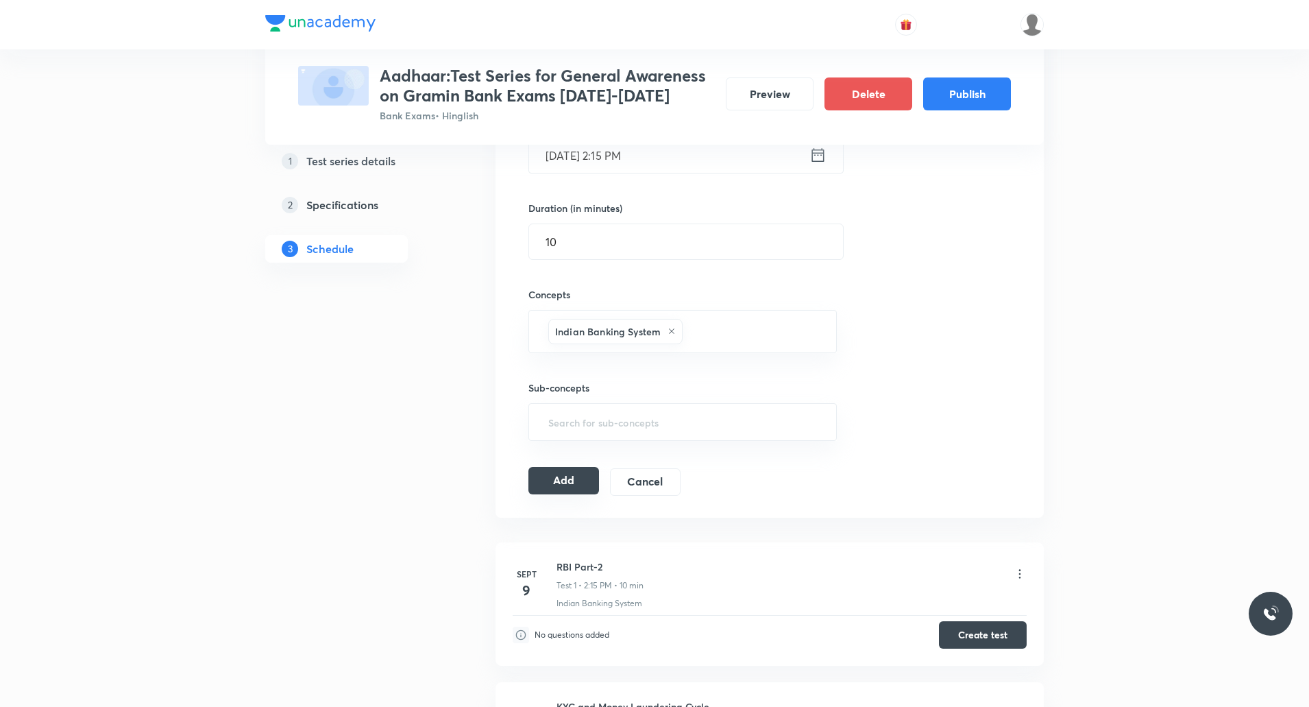
scroll to position [378, 0]
click at [546, 494] on div "Add Cancel" at bounding box center [609, 480] width 163 height 27
click at [558, 480] on button "Add" at bounding box center [563, 479] width 71 height 27
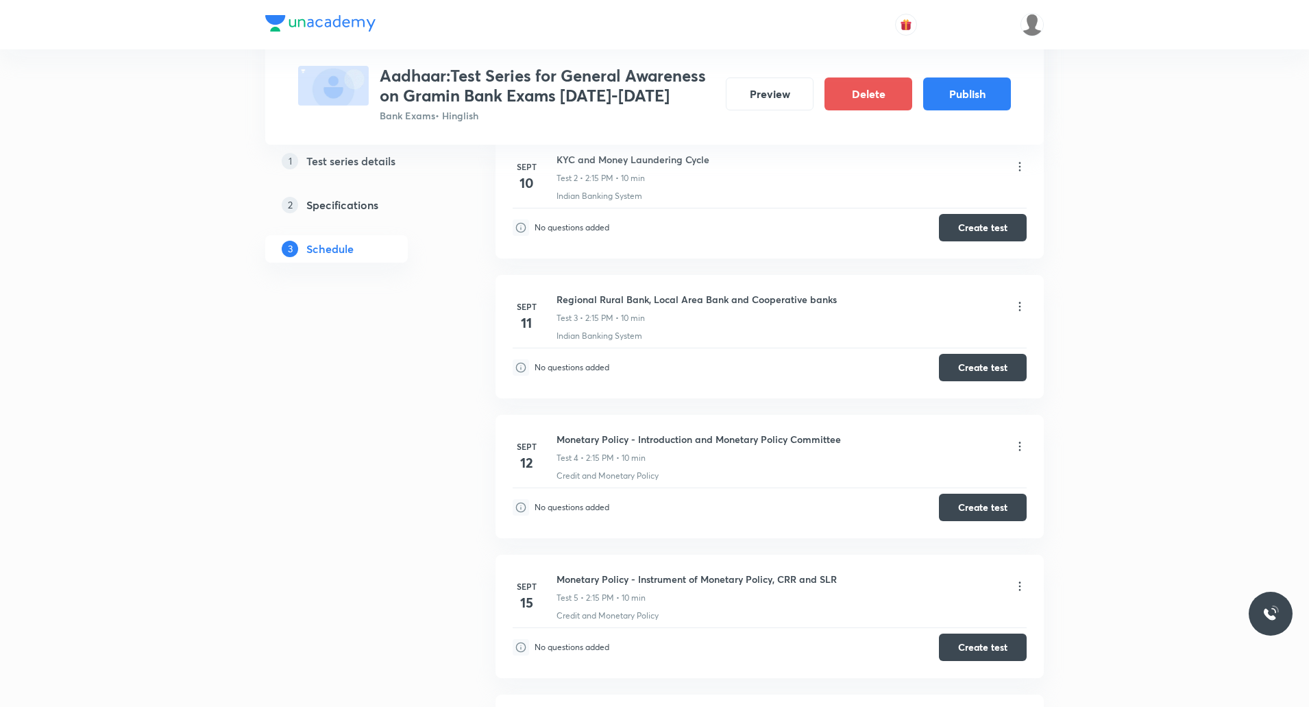
scroll to position [0, 0]
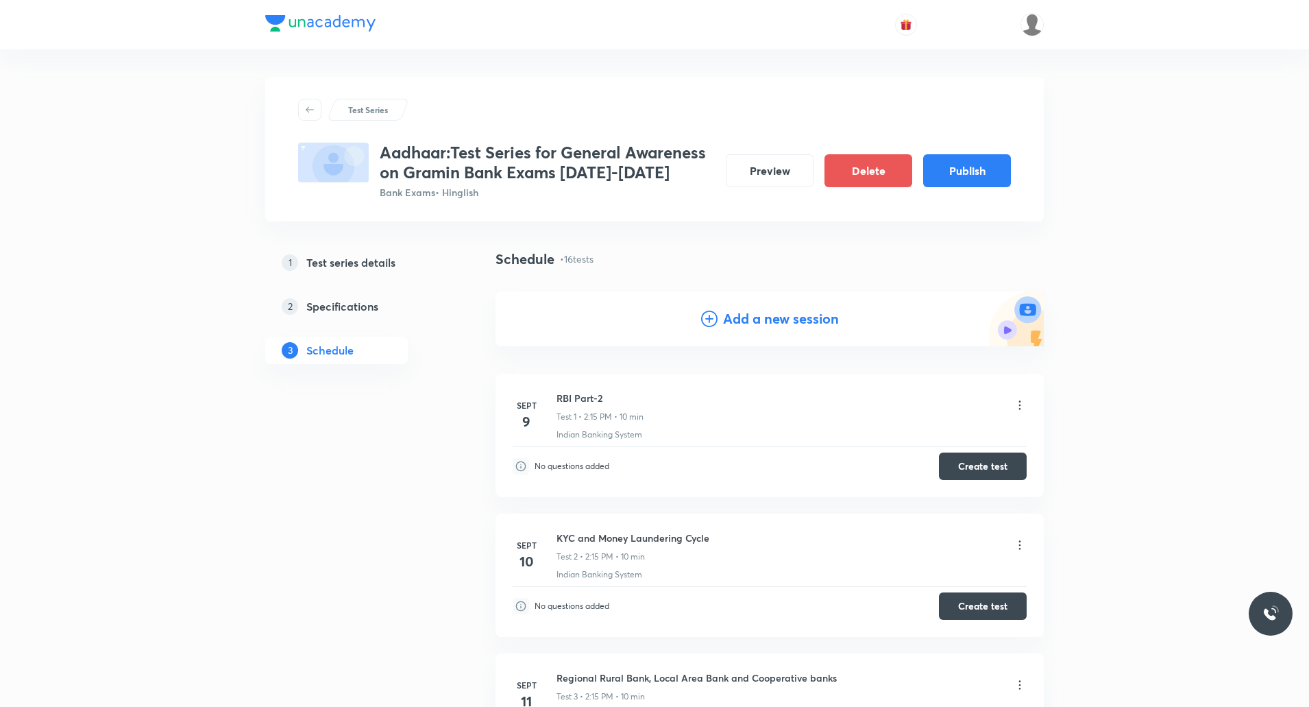
click at [812, 313] on h4 "Add a new session" at bounding box center [781, 318] width 116 height 21
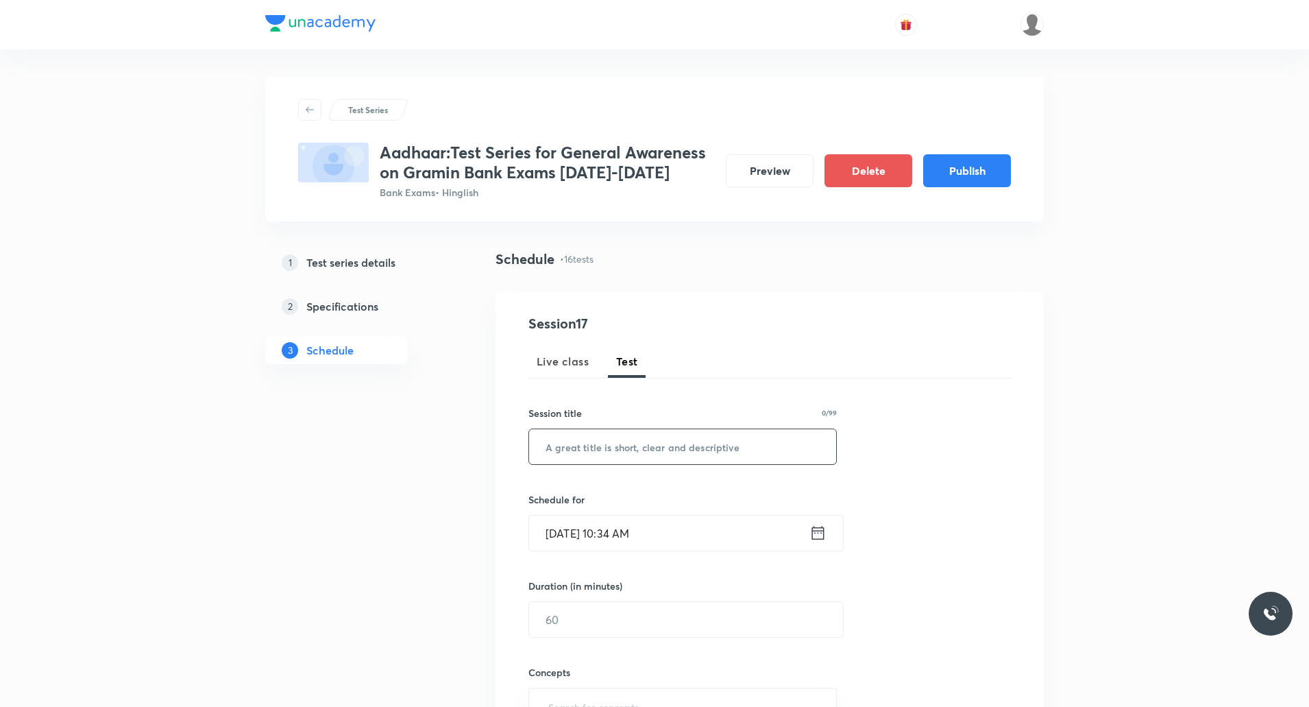
click at [634, 446] on input "text" at bounding box center [682, 446] width 307 height 35
paste input "Financial Market - Money Market Part-1"
type input "Financial Market - Money Market Part-1"
click at [636, 528] on input "Sept 5, 2025, 10:34 AM" at bounding box center [669, 532] width 280 height 35
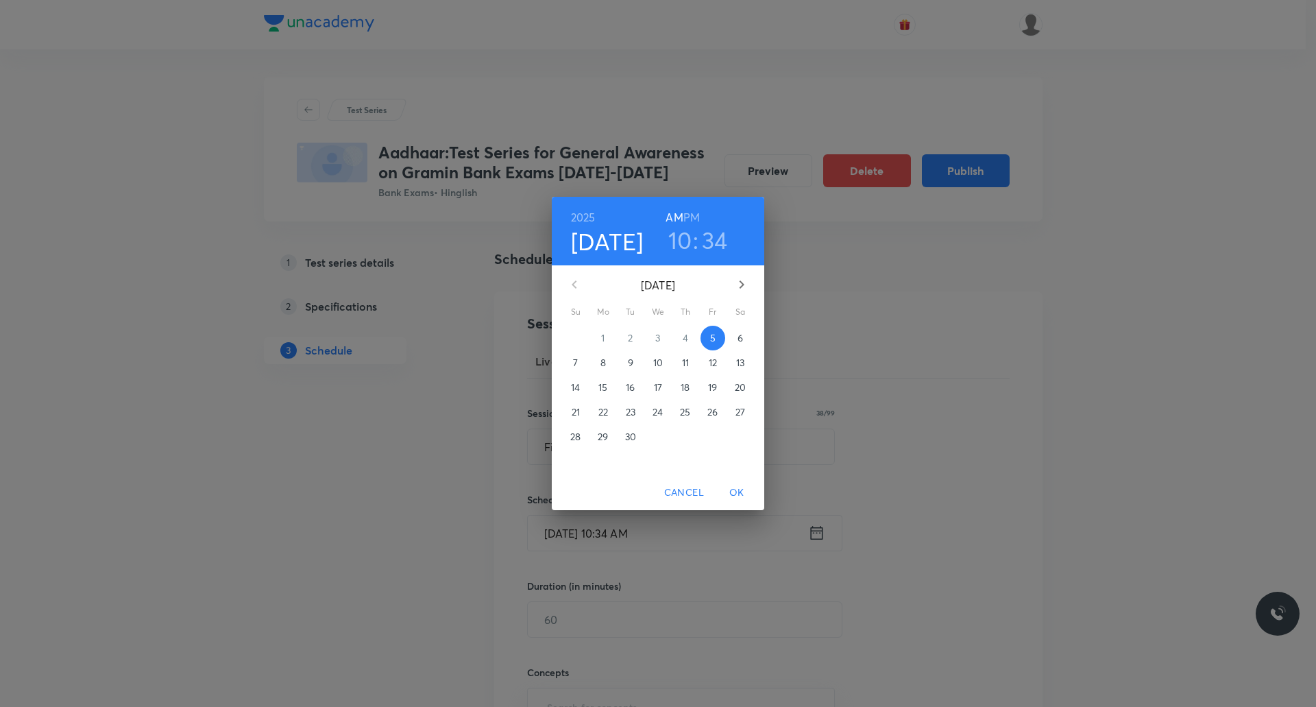
click at [736, 278] on icon "button" at bounding box center [741, 284] width 16 height 16
click at [682, 340] on span "2" at bounding box center [685, 338] width 25 height 14
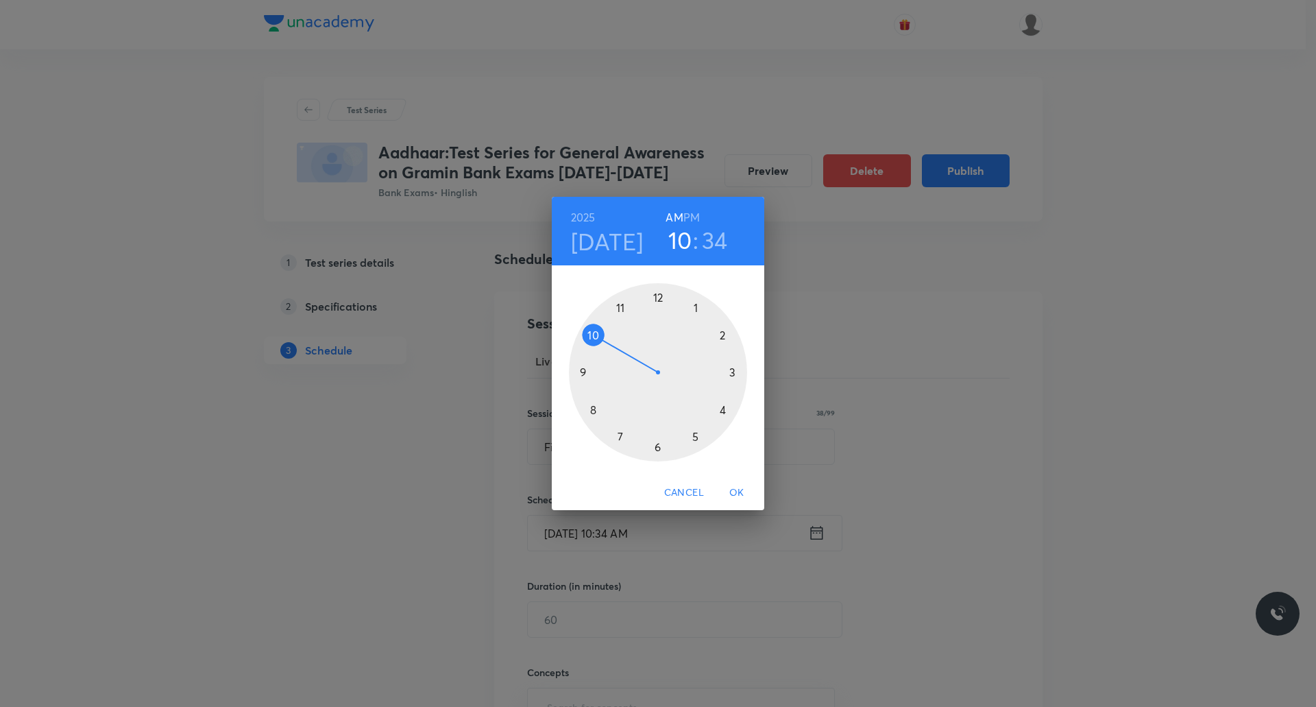
click at [698, 213] on h6 "PM" at bounding box center [691, 217] width 16 height 19
click at [722, 337] on div at bounding box center [658, 372] width 178 height 178
click at [733, 373] on div at bounding box center [658, 372] width 178 height 178
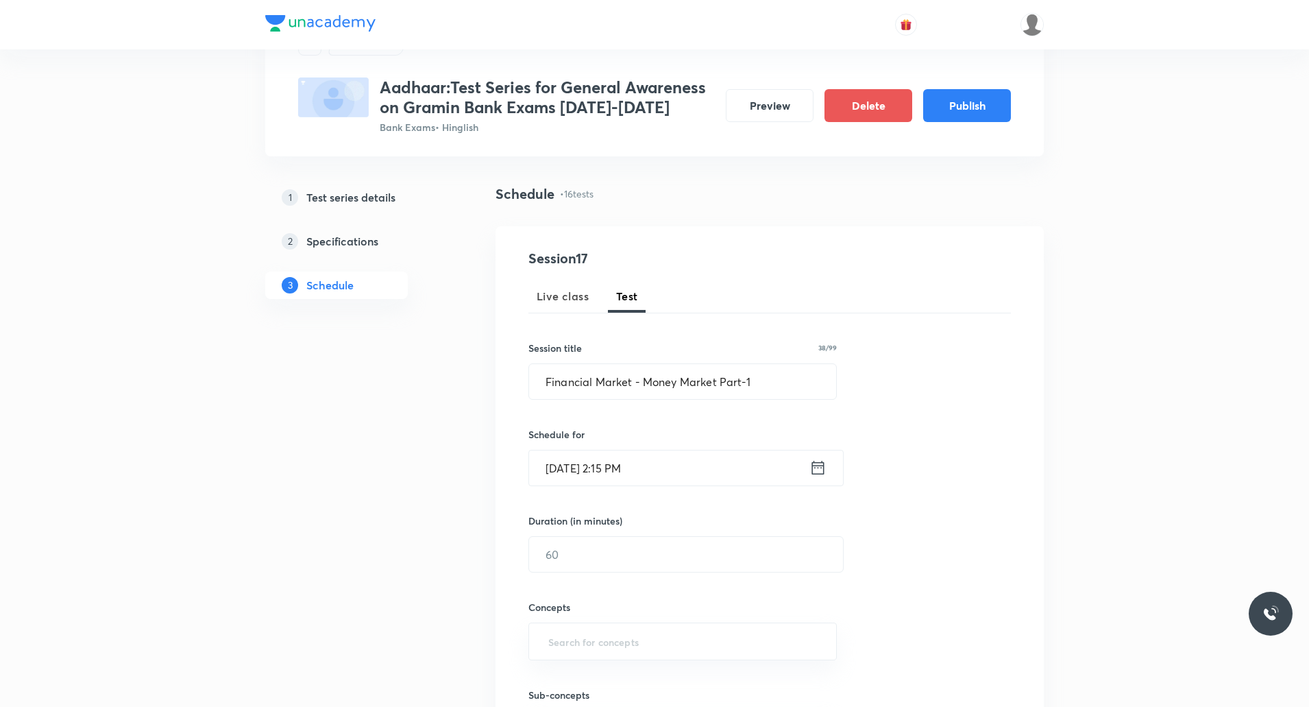
scroll to position [75, 0]
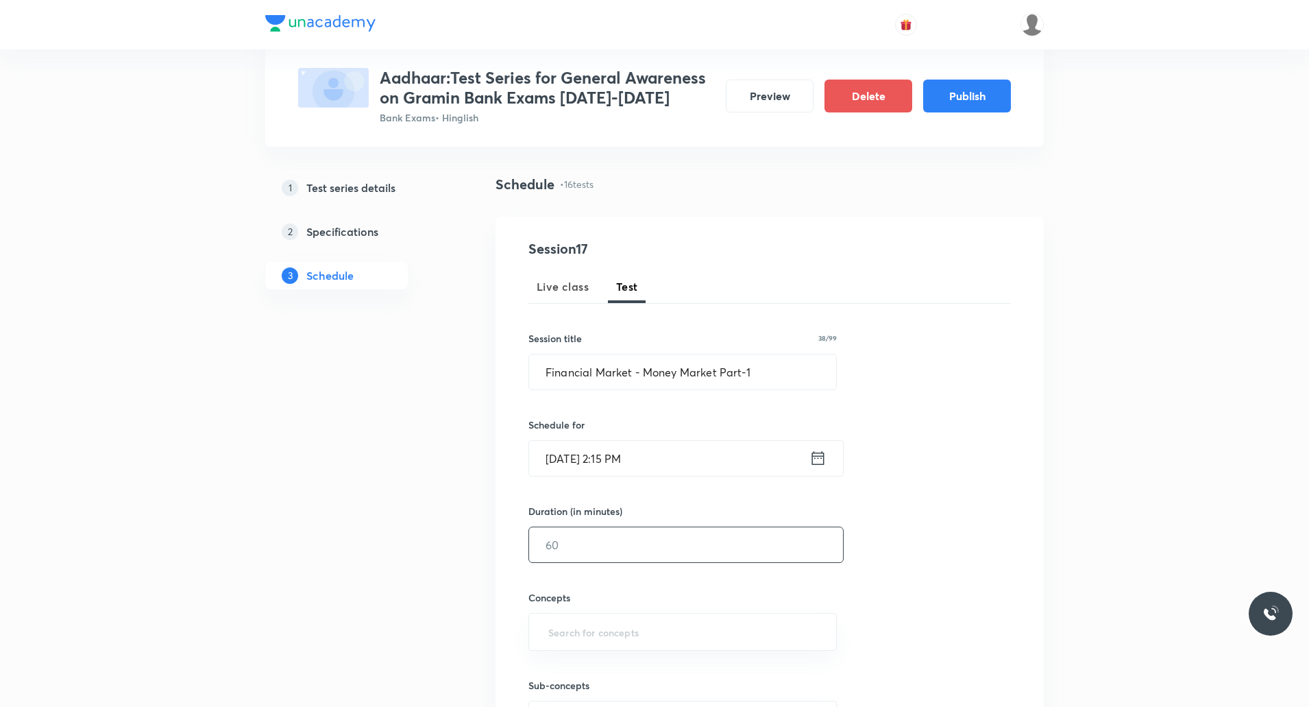
click at [599, 550] on input "text" at bounding box center [686, 544] width 314 height 35
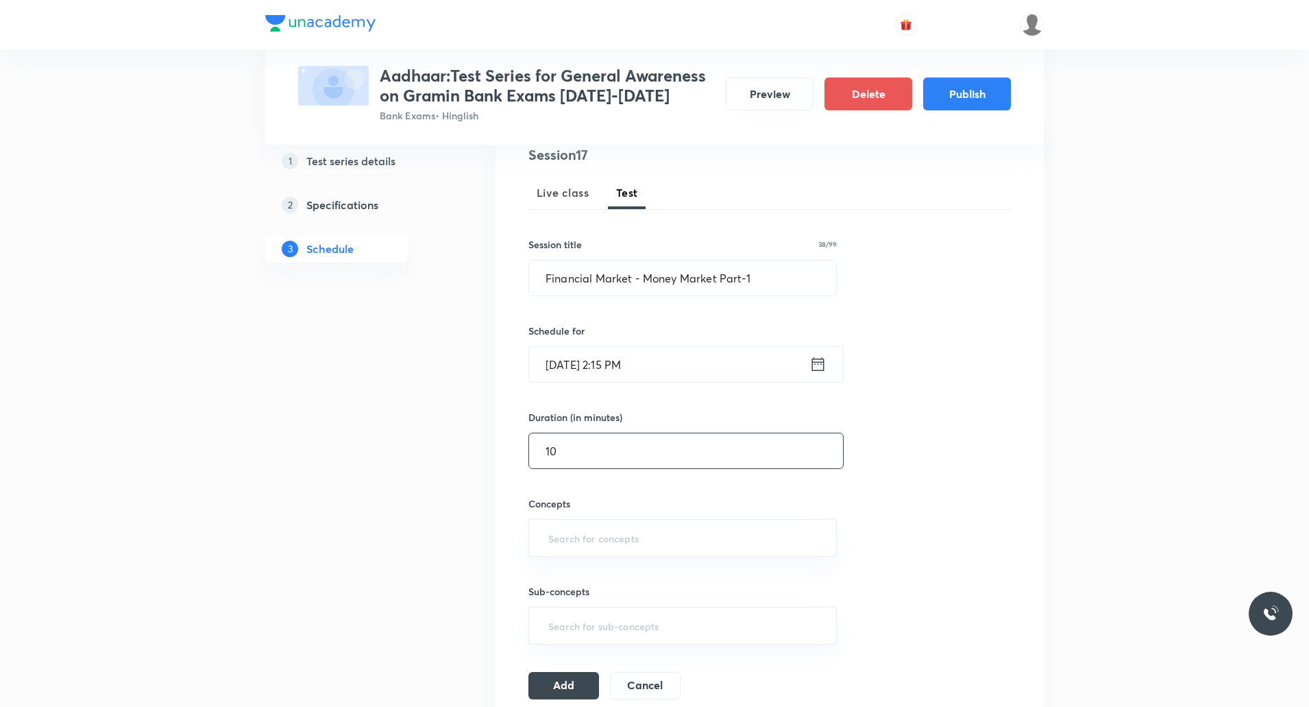
scroll to position [174, 0]
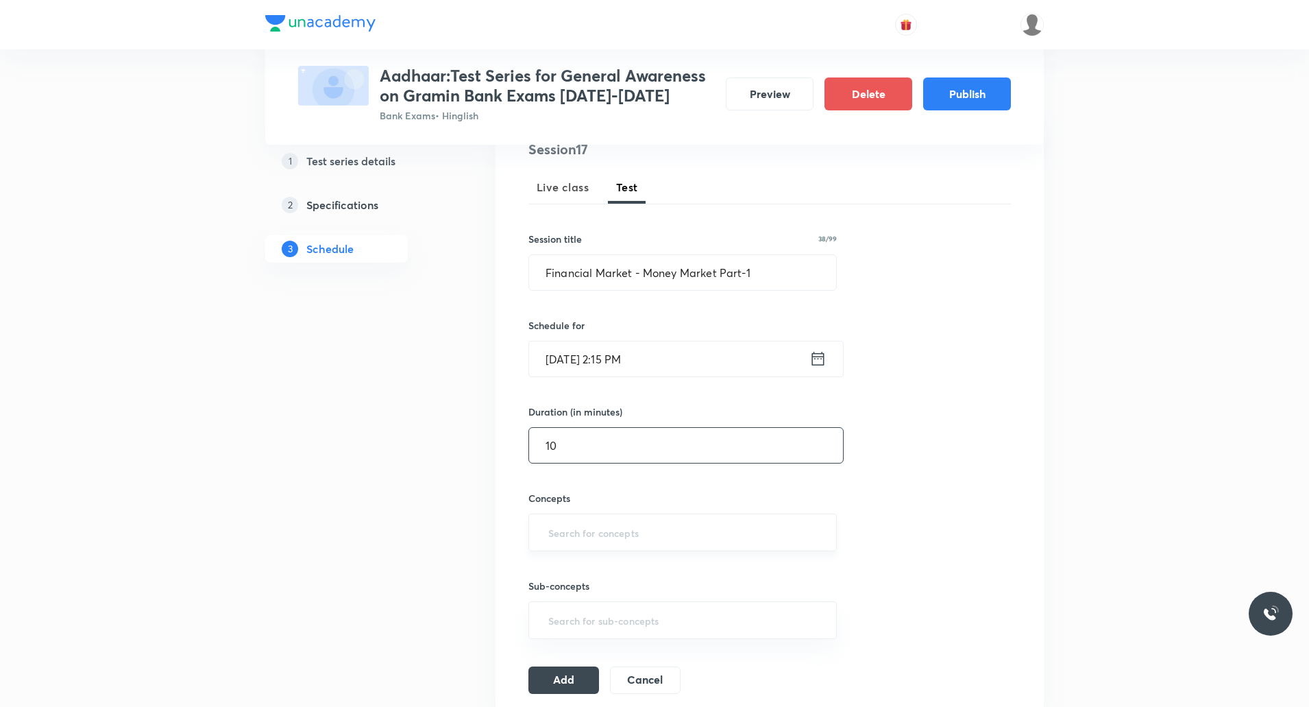
click at [573, 549] on div "​" at bounding box center [682, 532] width 308 height 38
type input "10"
type input "B"
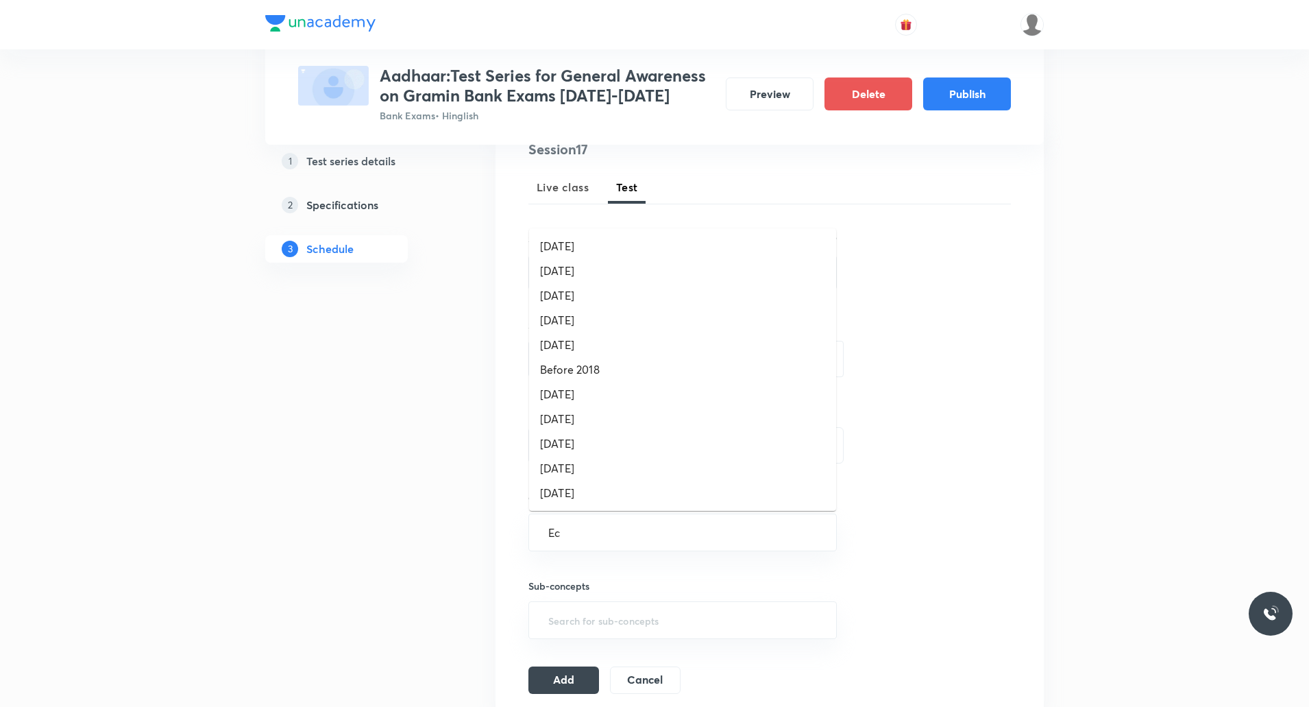
type input "Eco"
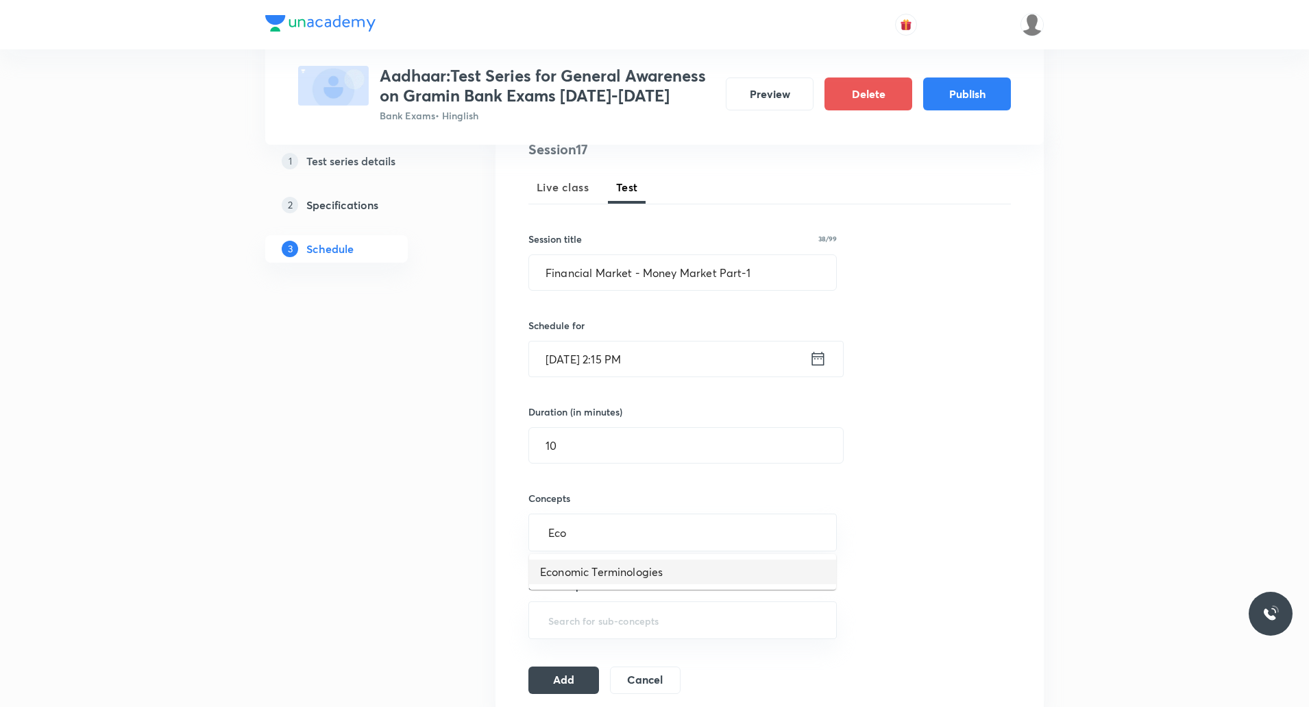
click at [622, 568] on li "Economic Terminologies" at bounding box center [682, 571] width 307 height 25
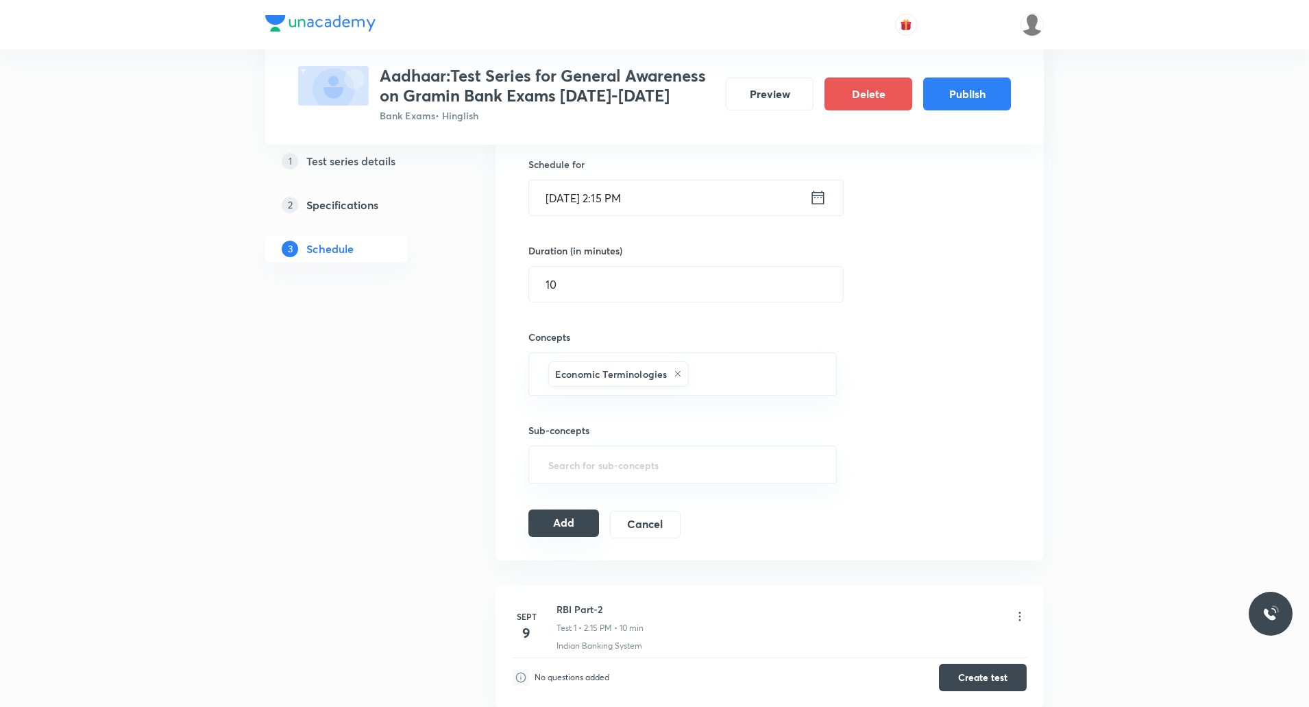
click at [546, 518] on button "Add" at bounding box center [563, 522] width 71 height 27
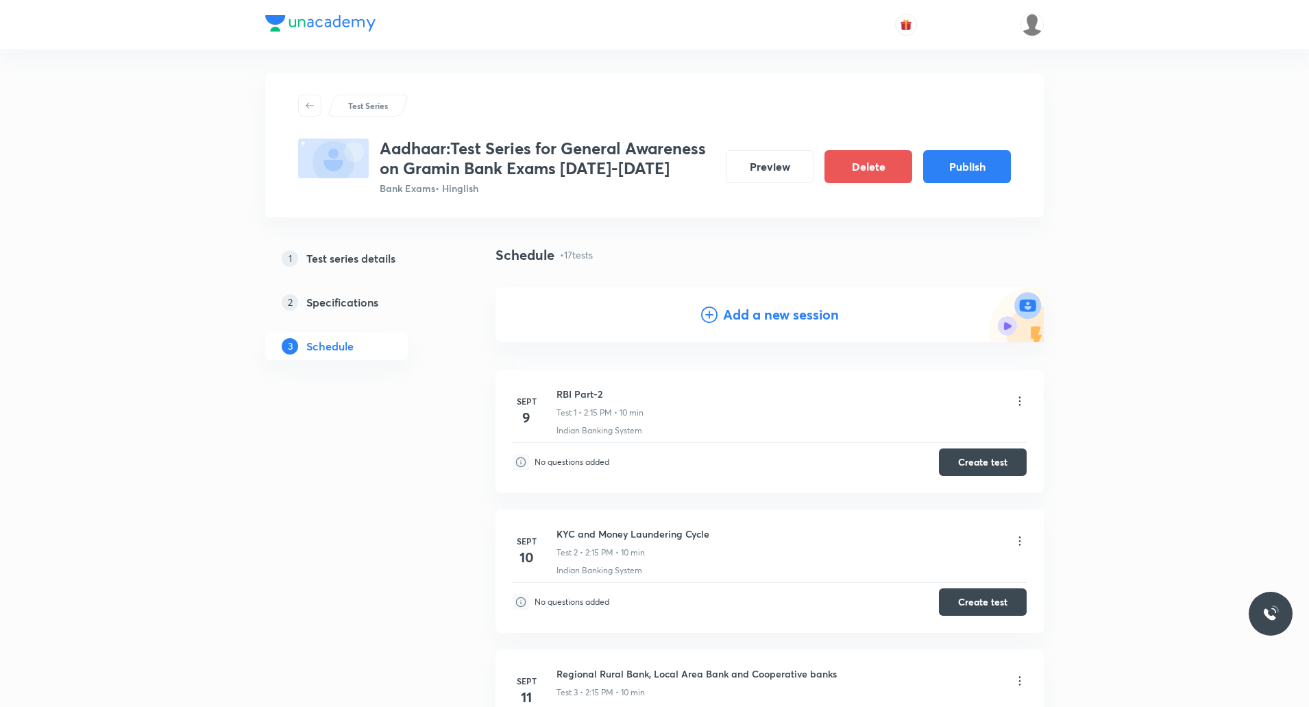
scroll to position [0, 0]
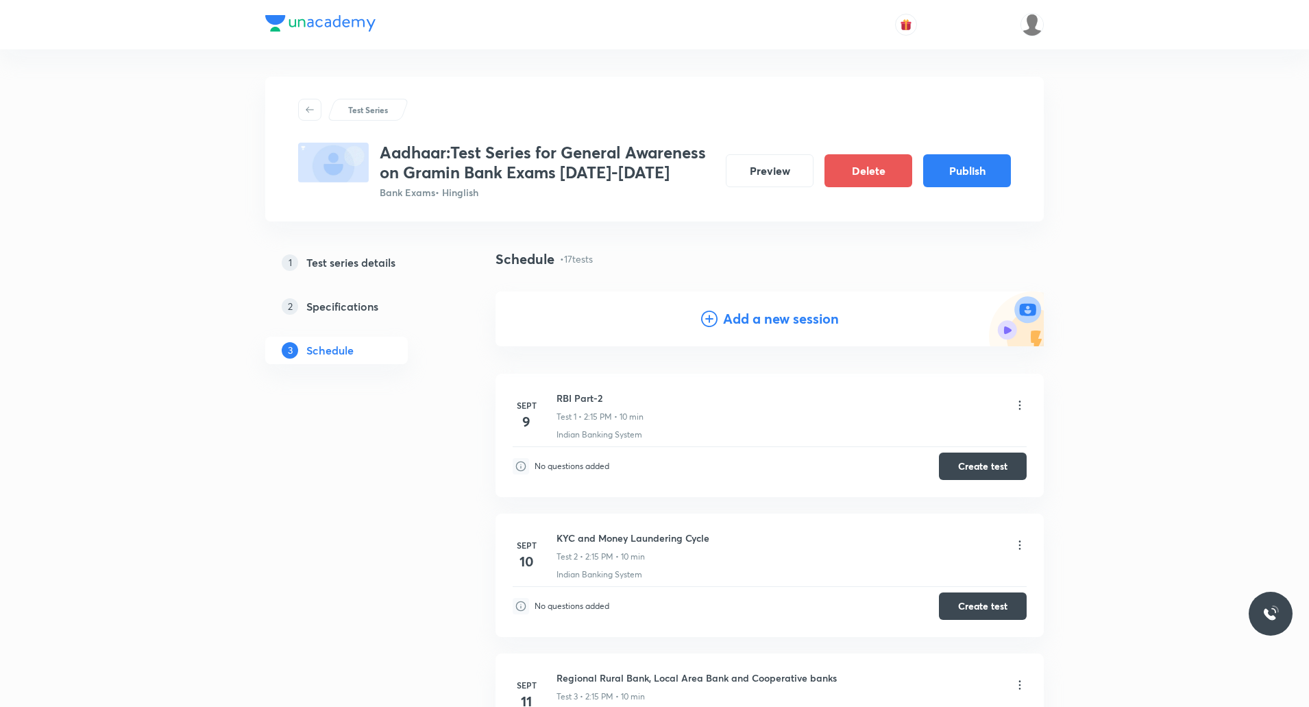
click at [768, 315] on h4 "Add a new session" at bounding box center [781, 318] width 116 height 21
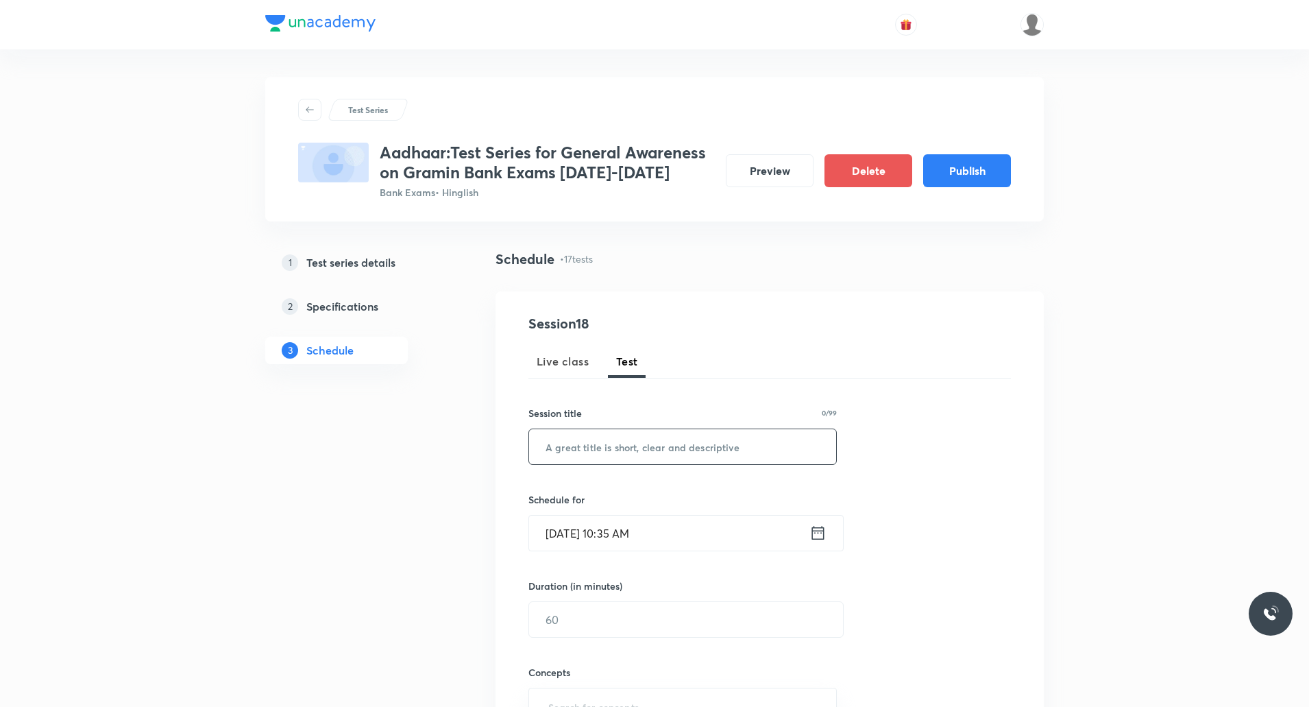
click at [626, 457] on input "text" at bounding box center [682, 446] width 307 height 35
paste input "Money Market Part-2"
type input "Money Market Part-2"
click at [633, 522] on input "Sept 5, 2025, 10:35 AM" at bounding box center [669, 532] width 280 height 35
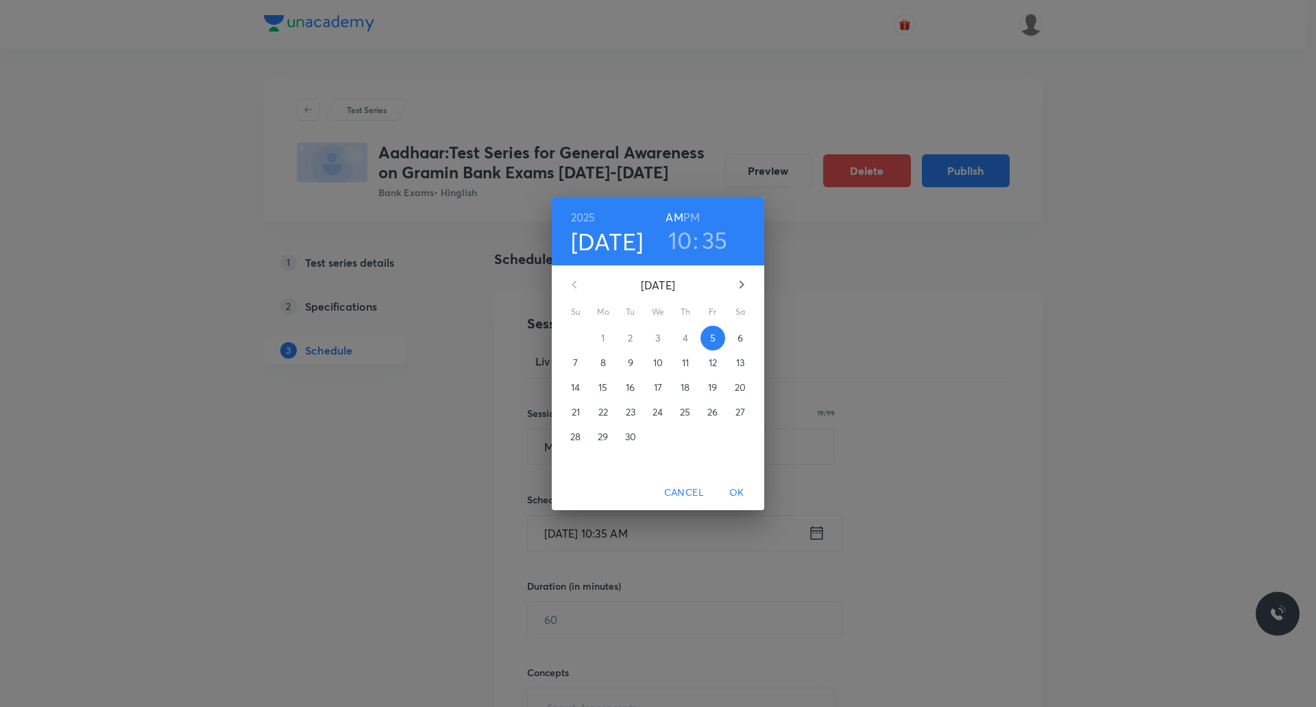
click at [693, 208] on h6 "PM" at bounding box center [691, 217] width 16 height 19
click at [736, 284] on icon "button" at bounding box center [741, 284] width 16 height 16
click at [716, 335] on span "3" at bounding box center [713, 338] width 25 height 14
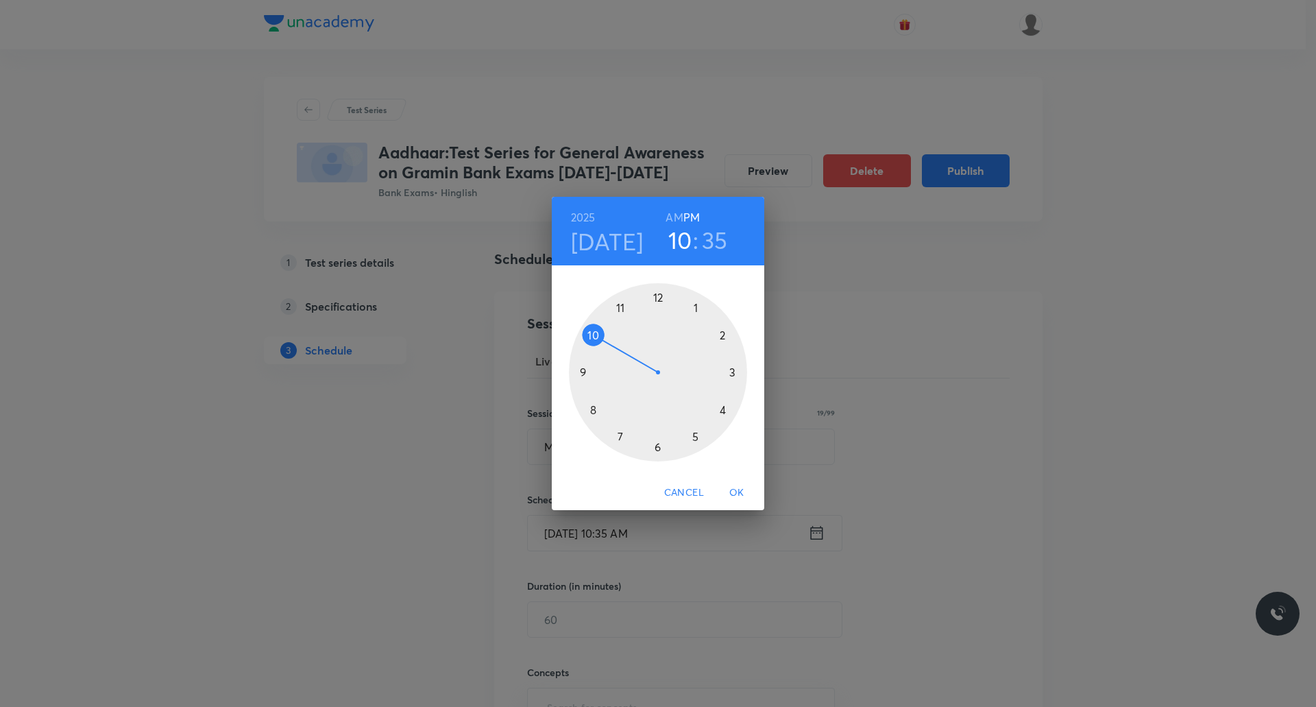
click at [722, 337] on div at bounding box center [658, 372] width 178 height 178
click at [733, 372] on div at bounding box center [658, 372] width 178 height 178
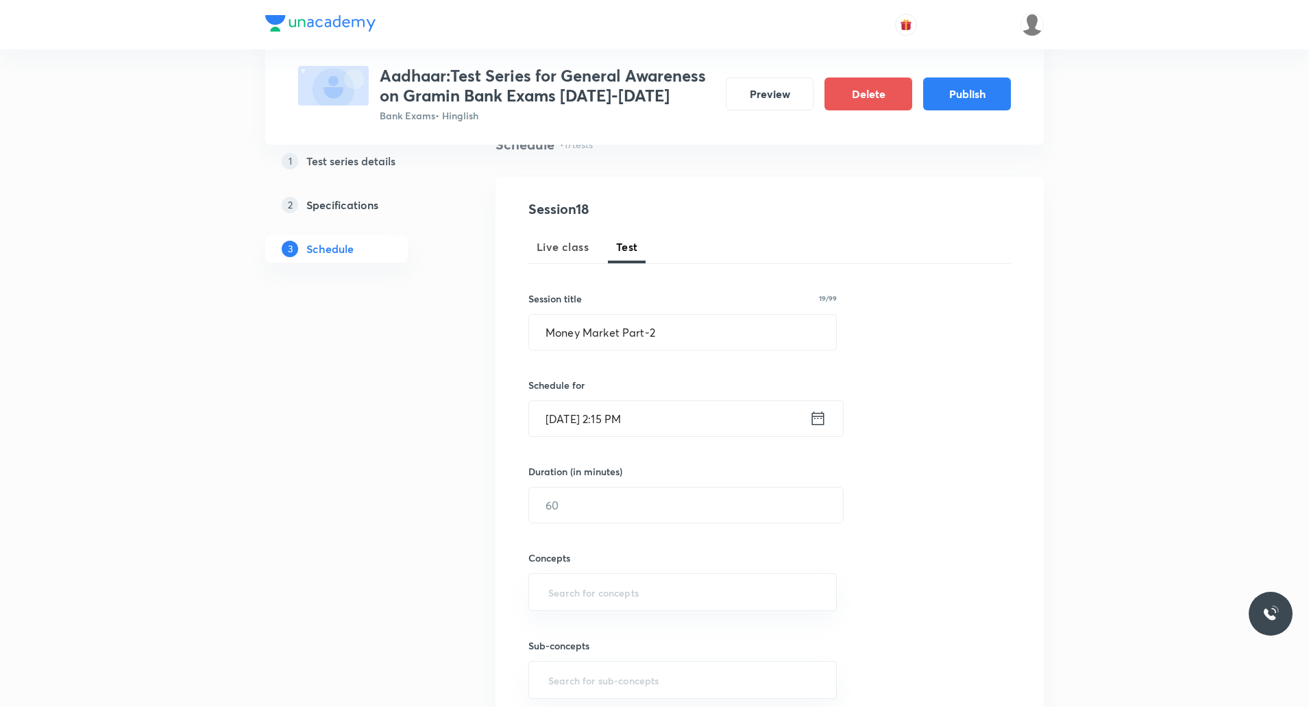
scroll to position [116, 0]
click at [590, 506] on input "text" at bounding box center [686, 503] width 314 height 35
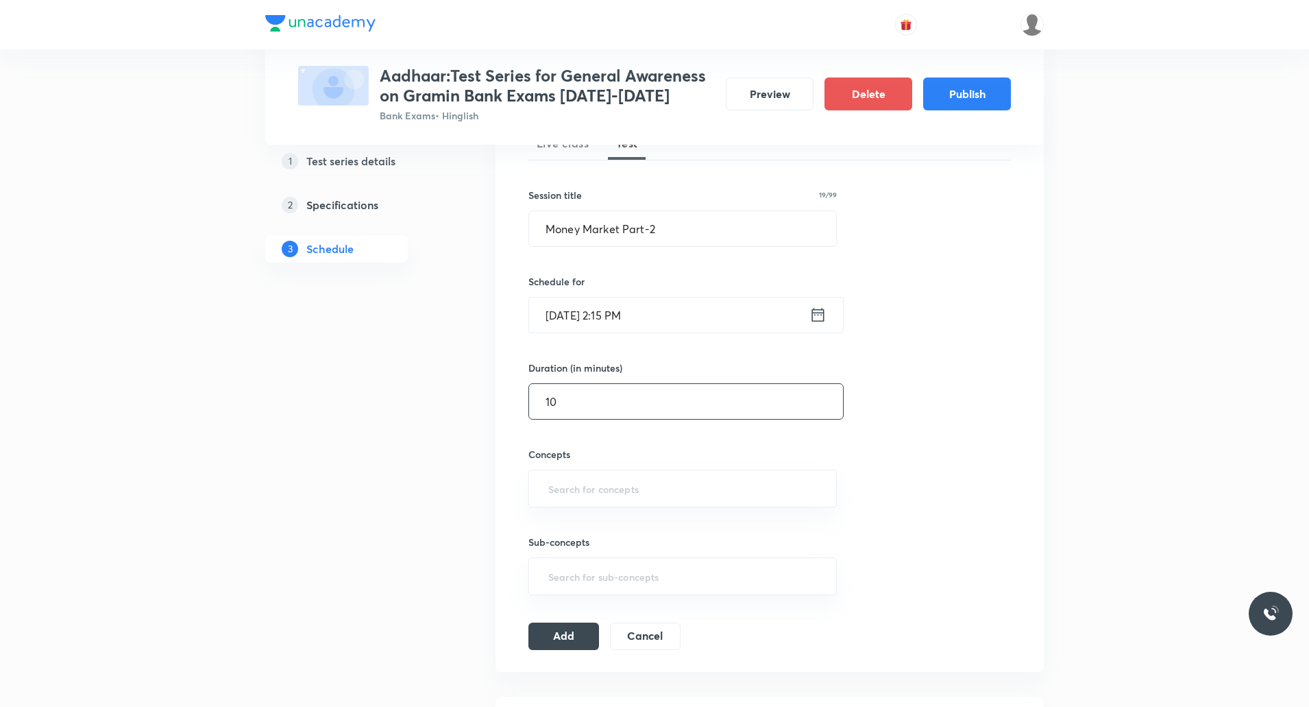
scroll to position [219, 0]
type input "10"
click at [586, 491] on input "text" at bounding box center [683, 487] width 274 height 25
type input "M"
type input "Eco"
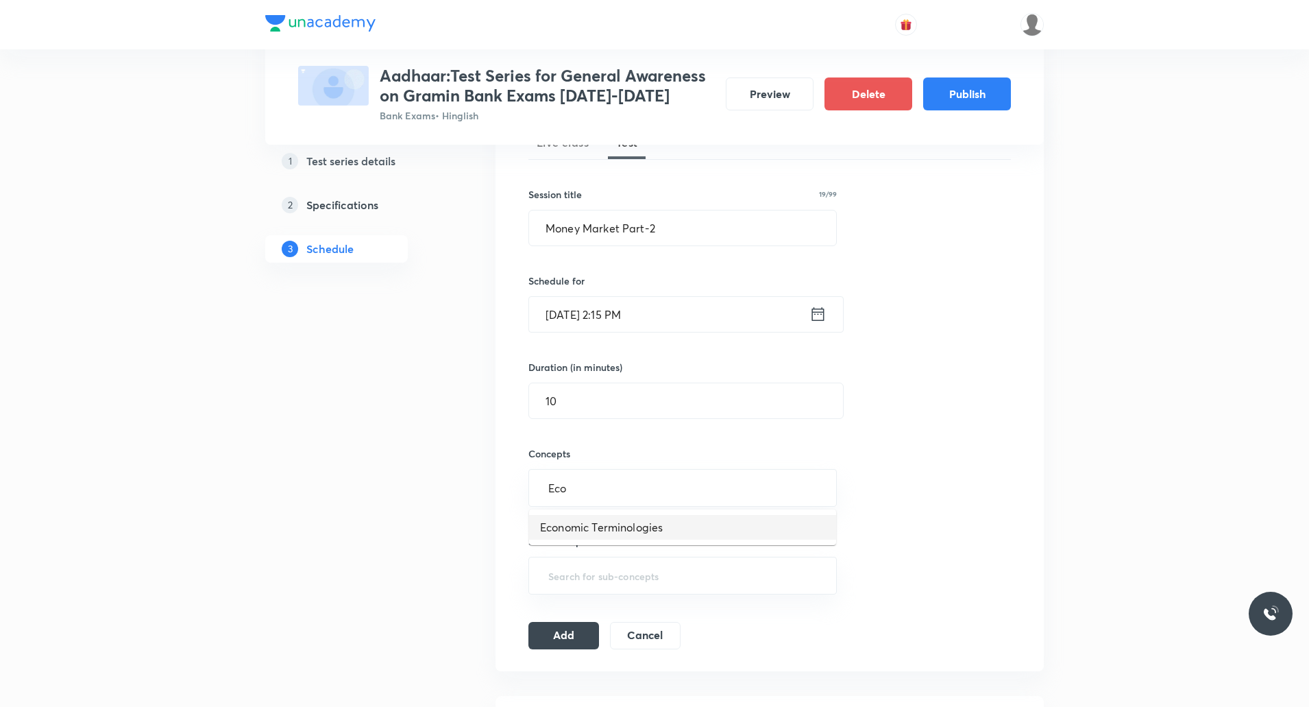
click at [605, 517] on li "Economic Terminologies" at bounding box center [682, 527] width 307 height 25
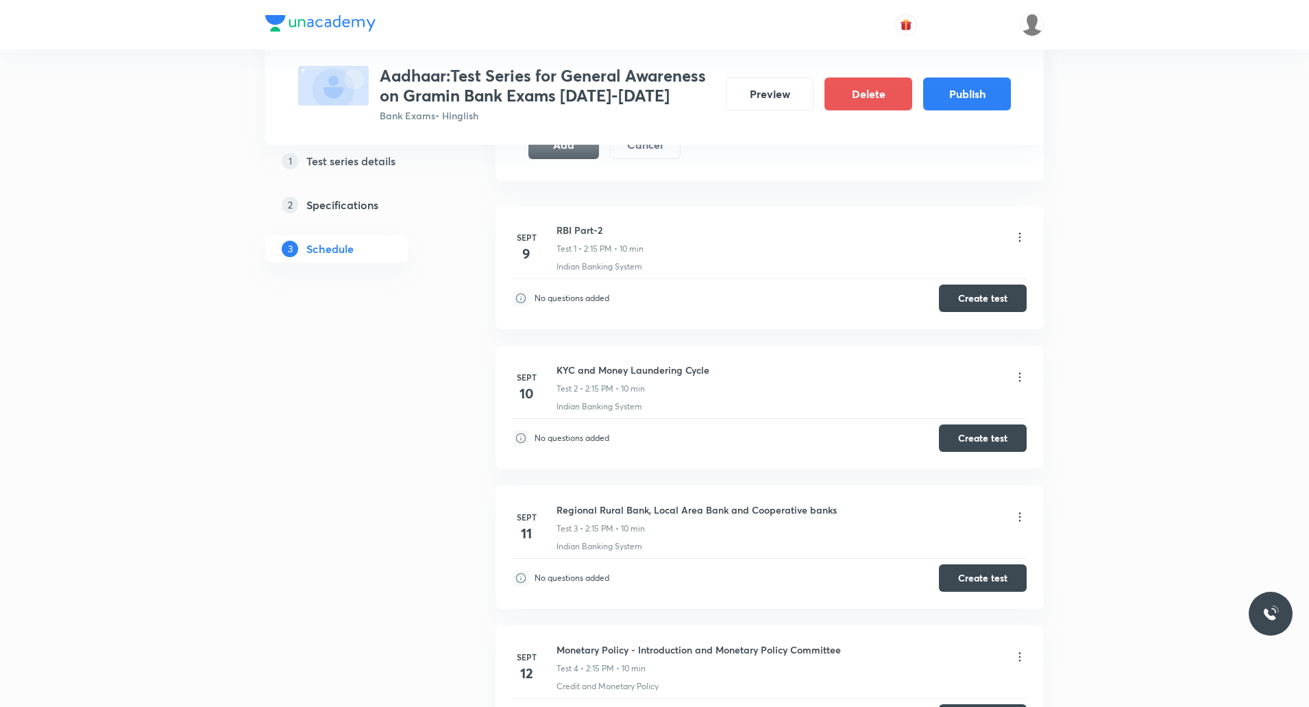
scroll to position [515, 0]
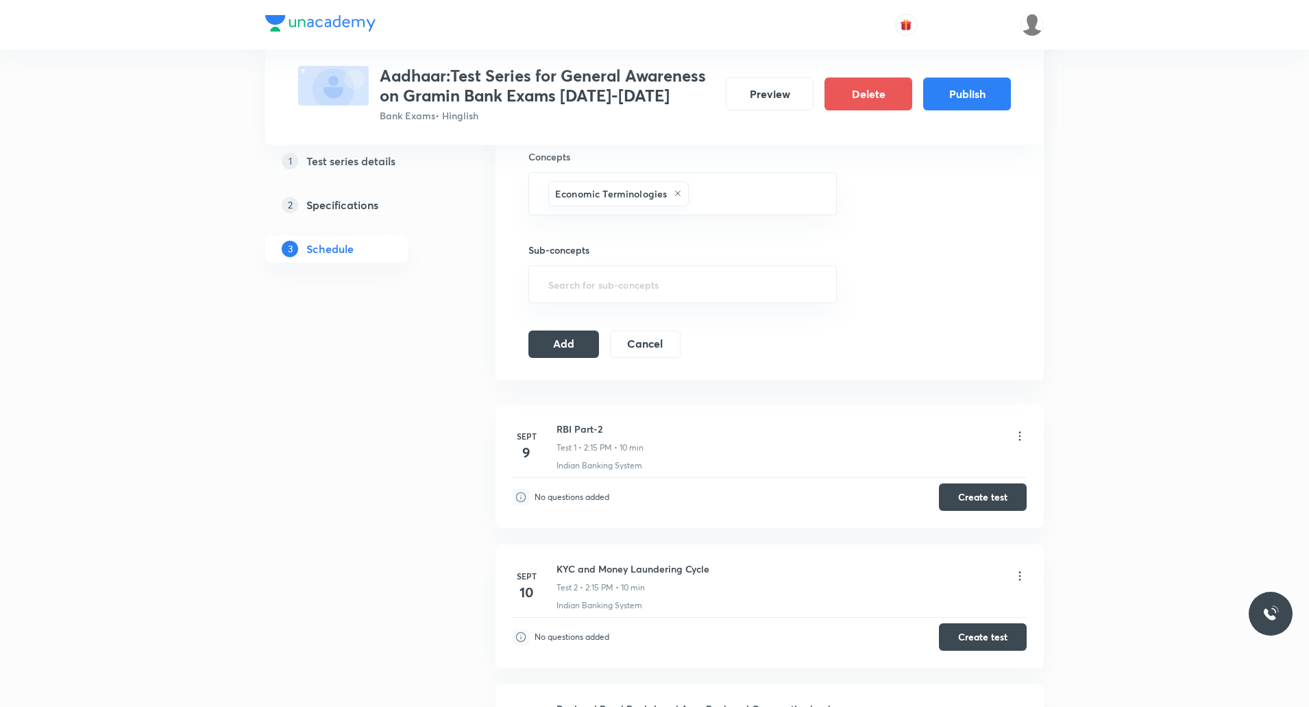
click at [550, 320] on div "Session 18 Live class Test Session title 19/99 Money Market Part-2 ​ Schedule f…" at bounding box center [769, 78] width 483 height 560
click at [552, 339] on button "Add" at bounding box center [563, 342] width 71 height 27
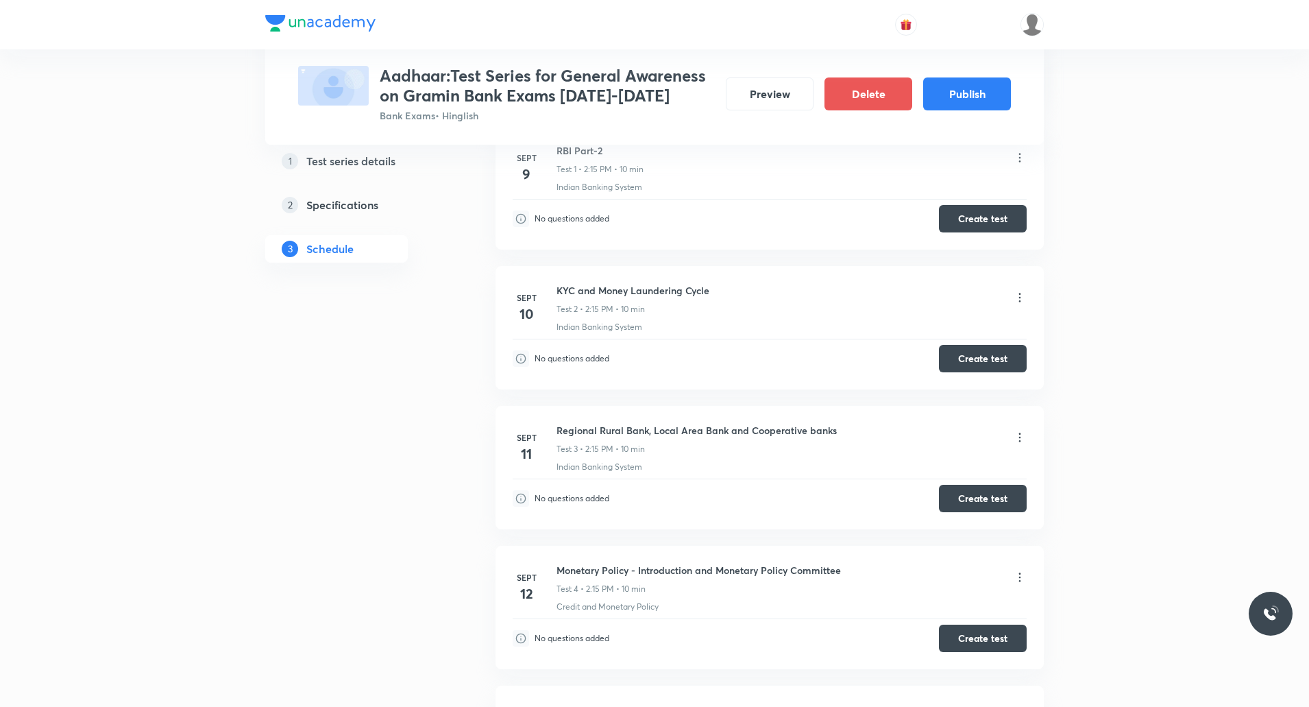
scroll to position [0, 0]
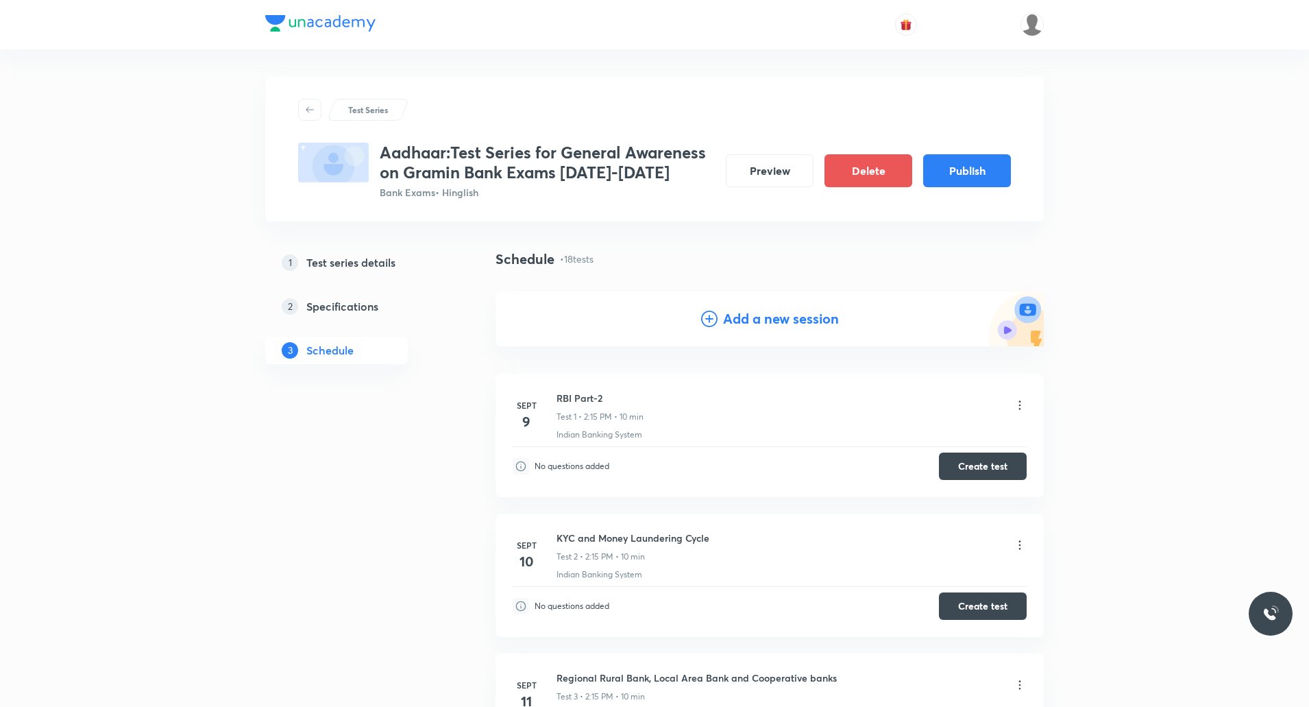
click at [795, 314] on h4 "Add a new session" at bounding box center [781, 318] width 116 height 21
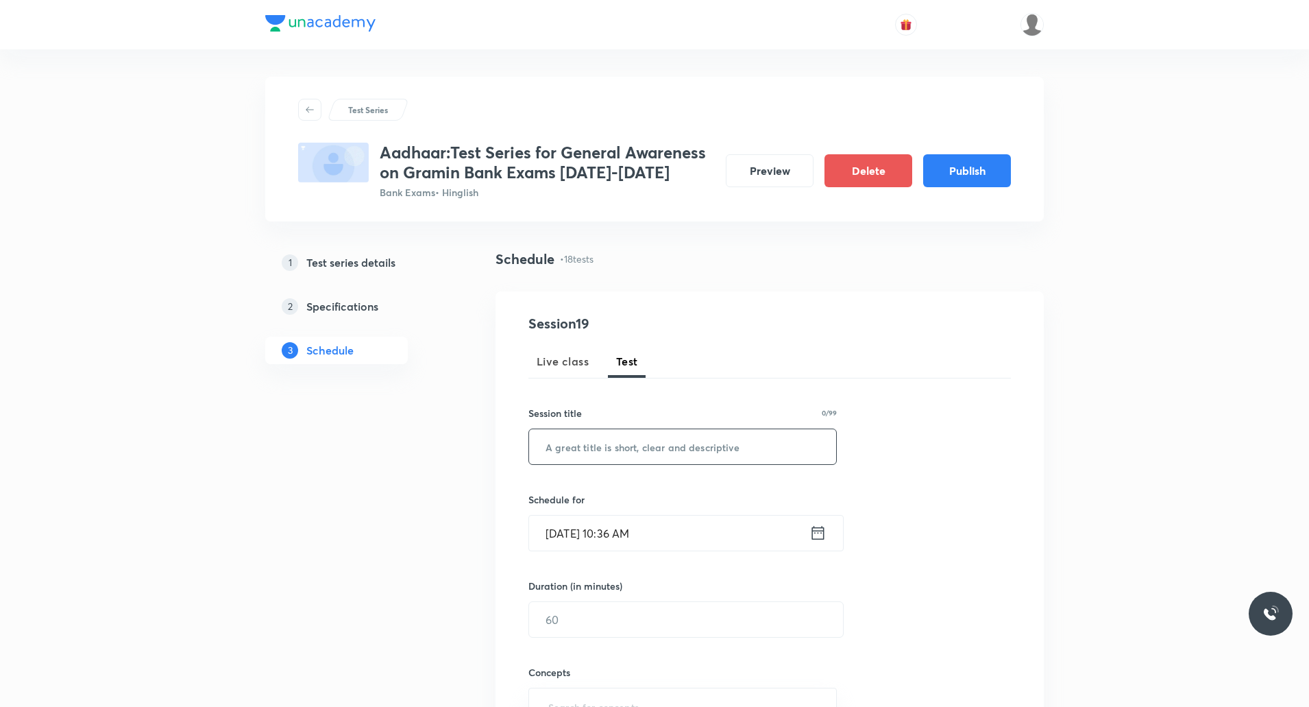
click at [632, 446] on input "text" at bounding box center [682, 446] width 307 height 35
paste input "Negotiable Instrument Act 1881 - Promissory Note and Bill of Exchange"
type input "Negotiable Instrument Act 1881 - Promissory Note and Bill of Exchange"
click at [634, 542] on input "Sept 5, 2025, 10:36 AM" at bounding box center [669, 532] width 280 height 35
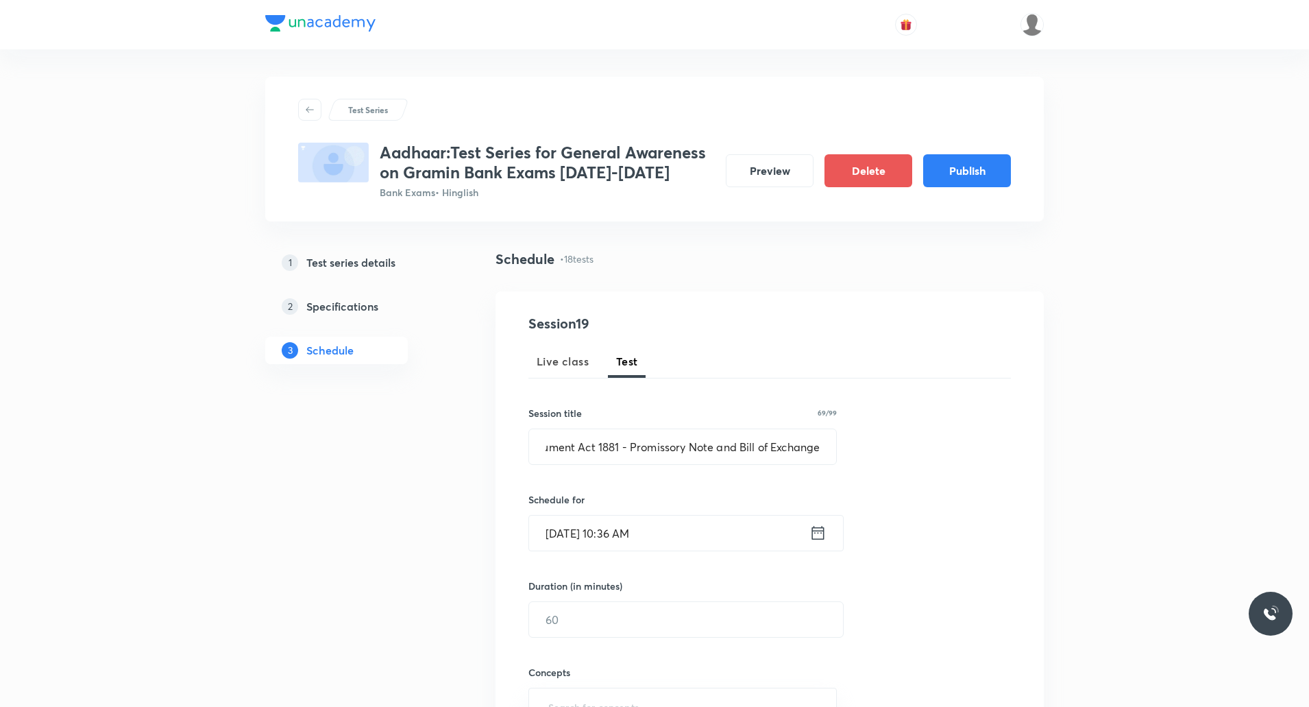
scroll to position [0, 0]
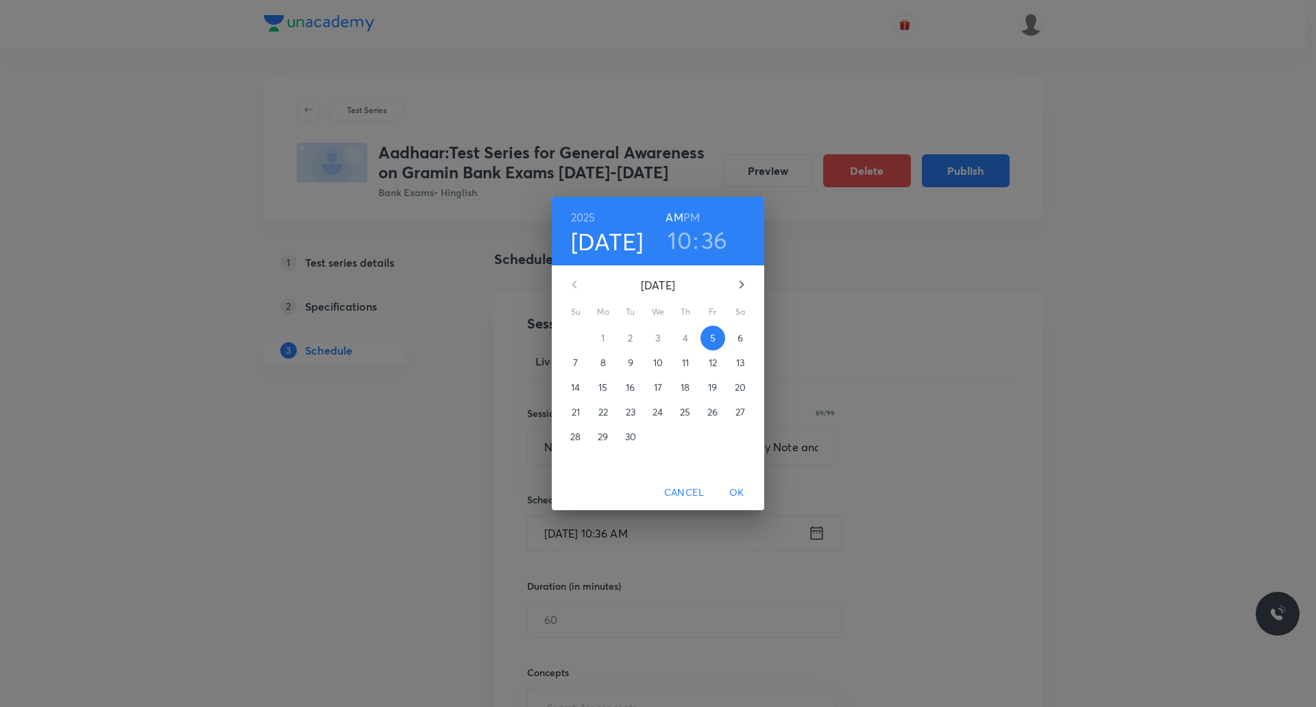
click at [696, 208] on h6 "PM" at bounding box center [691, 217] width 16 height 19
click at [743, 284] on icon "button" at bounding box center [742, 284] width 5 height 8
click at [607, 364] on span "6" at bounding box center [603, 363] width 25 height 14
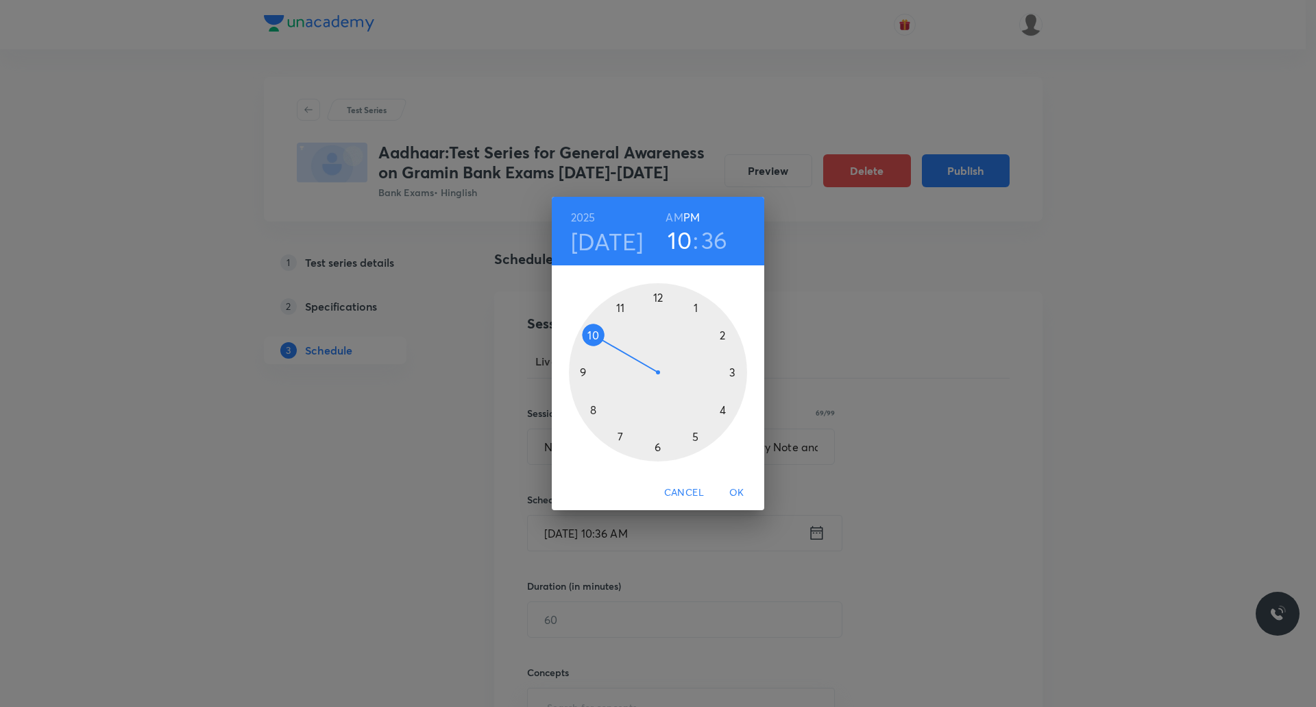
click at [721, 336] on div at bounding box center [658, 372] width 178 height 178
click at [729, 374] on div at bounding box center [658, 372] width 178 height 178
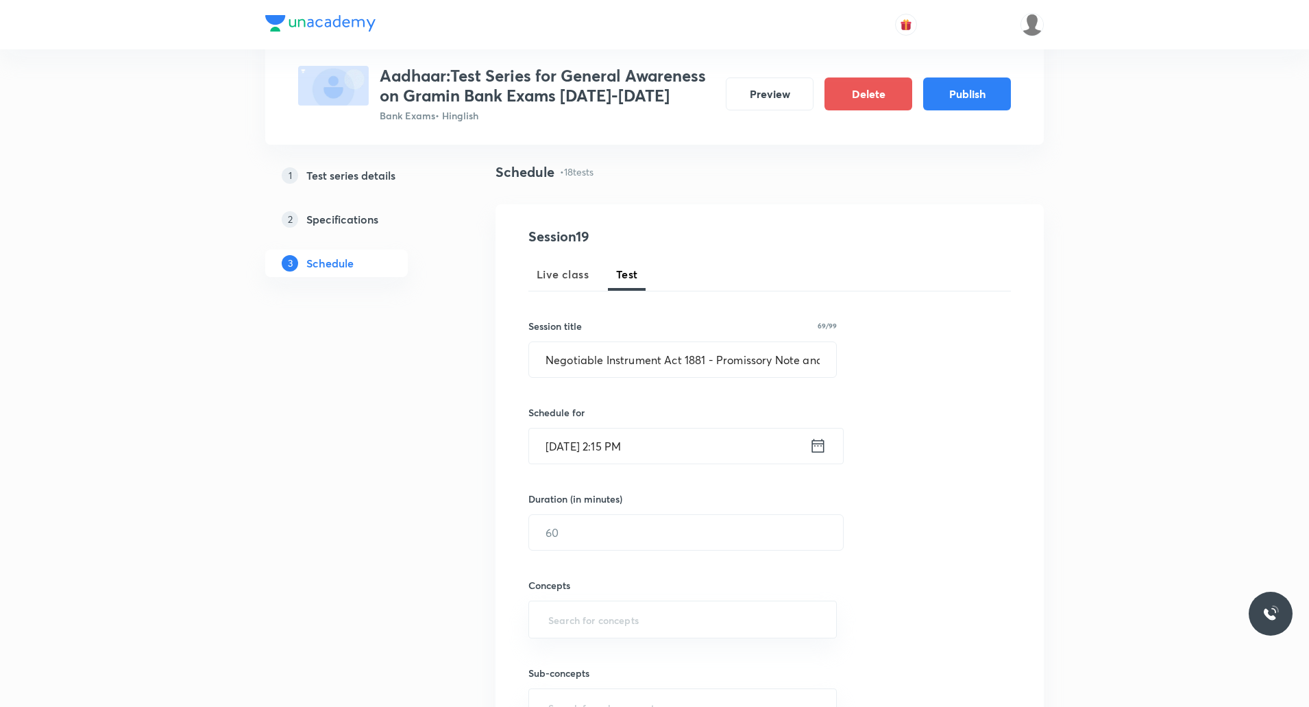
scroll to position [88, 0]
click at [591, 538] on input "text" at bounding box center [686, 530] width 314 height 35
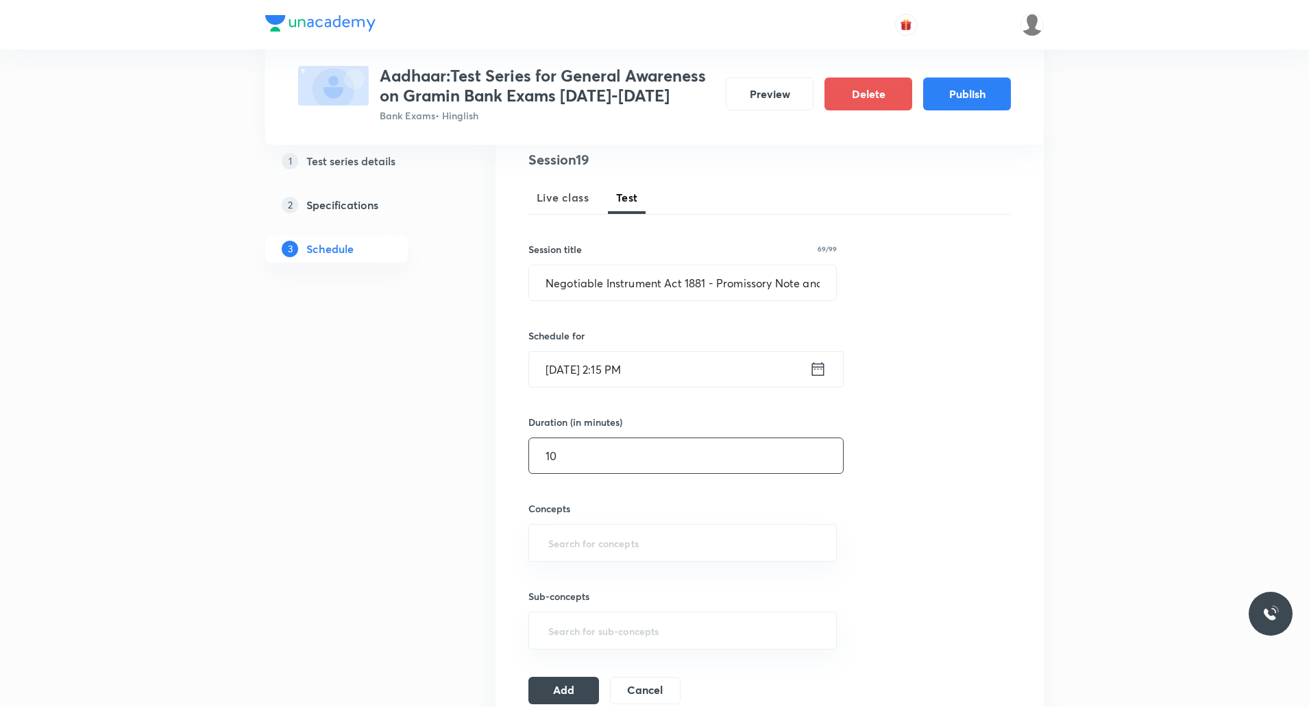
scroll to position [177, 0]
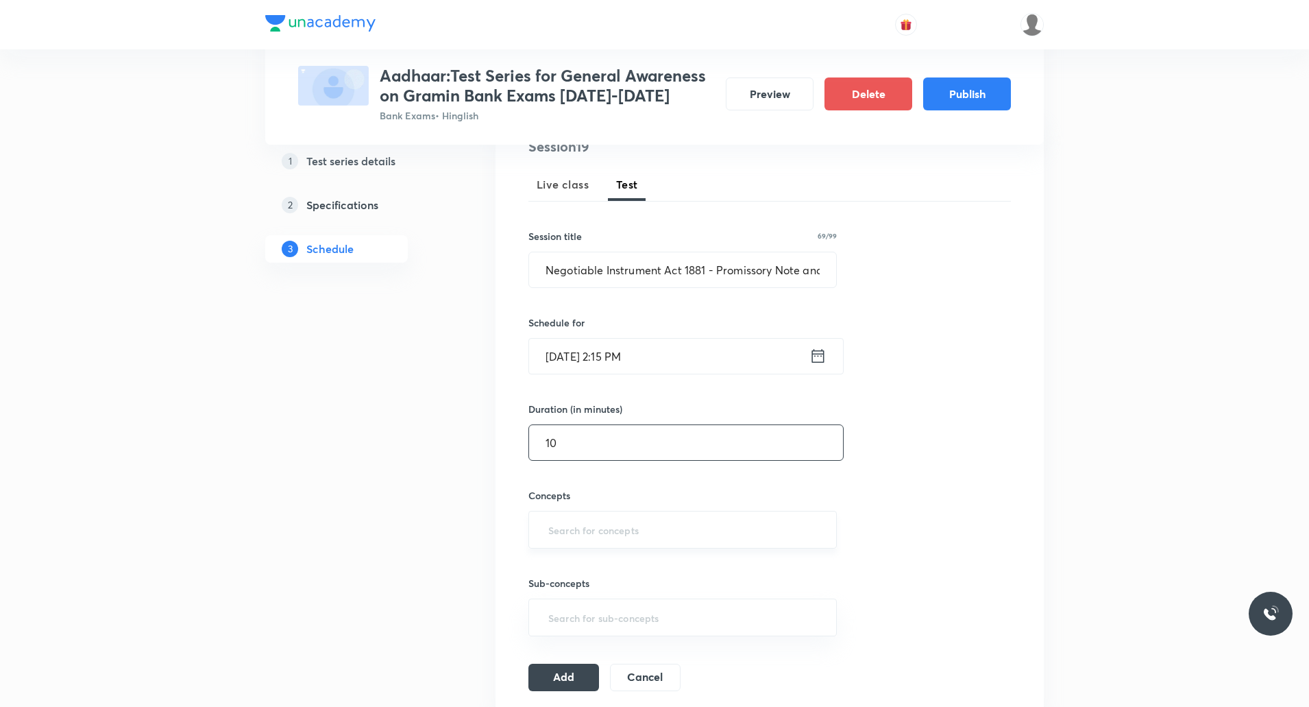
type input "10"
click at [561, 526] on input "text" at bounding box center [683, 529] width 274 height 25
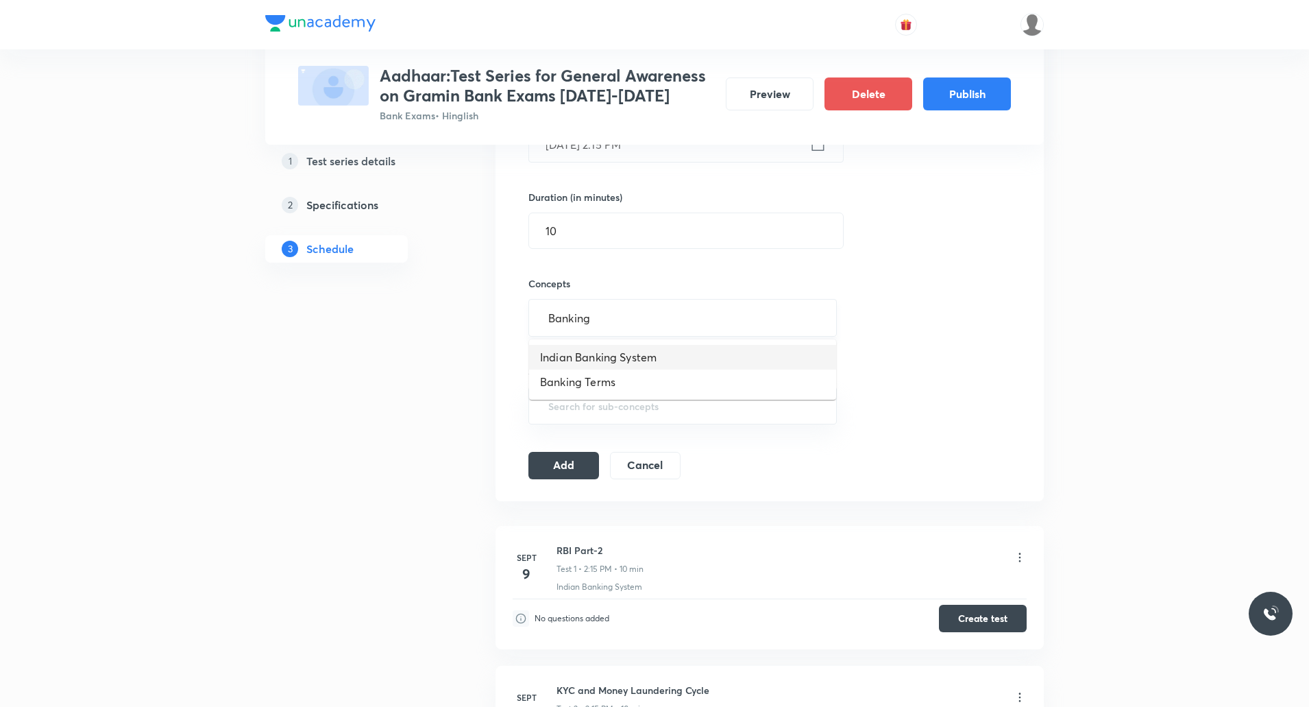
scroll to position [391, 0]
type input "Banking"
click at [576, 385] on li "Banking Terms" at bounding box center [682, 379] width 307 height 25
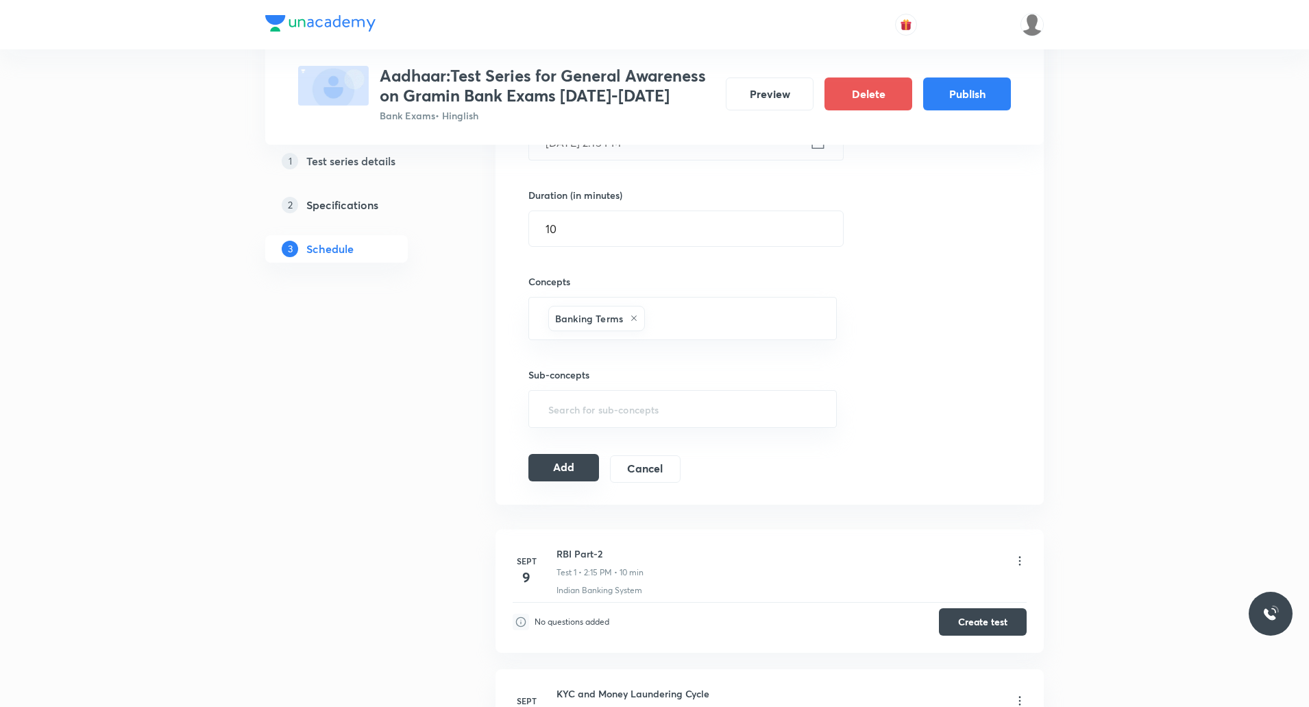
click at [560, 463] on button "Add" at bounding box center [563, 467] width 71 height 27
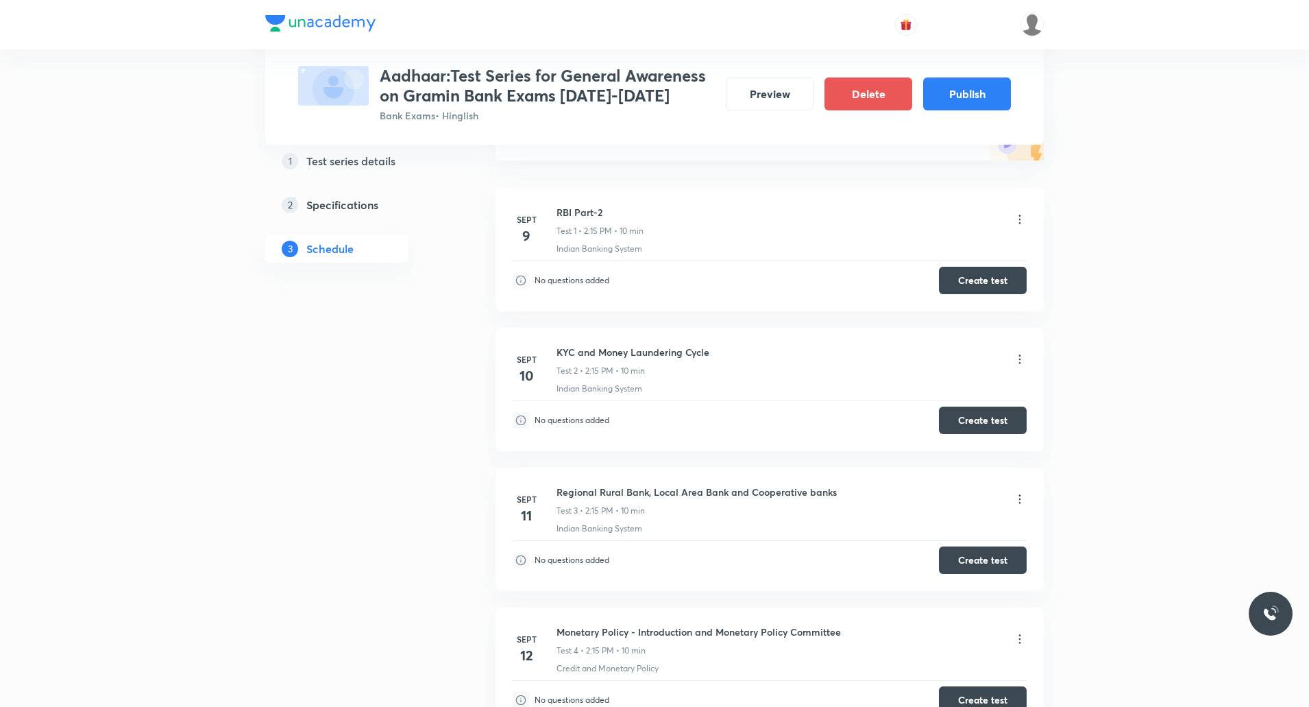
scroll to position [0, 0]
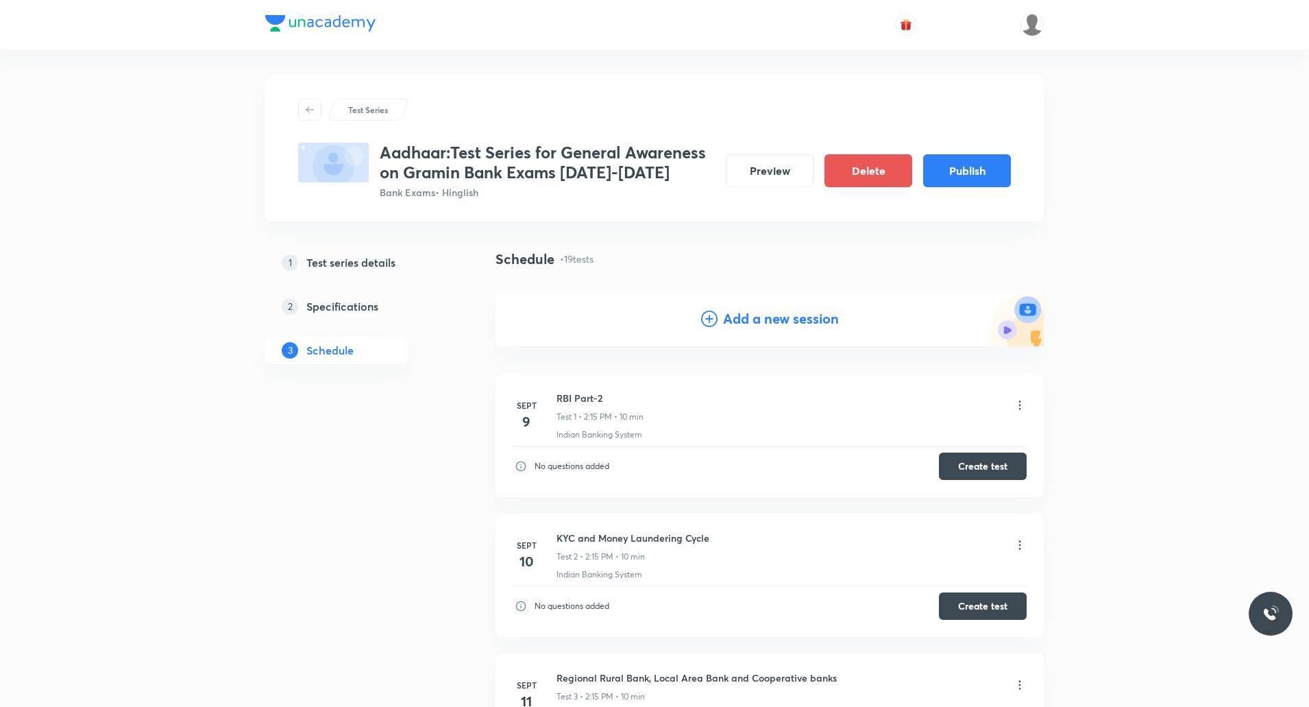
click at [788, 315] on h4 "Add a new session" at bounding box center [781, 318] width 116 height 21
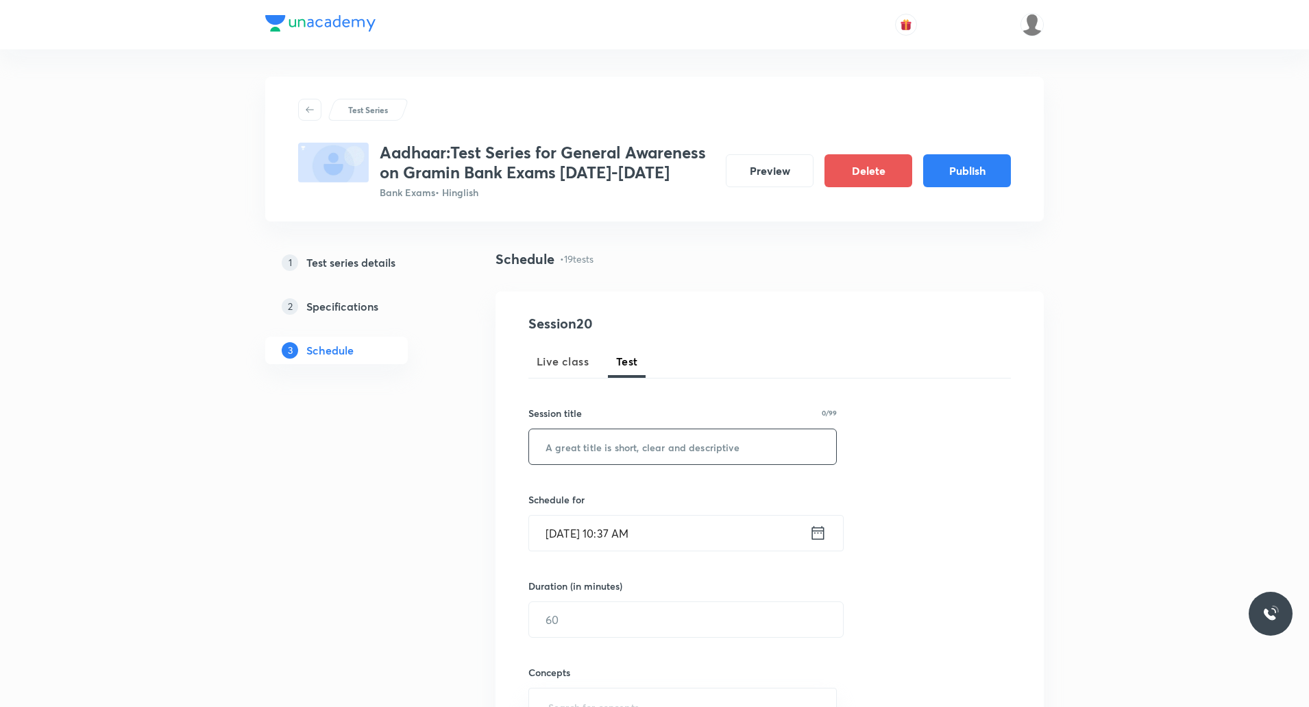
click at [621, 447] on input "text" at bounding box center [682, 446] width 307 height 35
paste input "Negotiable Instrument Act - Cheque and Types of Cheque Part-1"
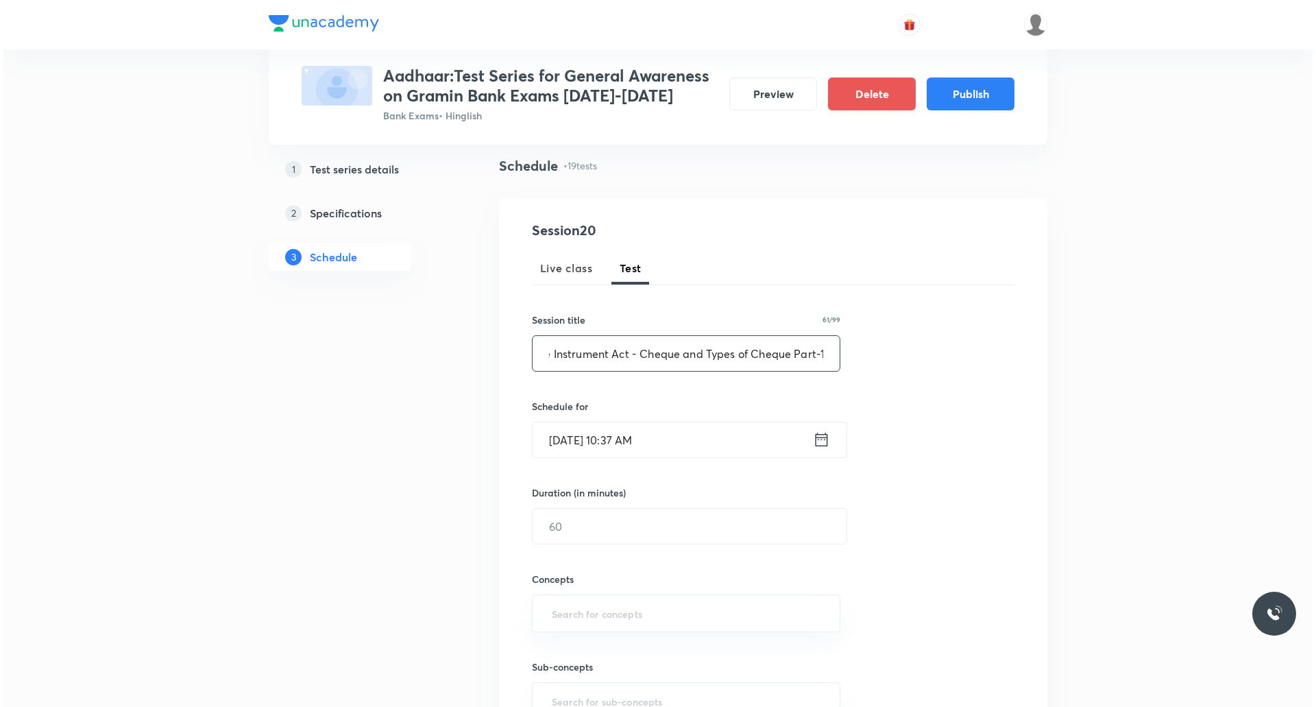
scroll to position [136, 0]
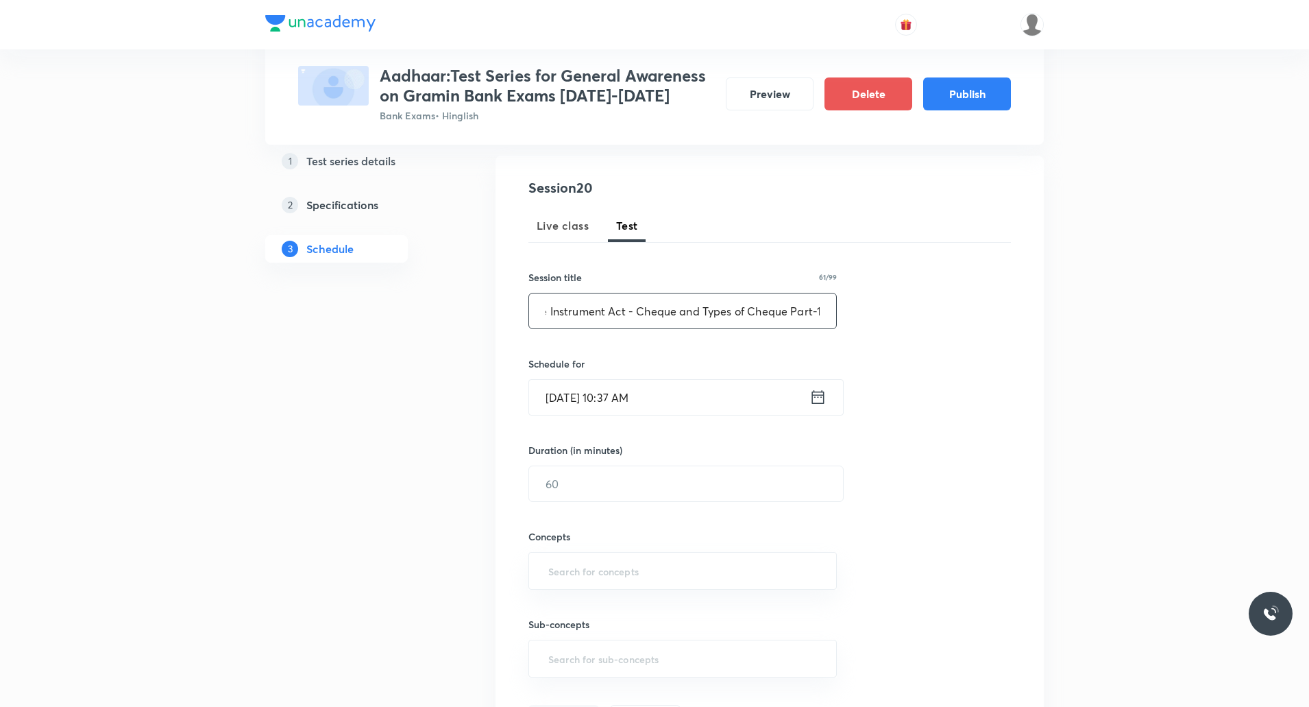
type input "Negotiable Instrument Act - Cheque and Types of Cheque Part-1"
click at [596, 404] on input "Sept 5, 2025, 10:37 AM" at bounding box center [669, 397] width 280 height 35
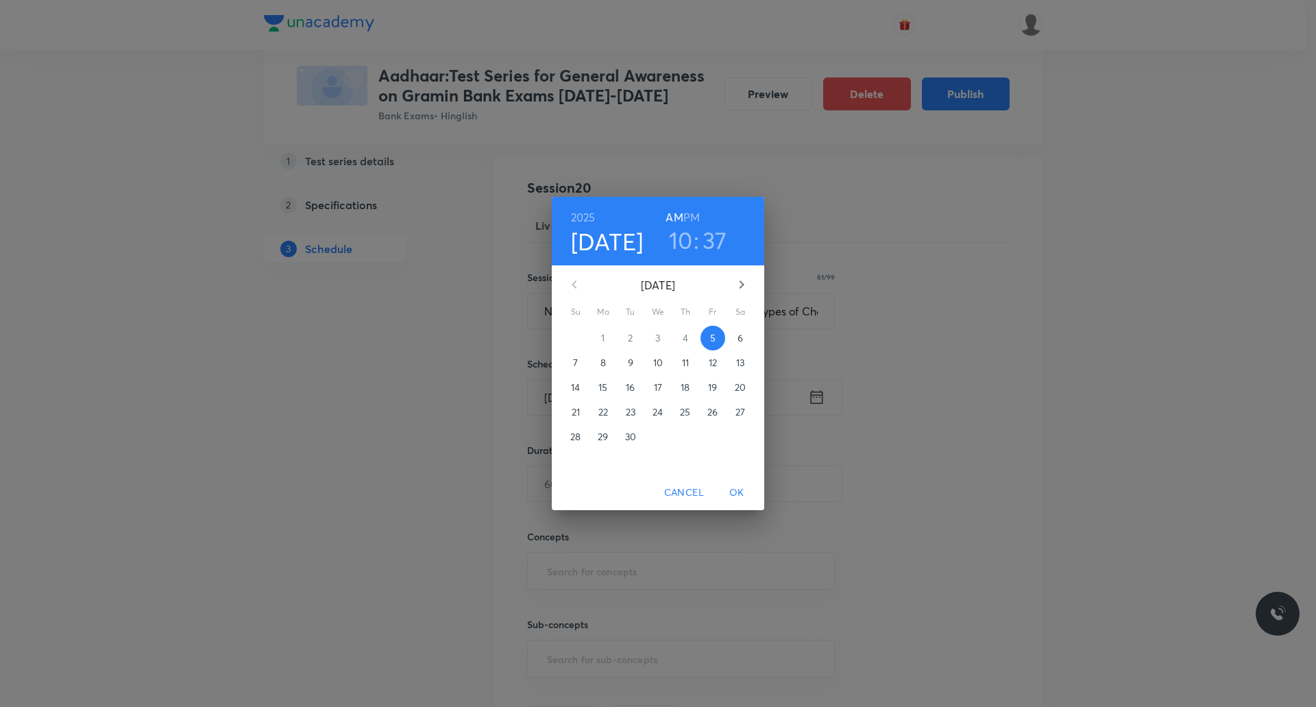
click at [742, 280] on icon "button" at bounding box center [741, 284] width 16 height 16
click at [633, 360] on p "7" at bounding box center [630, 363] width 5 height 14
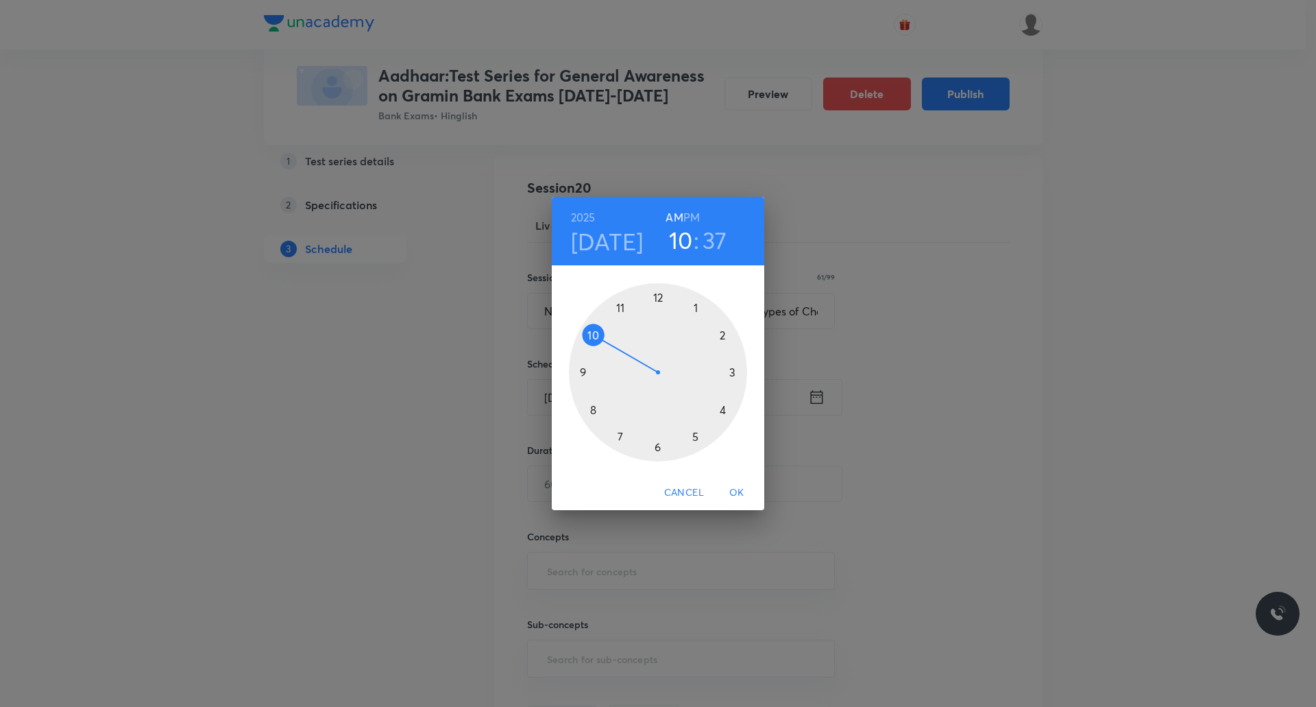
click at [692, 215] on h6 "PM" at bounding box center [691, 217] width 16 height 19
click at [724, 338] on div at bounding box center [658, 372] width 178 height 178
click at [733, 376] on div at bounding box center [658, 372] width 178 height 178
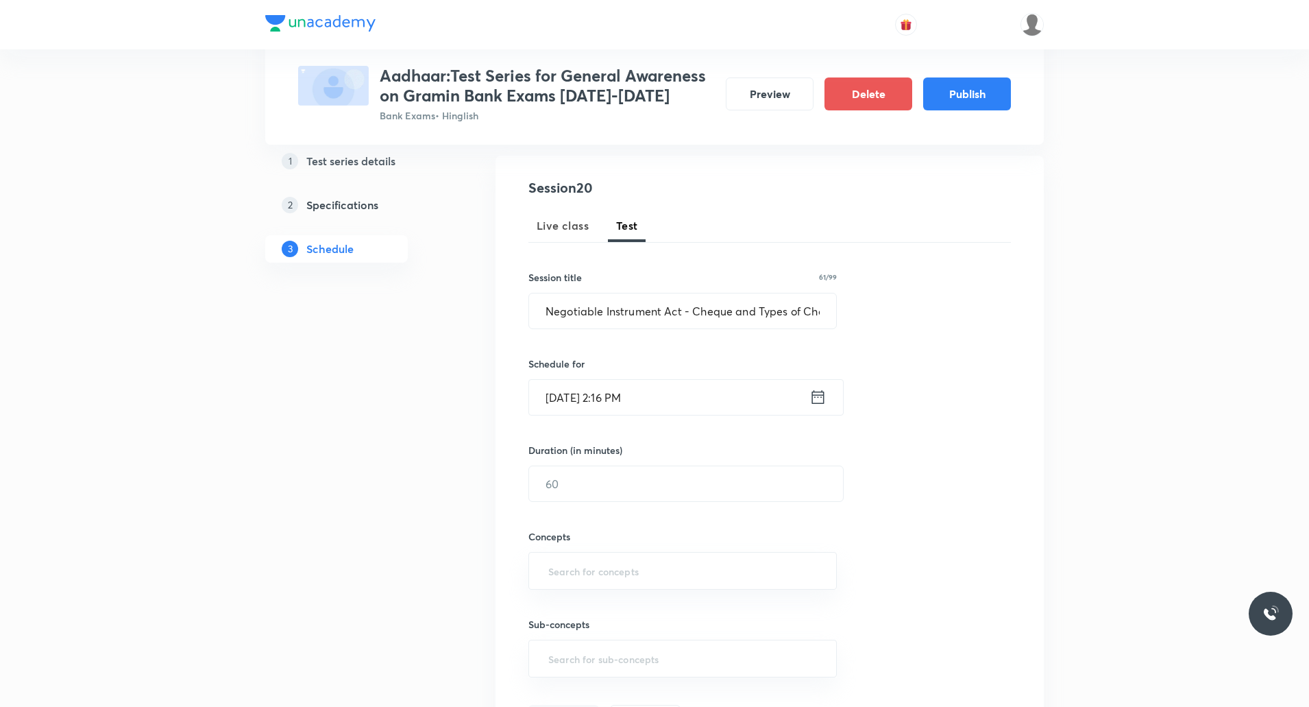
click at [618, 385] on input "Oct 7, 2025, 2:16 PM" at bounding box center [669, 397] width 280 height 35
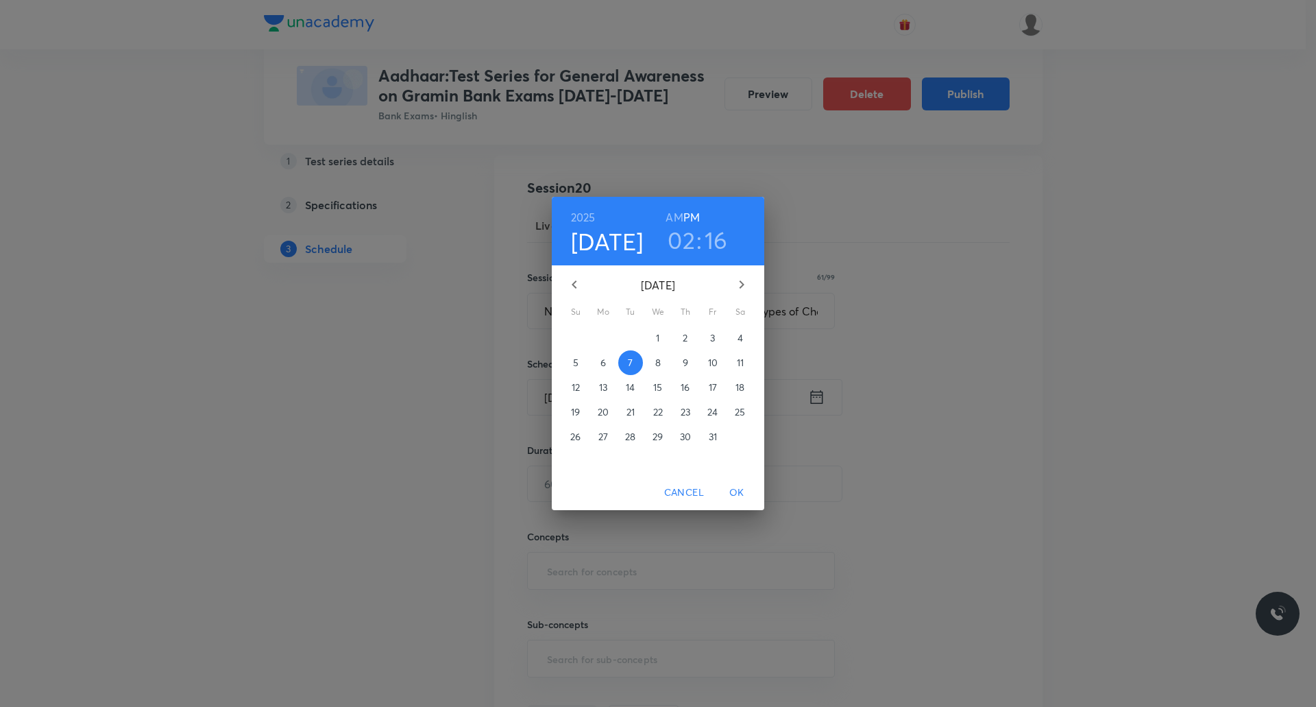
click at [716, 237] on h3 "16" at bounding box center [716, 240] width 23 height 29
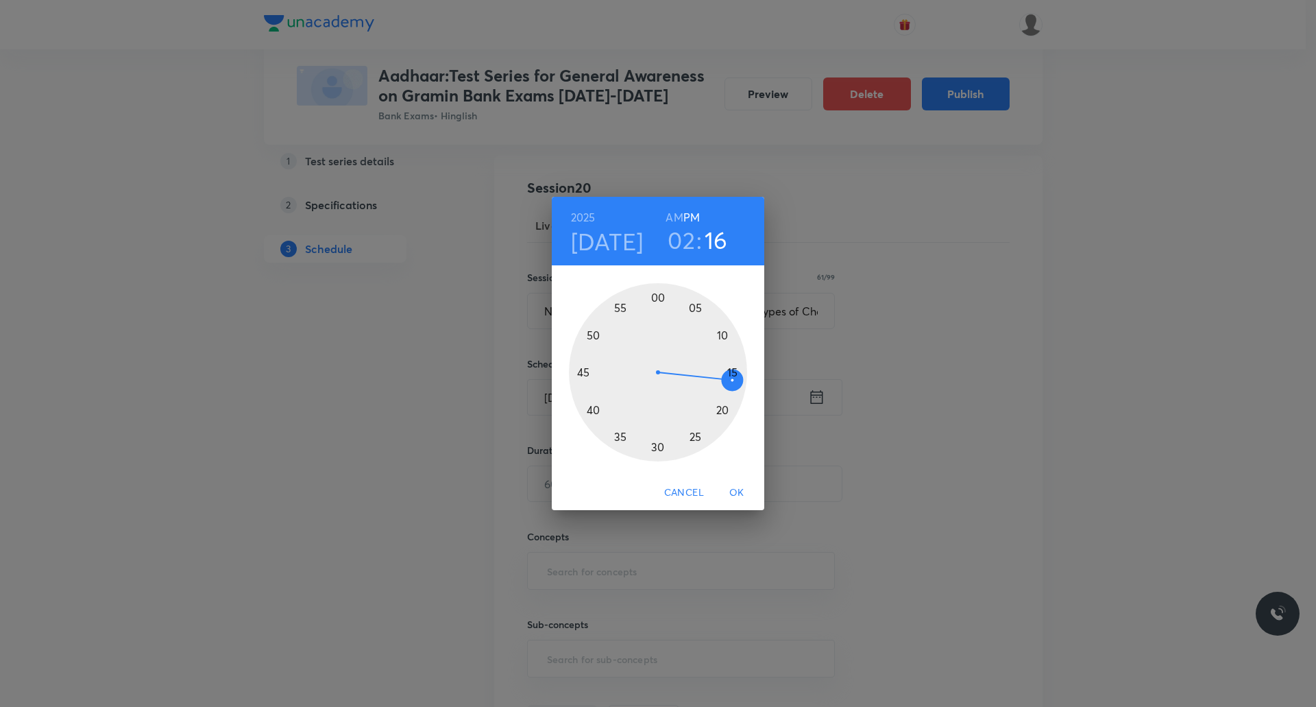
click at [734, 369] on div at bounding box center [658, 372] width 178 height 178
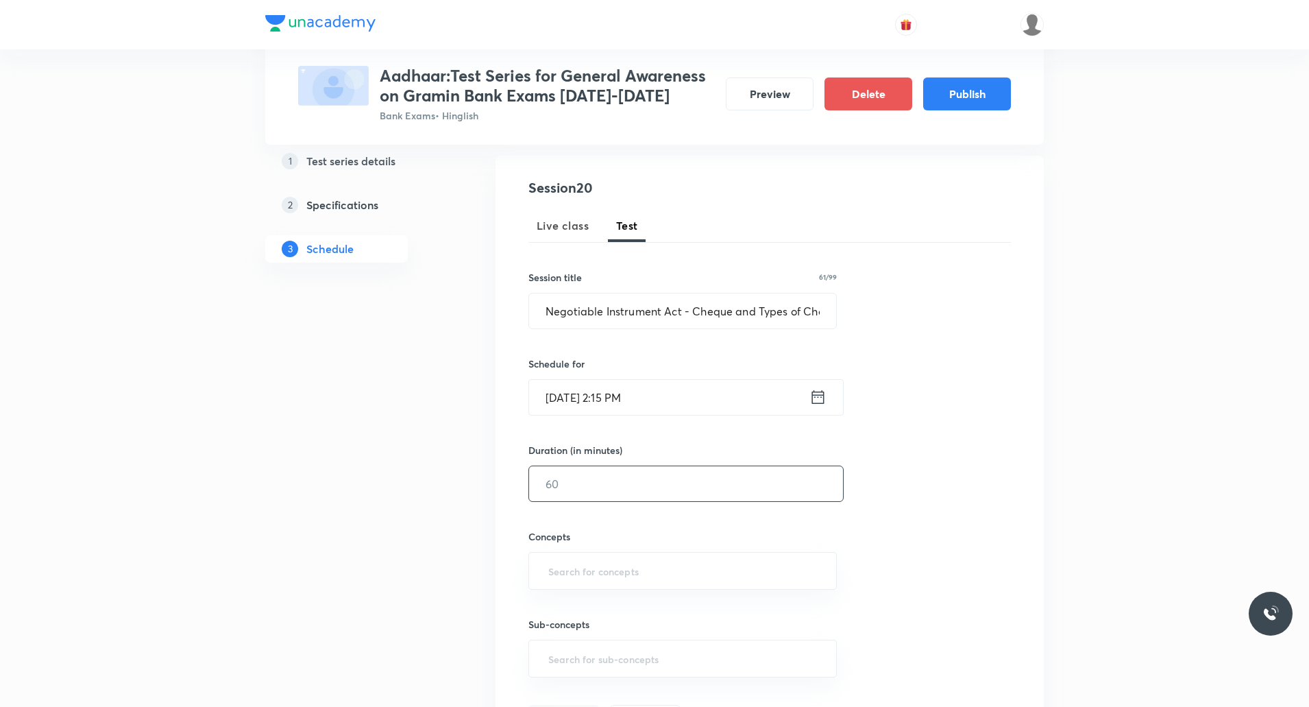
click at [611, 476] on input "text" at bounding box center [686, 483] width 314 height 35
type input "10"
click at [563, 562] on input "text" at bounding box center [683, 570] width 274 height 25
type input "Banking"
click at [583, 607] on li "Indian Banking System" at bounding box center [682, 610] width 307 height 25
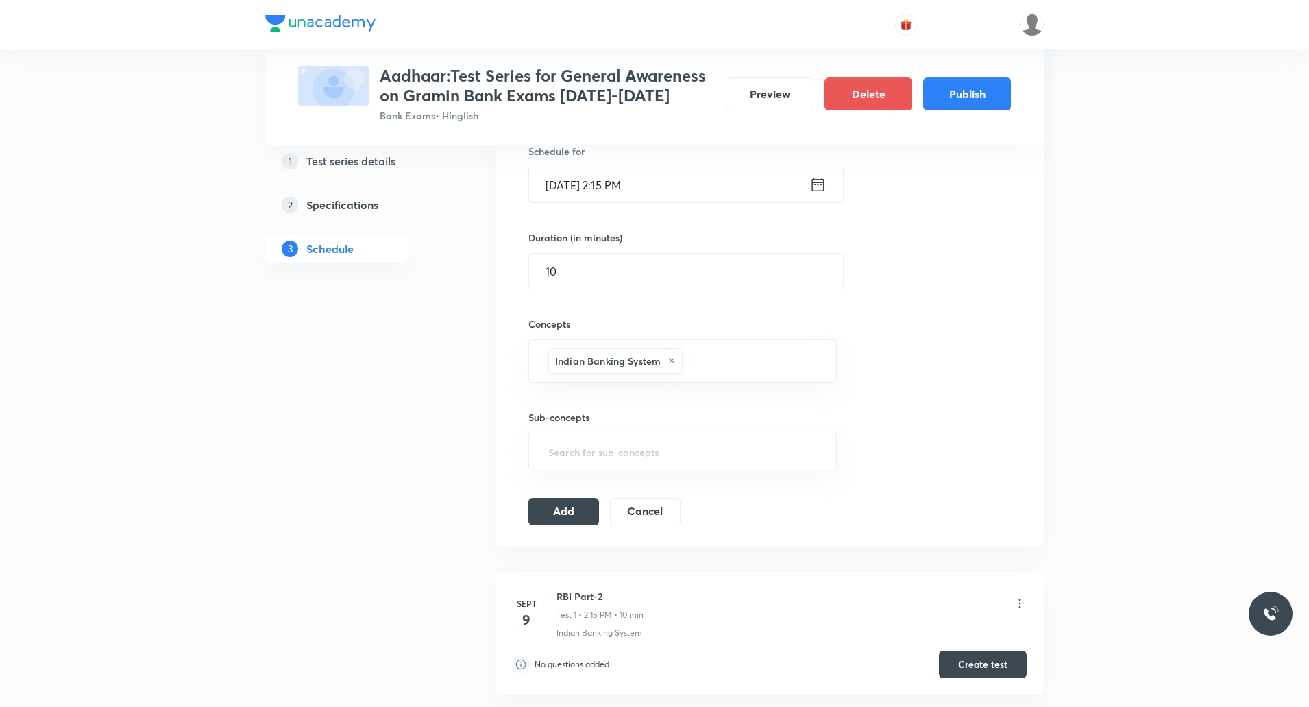
scroll to position [431, 0]
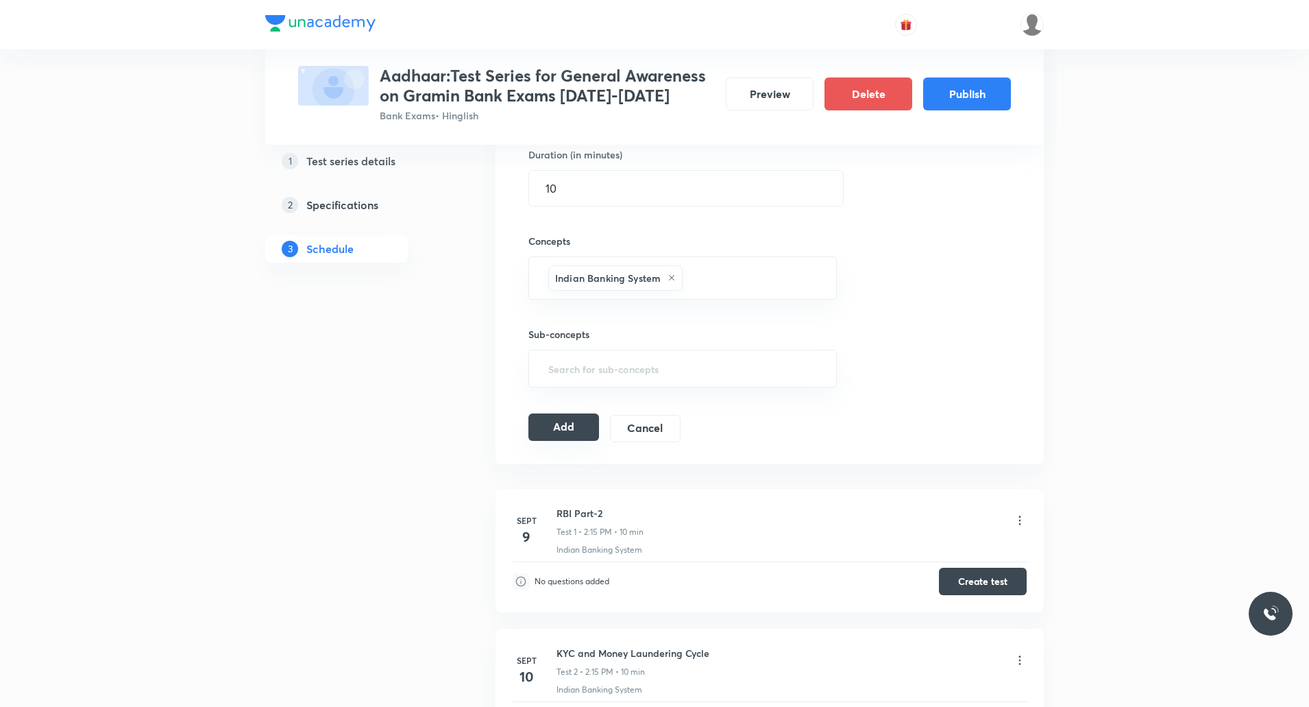
click at [574, 429] on button "Add" at bounding box center [563, 426] width 71 height 27
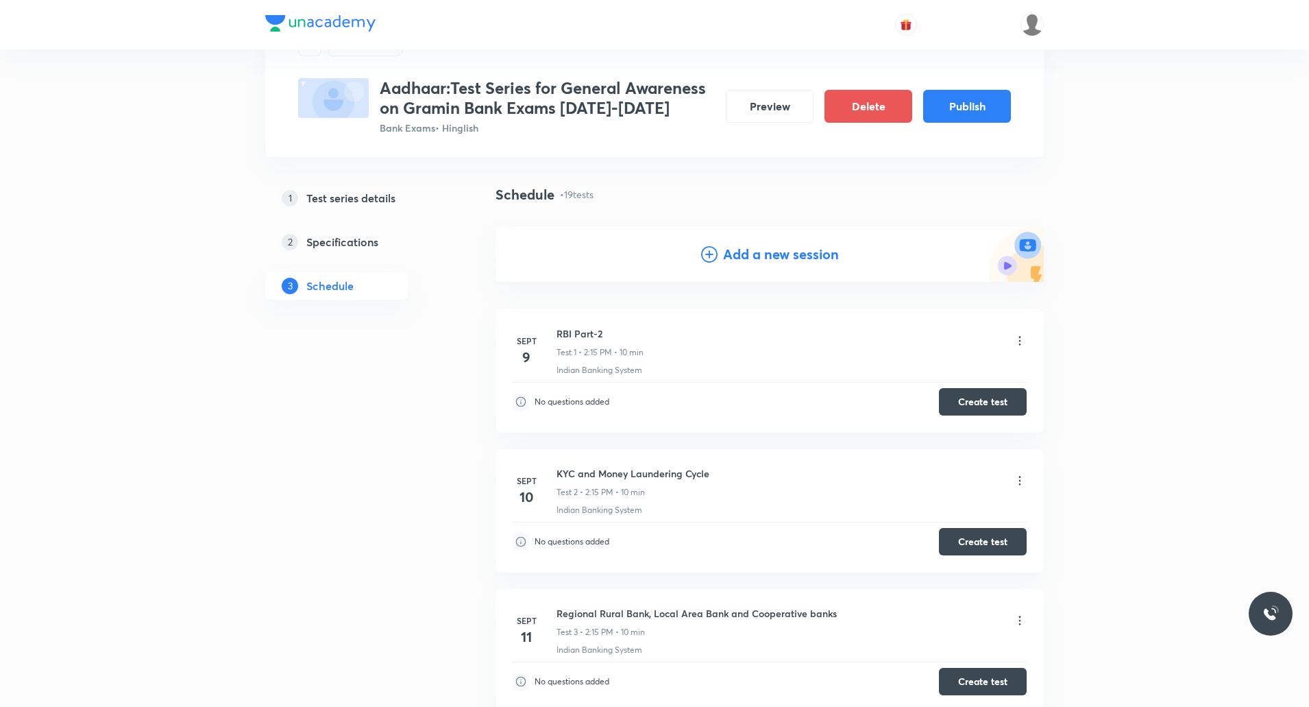
scroll to position [63, 0]
click at [749, 258] on h4 "Add a new session" at bounding box center [781, 255] width 116 height 21
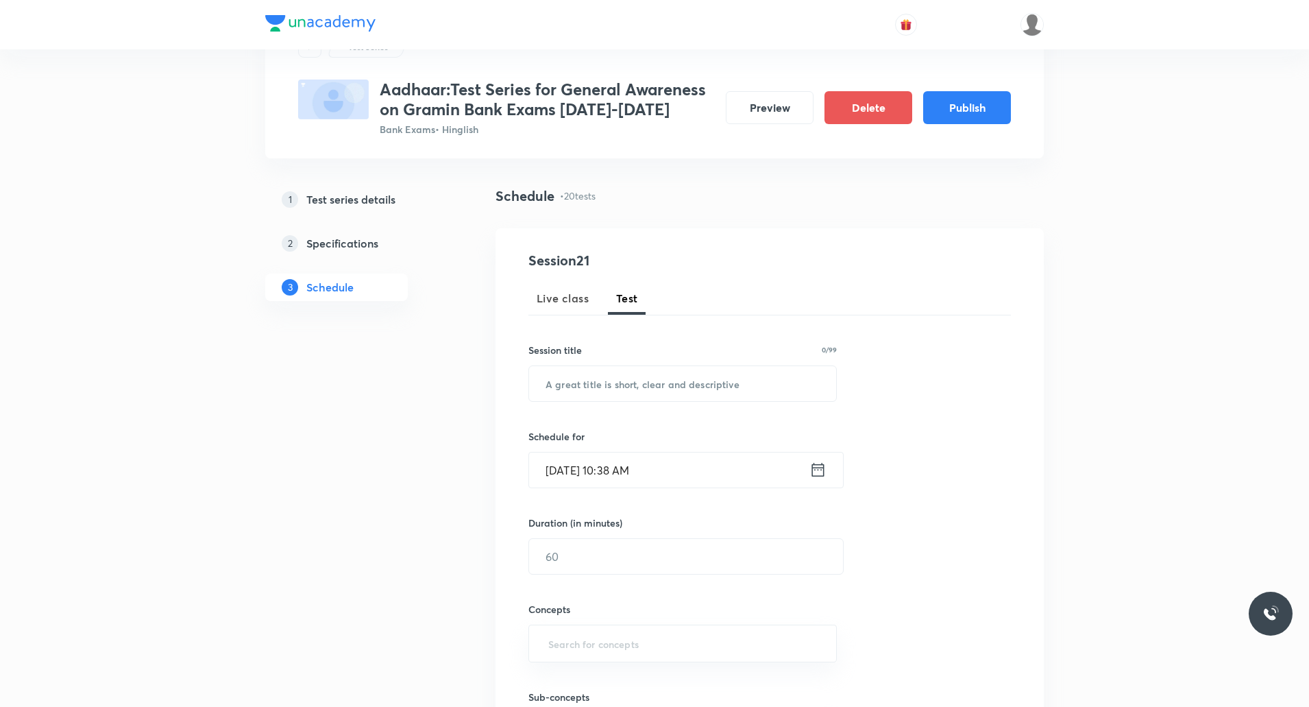
click at [609, 411] on div "Session 21 Live class Test Session title 0/99 ​ Schedule for Sept 5, 2025, 10:3…" at bounding box center [769, 527] width 483 height 555
click at [609, 396] on input "text" at bounding box center [682, 383] width 307 height 35
paste input "Types of Cheque Part-2"
type input "Types of Cheque Part-2"
click at [622, 471] on input "Sept 5, 2025, 10:38 AM" at bounding box center [669, 469] width 280 height 35
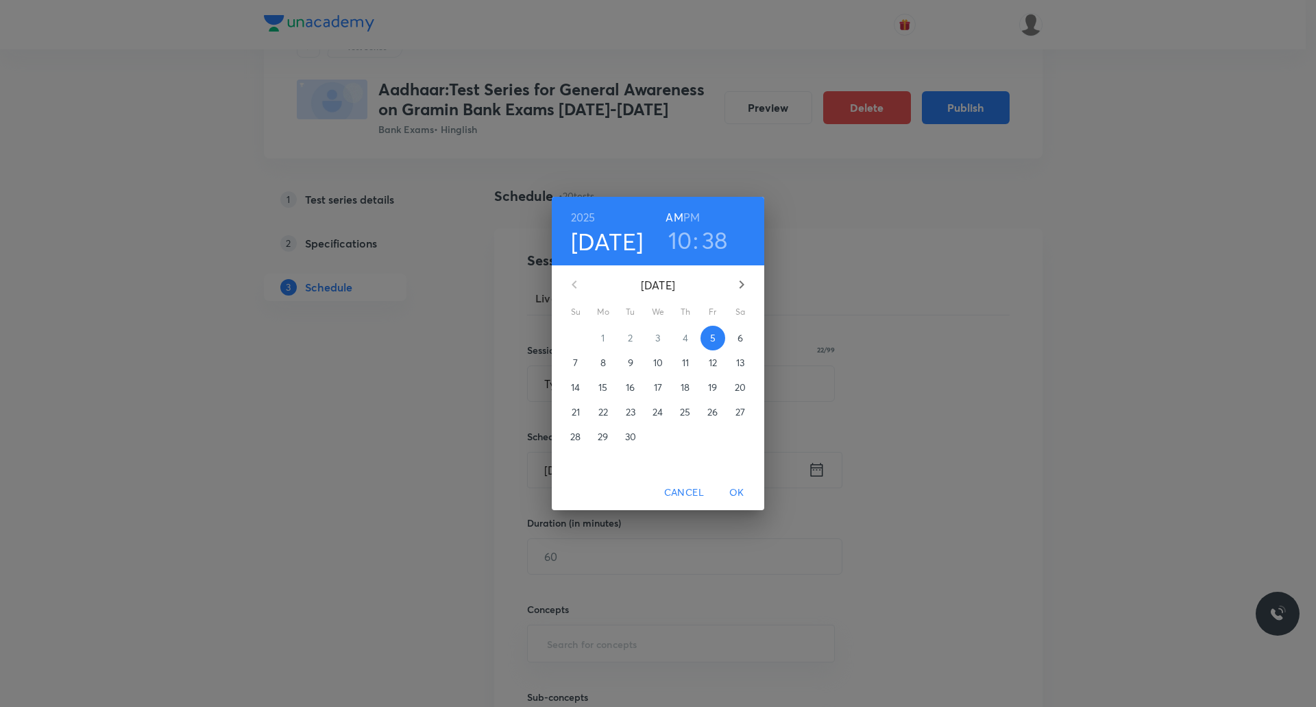
click at [691, 216] on h6 "PM" at bounding box center [691, 217] width 16 height 19
click at [690, 239] on h3 "10" at bounding box center [680, 240] width 24 height 29
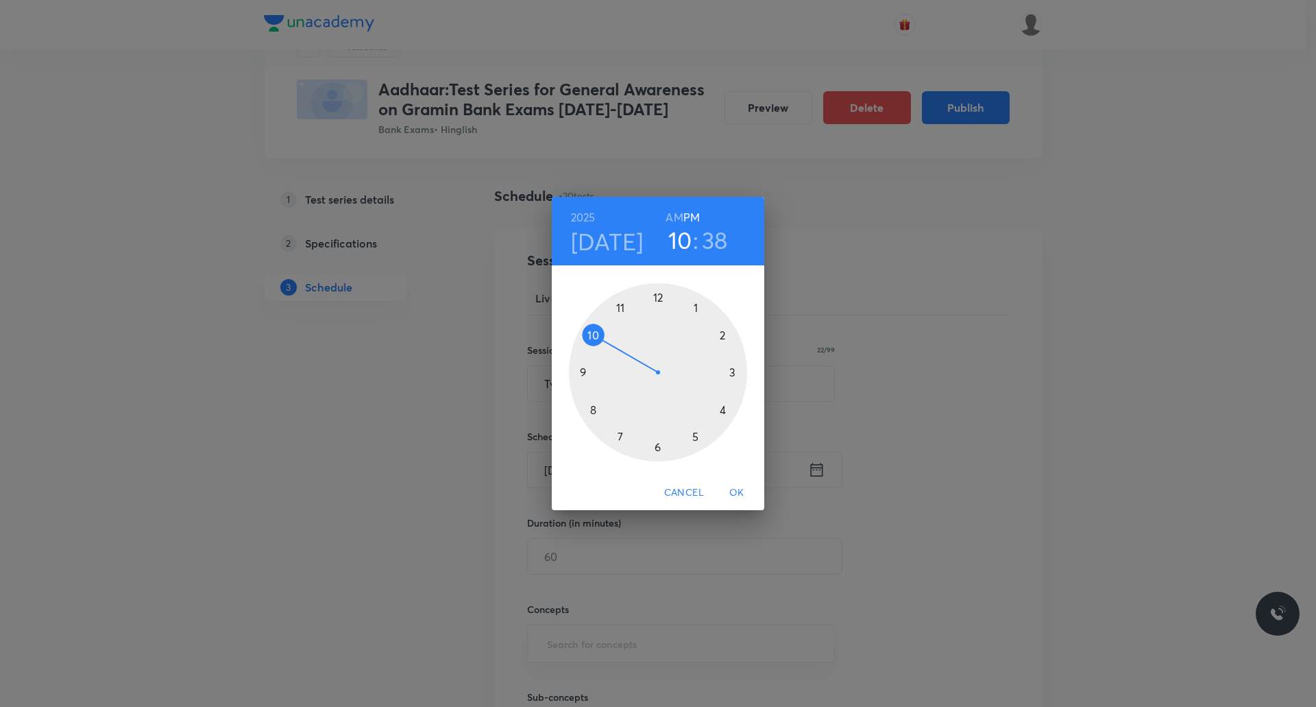
click at [723, 337] on div at bounding box center [658, 372] width 178 height 178
click at [737, 377] on div at bounding box center [658, 372] width 178 height 178
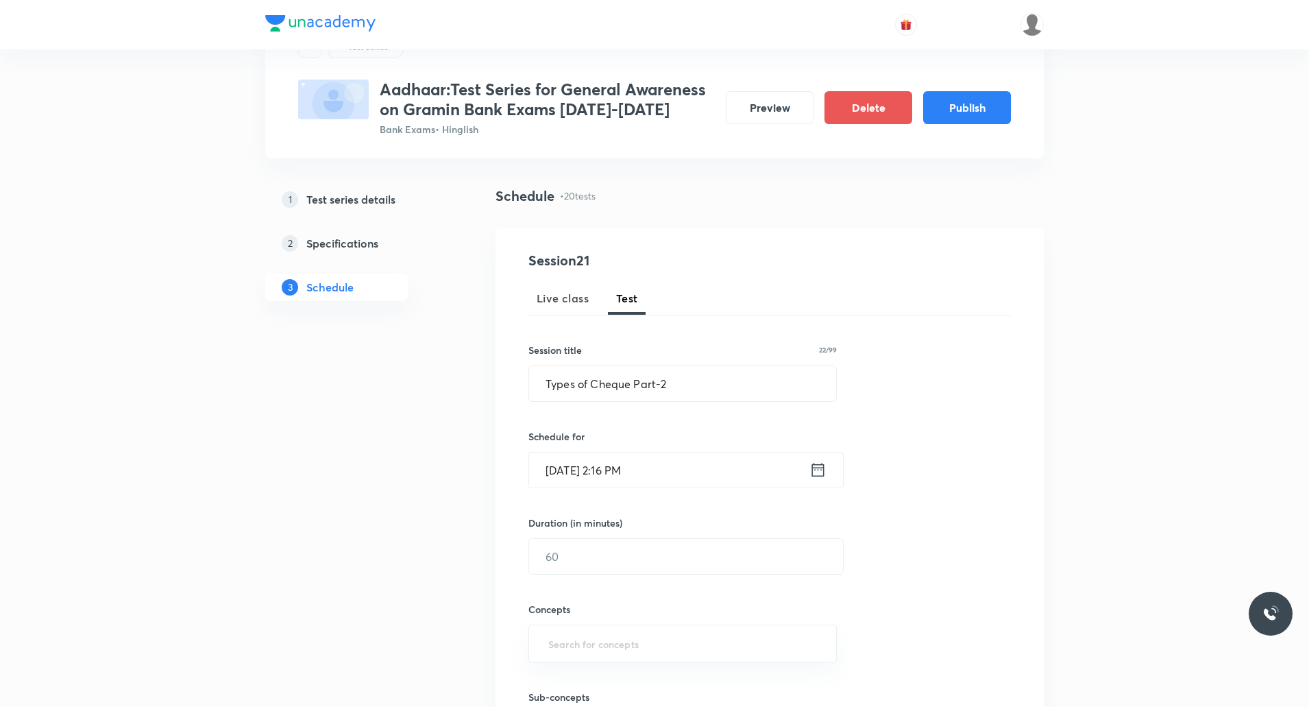
click at [559, 474] on input "Sept 5, 2025, 2:16 PM" at bounding box center [669, 469] width 280 height 35
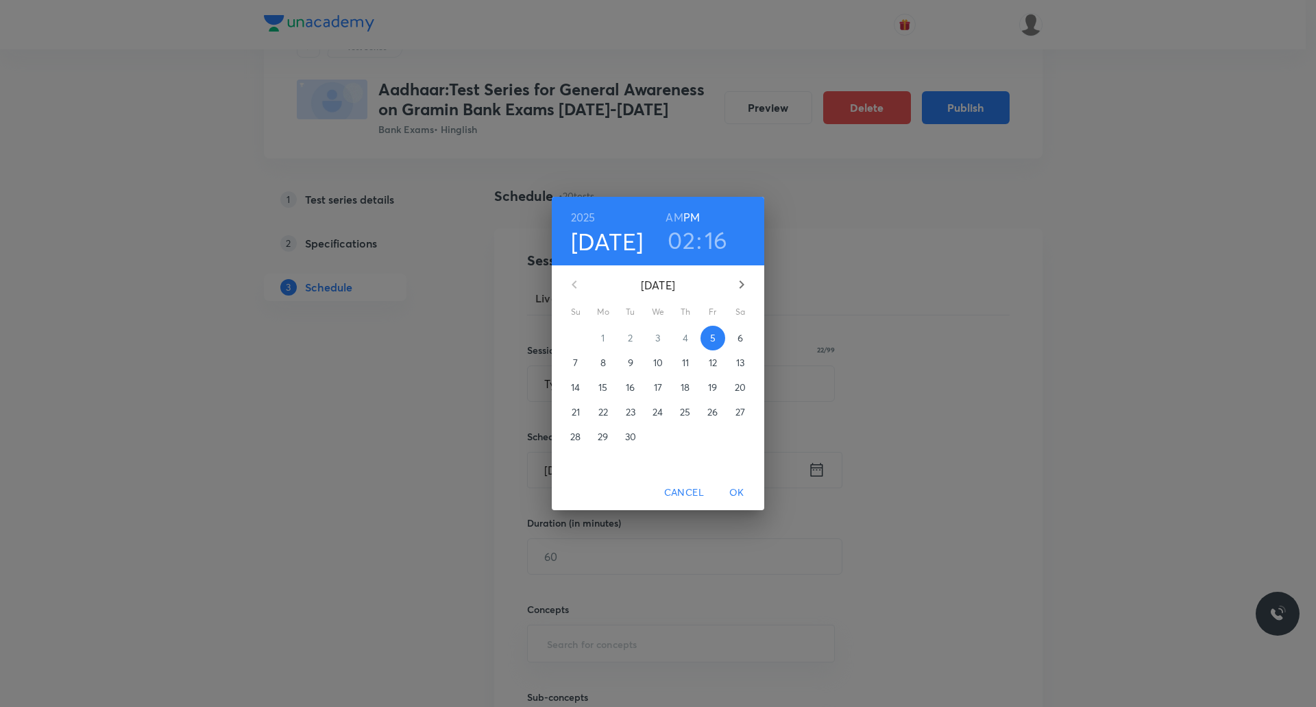
click at [738, 278] on icon "button" at bounding box center [741, 284] width 16 height 16
click at [663, 357] on span "8" at bounding box center [658, 363] width 25 height 14
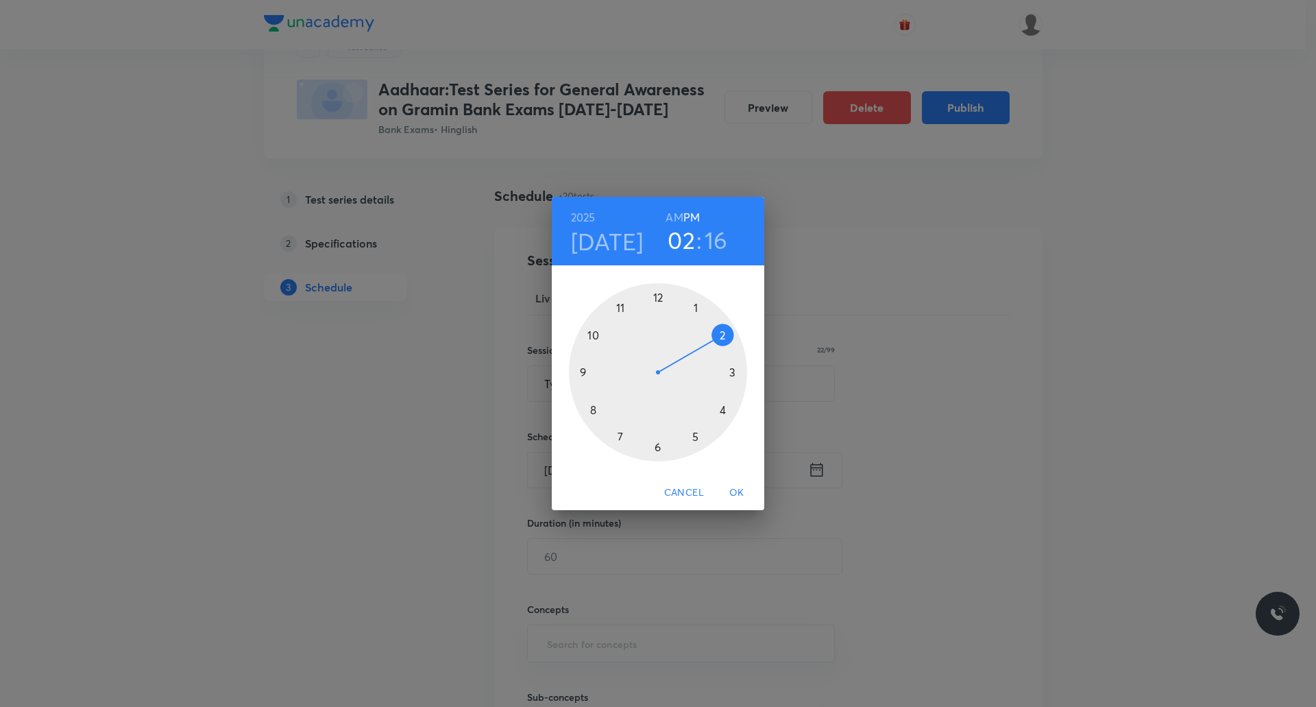
click at [736, 488] on span "OK" at bounding box center [736, 492] width 33 height 17
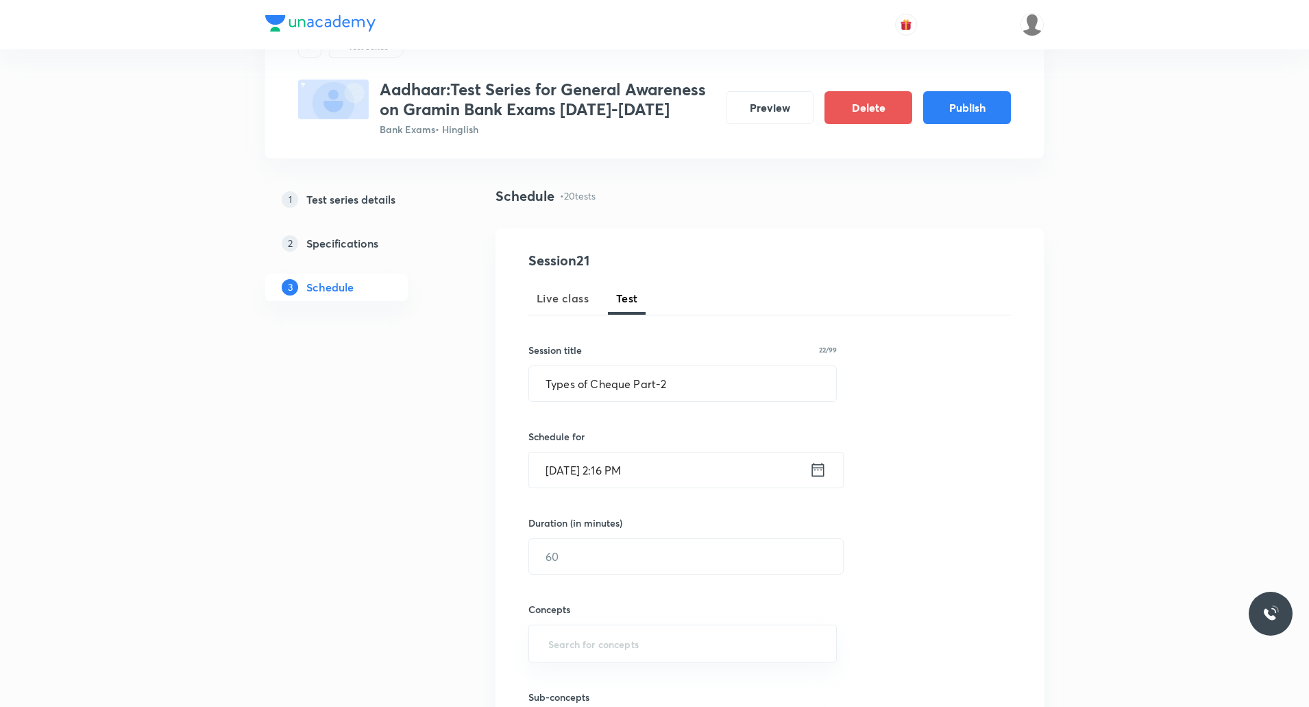
click at [617, 473] on input "Oct 8, 2025, 2:16 PM" at bounding box center [669, 469] width 280 height 35
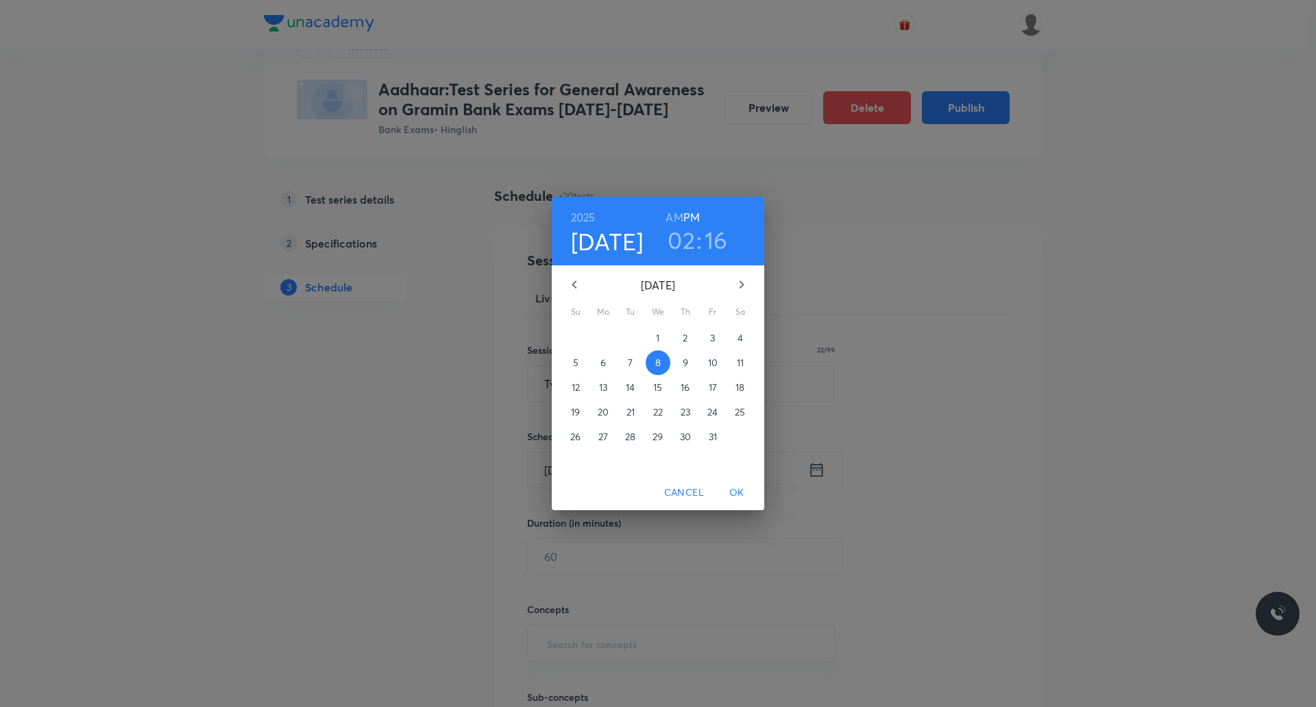
click at [720, 236] on h3 "16" at bounding box center [716, 240] width 23 height 29
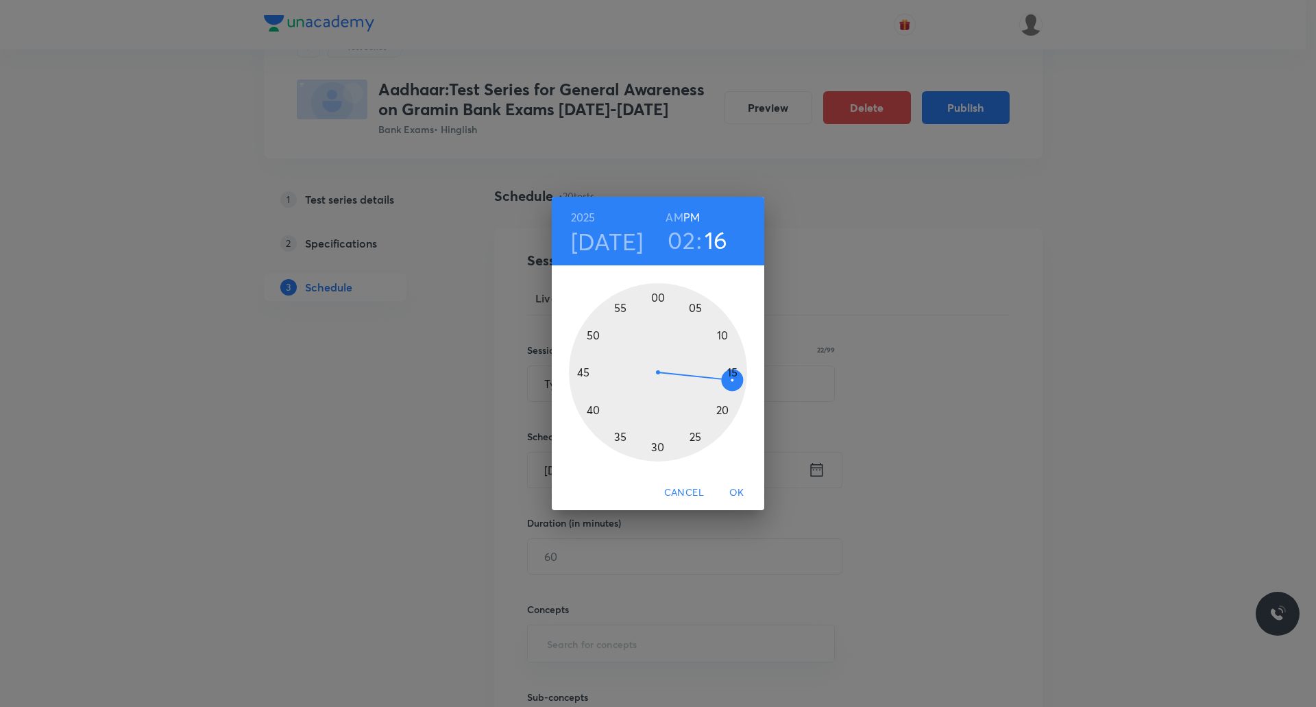
click at [731, 371] on div at bounding box center [658, 372] width 178 height 178
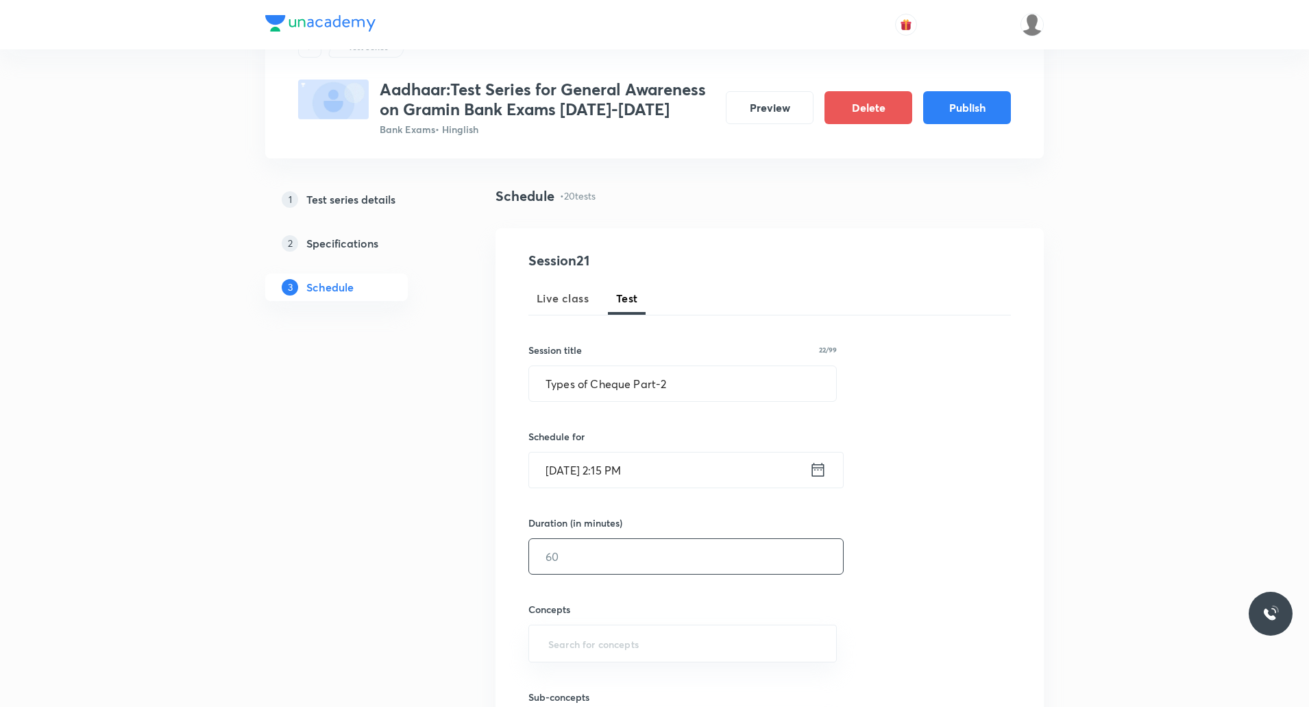
click at [597, 550] on input "text" at bounding box center [686, 556] width 314 height 35
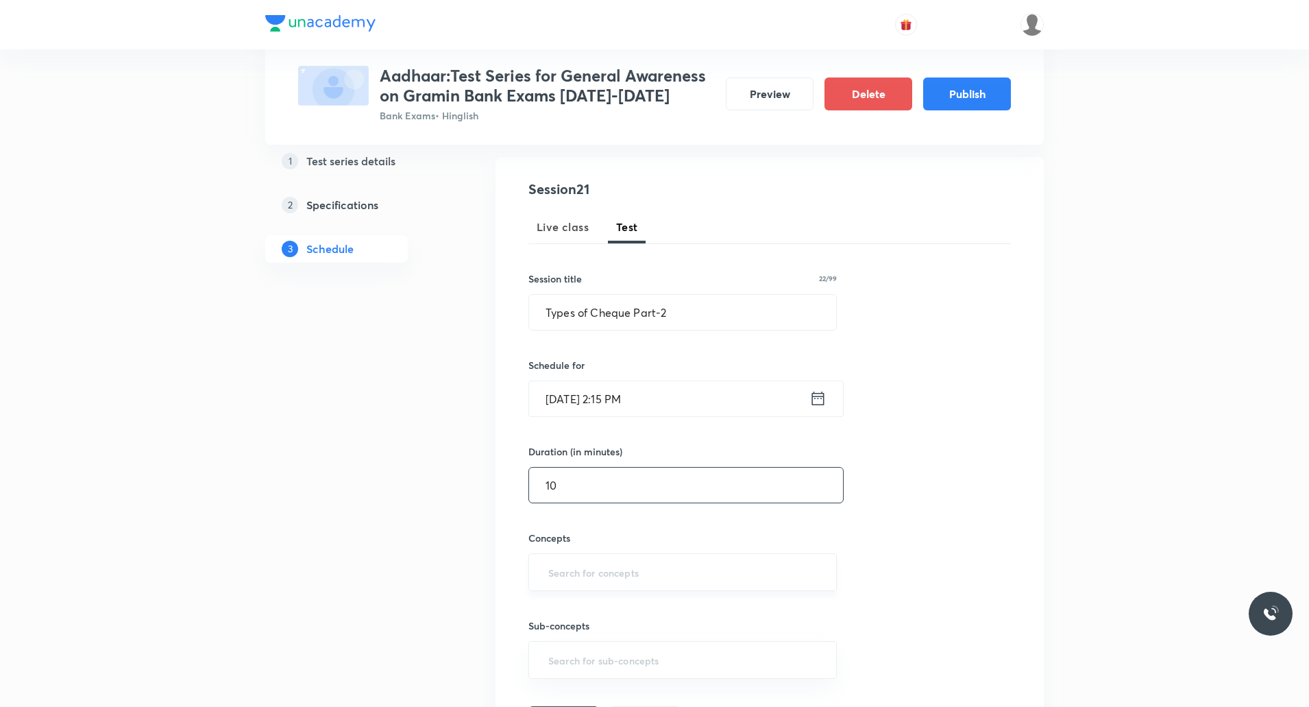
type input "10"
click at [586, 560] on input "text" at bounding box center [683, 571] width 274 height 25
type input "Bank"
click at [590, 625] on li "Banking Terms" at bounding box center [682, 636] width 307 height 25
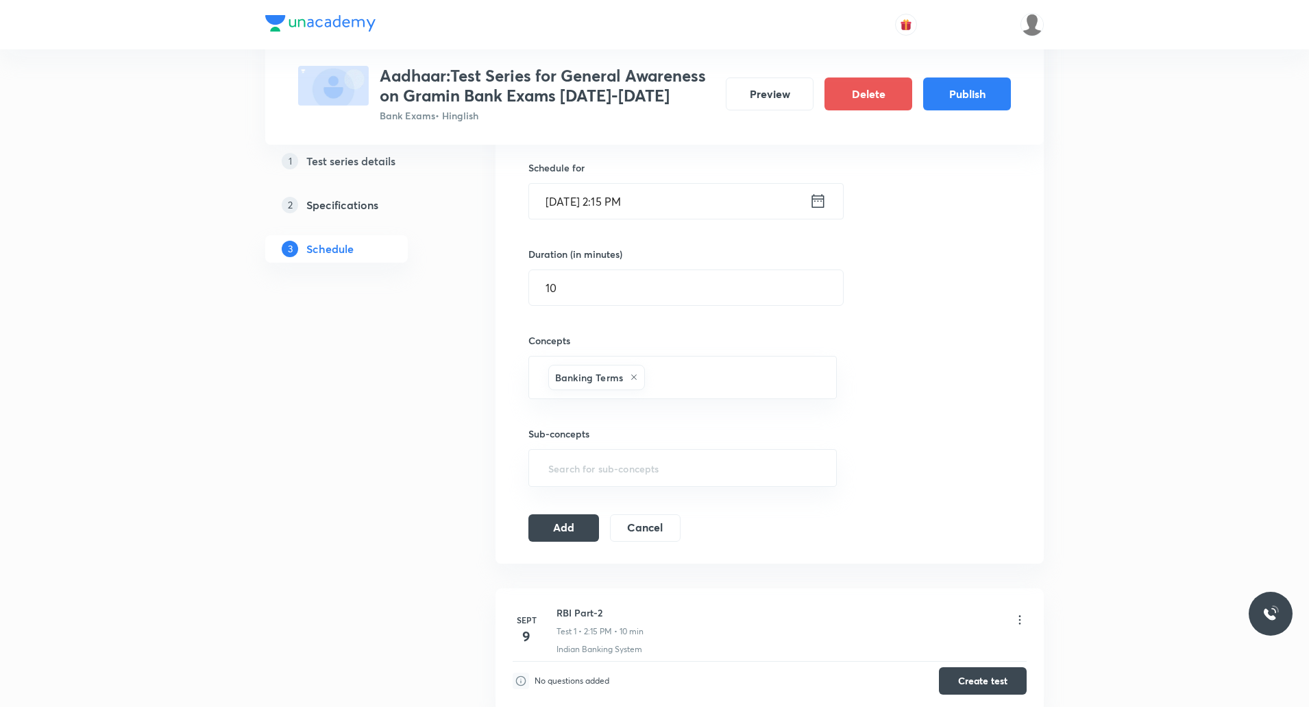
scroll to position [337, 0]
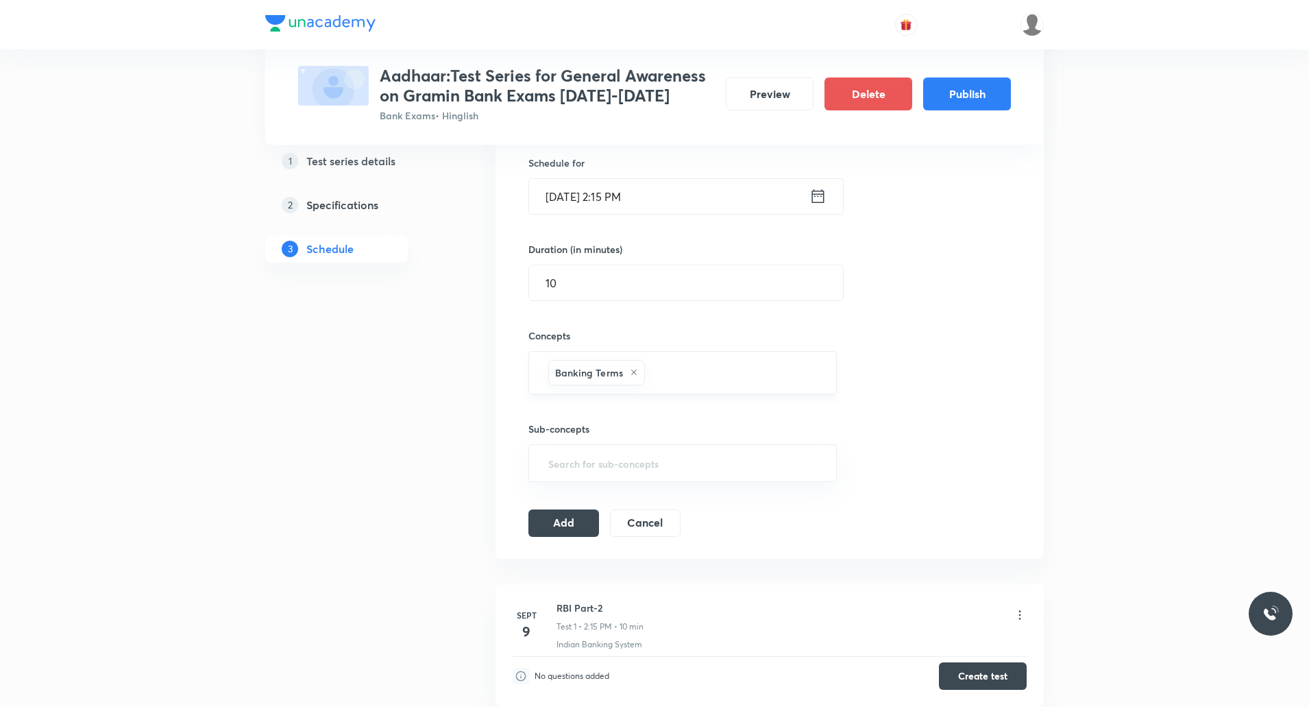
click at [632, 374] on icon at bounding box center [633, 371] width 5 height 5
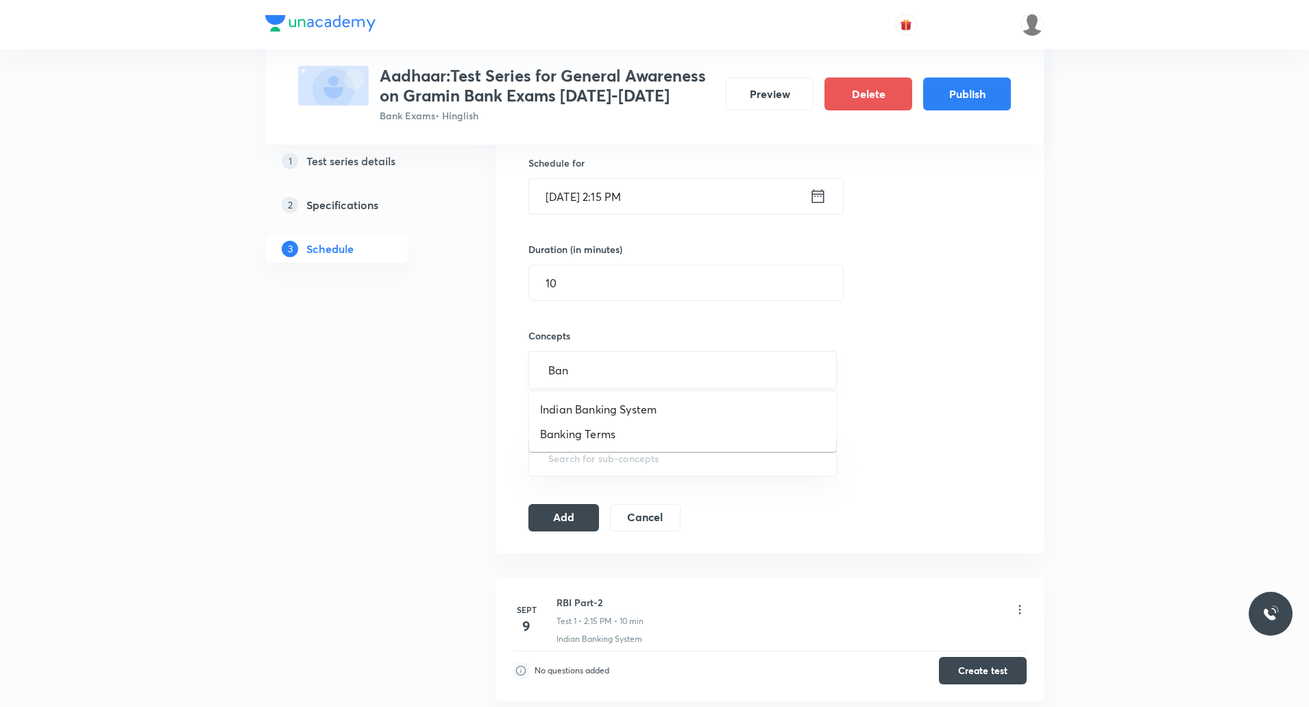
type input "Bank"
click at [635, 410] on li "Indian Banking System" at bounding box center [682, 409] width 307 height 25
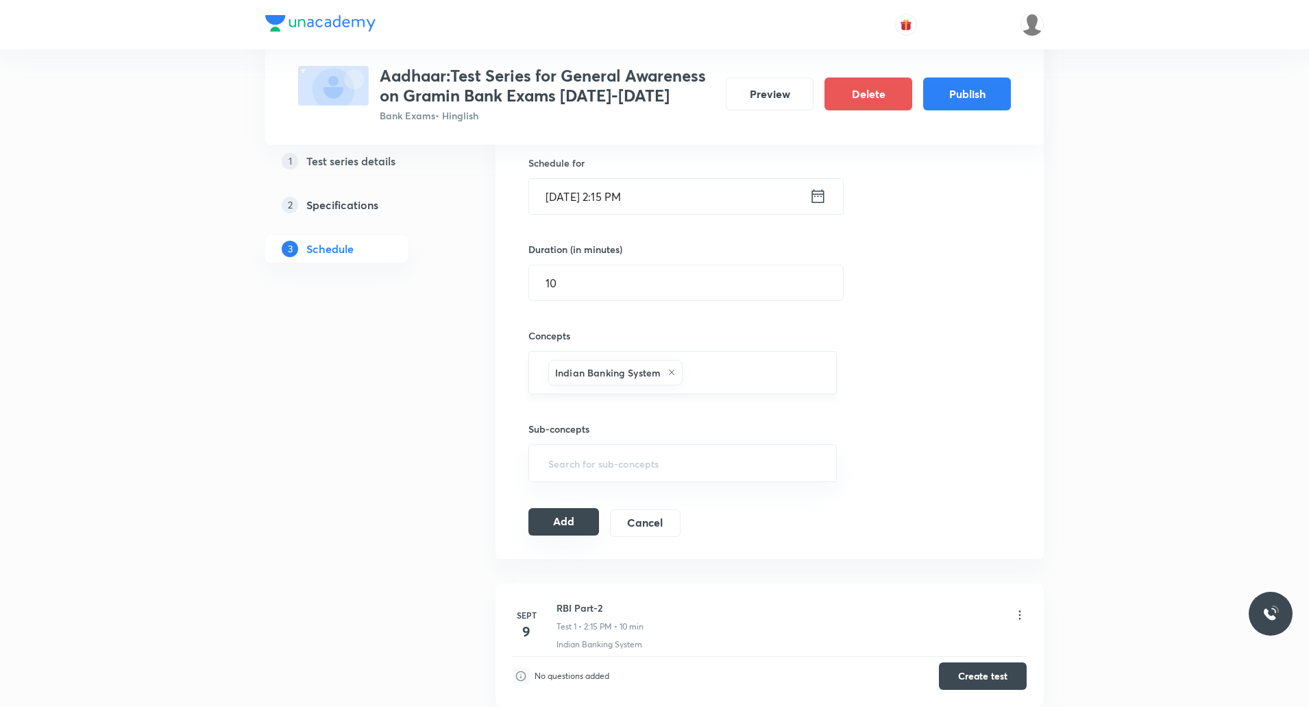
click at [568, 514] on button "Add" at bounding box center [563, 521] width 71 height 27
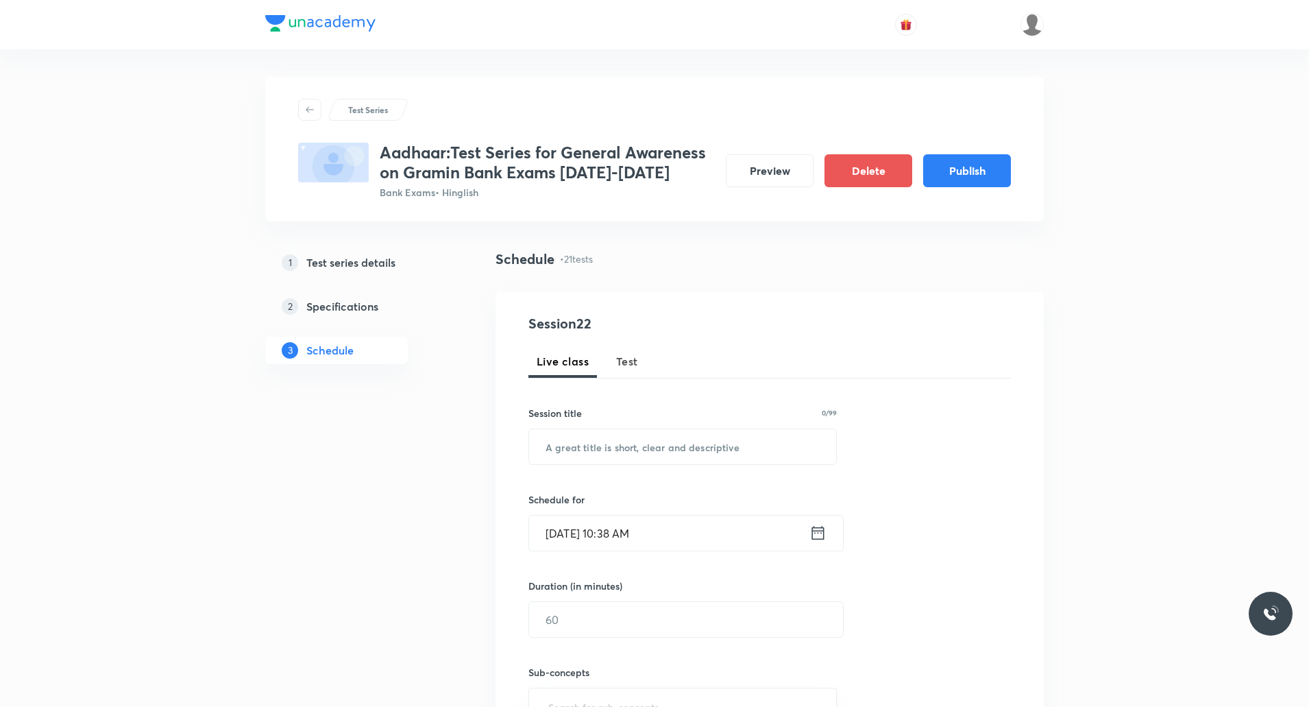
click at [636, 364] on span "Test" at bounding box center [627, 361] width 22 height 16
click at [635, 442] on input "text" at bounding box center [682, 446] width 307 height 35
paste input "Digital Banking -"
click at [695, 448] on input "Digital Banking Banking Type of Code" at bounding box center [682, 446] width 307 height 35
click at [766, 447] on input "Digital Banking Banking Types of Code" at bounding box center [682, 446] width 307 height 35
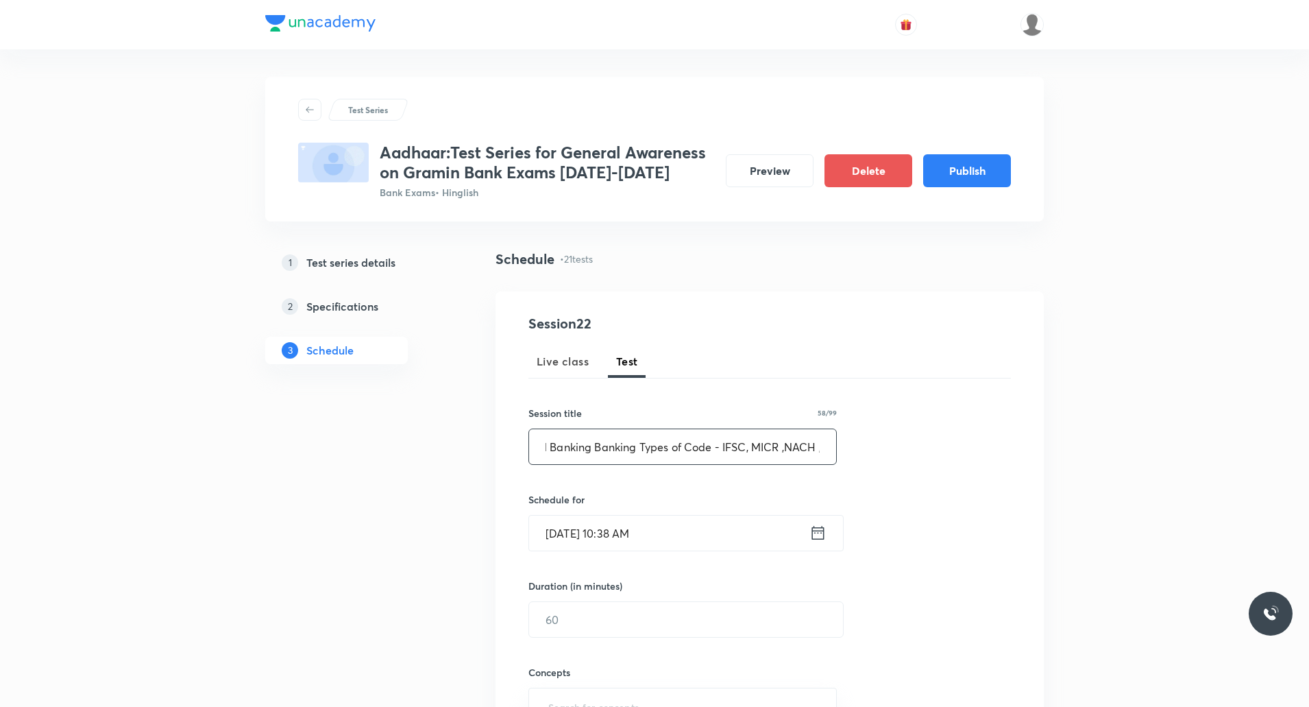
scroll to position [0, 36]
click at [783, 447] on input "Digital Banking Banking Types of Code - IFSC, MICR ,NACH ," at bounding box center [682, 446] width 307 height 35
type input "Digital Banking Banking Types of Code - IFSC, MICR, NACH, ECS, CTS"
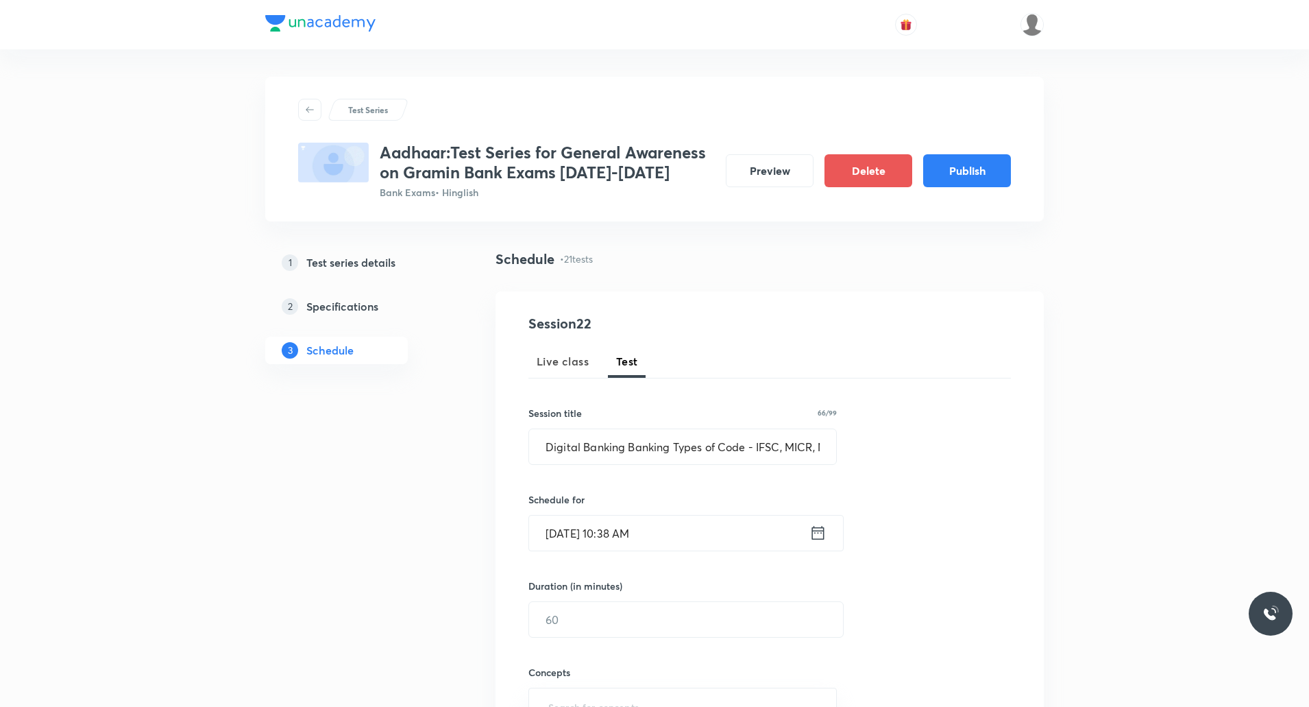
click at [563, 536] on input "Sept 5, 2025, 10:38 AM" at bounding box center [669, 532] width 280 height 35
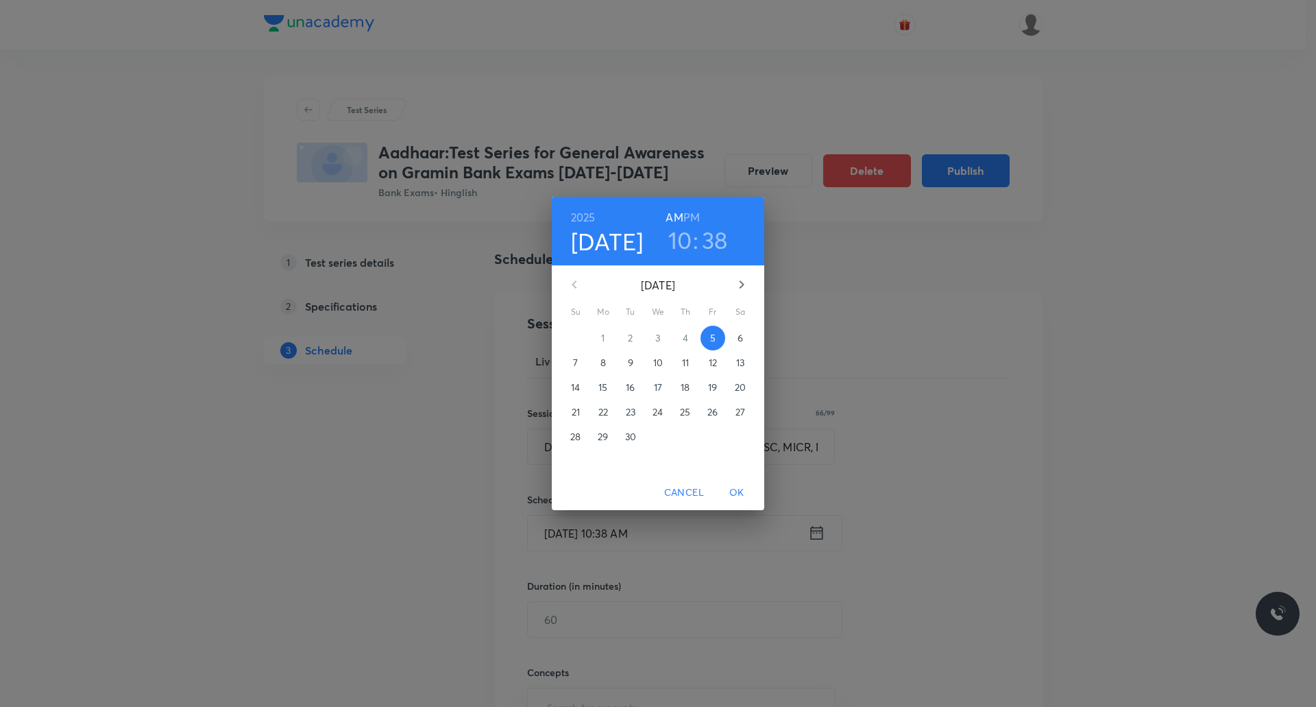
click at [711, 413] on p "26" at bounding box center [712, 412] width 10 height 14
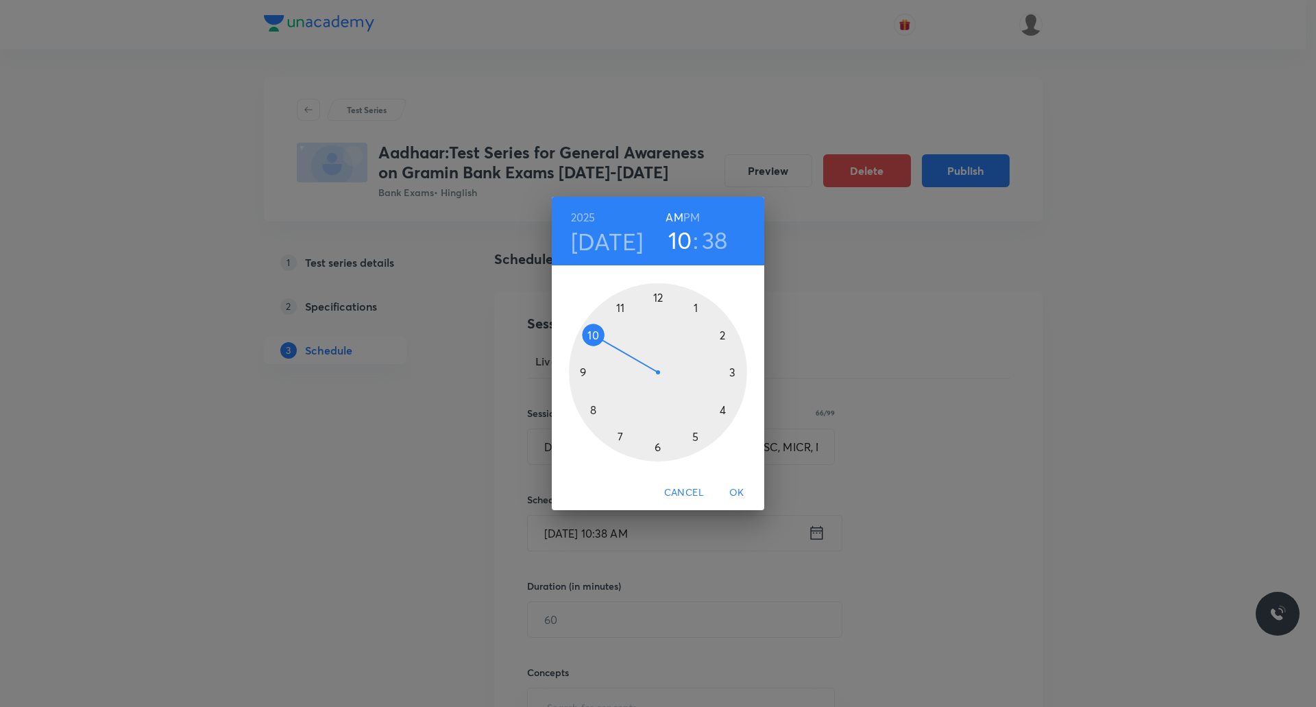
click at [695, 212] on h6 "PM" at bounding box center [691, 217] width 16 height 19
click at [720, 335] on div at bounding box center [658, 372] width 178 height 178
click at [733, 373] on div at bounding box center [658, 372] width 178 height 178
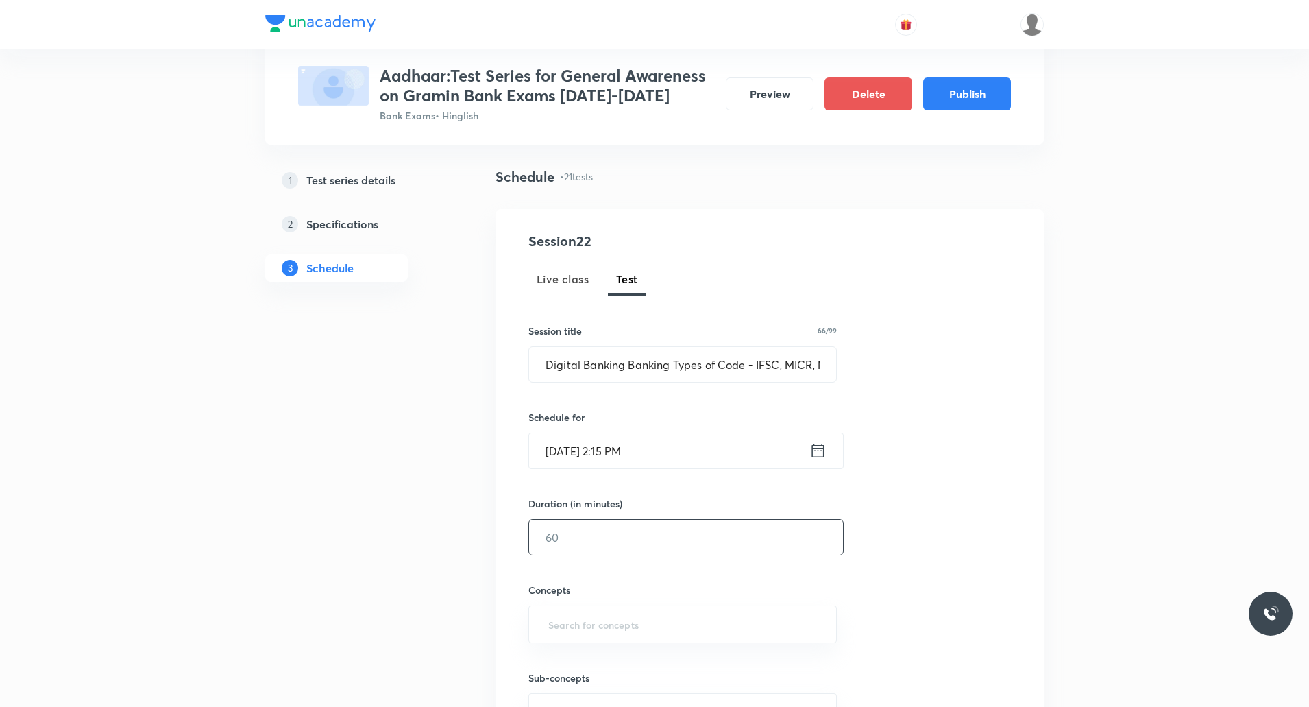
scroll to position [84, 0]
click at [605, 542] on input "text" at bounding box center [686, 535] width 314 height 35
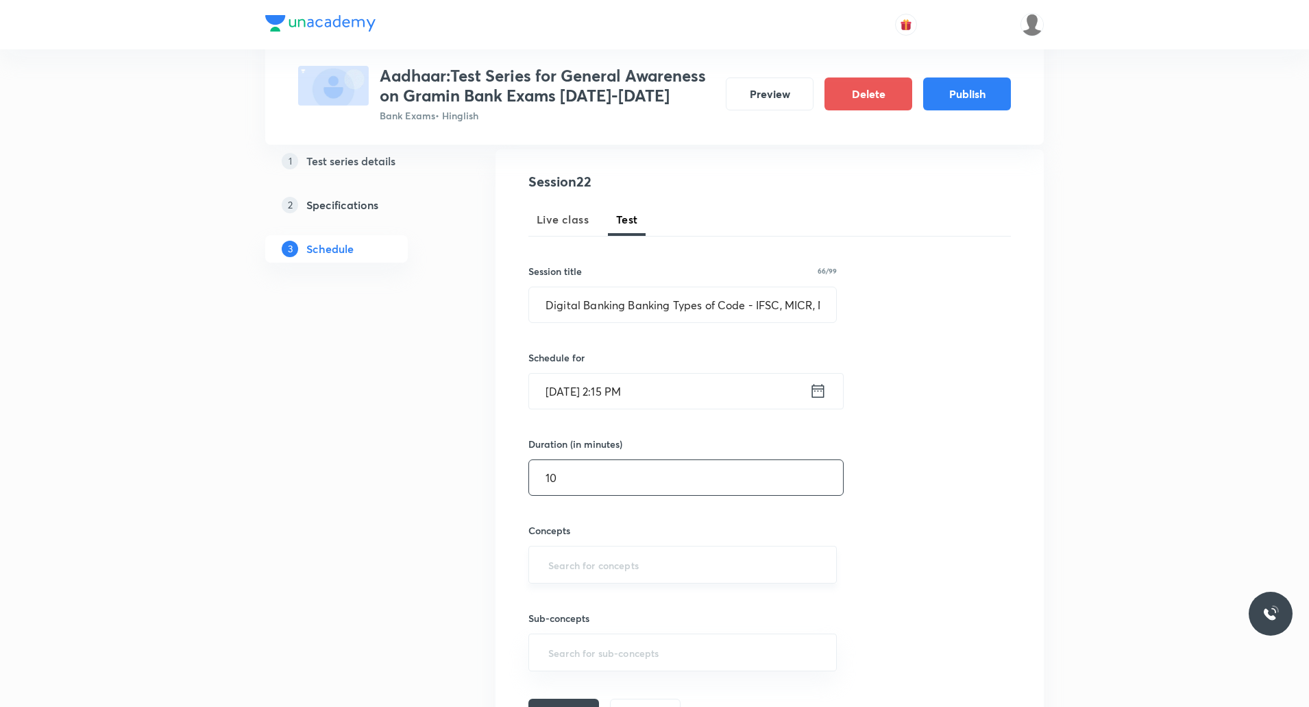
type input "10"
click at [589, 574] on input "text" at bounding box center [683, 564] width 274 height 25
type input "Banki"
click at [592, 601] on li "Indian Banking System" at bounding box center [682, 604] width 307 height 25
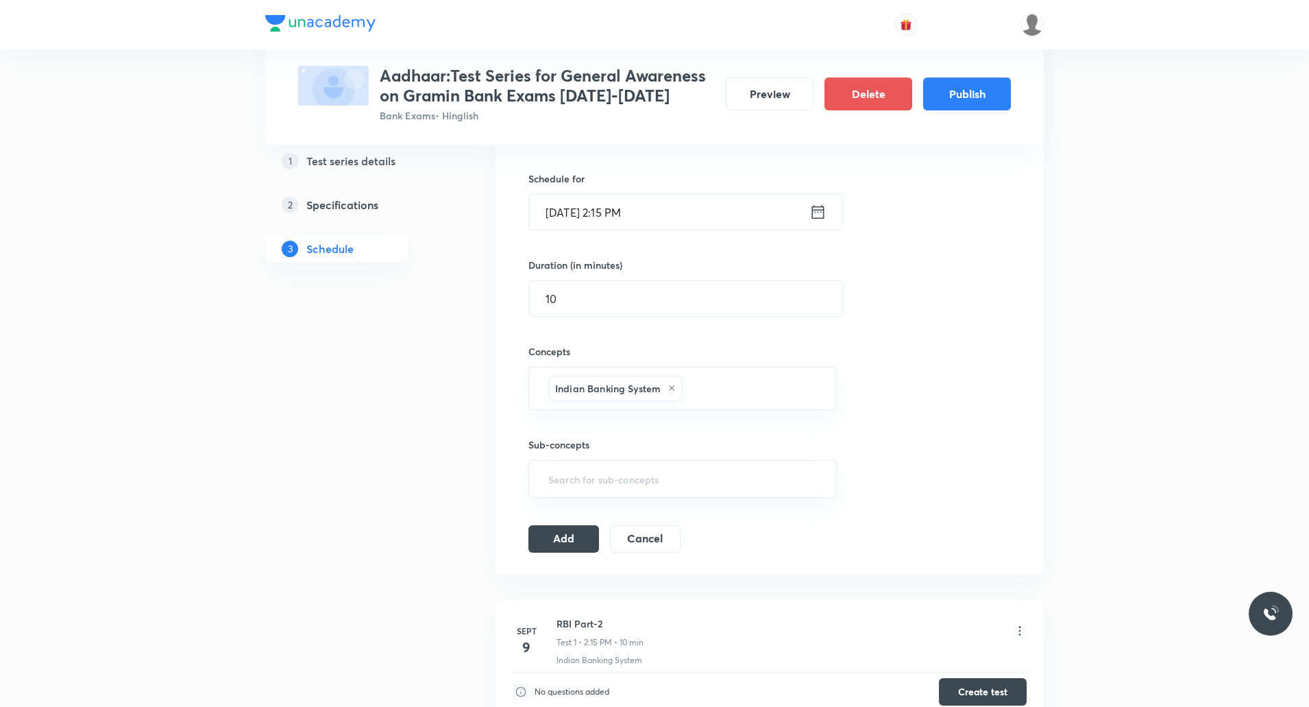
scroll to position [324, 0]
click at [561, 528] on button "Add" at bounding box center [563, 533] width 71 height 27
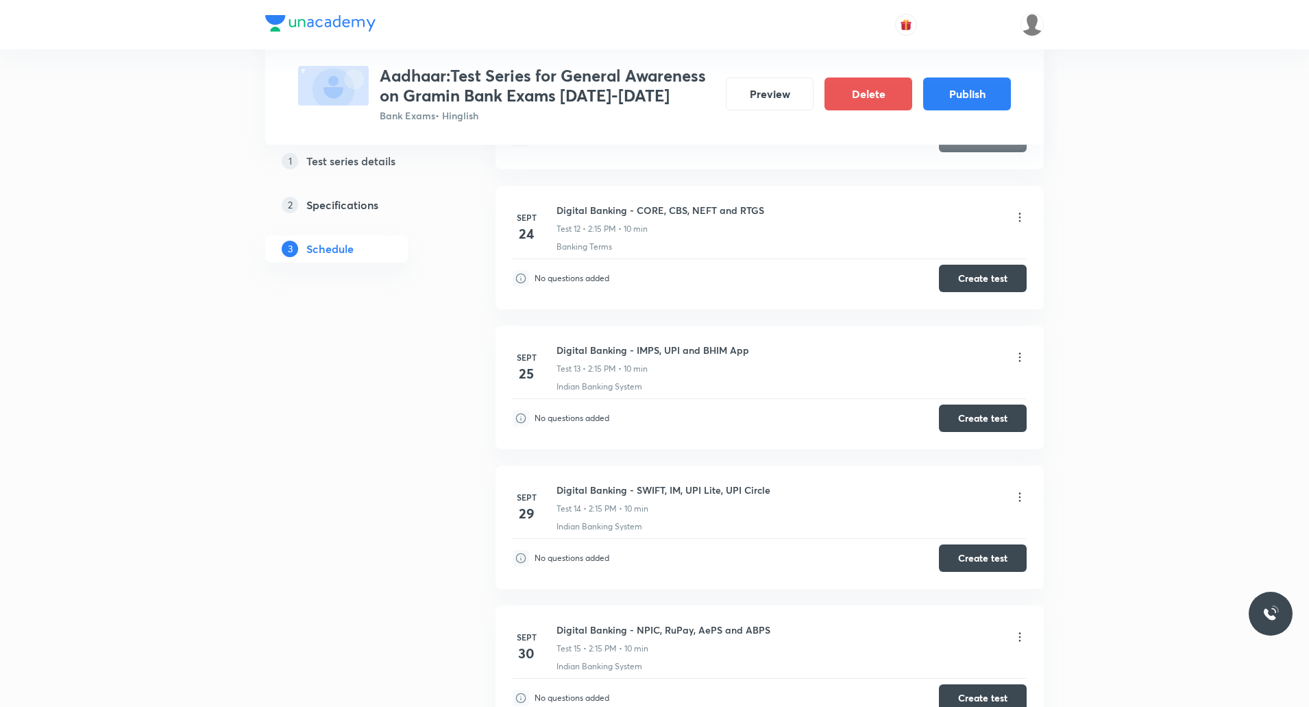
scroll to position [1723, 0]
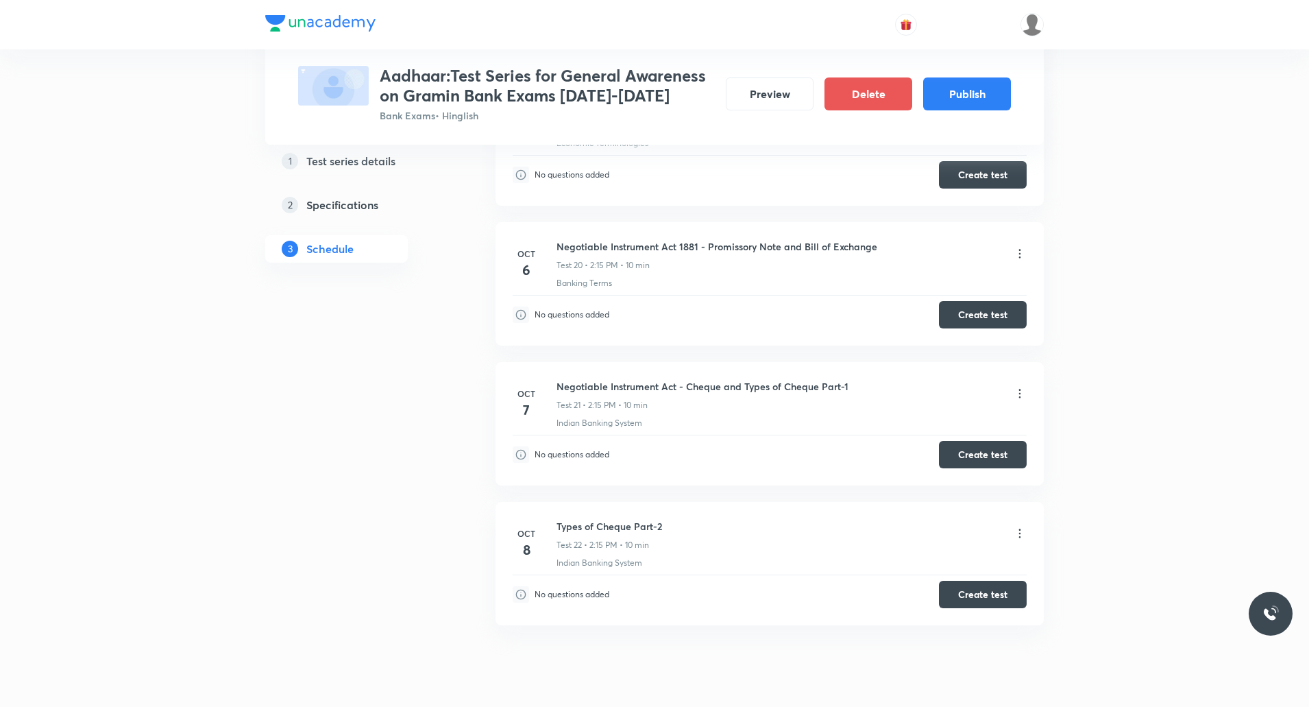
scroll to position [3309, 0]
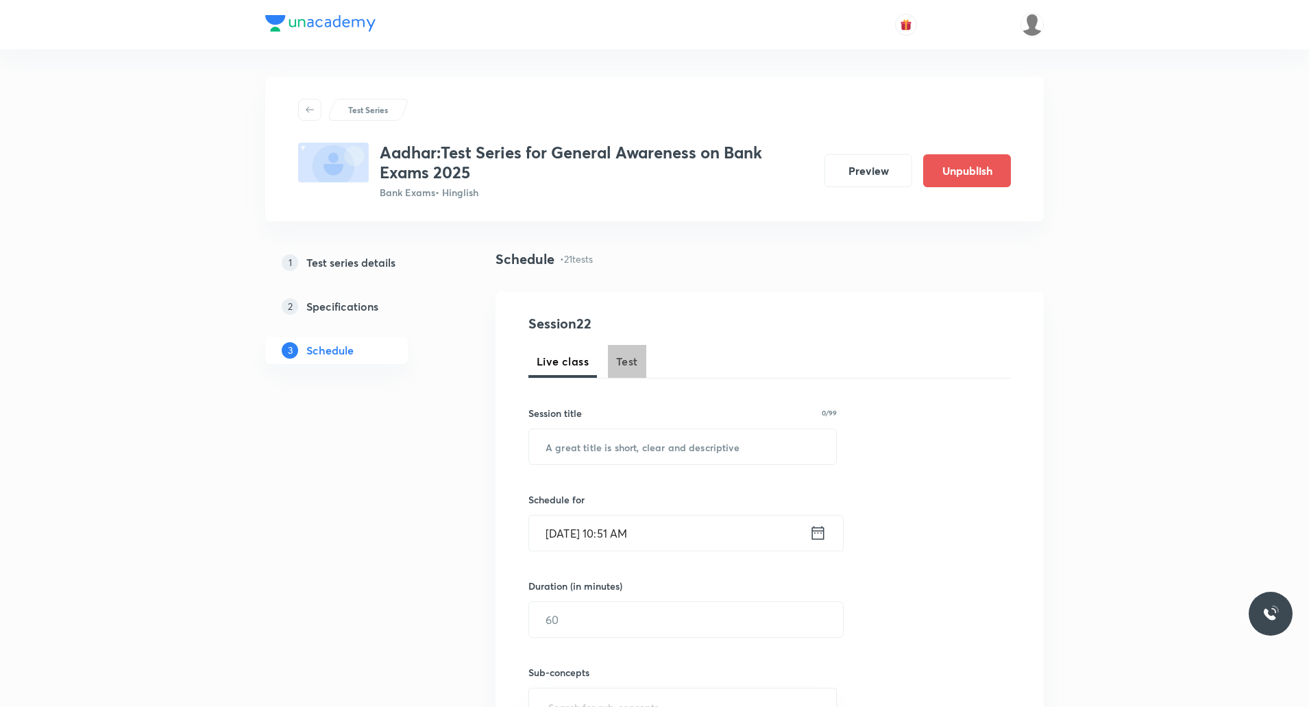
click at [632, 360] on span "Test" at bounding box center [627, 361] width 22 height 16
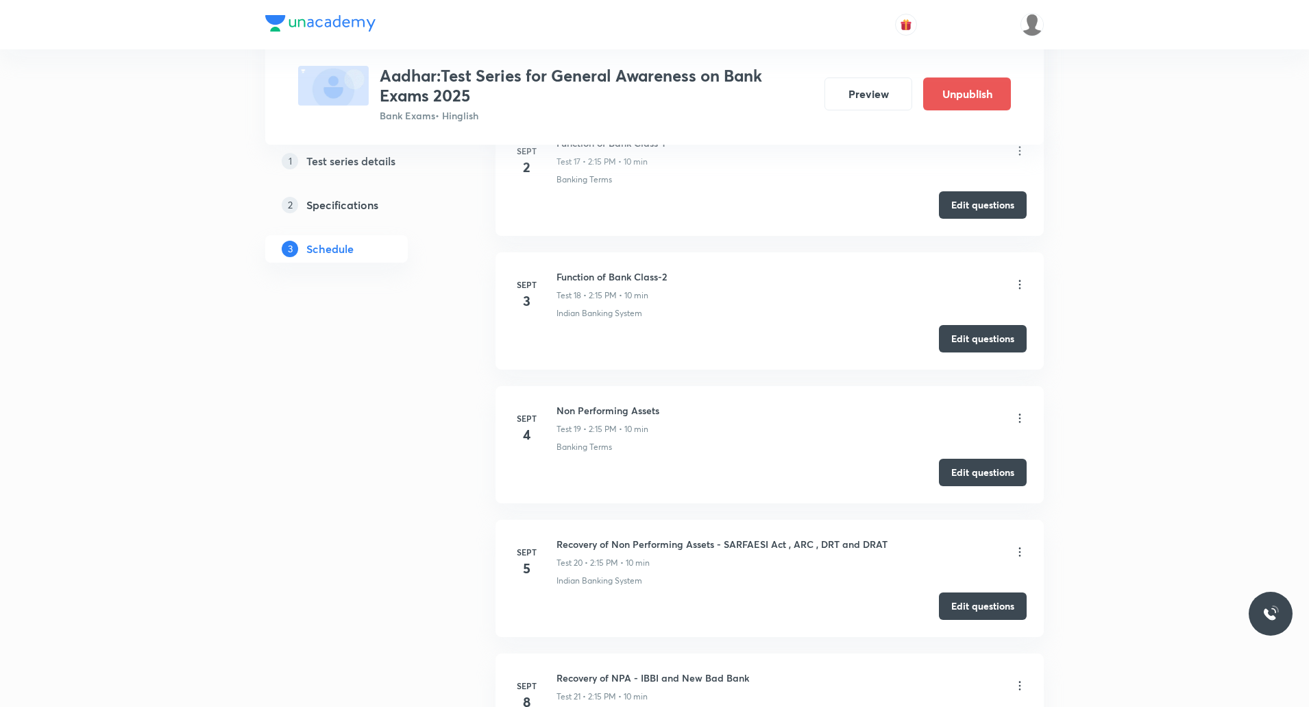
scroll to position [3134, 0]
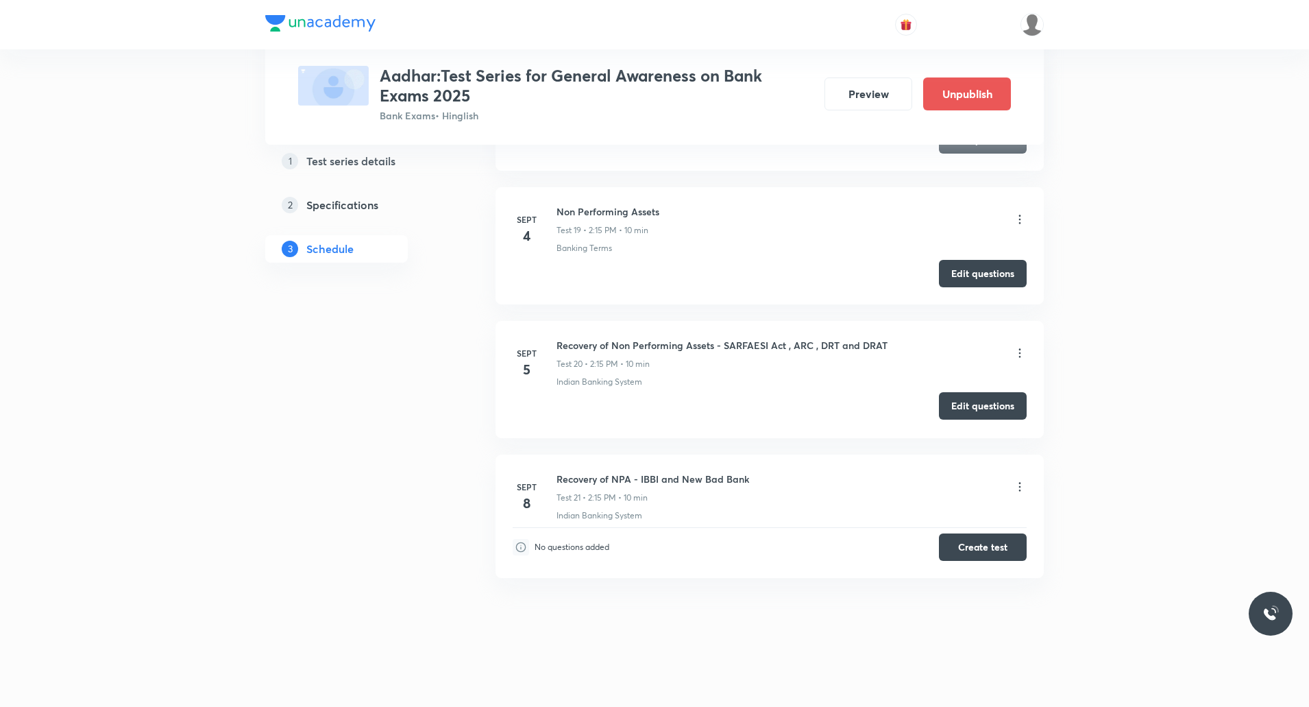
click at [957, 402] on button "Edit questions" at bounding box center [983, 405] width 88 height 27
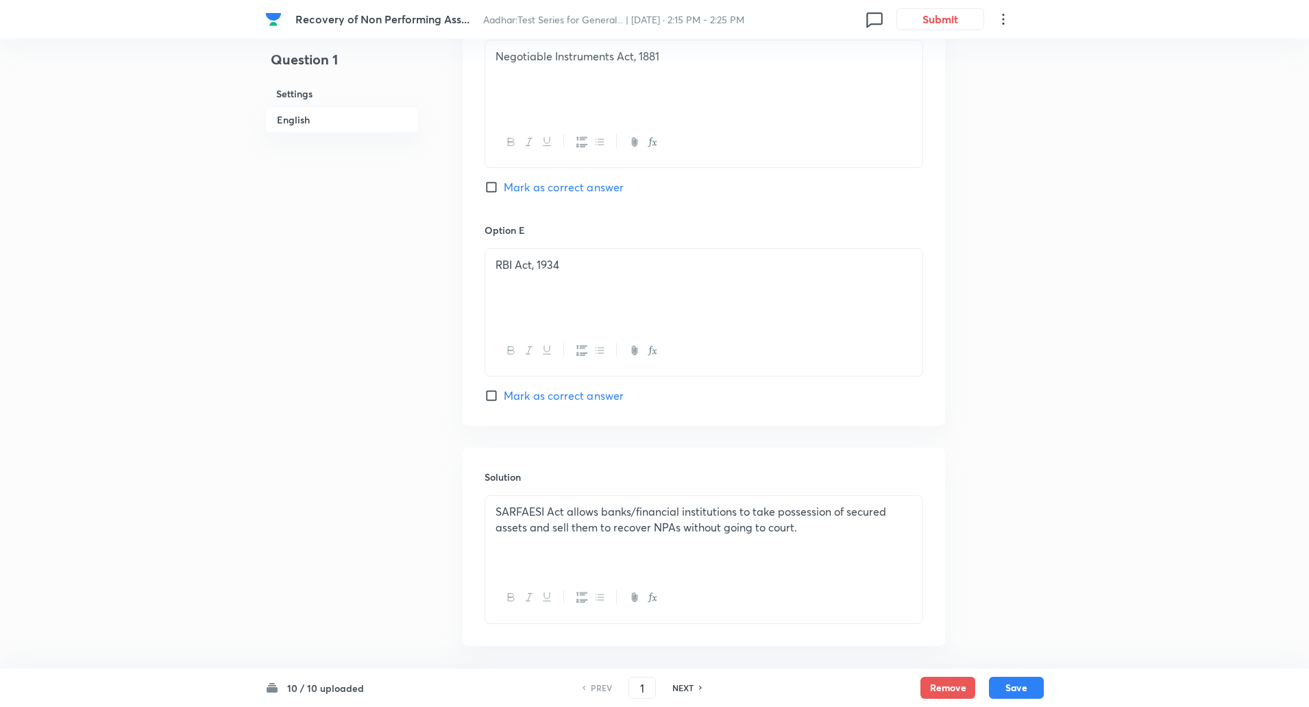
scroll to position [1359, 0]
